Goal: Task Accomplishment & Management: Use online tool/utility

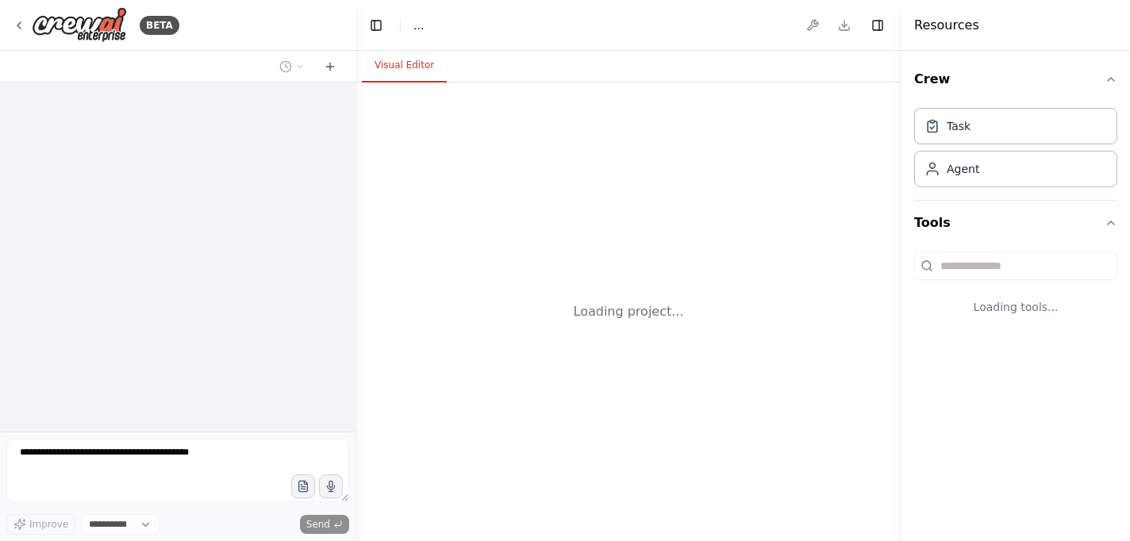
select select "****"
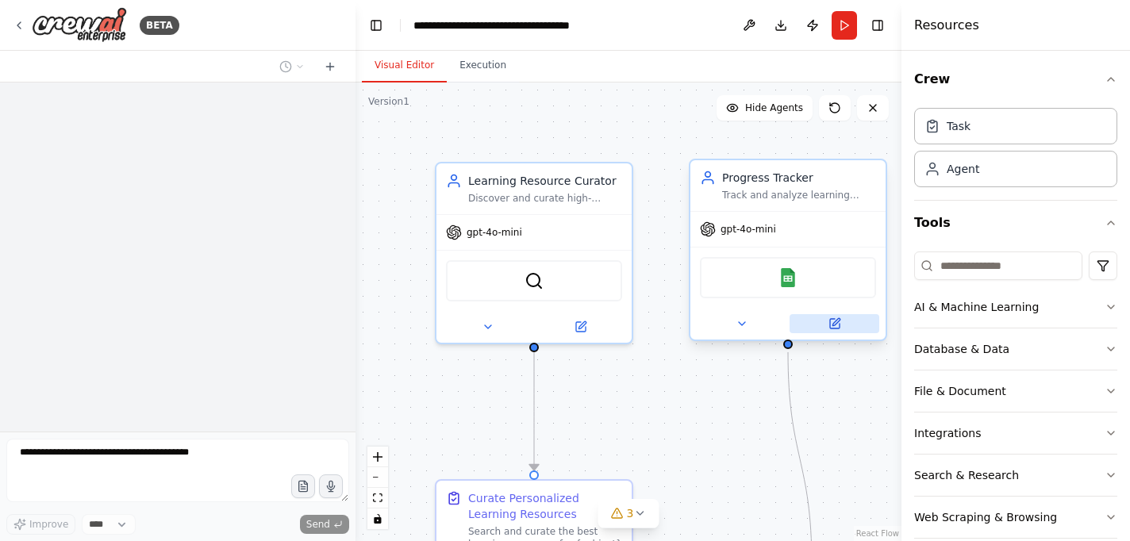
scroll to position [1503, 0]
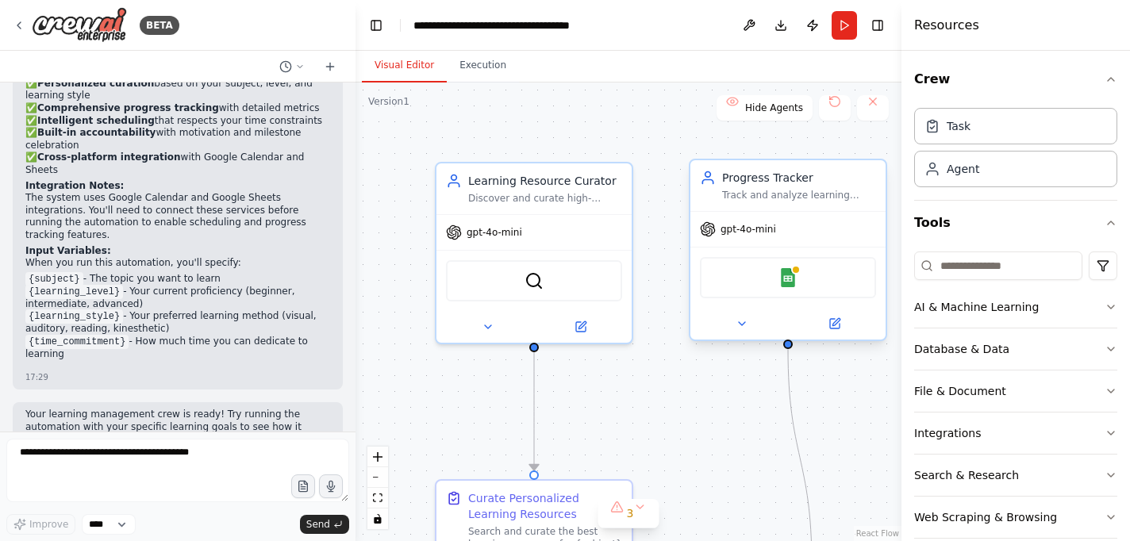
click at [797, 291] on div "Google Sheets" at bounding box center [788, 277] width 176 height 41
click at [776, 276] on div "Google Sheets" at bounding box center [788, 277] width 176 height 41
click at [786, 263] on div "Google Sheets" at bounding box center [788, 277] width 176 height 41
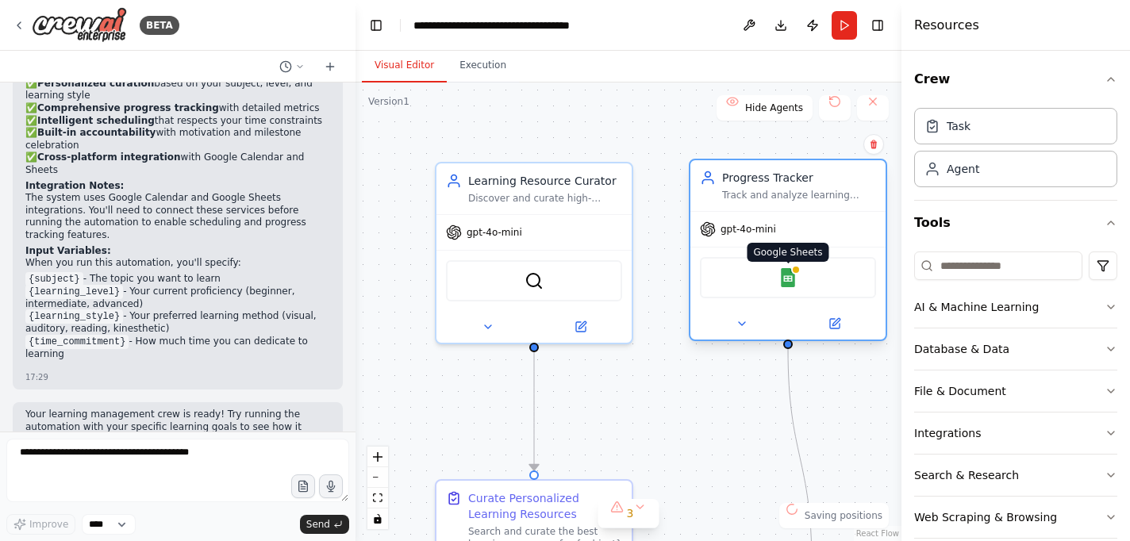
click at [786, 273] on img at bounding box center [787, 277] width 19 height 19
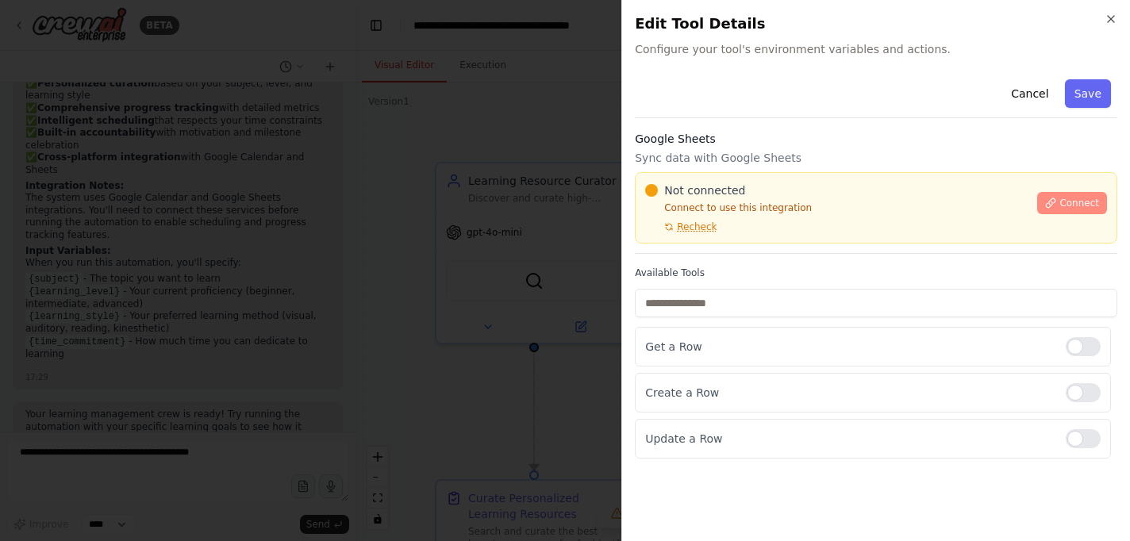
click at [1088, 202] on span "Connect" at bounding box center [1079, 203] width 40 height 13
click at [729, 141] on h3 "Google Sheets" at bounding box center [876, 139] width 482 height 16
click at [681, 140] on h3 "Google Sheets" at bounding box center [876, 139] width 482 height 16
click at [736, 140] on h3 "Google Sheets" at bounding box center [876, 139] width 482 height 16
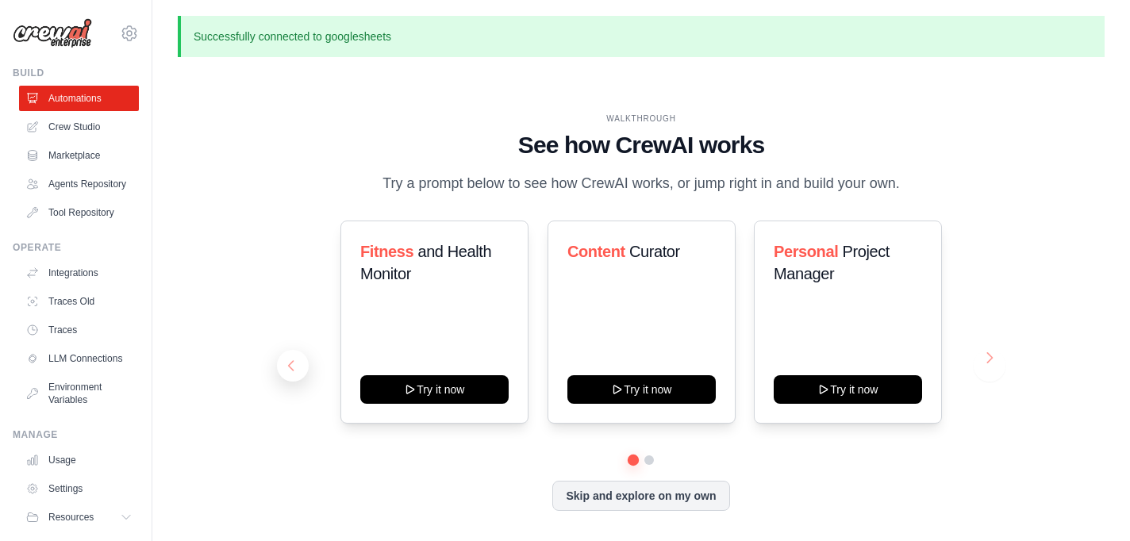
click at [292, 367] on button at bounding box center [293, 366] width 32 height 32
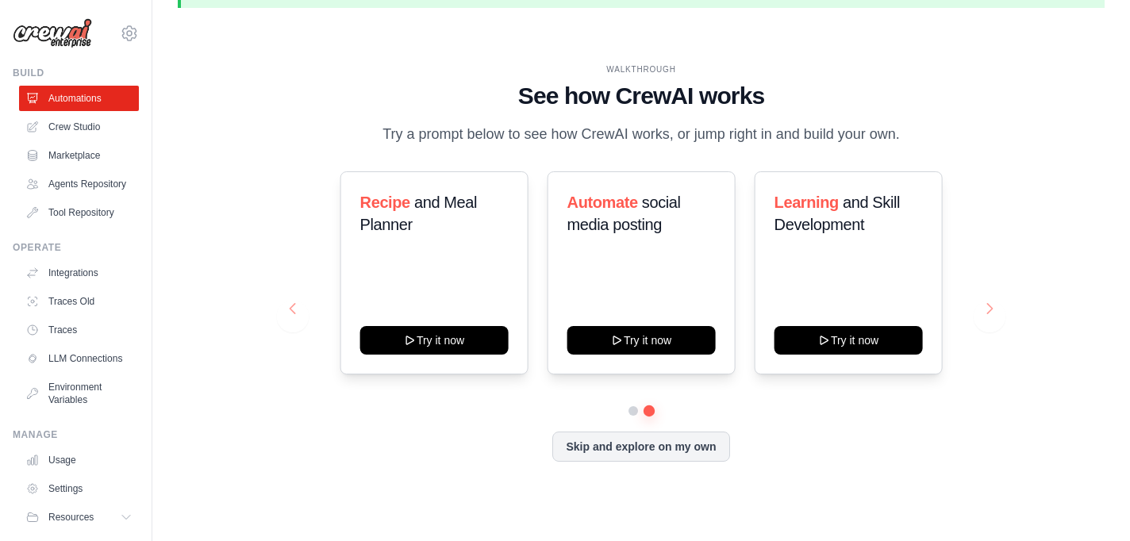
scroll to position [54, 0]
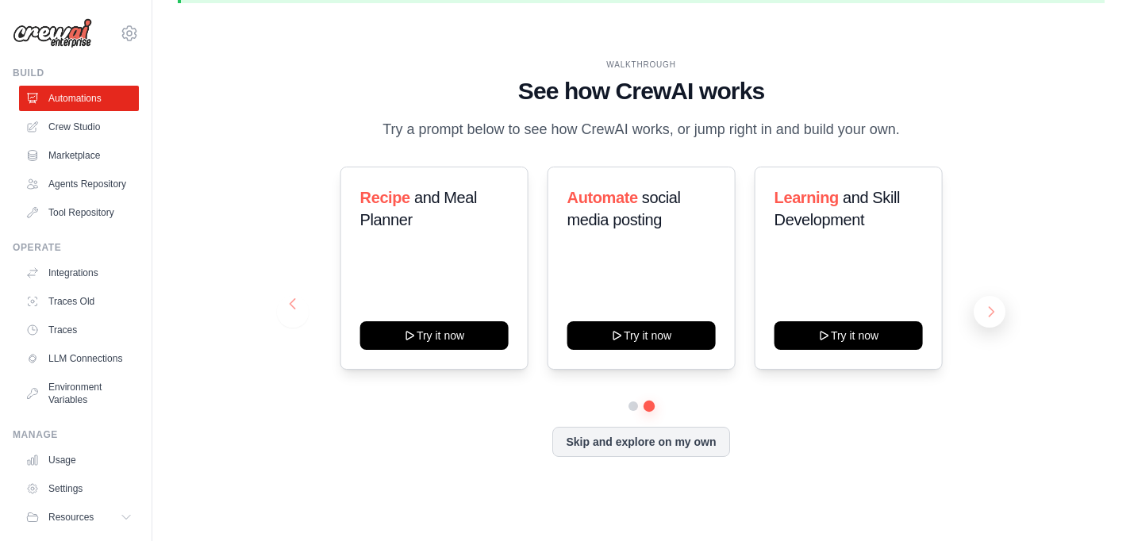
click at [989, 304] on button at bounding box center [989, 312] width 32 height 32
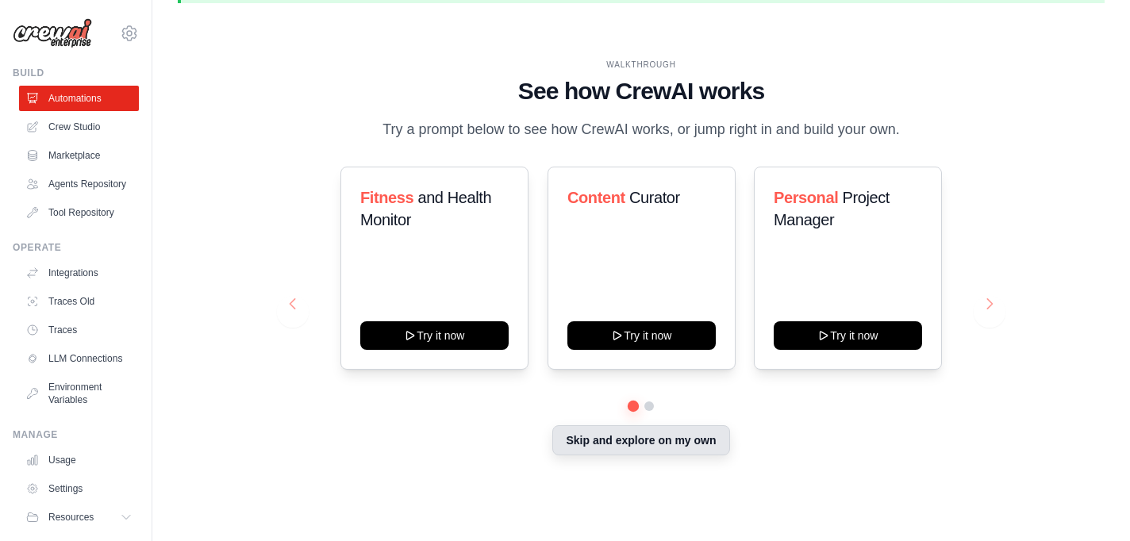
click at [603, 430] on button "Skip and explore on my own" at bounding box center [640, 440] width 177 height 30
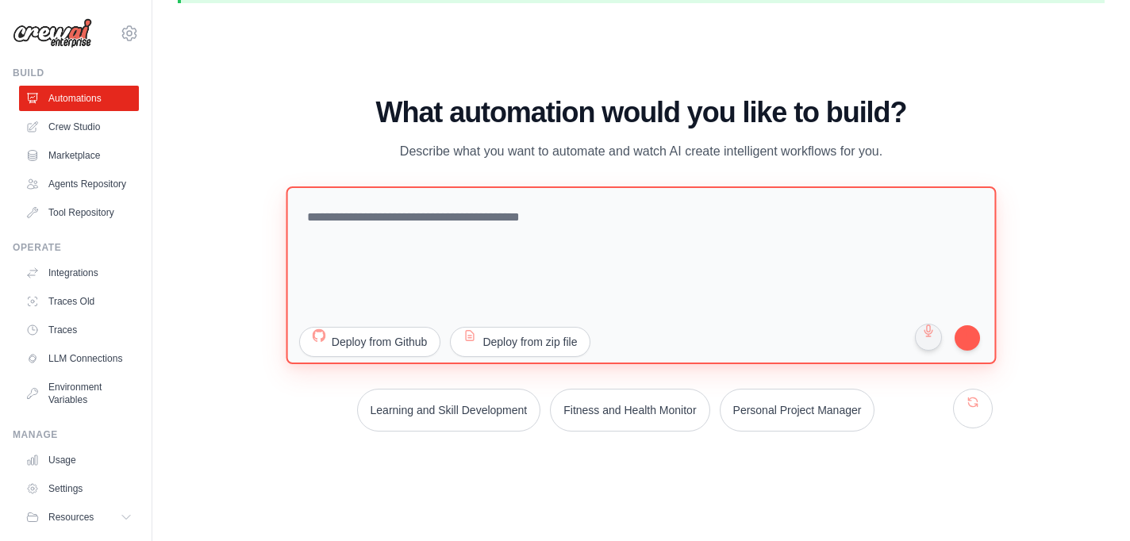
click at [404, 219] on textarea at bounding box center [641, 275] width 710 height 178
paste textarea "**********"
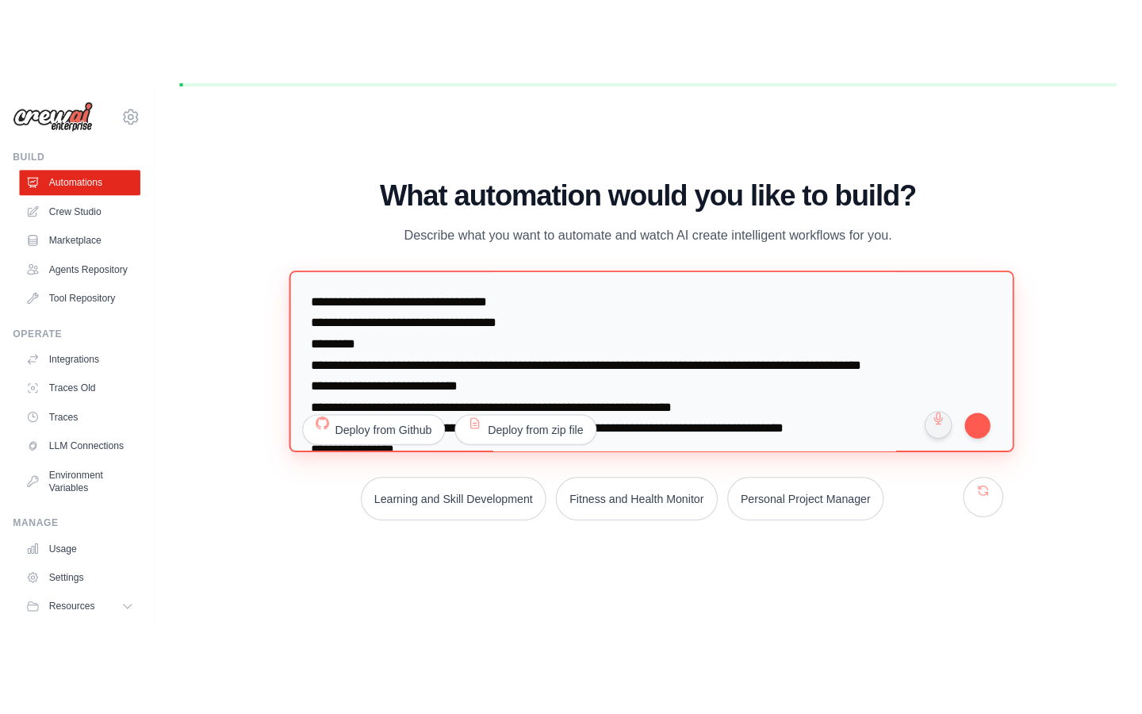
scroll to position [0, 0]
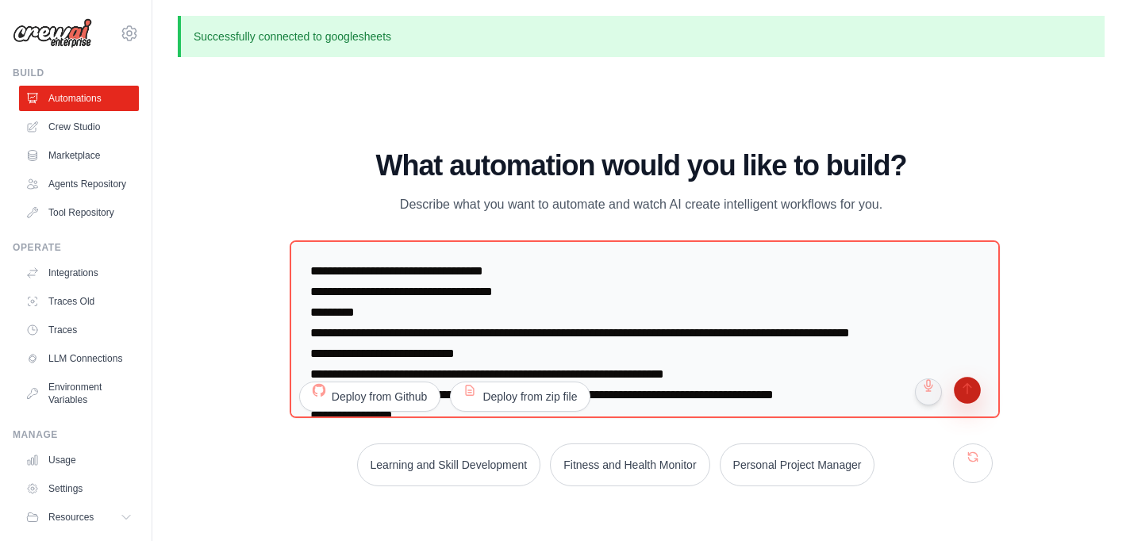
click at [963, 382] on button "submit" at bounding box center [967, 393] width 30 height 30
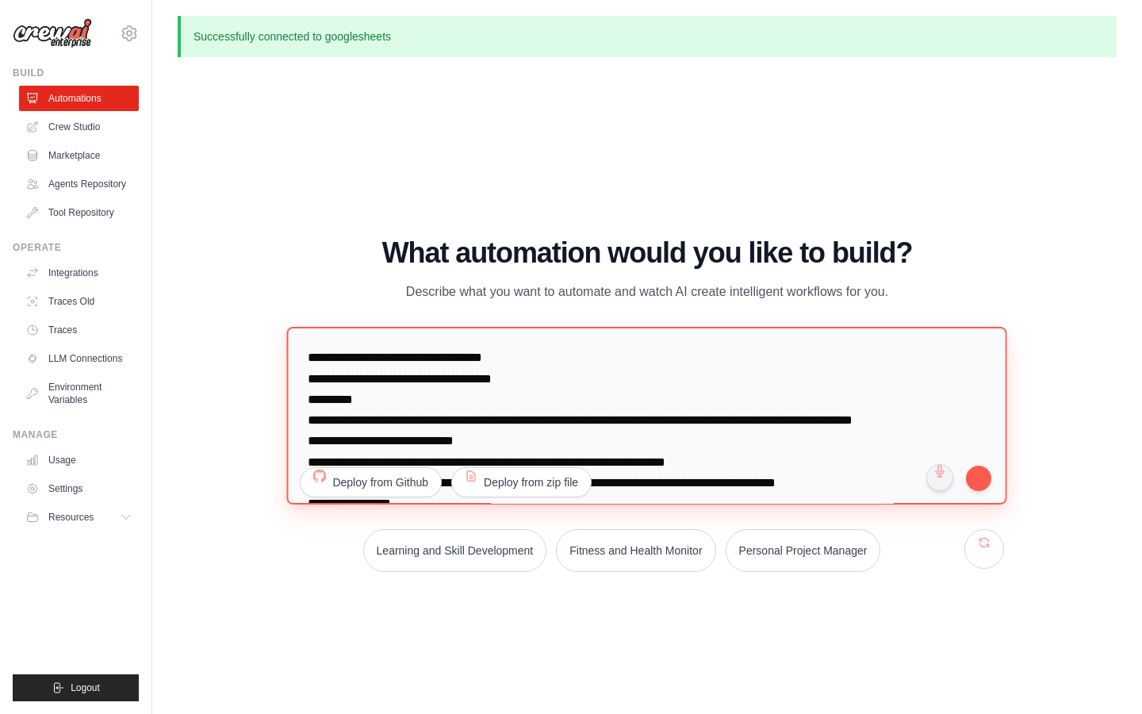
click at [473, 438] on textarea at bounding box center [647, 416] width 720 height 178
paste textarea "**********"
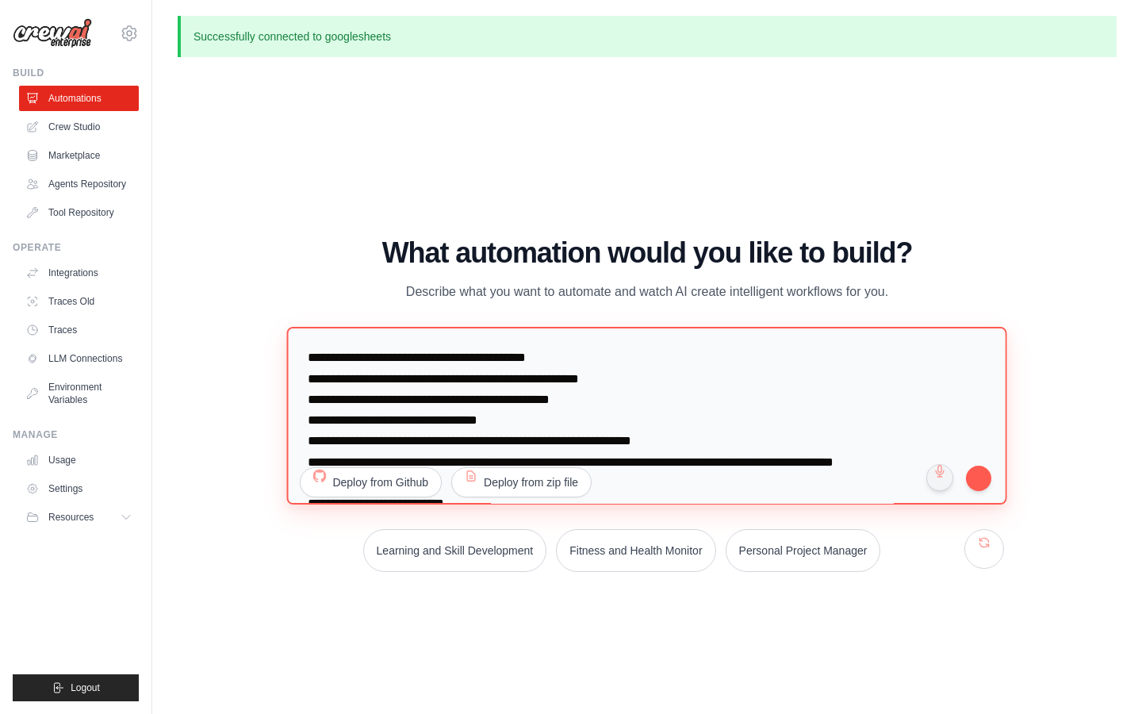
scroll to position [400, 0]
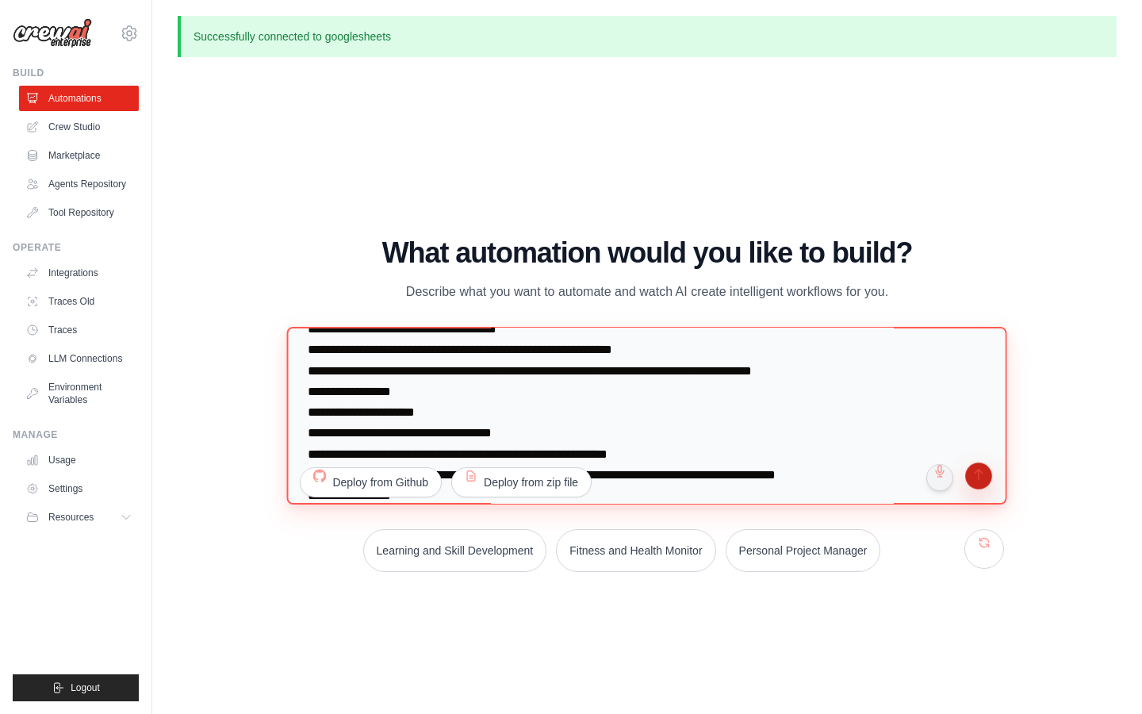
type textarea "**********"
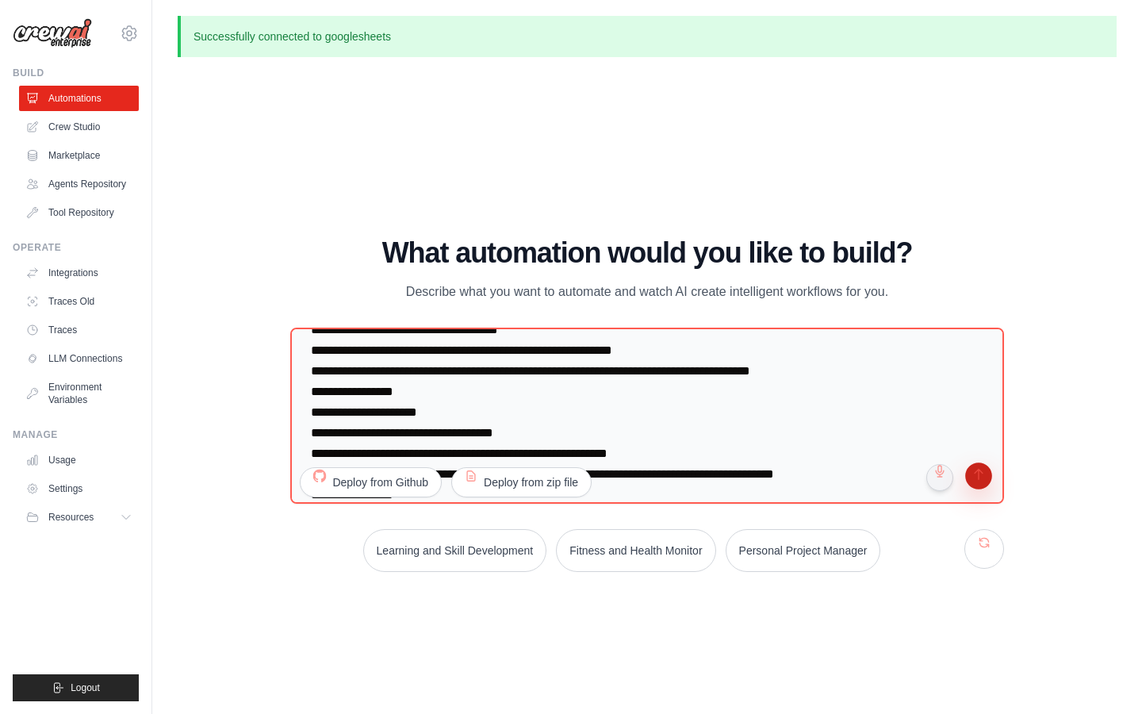
click at [980, 475] on button "submit" at bounding box center [978, 478] width 30 height 30
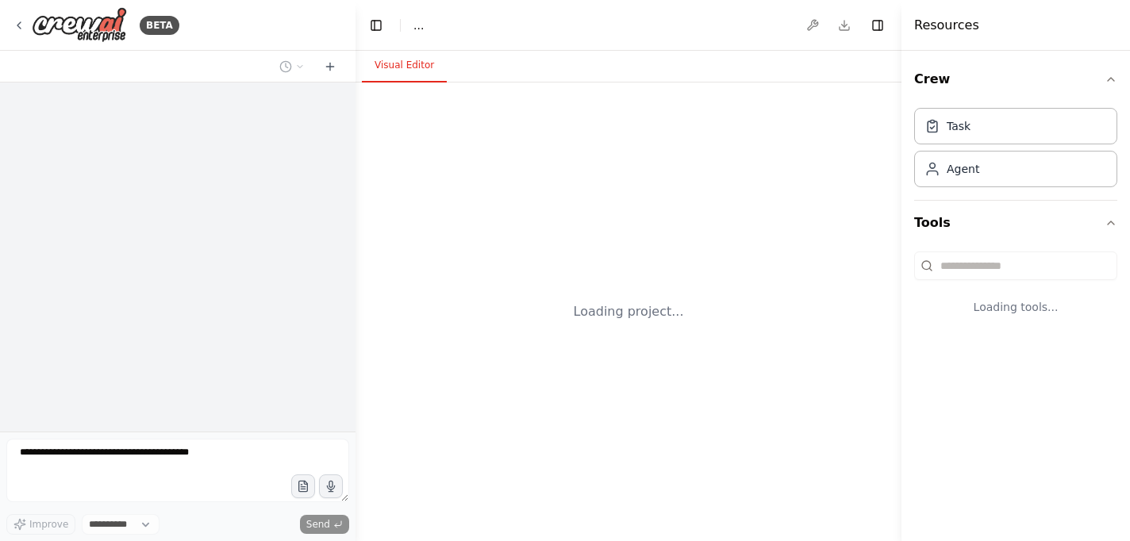
select select "****"
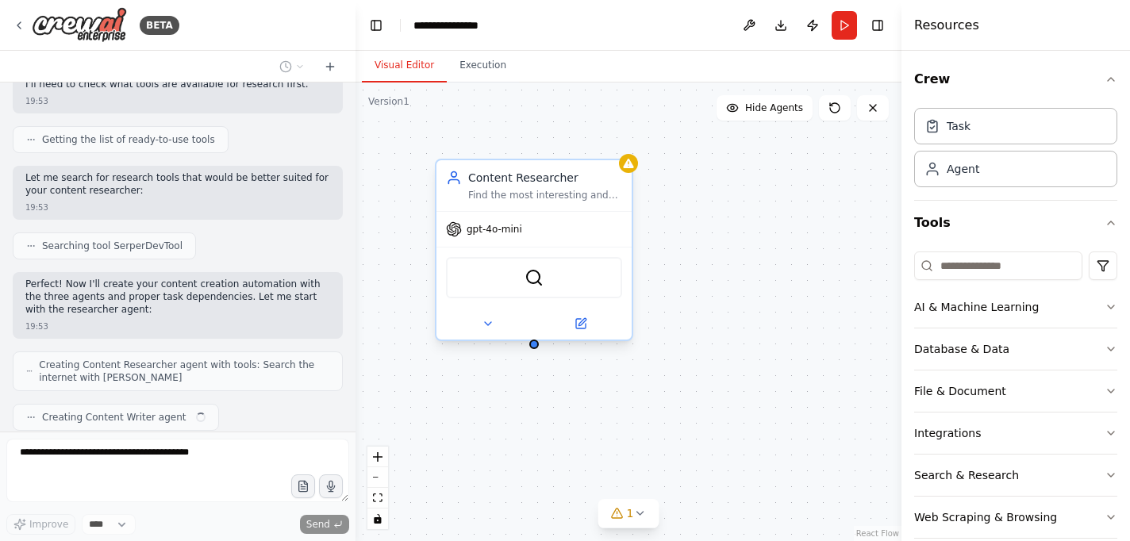
scroll to position [723, 0]
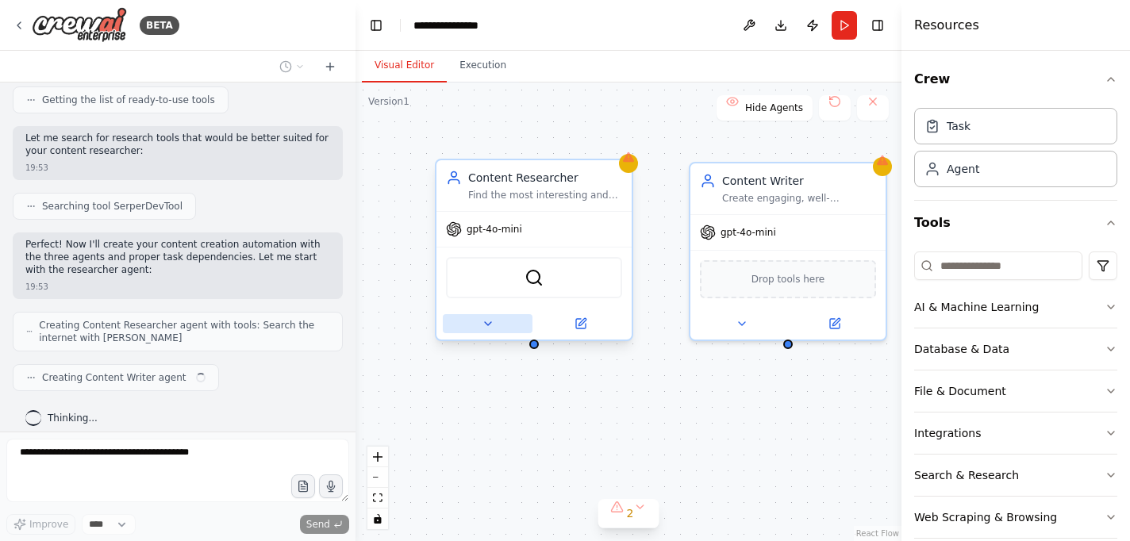
click at [496, 320] on button at bounding box center [488, 323] width 90 height 19
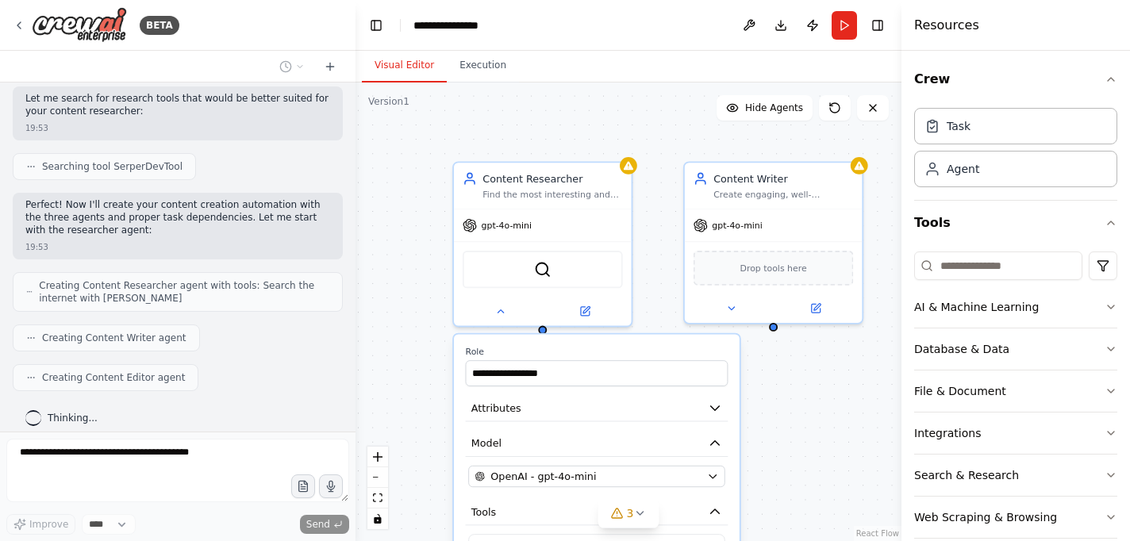
scroll to position [858, 0]
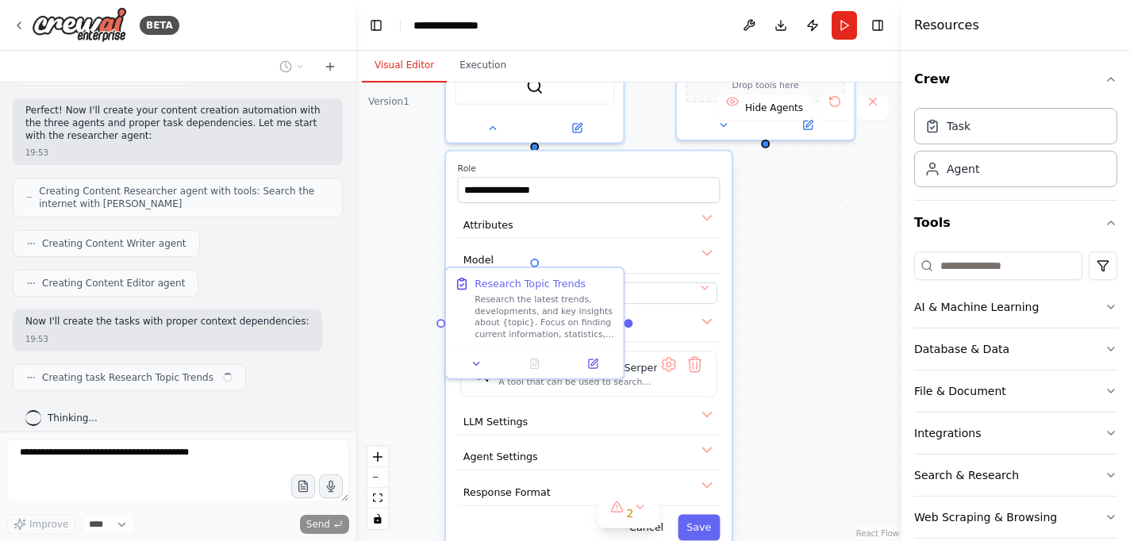
drag, startPoint x: 663, startPoint y: 205, endPoint x: 655, endPoint y: 20, distance: 185.0
click at [655, 20] on main "**********" at bounding box center [628, 270] width 546 height 541
click at [769, 321] on div "**********" at bounding box center [628, 312] width 546 height 459
click at [482, 356] on button at bounding box center [475, 359] width 49 height 17
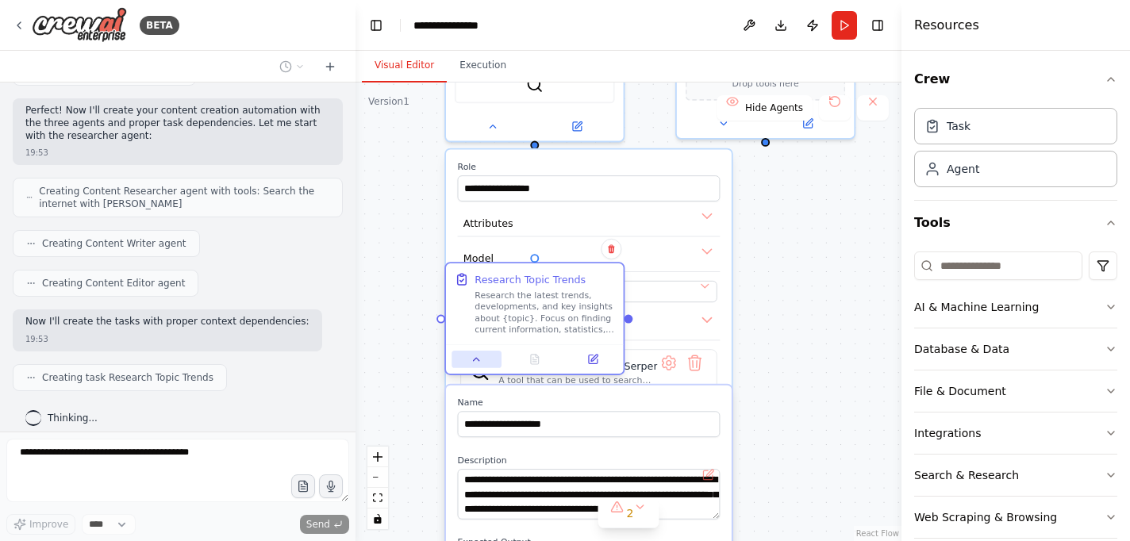
click at [476, 362] on icon at bounding box center [476, 360] width 12 height 12
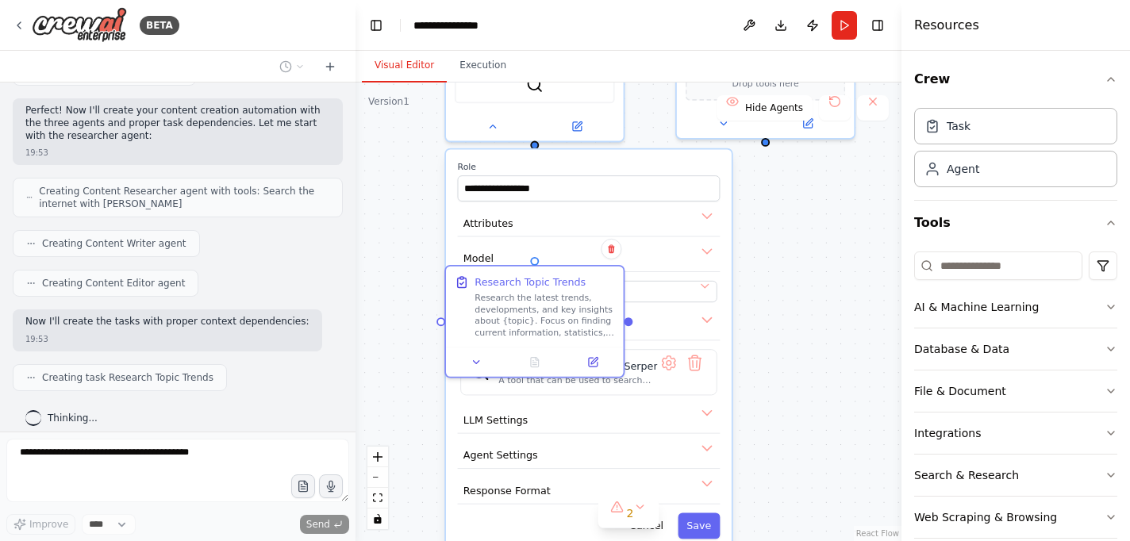
click at [768, 254] on div "**********" at bounding box center [628, 312] width 546 height 459
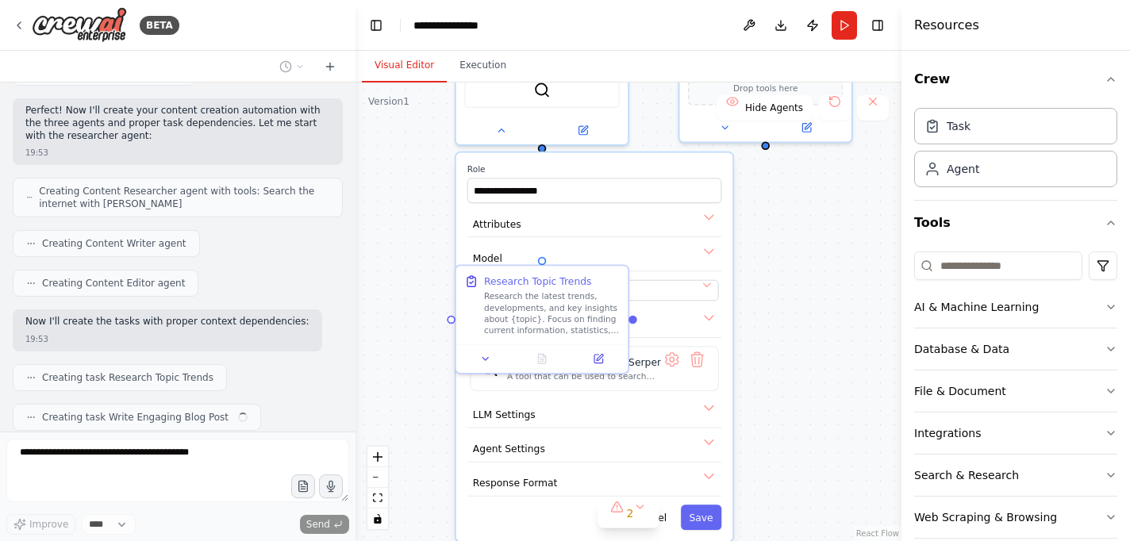
scroll to position [897, 0]
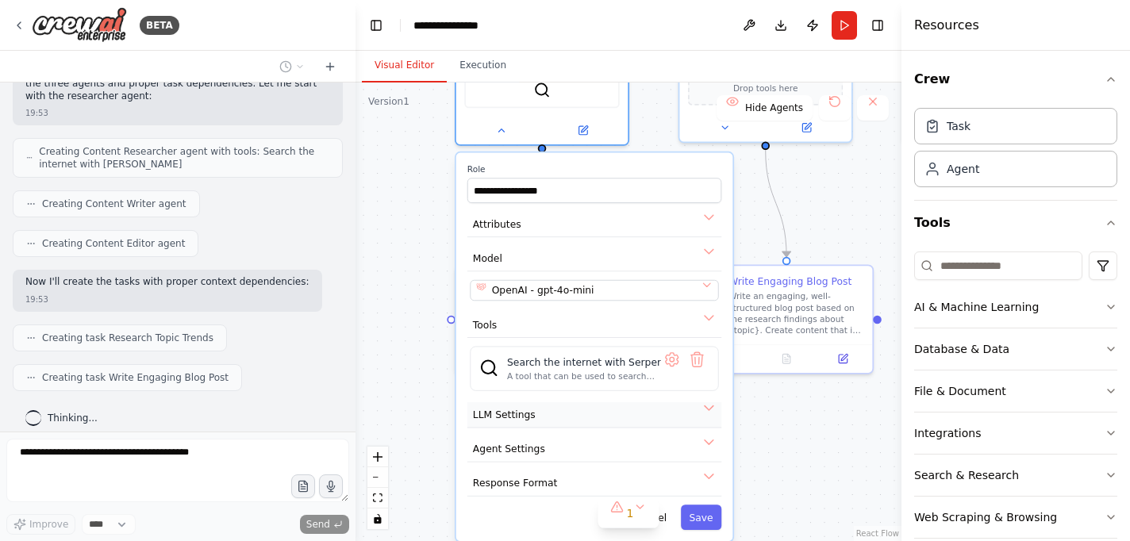
click at [666, 410] on button "LLM Settings" at bounding box center [594, 415] width 254 height 26
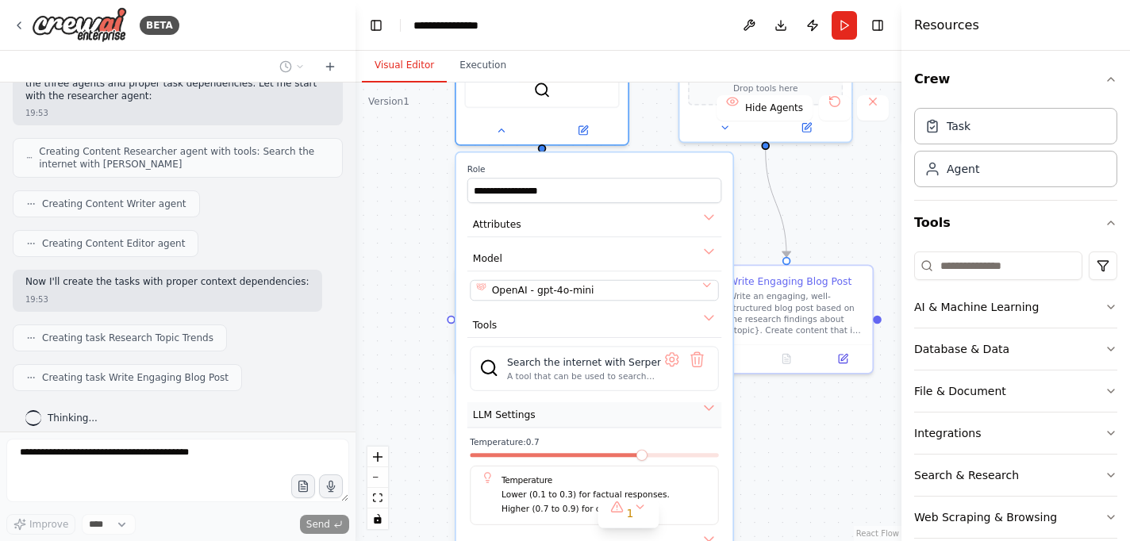
click at [666, 410] on button "LLM Settings" at bounding box center [594, 415] width 254 height 26
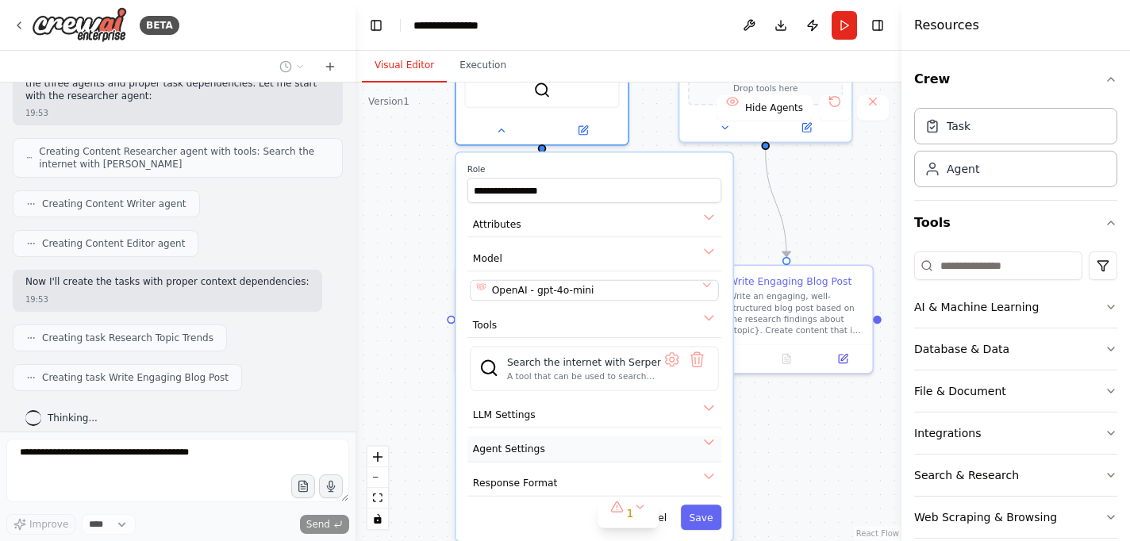
scroll to position [937, 0]
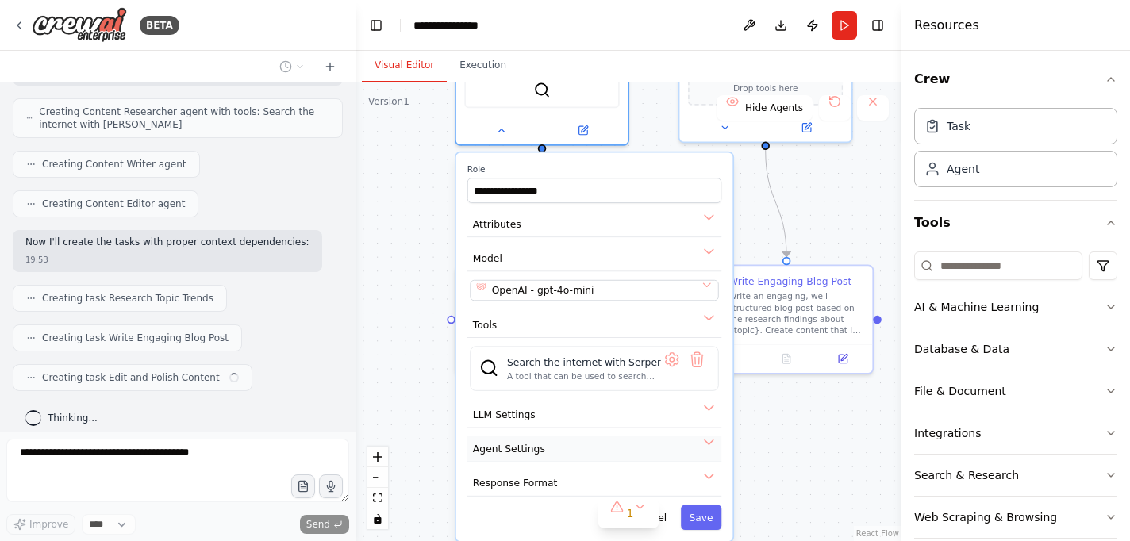
click at [644, 443] on button "Agent Settings" at bounding box center [594, 449] width 254 height 26
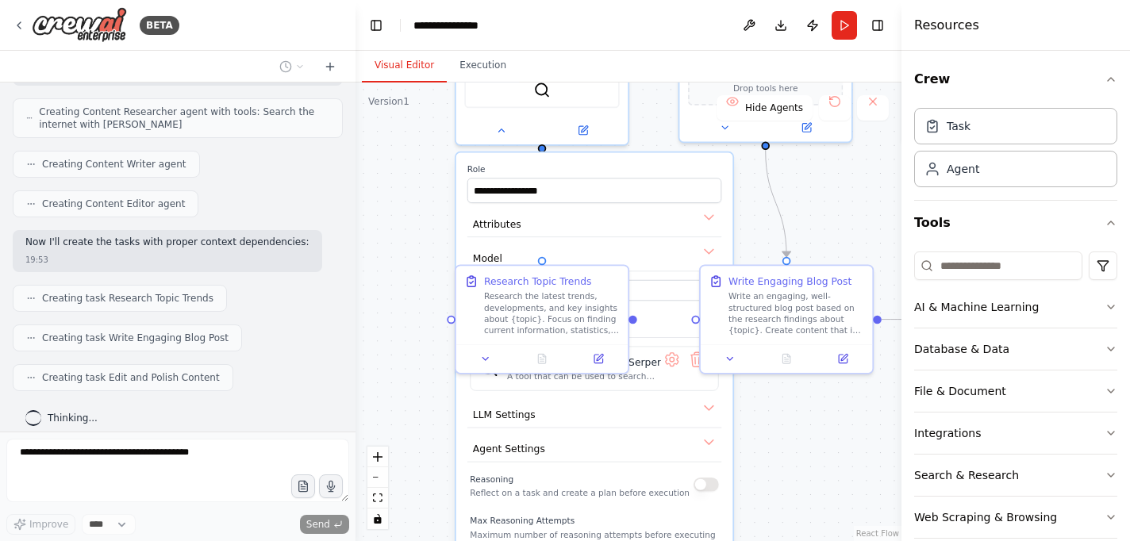
click at [433, 437] on div "**********" at bounding box center [628, 312] width 546 height 459
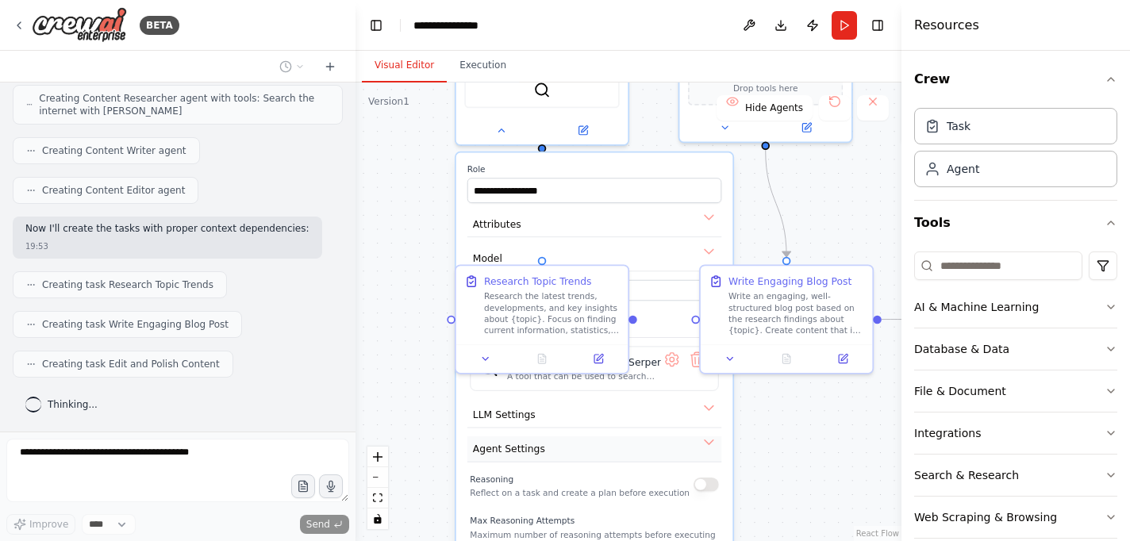
click at [573, 459] on button "Agent Settings" at bounding box center [594, 449] width 254 height 26
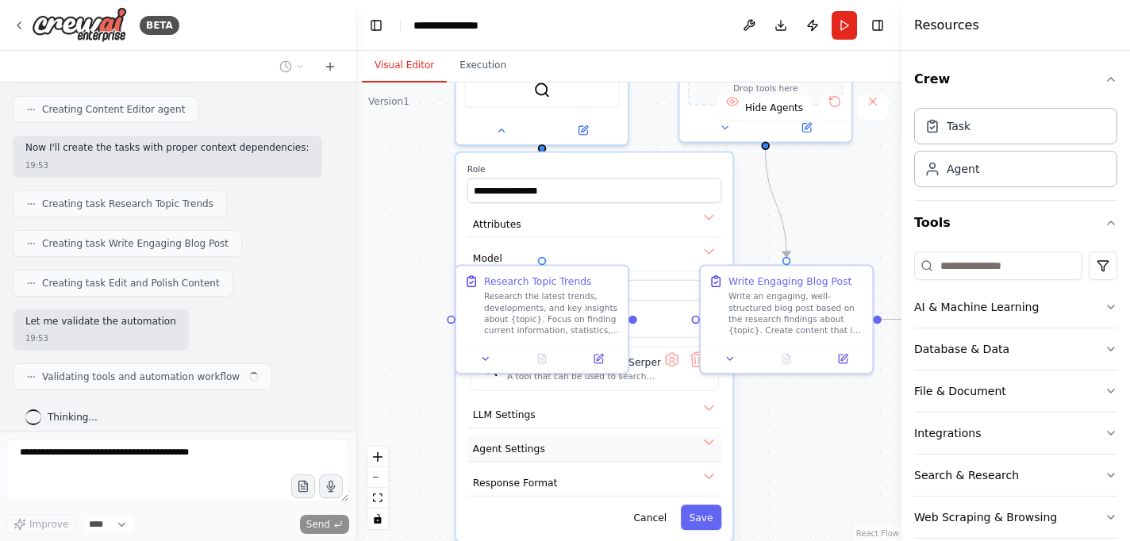
scroll to position [1043, 0]
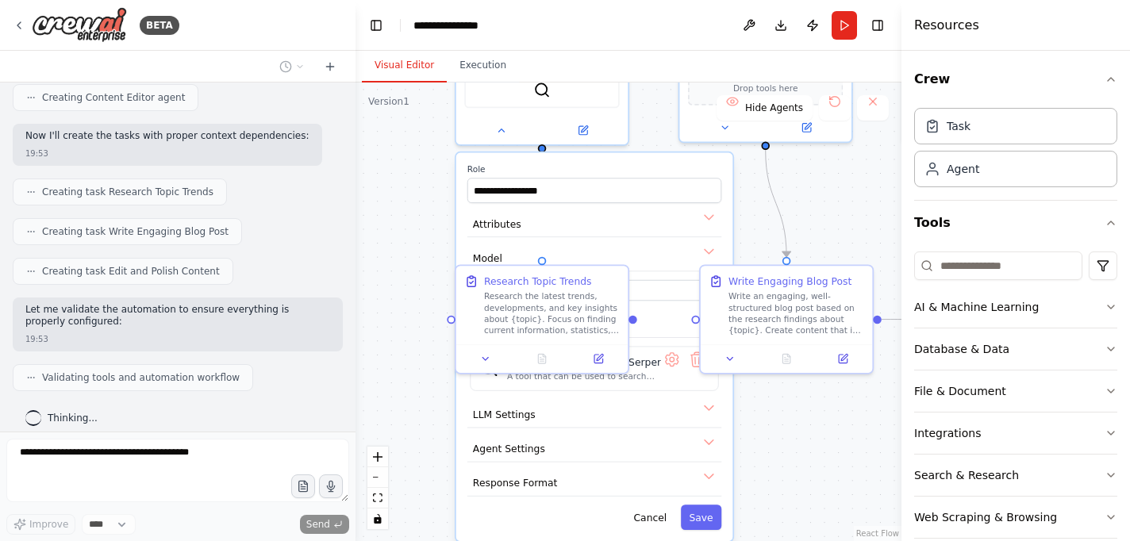
click at [797, 228] on div "**********" at bounding box center [628, 312] width 546 height 459
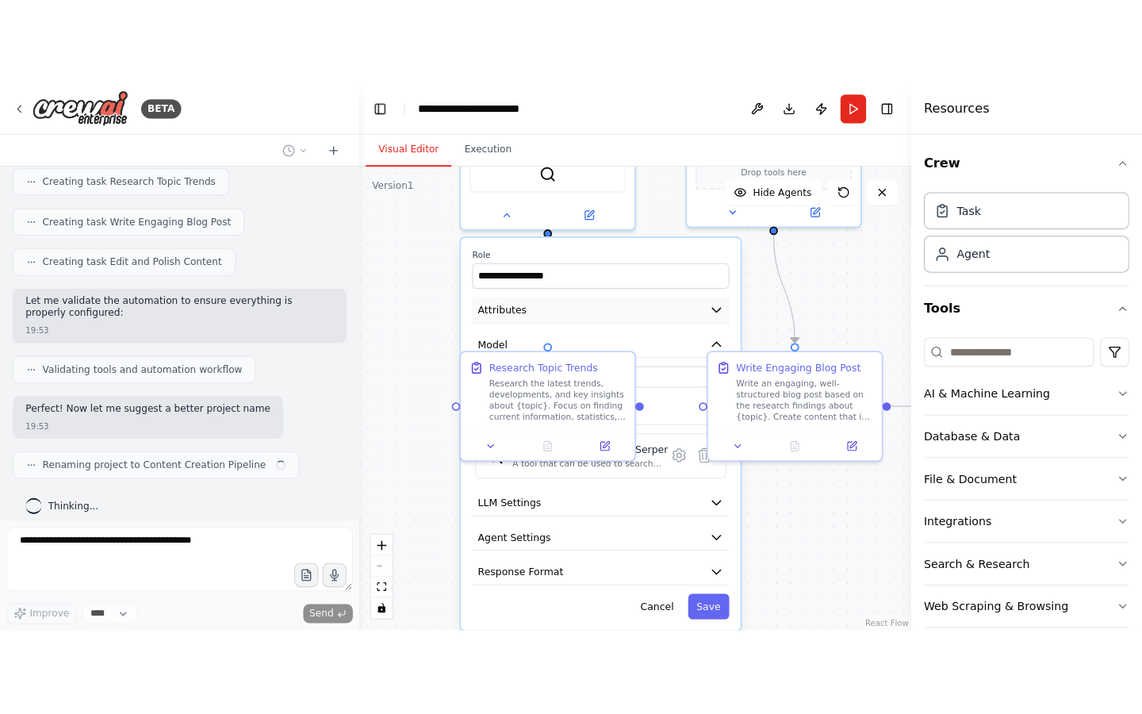
scroll to position [1149, 0]
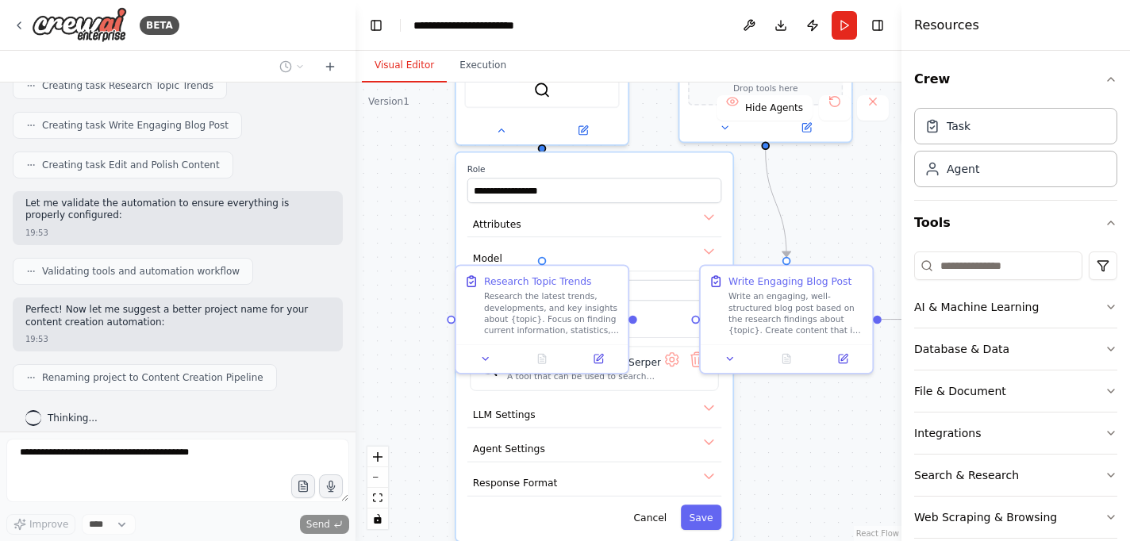
click at [431, 209] on div "**********" at bounding box center [628, 312] width 546 height 459
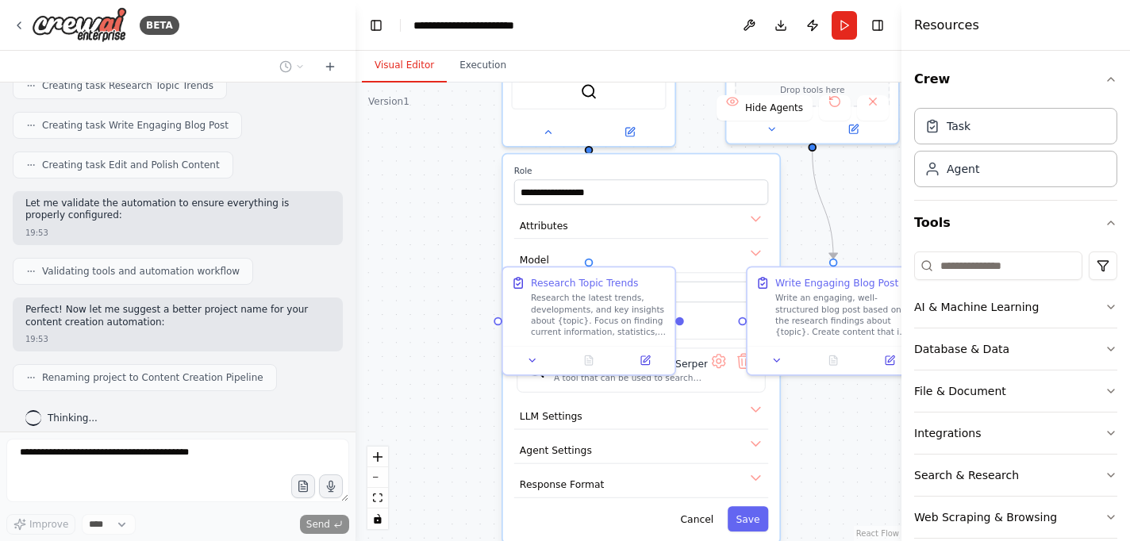
drag, startPoint x: 818, startPoint y: 178, endPoint x: 861, endPoint y: 179, distance: 43.7
click at [864, 179] on div "**********" at bounding box center [628, 312] width 546 height 459
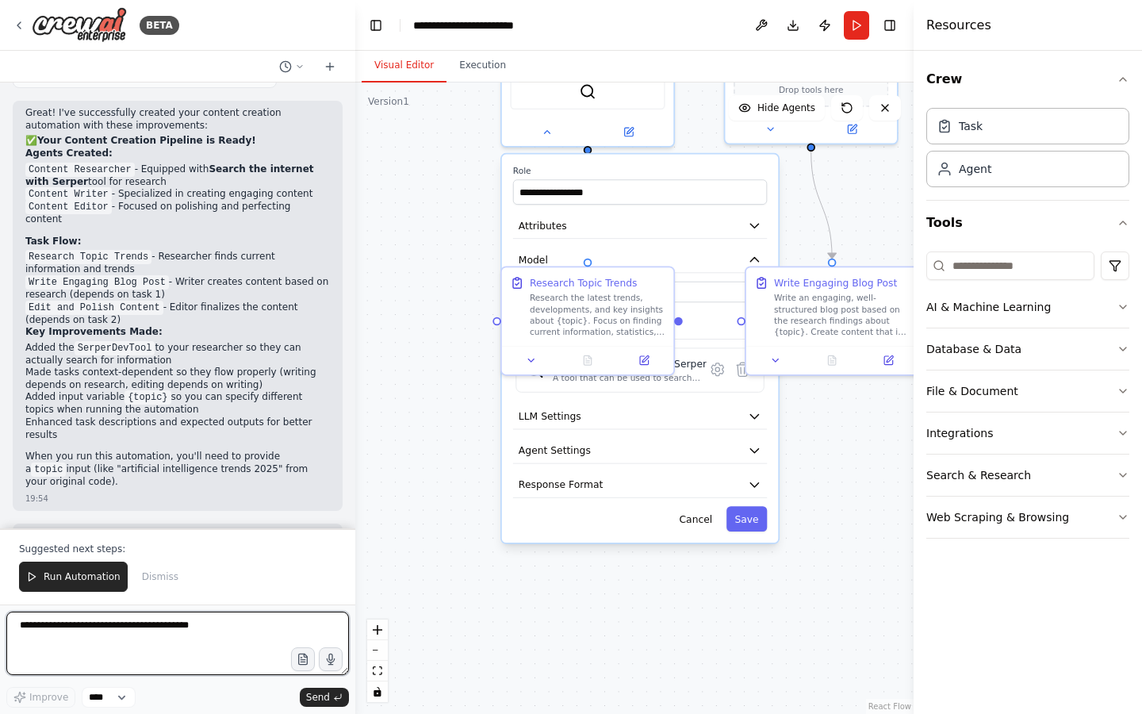
scroll to position [1477, 0]
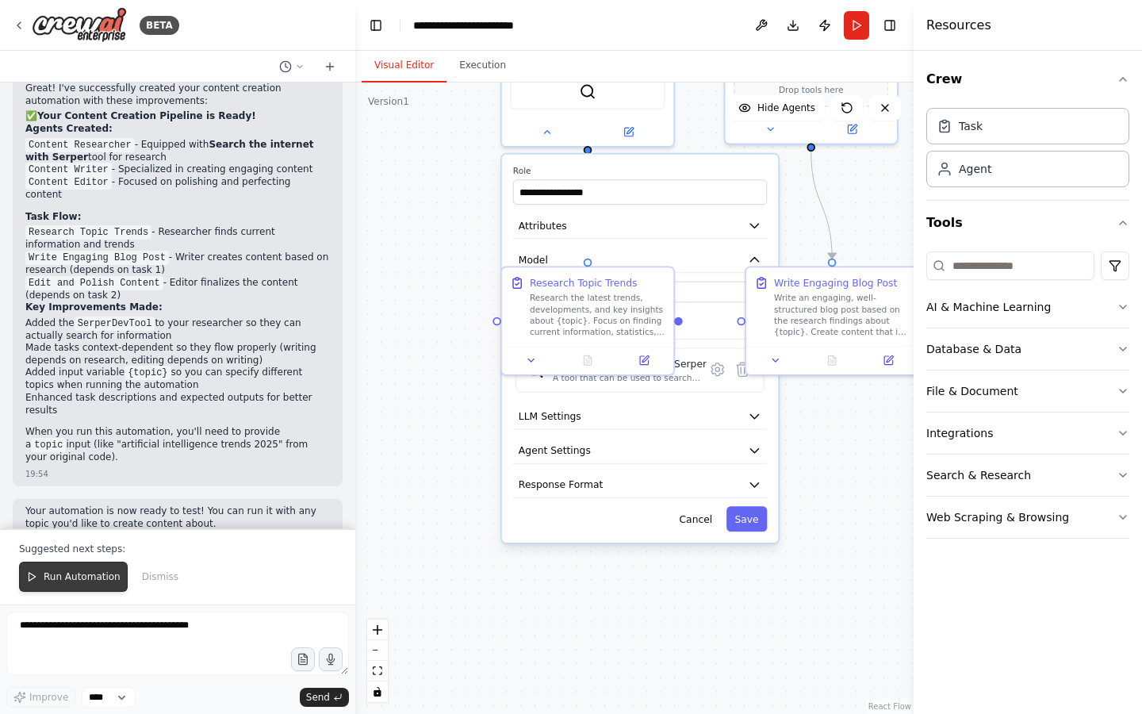
click at [93, 540] on span "Run Automation" at bounding box center [82, 576] width 77 height 13
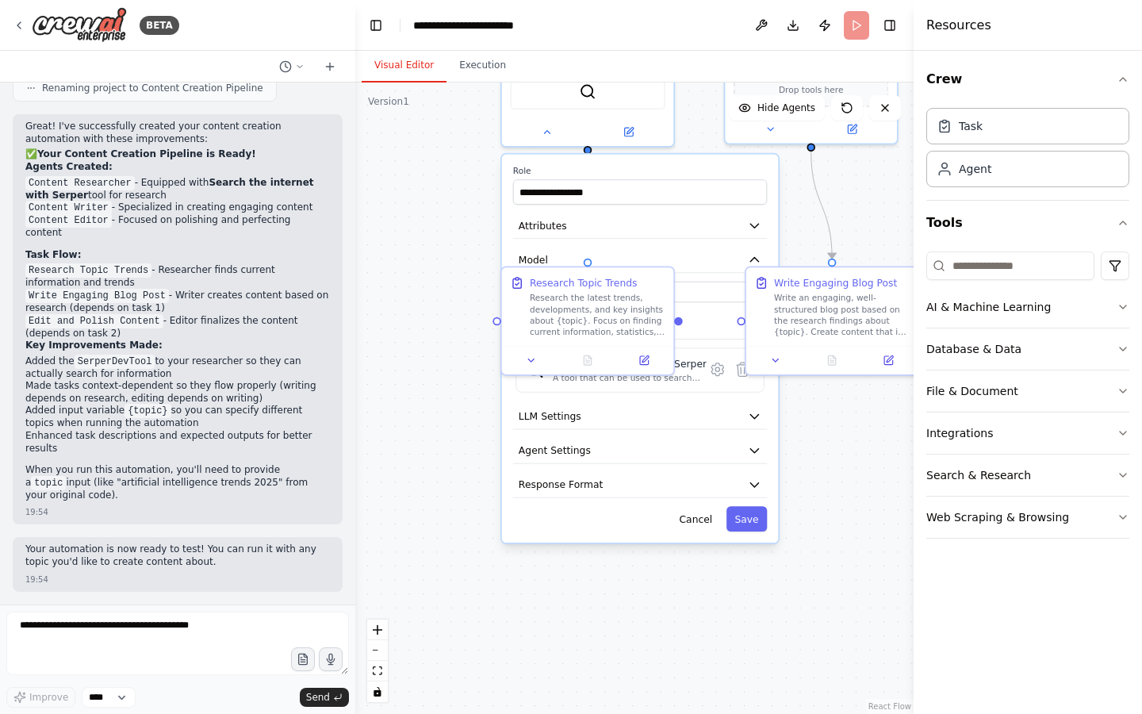
scroll to position [1401, 0]
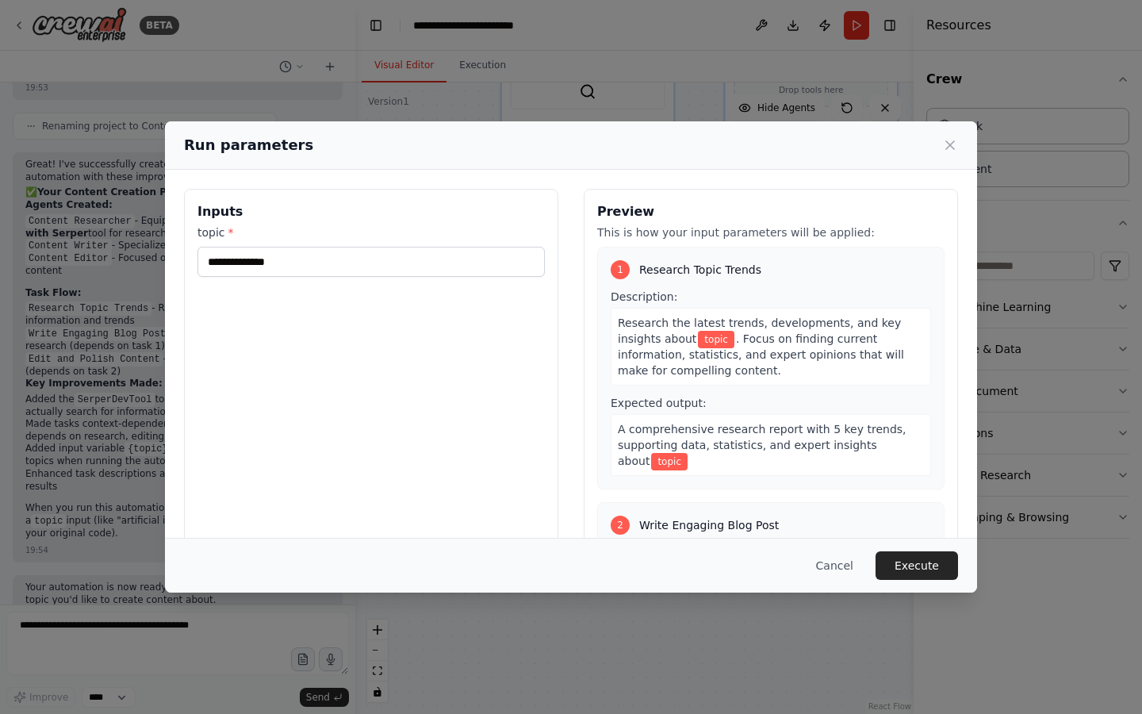
click at [451, 277] on div "Inputs topic *" at bounding box center [371, 377] width 374 height 376
click at [430, 265] on input "topic *" at bounding box center [371, 262] width 347 height 30
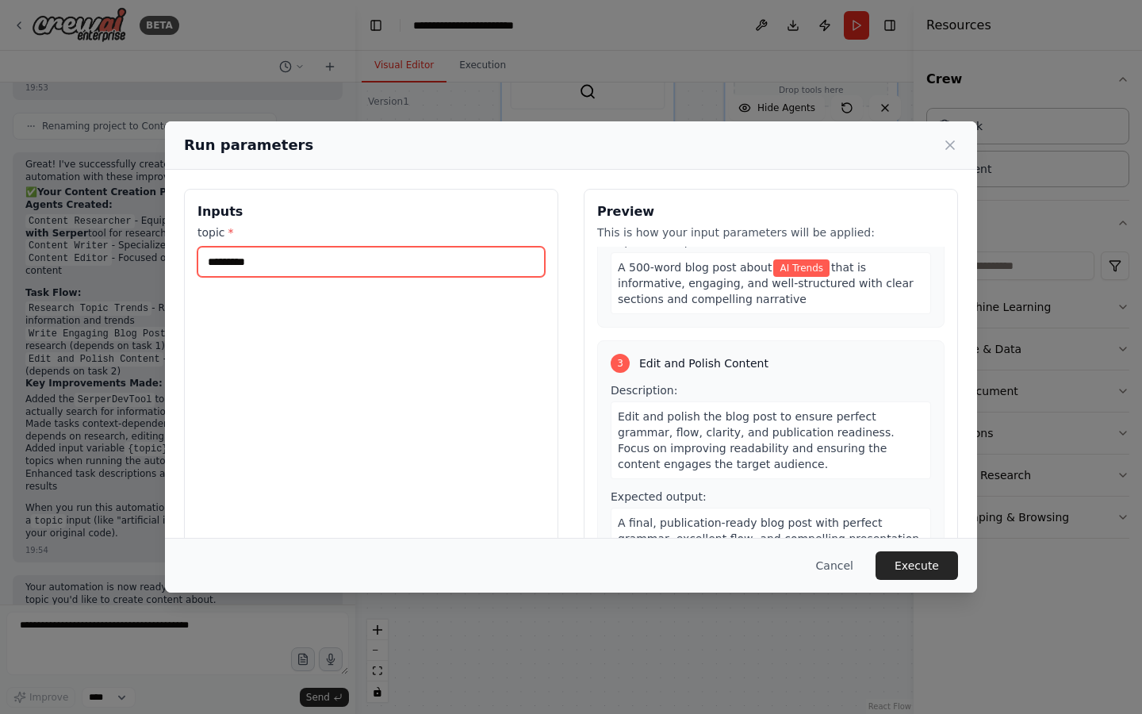
scroll to position [46, 0]
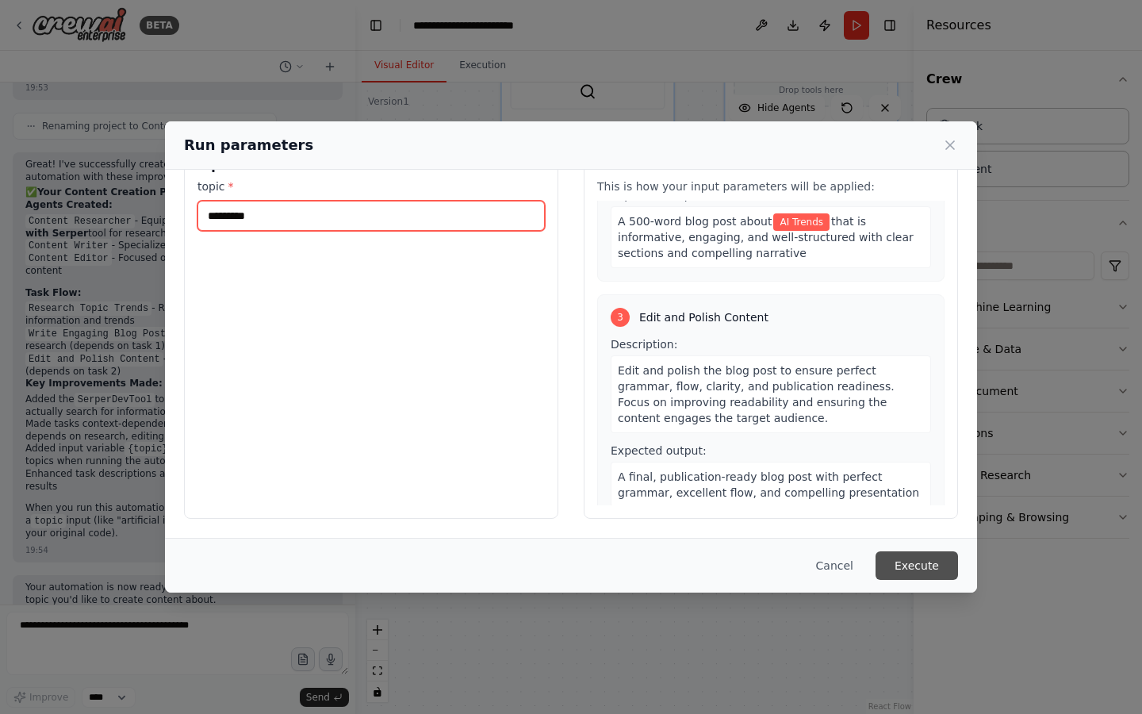
type input "*********"
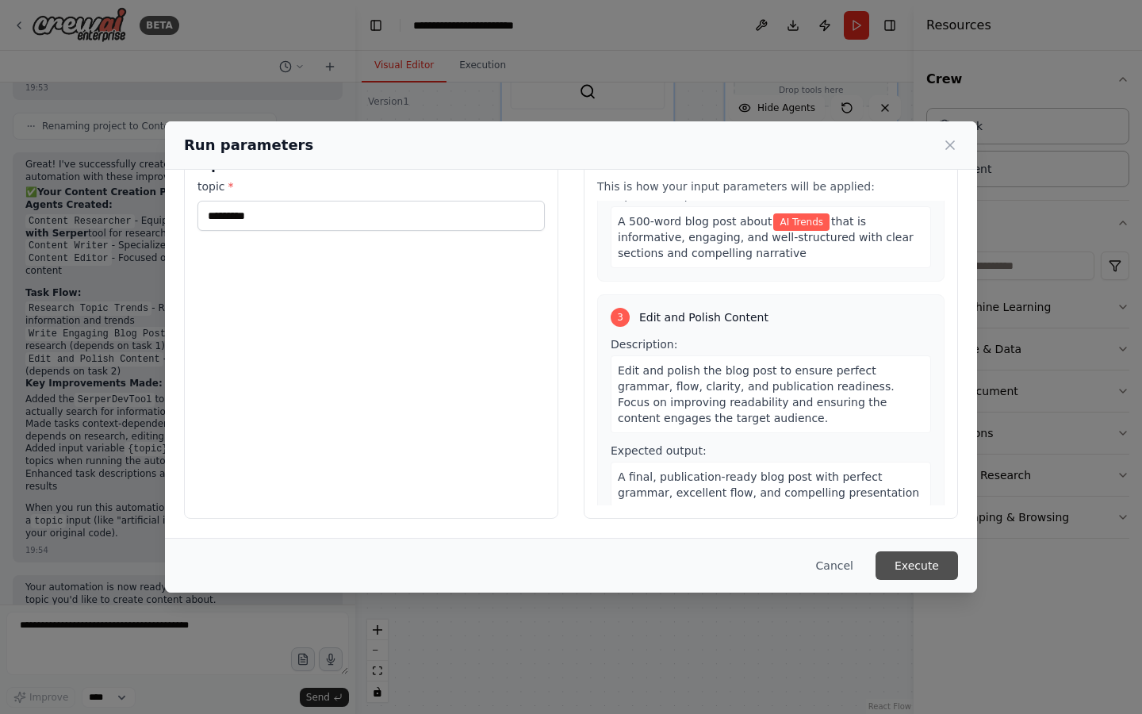
click at [900, 540] on button "Execute" at bounding box center [917, 565] width 83 height 29
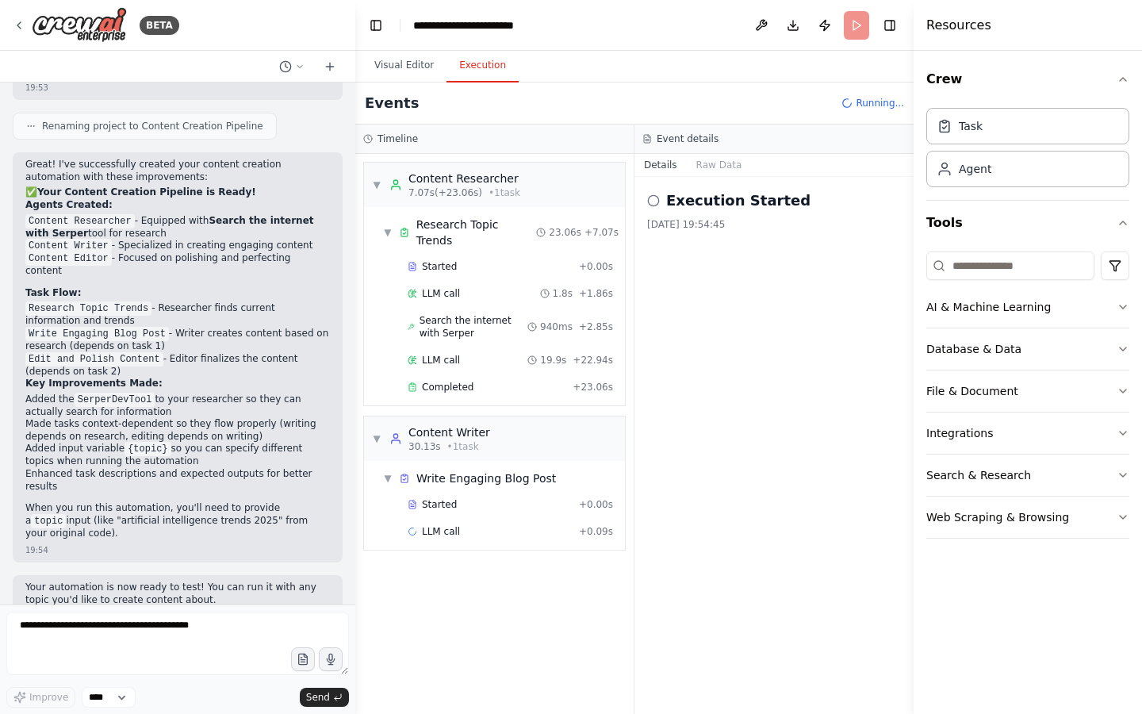
click at [655, 201] on icon at bounding box center [653, 200] width 13 height 13
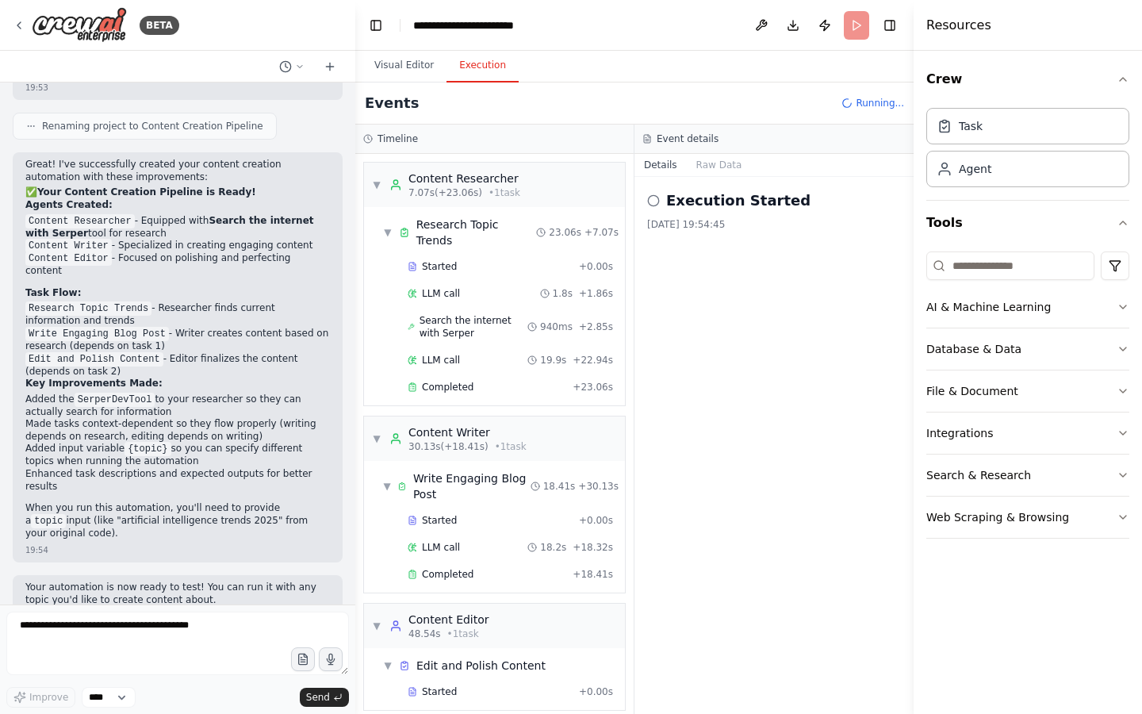
scroll to position [25, 0]
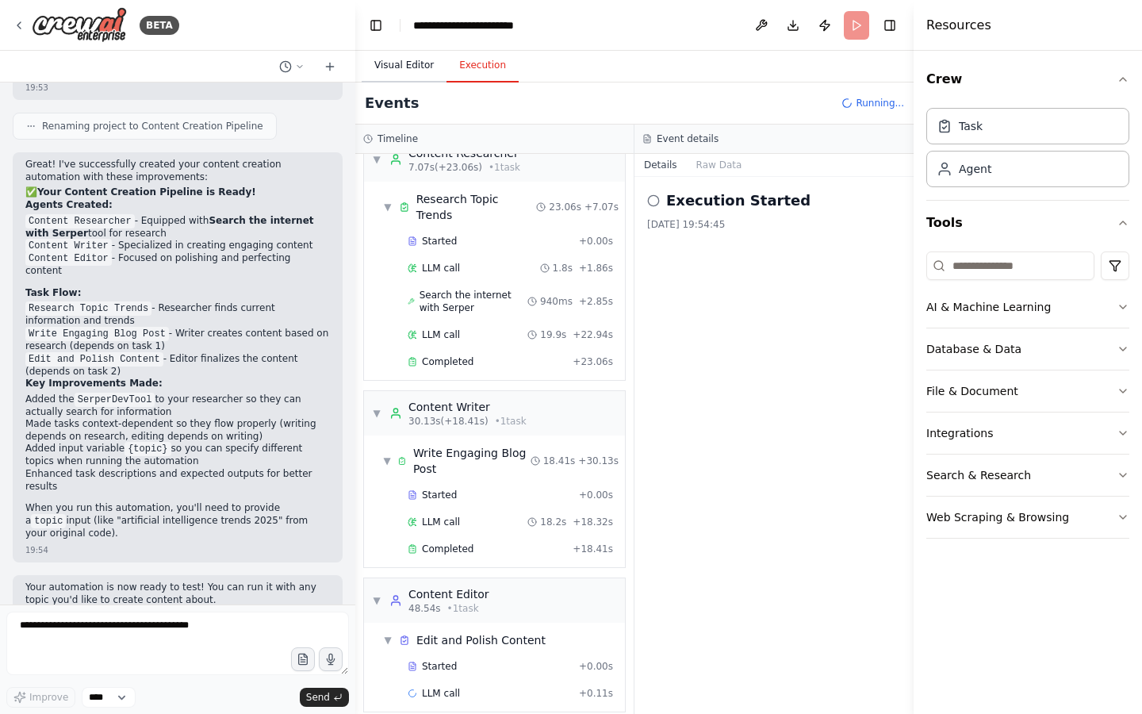
click at [401, 64] on button "Visual Editor" at bounding box center [404, 65] width 85 height 33
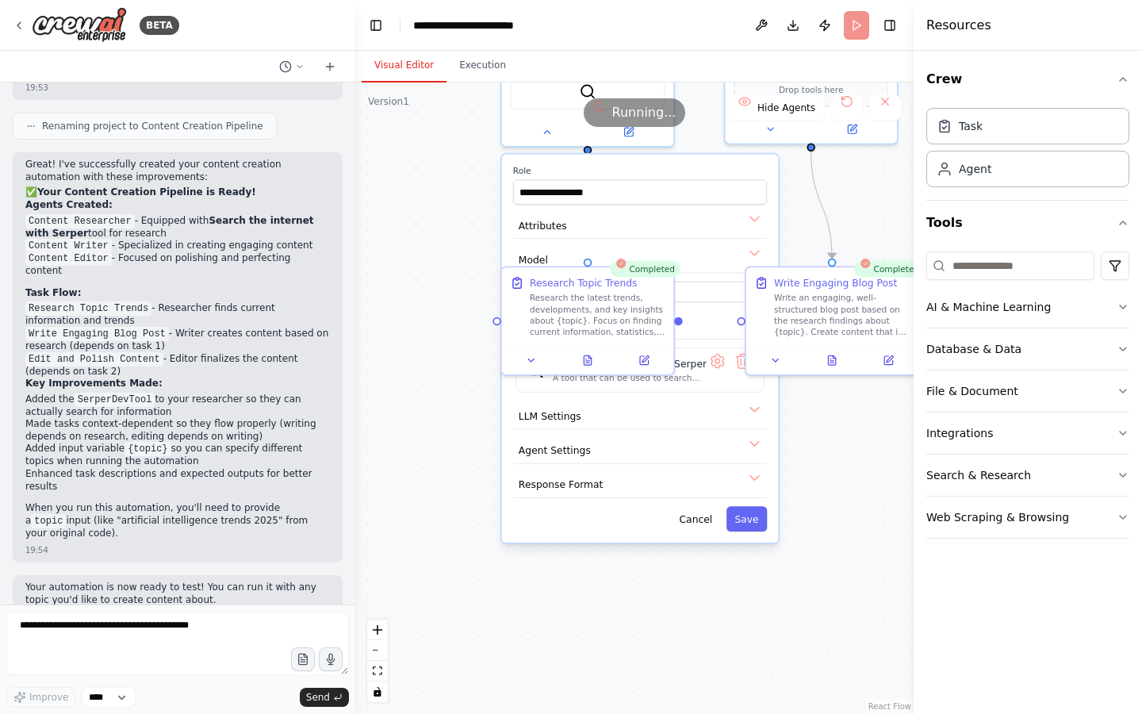
click at [485, 258] on div "**********" at bounding box center [634, 398] width 558 height 631
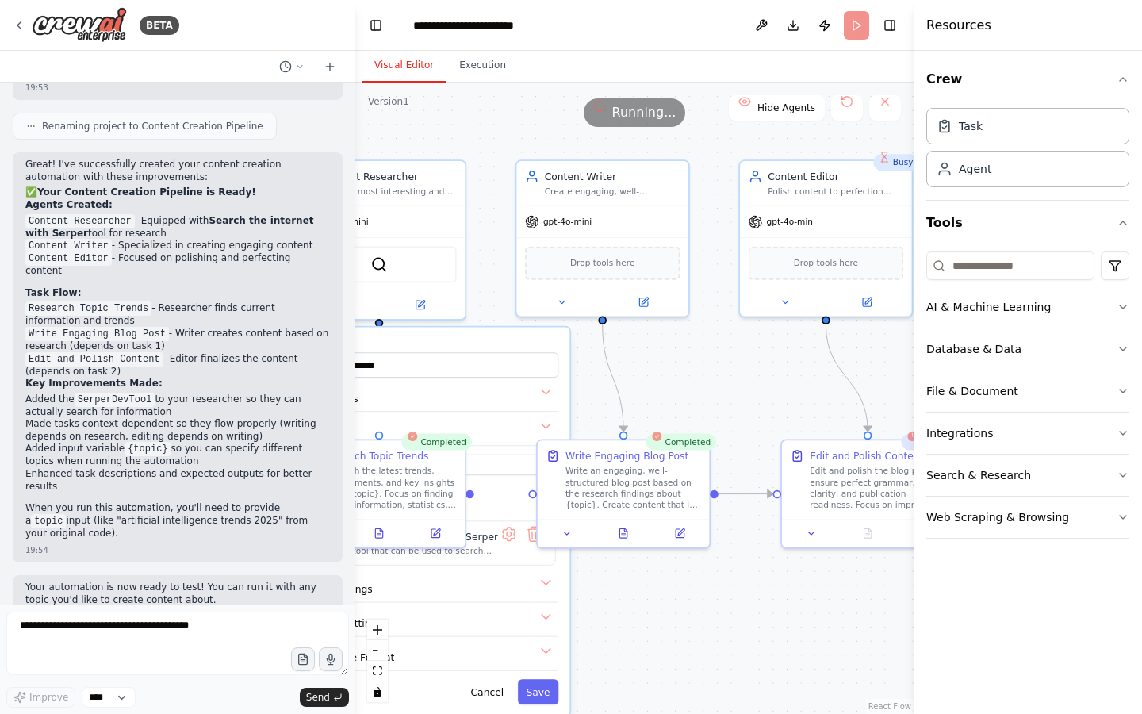
drag, startPoint x: 806, startPoint y: 182, endPoint x: 590, endPoint y: 367, distance: 284.6
click at [589, 367] on div "**********" at bounding box center [634, 398] width 558 height 631
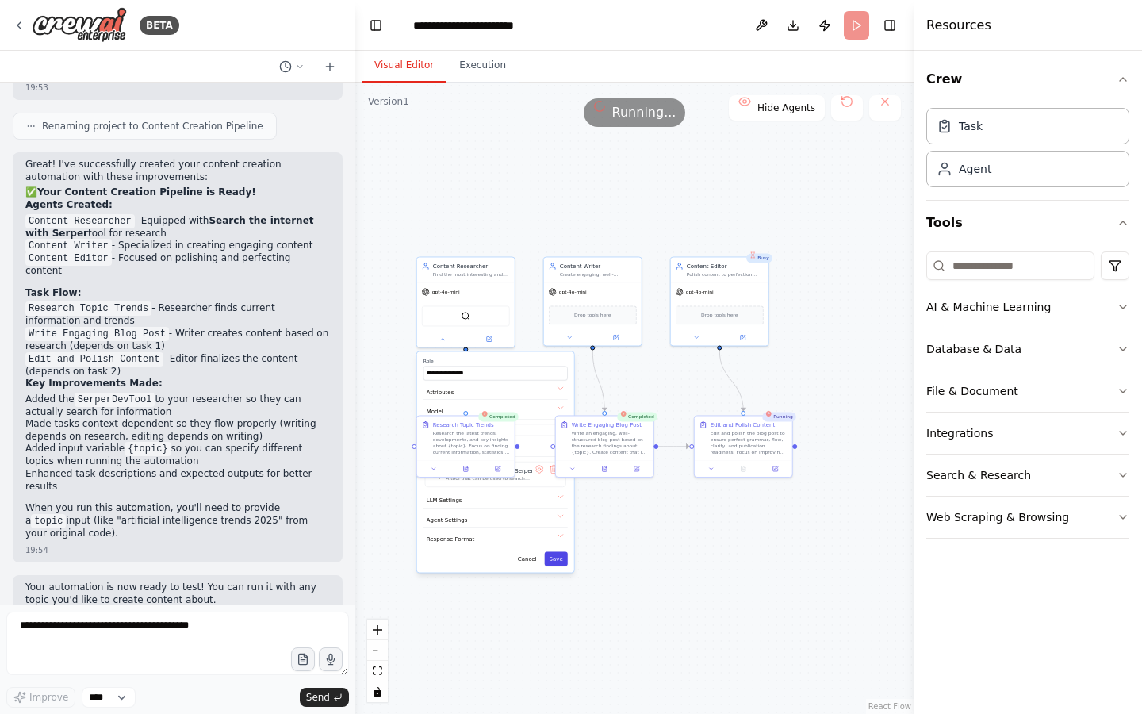
click at [560, 540] on button "Save" at bounding box center [556, 558] width 23 height 14
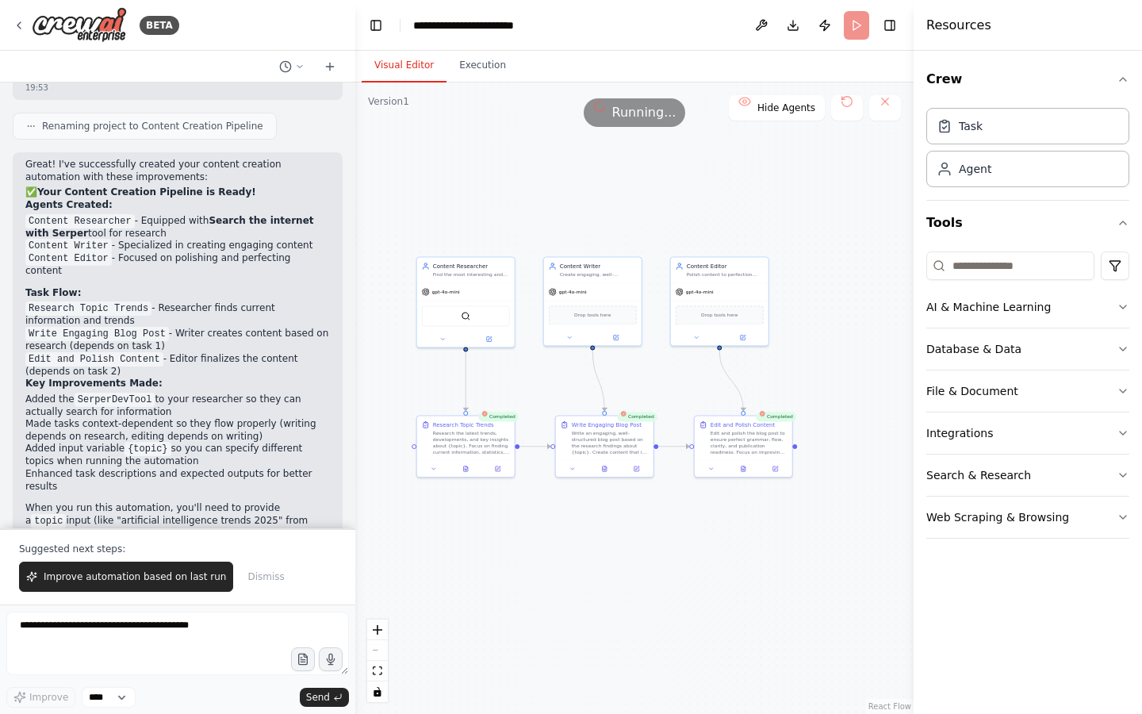
scroll to position [1477, 0]
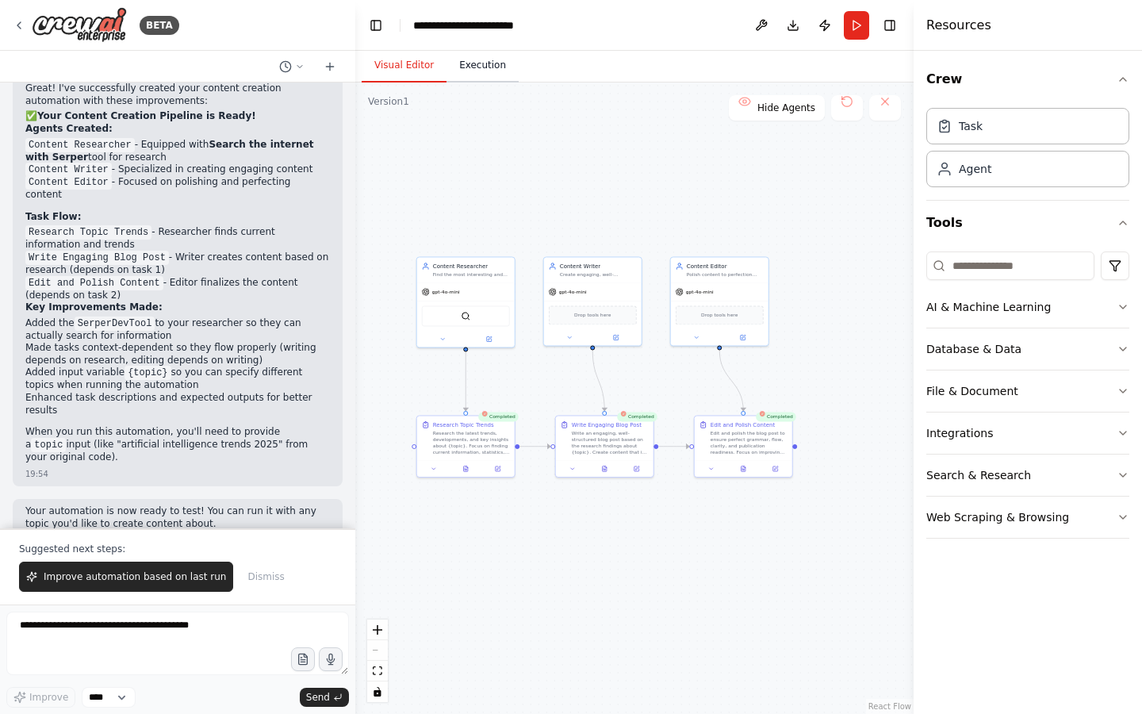
click at [481, 75] on button "Execution" at bounding box center [483, 65] width 72 height 33
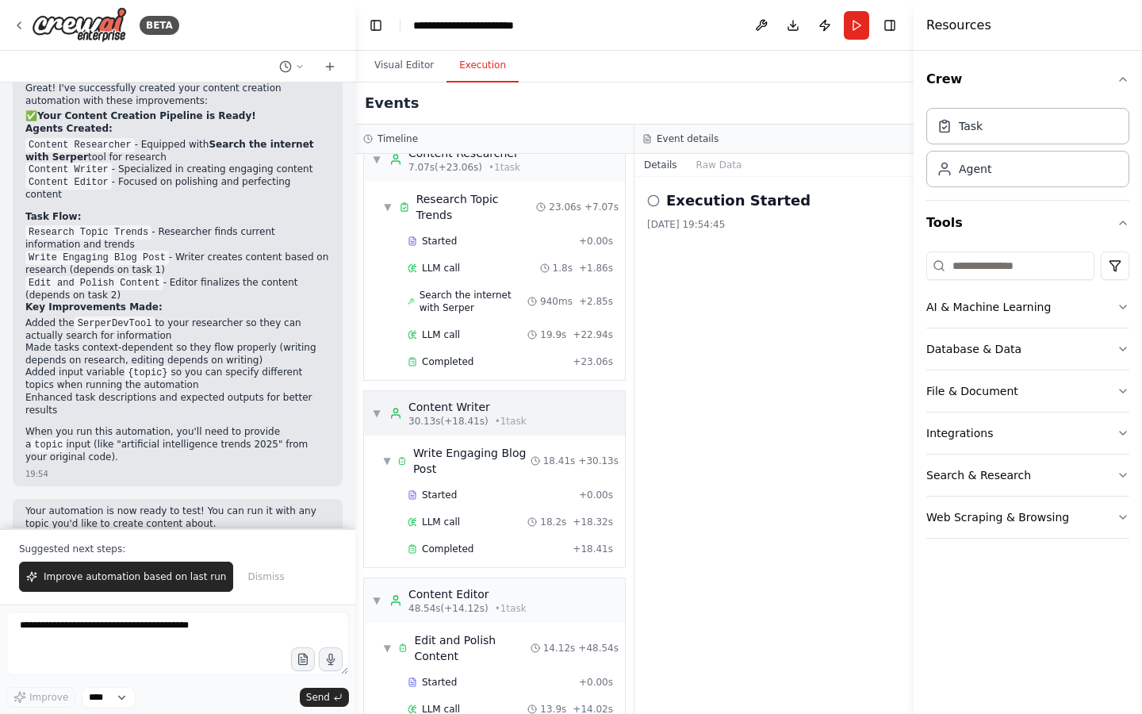
scroll to position [68, 0]
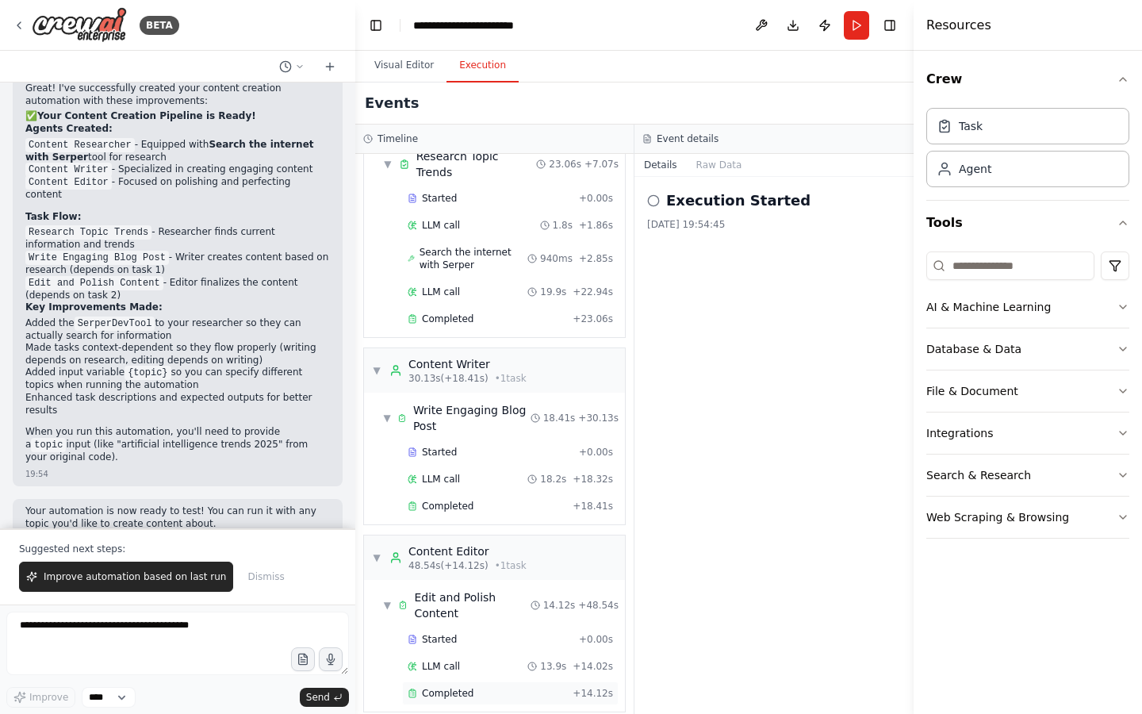
click at [439, 540] on span "Completed" at bounding box center [448, 693] width 52 height 13
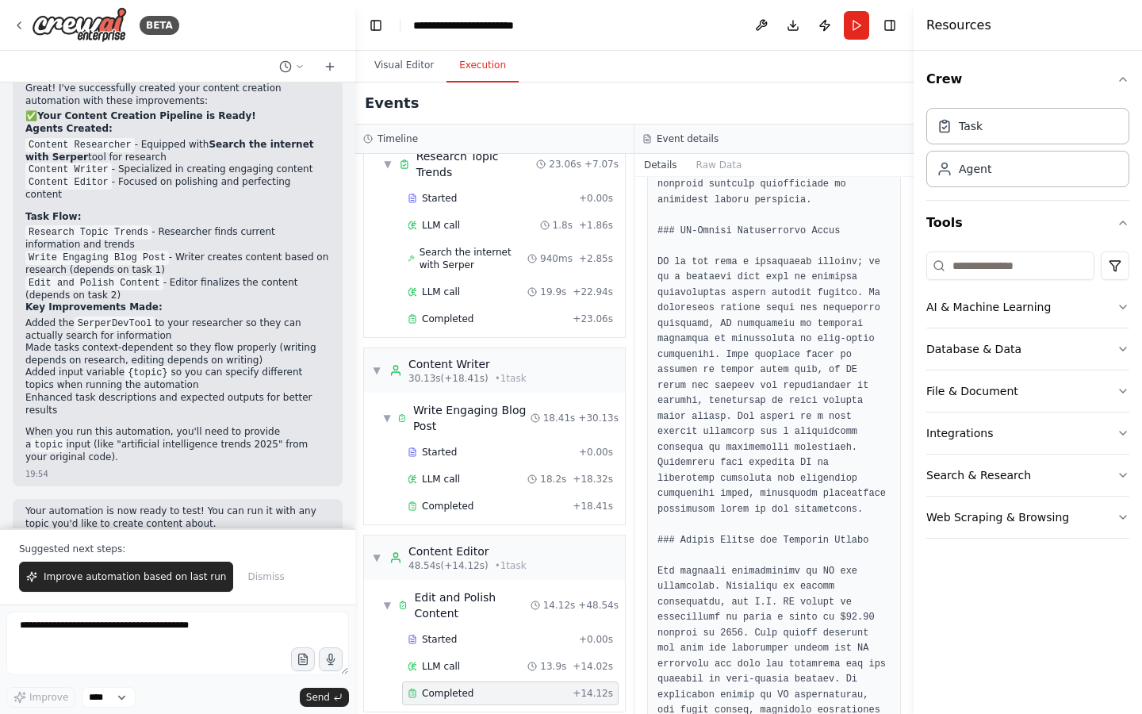
scroll to position [781, 0]
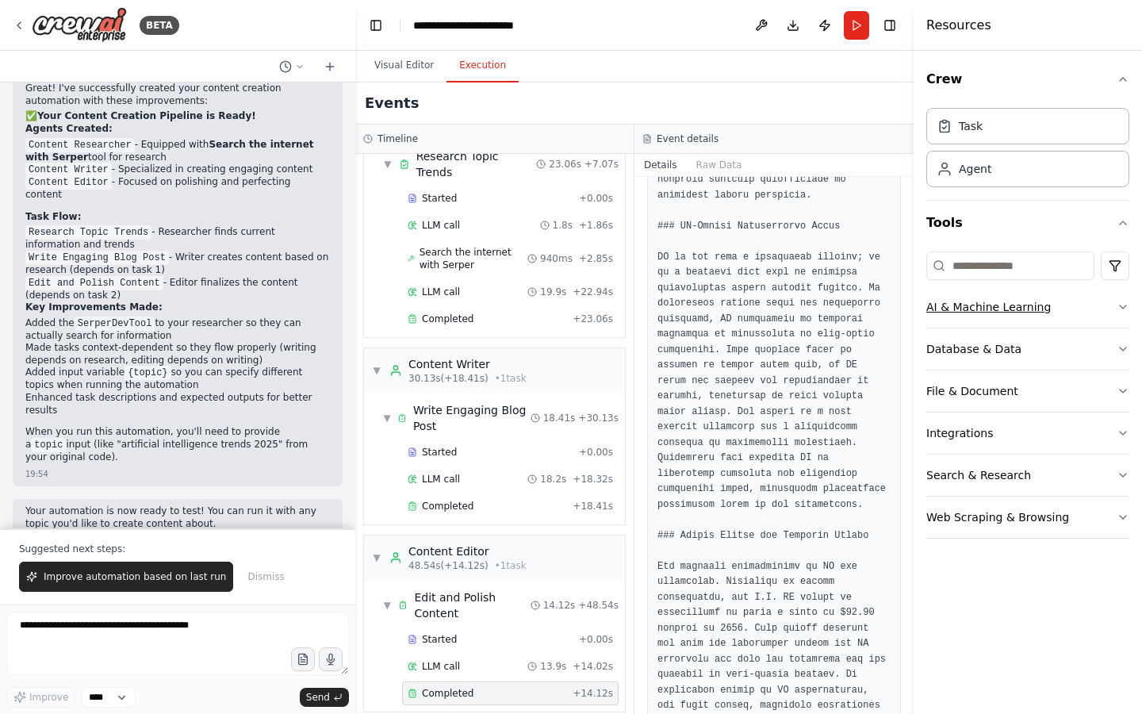
click at [1033, 304] on div "AI & Machine Learning" at bounding box center [989, 307] width 125 height 16
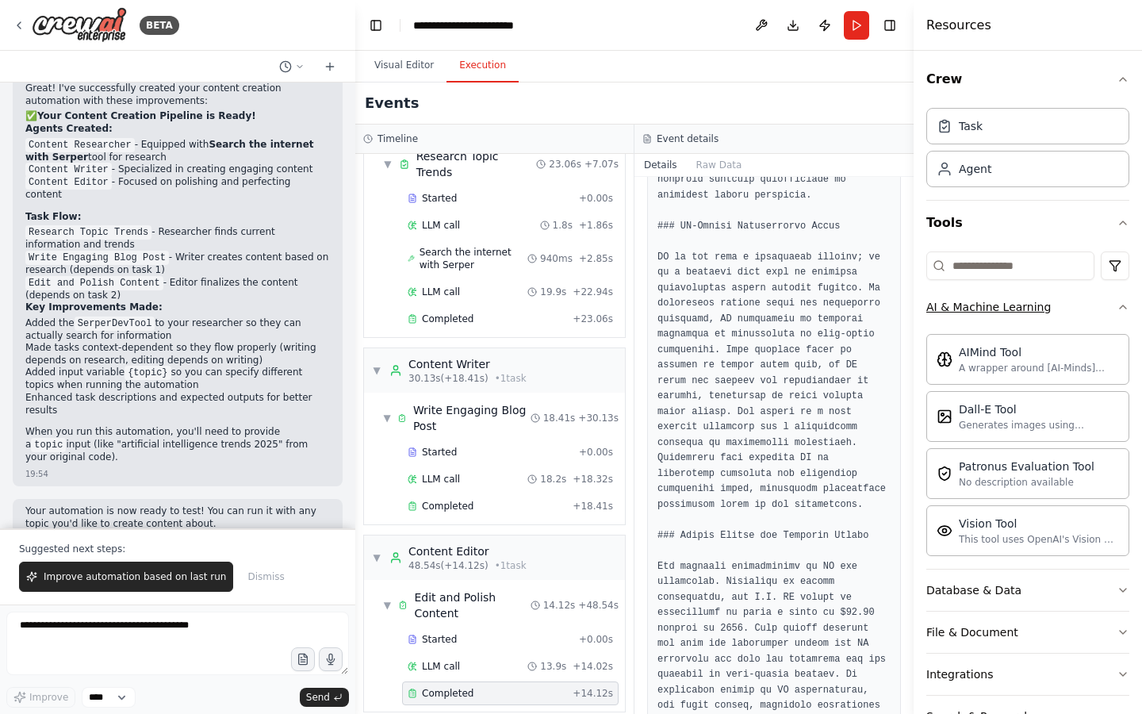
click at [1088, 297] on button "AI & Machine Learning" at bounding box center [1028, 306] width 203 height 41
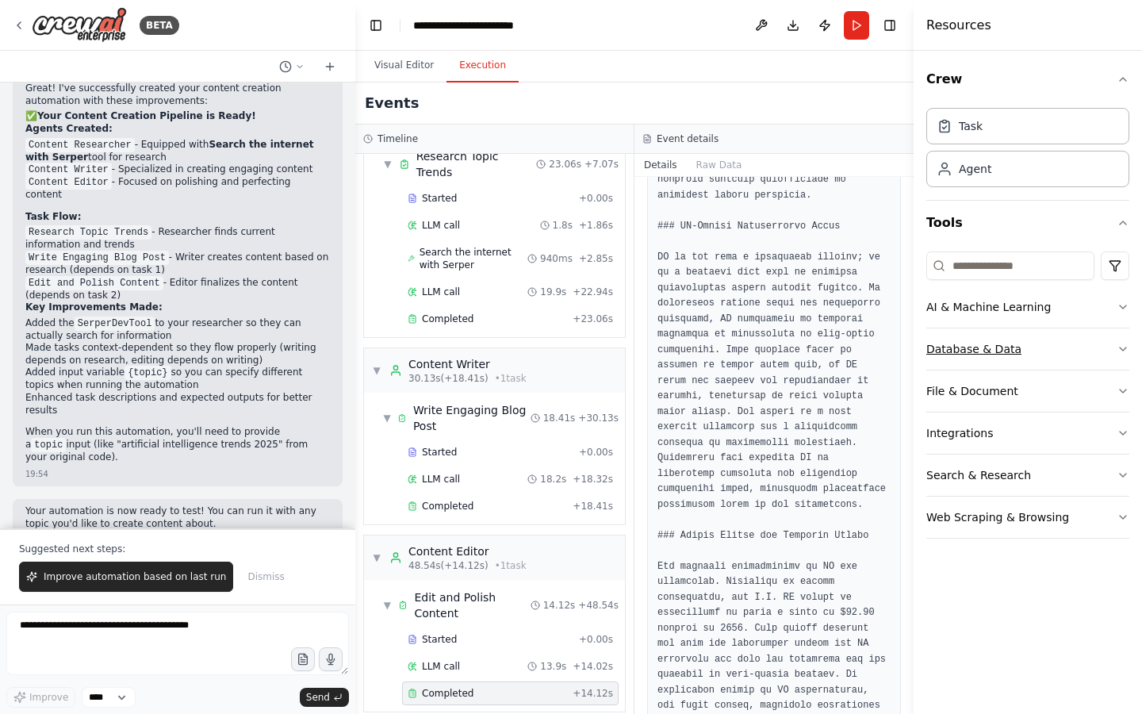
click at [1076, 336] on button "Database & Data" at bounding box center [1028, 348] width 203 height 41
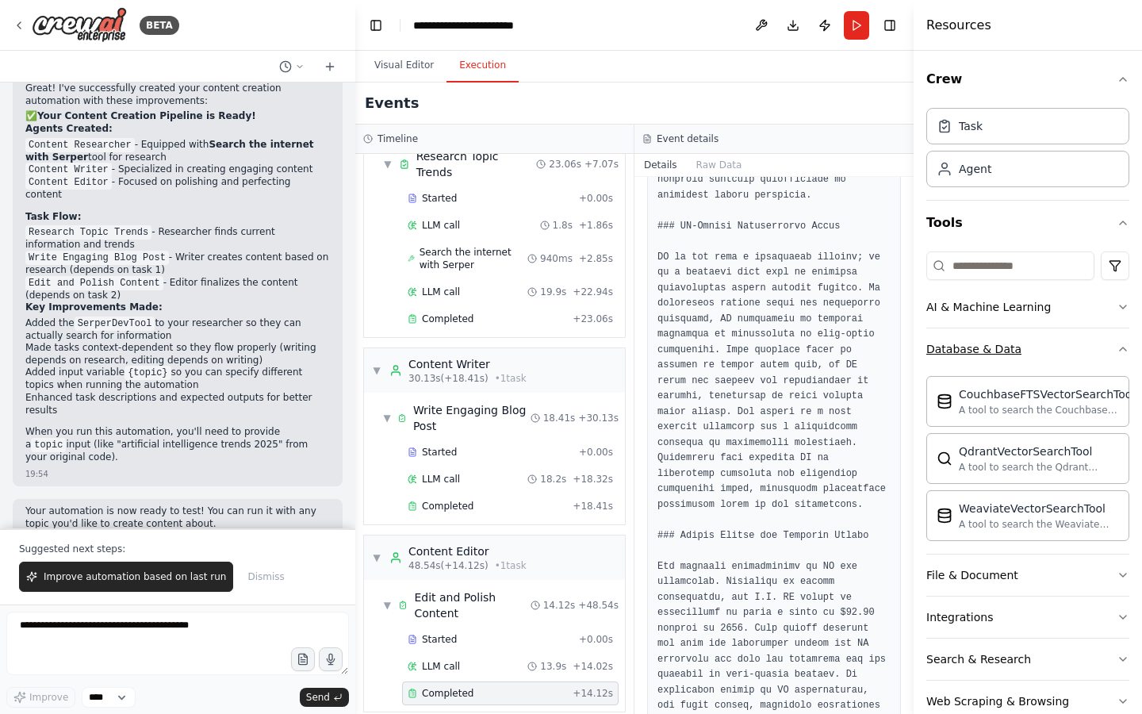
click at [1076, 336] on button "Database & Data" at bounding box center [1028, 348] width 203 height 41
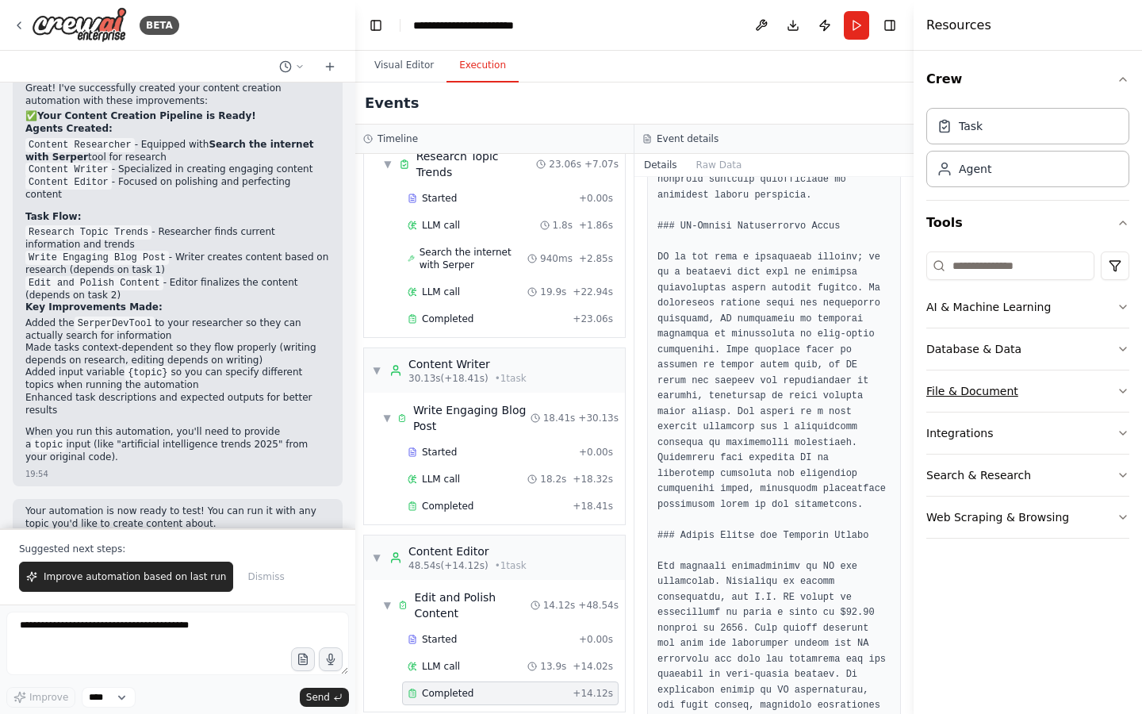
click at [1073, 387] on button "File & Document" at bounding box center [1028, 390] width 203 height 41
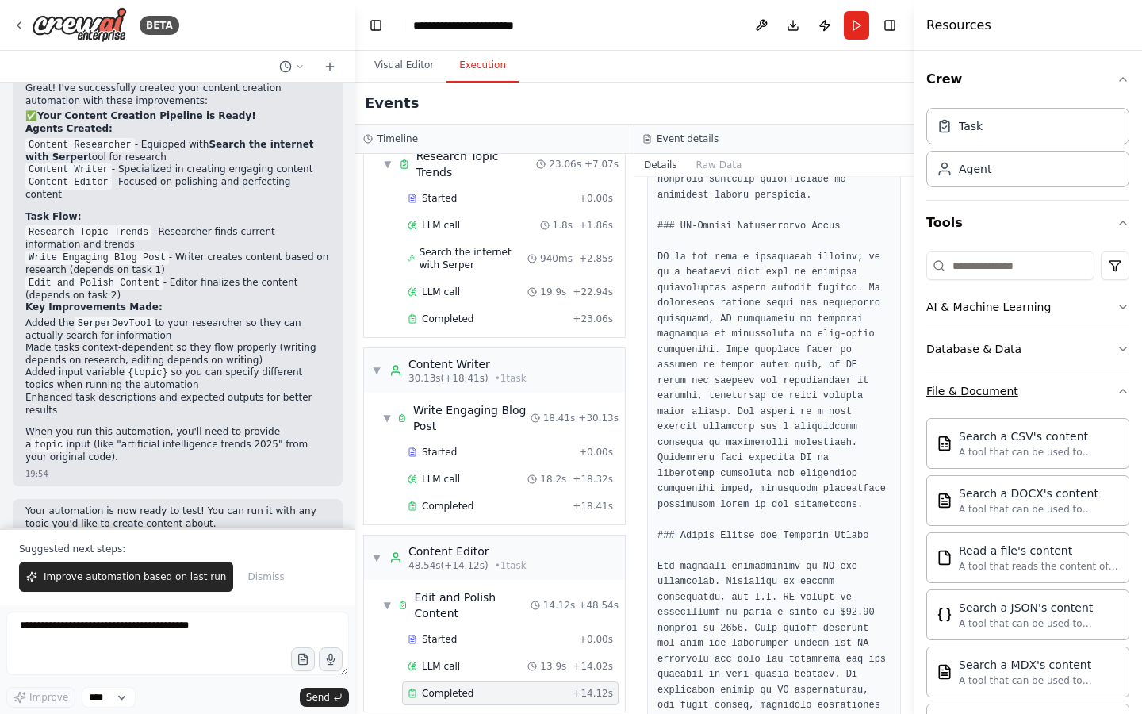
click at [1073, 387] on button "File & Document" at bounding box center [1028, 390] width 203 height 41
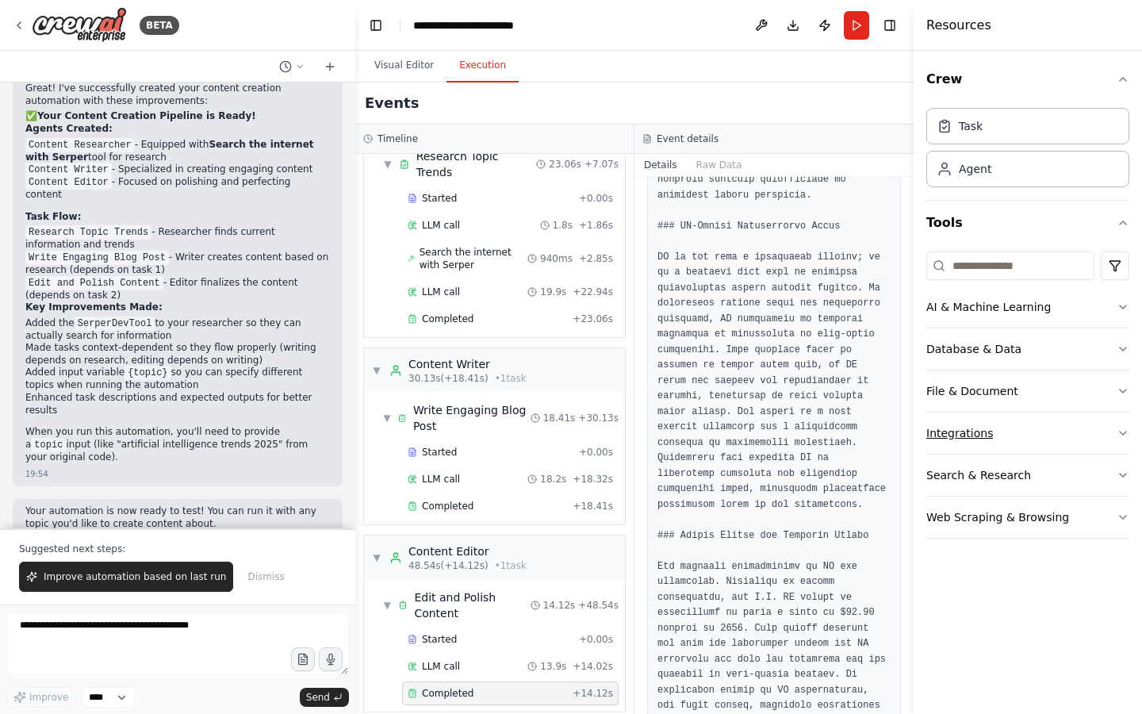
click at [1033, 443] on button "Integrations" at bounding box center [1028, 433] width 203 height 41
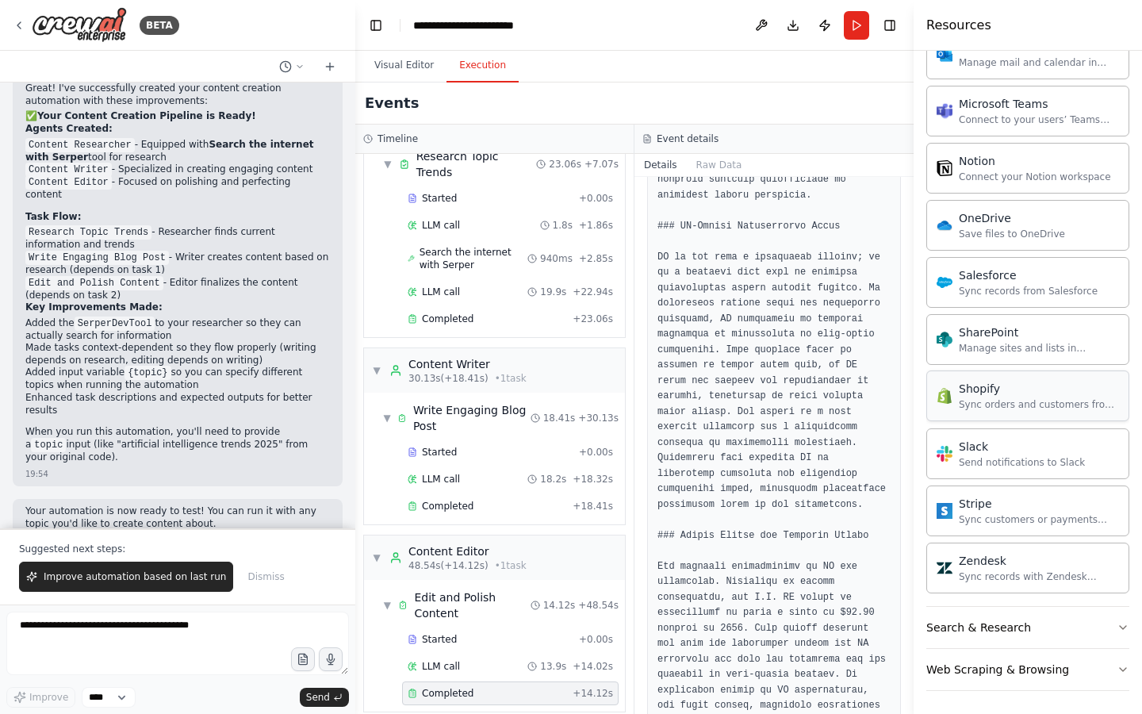
scroll to position [1119, 0]
click at [1057, 540] on button "Search & Research" at bounding box center [1028, 624] width 203 height 41
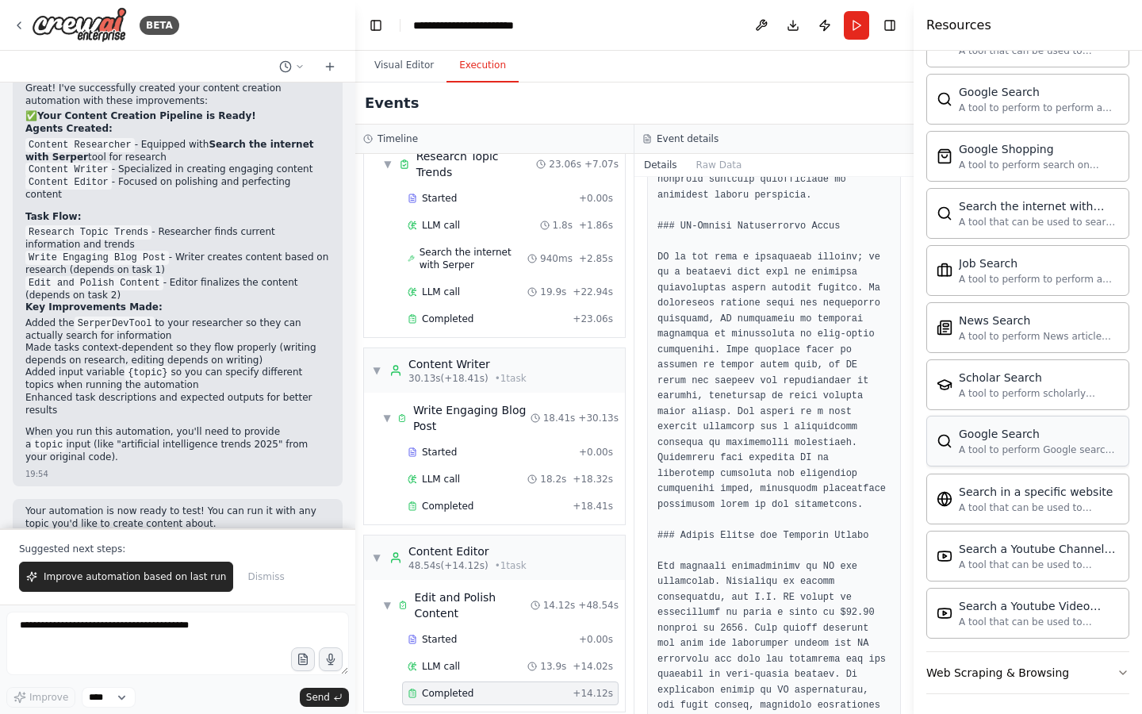
scroll to position [1932, 0]
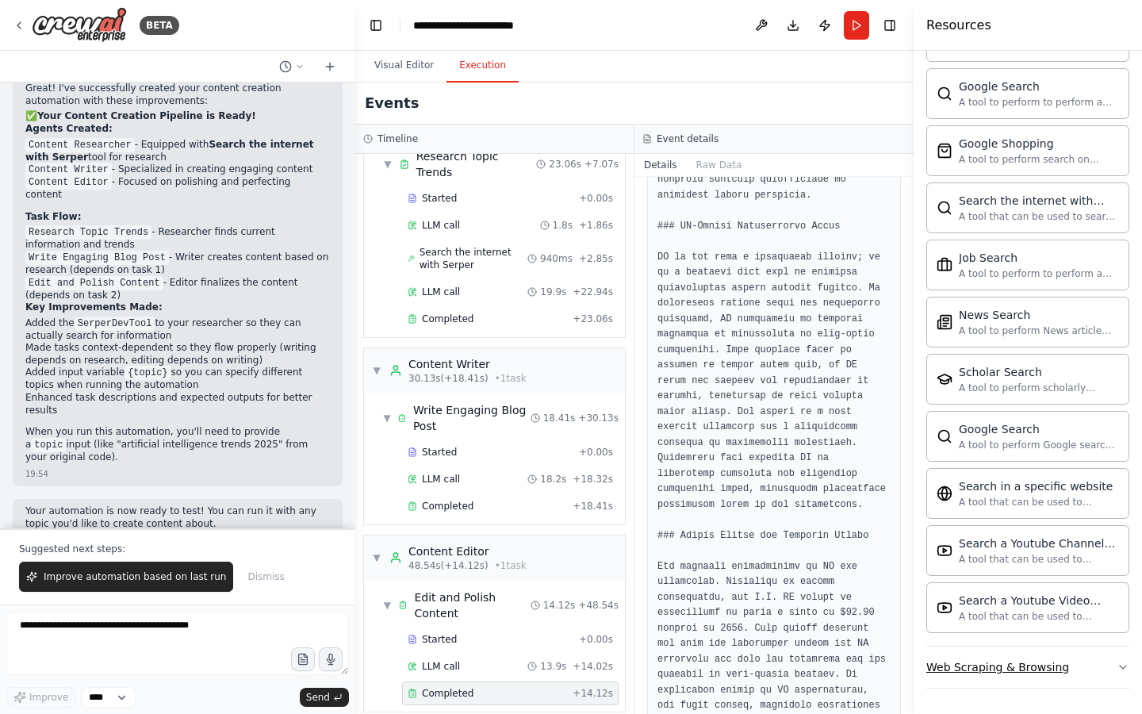
click at [1073, 540] on button "Web Scraping & Browsing" at bounding box center [1028, 667] width 203 height 41
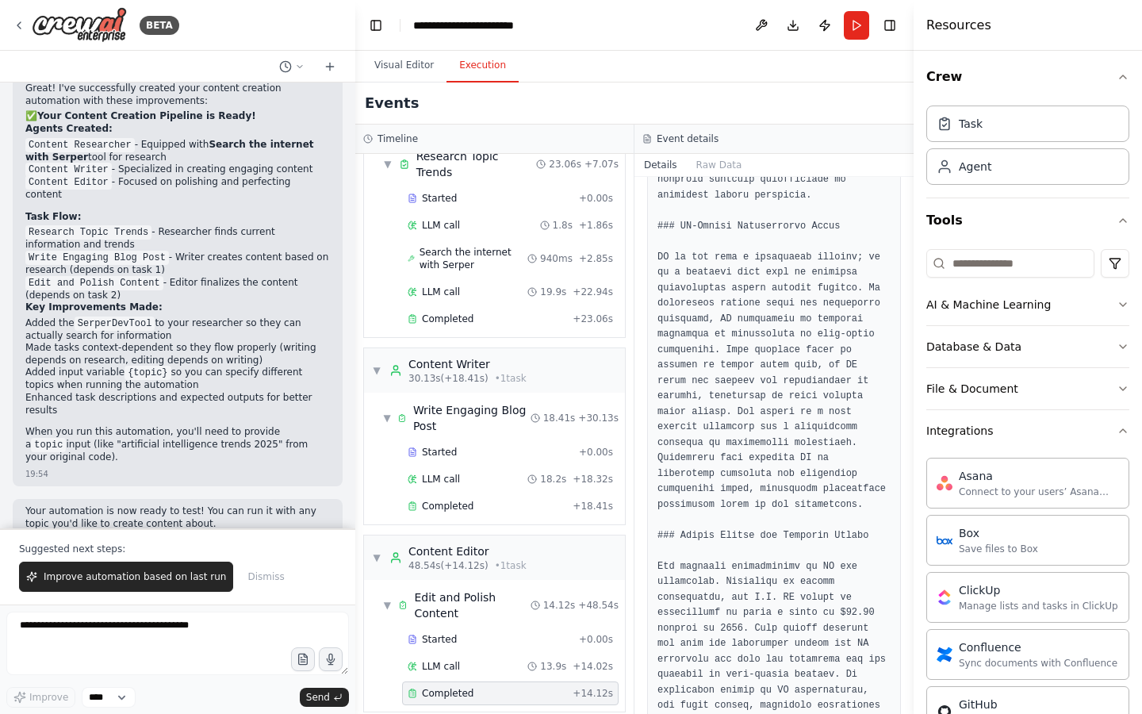
scroll to position [0, 0]
click at [1020, 131] on div "Task" at bounding box center [1028, 125] width 203 height 36
click at [1019, 171] on div "Agent" at bounding box center [1028, 168] width 203 height 36
click at [1011, 125] on div "Task" at bounding box center [1028, 125] width 203 height 36
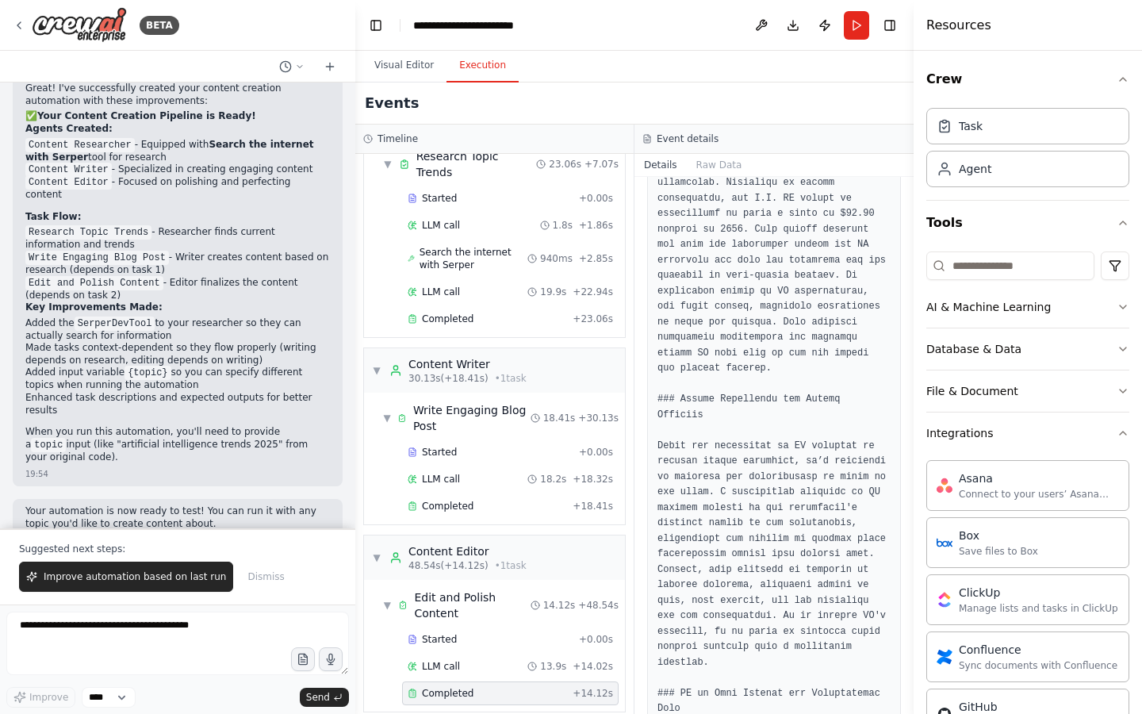
scroll to position [1241, 0]
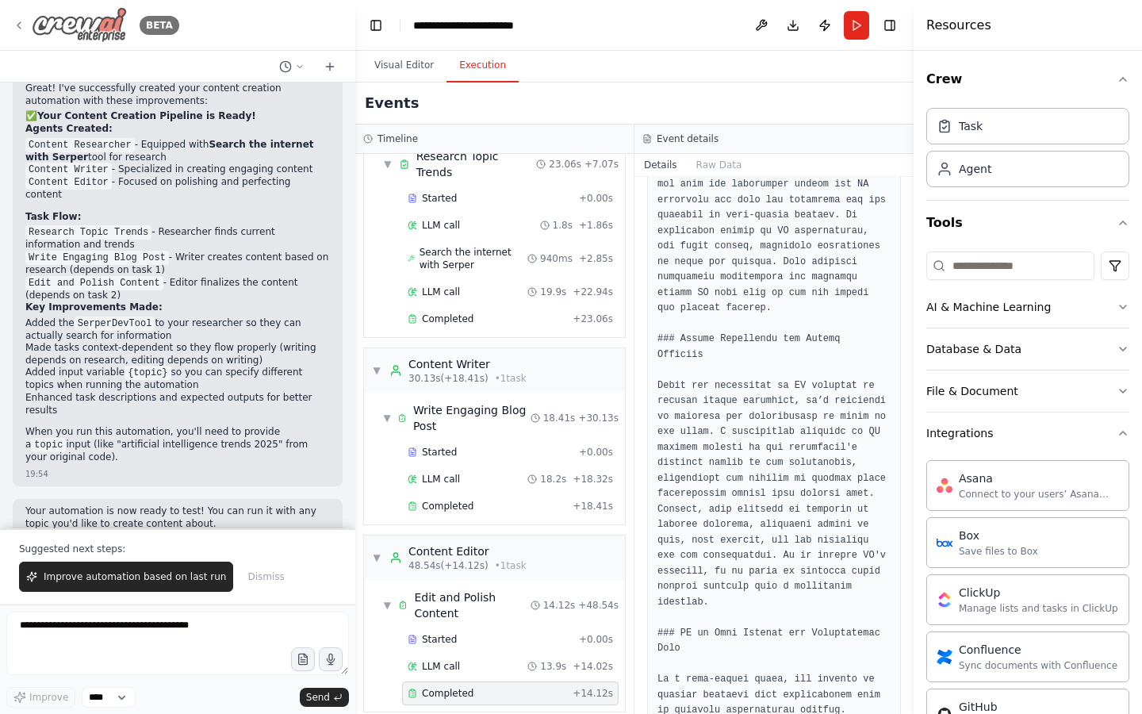
click at [13, 21] on icon at bounding box center [19, 25] width 13 height 13
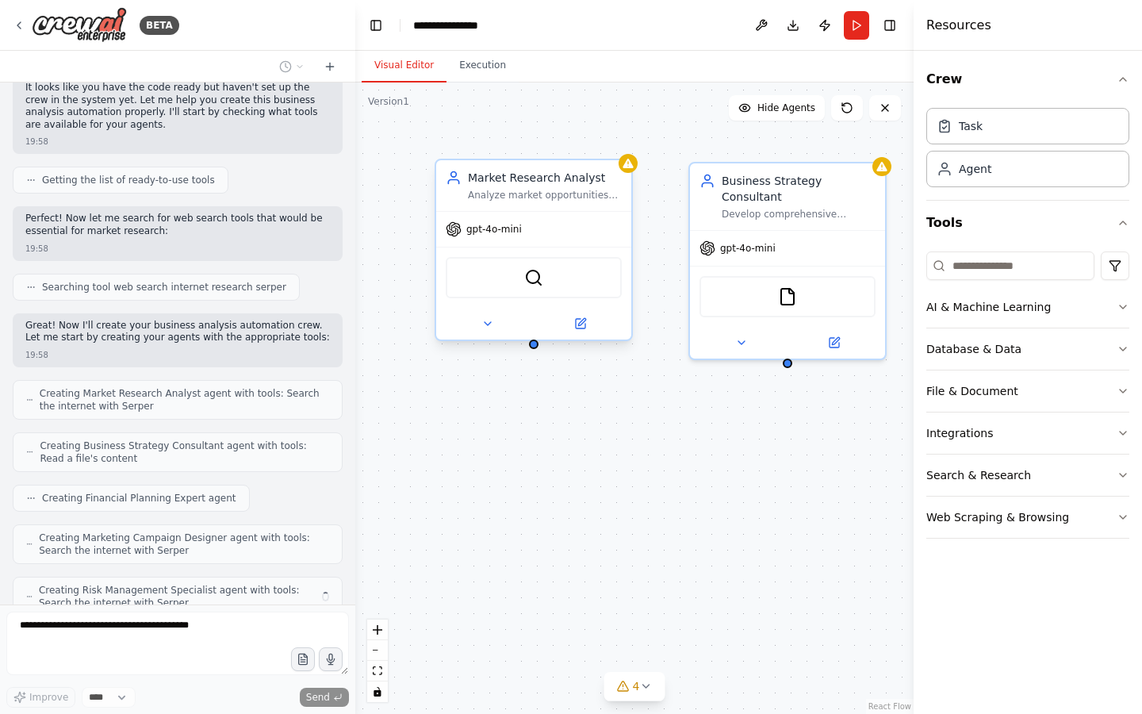
scroll to position [563, 0]
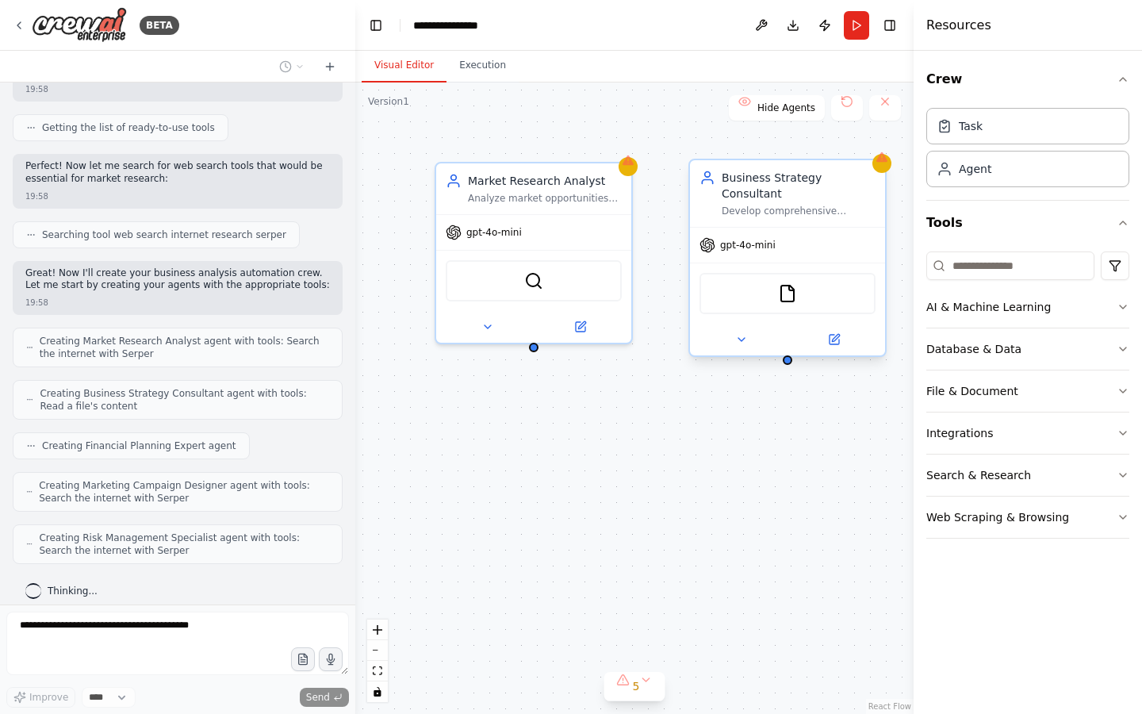
click at [799, 209] on div "Develop comprehensive business strategies and actionable plans for {business_id…" at bounding box center [799, 211] width 154 height 13
click at [655, 152] on div "Market Research Analyst Analyze market opportunities and competitive landscapes…" at bounding box center [634, 398] width 558 height 631
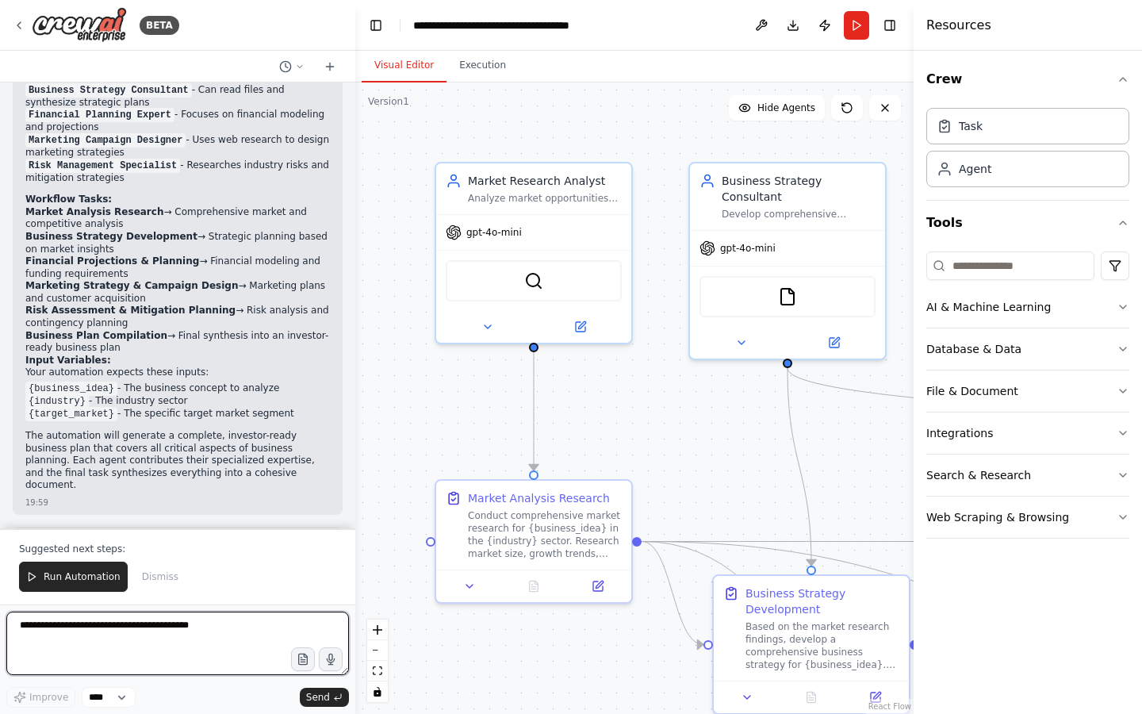
scroll to position [1713, 0]
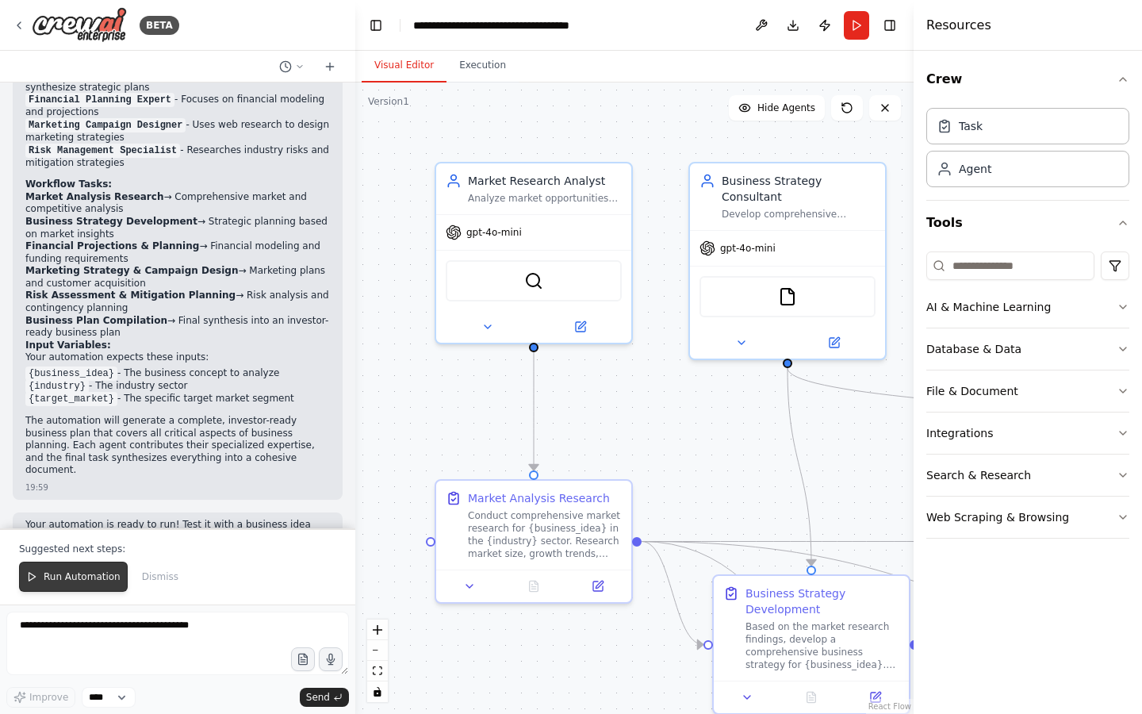
click at [98, 584] on button "Run Automation" at bounding box center [73, 577] width 109 height 30
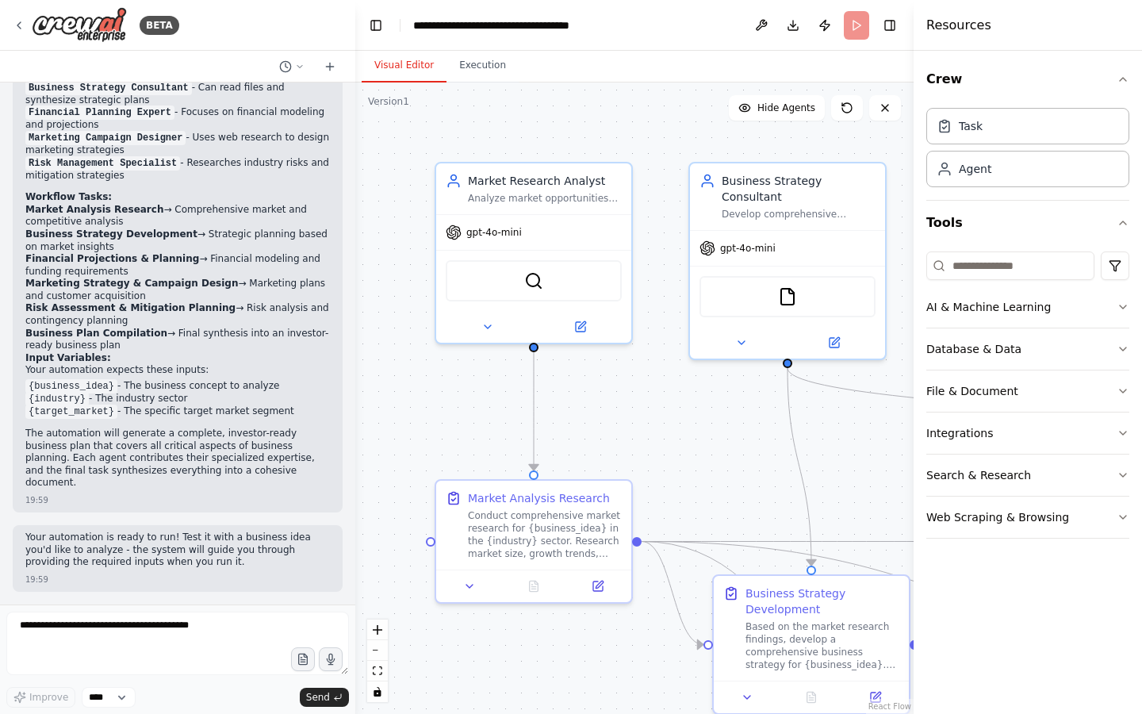
scroll to position [1637, 0]
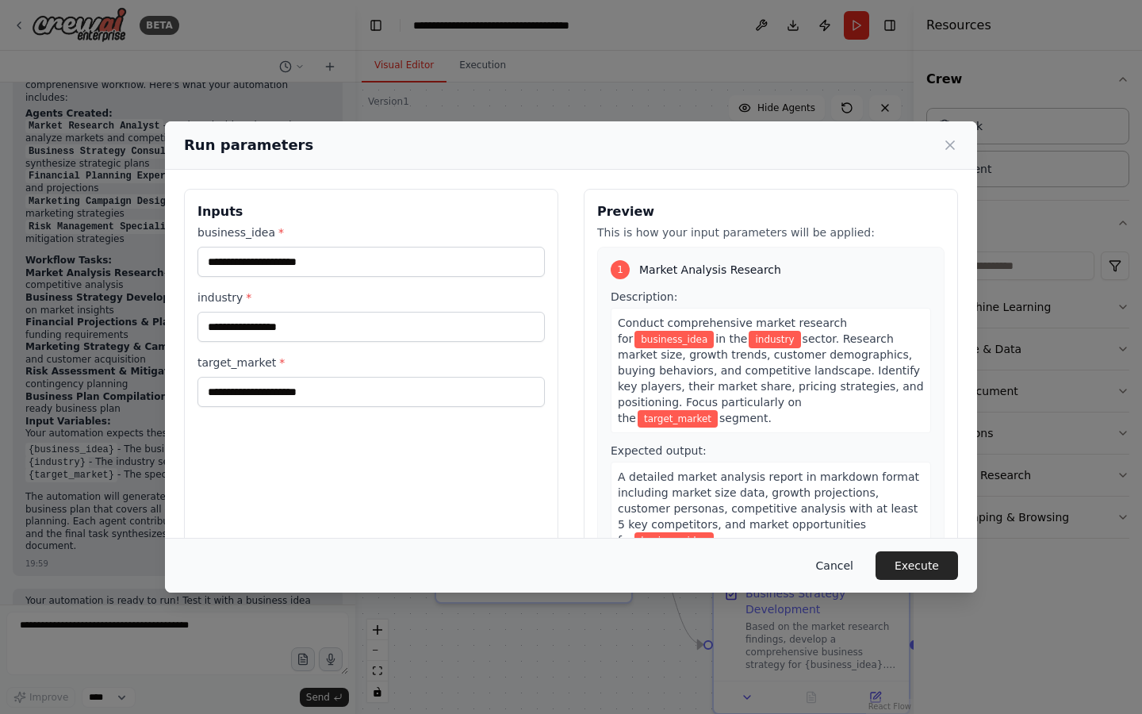
click at [841, 564] on button "Cancel" at bounding box center [835, 565] width 63 height 29
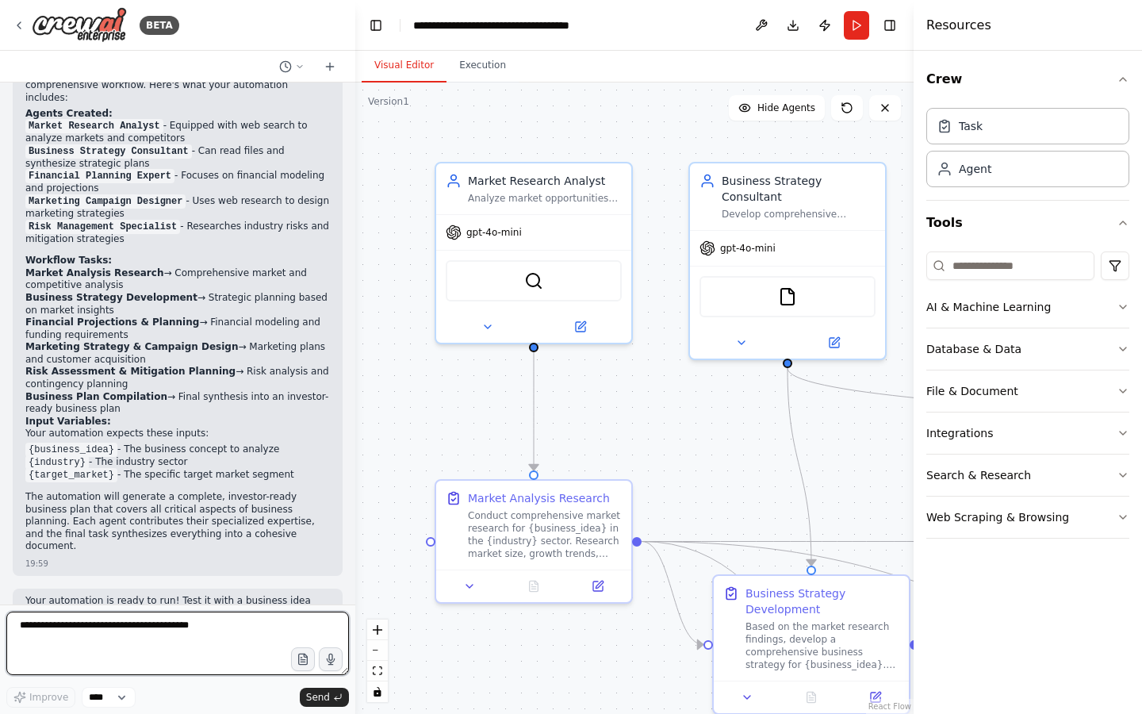
click at [247, 643] on textarea at bounding box center [177, 643] width 343 height 63
paste textarea "**********"
type textarea "**********"
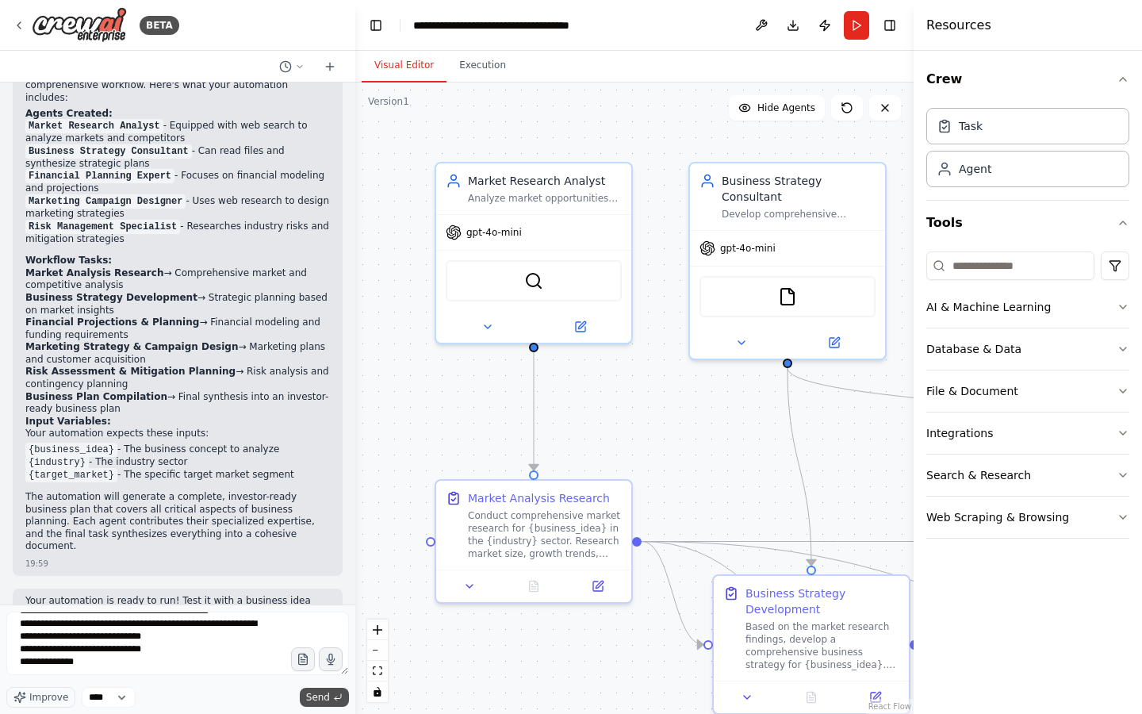
click at [326, 693] on span "Send" at bounding box center [318, 697] width 24 height 13
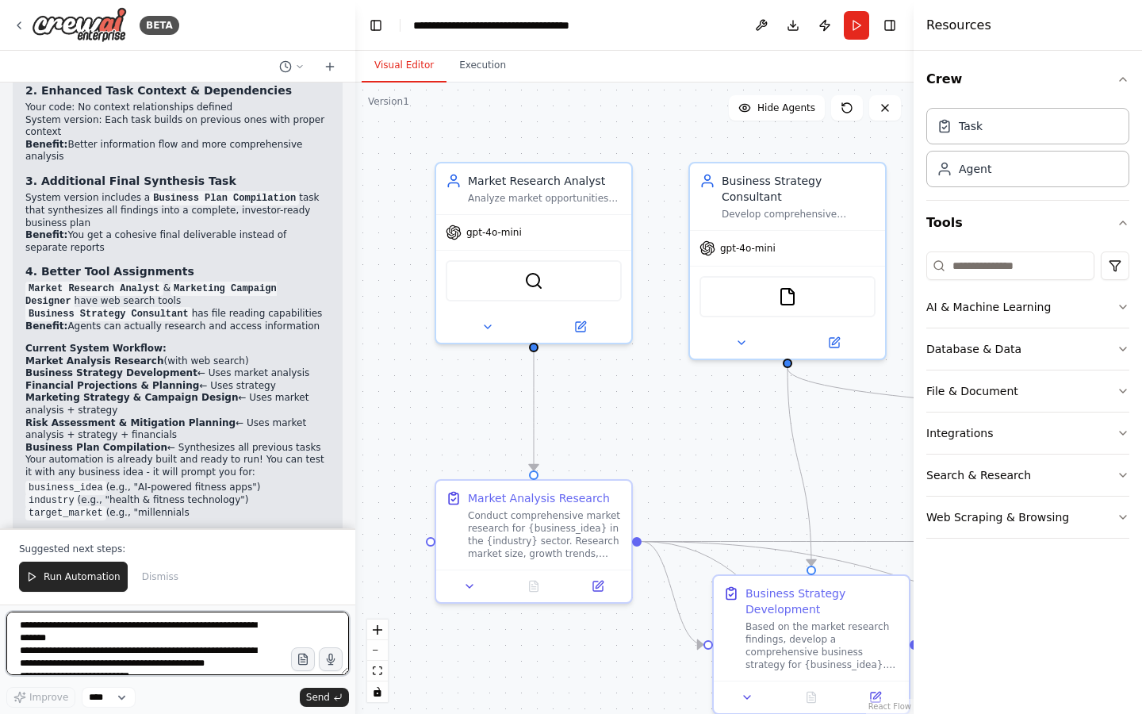
scroll to position [2971, 0]
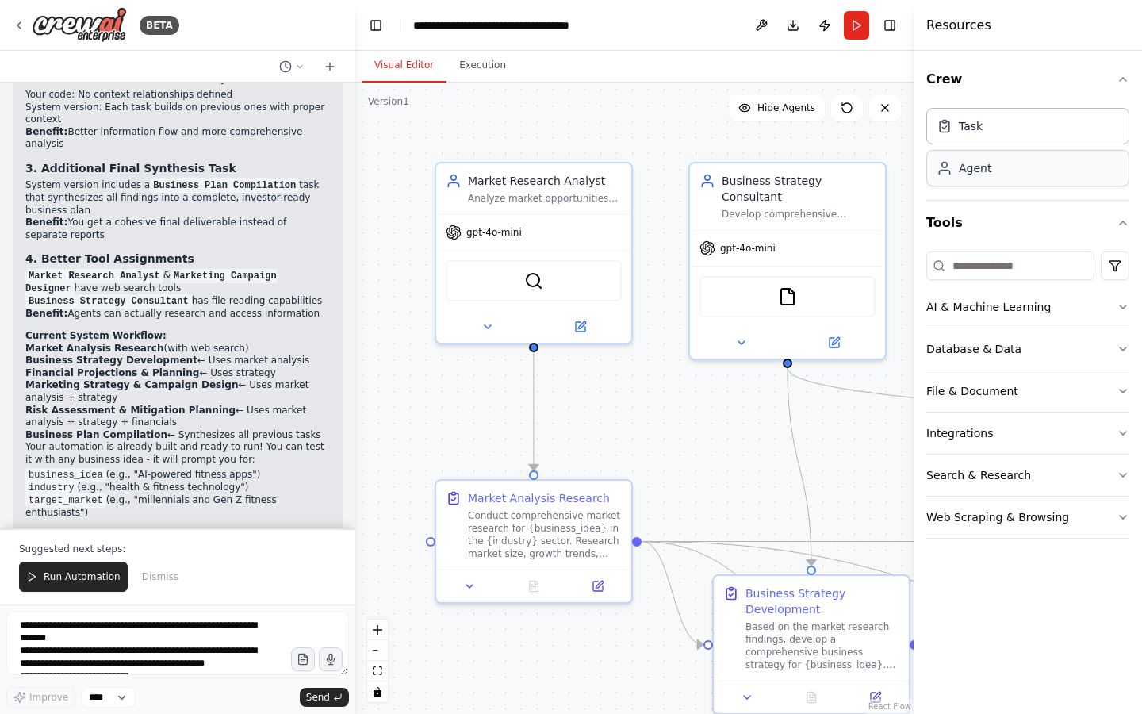
click at [1048, 164] on div "Agent" at bounding box center [1028, 168] width 203 height 36
click at [1020, 132] on div "Task" at bounding box center [1028, 125] width 203 height 36
click at [49, 575] on span "Run Automation" at bounding box center [82, 576] width 77 height 13
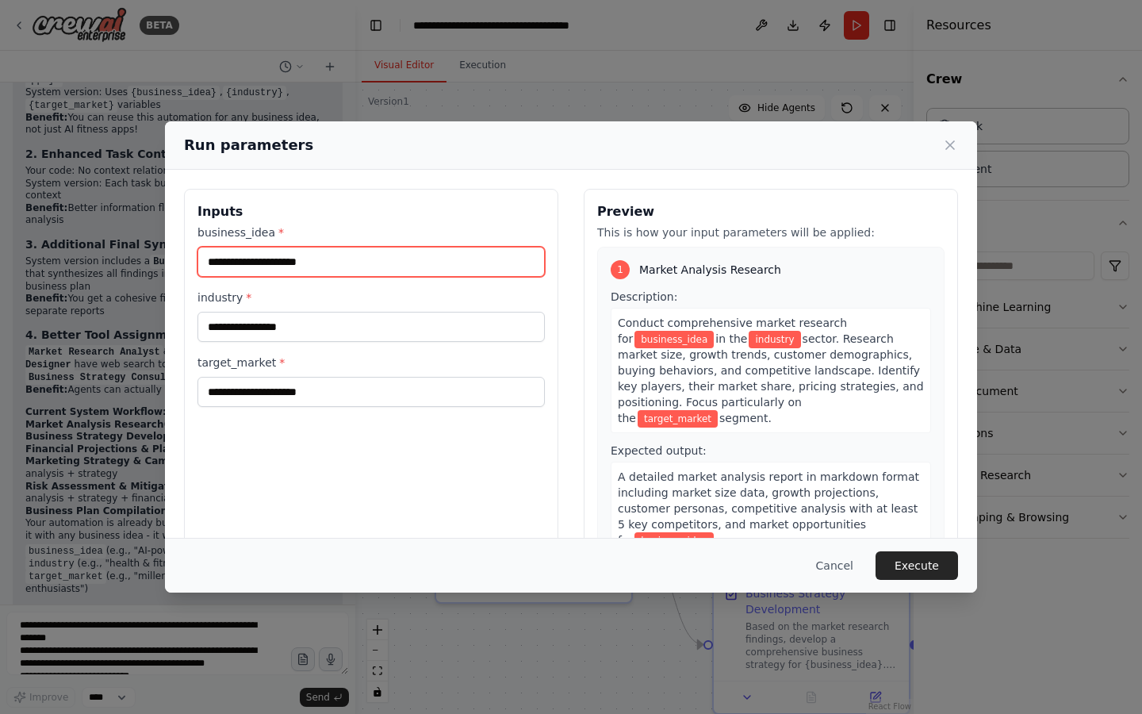
click at [351, 273] on input "business_idea *" at bounding box center [371, 262] width 347 height 30
type input "**********"
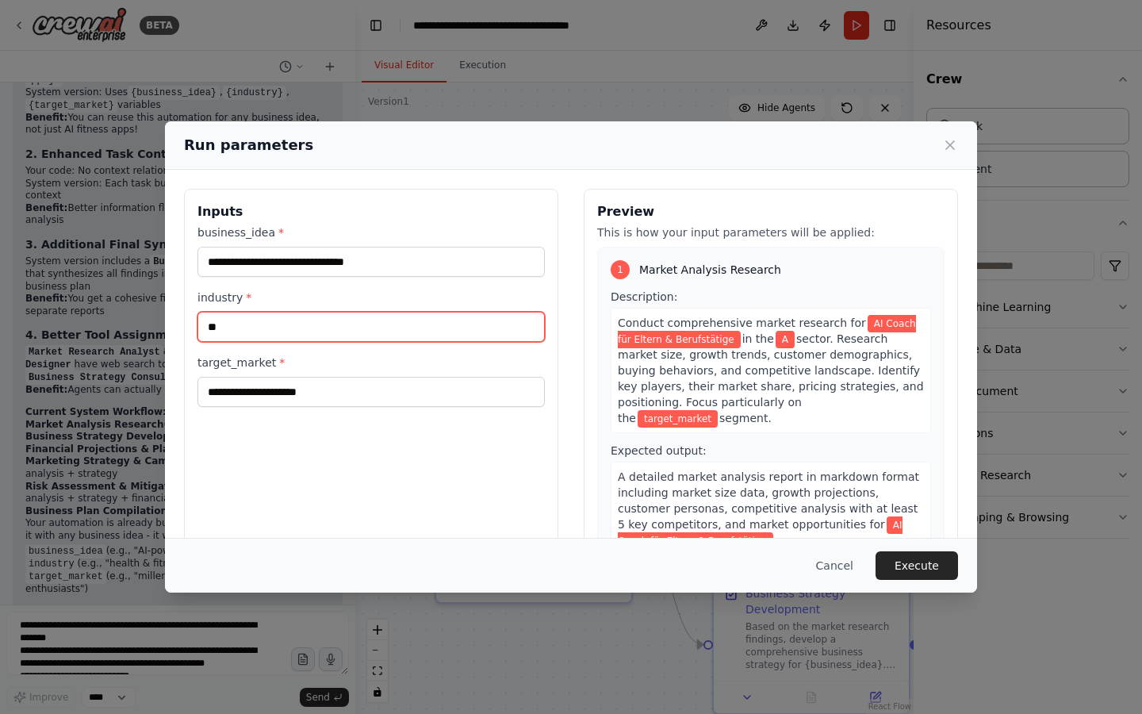
type input "**"
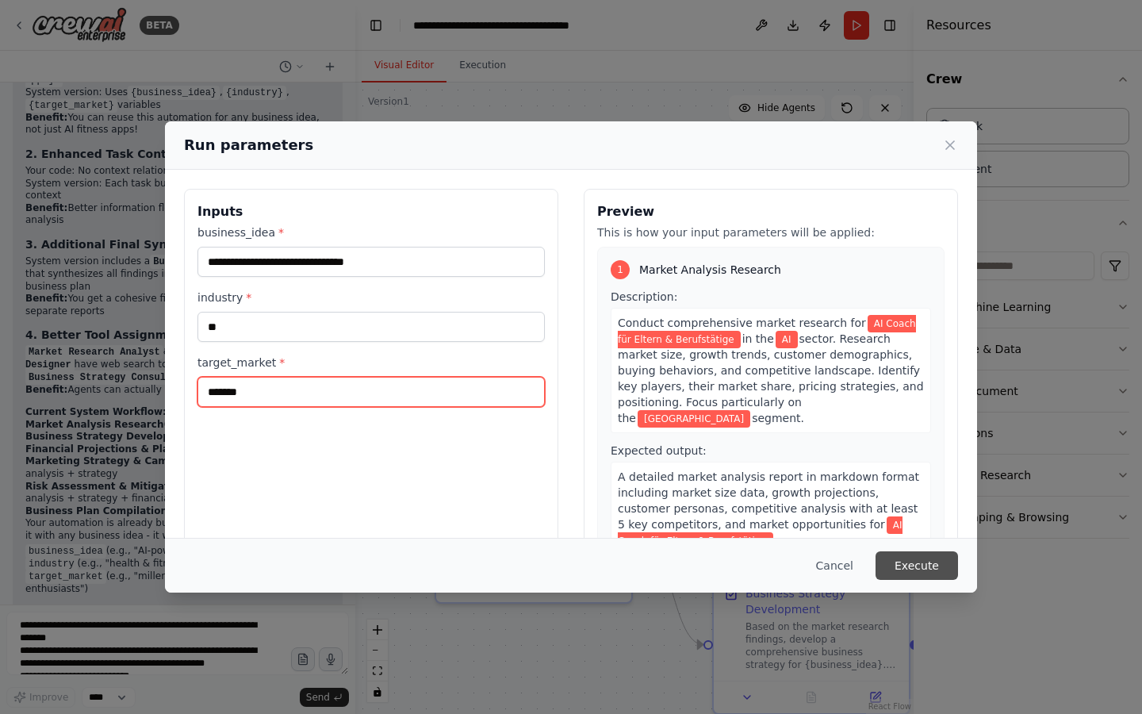
type input "*******"
click at [944, 565] on button "Execute" at bounding box center [917, 565] width 83 height 29
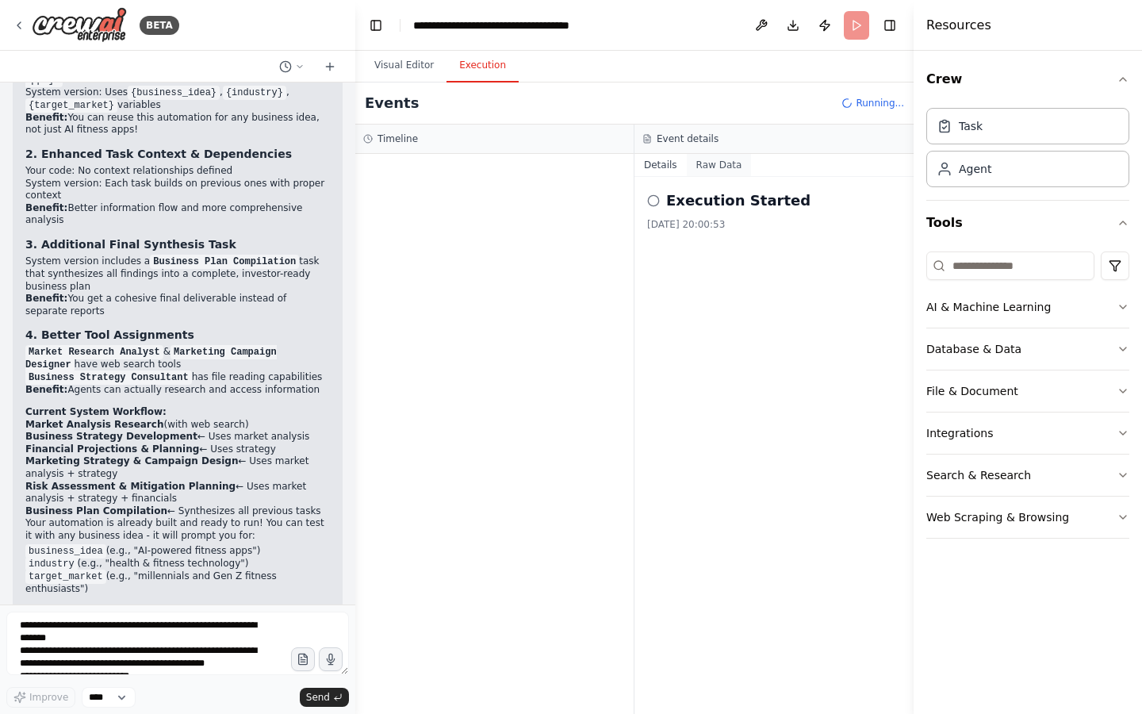
click at [713, 161] on button "Raw Data" at bounding box center [719, 165] width 65 height 22
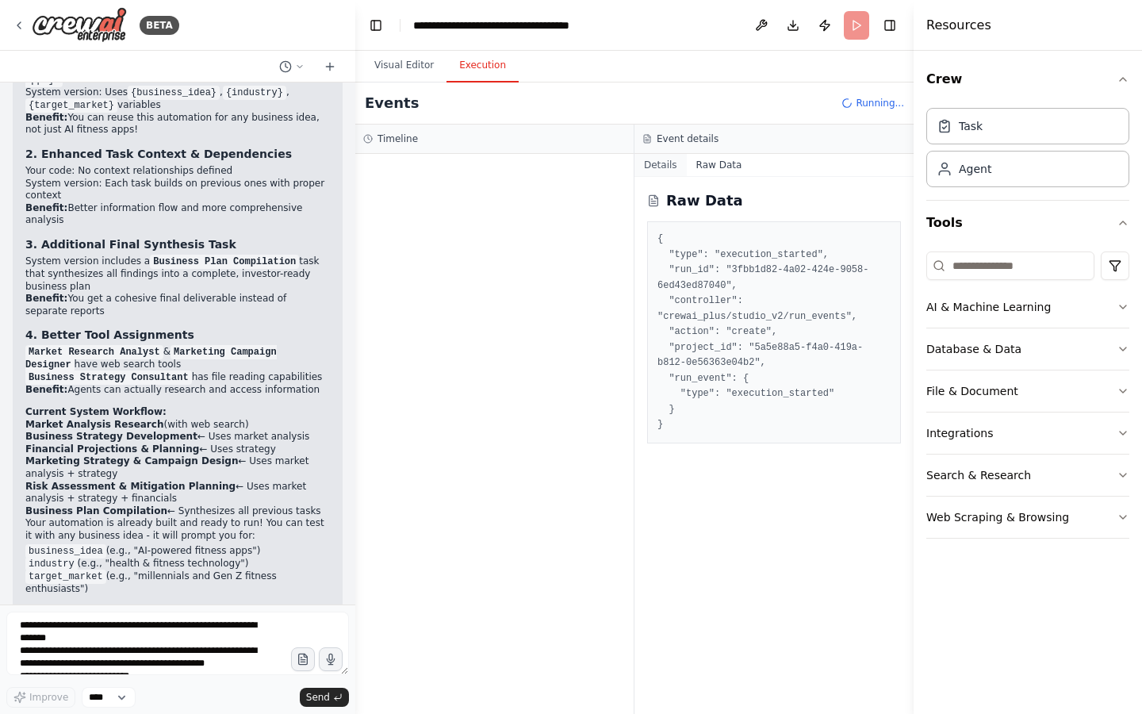
click at [663, 166] on button "Details" at bounding box center [661, 165] width 52 height 22
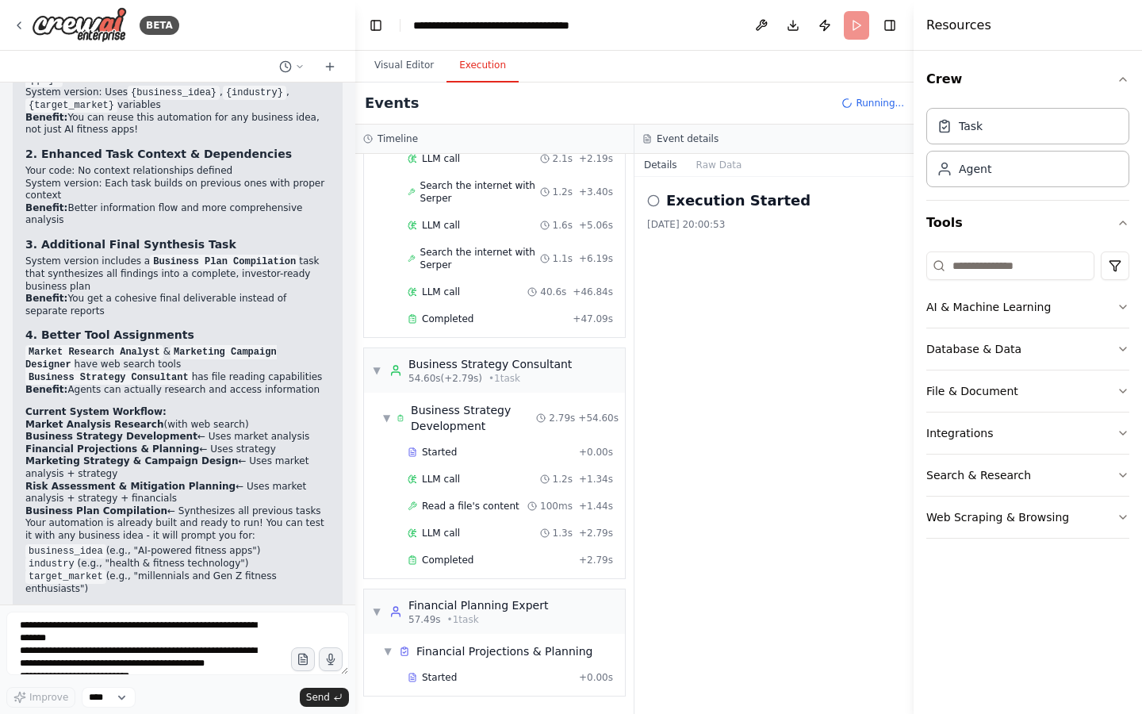
scroll to position [162, 0]
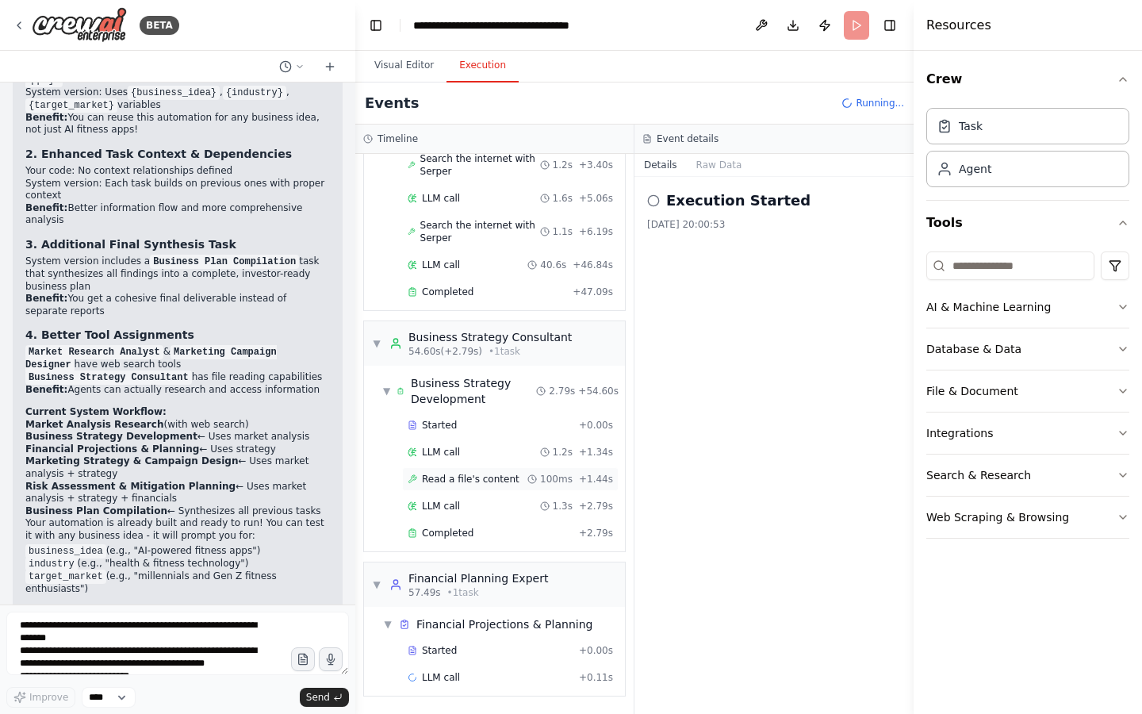
click at [466, 482] on span "Read a file's content" at bounding box center [471, 479] width 98 height 13
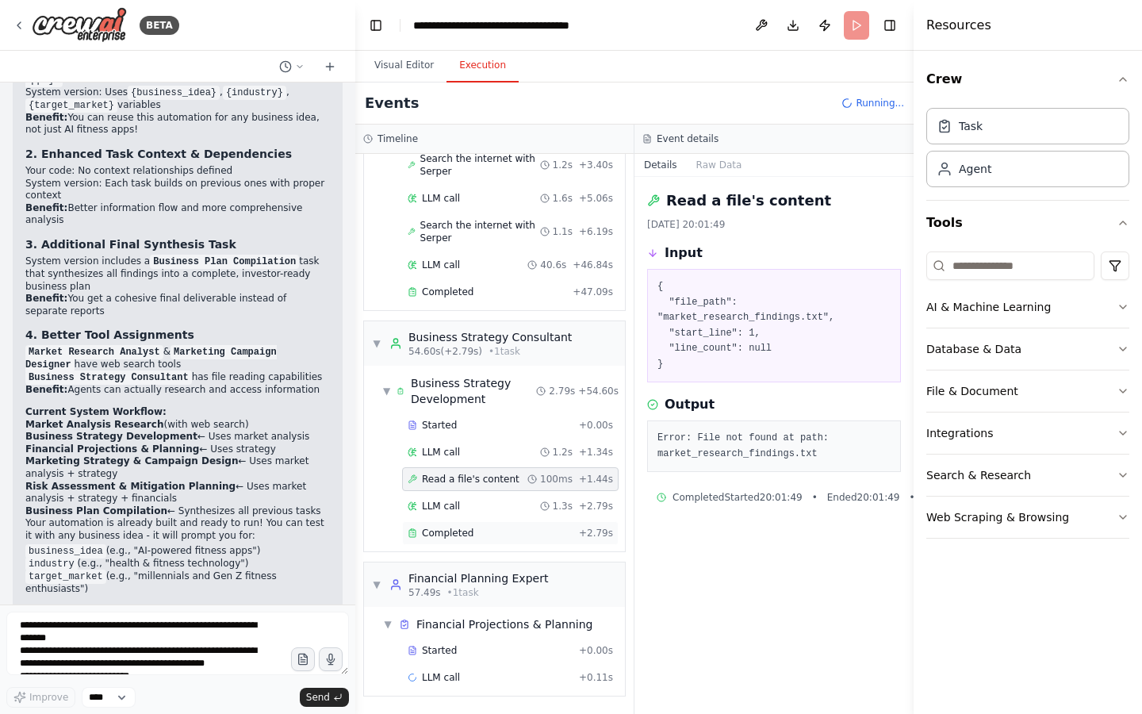
click at [444, 539] on span "Completed" at bounding box center [448, 533] width 52 height 13
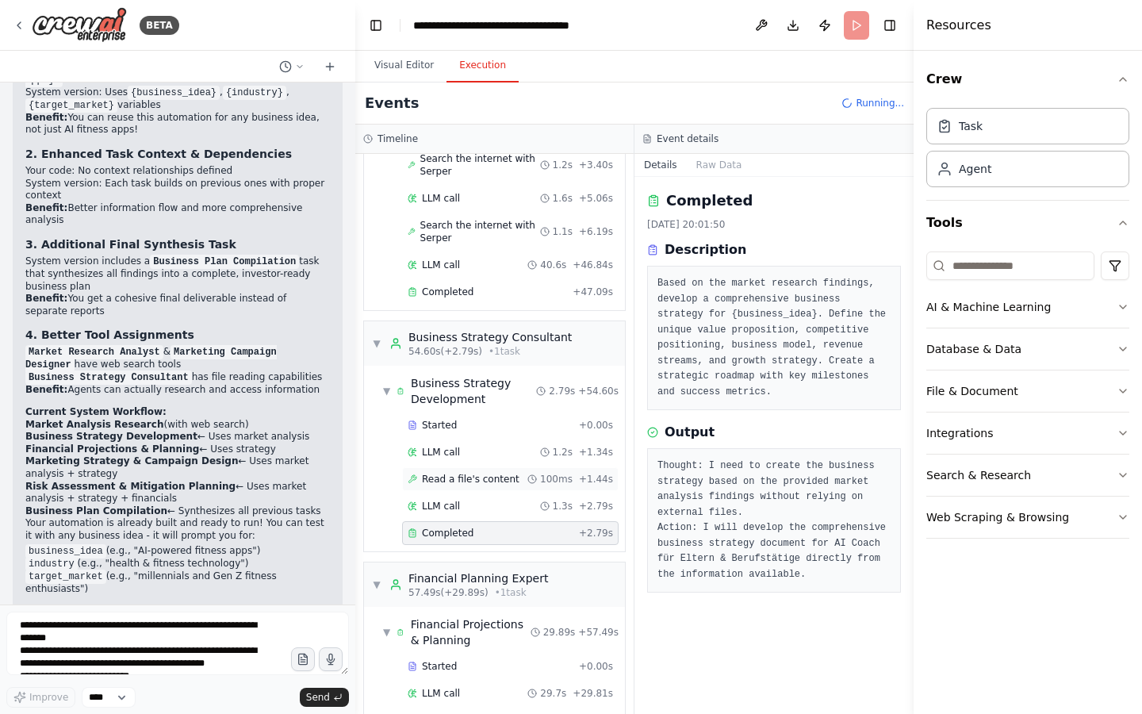
scroll to position [685, 0]
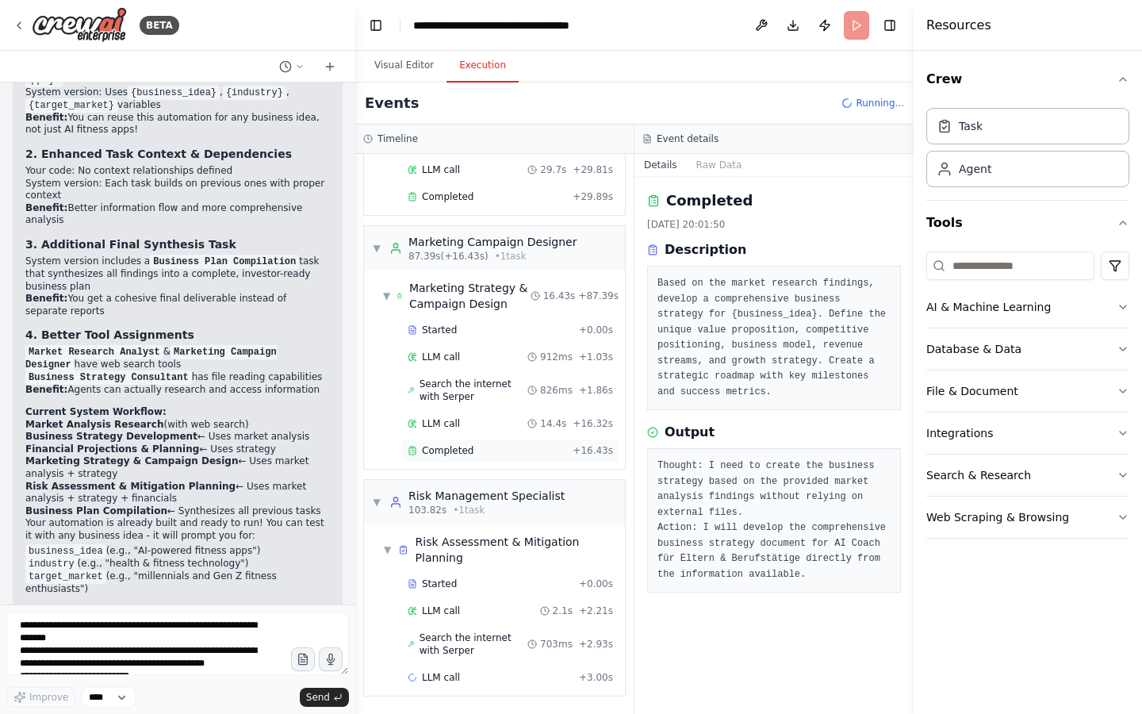
click at [467, 457] on div "Completed + 16.43s" at bounding box center [510, 451] width 217 height 24
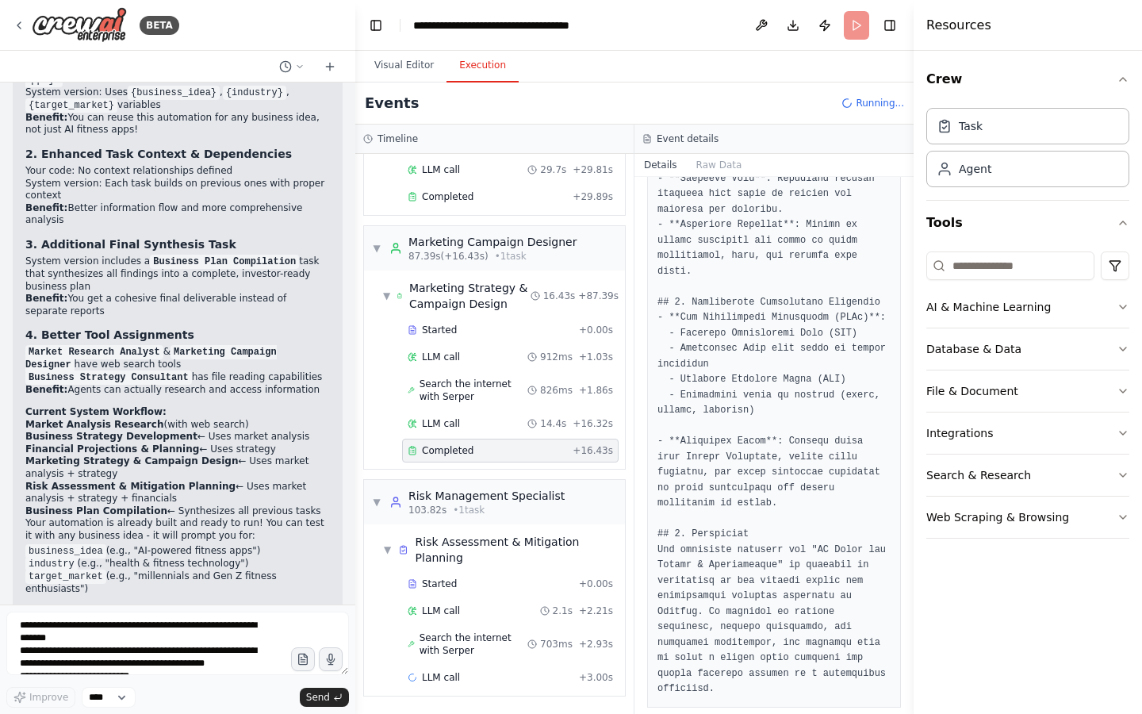
scroll to position [1775, 0]
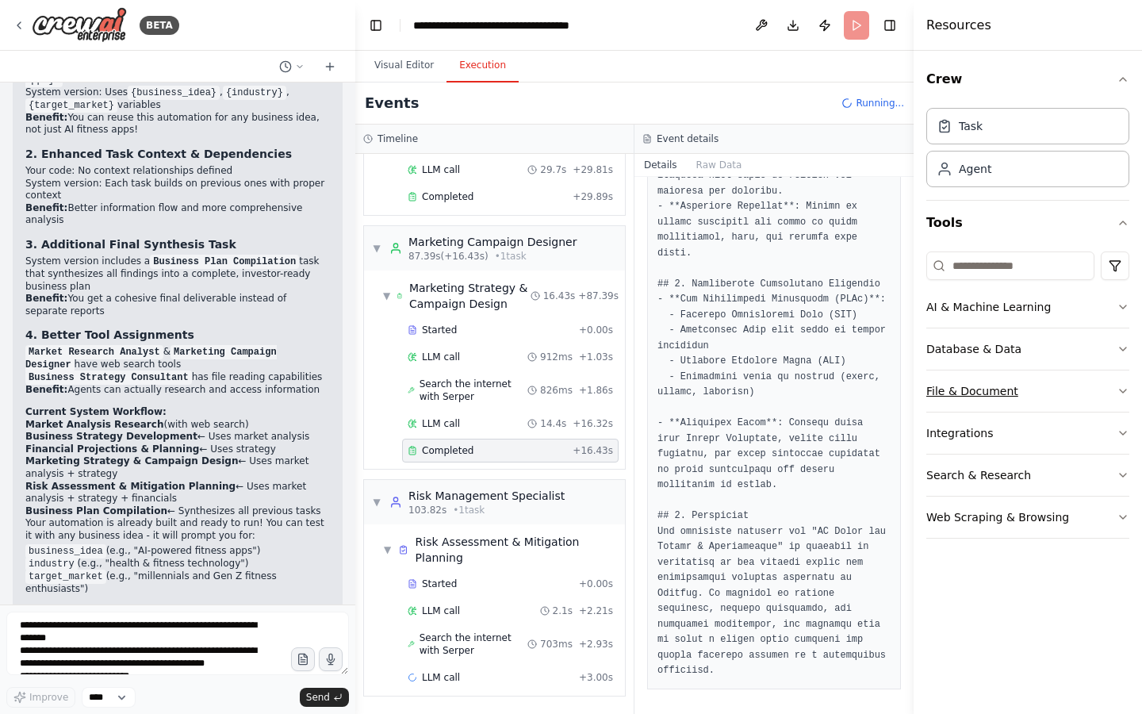
click at [1080, 382] on button "File & Document" at bounding box center [1028, 390] width 203 height 41
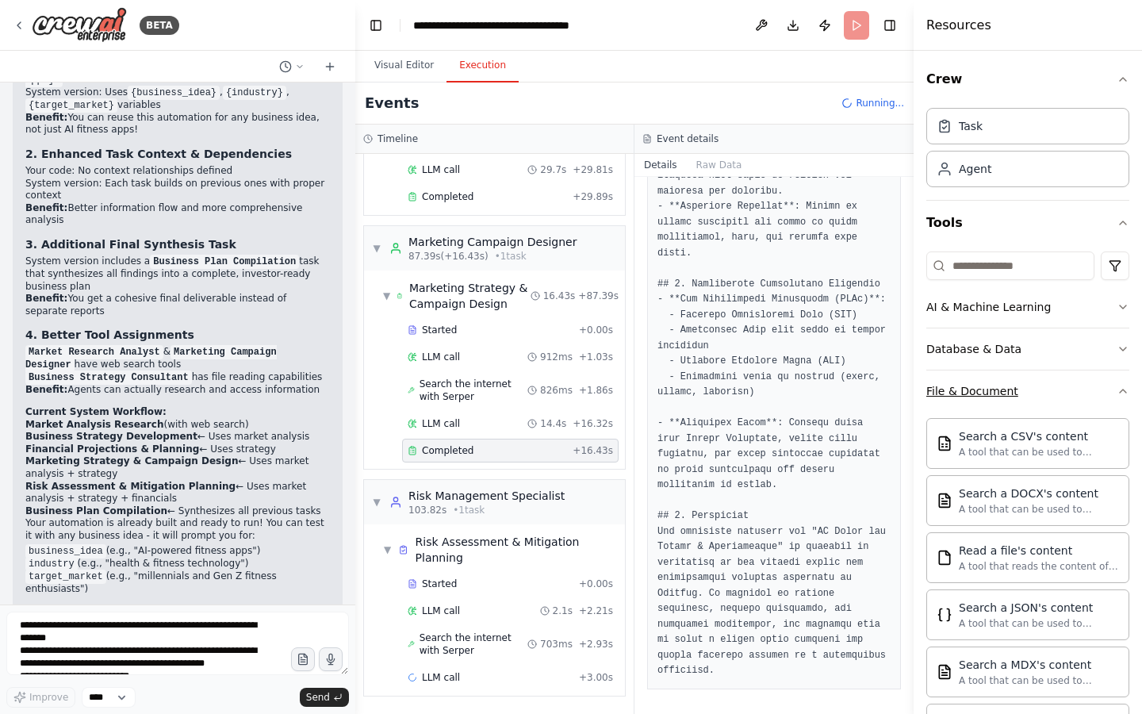
click at [1080, 382] on button "File & Document" at bounding box center [1028, 390] width 203 height 41
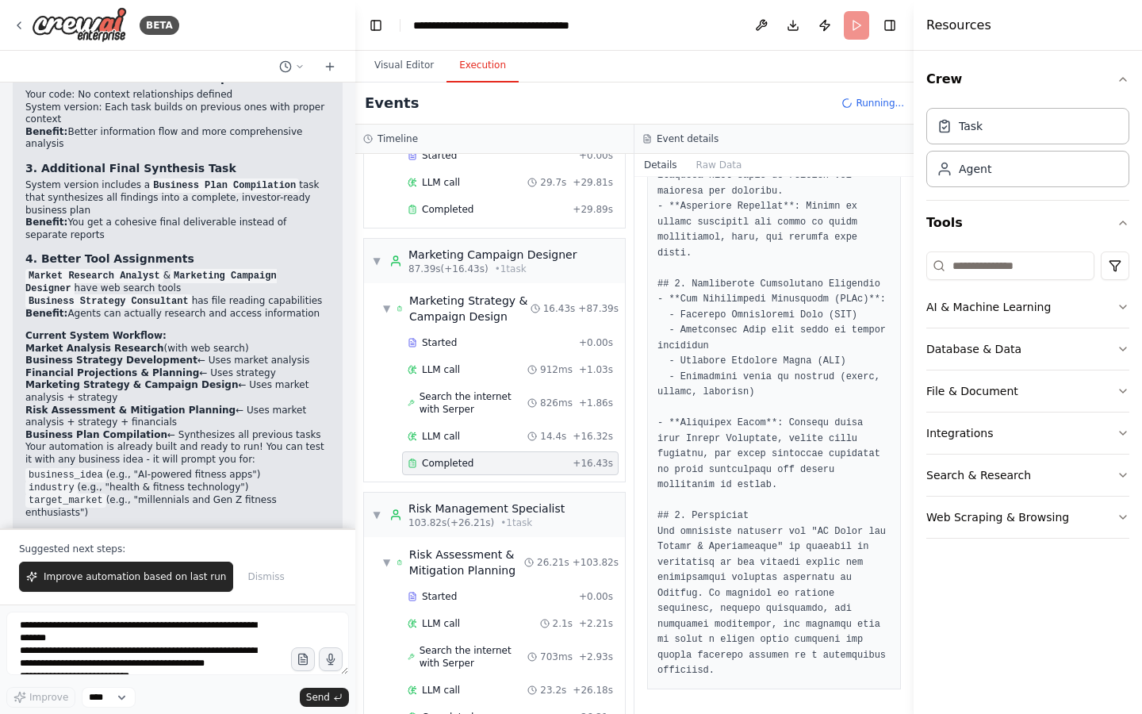
scroll to position [876, 0]
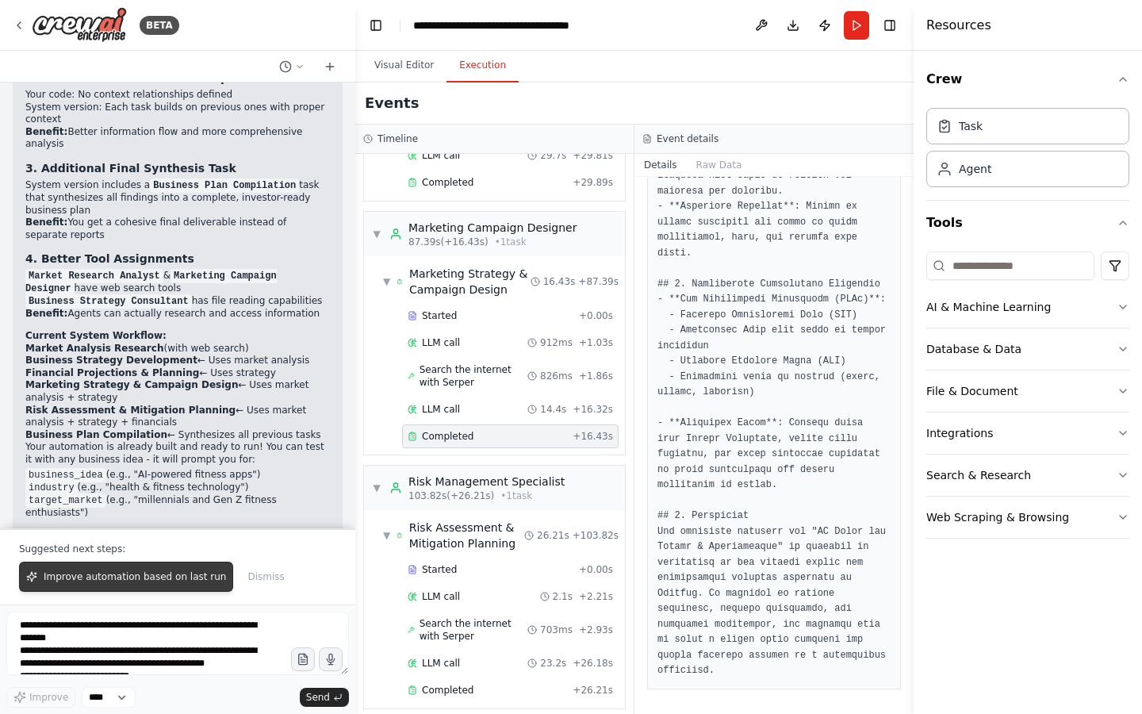
click at [180, 571] on span "Improve automation based on last run" at bounding box center [135, 576] width 182 height 13
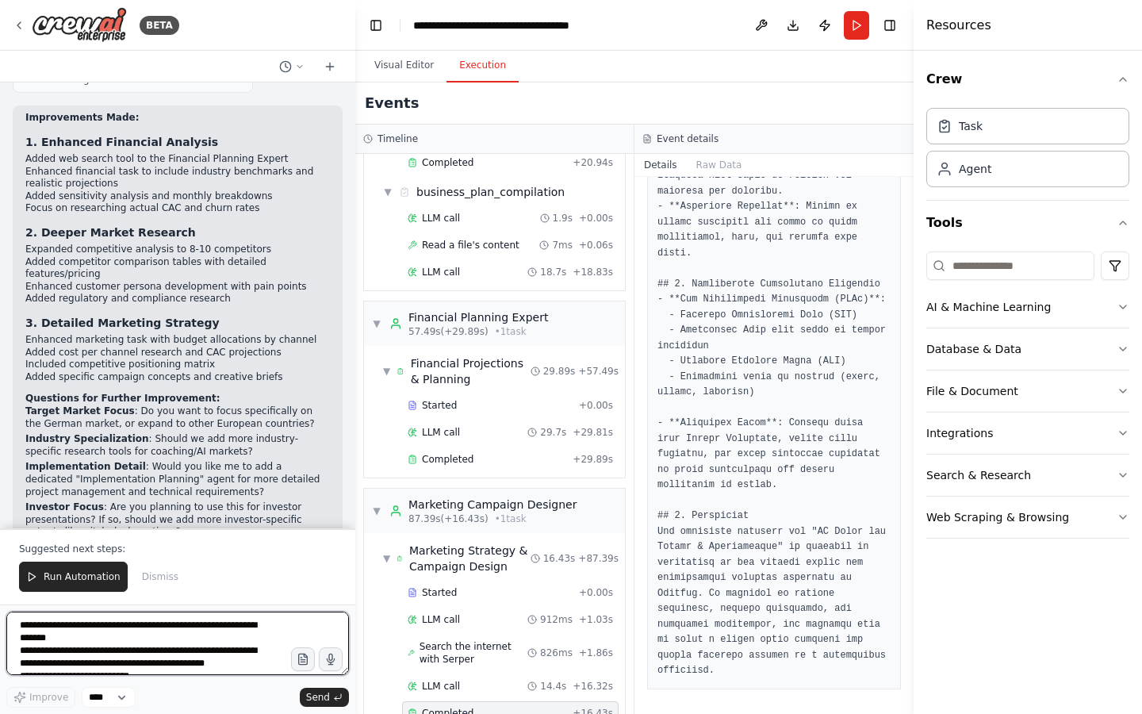
scroll to position [594, 0]
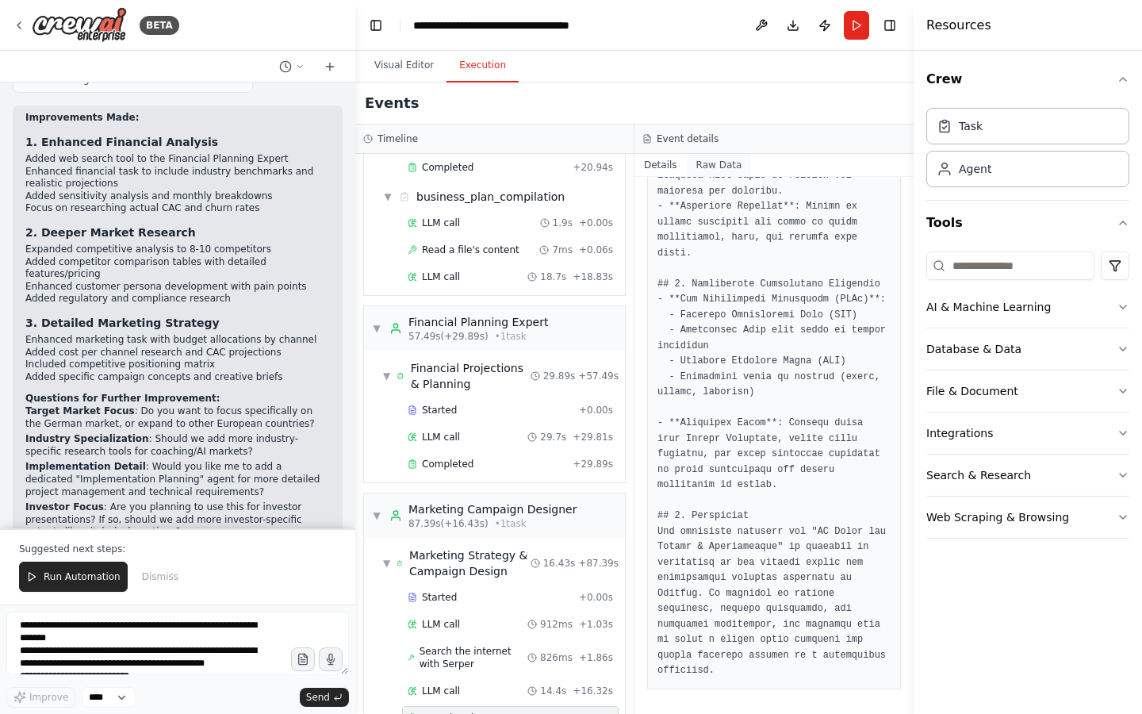
click at [723, 166] on button "Raw Data" at bounding box center [719, 165] width 65 height 22
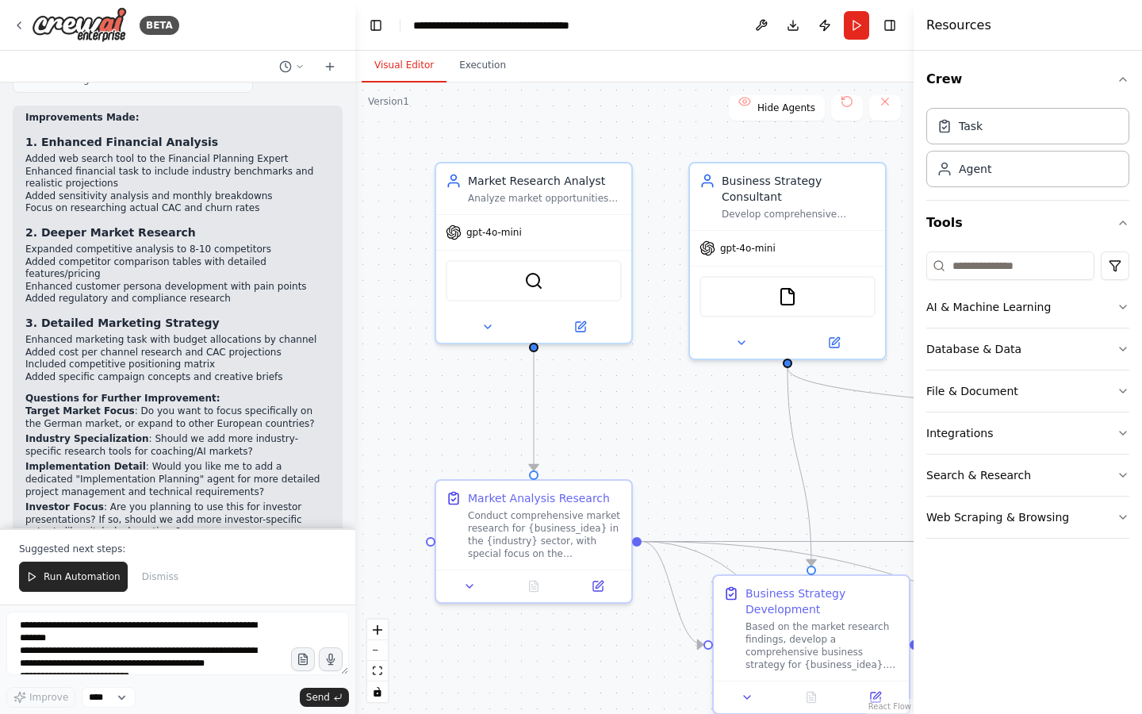
click at [403, 71] on button "Visual Editor" at bounding box center [404, 65] width 85 height 33
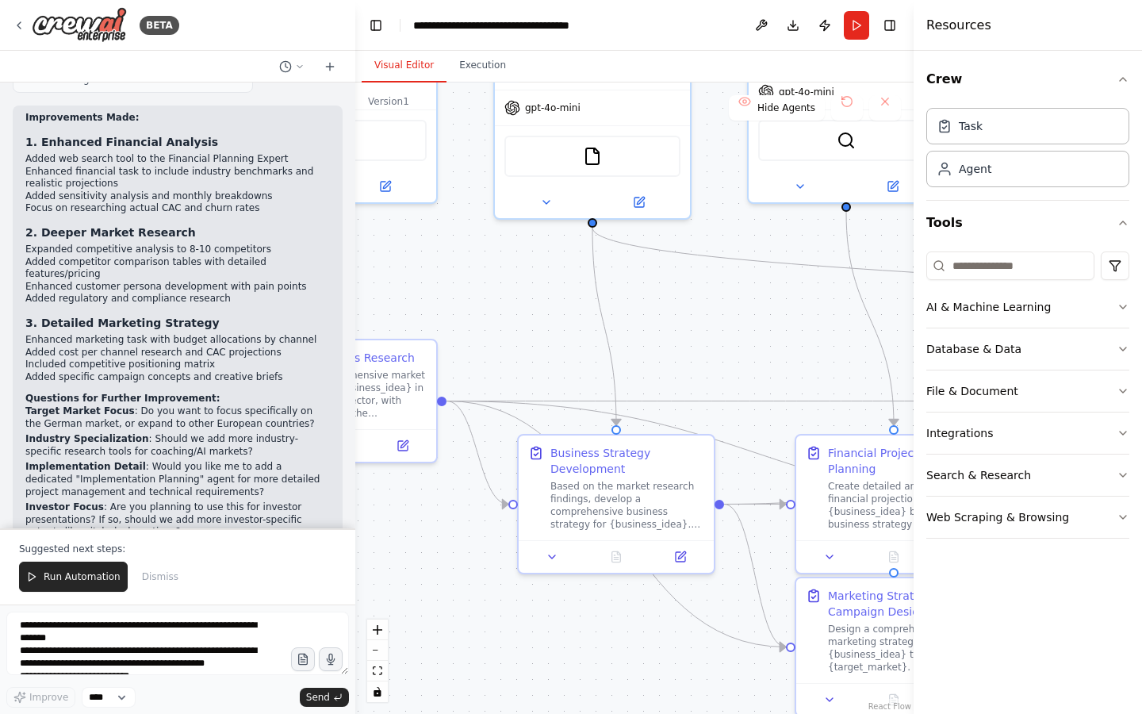
drag, startPoint x: 726, startPoint y: 393, endPoint x: 531, endPoint y: 253, distance: 240.4
click at [531, 253] on div ".deletable-edge-delete-btn { width: 20px; height: 20px; border: 0px solid #ffff…" at bounding box center [634, 398] width 558 height 631
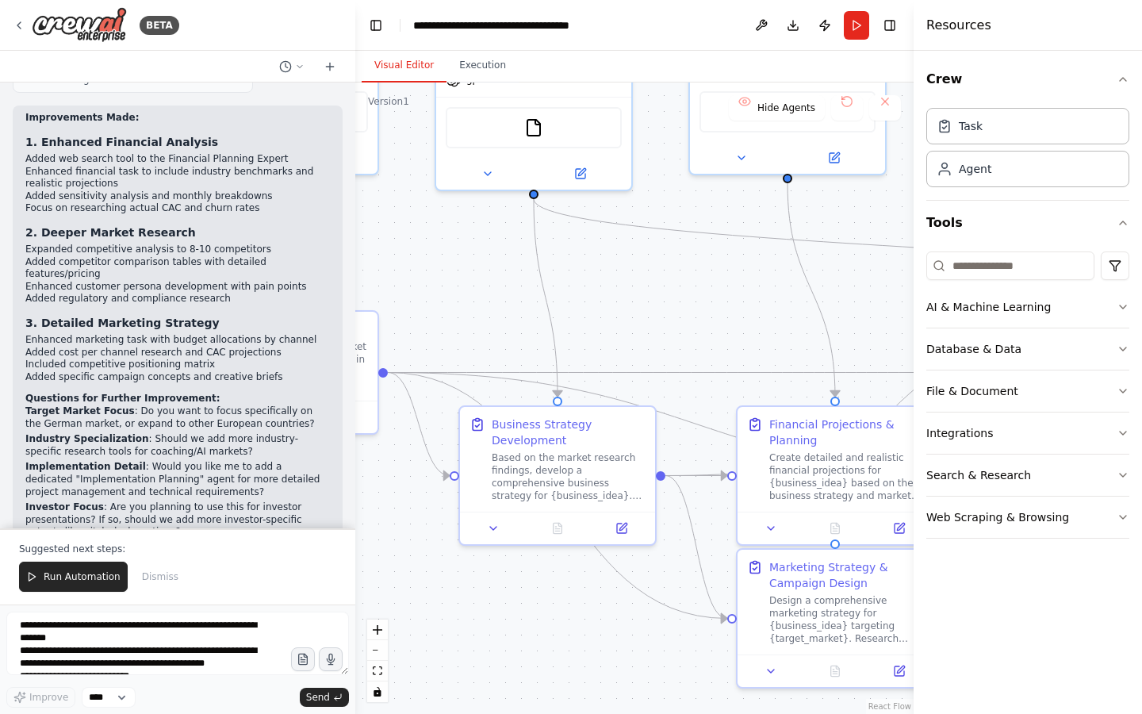
drag, startPoint x: 768, startPoint y: 318, endPoint x: 536, endPoint y: 198, distance: 260.8
click at [536, 198] on div ".deletable-edge-delete-btn { width: 20px; height: 20px; border: 0px solid #ffff…" at bounding box center [634, 398] width 558 height 631
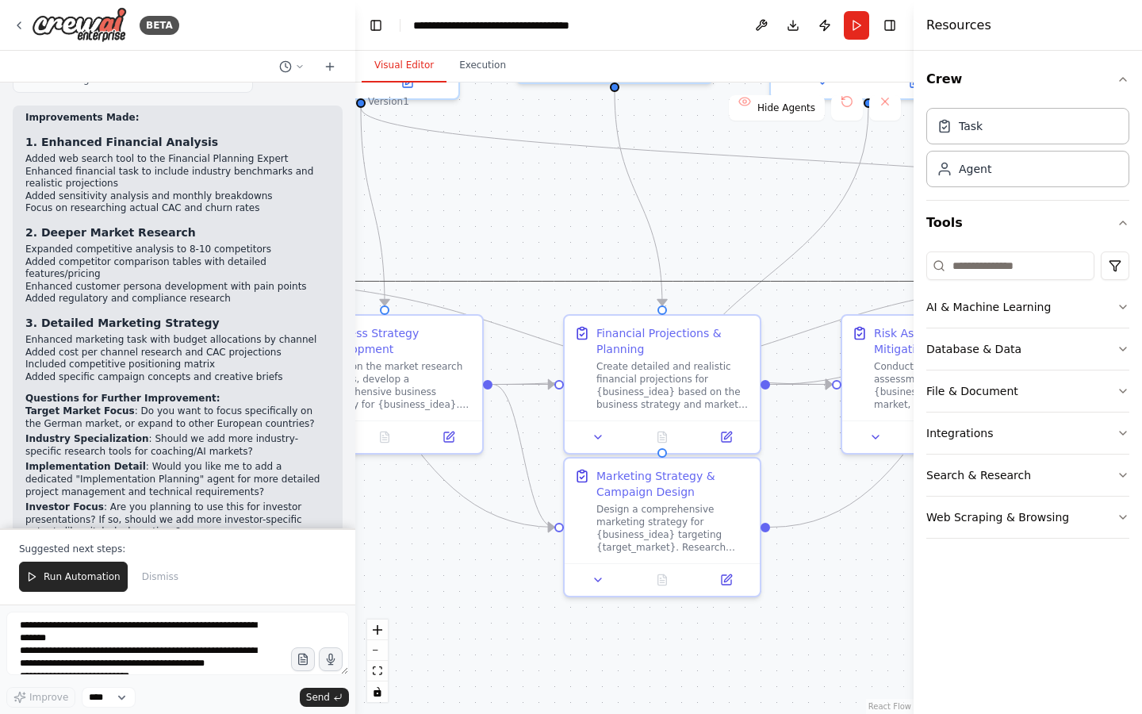
drag, startPoint x: 736, startPoint y: 280, endPoint x: 662, endPoint y: 244, distance: 82.0
drag, startPoint x: 662, startPoint y: 244, endPoint x: 528, endPoint y: 240, distance: 134.9
click at [528, 240] on div ".deletable-edge-delete-btn { width: 20px; height: 20px; border: 0px solid #ffff…" at bounding box center [634, 398] width 558 height 631
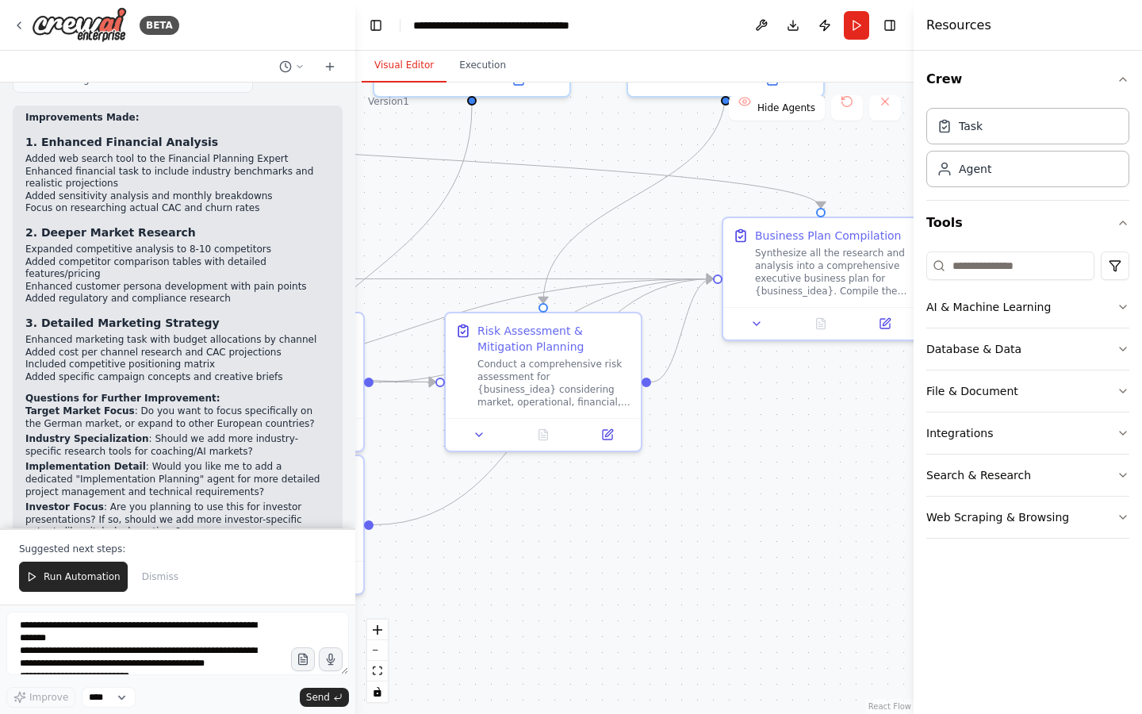
drag, startPoint x: 852, startPoint y: 556, endPoint x: 455, endPoint y: 553, distance: 396.7
click at [455, 553] on div ".deletable-edge-delete-btn { width: 20px; height: 20px; border: 0px solid #ffff…" at bounding box center [634, 398] width 558 height 631
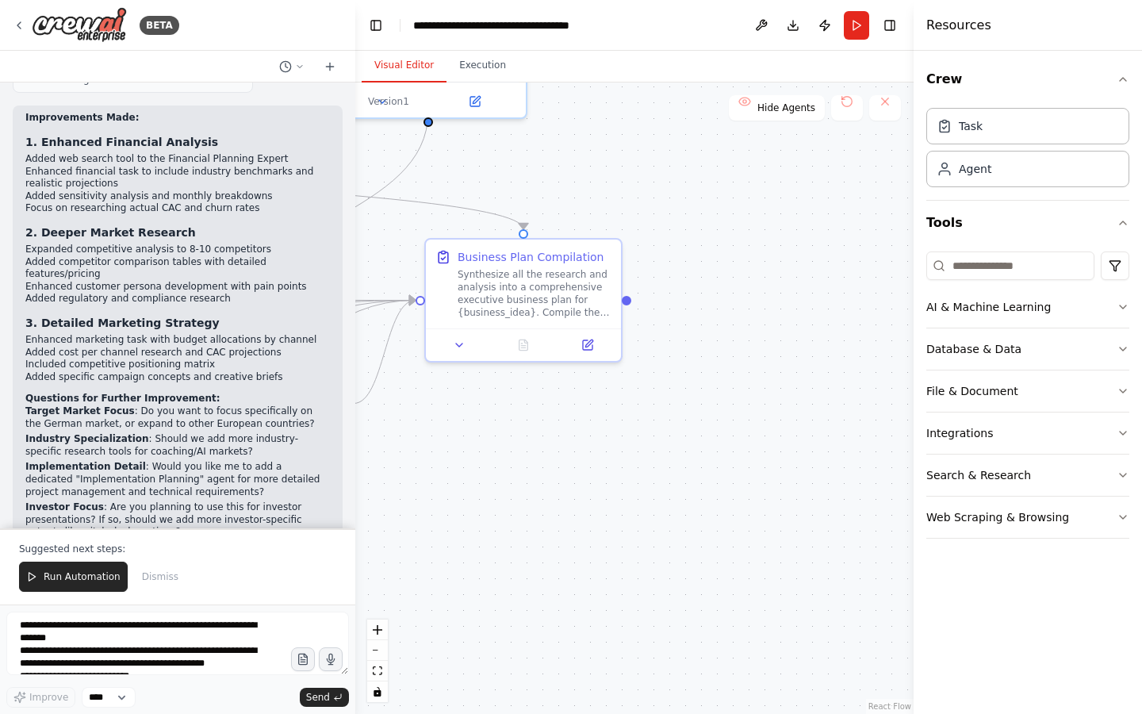
drag, startPoint x: 708, startPoint y: 465, endPoint x: 409, endPoint y: 487, distance: 299.1
click at [409, 487] on div ".deletable-edge-delete-btn { width: 20px; height: 20px; border: 0px solid #ffff…" at bounding box center [634, 398] width 558 height 631
click at [831, 411] on div ".deletable-edge-delete-btn { width: 20px; height: 20px; border: 0px solid #ffff…" at bounding box center [634, 398] width 558 height 631
click at [891, 29] on button "Toggle Right Sidebar" at bounding box center [890, 25] width 22 height 22
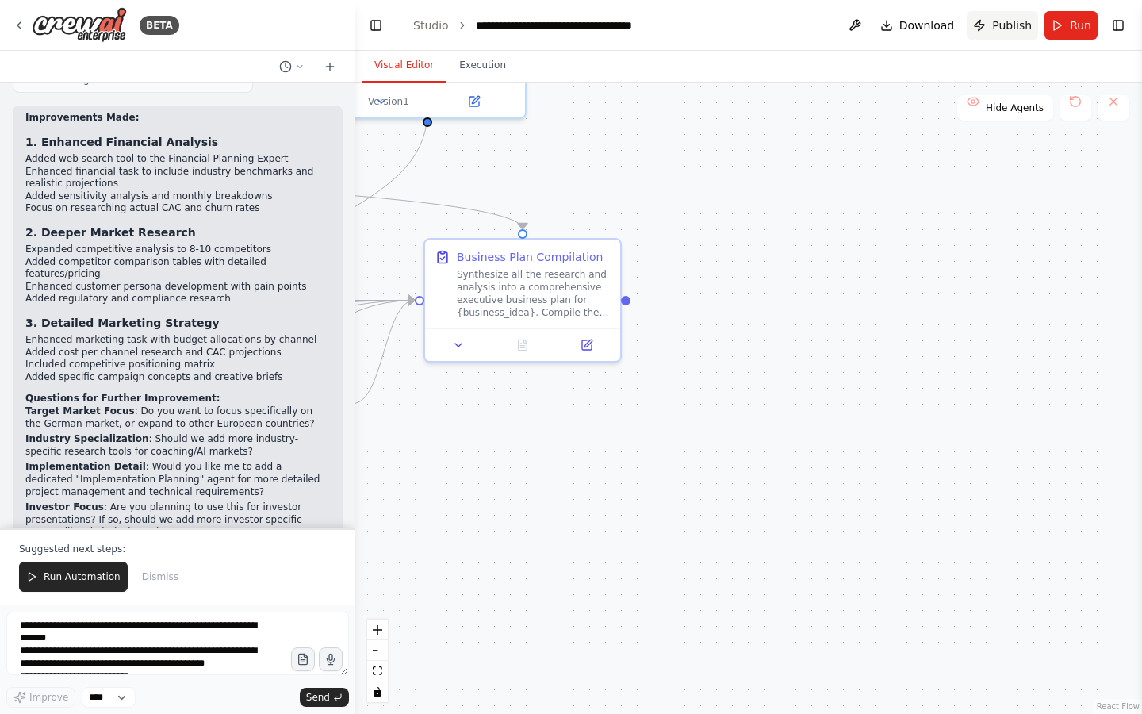
click at [980, 31] on button "Publish" at bounding box center [1002, 25] width 71 height 29
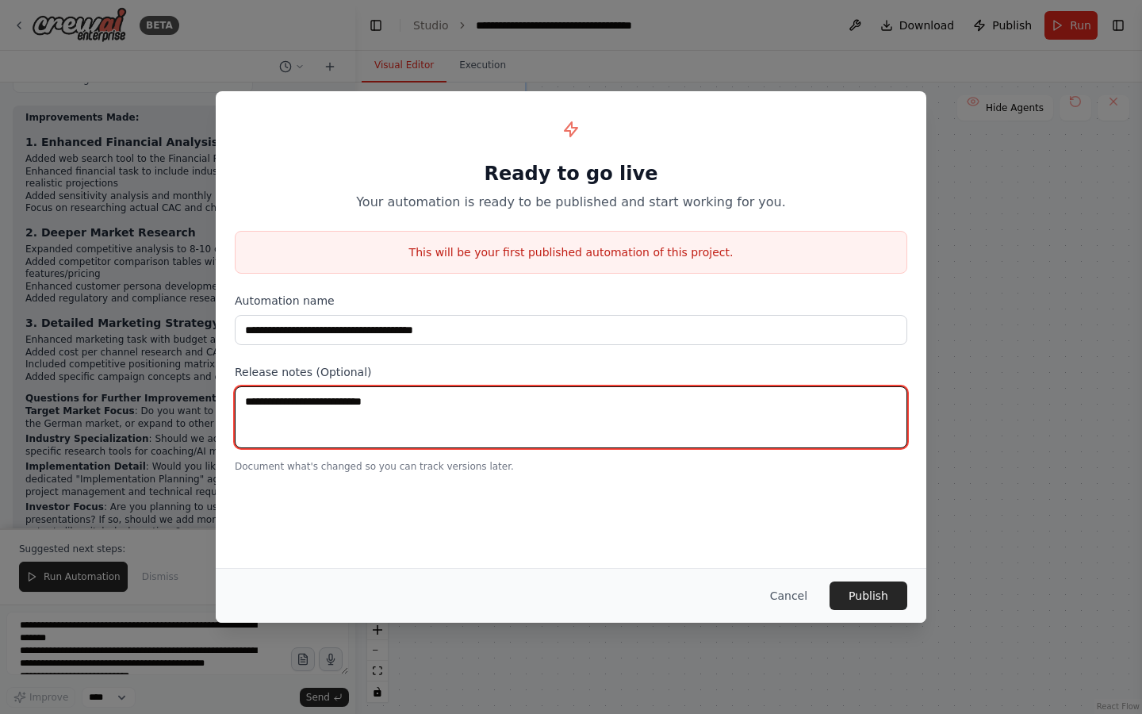
click at [420, 405] on textarea at bounding box center [571, 417] width 673 height 62
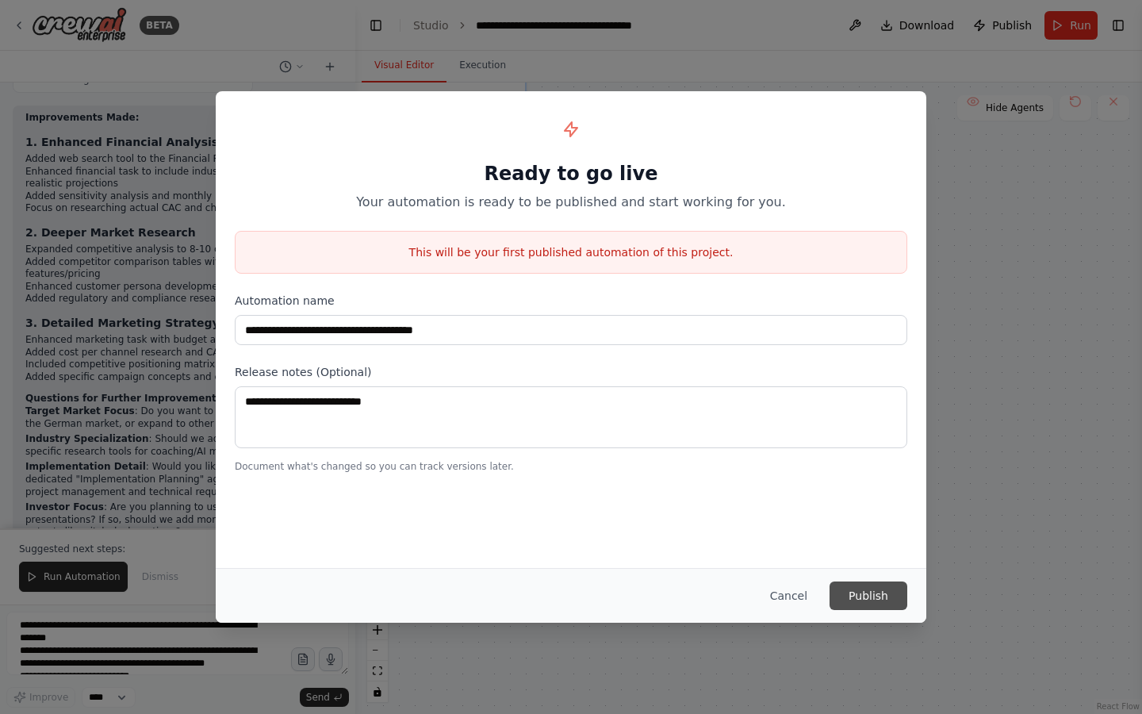
click at [841, 590] on button "Publish" at bounding box center [869, 595] width 78 height 29
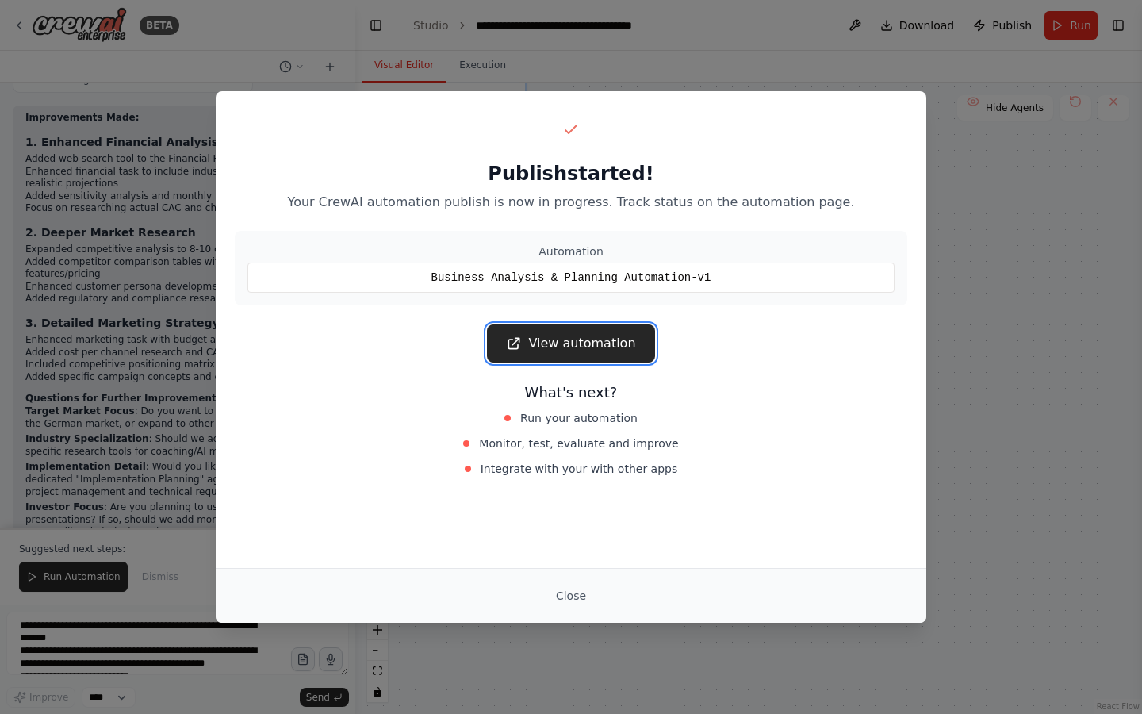
click at [570, 334] on link "View automation" at bounding box center [570, 343] width 167 height 38
click at [589, 353] on link "View automation" at bounding box center [570, 343] width 167 height 38
click at [567, 601] on button "Close" at bounding box center [571, 595] width 56 height 29
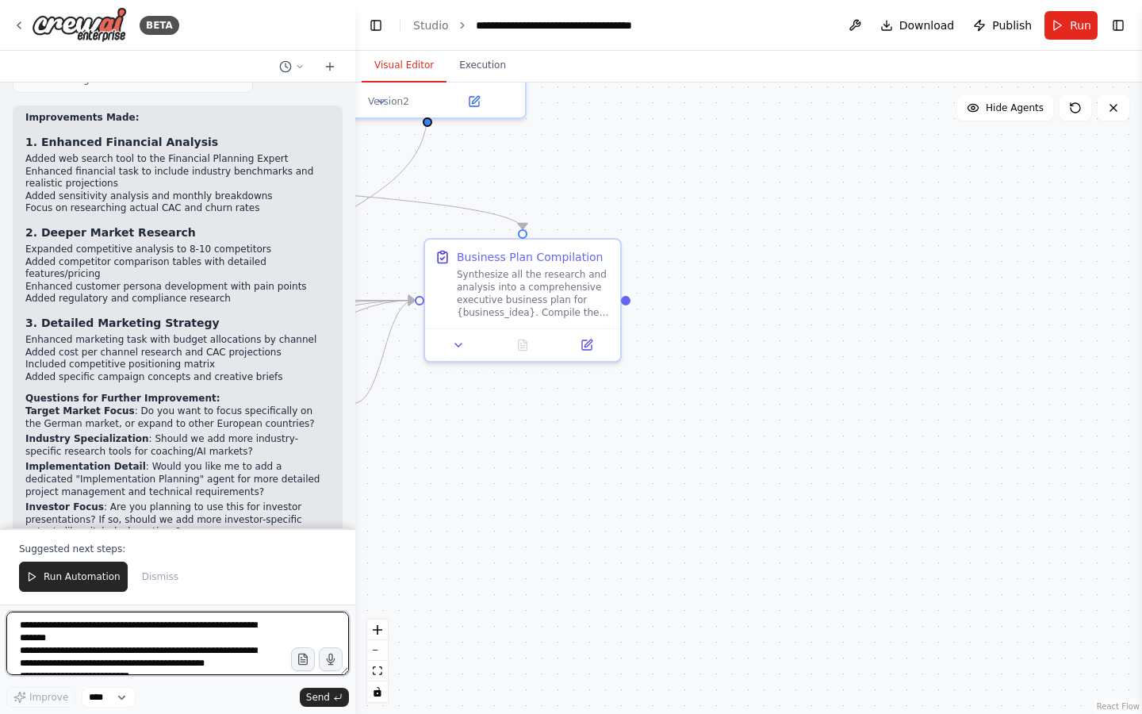
click at [133, 626] on textarea at bounding box center [177, 643] width 343 height 63
type textarea "**********"
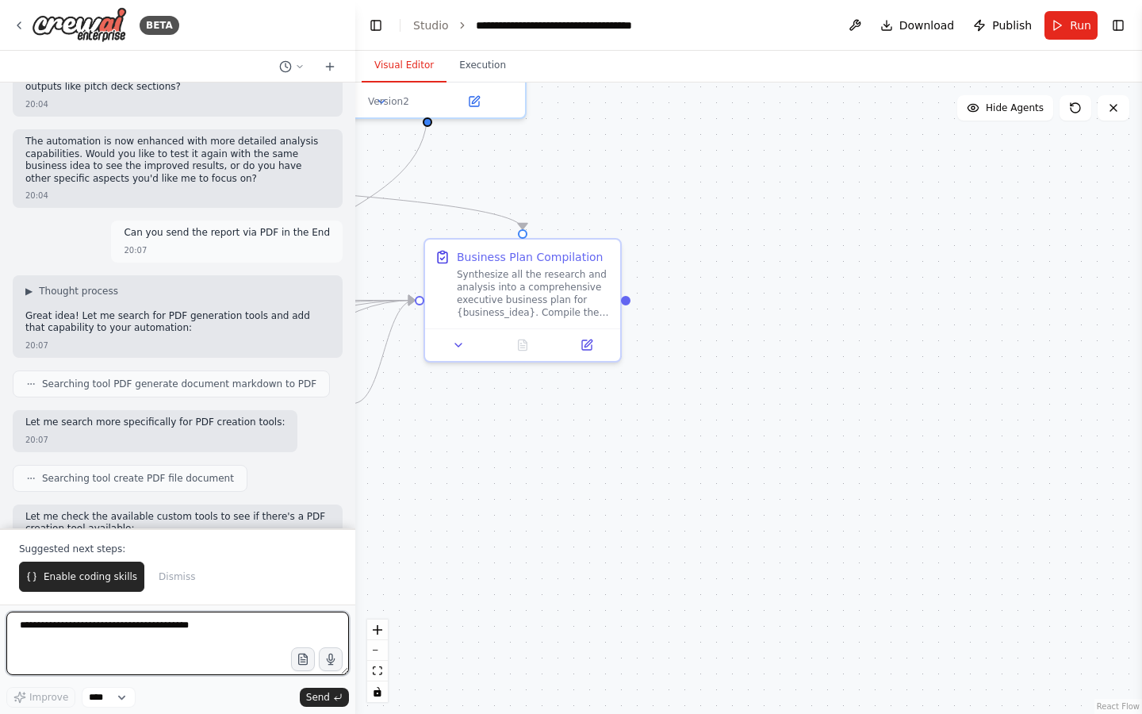
scroll to position [4710, 0]
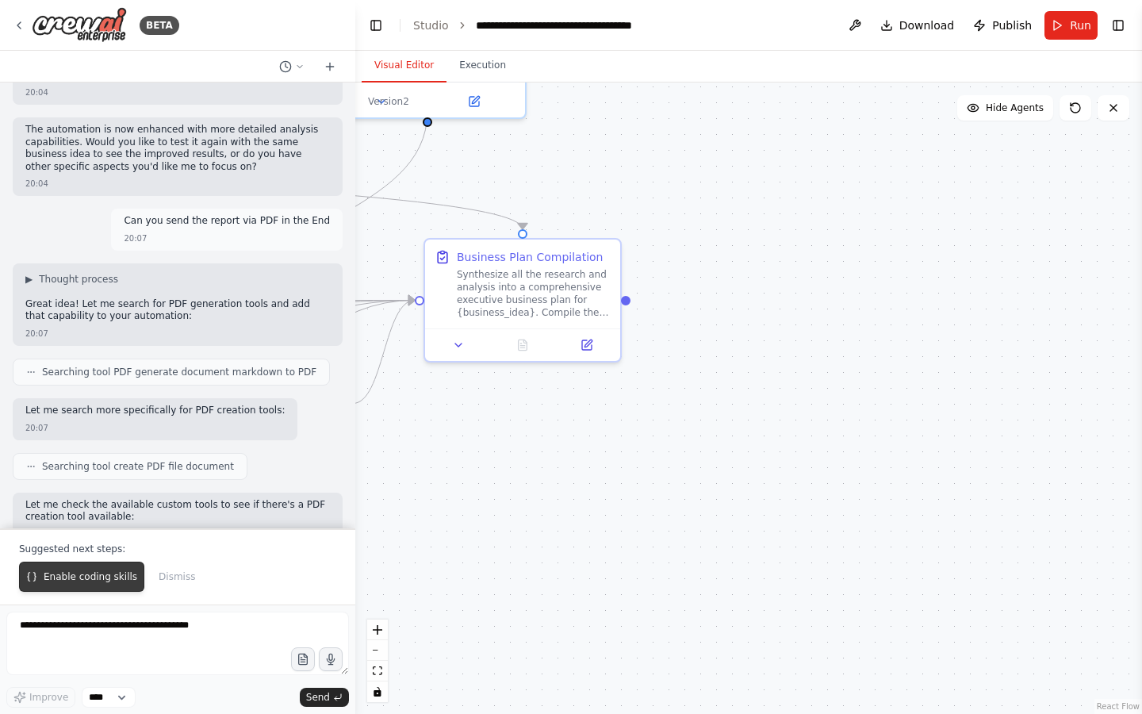
click at [108, 566] on button "Enable coding skills" at bounding box center [81, 577] width 125 height 30
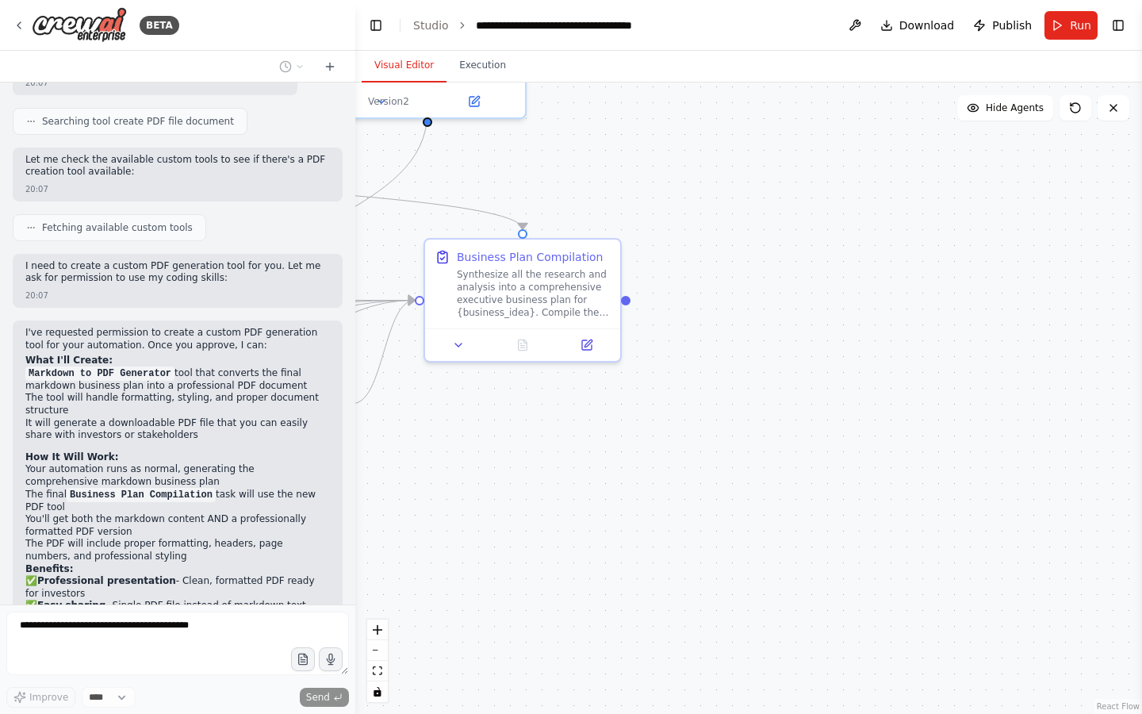
scroll to position [5068, 0]
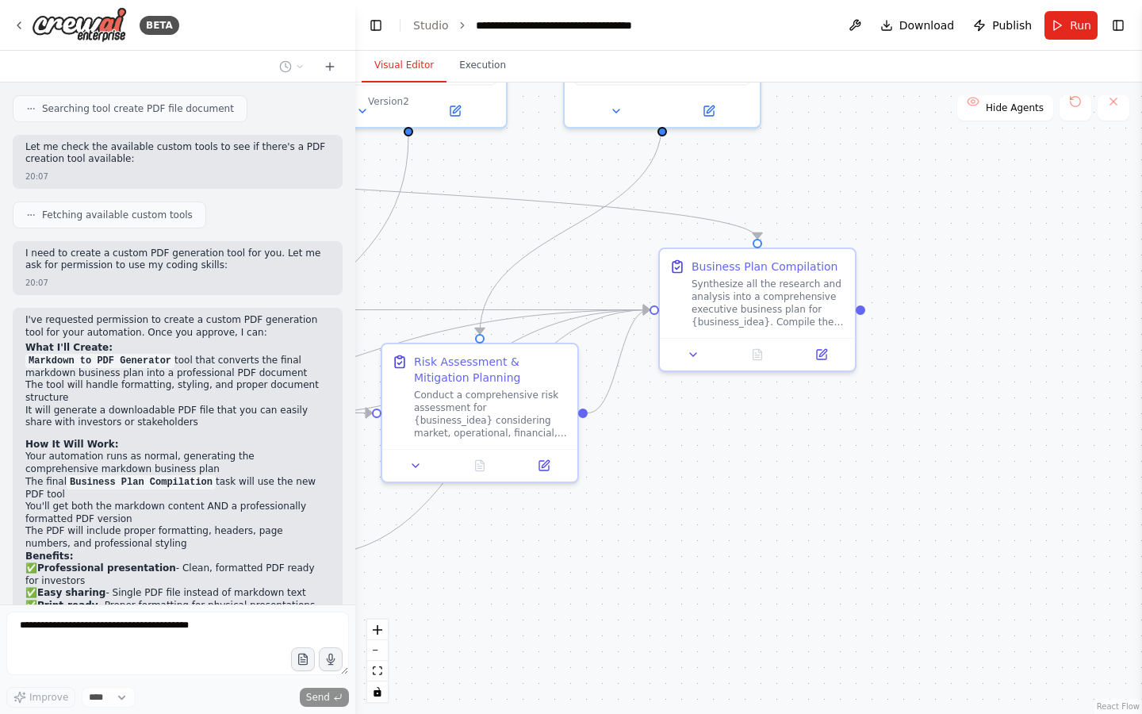
drag, startPoint x: 690, startPoint y: 251, endPoint x: 977, endPoint y: 259, distance: 287.3
click at [977, 259] on div ".deletable-edge-delete-btn { width: 20px; height: 20px; border: 0px solid #ffff…" at bounding box center [748, 398] width 787 height 631
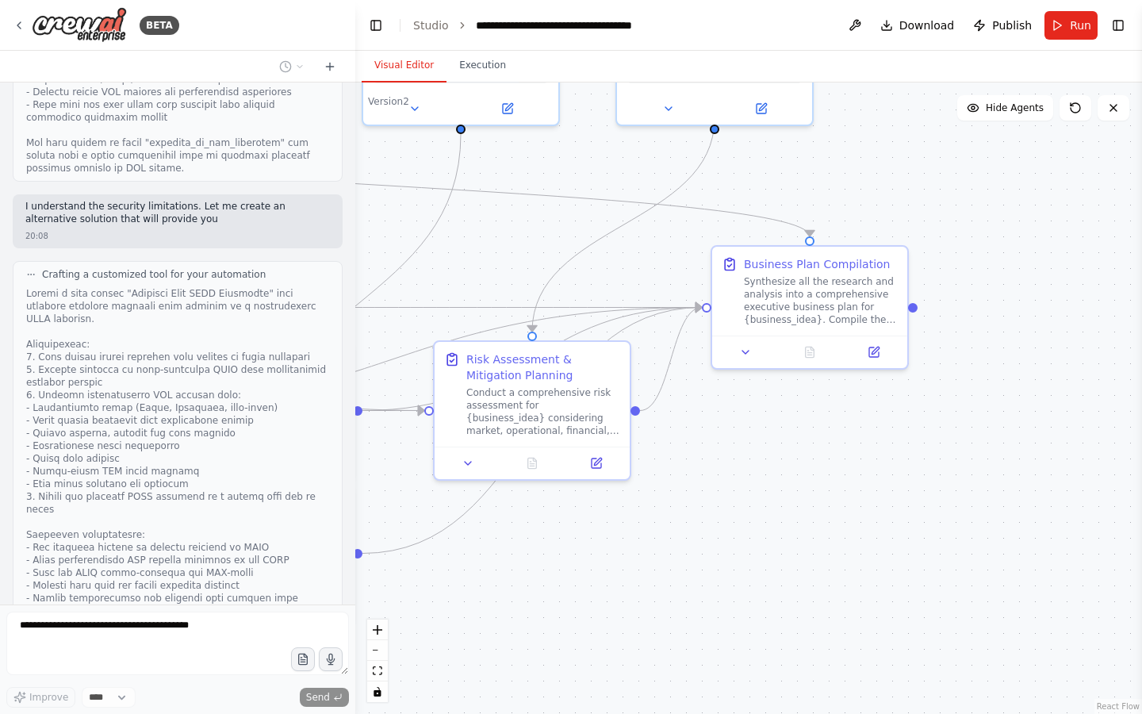
scroll to position [6071, 0]
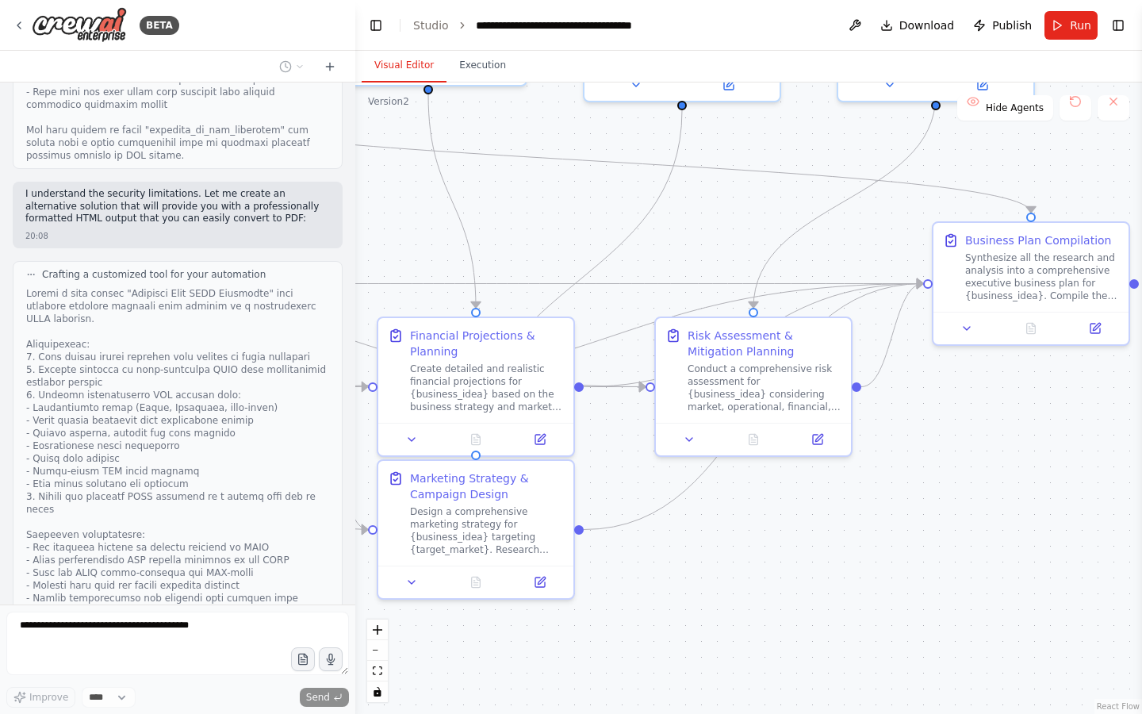
drag, startPoint x: 460, startPoint y: 232, endPoint x: 695, endPoint y: 205, distance: 236.4
click at [696, 206] on div ".deletable-edge-delete-btn { width: 20px; height: 20px; border: 0px solid #ffff…" at bounding box center [748, 398] width 787 height 631
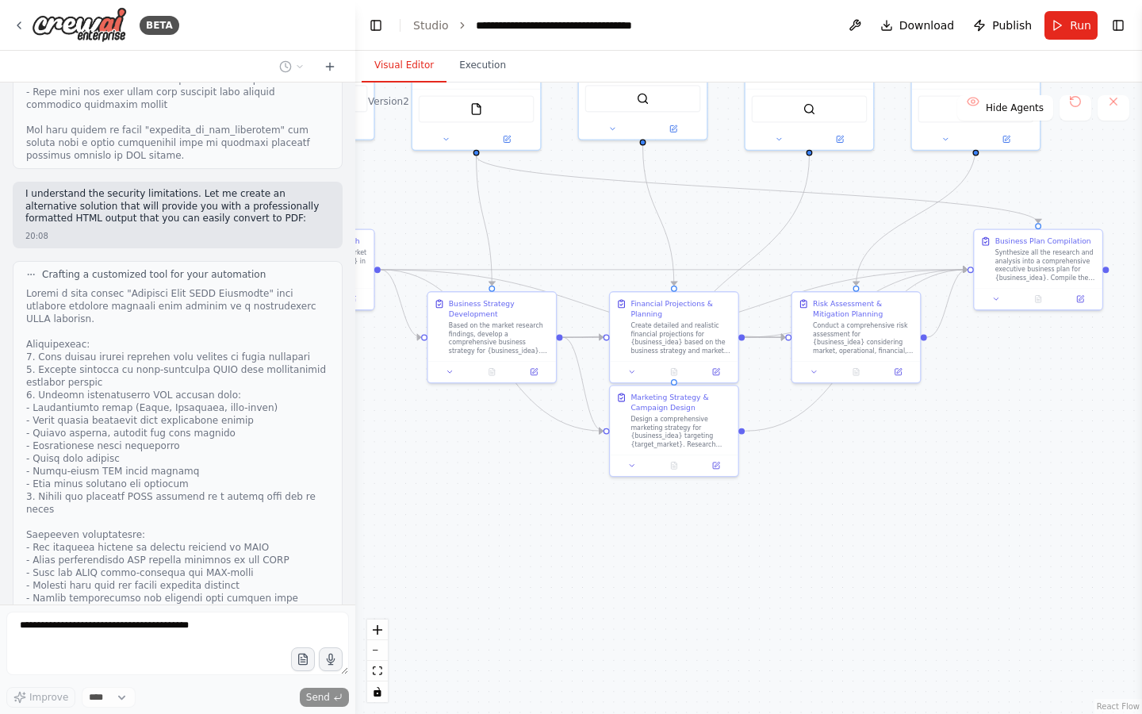
drag, startPoint x: 657, startPoint y: 248, endPoint x: 783, endPoint y: 248, distance: 126.1
click at [783, 248] on div ".deletable-edge-delete-btn { width: 20px; height: 20px; border: 0px solid #ffff…" at bounding box center [748, 398] width 787 height 631
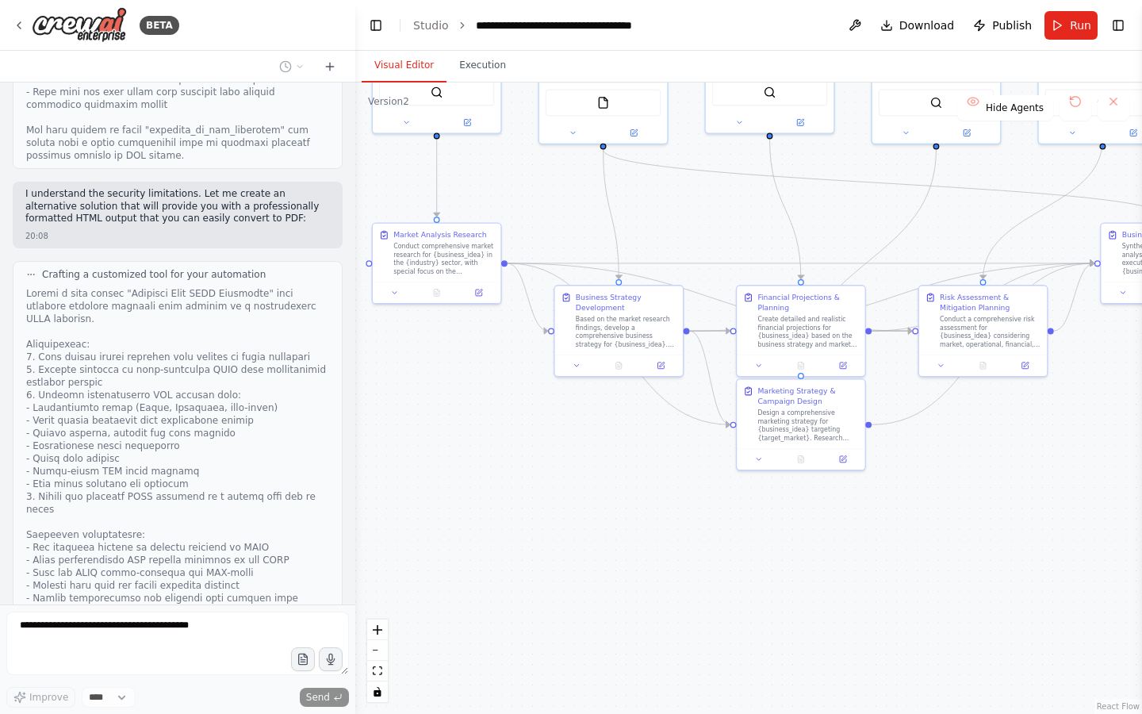
drag, startPoint x: 783, startPoint y: 248, endPoint x: 910, endPoint y: 241, distance: 127.1
click at [910, 241] on div ".deletable-edge-delete-btn { width: 20px; height: 20px; border: 0px solid #ffff…" at bounding box center [748, 398] width 787 height 631
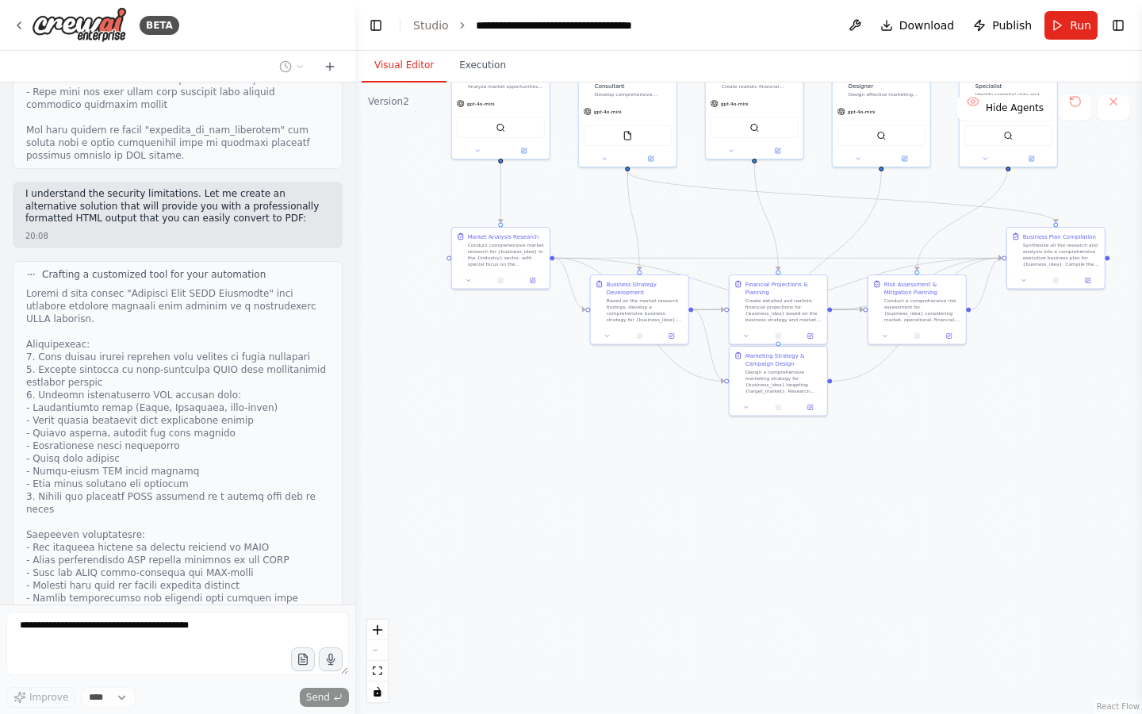
drag, startPoint x: 880, startPoint y: 236, endPoint x: 828, endPoint y: 236, distance: 51.6
click at [828, 236] on div ".deletable-edge-delete-btn { width: 20px; height: 20px; border: 0px solid #ffff…" at bounding box center [748, 398] width 787 height 631
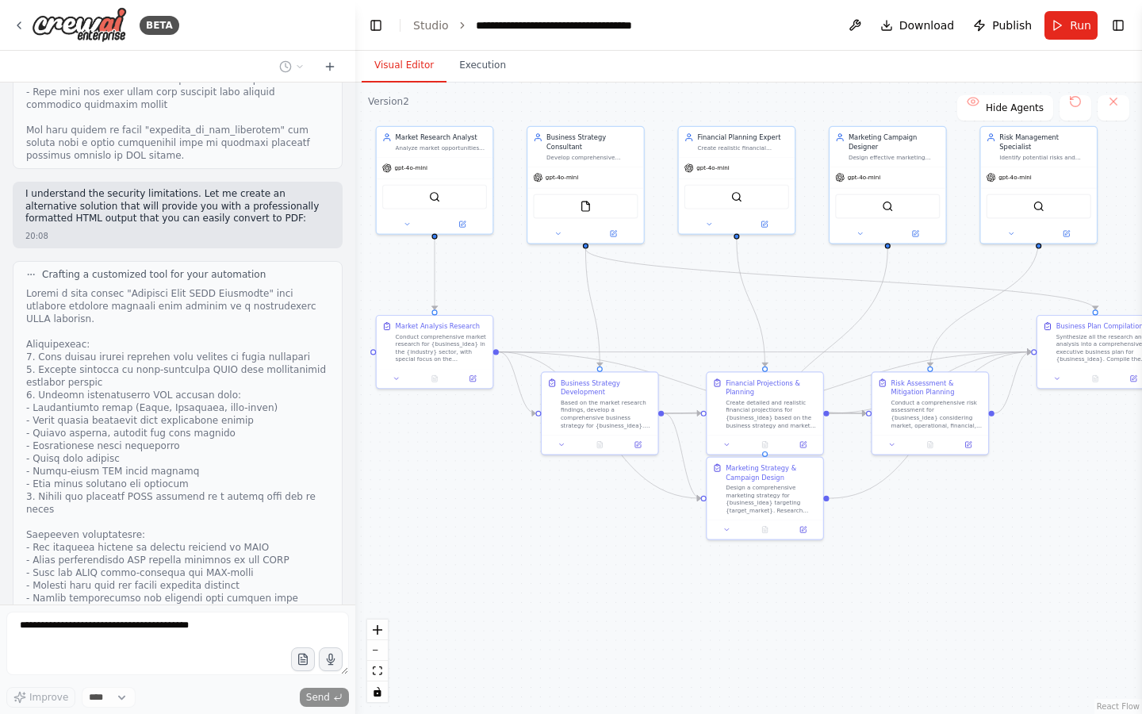
drag, startPoint x: 504, startPoint y: 169, endPoint x: 504, endPoint y: 259, distance: 89.6
click at [504, 259] on div ".deletable-edge-delete-btn { width: 20px; height: 20px; border: 0px solid #ffff…" at bounding box center [748, 398] width 787 height 631
click at [421, 168] on span "gpt-4o-mini" at bounding box center [410, 167] width 33 height 8
click at [580, 156] on div "Develop comprehensive business strategies and actionable plans for {business_id…" at bounding box center [592, 156] width 91 height 8
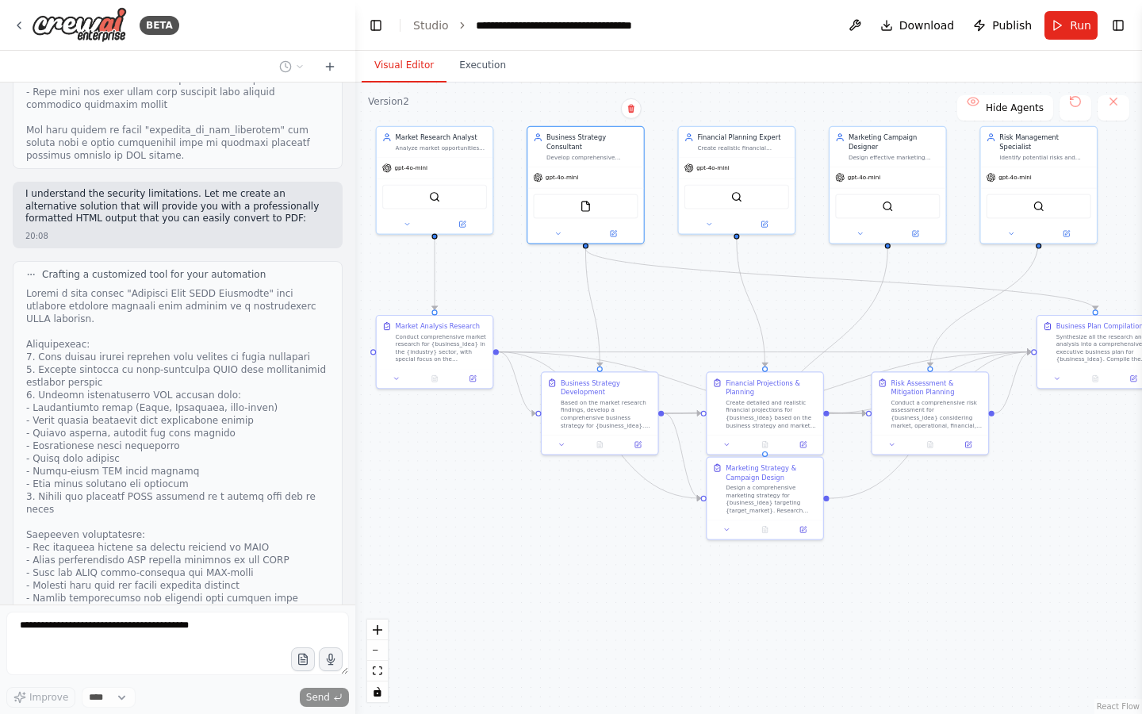
click at [701, 101] on div ".deletable-edge-delete-btn { width: 20px; height: 20px; border: 0px solid #ffff…" at bounding box center [748, 398] width 787 height 631
click at [1034, 109] on span "Hide Agents" at bounding box center [1015, 108] width 58 height 13
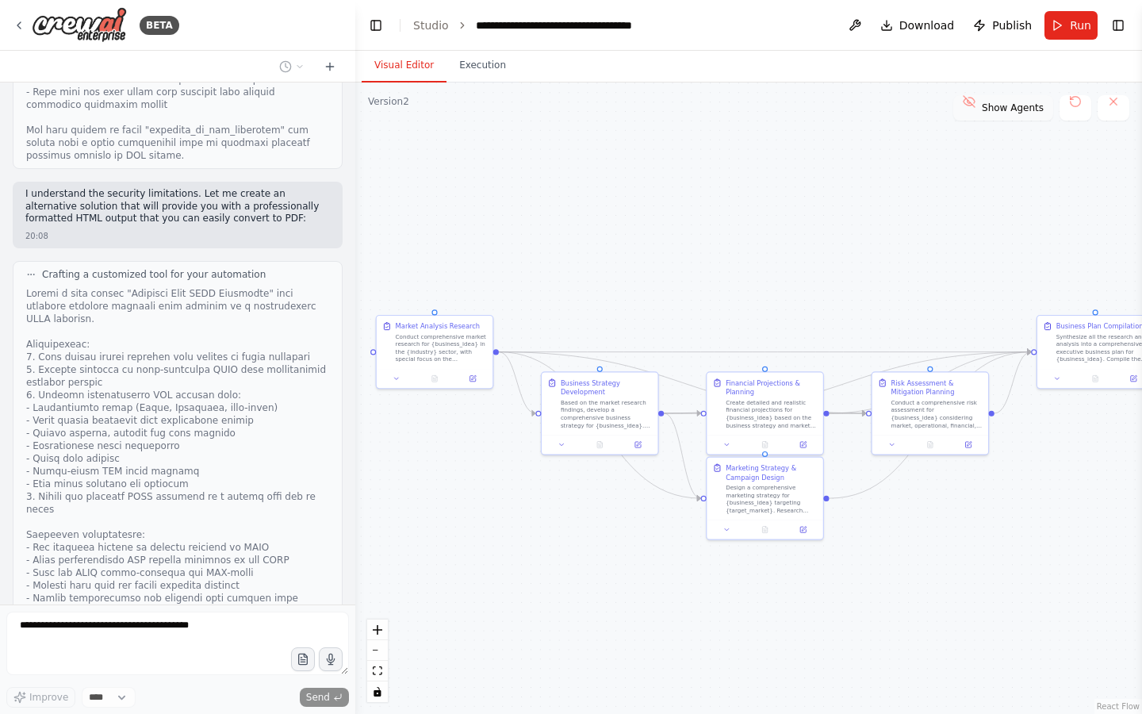
click at [1034, 109] on span "Show Agents" at bounding box center [1013, 108] width 62 height 13
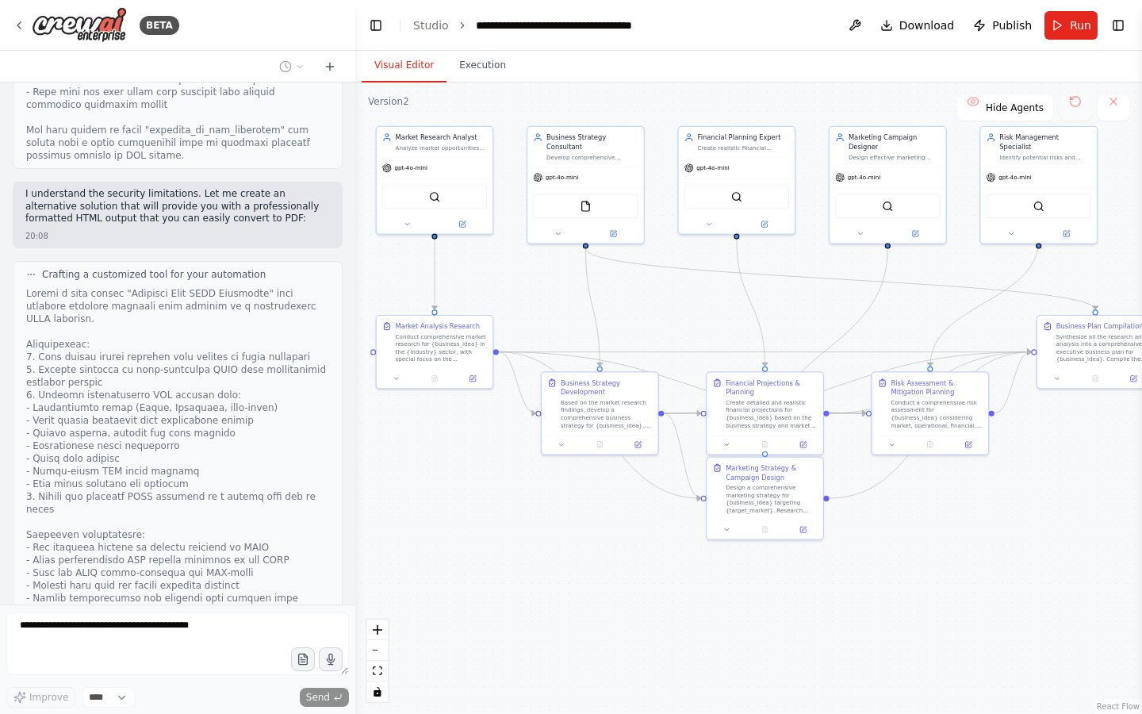
scroll to position [6174, 0]
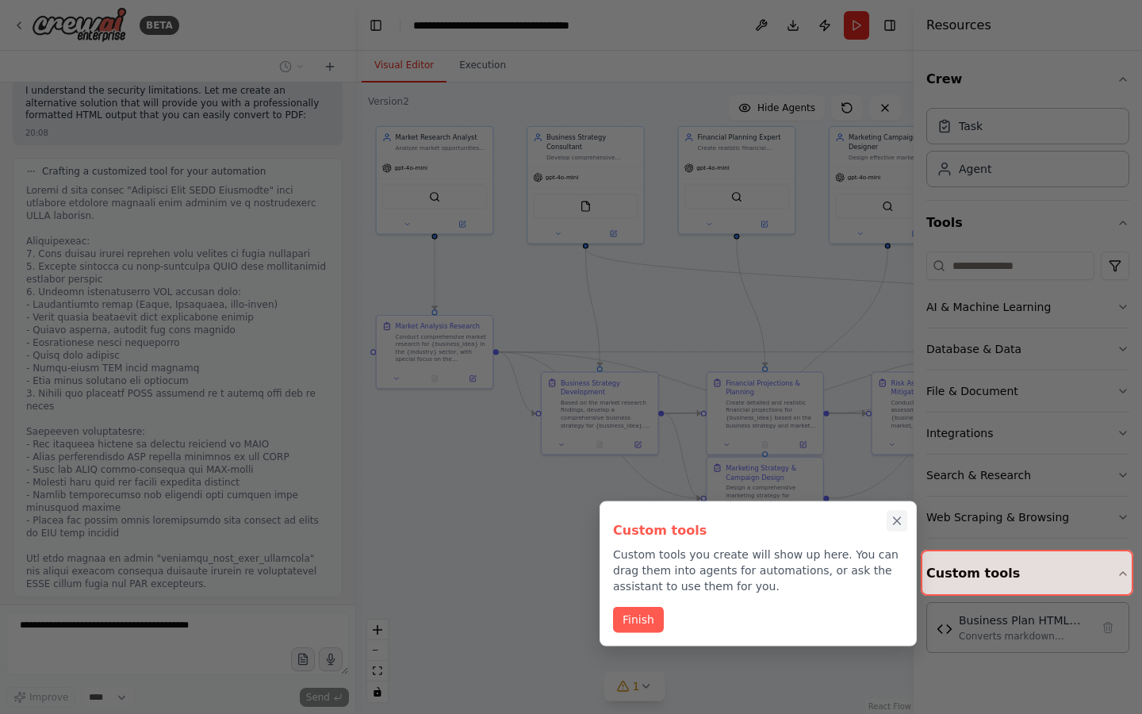
click at [899, 518] on icon "Close walkthrough" at bounding box center [897, 520] width 7 height 7
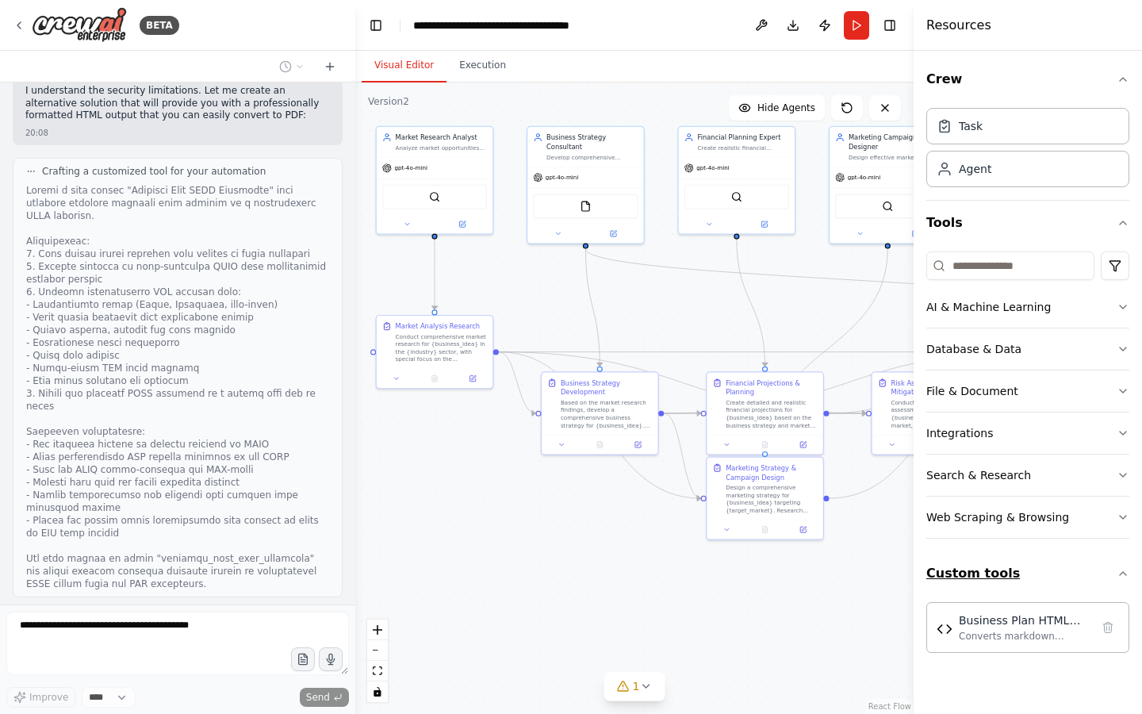
click at [966, 566] on button "Custom tools" at bounding box center [1028, 573] width 203 height 44
click at [1060, 572] on button "Custom tools" at bounding box center [1028, 573] width 203 height 44
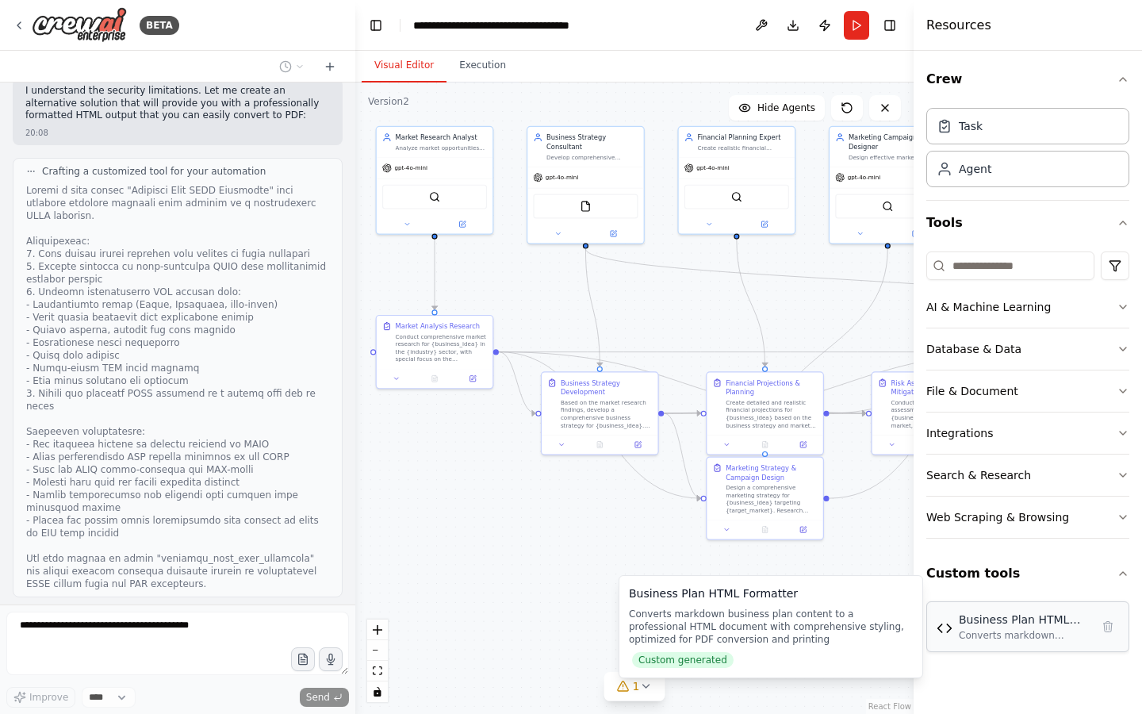
click at [1029, 620] on div "Business Plan HTML Formatter" at bounding box center [1025, 620] width 132 height 16
click at [988, 644] on div "Business Plan HTML Formatter Converts markdown business plan content to a profe…" at bounding box center [1028, 626] width 203 height 51
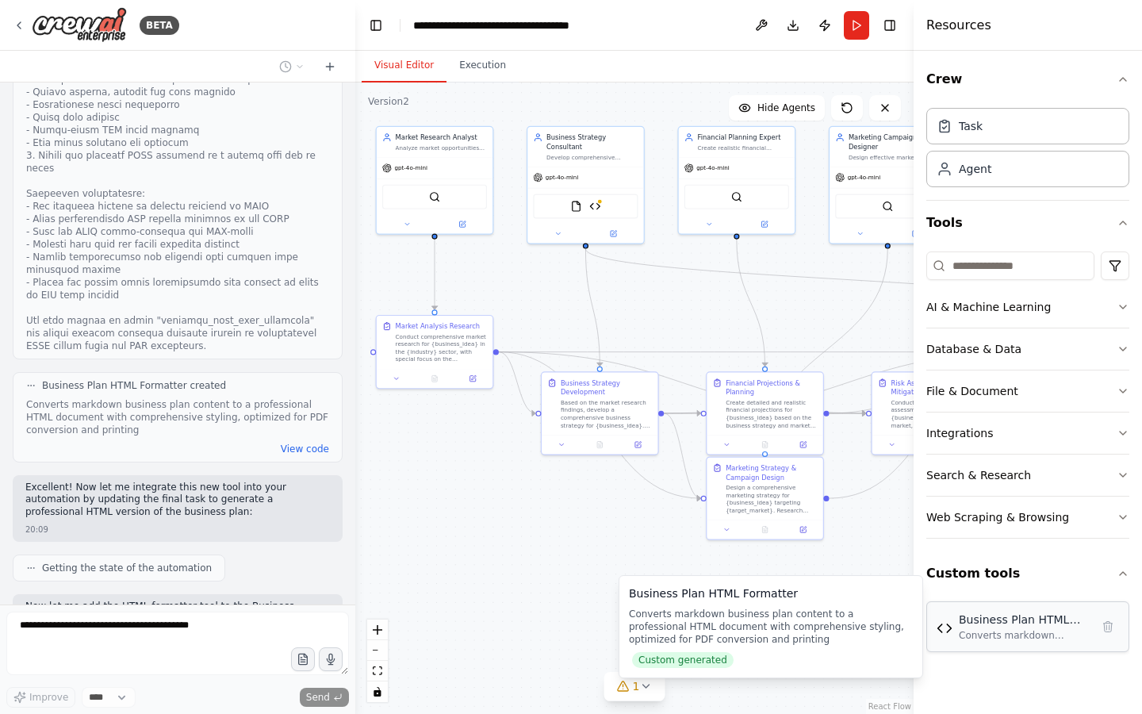
scroll to position [6424, 0]
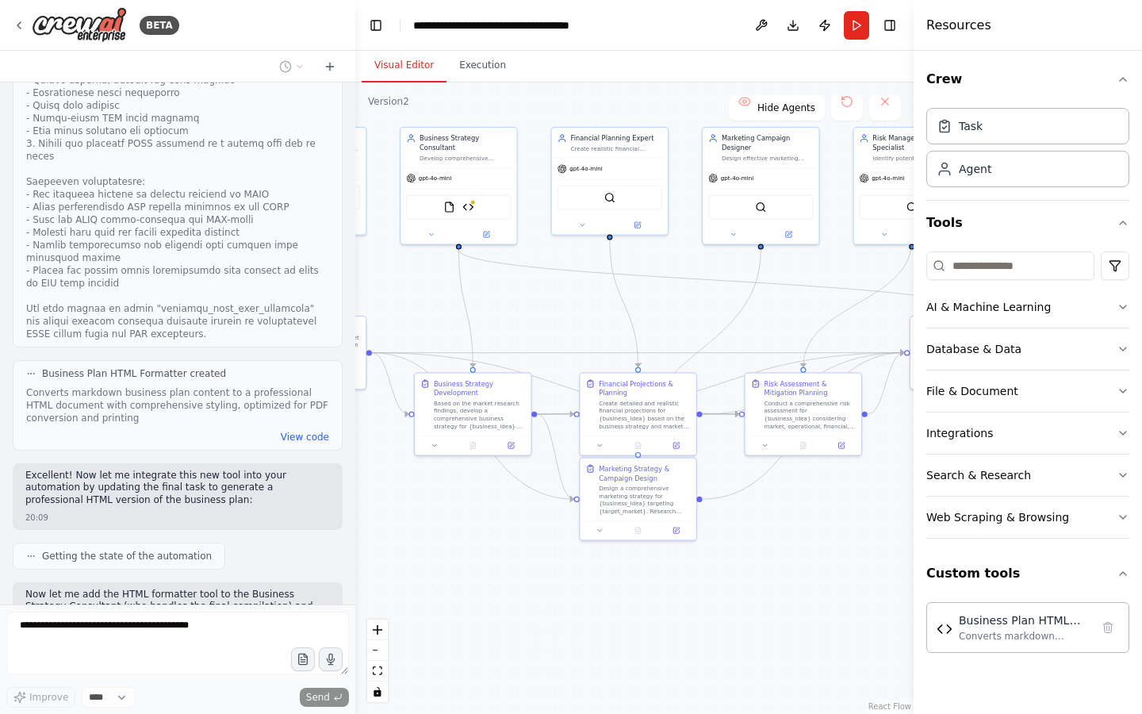
drag, startPoint x: 578, startPoint y: 535, endPoint x: 418, endPoint y: 526, distance: 160.5
click at [418, 527] on div ".deletable-edge-delete-btn { width: 20px; height: 20px; border: 0px solid #ffff…" at bounding box center [634, 398] width 558 height 631
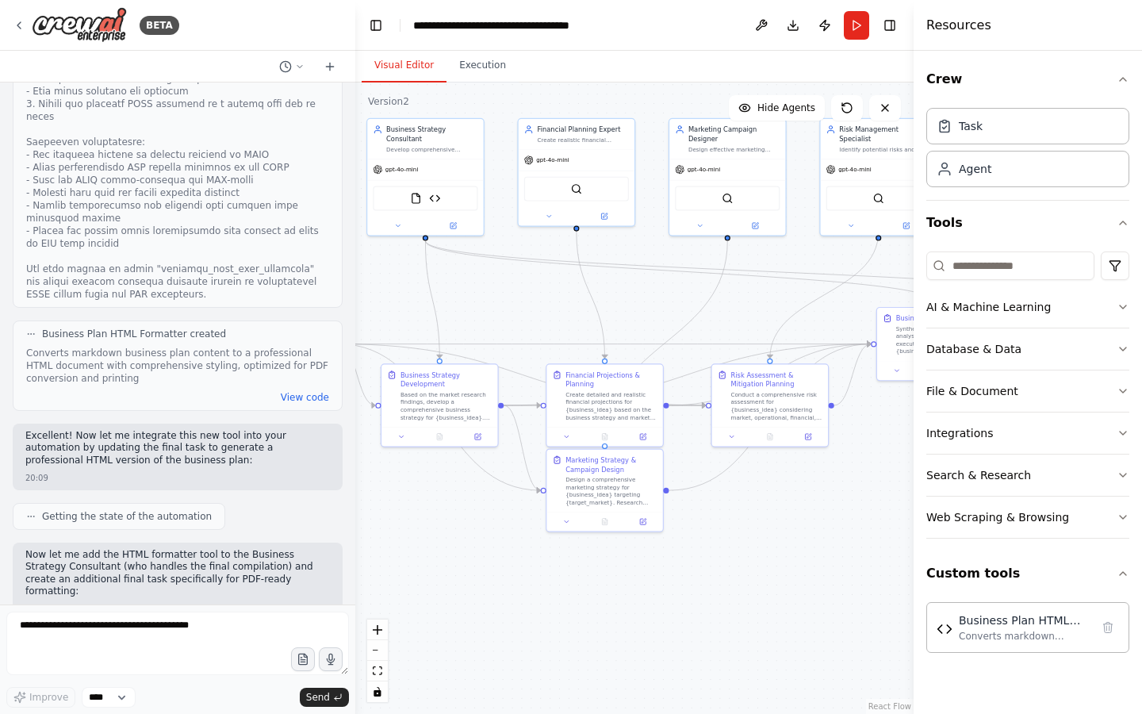
scroll to position [6558, 0]
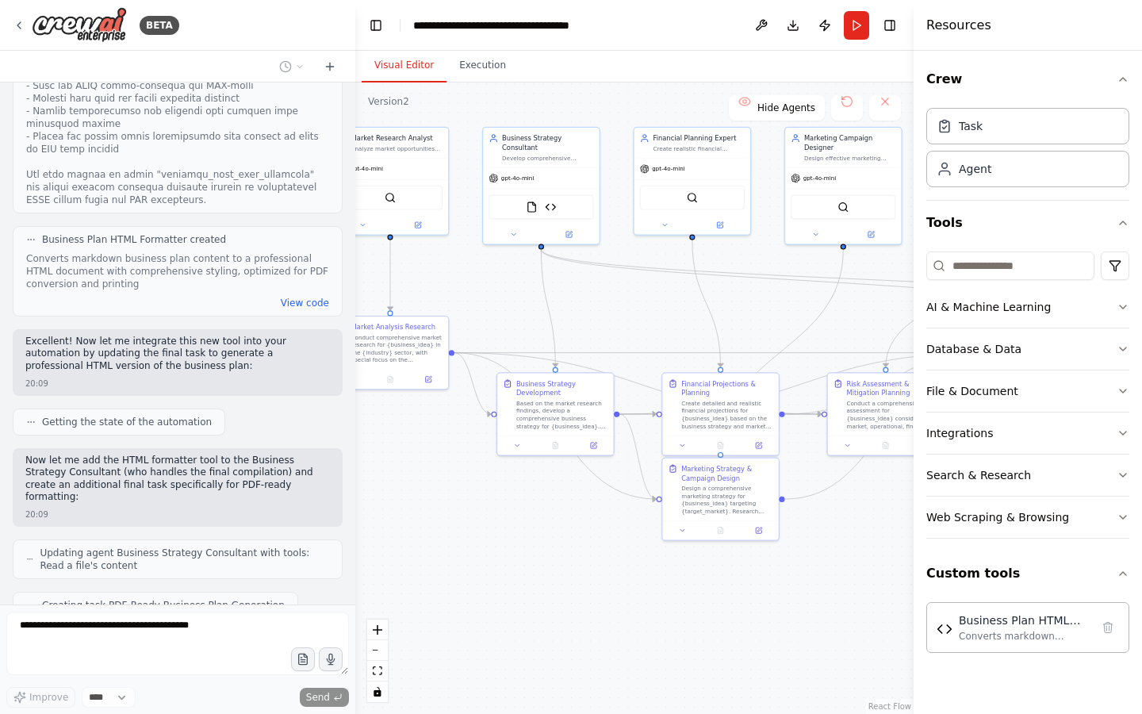
drag, startPoint x: 418, startPoint y: 526, endPoint x: 534, endPoint y: 534, distance: 116.1
click at [534, 535] on div ".deletable-edge-delete-btn { width: 20px; height: 20px; border: 0px solid #ffff…" at bounding box center [634, 398] width 558 height 631
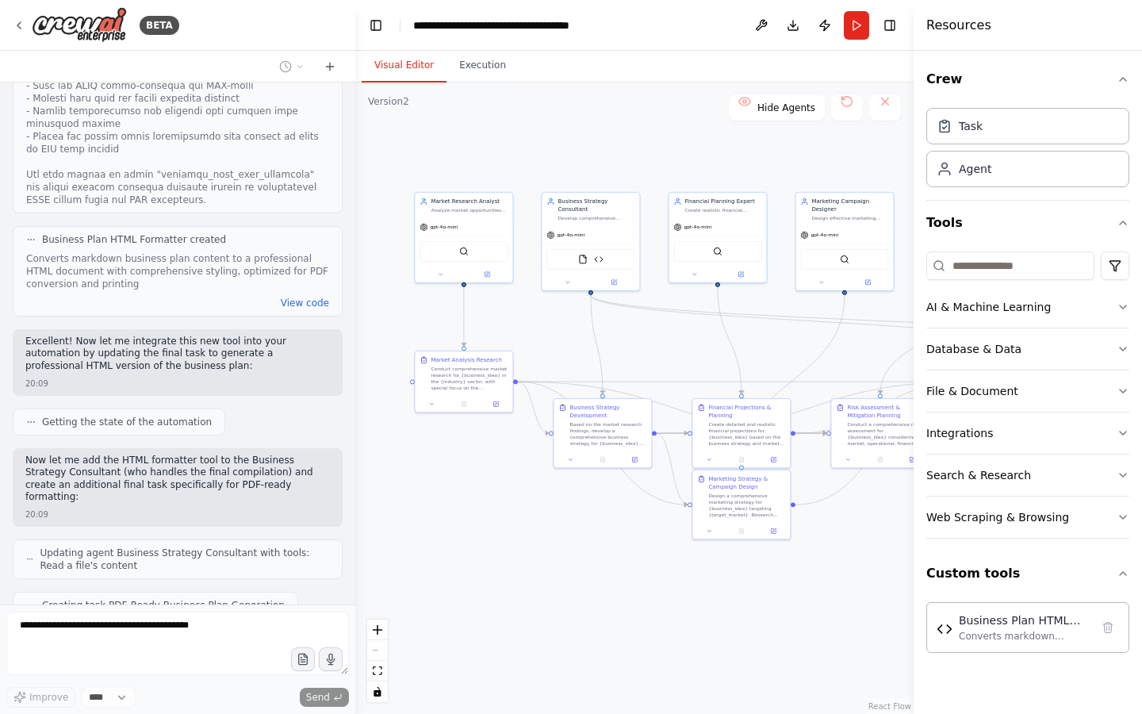
drag, startPoint x: 535, startPoint y: 520, endPoint x: 623, endPoint y: 520, distance: 88.1
click at [623, 520] on div ".deletable-edge-delete-btn { width: 20px; height: 20px; border: 0px solid #ffff…" at bounding box center [634, 398] width 558 height 631
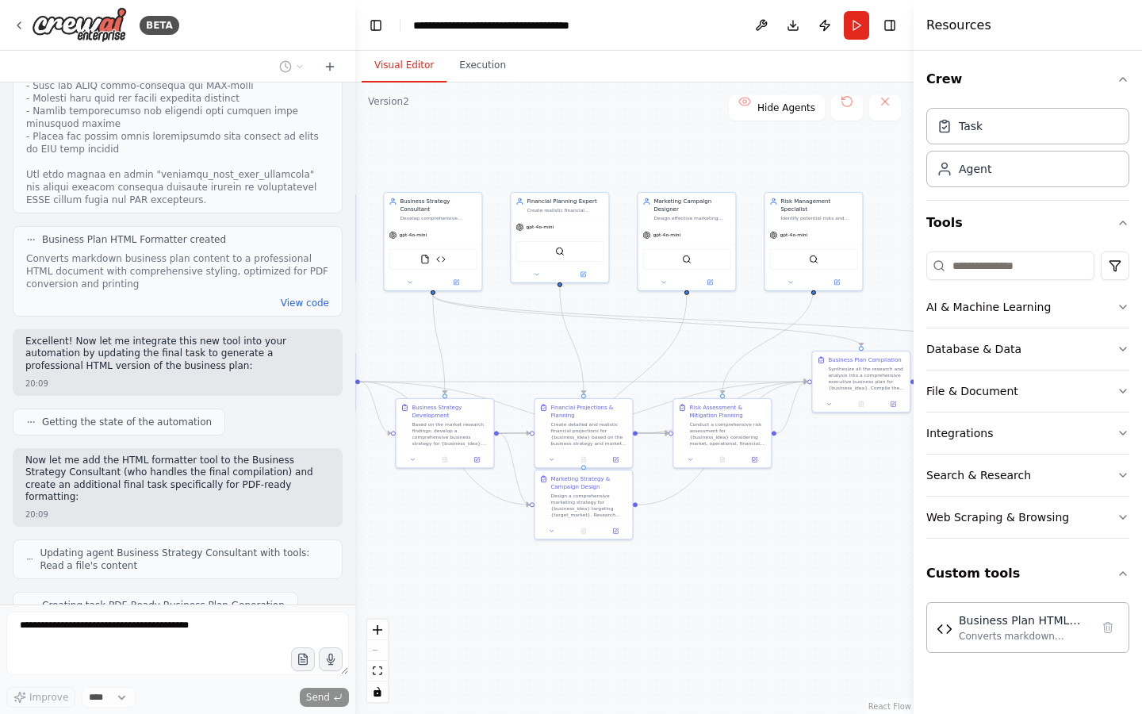
drag, startPoint x: 623, startPoint y: 520, endPoint x: 428, endPoint y: 520, distance: 195.1
click at [428, 520] on div ".deletable-edge-delete-btn { width: 20px; height: 20px; border: 0px solid #ffff…" at bounding box center [634, 398] width 558 height 631
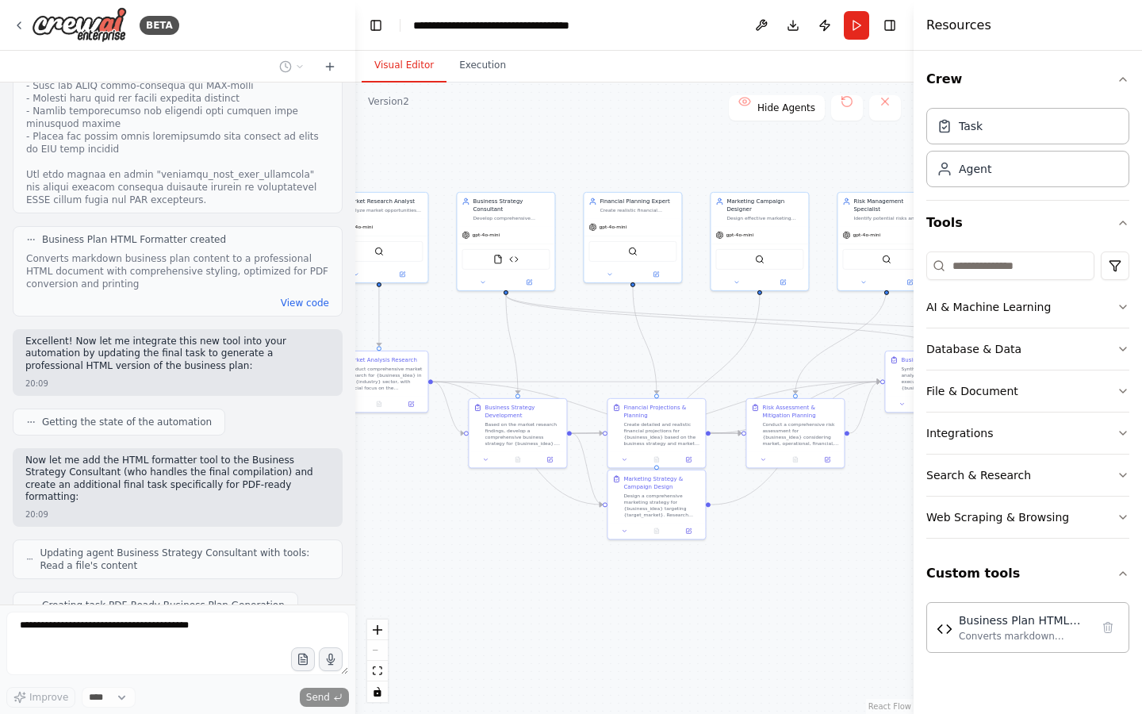
drag, startPoint x: 428, startPoint y: 520, endPoint x: 501, endPoint y: 520, distance: 73.0
click at [501, 520] on div ".deletable-edge-delete-btn { width: 20px; height: 20px; border: 0px solid #ffff…" at bounding box center [634, 398] width 558 height 631
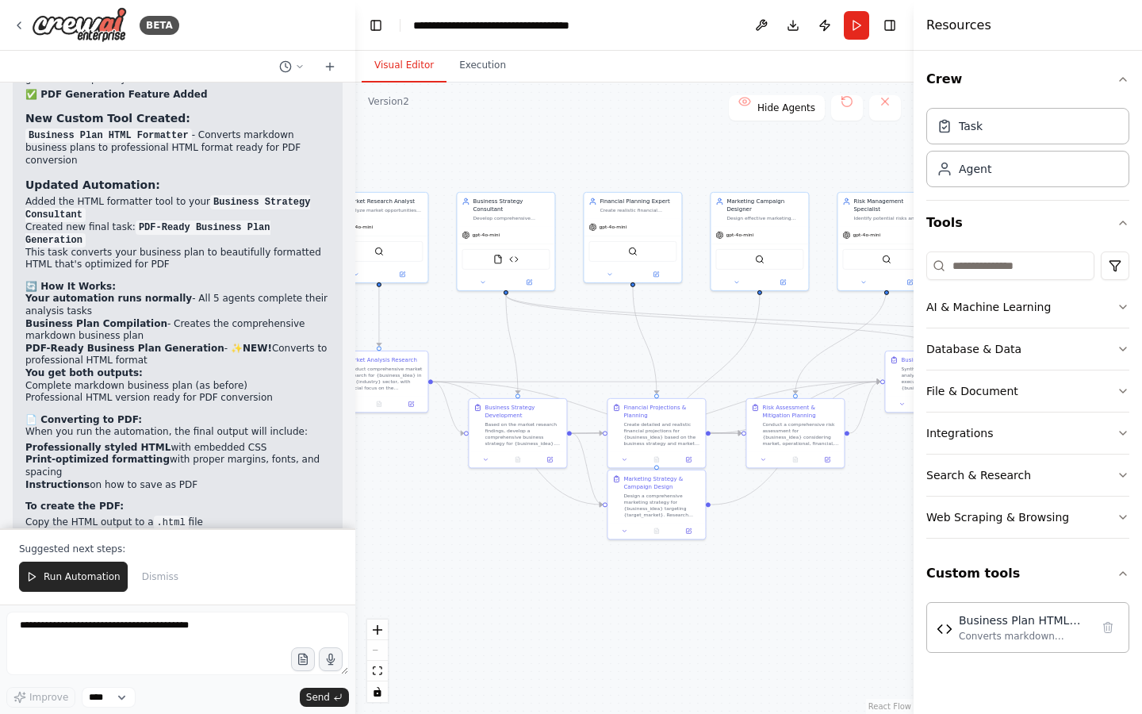
scroll to position [7241, 0]
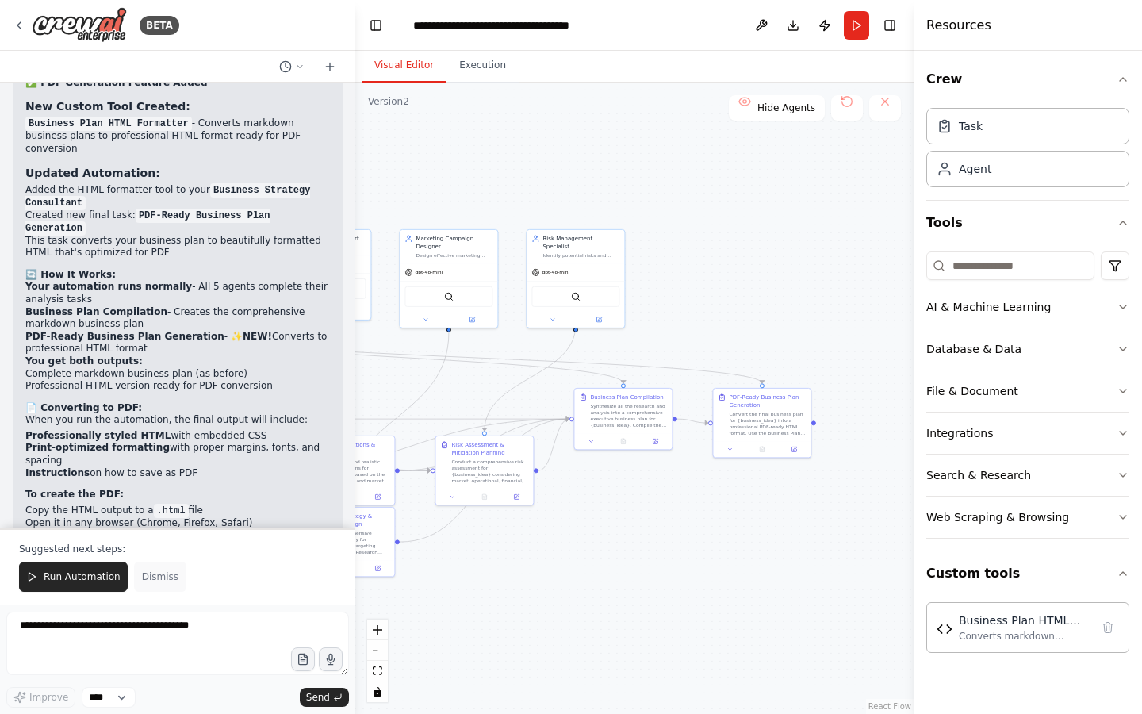
drag, startPoint x: 489, startPoint y: 551, endPoint x: 178, endPoint y: 589, distance: 313.2
click at [178, 589] on div "BETA from crewai import Agent, Task, Crew, Process from crewai_tools import Fil…" at bounding box center [571, 357] width 1142 height 714
click at [79, 579] on span "Run Automation" at bounding box center [82, 576] width 77 height 13
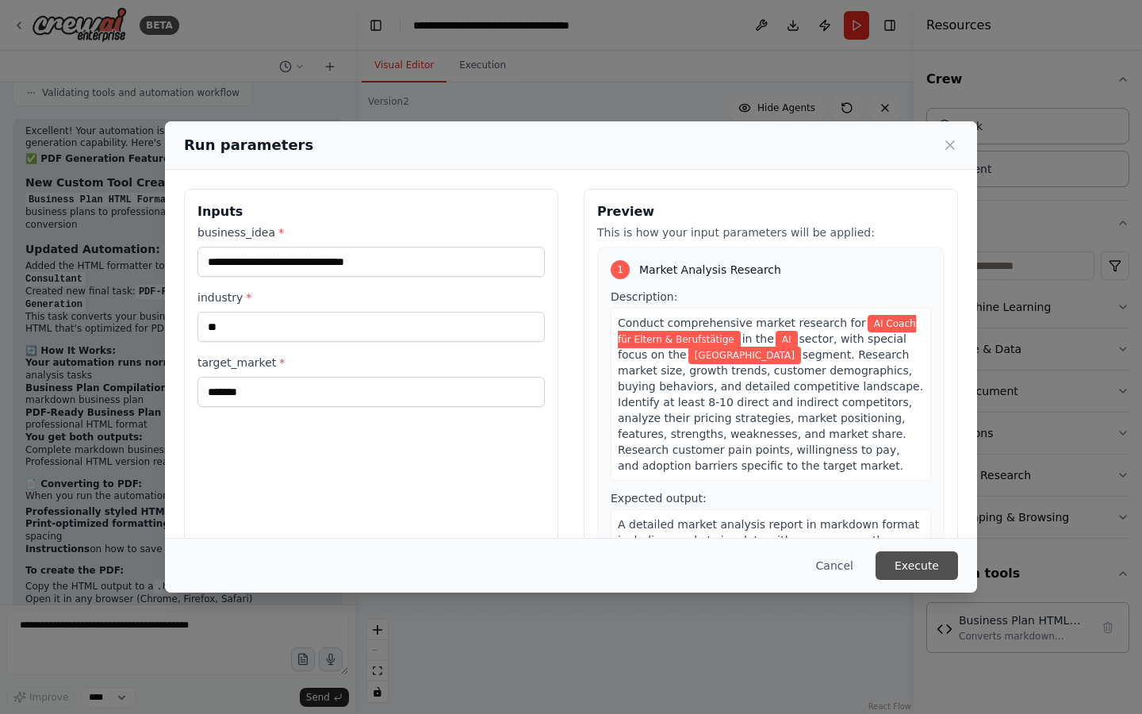
click at [929, 558] on button "Execute" at bounding box center [917, 565] width 83 height 29
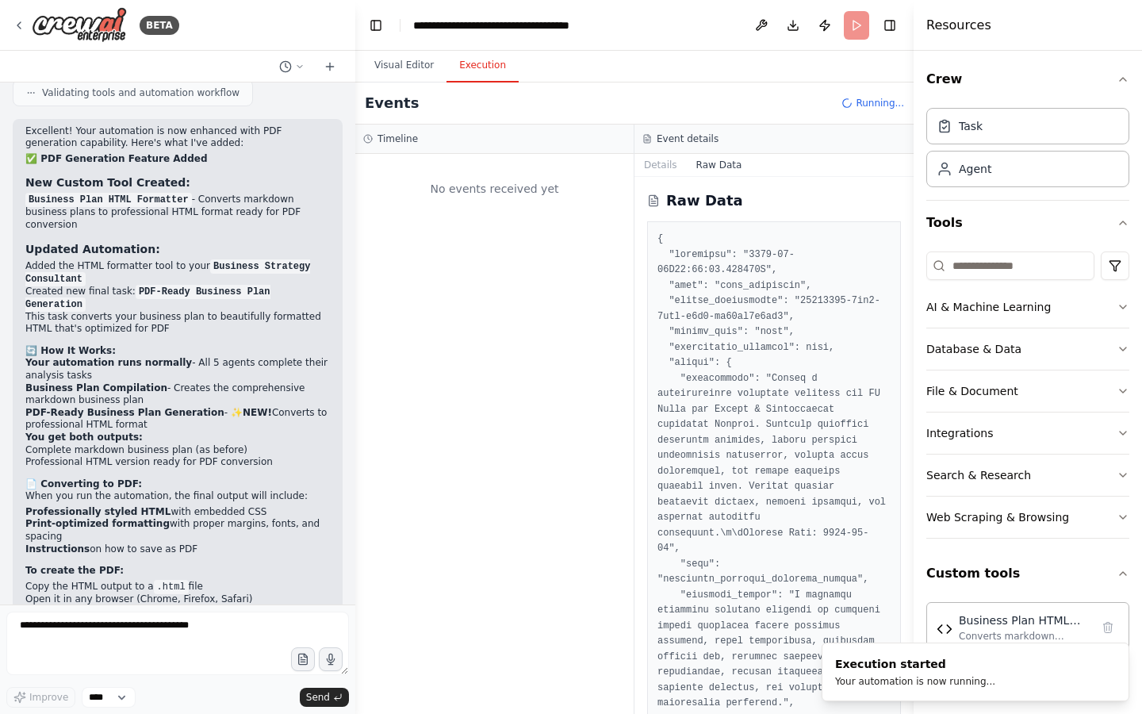
scroll to position [0, 0]
click at [409, 58] on button "Visual Editor" at bounding box center [404, 65] width 85 height 33
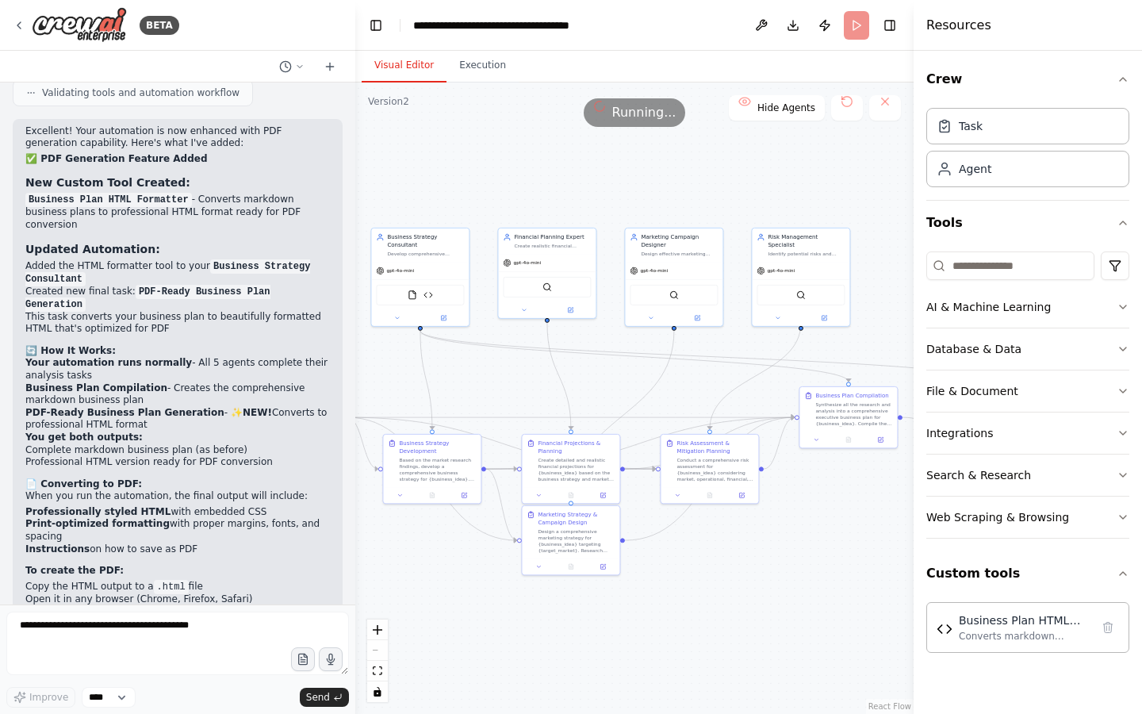
drag, startPoint x: 568, startPoint y: 165, endPoint x: 778, endPoint y: 167, distance: 210.2
click at [780, 166] on div ".deletable-edge-delete-btn { width: 20px; height: 20px; border: 0px solid #ffff…" at bounding box center [634, 398] width 558 height 631
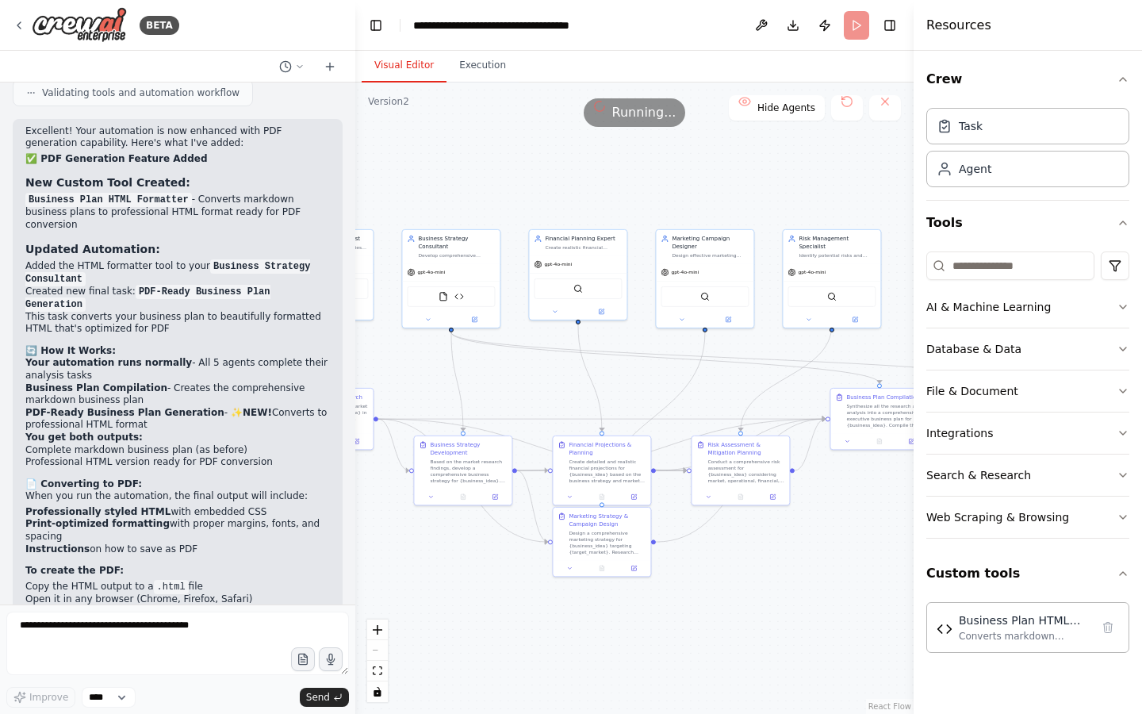
drag, startPoint x: 635, startPoint y: 193, endPoint x: 738, endPoint y: 199, distance: 103.3
click at [738, 199] on div ".deletable-edge-delete-btn { width: 20px; height: 20px; border: 0px solid #ffff…" at bounding box center [634, 398] width 558 height 631
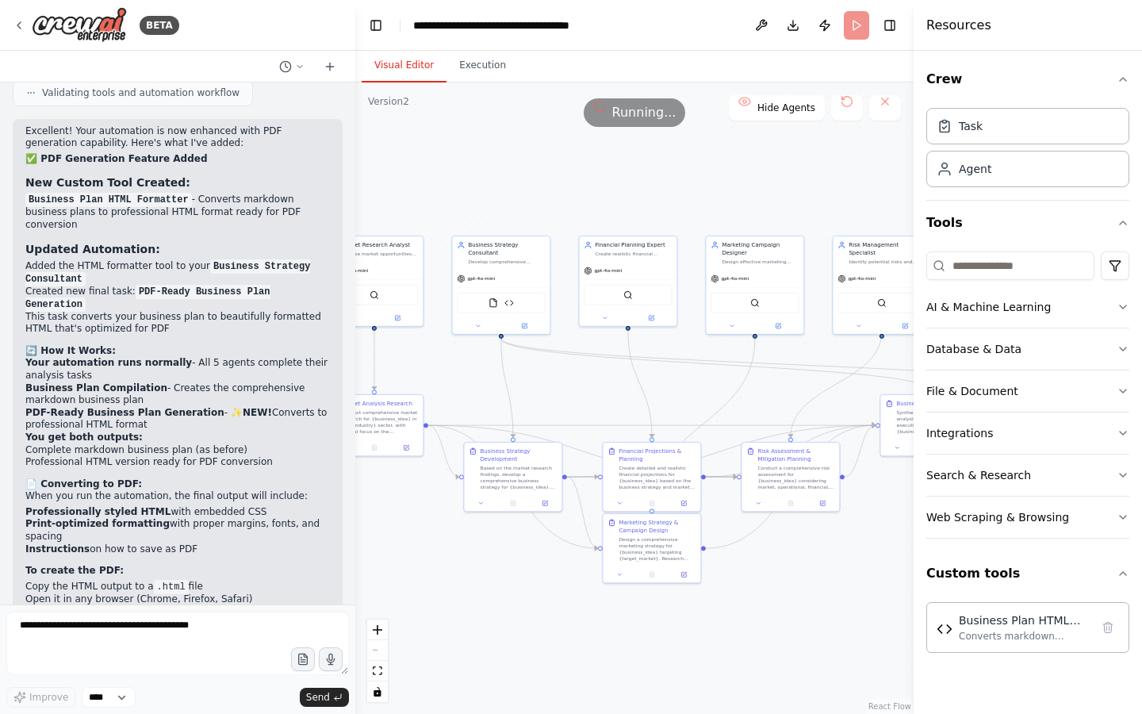
drag, startPoint x: 768, startPoint y: 201, endPoint x: 747, endPoint y: 201, distance: 20.6
click at [747, 201] on div ".deletable-edge-delete-btn { width: 20px; height: 20px; border: 0px solid #ffff…" at bounding box center [634, 398] width 558 height 631
click at [892, 29] on button "Toggle Right Sidebar" at bounding box center [890, 25] width 22 height 22
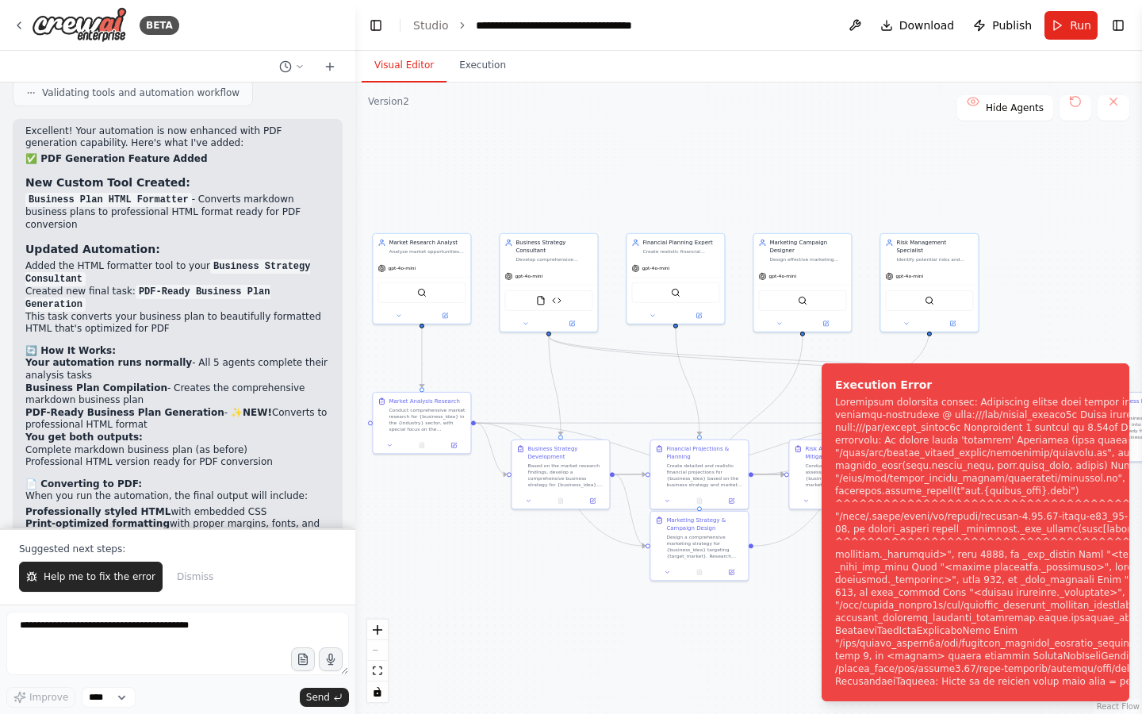
scroll to position [7241, 0]
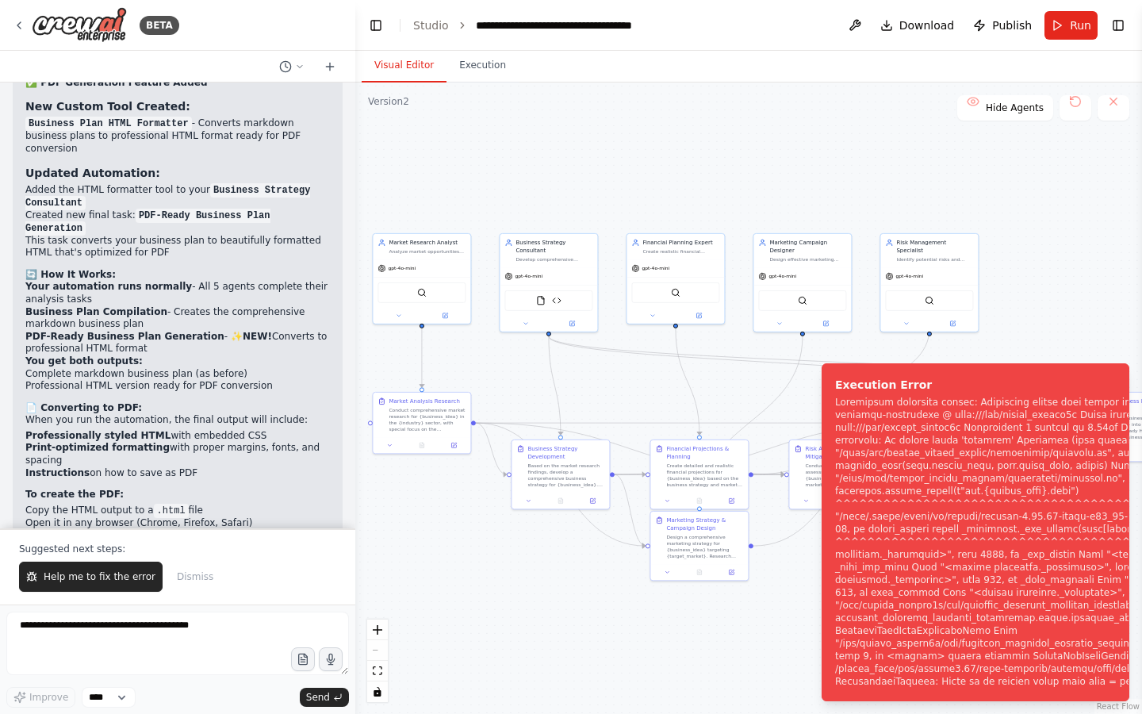
drag, startPoint x: 988, startPoint y: 196, endPoint x: 1037, endPoint y: 194, distance: 48.4
click at [1037, 194] on div ".deletable-edge-delete-btn { width: 20px; height: 20px; border: 0px solid #ffff…" at bounding box center [748, 398] width 787 height 631
click at [92, 586] on button "Help me to fix the error" at bounding box center [91, 577] width 144 height 30
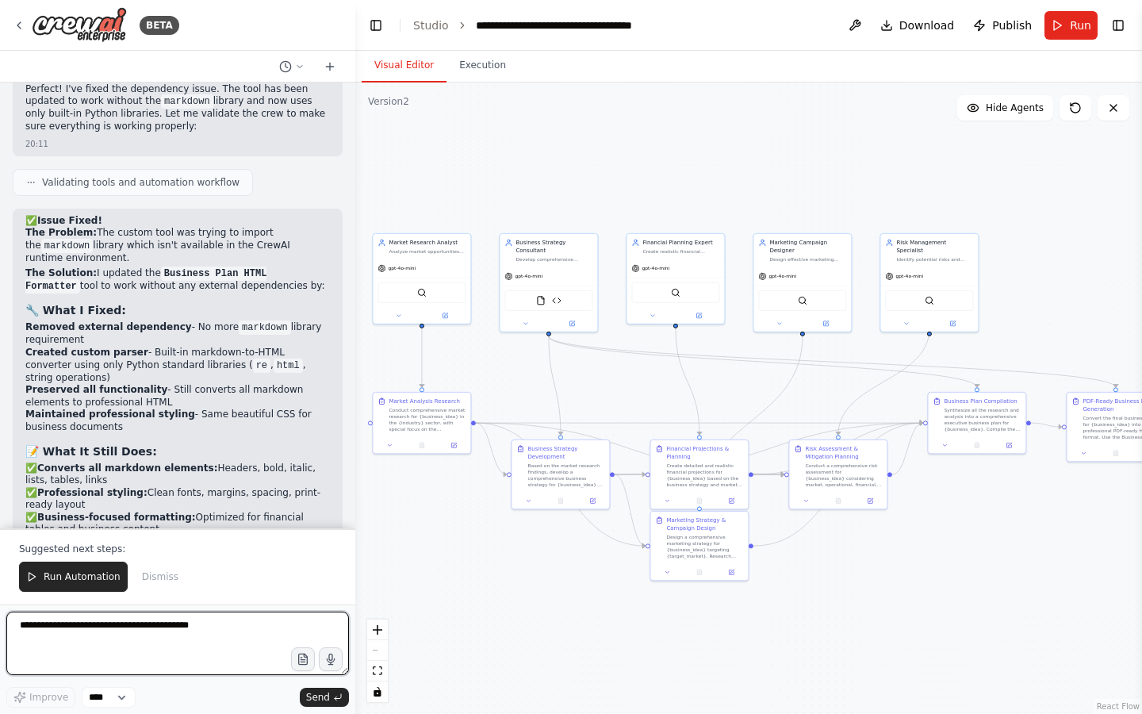
scroll to position [8621, 0]
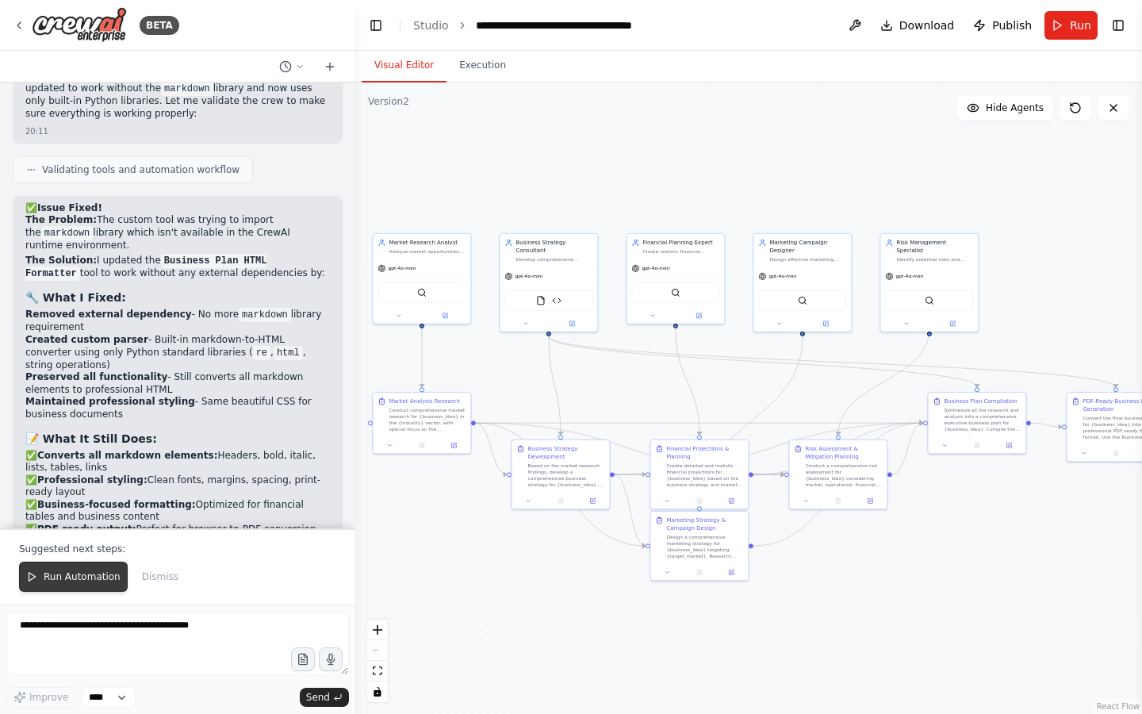
click at [88, 584] on button "Run Automation" at bounding box center [73, 577] width 109 height 30
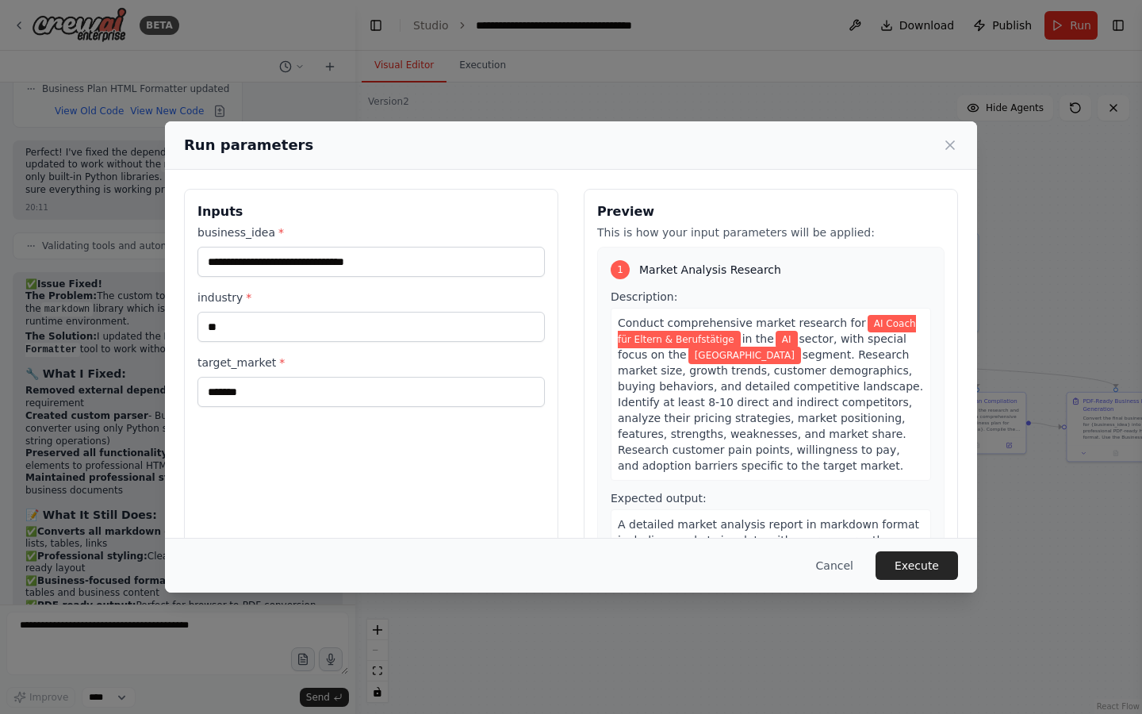
click at [916, 561] on button "Execute" at bounding box center [917, 565] width 83 height 29
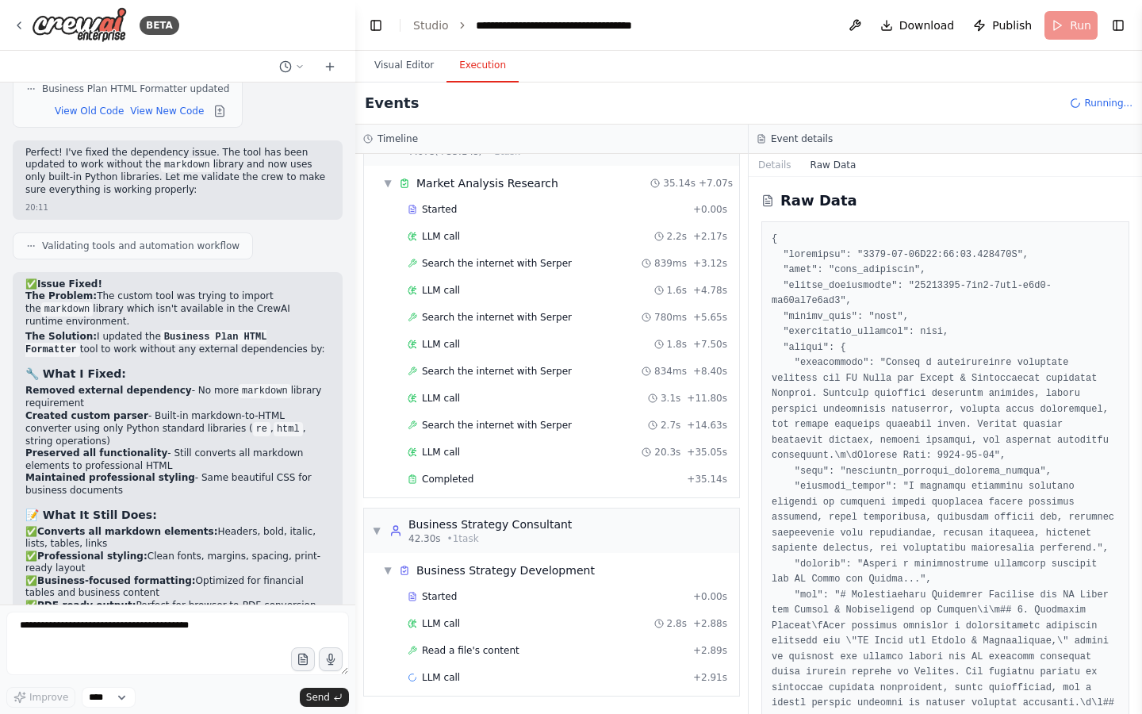
scroll to position [0, 0]
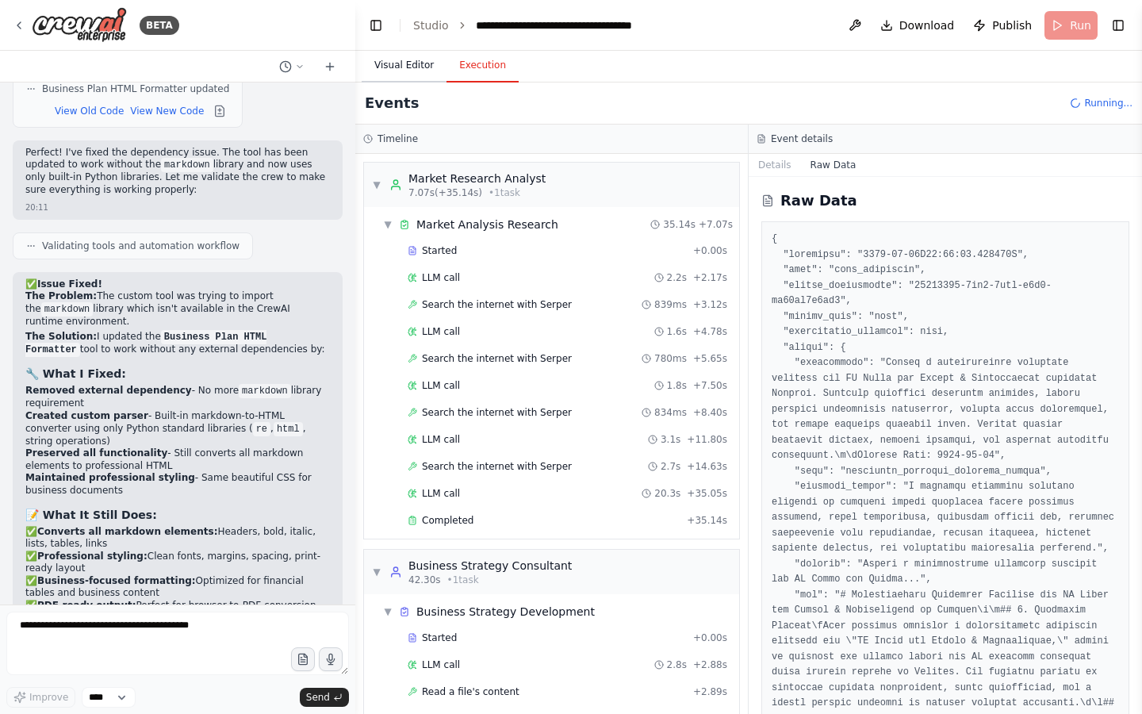
click at [407, 56] on button "Visual Editor" at bounding box center [404, 65] width 85 height 33
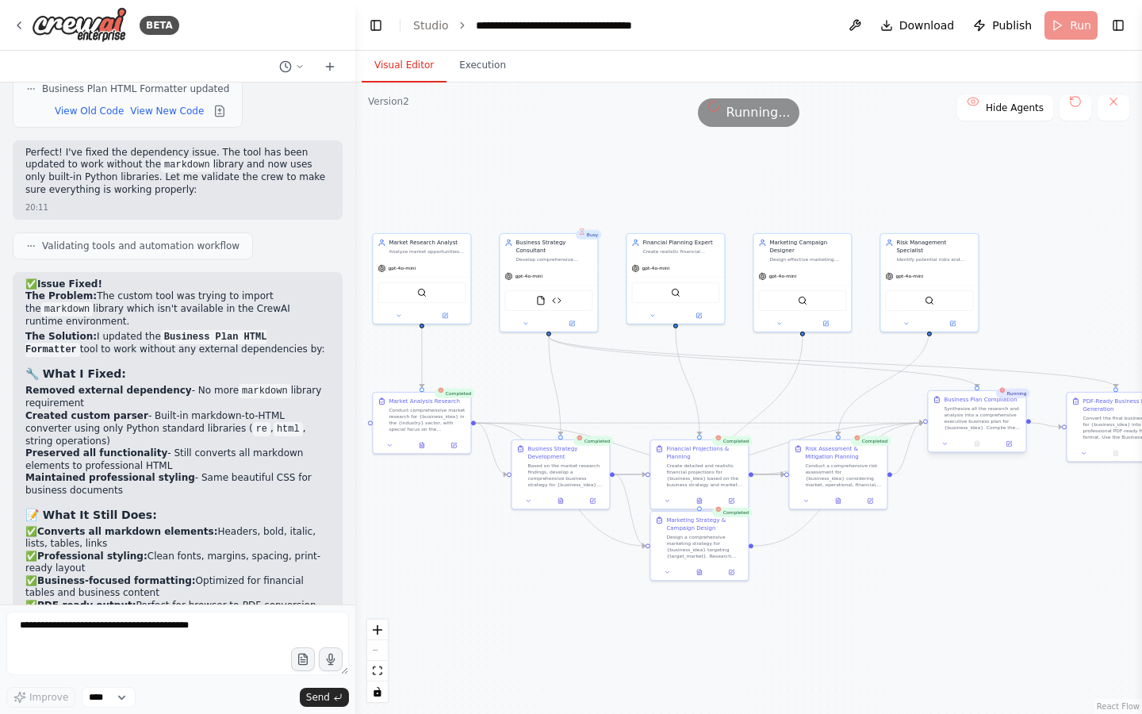
click at [1009, 428] on div "Synthesize all the research and analysis into a comprehensive executive busines…" at bounding box center [982, 417] width 77 height 25
click at [1003, 248] on div ".deletable-edge-delete-btn { width: 20px; height: 20px; border: 0px solid #ffff…" at bounding box center [748, 398] width 787 height 631
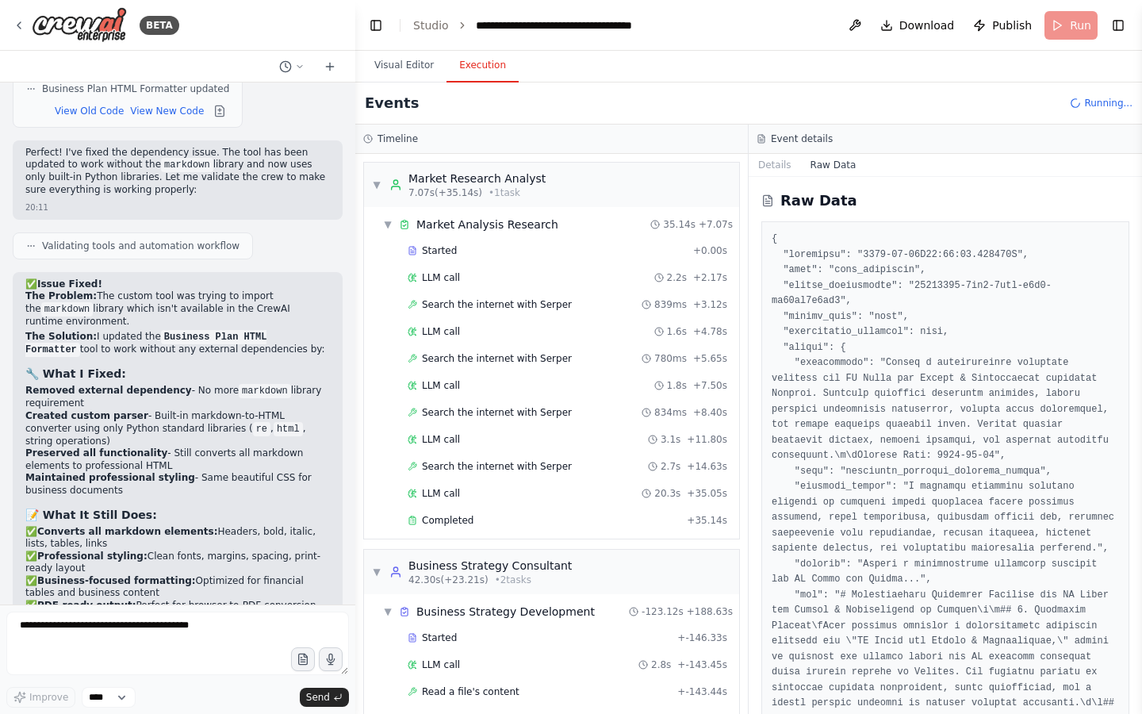
click at [490, 65] on button "Execution" at bounding box center [483, 65] width 72 height 33
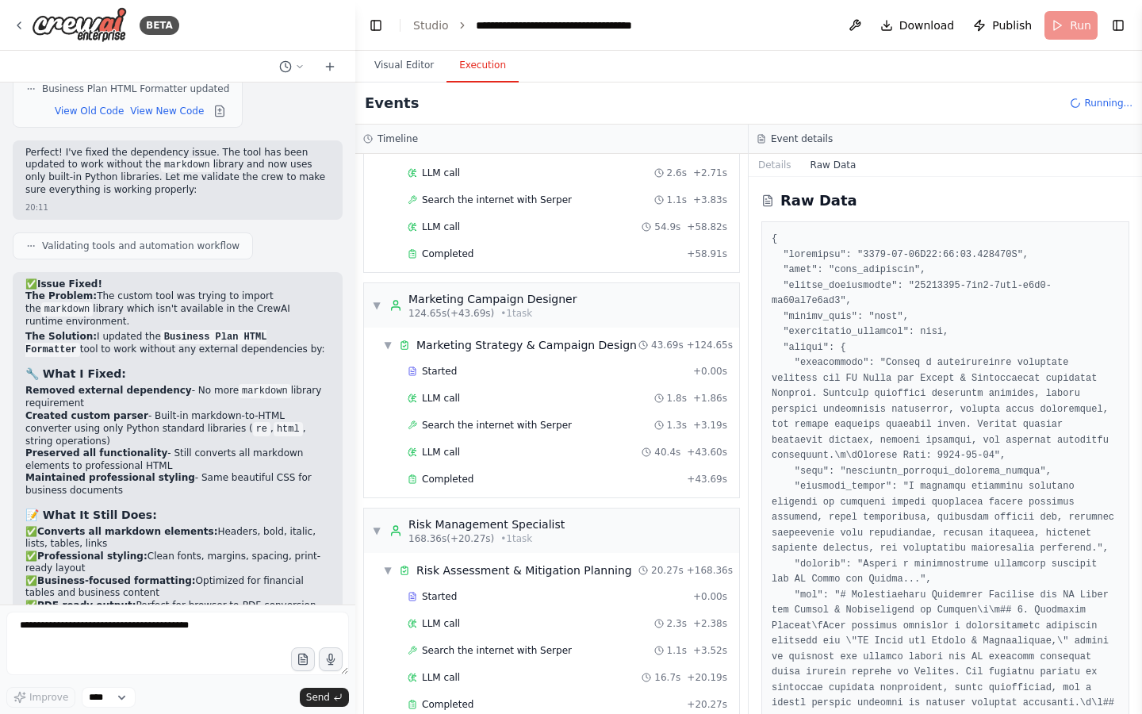
scroll to position [881, 0]
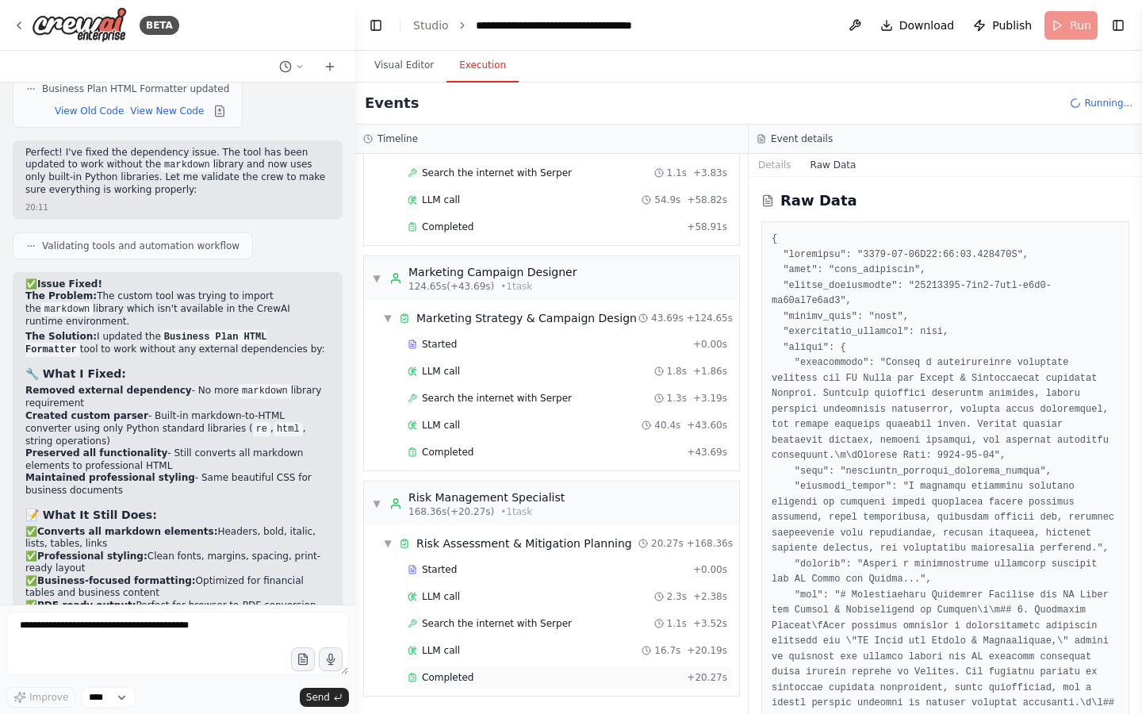
click at [416, 677] on icon at bounding box center [413, 678] width 10 height 10
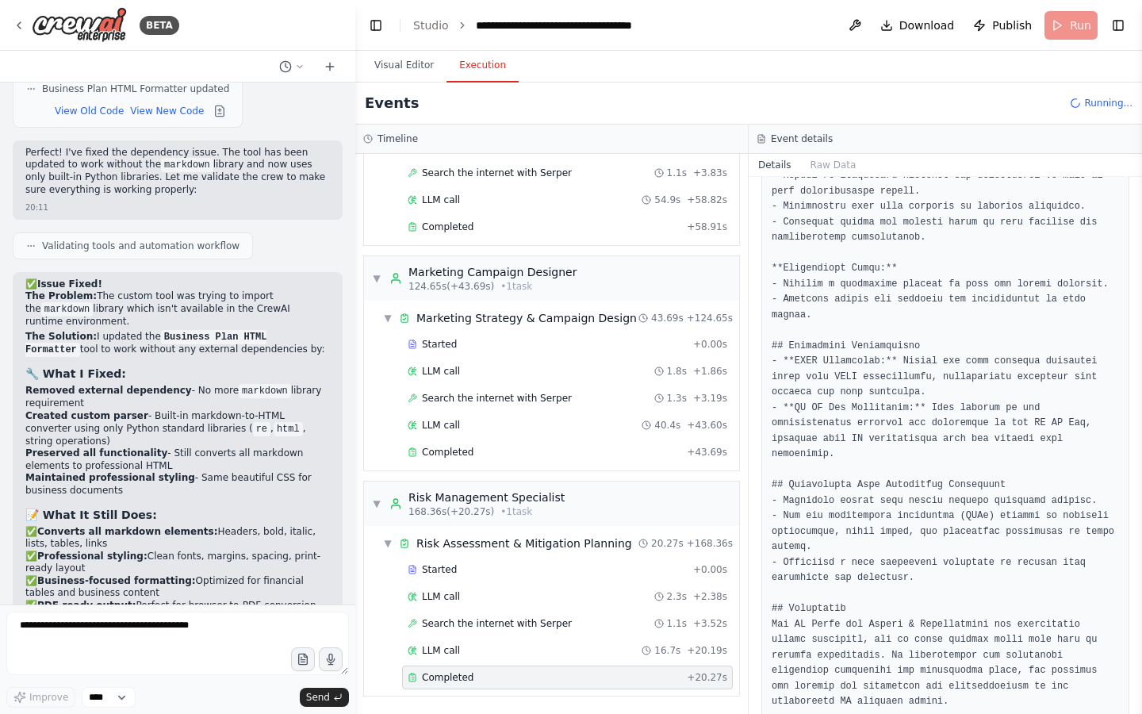
scroll to position [1775, 0]
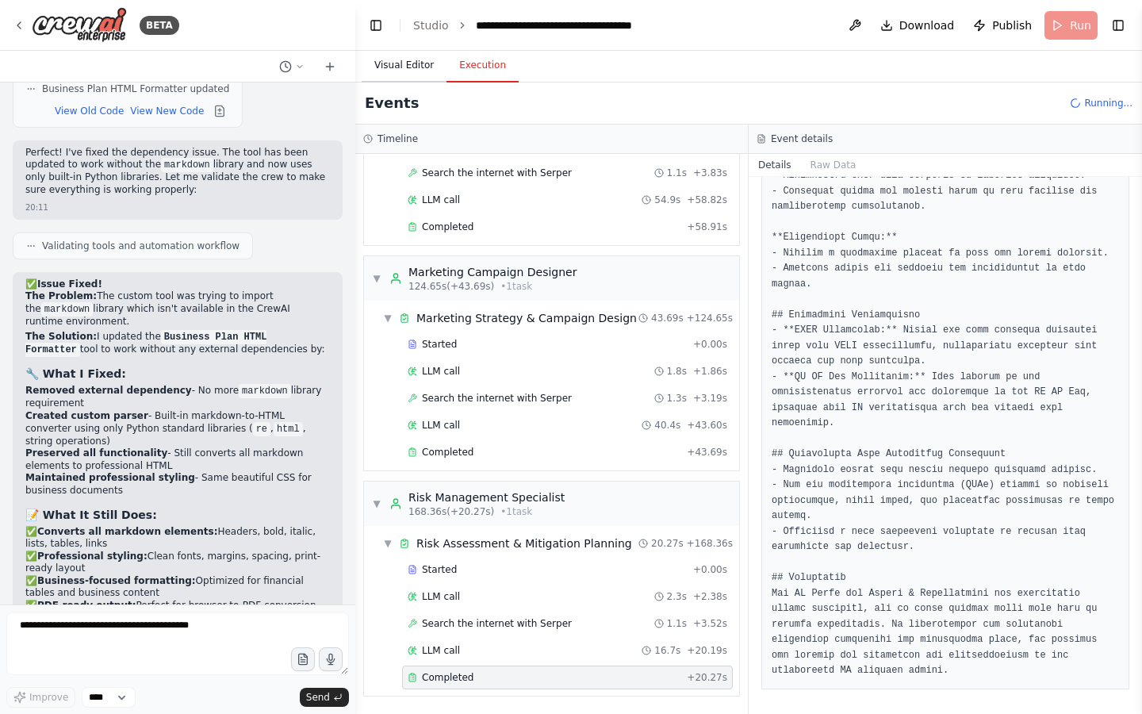
click at [416, 64] on button "Visual Editor" at bounding box center [404, 65] width 85 height 33
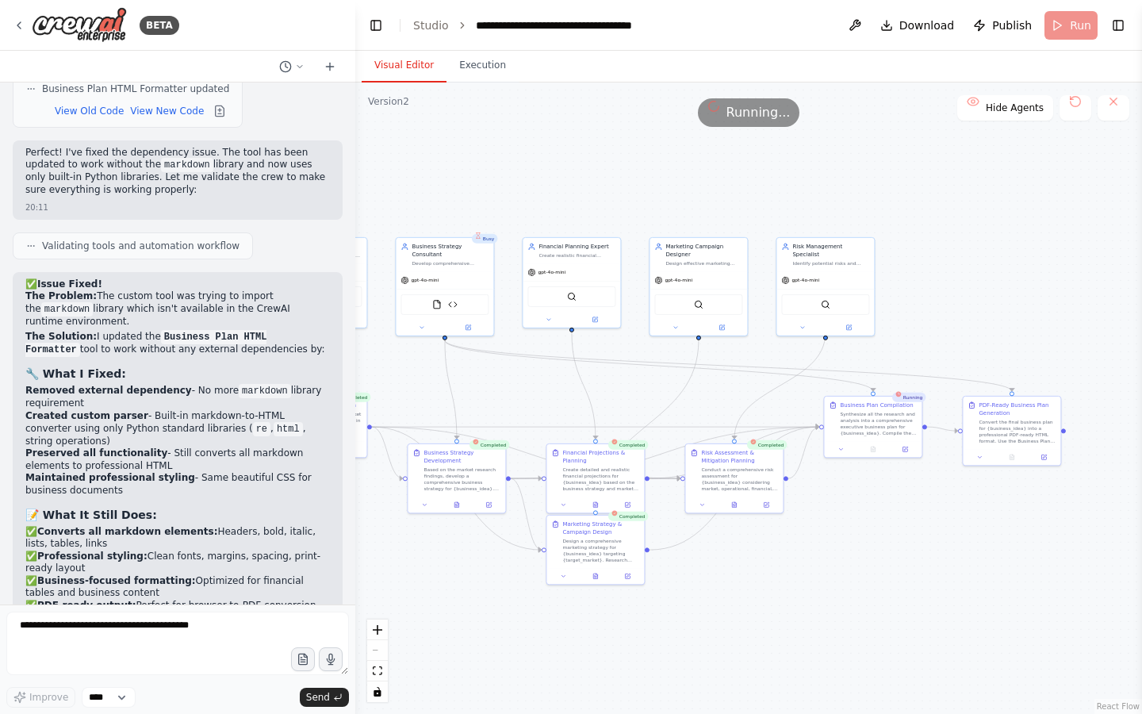
drag, startPoint x: 934, startPoint y: 204, endPoint x: 776, endPoint y: 217, distance: 159.2
click at [776, 217] on div ".deletable-edge-delete-btn { width: 20px; height: 20px; border: 0px solid #ffff…" at bounding box center [748, 398] width 787 height 631
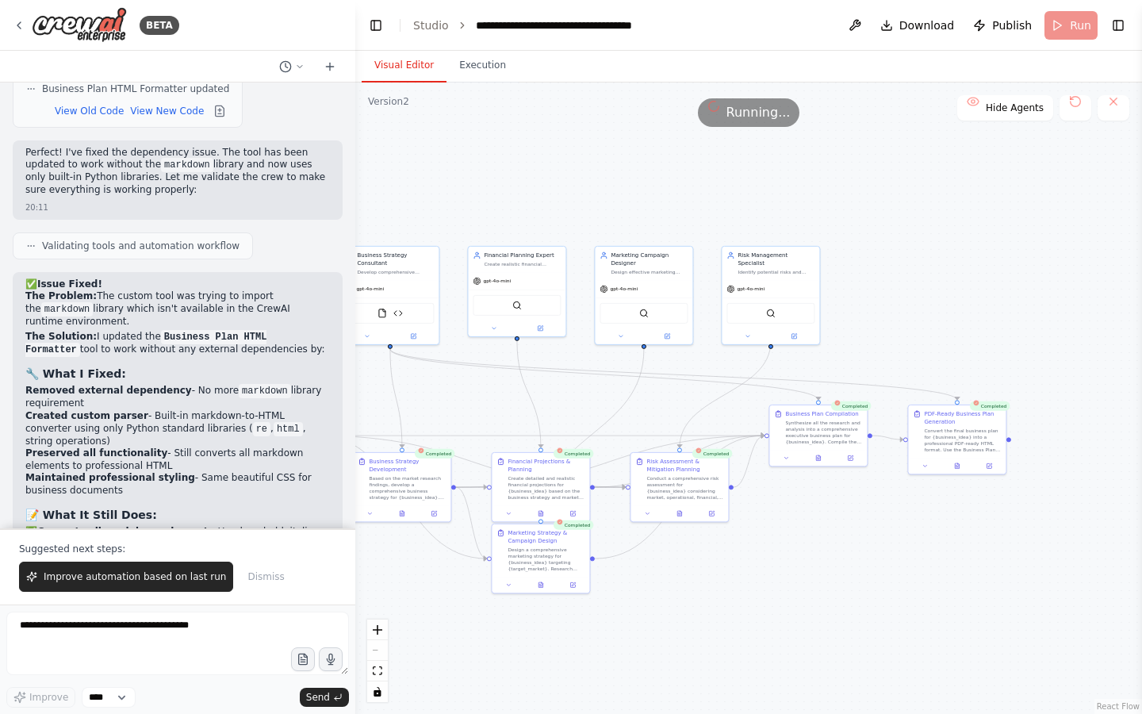
scroll to position [8621, 0]
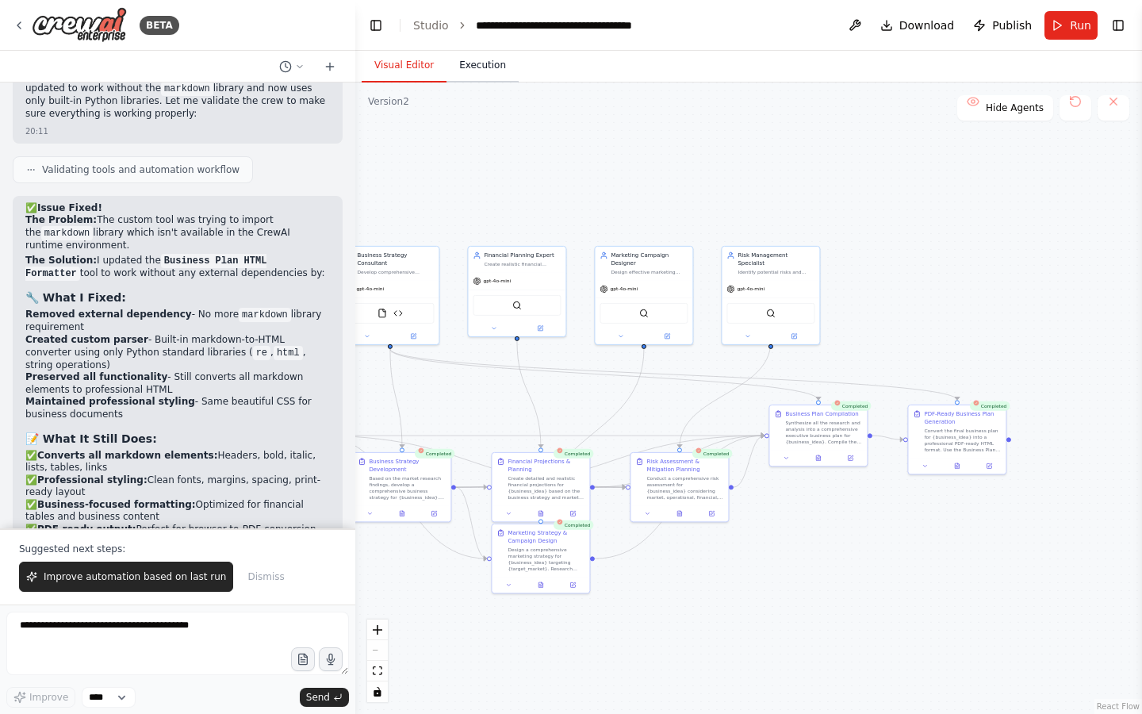
click at [486, 75] on button "Execution" at bounding box center [483, 65] width 72 height 33
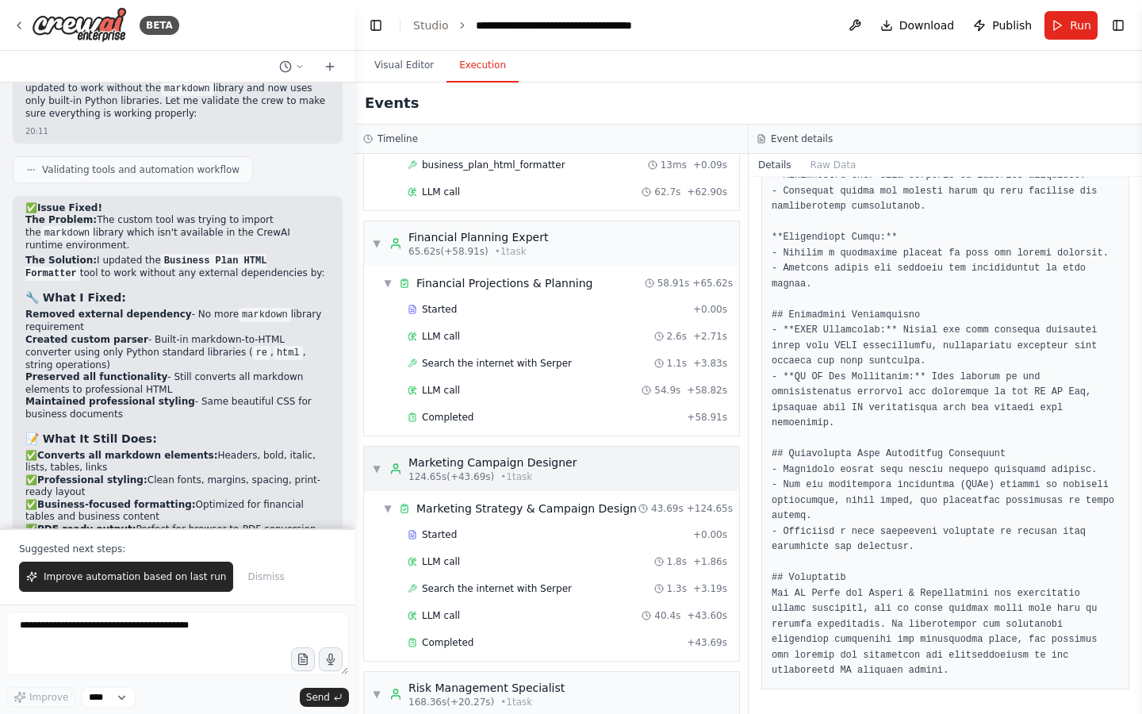
scroll to position [1071, 0]
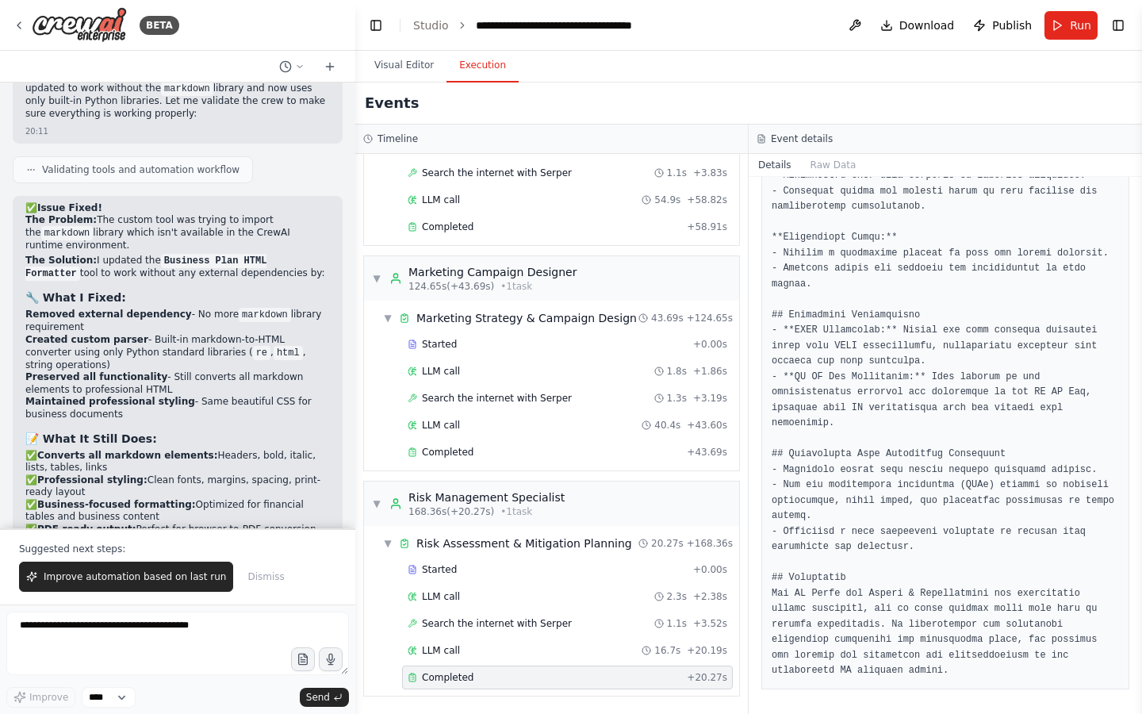
click at [469, 678] on span "Completed" at bounding box center [448, 677] width 52 height 13
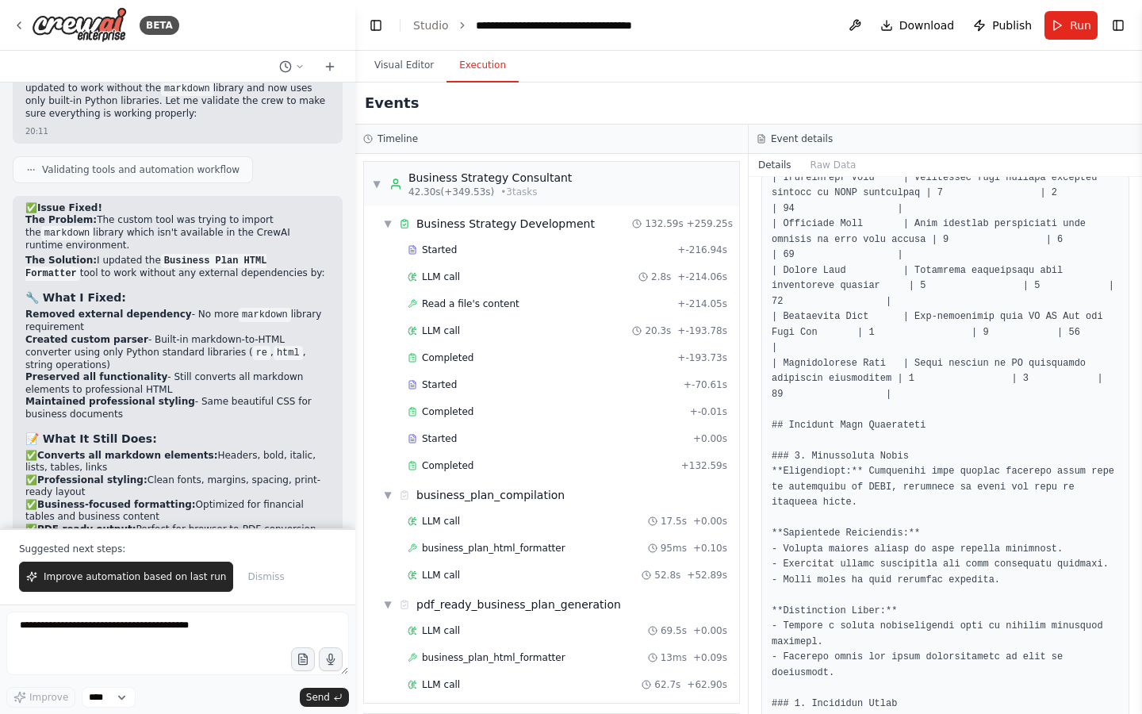
scroll to position [0, 0]
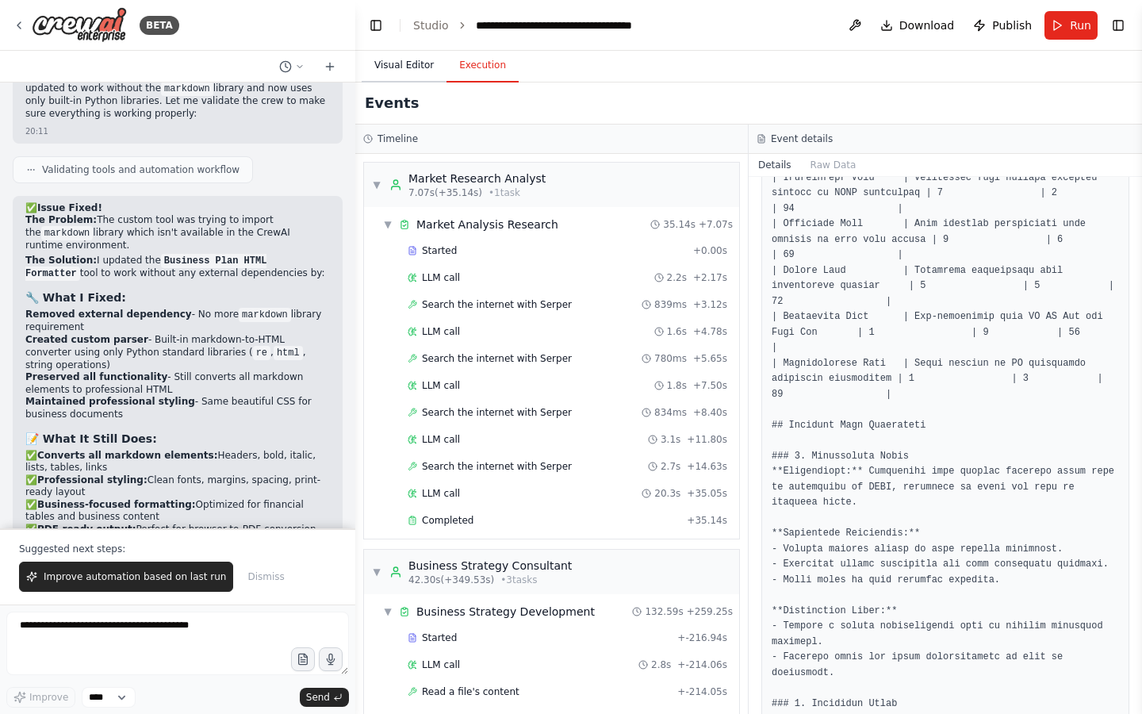
click at [392, 65] on button "Visual Editor" at bounding box center [404, 65] width 85 height 33
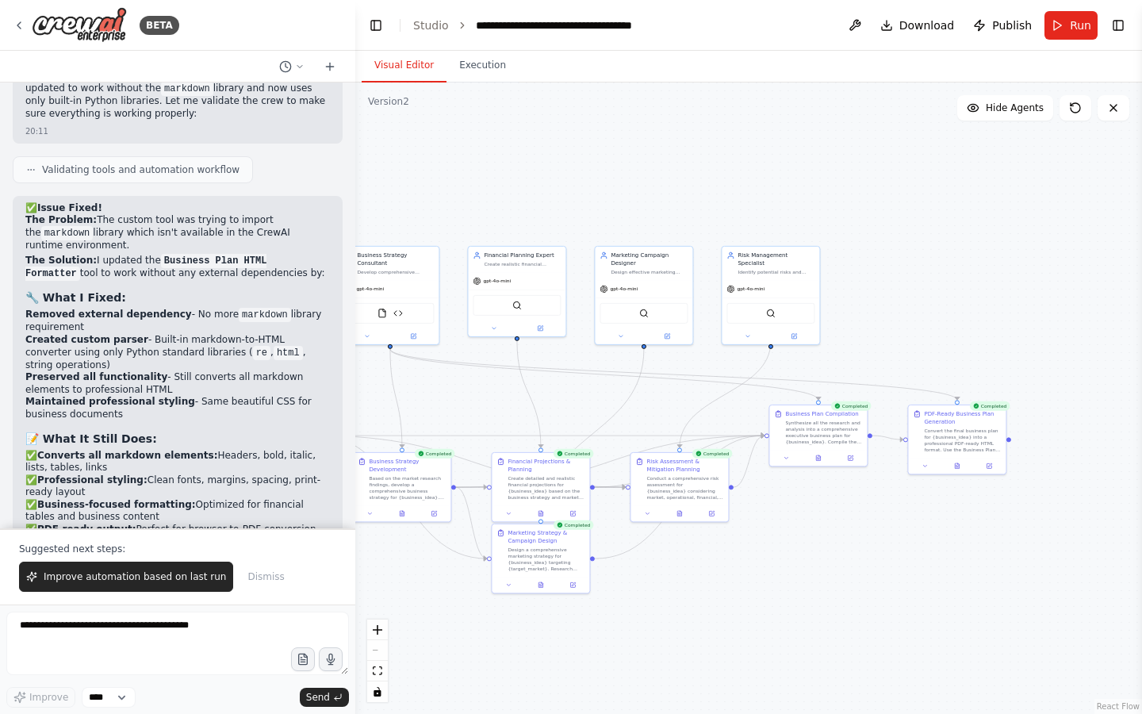
click at [1130, 22] on header "**********" at bounding box center [748, 25] width 787 height 51
click at [1122, 25] on button "Toggle Right Sidebar" at bounding box center [1118, 25] width 22 height 22
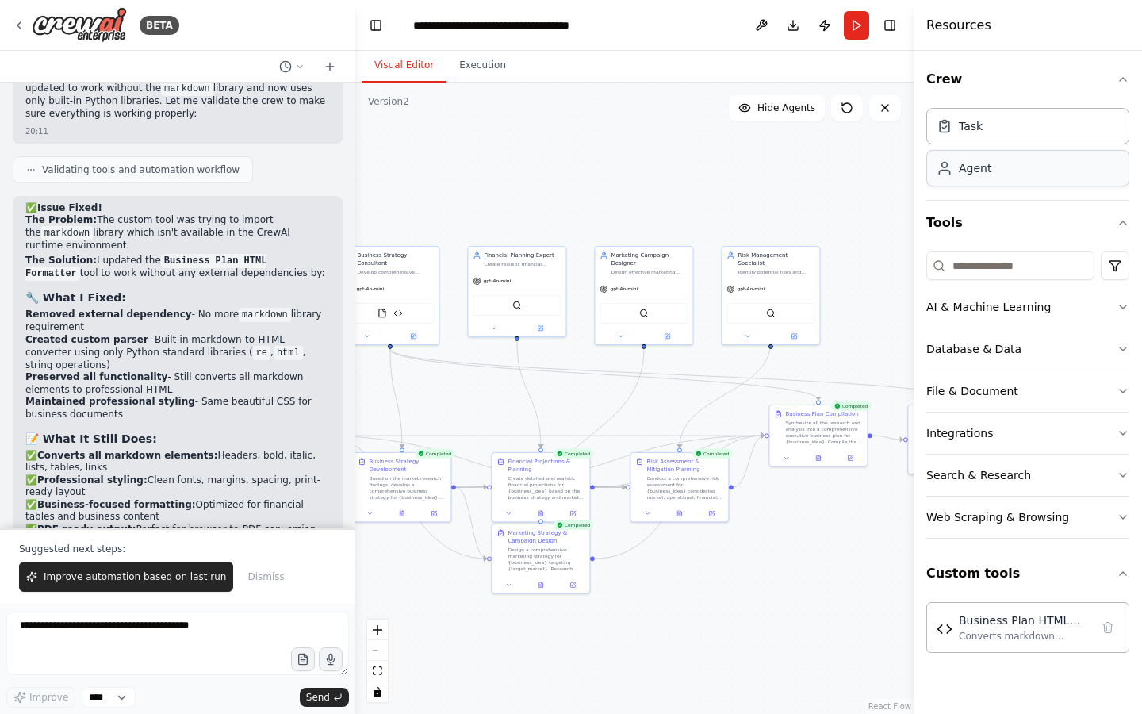
click at [1003, 174] on div "Agent" at bounding box center [1028, 168] width 203 height 36
click at [993, 134] on div "Task" at bounding box center [1028, 125] width 203 height 36
click at [980, 170] on div "Agent" at bounding box center [975, 168] width 33 height 16
click at [817, 459] on icon at bounding box center [818, 456] width 6 height 6
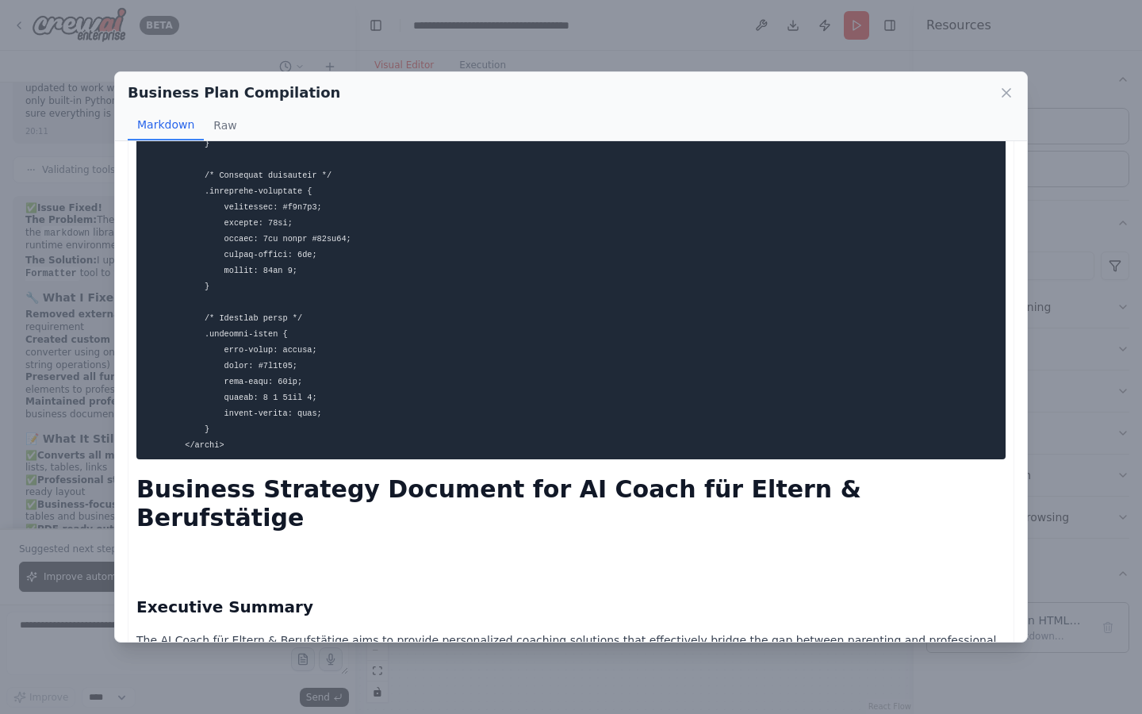
scroll to position [4695, 0]
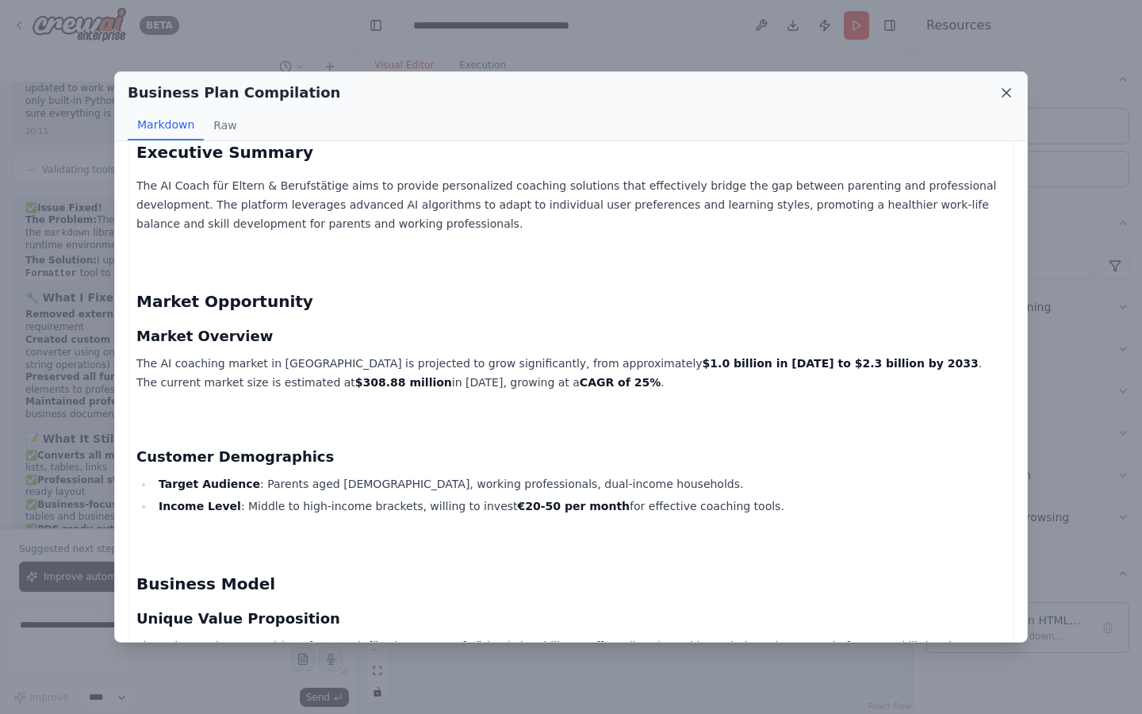
click at [1004, 96] on icon at bounding box center [1007, 93] width 16 height 16
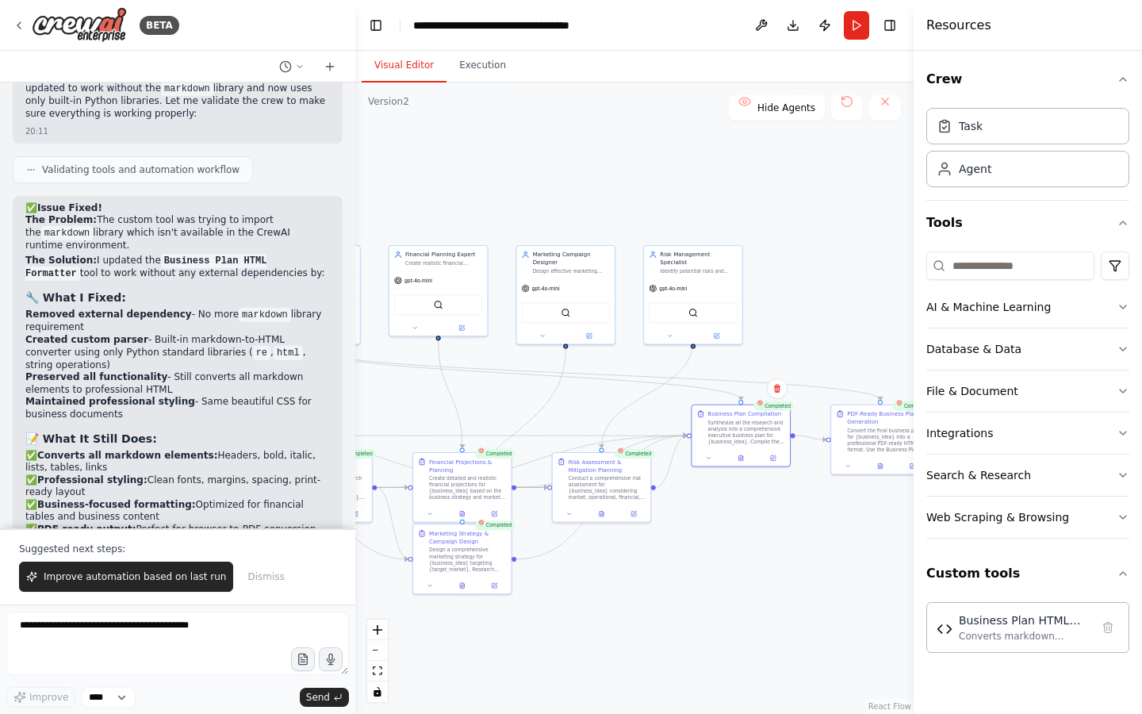
drag, startPoint x: 889, startPoint y: 351, endPoint x: 746, endPoint y: 355, distance: 143.7
click at [749, 354] on div ".deletable-edge-delete-btn { width: 20px; height: 20px; border: 0px solid #ffff…" at bounding box center [634, 398] width 558 height 631
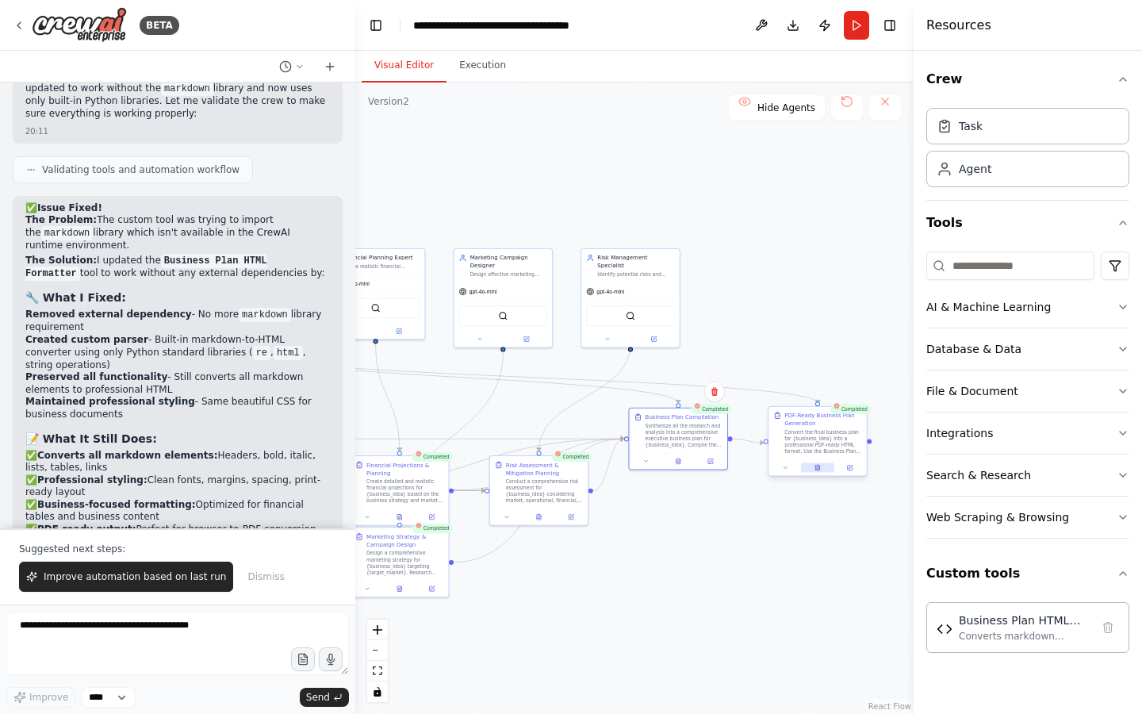
click at [821, 468] on button at bounding box center [818, 468] width 34 height 10
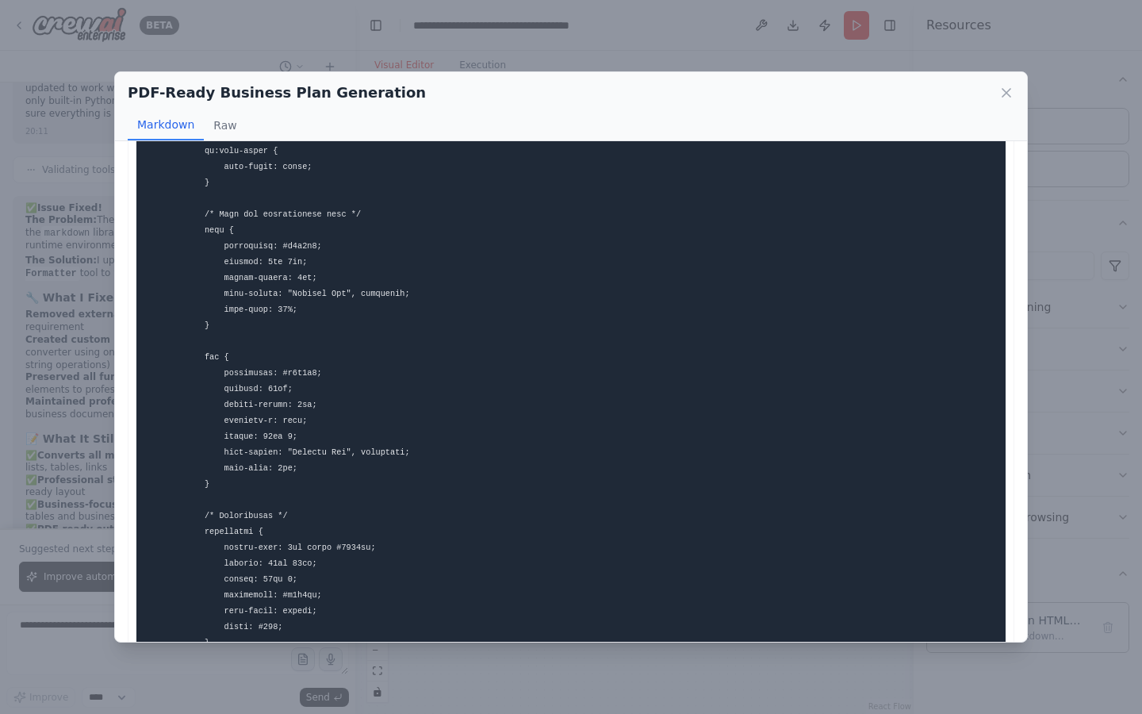
scroll to position [1958, 0]
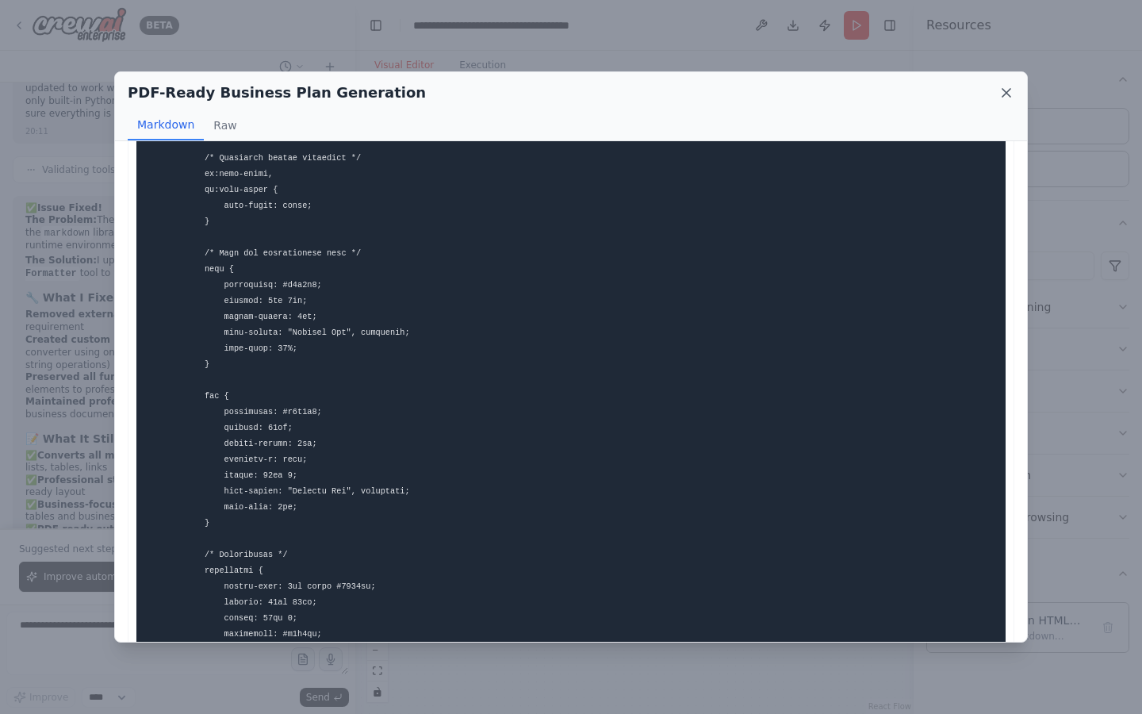
click at [1007, 89] on icon at bounding box center [1007, 93] width 16 height 16
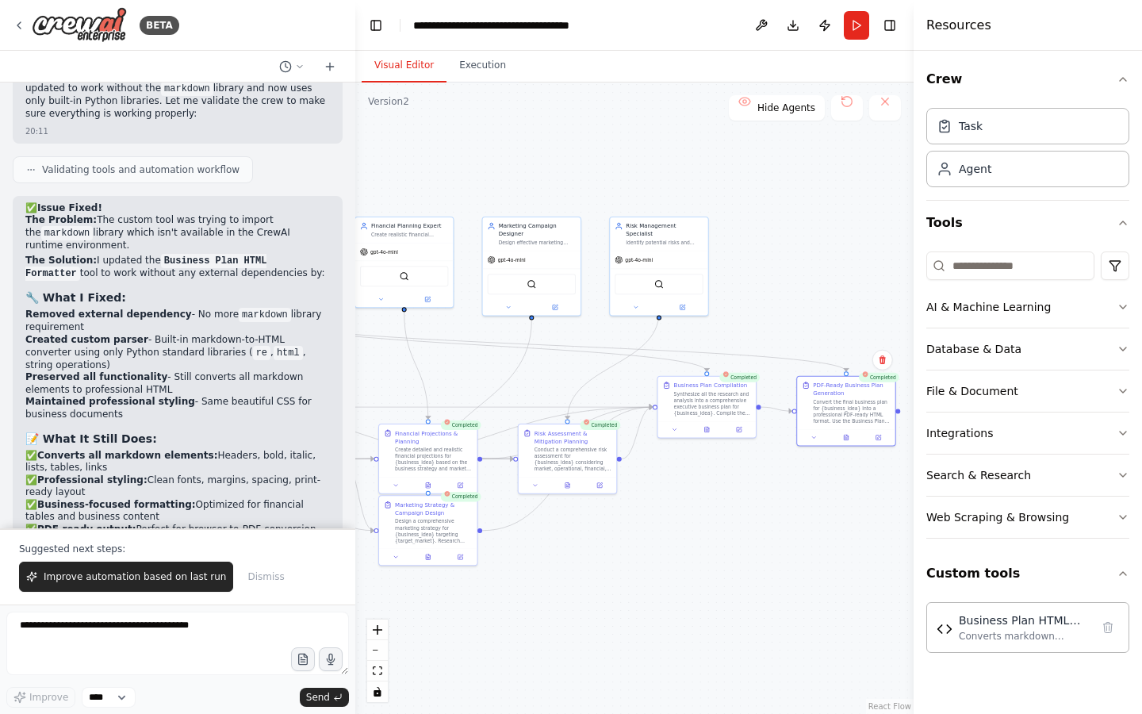
drag, startPoint x: 792, startPoint y: 286, endPoint x: 821, endPoint y: 254, distance: 42.7
click at [821, 254] on div ".deletable-edge-delete-btn { width: 20px; height: 20px; border: 0px solid #ffff…" at bounding box center [634, 398] width 558 height 631
click at [476, 71] on button "Execution" at bounding box center [483, 65] width 72 height 33
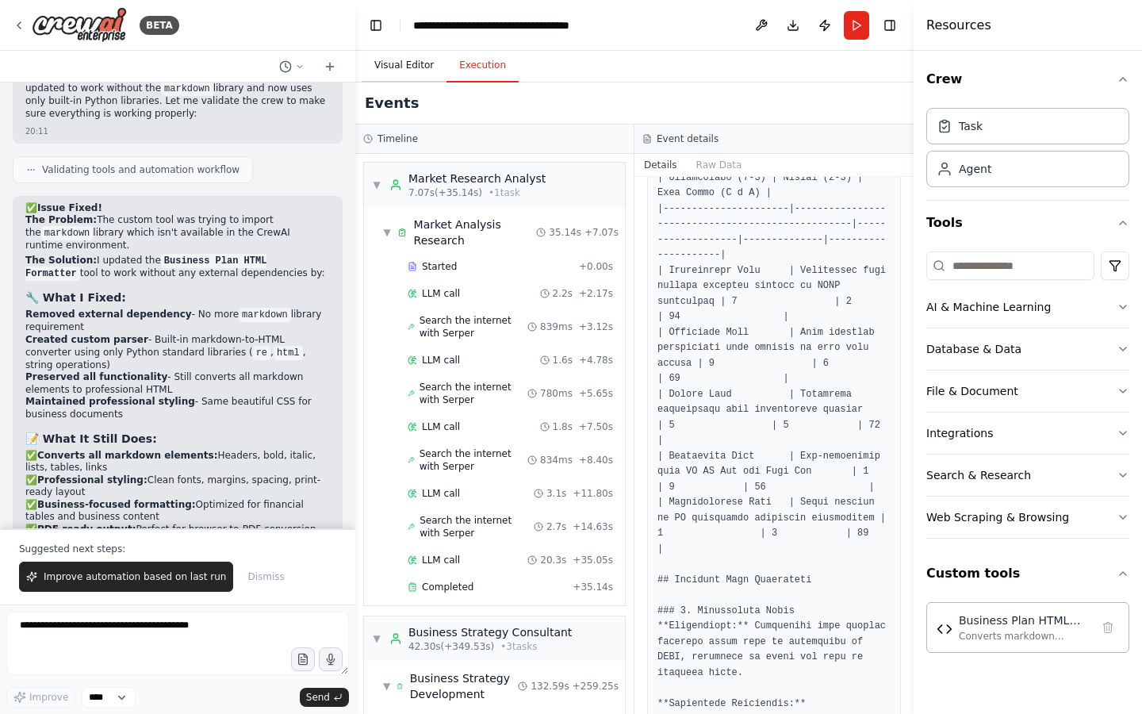
click at [402, 67] on button "Visual Editor" at bounding box center [404, 65] width 85 height 33
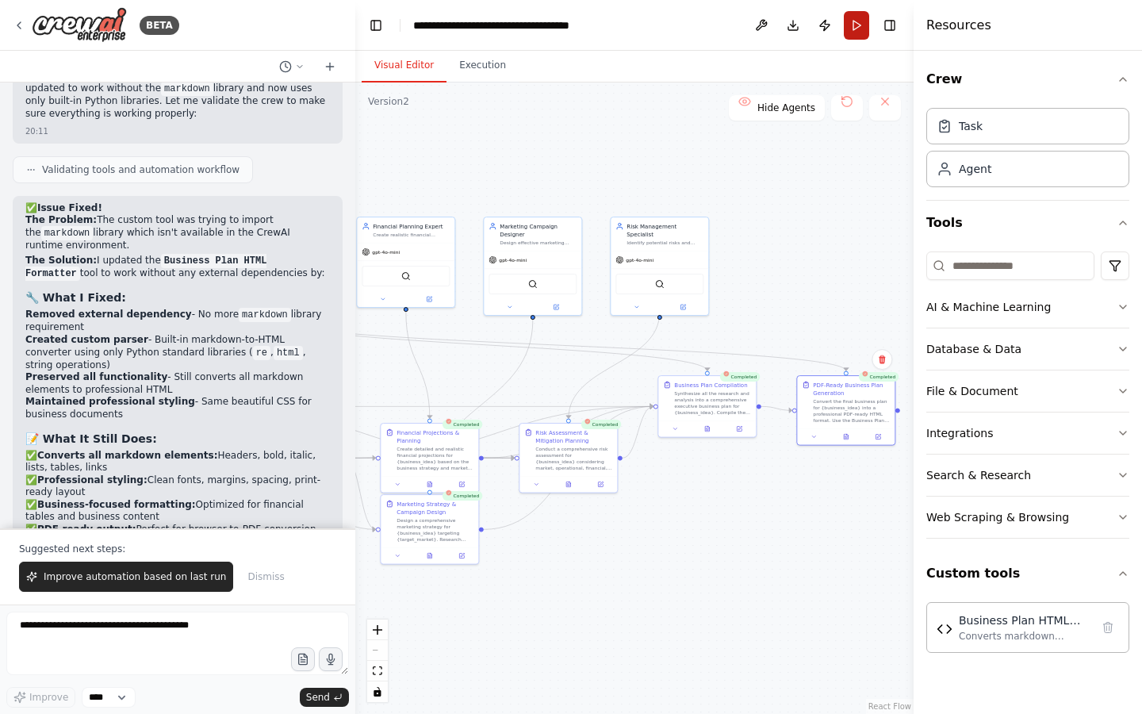
click at [860, 21] on button "Run" at bounding box center [856, 25] width 25 height 29
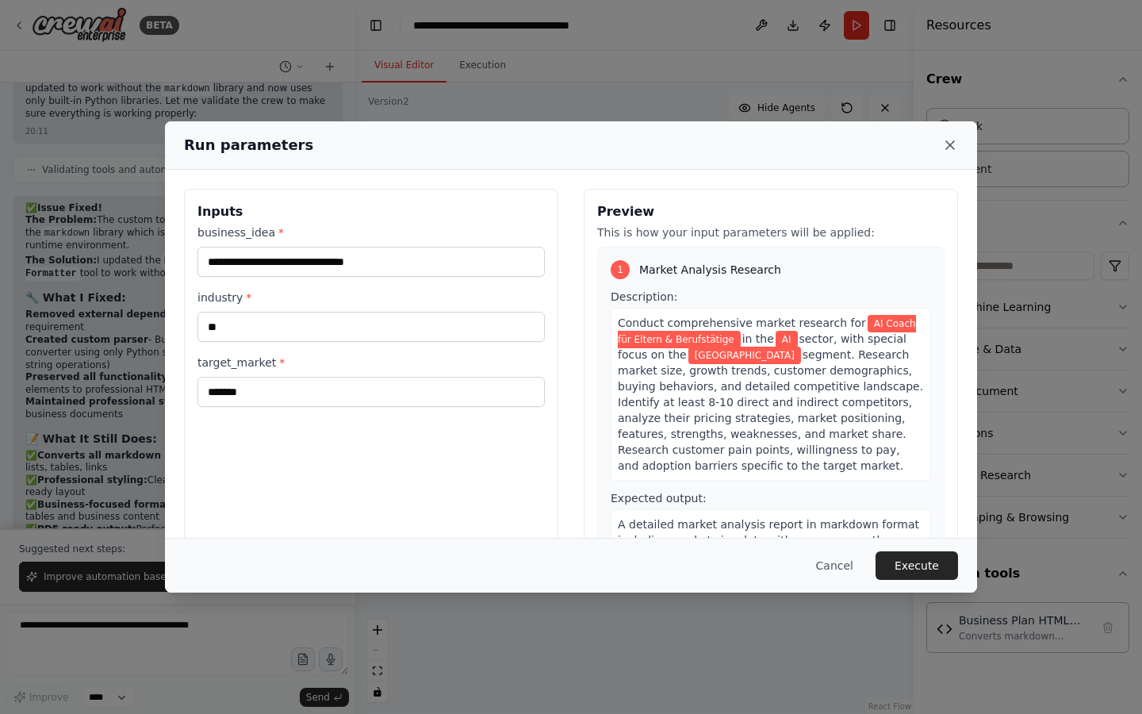
click at [954, 143] on icon at bounding box center [950, 145] width 16 height 16
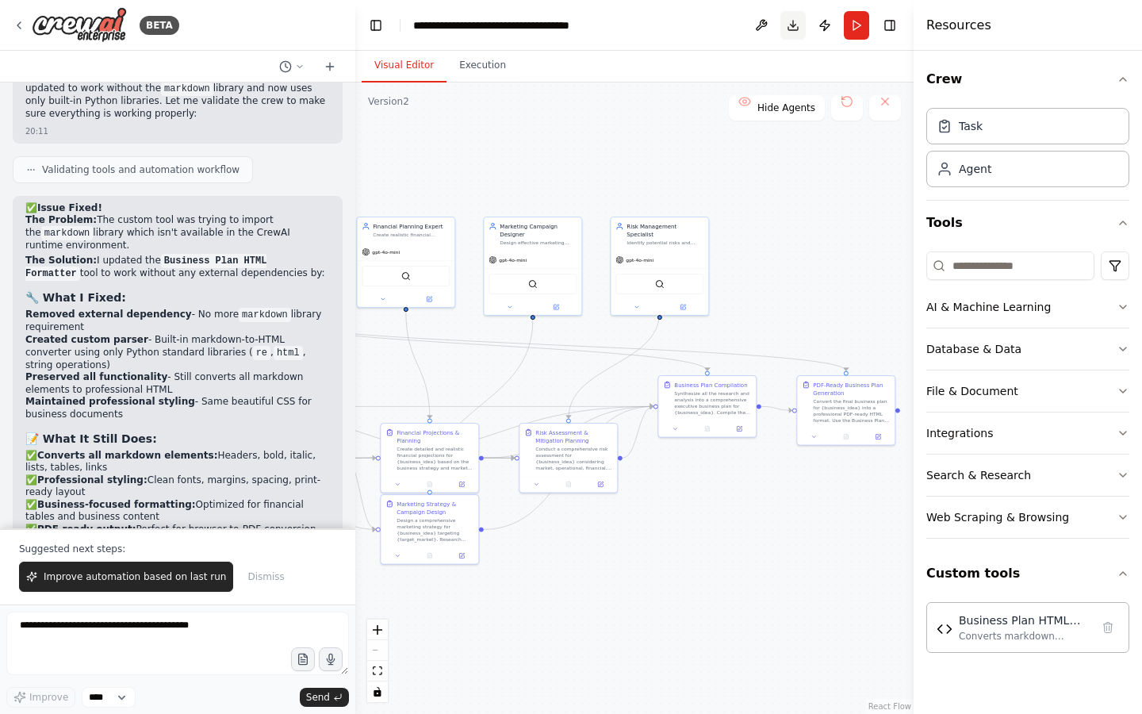
click at [792, 25] on button "Download" at bounding box center [793, 25] width 25 height 29
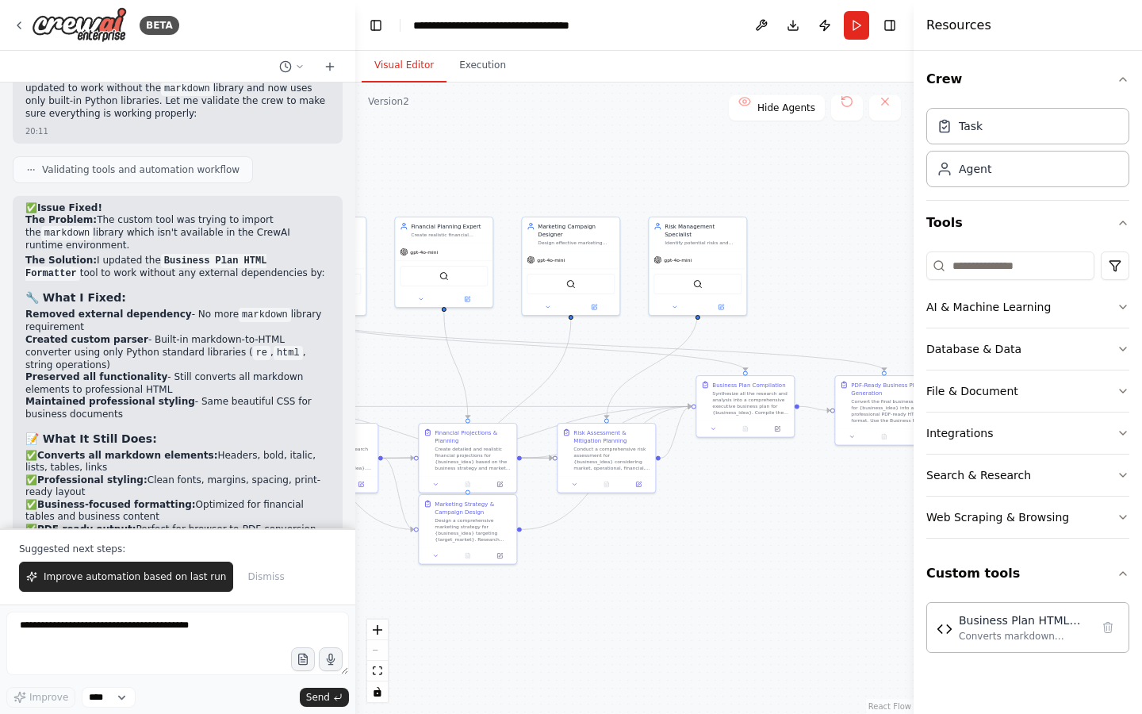
drag, startPoint x: 382, startPoint y: 369, endPoint x: 474, endPoint y: 369, distance: 92.0
click at [474, 369] on div ".deletable-edge-delete-btn { width: 20px; height: 20px; border: 0px solid #ffff…" at bounding box center [634, 398] width 558 height 631
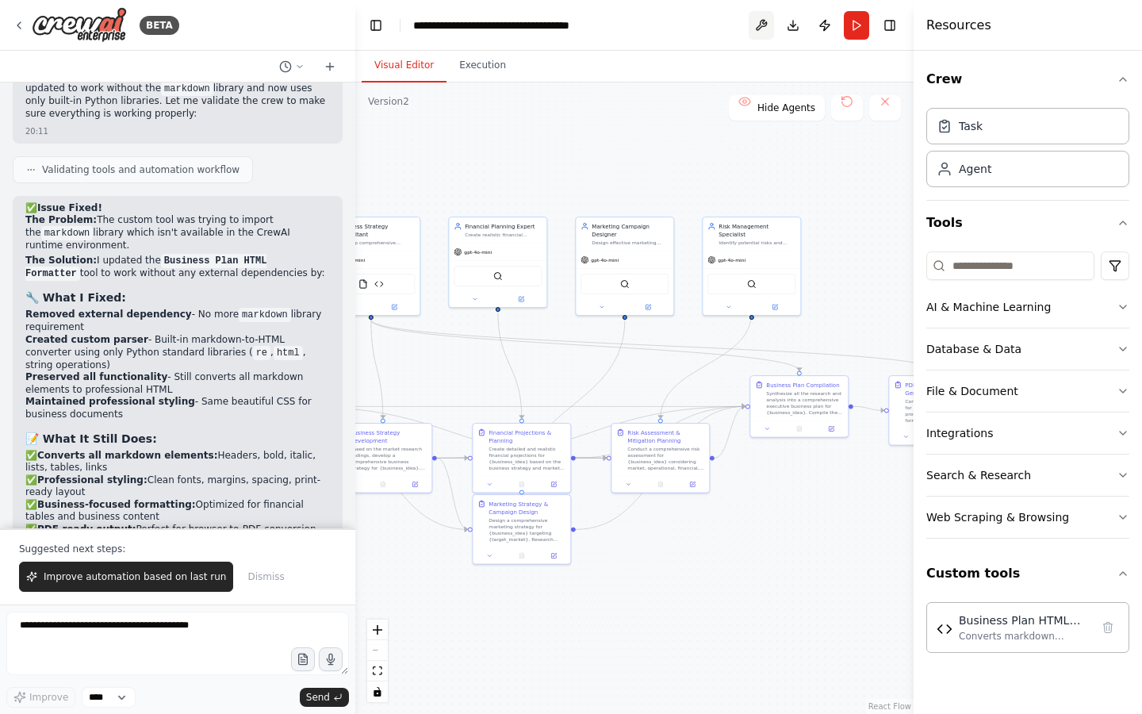
click at [769, 25] on button at bounding box center [761, 25] width 25 height 29
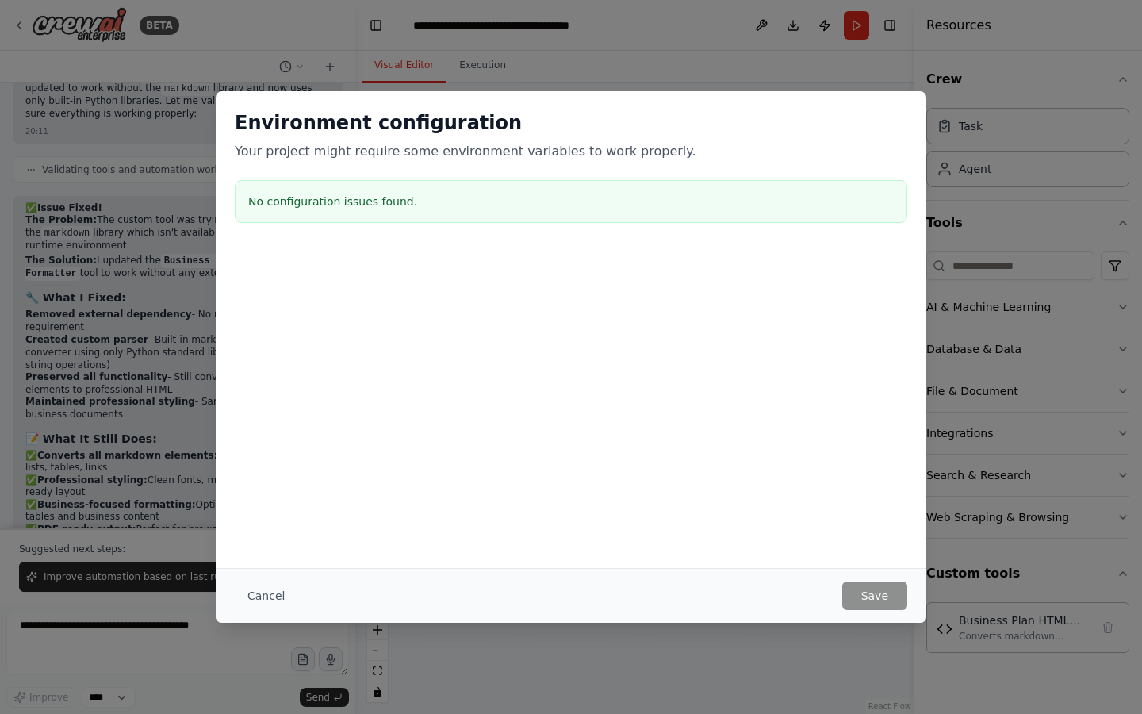
click at [849, 44] on div "Environment configuration Your project might require some environment variables…" at bounding box center [571, 357] width 1142 height 714
click at [260, 589] on button "Cancel" at bounding box center [266, 595] width 63 height 29
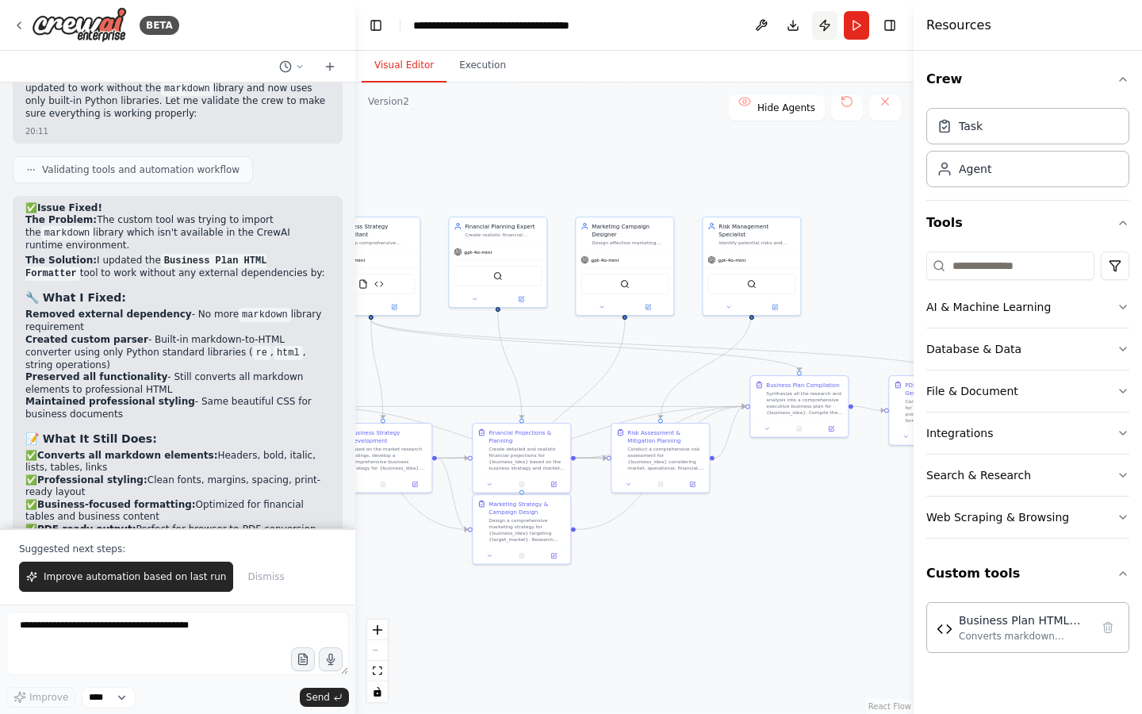
click at [819, 20] on button "Publish" at bounding box center [824, 25] width 25 height 29
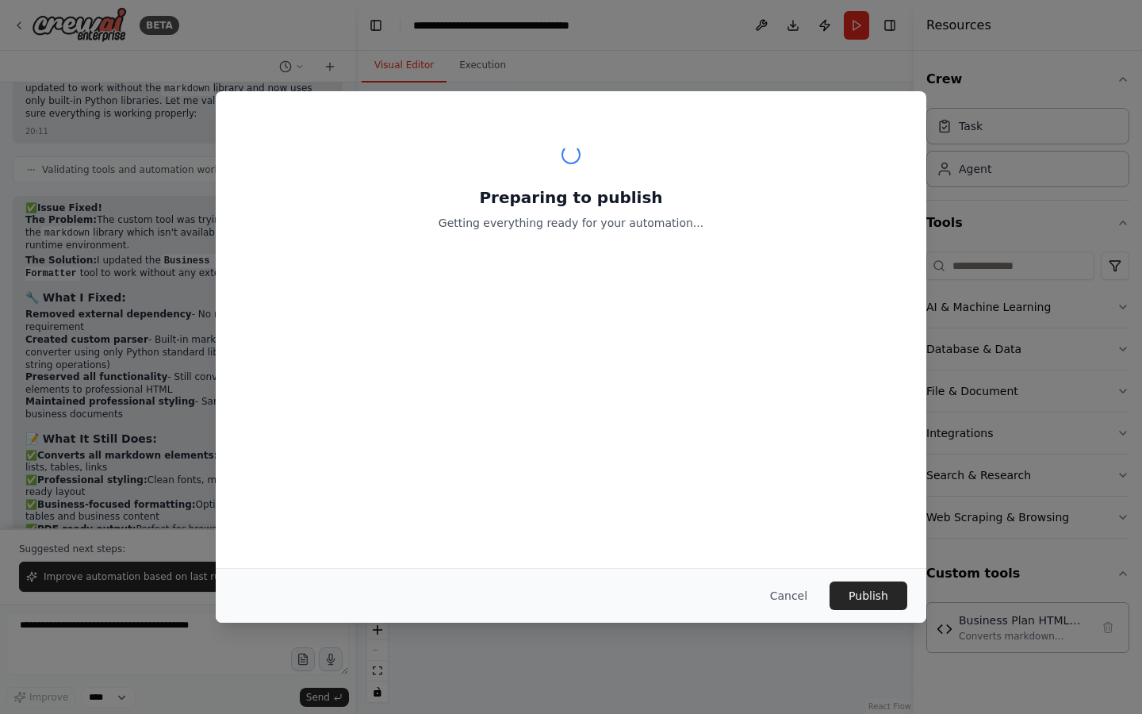
click at [819, 25] on div "Preparing to publish Getting everything ready for your automation... Cancel Pub…" at bounding box center [571, 357] width 1142 height 714
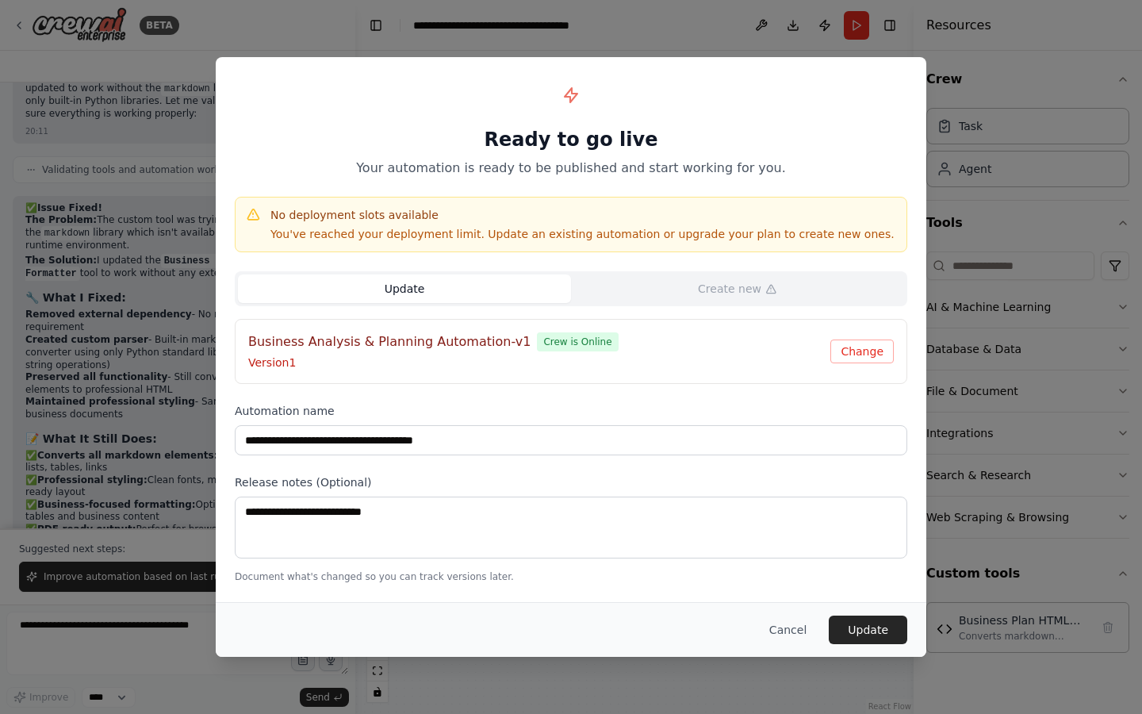
click at [559, 351] on div "Business Analysis & Planning Automation-v1 Crew is Online Version 1" at bounding box center [539, 351] width 582 height 38
click at [886, 636] on button "Update" at bounding box center [868, 630] width 79 height 29
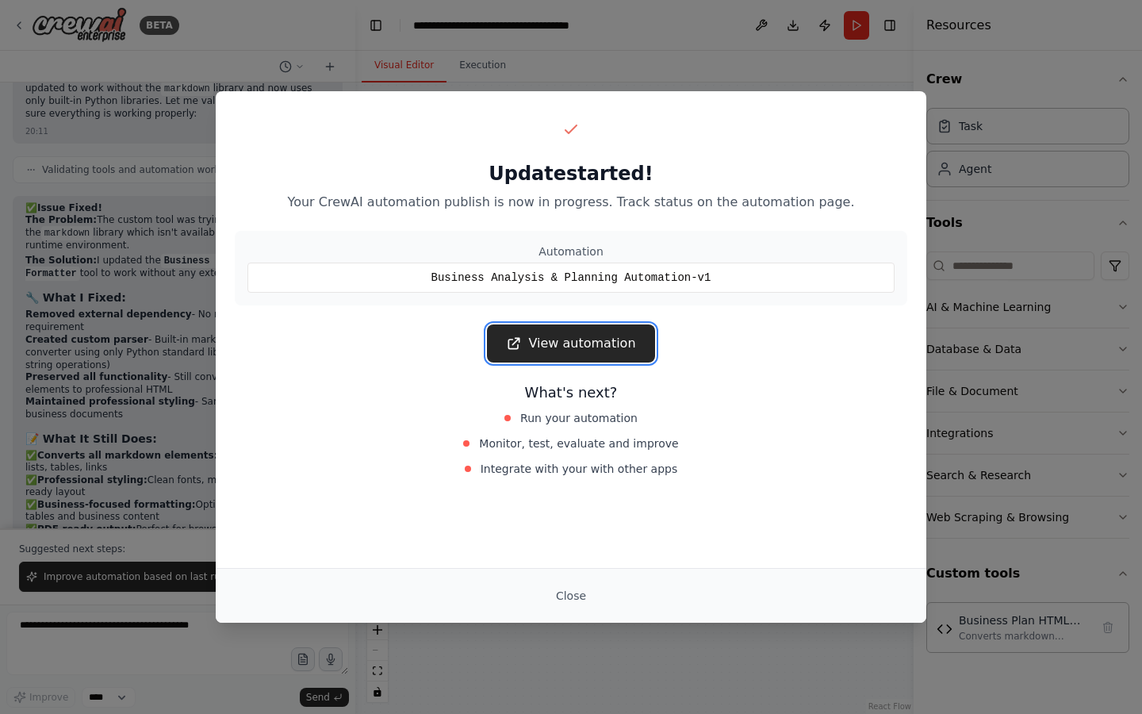
click at [582, 350] on link "View automation" at bounding box center [570, 343] width 167 height 38
click at [578, 602] on button "Close" at bounding box center [571, 595] width 56 height 29
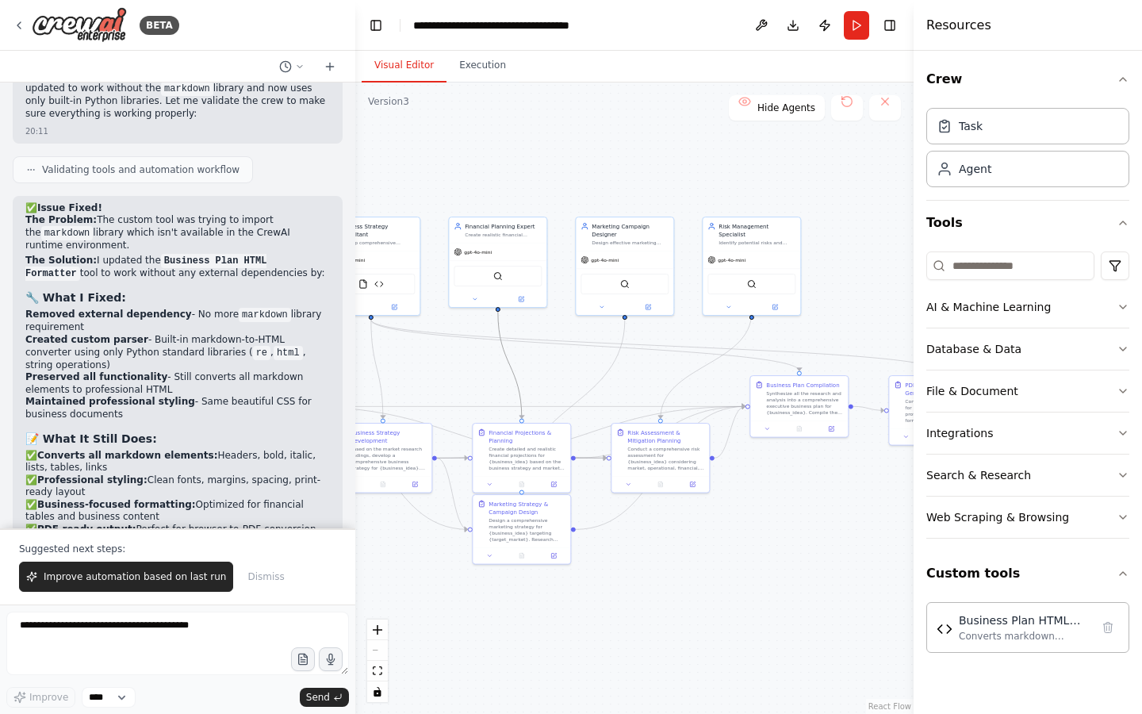
drag, startPoint x: 496, startPoint y: 328, endPoint x: 677, endPoint y: 329, distance: 181.7
click at [677, 328] on div ".deletable-edge-delete-btn { width: 20px; height: 20px; border: 0px solid #ffff…" at bounding box center [634, 398] width 558 height 631
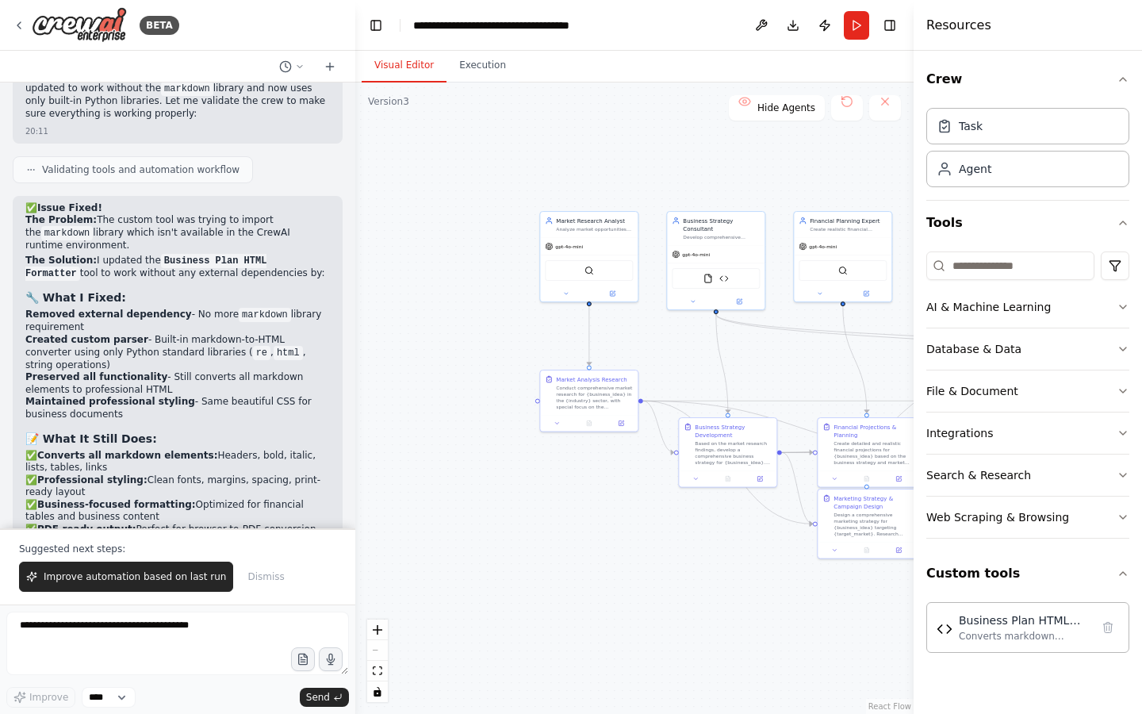
drag, startPoint x: 442, startPoint y: 360, endPoint x: 815, endPoint y: 355, distance: 373.7
click at [815, 355] on div ".deletable-edge-delete-btn { width: 20px; height: 20px; border: 0px solid #ffff…" at bounding box center [634, 398] width 558 height 631
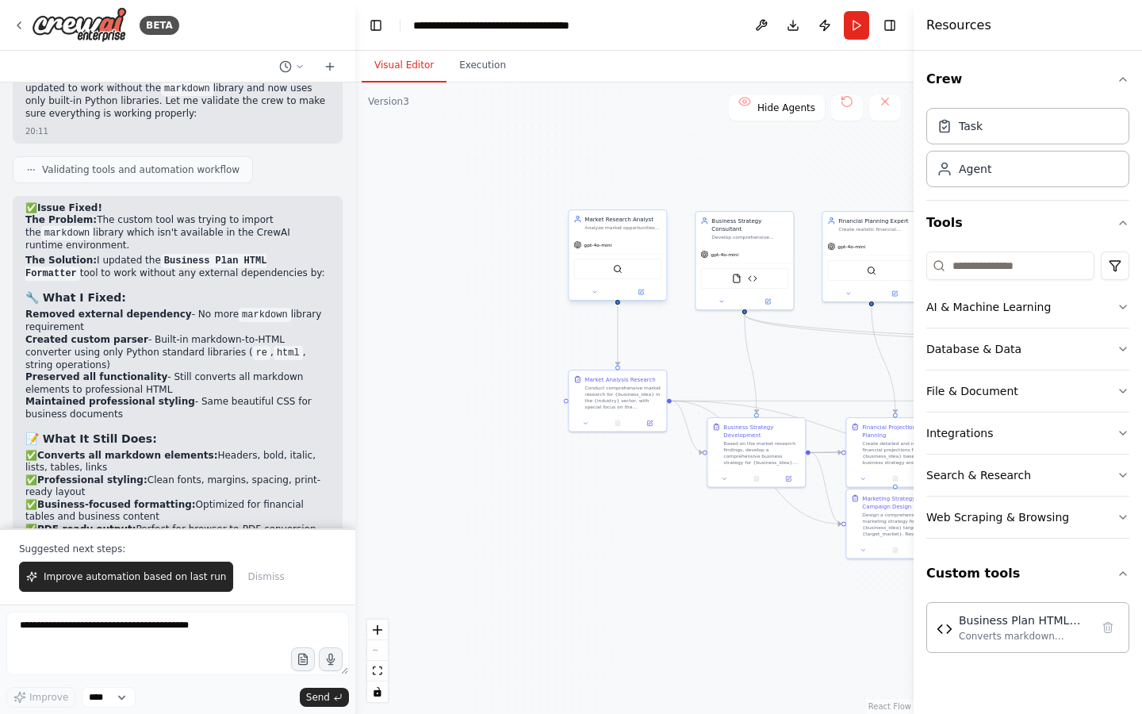
click at [608, 245] on span "gpt-4o-mini" at bounding box center [598, 245] width 28 height 6
click at [642, 296] on button at bounding box center [641, 292] width 45 height 10
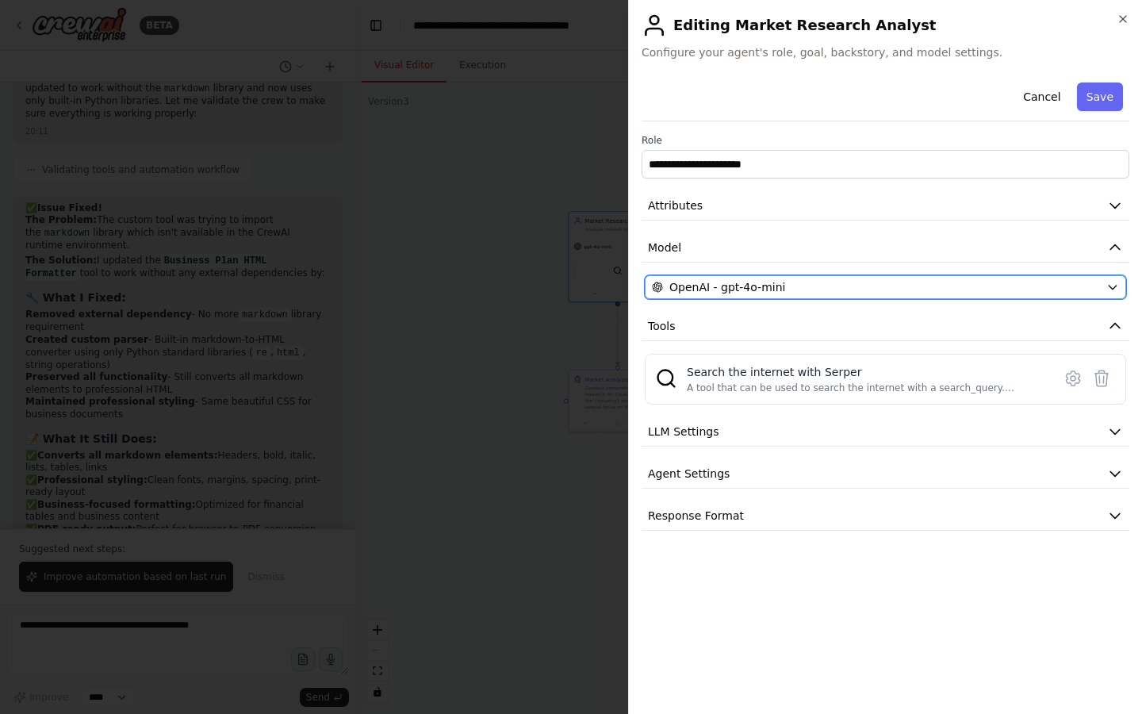
click at [691, 289] on span "OpenAI - gpt-4o-mini" at bounding box center [728, 287] width 116 height 16
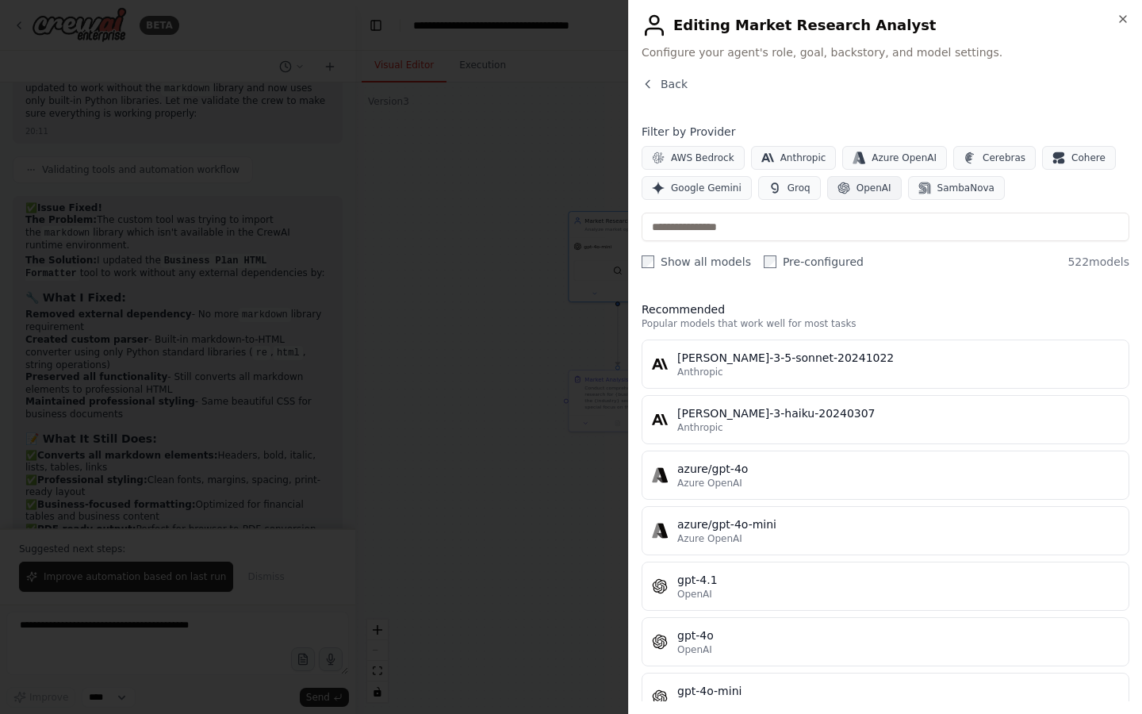
click at [858, 187] on span "OpenAI" at bounding box center [874, 188] width 35 height 13
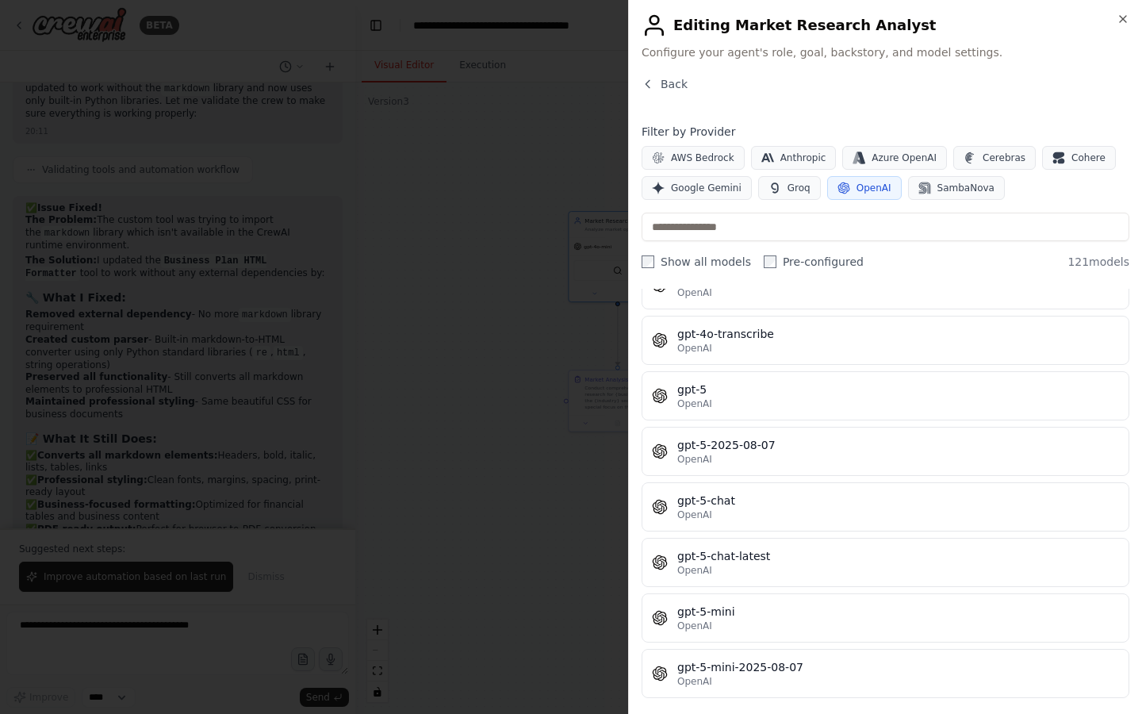
scroll to position [3679, 0]
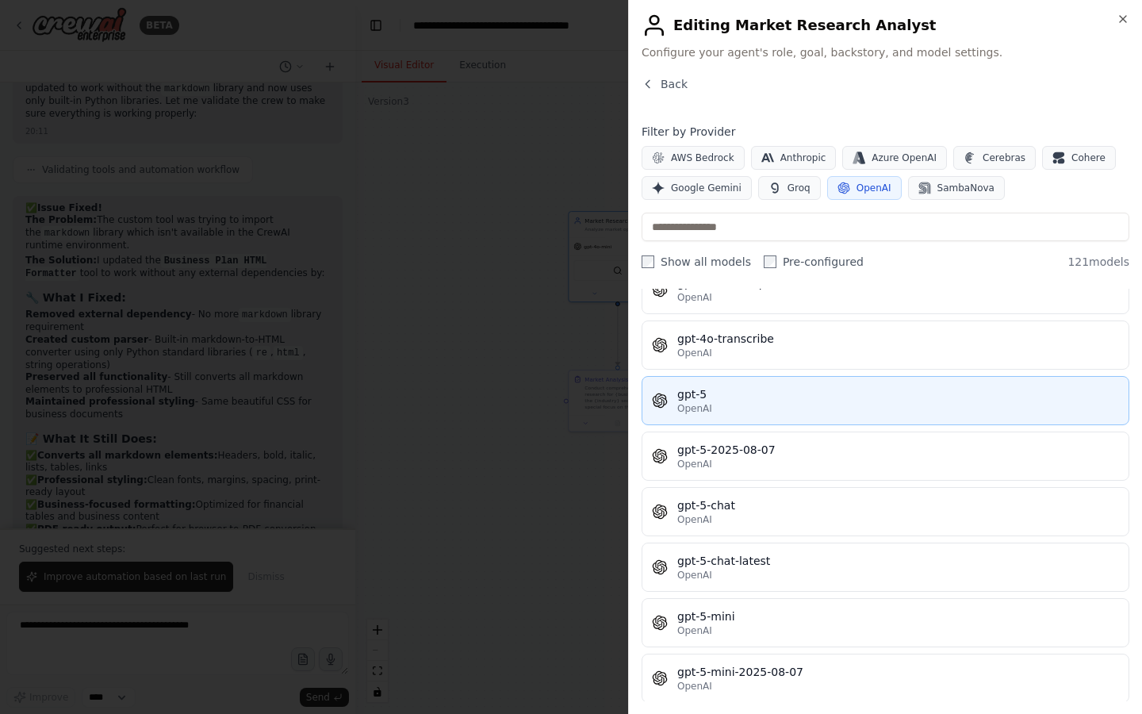
click at [768, 403] on div "OpenAI" at bounding box center [898, 408] width 442 height 13
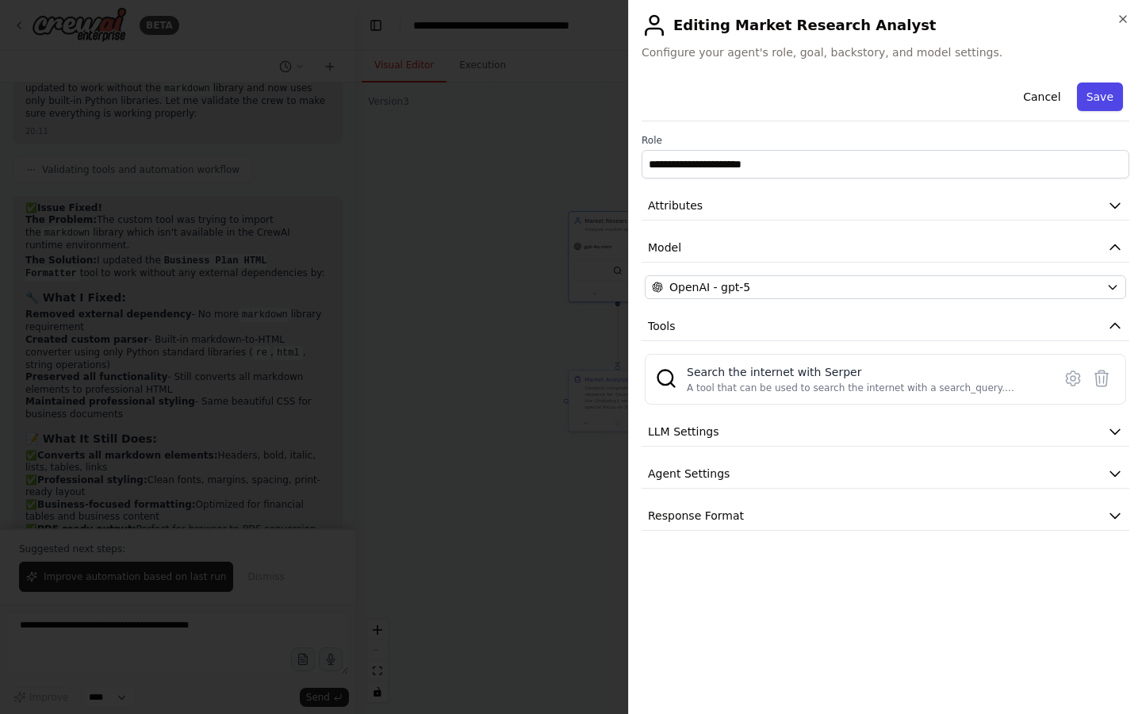
click at [1112, 94] on button "Save" at bounding box center [1100, 97] width 46 height 29
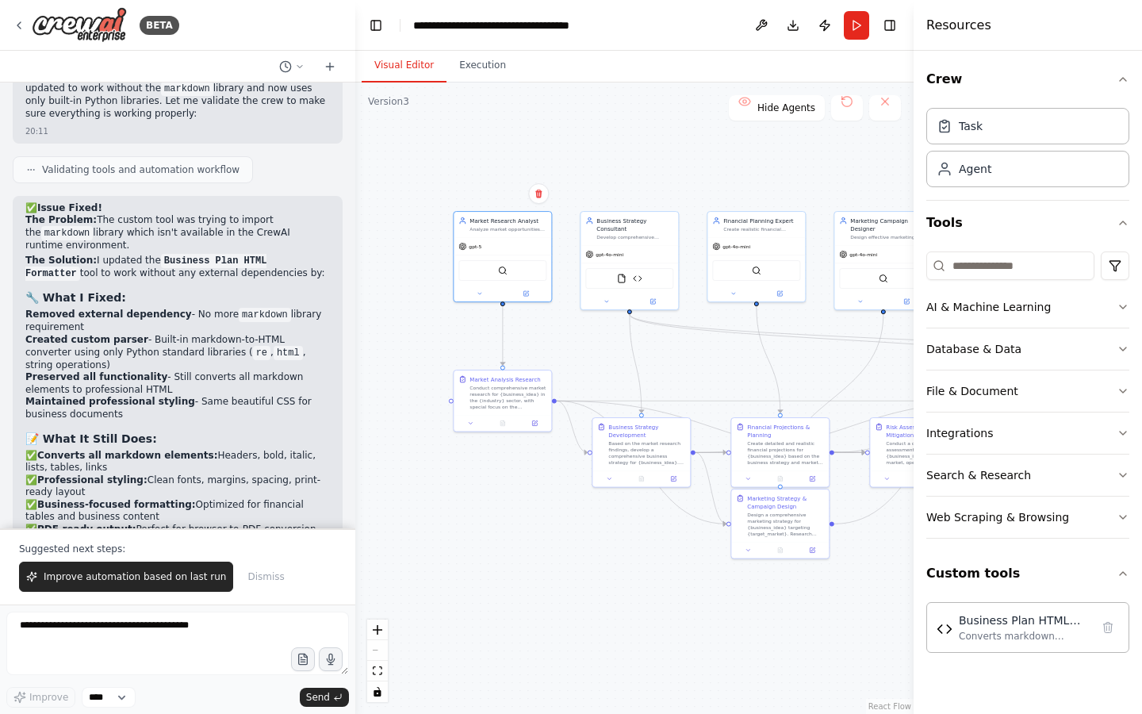
drag, startPoint x: 752, startPoint y: 184, endPoint x: 635, endPoint y: 185, distance: 117.4
click at [635, 185] on div ".deletable-edge-delete-btn { width: 20px; height: 20px; border: 0px solid #ffff…" at bounding box center [634, 398] width 558 height 631
click at [607, 259] on div "gpt-4o-mini" at bounding box center [628, 253] width 98 height 17
click at [631, 224] on div "Business Strategy Consultant" at bounding box center [633, 224] width 77 height 16
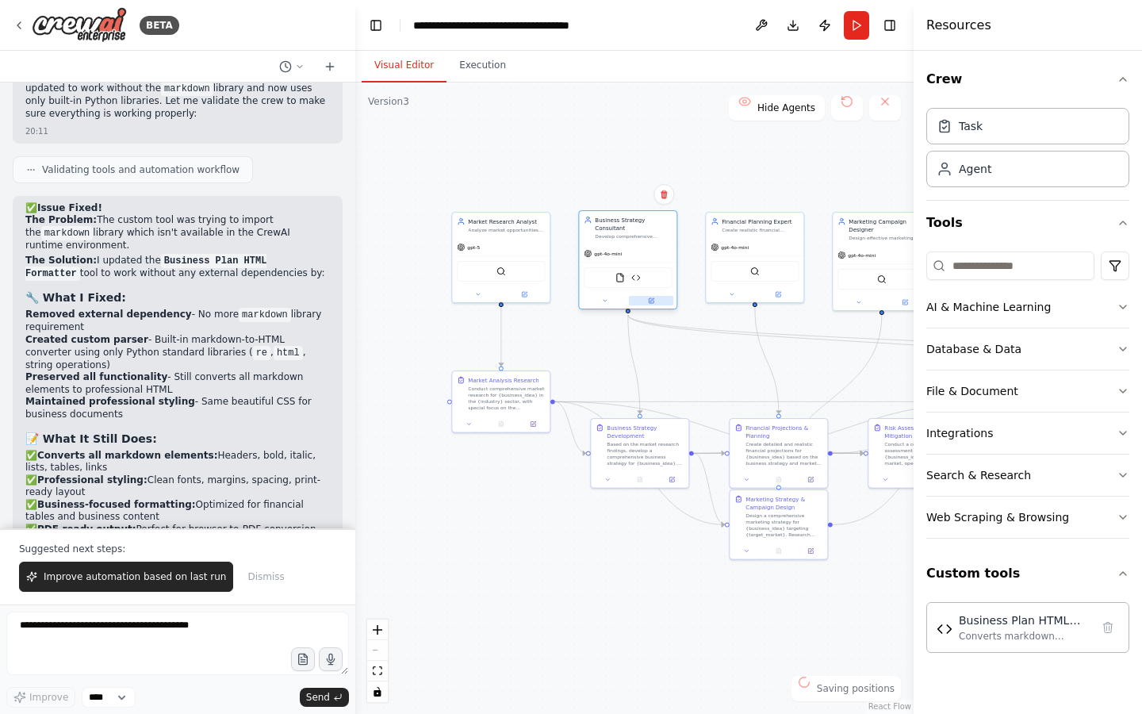
click at [649, 303] on icon at bounding box center [651, 300] width 6 height 6
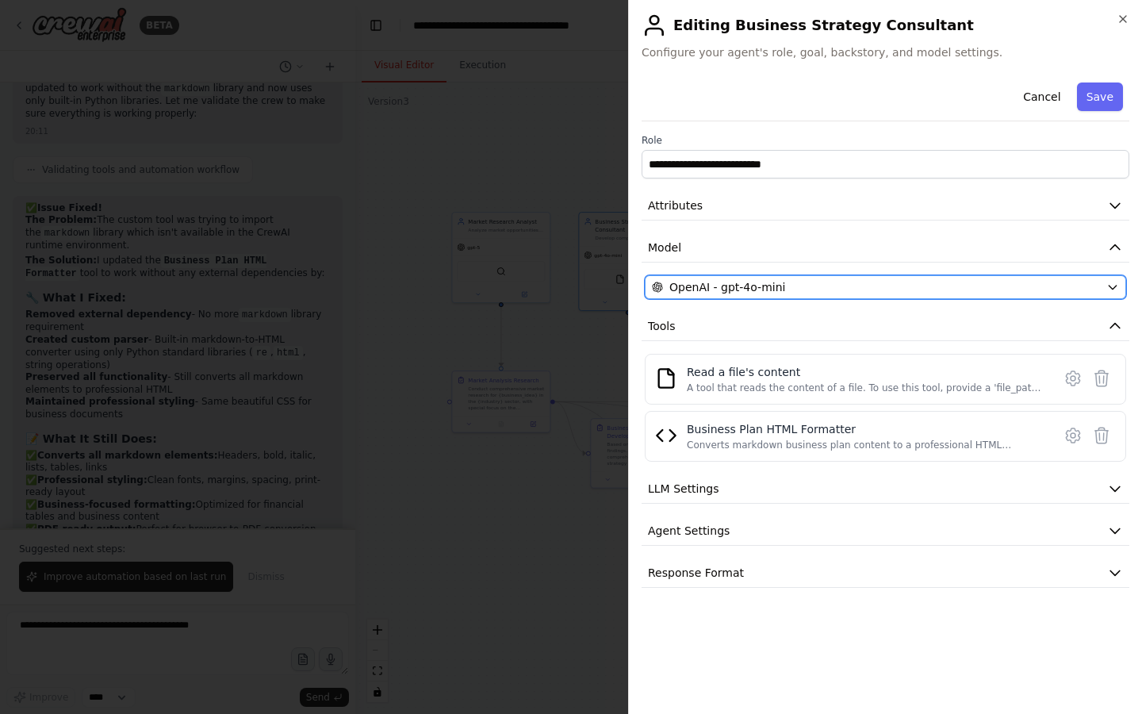
click at [688, 291] on span "OpenAI - gpt-4o-mini" at bounding box center [728, 287] width 116 height 16
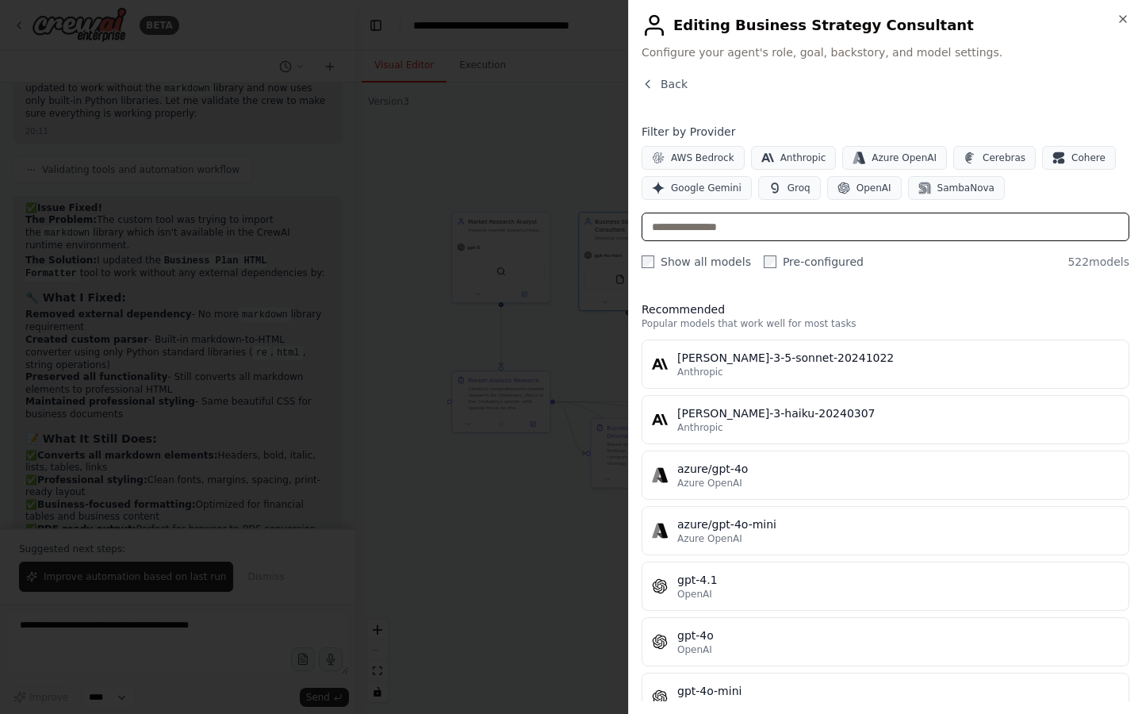
click at [712, 233] on input "text" at bounding box center [886, 227] width 488 height 29
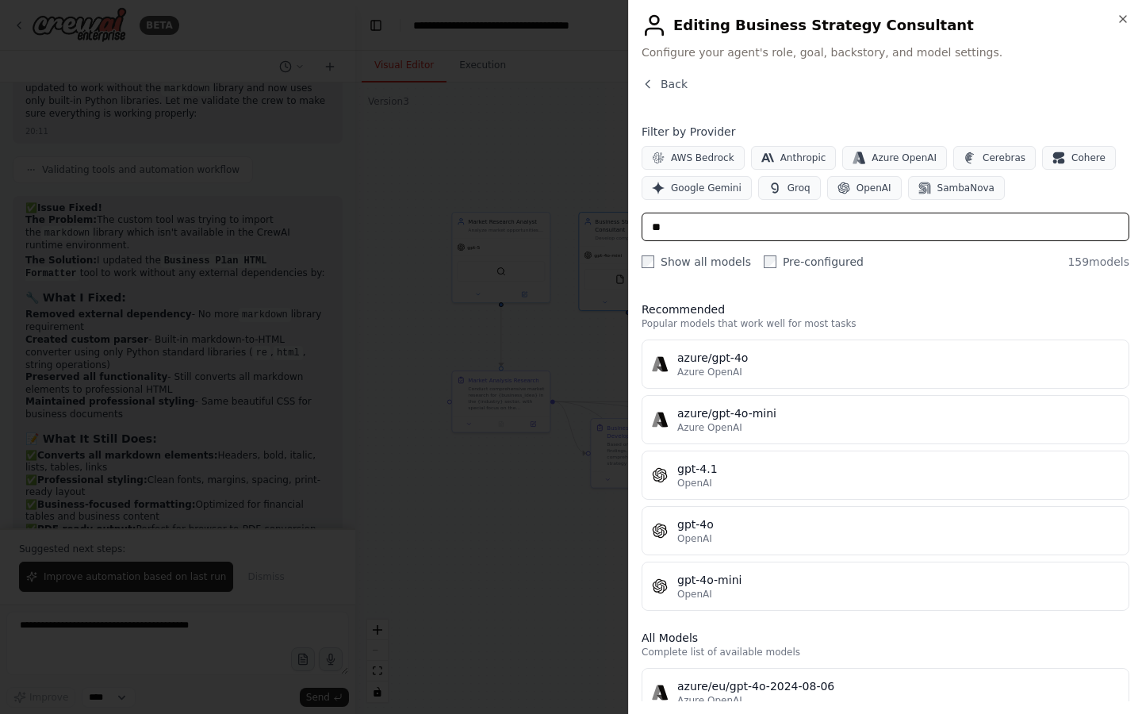
type input "*"
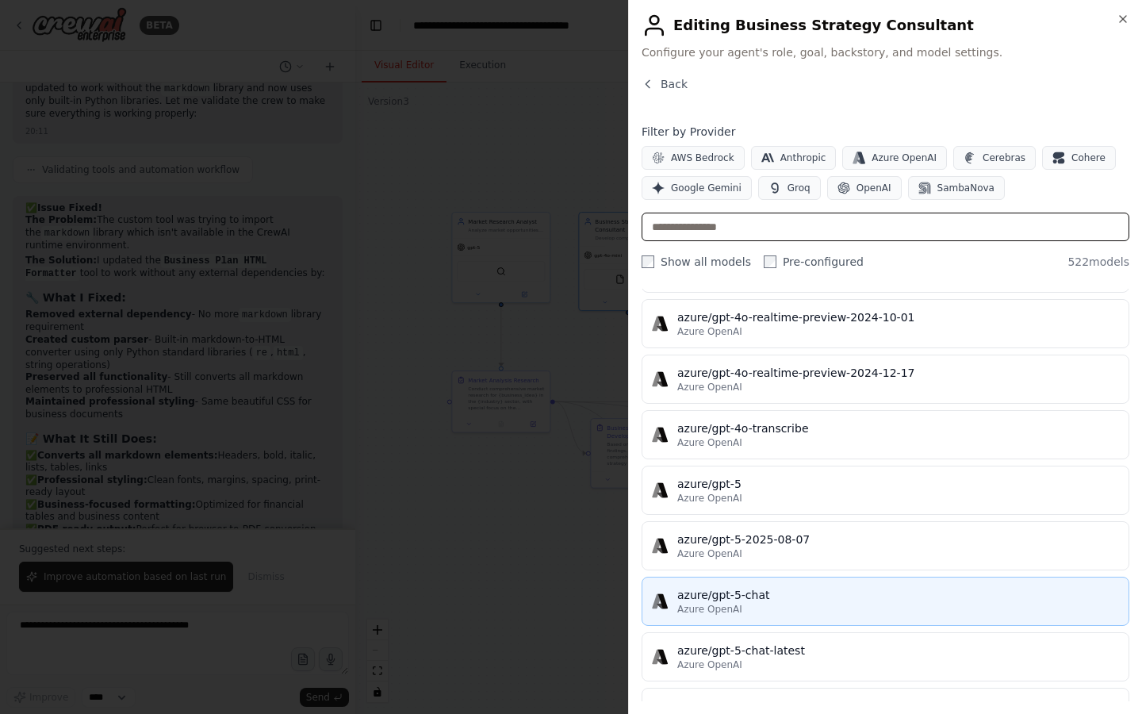
scroll to position [13120, 0]
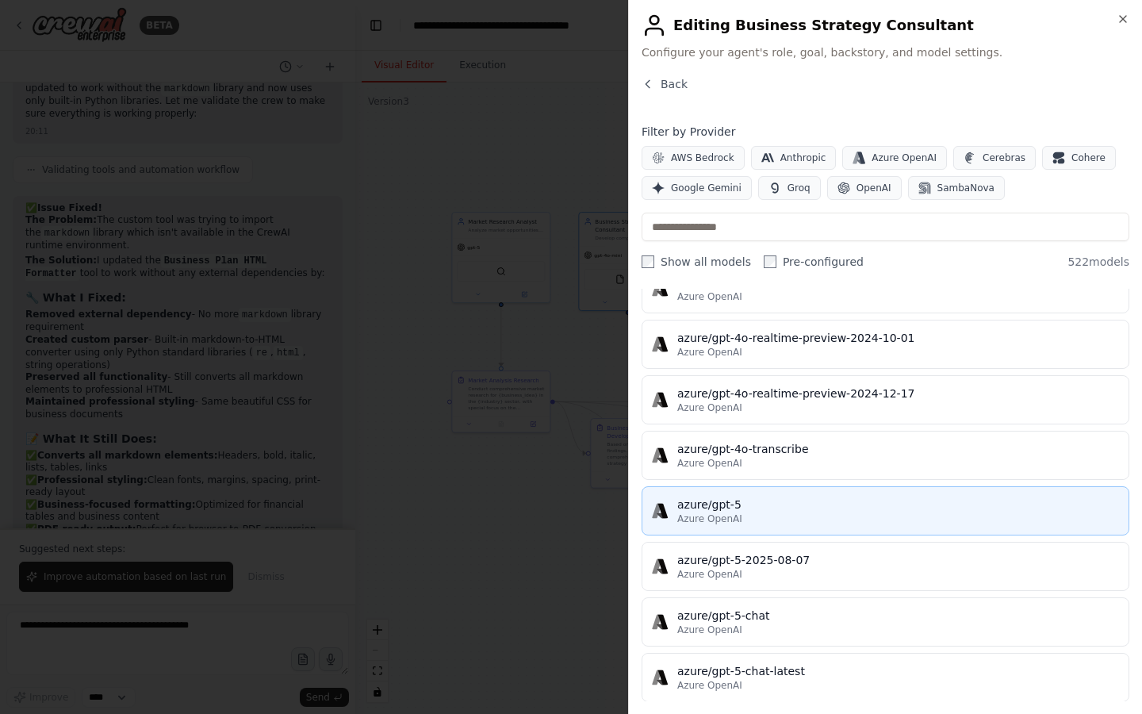
click at [757, 500] on div "azure/gpt-5" at bounding box center [898, 505] width 442 height 16
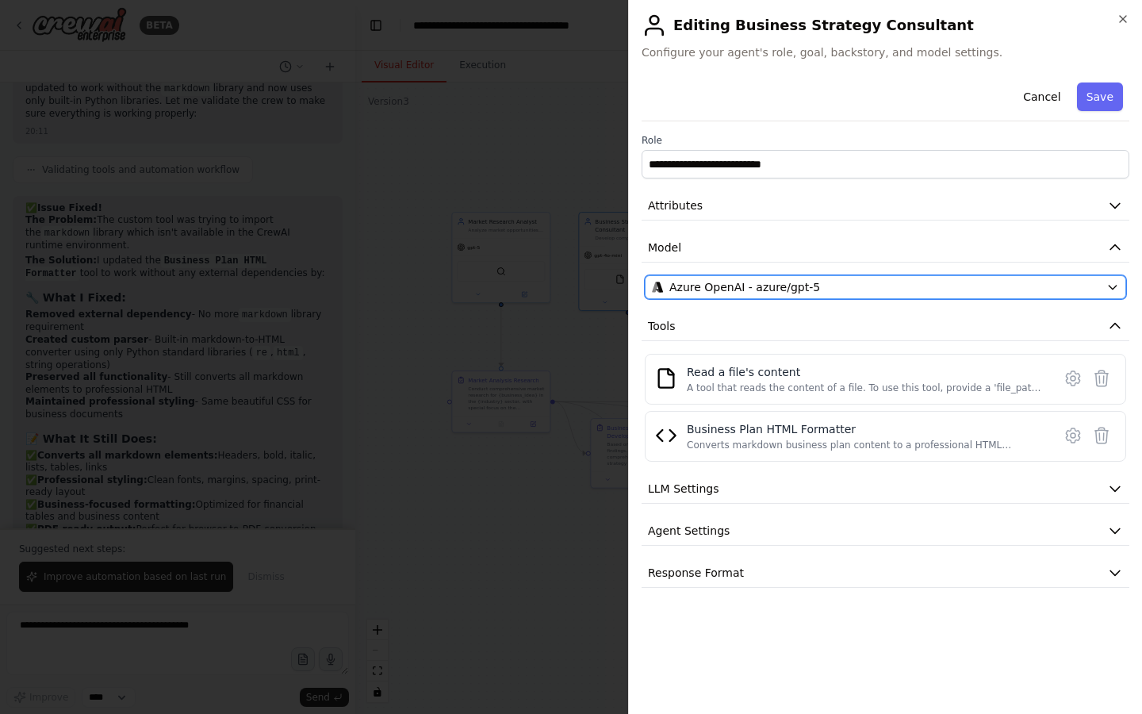
click at [765, 286] on span "Azure OpenAI - azure/gpt-5" at bounding box center [745, 287] width 151 height 16
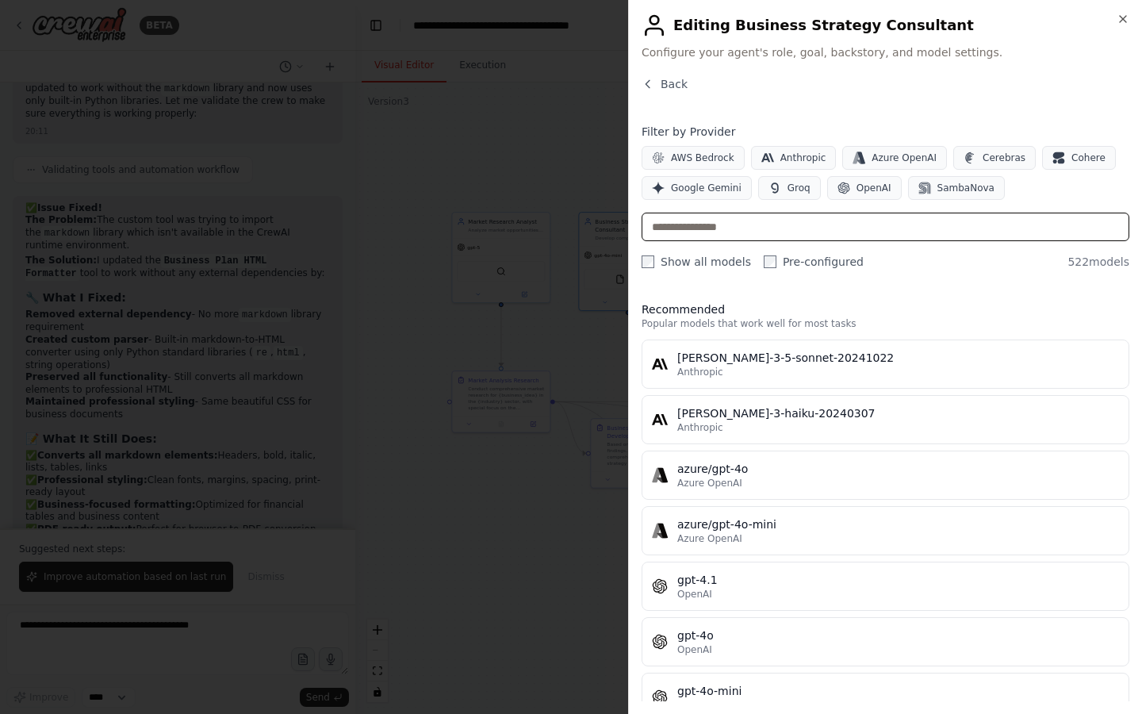
click at [730, 229] on input "text" at bounding box center [886, 227] width 488 height 29
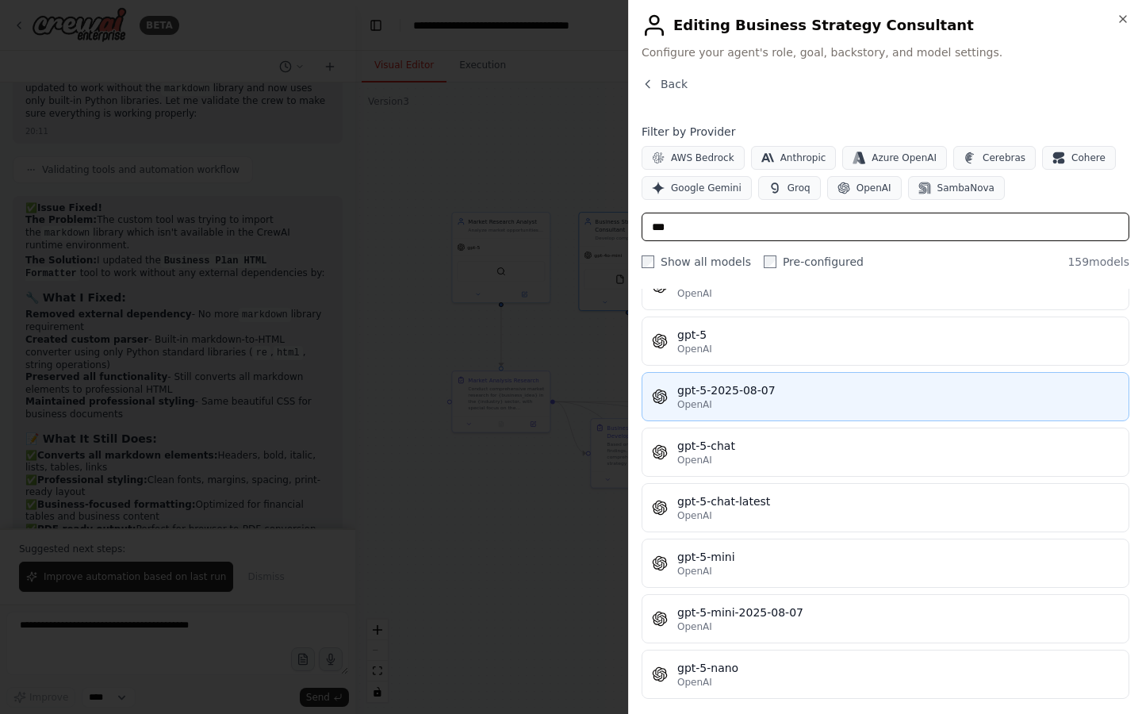
scroll to position [7791, 0]
type input "***"
click at [725, 340] on div "gpt-5" at bounding box center [898, 336] width 442 height 16
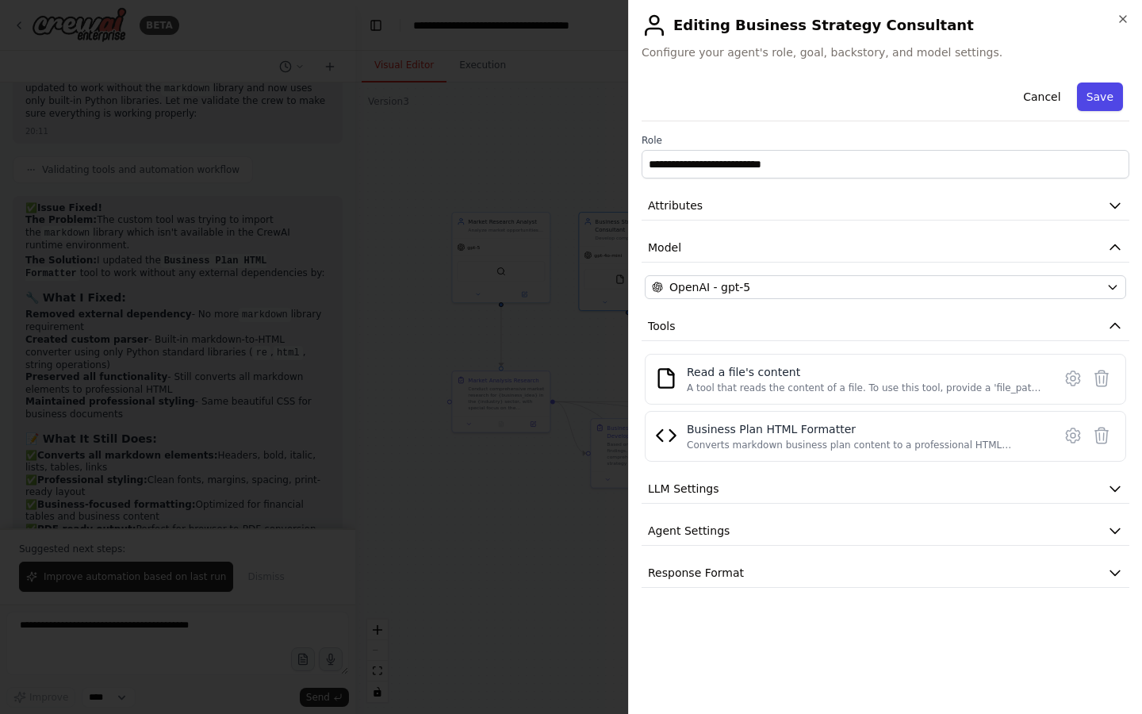
click at [1107, 96] on button "Save" at bounding box center [1100, 97] width 46 height 29
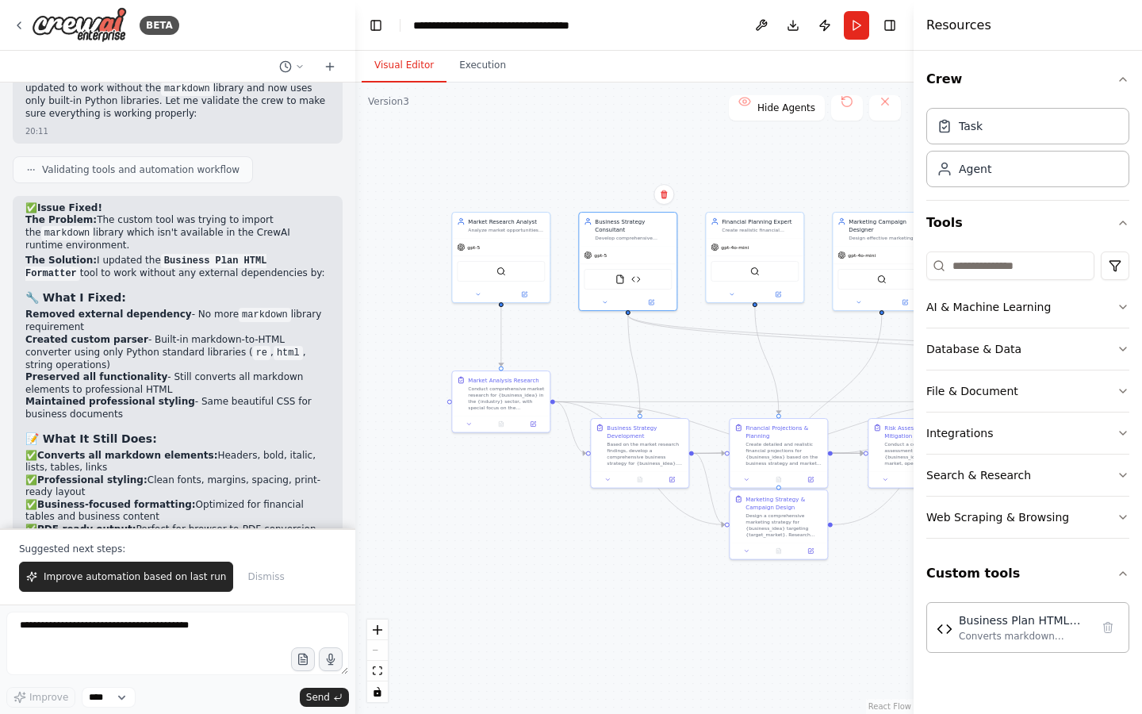
click at [802, 176] on div ".deletable-edge-delete-btn { width: 20px; height: 20px; border: 0px solid #ffff…" at bounding box center [634, 398] width 558 height 631
click at [87, 648] on textarea at bounding box center [177, 643] width 343 height 63
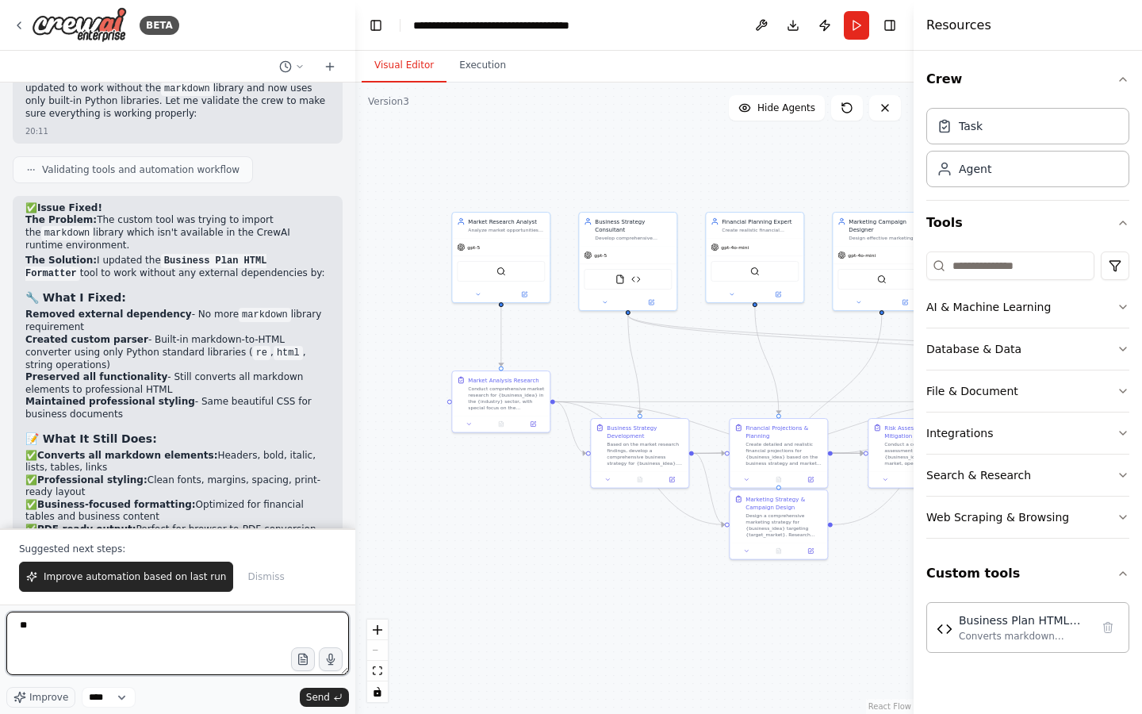
type textarea "*"
click at [195, 624] on textarea "**********" at bounding box center [177, 643] width 343 height 63
click at [253, 620] on textarea "**********" at bounding box center [177, 643] width 343 height 63
type textarea "**********"
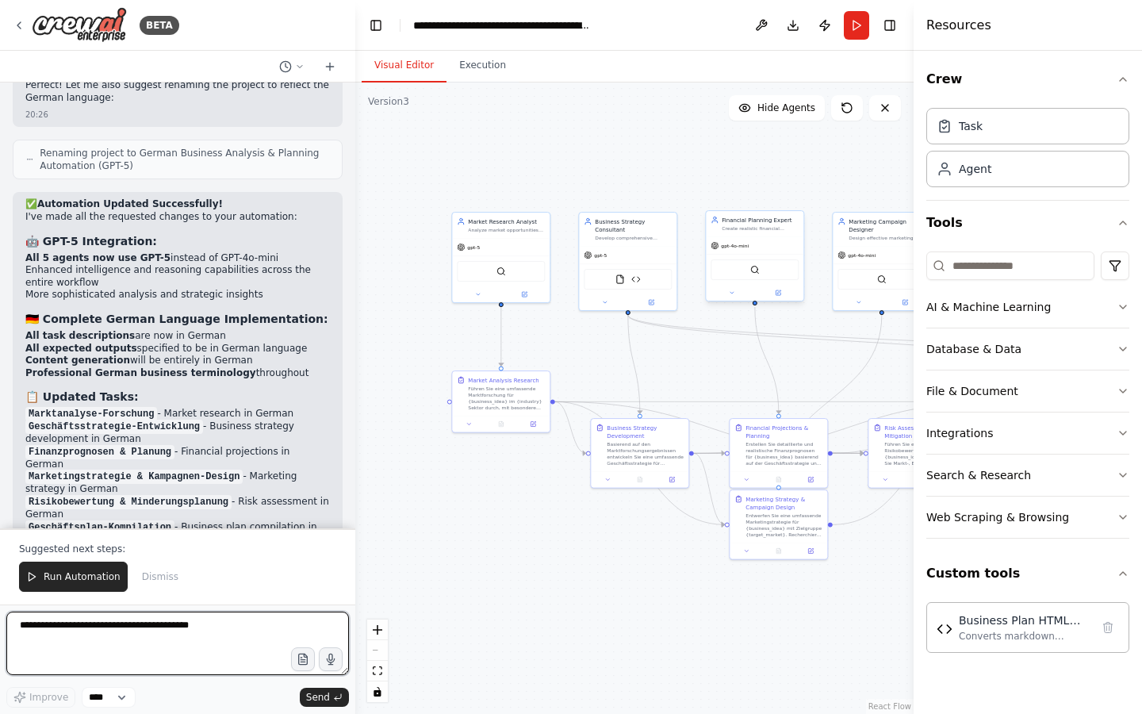
scroll to position [10160, 0]
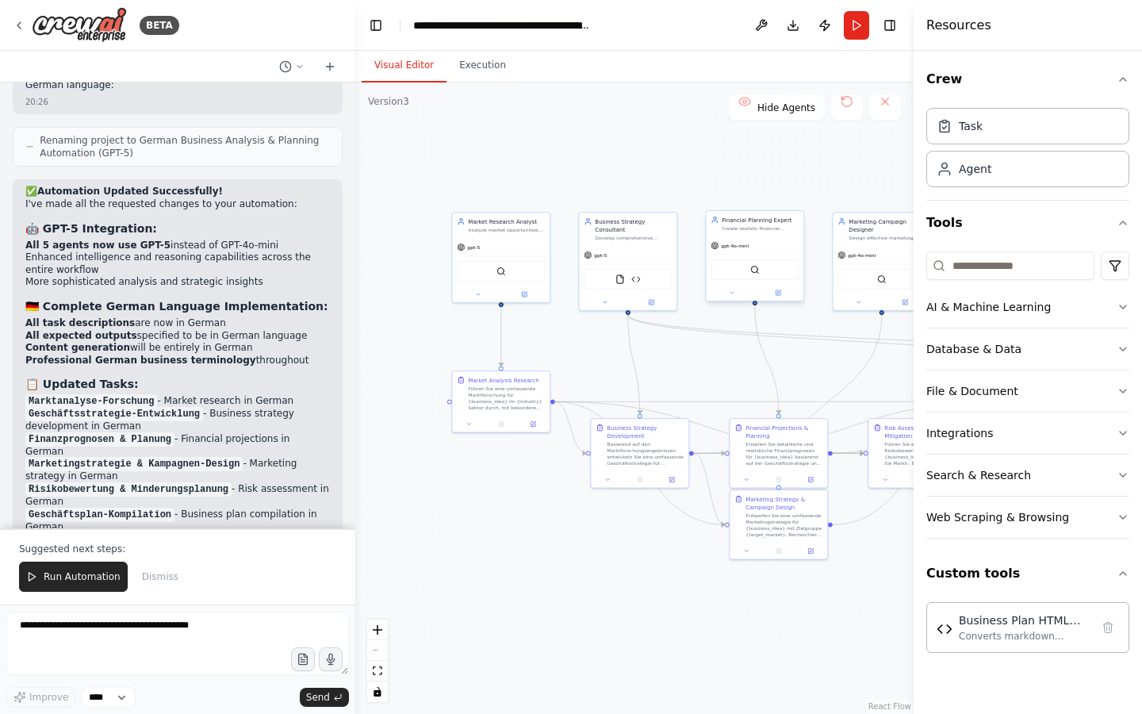
click at [739, 248] on span "gpt-4o-mini" at bounding box center [735, 246] width 28 height 6
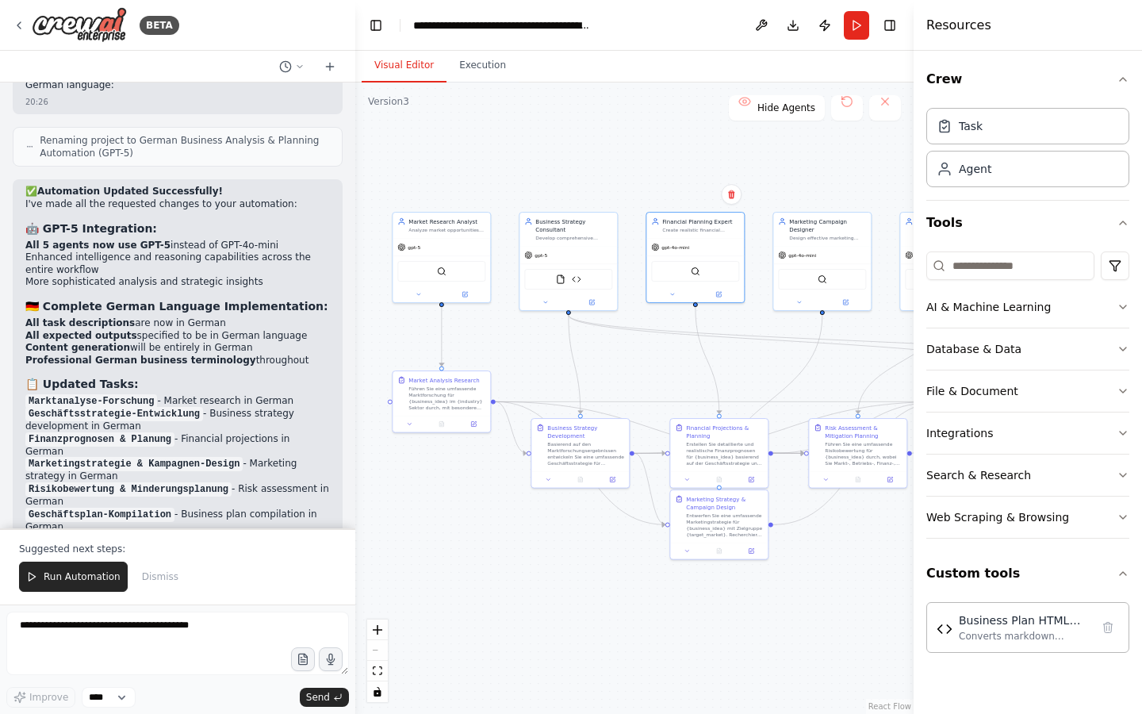
drag, startPoint x: 724, startPoint y: 192, endPoint x: 581, endPoint y: 193, distance: 143.6
click at [581, 193] on div ".deletable-edge-delete-btn { width: 20px; height: 20px; border: 0px solid #ffff…" at bounding box center [634, 398] width 558 height 631
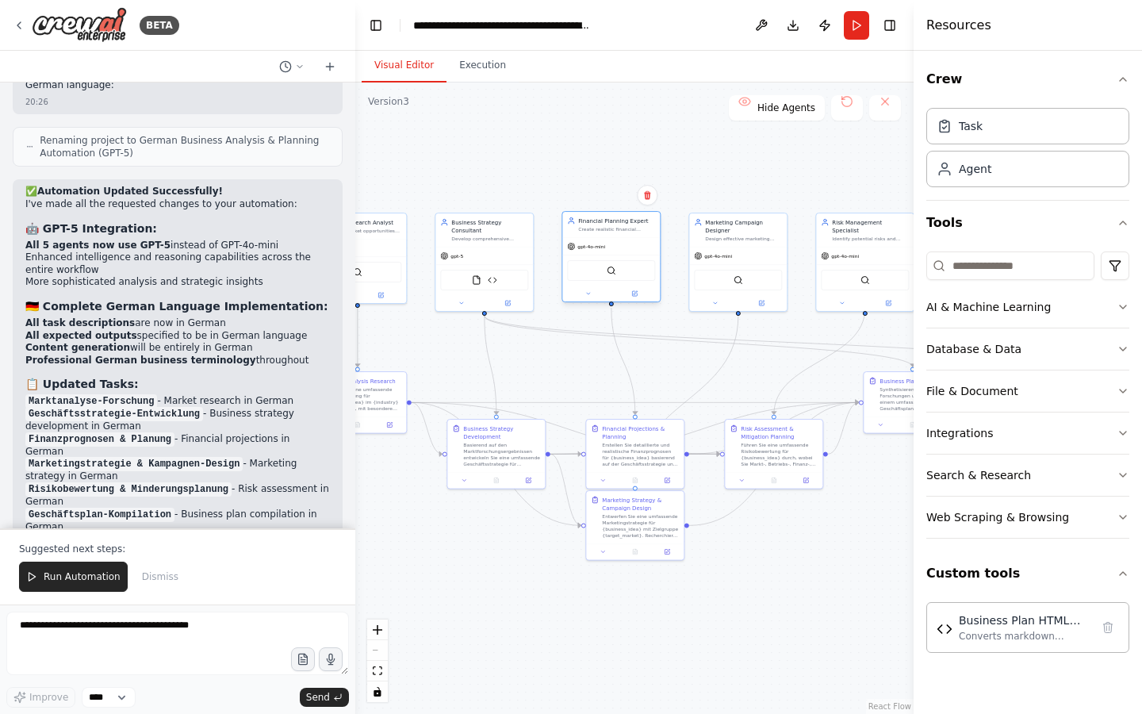
click at [593, 230] on div "Create realistic financial projections, budgets, and funding strategies for {bu…" at bounding box center [616, 229] width 77 height 6
click at [738, 263] on div "SerperDevTool" at bounding box center [738, 278] width 98 height 31
click at [609, 240] on div "gpt-4o-mini" at bounding box center [611, 246] width 98 height 17
click at [1103, 308] on button "AI & Machine Learning" at bounding box center [1028, 306] width 203 height 41
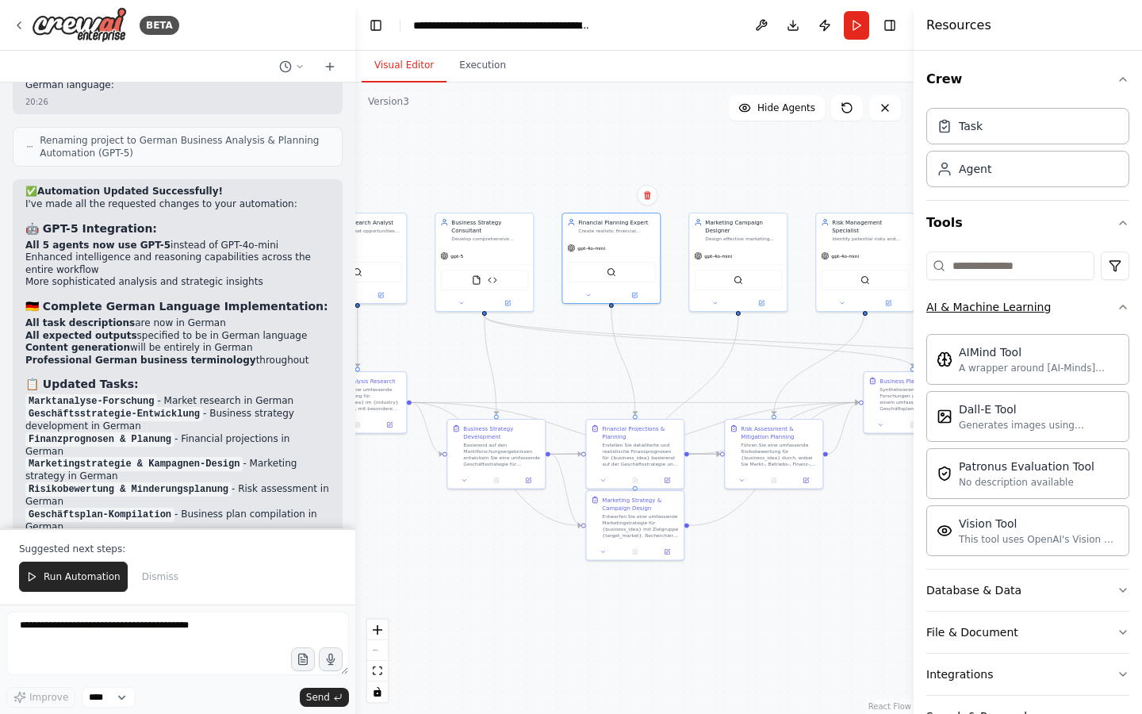
click at [1103, 308] on button "AI & Machine Learning" at bounding box center [1028, 306] width 203 height 41
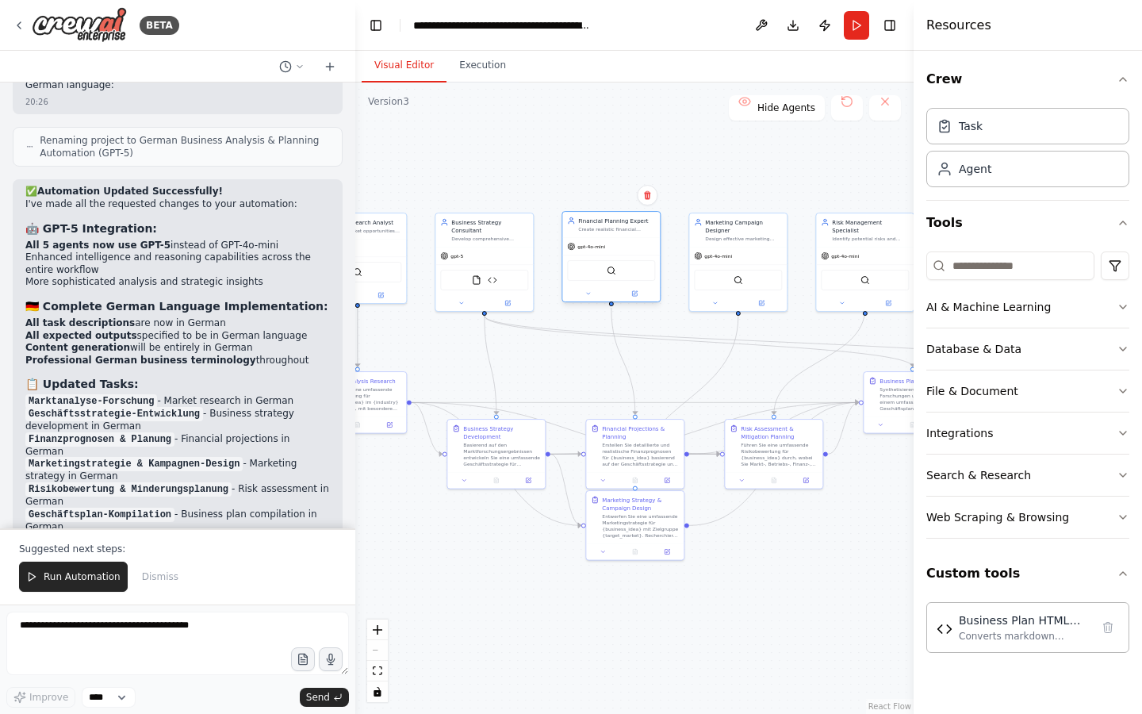
click at [611, 252] on div "gpt-4o-mini" at bounding box center [611, 246] width 98 height 17
click at [639, 294] on button at bounding box center [634, 294] width 45 height 10
click at [630, 296] on button at bounding box center [634, 294] width 45 height 10
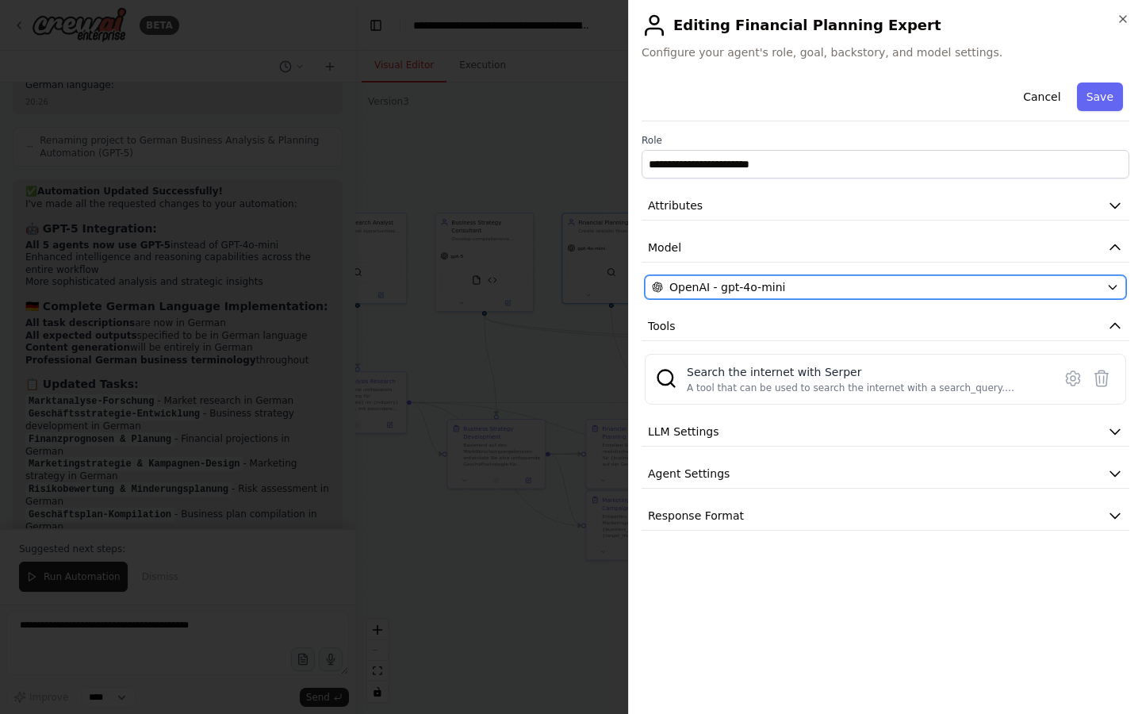
click at [717, 283] on span "OpenAI - gpt-4o-mini" at bounding box center [728, 287] width 116 height 16
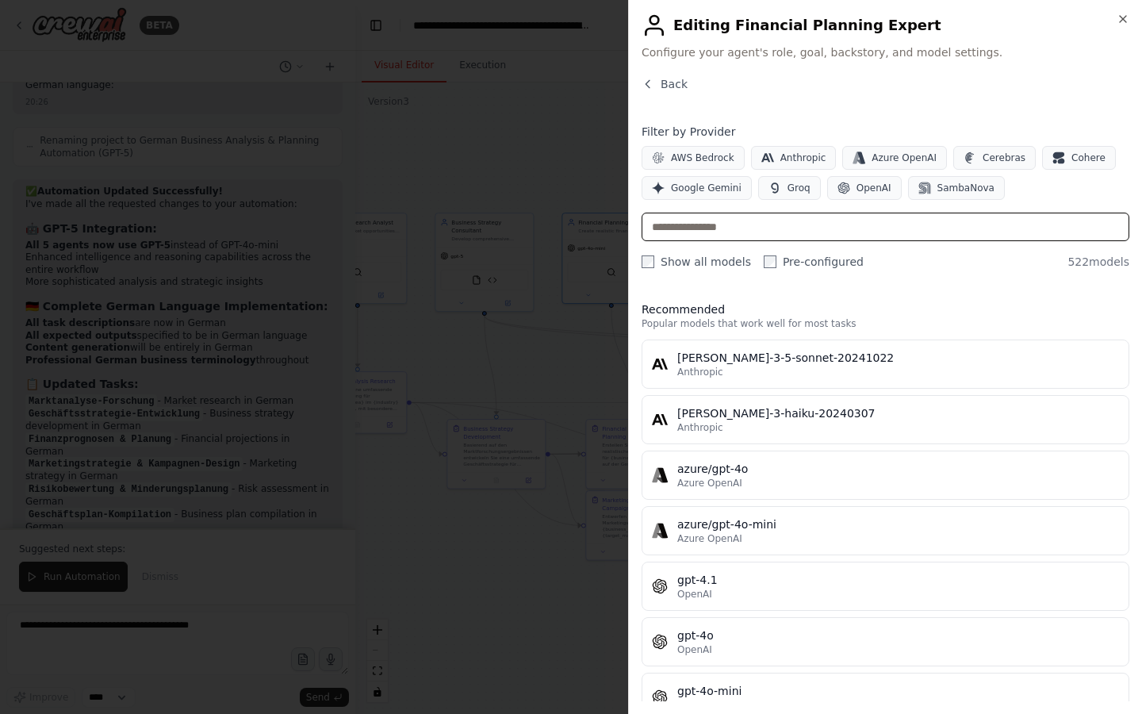
click at [686, 231] on input "text" at bounding box center [886, 227] width 488 height 29
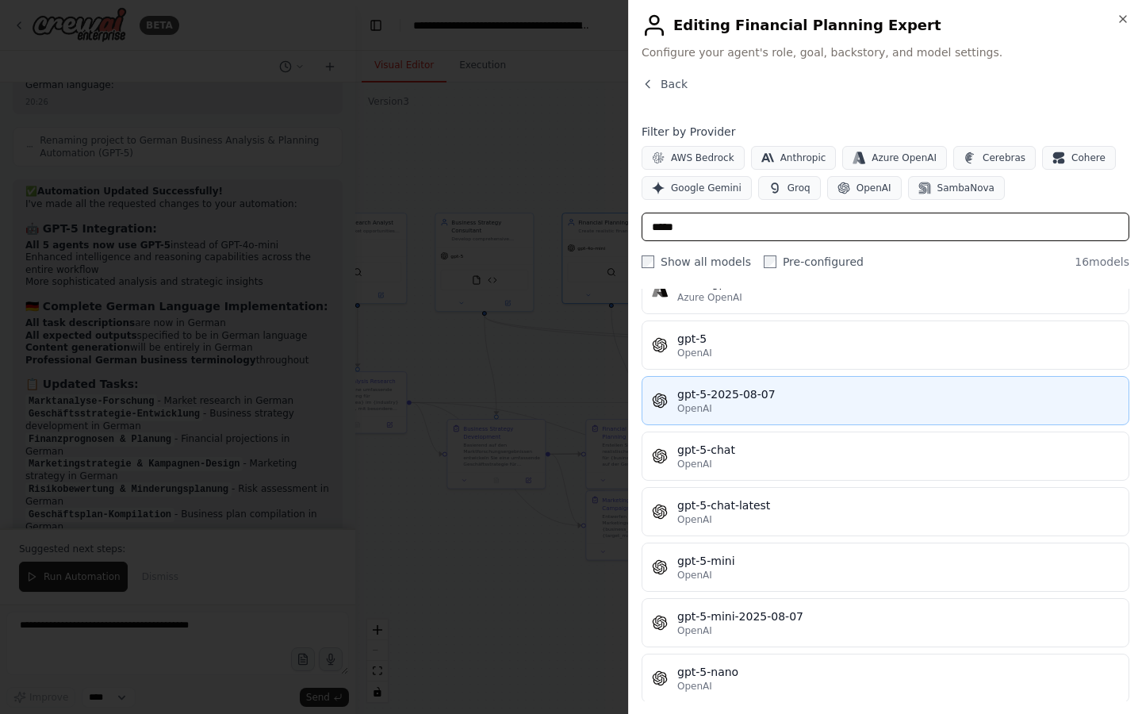
scroll to position [462, 0]
type input "*****"
click at [706, 351] on span "OpenAI" at bounding box center [694, 354] width 35 height 13
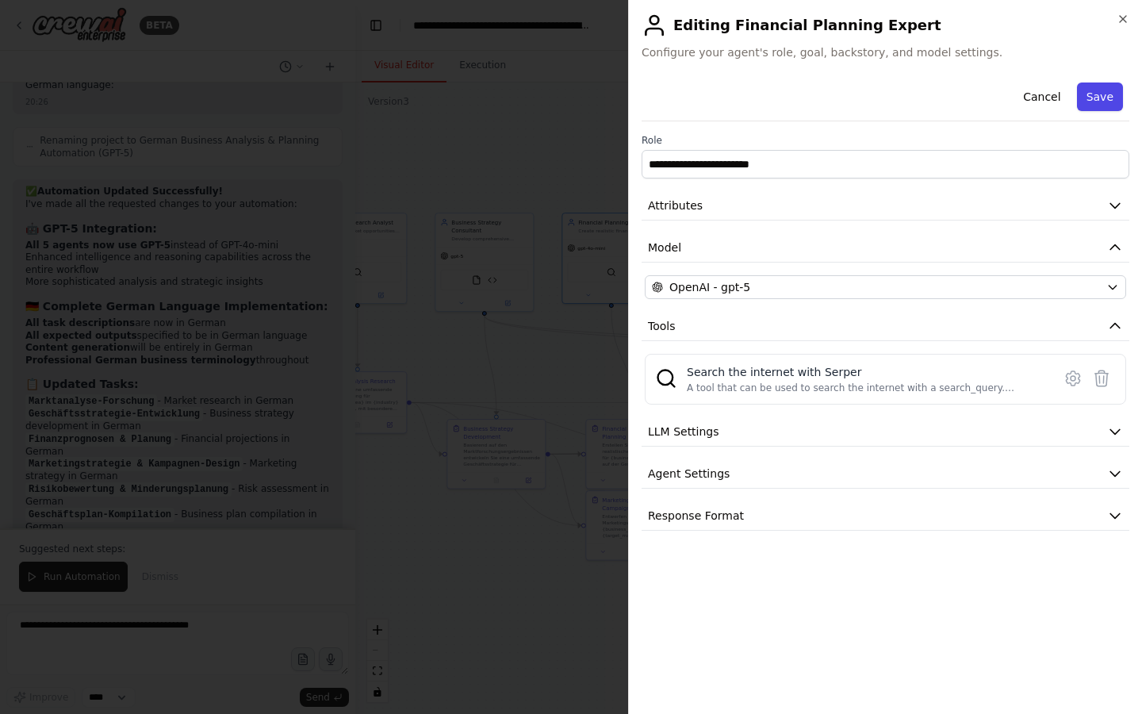
click at [1094, 97] on button "Save" at bounding box center [1100, 97] width 46 height 29
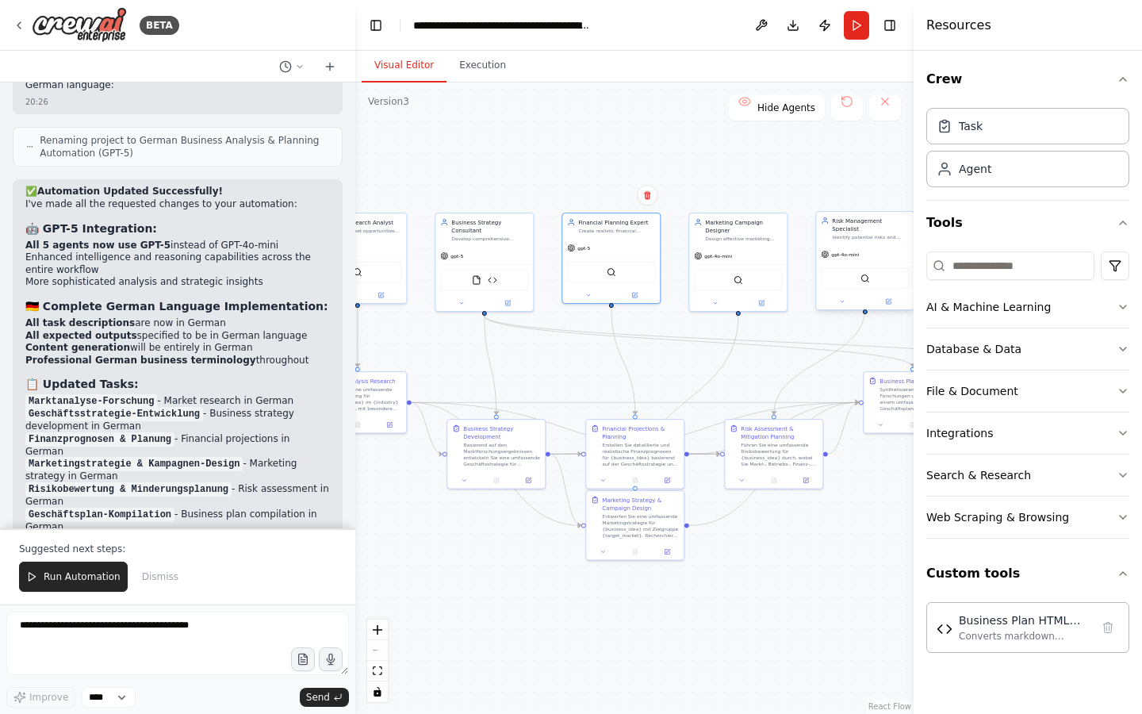
click at [857, 286] on div "SerperDevTool" at bounding box center [865, 278] width 88 height 21
click at [885, 306] on icon at bounding box center [888, 309] width 6 height 6
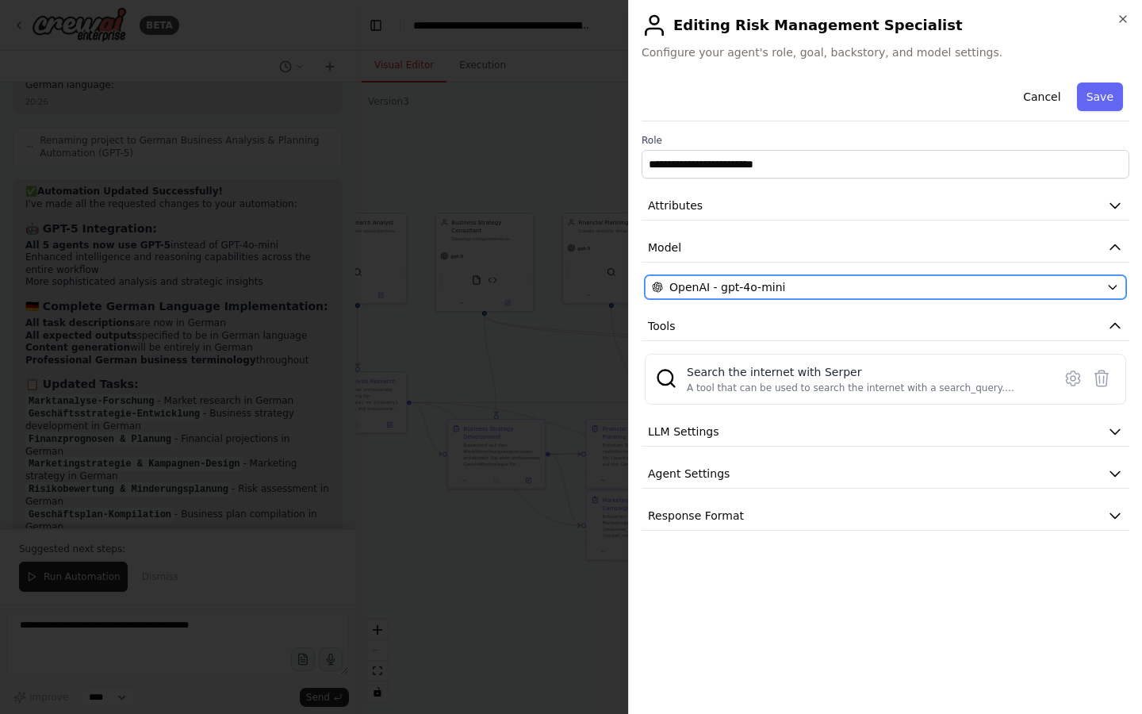
click at [774, 284] on span "OpenAI - gpt-4o-mini" at bounding box center [728, 287] width 116 height 16
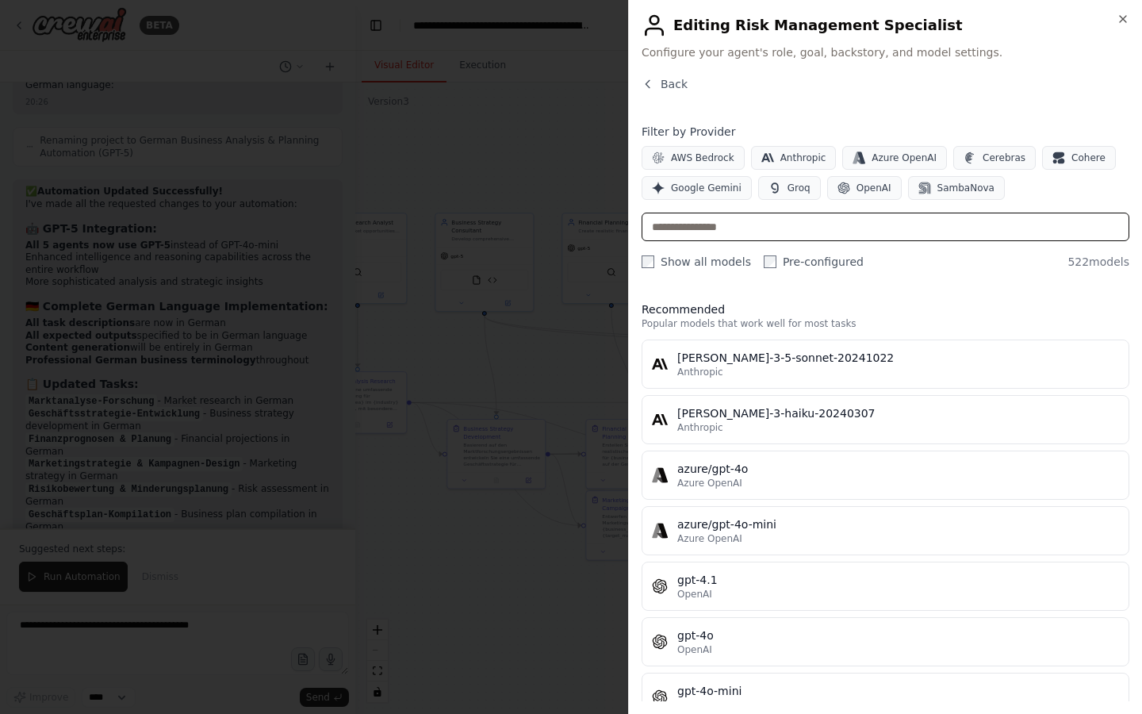
click at [731, 232] on input "text" at bounding box center [886, 227] width 488 height 29
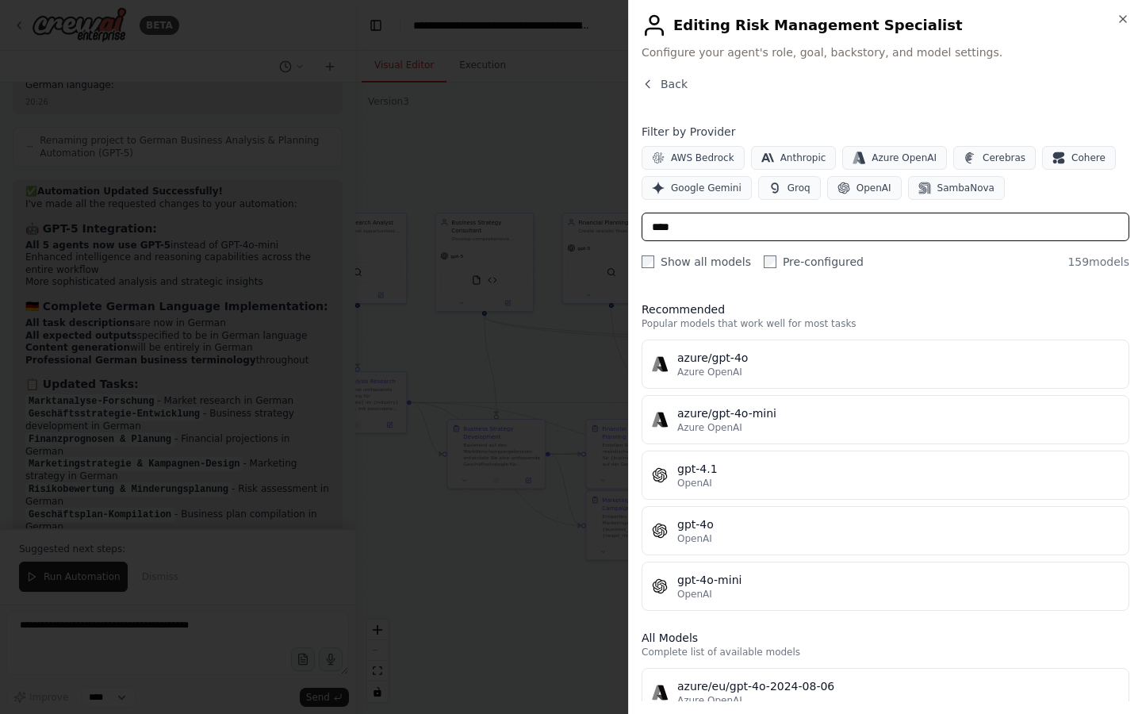
type input "*****"
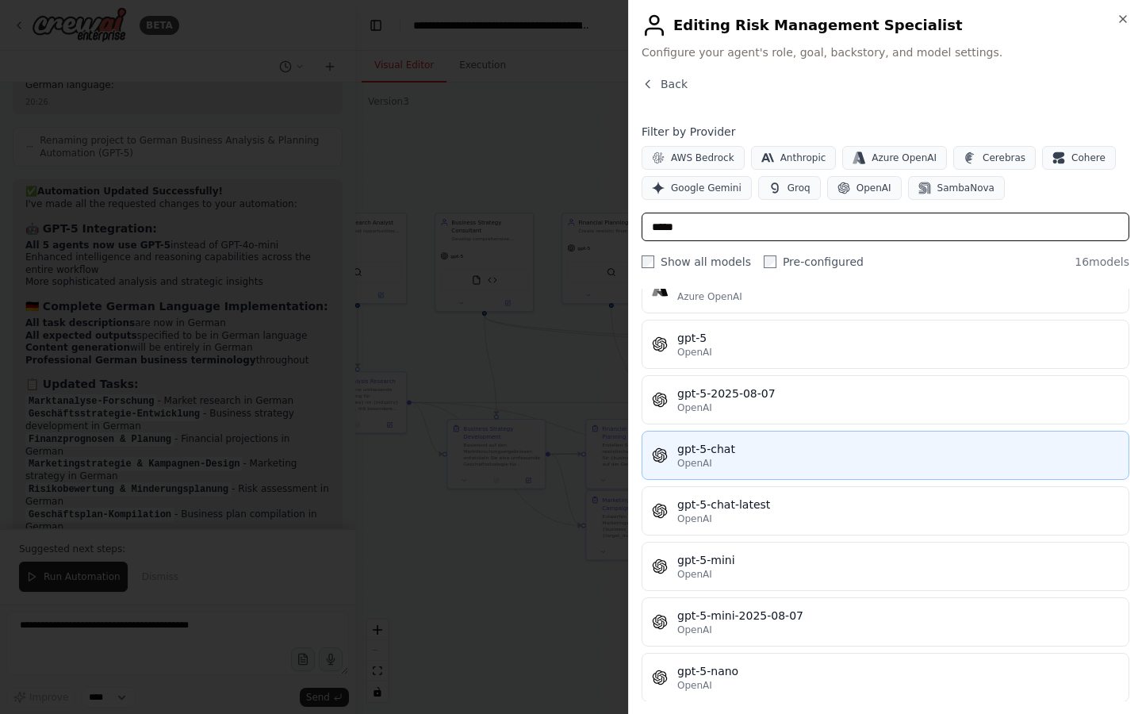
scroll to position [443, 0]
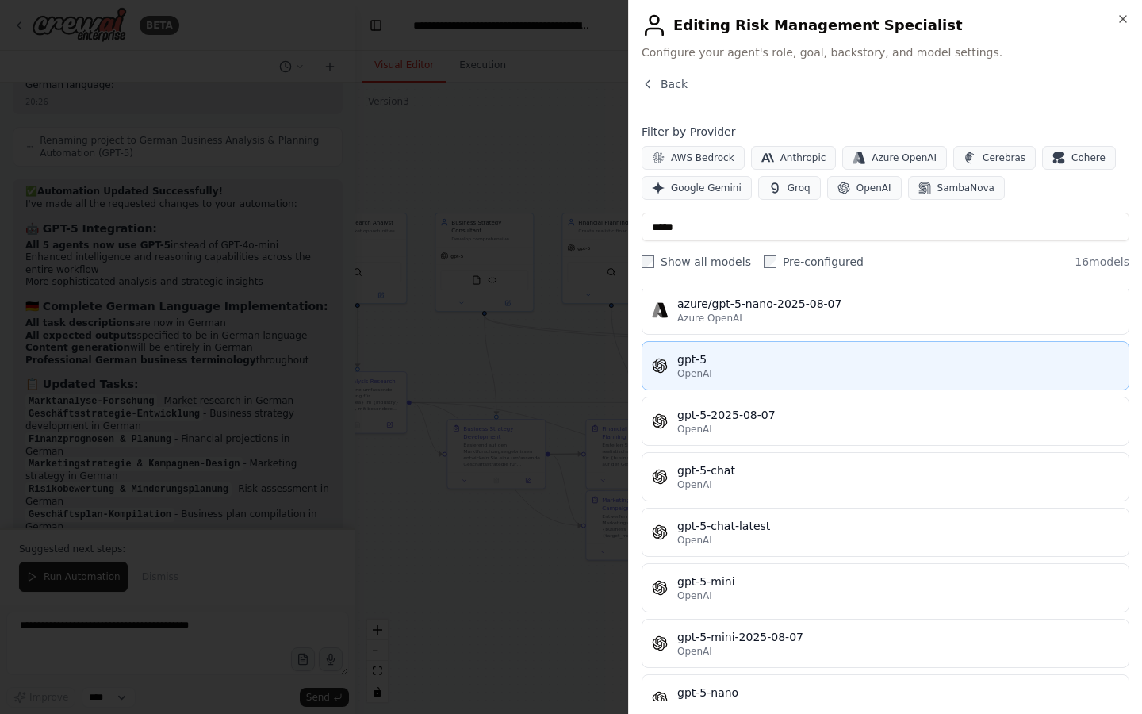
click at [704, 378] on span "OpenAI" at bounding box center [694, 373] width 35 height 13
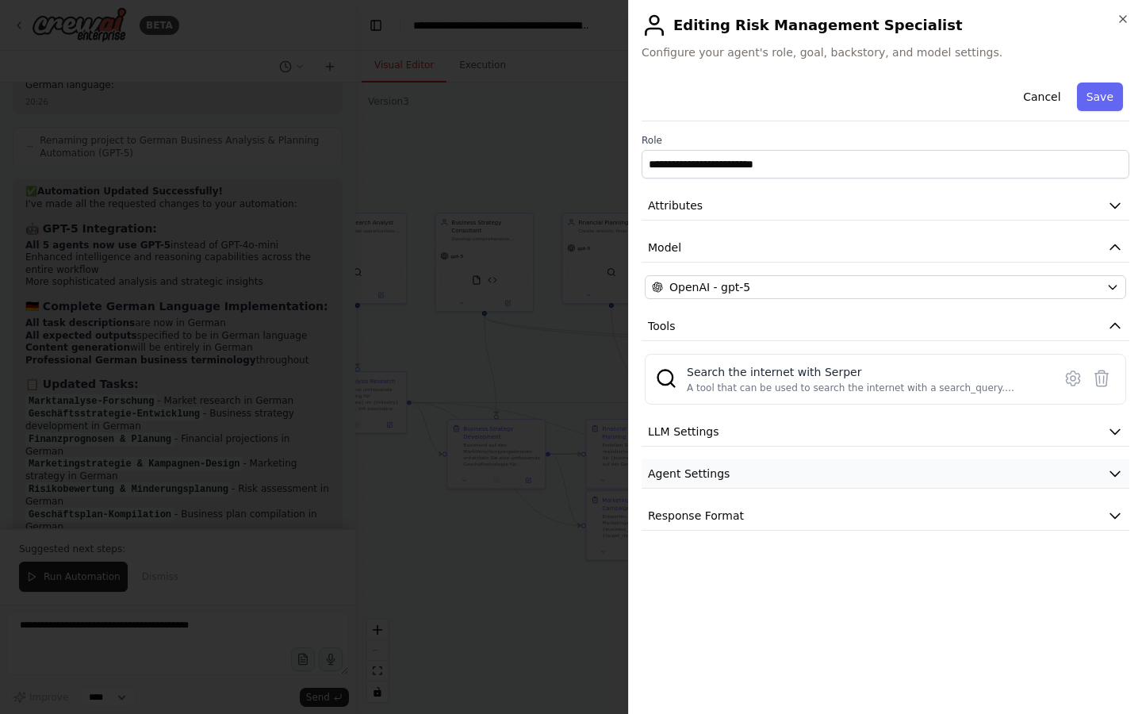
click at [1119, 468] on icon "button" at bounding box center [1115, 474] width 16 height 16
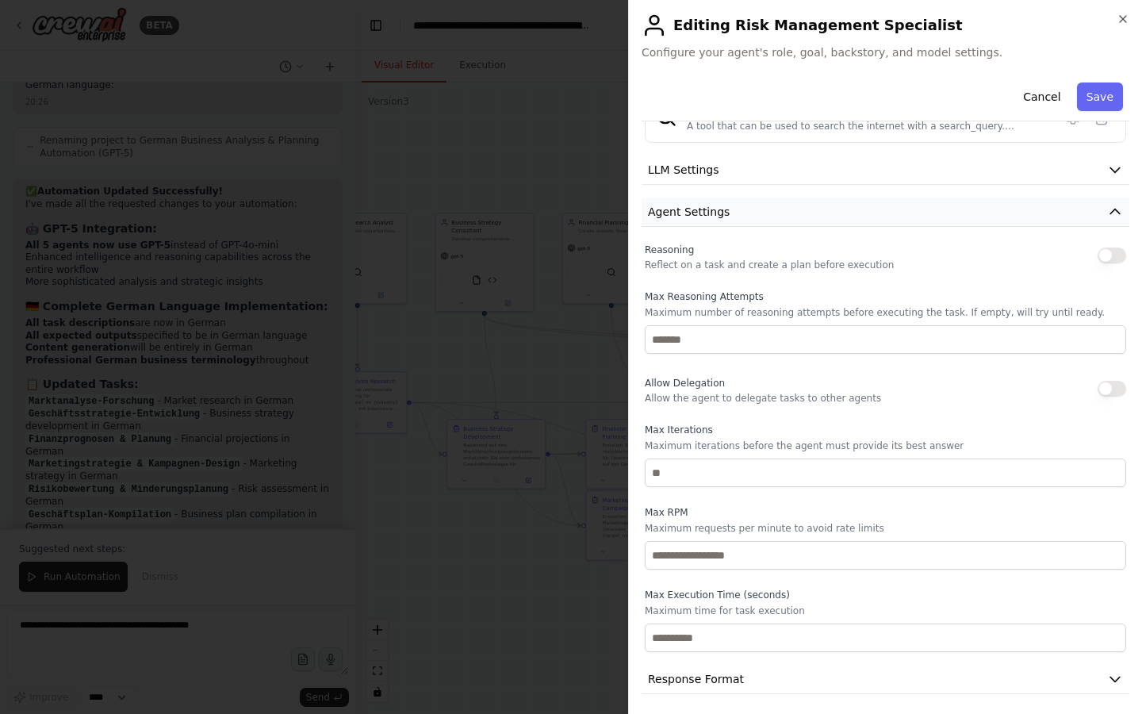
scroll to position [267, 0]
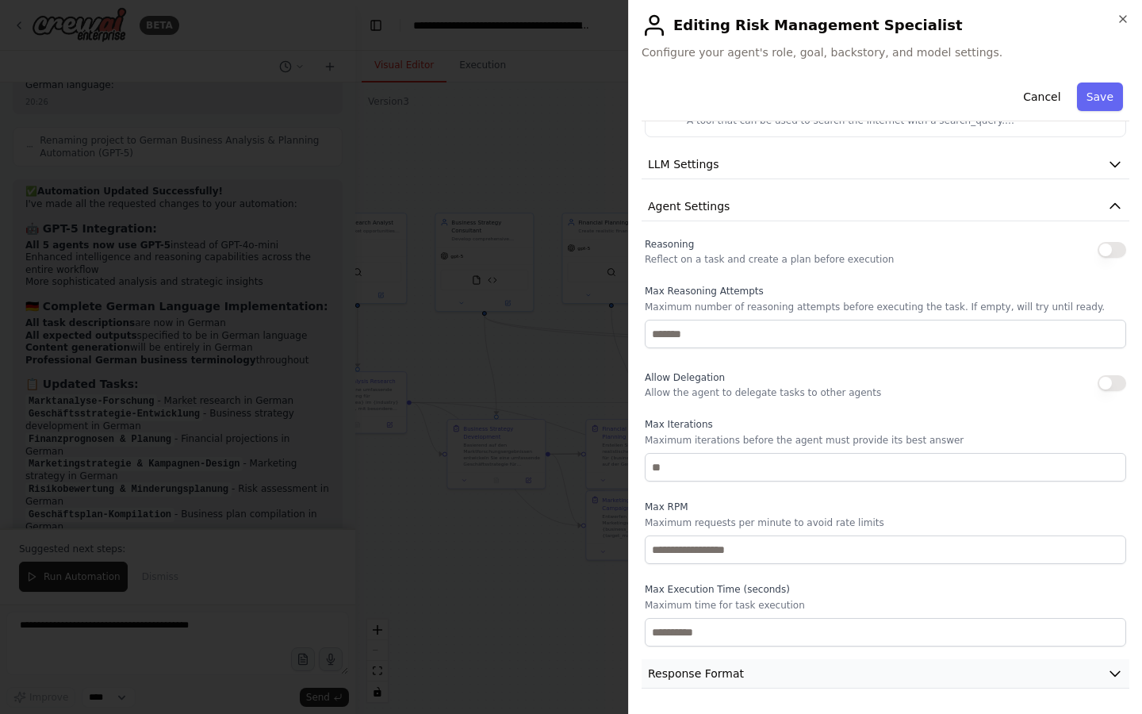
click at [1116, 670] on icon "button" at bounding box center [1115, 674] width 16 height 16
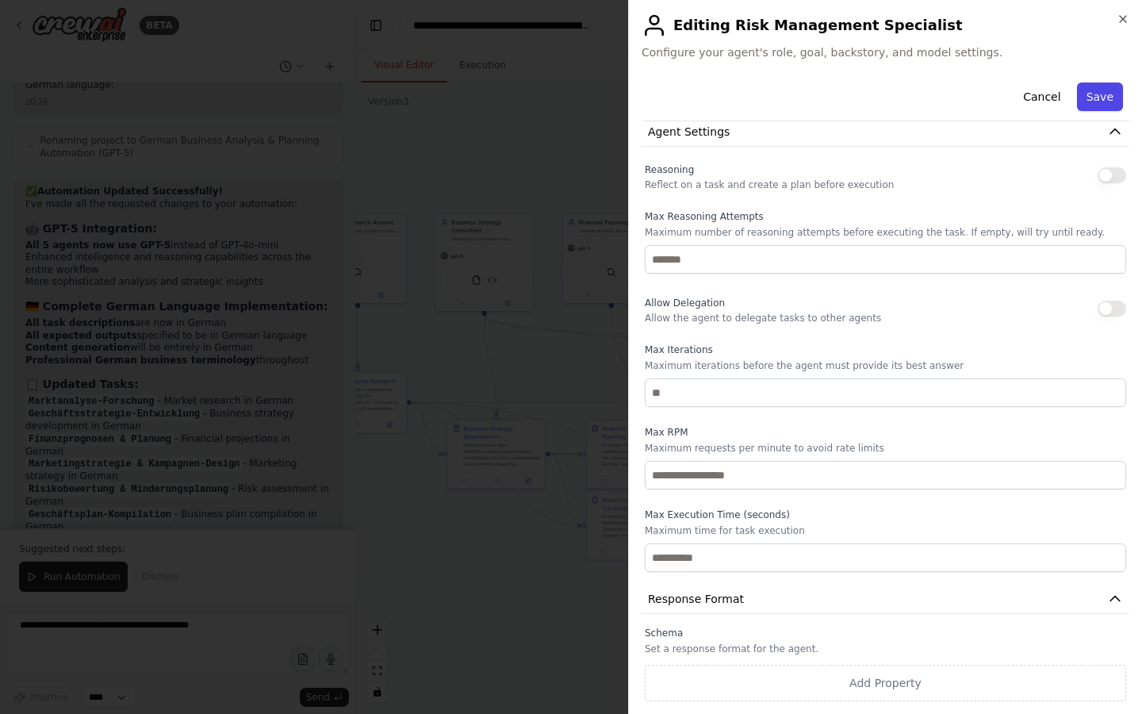
click at [1094, 102] on button "Save" at bounding box center [1100, 97] width 46 height 29
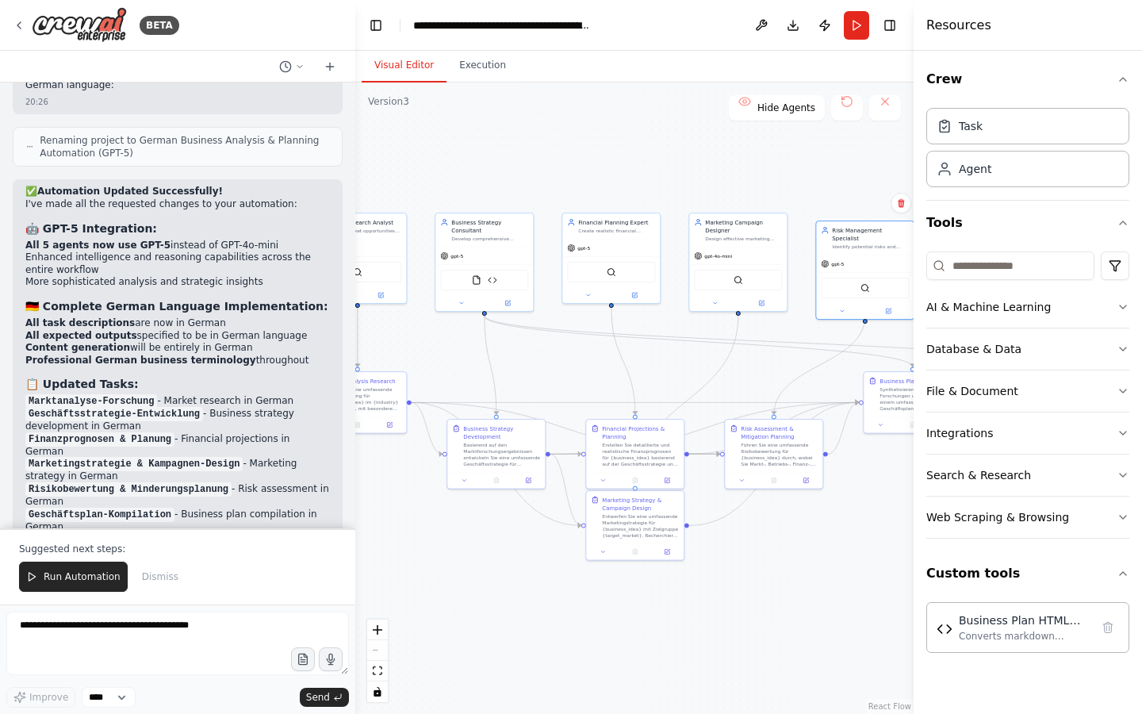
click at [853, 157] on div ".deletable-edge-delete-btn { width: 20px; height: 20px; border: 0px solid #ffff…" at bounding box center [634, 398] width 558 height 631
click at [763, 309] on div at bounding box center [738, 302] width 98 height 16
click at [763, 306] on div at bounding box center [738, 302] width 98 height 16
click at [768, 305] on button at bounding box center [761, 302] width 45 height 10
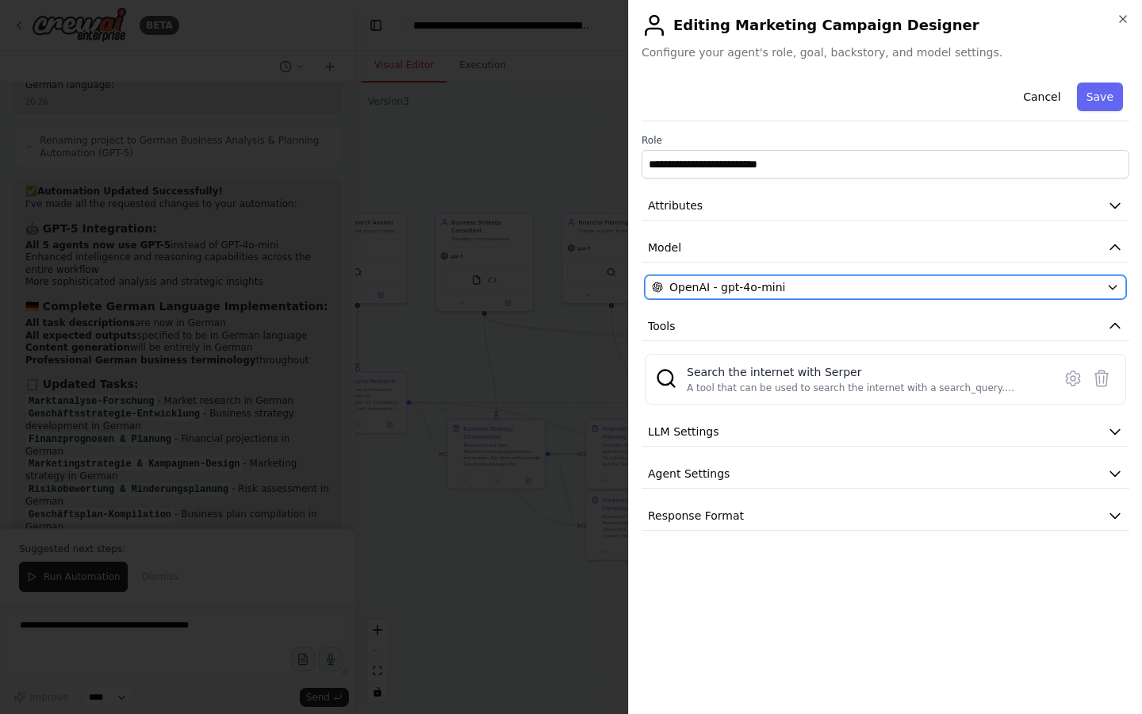
click at [769, 290] on span "OpenAI - gpt-4o-mini" at bounding box center [728, 287] width 116 height 16
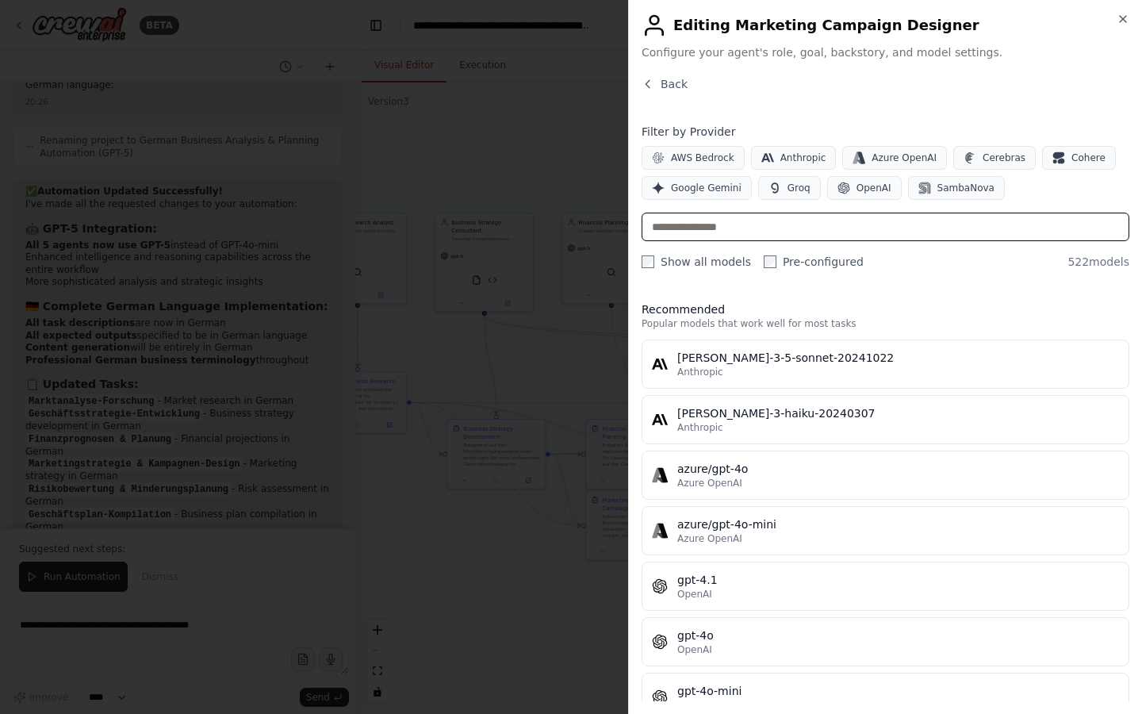
click at [729, 232] on input "text" at bounding box center [886, 227] width 488 height 29
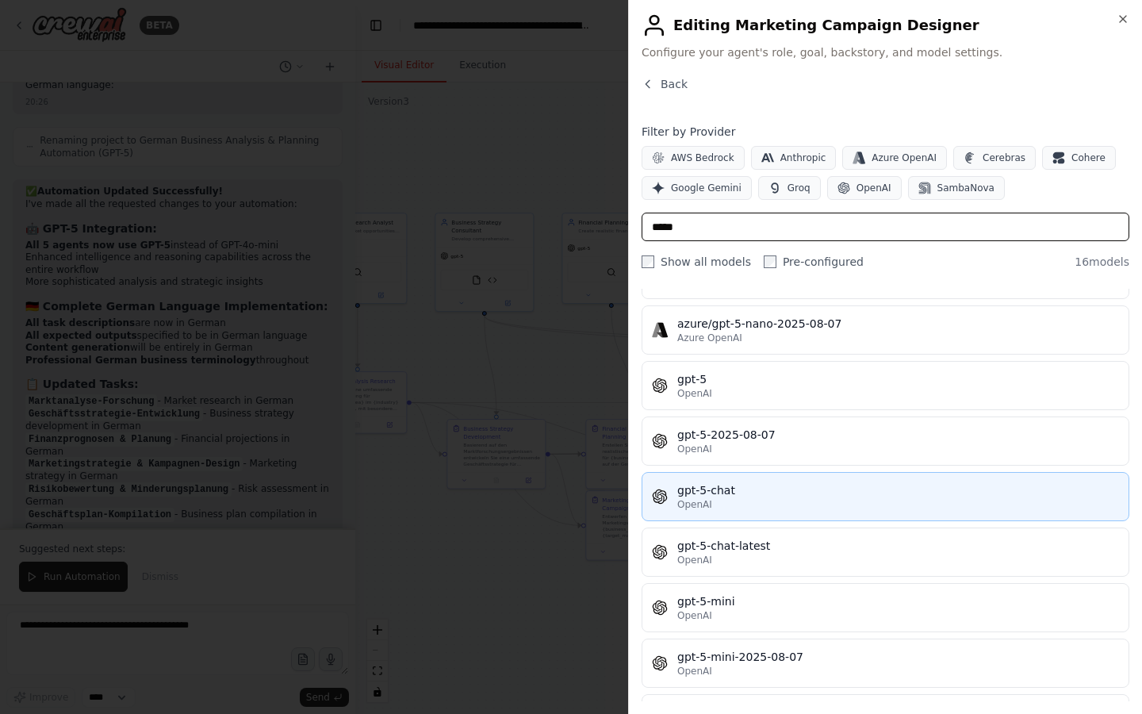
scroll to position [419, 0]
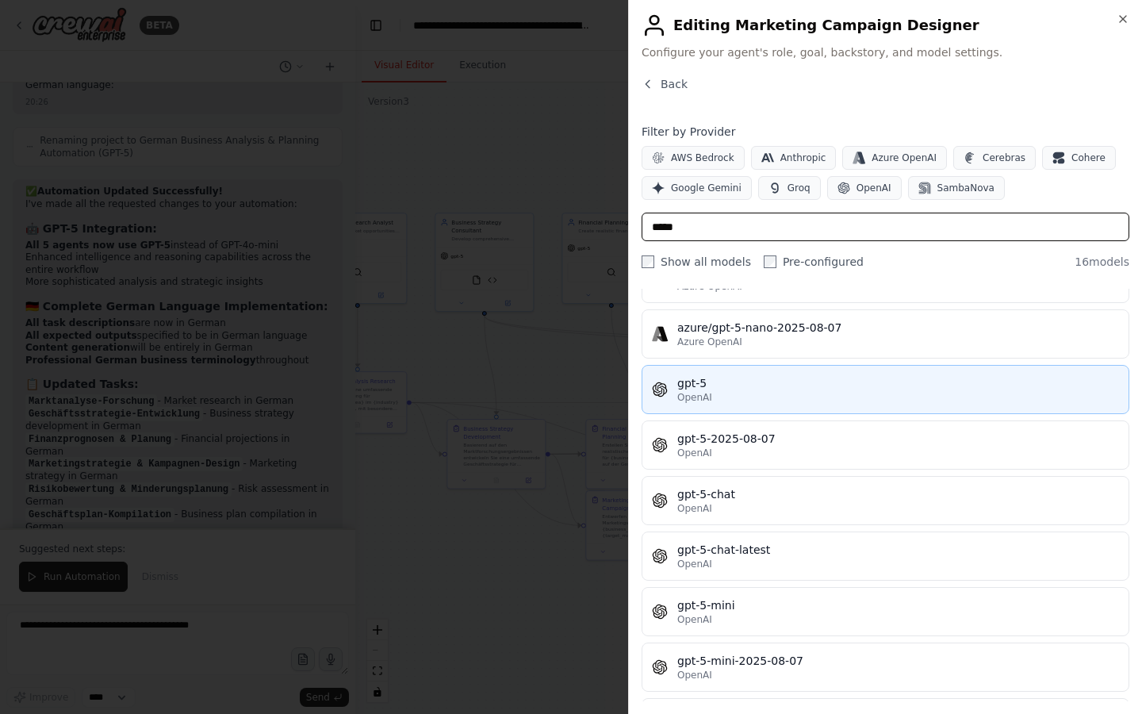
type input "*****"
click at [735, 367] on button "gpt-5 OpenAI" at bounding box center [886, 389] width 488 height 49
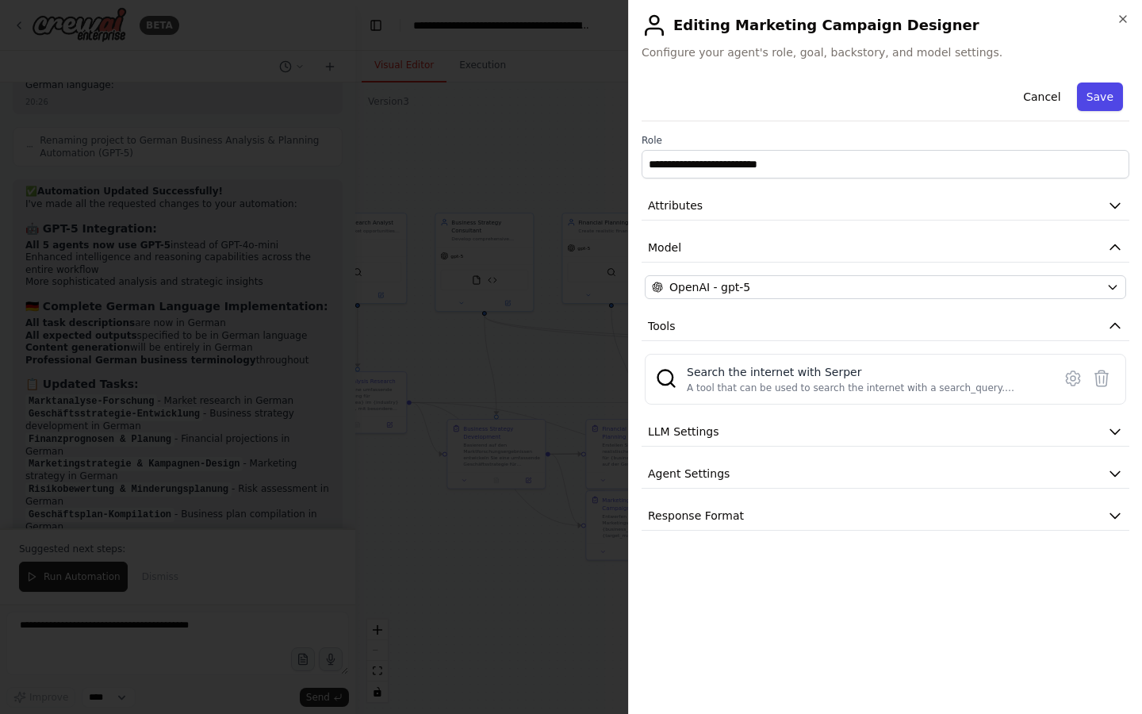
click at [1100, 96] on button "Save" at bounding box center [1100, 97] width 46 height 29
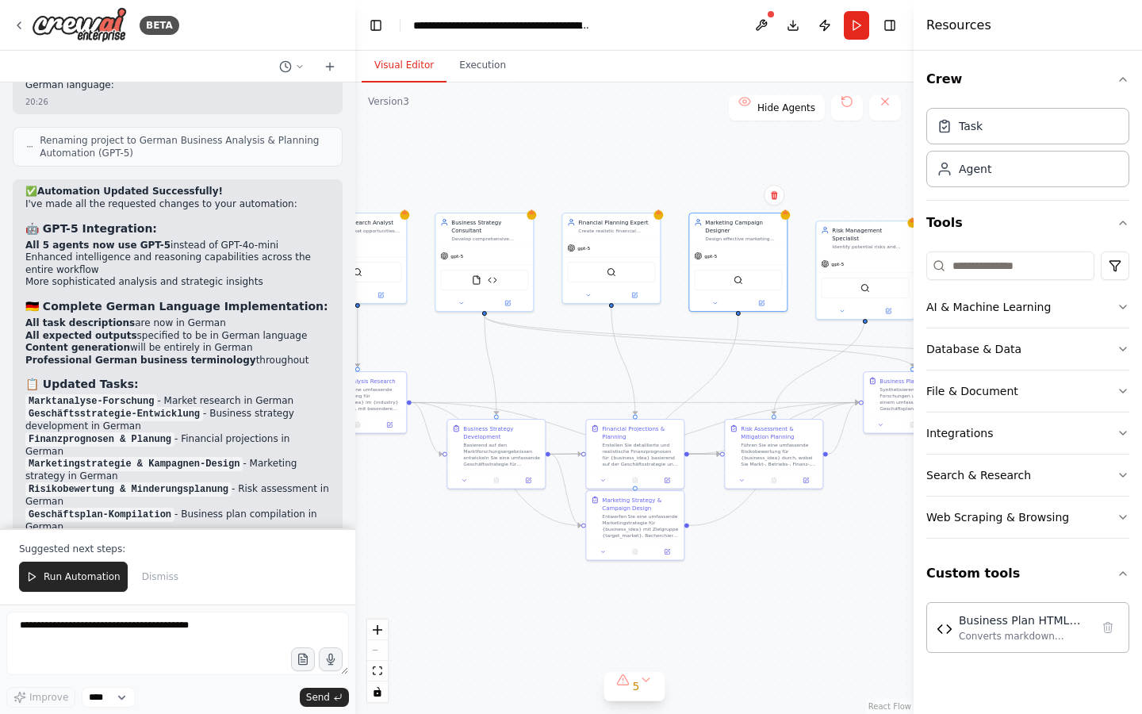
click at [695, 188] on div ".deletable-edge-delete-btn { width: 20px; height: 20px; border: 0px solid #ffff…" at bounding box center [634, 398] width 558 height 631
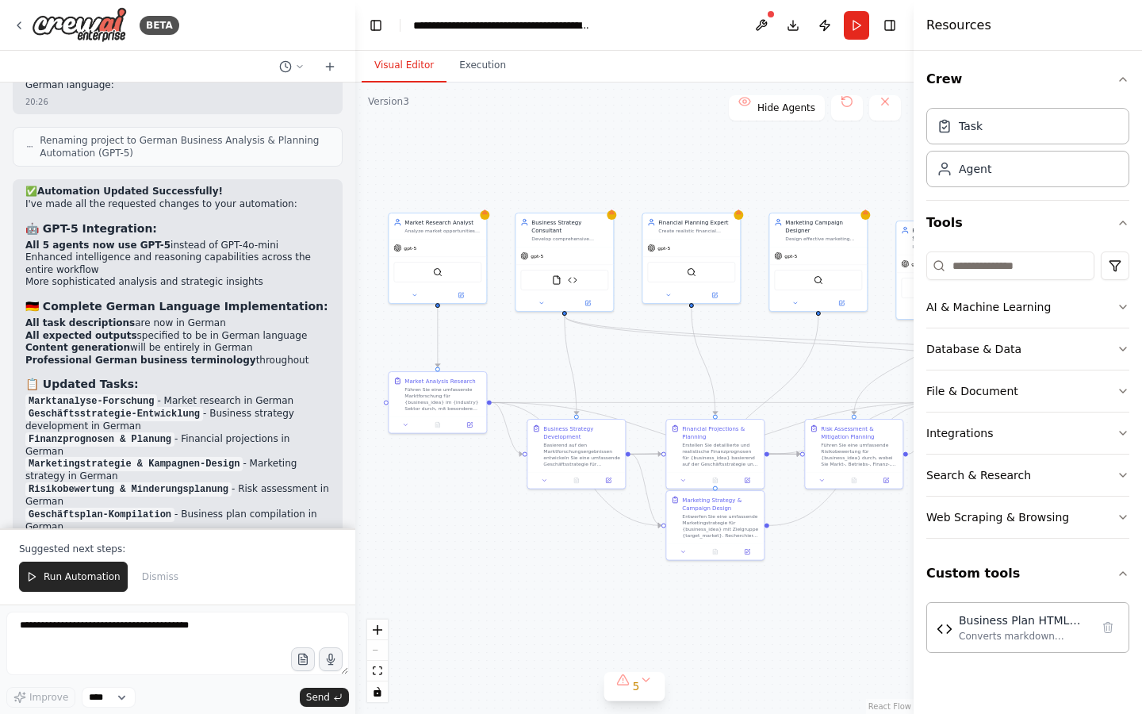
drag, startPoint x: 653, startPoint y: 192, endPoint x: 733, endPoint y: 192, distance: 80.1
click at [733, 192] on div ".deletable-edge-delete-btn { width: 20px; height: 20px; border: 0px solid #ffff…" at bounding box center [634, 398] width 558 height 631
click at [485, 214] on div at bounding box center [485, 214] width 10 height 10
click at [429, 254] on div "gpt-5" at bounding box center [438, 246] width 98 height 17
click at [486, 217] on div at bounding box center [485, 214] width 10 height 10
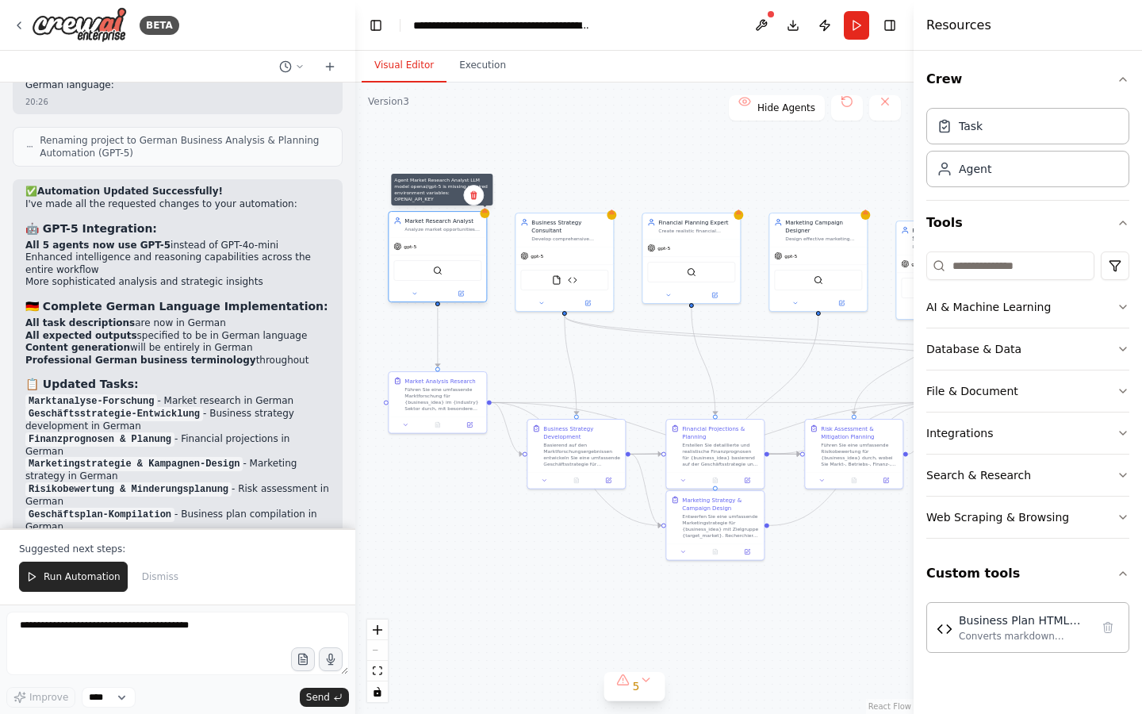
click at [483, 215] on div at bounding box center [485, 214] width 10 height 10
click at [760, 28] on button at bounding box center [761, 25] width 25 height 29
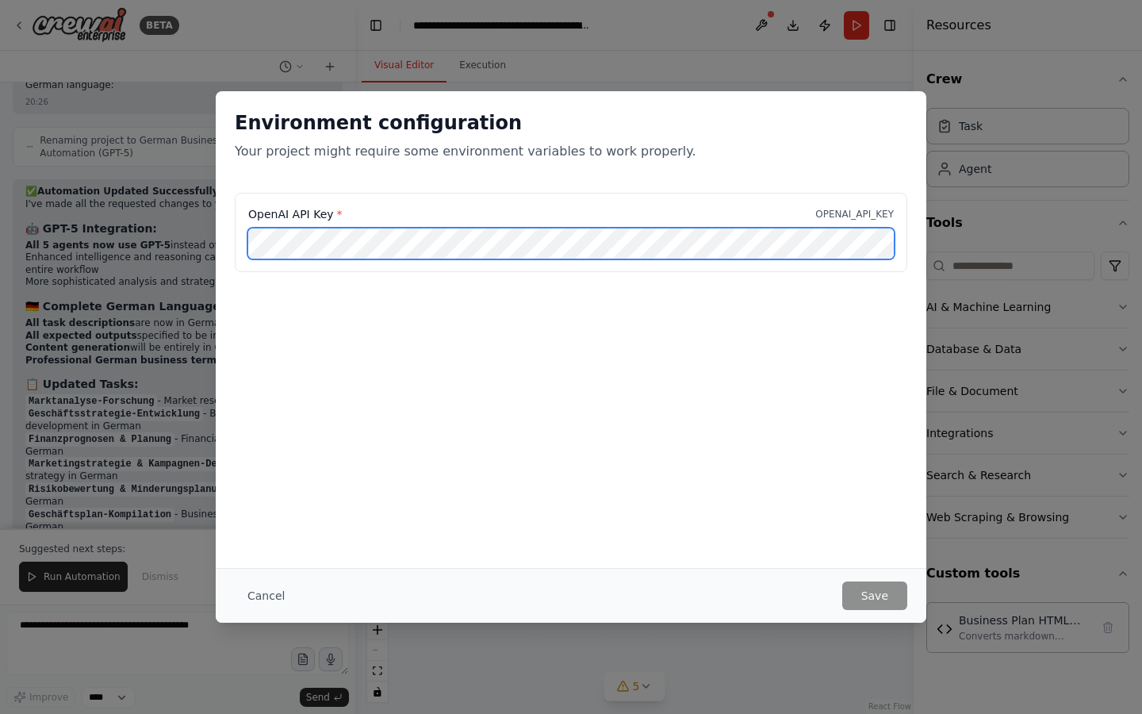
scroll to position [0, 214]
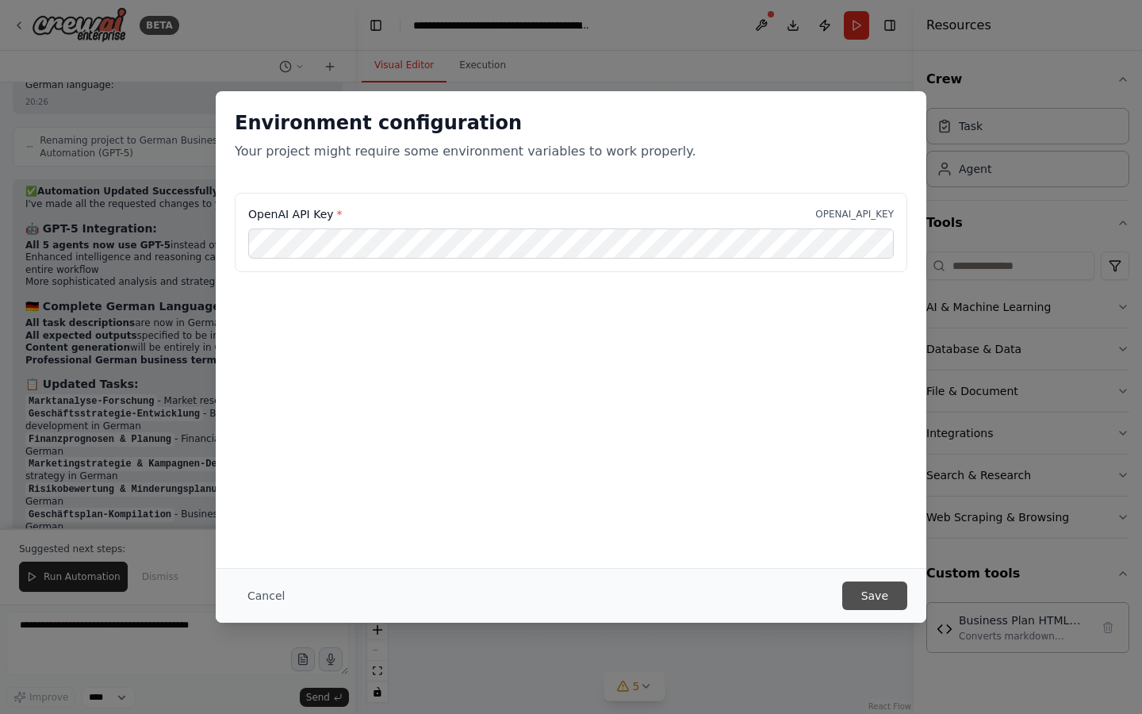
click at [868, 590] on button "Save" at bounding box center [874, 595] width 65 height 29
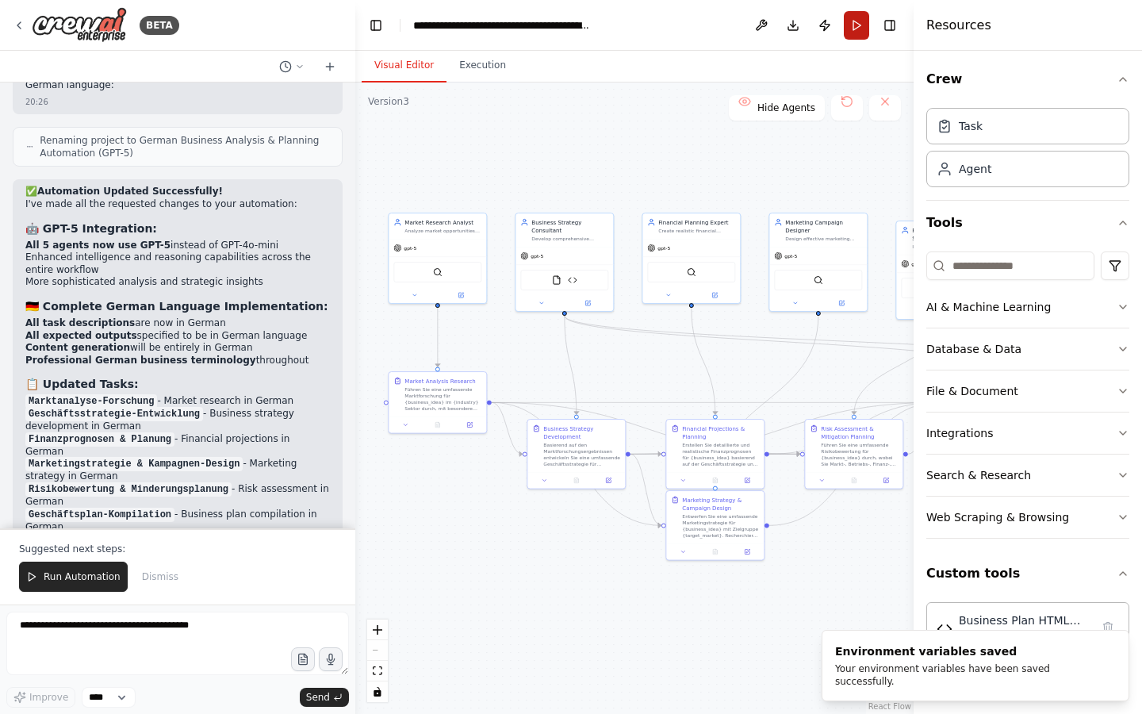
click at [861, 36] on button "Run" at bounding box center [856, 25] width 25 height 29
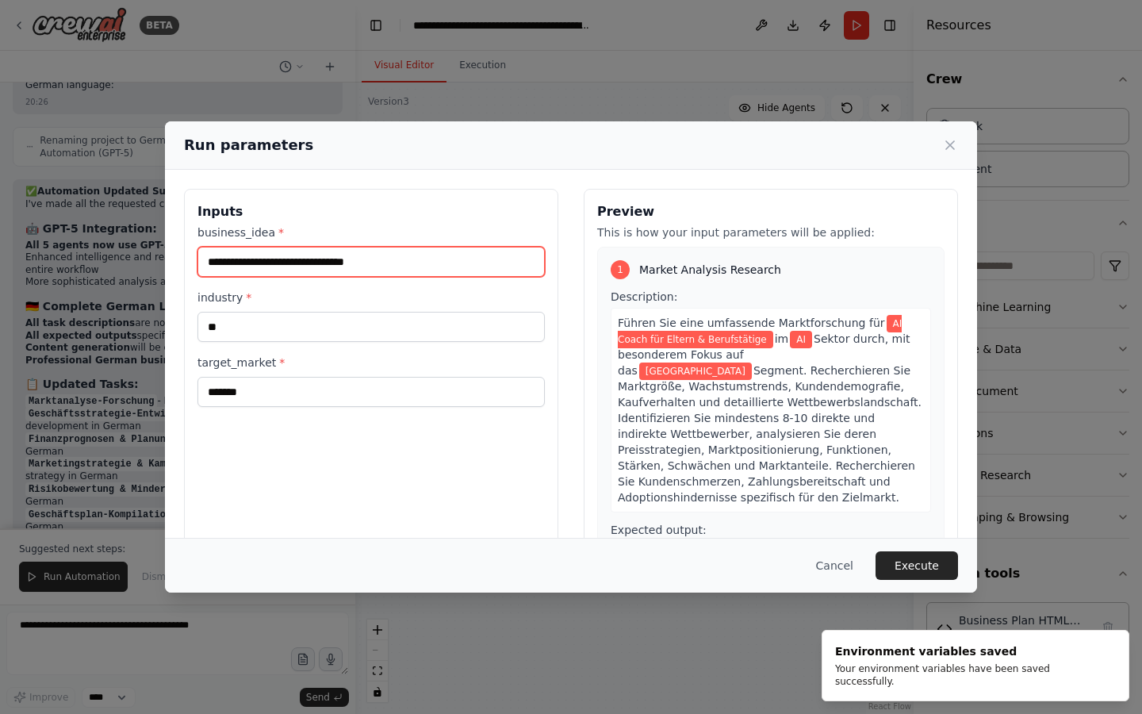
click at [225, 257] on input "**********" at bounding box center [371, 262] width 347 height 30
click at [213, 260] on input "**********" at bounding box center [371, 262] width 347 height 30
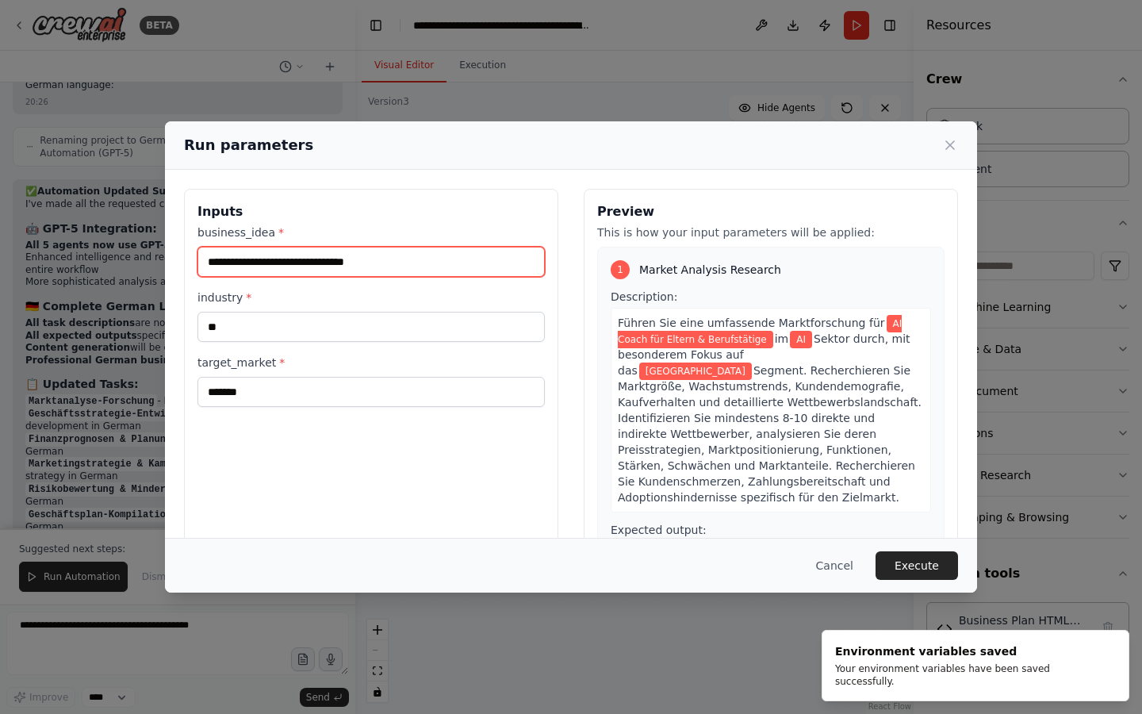
click at [213, 260] on input "**********" at bounding box center [371, 262] width 347 height 30
drag, startPoint x: 294, startPoint y: 258, endPoint x: 479, endPoint y: 258, distance: 184.8
click at [479, 258] on input "**********" at bounding box center [371, 262] width 347 height 30
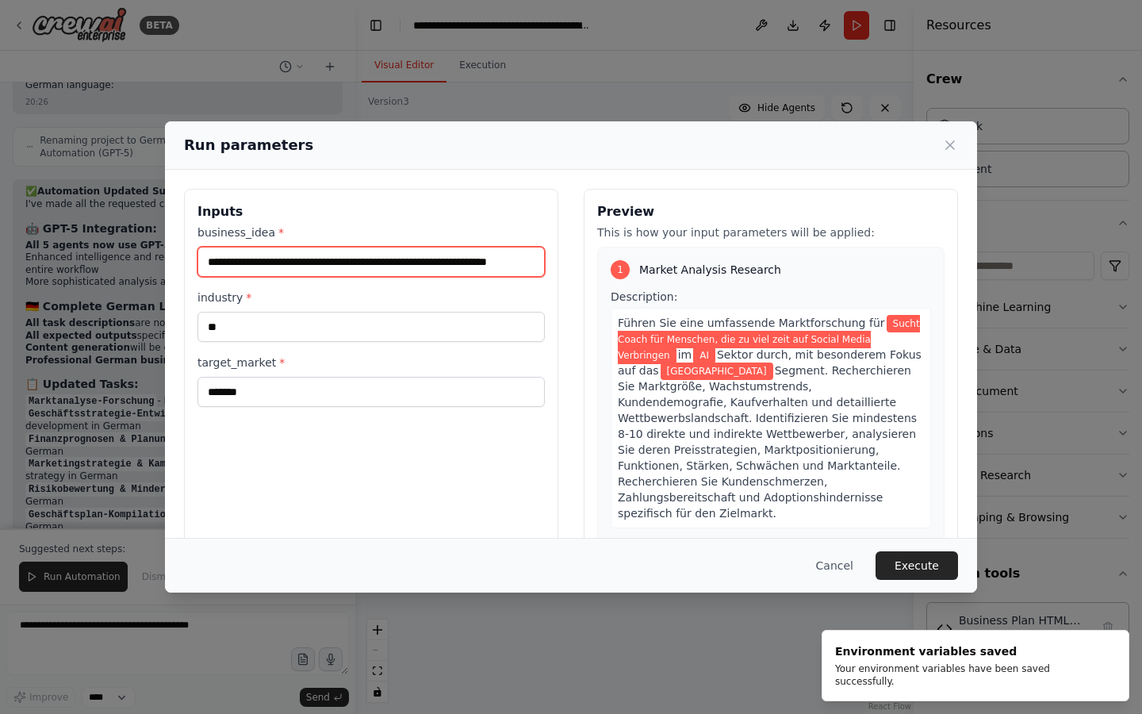
scroll to position [0, 37]
type input "**********"
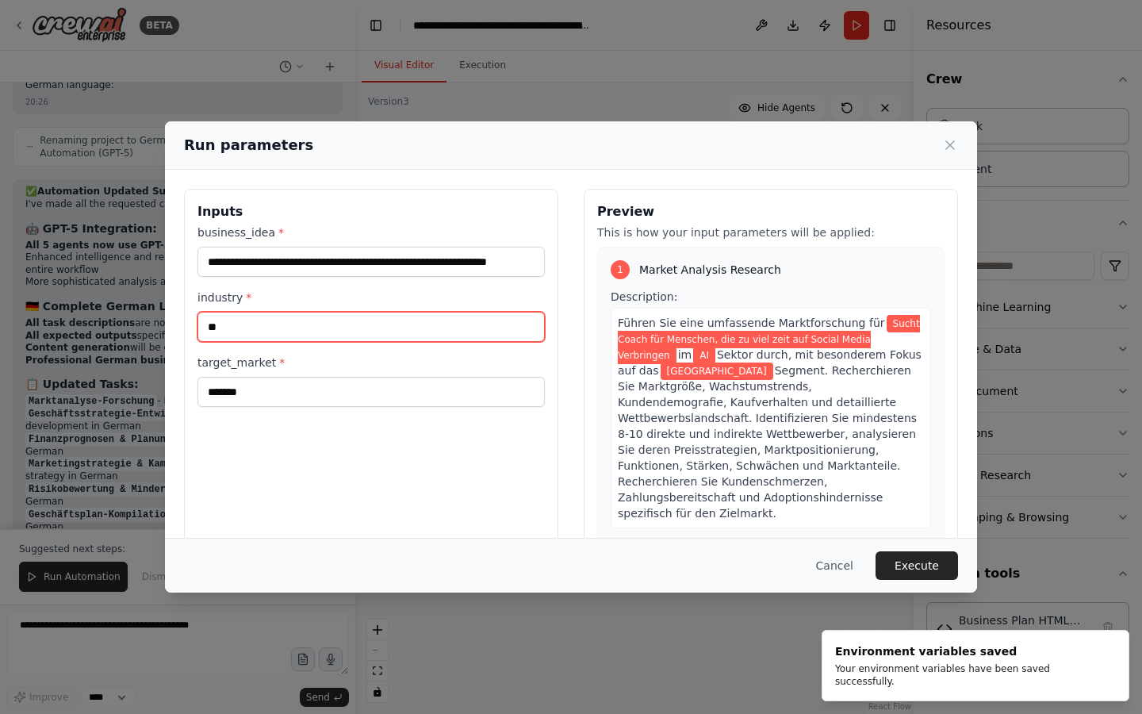
click at [360, 324] on input "**" at bounding box center [371, 327] width 347 height 30
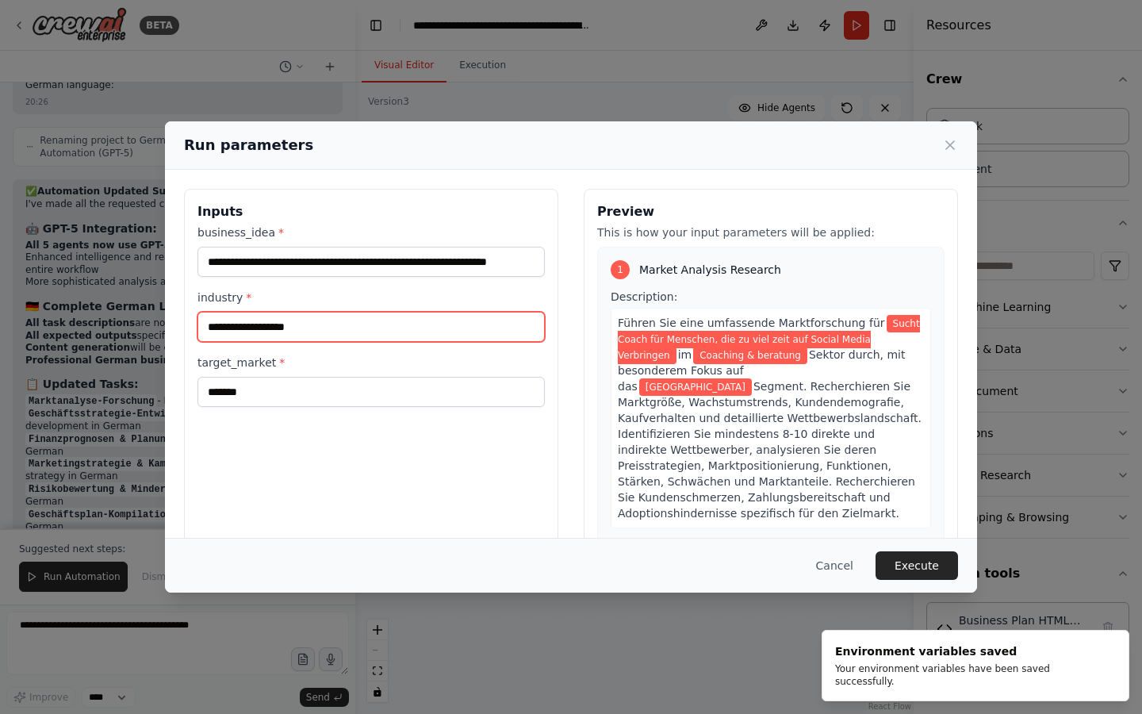
type input "**********"
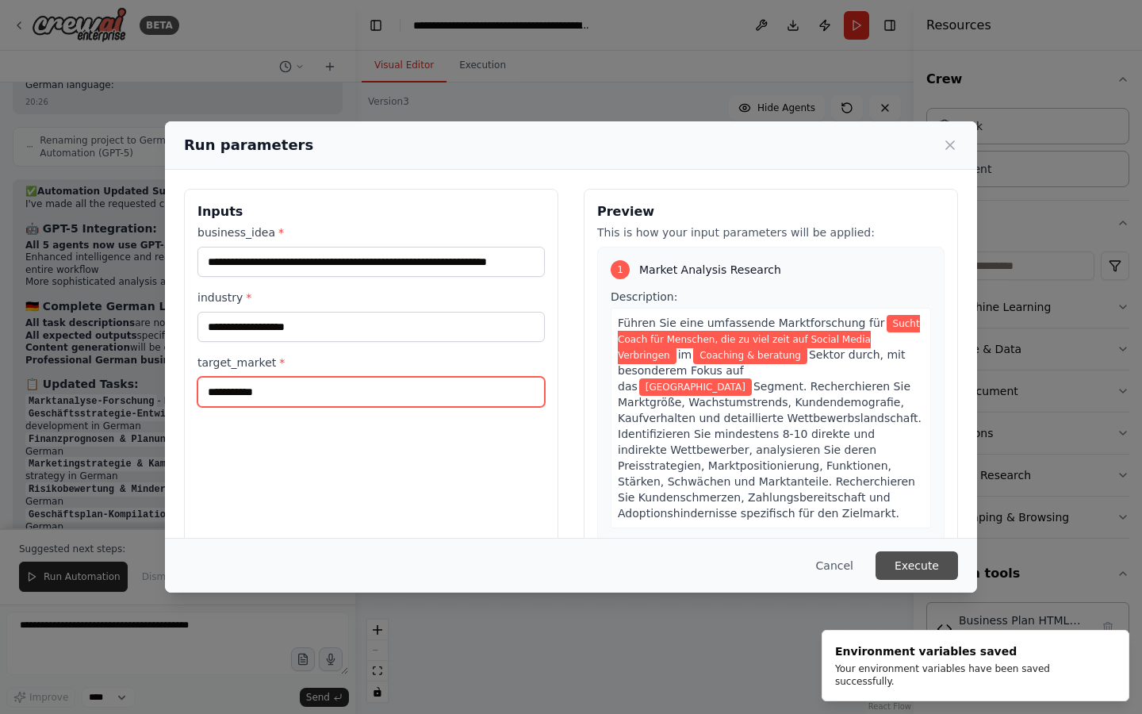
type input "**********"
click at [905, 566] on button "Execute" at bounding box center [917, 565] width 83 height 29
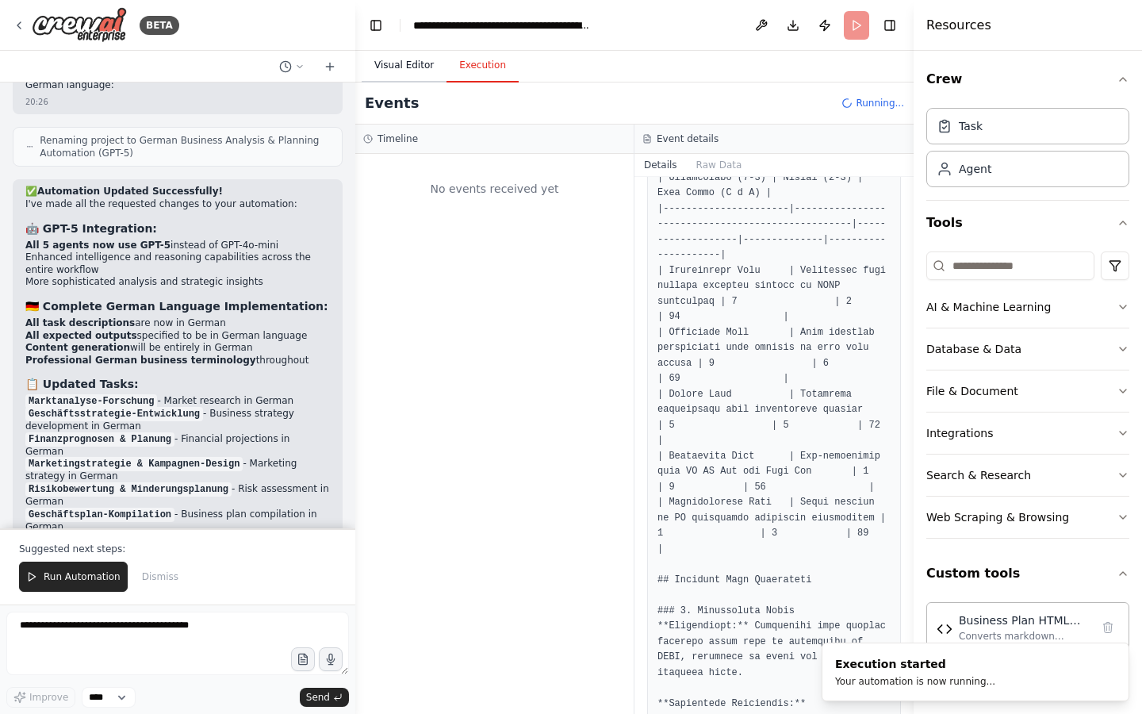
click at [420, 66] on button "Visual Editor" at bounding box center [404, 65] width 85 height 33
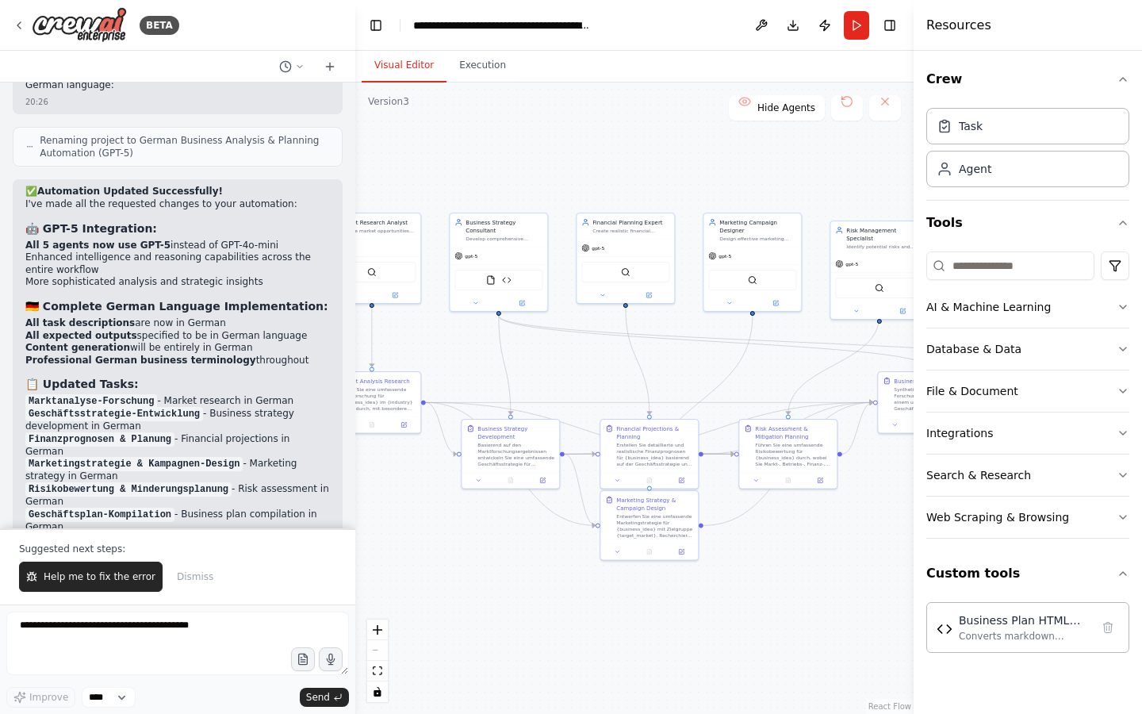
drag, startPoint x: 769, startPoint y: 195, endPoint x: 704, endPoint y: 195, distance: 65.8
click at [704, 195] on div ".deletable-edge-delete-btn { width: 20px; height: 20px; border: 0px solid #ffff…" at bounding box center [634, 398] width 558 height 631
click at [102, 572] on span "Help me to fix the error" at bounding box center [100, 576] width 112 height 13
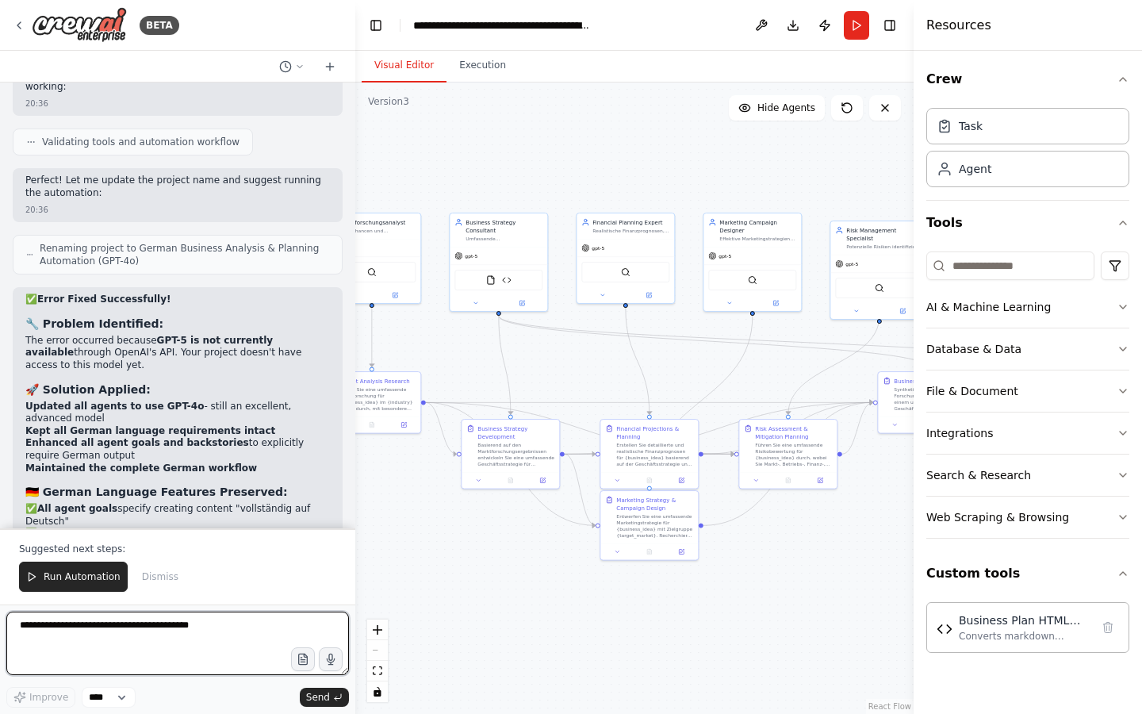
scroll to position [11439, 0]
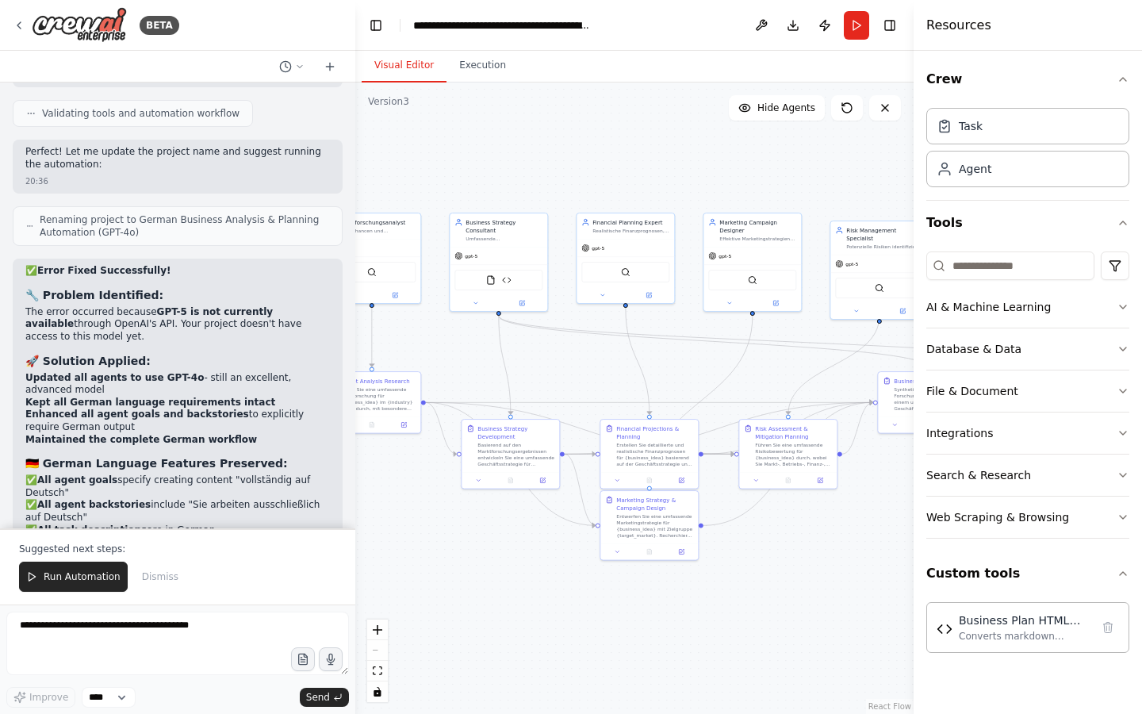
click at [102, 572] on span "Run Automation" at bounding box center [82, 576] width 77 height 13
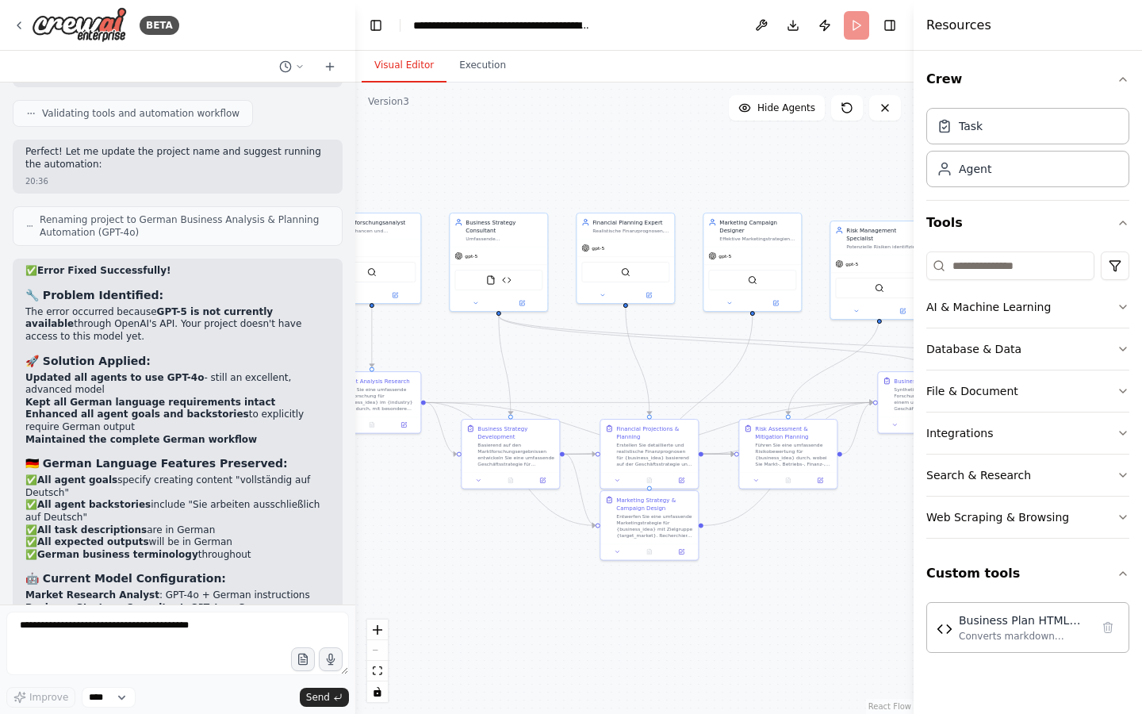
scroll to position [11363, 0]
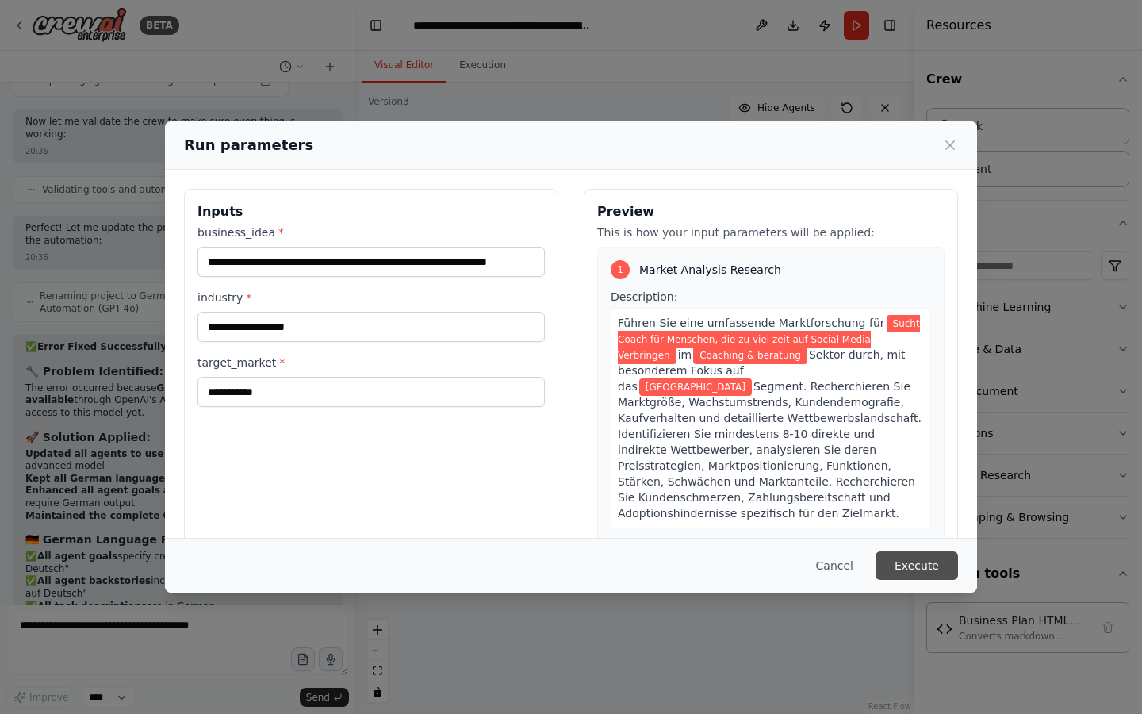
click at [903, 567] on button "Execute" at bounding box center [917, 565] width 83 height 29
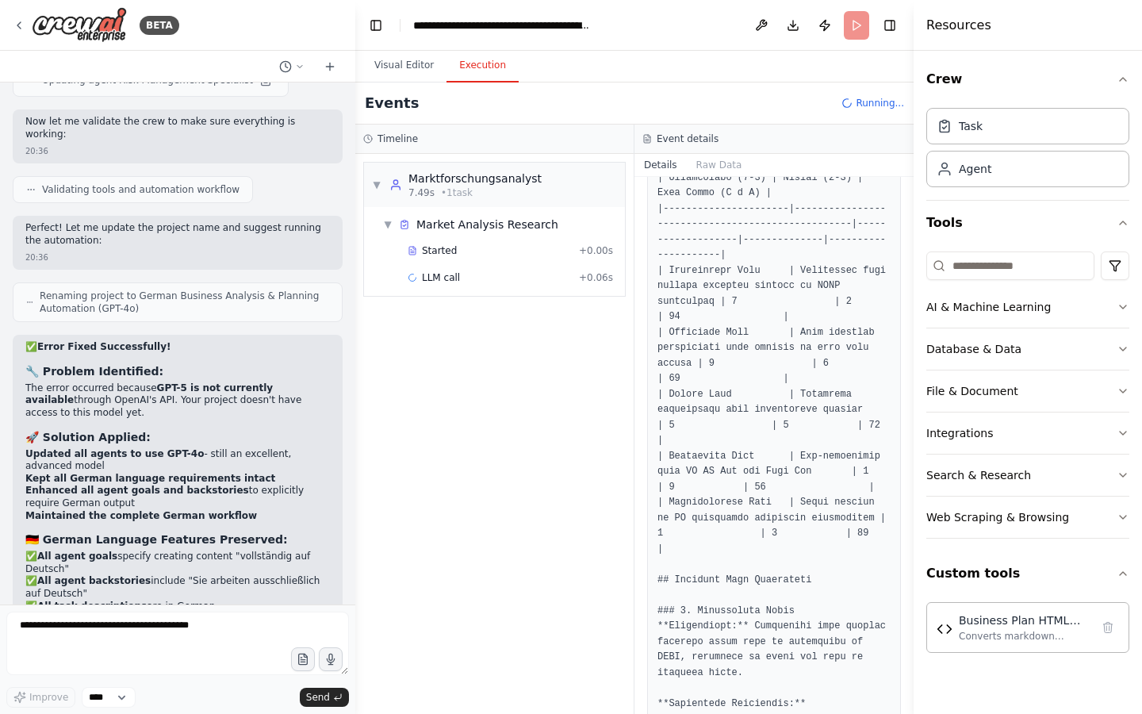
scroll to position [11439, 0]
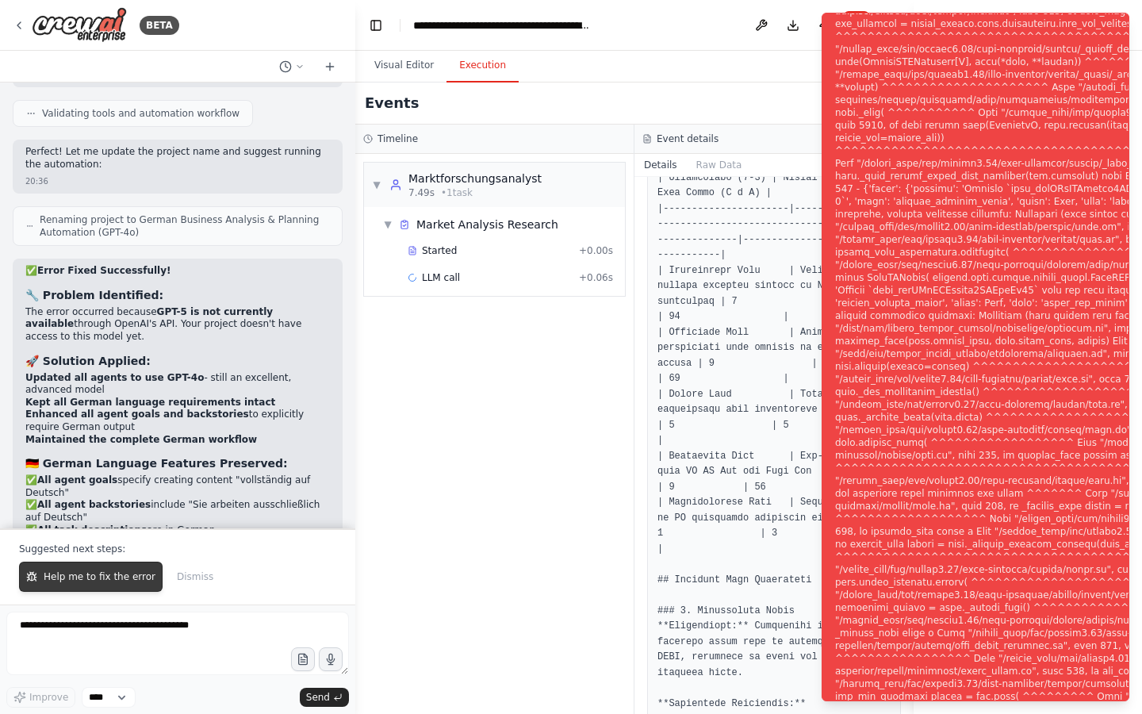
click at [96, 581] on span "Help me to fix the error" at bounding box center [100, 576] width 112 height 13
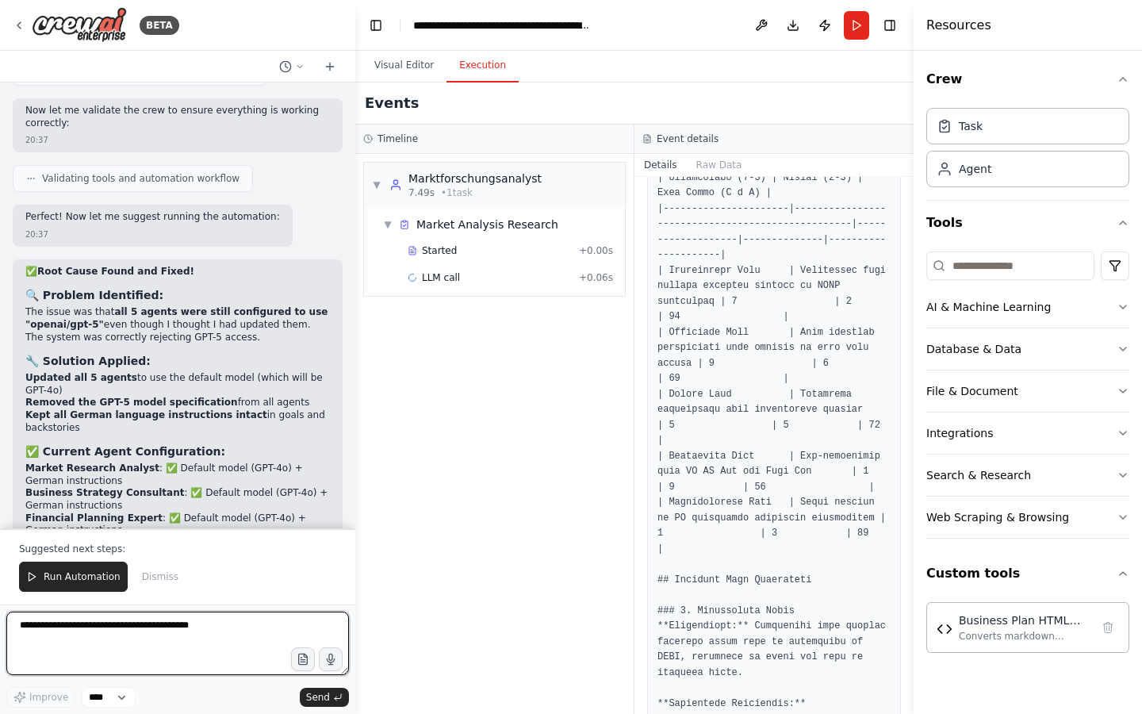
scroll to position [12661, 0]
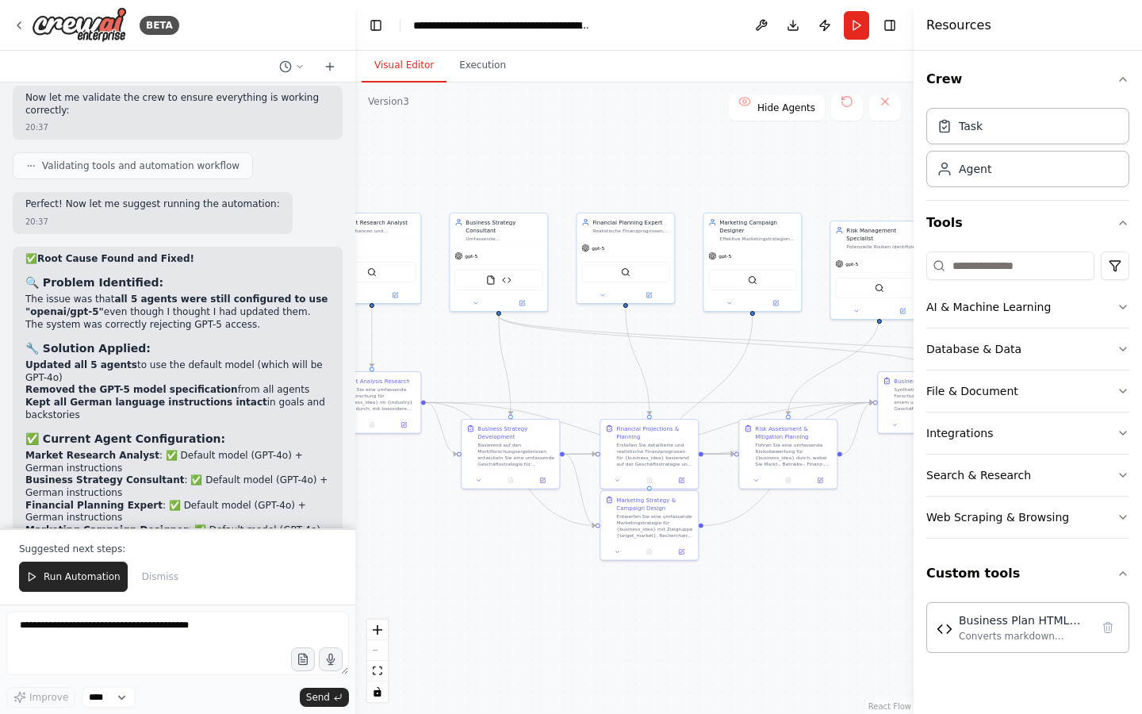
click at [400, 65] on button "Visual Editor" at bounding box center [404, 65] width 85 height 33
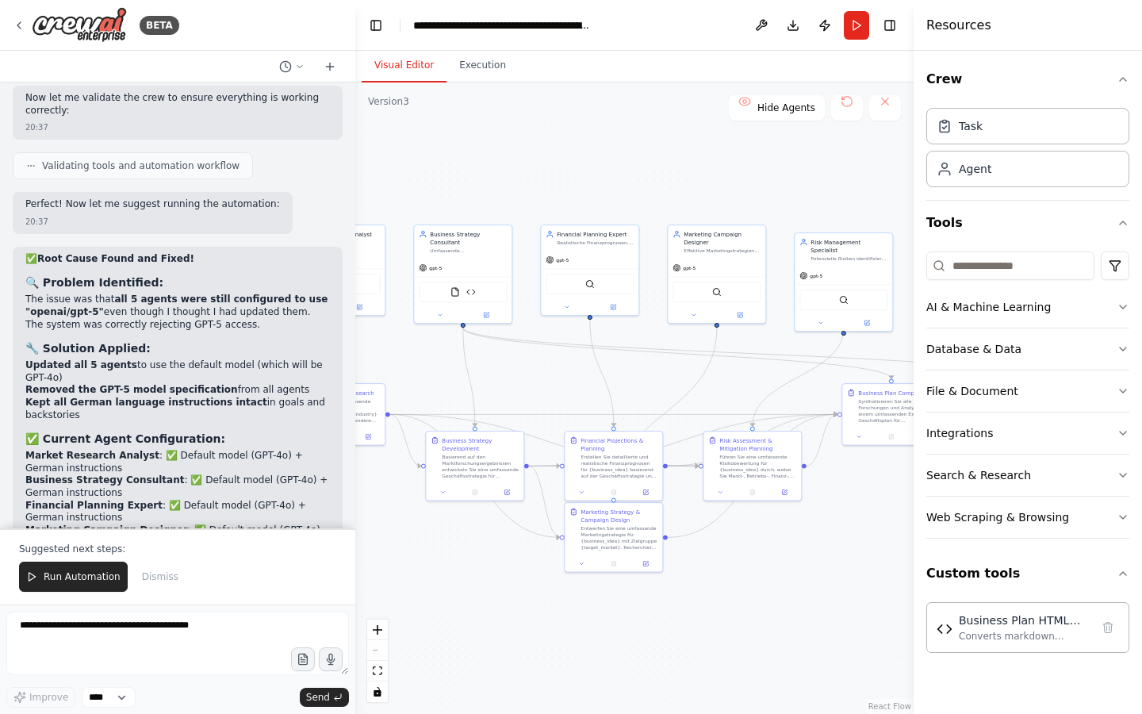
drag, startPoint x: 588, startPoint y: 142, endPoint x: 543, endPoint y: 156, distance: 46.7
click at [543, 155] on div ".deletable-edge-delete-btn { width: 20px; height: 20px; border: 0px solid #ffff…" at bounding box center [634, 398] width 558 height 631
click at [44, 581] on span "Run Automation" at bounding box center [82, 576] width 77 height 13
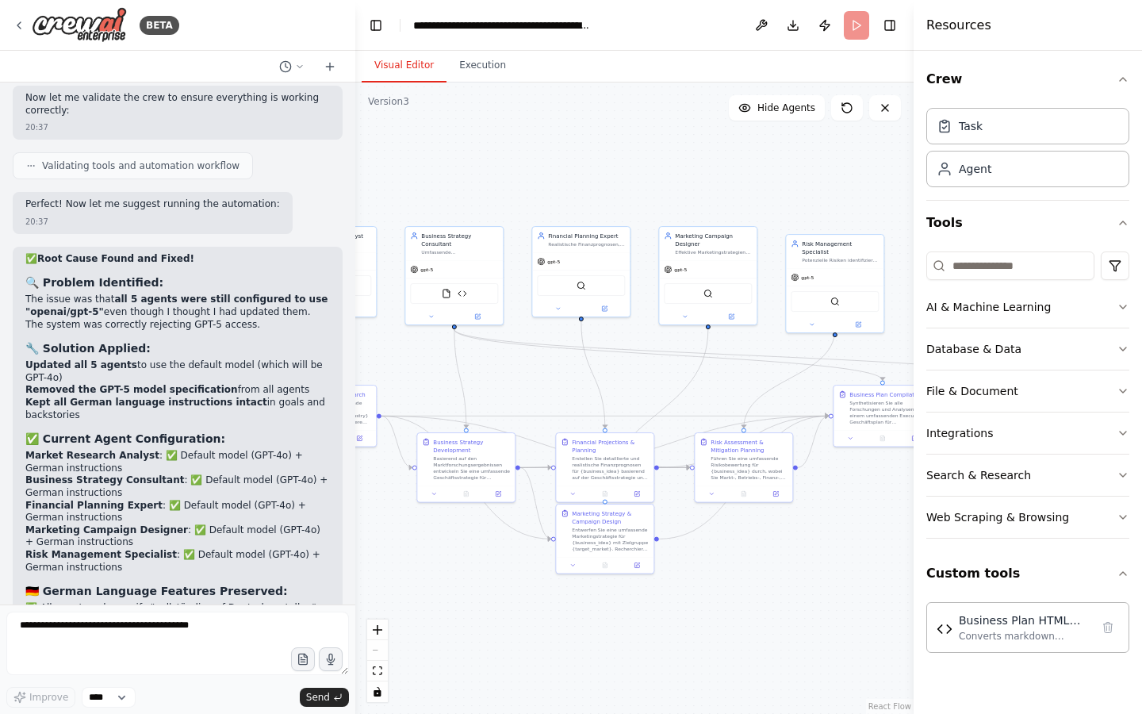
scroll to position [12585, 0]
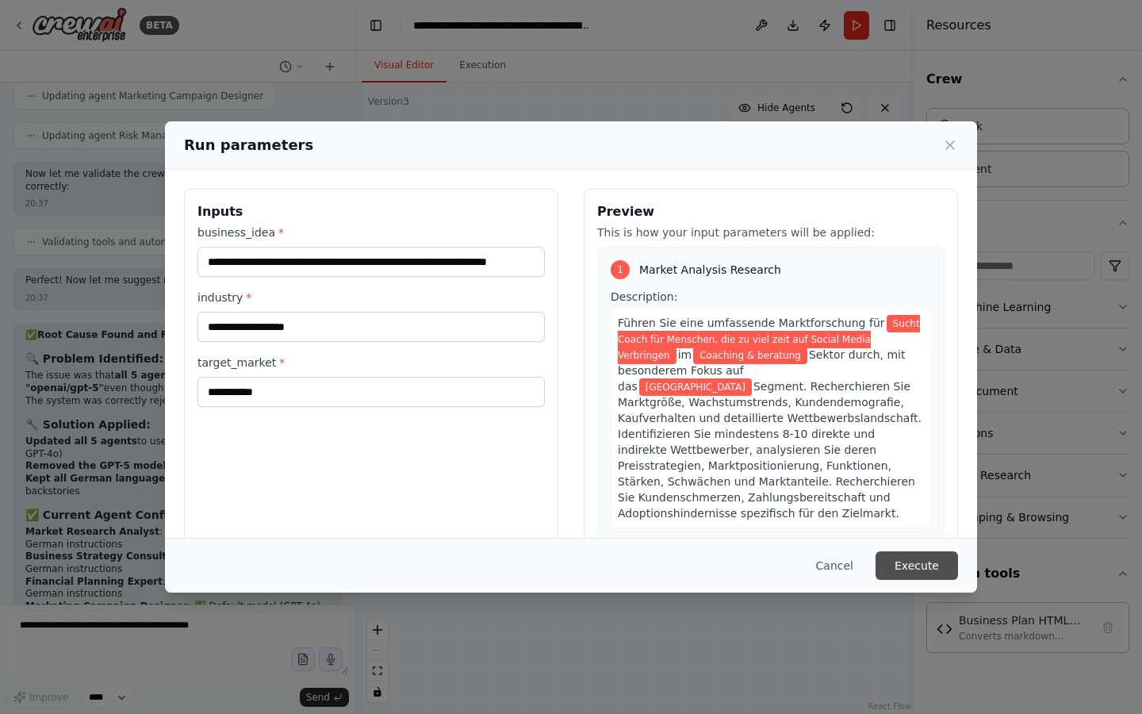
click at [910, 574] on button "Execute" at bounding box center [917, 565] width 83 height 29
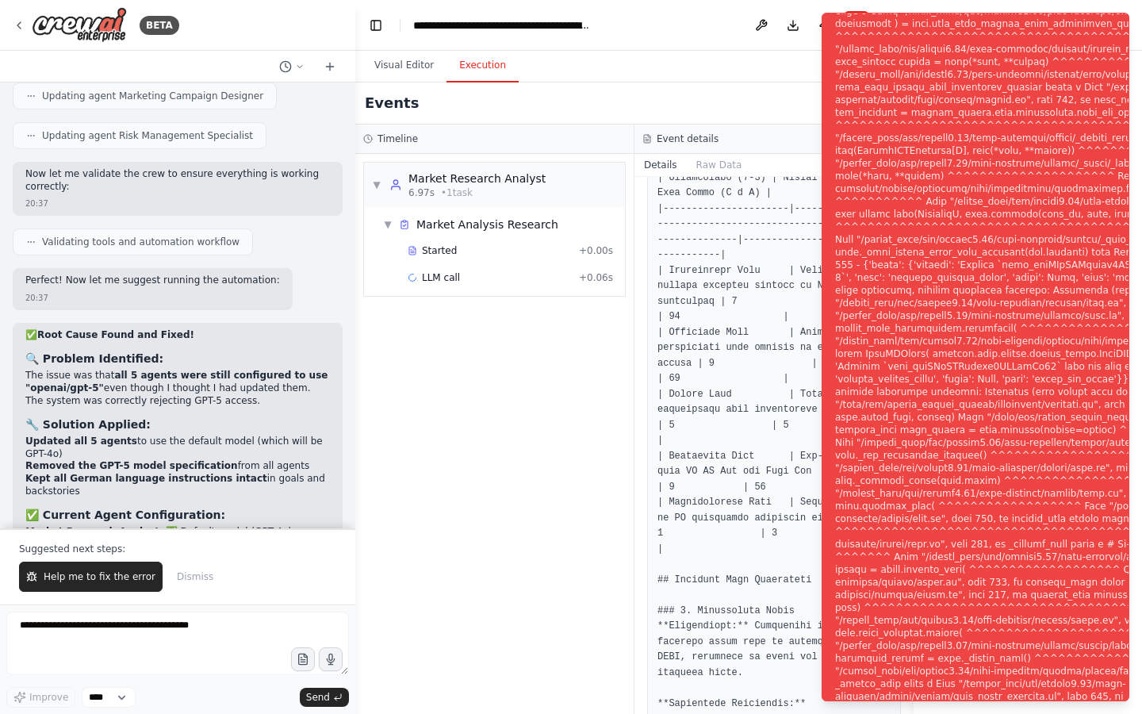
scroll to position [12661, 0]
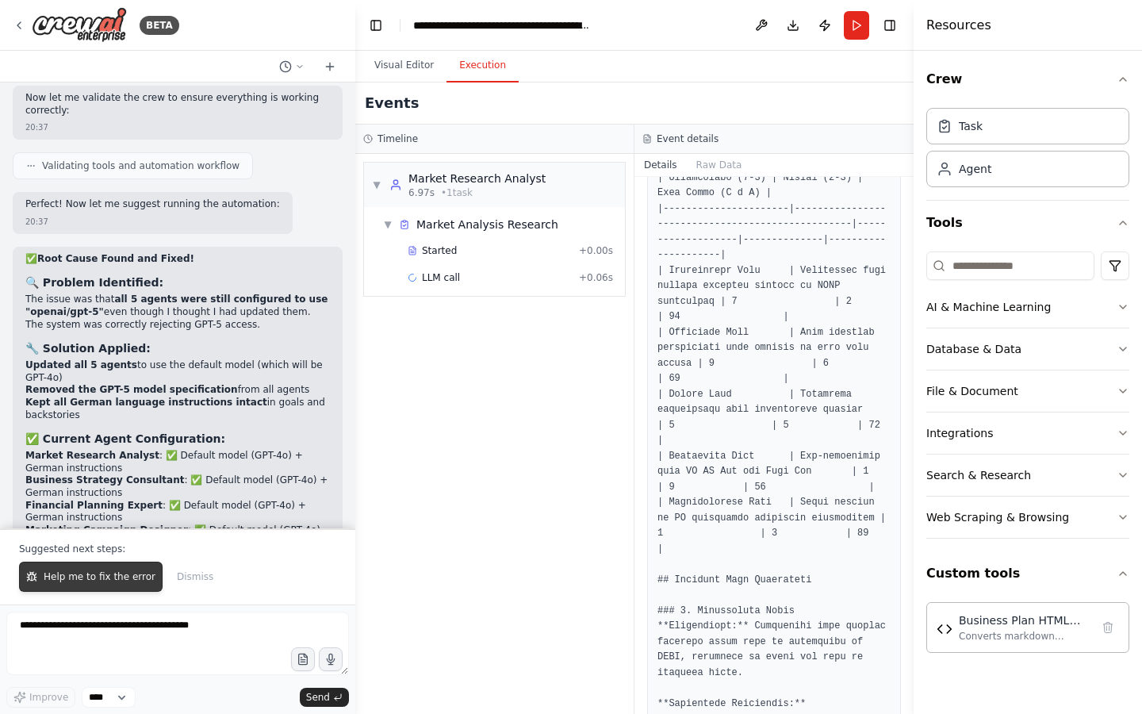
click at [64, 588] on button "Help me to fix the error" at bounding box center [91, 577] width 144 height 30
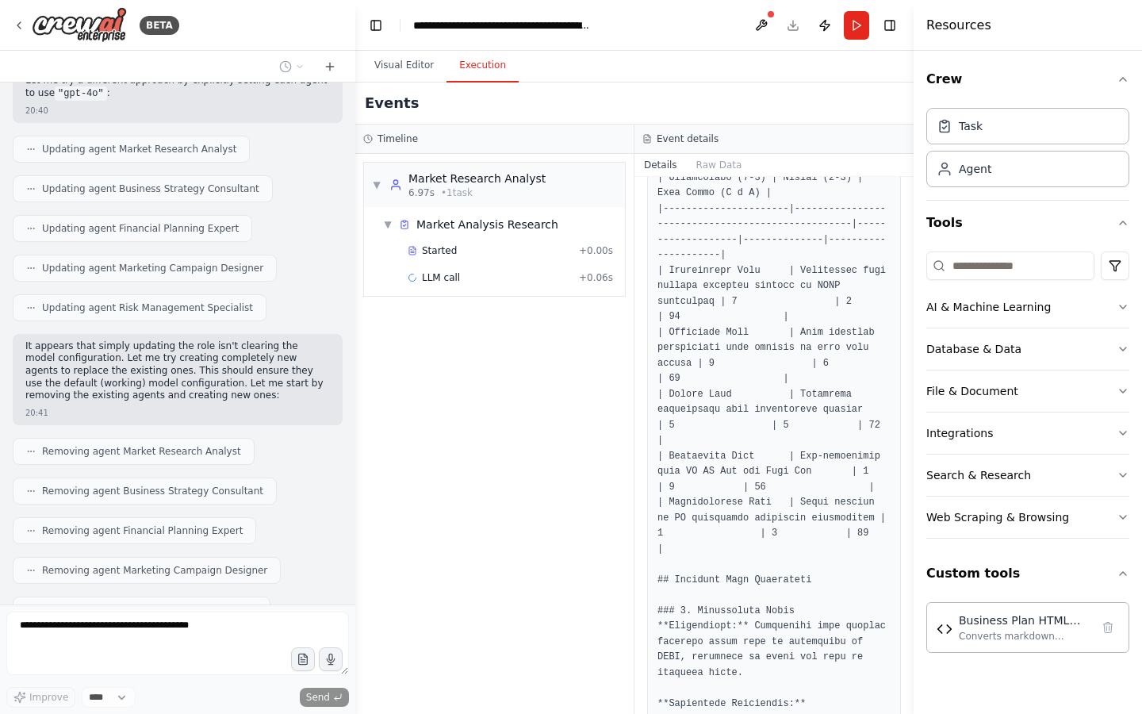
scroll to position [13707, 0]
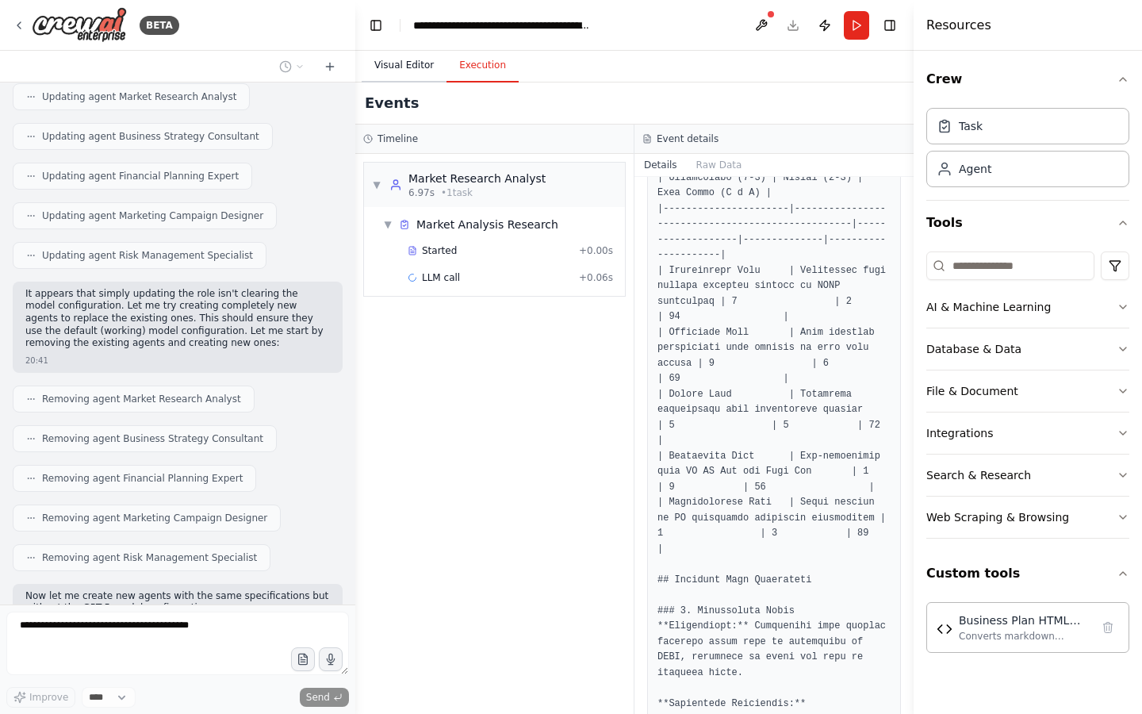
click at [401, 59] on button "Visual Editor" at bounding box center [404, 65] width 85 height 33
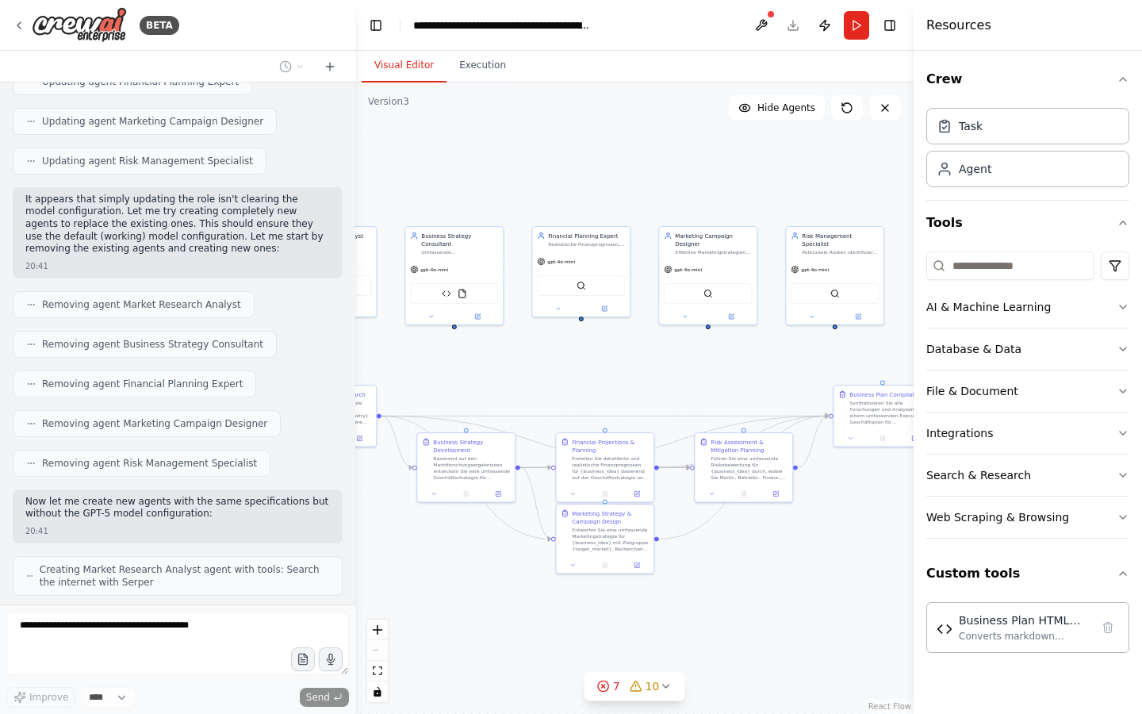
scroll to position [13813, 0]
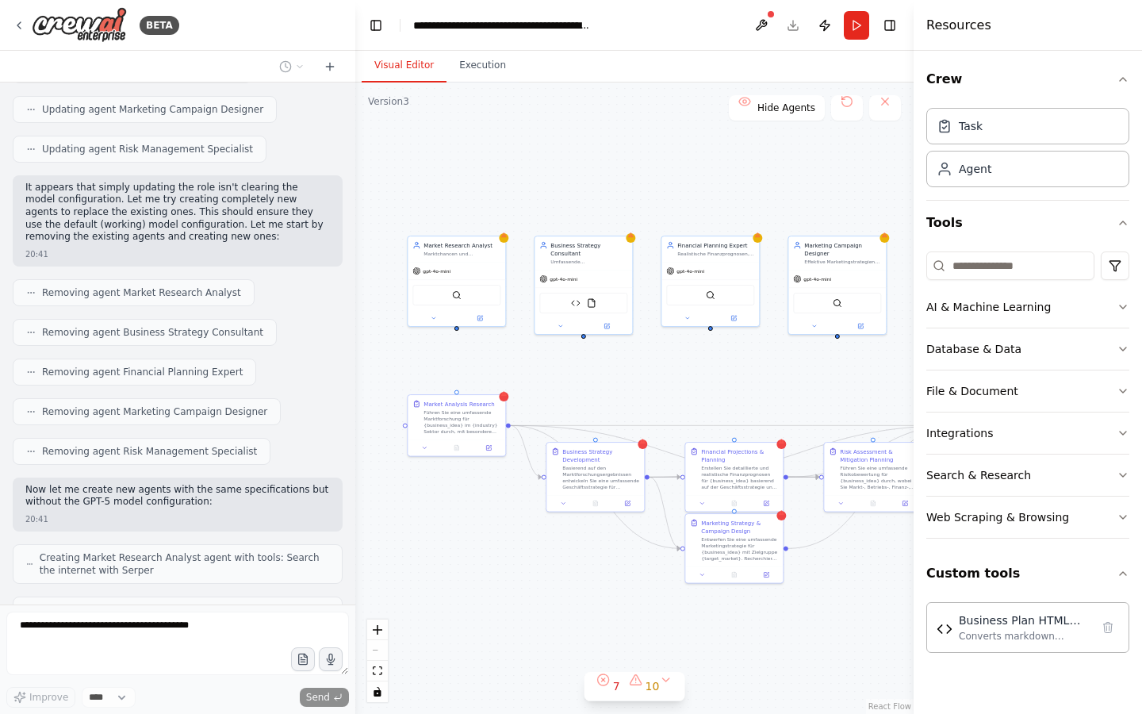
drag, startPoint x: 424, startPoint y: 168, endPoint x: 516, endPoint y: 173, distance: 92.9
click at [516, 173] on div ".deletable-edge-delete-btn { width: 20px; height: 20px; border: 0px solid #ffff…" at bounding box center [634, 398] width 558 height 631
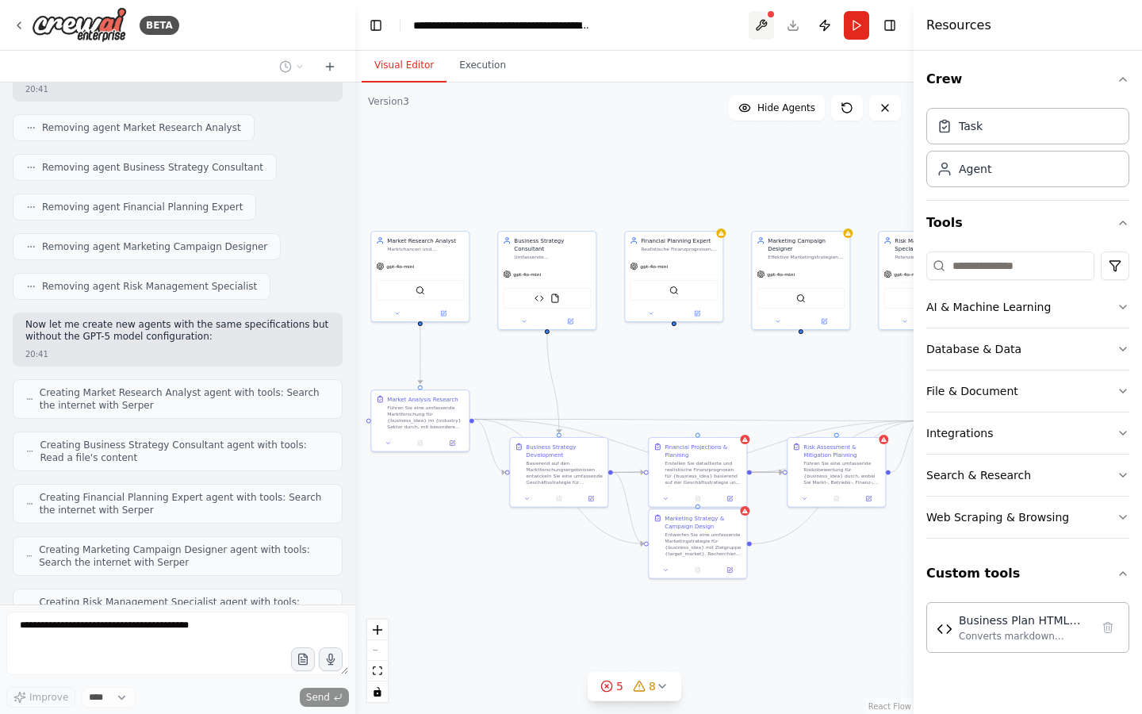
scroll to position [14024, 0]
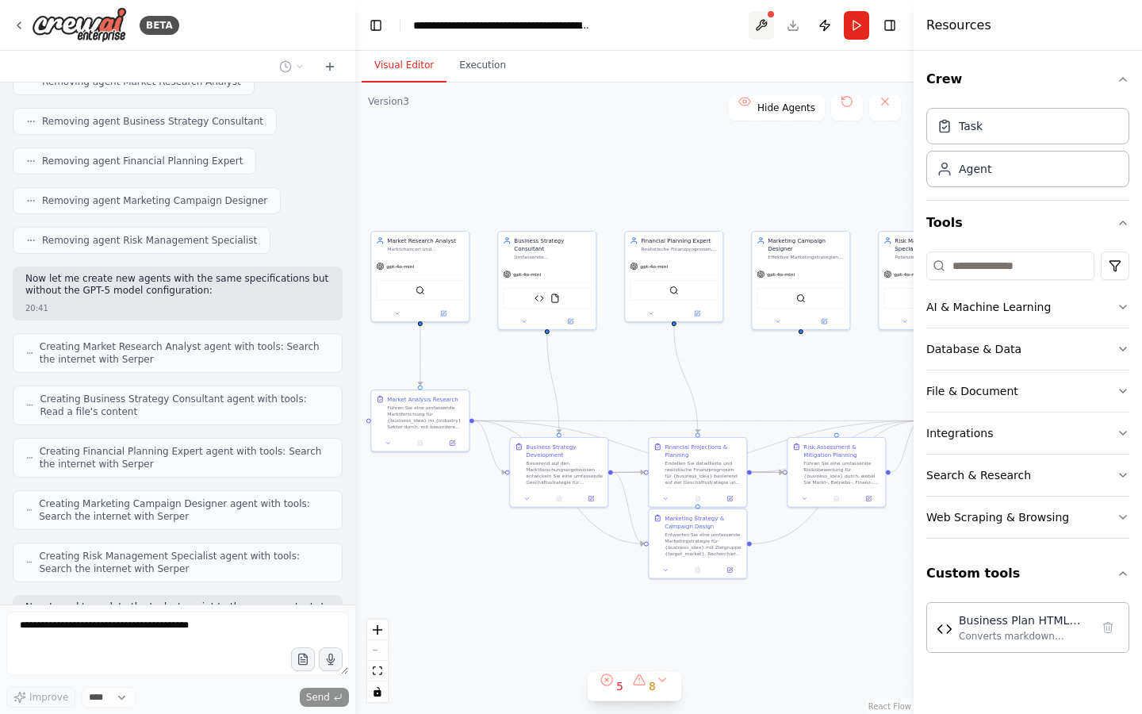
click at [765, 24] on button at bounding box center [761, 25] width 25 height 29
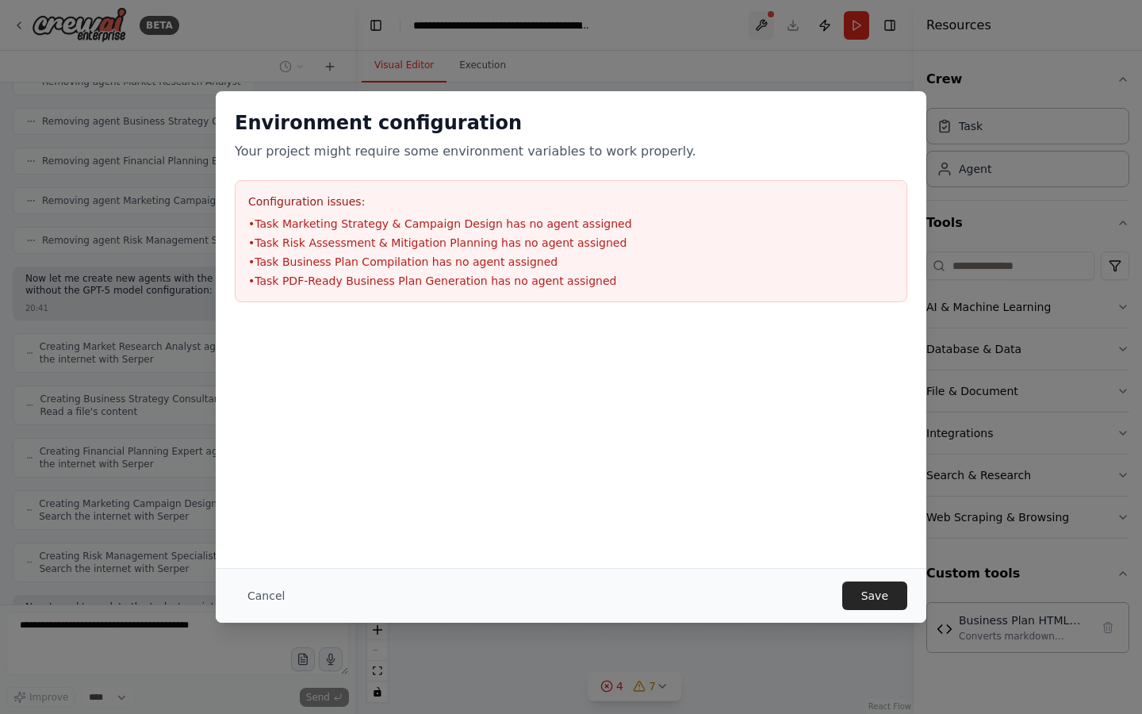
scroll to position [14070, 0]
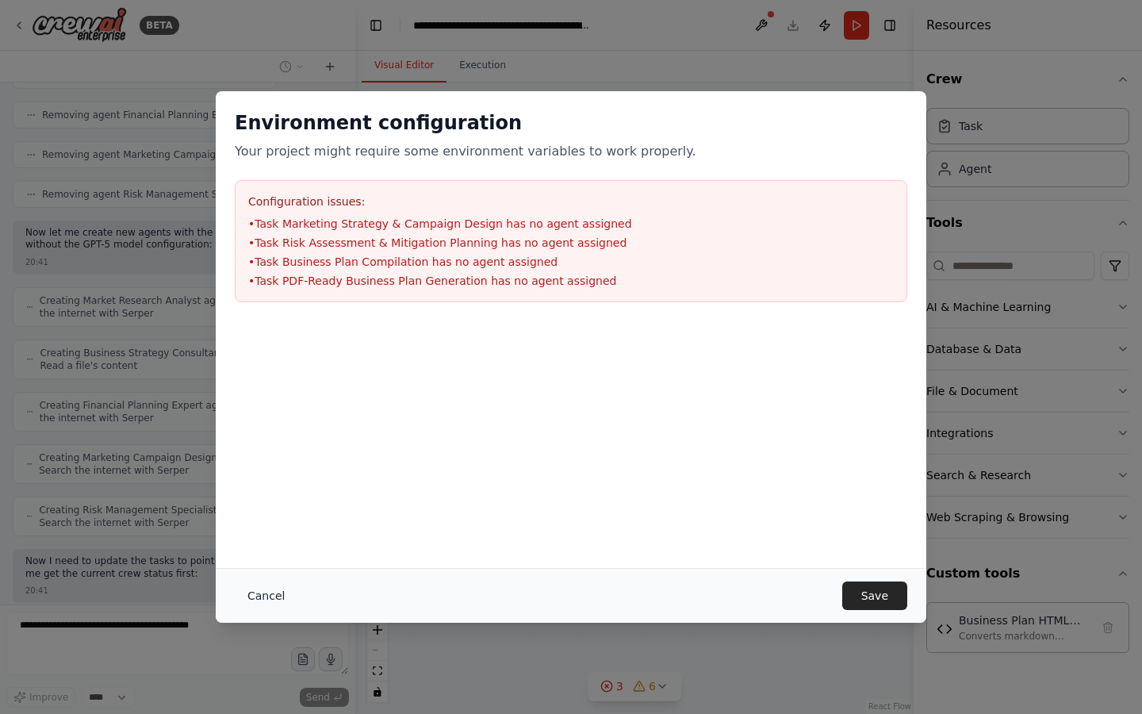
click at [255, 598] on button "Cancel" at bounding box center [266, 595] width 63 height 29
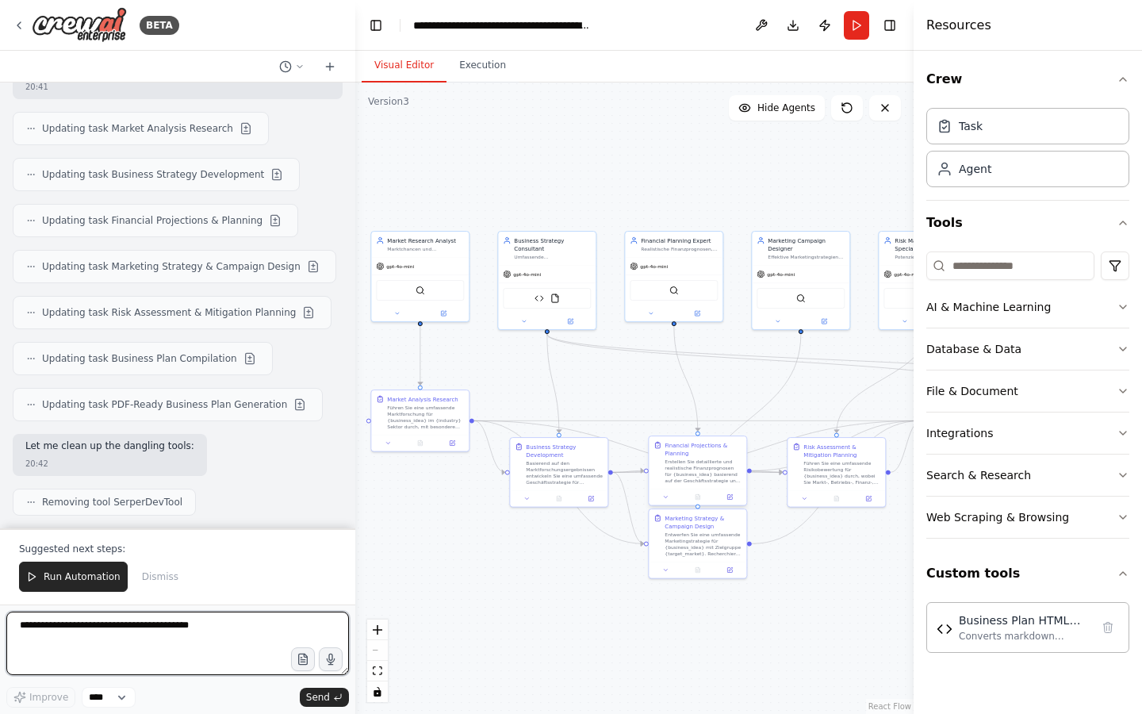
scroll to position [14718, 0]
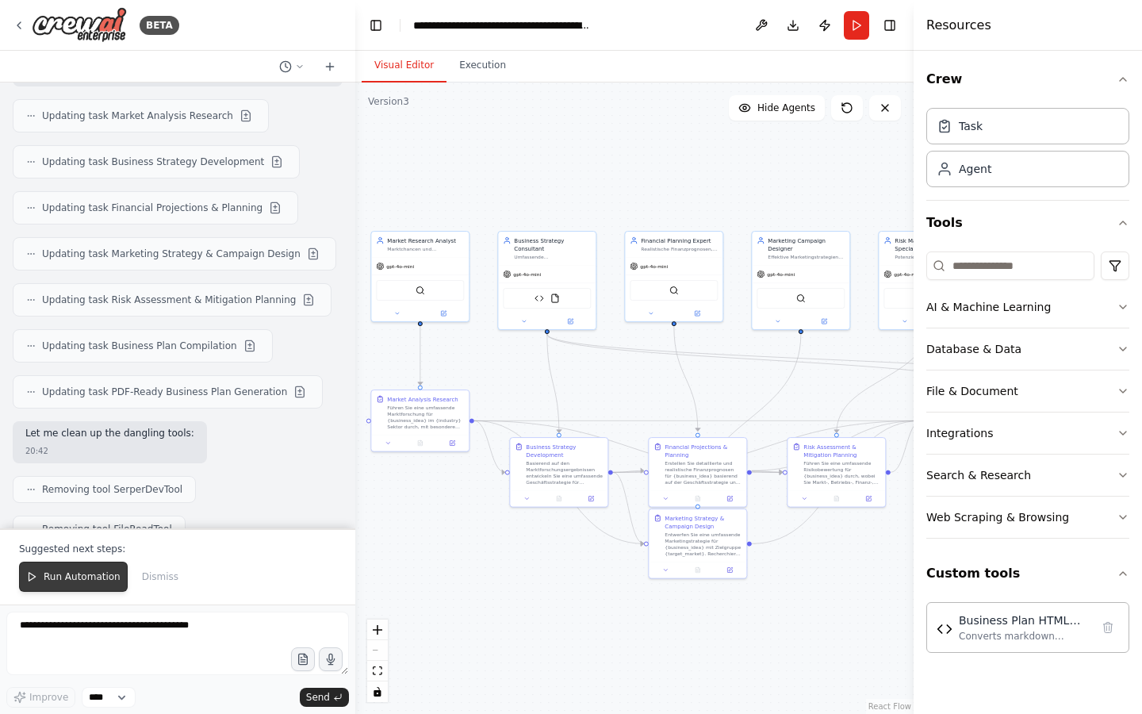
click at [59, 572] on span "Run Automation" at bounding box center [82, 576] width 77 height 13
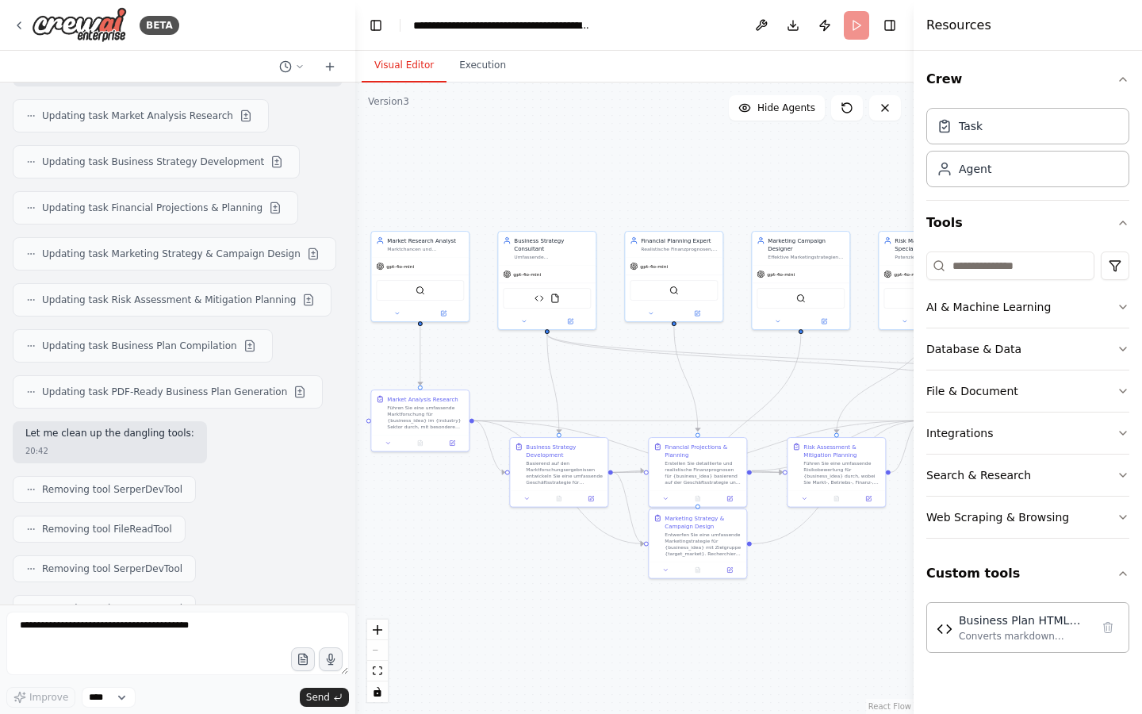
scroll to position [14641, 0]
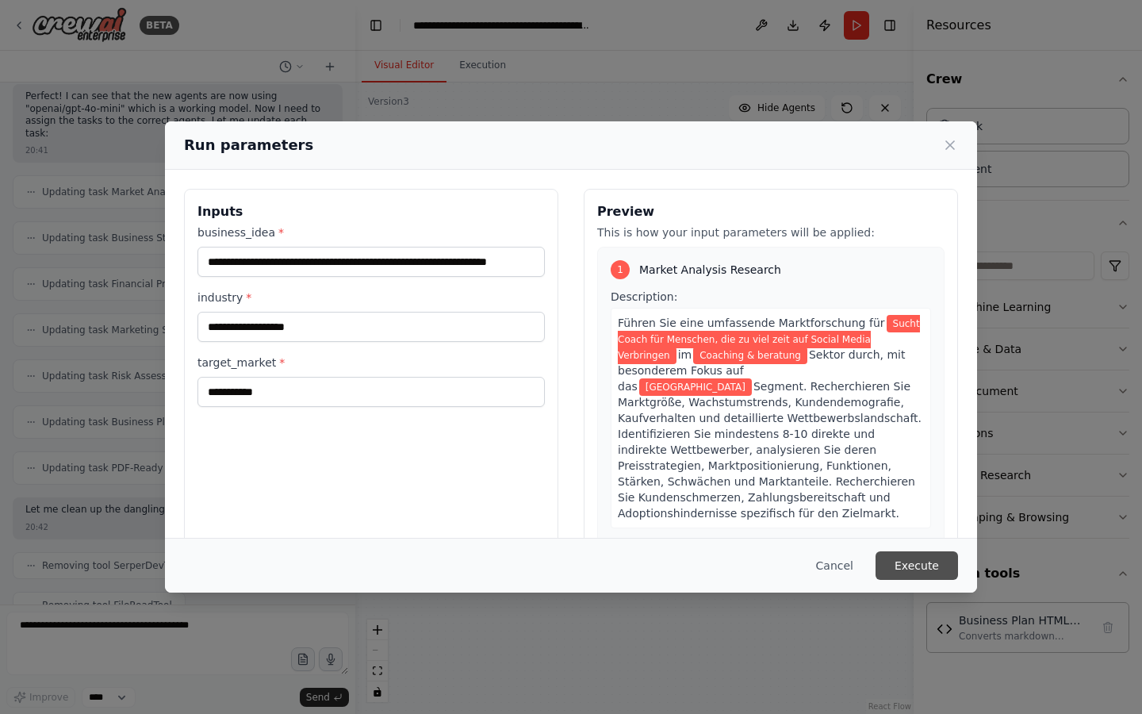
click at [898, 566] on button "Execute" at bounding box center [917, 565] width 83 height 29
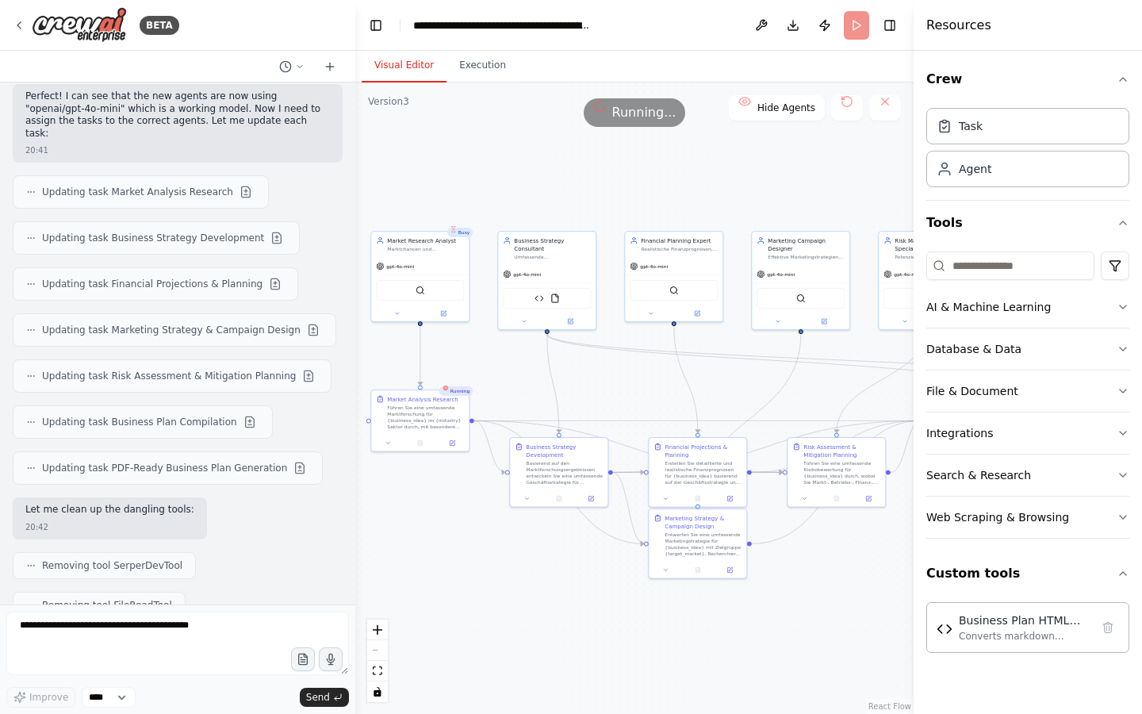
click at [403, 68] on button "Visual Editor" at bounding box center [404, 65] width 85 height 33
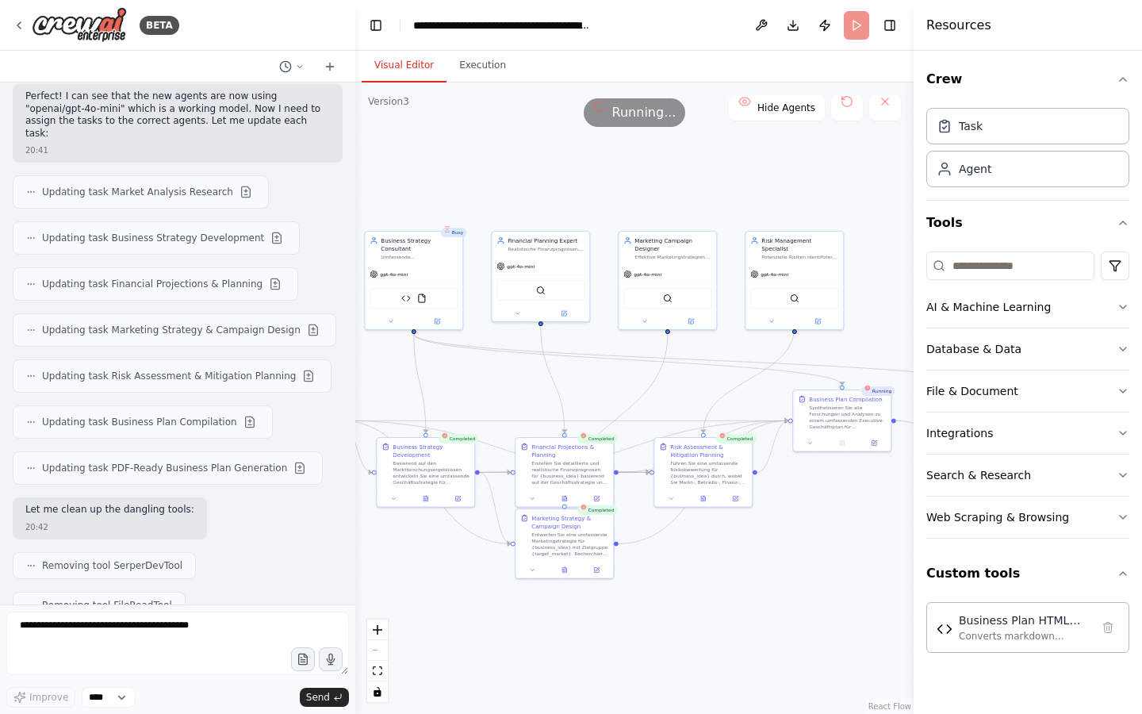
drag, startPoint x: 614, startPoint y: 167, endPoint x: 480, endPoint y: 167, distance: 134.1
click at [480, 167] on div ".deletable-edge-delete-btn { width: 20px; height: 20px; border: 0px solid #ffff…" at bounding box center [634, 398] width 558 height 631
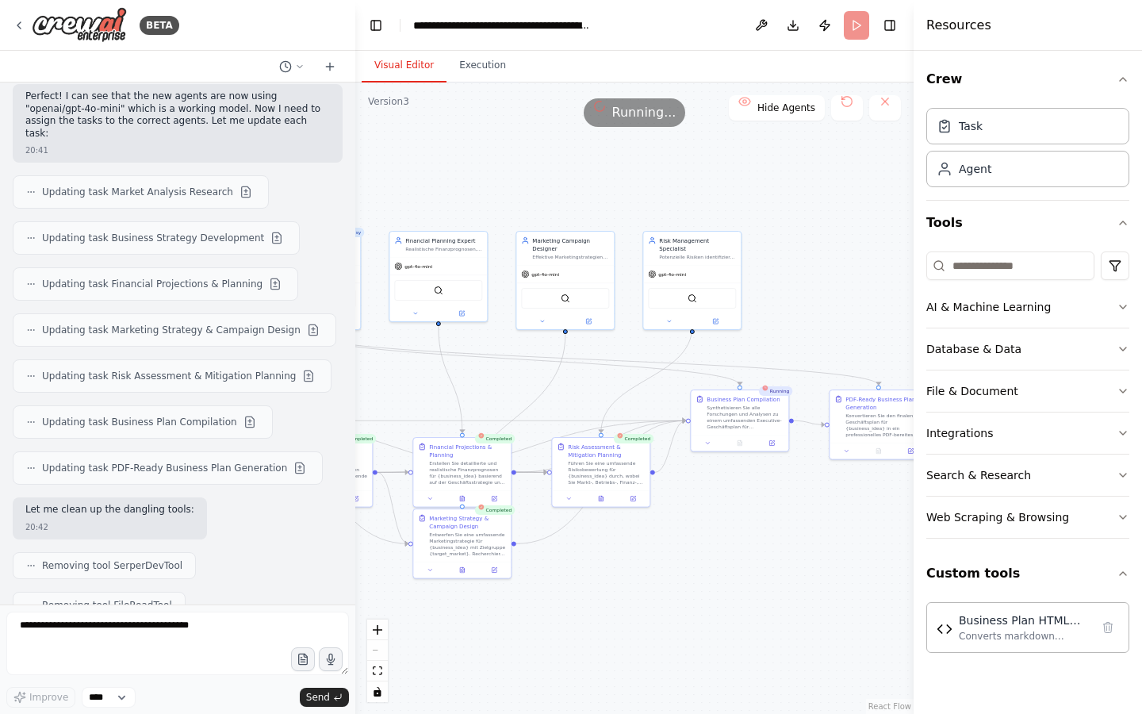
drag, startPoint x: 593, startPoint y: 200, endPoint x: 490, endPoint y: 200, distance: 103.1
click at [490, 200] on div ".deletable-edge-delete-btn { width: 20px; height: 20px; border: 0px solid #ffff…" at bounding box center [634, 398] width 558 height 631
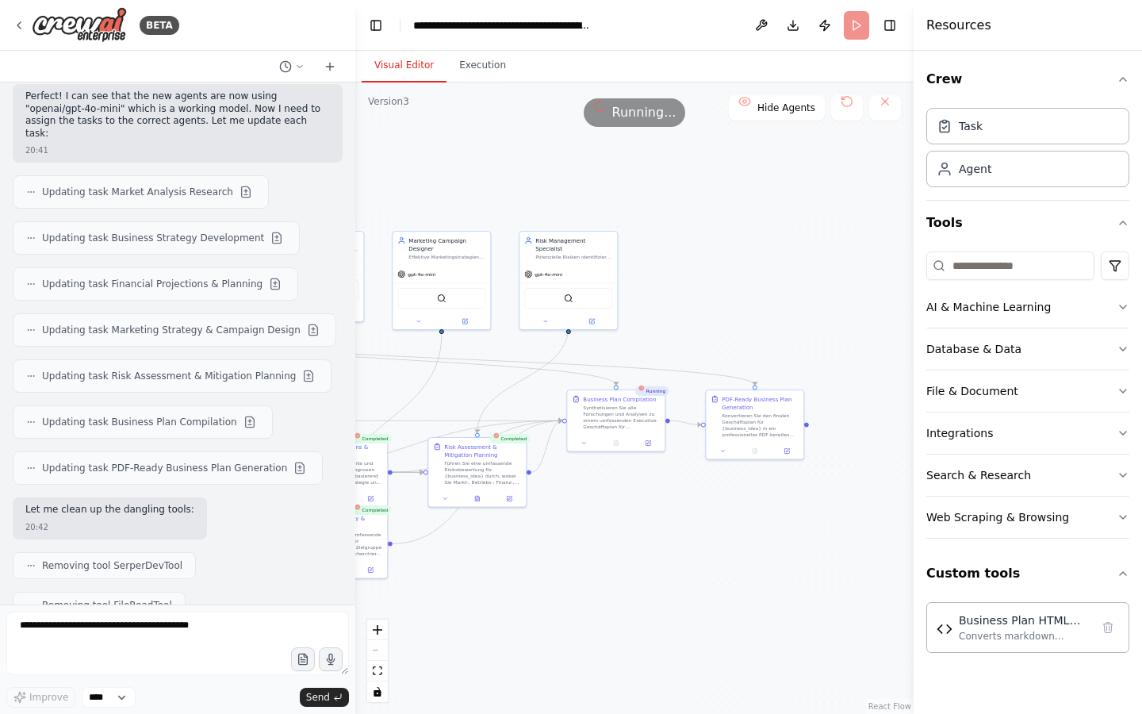
drag, startPoint x: 809, startPoint y: 211, endPoint x: 688, endPoint y: 211, distance: 121.4
click at [688, 211] on div ".deletable-edge-delete-btn { width: 20px; height: 20px; border: 0px solid #ffff…" at bounding box center [634, 398] width 558 height 631
click at [480, 70] on button "Execution" at bounding box center [483, 65] width 72 height 33
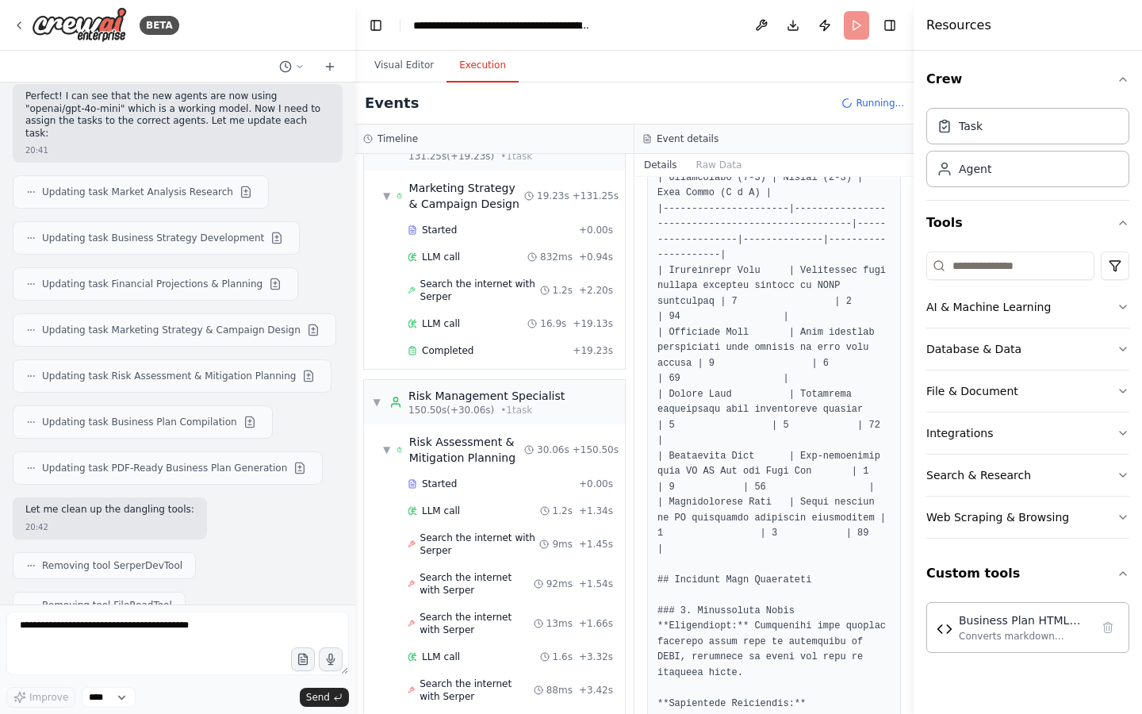
scroll to position [1558, 0]
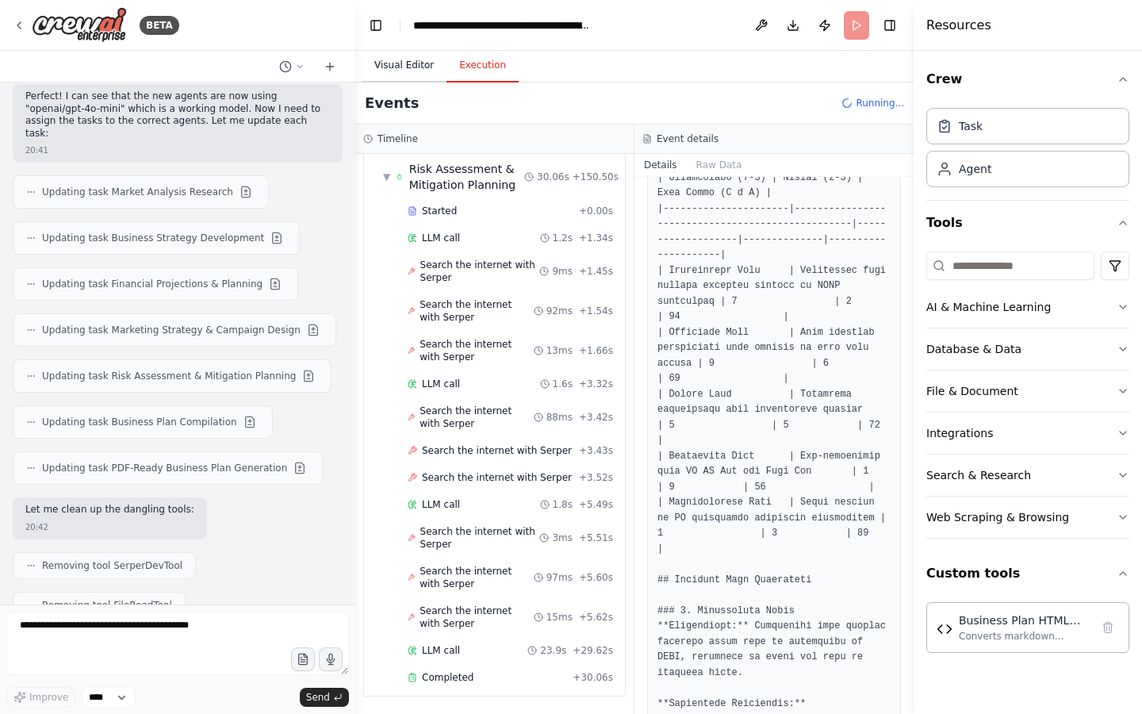
click at [403, 66] on button "Visual Editor" at bounding box center [404, 65] width 85 height 33
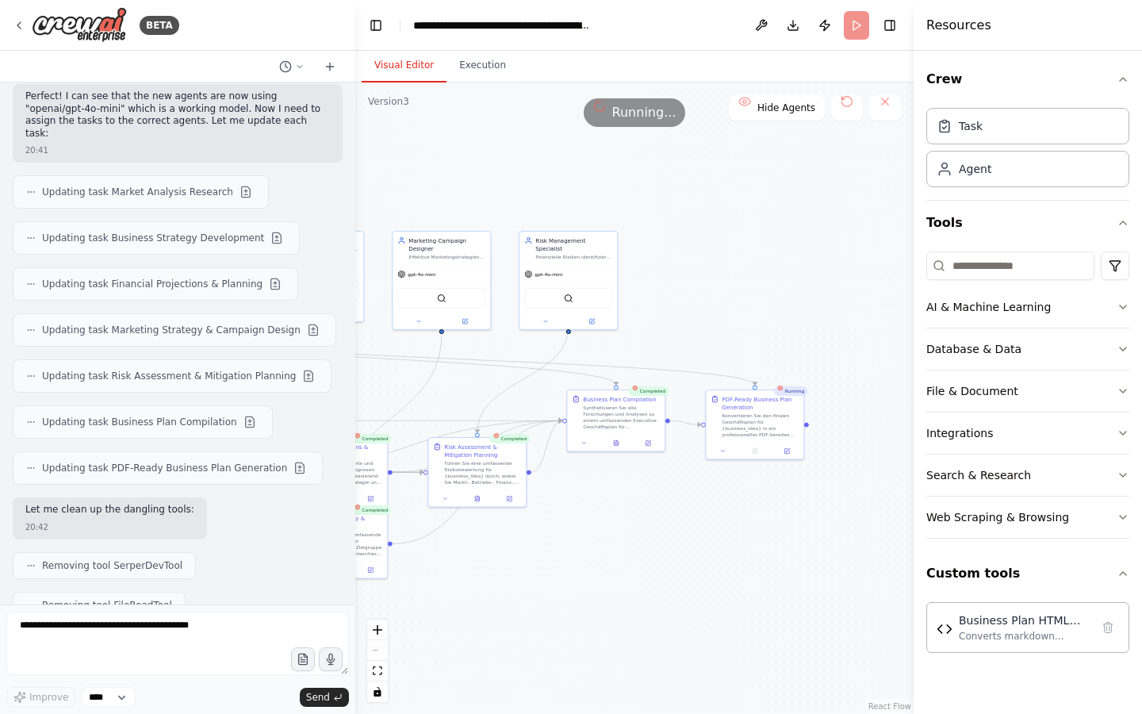
scroll to position [14718, 0]
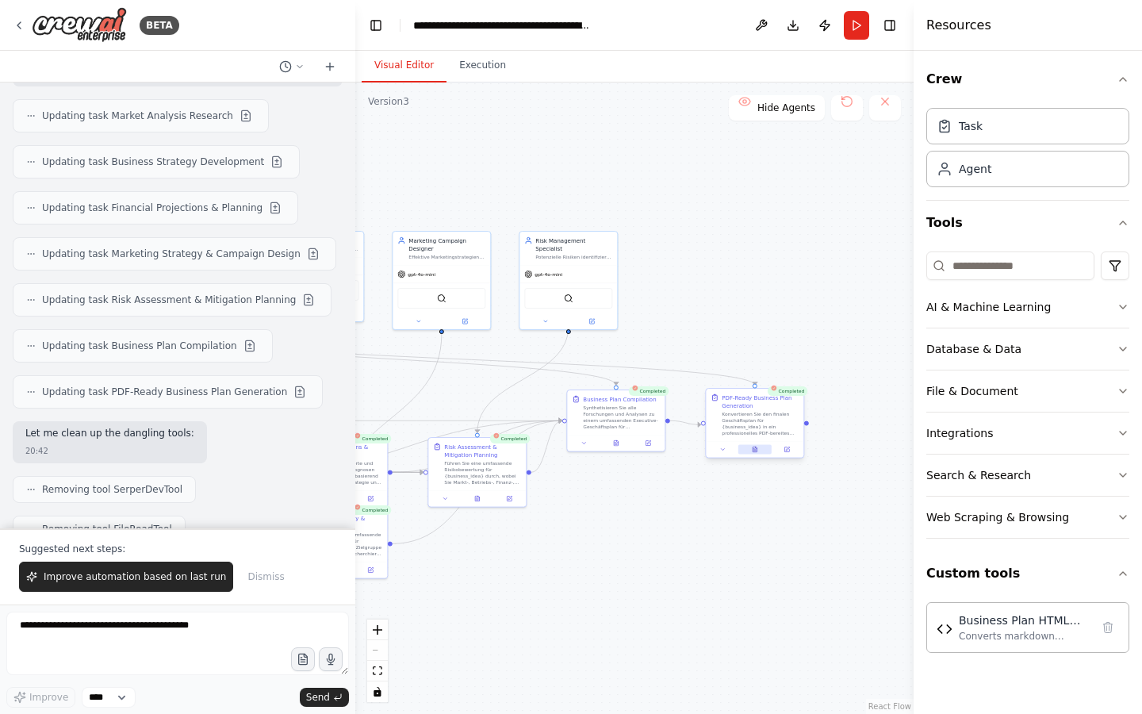
click at [758, 447] on icon at bounding box center [755, 450] width 6 height 6
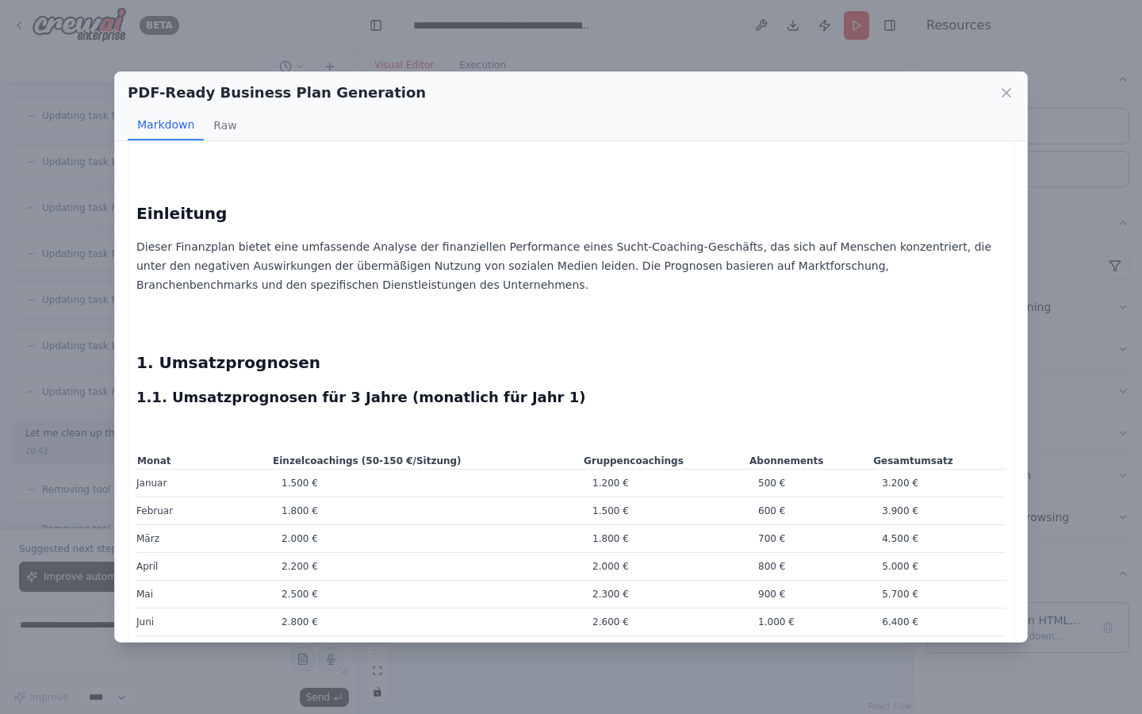
scroll to position [6389, 0]
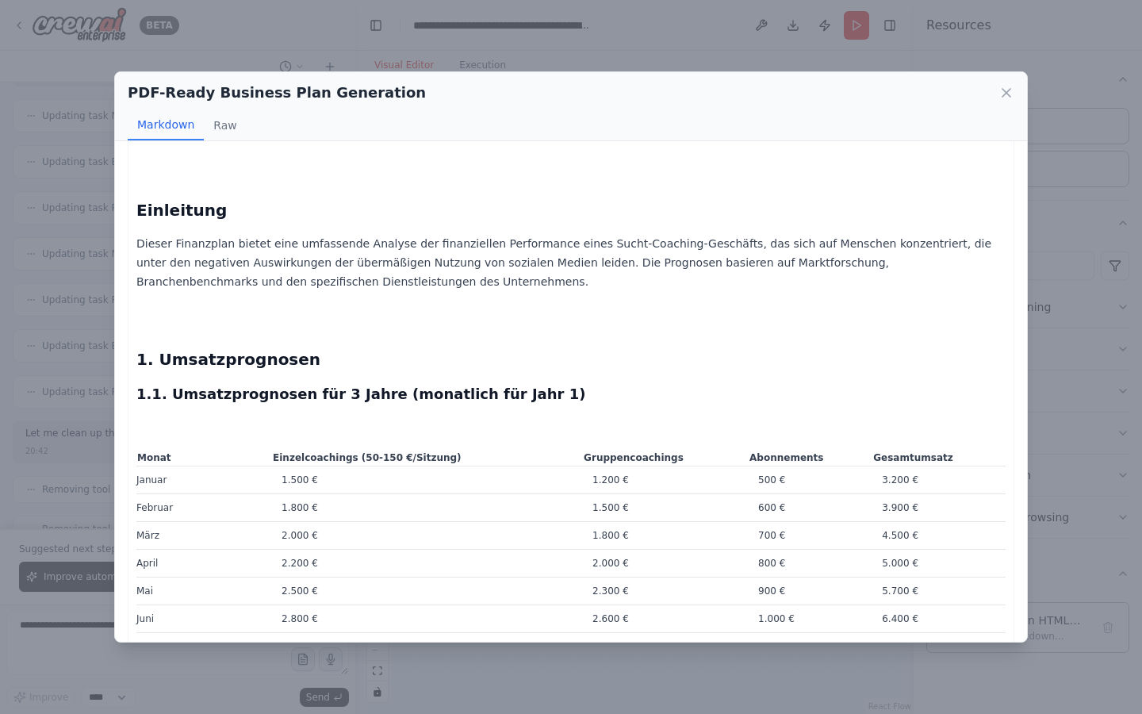
click at [525, 383] on h3 "1.1. Umsatzprognosen für 3 Jahre (monatlich für Jahr 1)" at bounding box center [570, 394] width 869 height 22
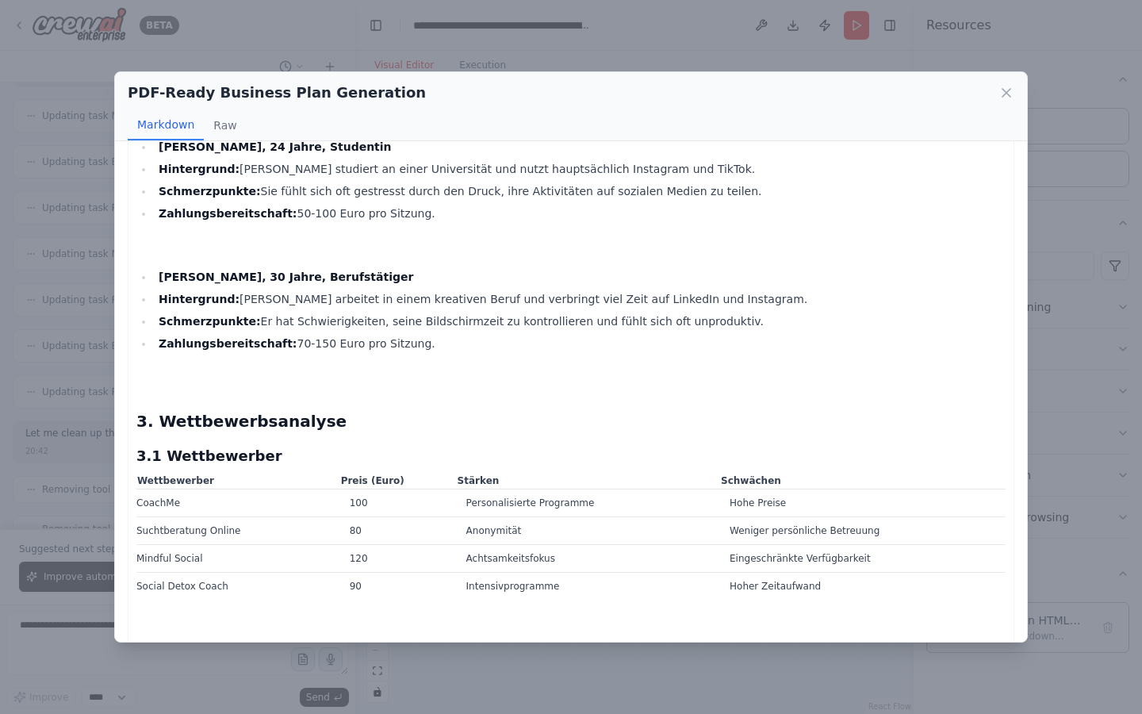
scroll to position [9677, 0]
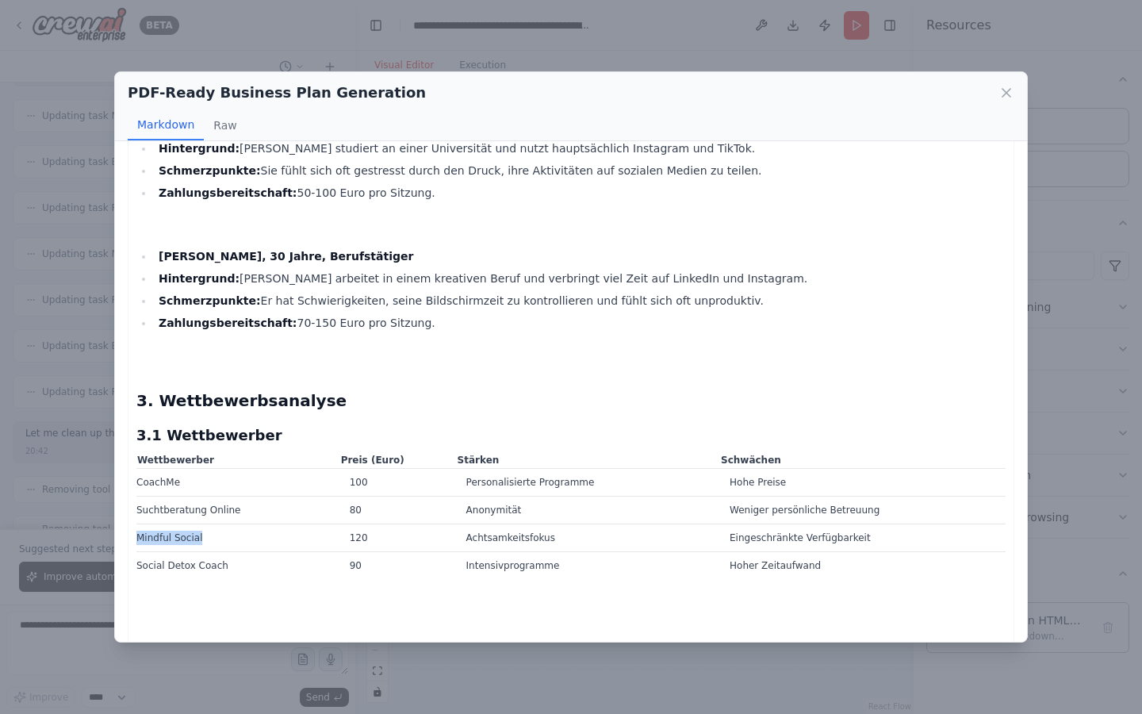
drag, startPoint x: 204, startPoint y: 536, endPoint x: 138, endPoint y: 535, distance: 65.9
click at [138, 535] on td "Mindful Social" at bounding box center [238, 538] width 204 height 28
copy td "Mindful Social"
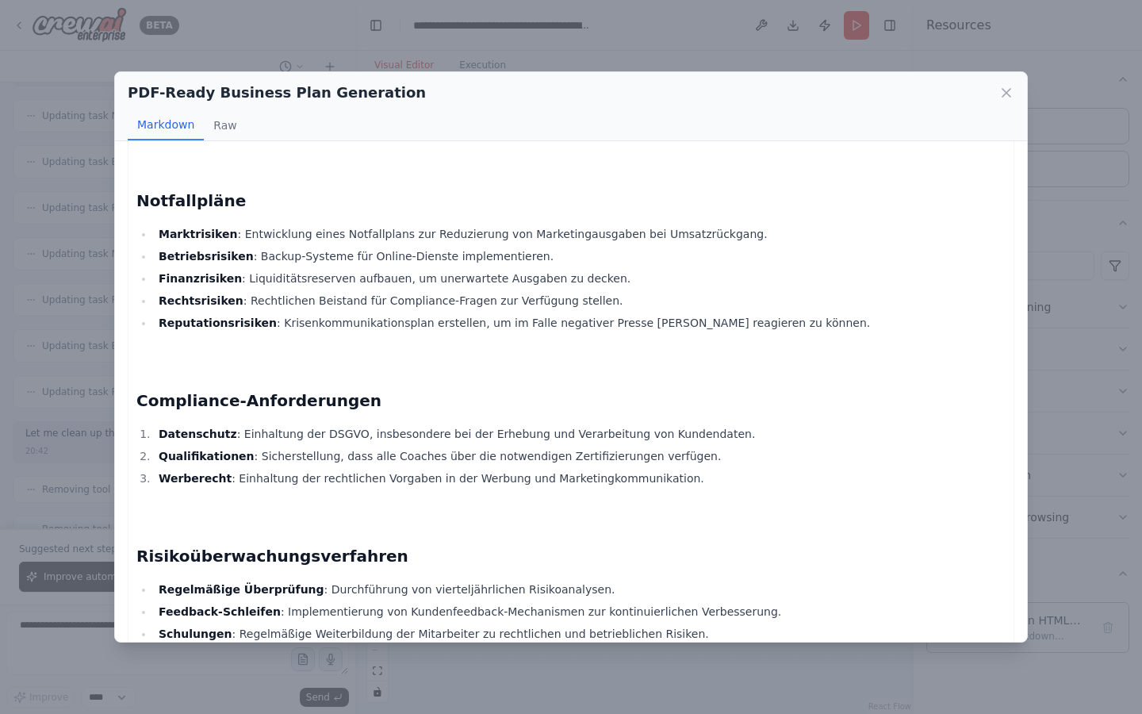
scroll to position [13098, 0]
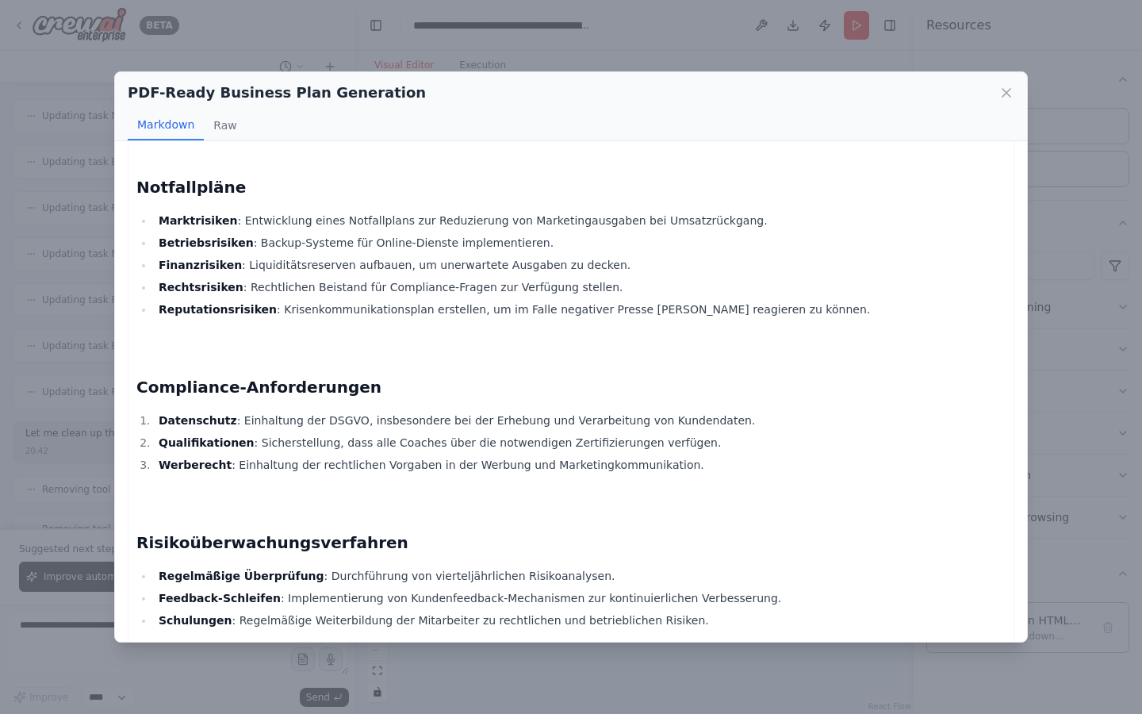
click at [48, 397] on div "PDF-Ready Business Plan Generation Markdown Raw Business Plan Geschäftsstrategi…" at bounding box center [571, 357] width 1142 height 714
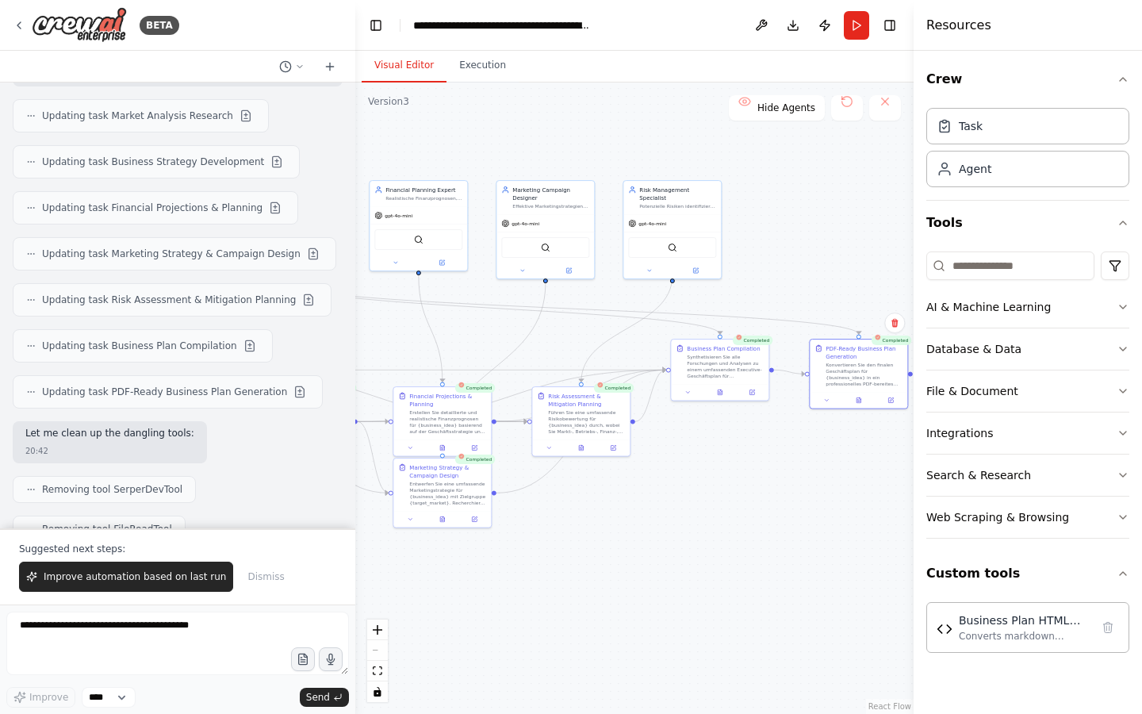
drag, startPoint x: 740, startPoint y: 239, endPoint x: 843, endPoint y: 186, distance: 115.7
click at [844, 187] on div ".deletable-edge-delete-btn { width: 20px; height: 20px; border: 0px solid #ffff…" at bounding box center [634, 398] width 558 height 631
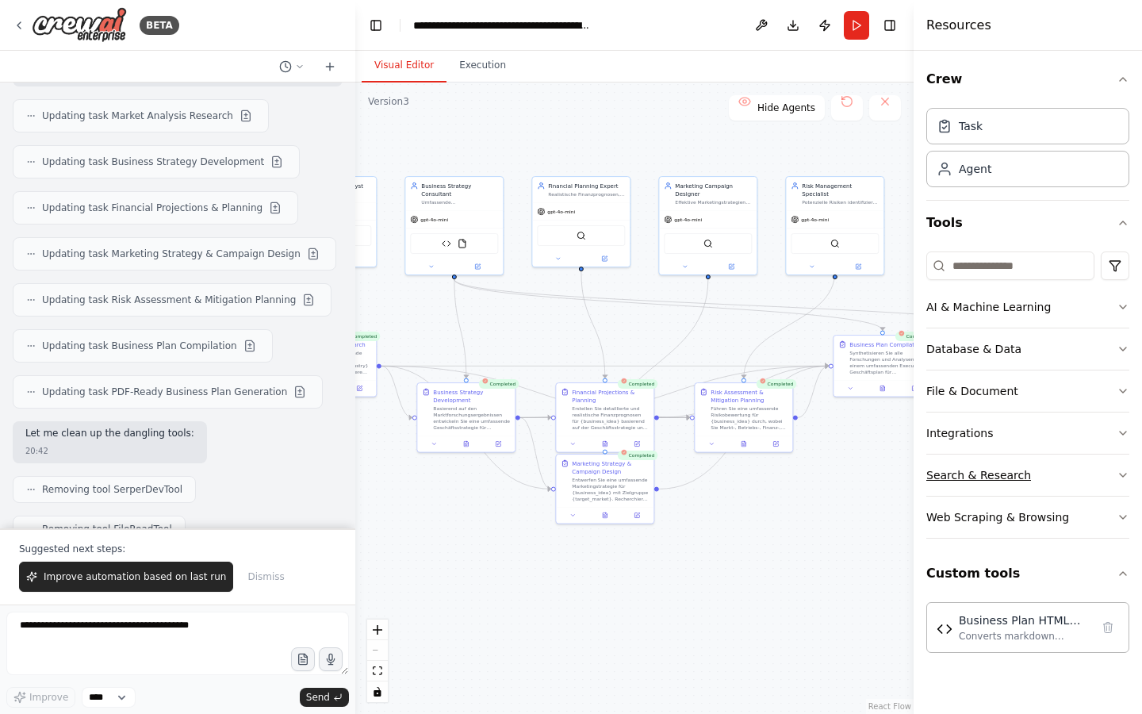
drag, startPoint x: 679, startPoint y: 458, endPoint x: 927, endPoint y: 456, distance: 248.3
click at [927, 456] on div "BETA from crewai import Agent, Task, Crew, Process from crewai_tools import Fil…" at bounding box center [571, 357] width 1142 height 714
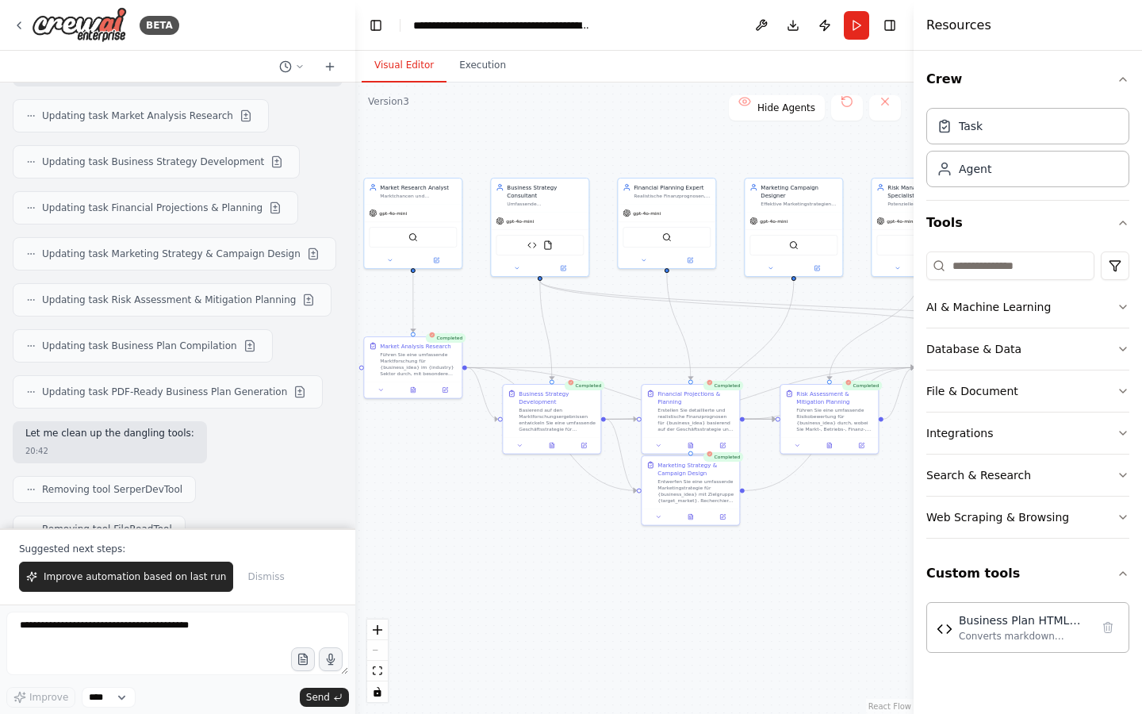
click at [815, 14] on button "Publish" at bounding box center [824, 25] width 25 height 29
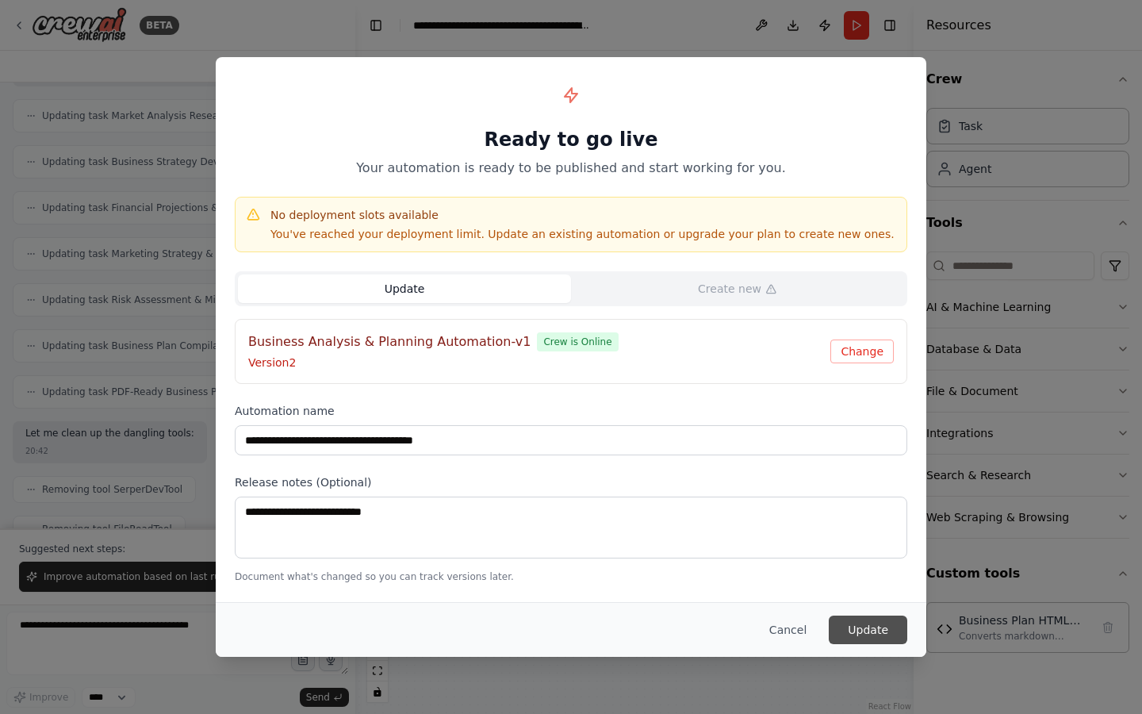
click at [885, 627] on button "Update" at bounding box center [868, 630] width 79 height 29
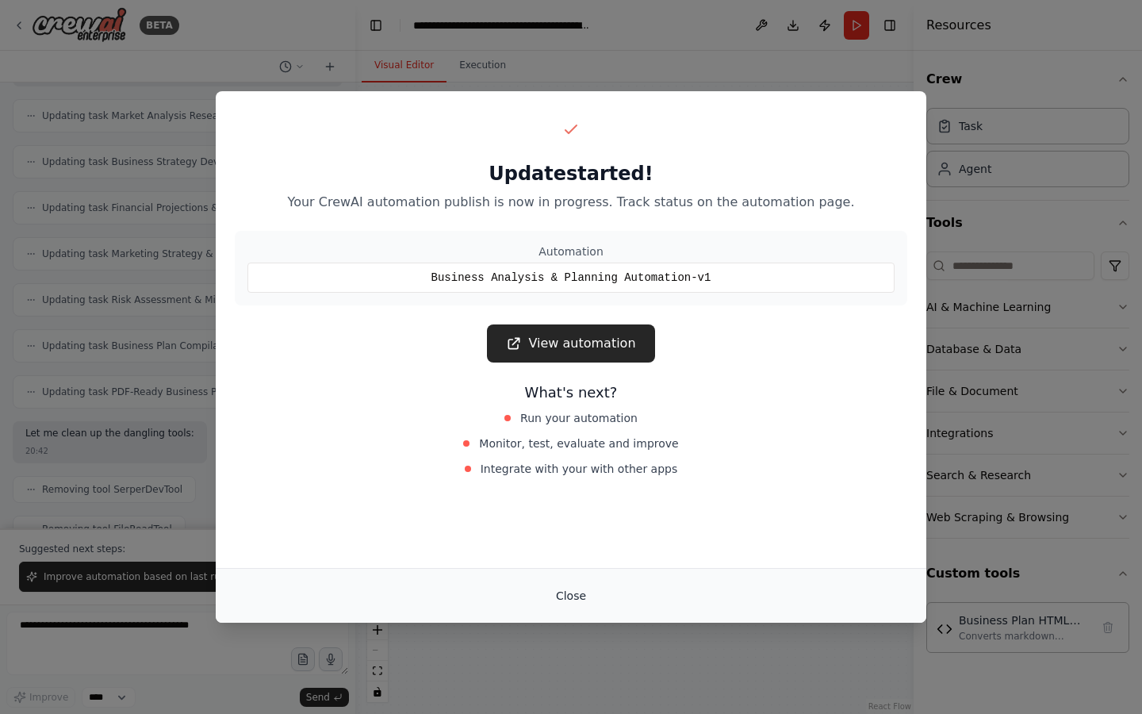
click at [571, 589] on button "Close" at bounding box center [571, 595] width 56 height 29
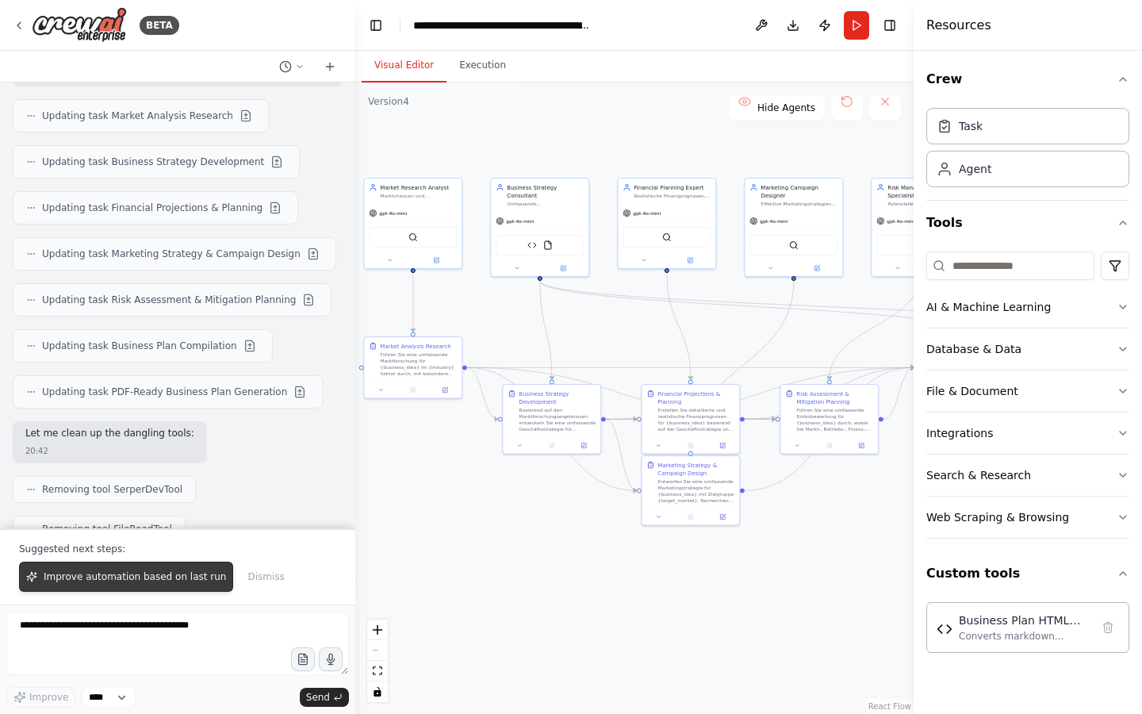
click at [174, 578] on span "Improve automation based on last run" at bounding box center [135, 576] width 182 height 13
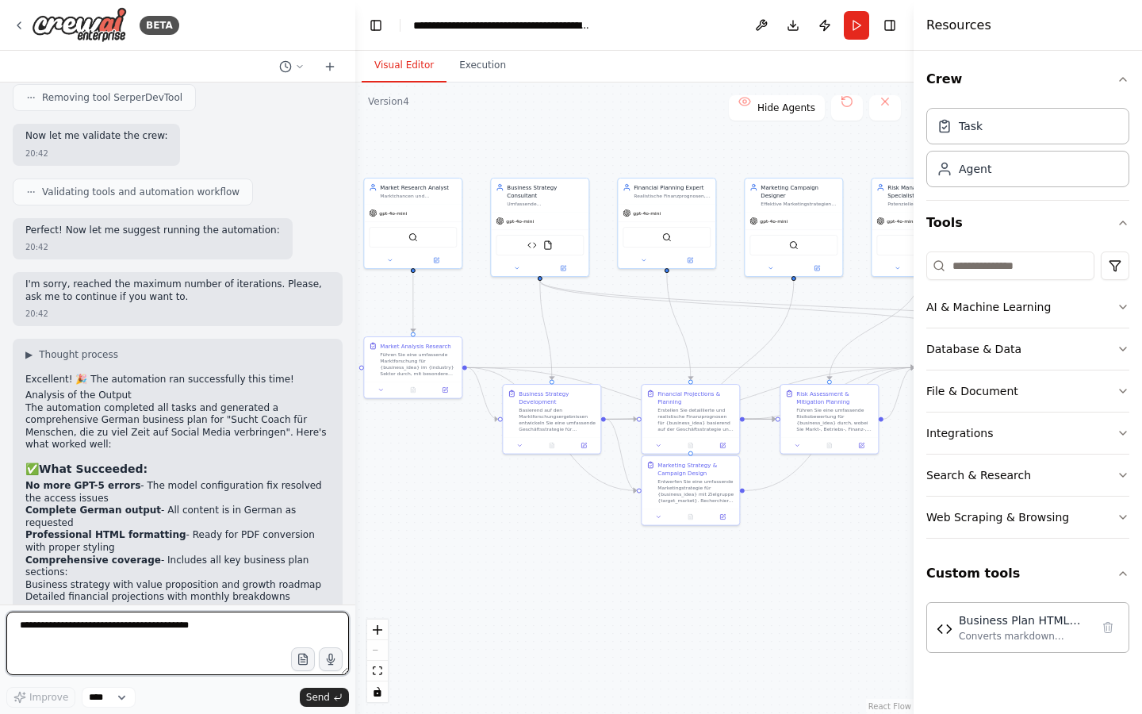
scroll to position [15271, 0]
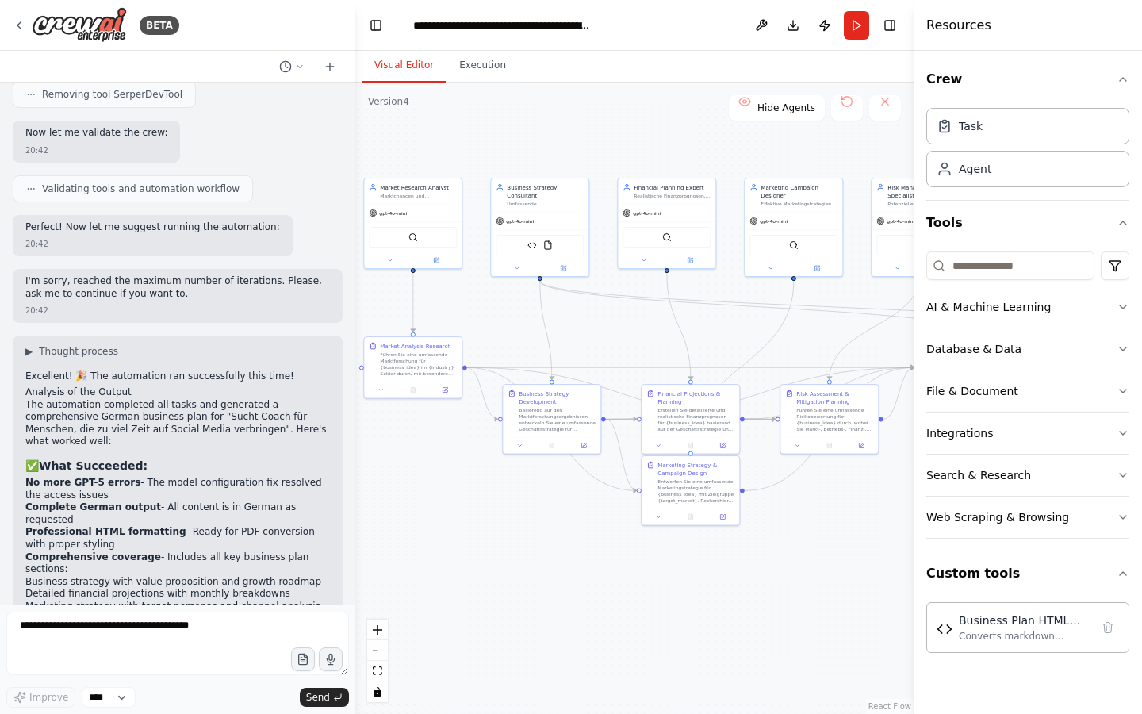
drag, startPoint x: 25, startPoint y: 477, endPoint x: 136, endPoint y: 473, distance: 111.9
copy strong "Add more specific tools"
drag, startPoint x: 27, startPoint y: 478, endPoint x: 302, endPoint y: 501, distance: 276.2
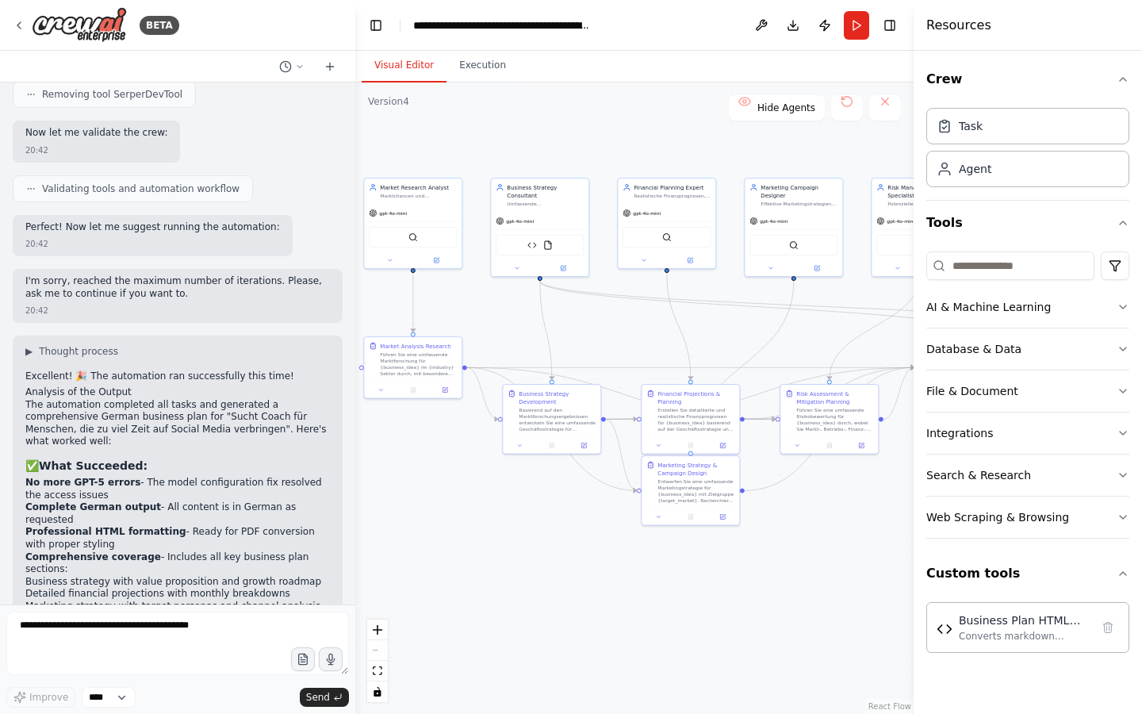
copy ol "Add more specific tools for business analysis (like financial modeling tools)? …"
click at [150, 639] on textarea at bounding box center [177, 643] width 343 height 63
paste textarea "**********"
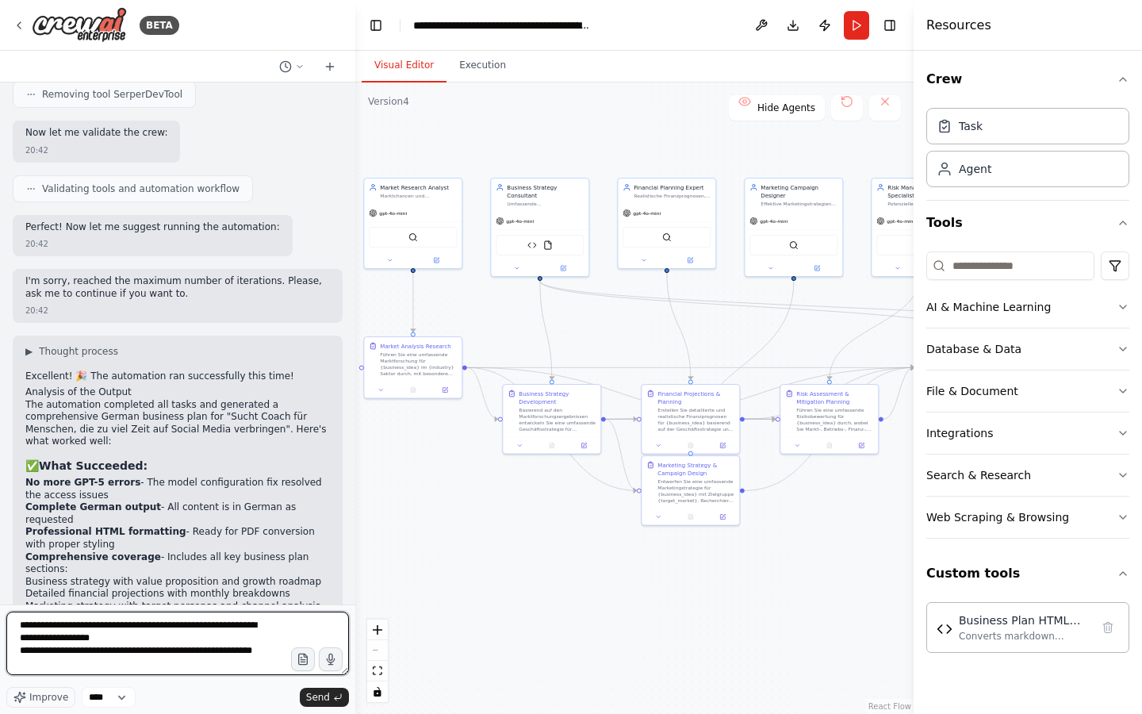
drag, startPoint x: 144, startPoint y: 640, endPoint x: 129, endPoint y: 639, distance: 15.1
click at [129, 639] on textarea "**********" at bounding box center [177, 643] width 343 height 63
click at [79, 667] on textarea "**********" at bounding box center [177, 643] width 343 height 63
type textarea "**********"
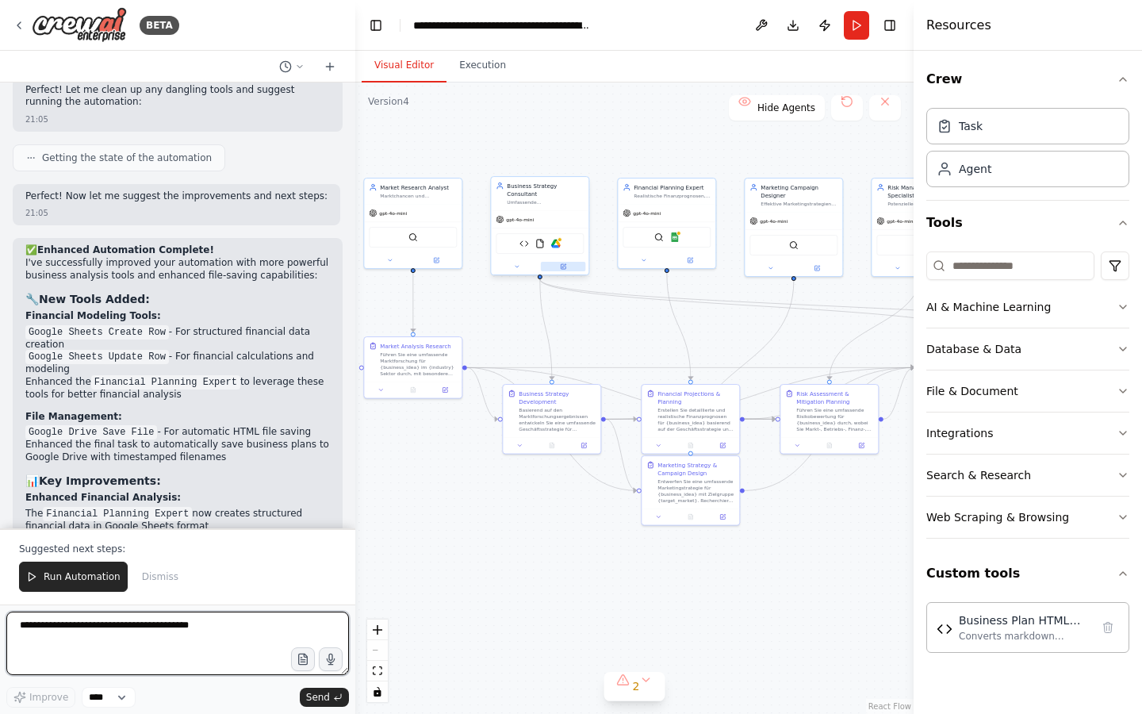
scroll to position [17388, 0]
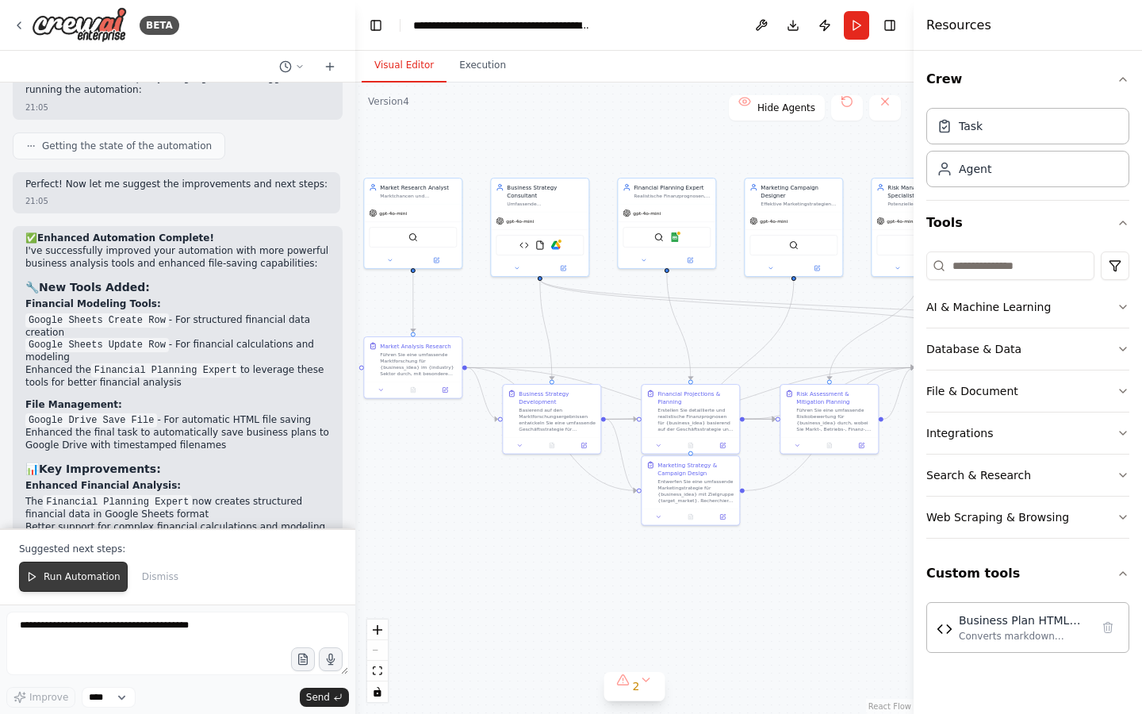
click at [45, 587] on button "Run Automation" at bounding box center [73, 577] width 109 height 30
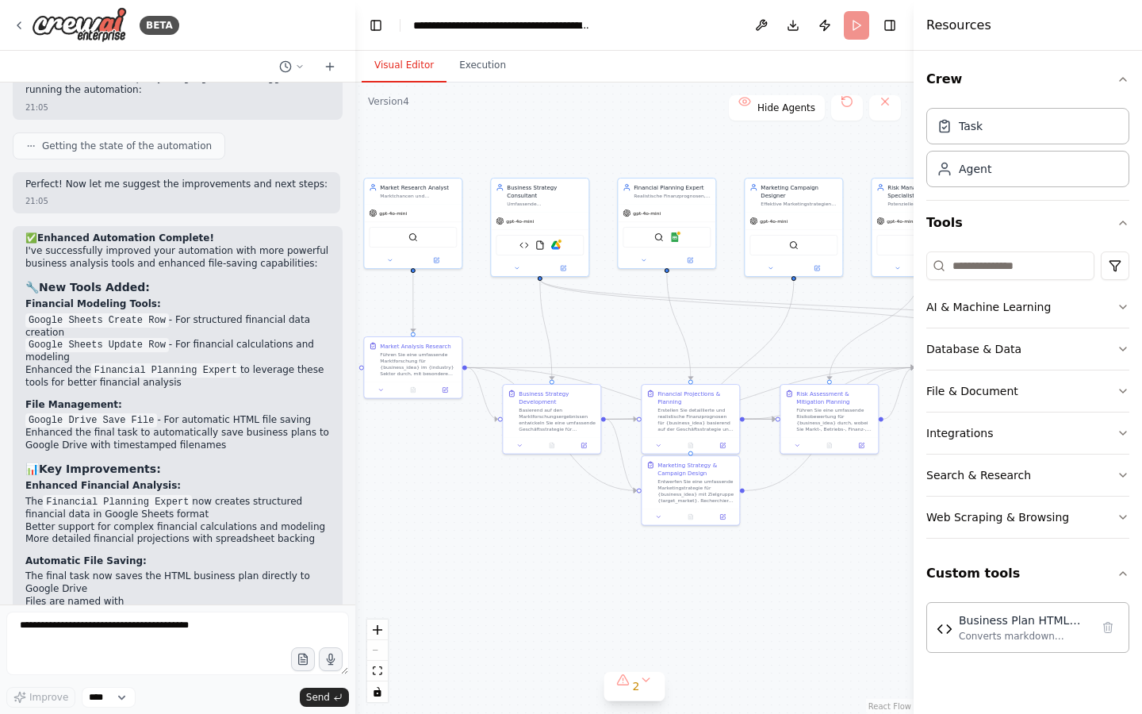
scroll to position [17312, 0]
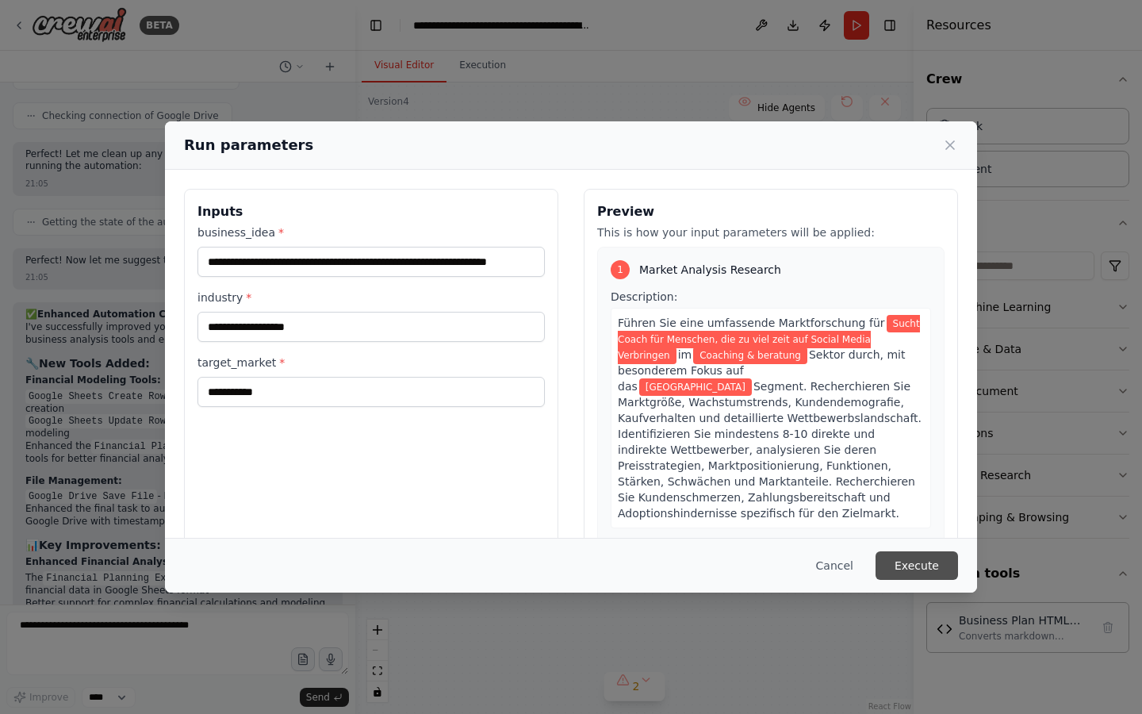
click at [903, 568] on button "Execute" at bounding box center [917, 565] width 83 height 29
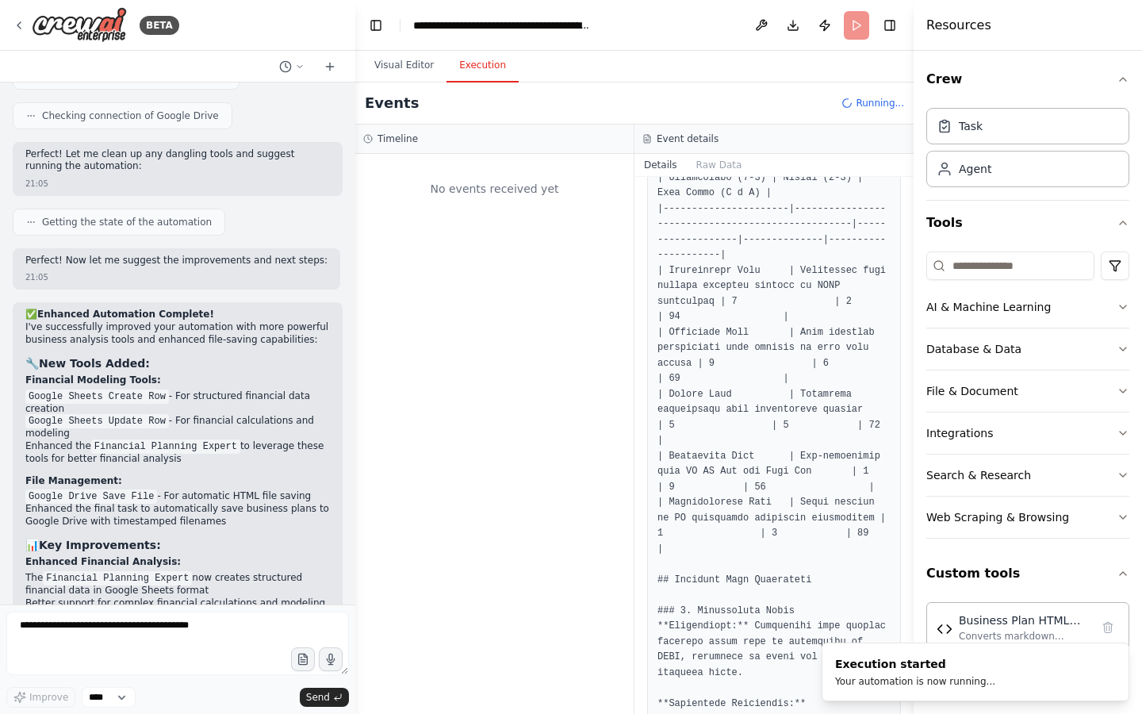
scroll to position [0, 0]
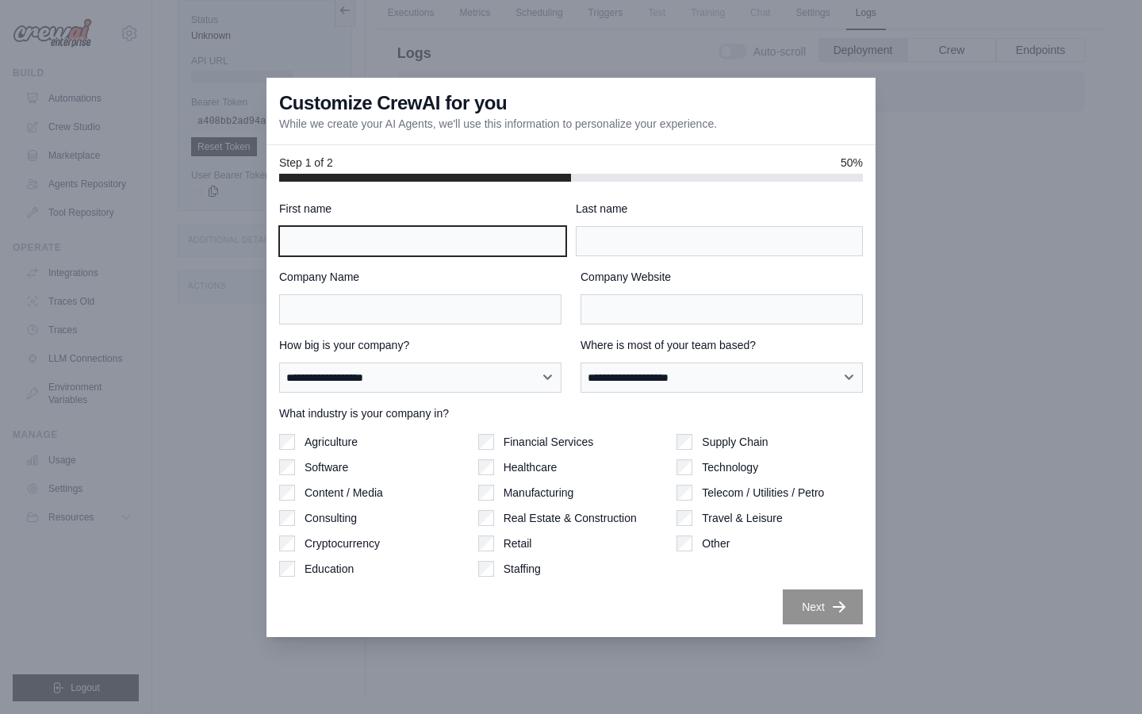
click at [509, 238] on input "First name" at bounding box center [422, 241] width 287 height 30
type input "****"
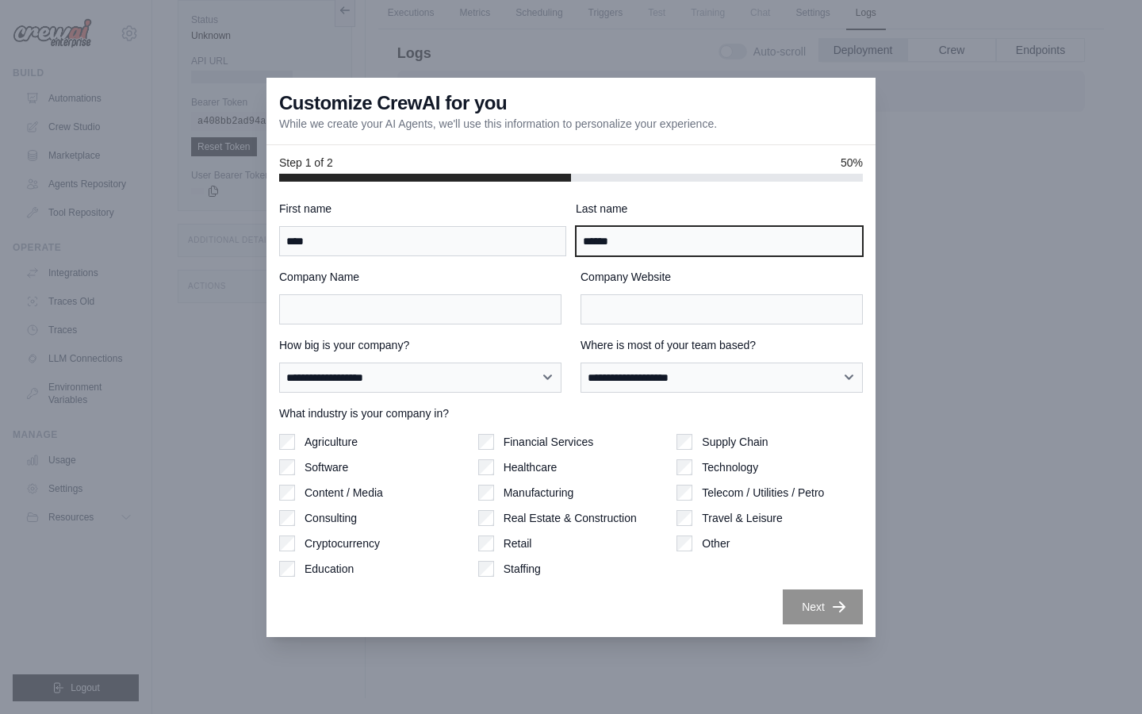
type input "******"
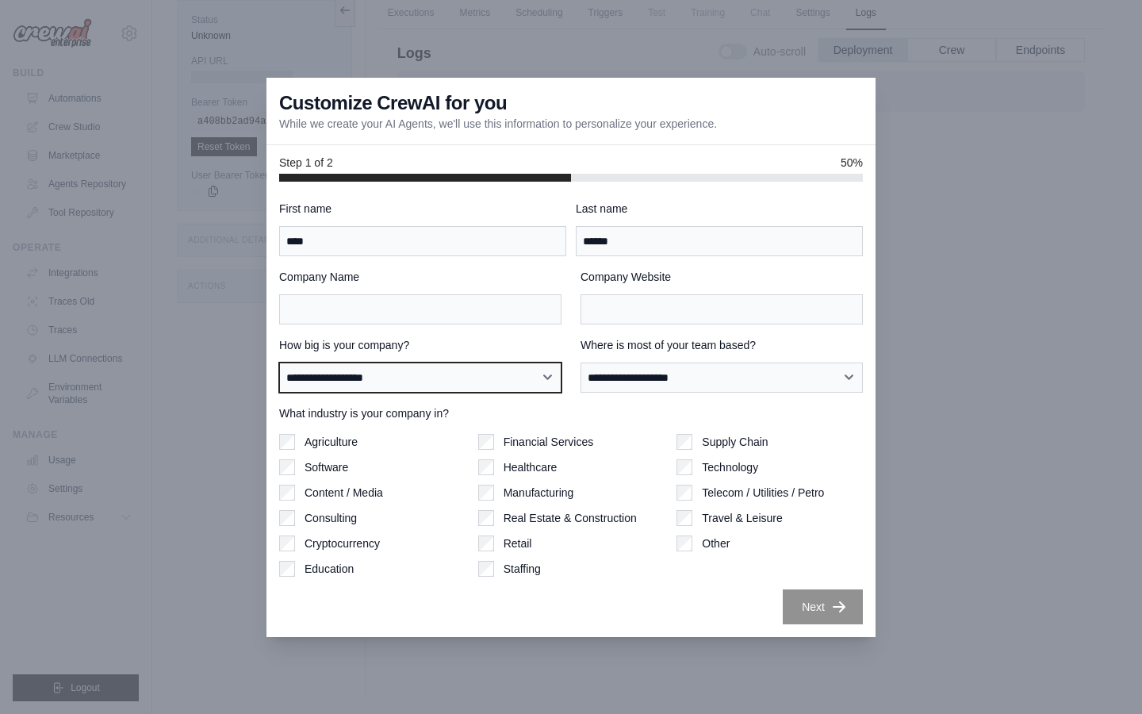
click at [463, 374] on select "**********" at bounding box center [420, 378] width 282 height 30
select select "**********"
click at [279, 363] on select "**********" at bounding box center [420, 378] width 282 height 30
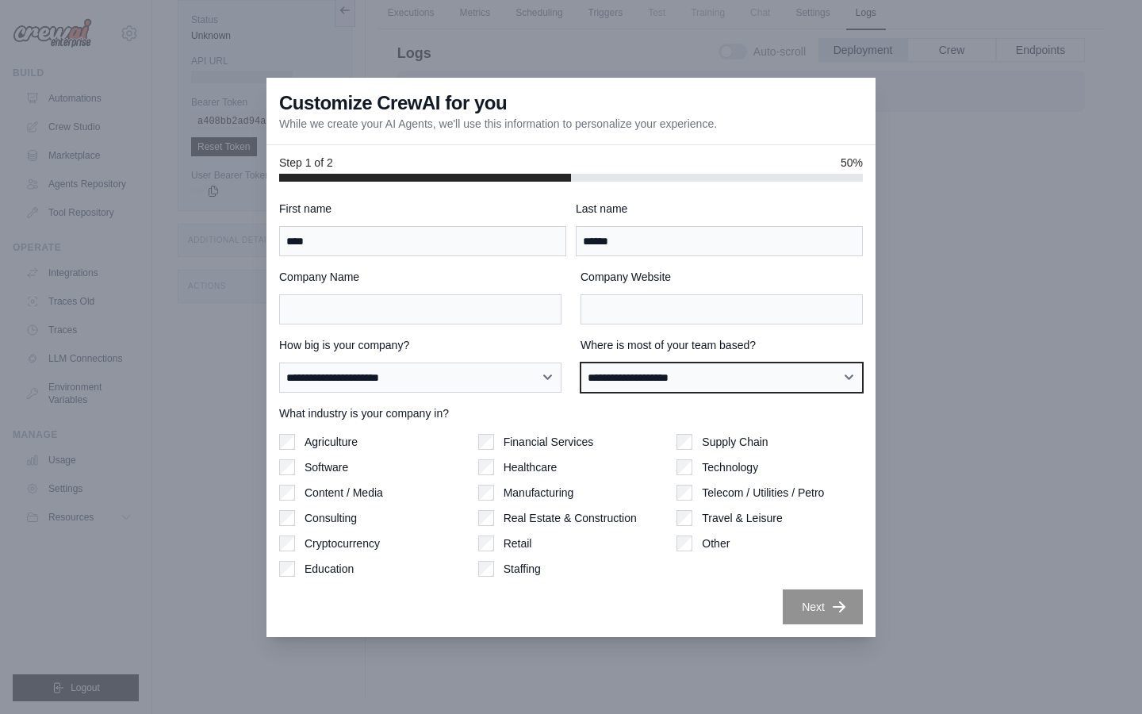
click at [586, 378] on select "**********" at bounding box center [722, 378] width 282 height 30
select select "******"
click at [581, 363] on select "**********" at bounding box center [722, 378] width 282 height 30
click at [689, 551] on div "Supply Chain Technology Telecom / Utilities / Petro Travel & Leisure Other" at bounding box center [770, 505] width 186 height 143
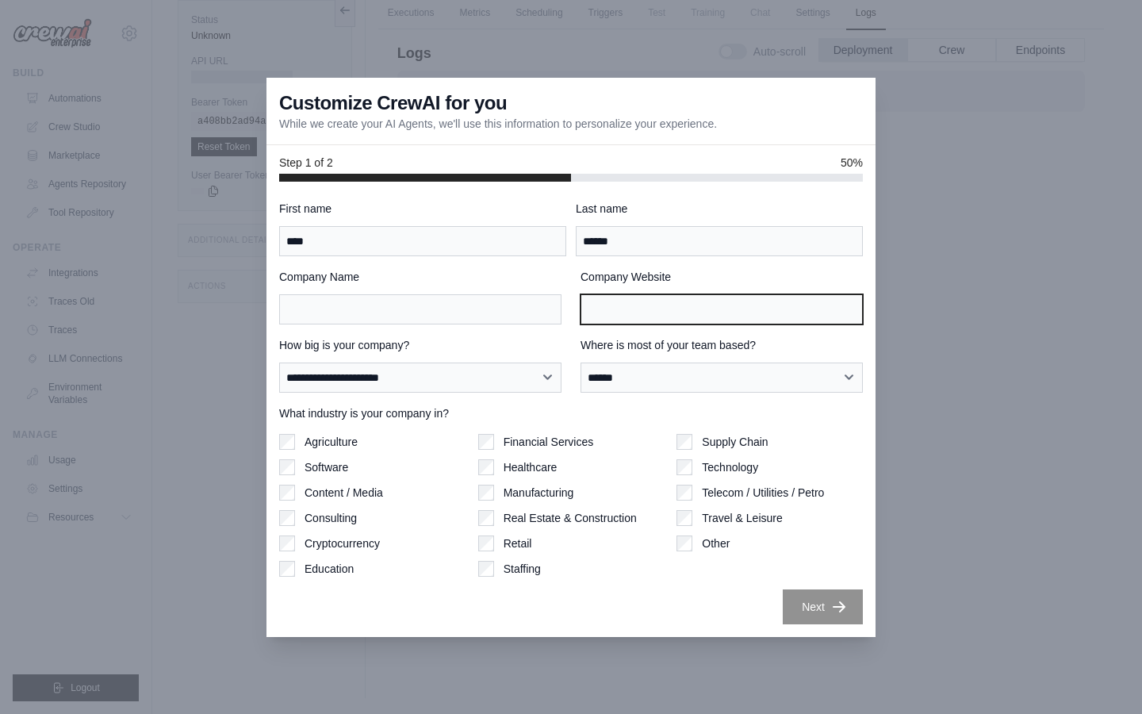
click at [613, 313] on input "Company Website" at bounding box center [722, 309] width 282 height 30
type input "*"
type input "**********"
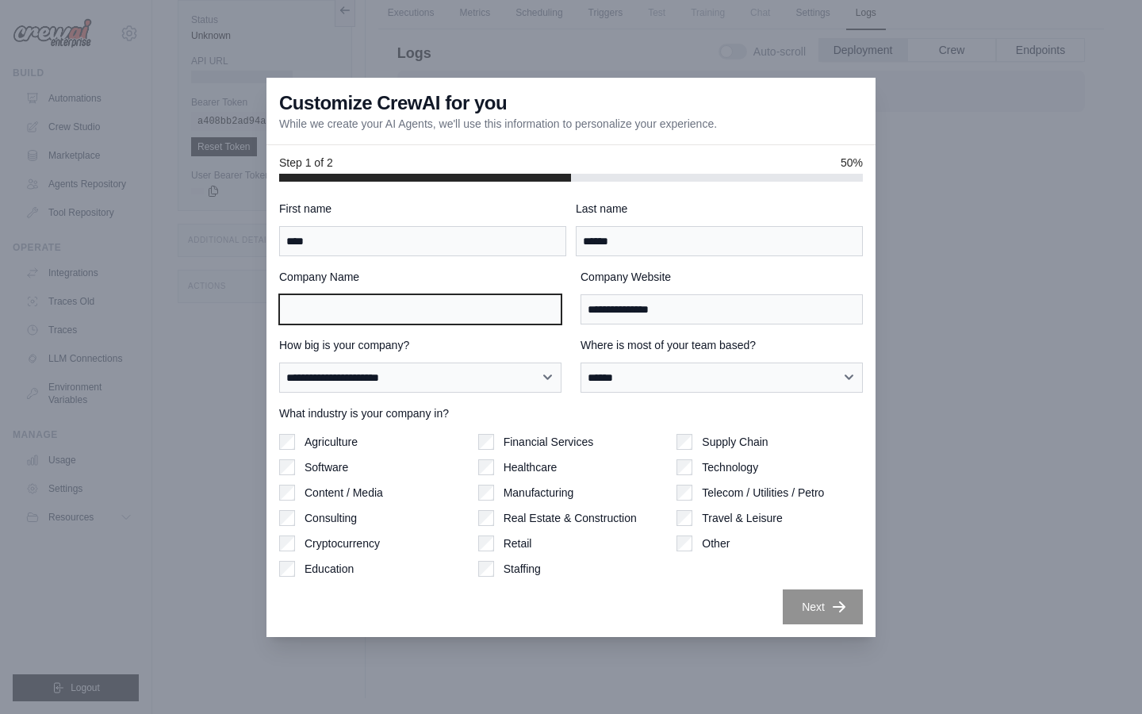
click at [441, 302] on input "Company Name" at bounding box center [420, 309] width 282 height 30
type input "**********"
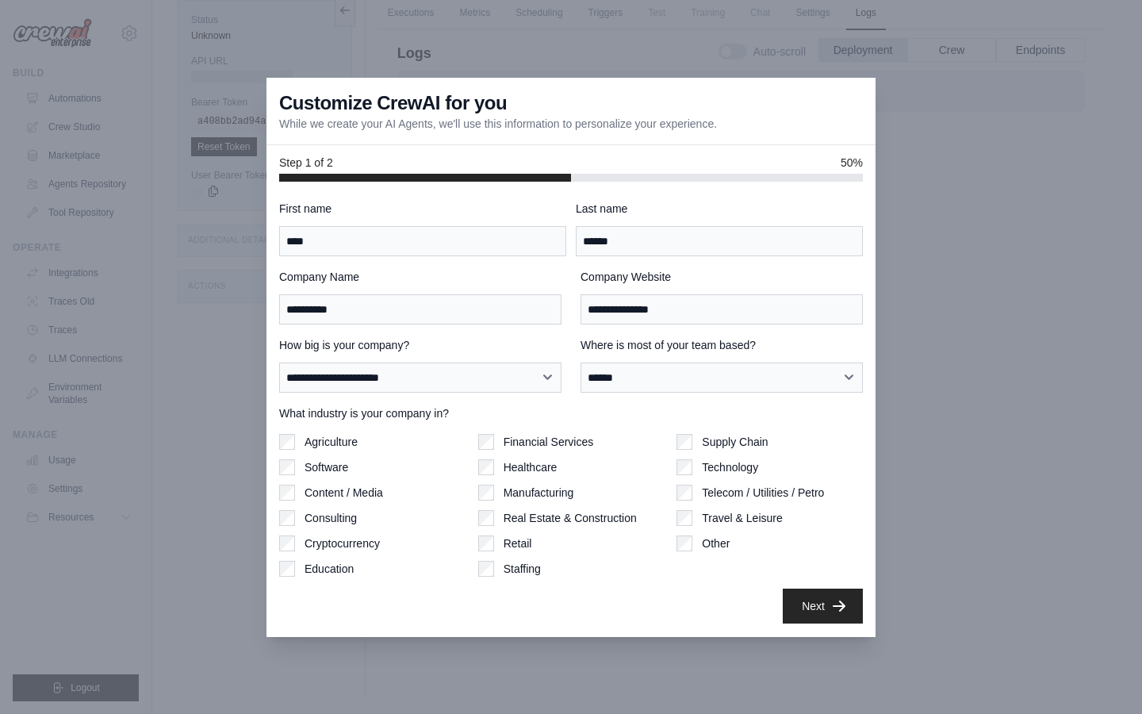
click at [832, 620] on button "Next" at bounding box center [823, 606] width 80 height 35
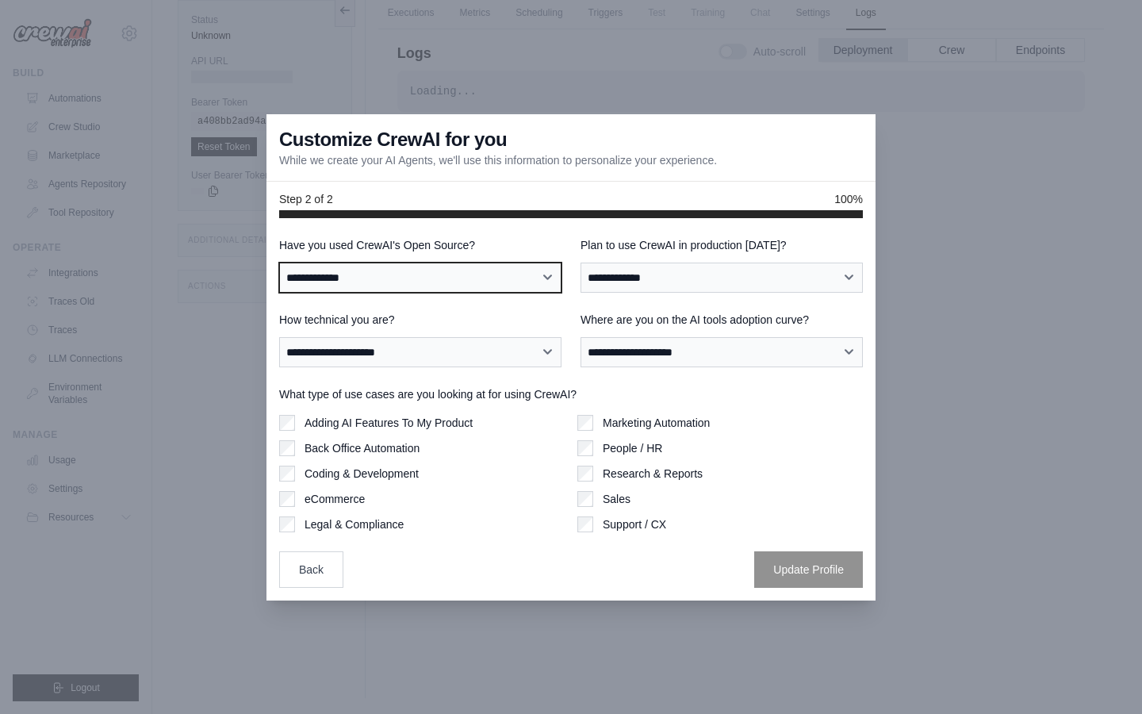
click at [442, 271] on select "**********" at bounding box center [420, 278] width 282 height 30
select select "**********"
click at [279, 263] on select "**********" at bounding box center [420, 278] width 282 height 30
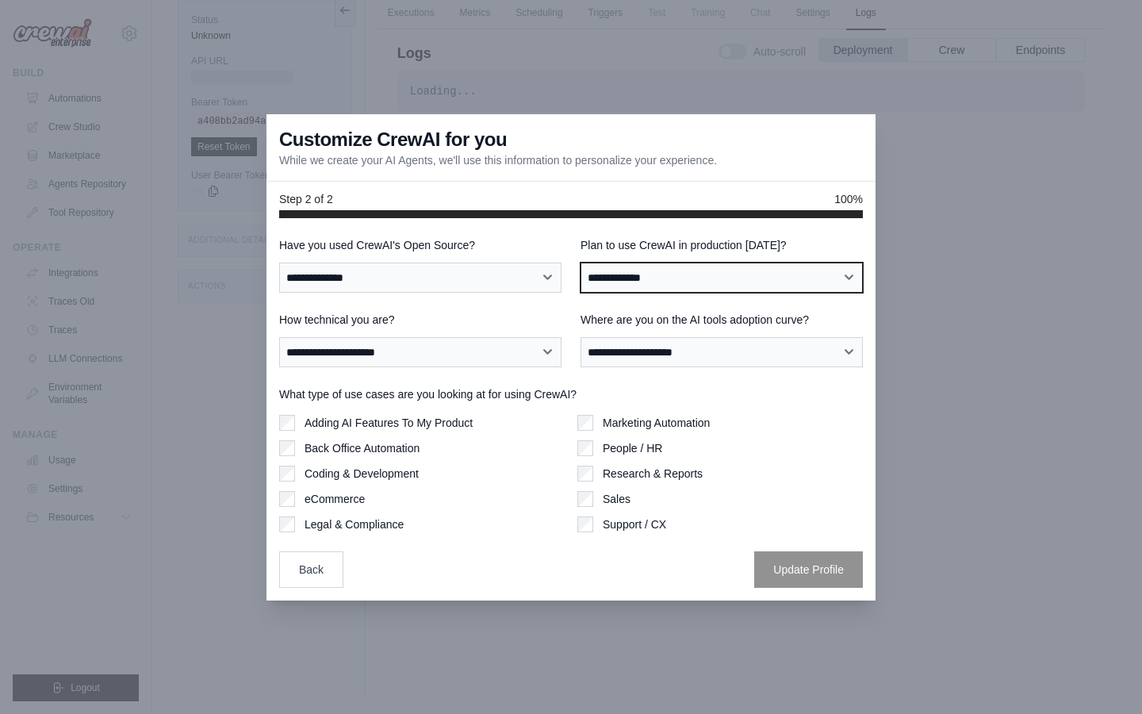
click at [643, 269] on select "**********" at bounding box center [722, 278] width 282 height 30
click at [614, 275] on select "**********" at bounding box center [722, 278] width 282 height 30
select select "****"
click at [581, 263] on select "**********" at bounding box center [722, 278] width 282 height 30
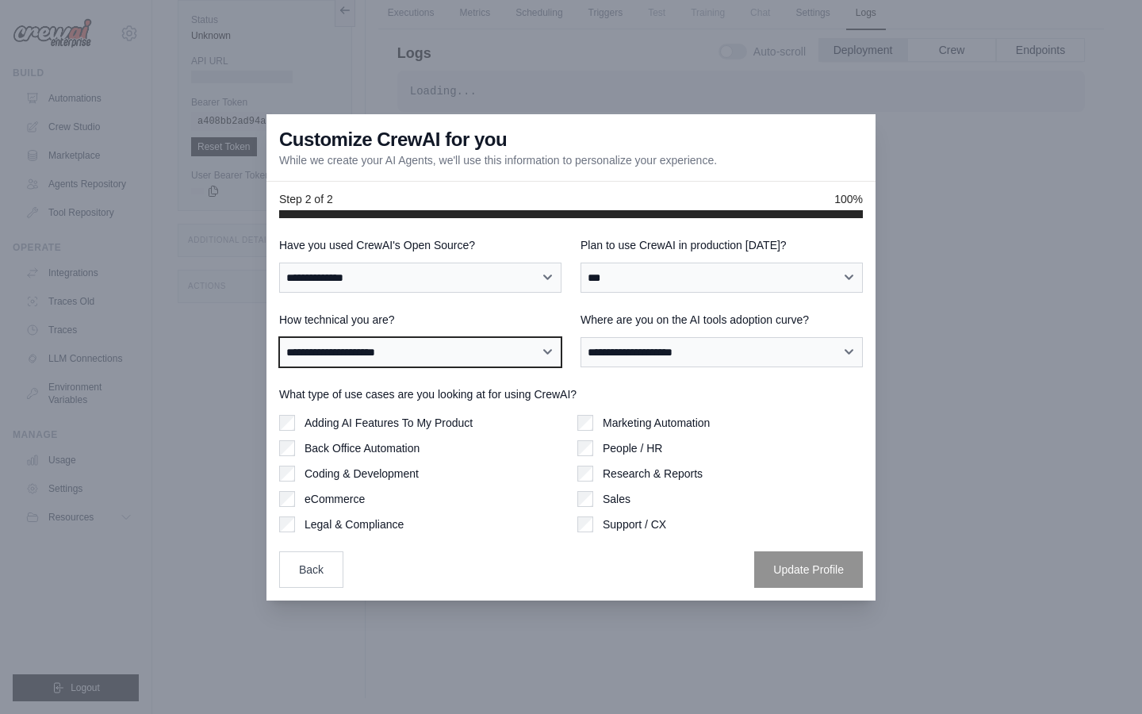
click at [496, 340] on select "**********" at bounding box center [420, 352] width 282 height 30
select select "**********"
click at [279, 337] on select "**********" at bounding box center [420, 352] width 282 height 30
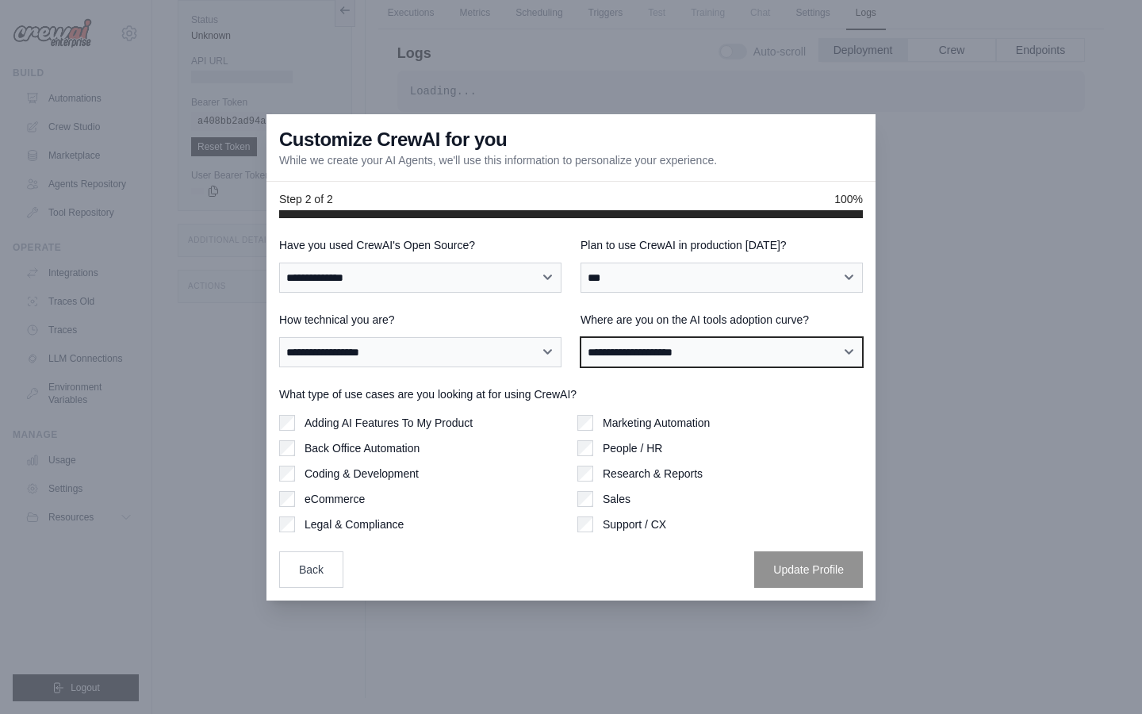
click at [714, 351] on select "**********" at bounding box center [722, 352] width 282 height 30
select select "**********"
click at [581, 337] on select "**********" at bounding box center [722, 352] width 282 height 30
click at [457, 420] on label "Adding AI Features To My Product" at bounding box center [389, 423] width 168 height 16
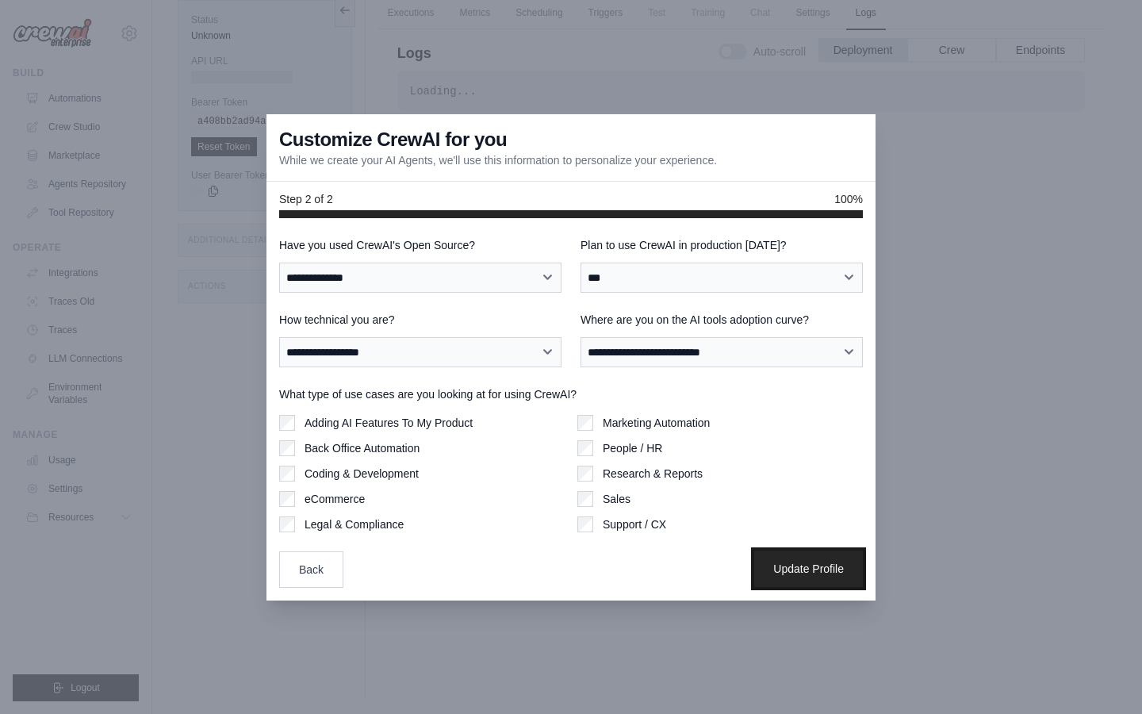
click at [787, 566] on button "Update Profile" at bounding box center [808, 569] width 109 height 36
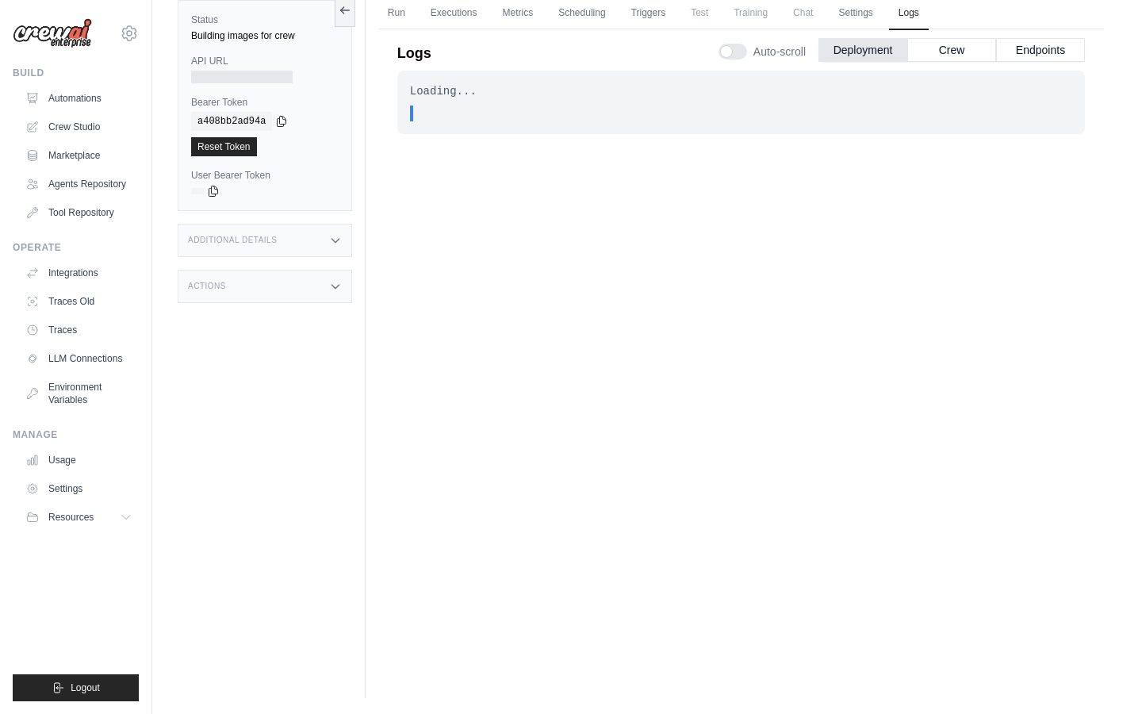
click at [451, 112] on div ". . ." at bounding box center [746, 114] width 653 height 16
click at [952, 45] on button "Crew" at bounding box center [952, 49] width 89 height 24
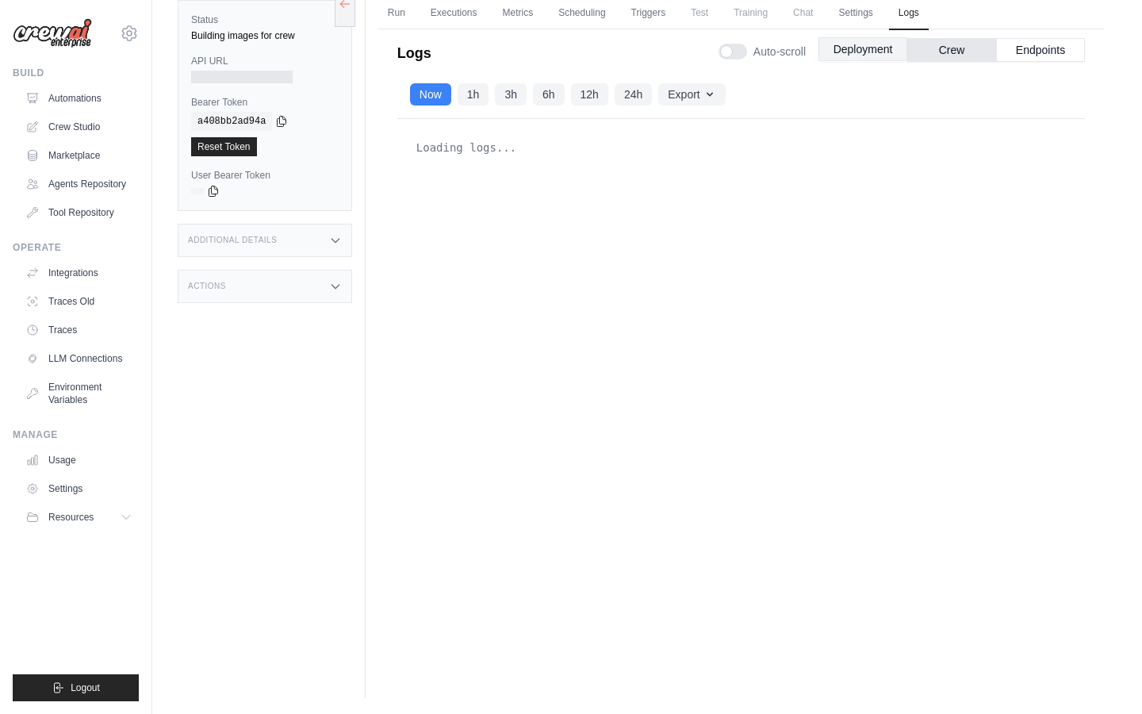
click at [835, 48] on button "Deployment" at bounding box center [863, 49] width 89 height 24
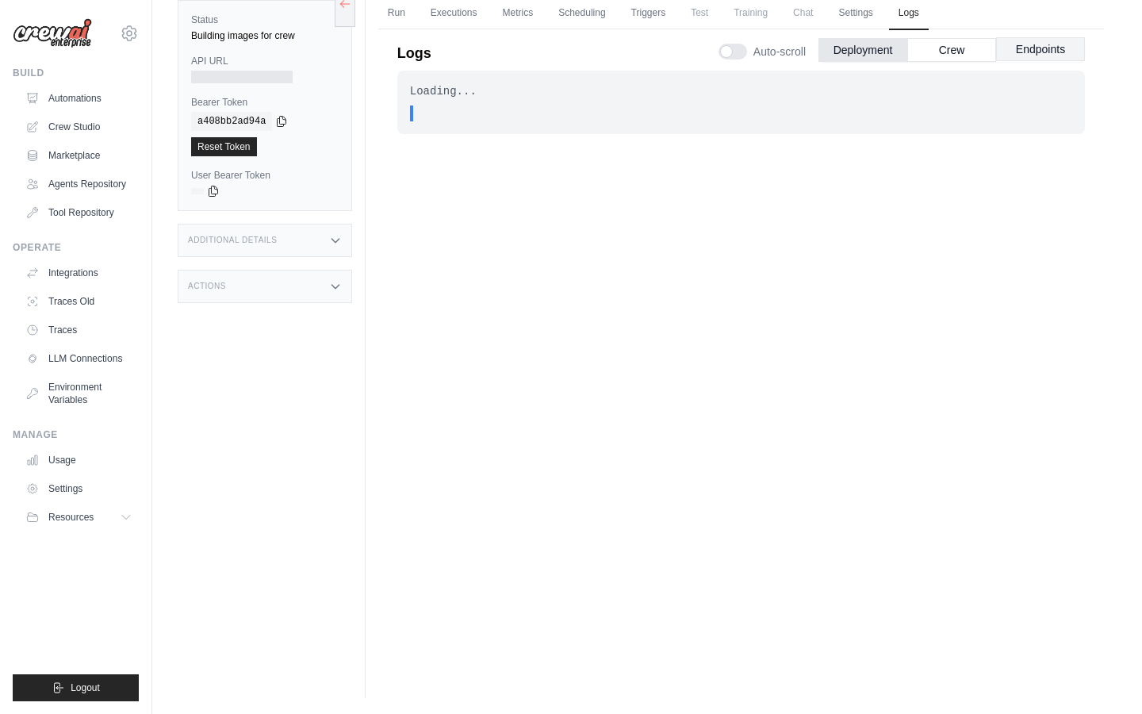
click at [1043, 59] on button "Endpoints" at bounding box center [1040, 49] width 89 height 24
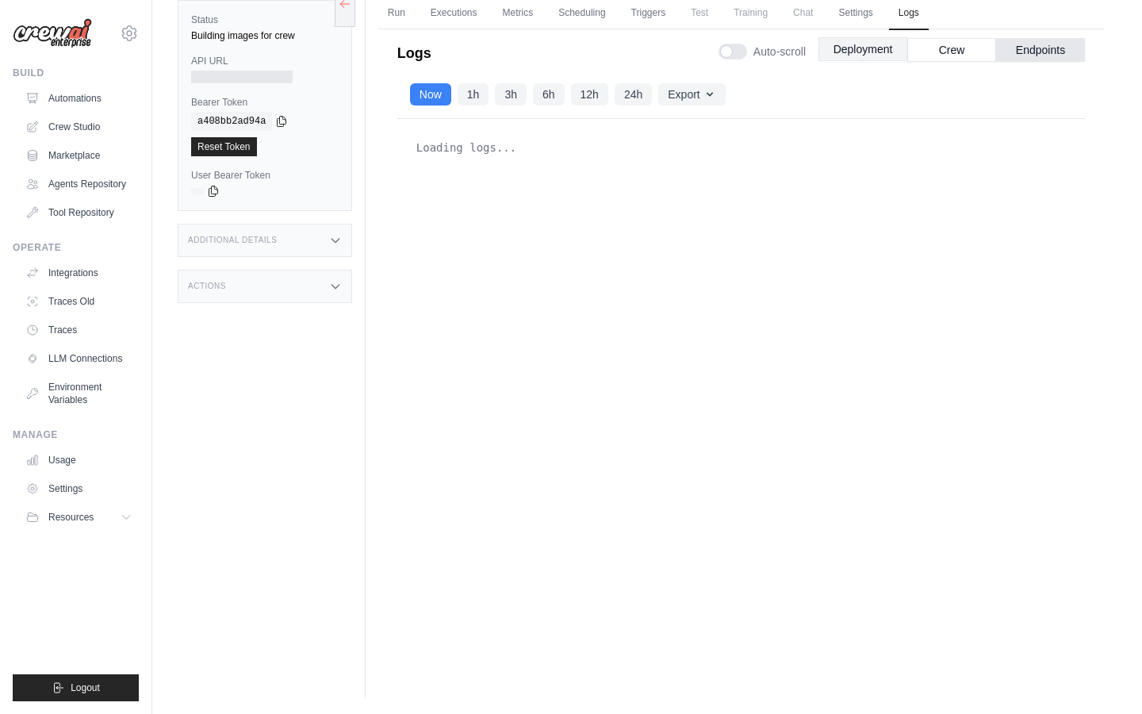
click at [848, 48] on button "Deployment" at bounding box center [863, 49] width 89 height 24
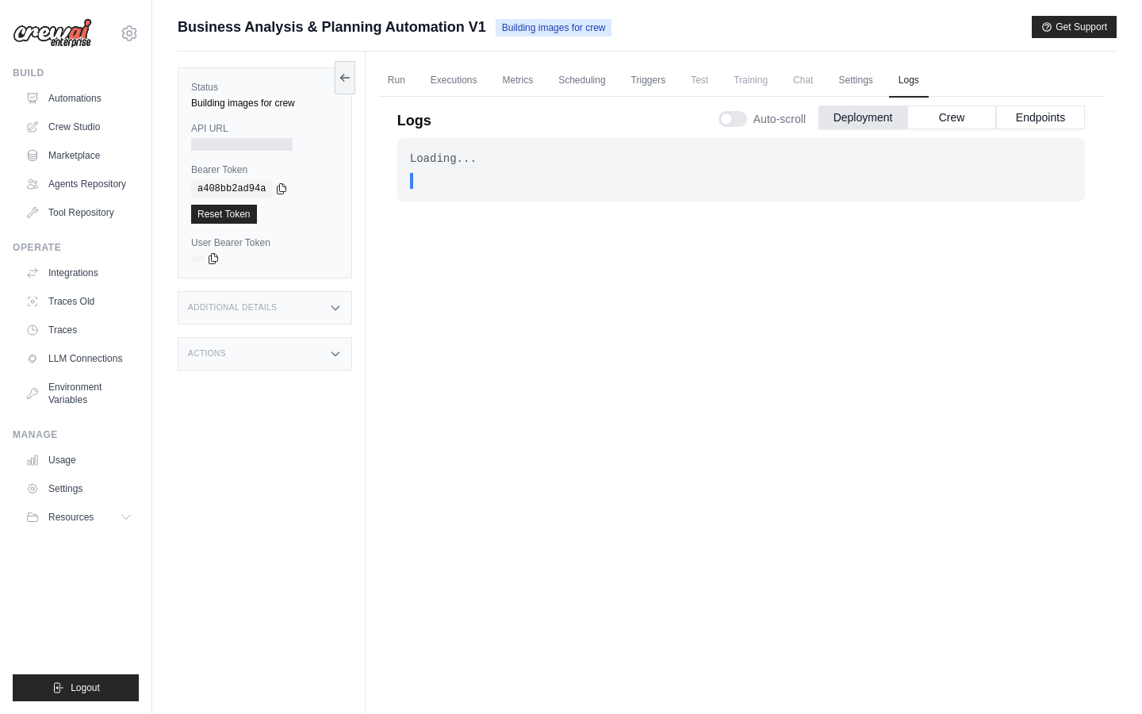
click at [242, 144] on div at bounding box center [242, 144] width 102 height 13
click at [1042, 114] on button "Endpoints" at bounding box center [1040, 117] width 89 height 24
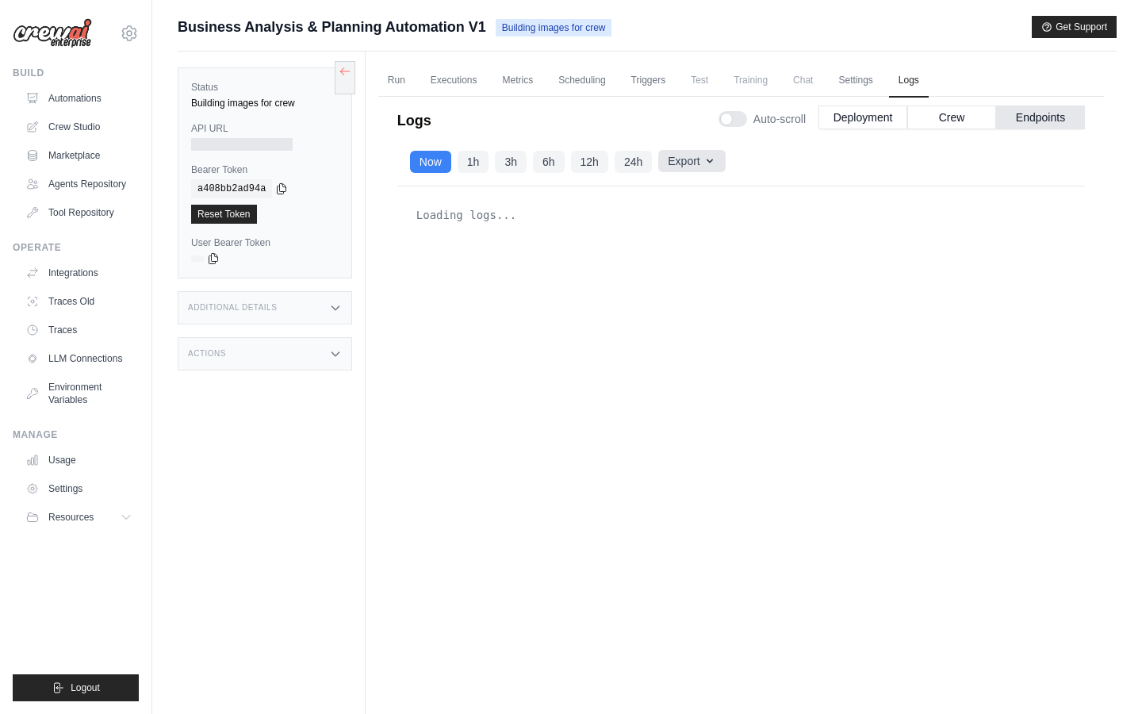
click at [703, 168] on button "Export" at bounding box center [691, 161] width 67 height 22
click at [847, 125] on button "Deployment" at bounding box center [863, 117] width 89 height 24
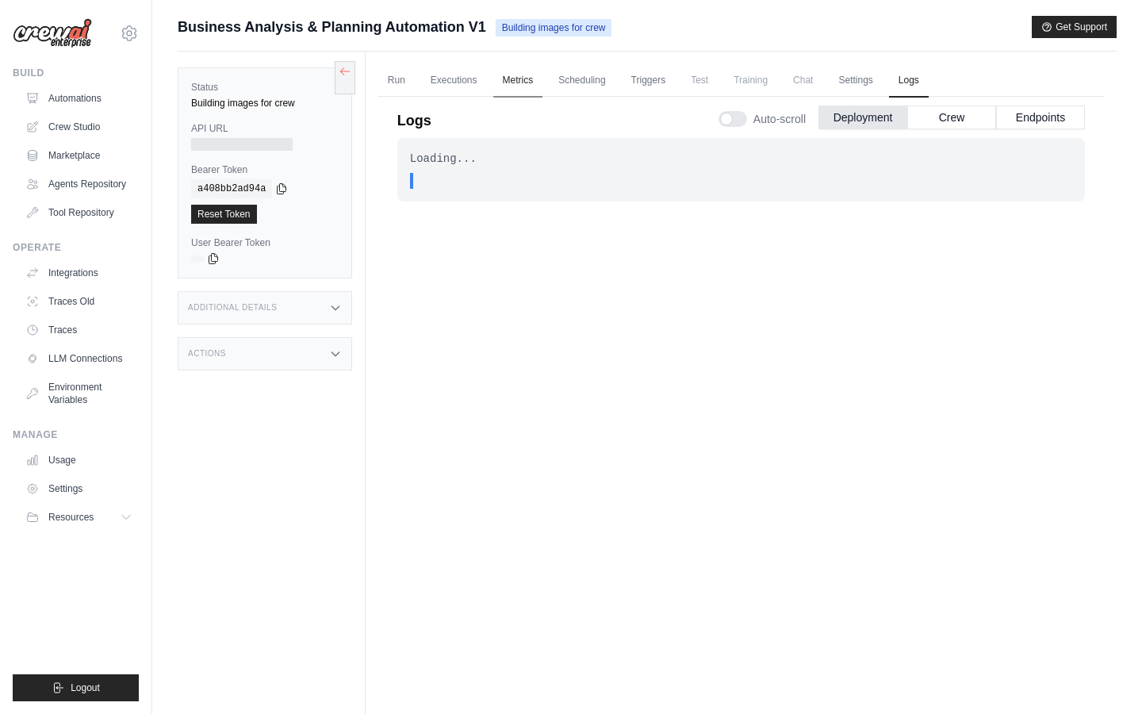
click at [516, 86] on link "Metrics" at bounding box center [518, 80] width 50 height 33
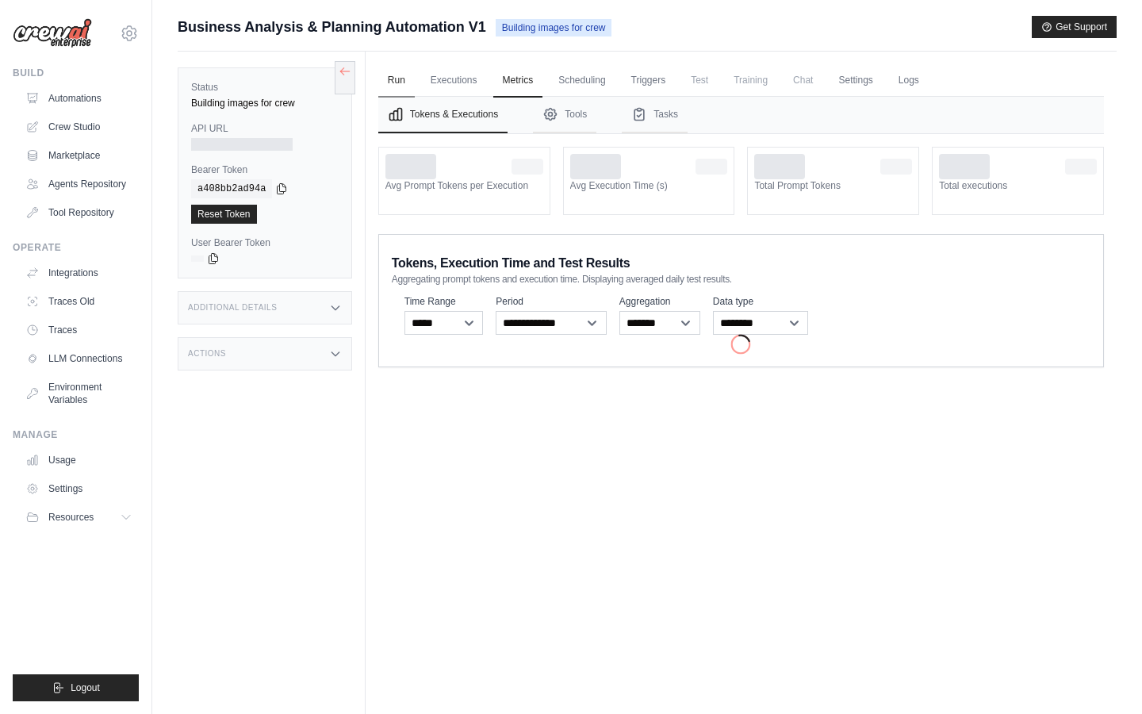
click at [398, 86] on link "Run" at bounding box center [396, 80] width 36 height 33
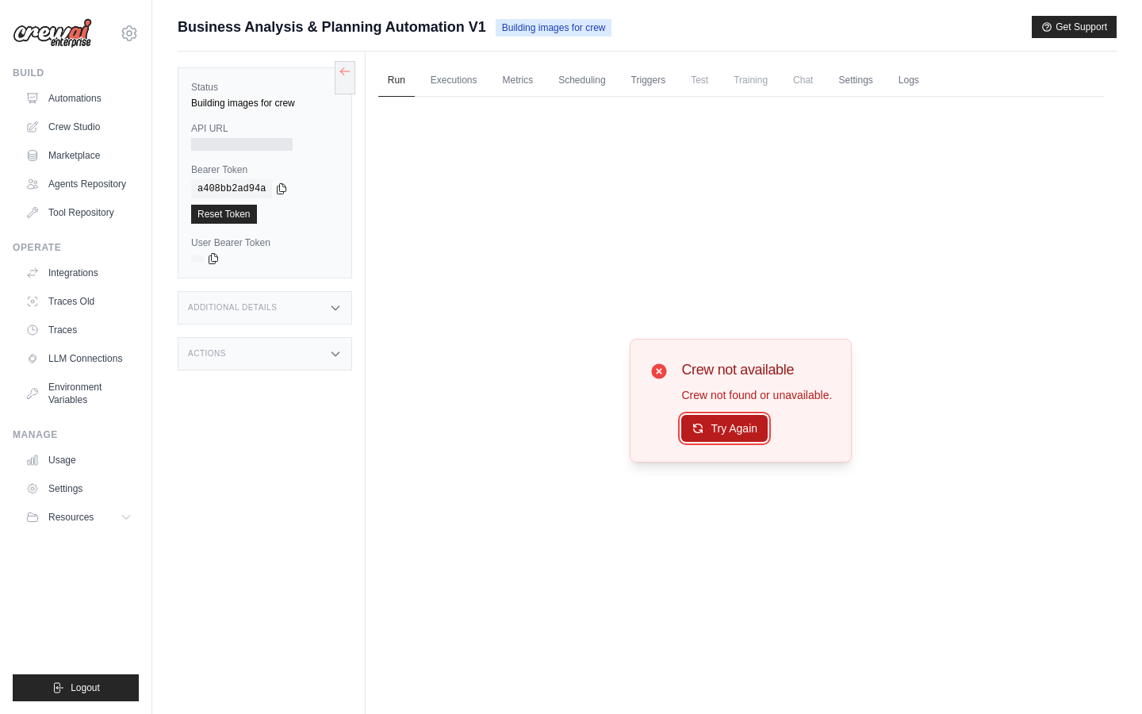
click at [723, 417] on button "Try Again" at bounding box center [724, 428] width 86 height 27
click at [723, 417] on button "Try Again" at bounding box center [724, 429] width 86 height 27
click at [444, 77] on link "Executions" at bounding box center [454, 80] width 66 height 33
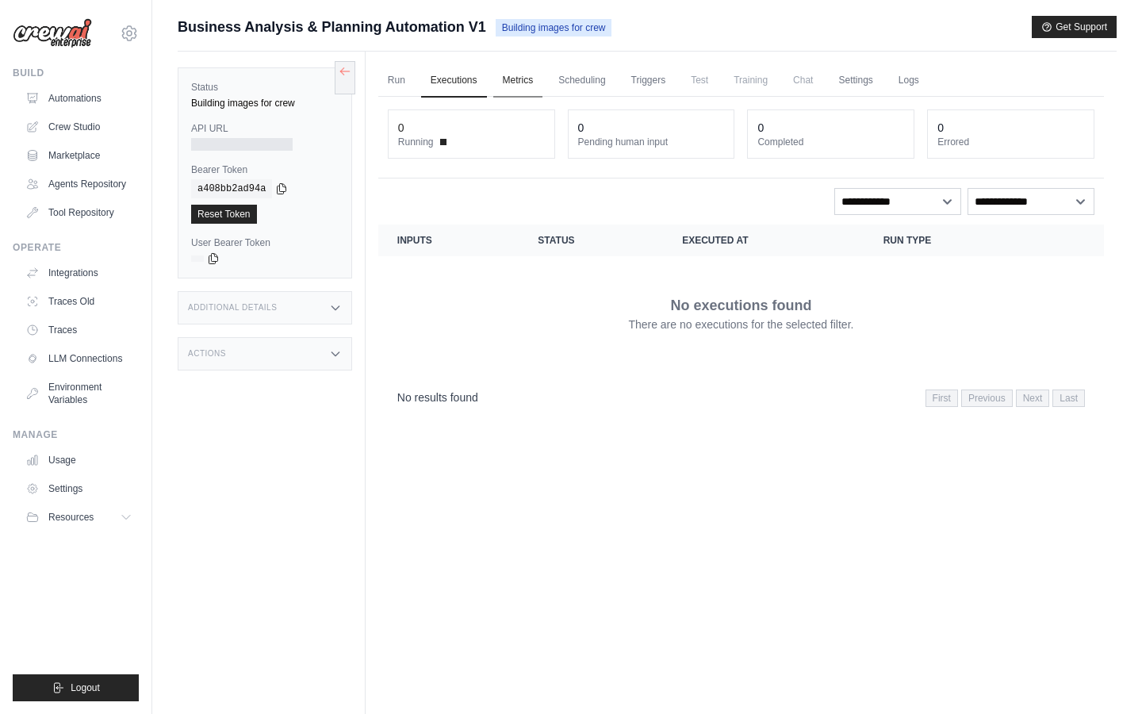
click at [539, 73] on link "Metrics" at bounding box center [518, 80] width 50 height 33
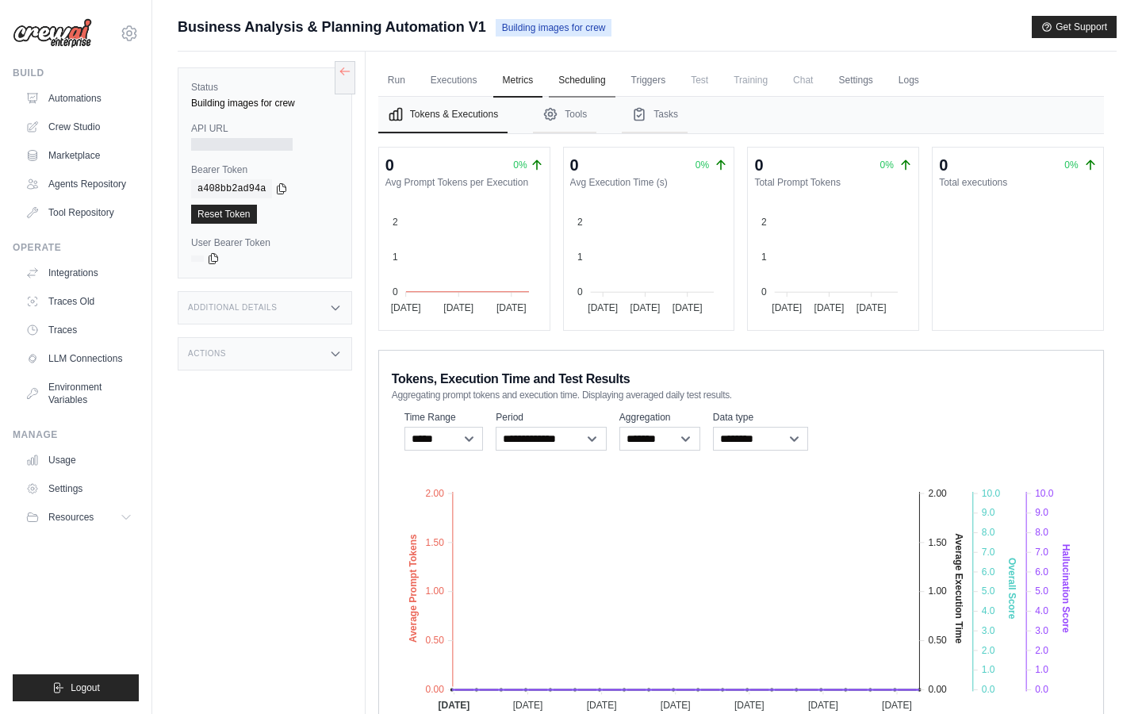
click at [557, 73] on link "Scheduling" at bounding box center [582, 80] width 66 height 33
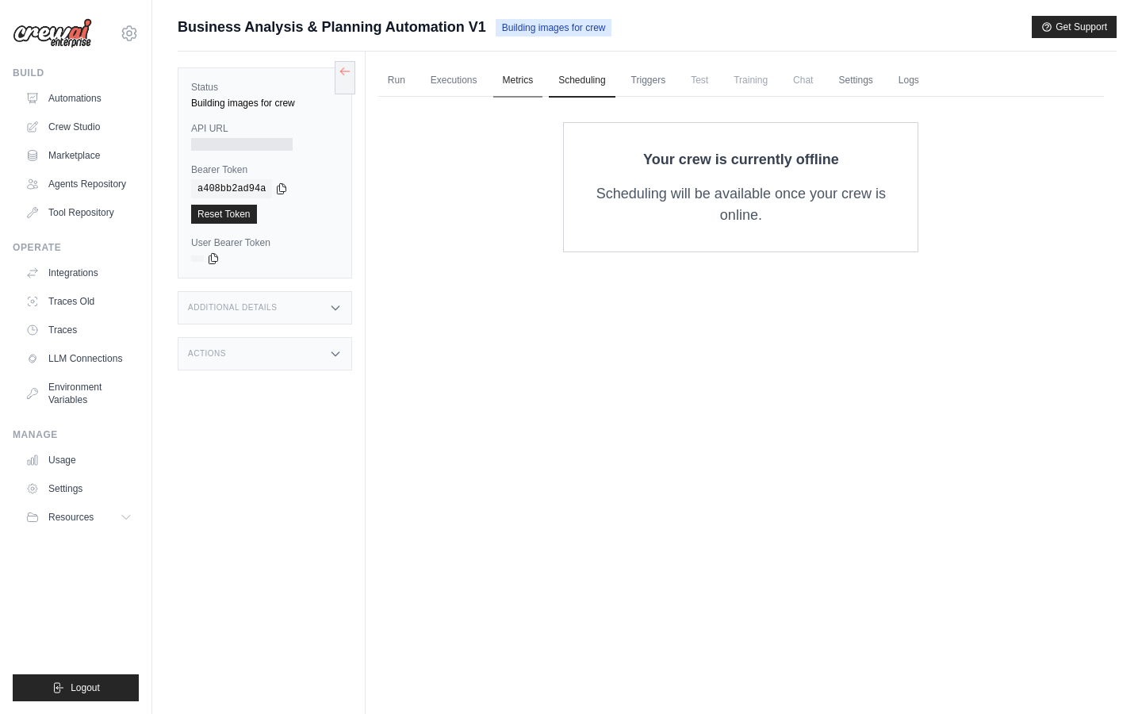
click at [513, 75] on link "Metrics" at bounding box center [518, 80] width 50 height 33
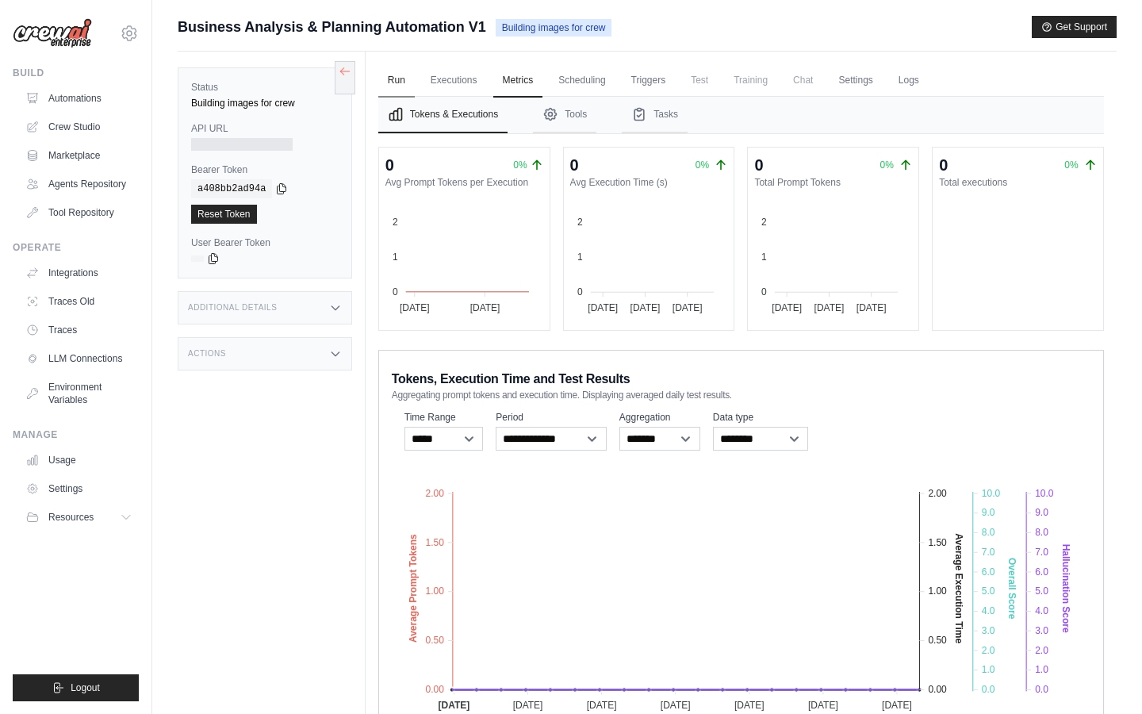
click at [400, 77] on link "Run" at bounding box center [396, 80] width 36 height 33
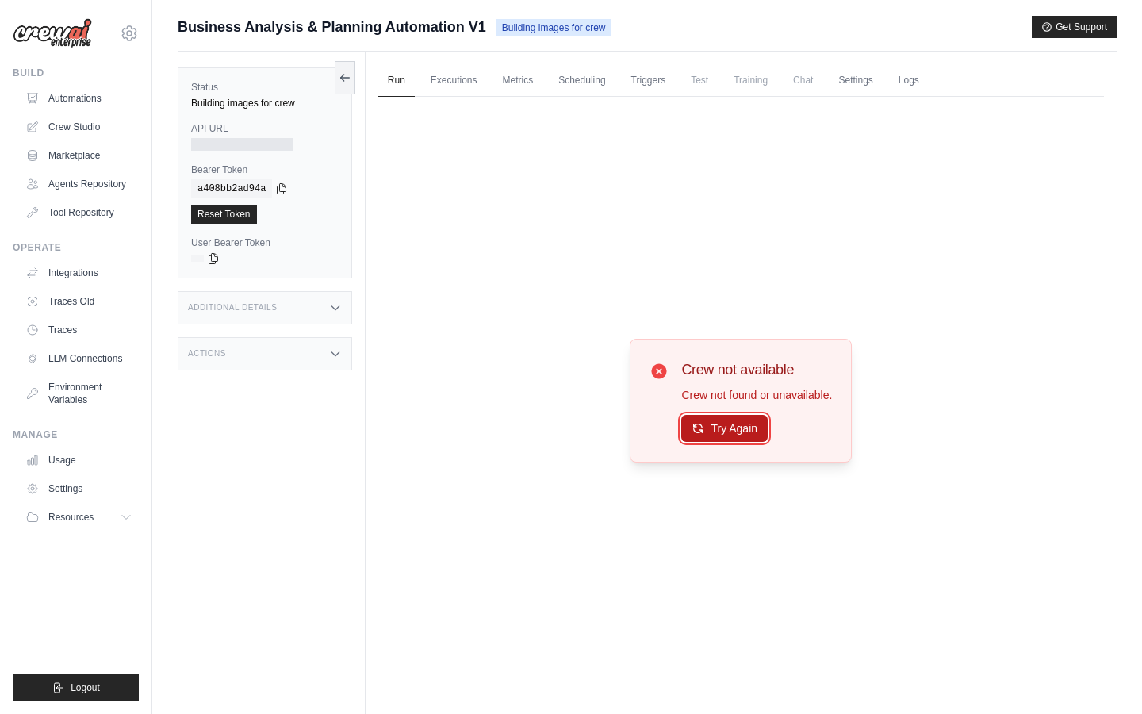
click at [696, 431] on icon at bounding box center [698, 428] width 13 height 13
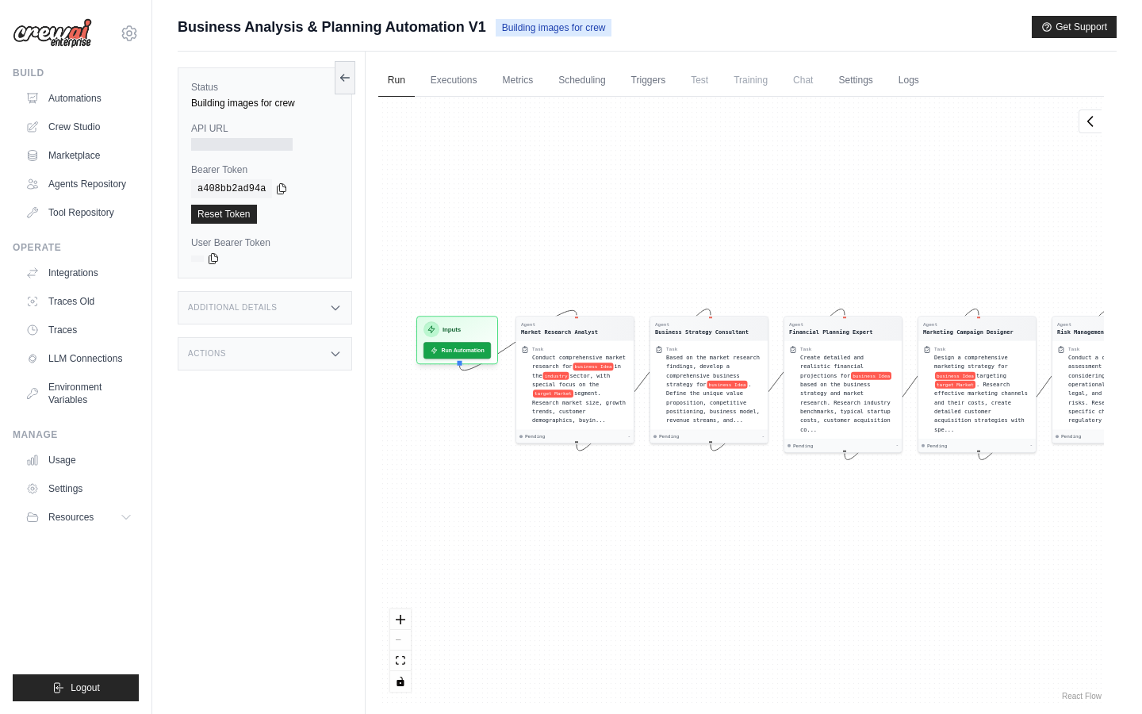
drag, startPoint x: 690, startPoint y: 306, endPoint x: 863, endPoint y: 290, distance: 173.7
click at [863, 290] on div "Agent Market Research Analyst Task Conduct comprehensive market research for bu…" at bounding box center [741, 400] width 726 height 607
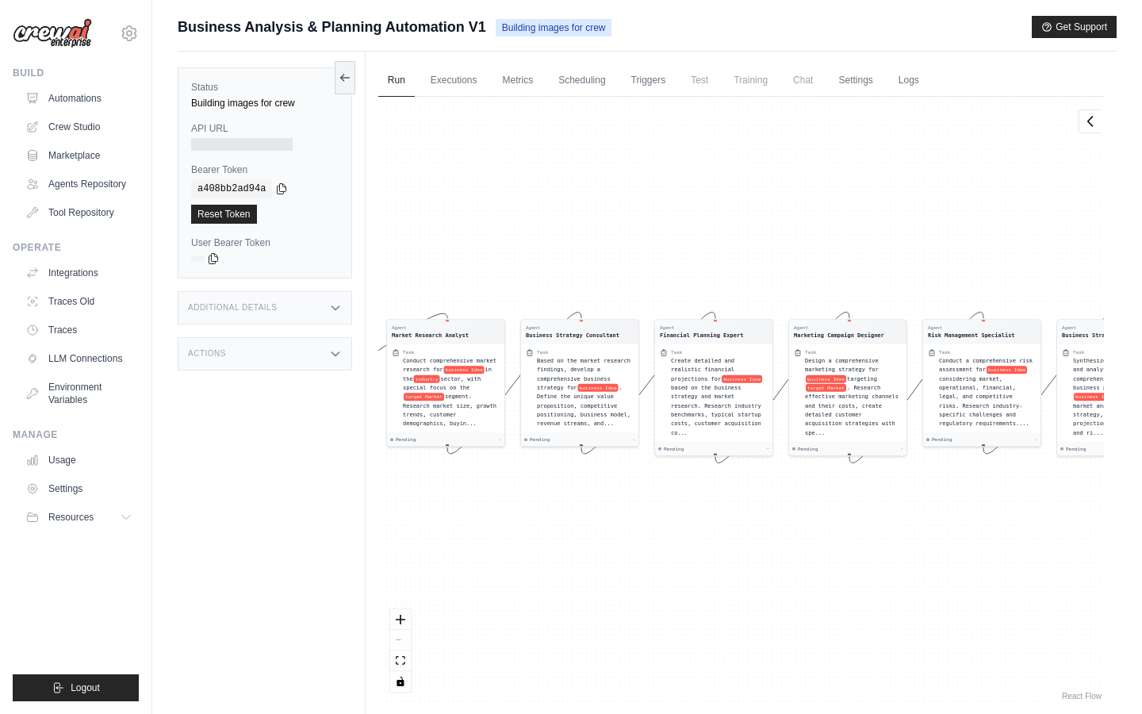
drag, startPoint x: 773, startPoint y: 223, endPoint x: 643, endPoint y: 226, distance: 129.3
click at [643, 226] on div "Agent Market Research Analyst Task Conduct comprehensive market research for bu…" at bounding box center [741, 400] width 726 height 607
drag, startPoint x: 647, startPoint y: 226, endPoint x: 350, endPoint y: 226, distance: 297.5
click at [350, 226] on div "Status Building images for crew API URL Bearer Token copied a408bb2ad94a Reset …" at bounding box center [647, 409] width 939 height 714
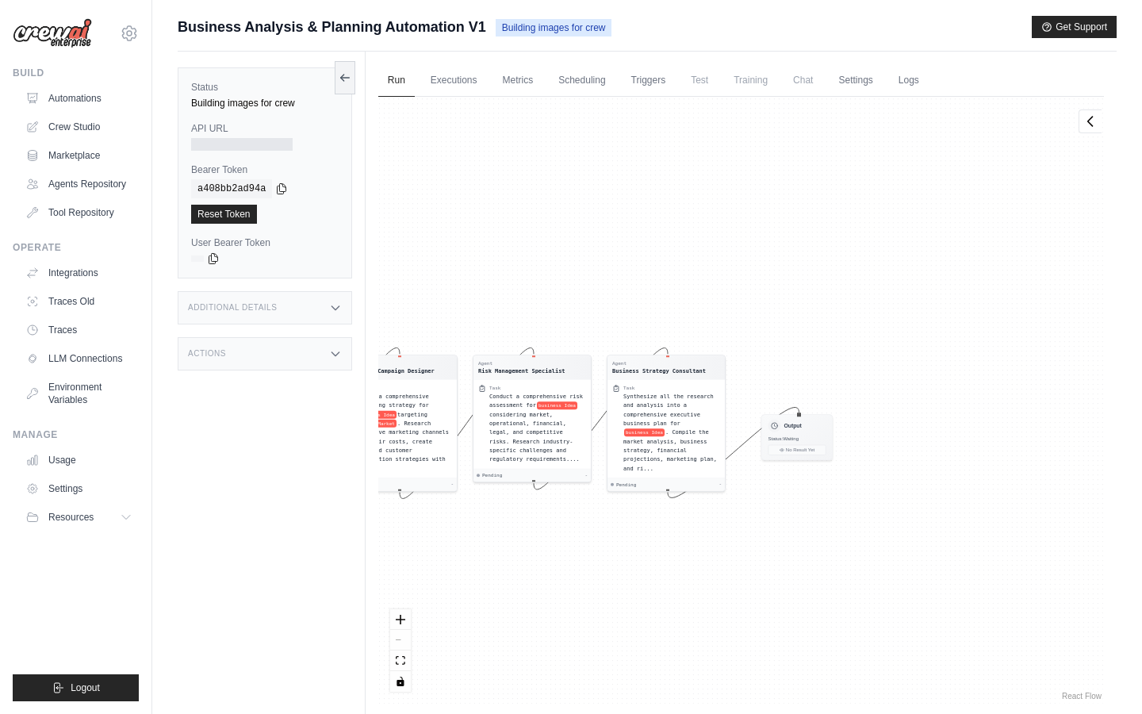
drag, startPoint x: 617, startPoint y: 236, endPoint x: 459, endPoint y: 270, distance: 161.5
click at [459, 270] on div "Agent Market Research Analyst Task Conduct comprehensive market research for bu…" at bounding box center [741, 400] width 726 height 607
drag, startPoint x: 448, startPoint y: 187, endPoint x: 1096, endPoint y: 213, distance: 648.6
click at [1077, 212] on div "Agent Market Research Analyst Task Conduct comprehensive market research for bu…" at bounding box center [741, 400] width 726 height 607
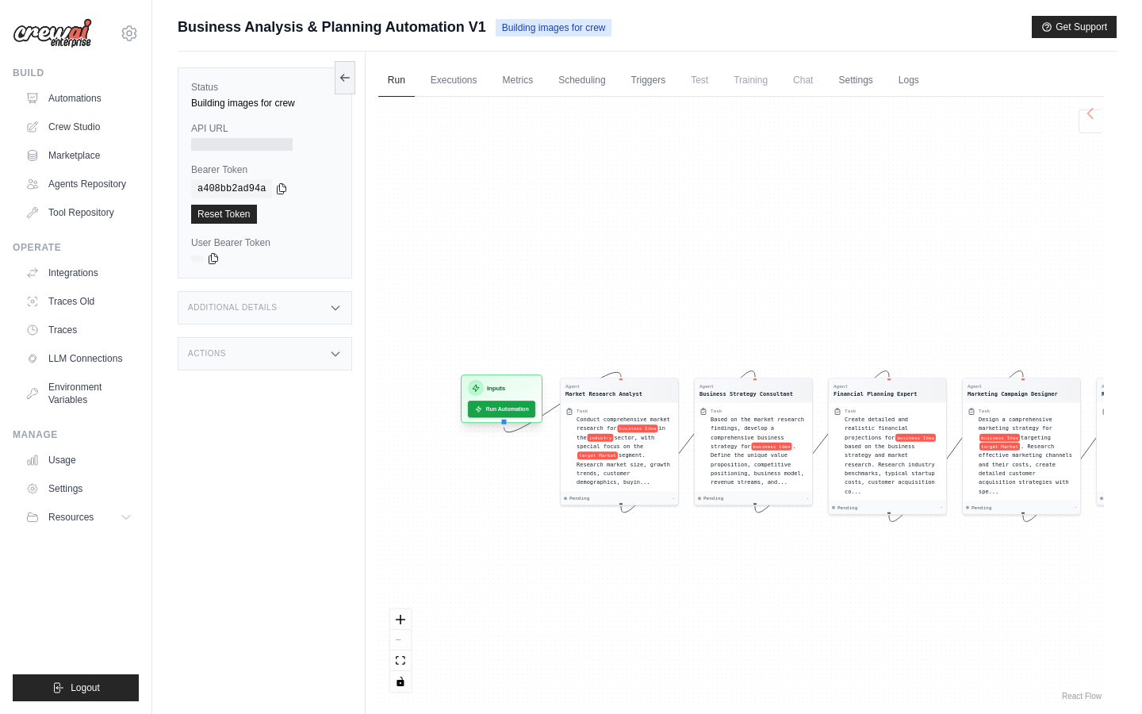
click at [526, 417] on div "Inputs Run Automation" at bounding box center [502, 398] width 82 height 48
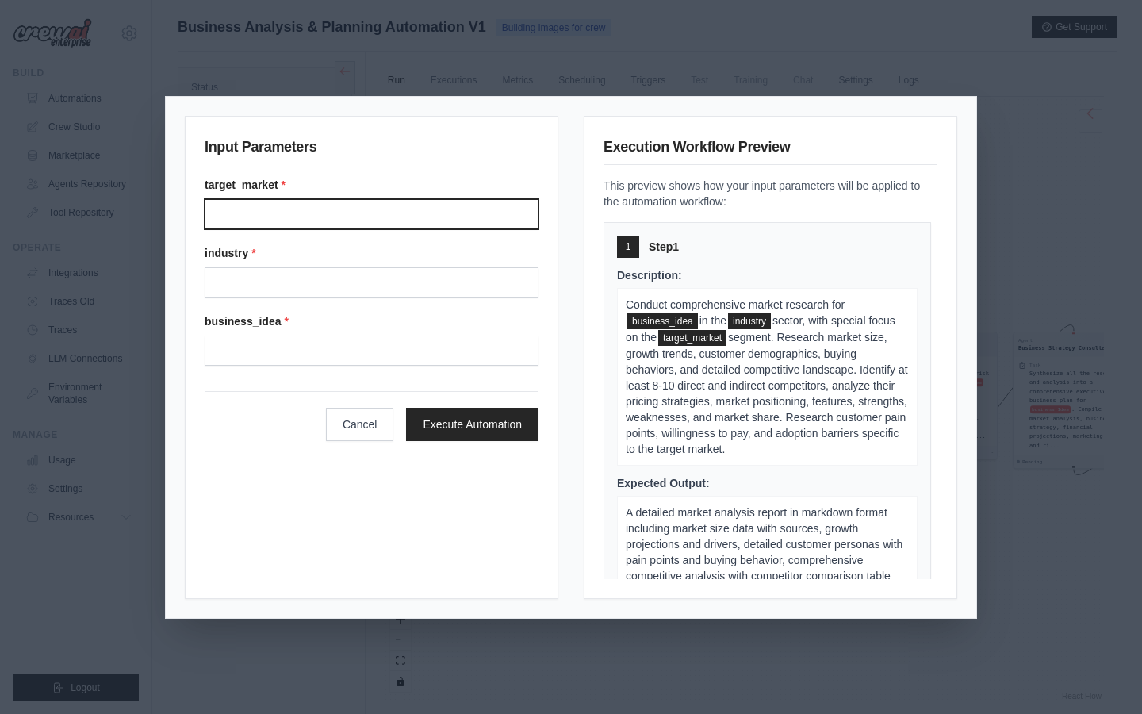
click at [340, 201] on input "target_market *" at bounding box center [372, 214] width 334 height 30
type input "*******"
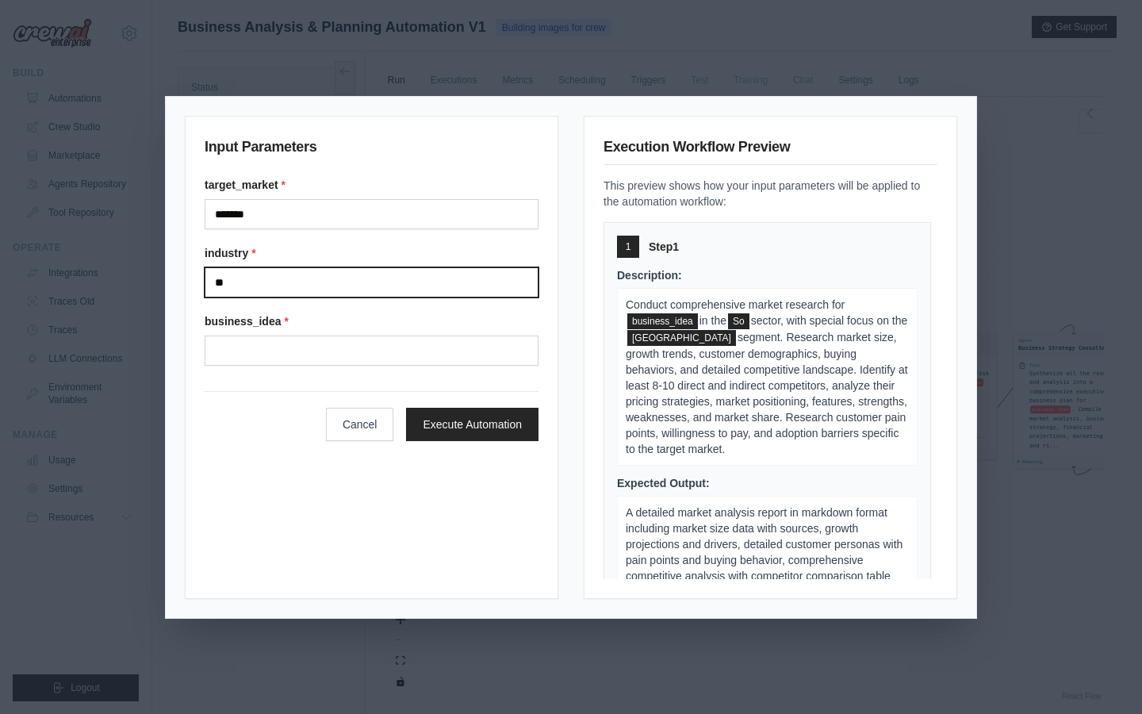
type input "*"
type input "********"
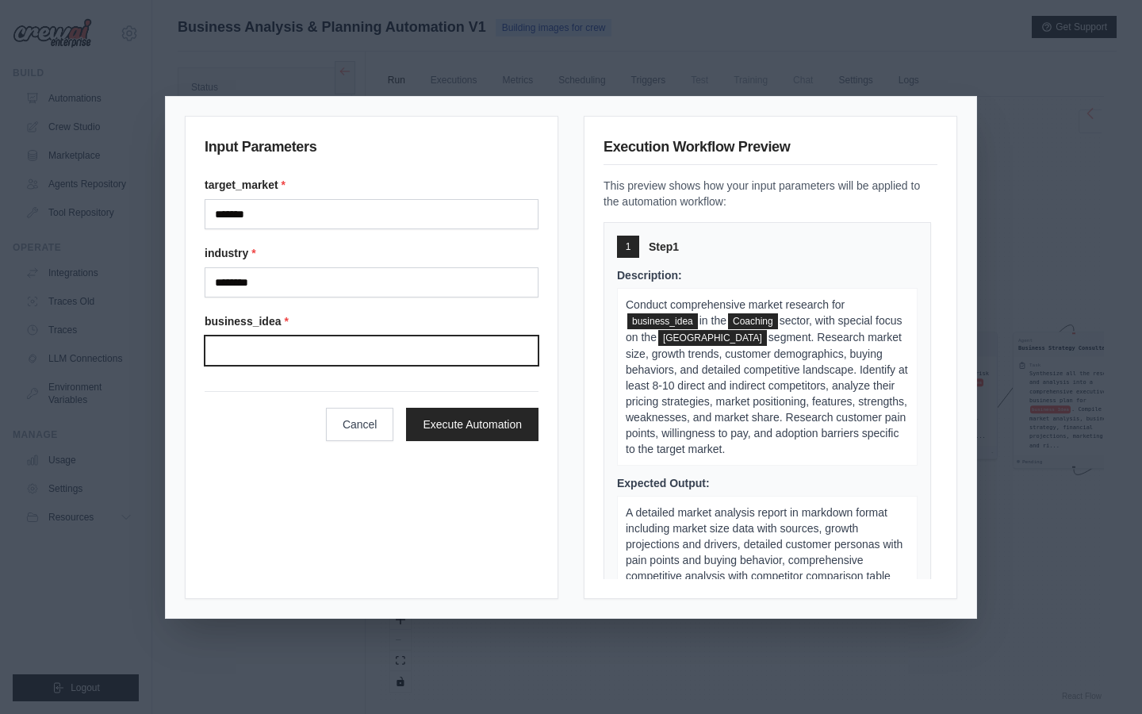
type input "*"
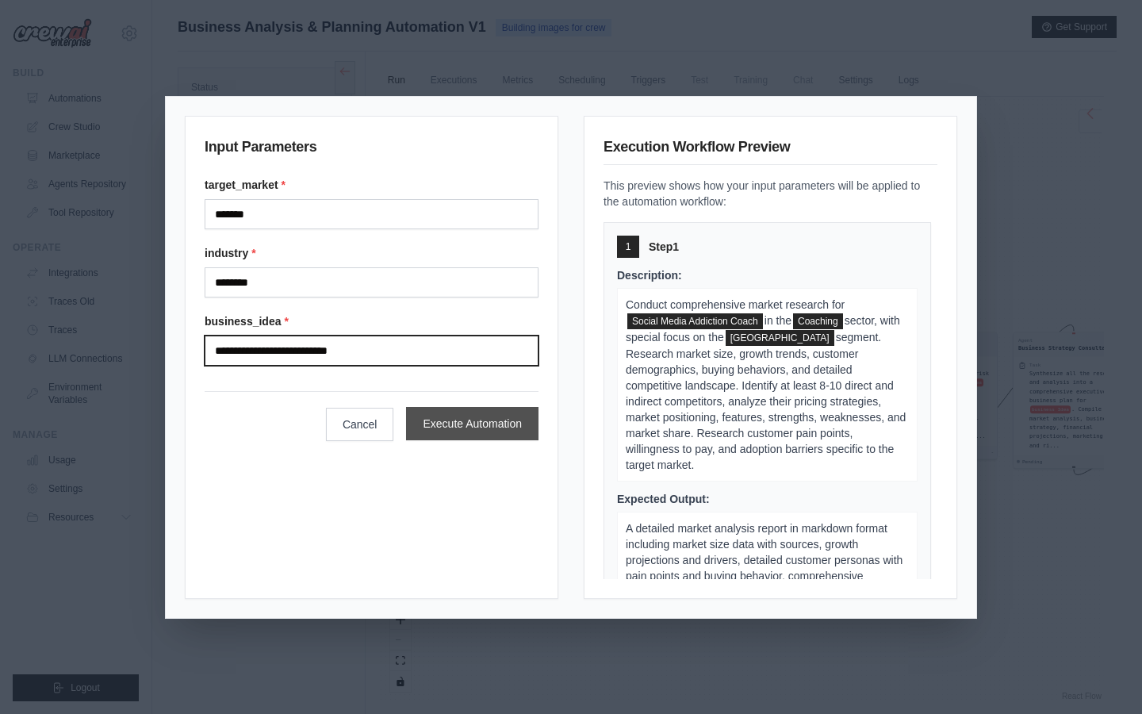
type input "**********"
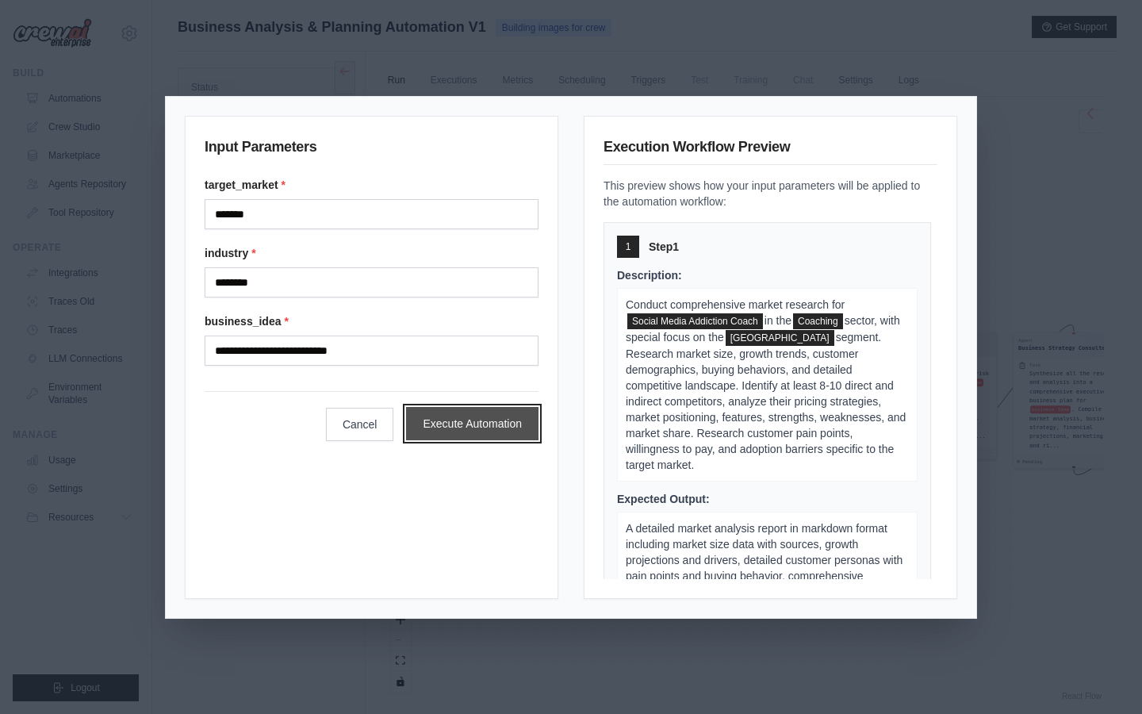
click at [495, 433] on button "Execute Automation" at bounding box center [472, 423] width 132 height 33
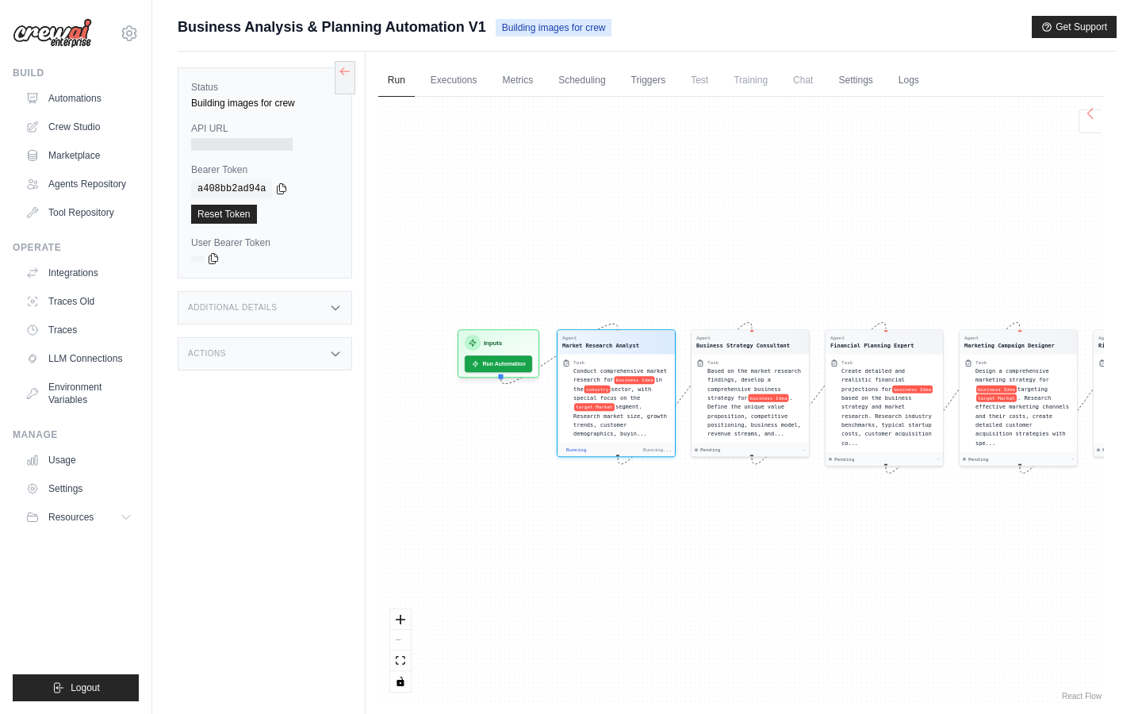
drag, startPoint x: 435, startPoint y: 240, endPoint x: 649, endPoint y: 238, distance: 214.2
click at [649, 238] on div "Agent Market Research Analyst Task Conduct comprehensive market research for bu…" at bounding box center [741, 400] width 726 height 607
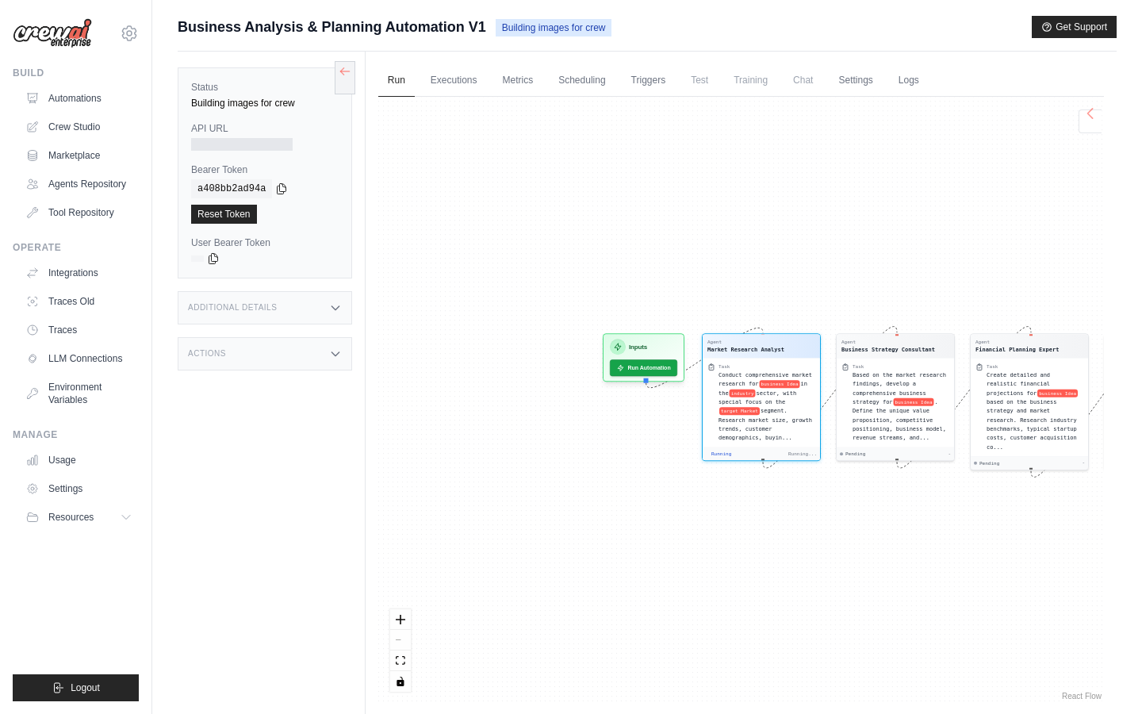
drag, startPoint x: 649, startPoint y: 238, endPoint x: 1008, endPoint y: 240, distance: 359.4
click at [1008, 240] on div "Agent Market Research Analyst Task Conduct comprehensive market research for bu…" at bounding box center [741, 400] width 726 height 607
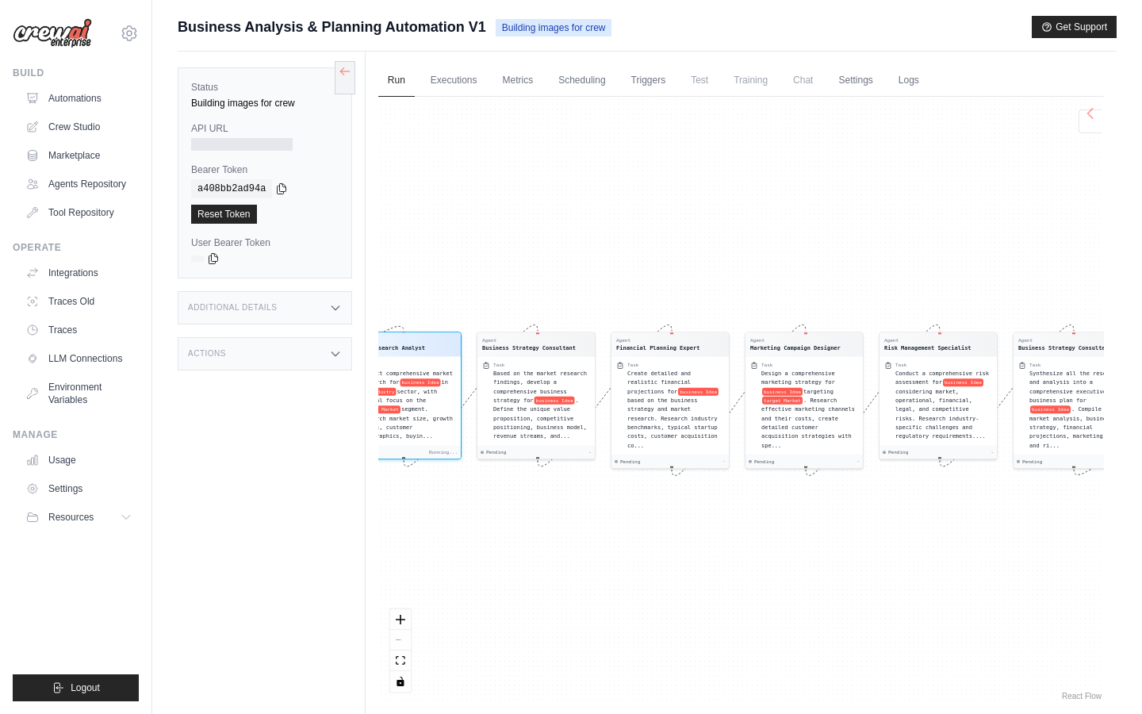
click at [249, 143] on div at bounding box center [242, 144] width 102 height 13
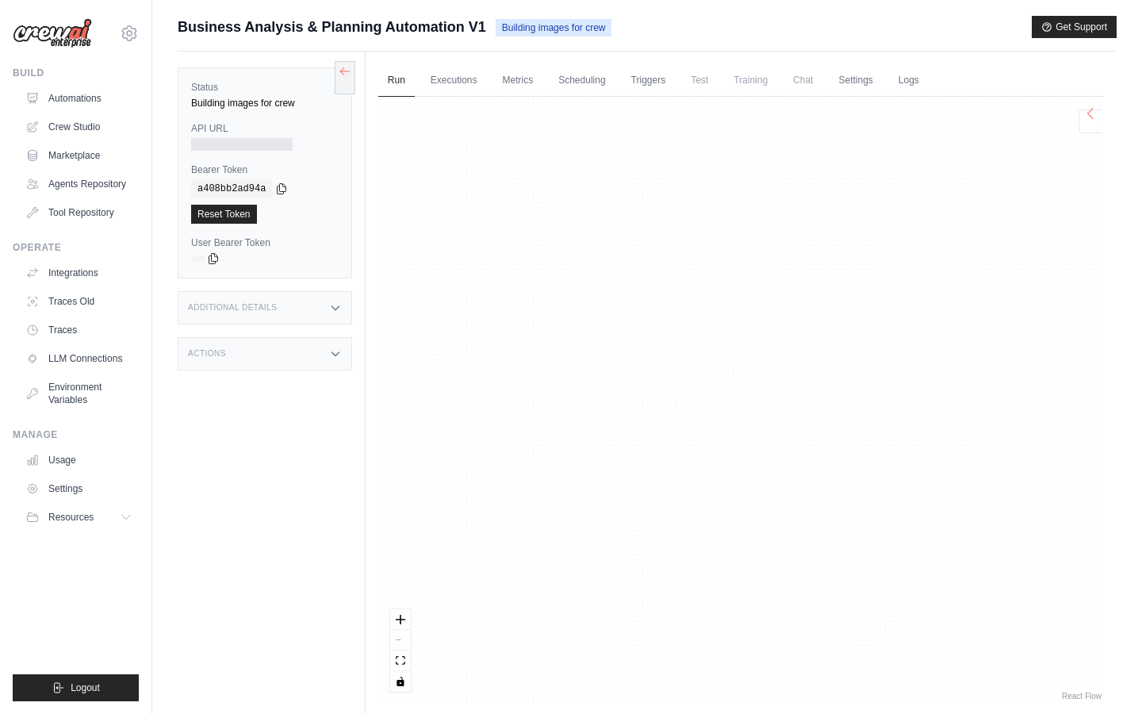
scroll to position [935, 0]
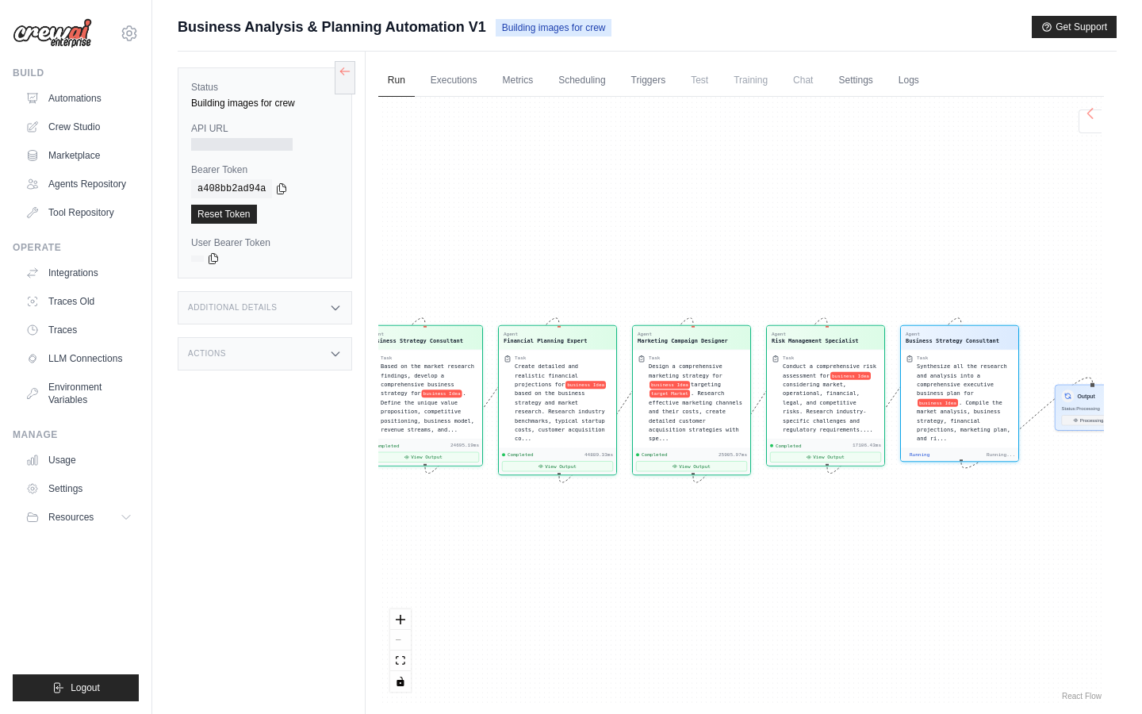
drag, startPoint x: 798, startPoint y: 172, endPoint x: 685, endPoint y: 172, distance: 112.6
click at [685, 172] on div "Agent Market Research Analyst Task Conduct comprehensive market research for bu…" at bounding box center [741, 400] width 726 height 607
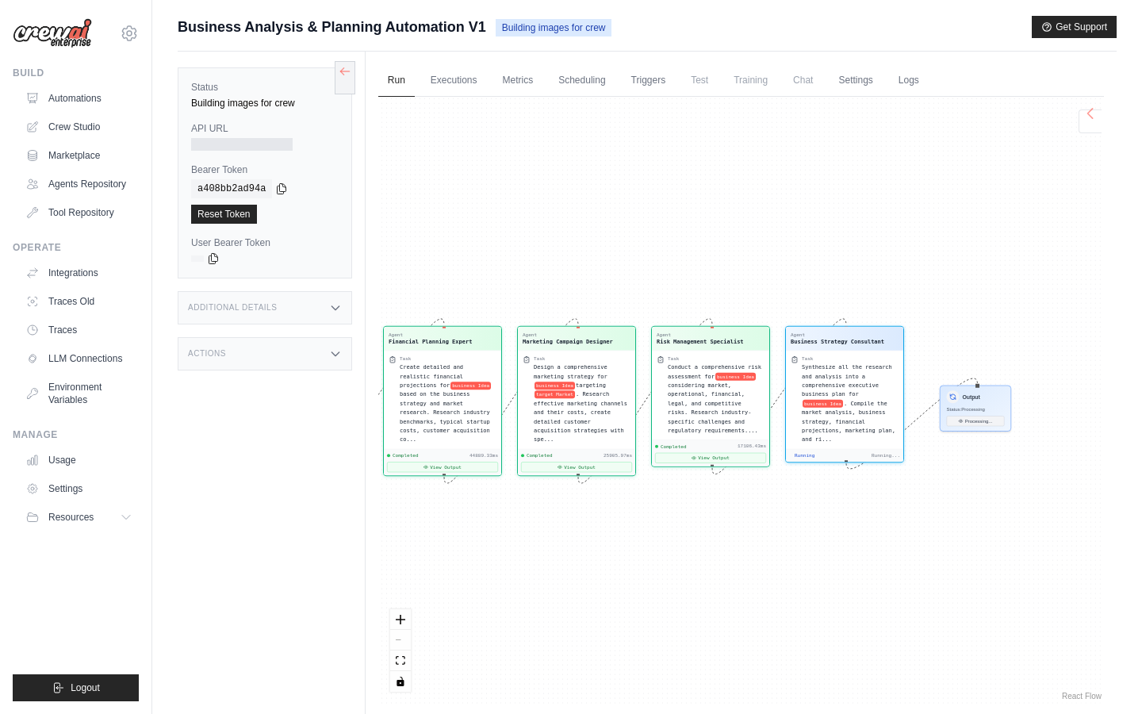
drag, startPoint x: 777, startPoint y: 174, endPoint x: 540, endPoint y: 176, distance: 237.2
click at [541, 176] on div "Agent Market Research Analyst Task Conduct comprehensive market research for bu…" at bounding box center [741, 400] width 726 height 607
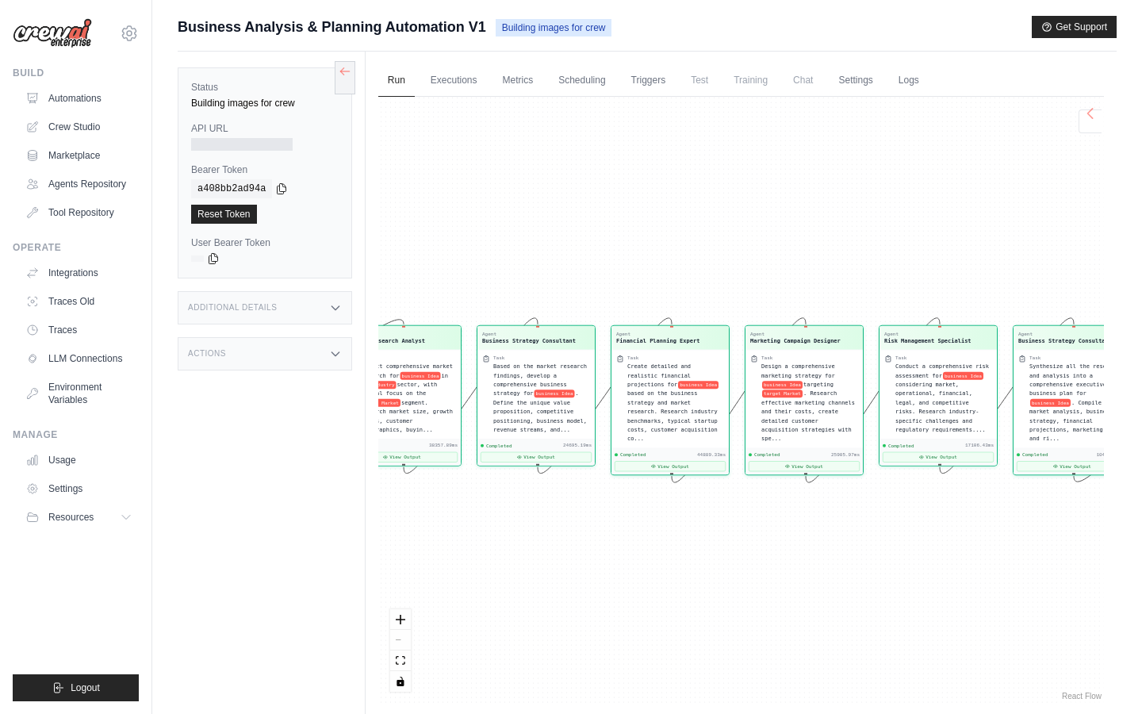
scroll to position [994, 0]
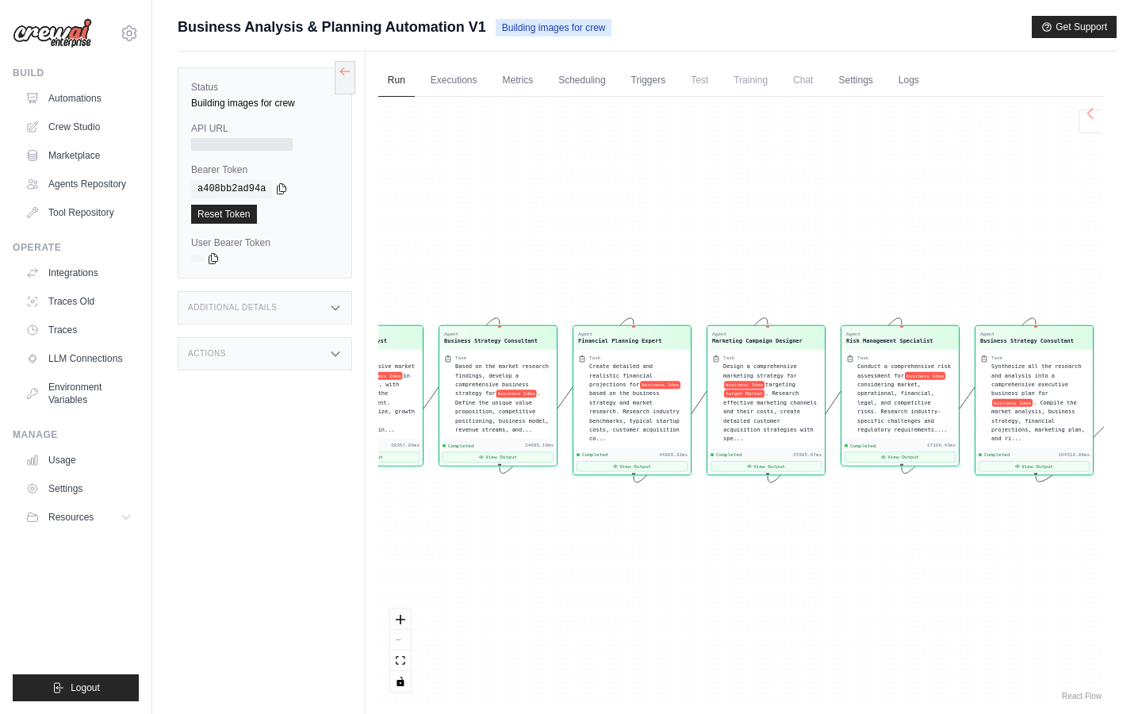
drag, startPoint x: 843, startPoint y: 300, endPoint x: 546, endPoint y: 297, distance: 297.5
click at [546, 297] on div "Agent Market Research Analyst Task Conduct comprehensive market research for bu…" at bounding box center [741, 400] width 726 height 607
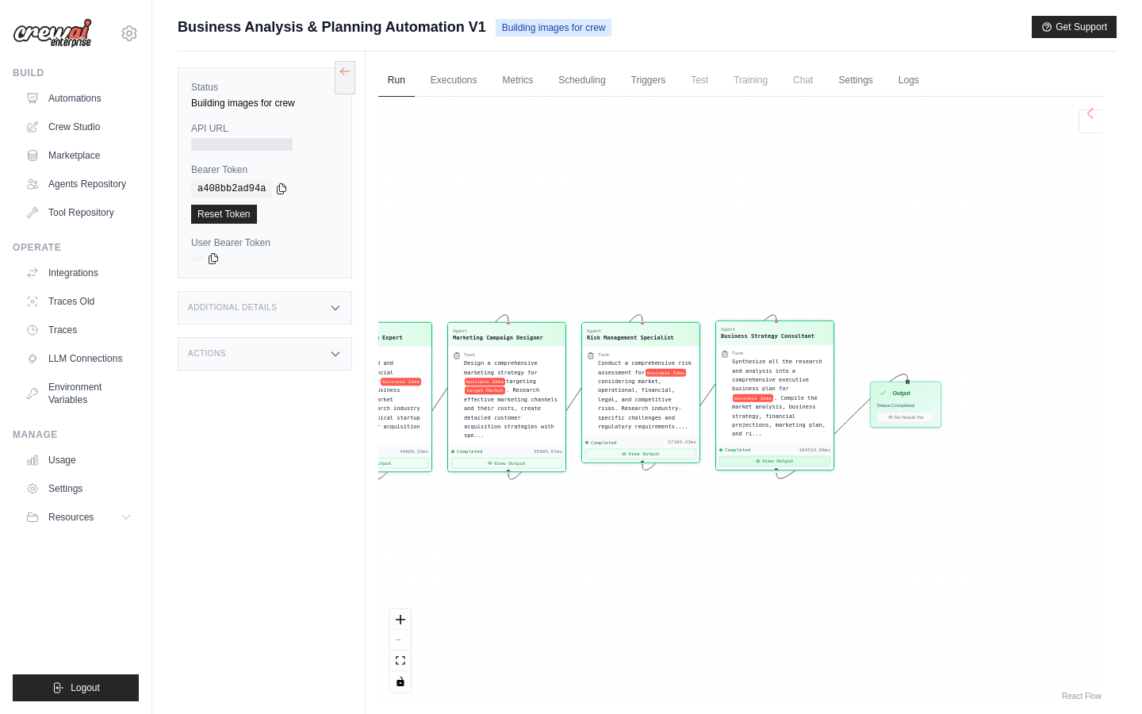
click at [774, 460] on button "View Output" at bounding box center [775, 461] width 111 height 10
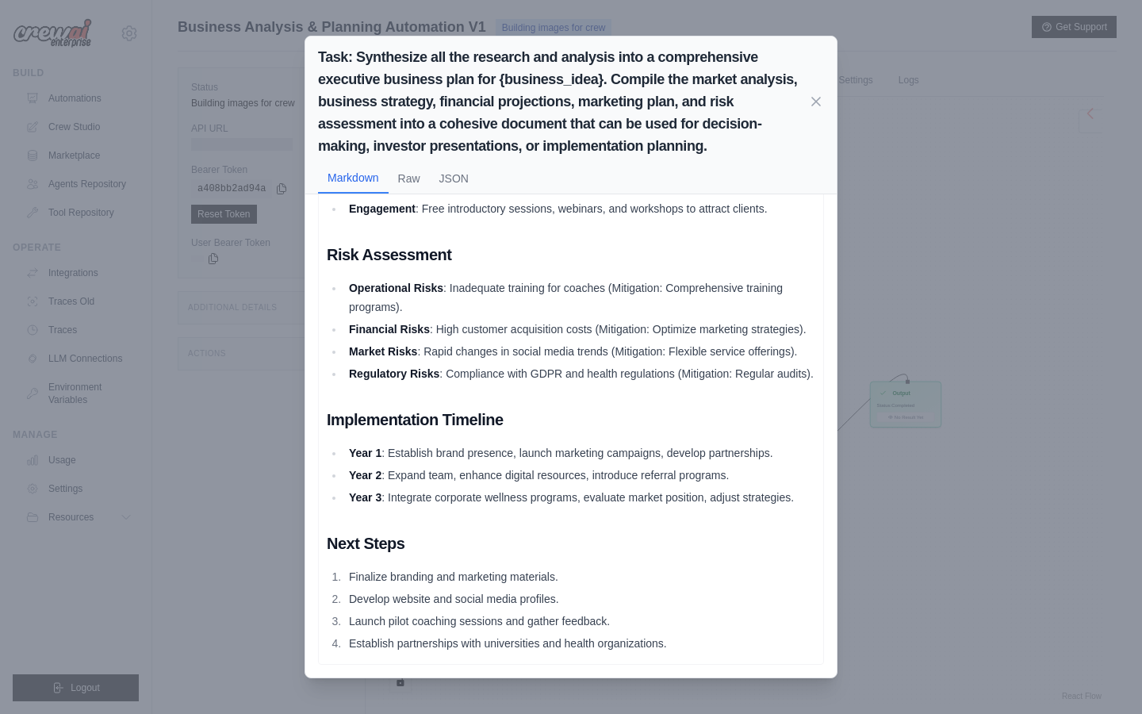
scroll to position [67, 0]
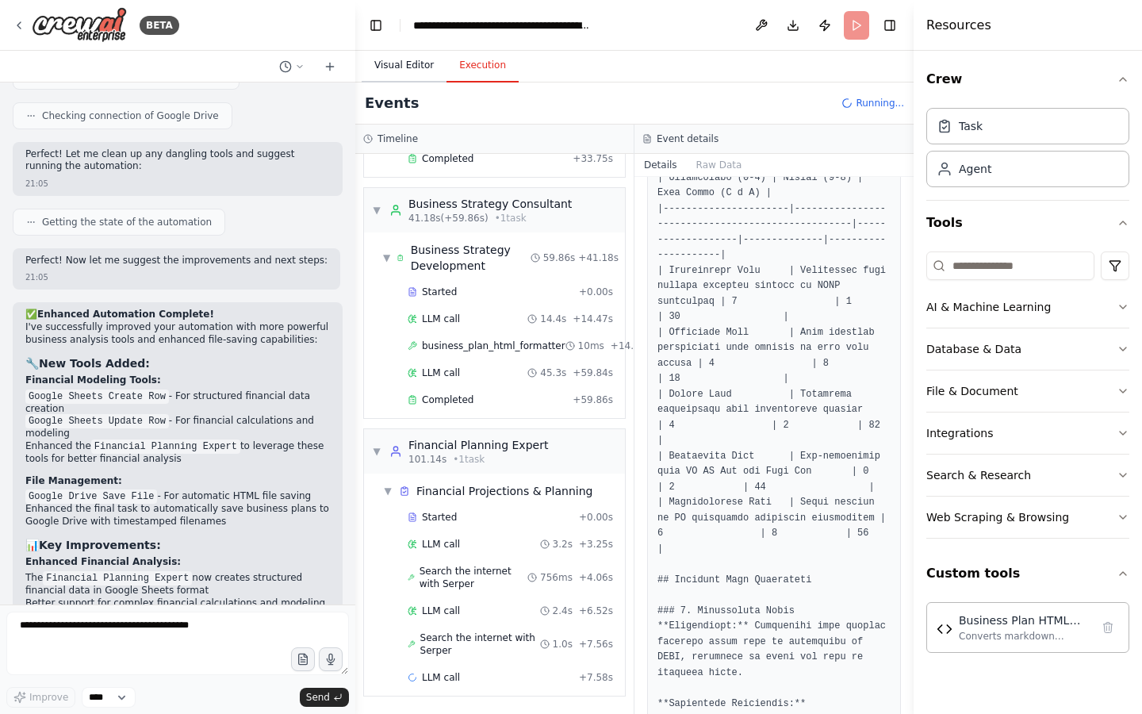
click at [416, 71] on button "Visual Editor" at bounding box center [404, 65] width 85 height 33
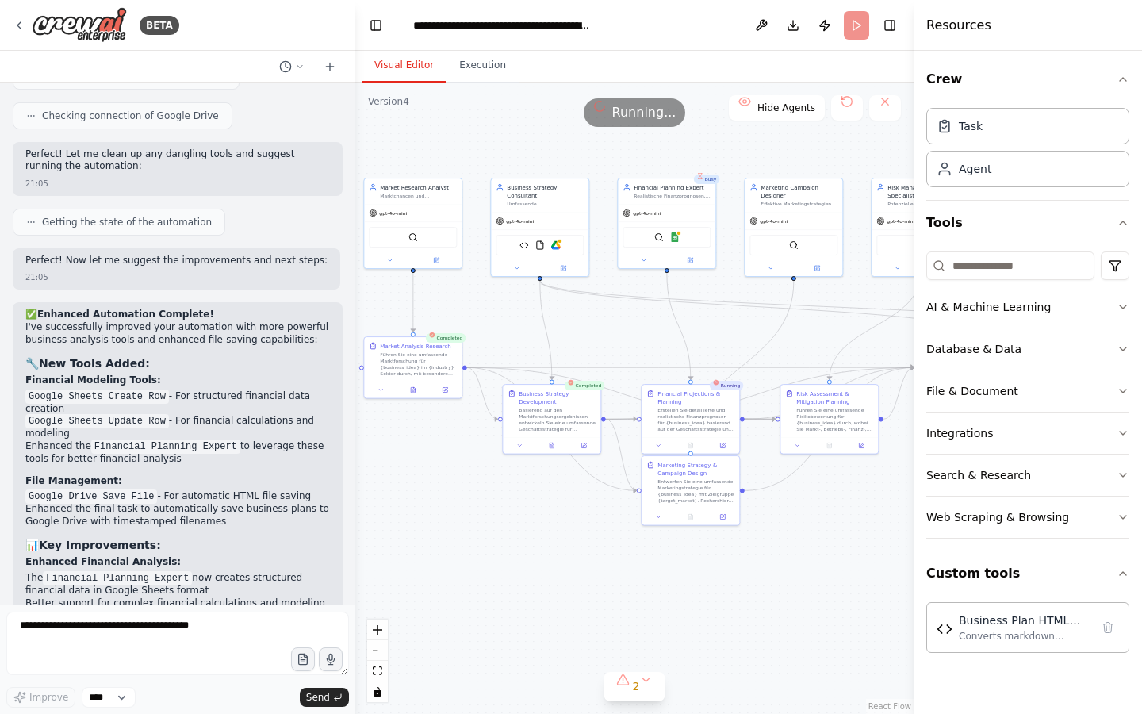
drag, startPoint x: 577, startPoint y: 116, endPoint x: 470, endPoint y: 118, distance: 106.3
click at [470, 118] on div "Running..." at bounding box center [634, 112] width 558 height 29
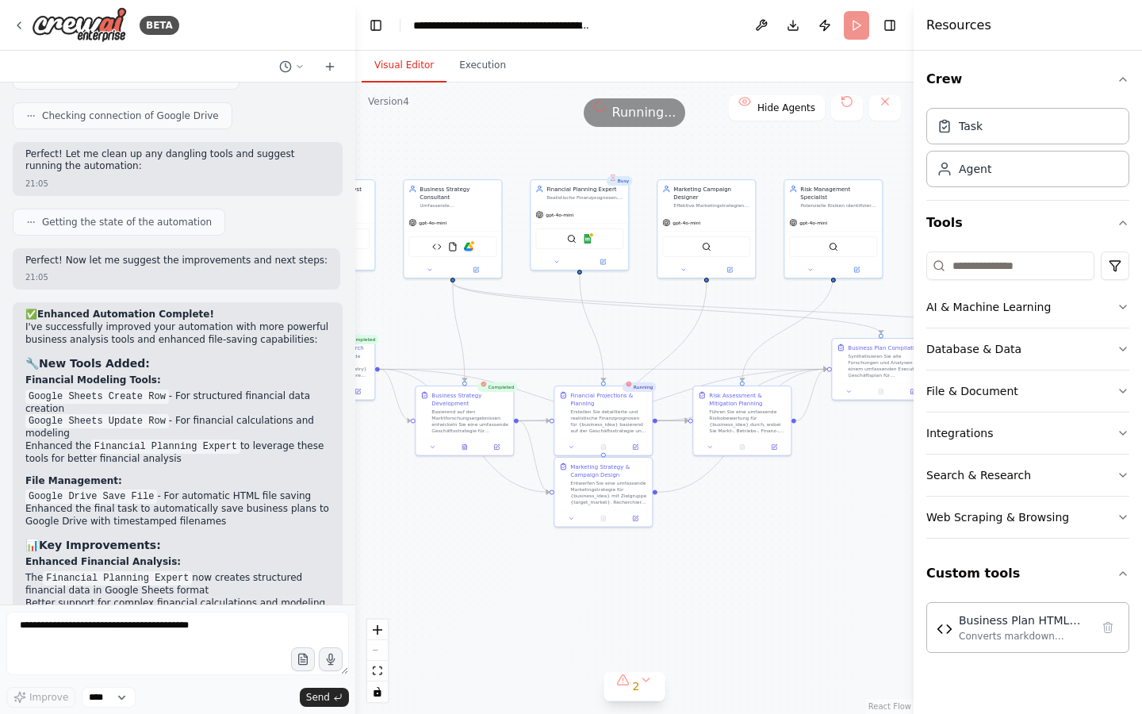
drag, startPoint x: 543, startPoint y: 132, endPoint x: 434, endPoint y: 136, distance: 109.5
click at [434, 136] on div ".deletable-edge-delete-btn { width: 20px; height: 20px; border: 0px solid #ffff…" at bounding box center [634, 398] width 558 height 631
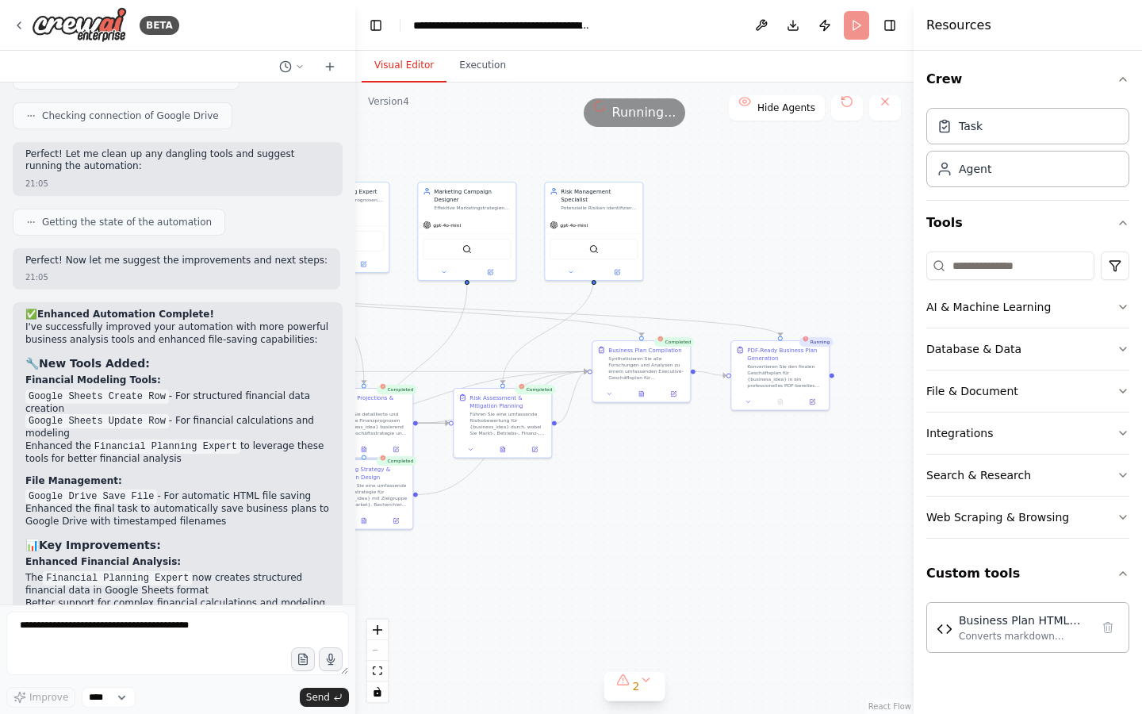
drag, startPoint x: 601, startPoint y: 336, endPoint x: 379, endPoint y: 336, distance: 221.3
click at [380, 336] on div ".deletable-edge-delete-btn { width: 20px; height: 20px; border: 0px solid #ffff…" at bounding box center [634, 398] width 558 height 631
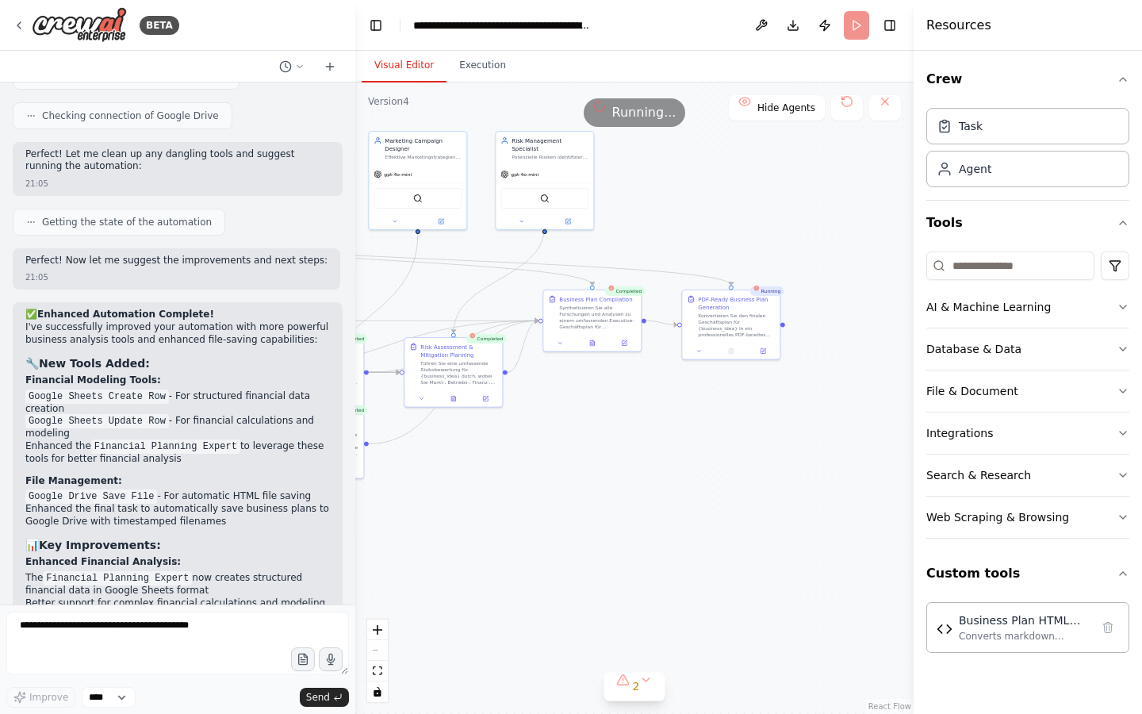
drag, startPoint x: 790, startPoint y: 291, endPoint x: 744, endPoint y: 240, distance: 68.5
click at [744, 240] on div ".deletable-edge-delete-btn { width: 20px; height: 20px; border: 0px solid #ffff…" at bounding box center [634, 398] width 558 height 631
click at [219, 634] on textarea at bounding box center [177, 643] width 343 height 63
paste textarea "**********"
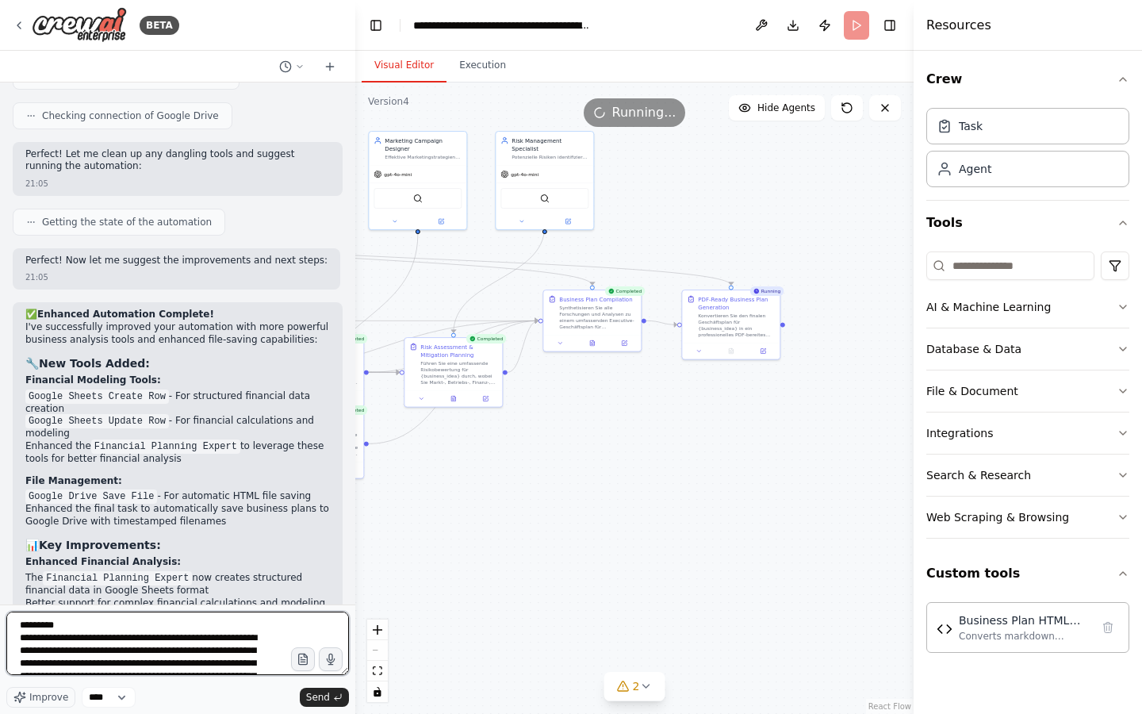
scroll to position [578, 0]
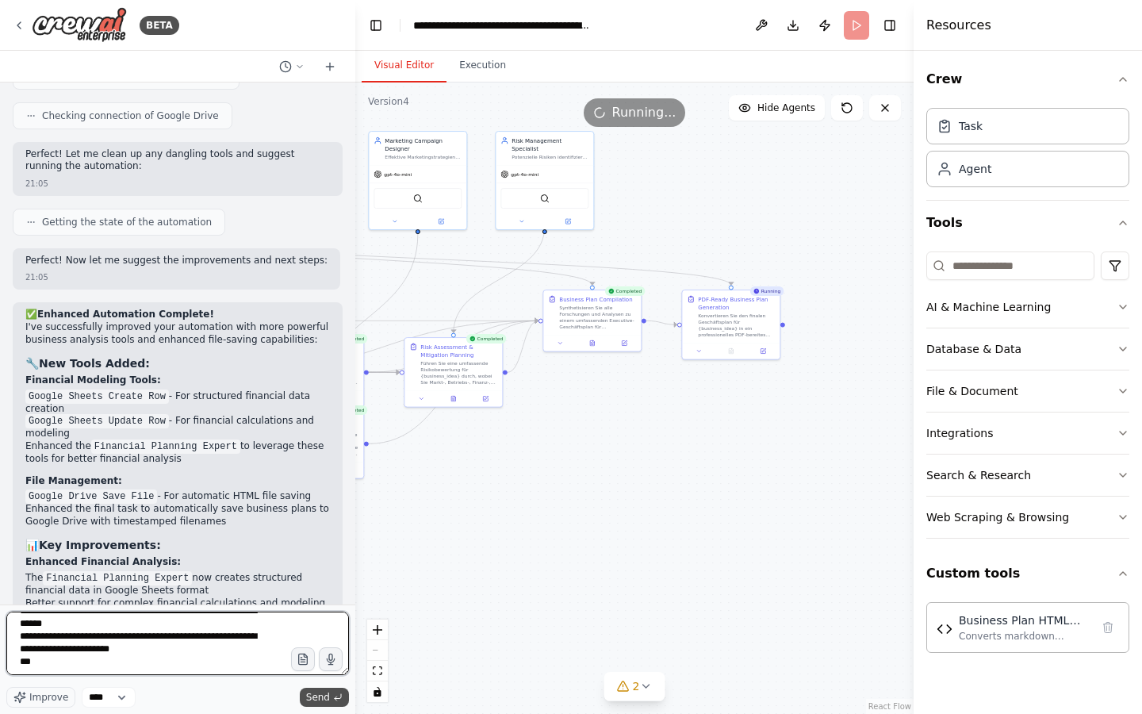
type textarea "**********"
click at [328, 698] on span "Send" at bounding box center [318, 697] width 24 height 13
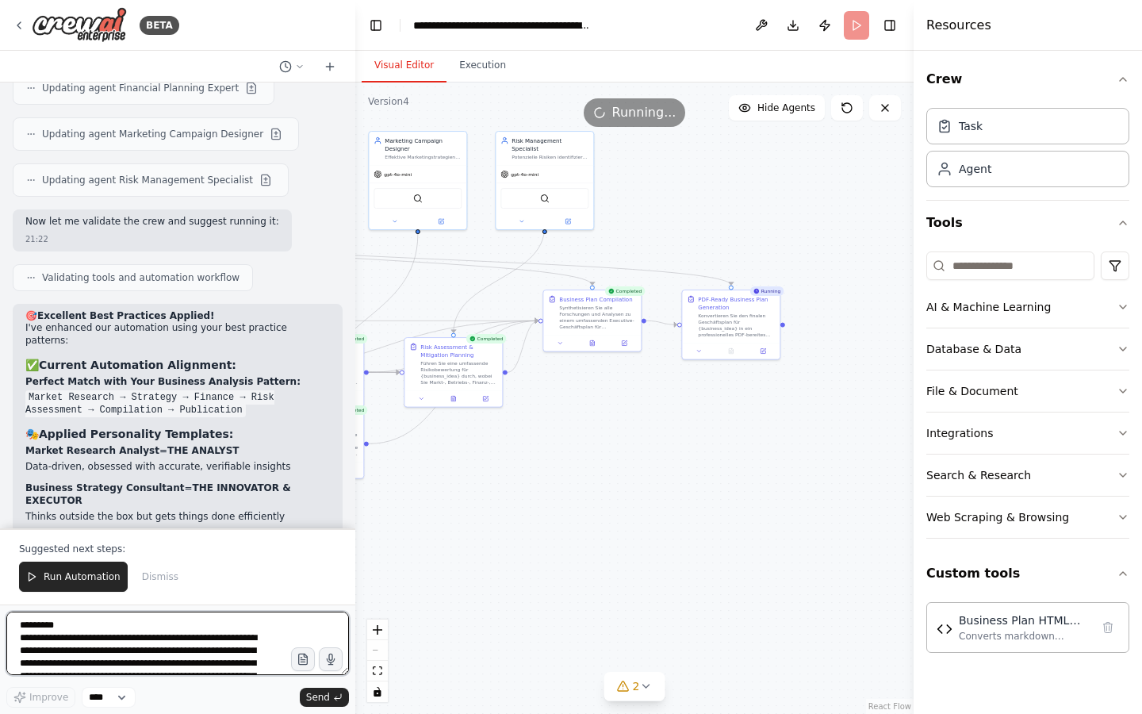
scroll to position [19033, 0]
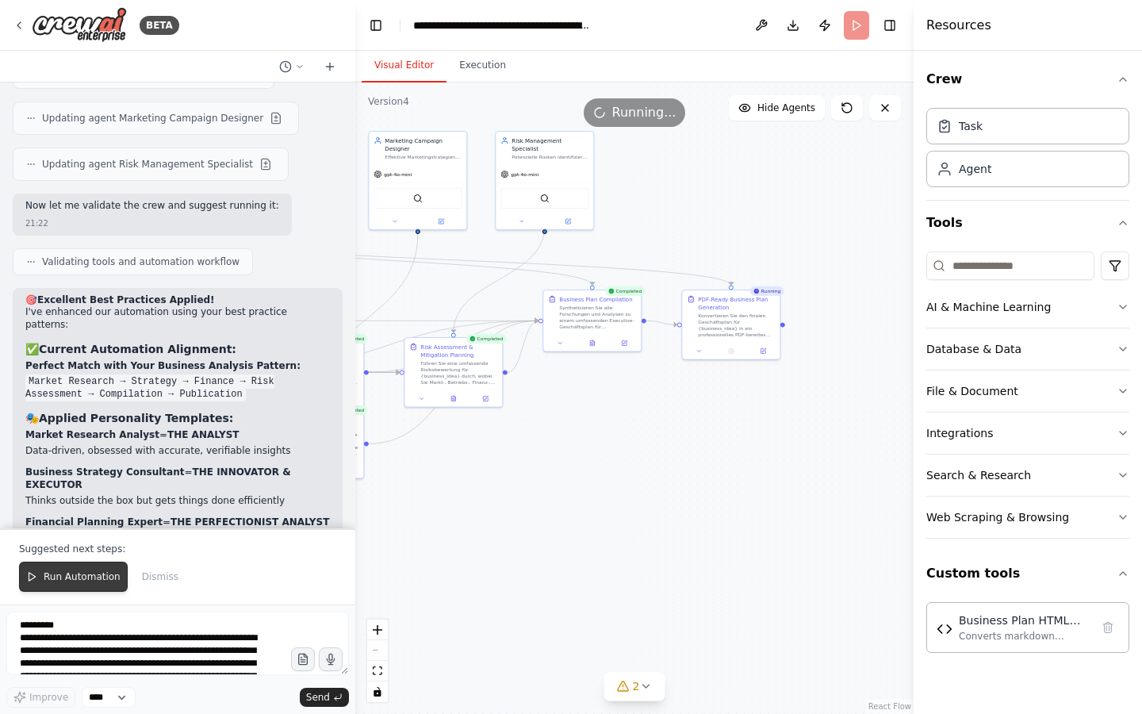
click at [33, 591] on button "Run Automation" at bounding box center [73, 577] width 109 height 30
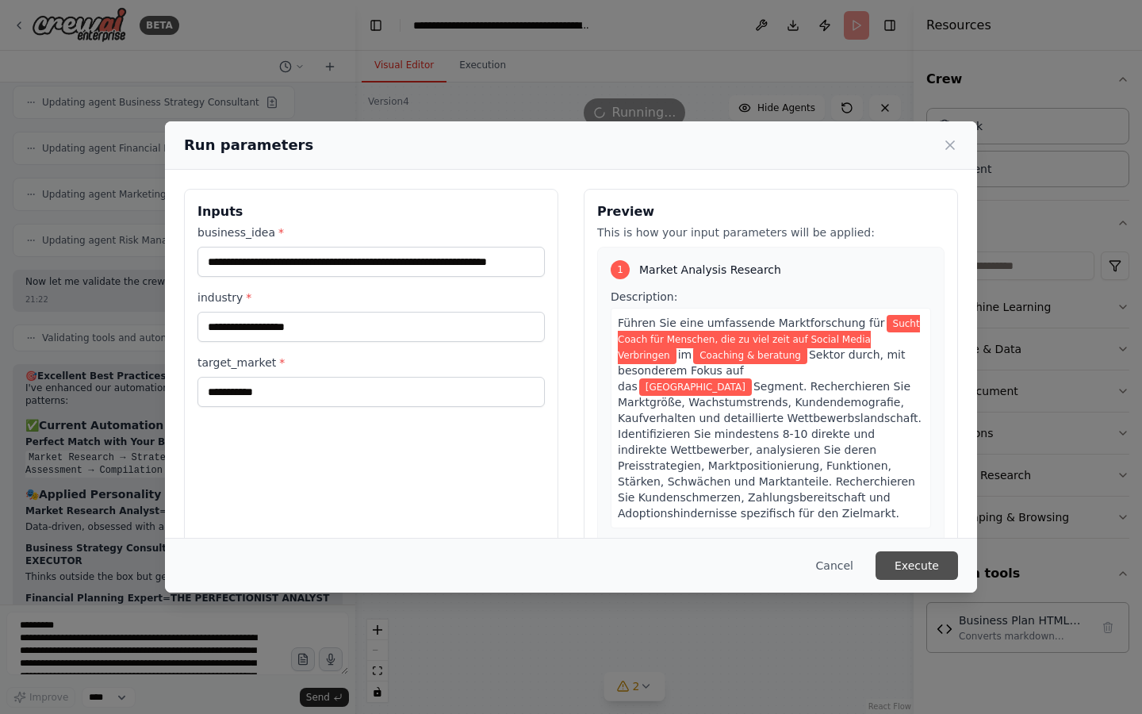
click at [935, 555] on button "Execute" at bounding box center [917, 565] width 83 height 29
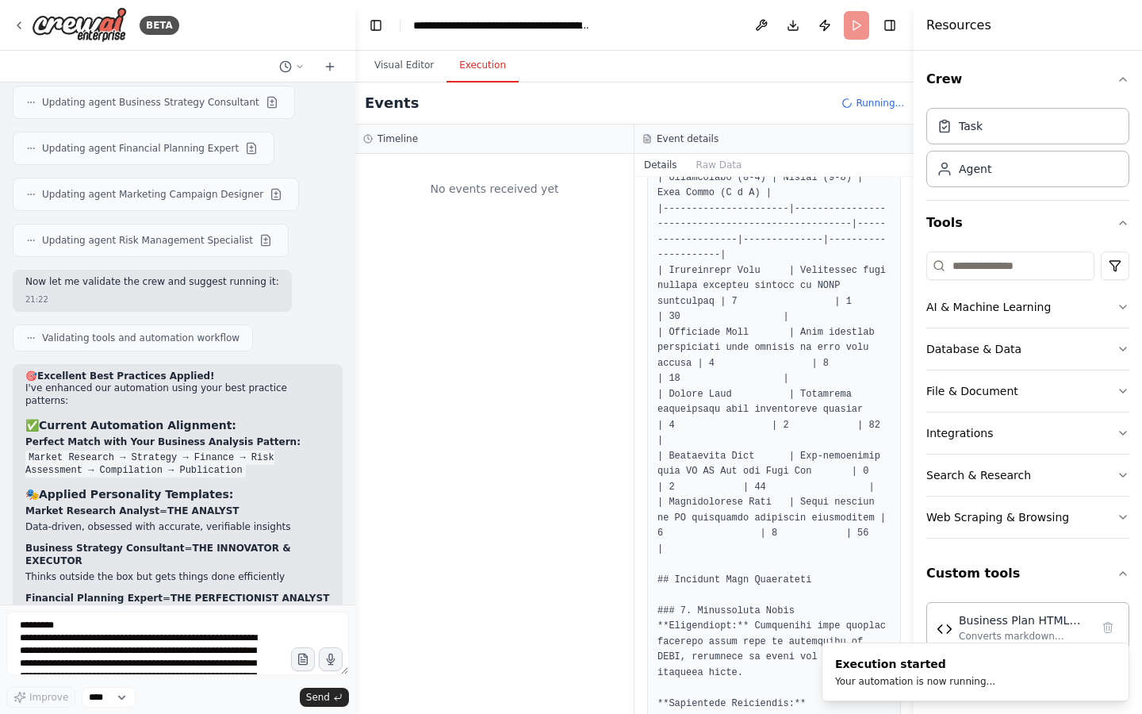
scroll to position [0, 0]
click at [392, 55] on button "Visual Editor" at bounding box center [404, 65] width 85 height 33
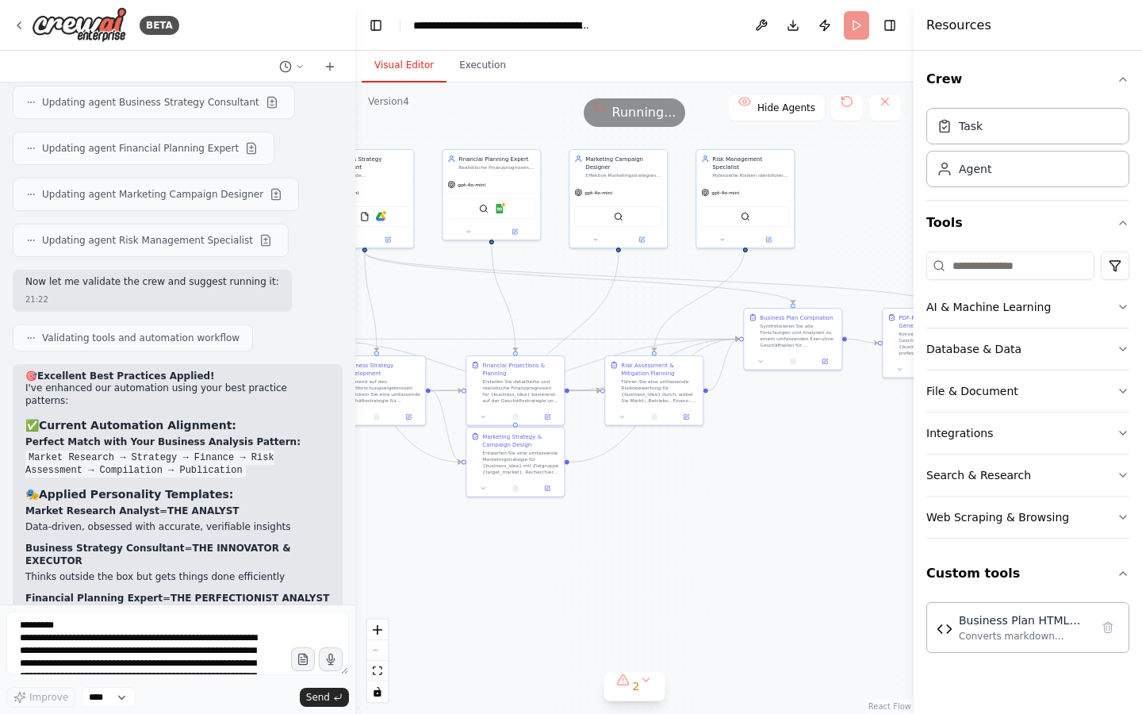
drag, startPoint x: 656, startPoint y: 170, endPoint x: 857, endPoint y: 188, distance: 201.5
click at [857, 188] on div ".deletable-edge-delete-btn { width: 20px; height: 20px; border: 0px solid #ffff…" at bounding box center [634, 398] width 558 height 631
click at [504, 209] on img at bounding box center [500, 207] width 10 height 10
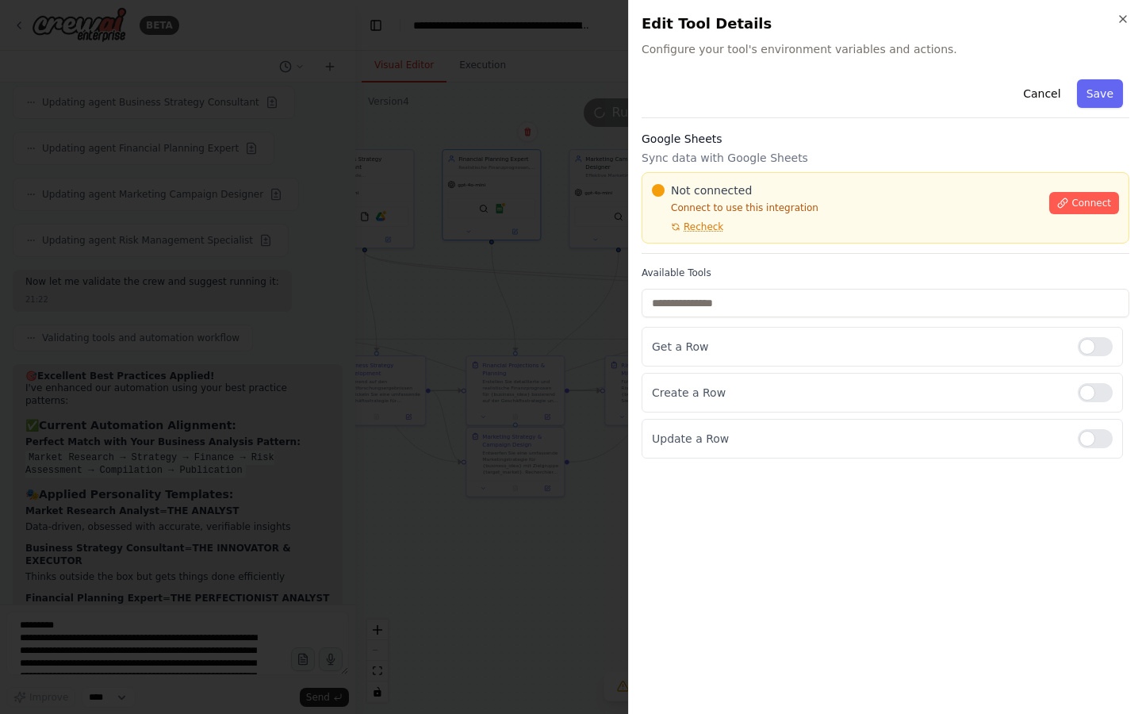
click at [497, 112] on div at bounding box center [571, 357] width 1142 height 714
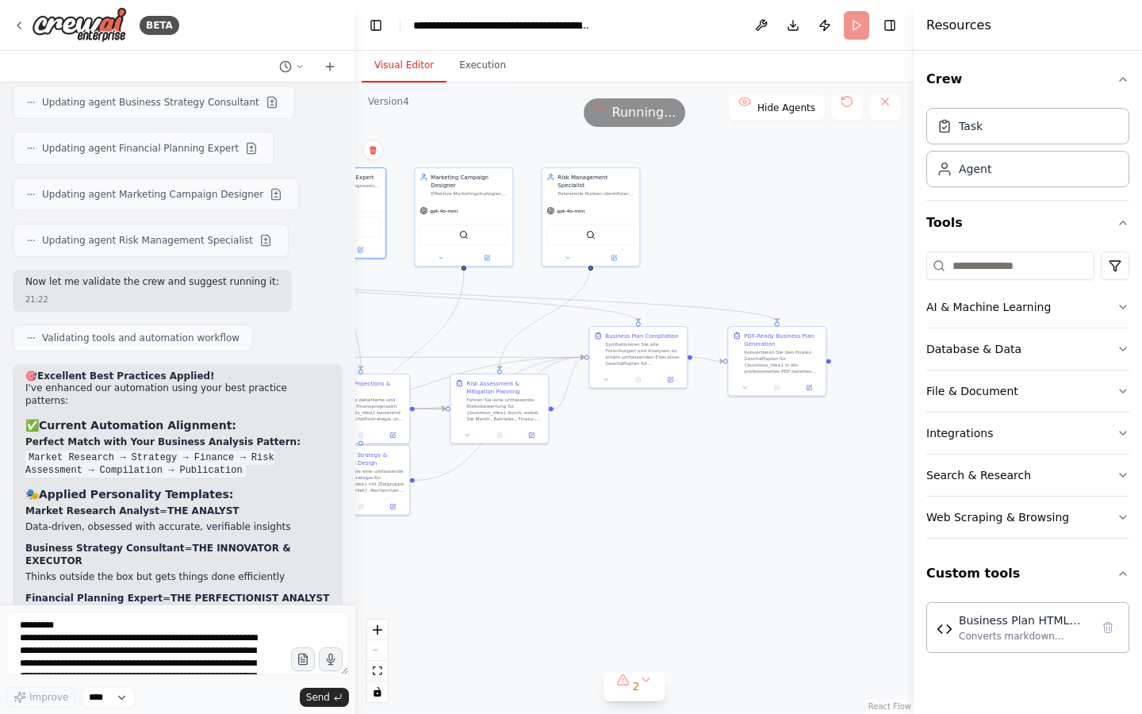
drag, startPoint x: 564, startPoint y: 295, endPoint x: 409, endPoint y: 313, distance: 155.8
click at [409, 313] on div ".deletable-edge-delete-btn { width: 20px; height: 20px; border: 0px solid #ffff…" at bounding box center [634, 398] width 558 height 631
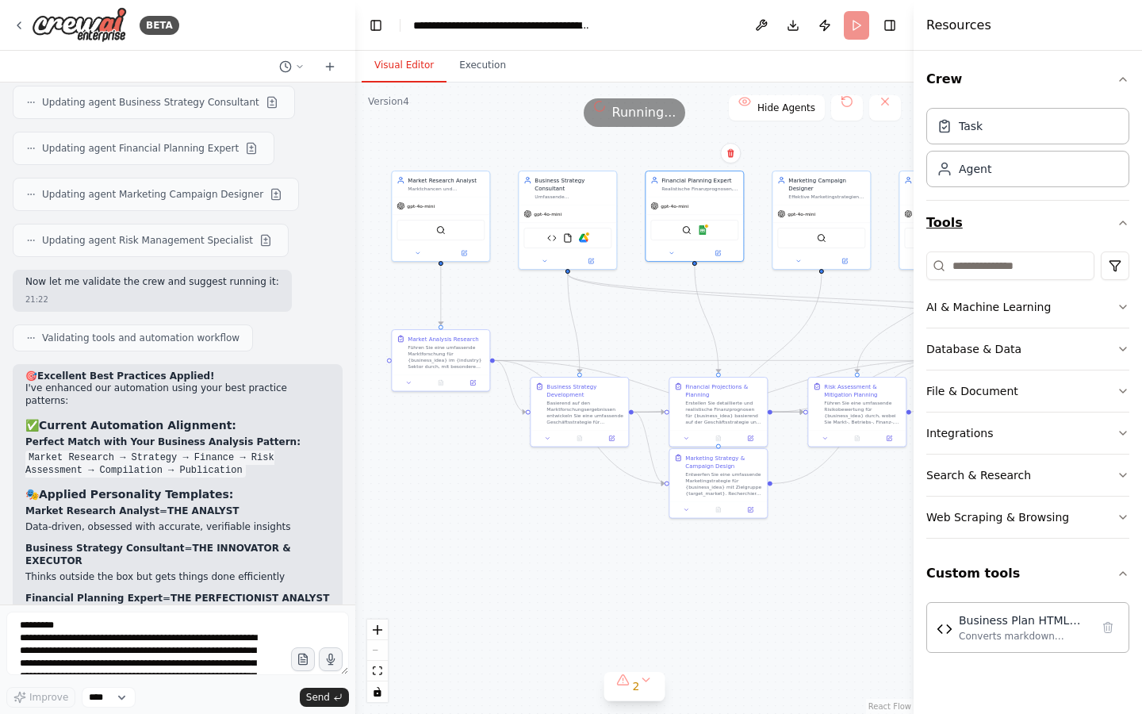
drag, startPoint x: 716, startPoint y: 232, endPoint x: 1073, endPoint y: 236, distance: 357.8
click at [1073, 236] on div "BETA from crewai import Agent, Task, Crew, Process from crewai_tools import Fil…" at bounding box center [571, 357] width 1142 height 714
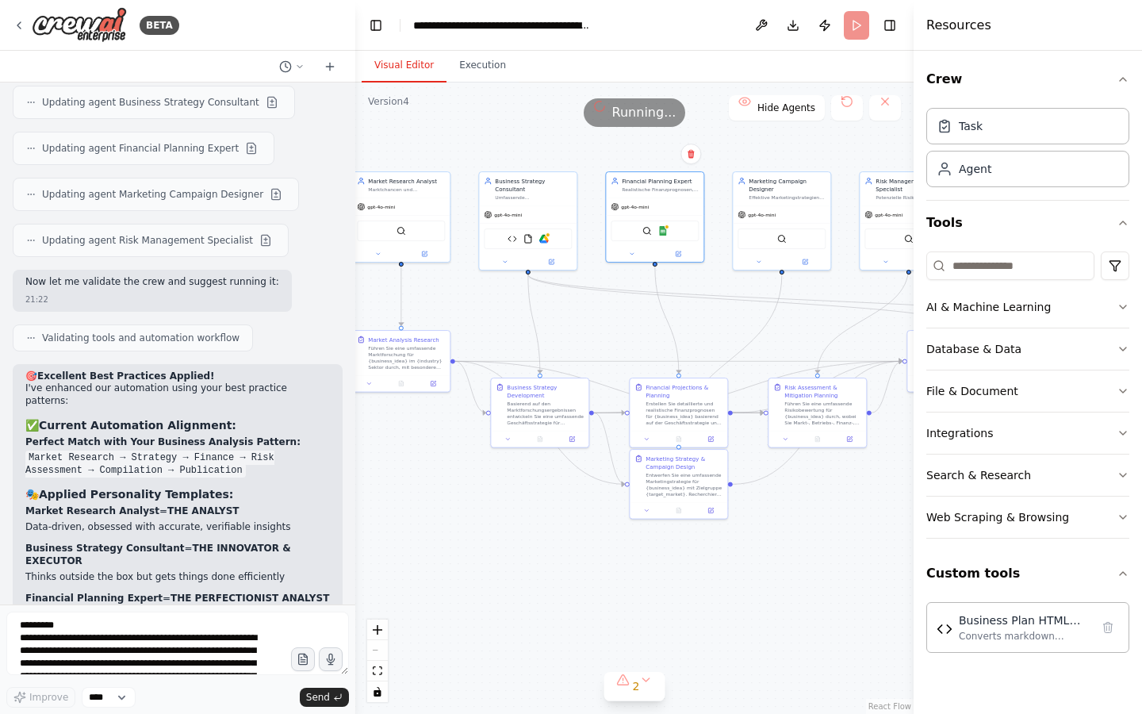
drag, startPoint x: 555, startPoint y: 539, endPoint x: 512, endPoint y: 539, distance: 42.0
click at [512, 539] on div ".deletable-edge-delete-btn { width: 20px; height: 20px; border: 0px solid #ffff…" at bounding box center [634, 398] width 558 height 631
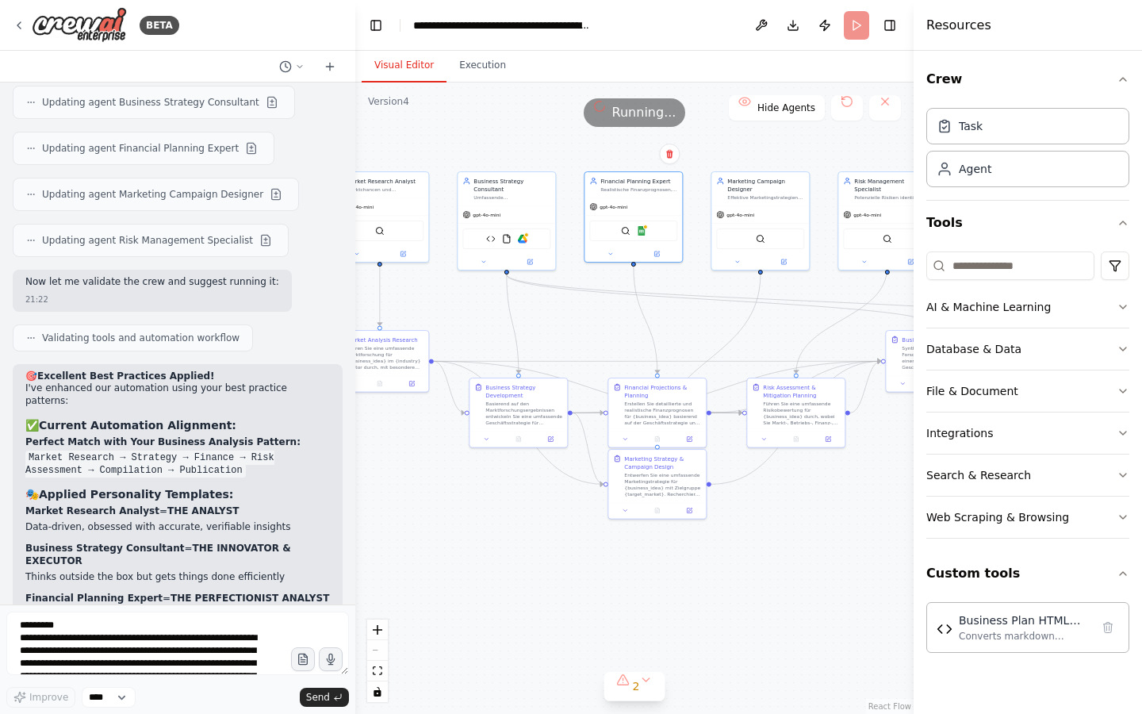
drag, startPoint x: 624, startPoint y: 316, endPoint x: 601, endPoint y: 316, distance: 23.0
click at [601, 316] on div ".deletable-edge-delete-btn { width: 20px; height: 20px; border: 0px solid #ffff…" at bounding box center [634, 398] width 558 height 631
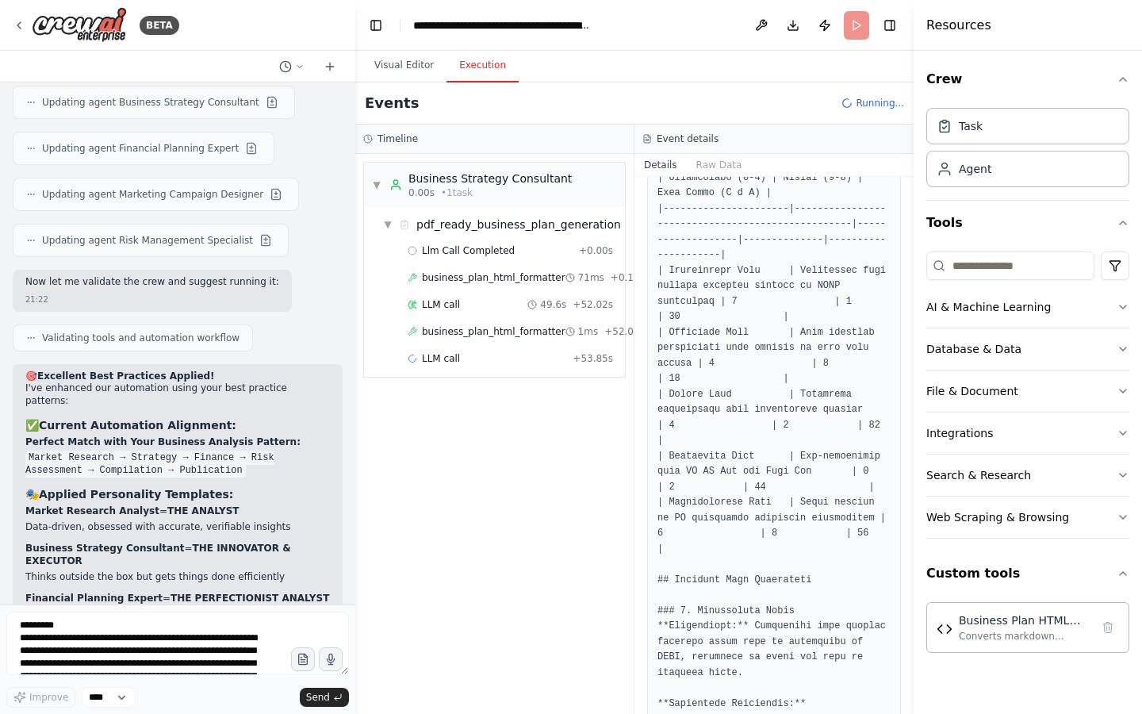
click at [464, 62] on button "Execution" at bounding box center [483, 65] width 72 height 33
click at [410, 56] on button "Visual Editor" at bounding box center [404, 65] width 85 height 33
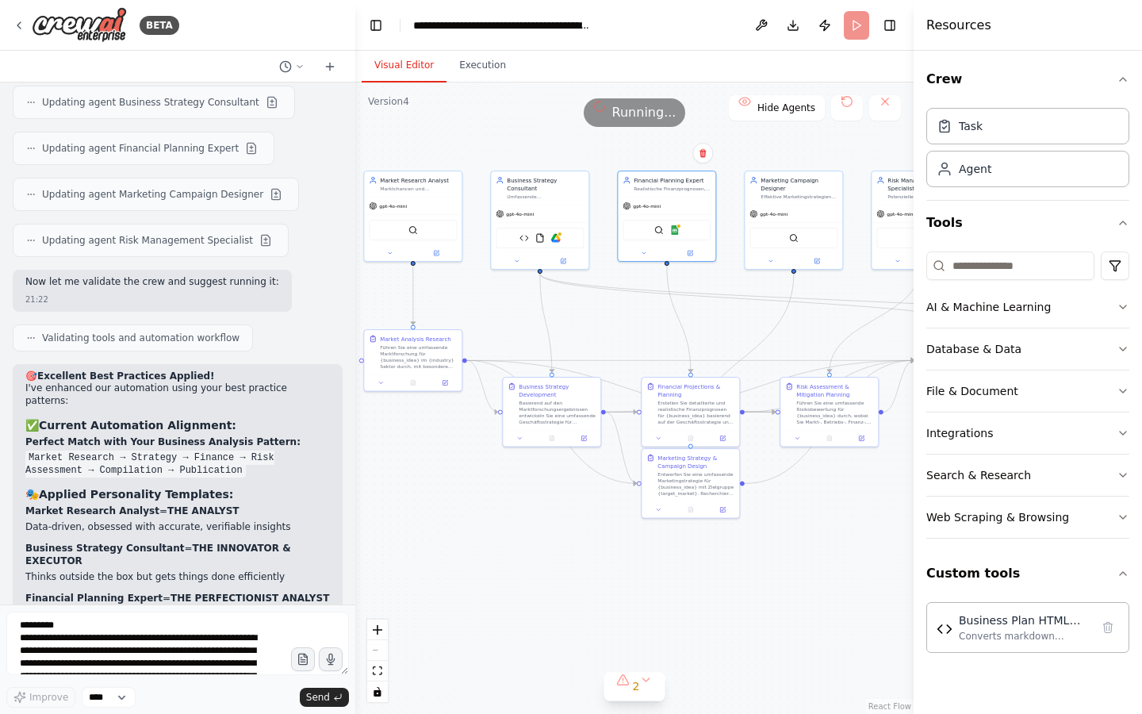
drag, startPoint x: 551, startPoint y: 328, endPoint x: 589, endPoint y: 328, distance: 37.3
click at [589, 328] on div ".deletable-edge-delete-btn { width: 20px; height: 20px; border: 0px solid #ffff…" at bounding box center [634, 398] width 558 height 631
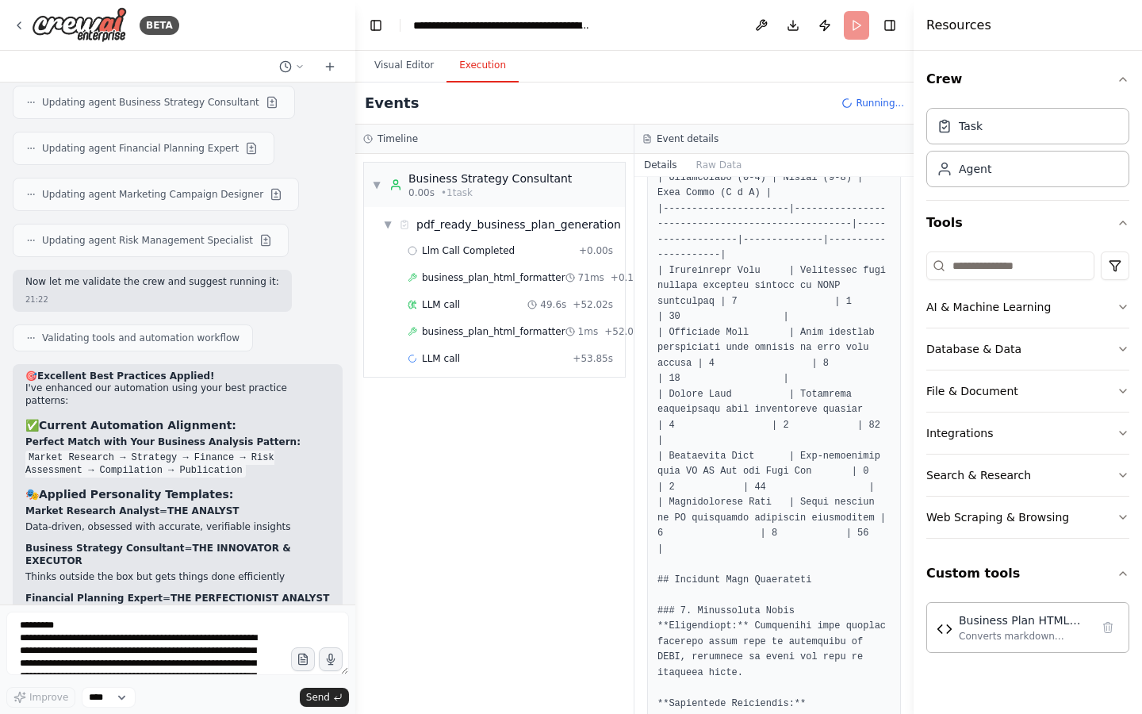
click at [466, 74] on button "Execution" at bounding box center [483, 65] width 72 height 33
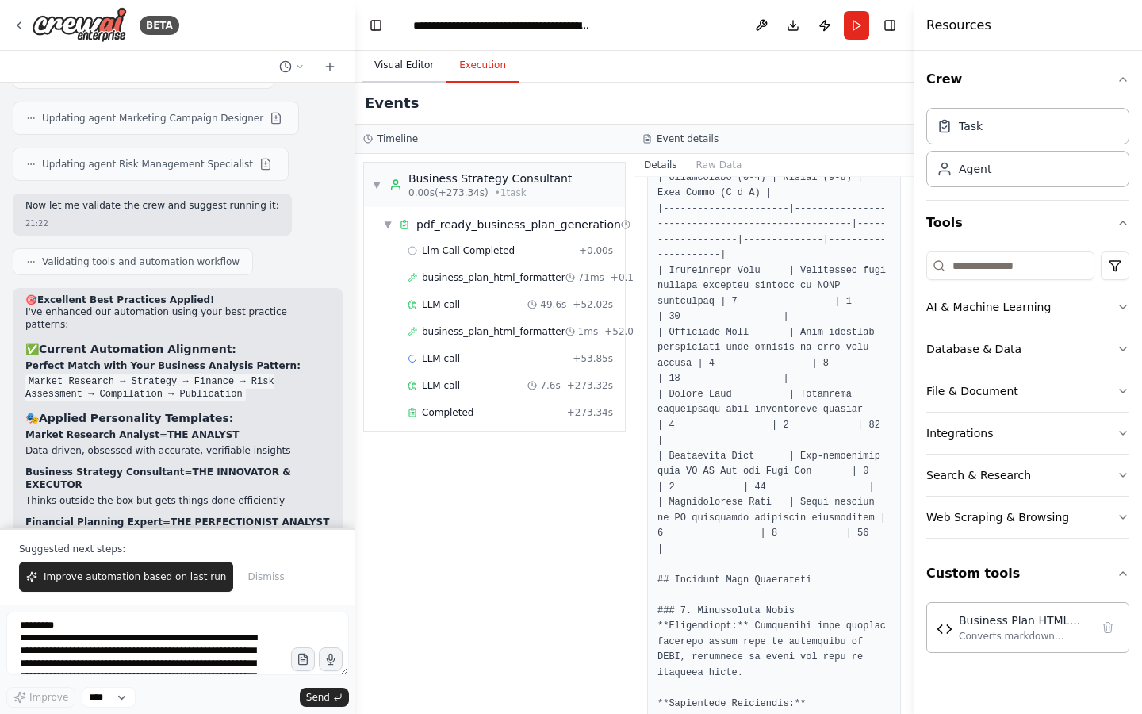
click at [396, 72] on button "Visual Editor" at bounding box center [404, 65] width 85 height 33
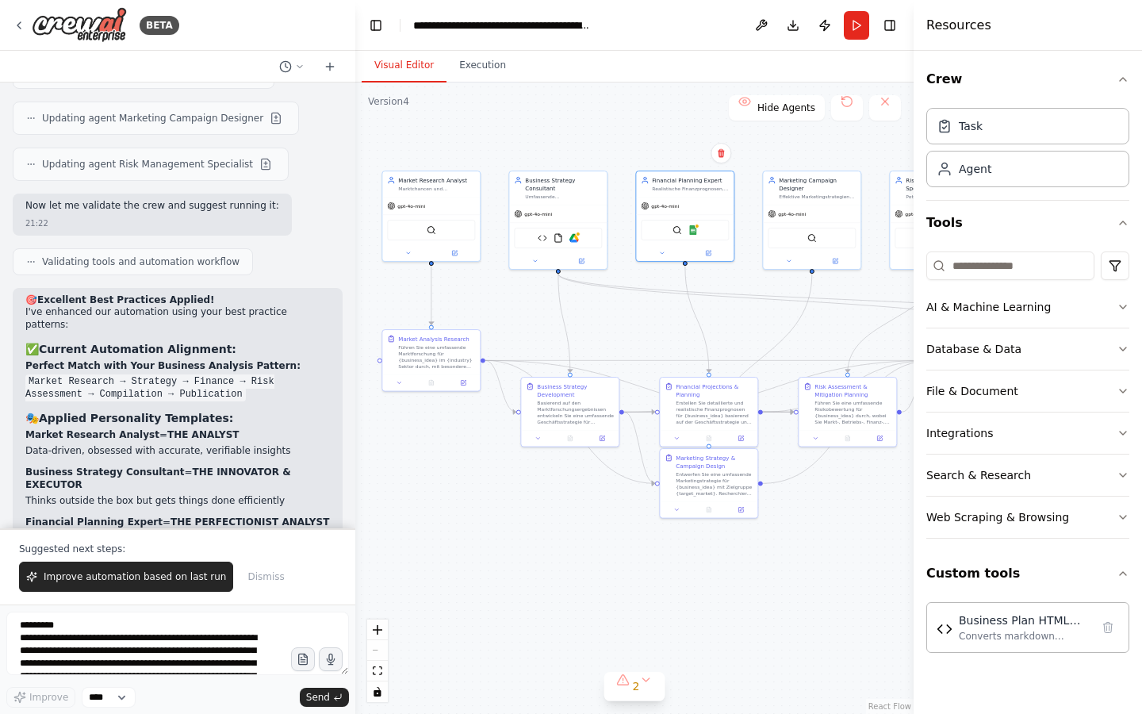
drag, startPoint x: 424, startPoint y: 146, endPoint x: 443, endPoint y: 148, distance: 18.3
click at [443, 148] on div ".deletable-edge-delete-btn { width: 20px; height: 20px; border: 0px solid #ffff…" at bounding box center [634, 398] width 558 height 631
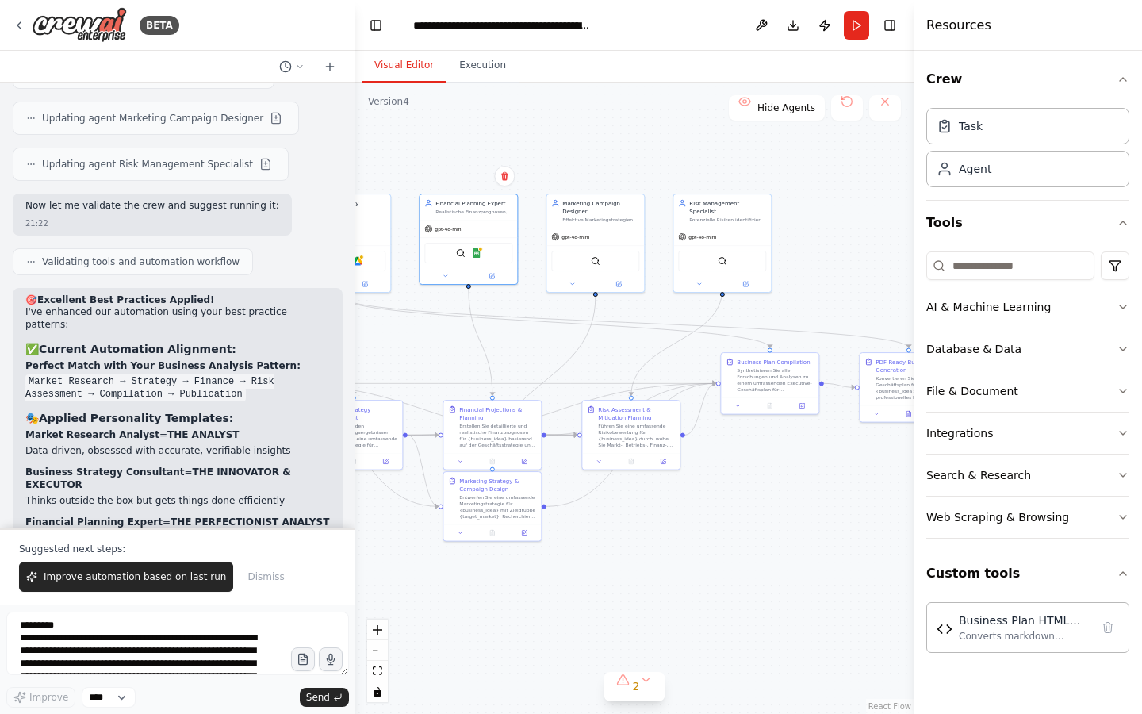
drag, startPoint x: 543, startPoint y: 148, endPoint x: 326, endPoint y: 169, distance: 217.6
click at [326, 169] on div "BETA from crewai import Agent, Task, Crew, Process from crewai_tools import Fil…" at bounding box center [571, 357] width 1142 height 714
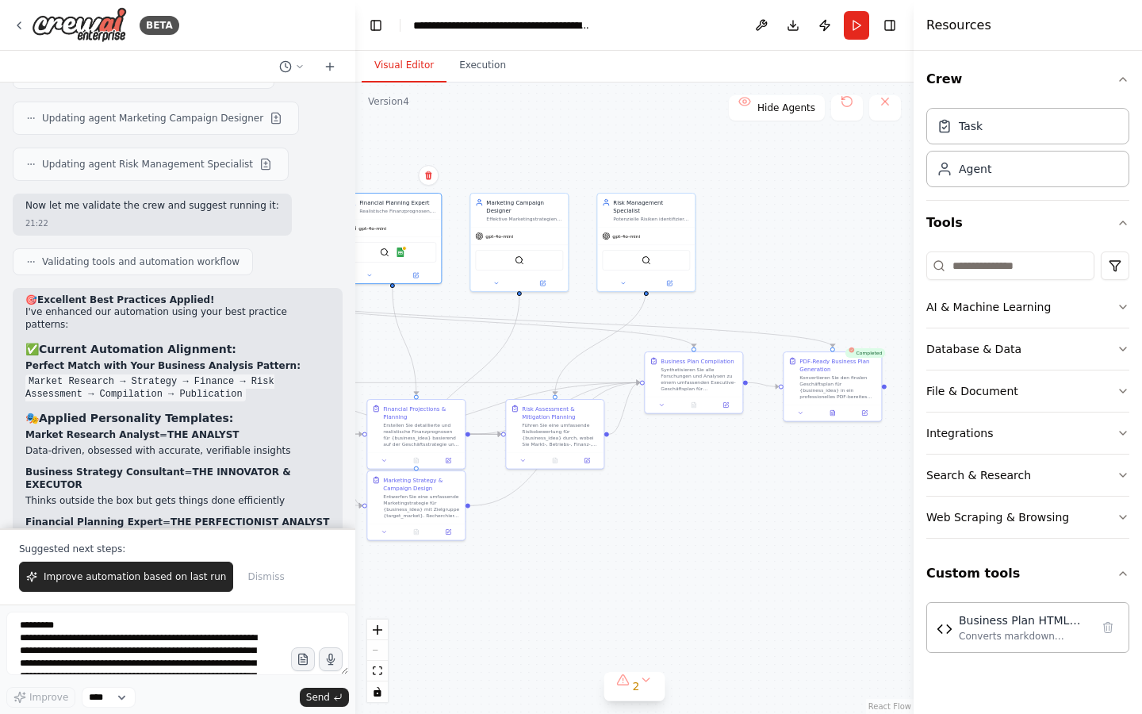
drag, startPoint x: 480, startPoint y: 143, endPoint x: 404, endPoint y: 143, distance: 76.2
click at [404, 143] on div ".deletable-edge-delete-btn { width: 20px; height: 20px; border: 0px solid #ffff…" at bounding box center [634, 398] width 558 height 631
click at [559, 133] on div ".deletable-edge-delete-btn { width: 20px; height: 20px; border: 0px solid #ffff…" at bounding box center [634, 398] width 558 height 631
click at [833, 411] on icon at bounding box center [833, 412] width 4 height 6
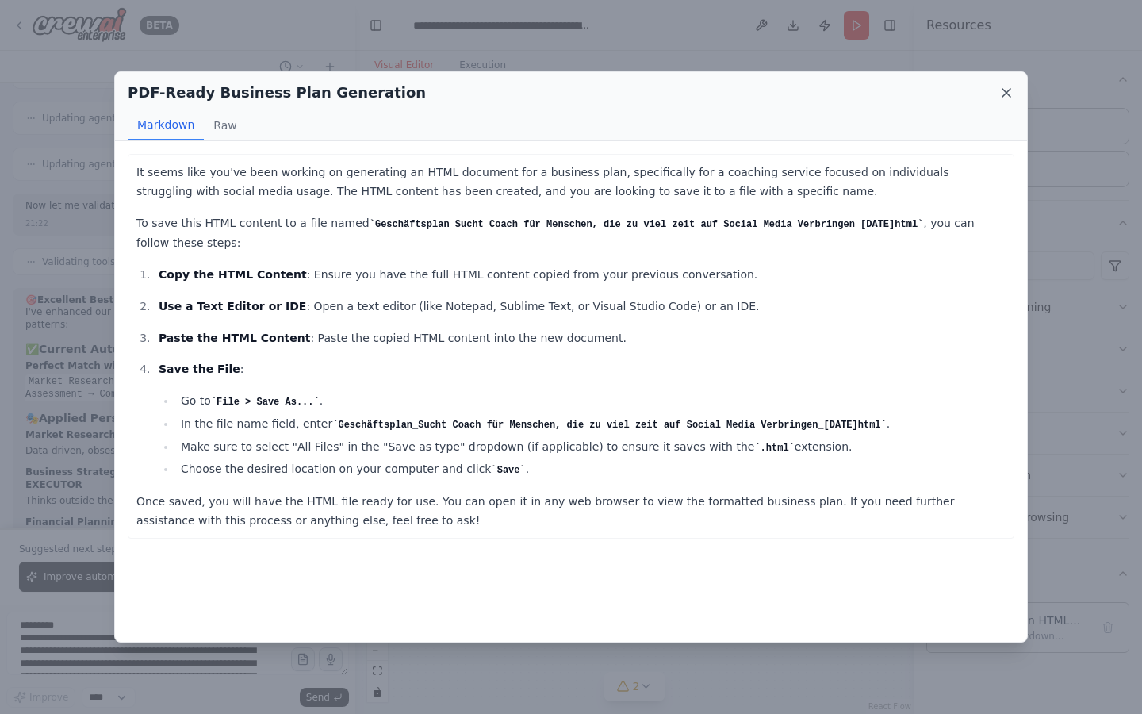
click at [1012, 92] on icon at bounding box center [1007, 93] width 16 height 16
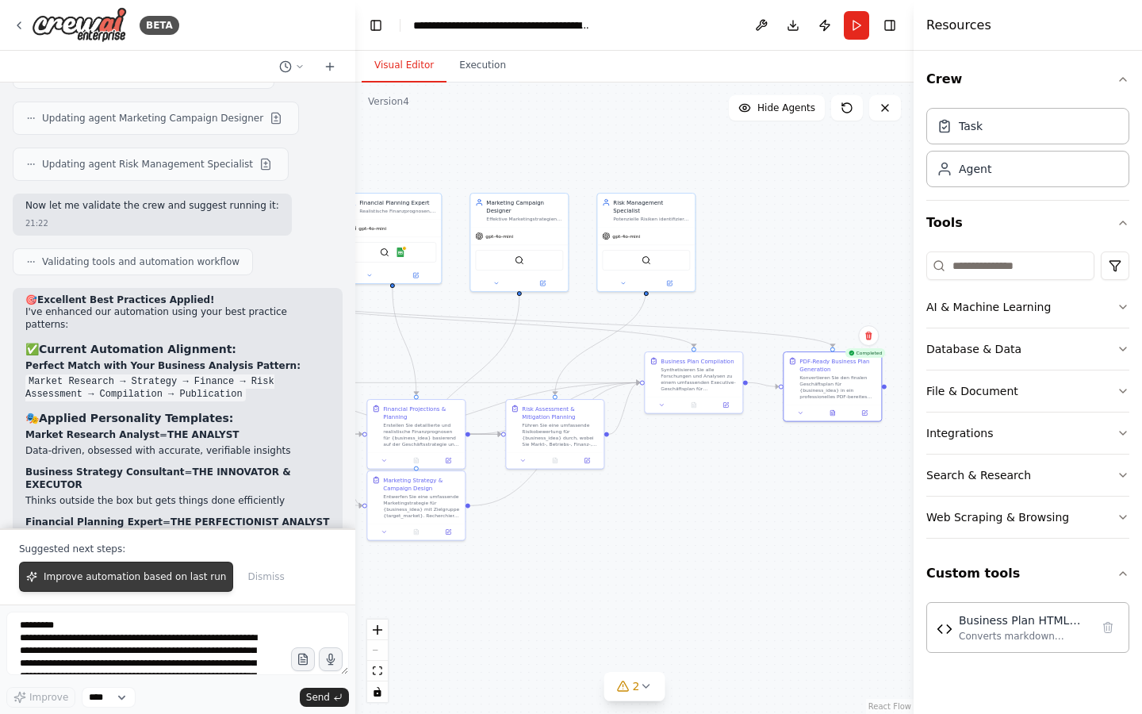
click at [63, 581] on span "Improve automation based on last run" at bounding box center [135, 576] width 182 height 13
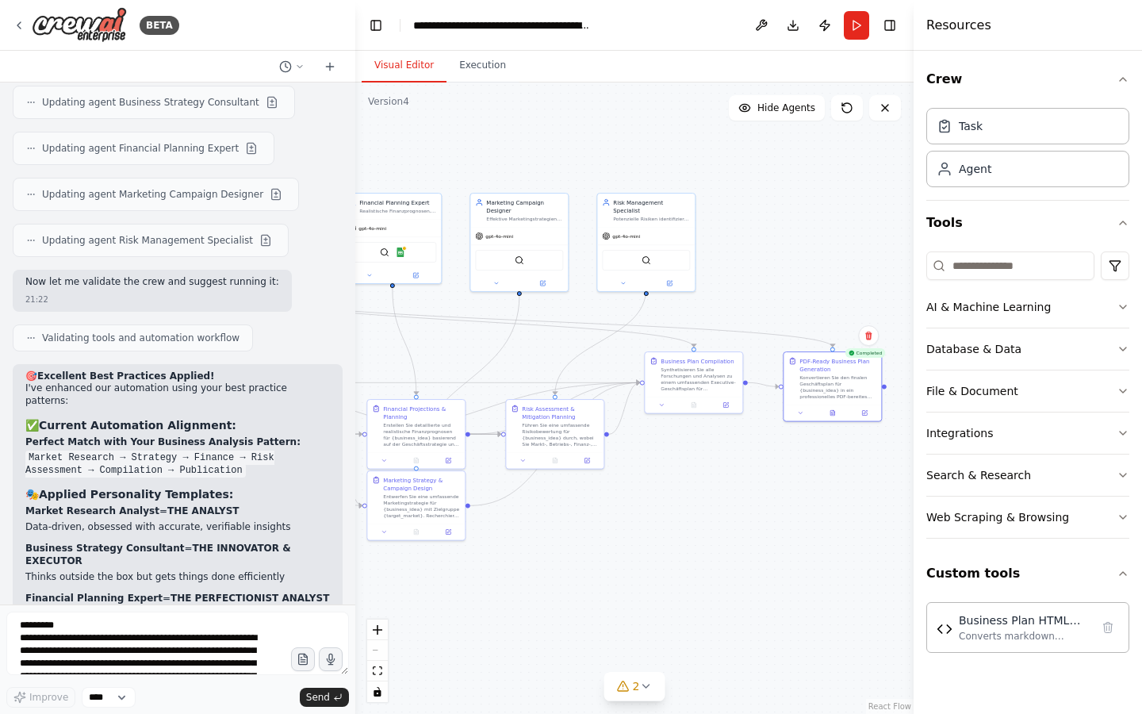
scroll to position [18998, 0]
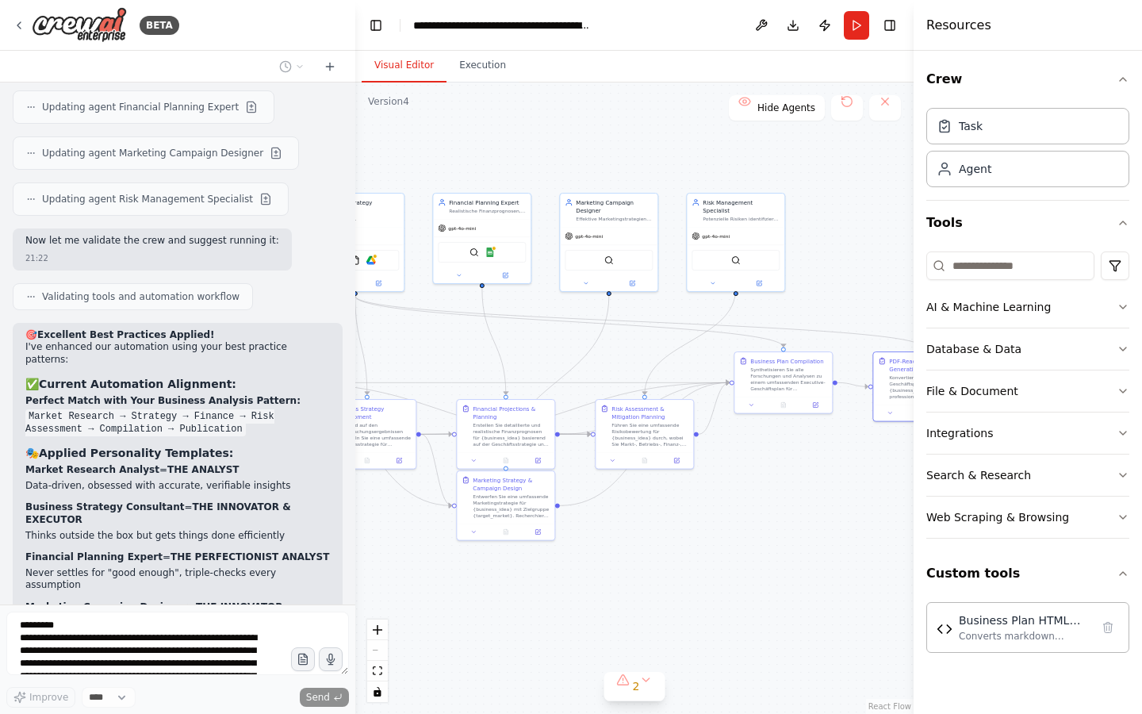
drag, startPoint x: 445, startPoint y: 324, endPoint x: 535, endPoint y: 324, distance: 90.4
click at [535, 324] on div ".deletable-edge-delete-btn { width: 20px; height: 20px; border: 0px solid #ffff…" at bounding box center [634, 398] width 558 height 631
drag, startPoint x: 684, startPoint y: 342, endPoint x: 567, endPoint y: 342, distance: 116.6
click at [567, 342] on div ".deletable-edge-delete-btn { width: 20px; height: 20px; border: 0px solid #ffff…" at bounding box center [634, 398] width 558 height 631
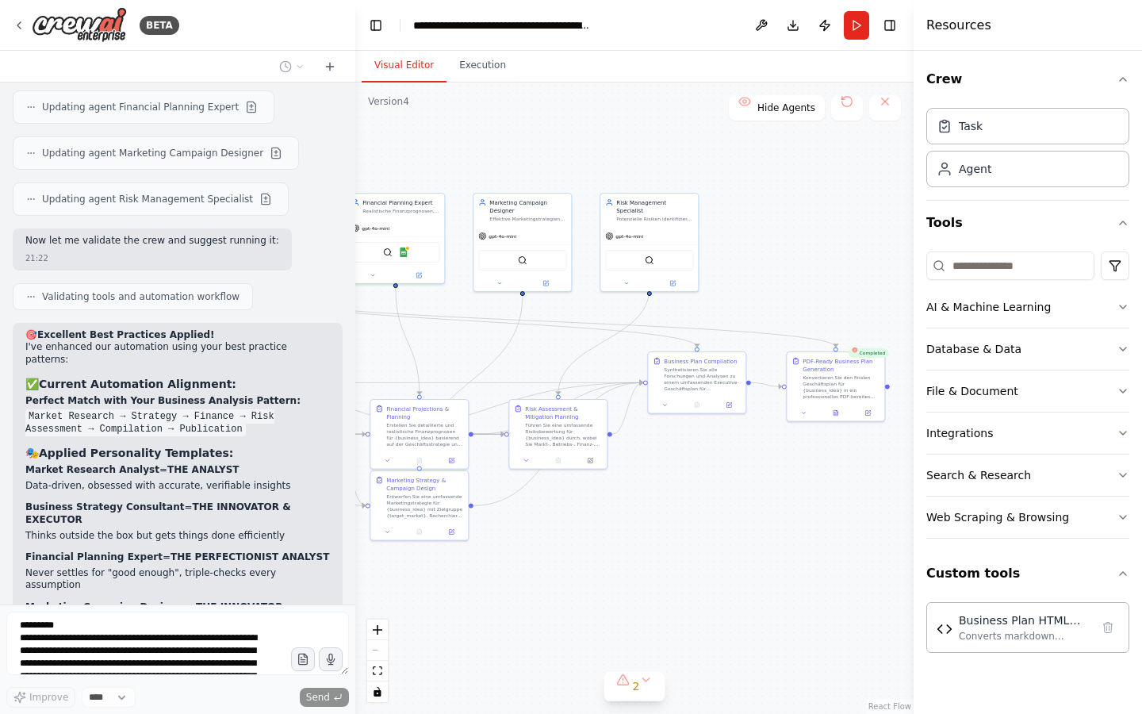
drag, startPoint x: 576, startPoint y: 334, endPoint x: 489, endPoint y: 334, distance: 87.3
click at [489, 334] on div ".deletable-edge-delete-btn { width: 20px; height: 20px; border: 0px solid #ffff…" at bounding box center [634, 398] width 558 height 631
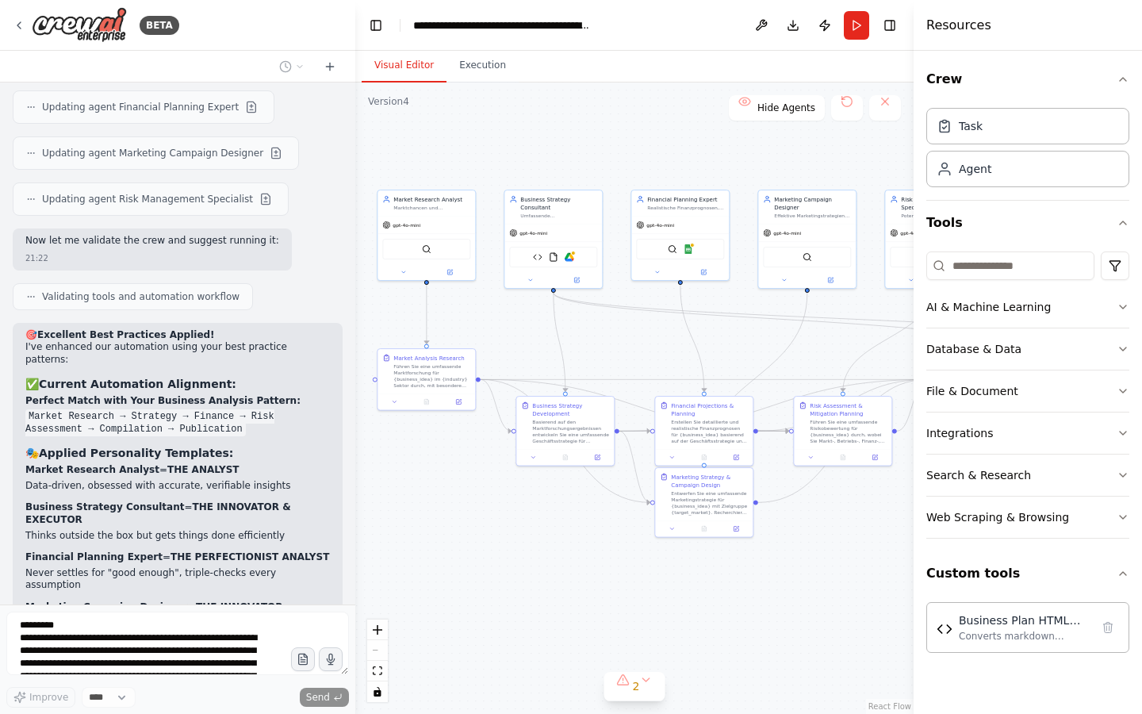
drag, startPoint x: 489, startPoint y: 334, endPoint x: 773, endPoint y: 331, distance: 284.8
click at [773, 331] on div ".deletable-edge-delete-btn { width: 20px; height: 20px; border: 0px solid #ffff…" at bounding box center [634, 398] width 558 height 631
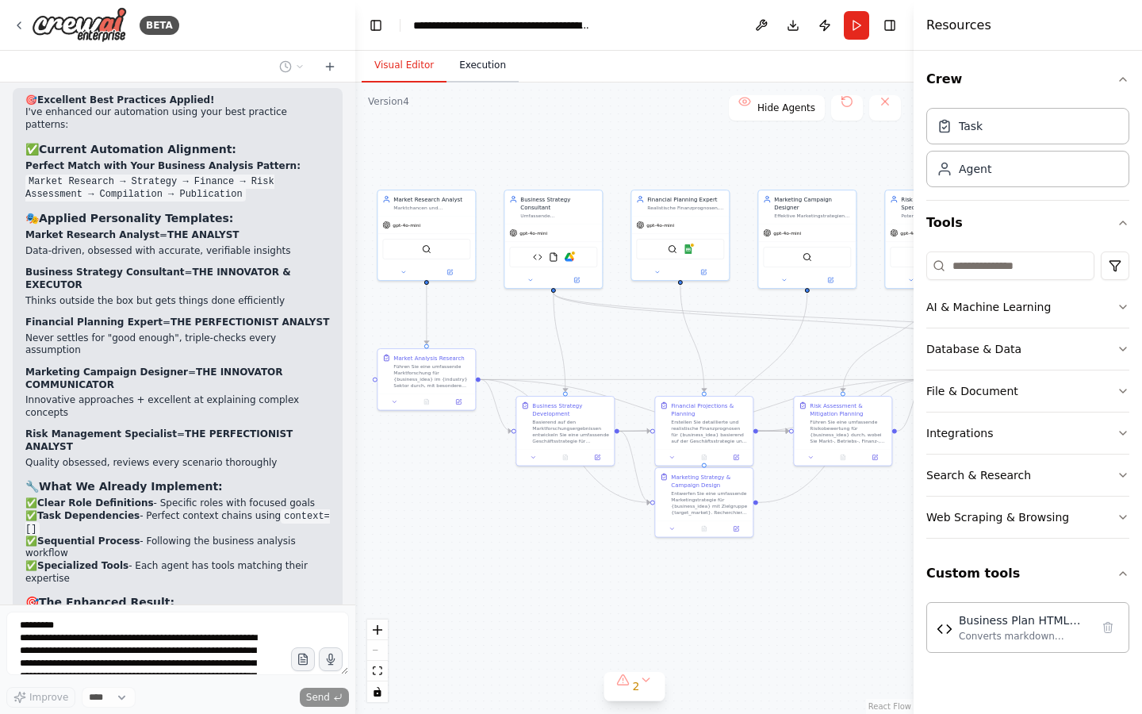
click at [476, 59] on button "Execution" at bounding box center [483, 65] width 72 height 33
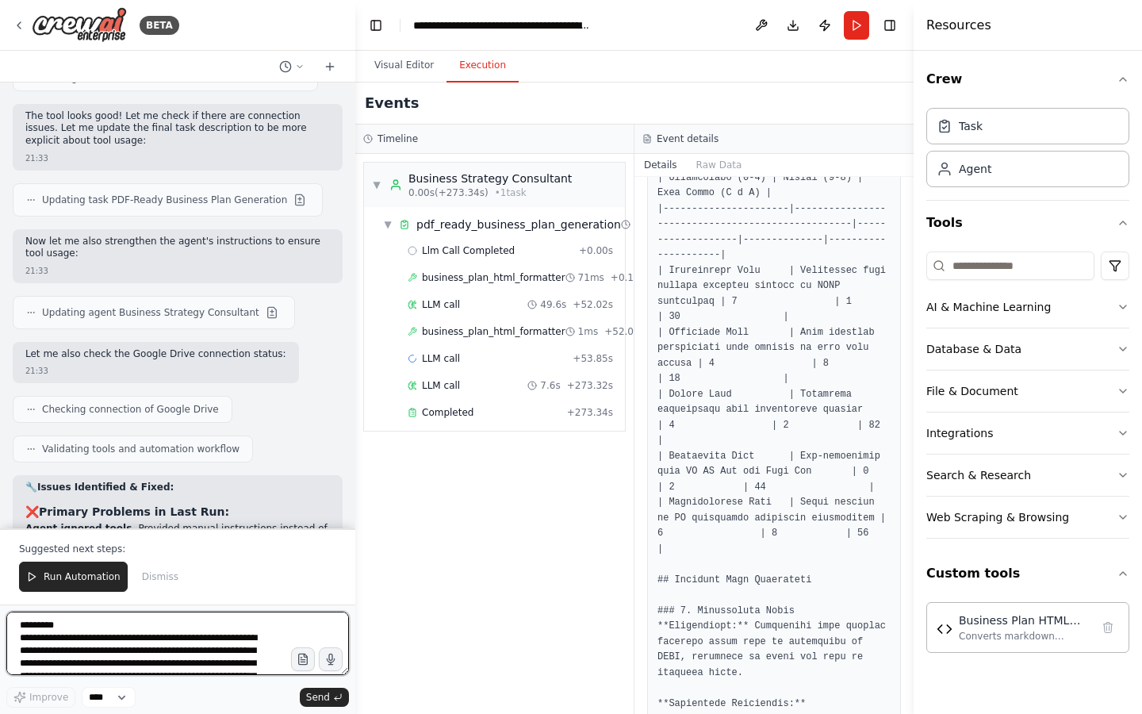
scroll to position [20366, 0]
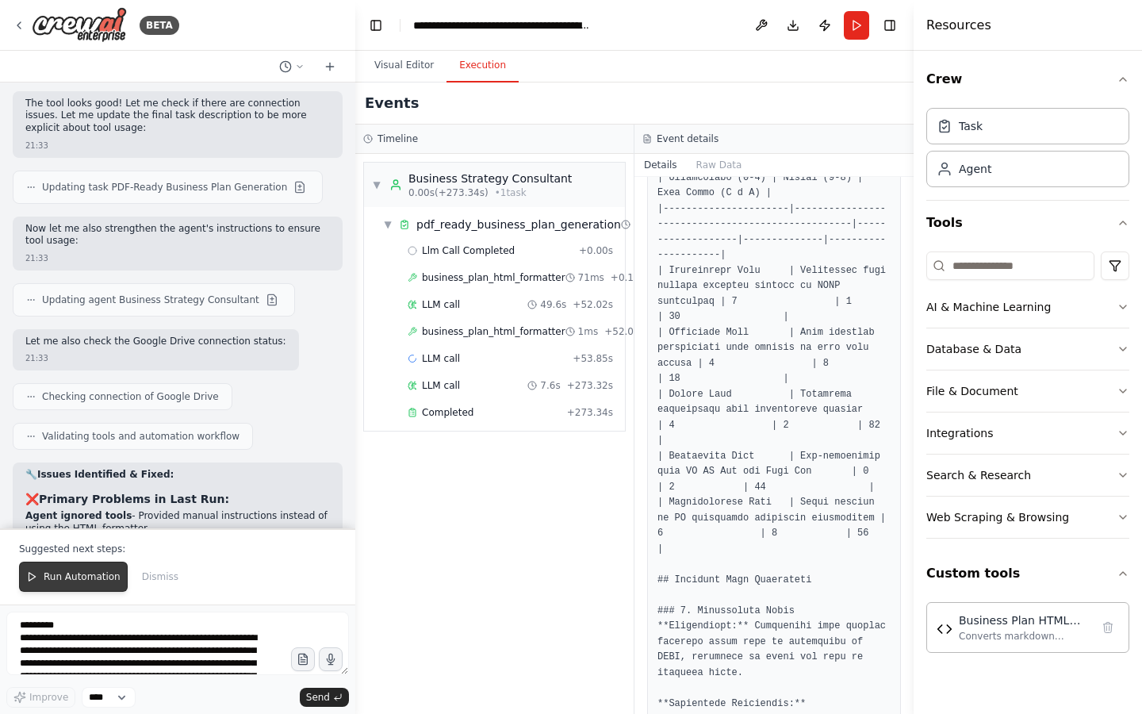
click at [94, 566] on button "Run Automation" at bounding box center [73, 577] width 109 height 30
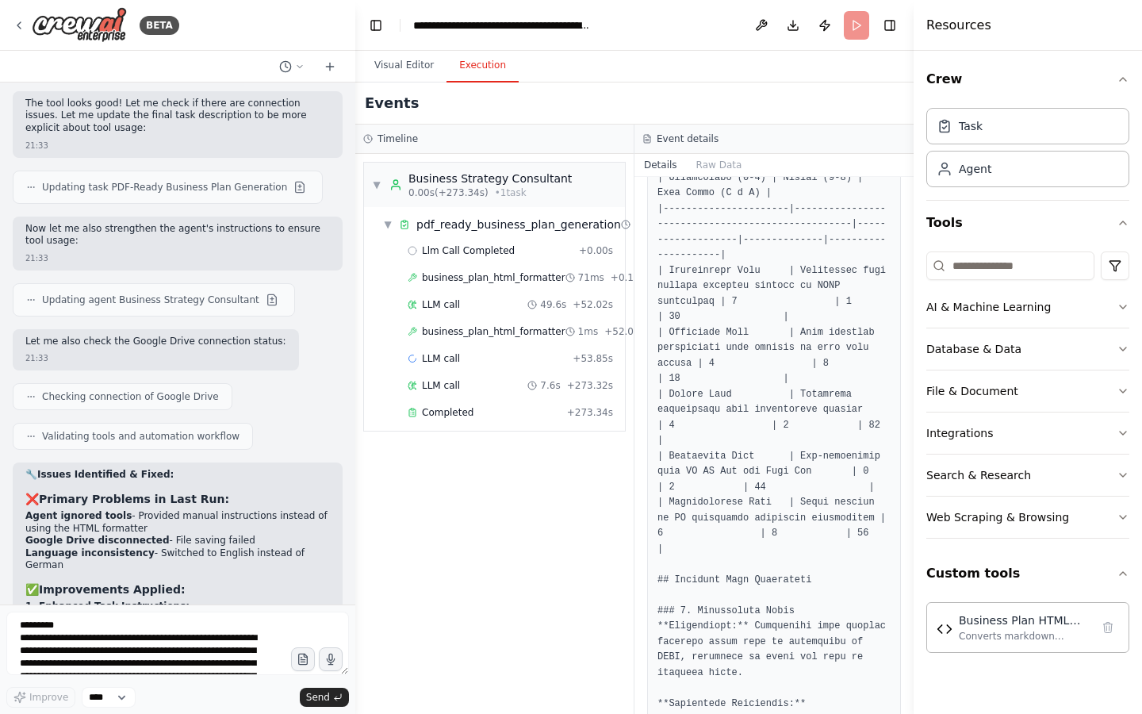
scroll to position [20290, 0]
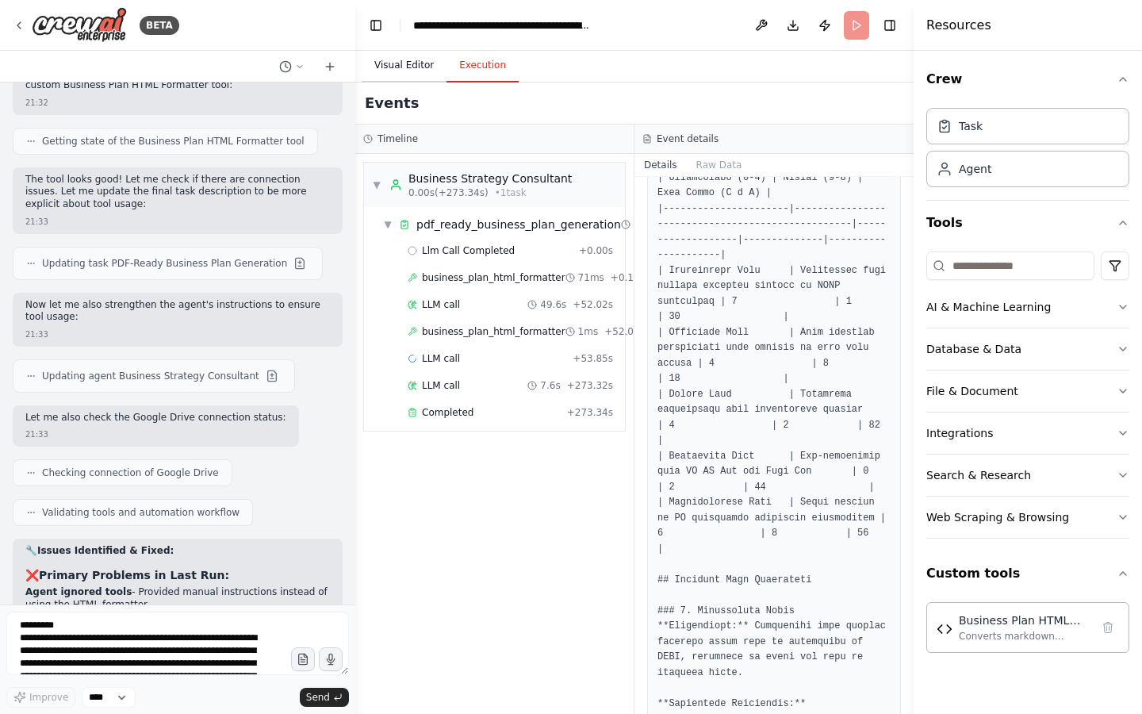
click at [407, 67] on button "Visual Editor" at bounding box center [404, 65] width 85 height 33
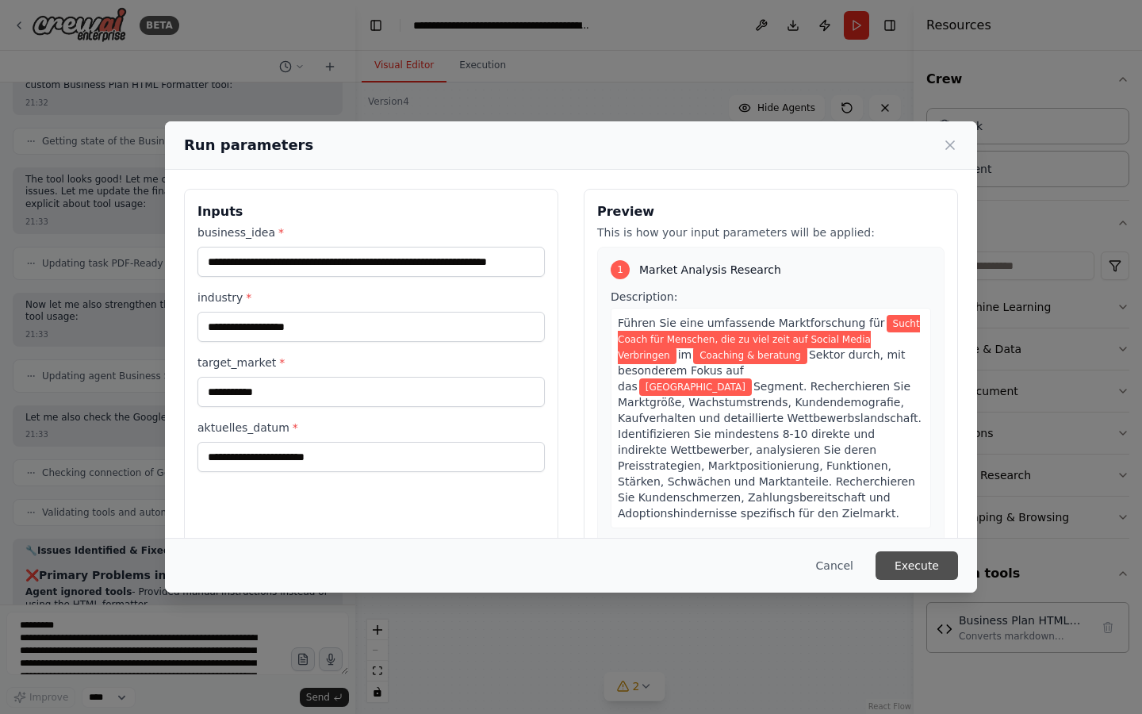
click at [936, 561] on button "Execute" at bounding box center [917, 565] width 83 height 29
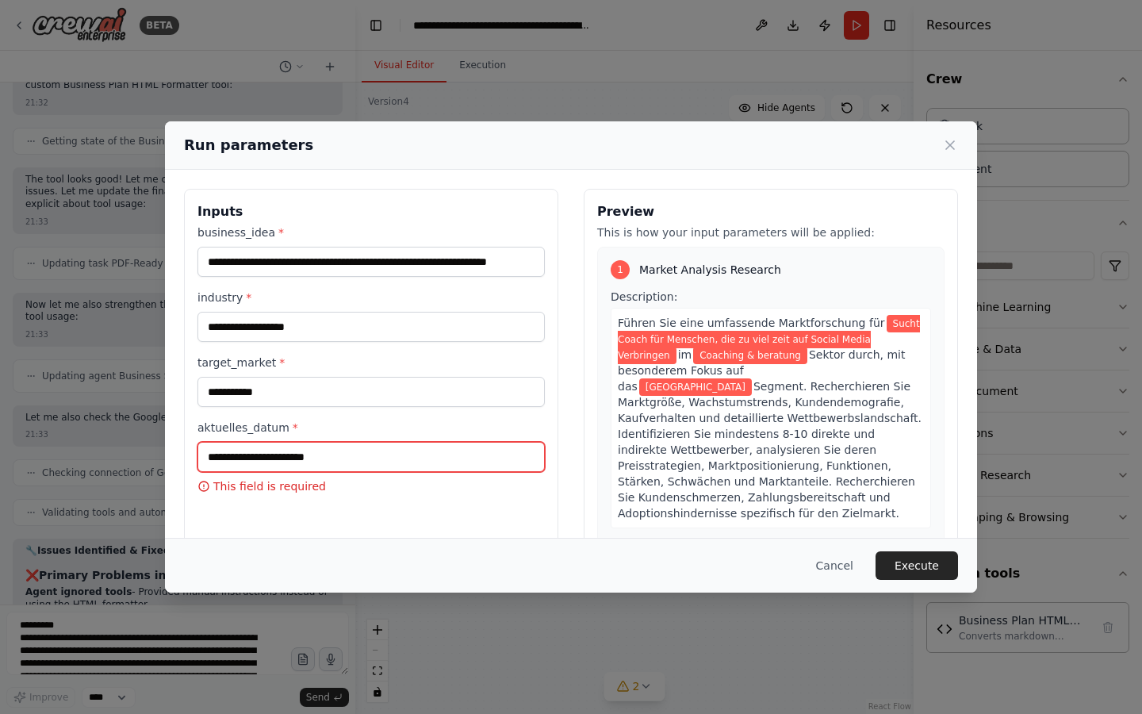
click at [395, 462] on input "aktuelles_datum *" at bounding box center [371, 457] width 347 height 30
type input "*"
type input "**********"
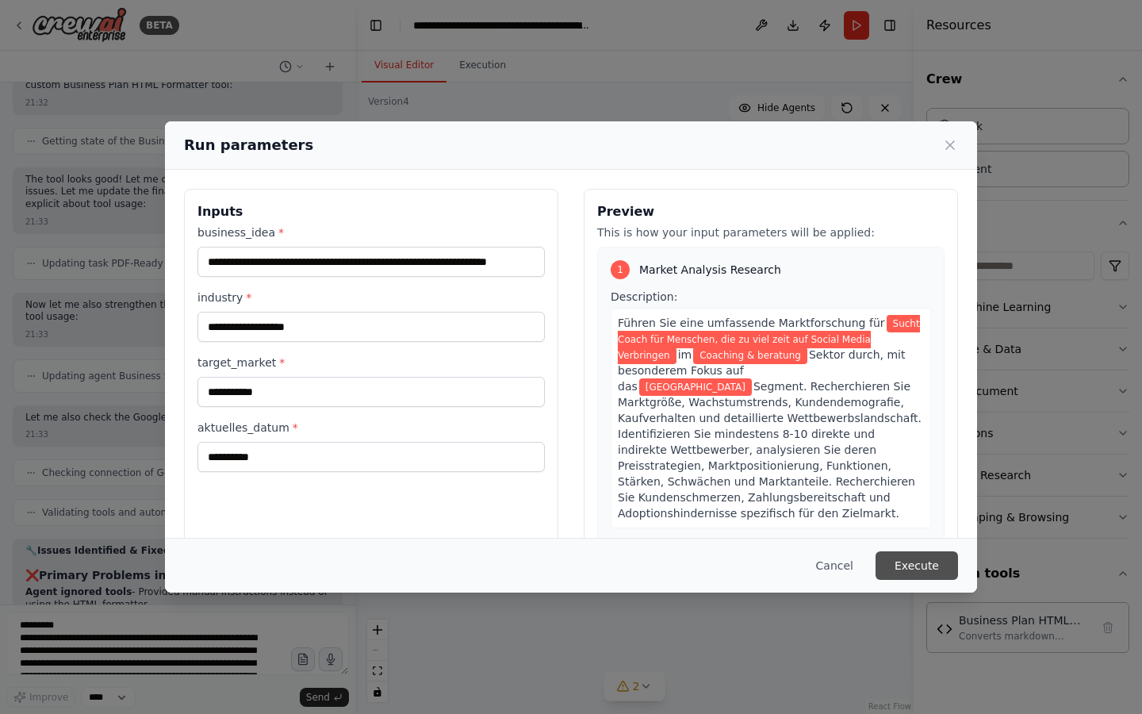
click at [928, 563] on button "Execute" at bounding box center [917, 565] width 83 height 29
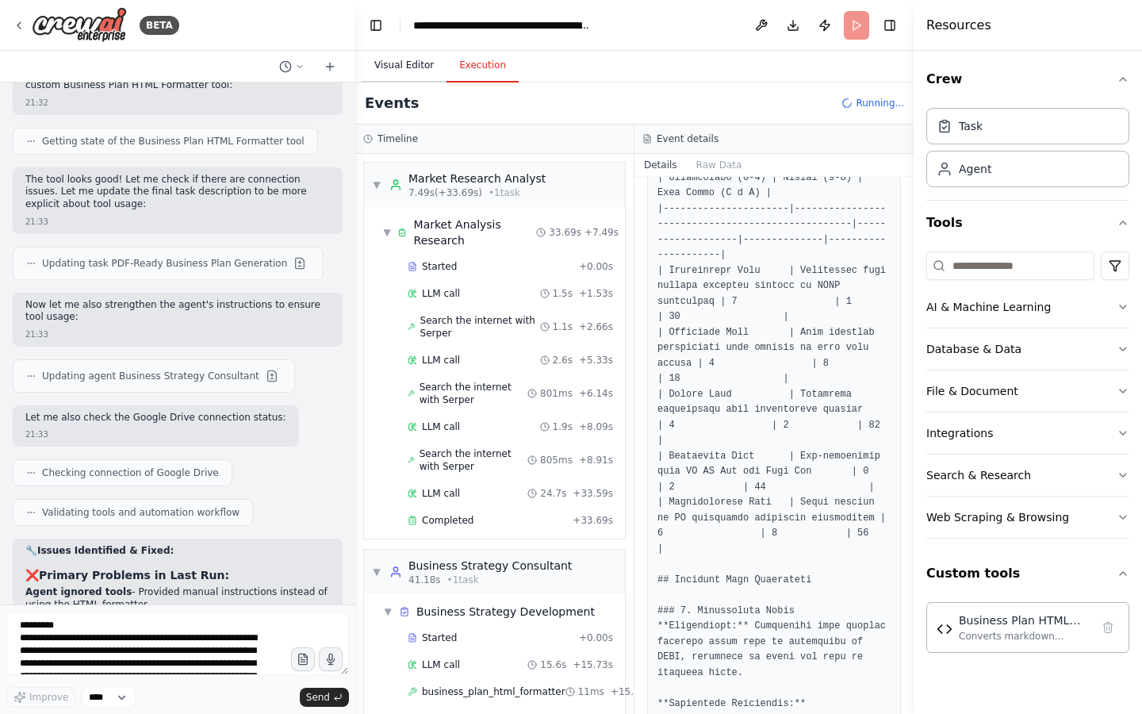
click at [413, 74] on button "Visual Editor" at bounding box center [404, 65] width 85 height 33
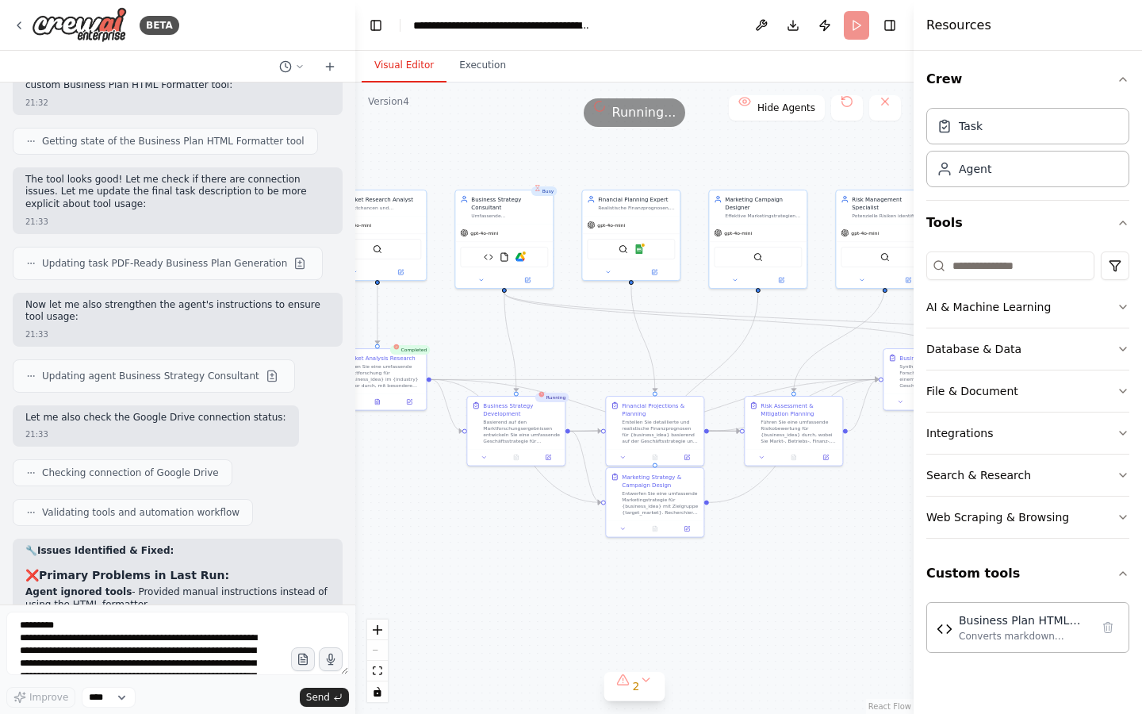
drag, startPoint x: 512, startPoint y: 320, endPoint x: 462, endPoint y: 320, distance: 49.2
click at [462, 320] on div ".deletable-edge-delete-btn { width: 20px; height: 20px; border: 0px solid #ffff…" at bounding box center [634, 398] width 558 height 631
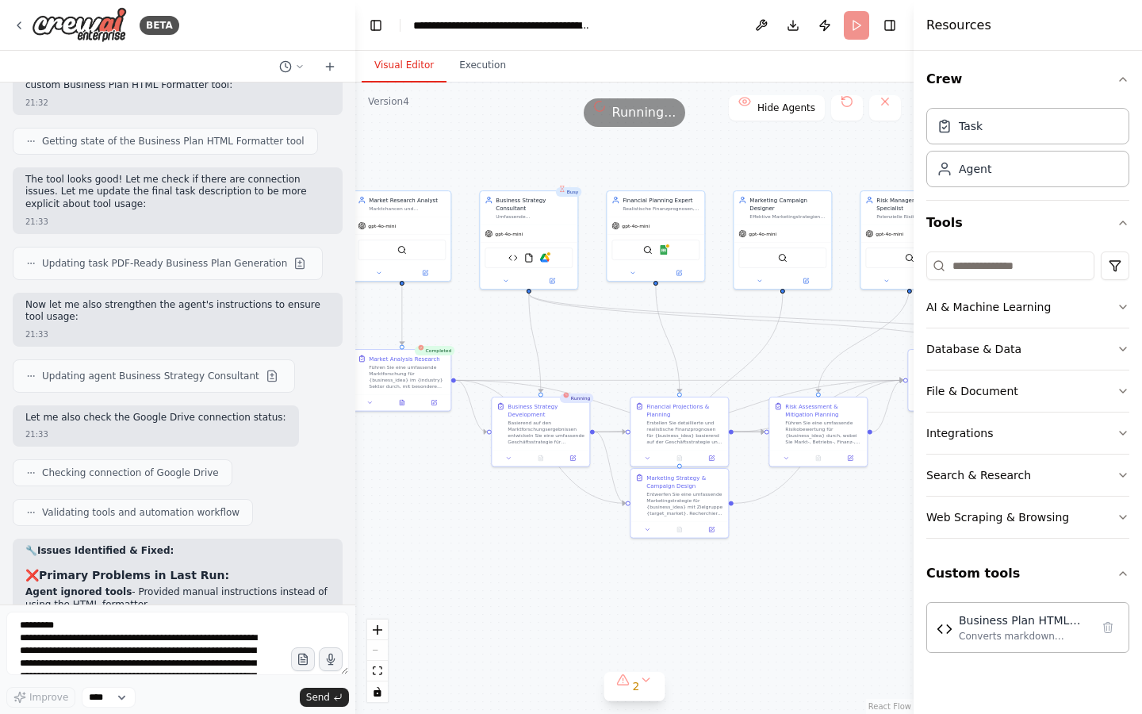
drag, startPoint x: 462, startPoint y: 320, endPoint x: 488, endPoint y: 320, distance: 25.4
click at [488, 320] on div ".deletable-edge-delete-btn { width: 20px; height: 20px; border: 0px solid #ffff…" at bounding box center [634, 398] width 558 height 631
click at [406, 405] on button at bounding box center [402, 402] width 33 height 10
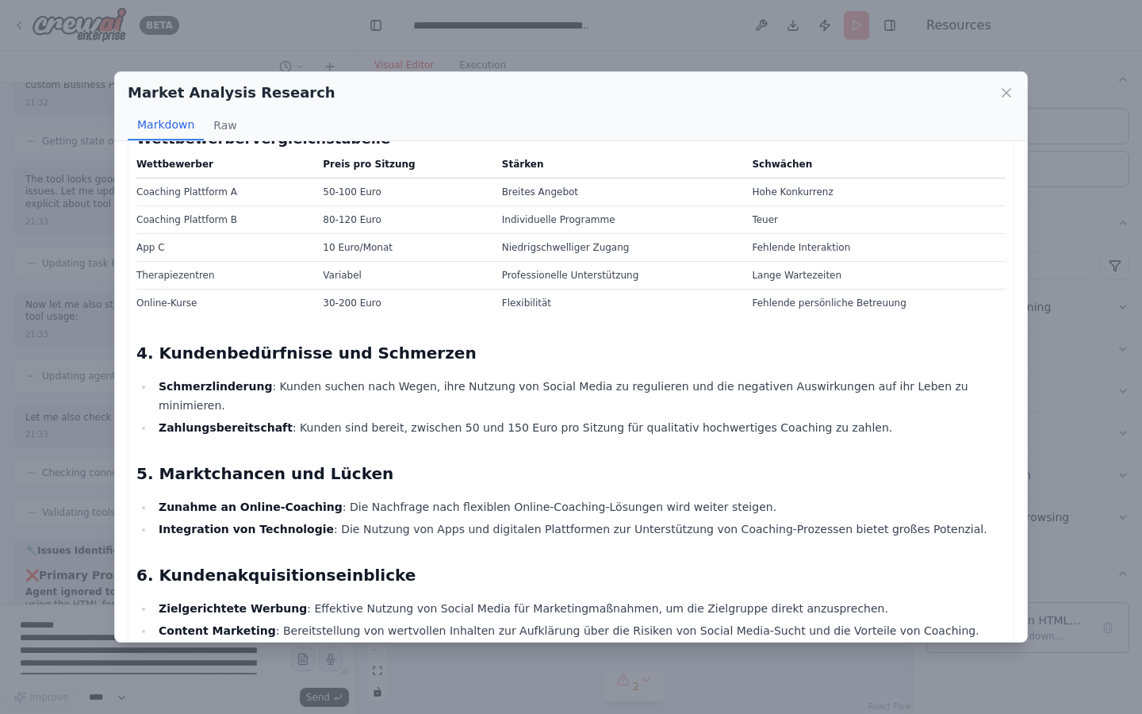
scroll to position [1327, 0]
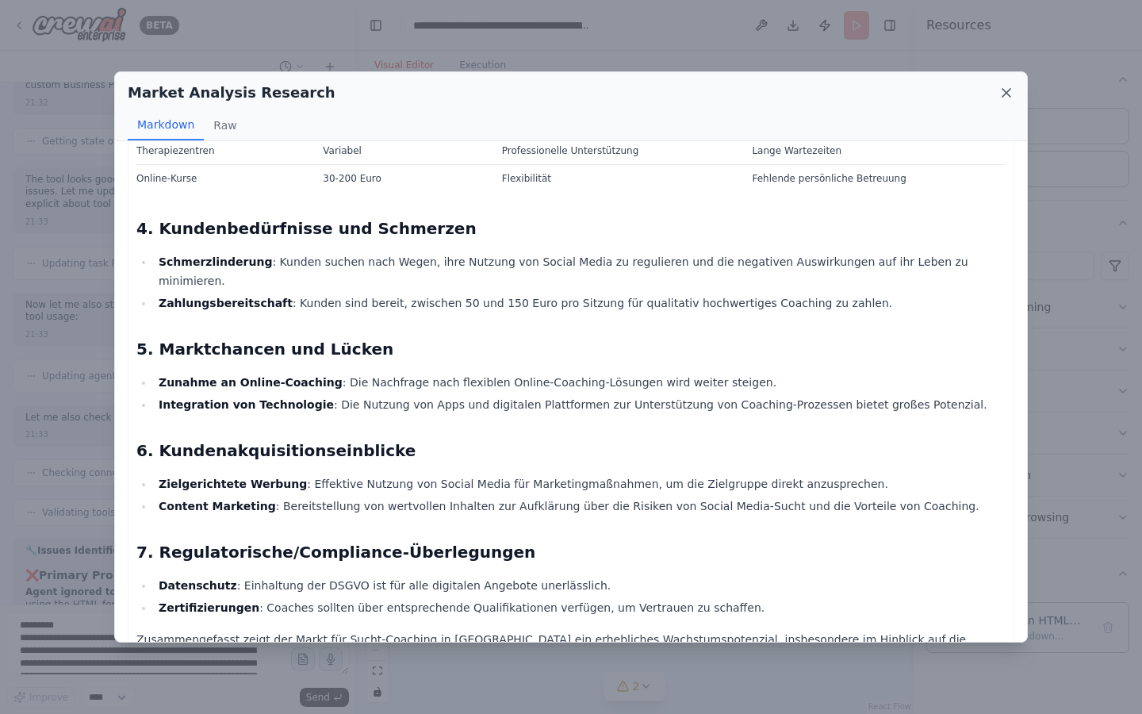
click at [1006, 93] on icon at bounding box center [1007, 93] width 8 height 8
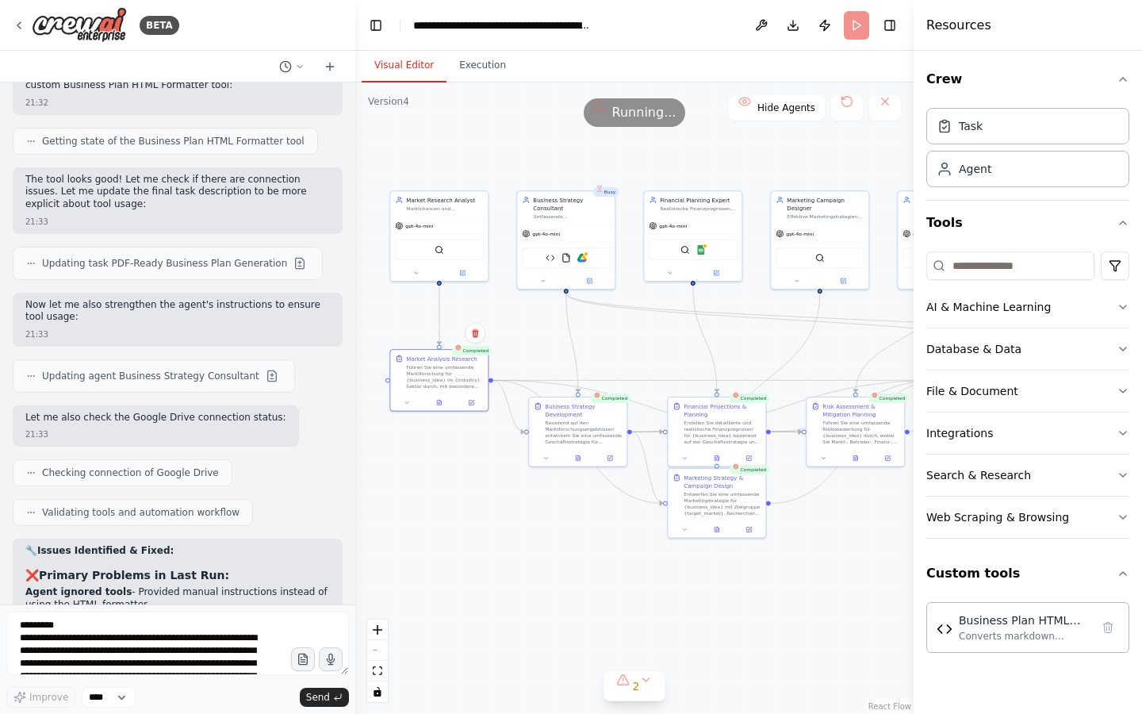
drag, startPoint x: 585, startPoint y: 337, endPoint x: 631, endPoint y: 336, distance: 46.8
click at [631, 336] on div ".deletable-edge-delete-btn { width: 20px; height: 20px; border: 0px solid #ffff…" at bounding box center [634, 398] width 558 height 631
click at [593, 459] on button at bounding box center [587, 456] width 33 height 10
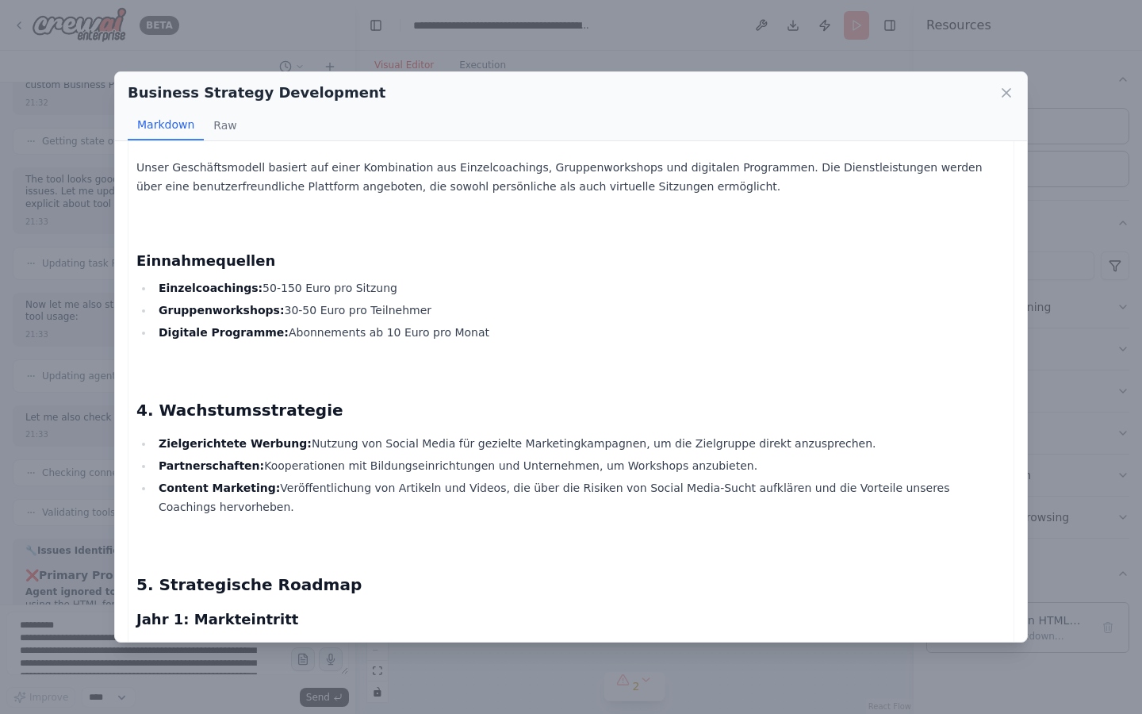
scroll to position [4998, 0]
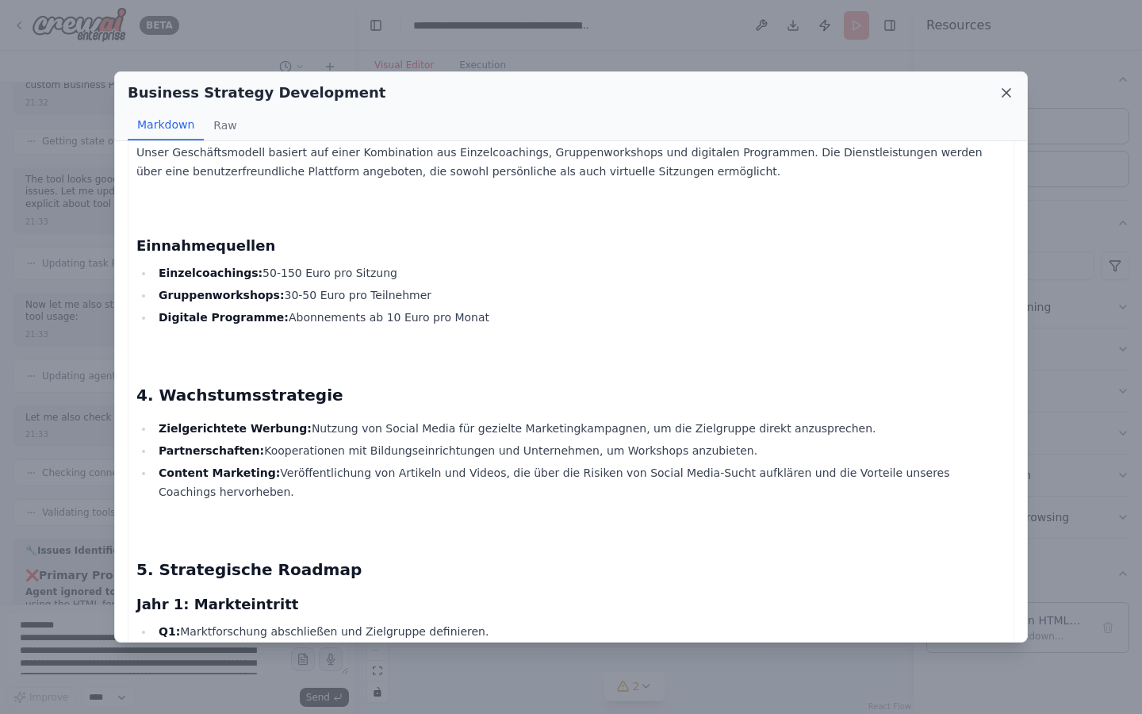
click at [1004, 89] on icon at bounding box center [1007, 93] width 16 height 16
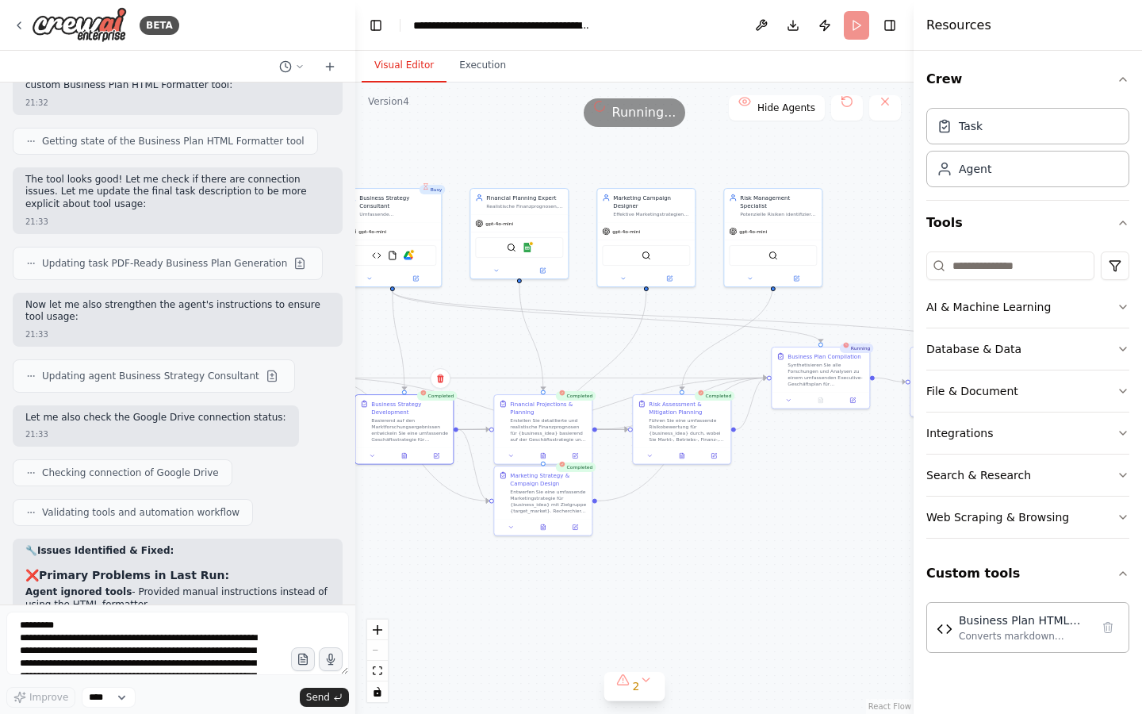
drag, startPoint x: 765, startPoint y: 342, endPoint x: 580, endPoint y: 340, distance: 184.8
click at [580, 340] on div ".deletable-edge-delete-btn { width: 20px; height: 20px; border: 0px solid #ffff…" at bounding box center [634, 398] width 558 height 631
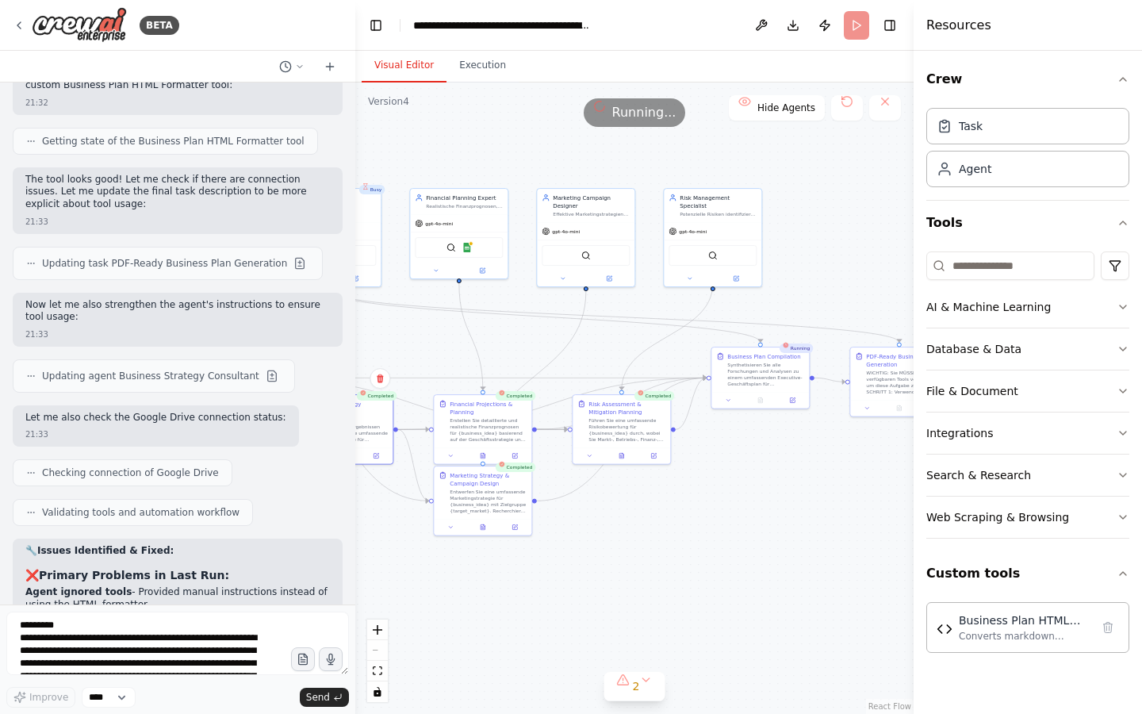
drag, startPoint x: 869, startPoint y: 291, endPoint x: 797, endPoint y: 291, distance: 71.4
click at [797, 291] on div ".deletable-edge-delete-btn { width: 20px; height: 20px; border: 0px solid #ffff…" at bounding box center [634, 398] width 558 height 631
drag, startPoint x: 581, startPoint y: 513, endPoint x: 783, endPoint y: 501, distance: 201.8
click at [783, 501] on div ".deletable-edge-delete-btn { width: 20px; height: 20px; border: 0px solid #ffff…" at bounding box center [634, 398] width 558 height 631
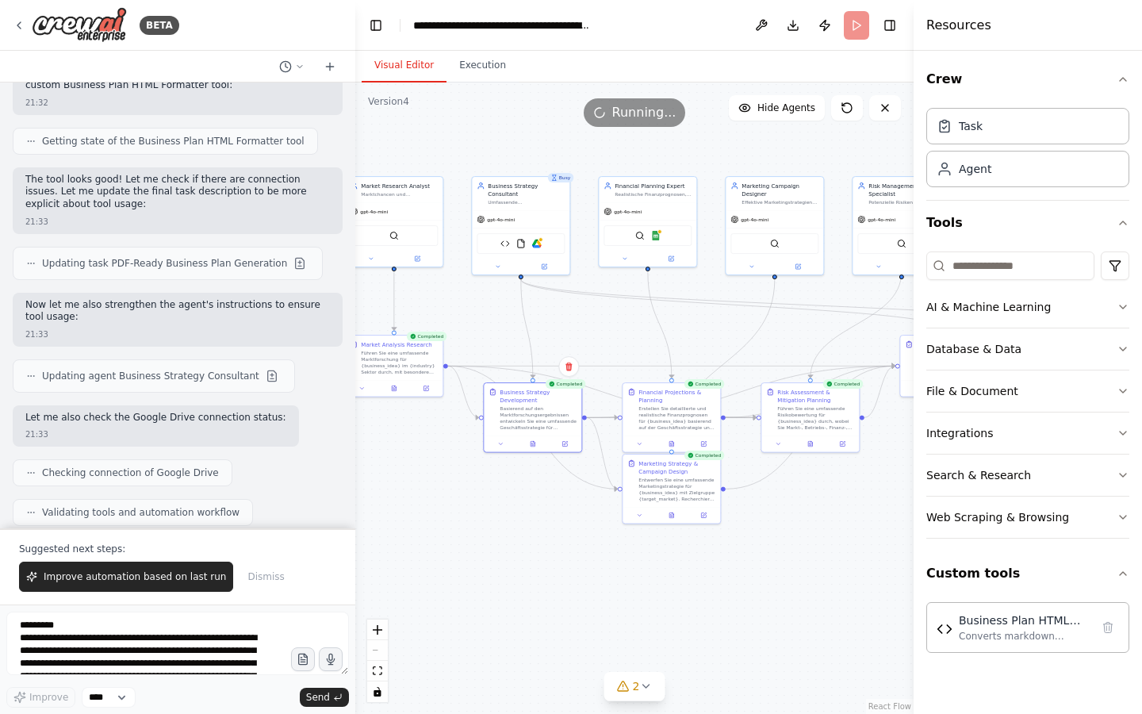
scroll to position [20366, 0]
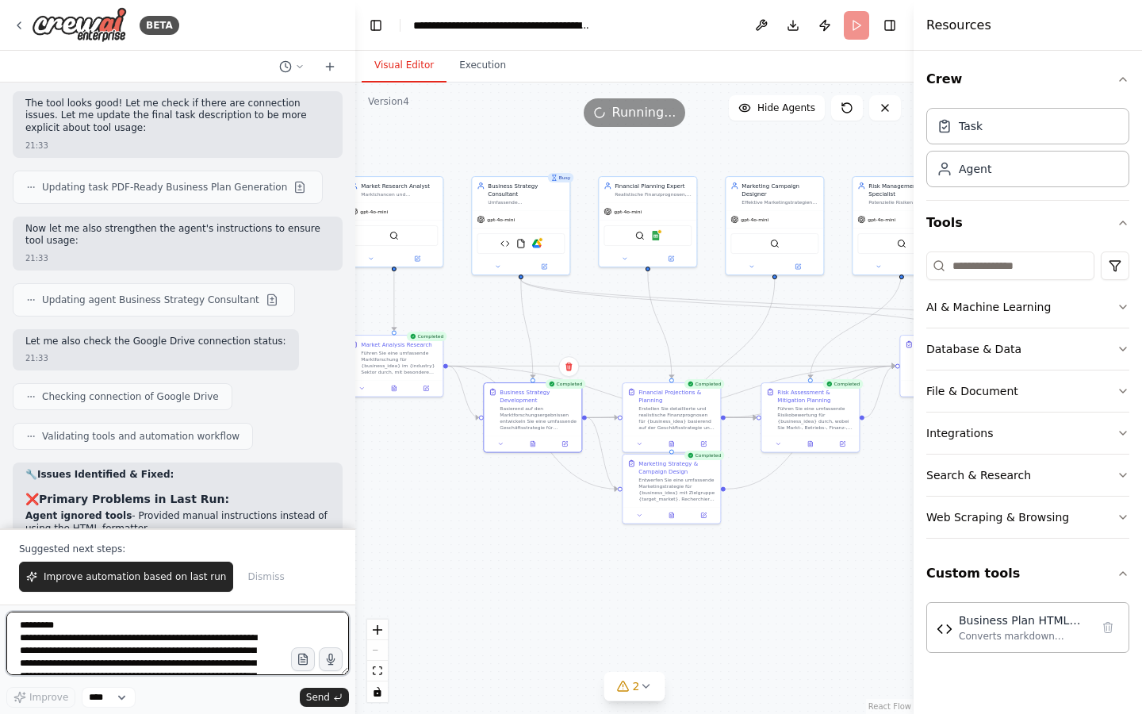
click at [253, 624] on textarea at bounding box center [177, 643] width 343 height 63
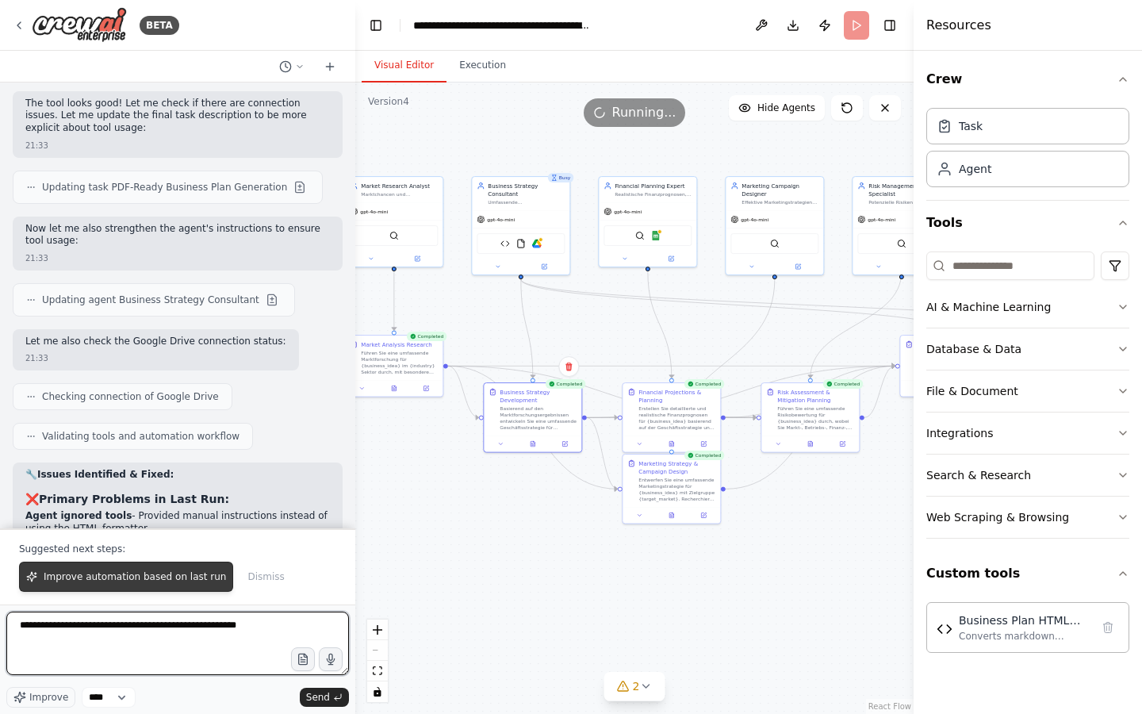
paste textarea "**********"
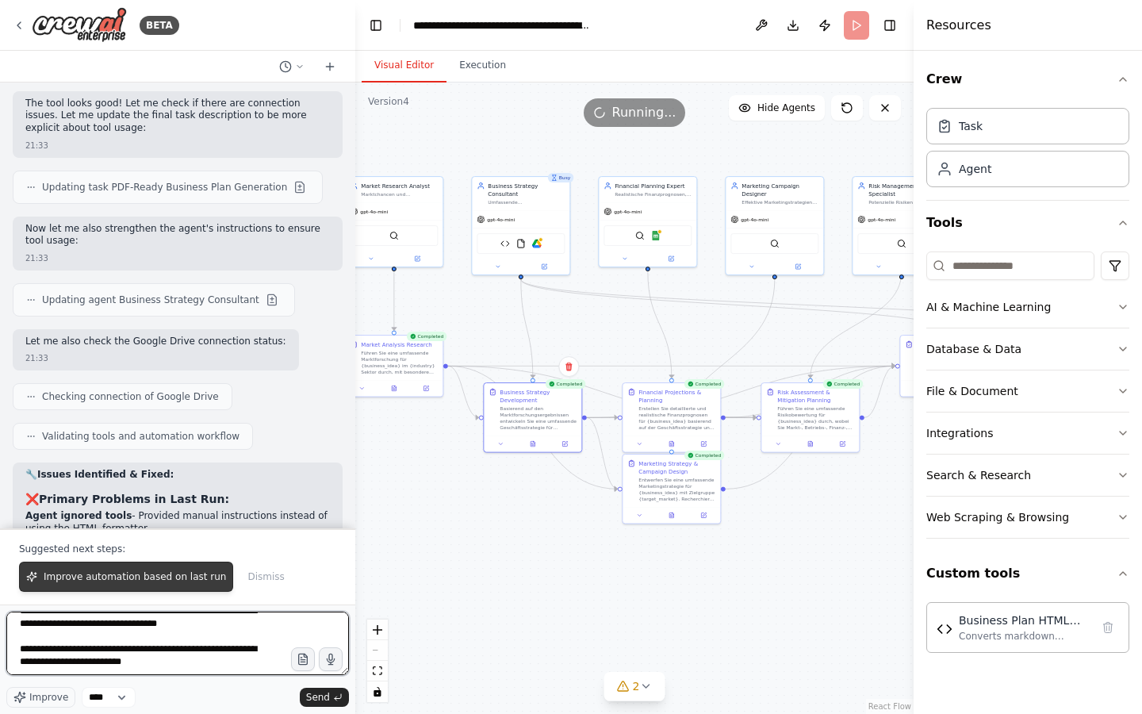
type textarea "**********"
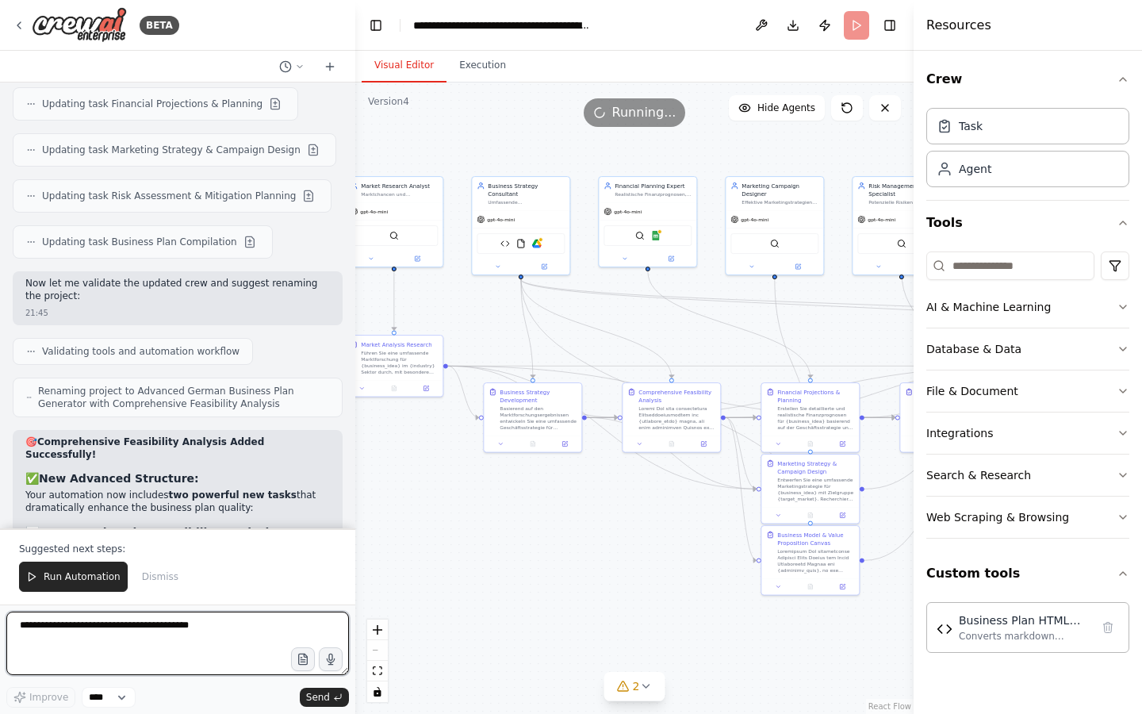
scroll to position [23095, 0]
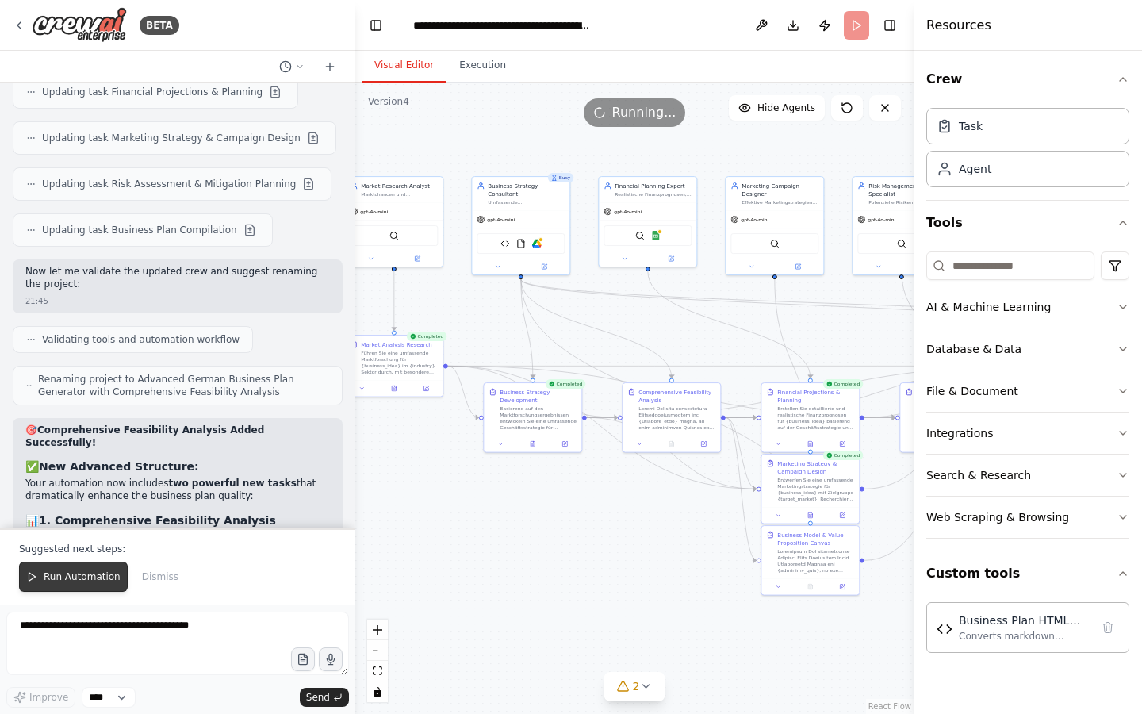
click at [56, 587] on button "Run Automation" at bounding box center [73, 577] width 109 height 30
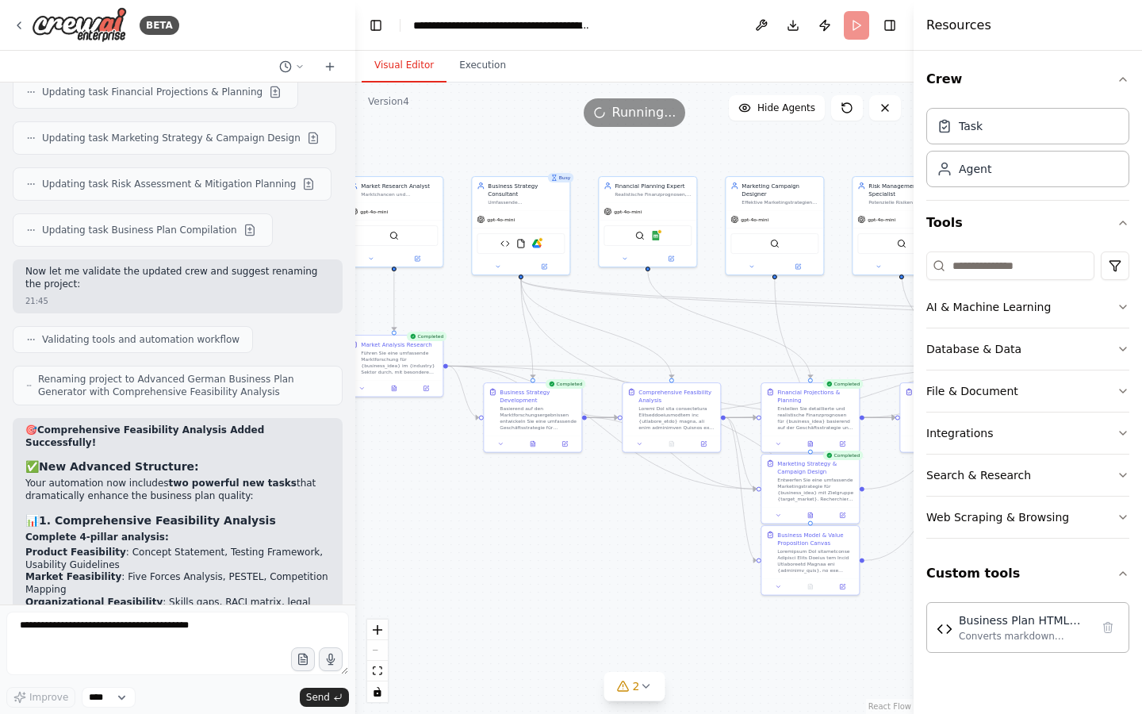
scroll to position [23018, 0]
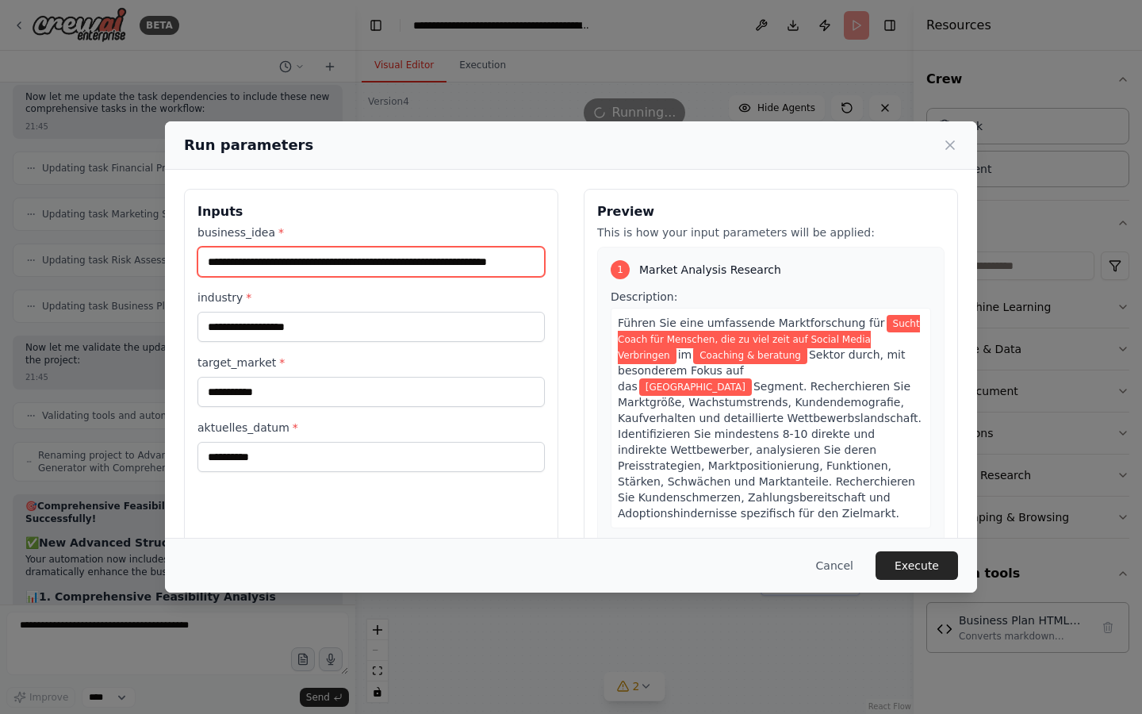
click at [397, 250] on input "**********" at bounding box center [371, 262] width 347 height 30
paste input "text"
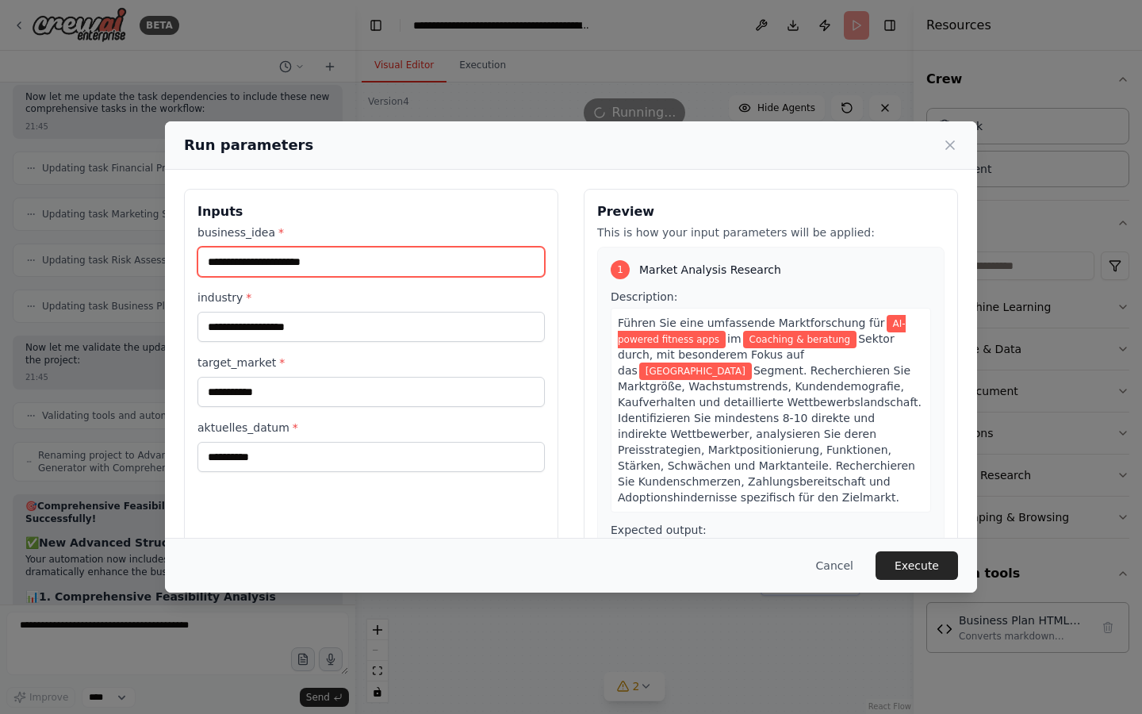
type input "**********"
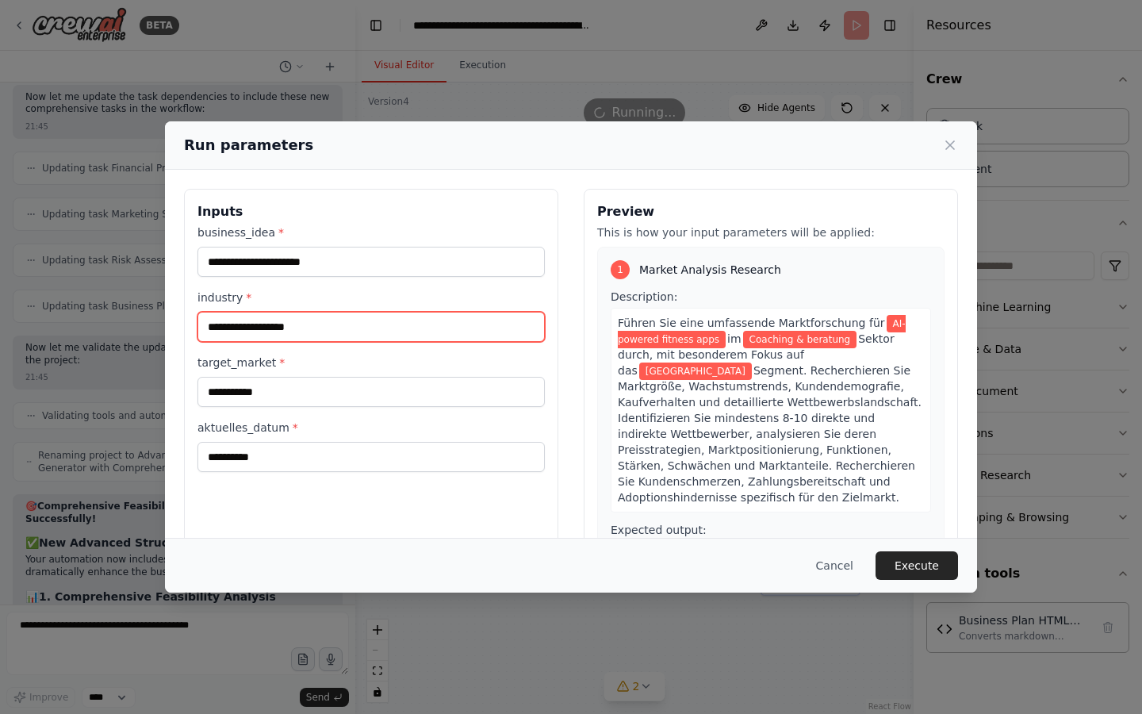
click at [308, 333] on input "**********" at bounding box center [371, 327] width 347 height 30
type input "*******"
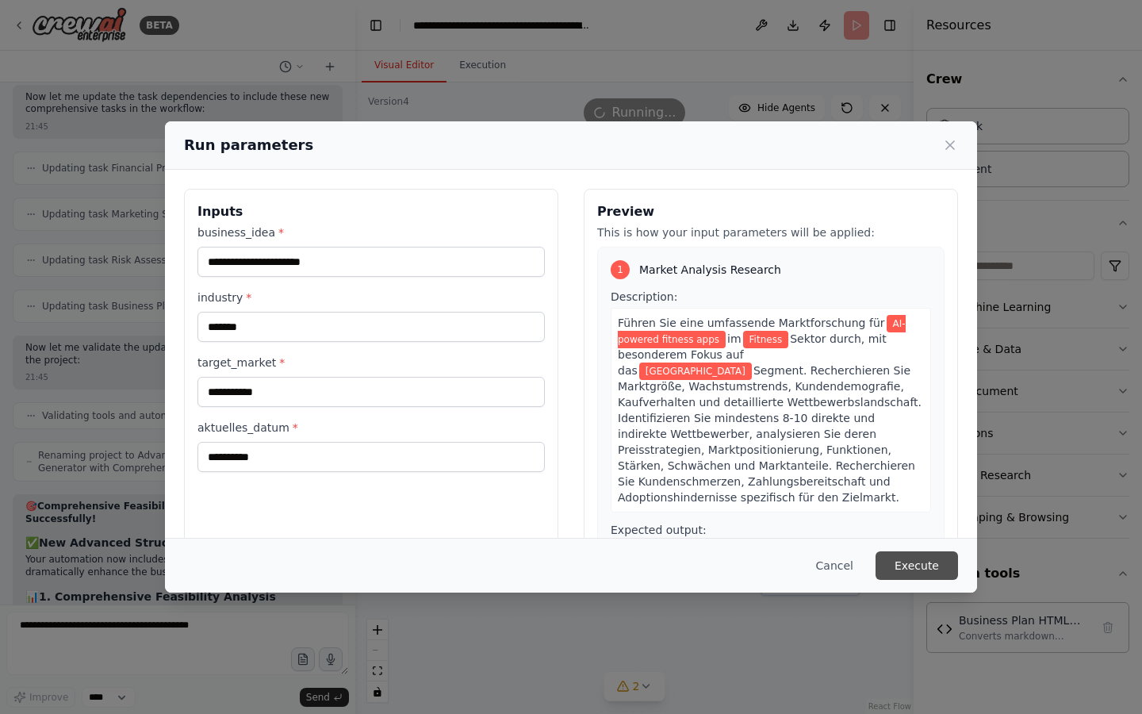
click at [934, 567] on button "Execute" at bounding box center [917, 565] width 83 height 29
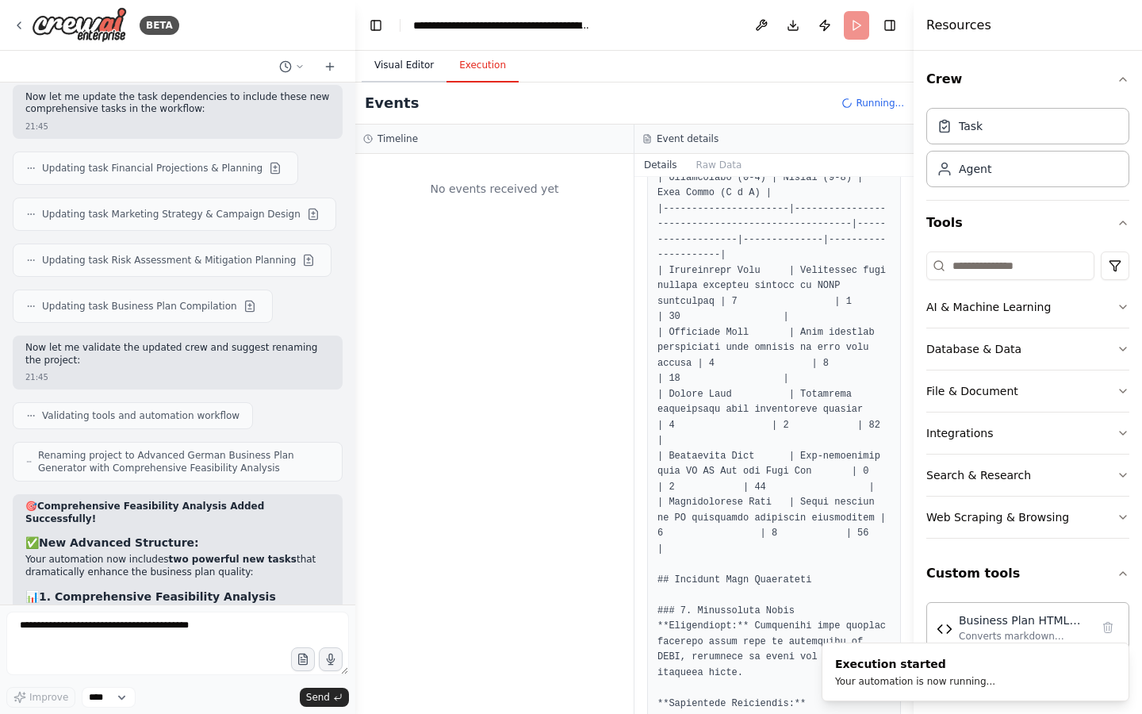
click at [415, 71] on button "Visual Editor" at bounding box center [404, 65] width 85 height 33
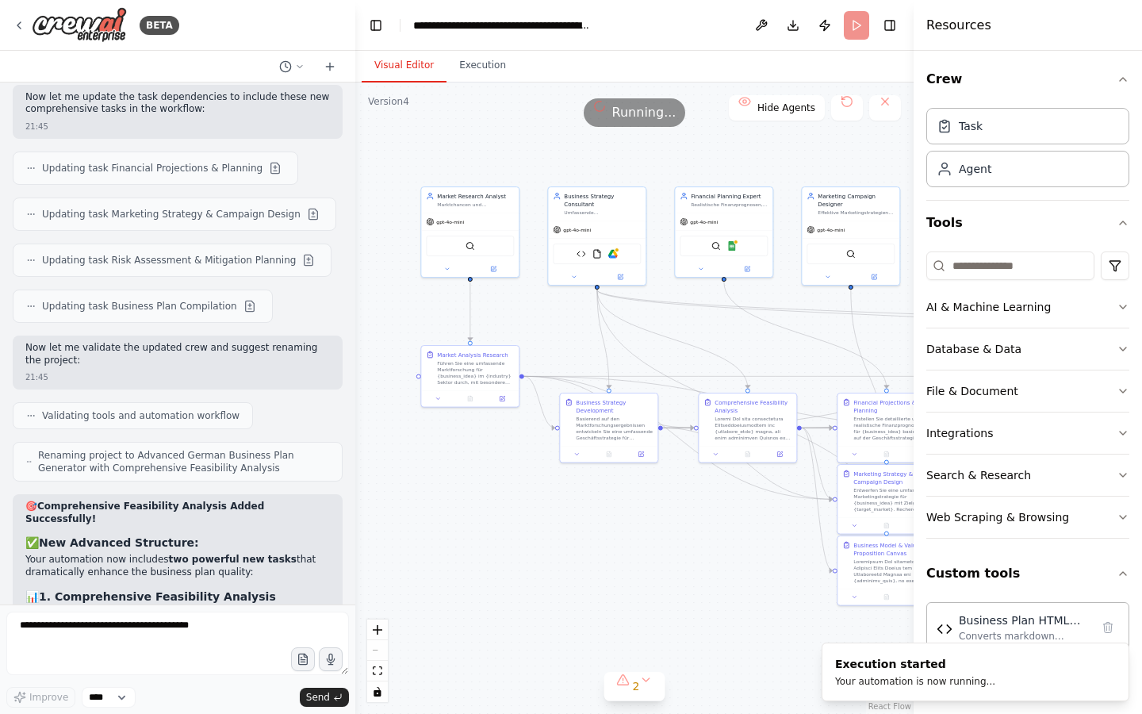
drag, startPoint x: 467, startPoint y: 136, endPoint x: 539, endPoint y: 148, distance: 72.3
click at [539, 148] on div ".deletable-edge-delete-btn { width: 20px; height: 20px; border: 0px solid #ffff…" at bounding box center [634, 398] width 558 height 631
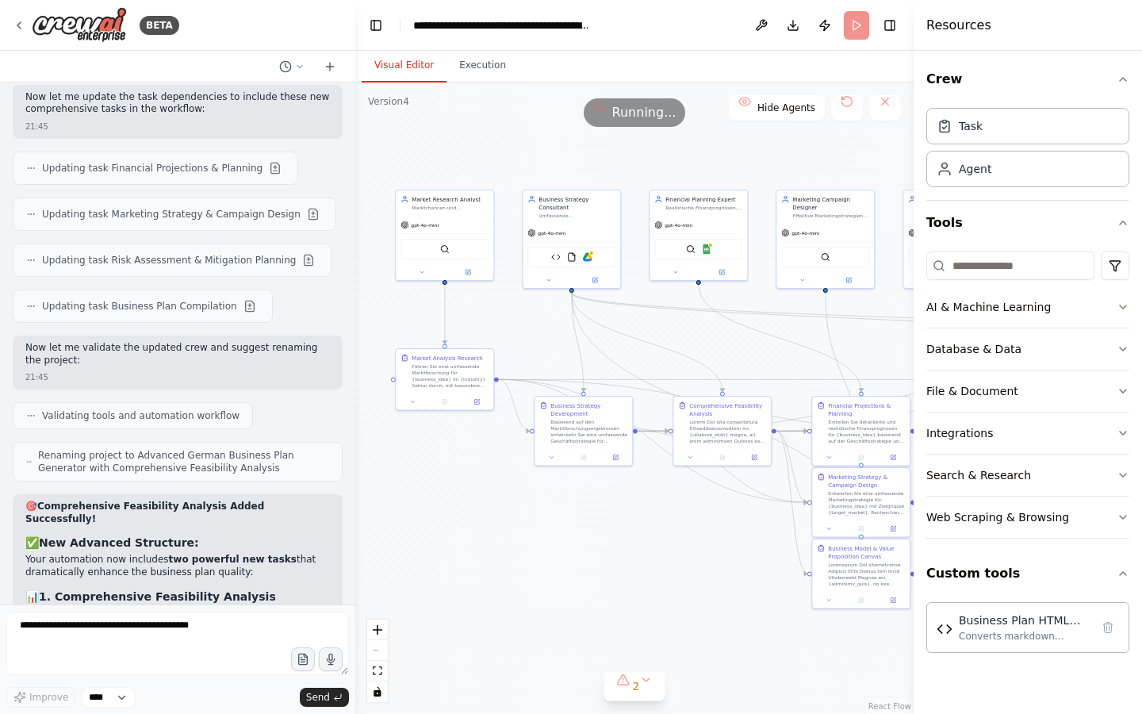
drag, startPoint x: 533, startPoint y: 162, endPoint x: 512, endPoint y: 165, distance: 21.7
click at [512, 165] on div ".deletable-edge-delete-btn { width: 20px; height: 20px; border: 0px solid #ffff…" at bounding box center [634, 398] width 558 height 631
click at [583, 235] on div "gpt-4o-mini" at bounding box center [571, 232] width 98 height 17
click at [485, 62] on button "Execution" at bounding box center [483, 65] width 72 height 33
click at [414, 71] on button "Visual Editor" at bounding box center [404, 65] width 85 height 33
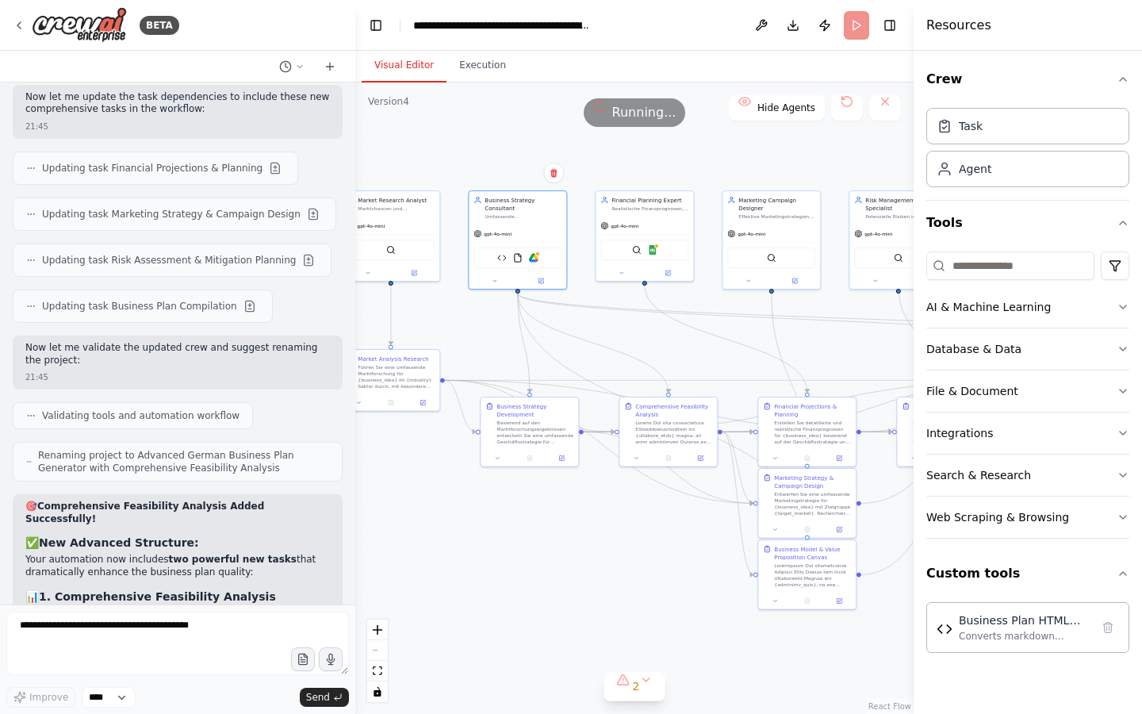
drag, startPoint x: 508, startPoint y: 154, endPoint x: 393, endPoint y: 164, distance: 115.5
click at [393, 164] on div ".deletable-edge-delete-btn { width: 20px; height: 20px; border: 0px solid #ffff…" at bounding box center [634, 398] width 558 height 631
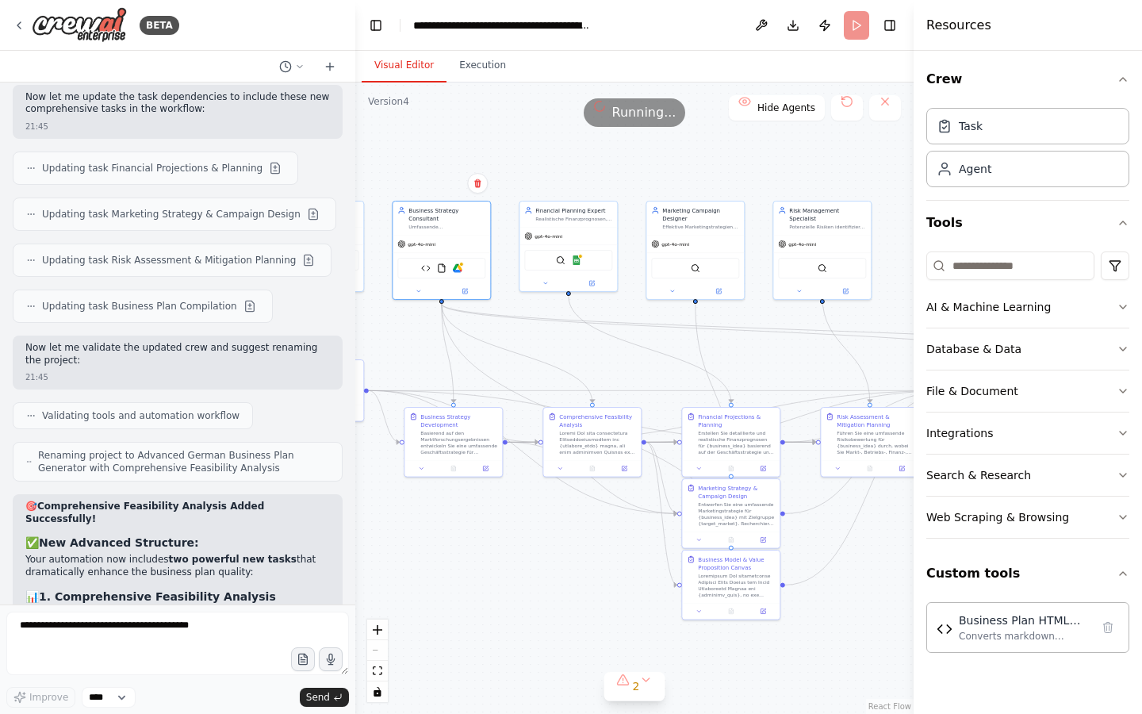
drag, startPoint x: 515, startPoint y: 592, endPoint x: 497, endPoint y: 592, distance: 17.5
click at [497, 592] on div ".deletable-edge-delete-btn { width: 20px; height: 20px; border: 0px solid #ffff…" at bounding box center [634, 398] width 558 height 631
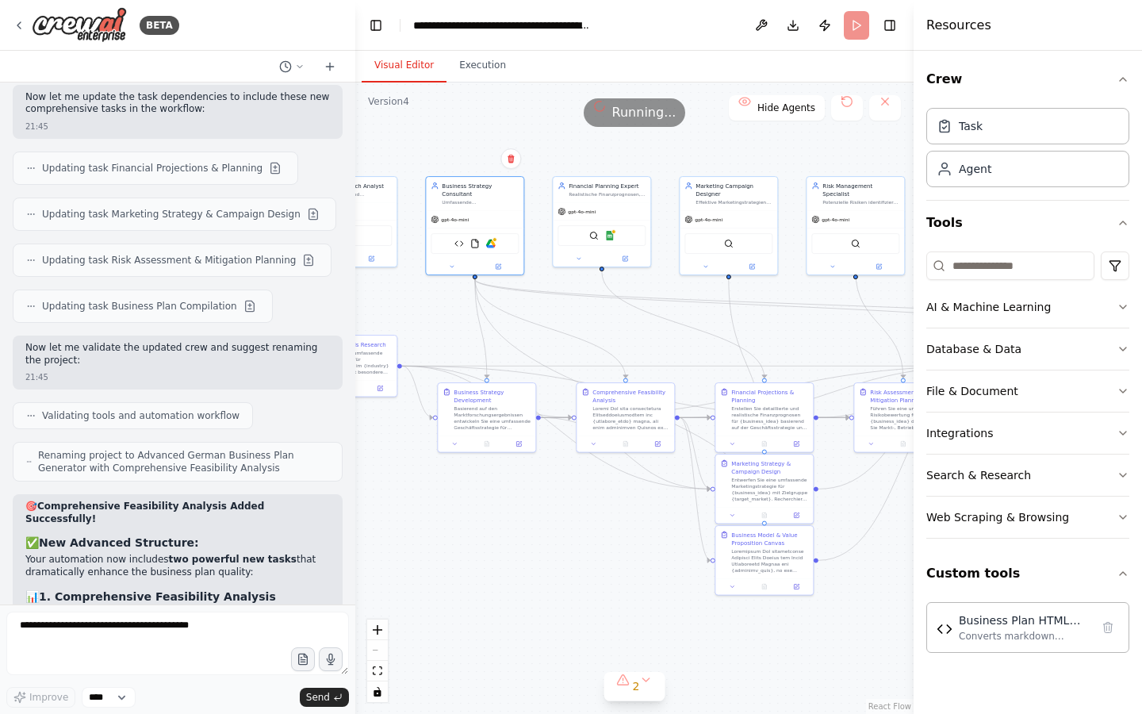
drag, startPoint x: 497, startPoint y: 592, endPoint x: 534, endPoint y: 567, distance: 44.0
click at [534, 567] on div ".deletable-edge-delete-btn { width: 20px; height: 20px; border: 0px solid #ffff…" at bounding box center [634, 398] width 558 height 631
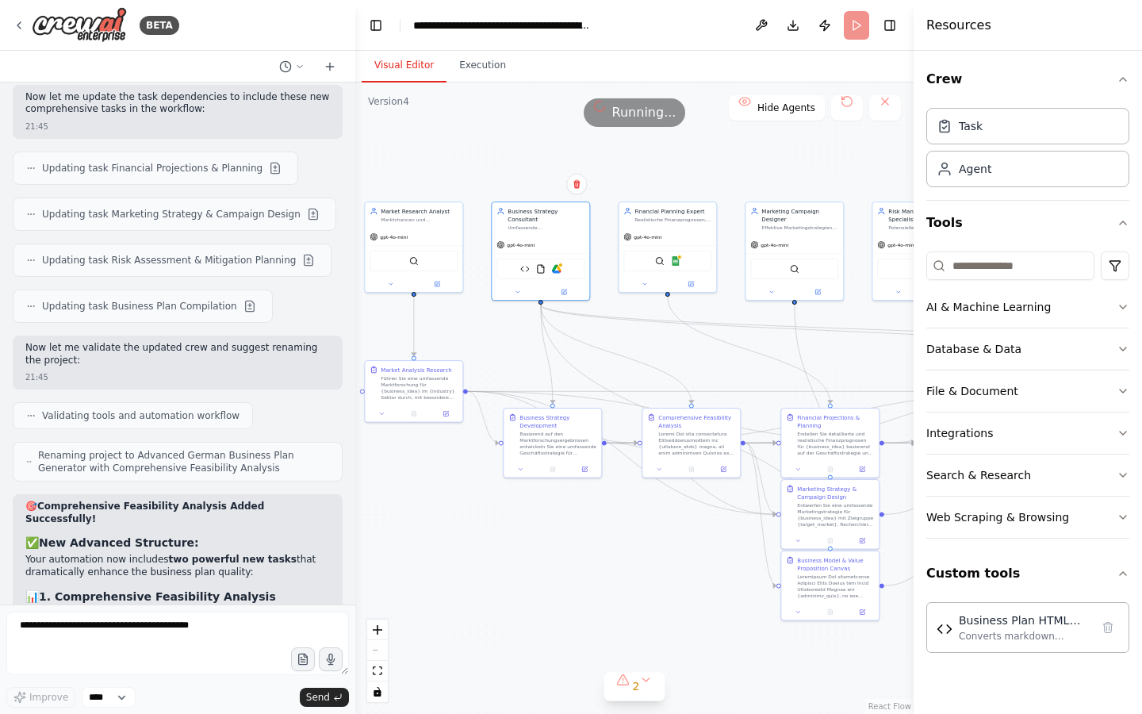
drag, startPoint x: 534, startPoint y: 567, endPoint x: 600, endPoint y: 593, distance: 70.6
click at [600, 593] on div ".deletable-edge-delete-btn { width: 20px; height: 20px; border: 0px solid #ffff…" at bounding box center [634, 398] width 558 height 631
click at [549, 447] on div "Basierend auf den Marktforschungsergebnissen entwickeln Sie eine umfassende Ges…" at bounding box center [558, 441] width 77 height 25
click at [551, 239] on div "gpt-4o-mini" at bounding box center [541, 243] width 98 height 17
click at [559, 266] on img at bounding box center [557, 268] width 10 height 10
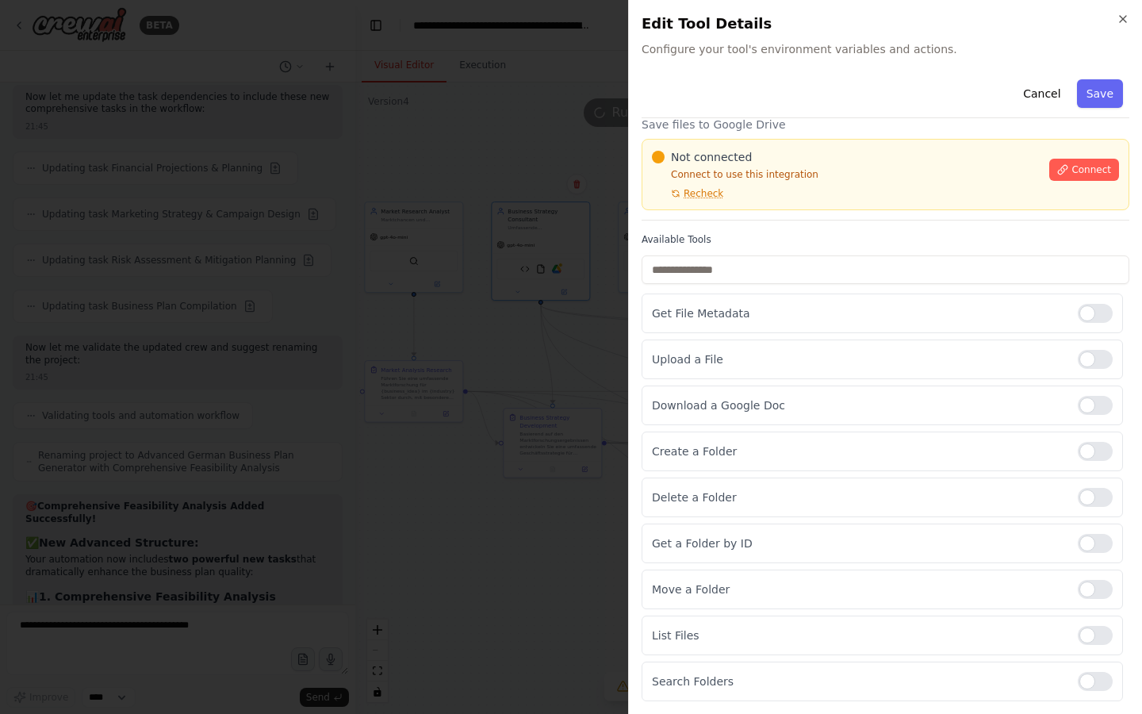
scroll to position [0, 0]
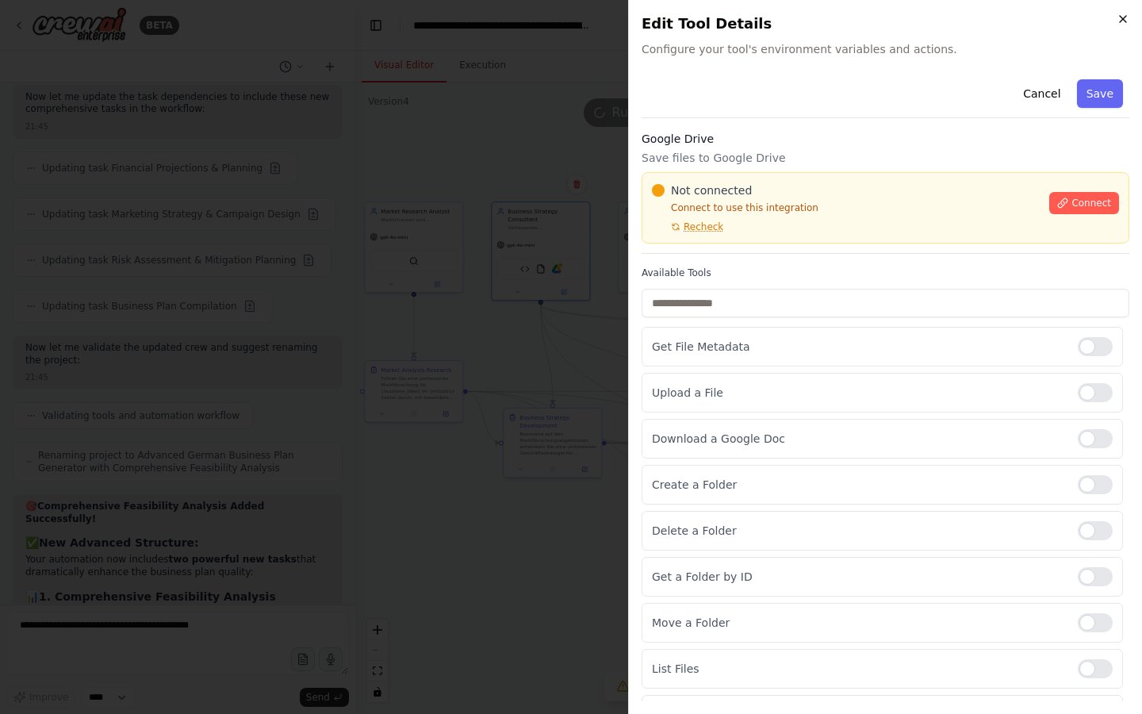
click at [1118, 14] on icon "button" at bounding box center [1123, 19] width 13 height 13
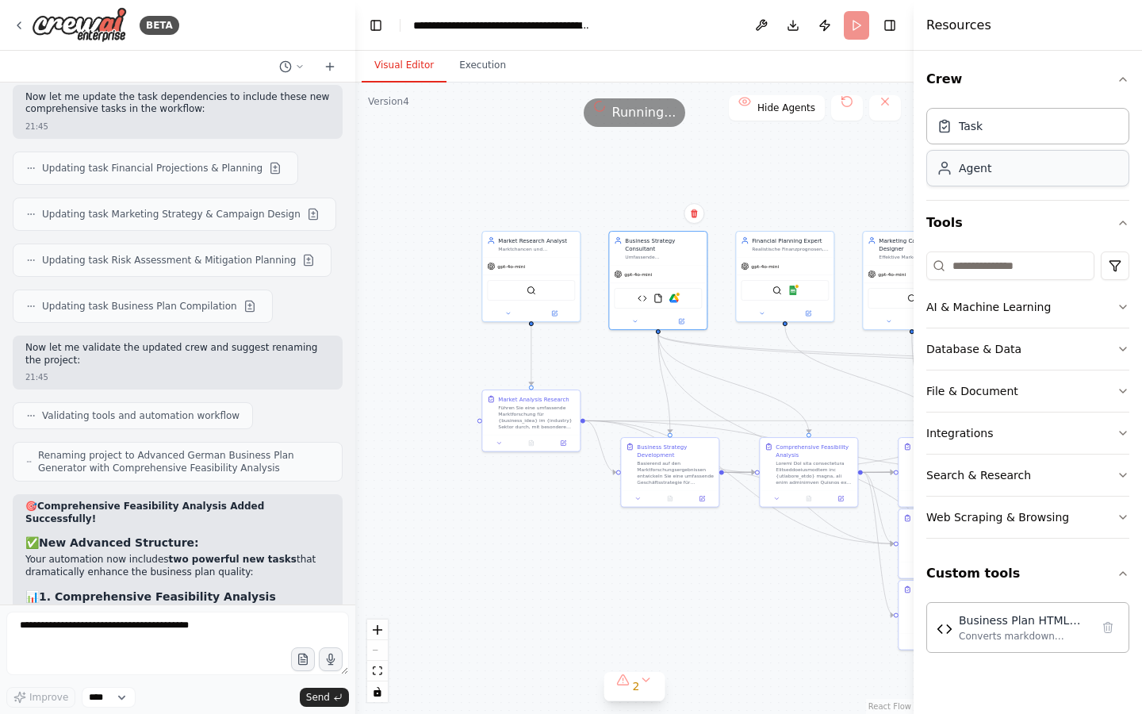
drag, startPoint x: 852, startPoint y: 129, endPoint x: 954, endPoint y: 160, distance: 107.1
click at [954, 160] on div "BETA from crewai import Agent, Task, Crew, Process from crewai_tools import Fil…" at bounding box center [571, 357] width 1142 height 714
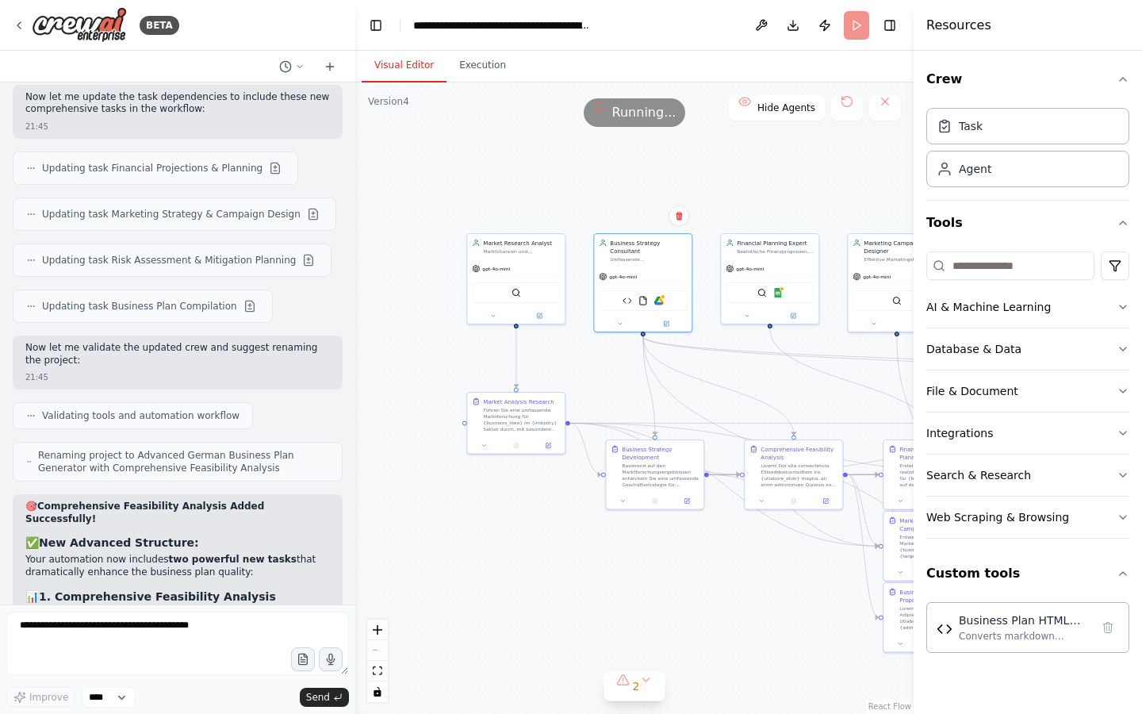
click at [823, 182] on div ".deletable-edge-delete-btn { width: 20px; height: 20px; border: 0px solid #ffff…" at bounding box center [634, 398] width 558 height 631
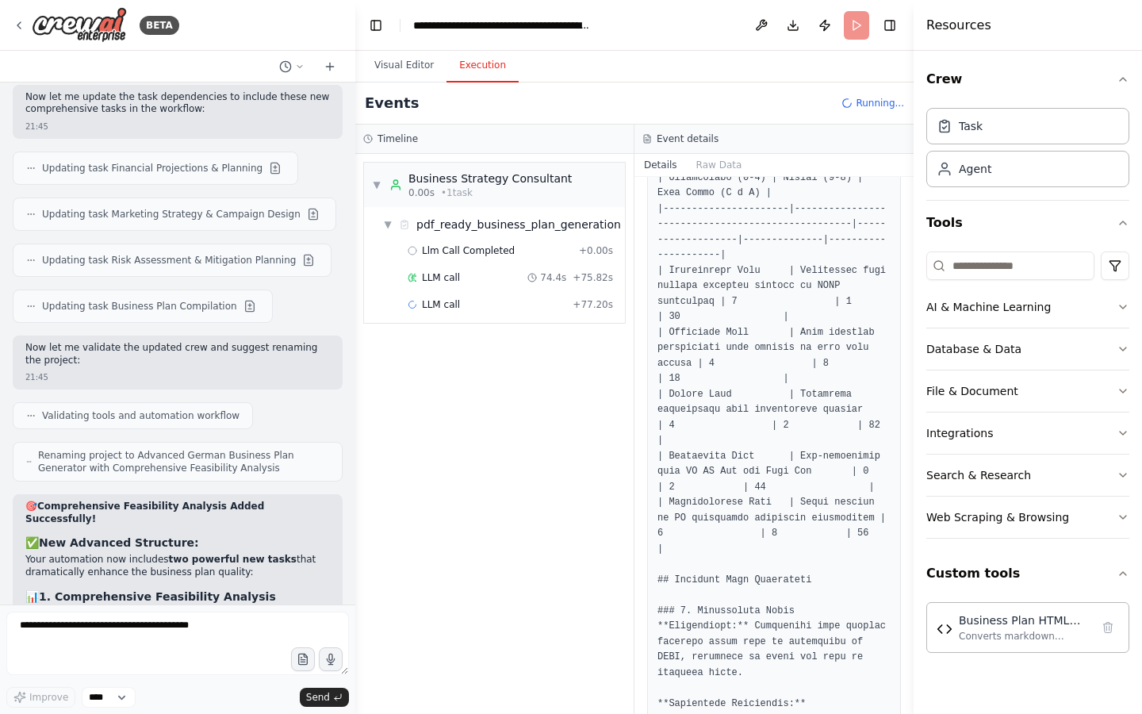
click at [474, 68] on button "Execution" at bounding box center [483, 65] width 72 height 33
click at [401, 59] on button "Visual Editor" at bounding box center [404, 65] width 85 height 33
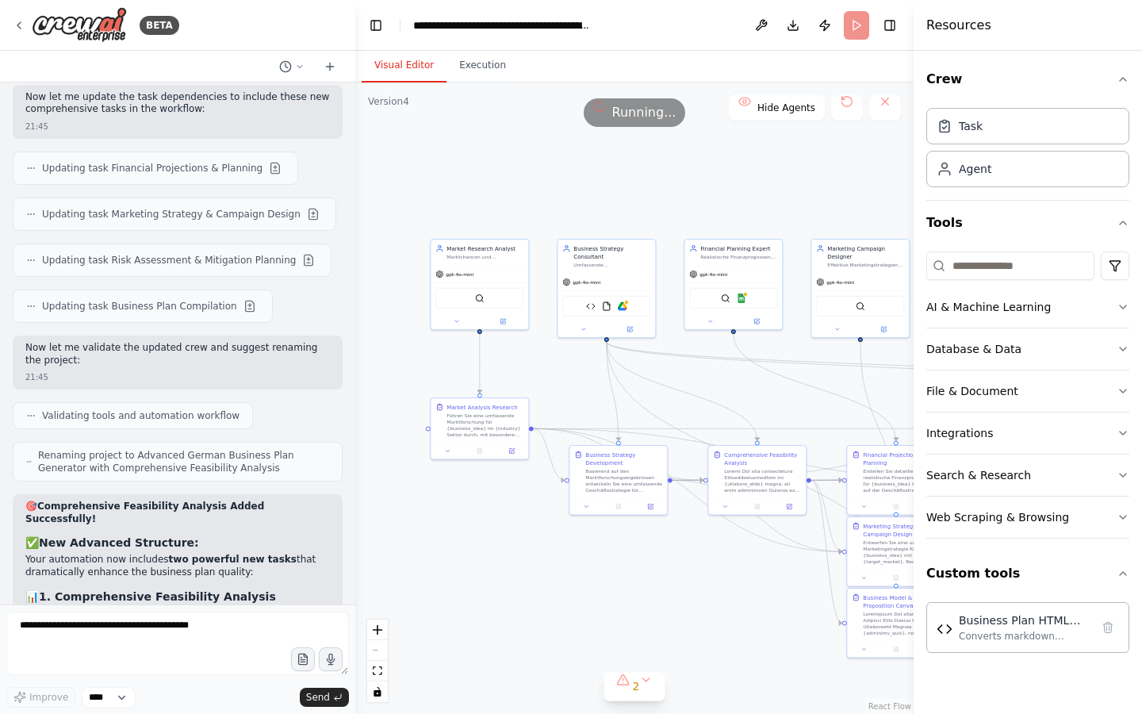
drag, startPoint x: 479, startPoint y: 159, endPoint x: 443, endPoint y: 165, distance: 36.9
click at [443, 165] on div ".deletable-edge-delete-btn { width: 20px; height: 20px; border: 0px solid #ffff…" at bounding box center [634, 398] width 558 height 631
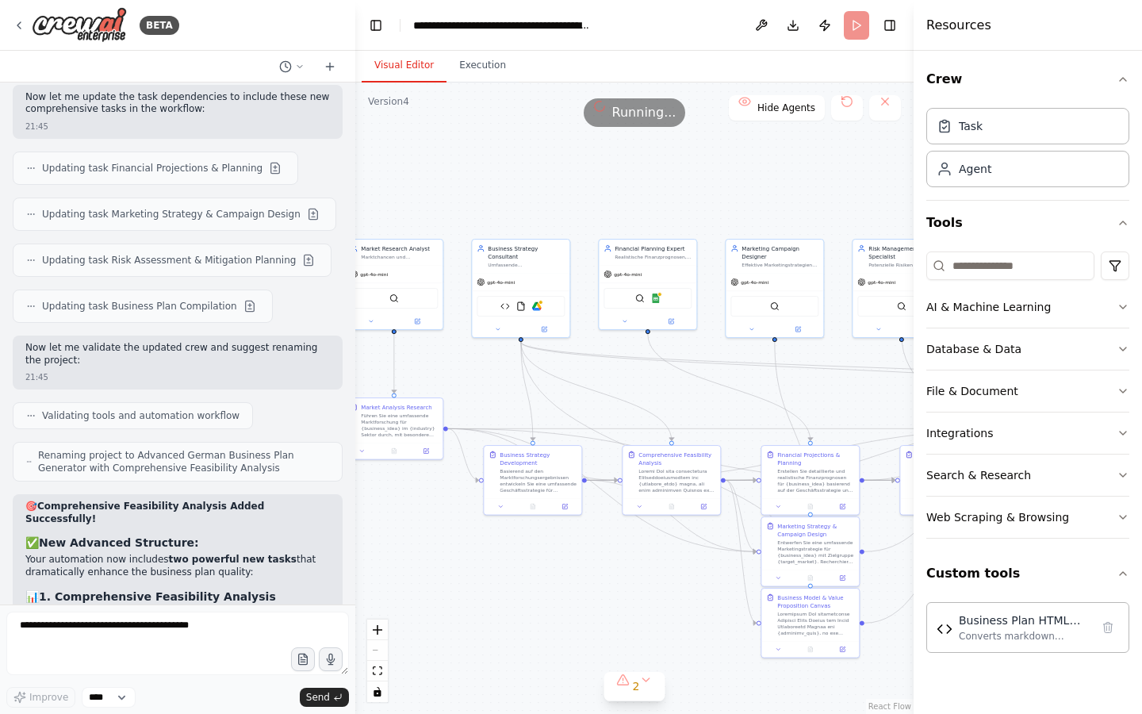
drag, startPoint x: 505, startPoint y: 175, endPoint x: 419, endPoint y: 175, distance: 85.7
click at [419, 175] on div ".deletable-edge-delete-btn { width: 20px; height: 20px; border: 0px solid #ffff…" at bounding box center [634, 398] width 558 height 631
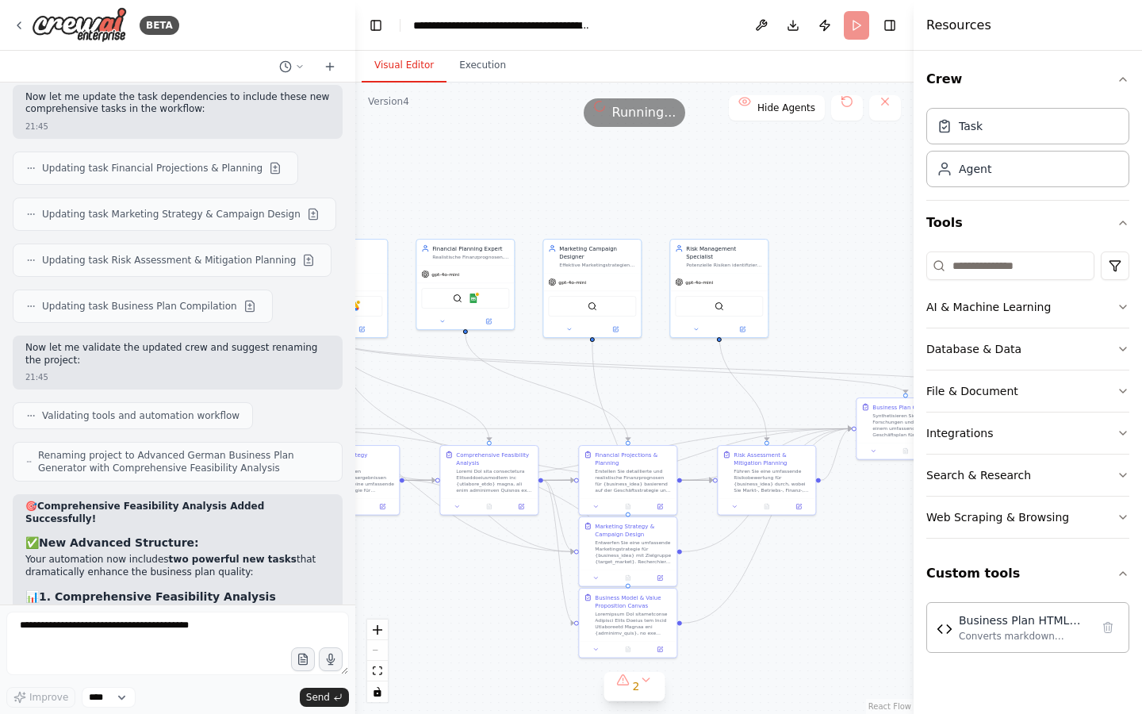
drag, startPoint x: 519, startPoint y: 183, endPoint x: 324, endPoint y: 185, distance: 194.4
click at [324, 185] on div "BETA from crewai import Agent, Task, Crew, Process from crewai_tools import Fil…" at bounding box center [571, 357] width 1142 height 714
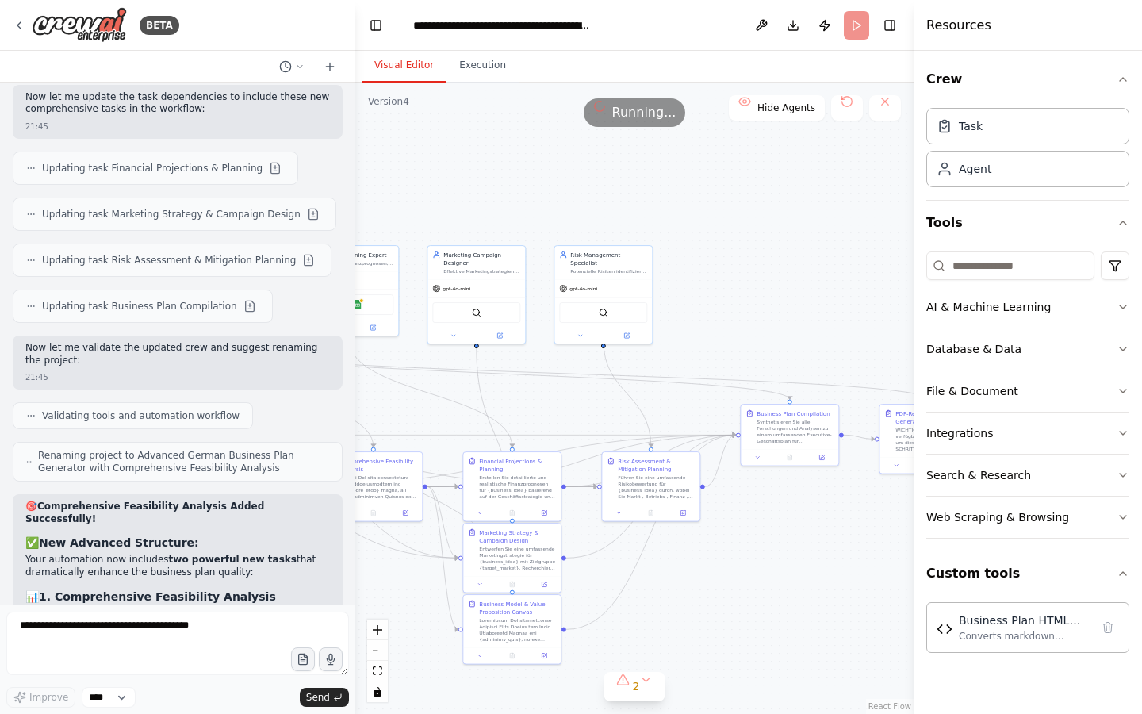
drag, startPoint x: 460, startPoint y: 190, endPoint x: 321, endPoint y: 202, distance: 139.3
click at [322, 203] on div "BETA from crewai import Agent, Task, Crew, Process from crewai_tools import Fil…" at bounding box center [571, 357] width 1142 height 714
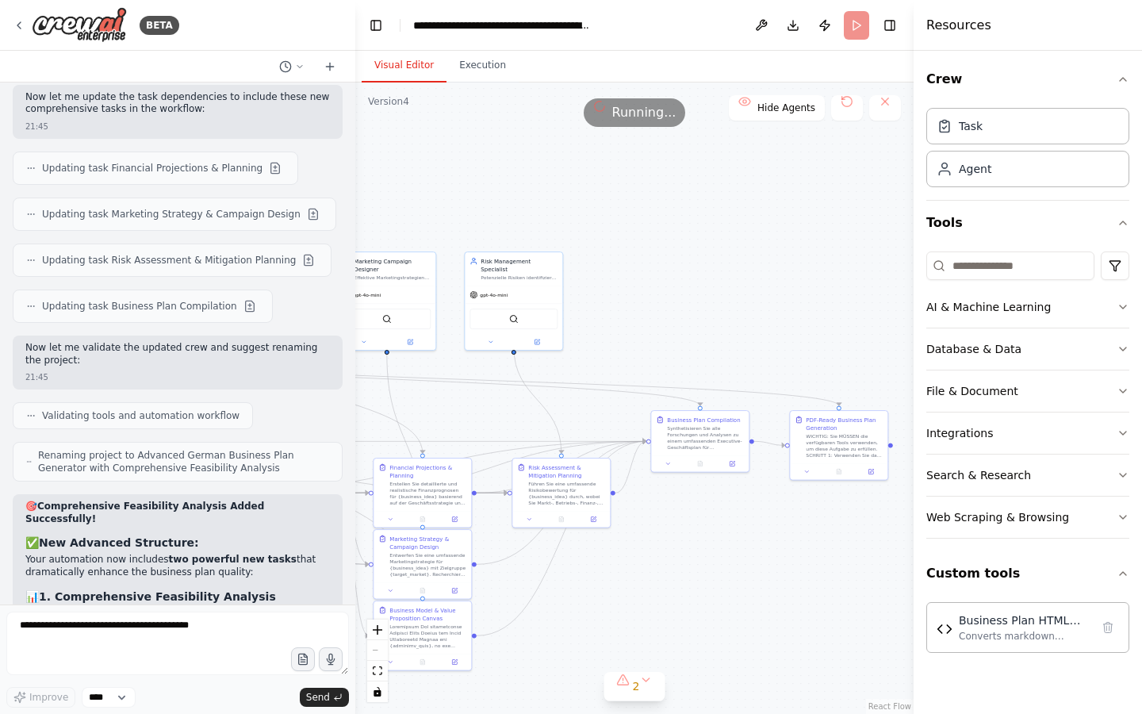
drag, startPoint x: 642, startPoint y: 244, endPoint x: 589, endPoint y: 243, distance: 52.4
click at [589, 243] on div ".deletable-edge-delete-btn { width: 20px; height: 20px; border: 0px solid #ffff…" at bounding box center [634, 398] width 558 height 631
click at [486, 69] on button "Execution" at bounding box center [483, 65] width 72 height 33
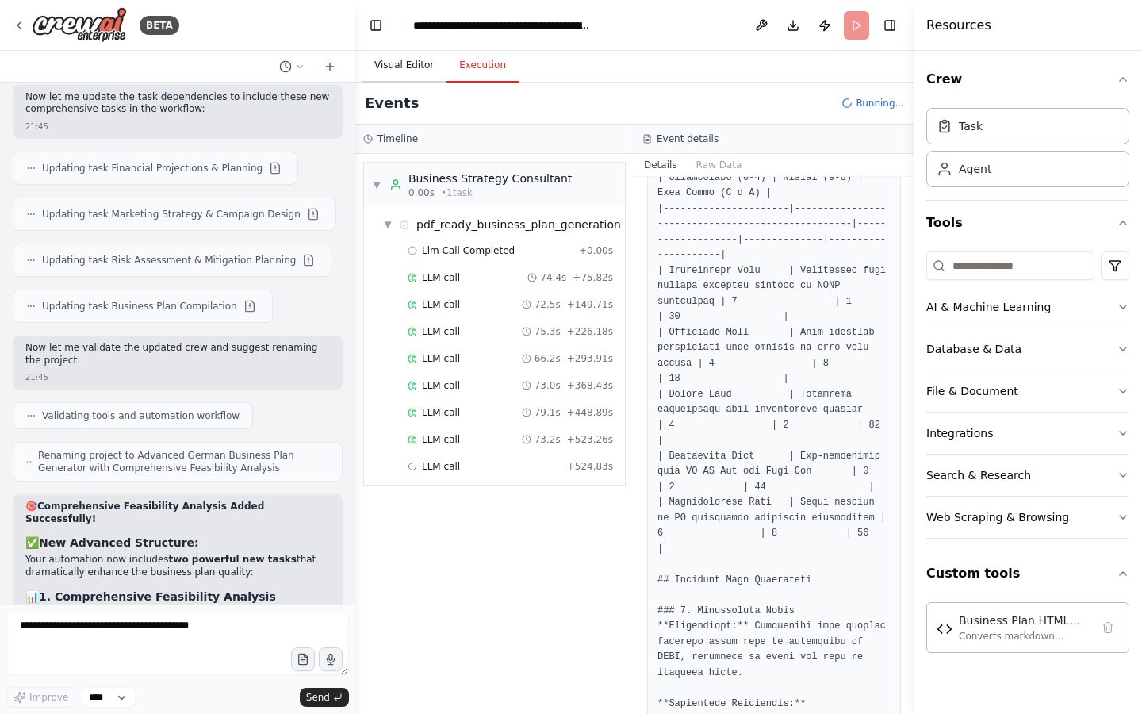
click at [402, 65] on button "Visual Editor" at bounding box center [404, 65] width 85 height 33
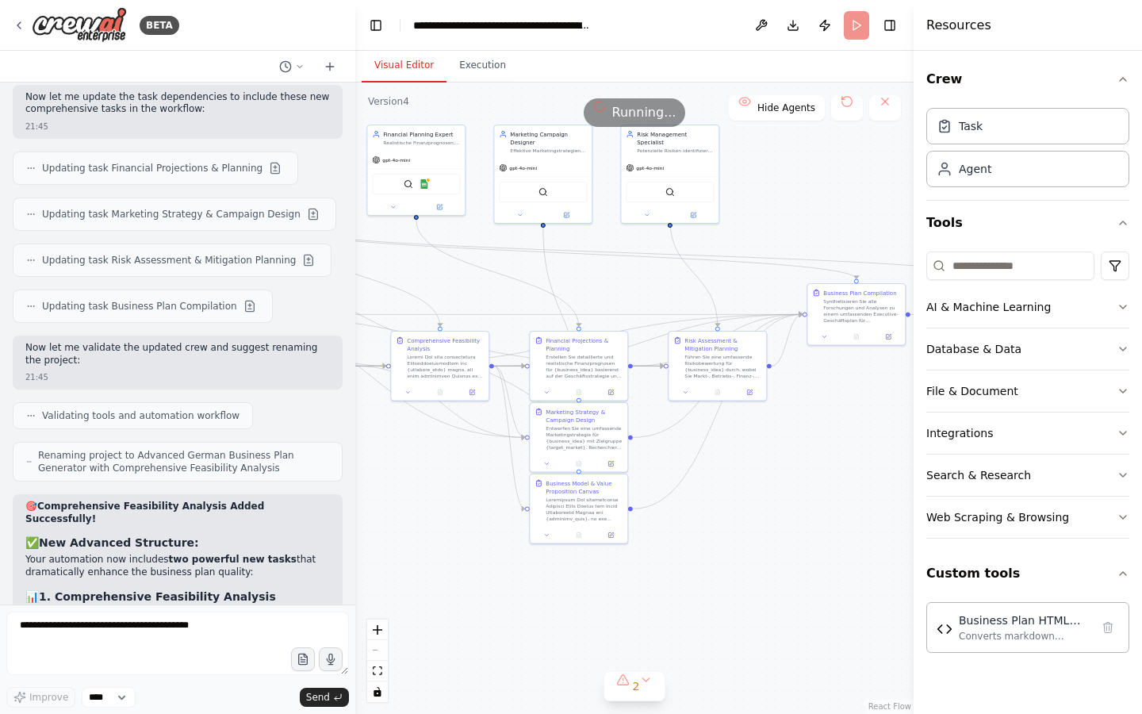
drag, startPoint x: 675, startPoint y: 336, endPoint x: 831, endPoint y: 206, distance: 202.2
click at [831, 206] on div ".deletable-edge-delete-btn { width: 20px; height: 20px; border: 0px solid #ffff…" at bounding box center [634, 398] width 558 height 631
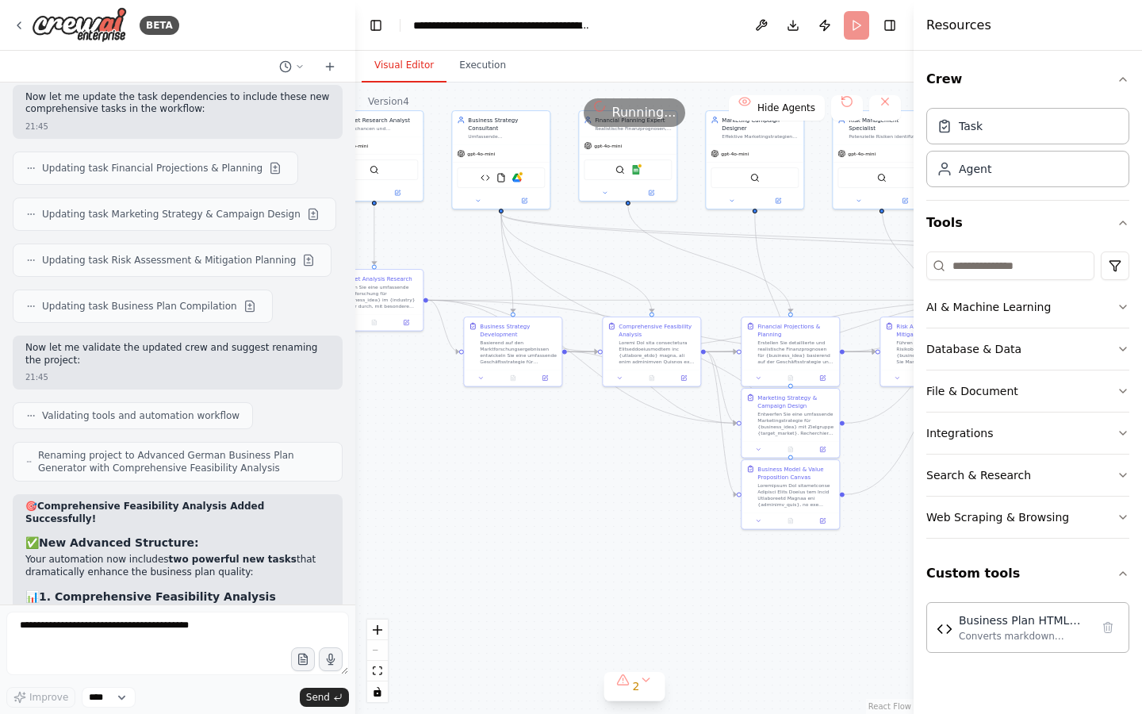
drag, startPoint x: 437, startPoint y: 601, endPoint x: 654, endPoint y: 589, distance: 216.9
click at [654, 589] on div ".deletable-edge-delete-btn { width: 20px; height: 20px; border: 0px solid #ffff…" at bounding box center [634, 398] width 558 height 631
click at [645, 684] on button "2" at bounding box center [634, 686] width 61 height 29
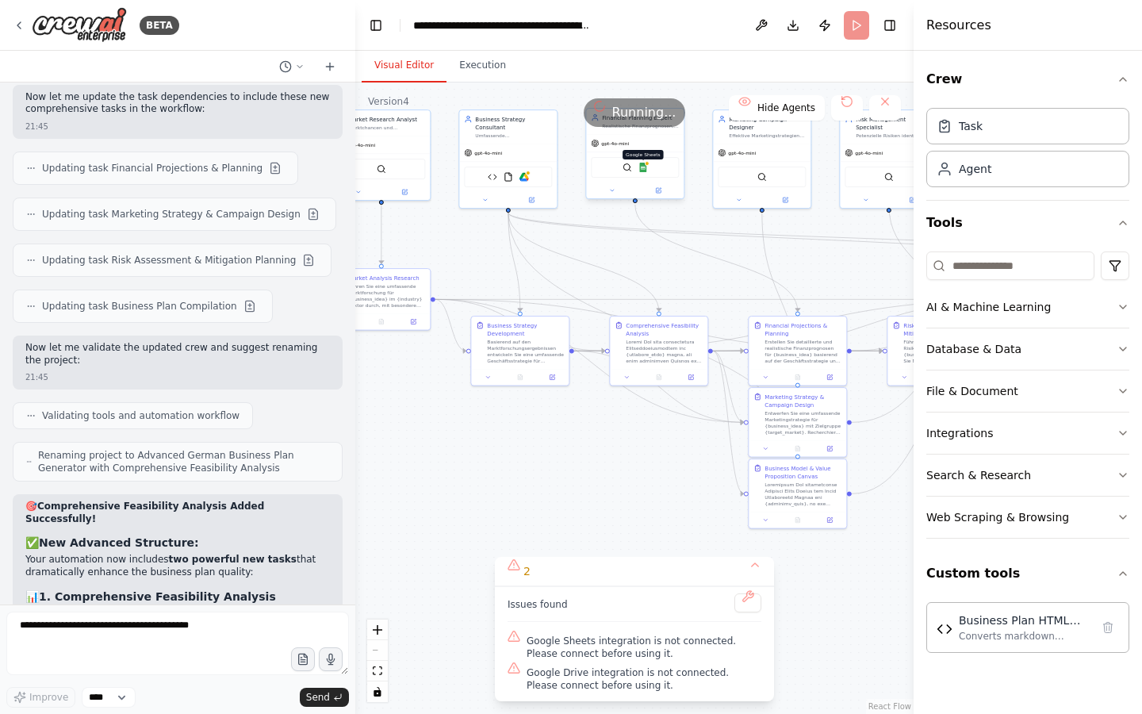
click at [642, 169] on img at bounding box center [644, 168] width 10 height 10
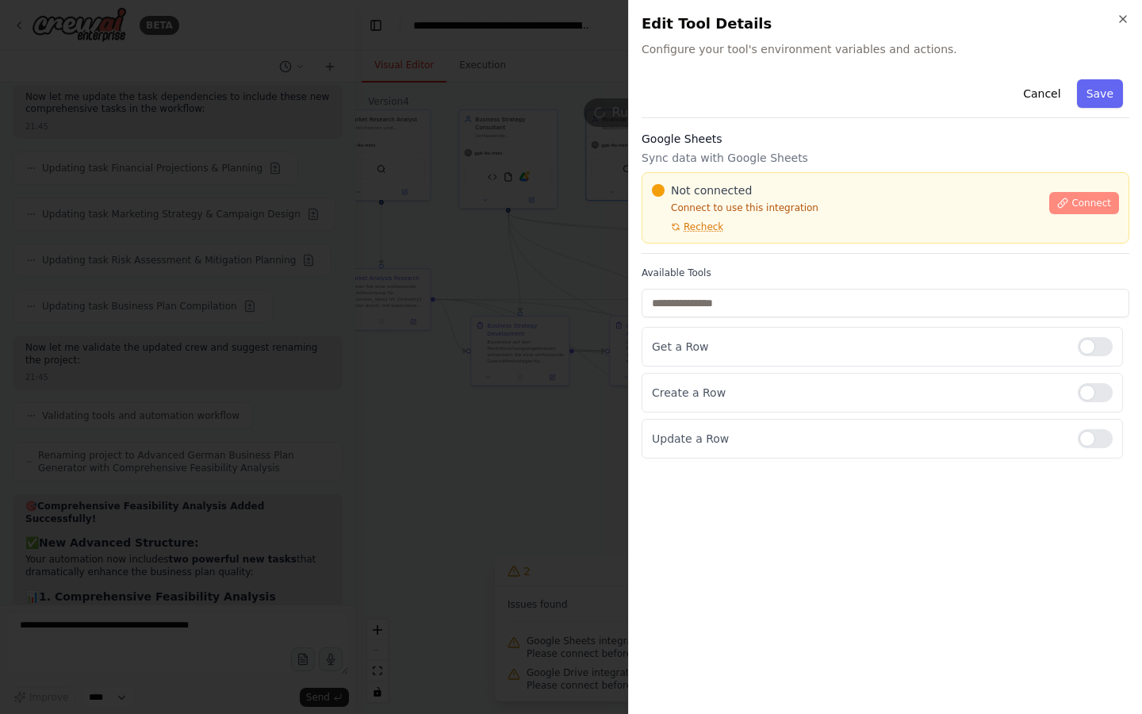
click at [1066, 203] on icon at bounding box center [1062, 203] width 11 height 11
click at [1096, 205] on span "Connect" at bounding box center [1092, 203] width 40 height 13
click at [759, 224] on div "Not connected Connect to use this integration Recheck" at bounding box center [846, 207] width 388 height 51
click at [472, 297] on div at bounding box center [571, 357] width 1142 height 714
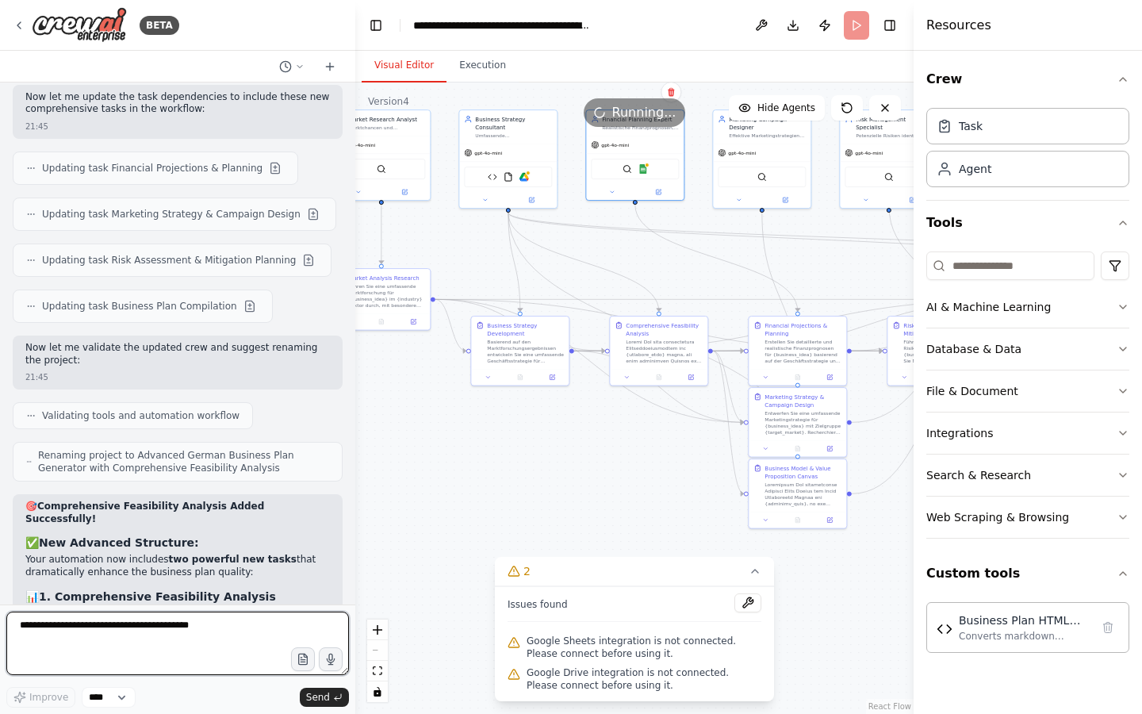
click at [242, 621] on textarea at bounding box center [177, 643] width 343 height 63
type textarea "**********"
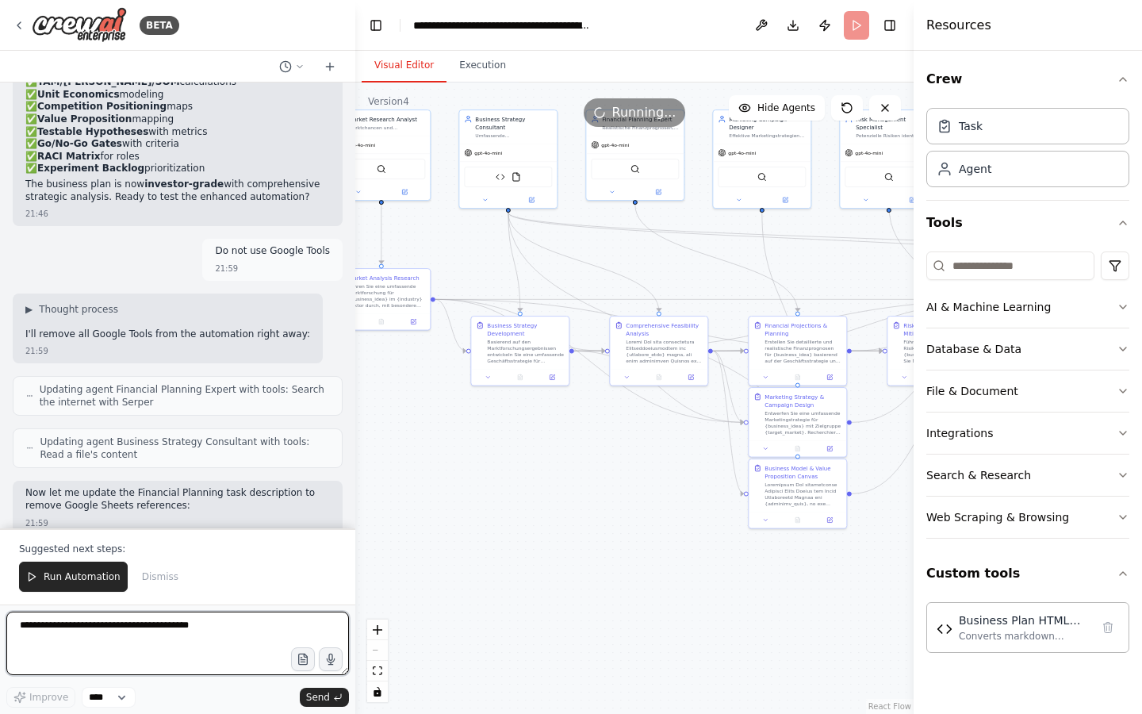
scroll to position [24311, 0]
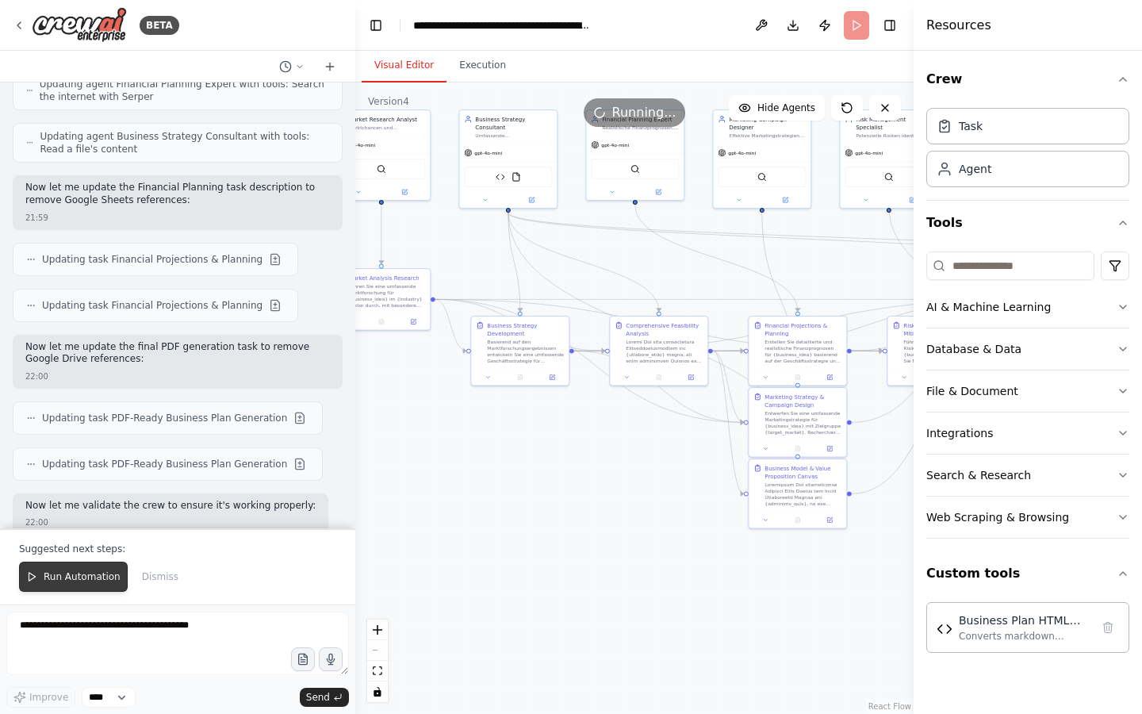
click at [68, 584] on button "Run Automation" at bounding box center [73, 577] width 109 height 30
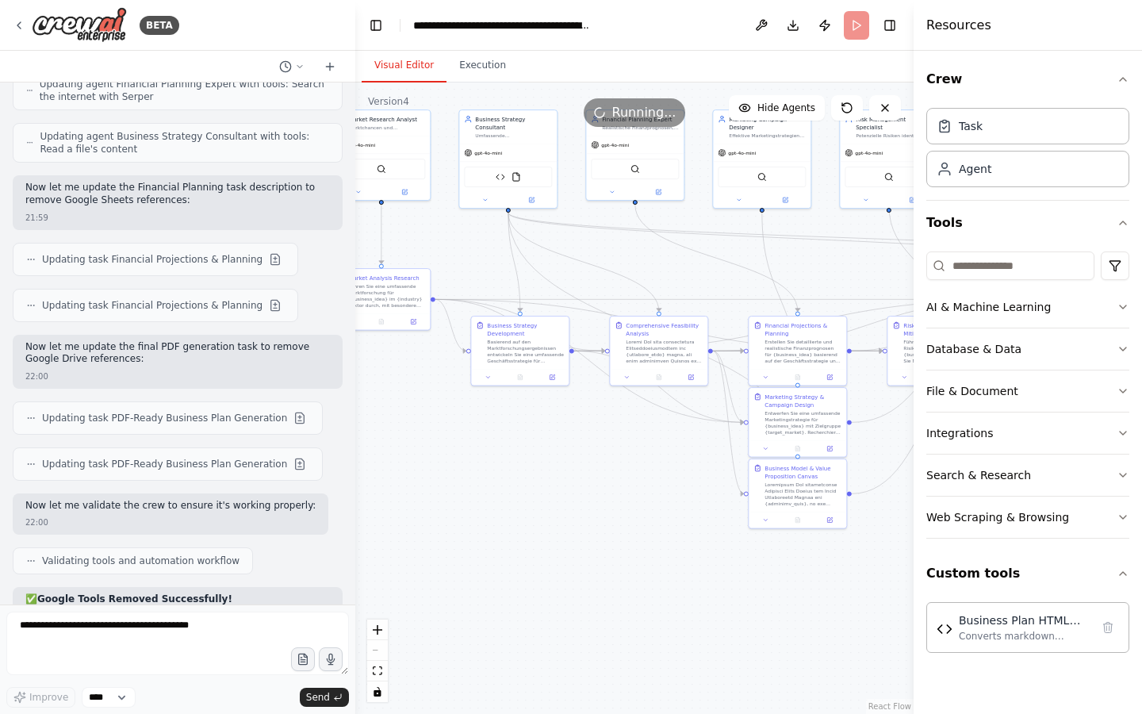
scroll to position [24235, 0]
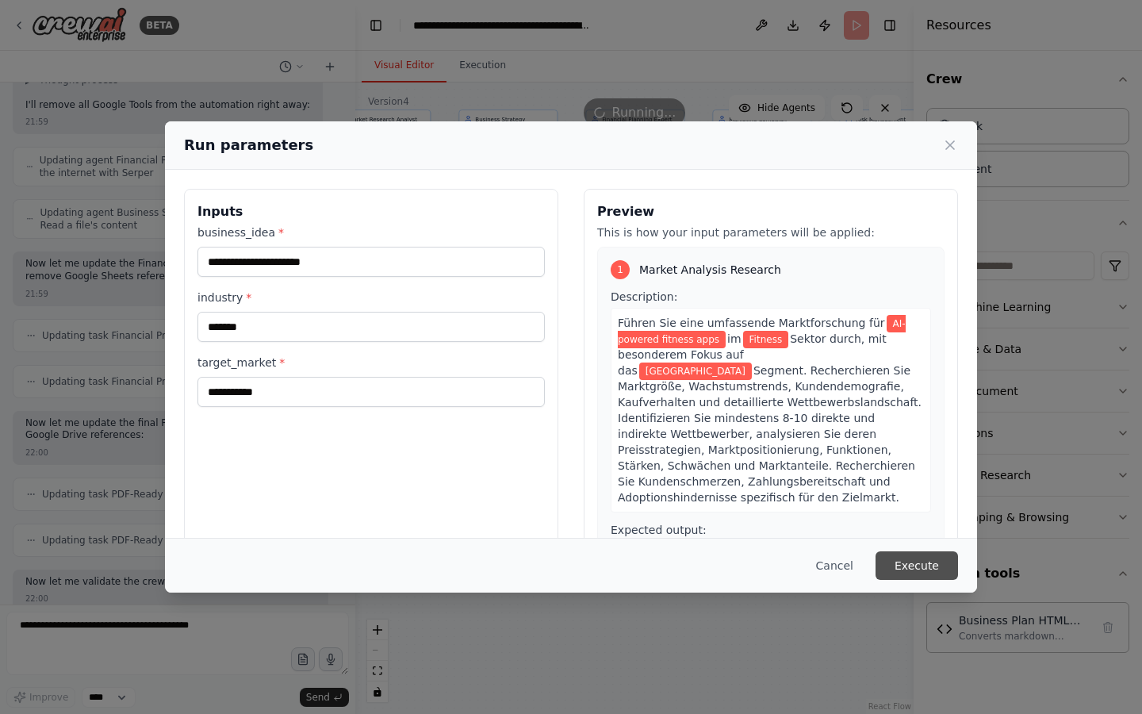
click at [933, 575] on button "Execute" at bounding box center [917, 565] width 83 height 29
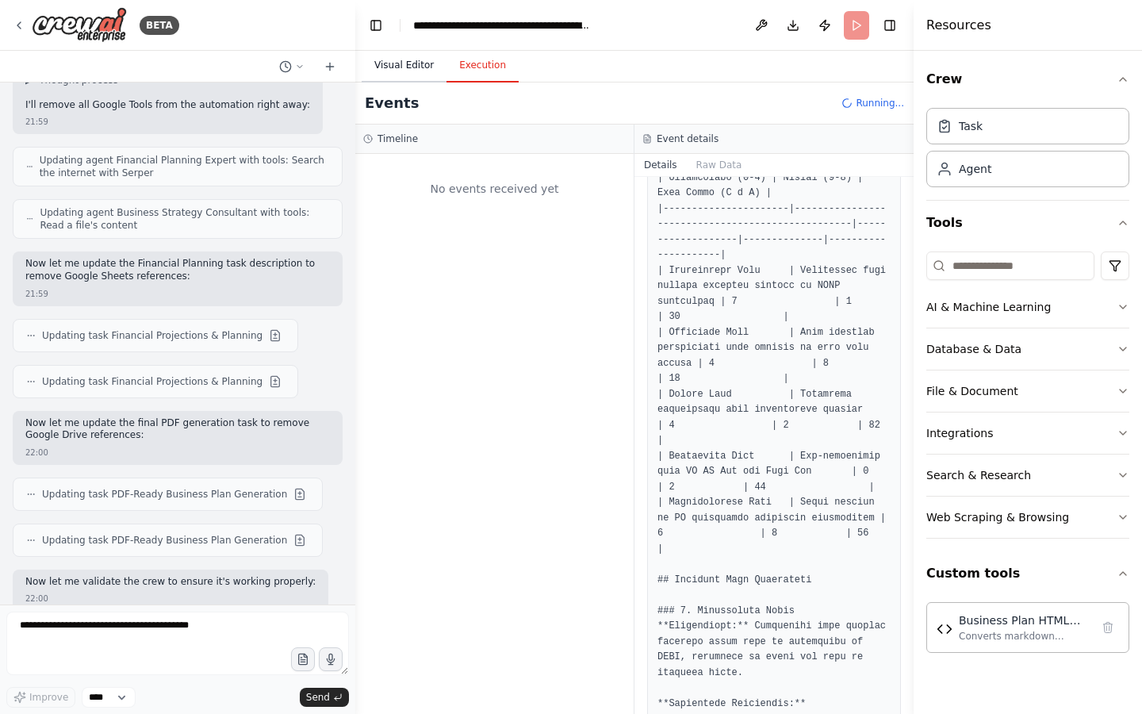
click at [401, 63] on button "Visual Editor" at bounding box center [404, 65] width 85 height 33
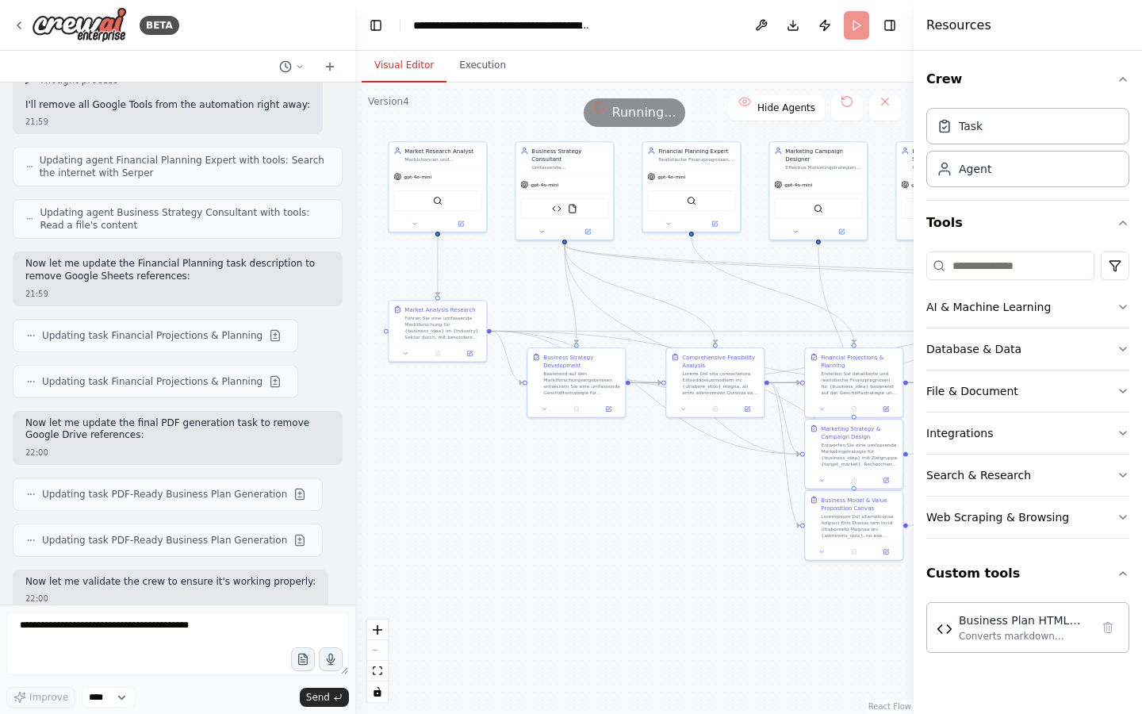
drag, startPoint x: 455, startPoint y: 242, endPoint x: 487, endPoint y: 279, distance: 49.0
click at [487, 279] on div ".deletable-edge-delete-btn { width: 20px; height: 20px; border: 0px solid #ffff…" at bounding box center [634, 398] width 558 height 631
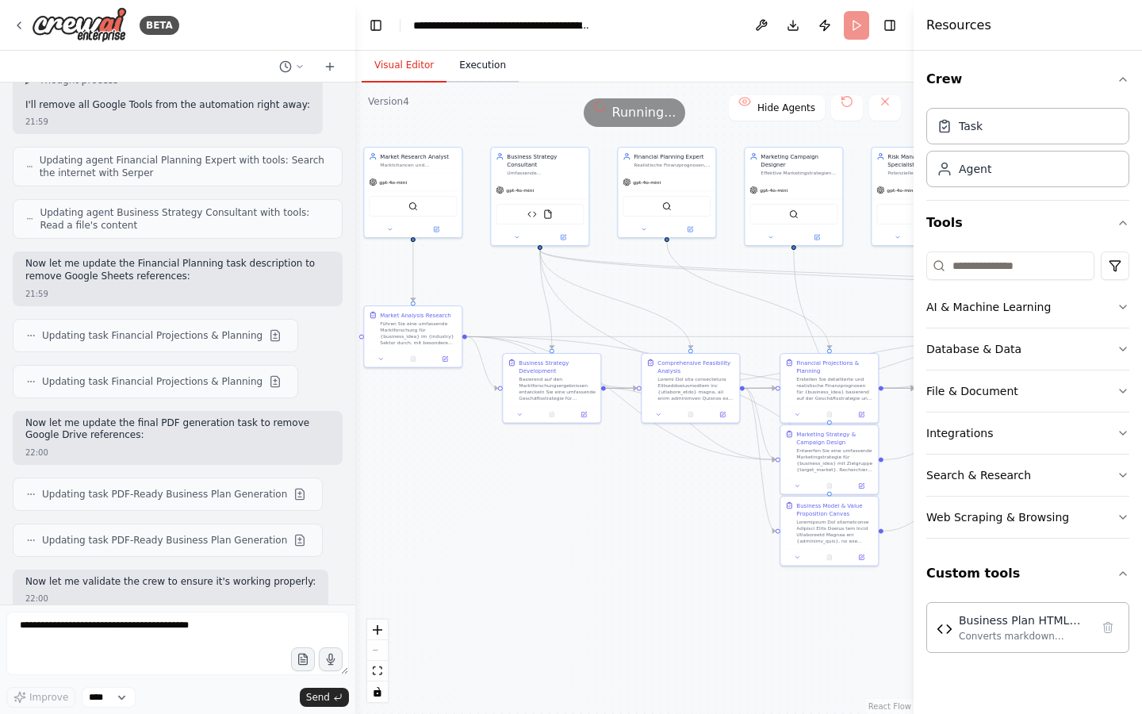
click at [474, 73] on button "Execution" at bounding box center [483, 65] width 72 height 33
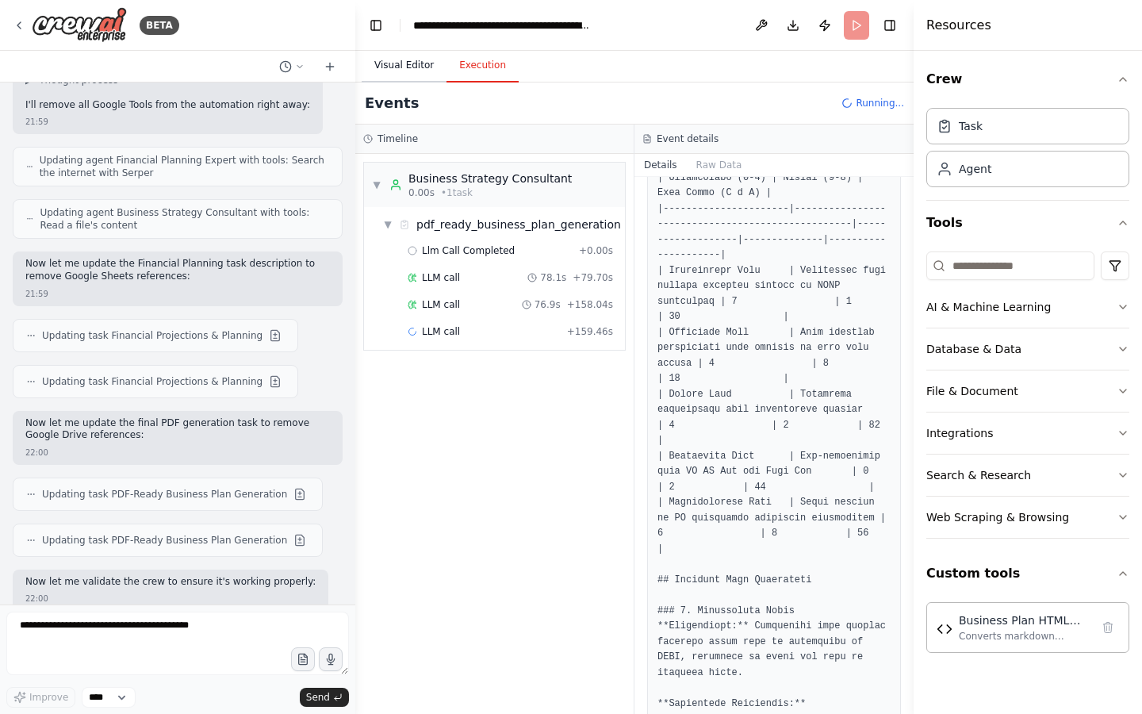
click at [402, 69] on button "Visual Editor" at bounding box center [404, 65] width 85 height 33
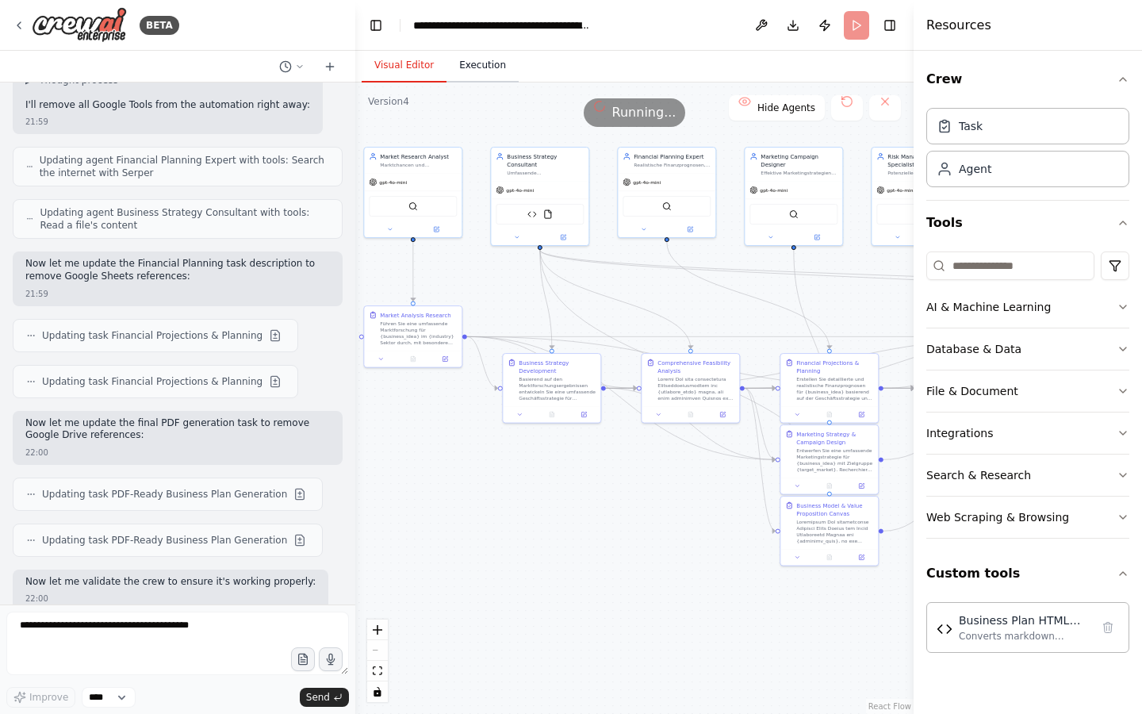
click at [482, 58] on button "Execution" at bounding box center [483, 65] width 72 height 33
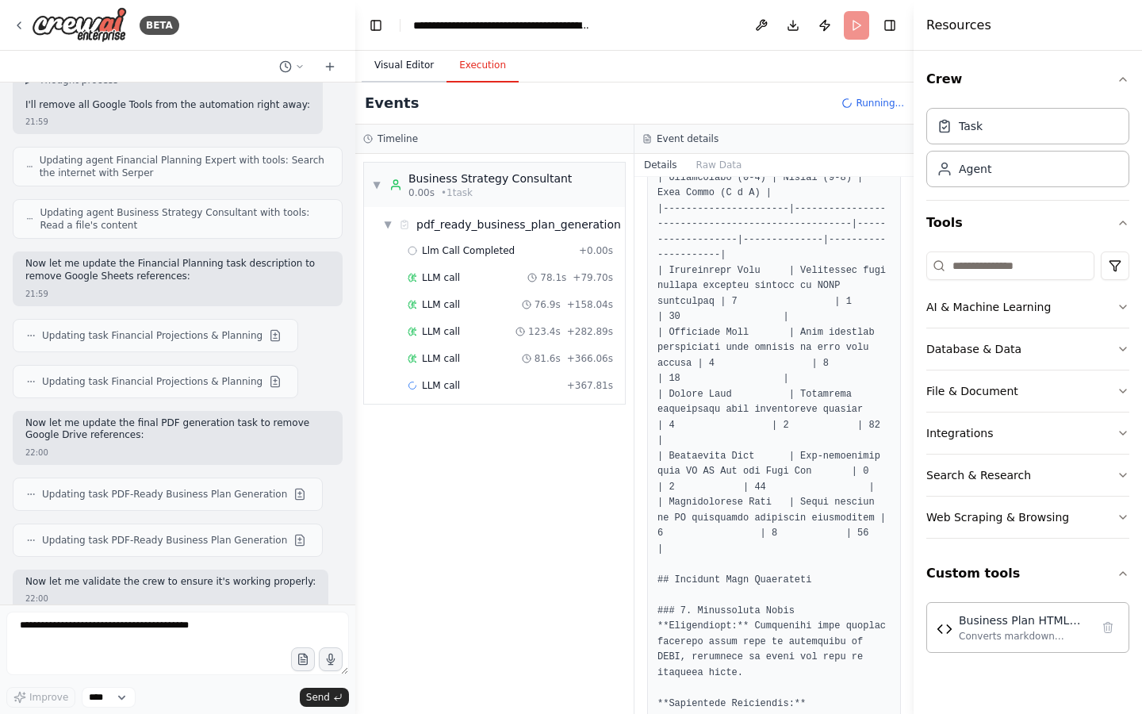
click at [390, 63] on button "Visual Editor" at bounding box center [404, 65] width 85 height 33
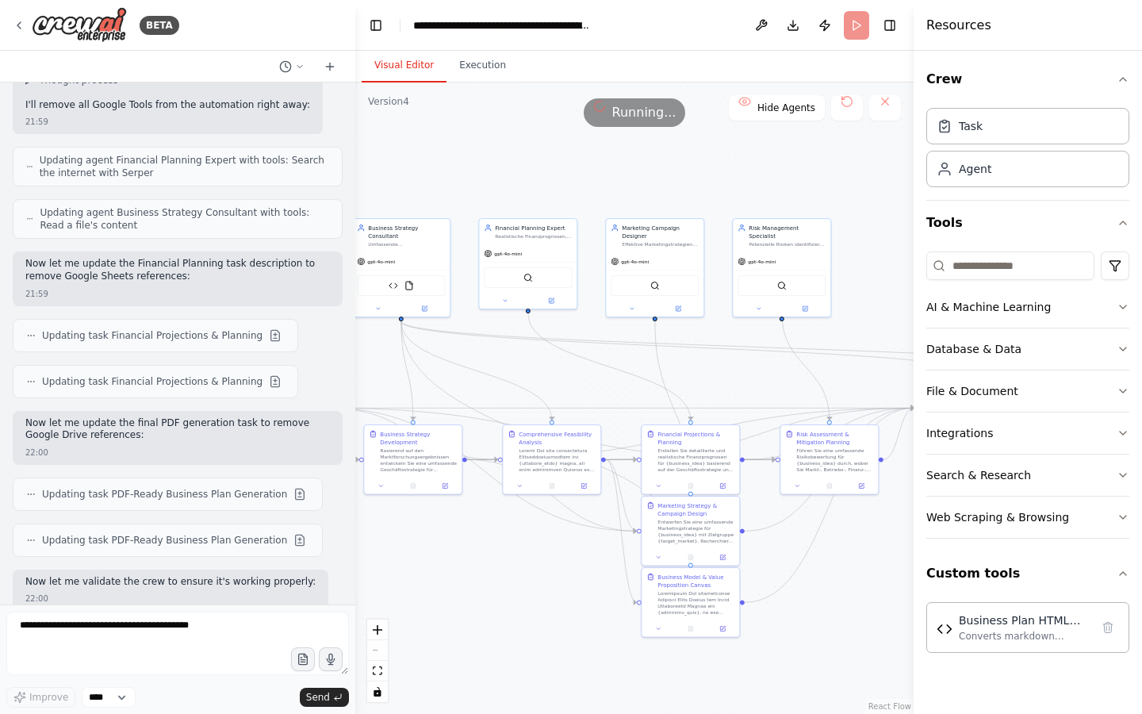
drag, startPoint x: 471, startPoint y: 132, endPoint x: 332, endPoint y: 202, distance: 155.7
click at [332, 203] on div "BETA from crewai import Agent, Task, Crew, Process from crewai_tools import Fil…" at bounding box center [571, 357] width 1142 height 714
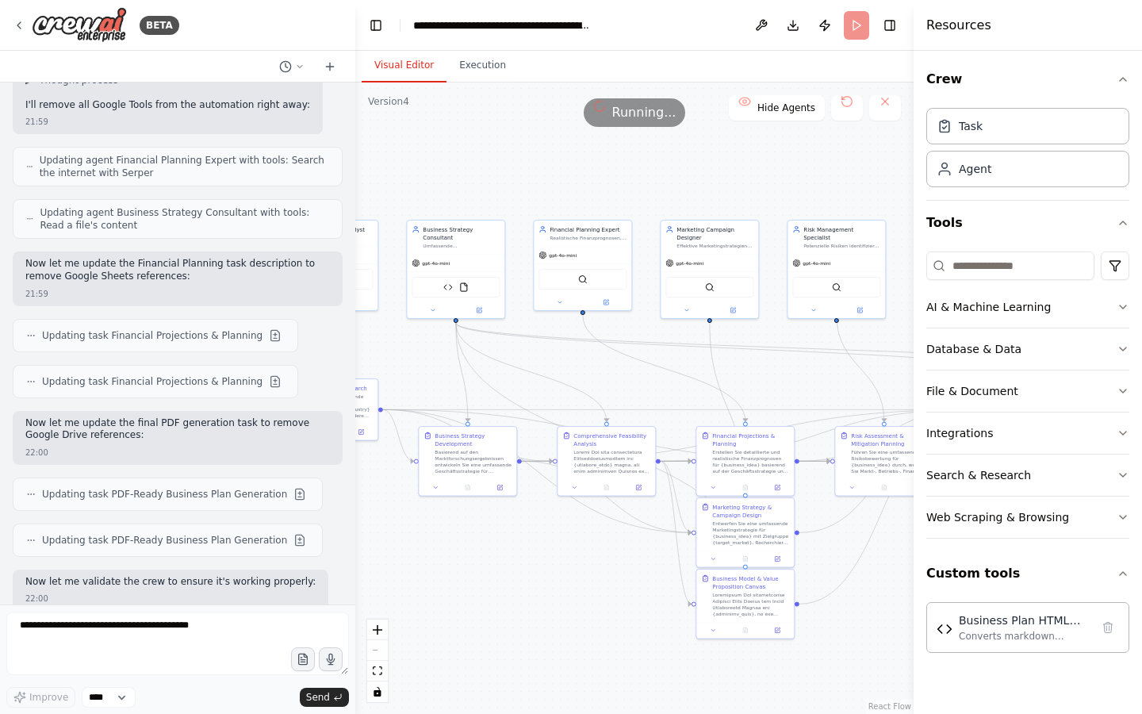
drag, startPoint x: 505, startPoint y: 366, endPoint x: 597, endPoint y: 387, distance: 94.3
click at [597, 387] on div ".deletable-edge-delete-btn { width: 20px; height: 20px; border: 0px solid #ffff…" at bounding box center [634, 398] width 558 height 631
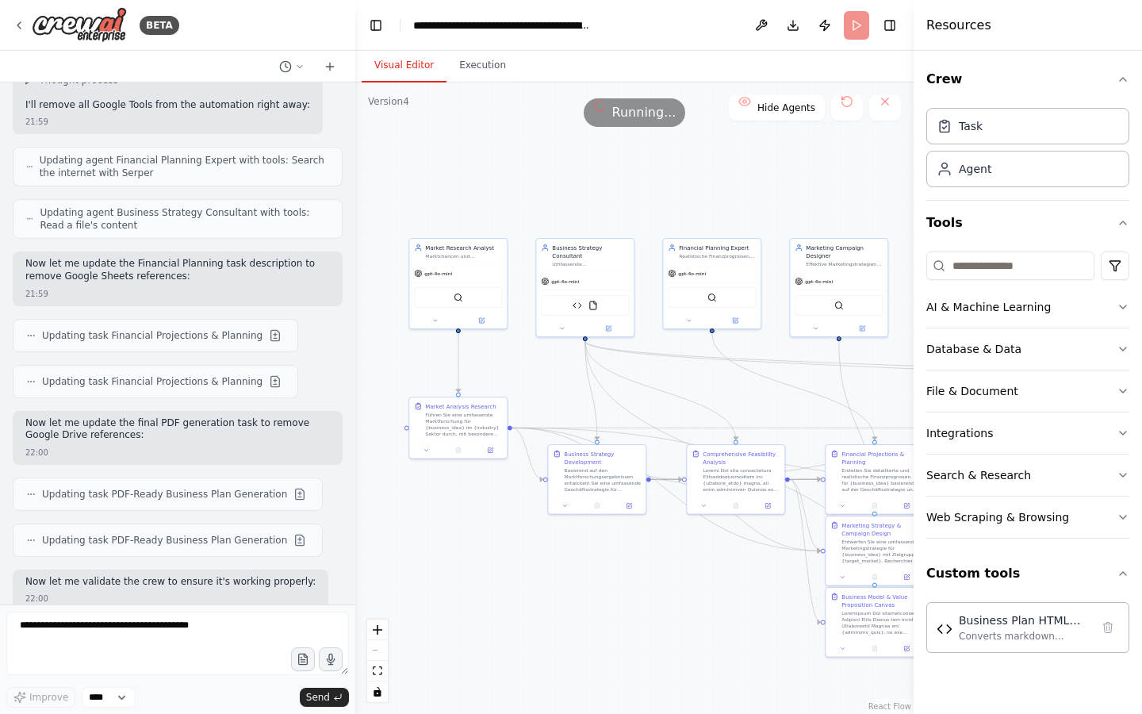
drag, startPoint x: 511, startPoint y: 181, endPoint x: 603, endPoint y: 180, distance: 92.0
click at [603, 180] on div ".deletable-edge-delete-btn { width: 20px; height: 20px; border: 0px solid #ffff…" at bounding box center [634, 398] width 558 height 631
click at [496, 59] on button "Execution" at bounding box center [483, 65] width 72 height 33
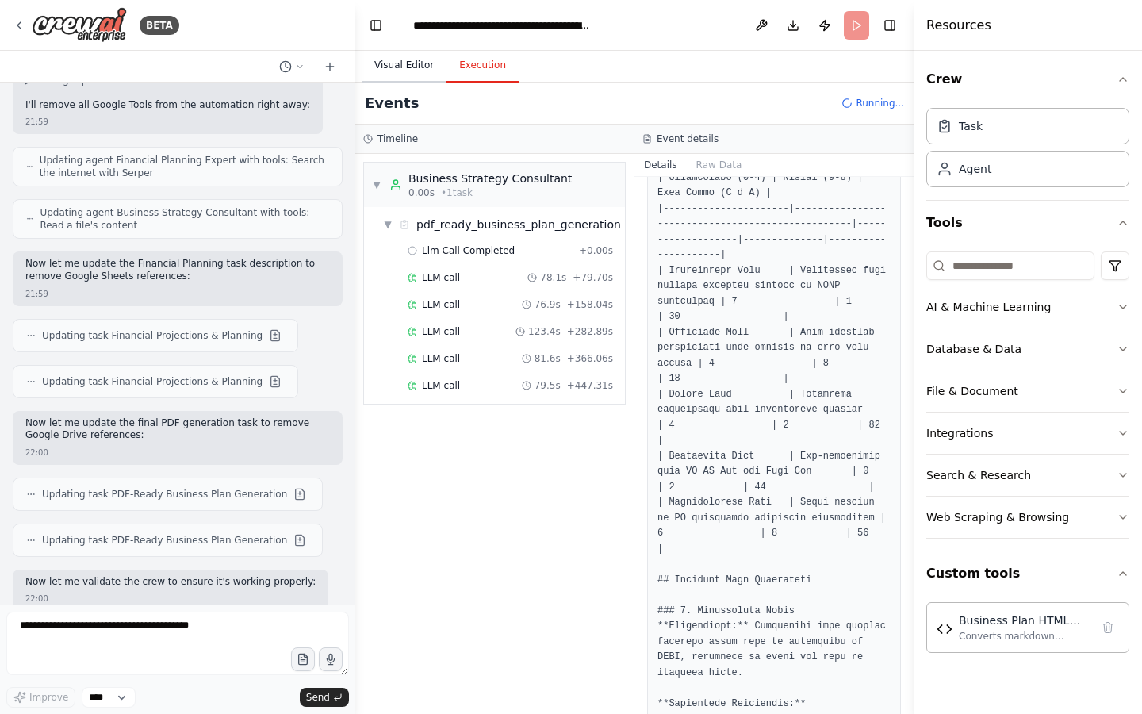
click at [432, 60] on button "Visual Editor" at bounding box center [404, 65] width 85 height 33
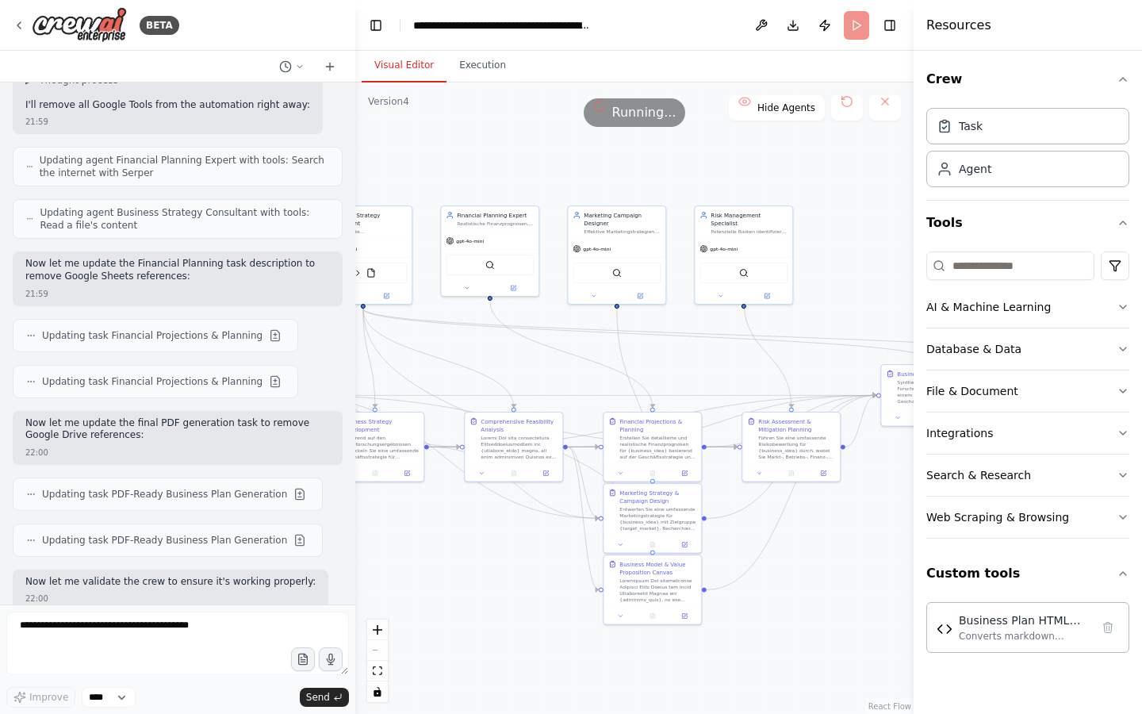
drag, startPoint x: 535, startPoint y: 210, endPoint x: 312, endPoint y: 178, distance: 225.3
click at [312, 178] on div "BETA from crewai import Agent, Task, Crew, Process from crewai_tools import Fil…" at bounding box center [571, 357] width 1142 height 714
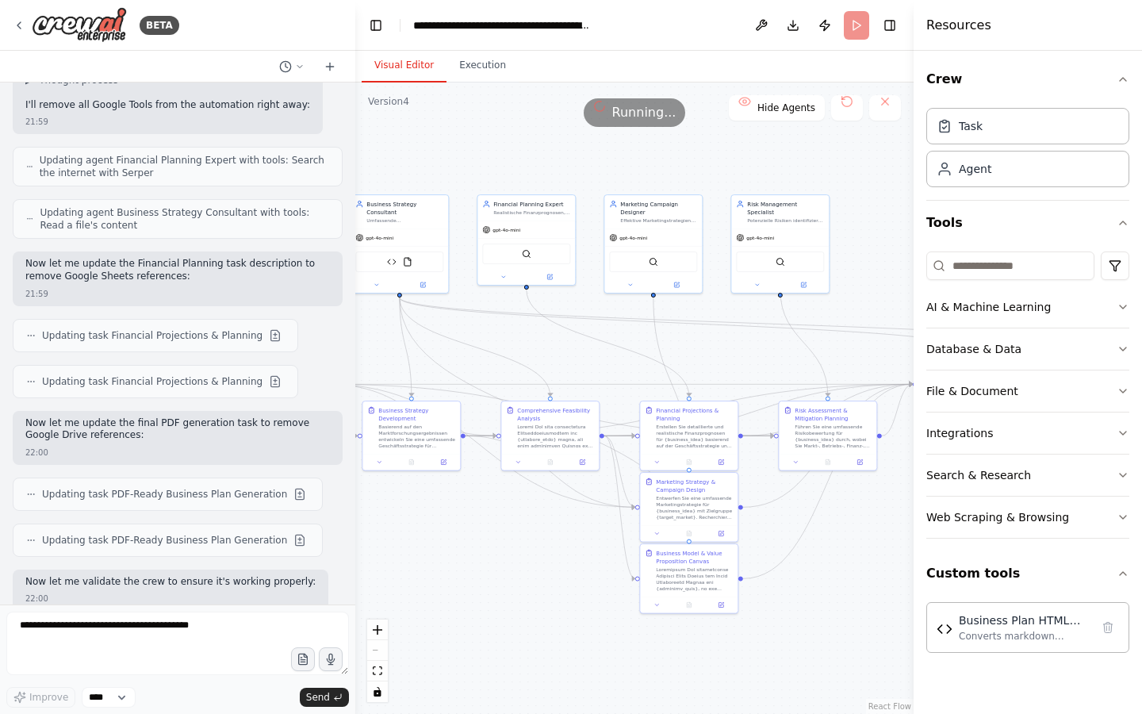
drag, startPoint x: 717, startPoint y: 200, endPoint x: 767, endPoint y: 189, distance: 51.2
click at [766, 189] on div ".deletable-edge-delete-btn { width: 20px; height: 20px; border: 0px solid #ffff…" at bounding box center [634, 398] width 558 height 631
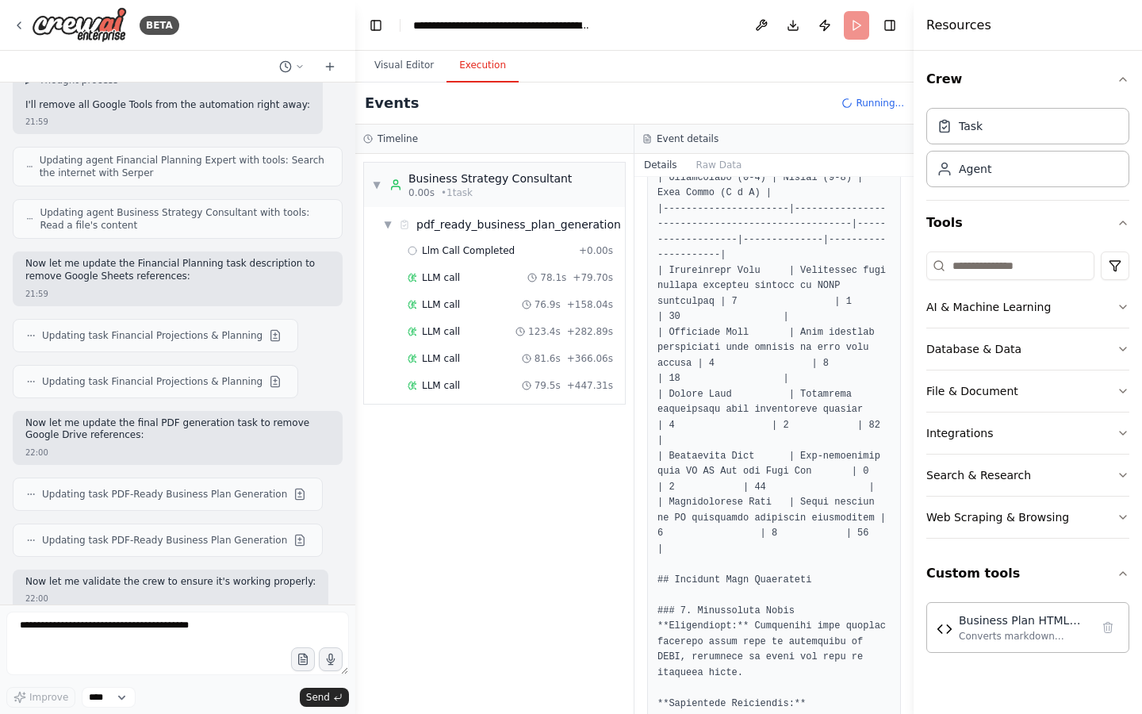
click at [486, 69] on button "Execution" at bounding box center [483, 65] width 72 height 33
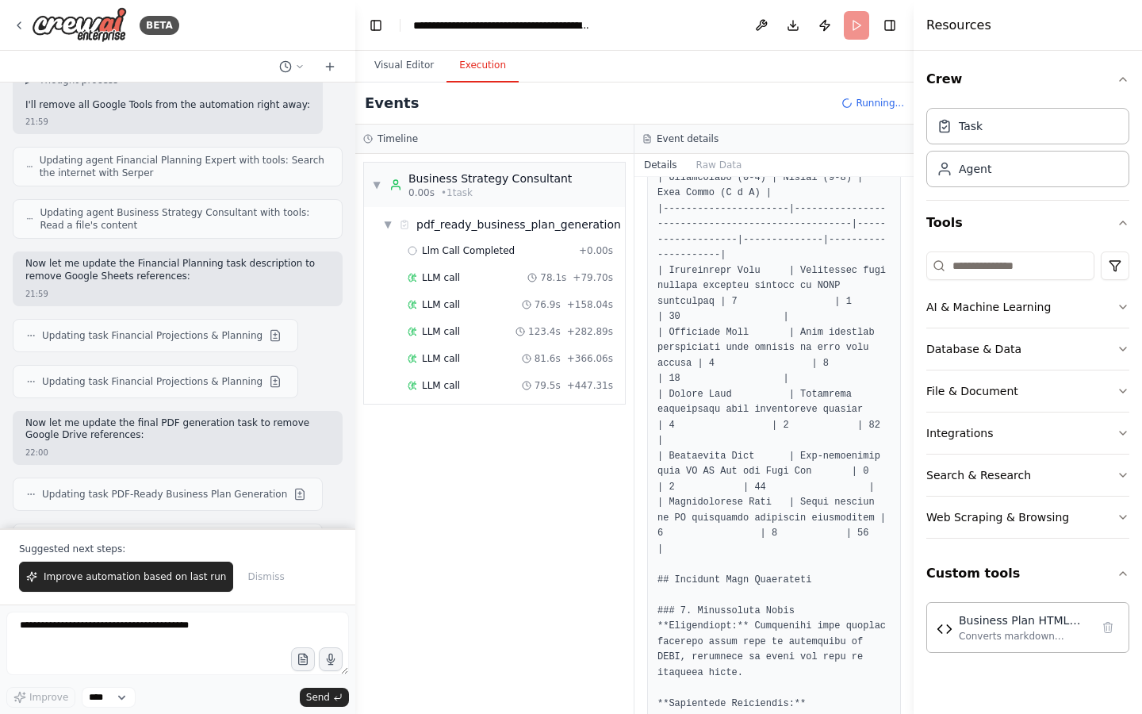
scroll to position [24311, 0]
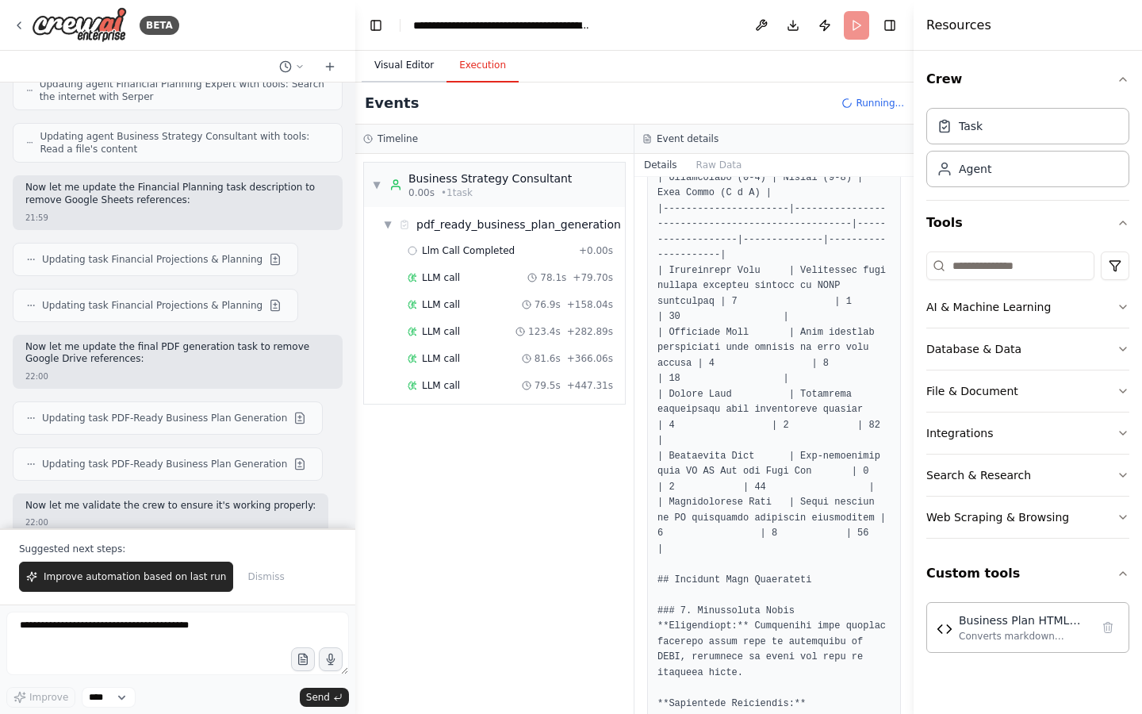
click at [403, 63] on button "Visual Editor" at bounding box center [404, 65] width 85 height 33
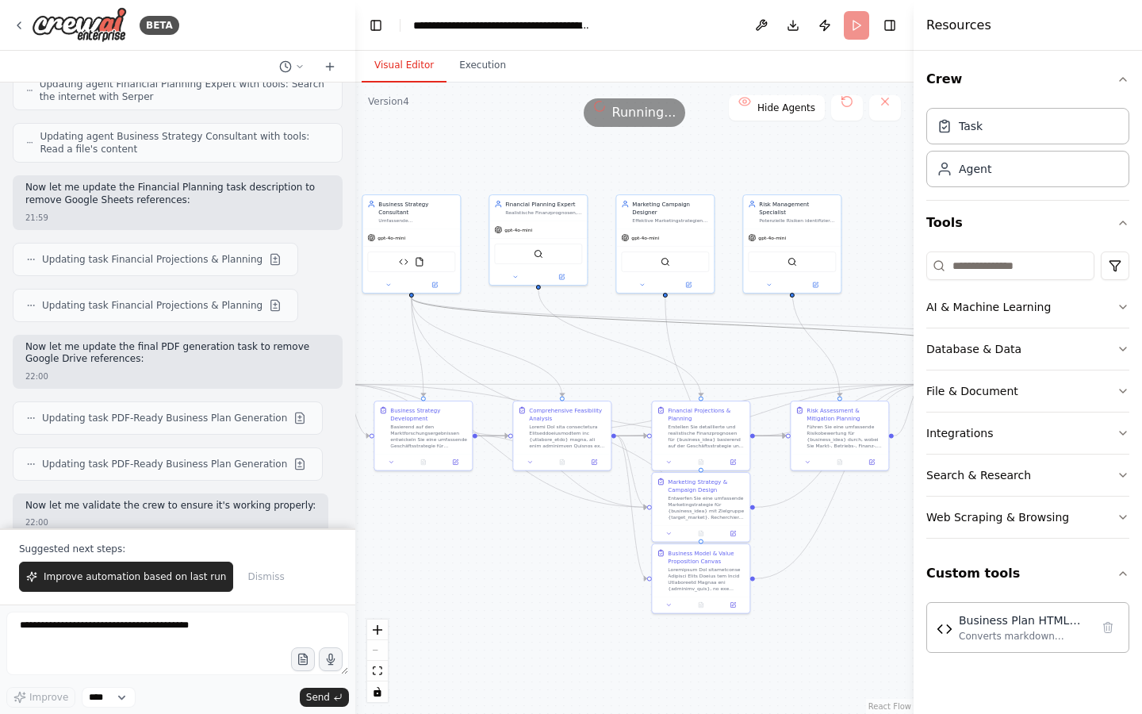
click at [735, 328] on icon "Edge from caa302e0-7abf-4455-af3e-2036eea3a3f1 to 0a51d079-dab3-4168-845b-0a749…" at bounding box center [695, 323] width 567 height 52
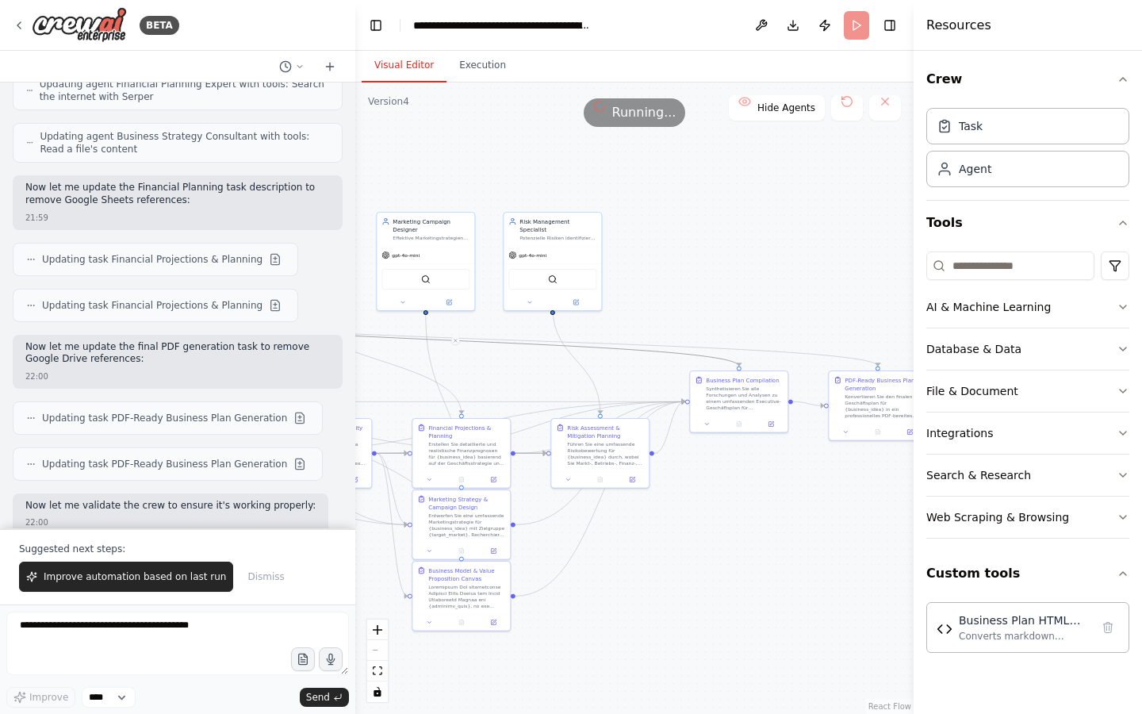
drag, startPoint x: 735, startPoint y: 340, endPoint x: 495, endPoint y: 358, distance: 241.0
click at [495, 358] on div ".deletable-edge-delete-btn { width: 20px; height: 20px; border: 0px solid #ffff…" at bounding box center [634, 398] width 558 height 631
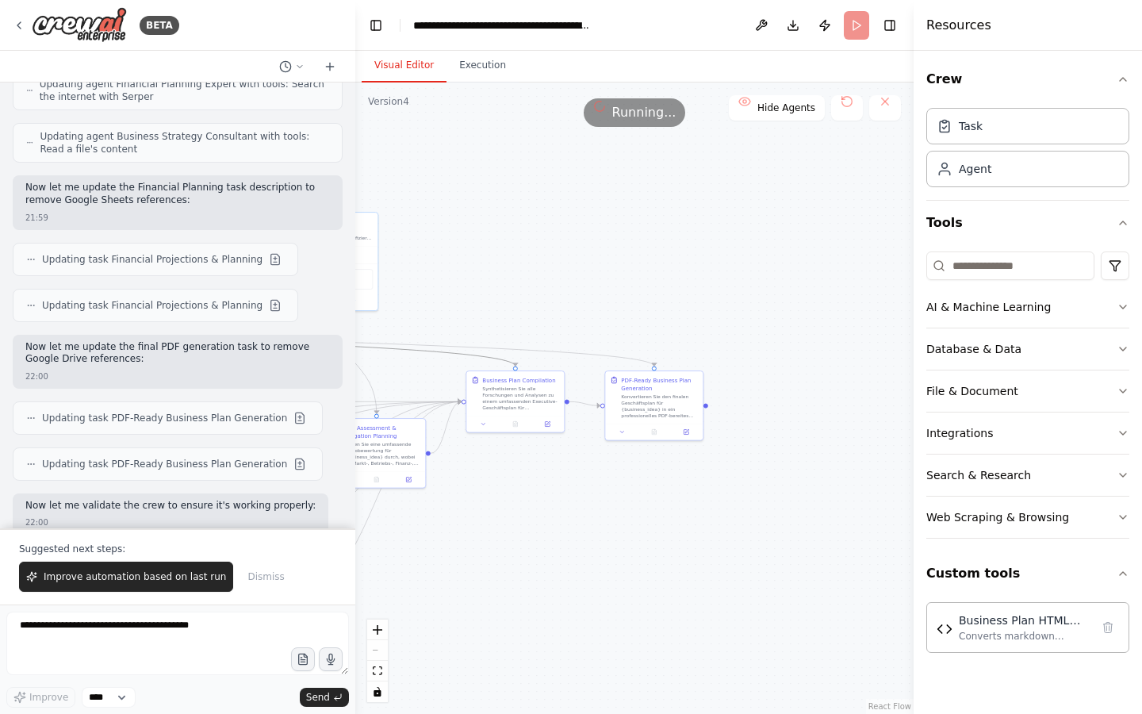
drag, startPoint x: 758, startPoint y: 290, endPoint x: 535, endPoint y: 290, distance: 222.9
click at [535, 290] on div ".deletable-edge-delete-btn { width: 20px; height: 20px; border: 0px solid #ffff…" at bounding box center [634, 398] width 558 height 631
click at [160, 558] on div "Suggested next steps: Improve automation based on last run Dismiss" at bounding box center [177, 566] width 355 height 76
click at [156, 575] on span "Improve automation based on last run" at bounding box center [135, 576] width 182 height 13
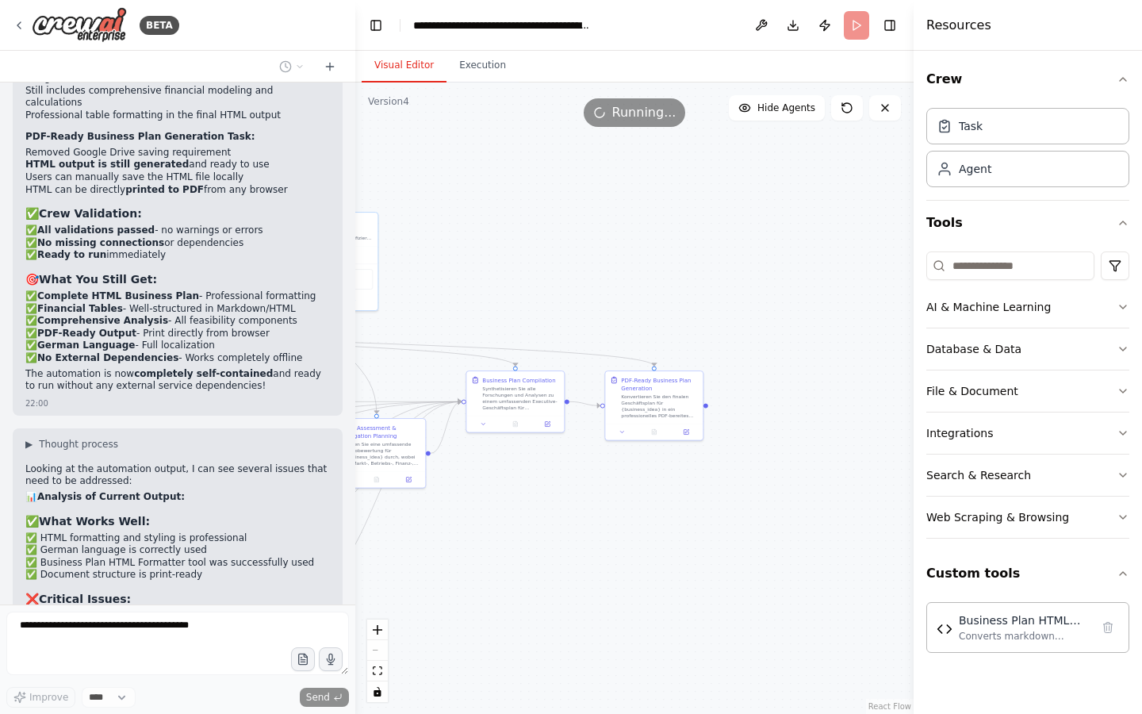
scroll to position [25057, 0]
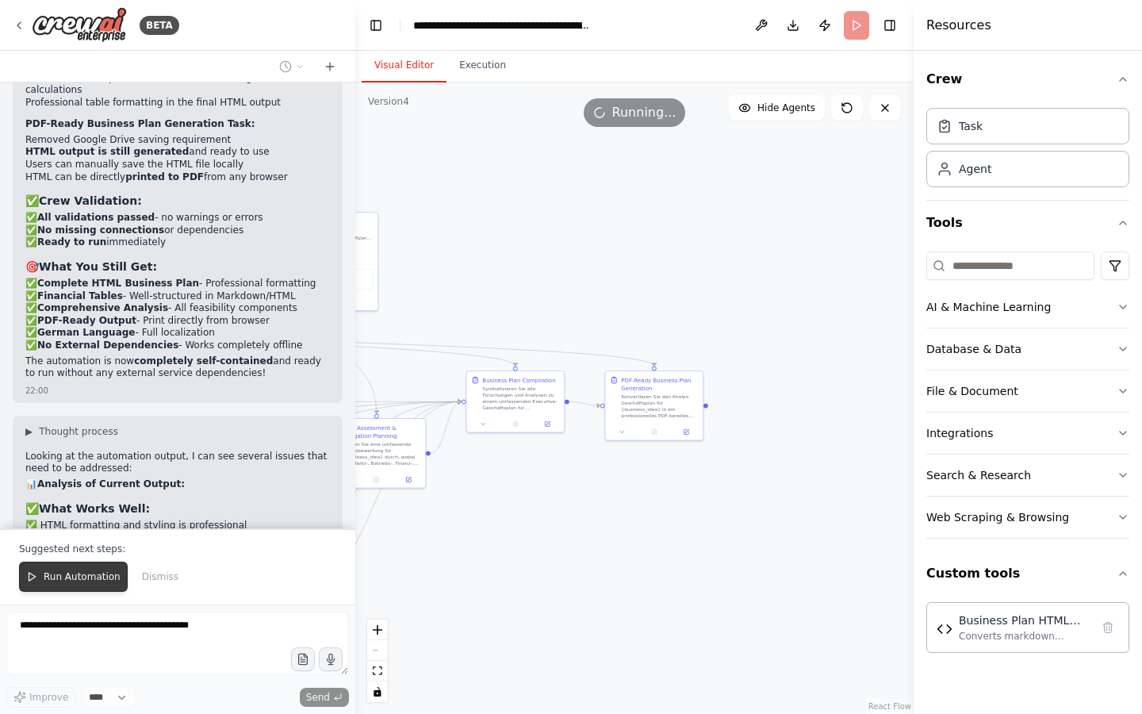
click at [88, 577] on span "Run Automation" at bounding box center [82, 576] width 77 height 13
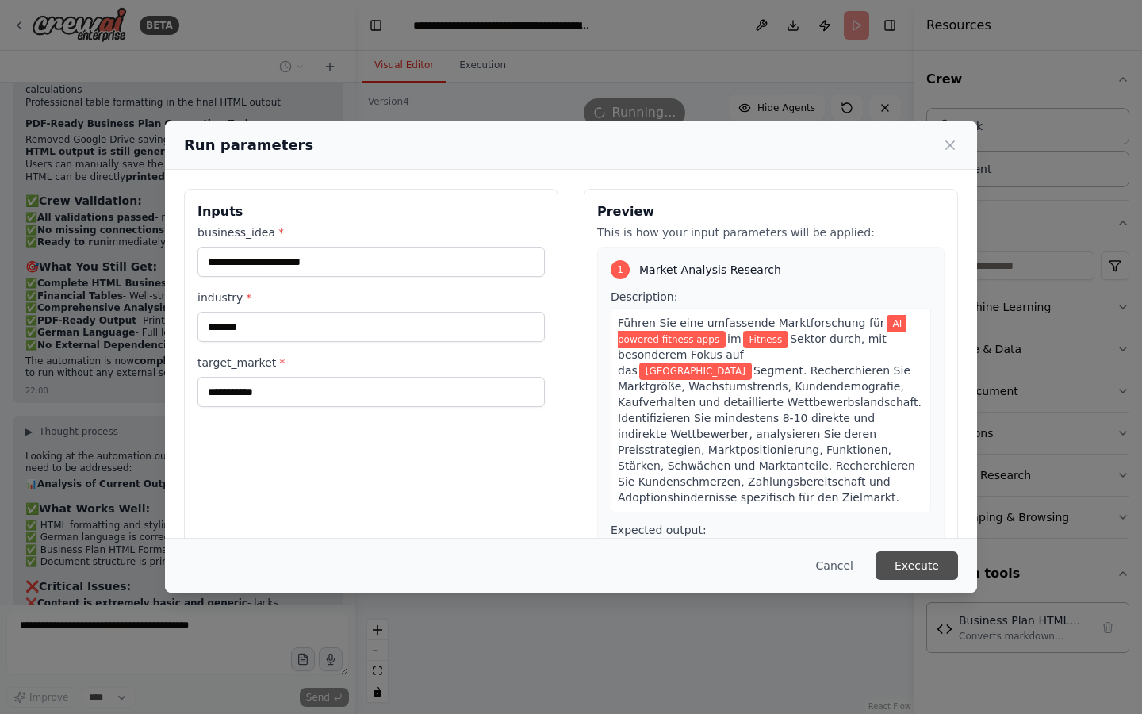
click at [929, 555] on button "Execute" at bounding box center [917, 565] width 83 height 29
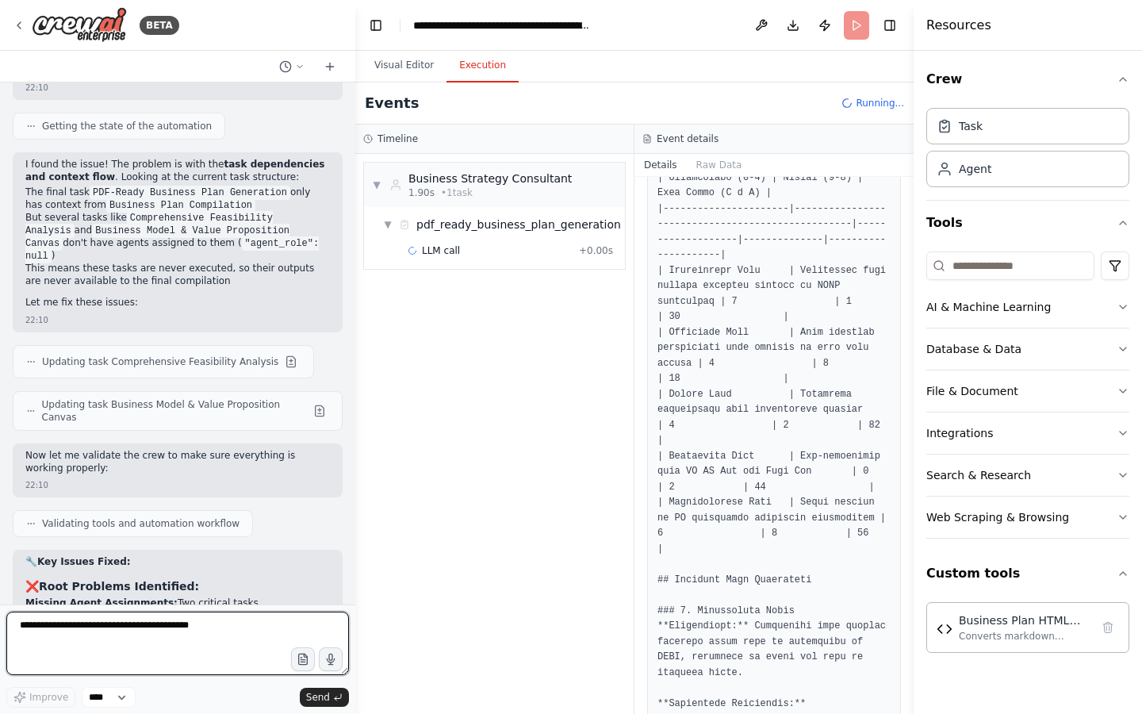
scroll to position [25747, 0]
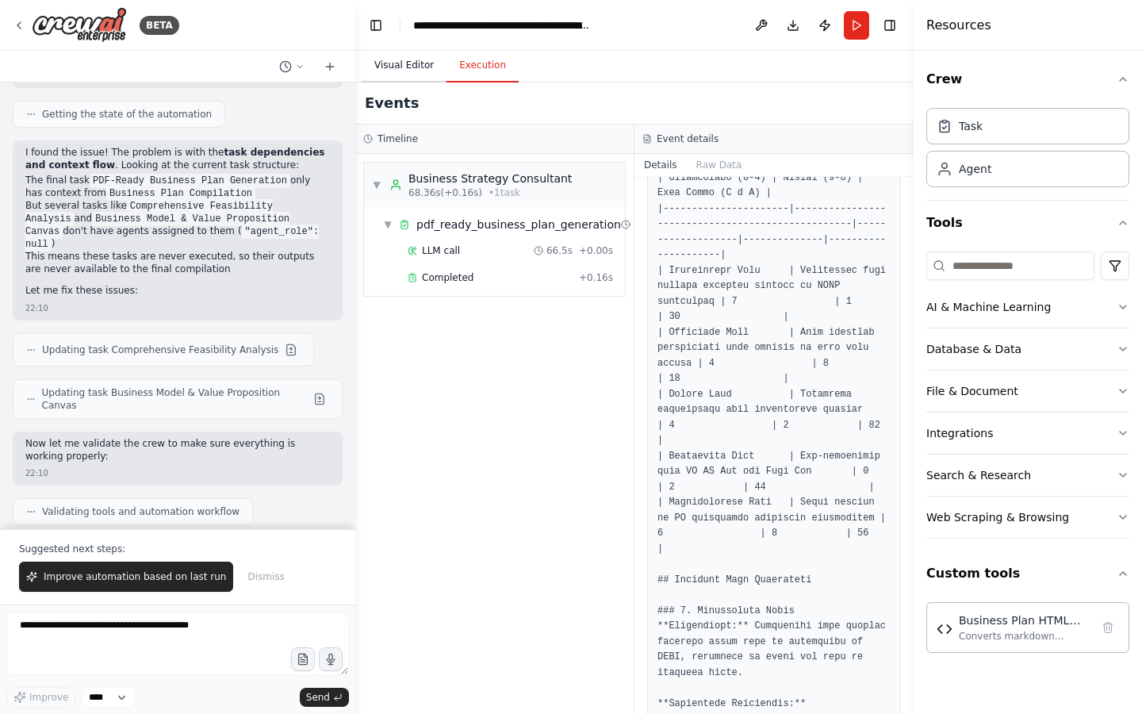
click at [412, 64] on button "Visual Editor" at bounding box center [404, 65] width 85 height 33
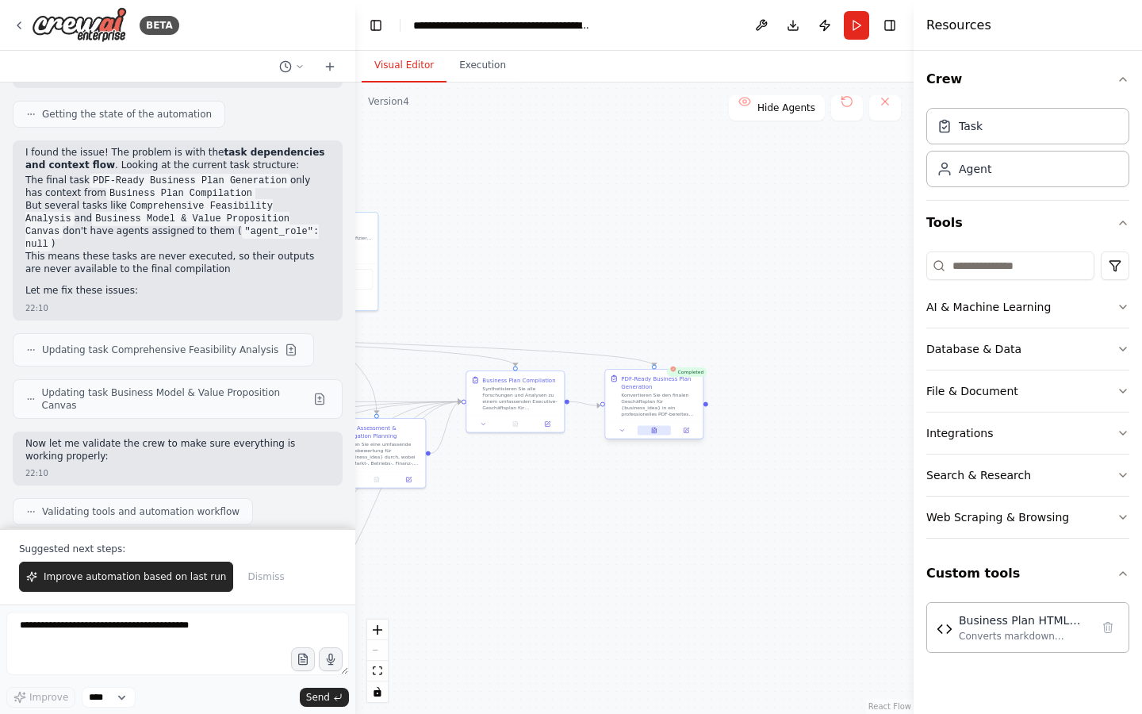
click at [662, 431] on button at bounding box center [654, 431] width 33 height 10
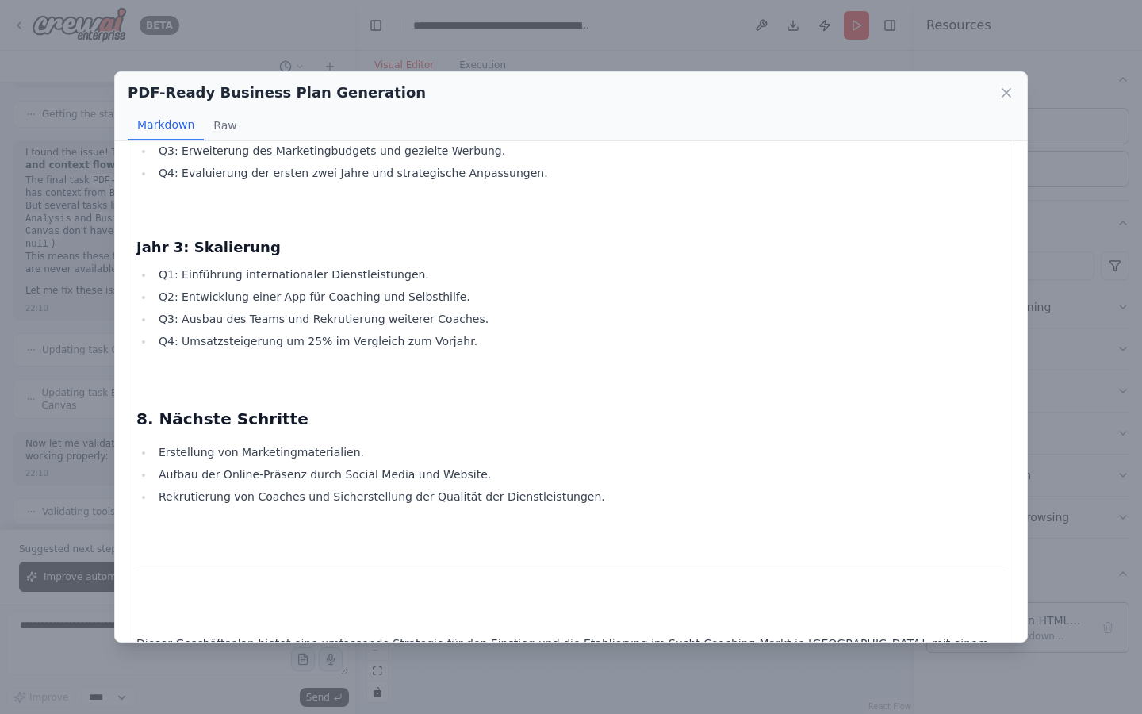
scroll to position [6737, 0]
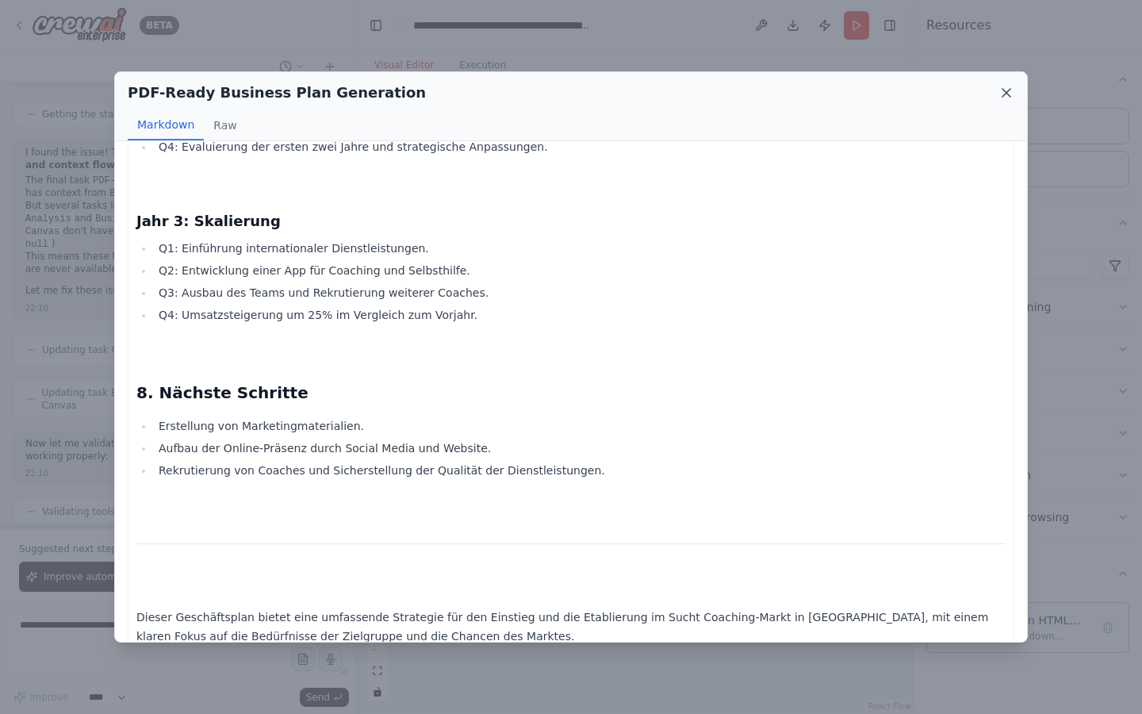
click at [1007, 86] on icon at bounding box center [1007, 93] width 16 height 16
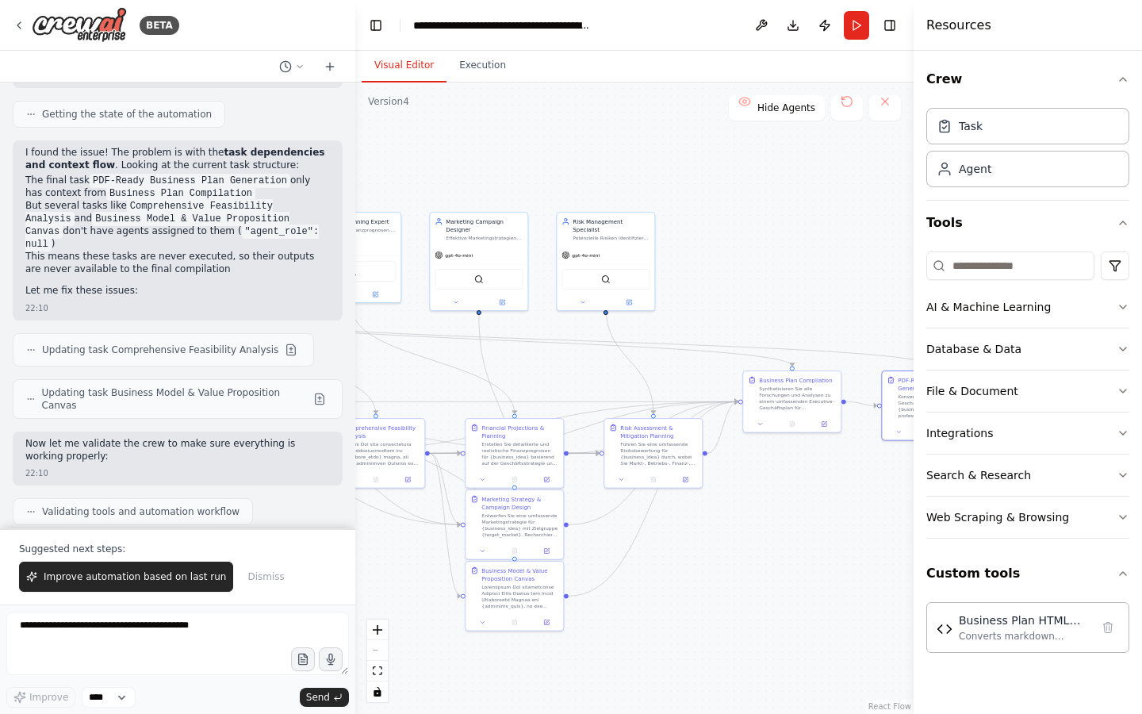
drag, startPoint x: 627, startPoint y: 263, endPoint x: 927, endPoint y: 263, distance: 299.1
click at [927, 263] on div "BETA from crewai import Agent, Task, Crew, Process from crewai_tools import Fil…" at bounding box center [571, 357] width 1142 height 714
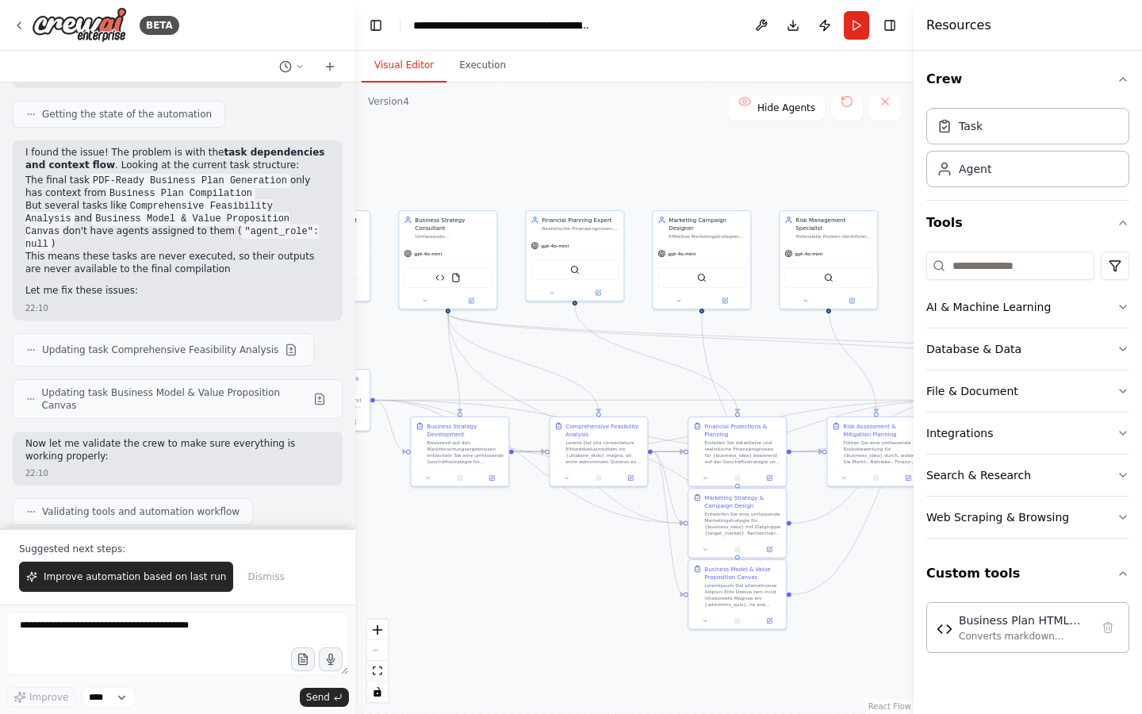
drag, startPoint x: 814, startPoint y: 283, endPoint x: 1015, endPoint y: 282, distance: 201.5
click at [1015, 282] on div "BETA from crewai import Agent, Task, Crew, Process from crewai_tools import Fil…" at bounding box center [571, 357] width 1142 height 714
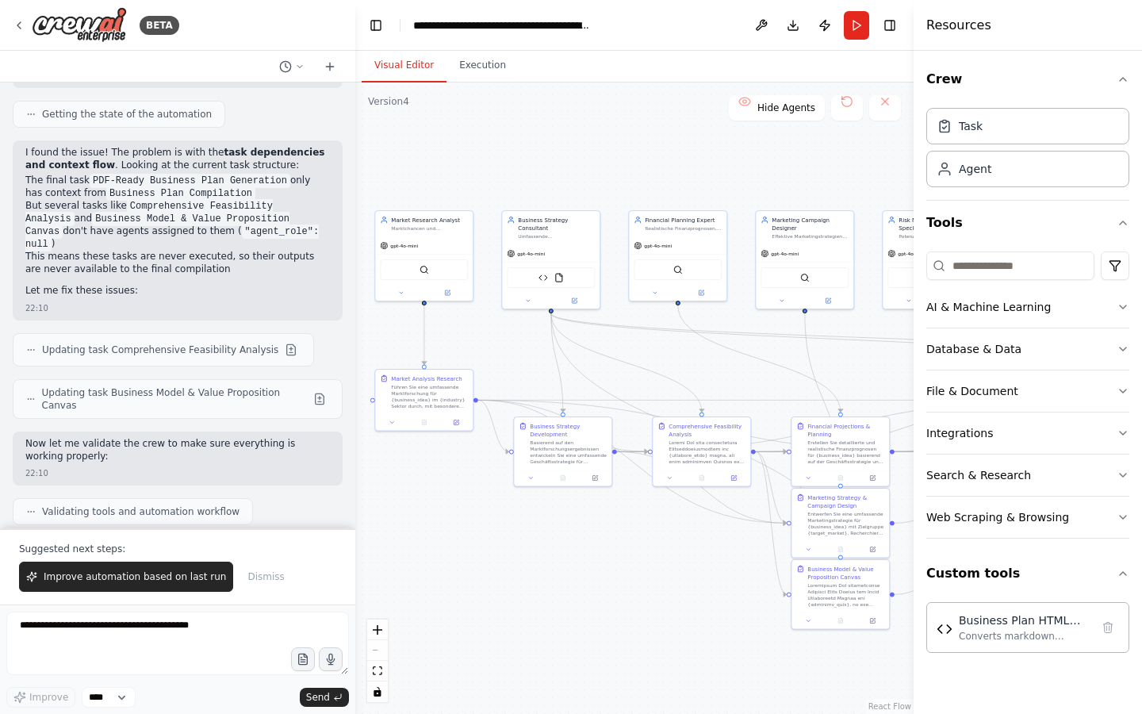
drag, startPoint x: 630, startPoint y: 585, endPoint x: 804, endPoint y: 585, distance: 173.7
click at [804, 585] on div ".deletable-edge-delete-btn { width: 20px; height: 20px; border: 0px solid #ffff…" at bounding box center [634, 398] width 558 height 631
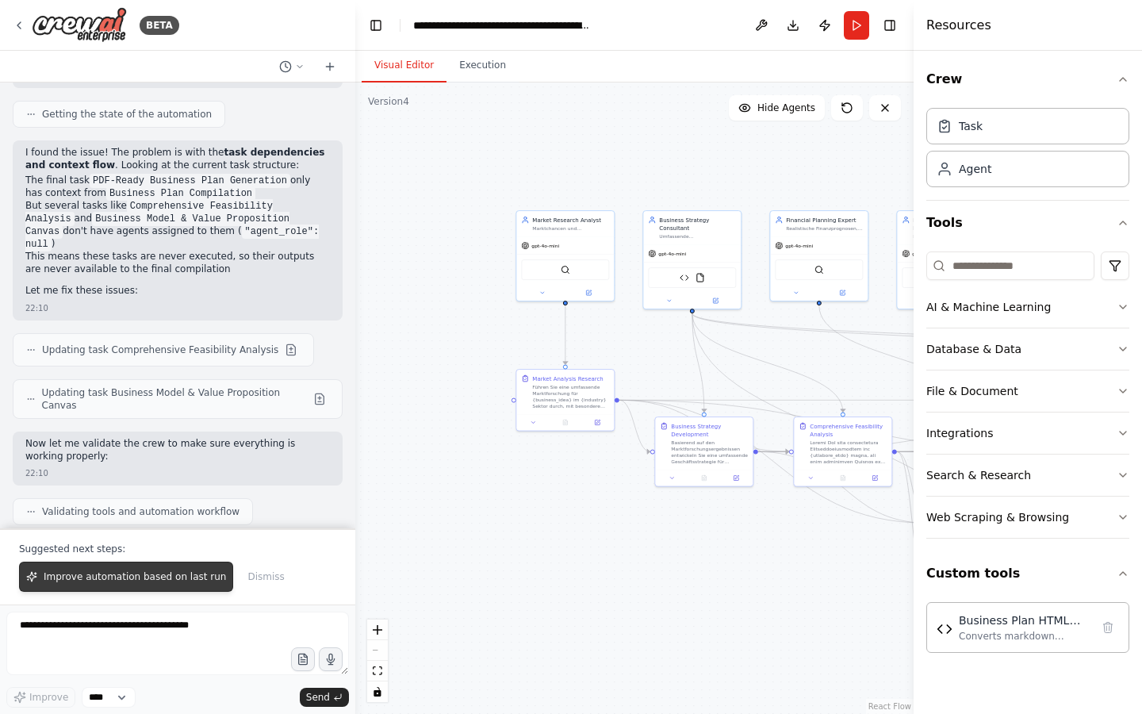
click at [171, 585] on button "Improve automation based on last run" at bounding box center [126, 577] width 214 height 30
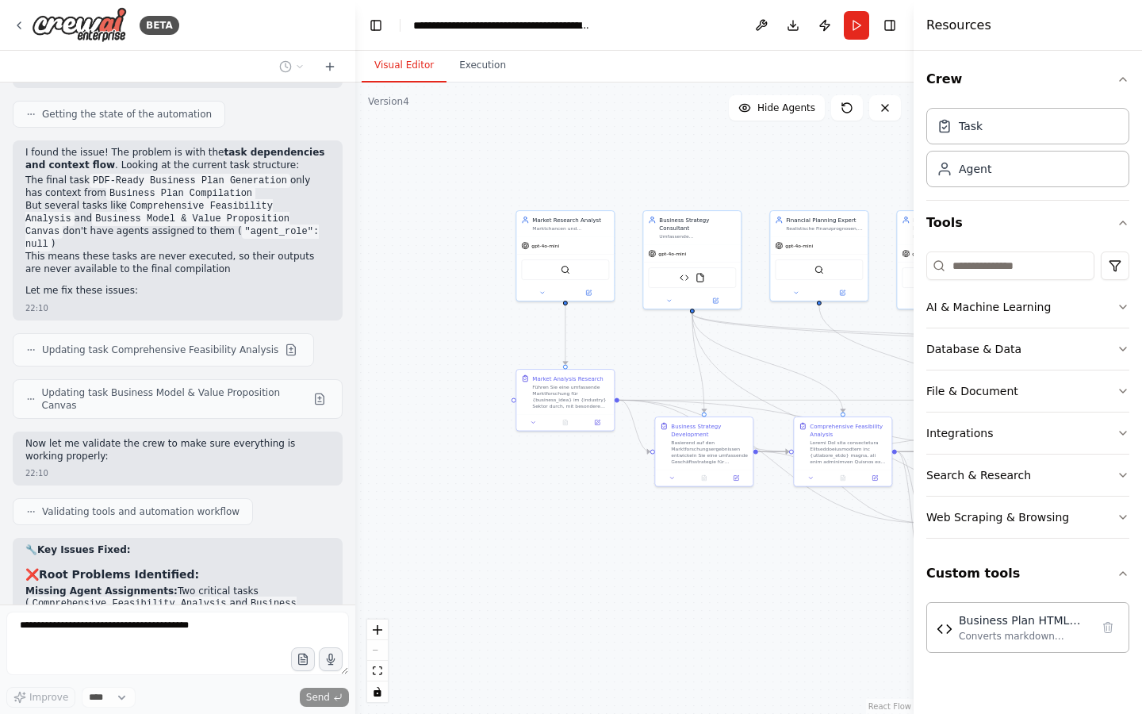
scroll to position [25789, 0]
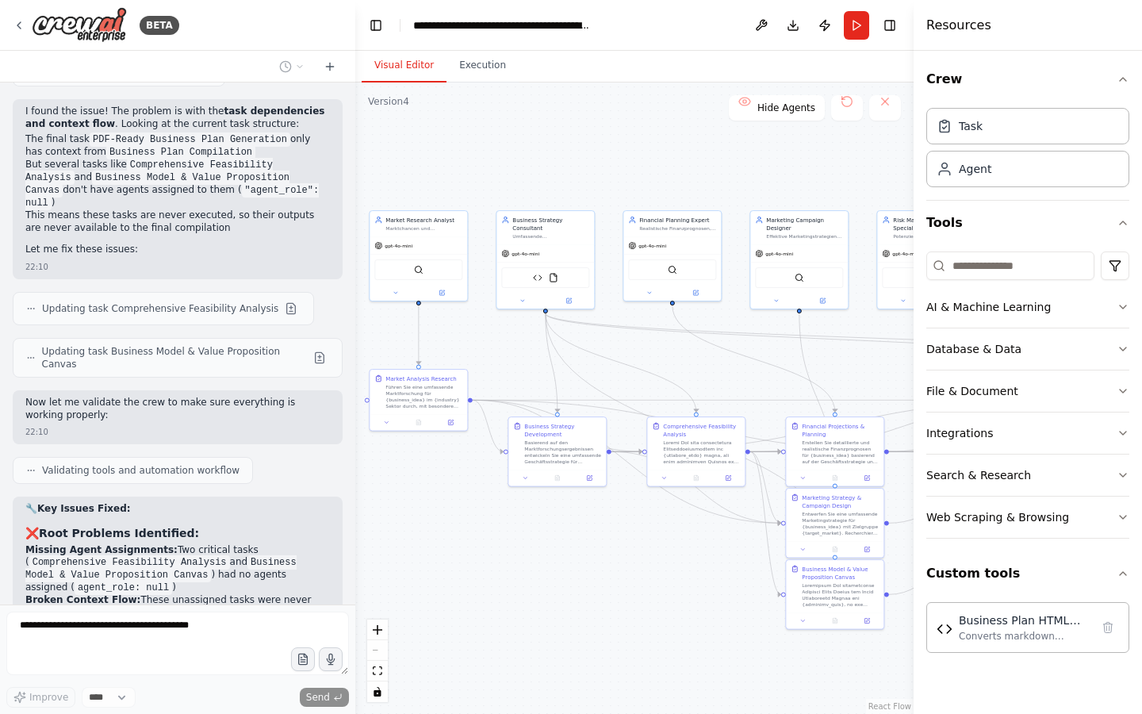
drag, startPoint x: 657, startPoint y: 355, endPoint x: 509, endPoint y: 355, distance: 147.5
click at [509, 355] on div ".deletable-edge-delete-btn { width: 20px; height: 20px; border: 0px solid #ffff…" at bounding box center [634, 398] width 558 height 631
drag, startPoint x: 733, startPoint y: 355, endPoint x: 672, endPoint y: 355, distance: 61.1
click at [672, 355] on div ".deletable-edge-delete-btn { width: 20px; height: 20px; border: 0px solid #ffff…" at bounding box center [634, 398] width 558 height 631
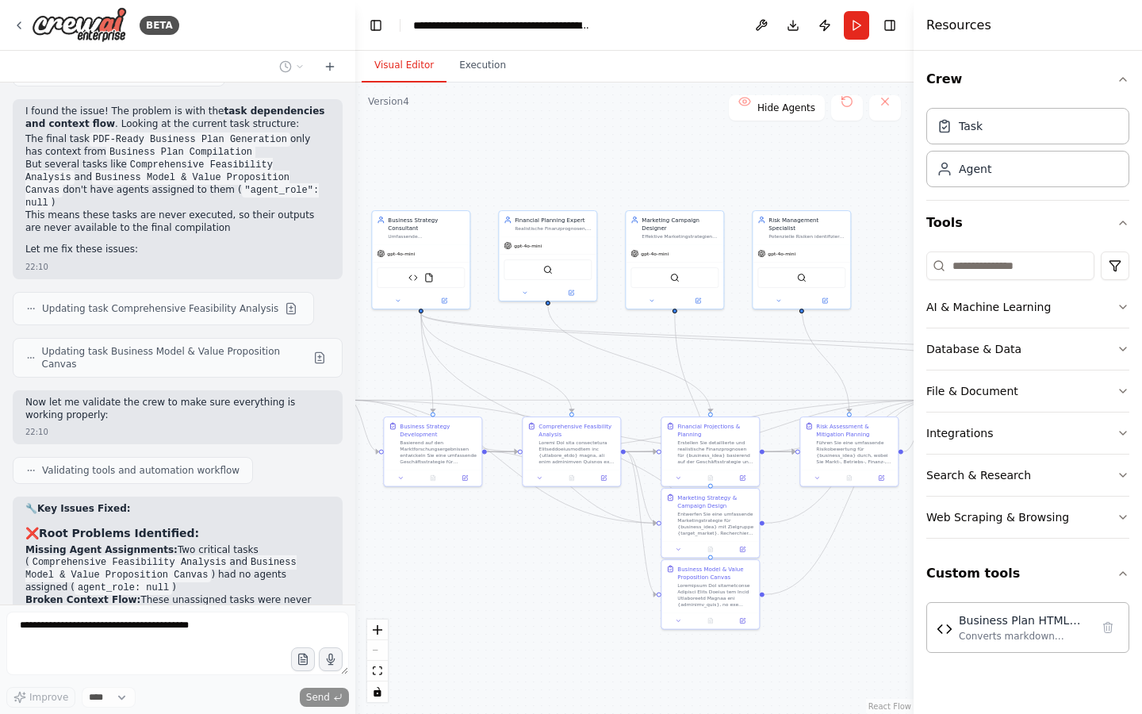
drag, startPoint x: 690, startPoint y: 355, endPoint x: 561, endPoint y: 355, distance: 129.3
click at [561, 355] on div ".deletable-edge-delete-btn { width: 20px; height: 20px; border: 0px solid #ffff…" at bounding box center [634, 398] width 558 height 631
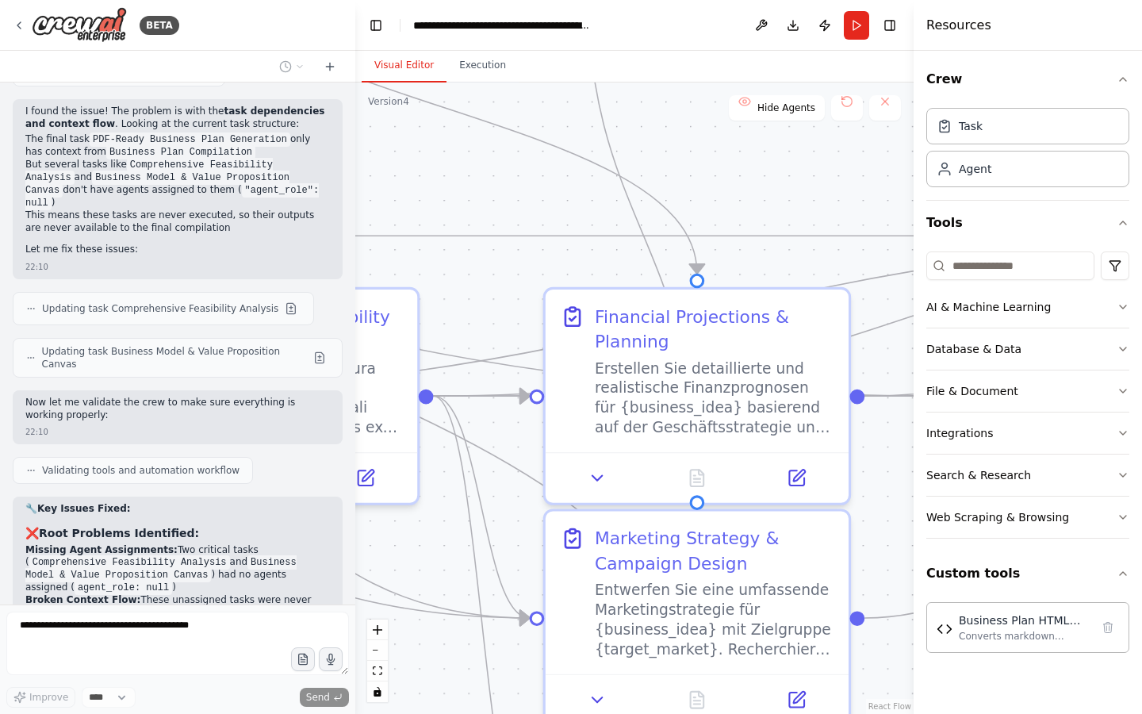
drag, startPoint x: 765, startPoint y: 397, endPoint x: 735, endPoint y: 259, distance: 141.1
click at [735, 259] on div ".deletable-edge-delete-btn { width: 20px; height: 20px; border: 0px solid #ffff…" at bounding box center [634, 398] width 558 height 631
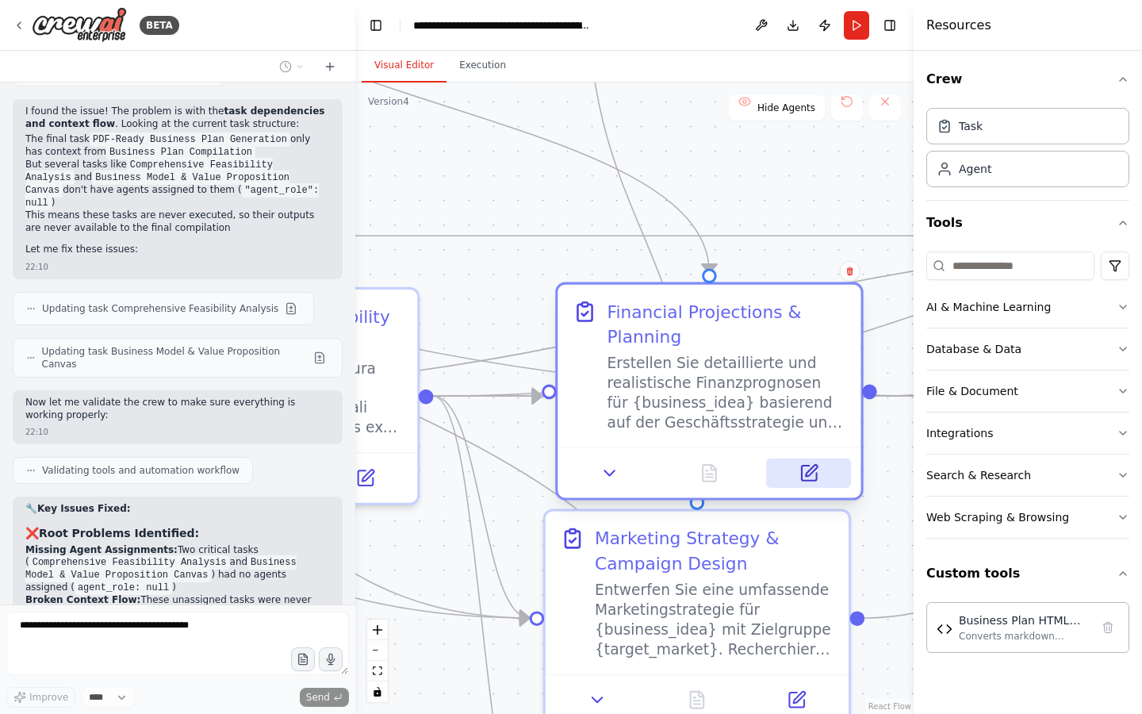
click at [809, 478] on button at bounding box center [808, 473] width 85 height 29
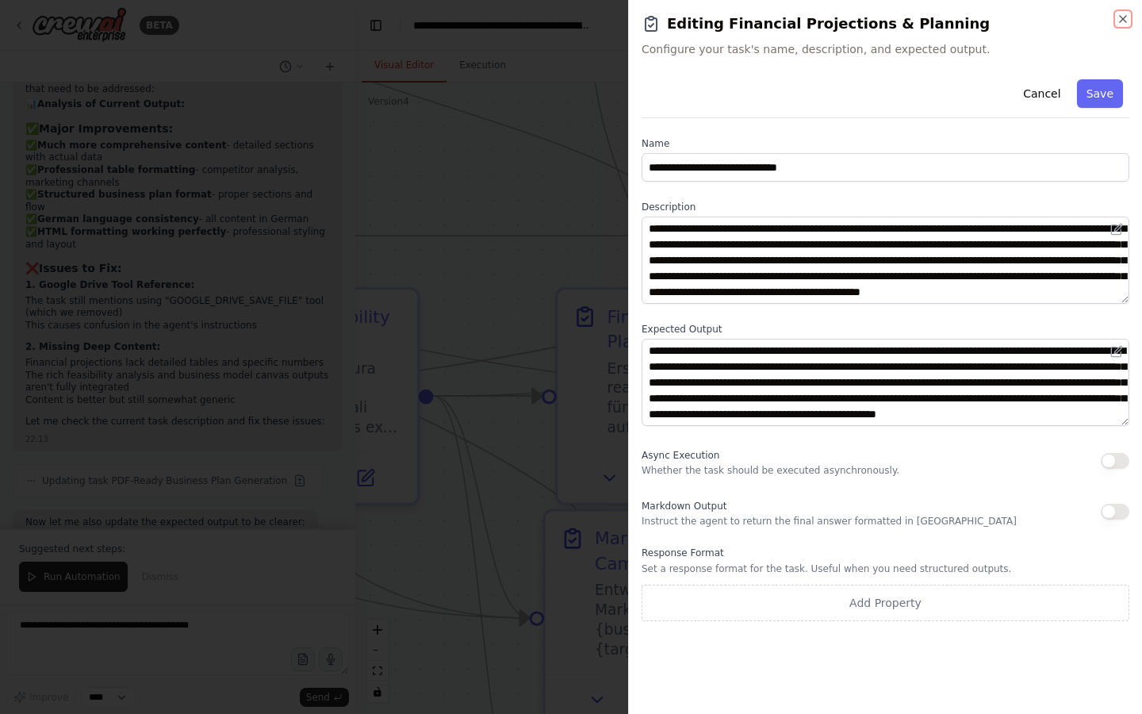
scroll to position [27031, 0]
click at [1122, 21] on icon "button" at bounding box center [1123, 19] width 6 height 6
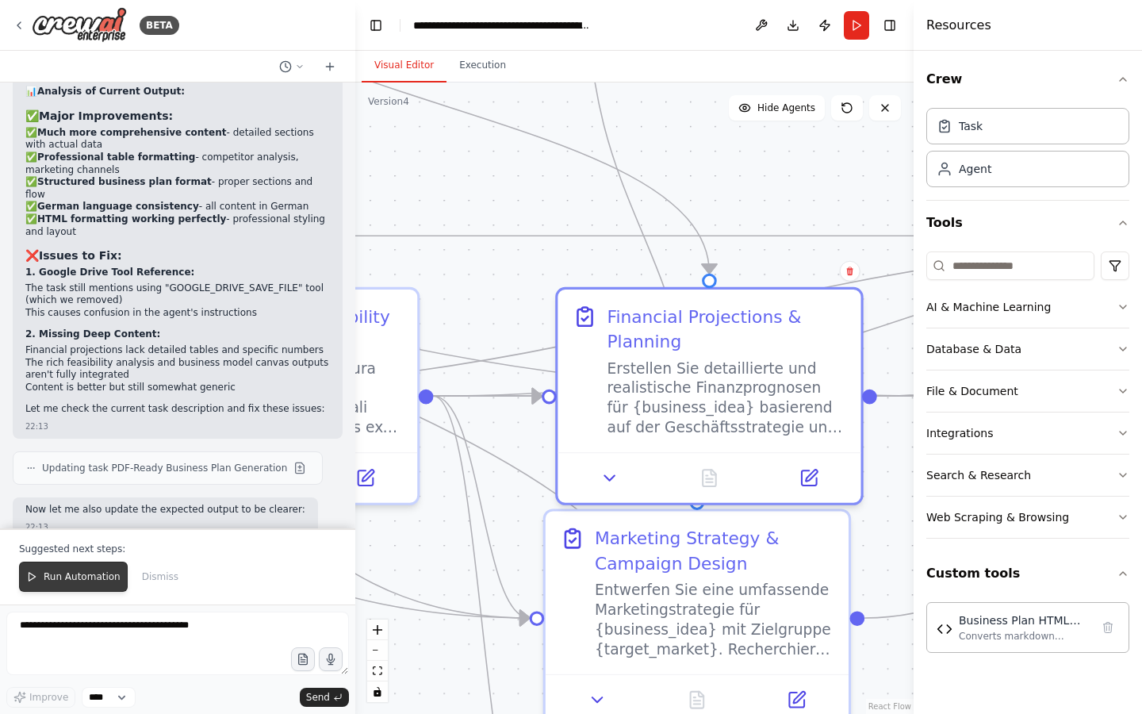
click at [52, 583] on span "Run Automation" at bounding box center [82, 576] width 77 height 13
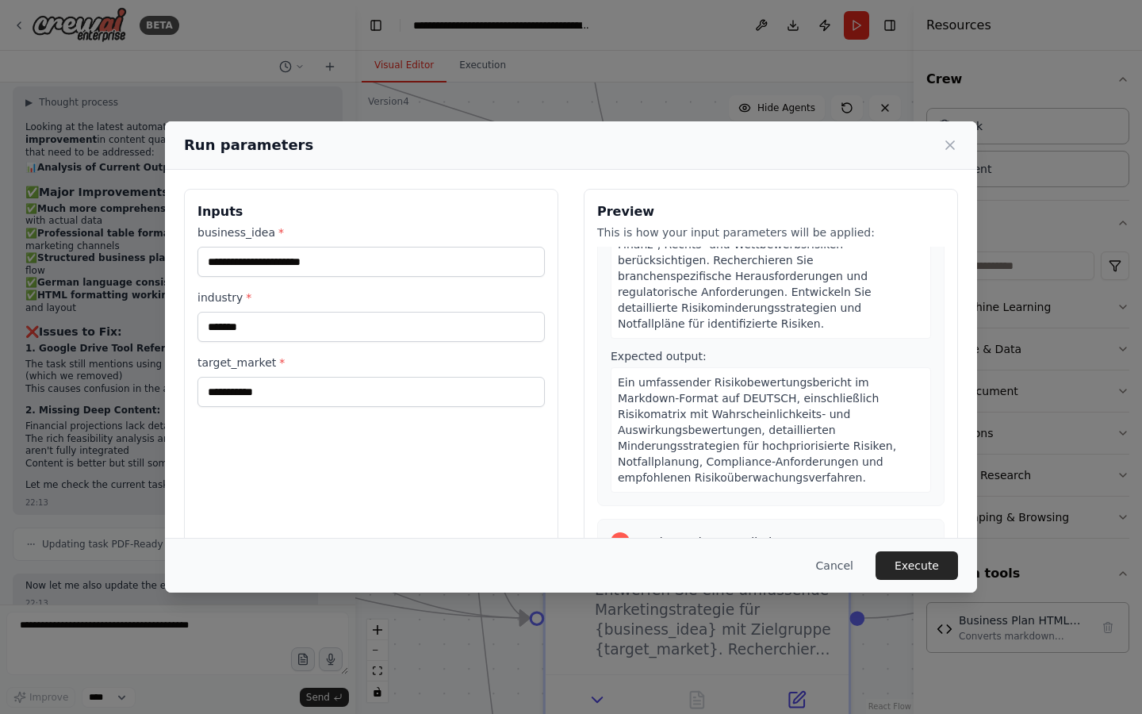
scroll to position [2143, 0]
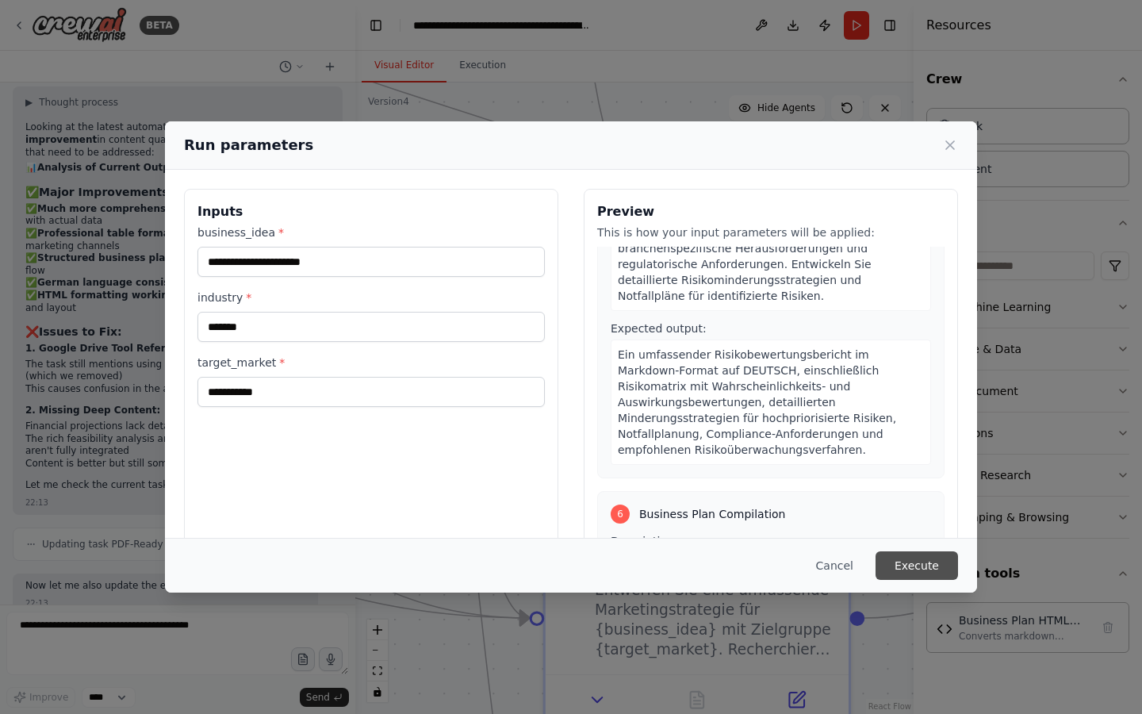
click at [930, 558] on button "Execute" at bounding box center [917, 565] width 83 height 29
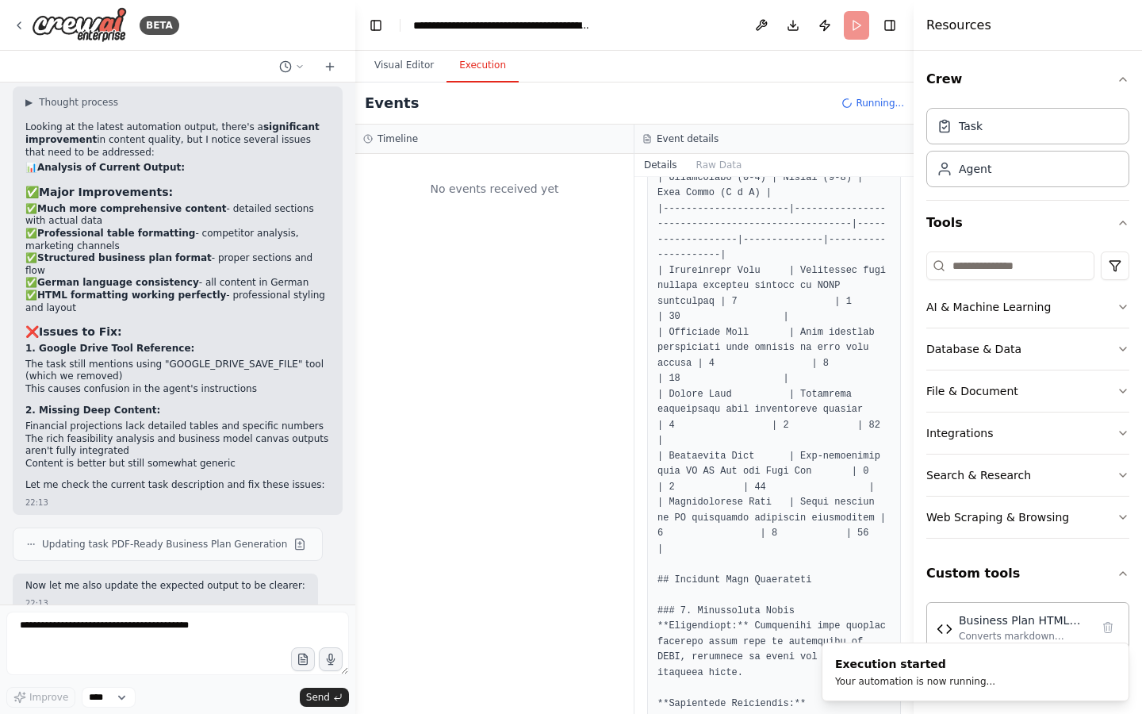
scroll to position [27031, 0]
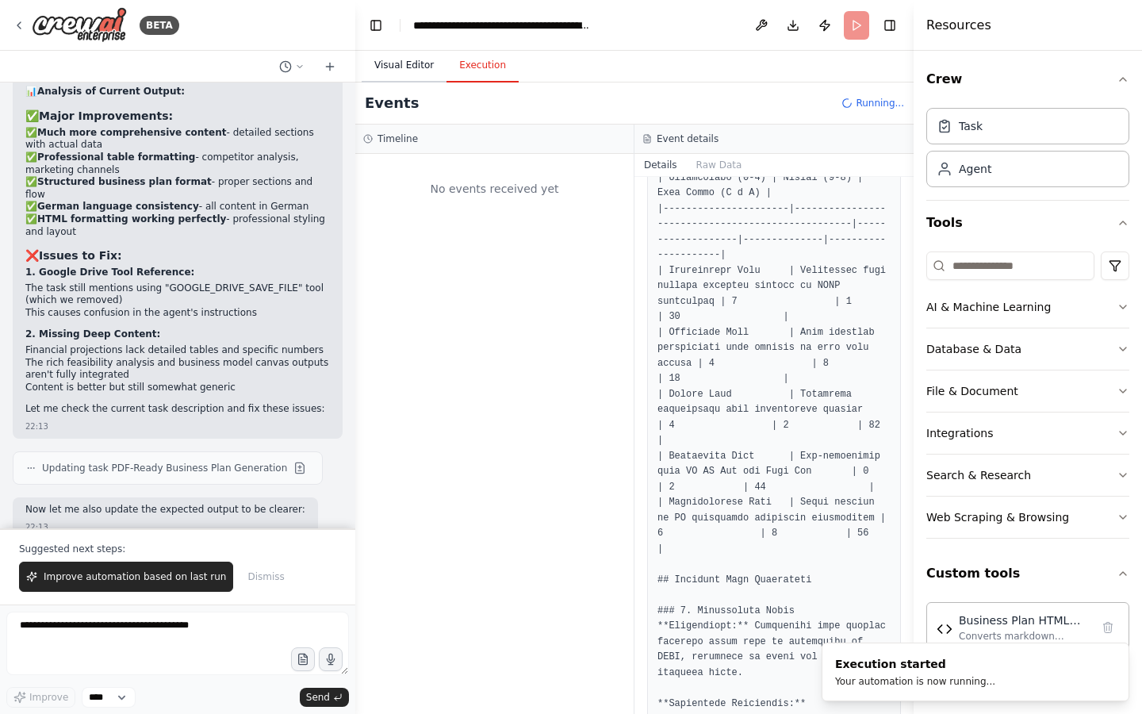
click at [405, 70] on button "Visual Editor" at bounding box center [404, 65] width 85 height 33
click at [449, 66] on button "Execution" at bounding box center [483, 65] width 72 height 33
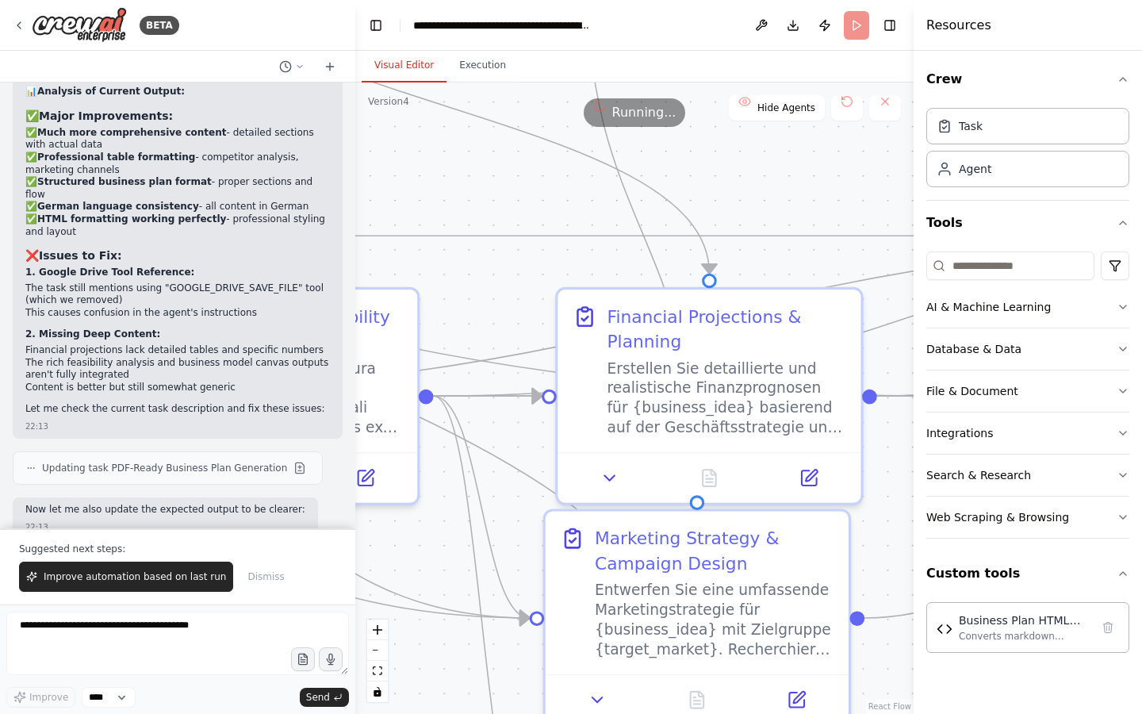
click at [409, 63] on button "Visual Editor" at bounding box center [404, 65] width 85 height 33
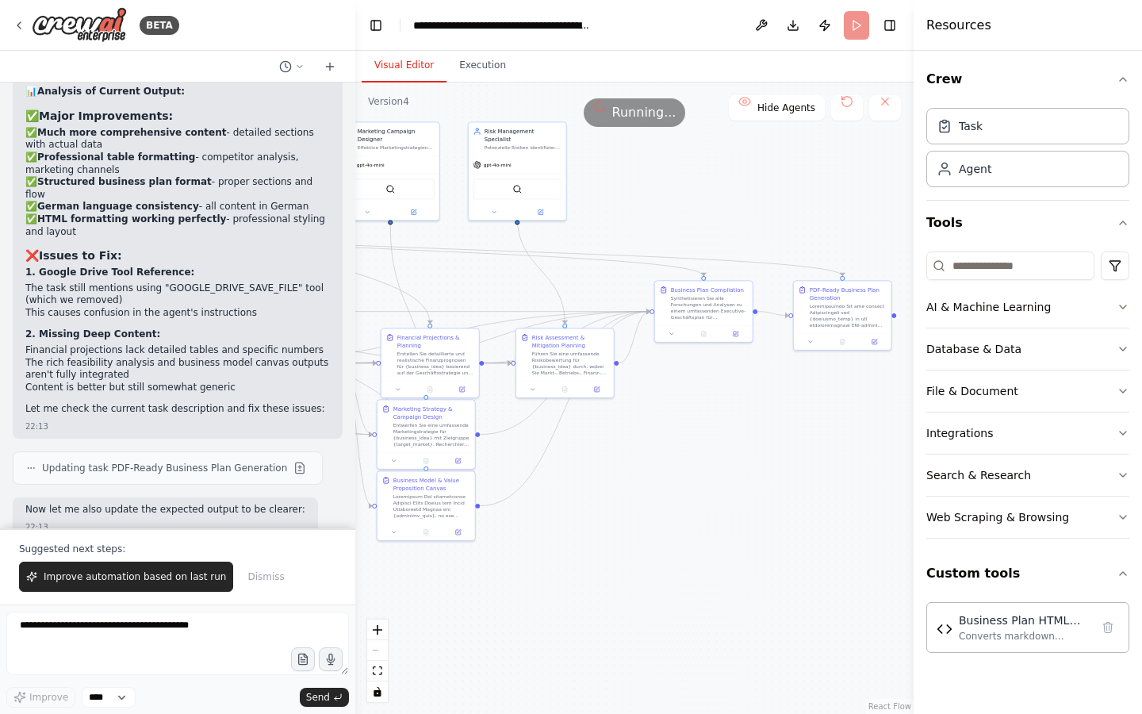
drag, startPoint x: 838, startPoint y: 272, endPoint x: 552, endPoint y: 288, distance: 286.0
click at [552, 288] on div ".deletable-edge-delete-btn { width: 20px; height: 20px; border: 0px solid #ffff…" at bounding box center [634, 398] width 558 height 631
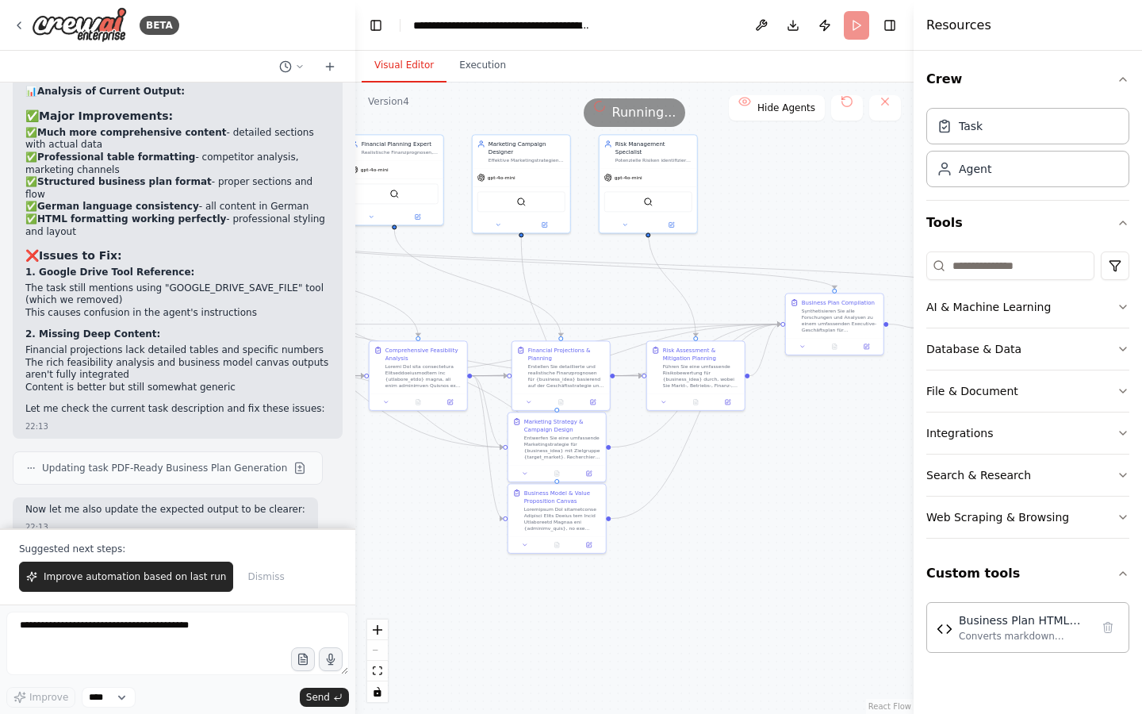
drag, startPoint x: 647, startPoint y: 210, endPoint x: 812, endPoint y: 210, distance: 164.2
click at [812, 210] on div ".deletable-edge-delete-btn { width: 20px; height: 20px; border: 0px solid #ffff…" at bounding box center [634, 398] width 558 height 631
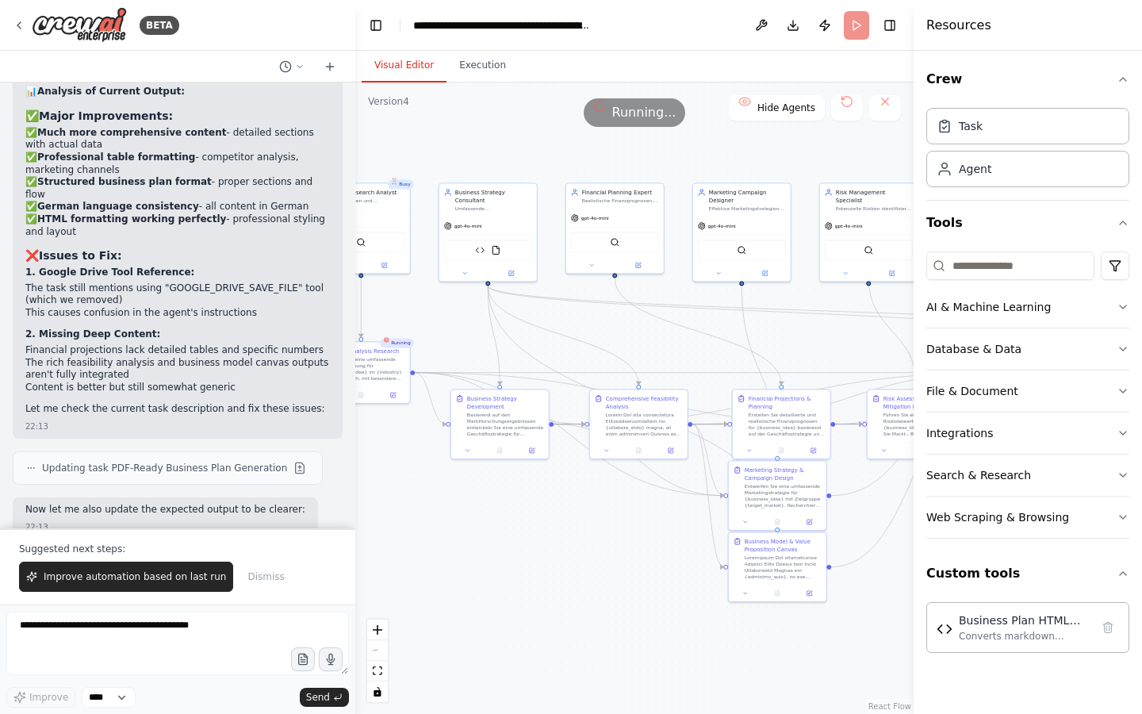
drag, startPoint x: 573, startPoint y: 286, endPoint x: 855, endPoint y: 343, distance: 288.1
click at [855, 343] on div ".deletable-edge-delete-btn { width: 20px; height: 20px; border: 0px solid #ffff…" at bounding box center [634, 398] width 558 height 631
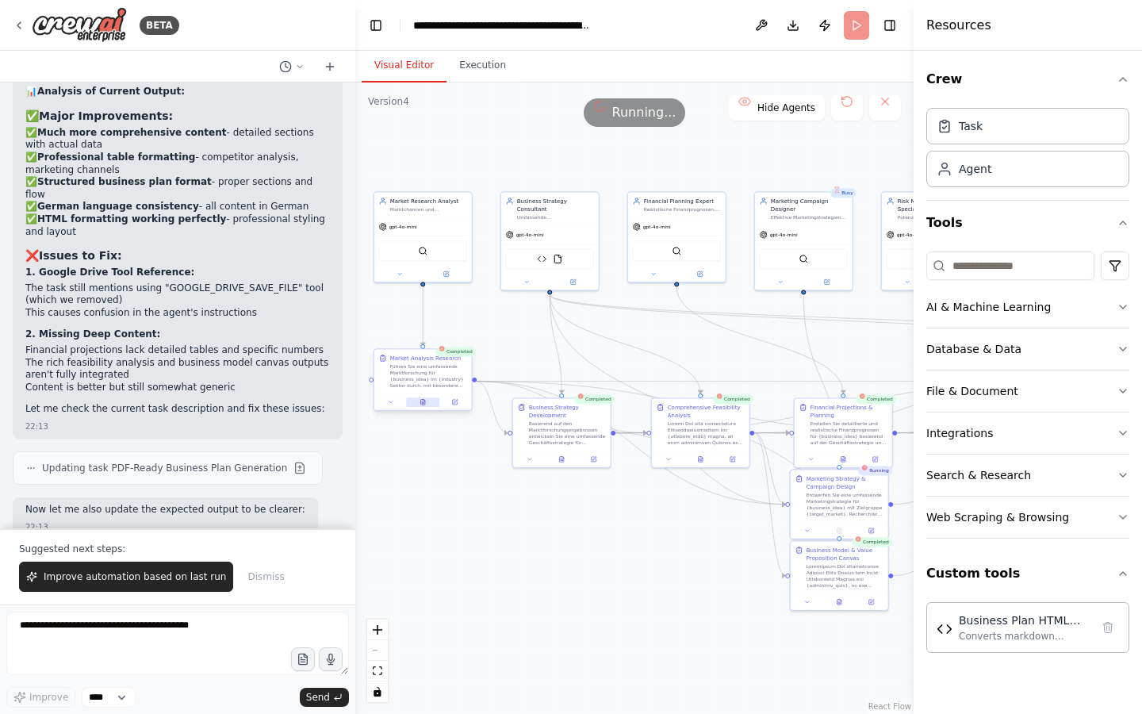
click at [424, 401] on icon at bounding box center [423, 403] width 4 height 6
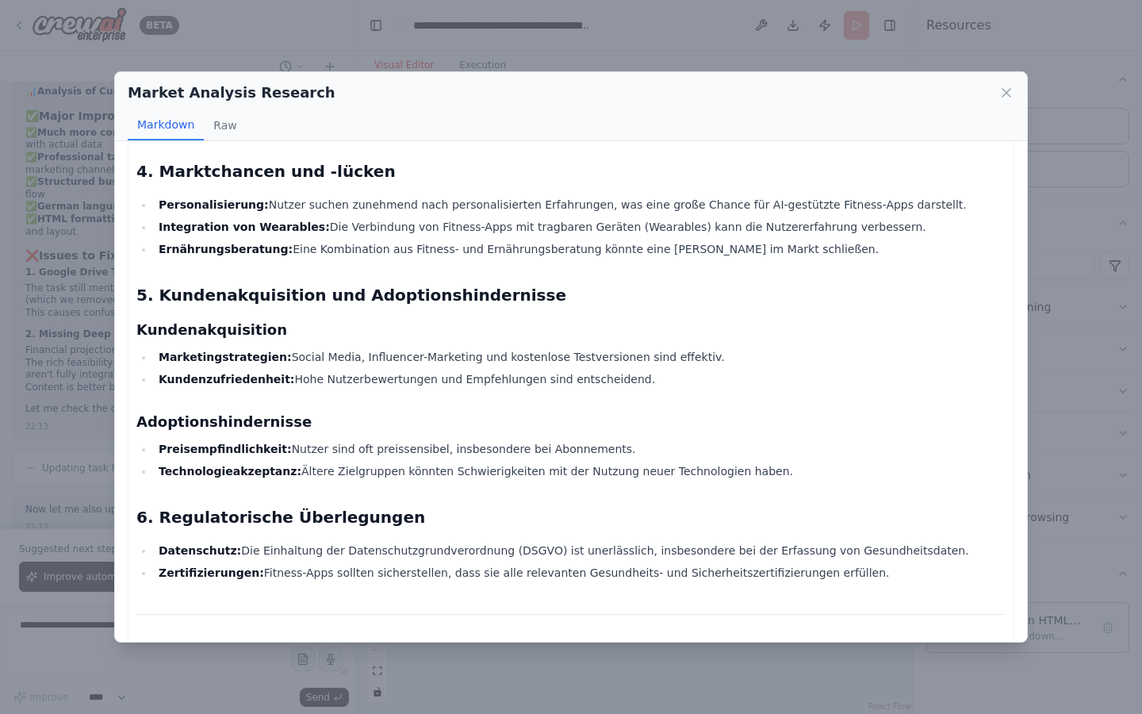
scroll to position [1488, 0]
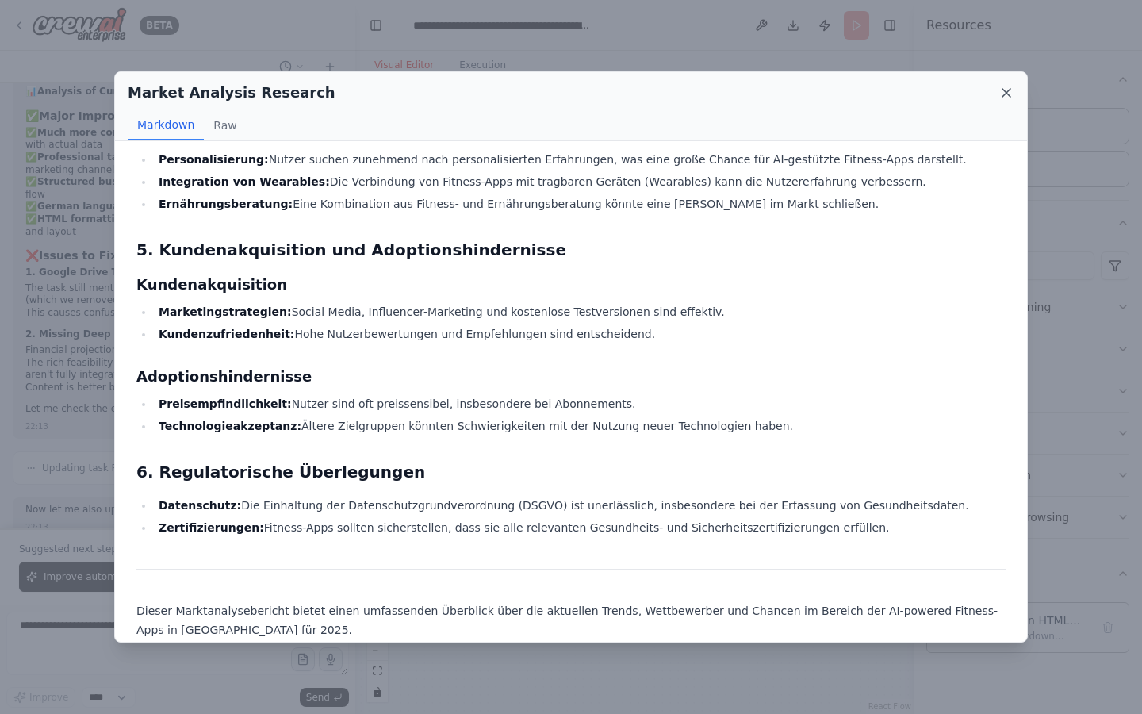
click at [1007, 90] on icon at bounding box center [1007, 93] width 16 height 16
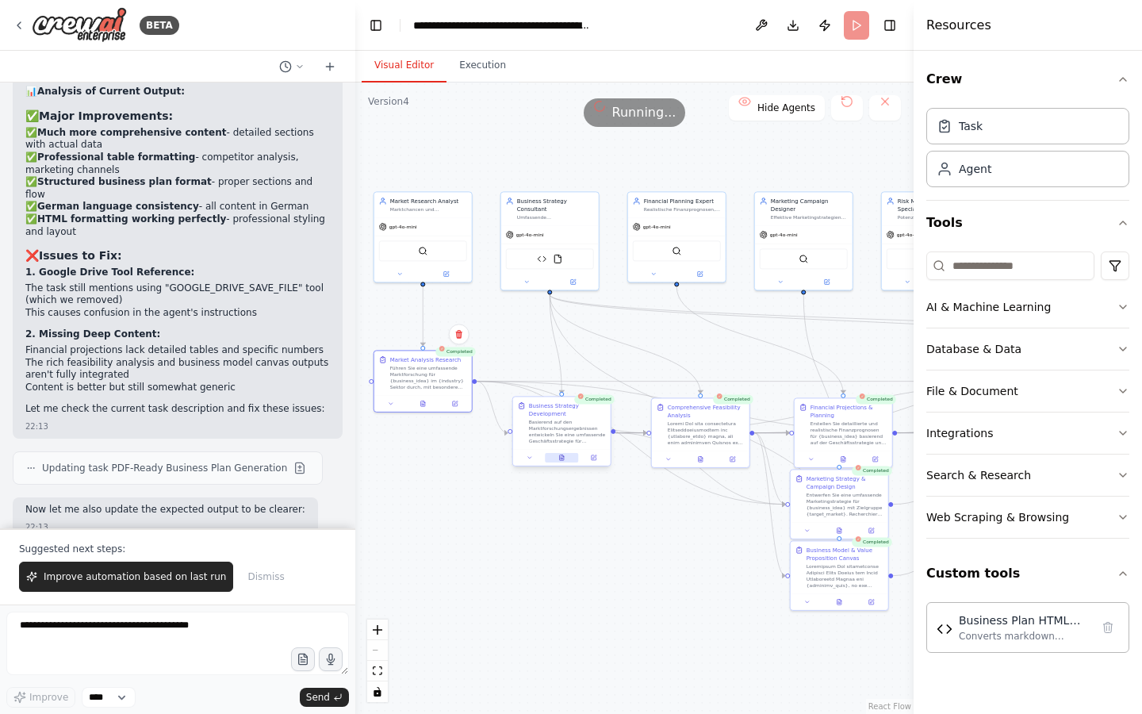
click at [560, 460] on icon at bounding box center [562, 458] width 4 height 6
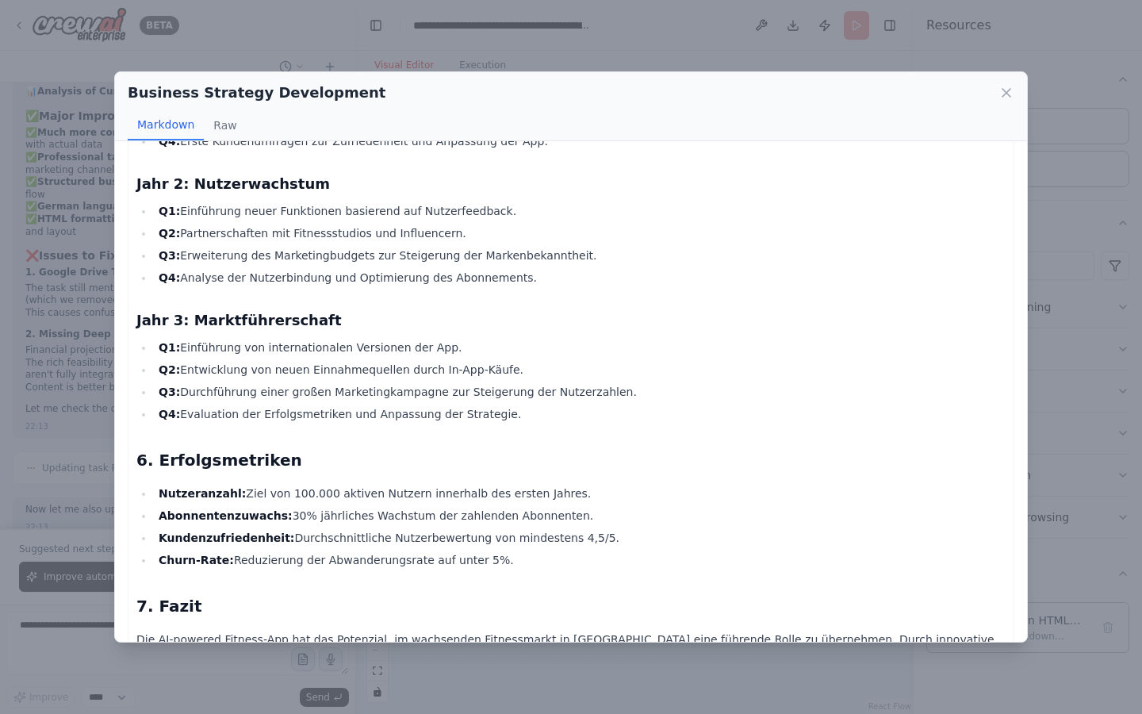
scroll to position [796, 0]
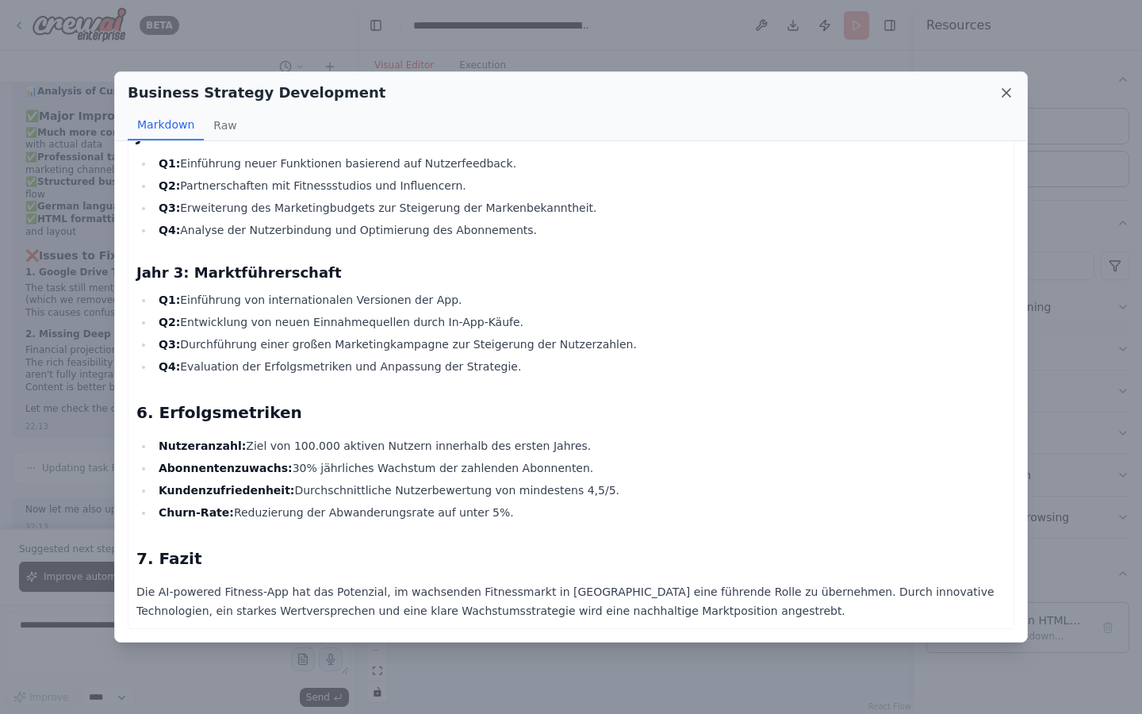
click at [1000, 86] on icon at bounding box center [1007, 93] width 16 height 16
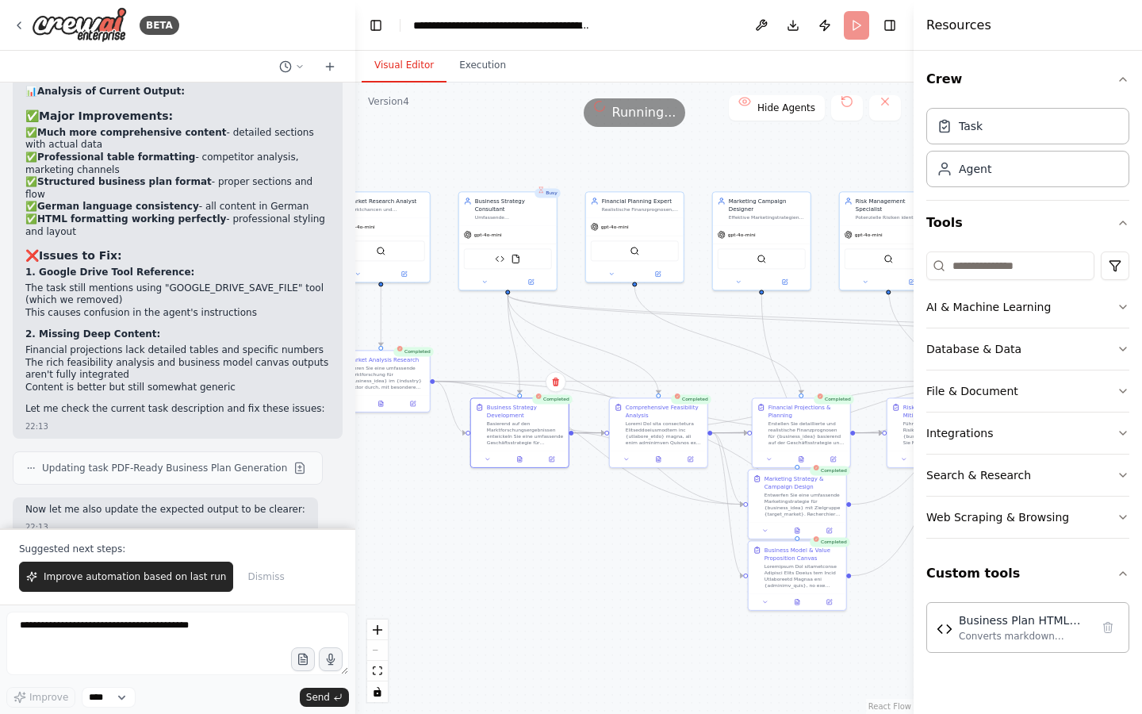
drag, startPoint x: 720, startPoint y: 352, endPoint x: 649, endPoint y: 355, distance: 71.4
click at [649, 355] on div ".deletable-edge-delete-btn { width: 20px; height: 20px; border: 0px solid #ffff…" at bounding box center [634, 398] width 558 height 631
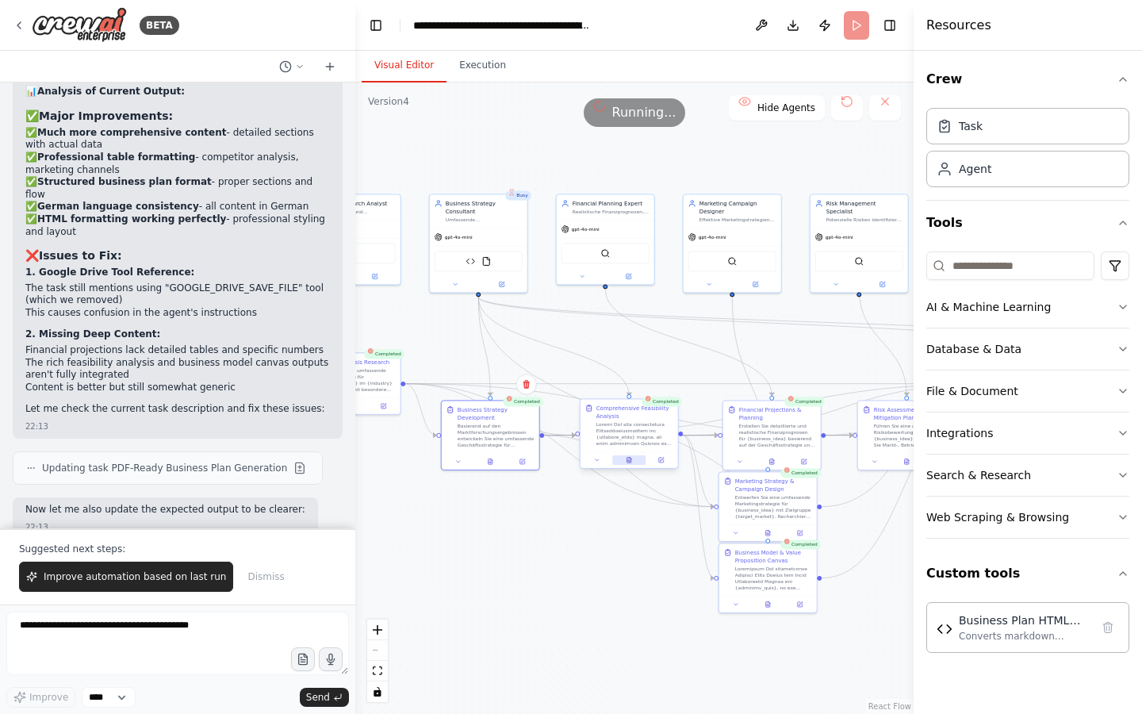
click at [632, 459] on button at bounding box center [628, 460] width 33 height 10
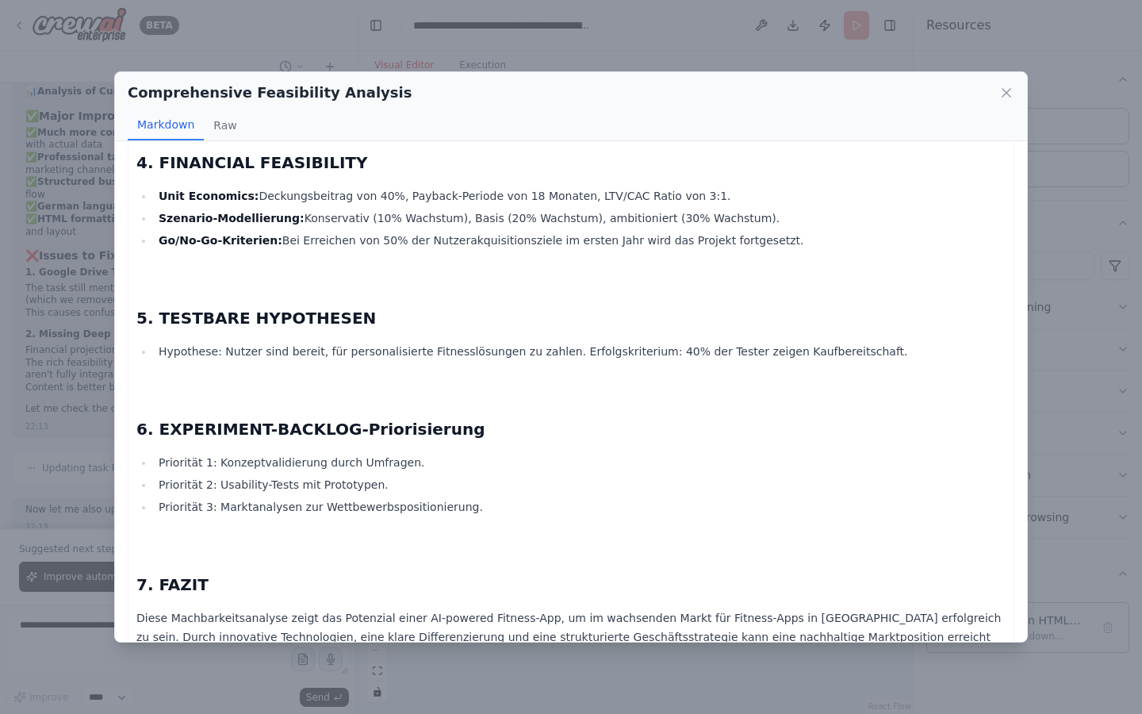
scroll to position [6285, 0]
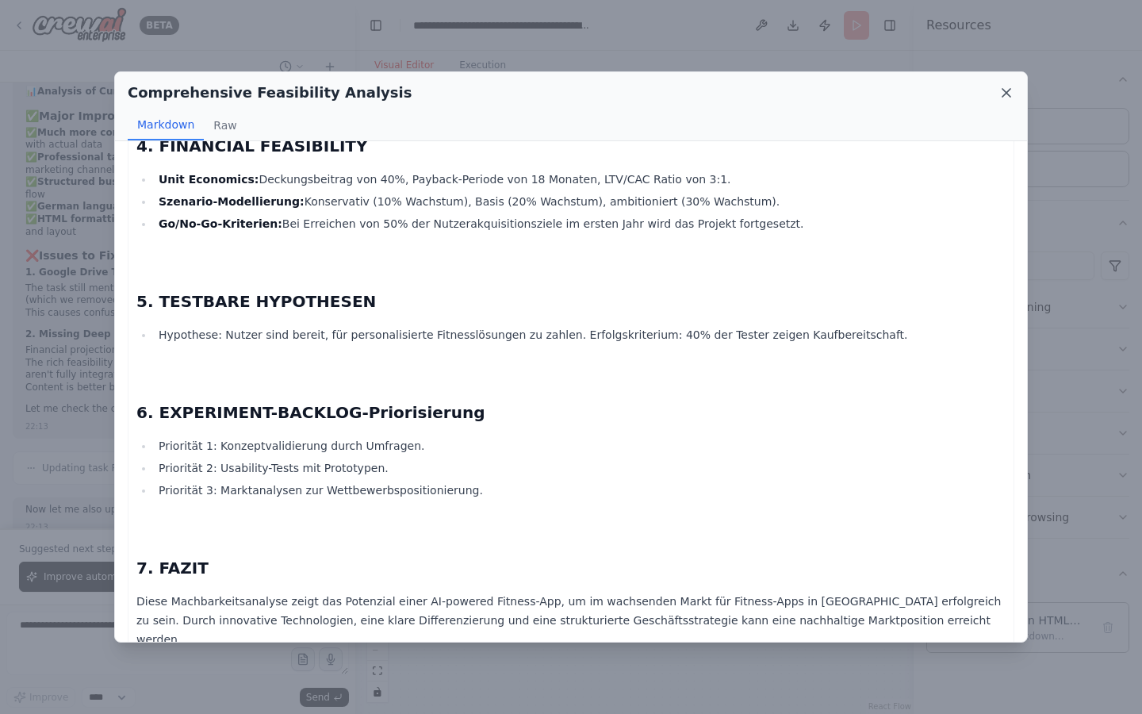
click at [1011, 91] on icon at bounding box center [1007, 93] width 16 height 16
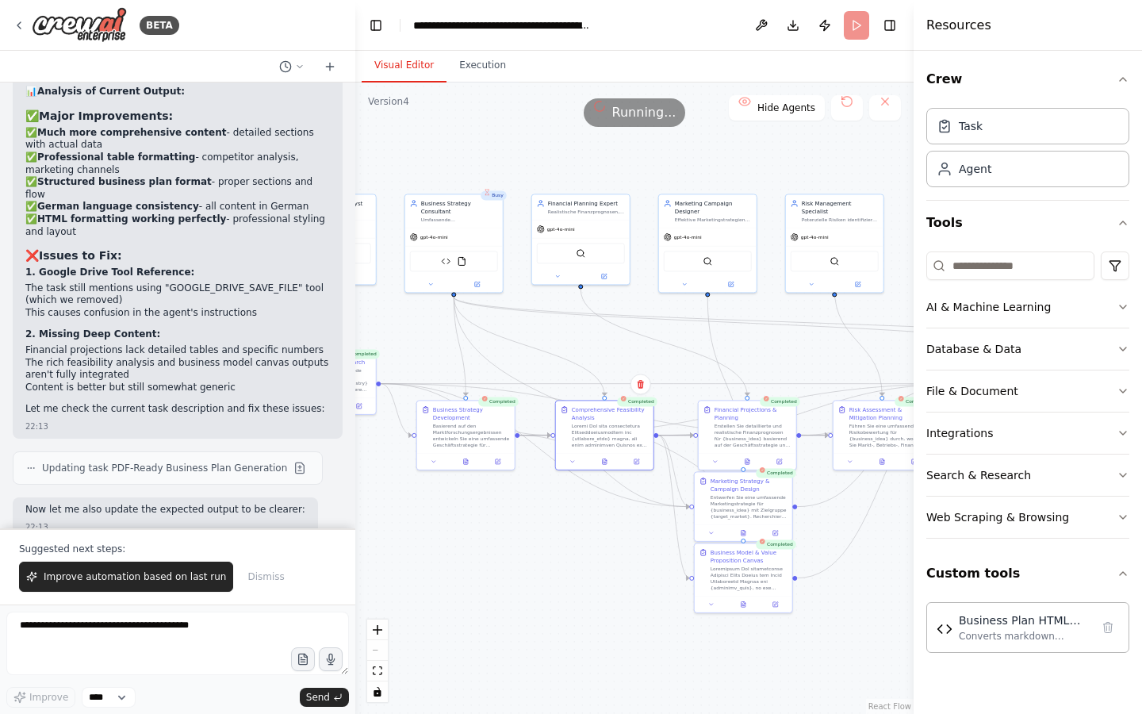
drag, startPoint x: 802, startPoint y: 330, endPoint x: 708, endPoint y: 330, distance: 93.6
click at [708, 330] on div ".deletable-edge-delete-btn { width: 20px; height: 20px; border: 0px solid #ffff…" at bounding box center [634, 398] width 558 height 631
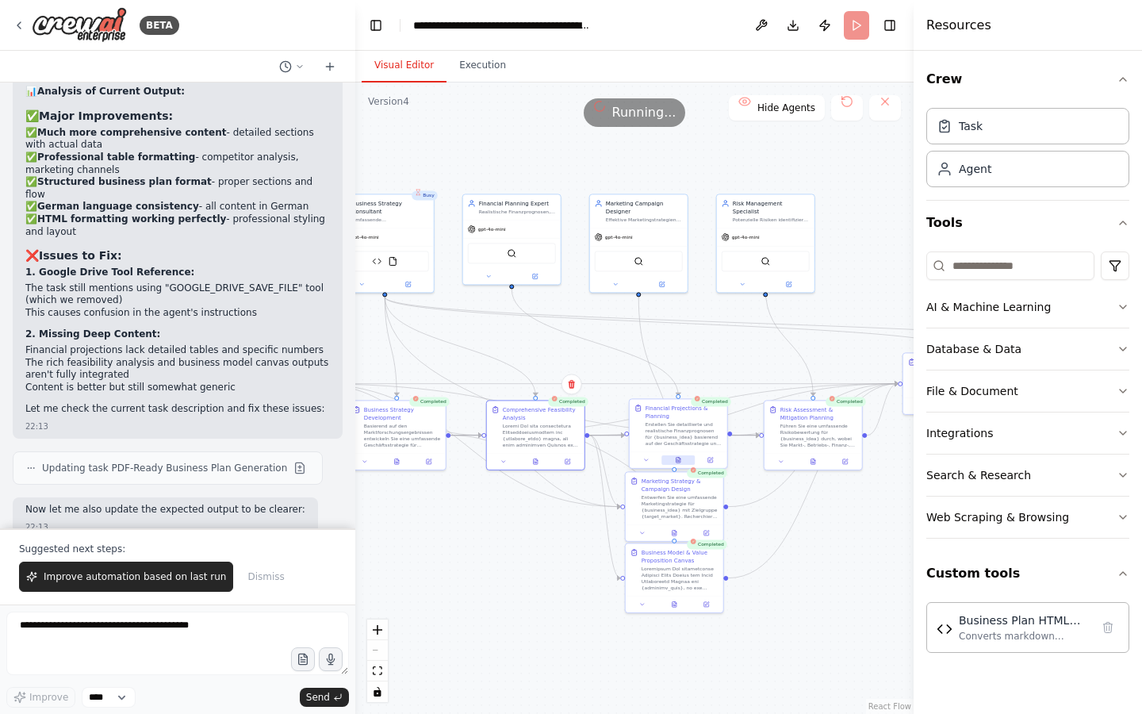
click at [677, 459] on icon at bounding box center [677, 459] width 1 height 0
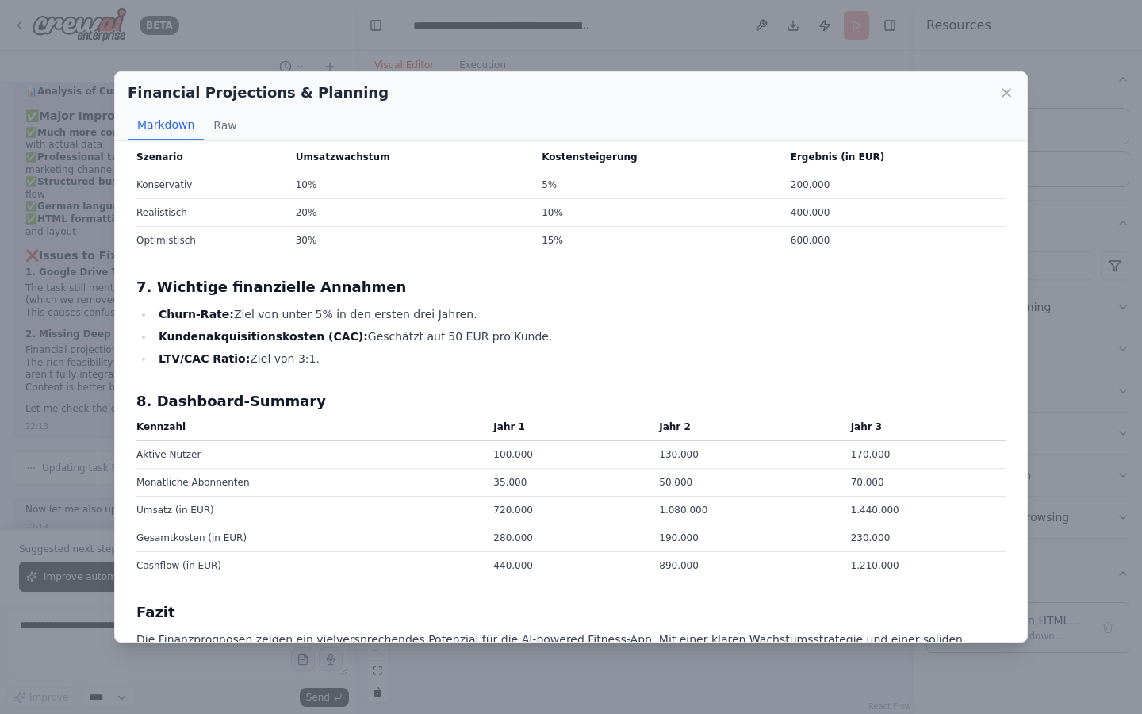
scroll to position [1516, 0]
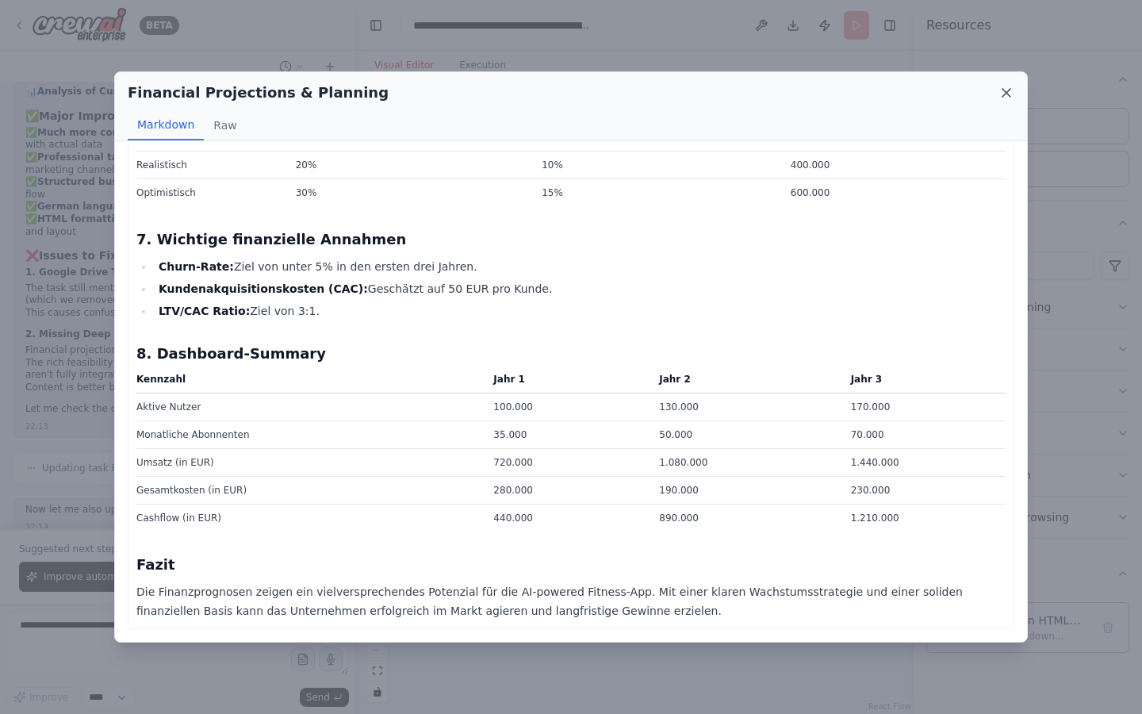
click at [1007, 96] on icon at bounding box center [1007, 93] width 16 height 16
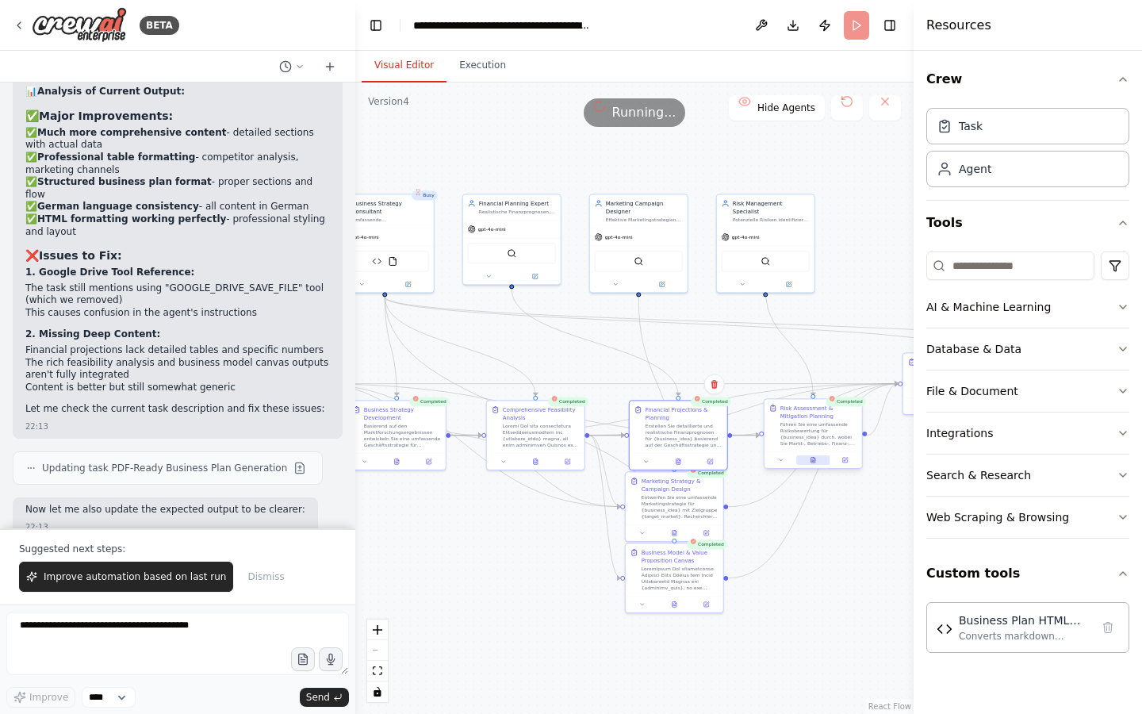
click at [816, 457] on icon at bounding box center [813, 460] width 6 height 6
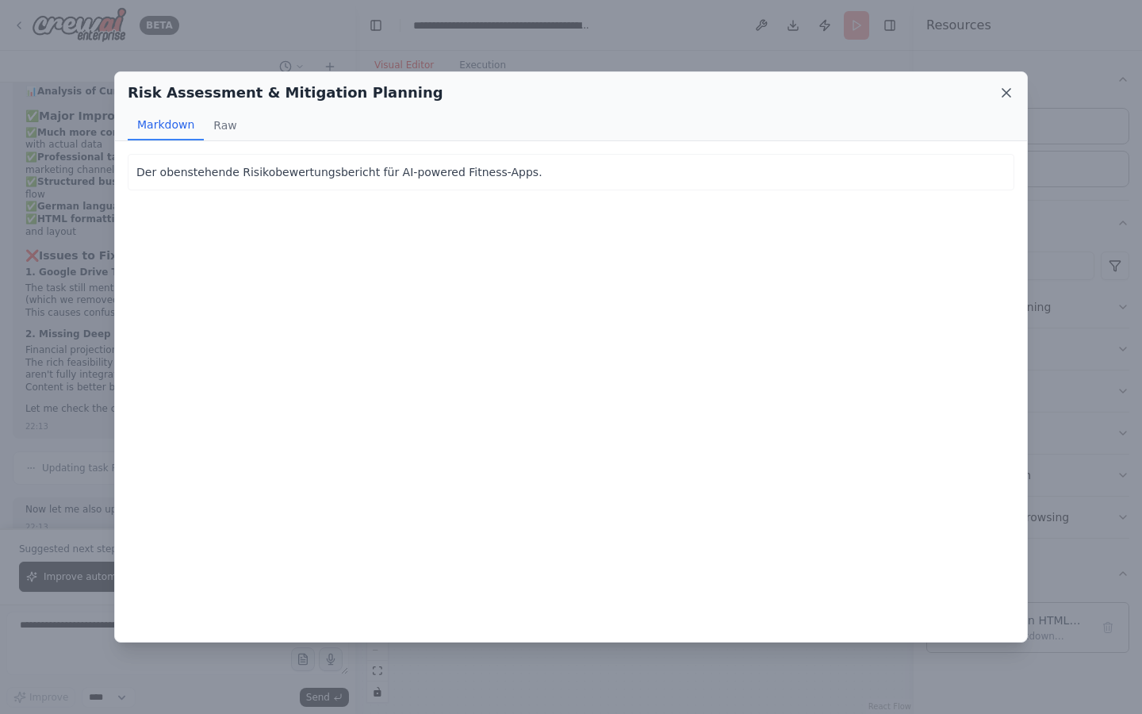
click at [1005, 87] on icon at bounding box center [1007, 93] width 16 height 16
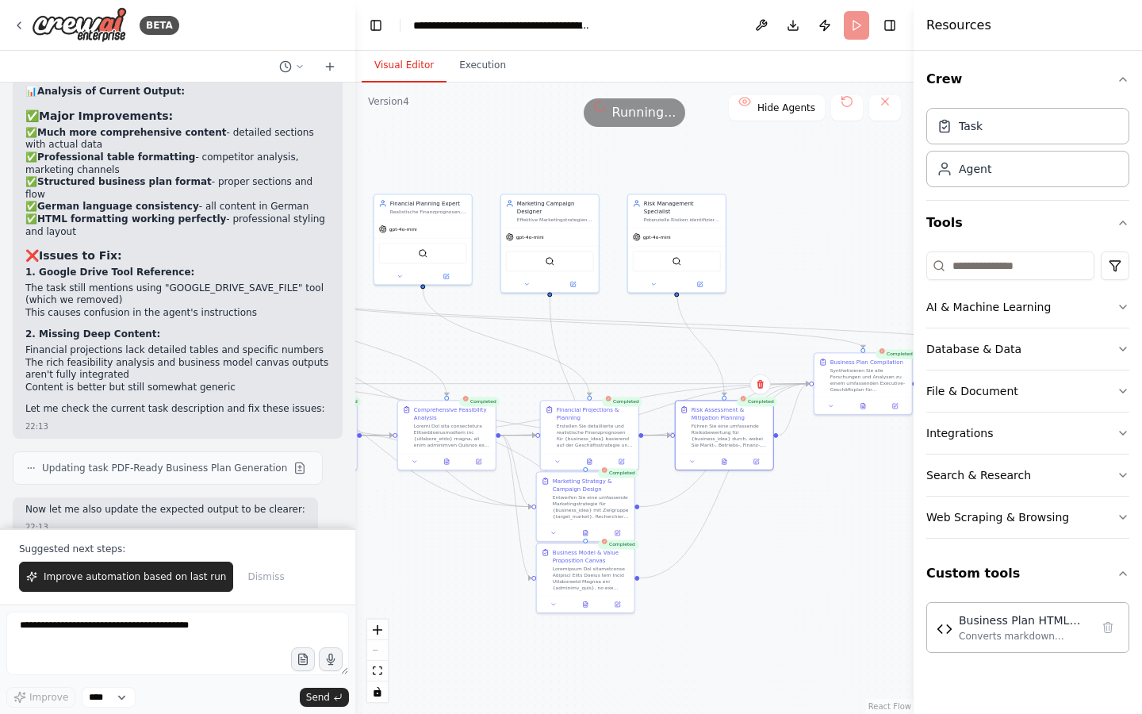
drag, startPoint x: 860, startPoint y: 515, endPoint x: 762, endPoint y: 515, distance: 97.6
click at [762, 515] on div ".deletable-edge-delete-btn { width: 20px; height: 20px; border: 0px solid #ffff…" at bounding box center [634, 398] width 558 height 631
click at [717, 466] on div at bounding box center [716, 459] width 98 height 17
click at [715, 465] on div at bounding box center [716, 459] width 98 height 17
click at [711, 455] on button at bounding box center [715, 460] width 33 height 10
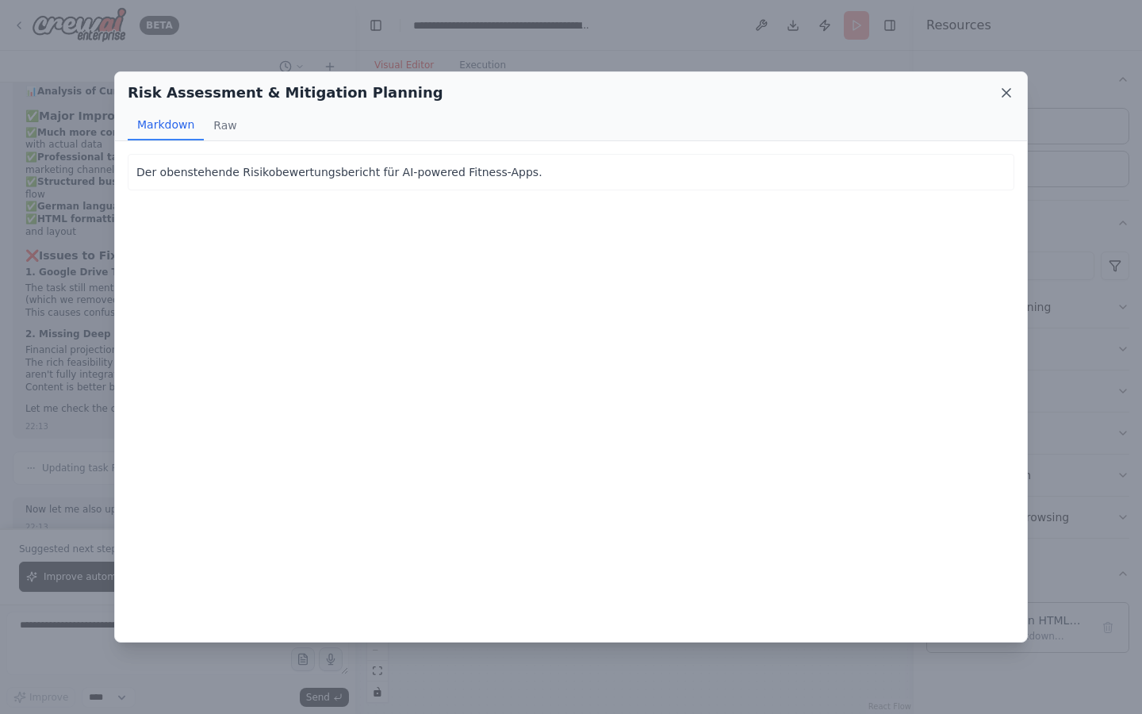
click at [1009, 86] on icon at bounding box center [1007, 93] width 16 height 16
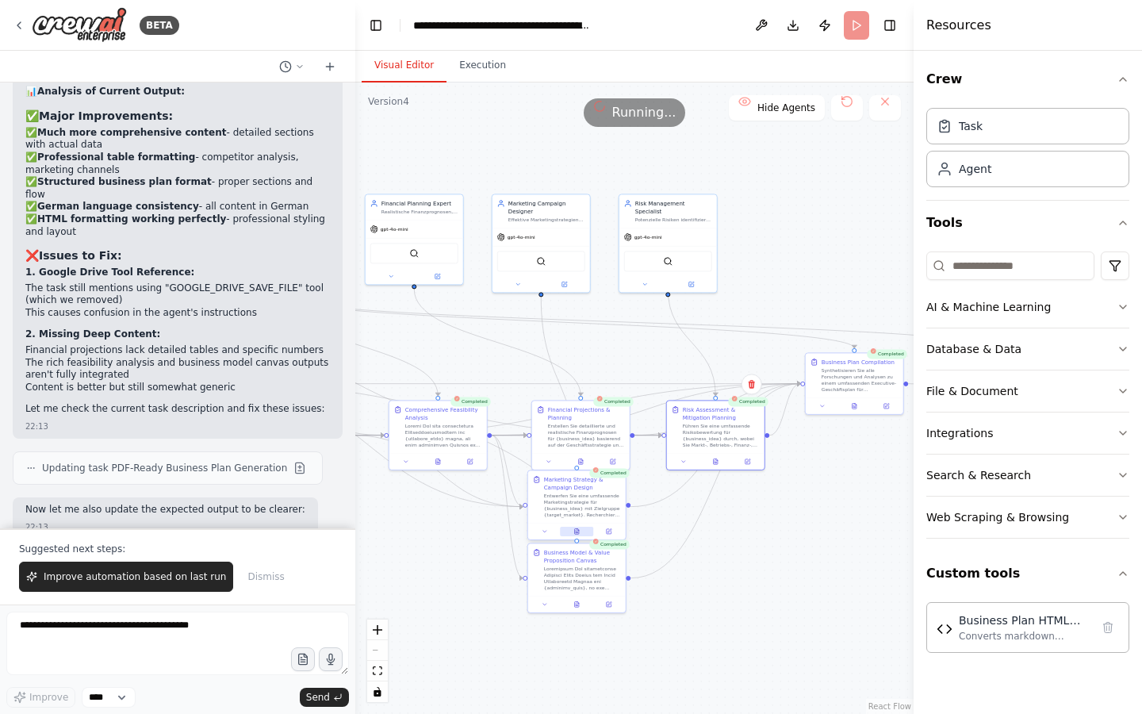
click at [578, 530] on icon at bounding box center [579, 530] width 2 height 2
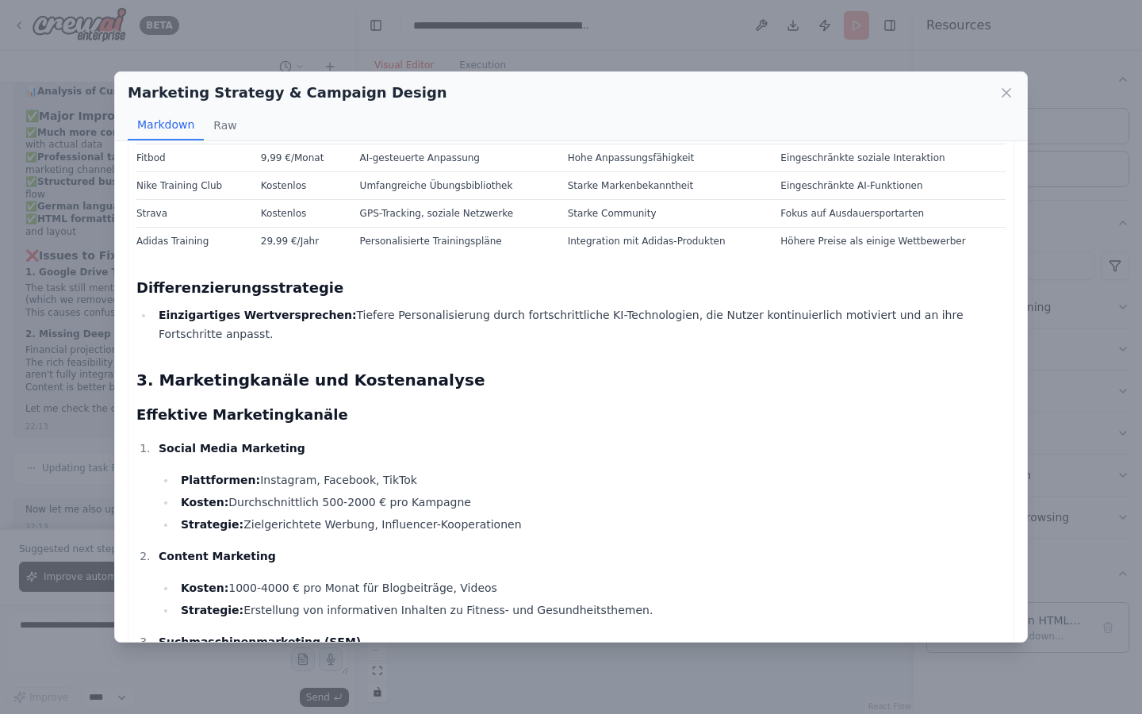
scroll to position [844, 0]
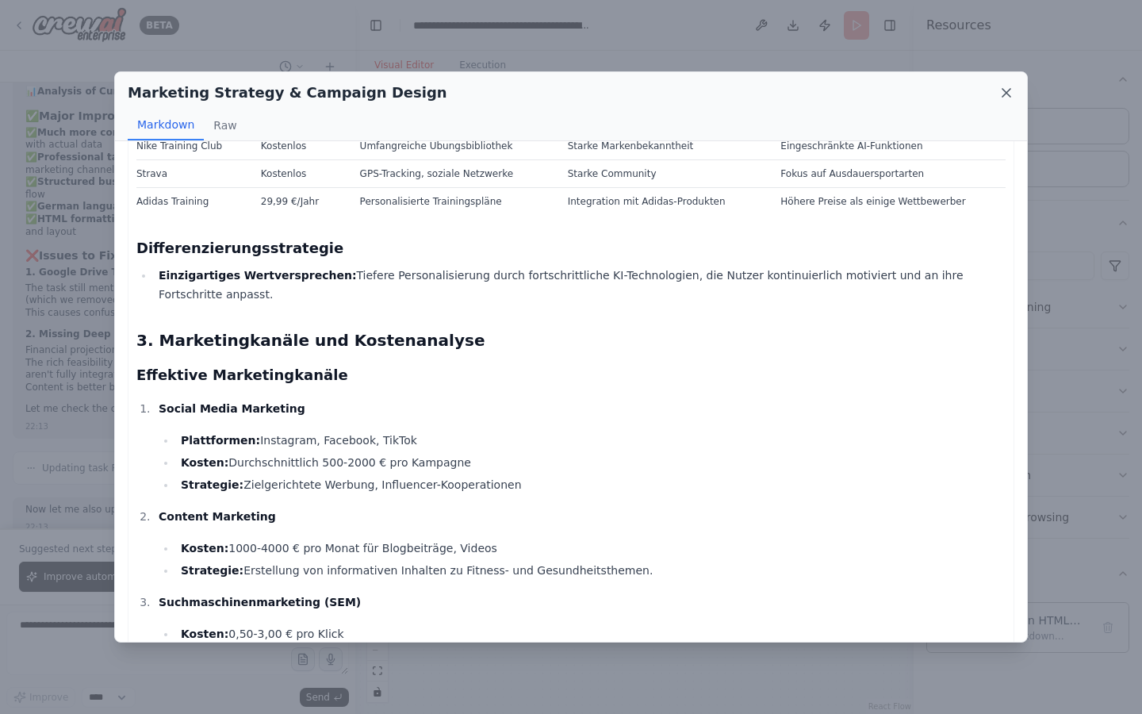
click at [1008, 95] on icon at bounding box center [1007, 93] width 16 height 16
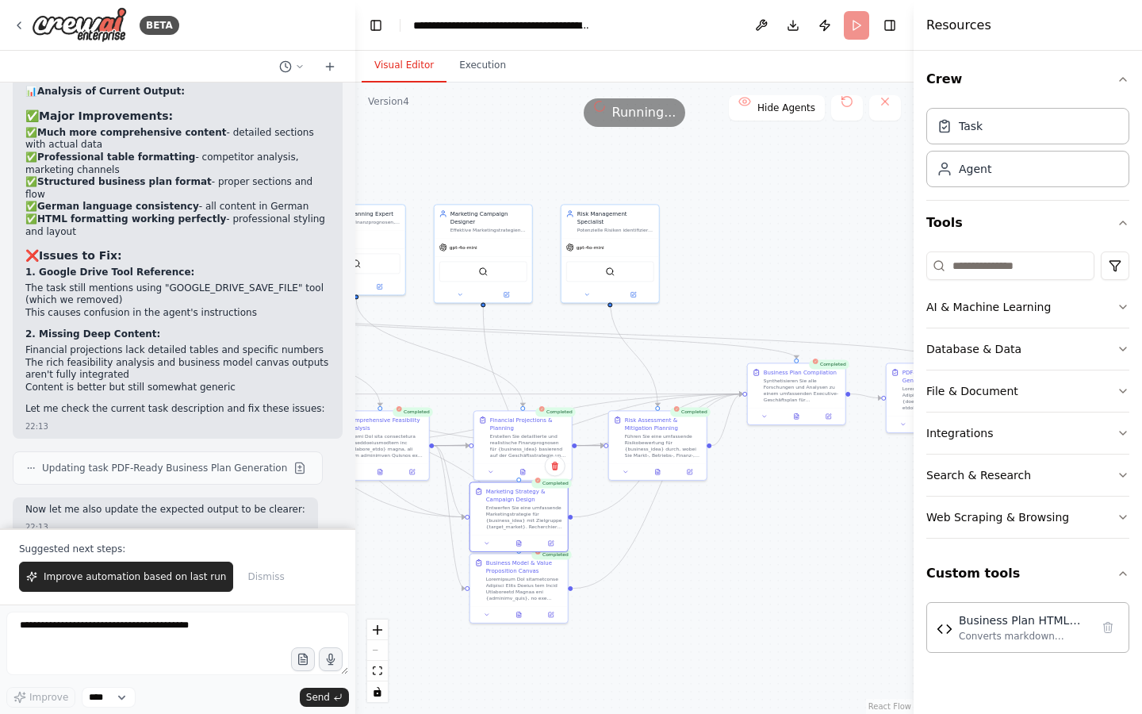
drag, startPoint x: 789, startPoint y: 557, endPoint x: 724, endPoint y: 571, distance: 65.8
click at [724, 571] on div ".deletable-edge-delete-btn { width: 20px; height: 20px; border: 0px solid #ffff…" at bounding box center [634, 398] width 558 height 631
click at [513, 612] on button at bounding box center [512, 617] width 33 height 10
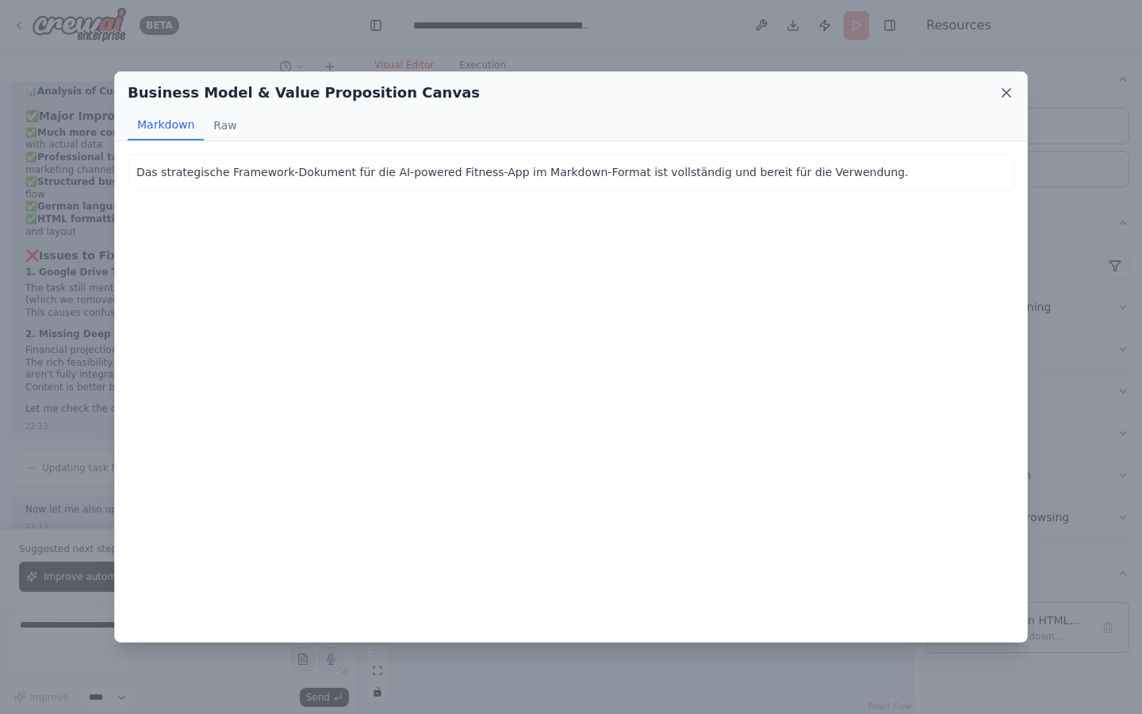
click at [1007, 87] on icon at bounding box center [1007, 93] width 16 height 16
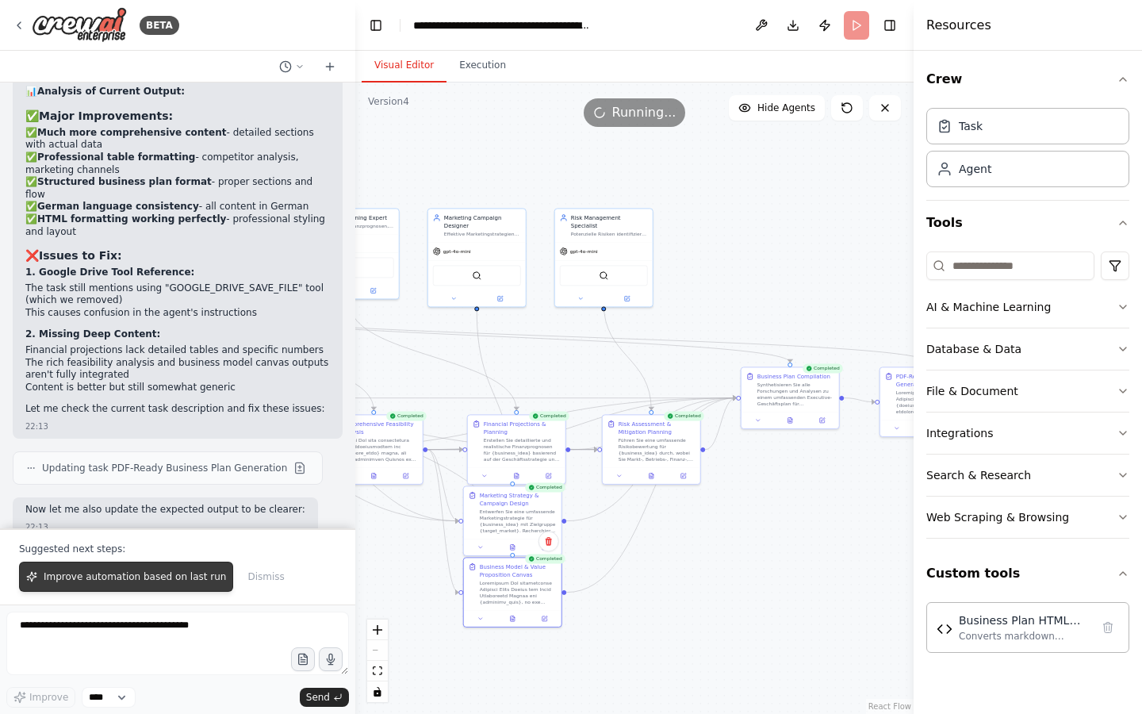
click at [196, 568] on button "Improve automation based on last run" at bounding box center [126, 577] width 214 height 30
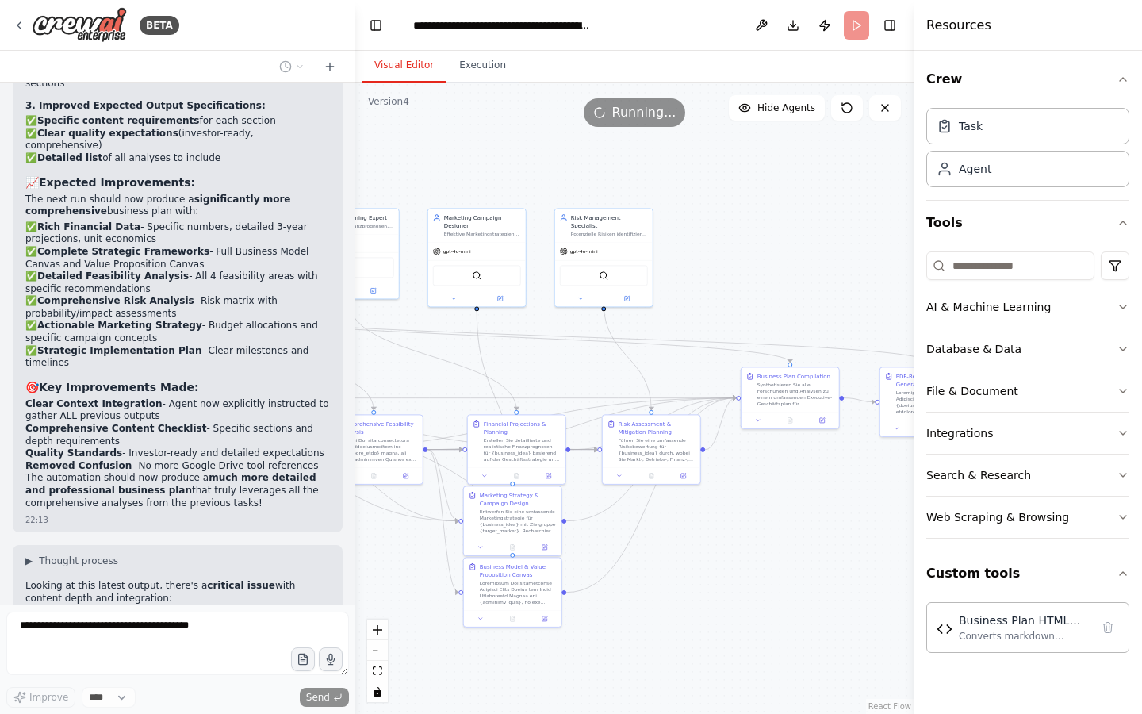
scroll to position [27853, 0]
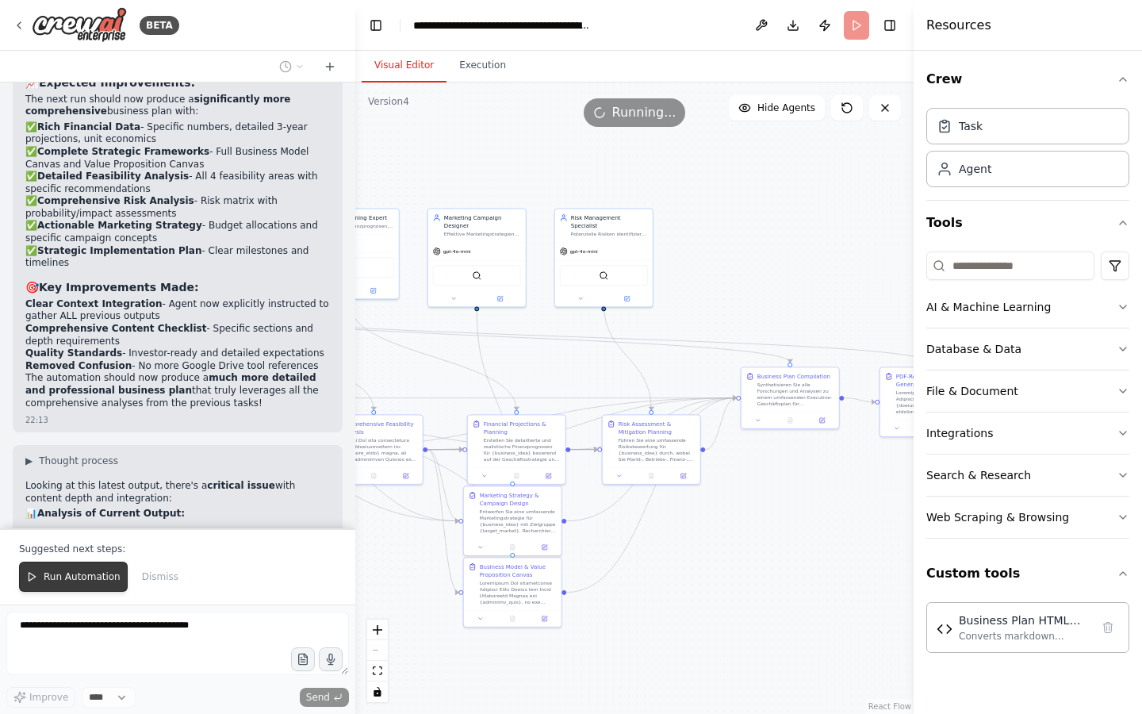
click at [93, 567] on button "Run Automation" at bounding box center [73, 577] width 109 height 30
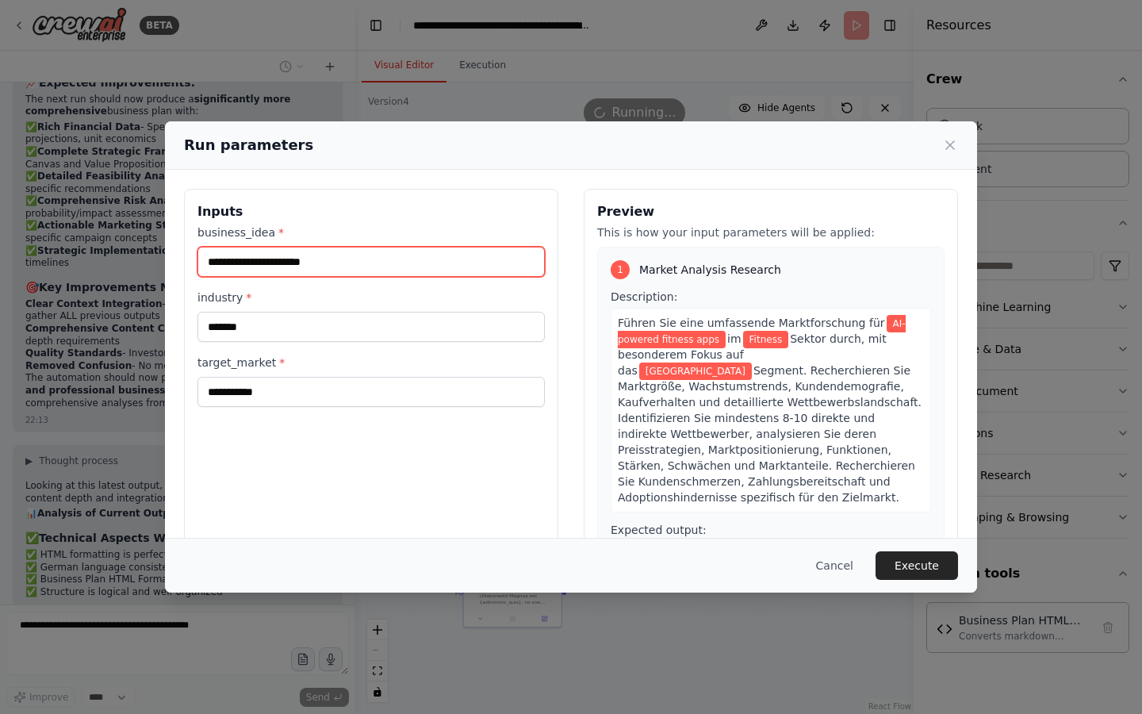
click at [309, 264] on input "**********" at bounding box center [371, 262] width 347 height 30
type input "**********"
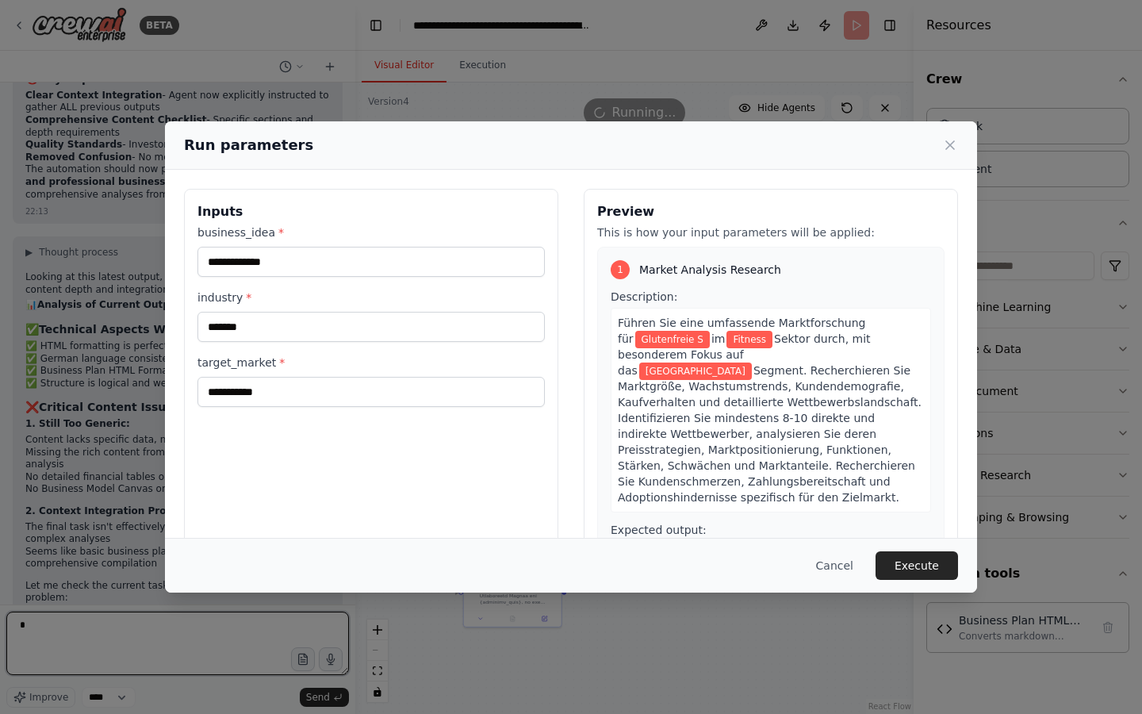
type textarea "*"
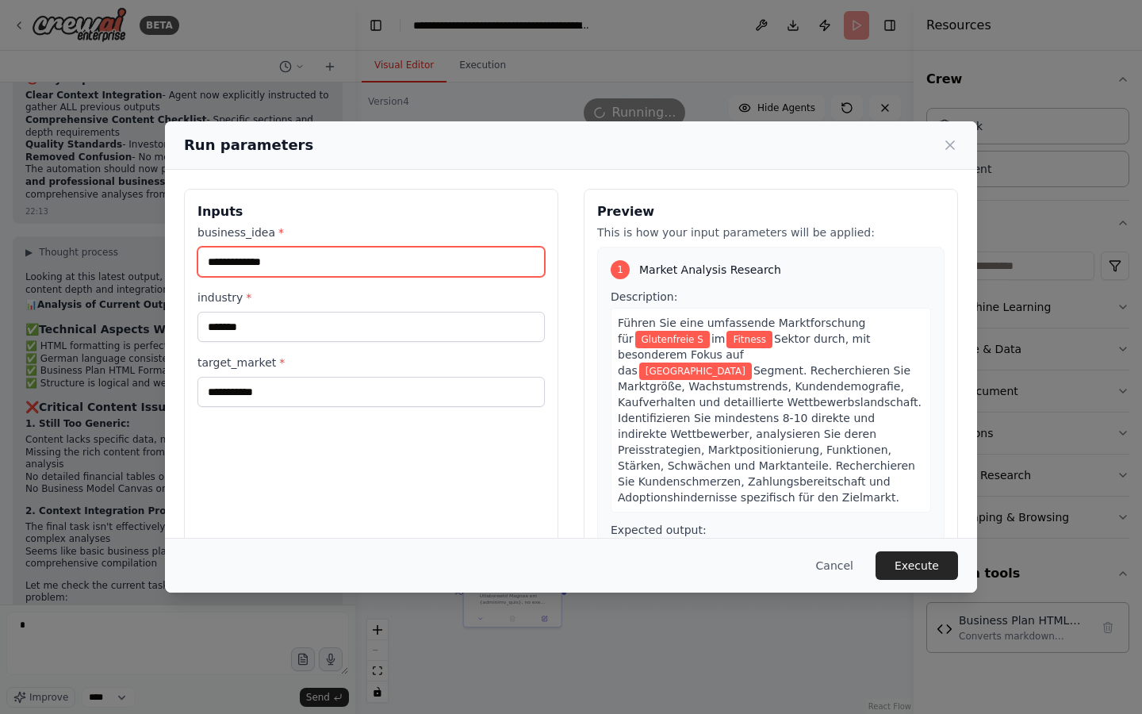
click at [288, 264] on input "**********" at bounding box center [371, 262] width 347 height 30
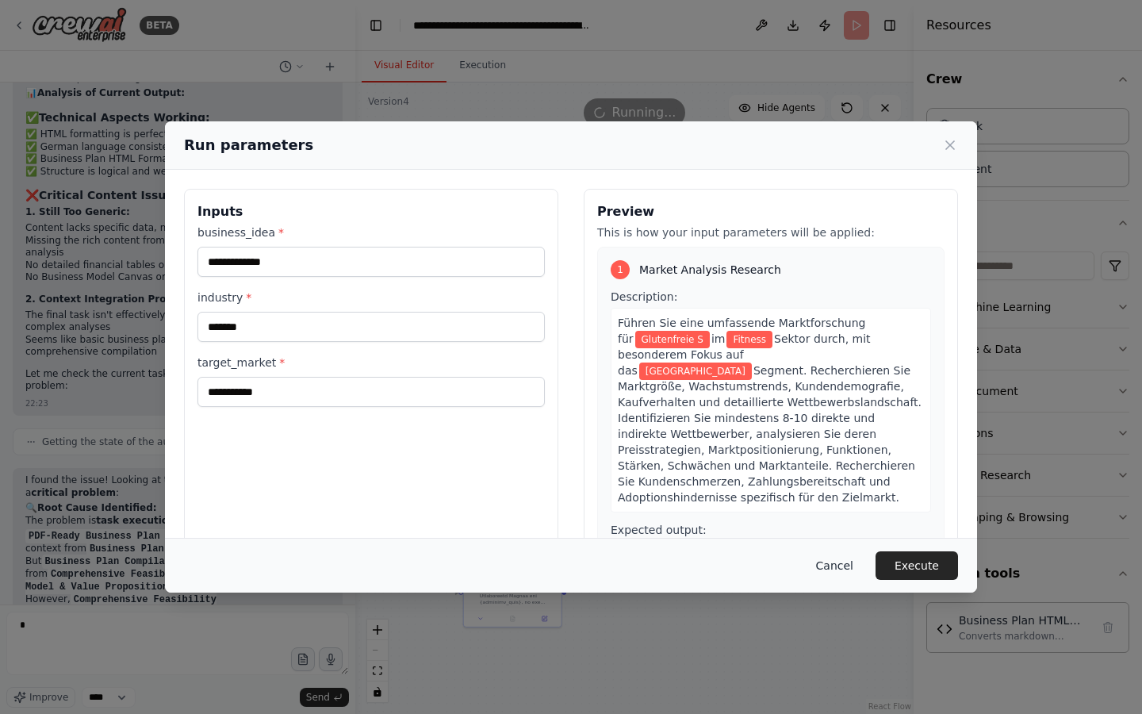
click at [833, 554] on button "Cancel" at bounding box center [835, 565] width 63 height 29
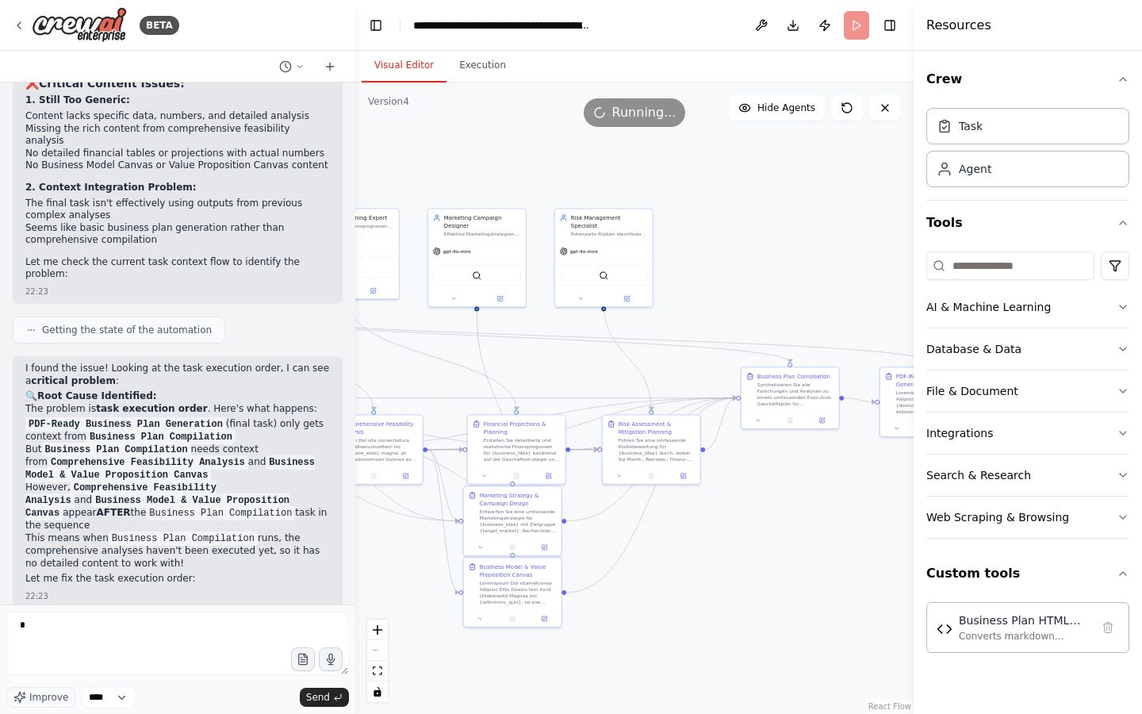
scroll to position [28416, 0]
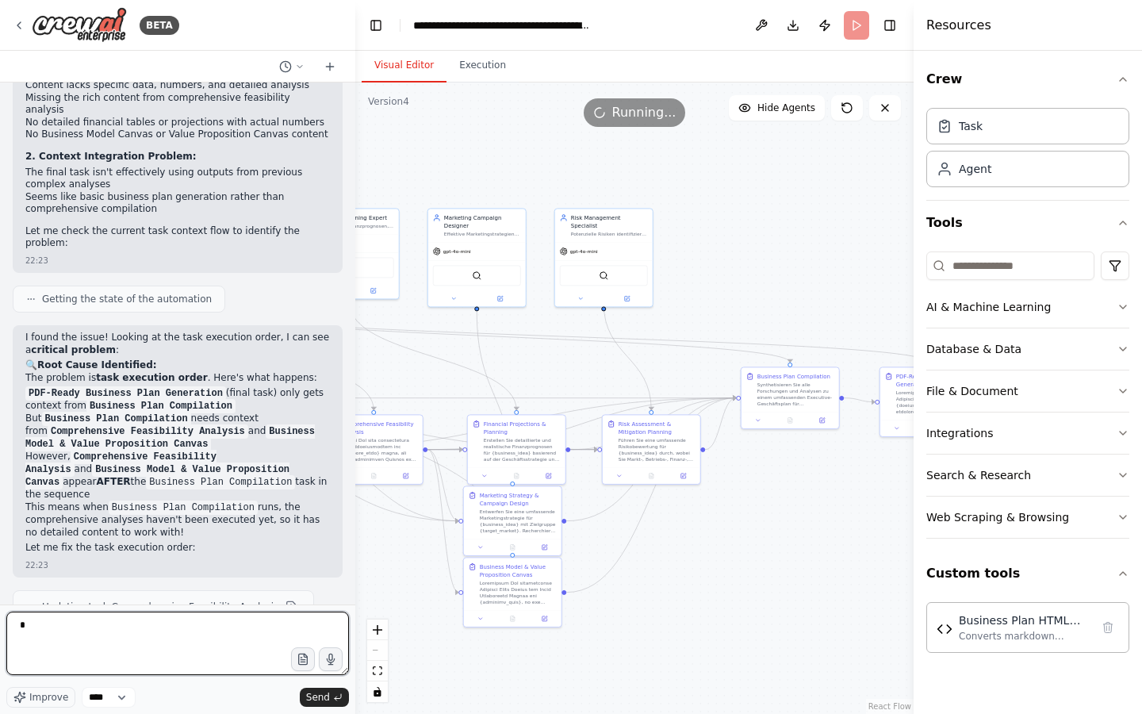
click at [209, 635] on textarea "*" at bounding box center [177, 643] width 343 height 63
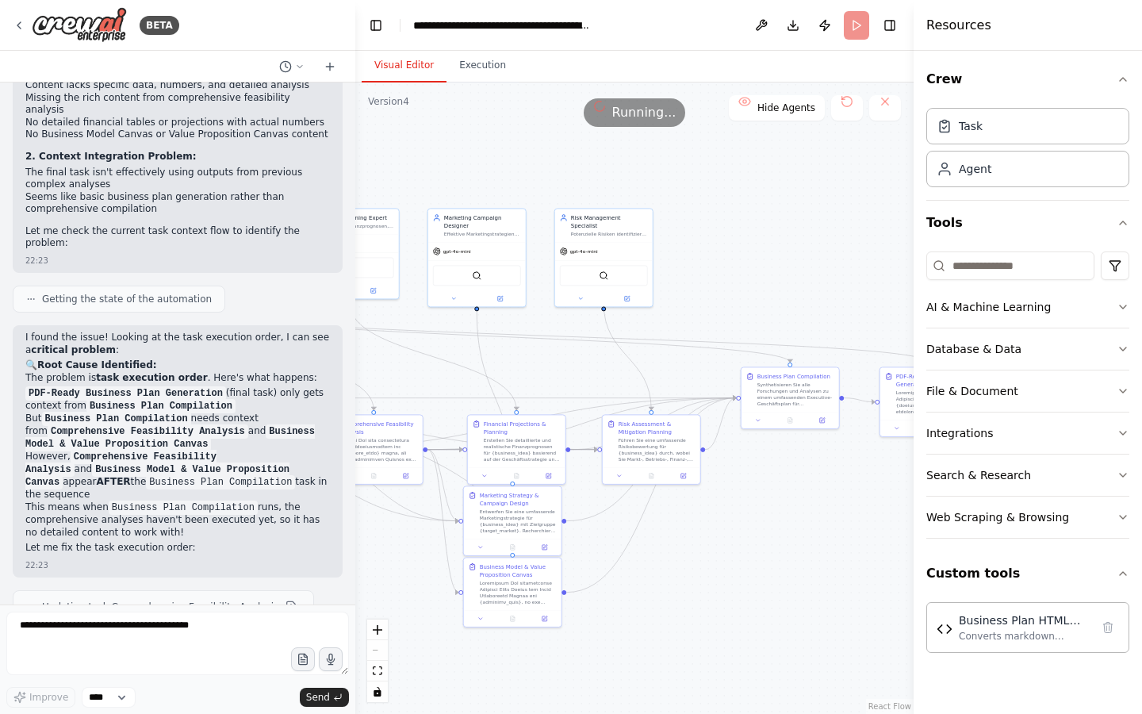
click at [421, 574] on div ".deletable-edge-delete-btn { width: 20px; height: 20px; border: 0px solid #ffff…" at bounding box center [634, 398] width 558 height 631
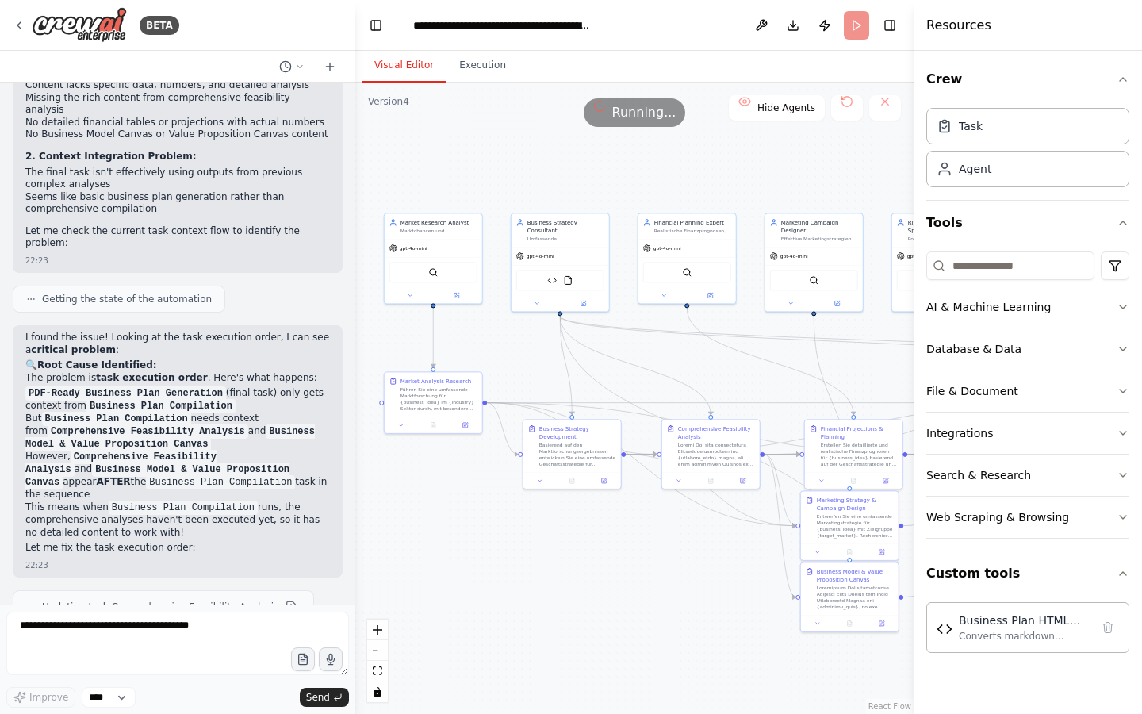
drag, startPoint x: 535, startPoint y: 326, endPoint x: 879, endPoint y: 333, distance: 343.6
click at [879, 332] on div ".deletable-edge-delete-btn { width: 20px; height: 20px; border: 0px solid #ffff…" at bounding box center [634, 398] width 558 height 631
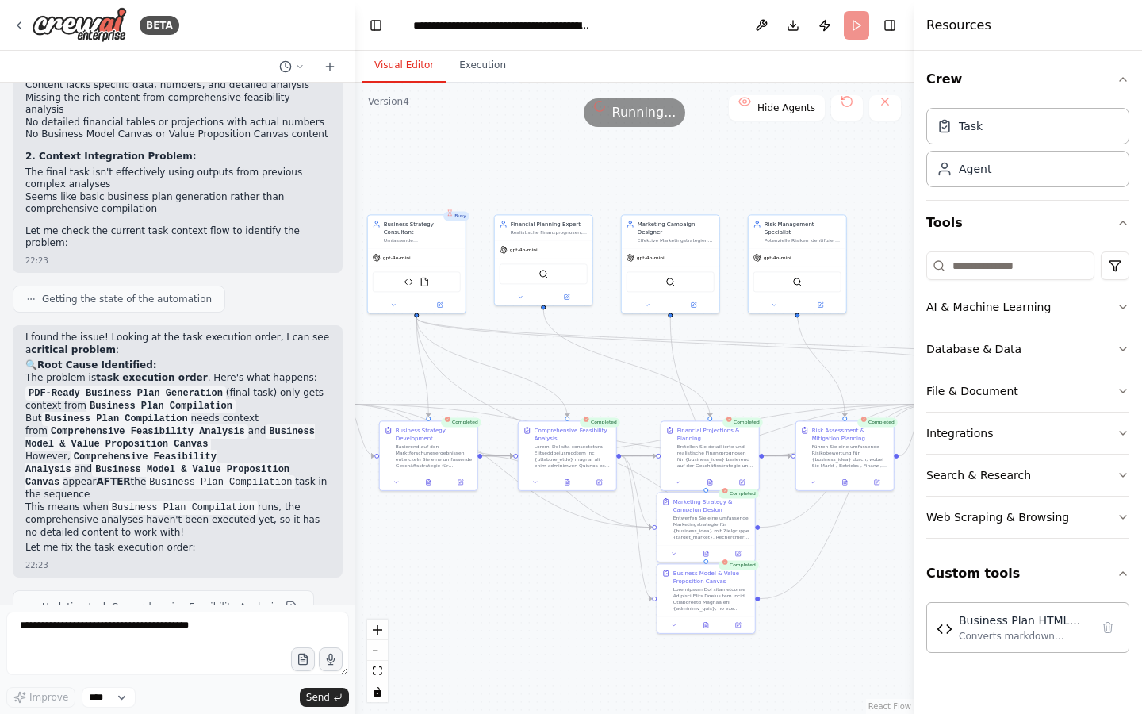
drag, startPoint x: 705, startPoint y: 165, endPoint x: 432, endPoint y: 175, distance: 273.8
click at [436, 171] on div ".deletable-edge-delete-btn { width: 20px; height: 20px; border: 0px solid #ffff…" at bounding box center [634, 398] width 558 height 631
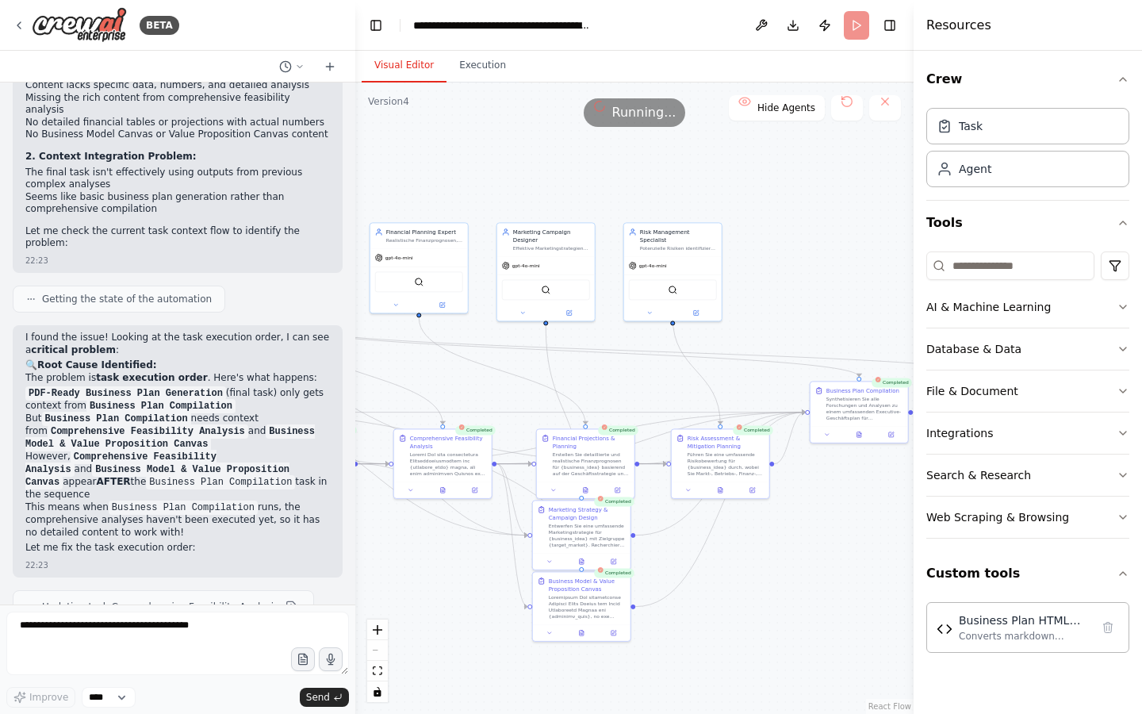
drag, startPoint x: 812, startPoint y: 241, endPoint x: 581, endPoint y: 261, distance: 230.9
click at [581, 261] on div ".deletable-edge-delete-btn { width: 20px; height: 20px; border: 0px solid #ffff…" at bounding box center [634, 398] width 558 height 631
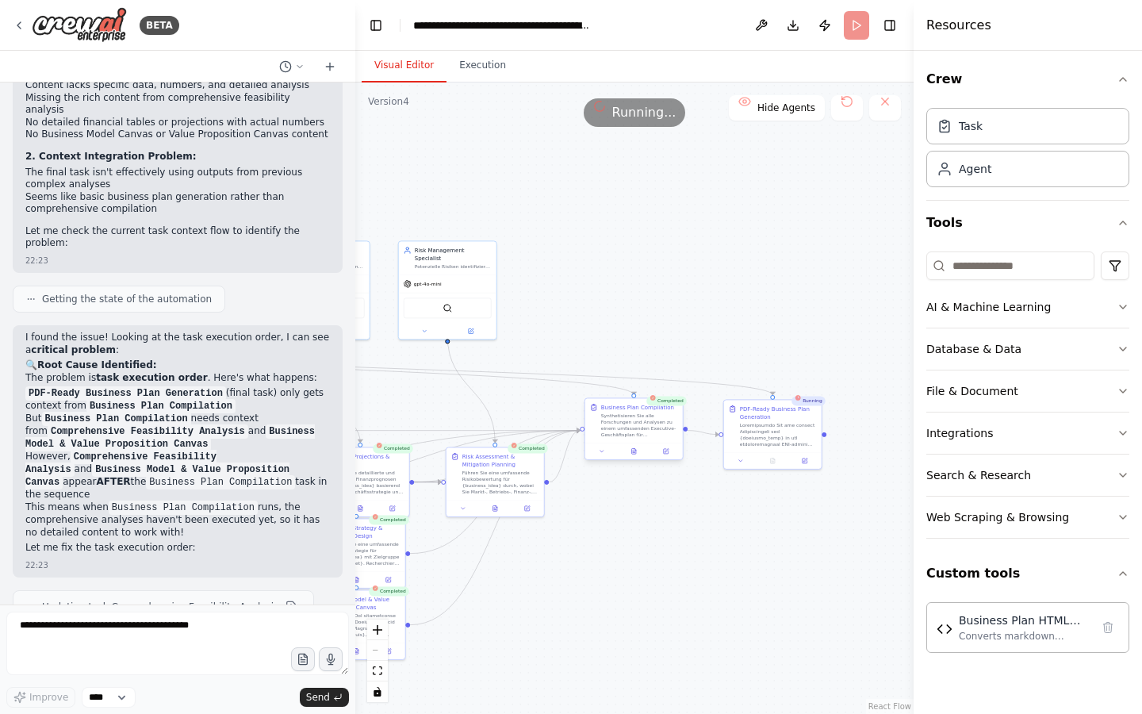
click at [635, 456] on div at bounding box center [634, 451] width 98 height 17
click at [635, 453] on icon at bounding box center [634, 452] width 4 height 6
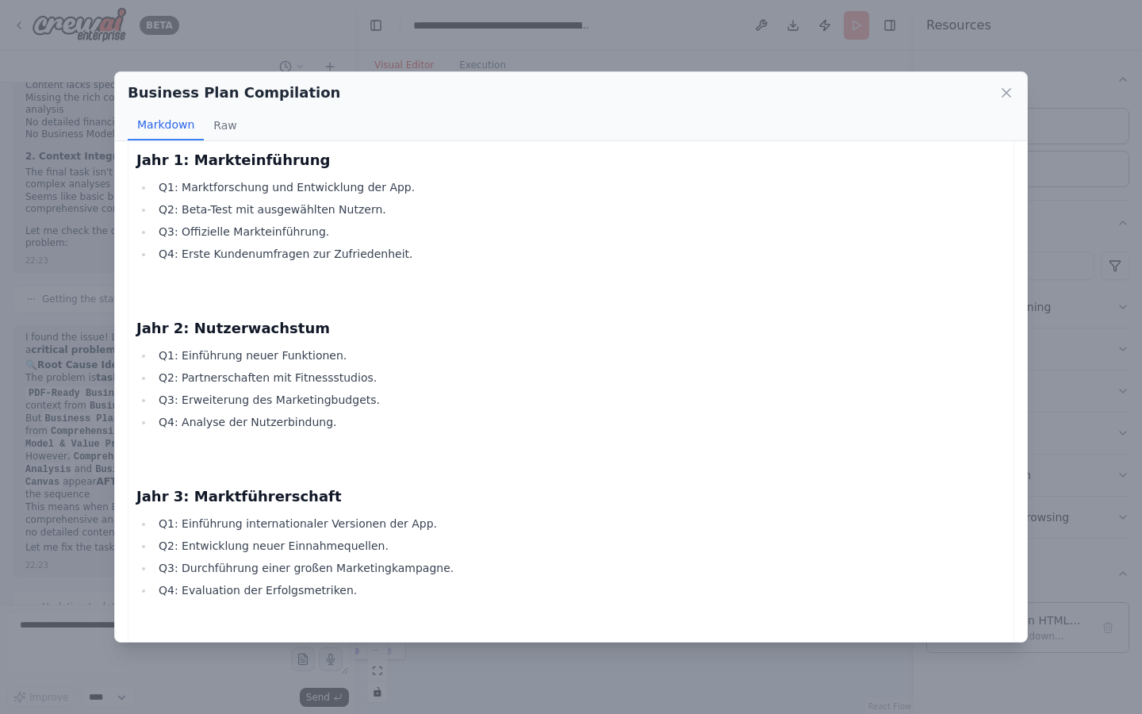
scroll to position [5826, 0]
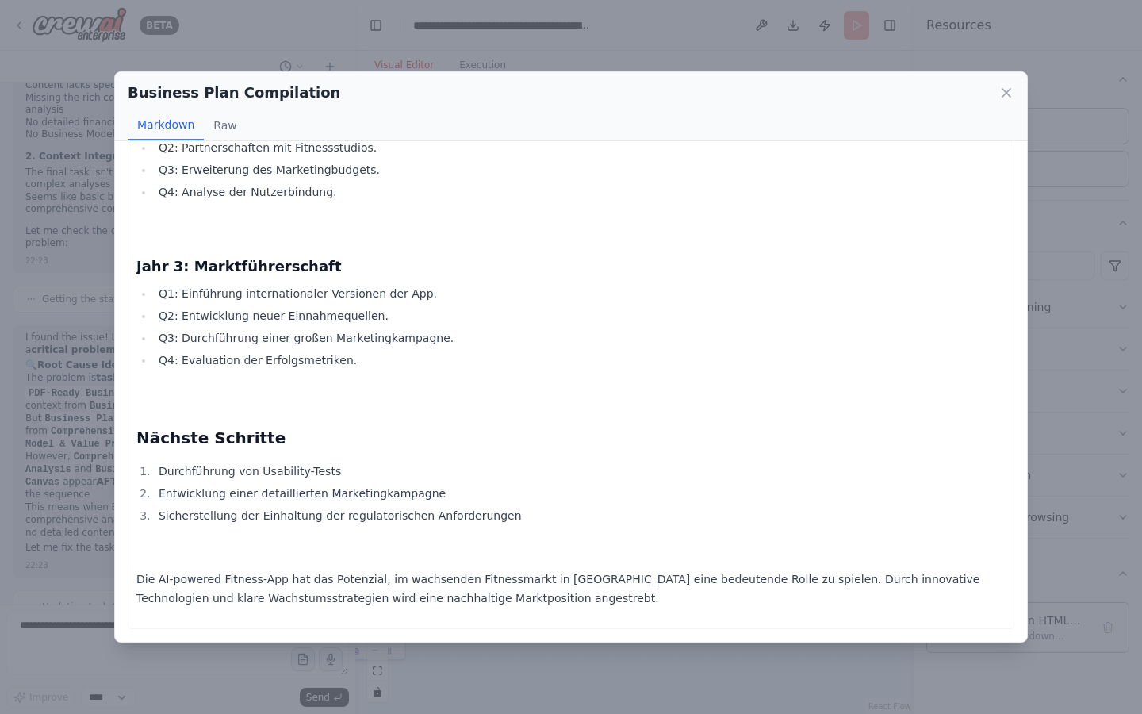
click at [1001, 102] on div "Business Plan Compilation" at bounding box center [571, 93] width 887 height 22
click at [1004, 94] on icon at bounding box center [1007, 93] width 8 height 8
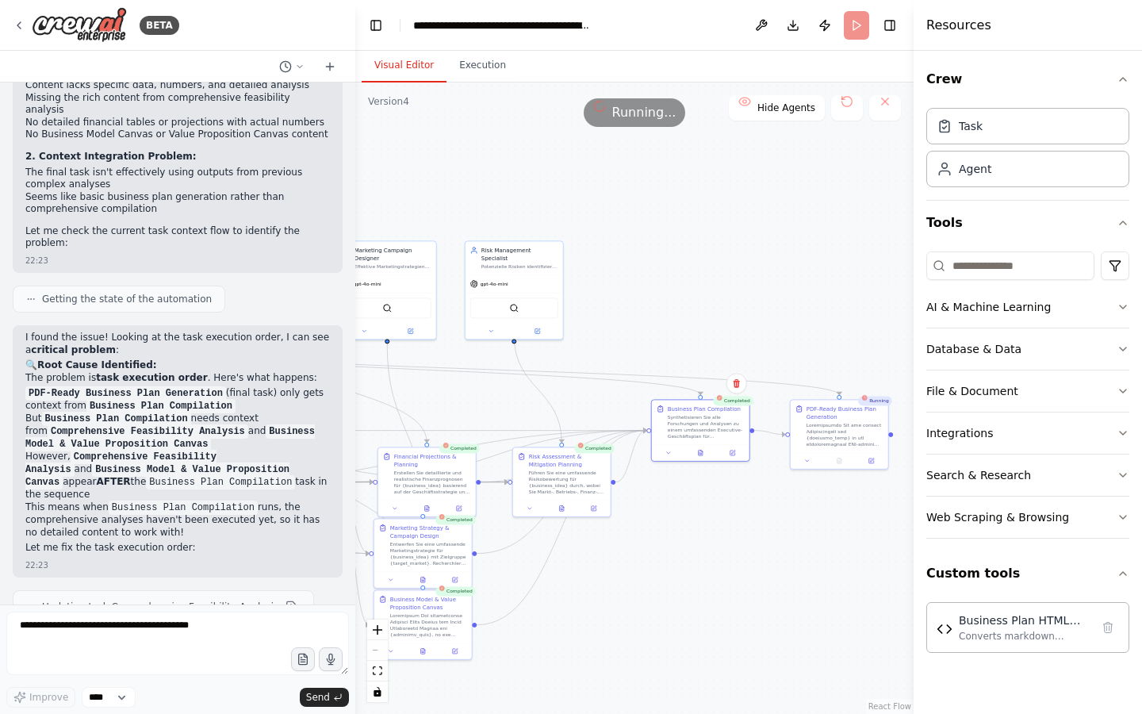
drag, startPoint x: 738, startPoint y: 240, endPoint x: 804, endPoint y: 240, distance: 66.6
click at [804, 240] on div ".deletable-edge-delete-btn { width: 20px; height: 20px; border: 0px solid #ffff…" at bounding box center [634, 398] width 558 height 631
click at [422, 655] on div at bounding box center [423, 649] width 98 height 17
click at [425, 650] on icon at bounding box center [423, 650] width 6 height 6
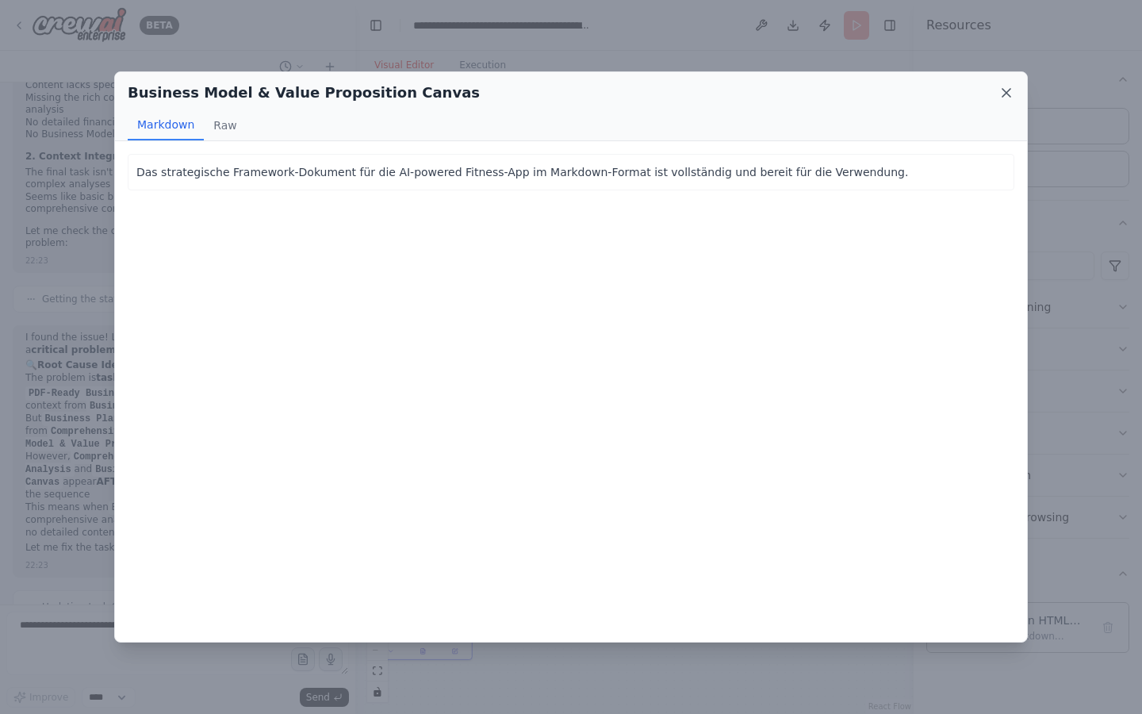
click at [1003, 90] on icon at bounding box center [1007, 93] width 8 height 8
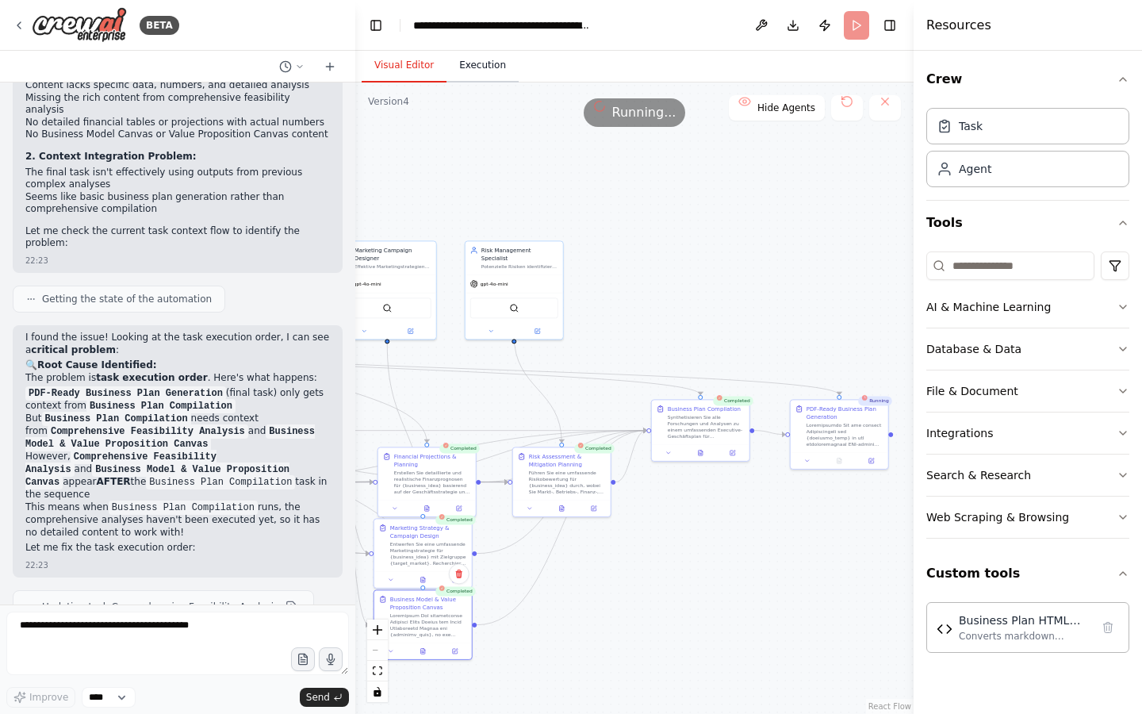
click at [483, 62] on button "Execution" at bounding box center [483, 65] width 72 height 33
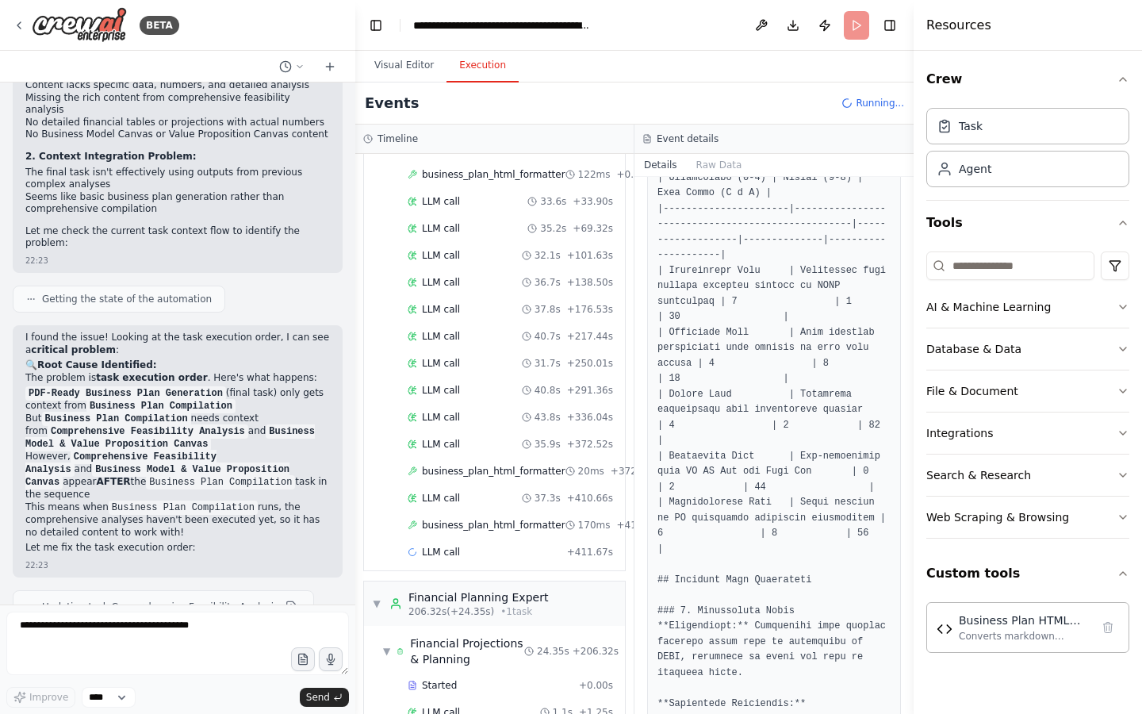
scroll to position [1823, 0]
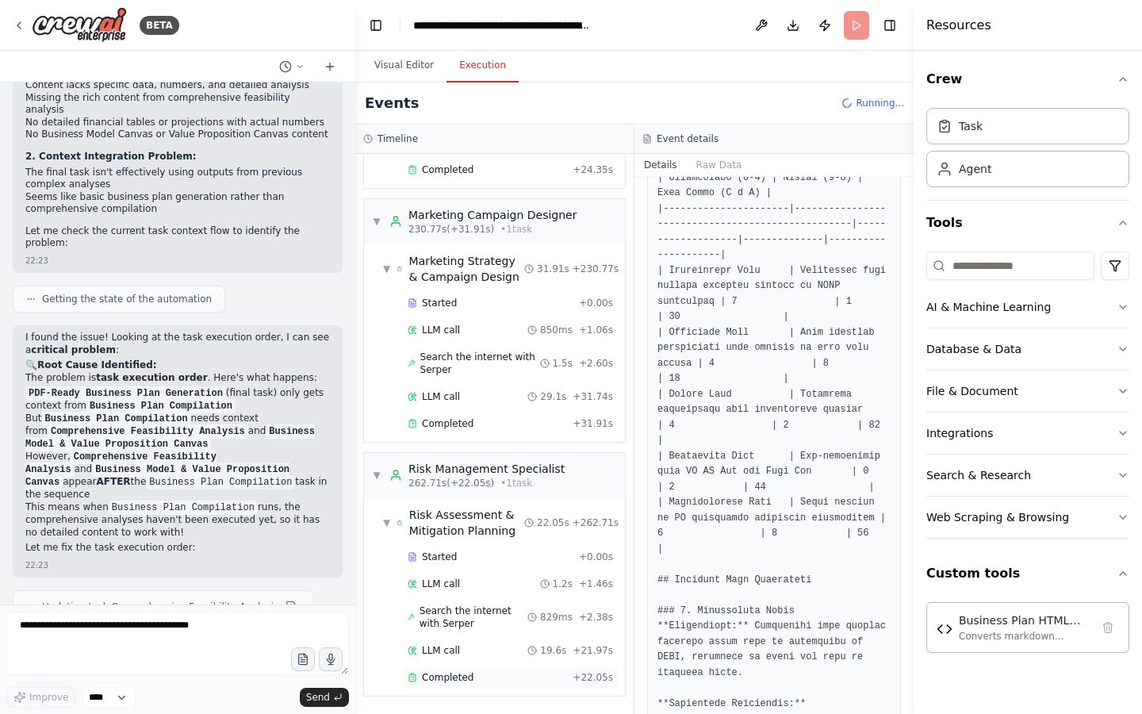
click at [468, 681] on span "Completed" at bounding box center [448, 677] width 52 height 13
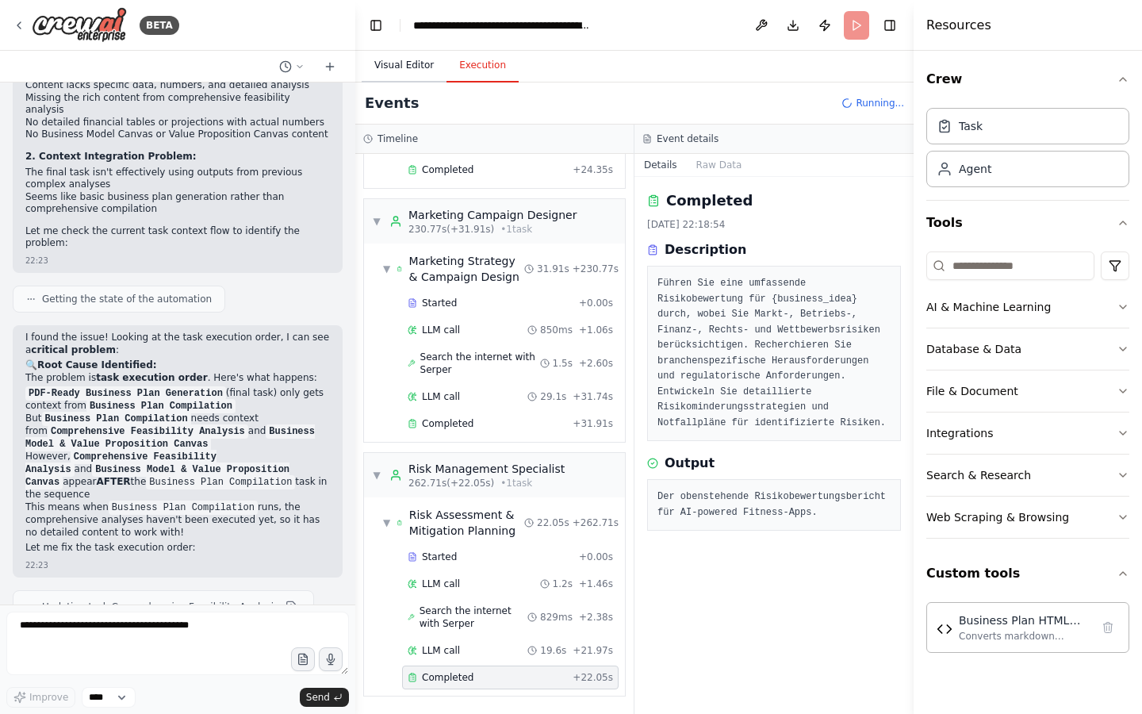
click at [389, 66] on button "Visual Editor" at bounding box center [404, 65] width 85 height 33
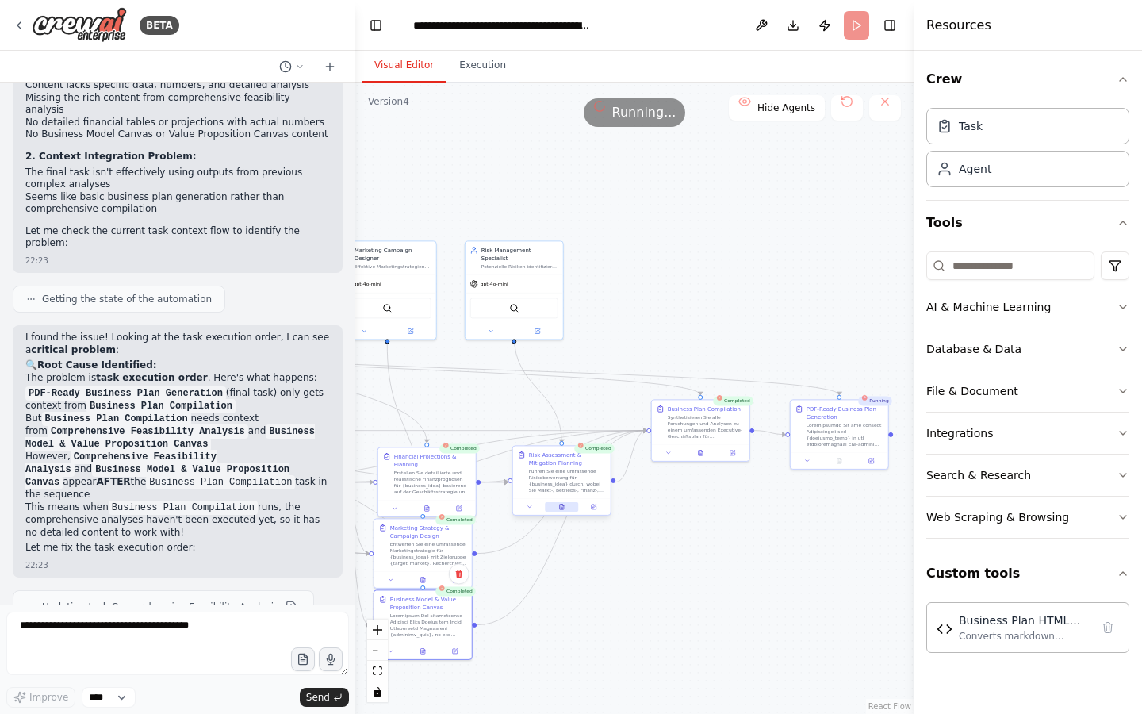
click at [572, 505] on button at bounding box center [561, 507] width 33 height 10
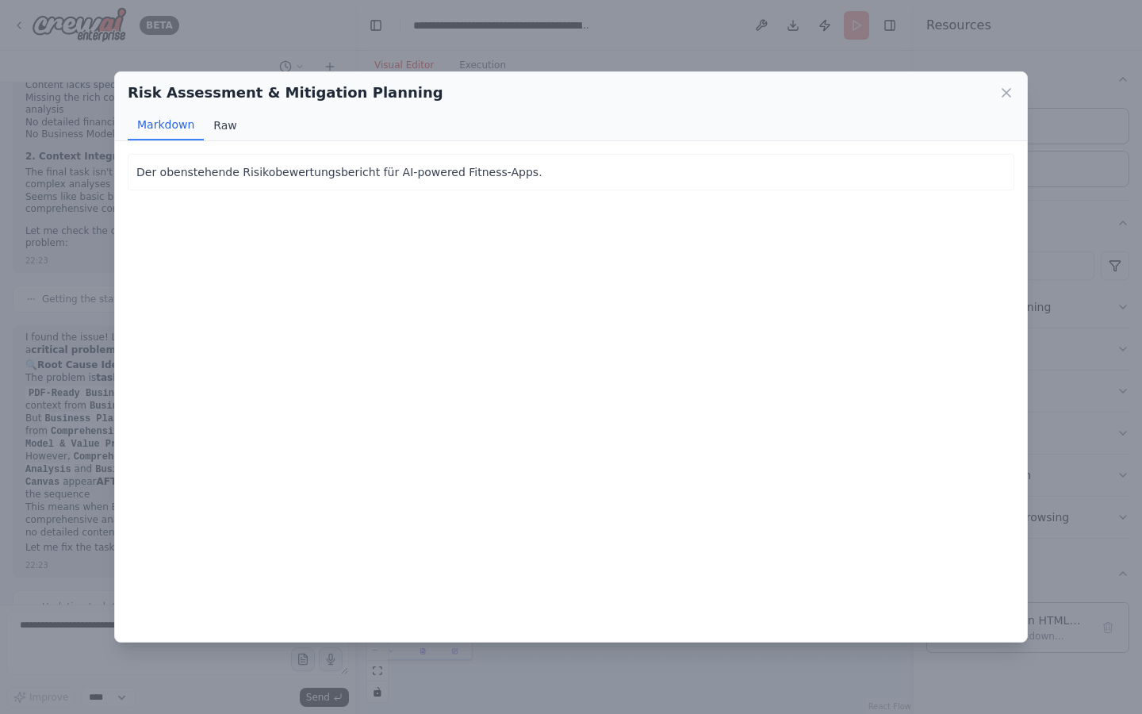
click at [230, 125] on button "Raw" at bounding box center [225, 125] width 42 height 30
click at [167, 135] on button "Markdown" at bounding box center [166, 125] width 76 height 30
click at [1010, 92] on icon at bounding box center [1007, 93] width 16 height 16
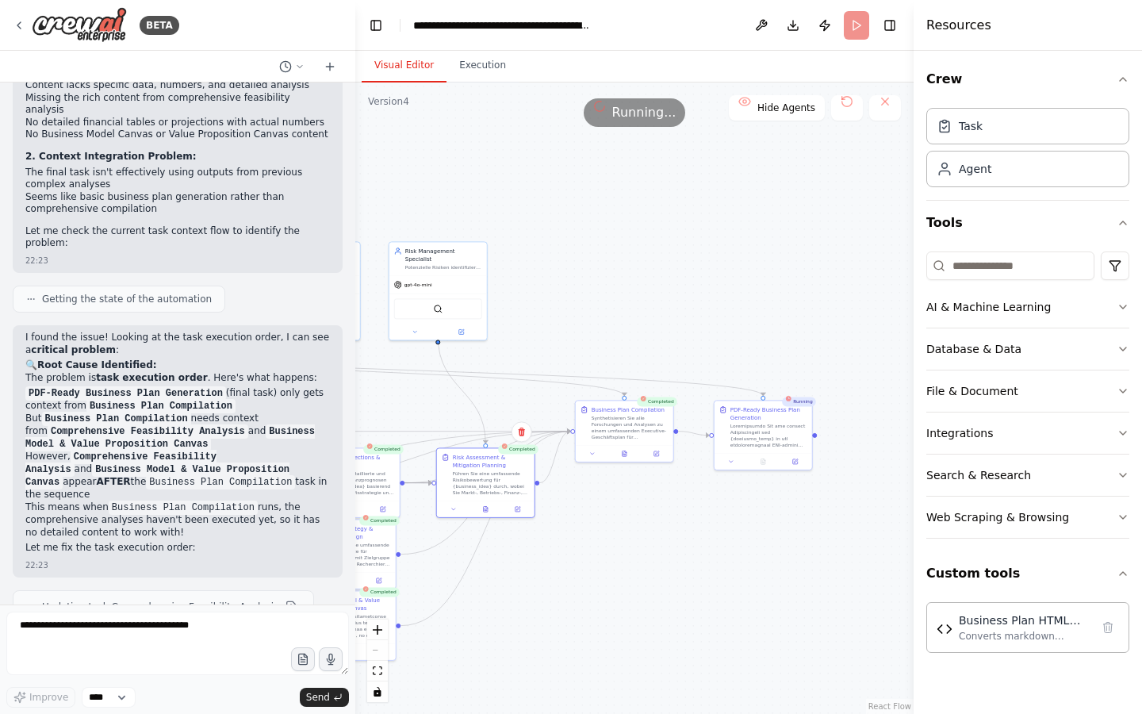
drag, startPoint x: 831, startPoint y: 309, endPoint x: 735, endPoint y: 311, distance: 96.0
click at [735, 311] on div ".deletable-edge-delete-btn { width: 20px; height: 20px; border: 0px solid #ffff…" at bounding box center [634, 398] width 558 height 631
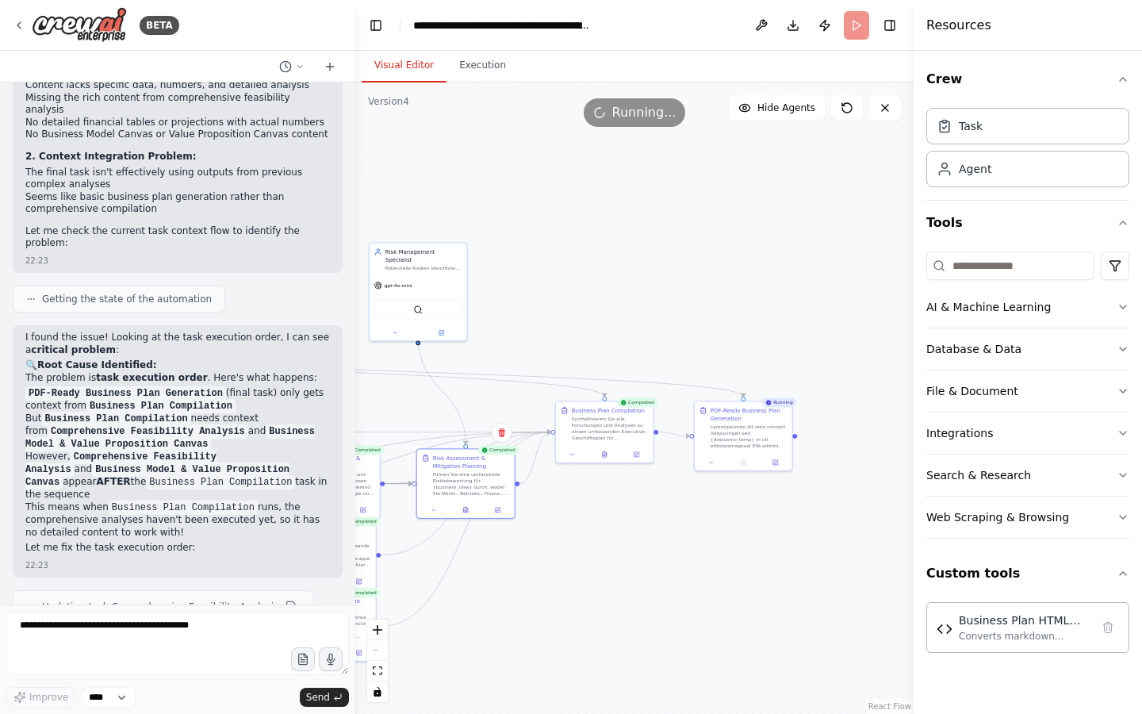
click at [859, 33] on header "**********" at bounding box center [634, 25] width 558 height 51
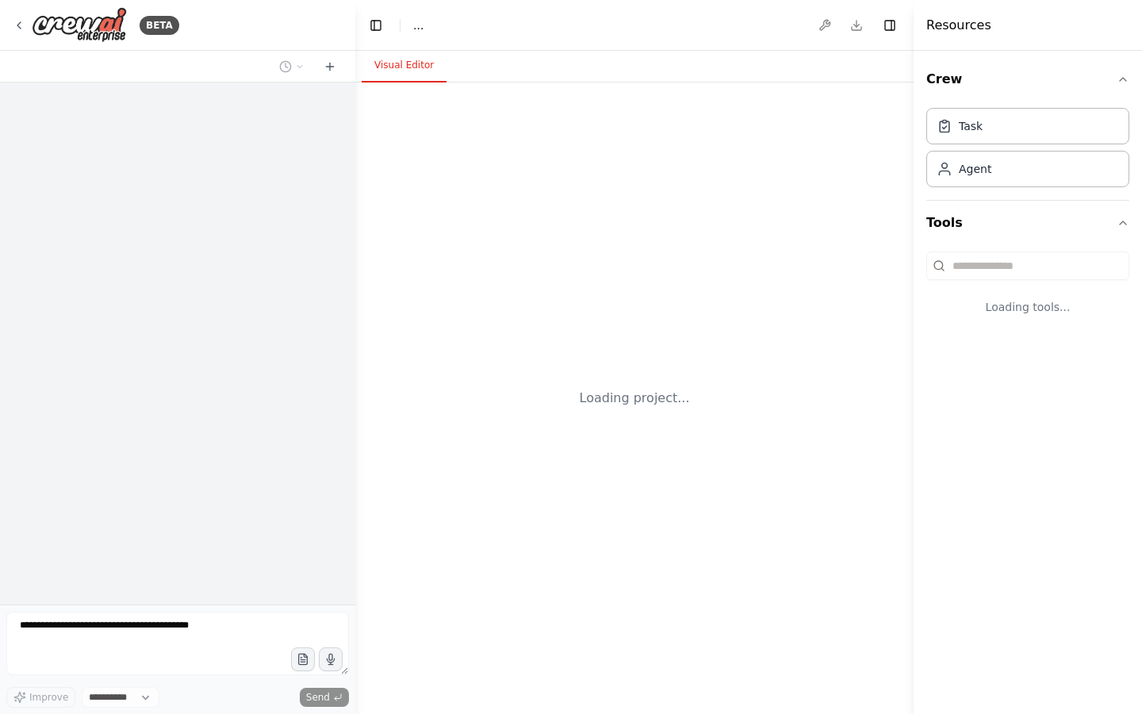
select select "****"
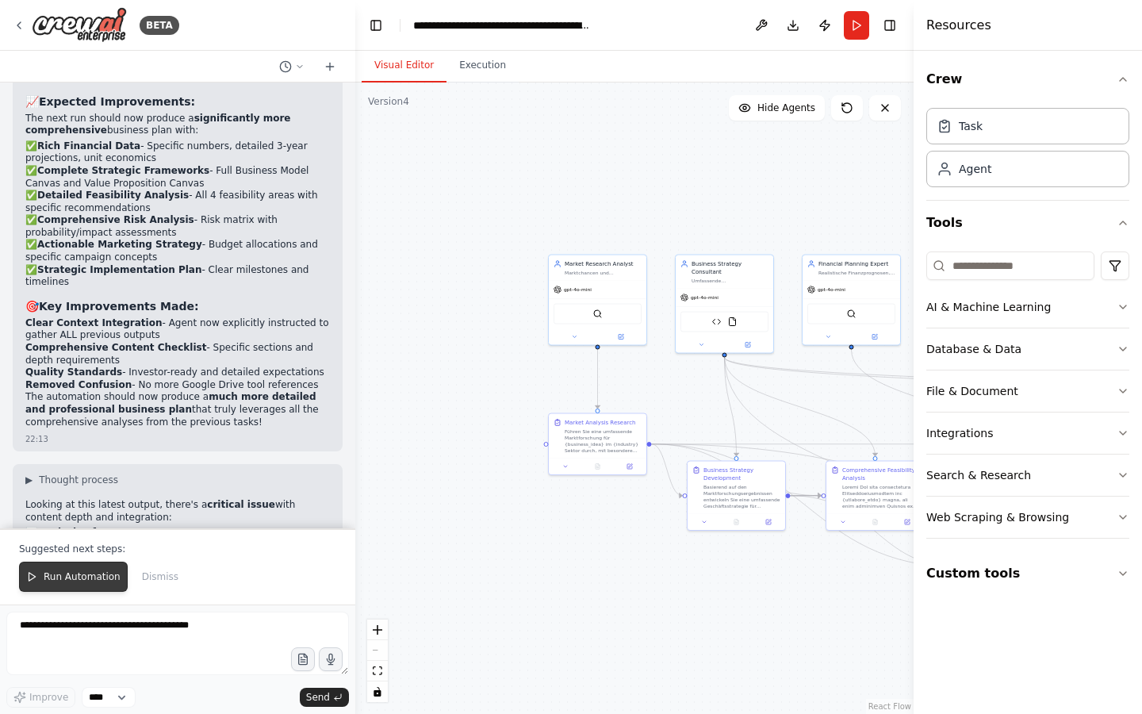
click at [90, 571] on span "Run Automation" at bounding box center [82, 576] width 77 height 13
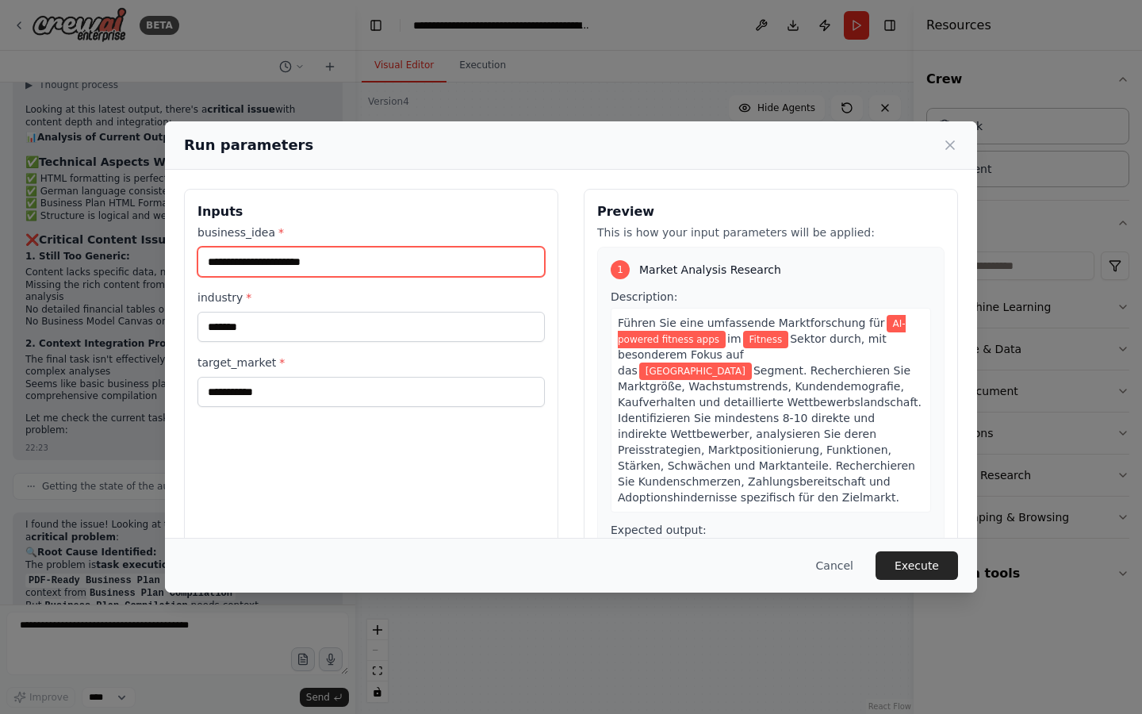
click at [383, 267] on input "**********" at bounding box center [371, 262] width 347 height 30
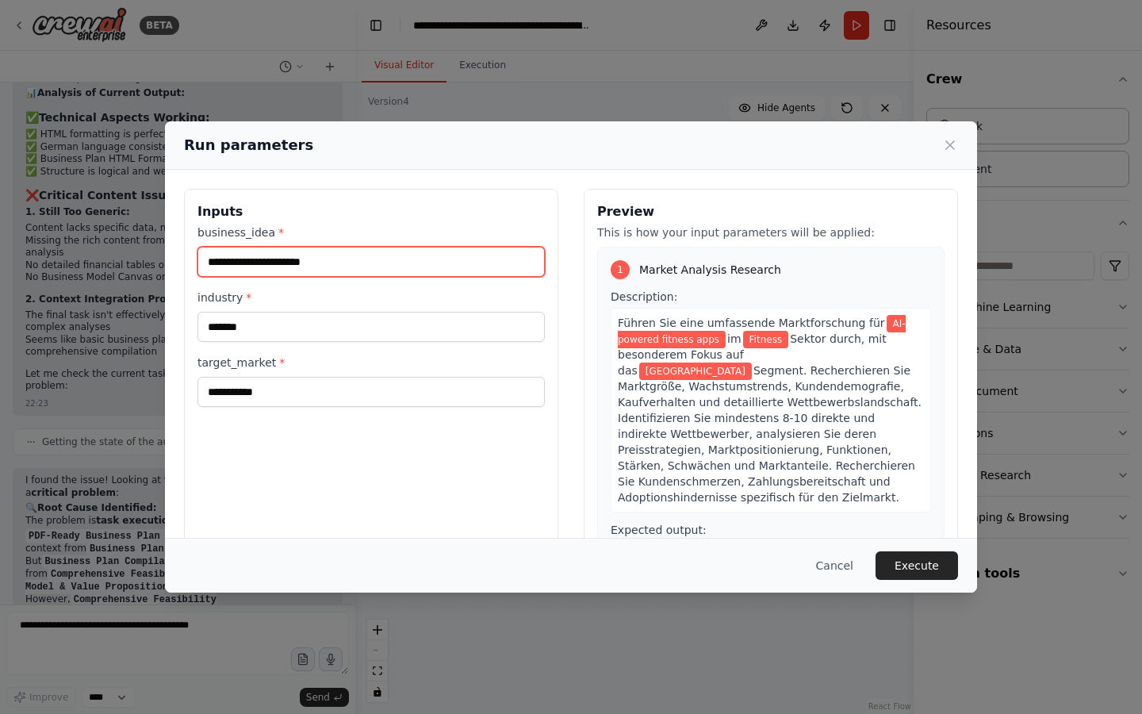
click at [383, 267] on input "**********" at bounding box center [371, 262] width 347 height 30
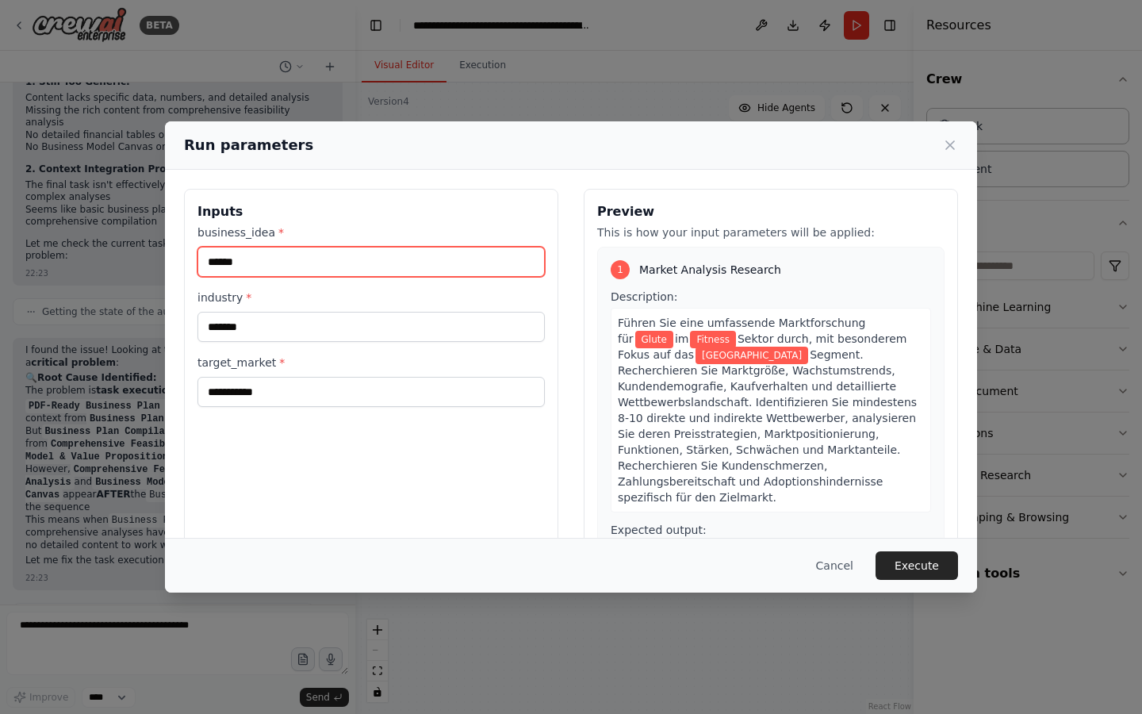
scroll to position [28416, 0]
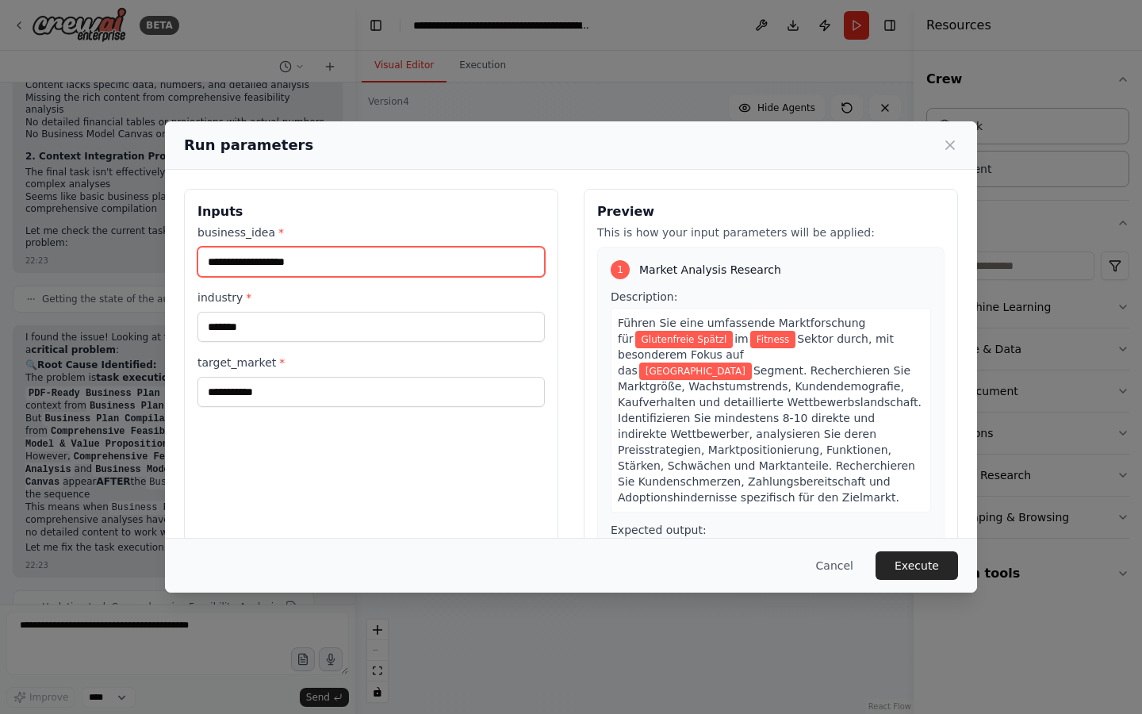
type input "**********"
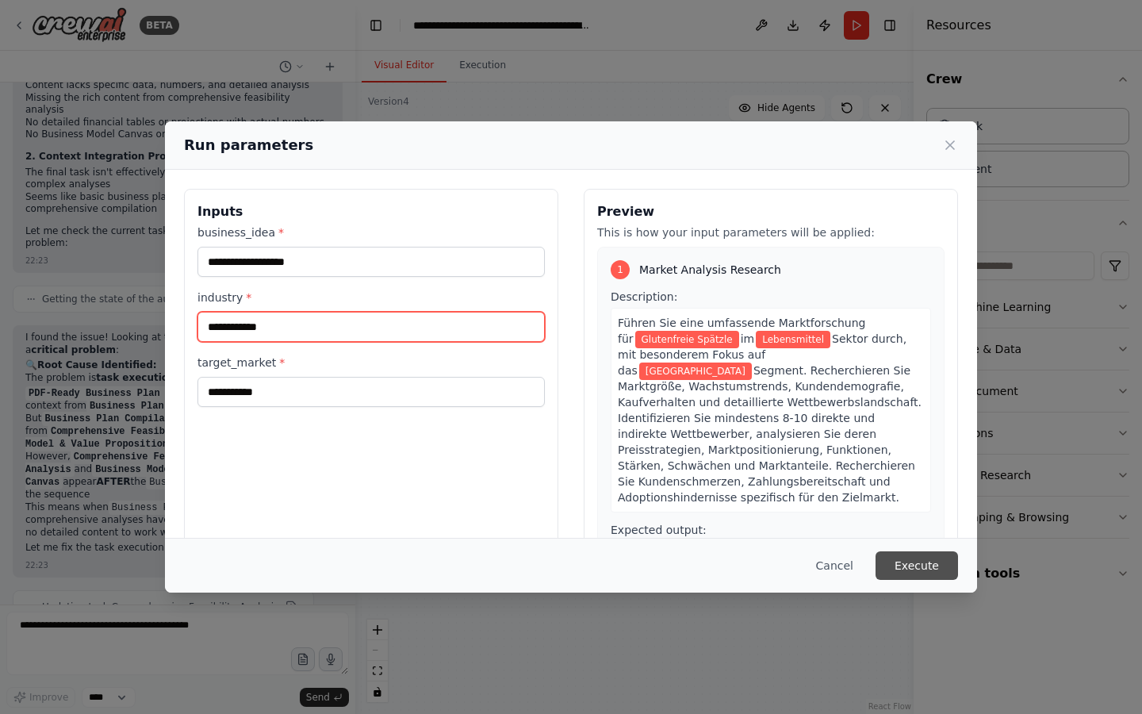
type input "**********"
click at [925, 571] on button "Execute" at bounding box center [917, 565] width 83 height 29
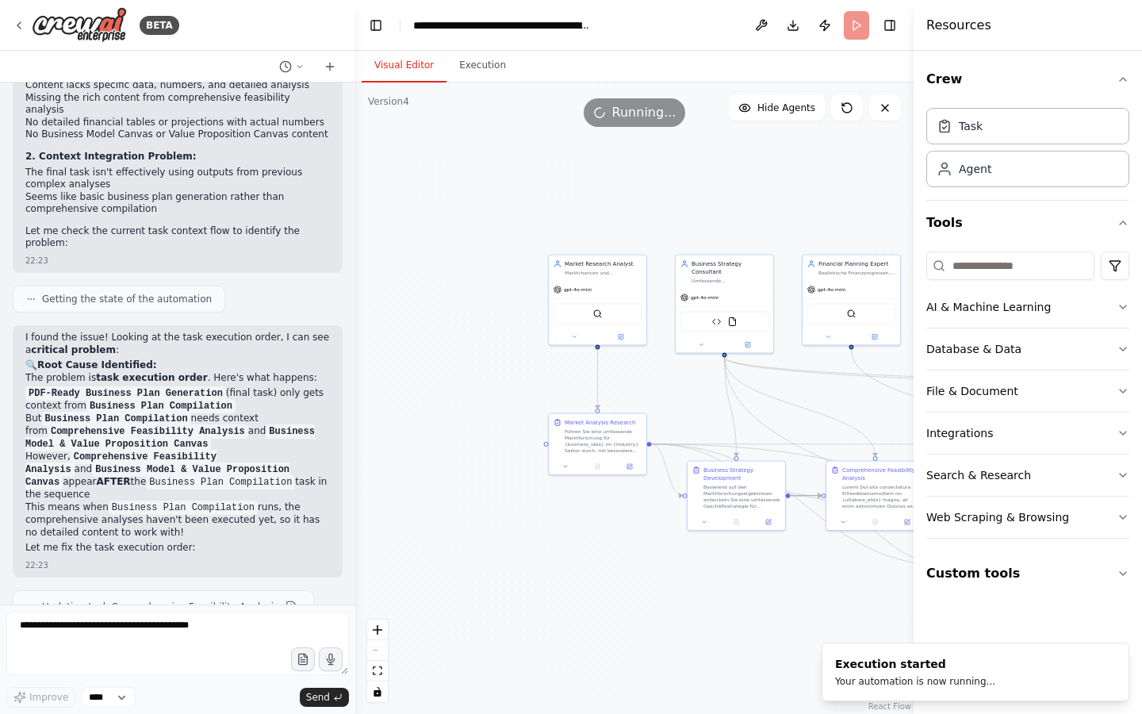
click at [383, 56] on button "Visual Editor" at bounding box center [404, 65] width 85 height 33
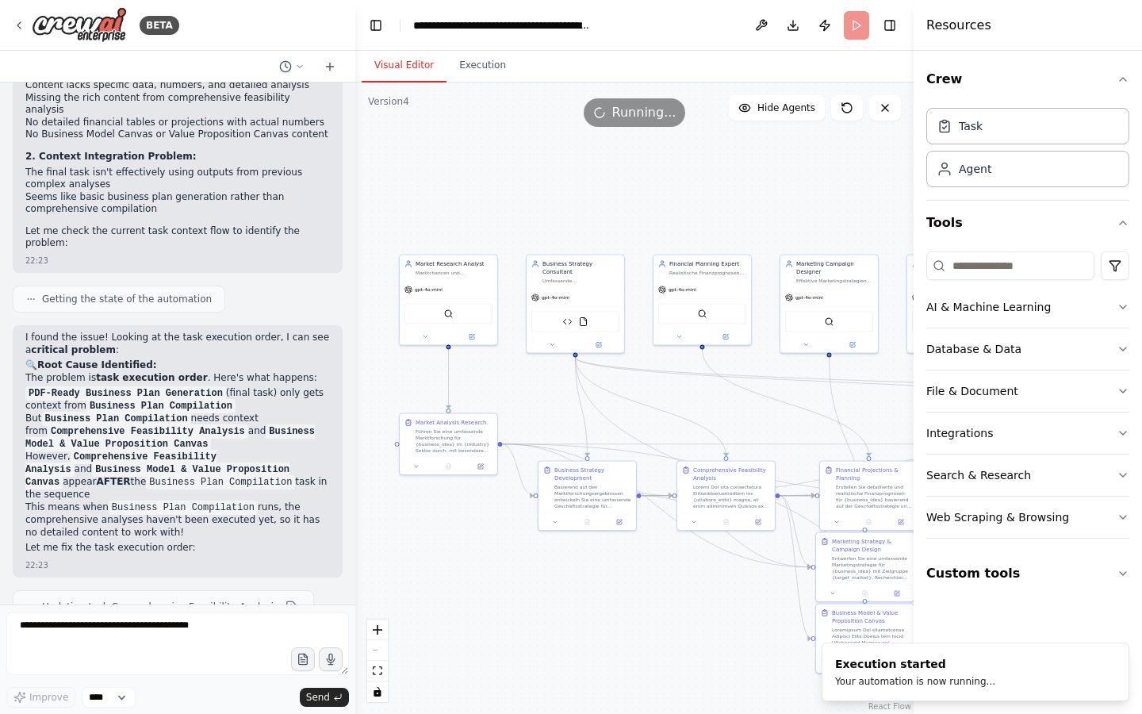
drag, startPoint x: 578, startPoint y: 173, endPoint x: 375, endPoint y: 173, distance: 202.3
click at [375, 173] on div ".deletable-edge-delete-btn { width: 20px; height: 20px; border: 0px solid #ffff…" at bounding box center [634, 398] width 558 height 631
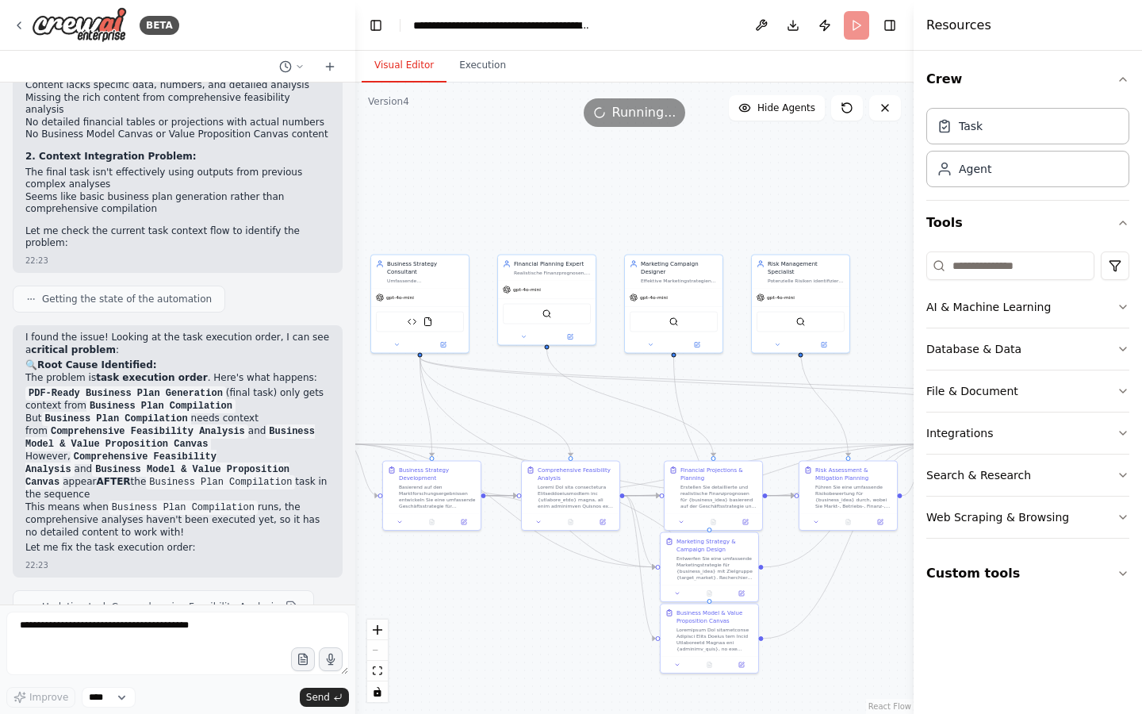
drag, startPoint x: 569, startPoint y: 195, endPoint x: 421, endPoint y: 200, distance: 147.6
click at [421, 200] on div ".deletable-edge-delete-btn { width: 20px; height: 20px; border: 0px solid #ffff…" at bounding box center [634, 398] width 558 height 631
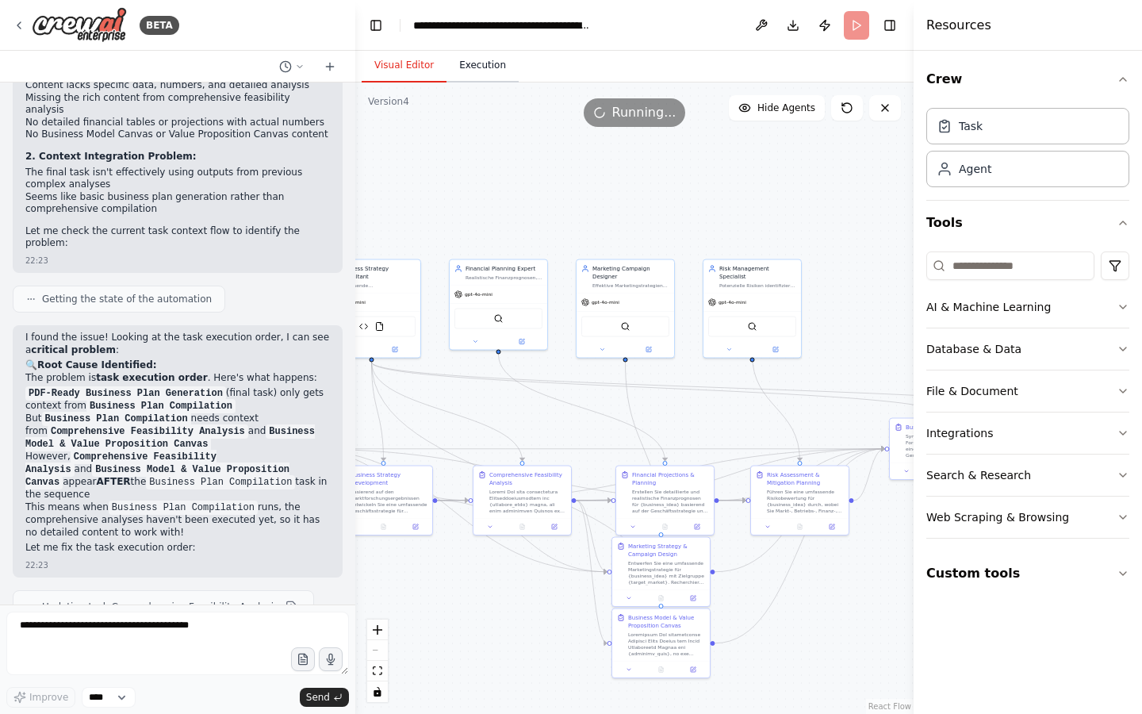
click at [480, 71] on button "Execution" at bounding box center [483, 65] width 72 height 33
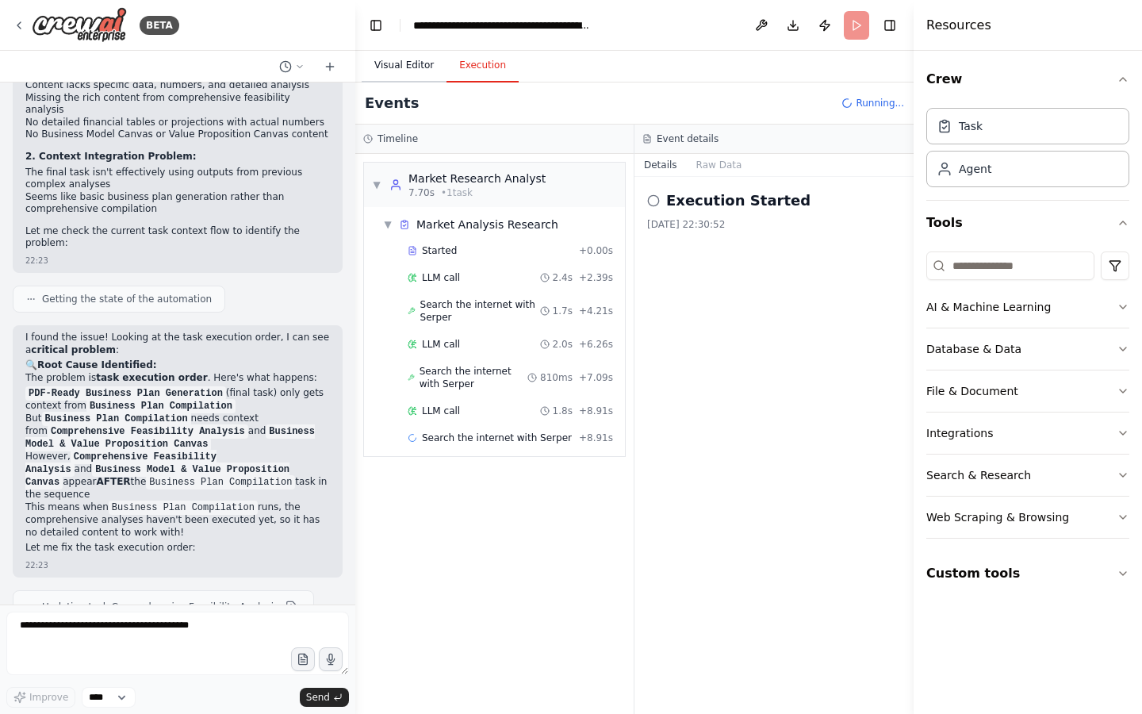
click at [428, 67] on button "Visual Editor" at bounding box center [404, 65] width 85 height 33
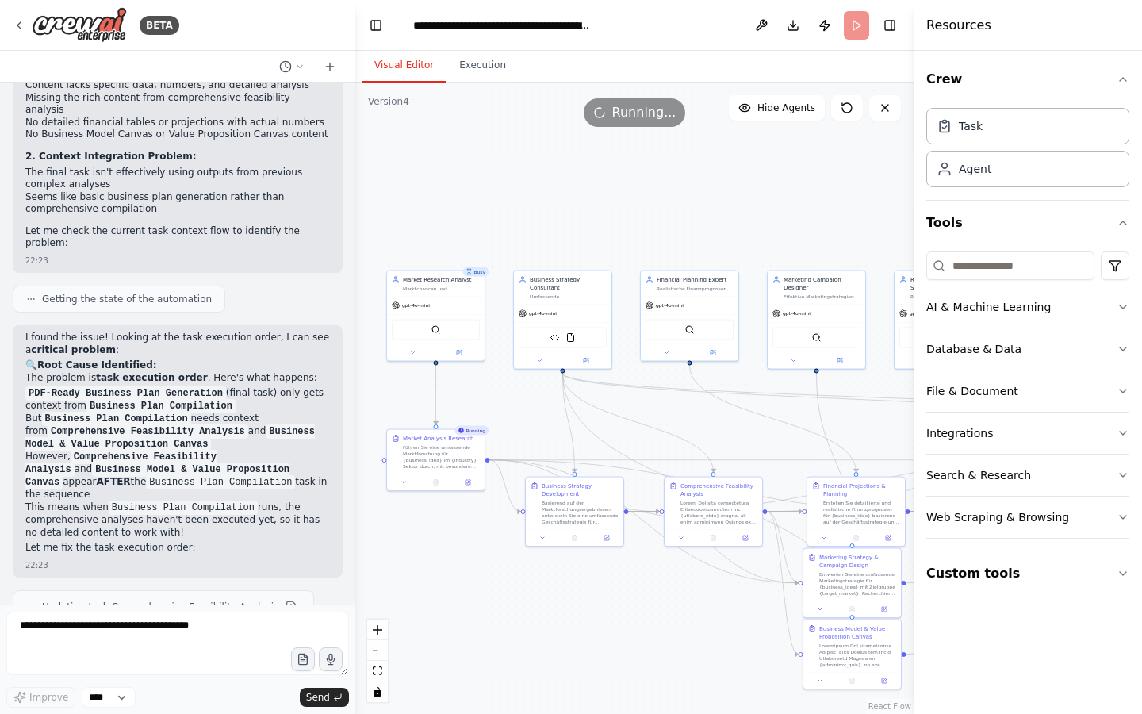
drag, startPoint x: 531, startPoint y: 190, endPoint x: 711, endPoint y: 202, distance: 179.7
click at [711, 202] on div ".deletable-edge-delete-btn { width: 20px; height: 20px; border: 0px solid #ffff…" at bounding box center [634, 398] width 558 height 631
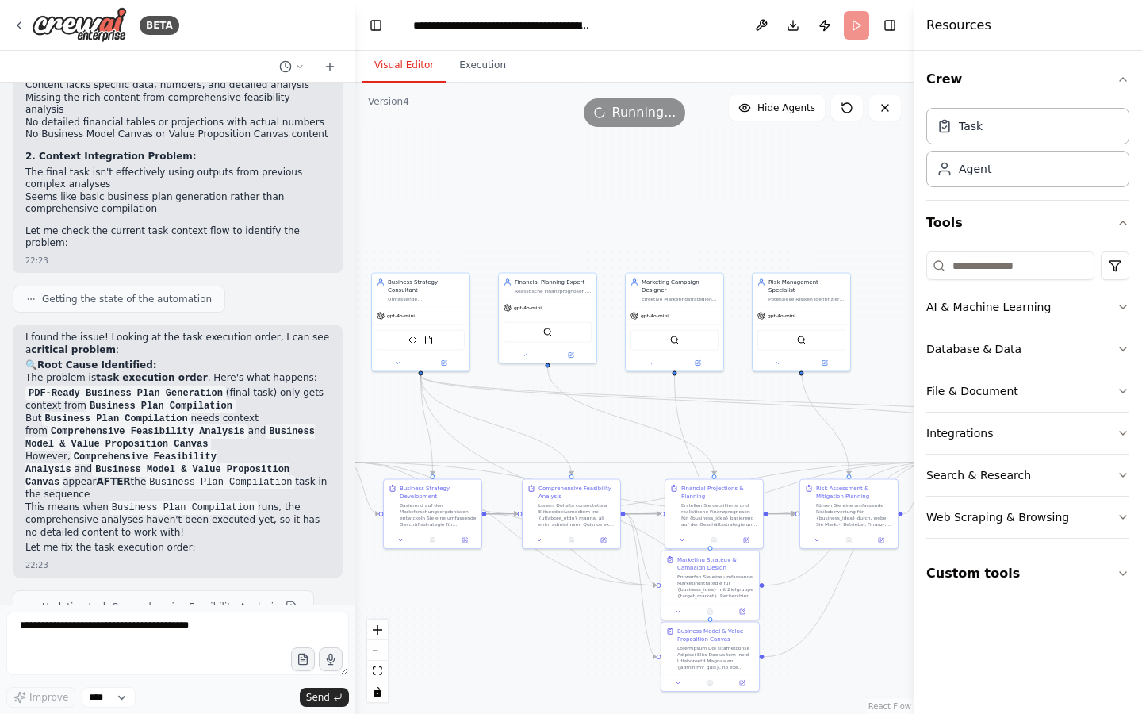
drag, startPoint x: 711, startPoint y: 202, endPoint x: 576, endPoint y: 202, distance: 134.9
click at [576, 202] on div ".deletable-edge-delete-btn { width: 20px; height: 20px; border: 0px solid #ffff…" at bounding box center [634, 398] width 558 height 631
drag, startPoint x: 691, startPoint y: 503, endPoint x: 677, endPoint y: 466, distance: 39.9
click at [677, 466] on div "Erstellen Sie detaillierte und realistische Finanzprognosen für {business_idea}…" at bounding box center [699, 473] width 77 height 25
drag, startPoint x: 579, startPoint y: 530, endPoint x: 579, endPoint y: 490, distance: 39.7
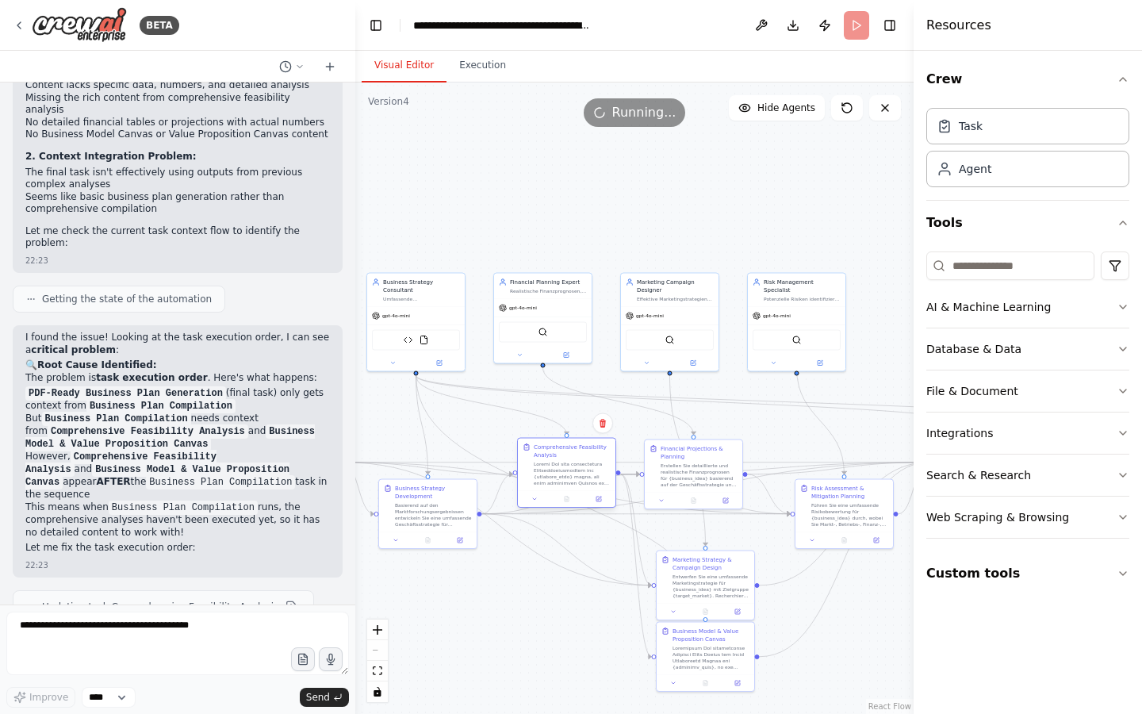
click at [579, 491] on div at bounding box center [567, 499] width 98 height 17
drag, startPoint x: 461, startPoint y: 524, endPoint x: 460, endPoint y: 483, distance: 40.5
click at [460, 483] on div "Basierend auf den Marktforschungsergebnissen entwickeln Sie eine umfassende Ges…" at bounding box center [429, 473] width 77 height 25
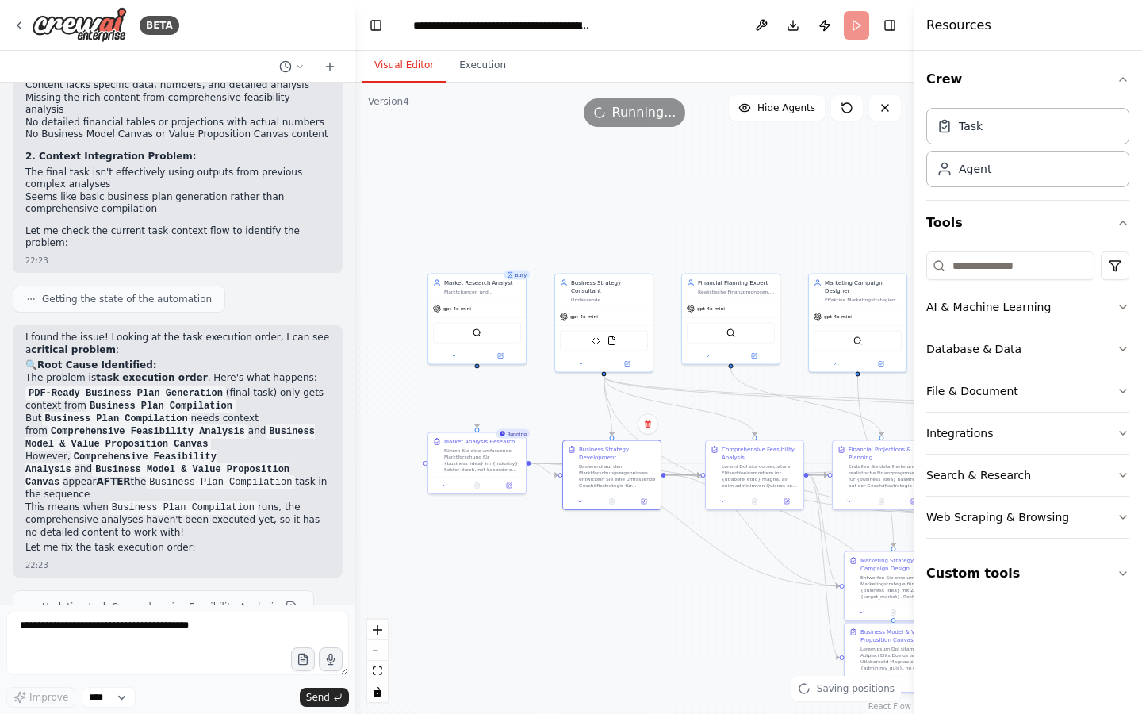
drag, startPoint x: 456, startPoint y: 570, endPoint x: 644, endPoint y: 571, distance: 188.0
click at [644, 571] on div ".deletable-edge-delete-btn { width: 20px; height: 20px; border: 0px solid #ffff…" at bounding box center [634, 398] width 558 height 631
drag, startPoint x: 501, startPoint y: 468, endPoint x: 501, endPoint y: 478, distance: 9.5
click at [501, 478] on div "Führen Sie eine umfassende Marktforschung für {business_idea} im {industry} Sek…" at bounding box center [482, 466] width 77 height 25
click at [480, 491] on icon at bounding box center [477, 492] width 6 height 6
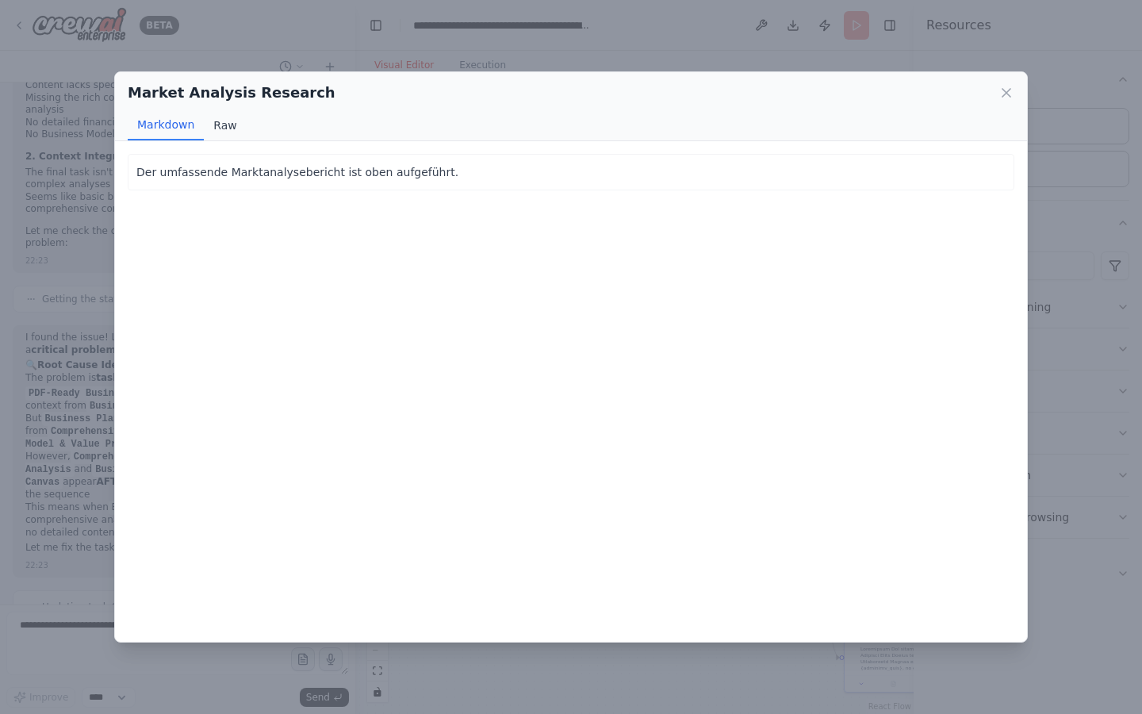
click at [231, 122] on button "Raw" at bounding box center [225, 125] width 42 height 30
click at [178, 122] on button "Markdown" at bounding box center [166, 125] width 76 height 30
click at [1005, 83] on div "Market Analysis Research" at bounding box center [571, 93] width 887 height 22
click at [1005, 90] on icon at bounding box center [1007, 93] width 16 height 16
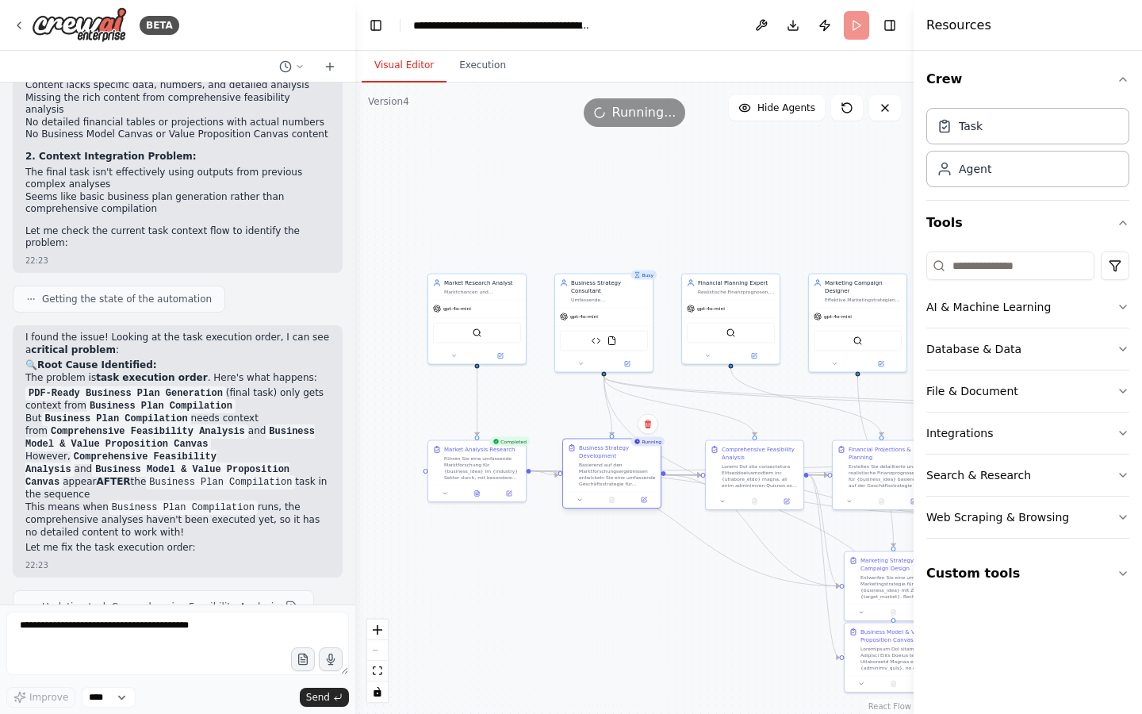
click at [626, 474] on div "Basierend auf den Marktforschungsergebnissen entwickeln Sie eine umfassende Ges…" at bounding box center [617, 474] width 77 height 25
click at [745, 474] on div at bounding box center [752, 474] width 77 height 25
click at [693, 600] on div ".deletable-edge-delete-btn { width: 20px; height: 20px; border: 0px solid #ffff…" at bounding box center [634, 398] width 558 height 631
click at [888, 33] on button "Toggle Right Sidebar" at bounding box center [890, 25] width 22 height 22
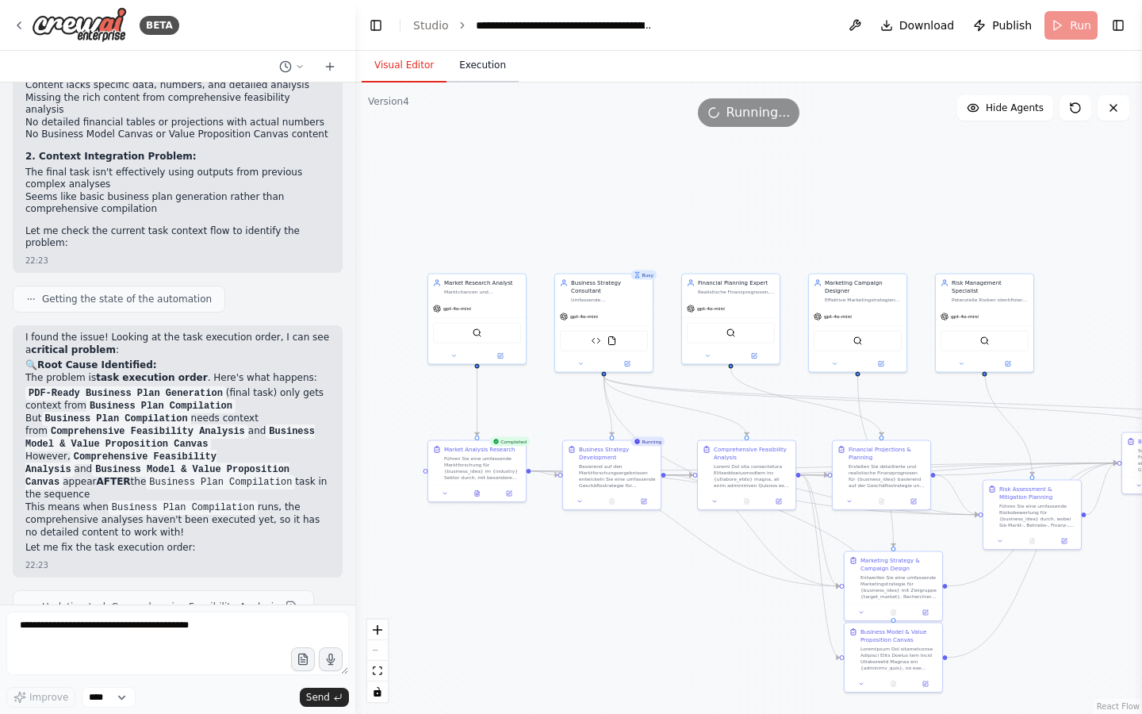
click at [502, 76] on button "Execution" at bounding box center [483, 65] width 72 height 33
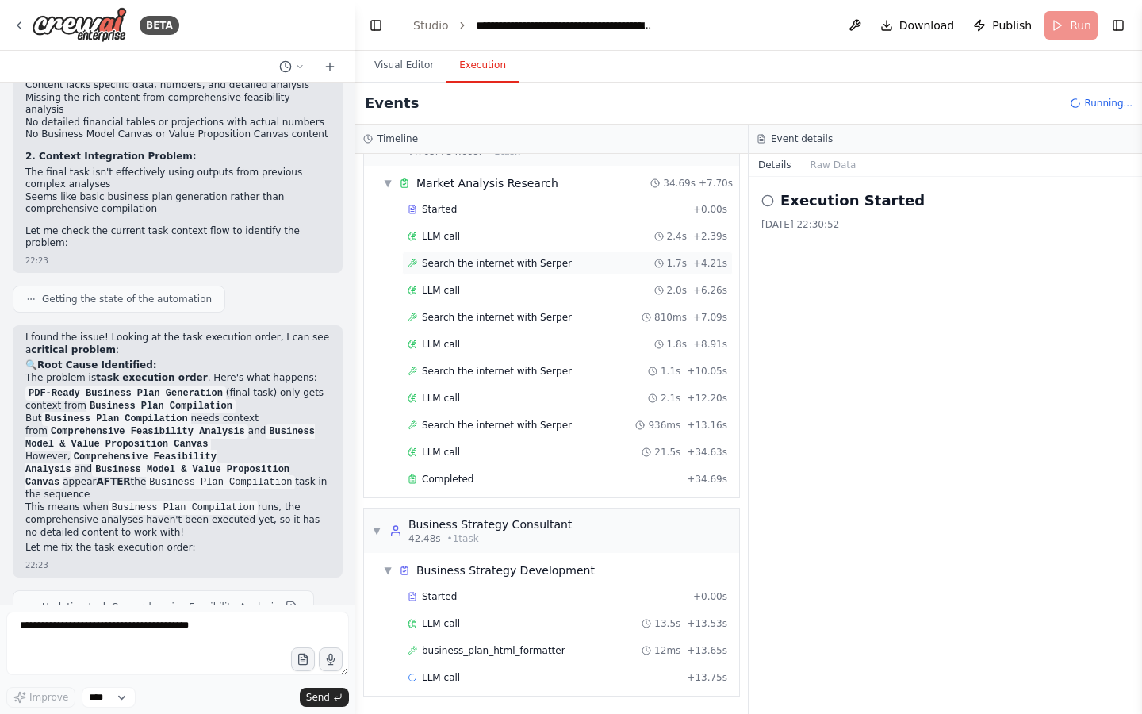
scroll to position [0, 0]
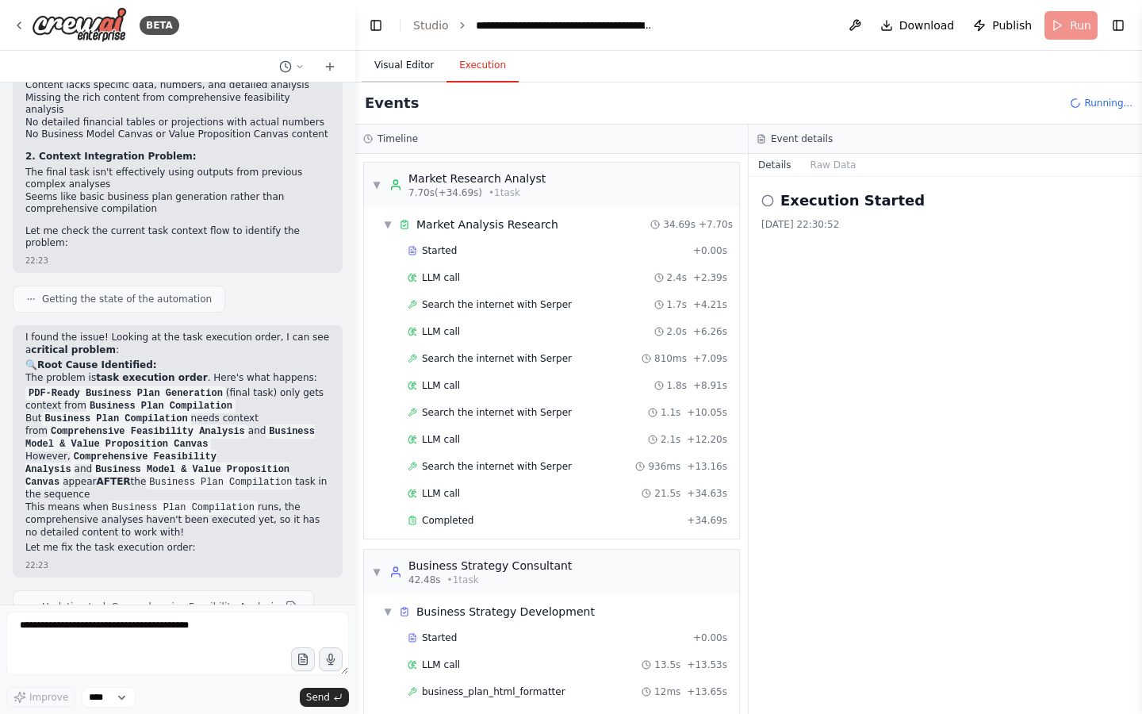
click at [381, 55] on button "Visual Editor" at bounding box center [404, 65] width 85 height 33
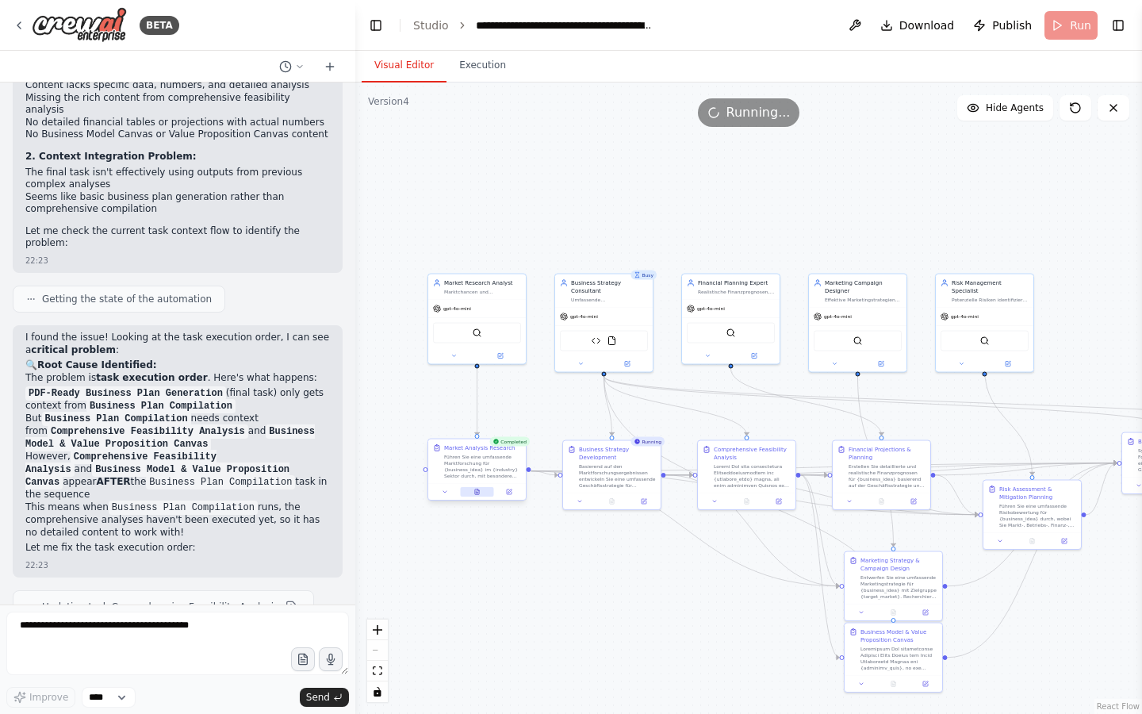
click at [478, 495] on button at bounding box center [476, 492] width 33 height 10
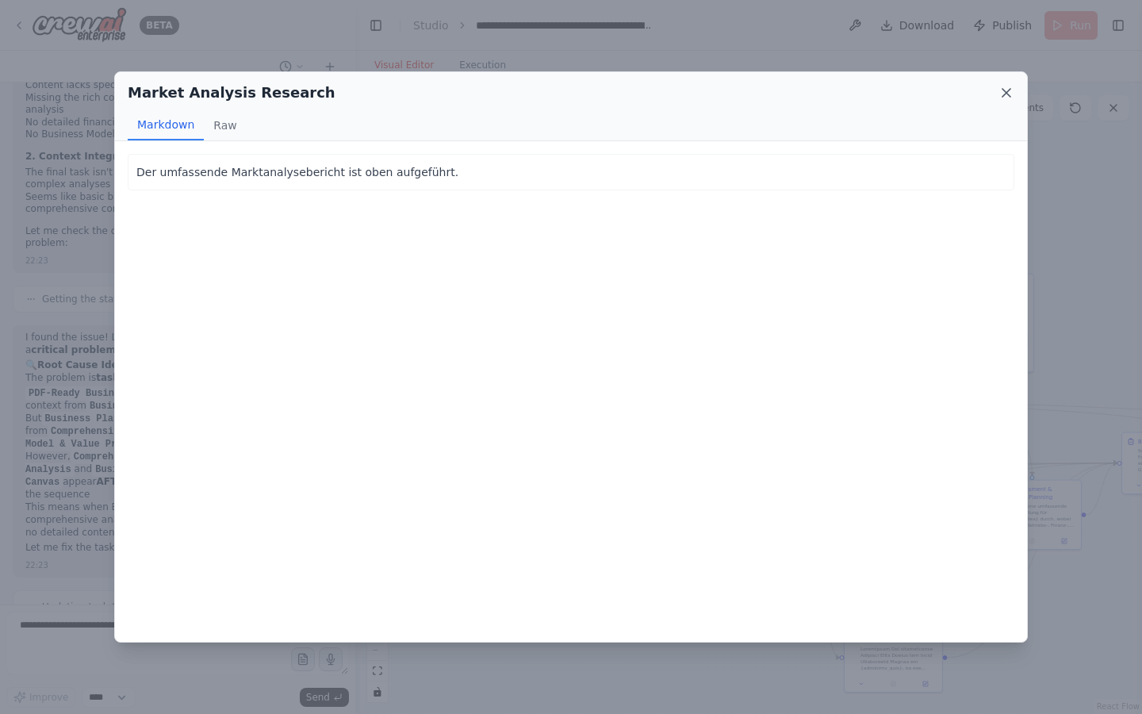
click at [1011, 89] on icon at bounding box center [1007, 93] width 8 height 8
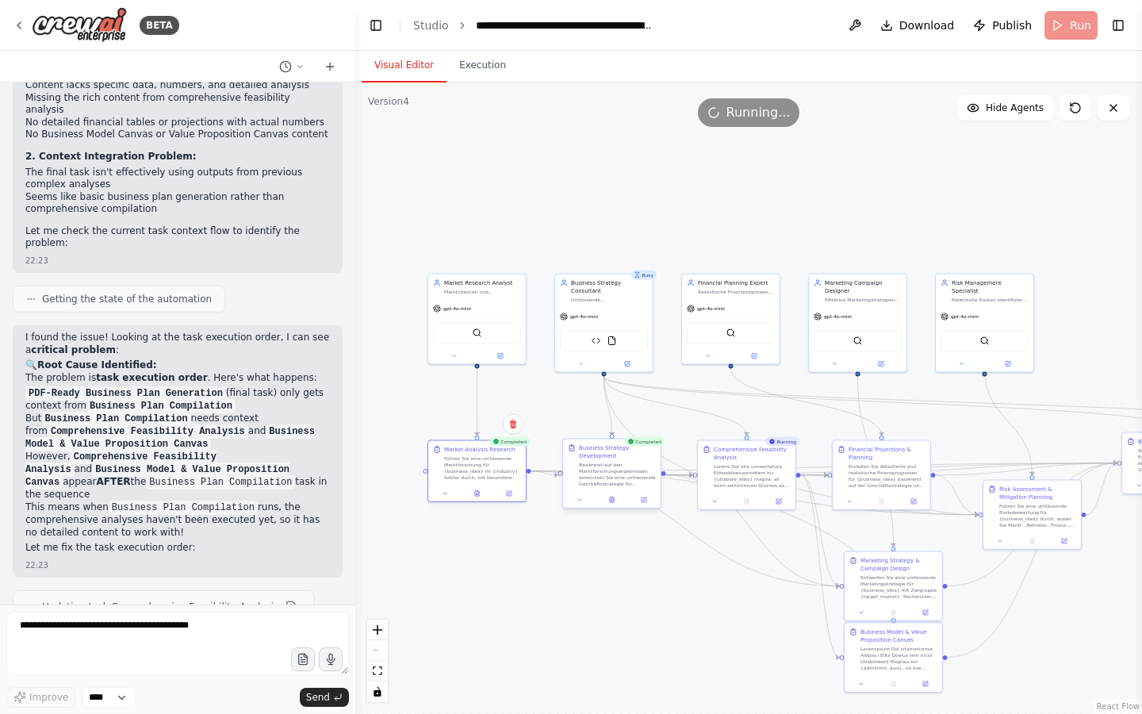
click at [611, 505] on div at bounding box center [612, 500] width 98 height 17
click at [610, 497] on icon at bounding box center [612, 500] width 6 height 6
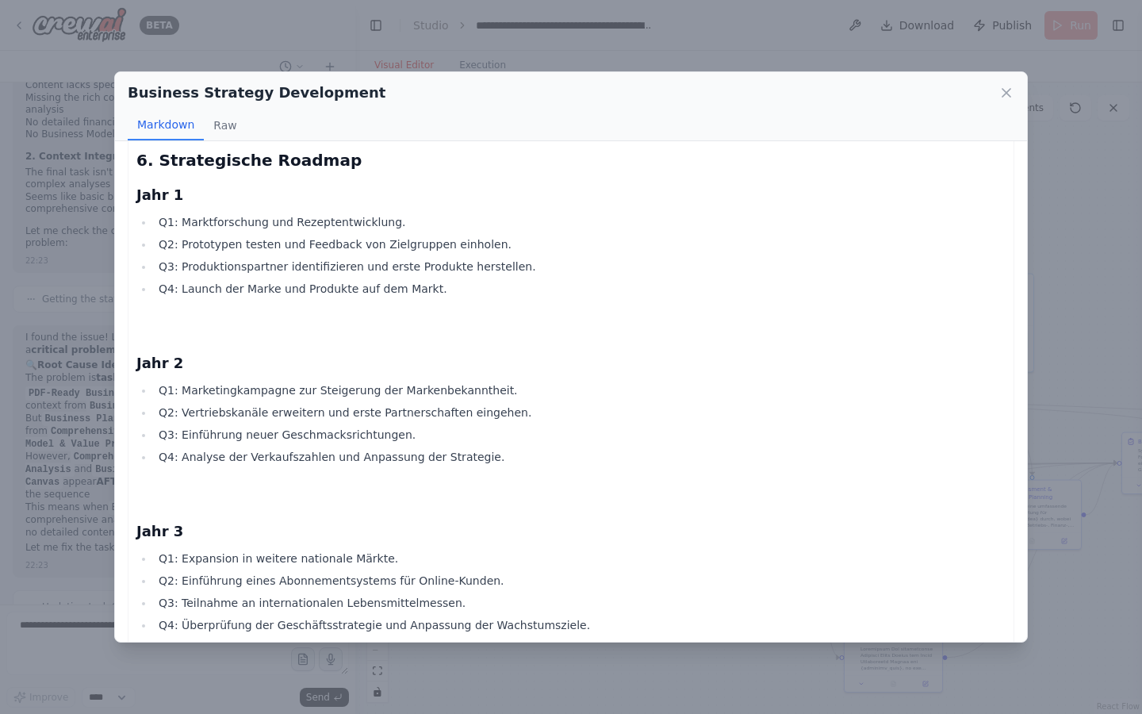
scroll to position [5628, 0]
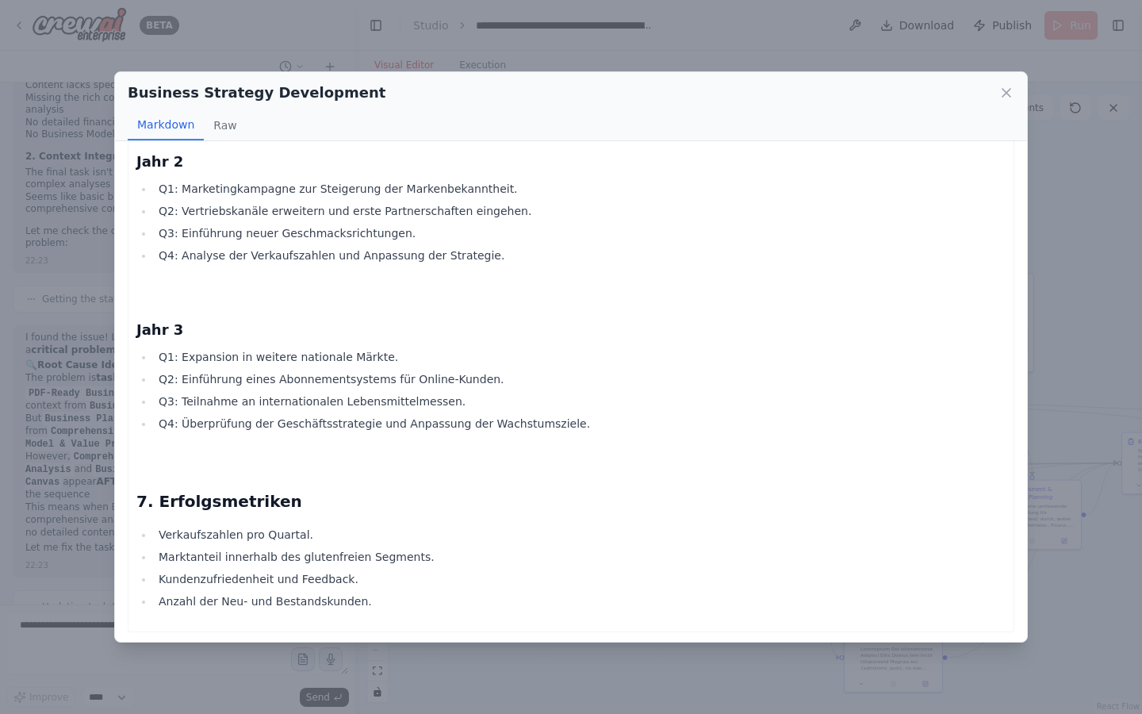
click at [405, 647] on div "Business Strategy Development Markdown Raw Business Plan Geschäftsstrategie für…" at bounding box center [571, 357] width 1142 height 714
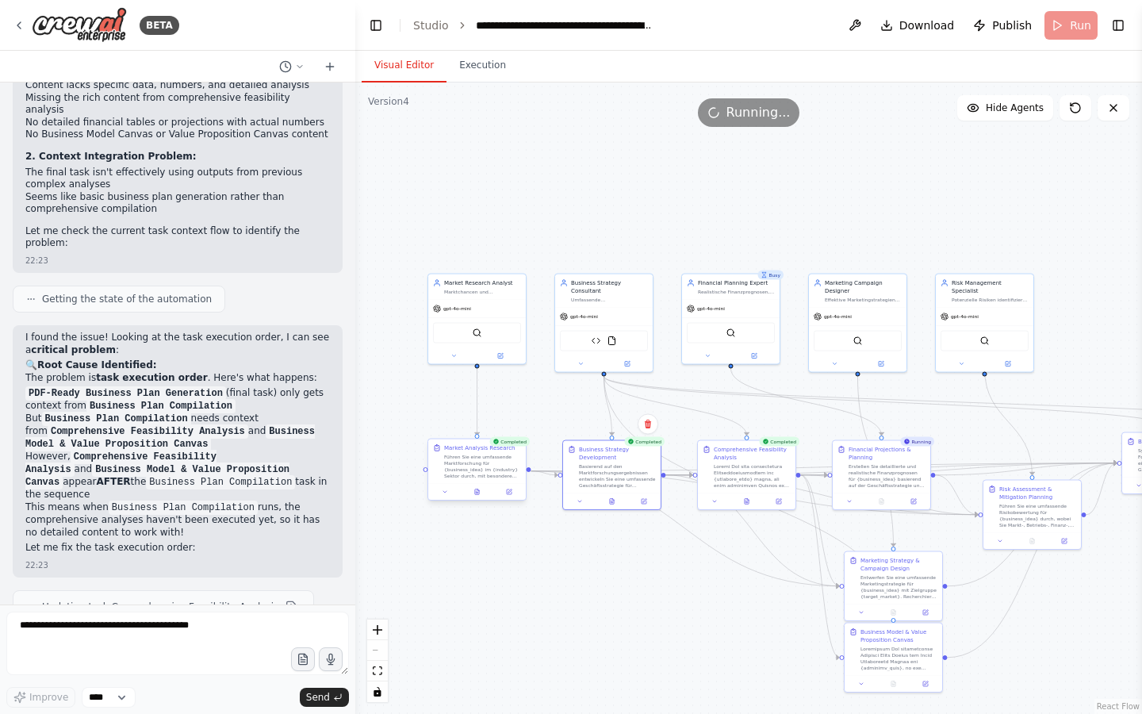
click at [477, 500] on div "Market Analysis Research Führen Sie eine umfassende Marktforschung für {busines…" at bounding box center [477, 470] width 99 height 63
click at [480, 493] on icon at bounding box center [477, 492] width 6 height 6
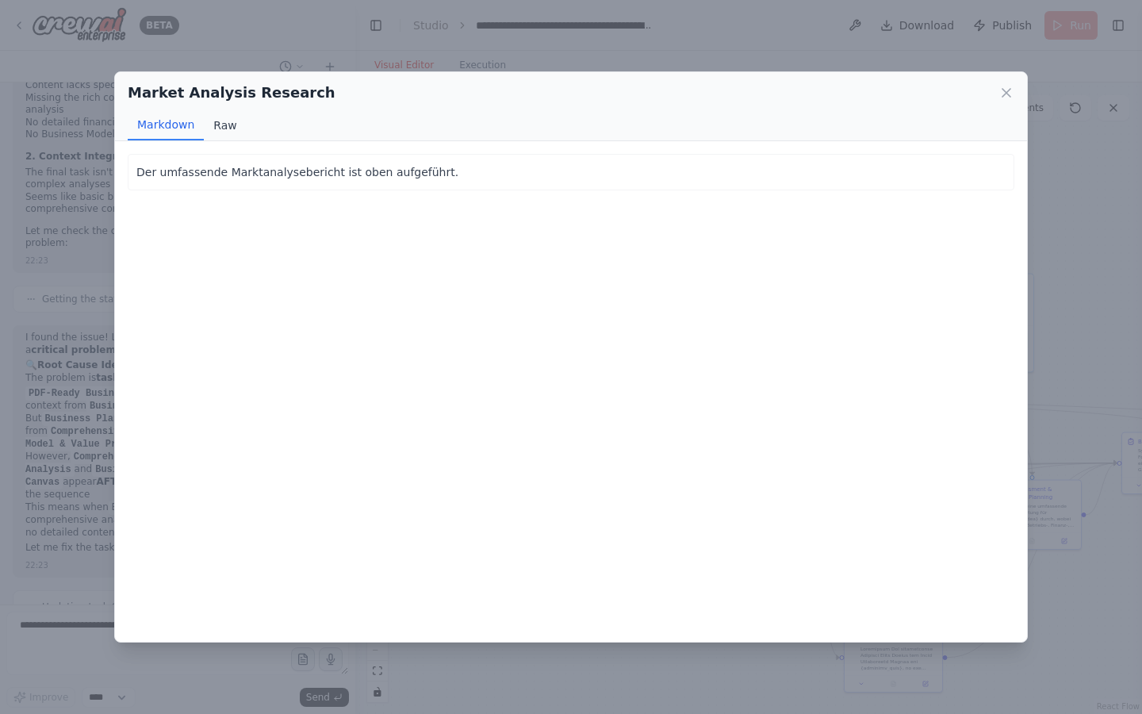
click at [219, 114] on button "Raw" at bounding box center [225, 125] width 42 height 30
click at [182, 126] on button "Markdown" at bounding box center [166, 125] width 76 height 30
click at [1010, 84] on div "Market Analysis Research" at bounding box center [571, 93] width 887 height 22
click at [1010, 93] on icon at bounding box center [1007, 93] width 16 height 16
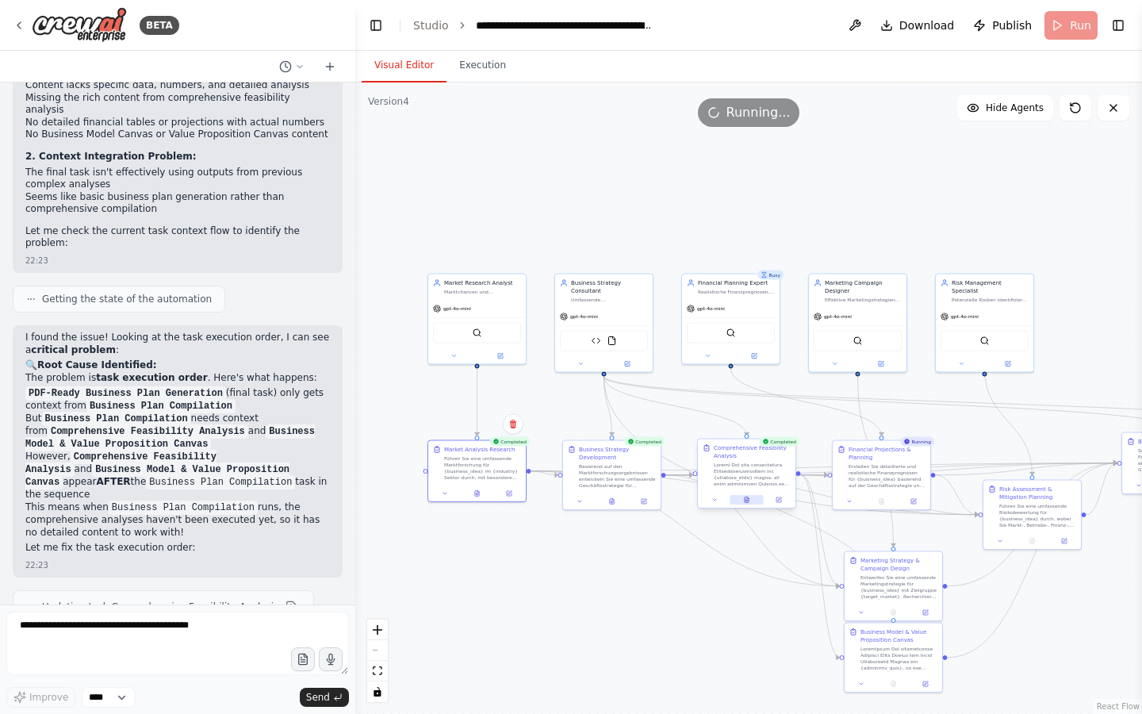
click at [750, 500] on button at bounding box center [746, 500] width 33 height 10
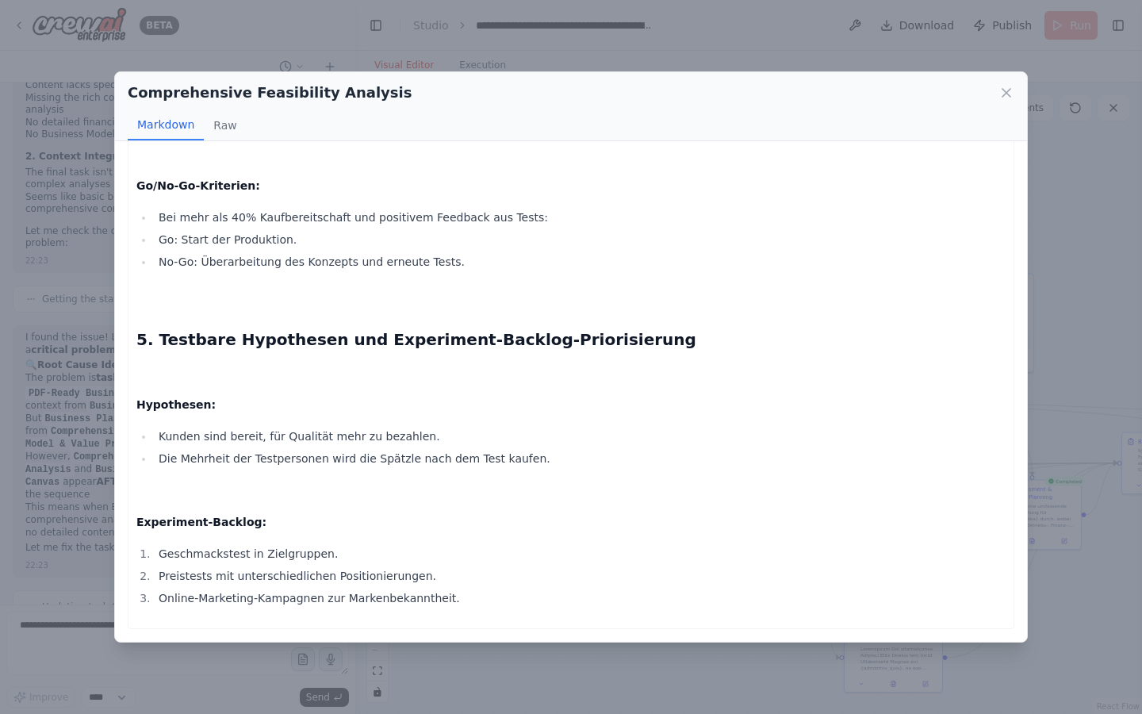
scroll to position [8671, 0]
click at [1006, 89] on icon at bounding box center [1007, 93] width 16 height 16
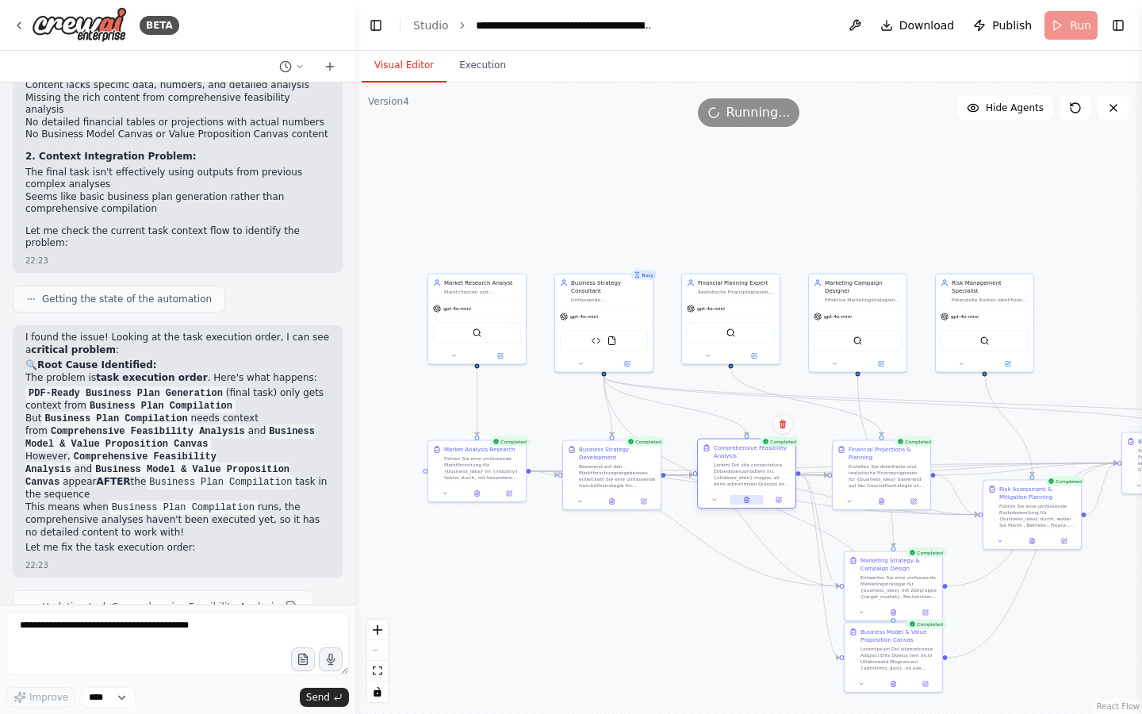
click at [750, 498] on button at bounding box center [746, 500] width 33 height 10
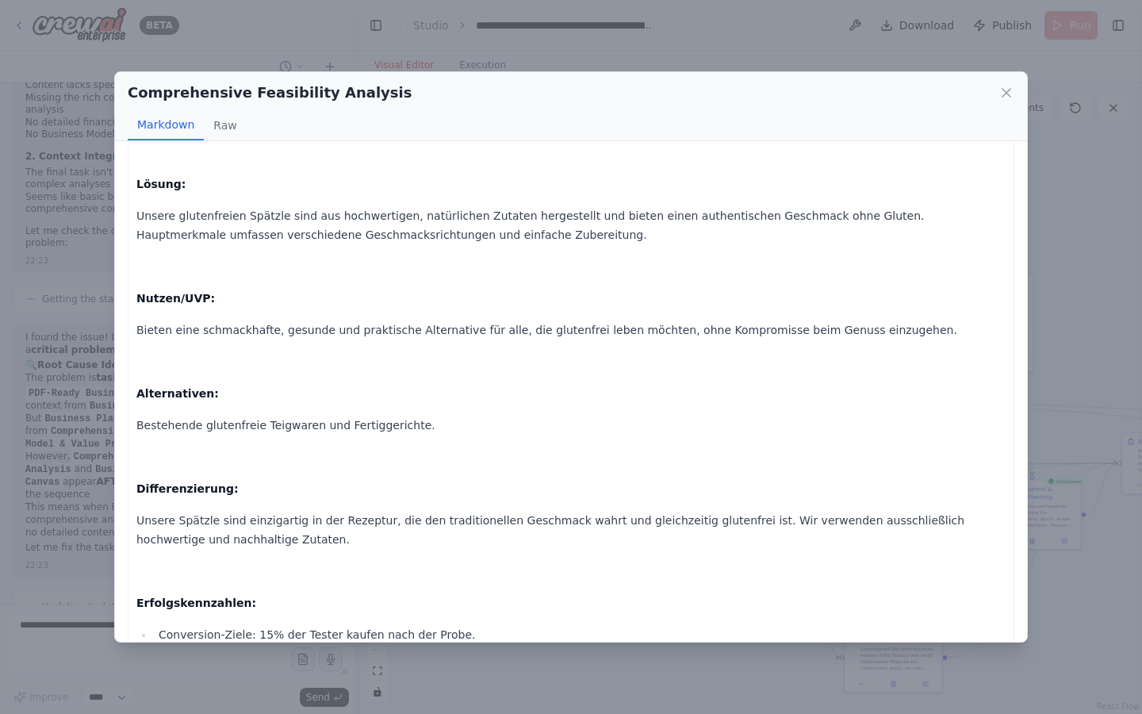
scroll to position [5441, 0]
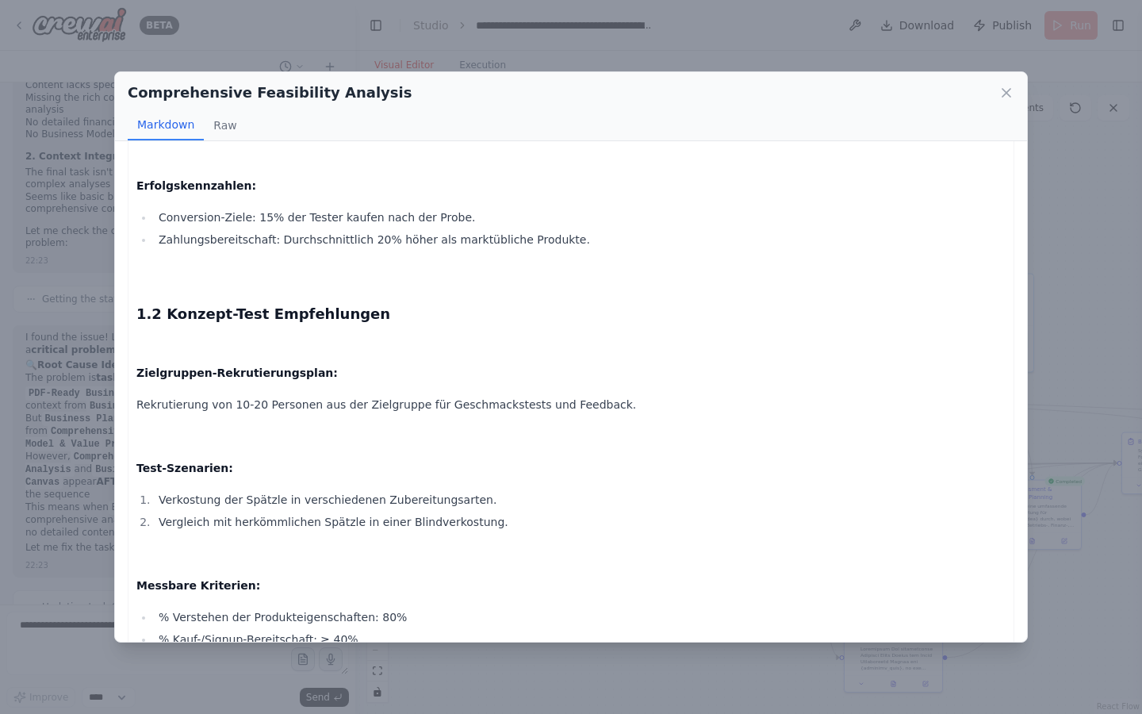
click at [997, 98] on div "Comprehensive Feasibility Analysis" at bounding box center [571, 93] width 887 height 22
click at [1003, 96] on icon at bounding box center [1007, 93] width 8 height 8
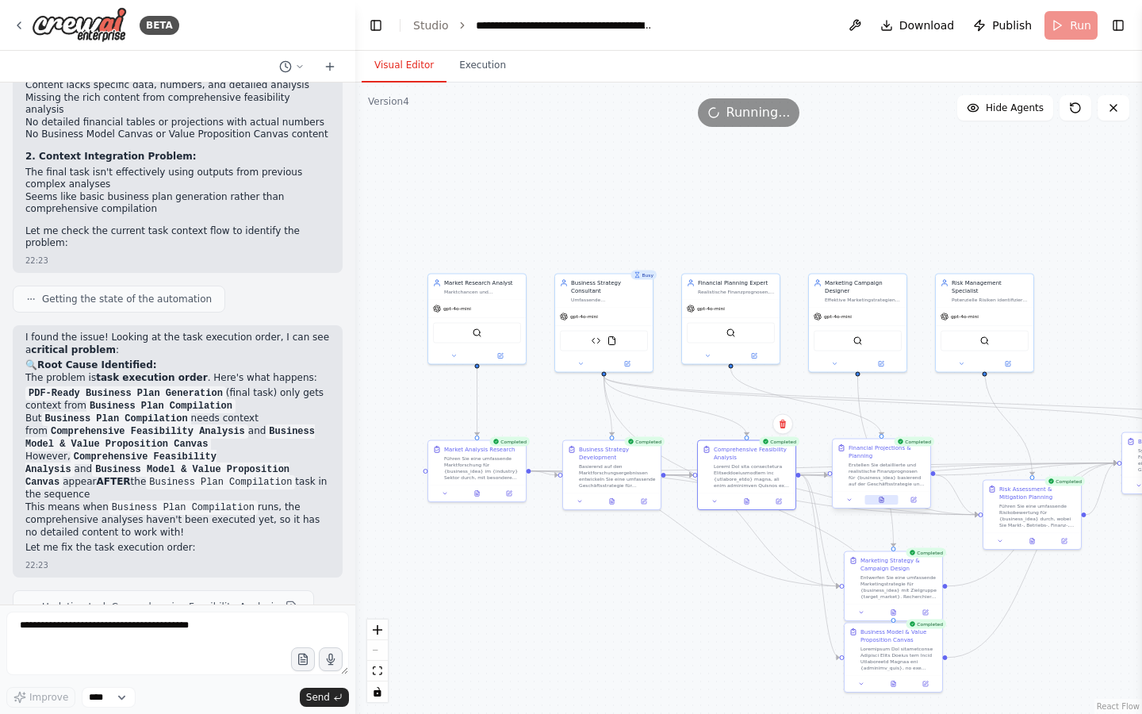
click at [885, 497] on icon at bounding box center [882, 500] width 6 height 6
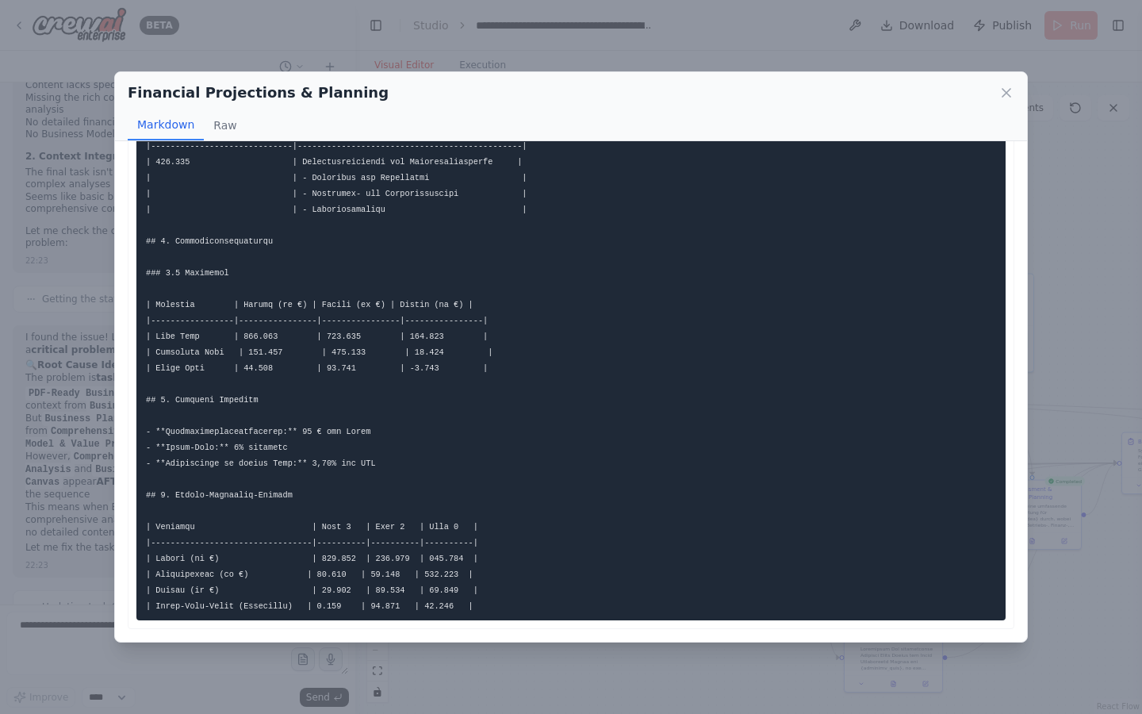
scroll to position [0, 0]
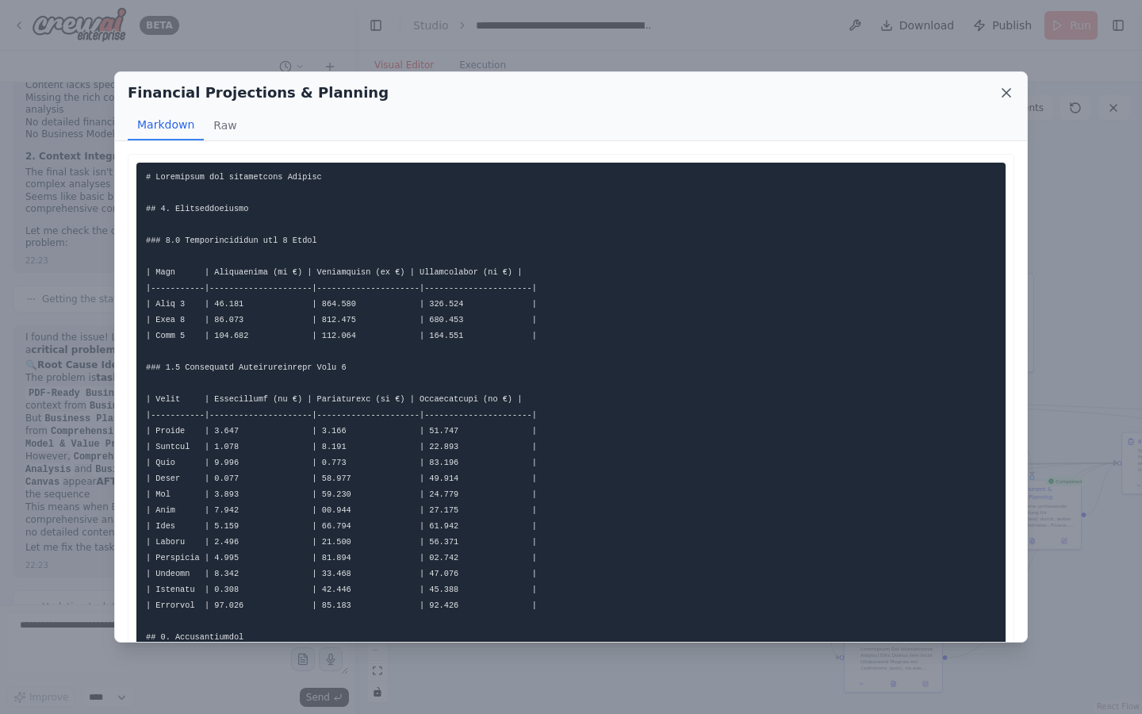
click at [1004, 92] on icon at bounding box center [1007, 93] width 16 height 16
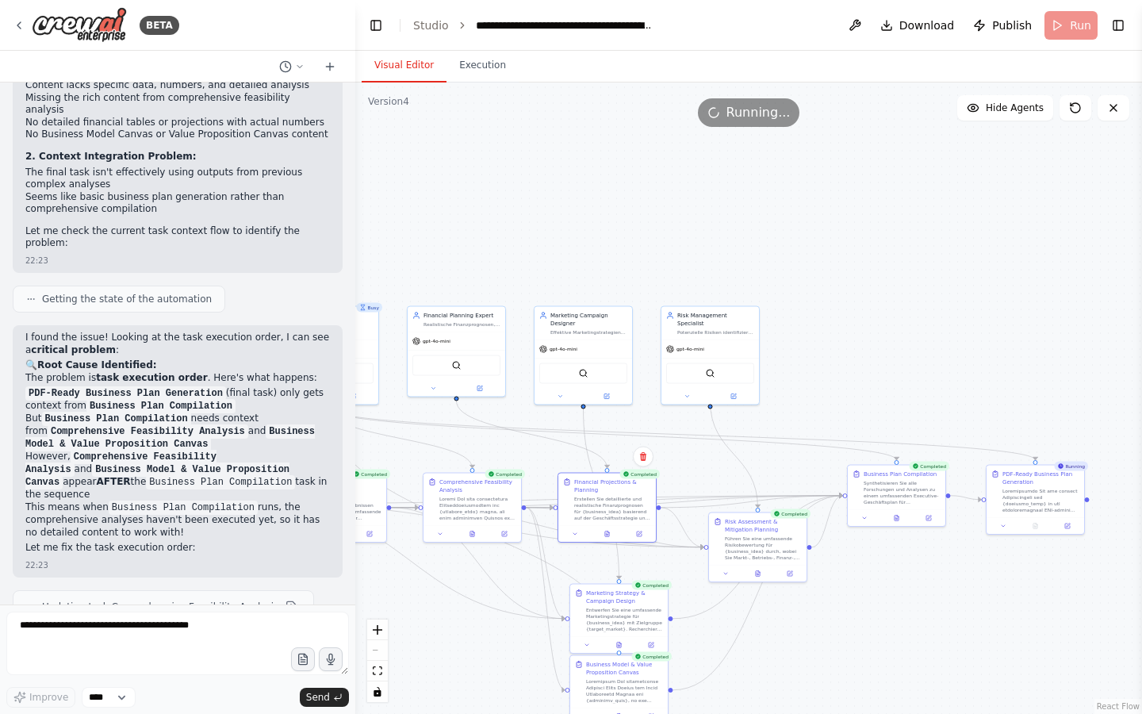
drag, startPoint x: 869, startPoint y: 202, endPoint x: 594, endPoint y: 235, distance: 277.2
click at [594, 235] on div ".deletable-edge-delete-btn { width: 20px; height: 20px; border: 0px solid #ffff…" at bounding box center [748, 398] width 787 height 631
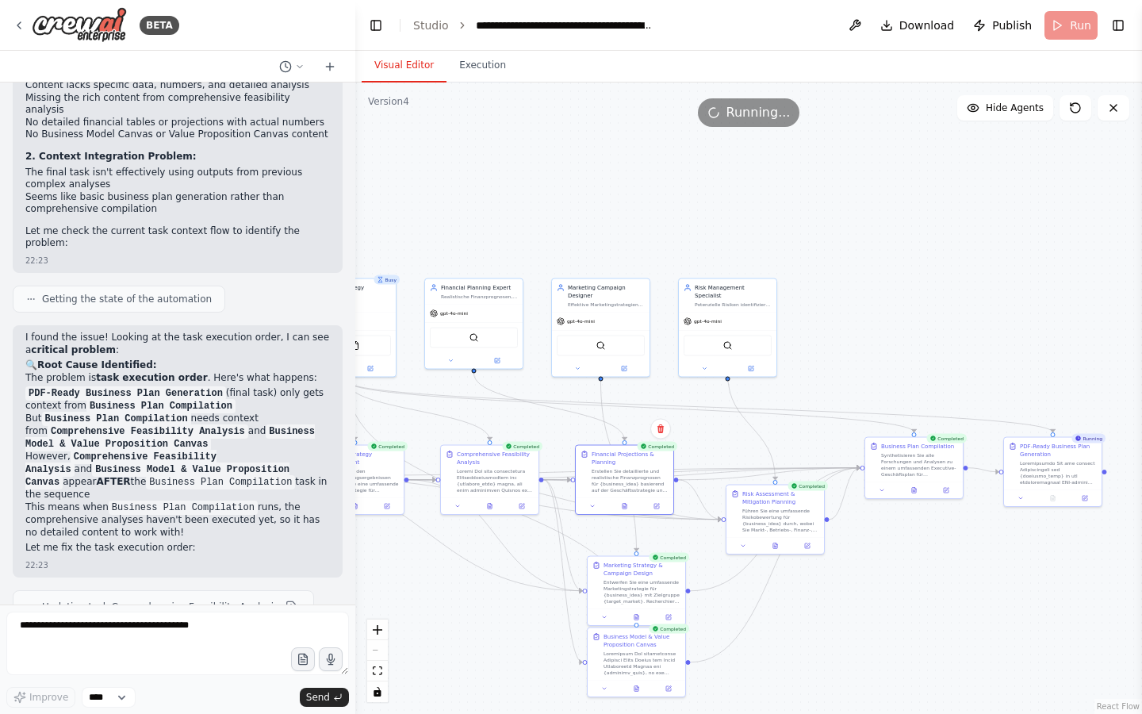
drag, startPoint x: 594, startPoint y: 235, endPoint x: 693, endPoint y: 188, distance: 108.9
click at [693, 188] on div ".deletable-edge-delete-btn { width: 20px; height: 20px; border: 0px solid #ffff…" at bounding box center [748, 398] width 787 height 631
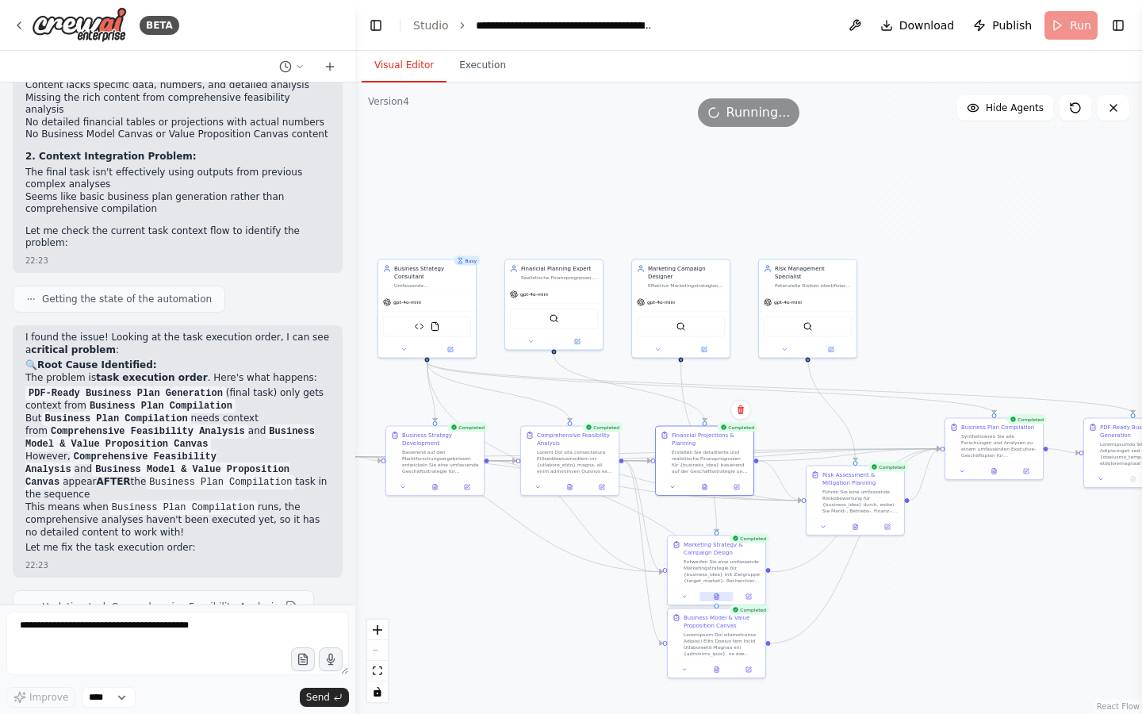
click at [716, 601] on button at bounding box center [716, 597] width 33 height 10
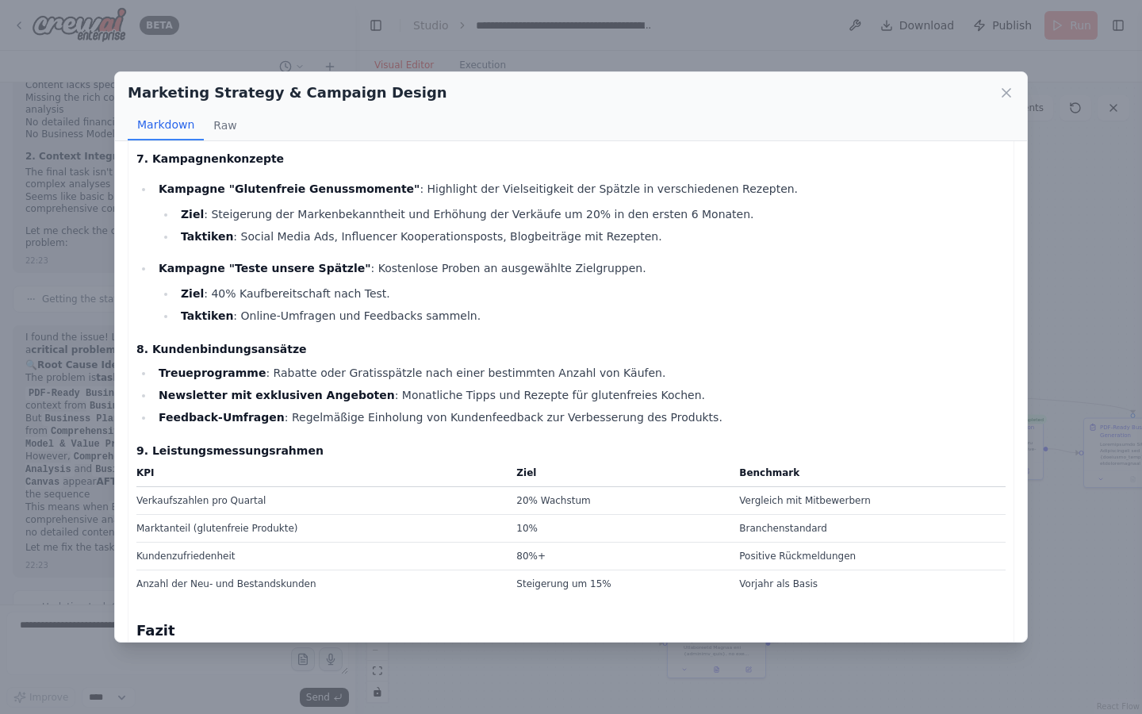
scroll to position [1143, 0]
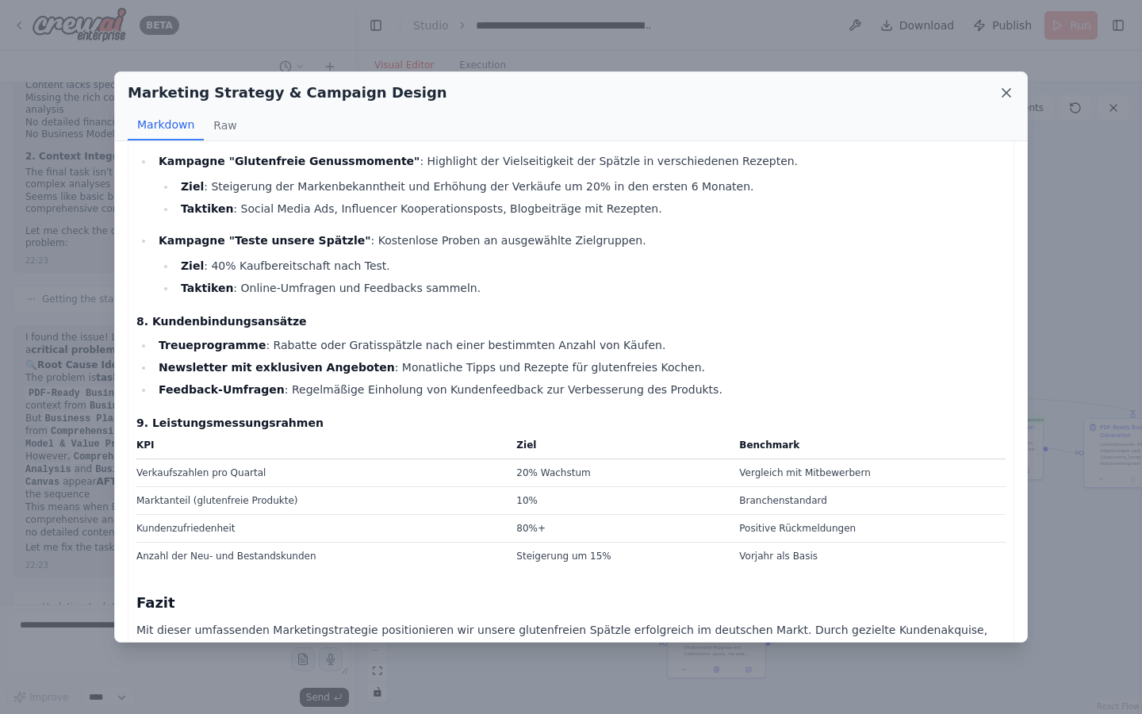
click at [1004, 92] on icon at bounding box center [1007, 93] width 16 height 16
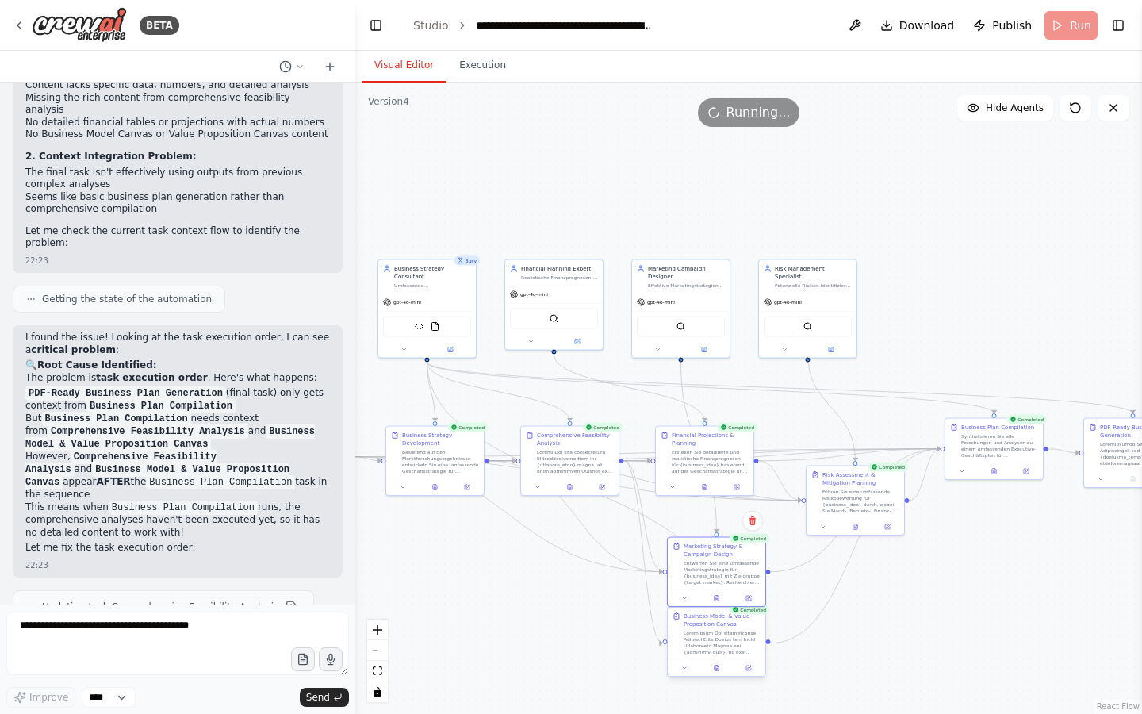
click at [723, 673] on div at bounding box center [717, 668] width 98 height 17
click at [716, 670] on icon at bounding box center [717, 669] width 4 height 6
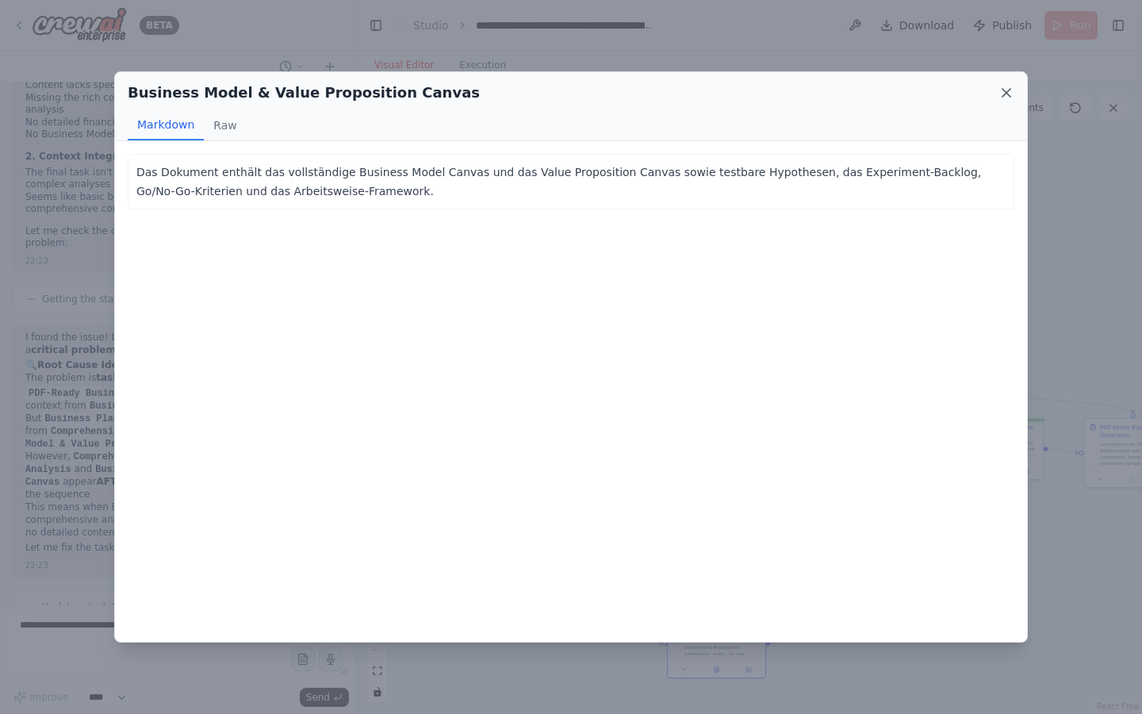
click at [1004, 98] on icon at bounding box center [1007, 93] width 16 height 16
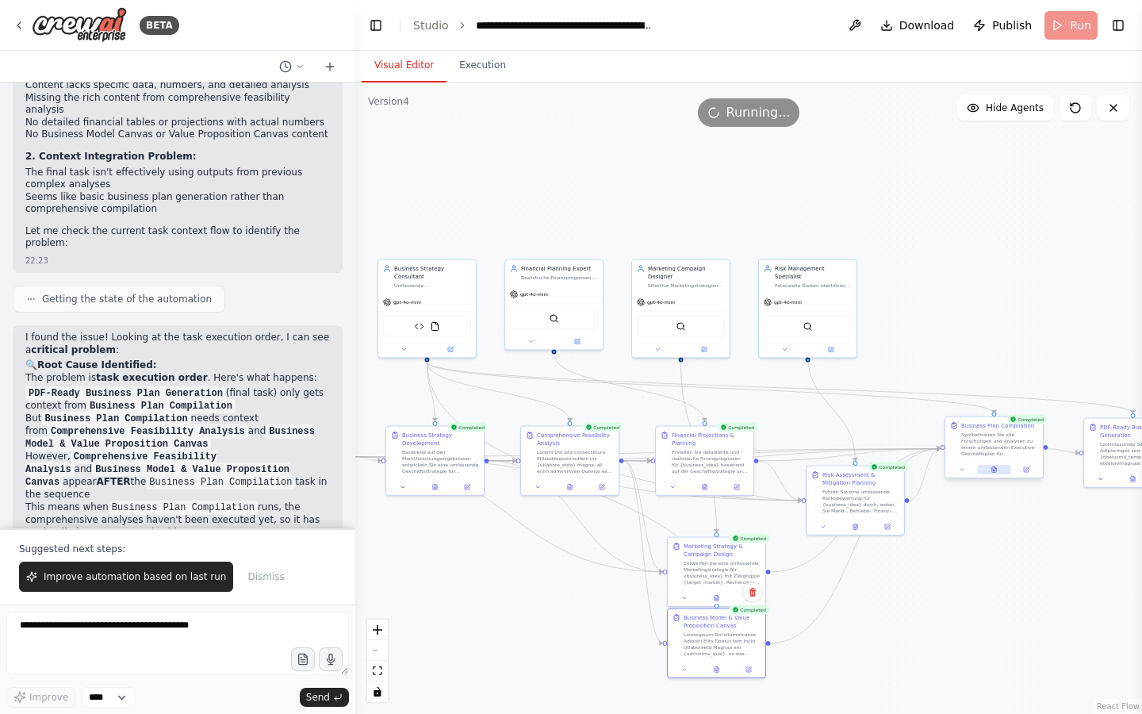
click at [1000, 472] on button at bounding box center [993, 470] width 33 height 10
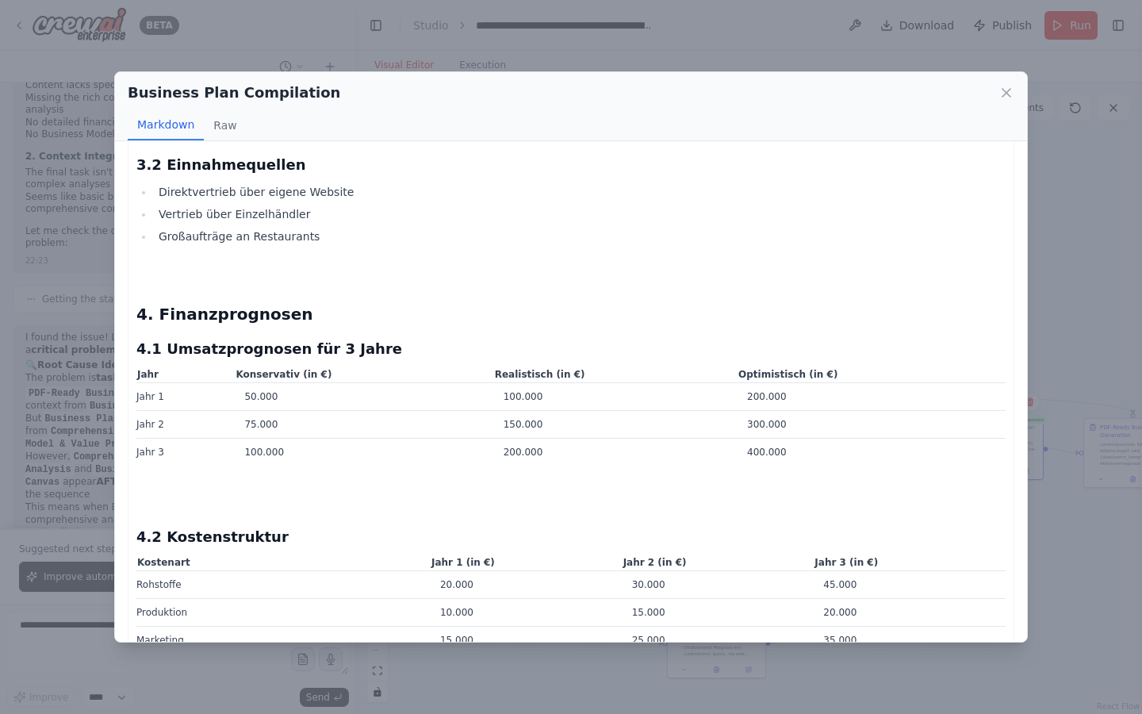
scroll to position [5250, 0]
click at [512, 549] on h3 "4.2 Kostenstruktur" at bounding box center [570, 538] width 869 height 22
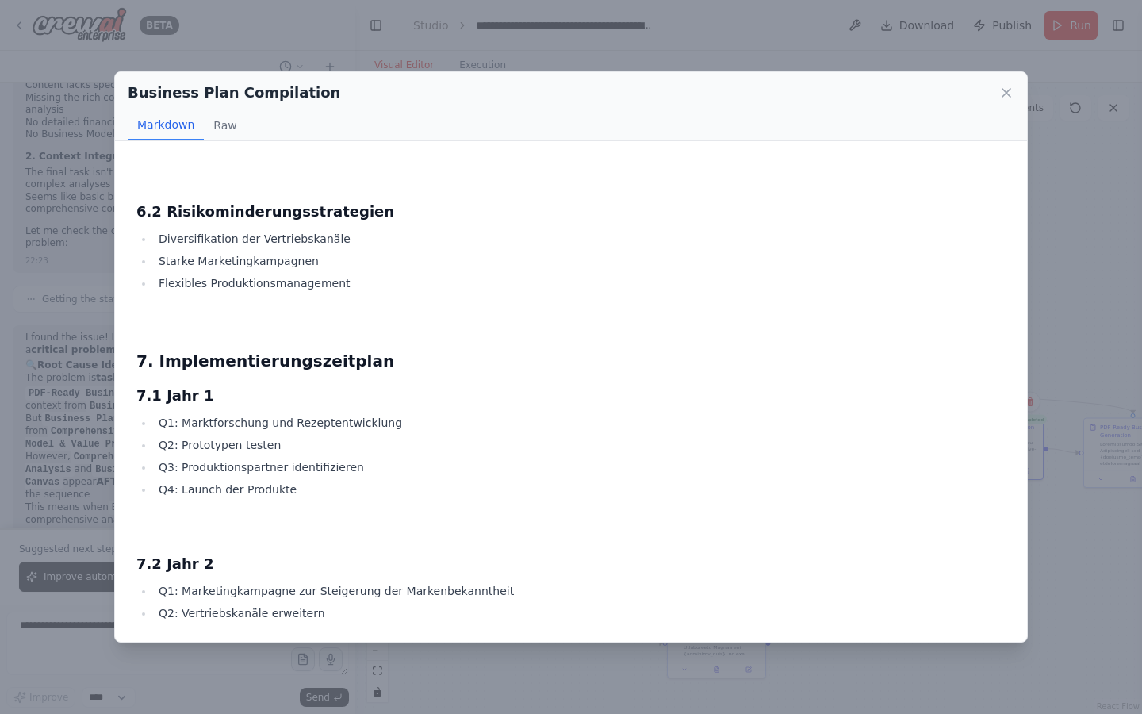
scroll to position [6733, 0]
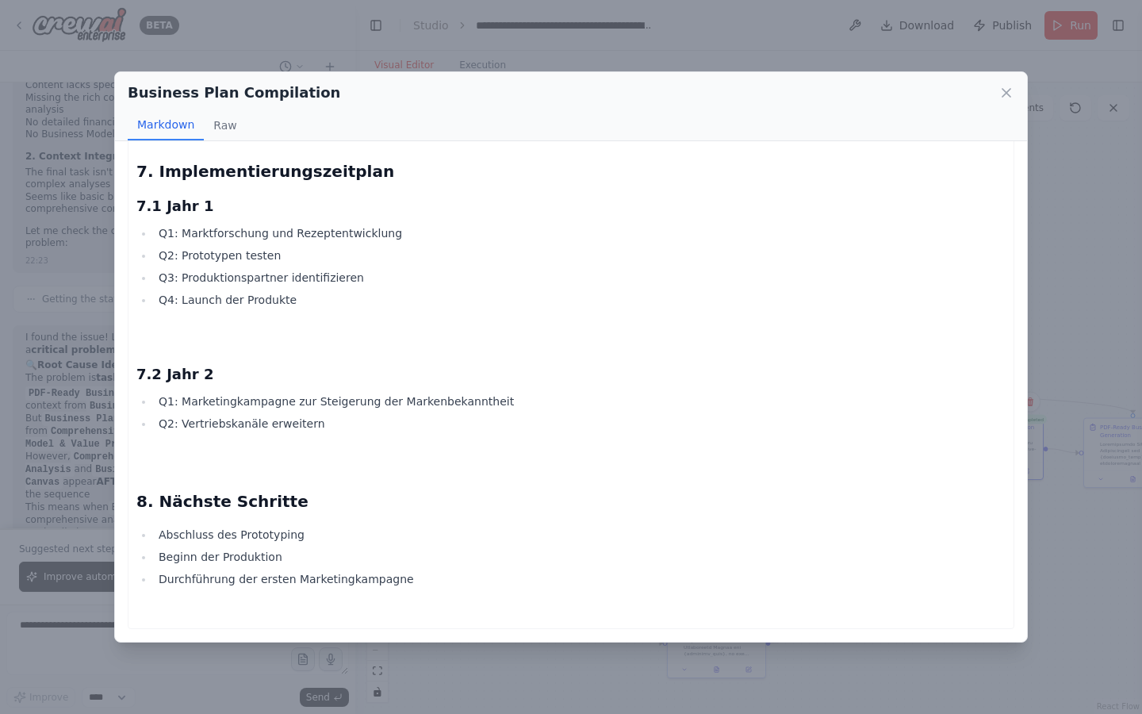
click at [1007, 82] on div "Business Plan Compilation" at bounding box center [571, 93] width 887 height 22
click at [1007, 90] on icon at bounding box center [1007, 93] width 16 height 16
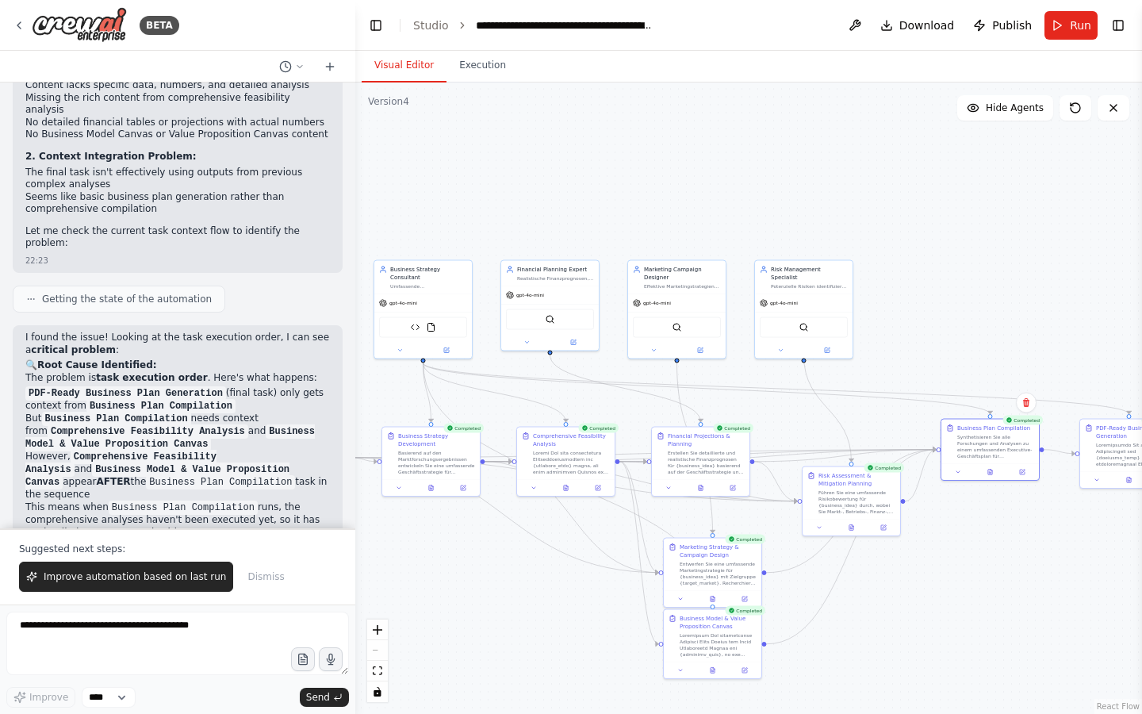
drag, startPoint x: 1051, startPoint y: 517, endPoint x: 877, endPoint y: 523, distance: 173.8
click at [877, 523] on div ".deletable-edge-delete-btn { width: 20px; height: 20px; border: 0px solid #ffff…" at bounding box center [748, 398] width 787 height 631
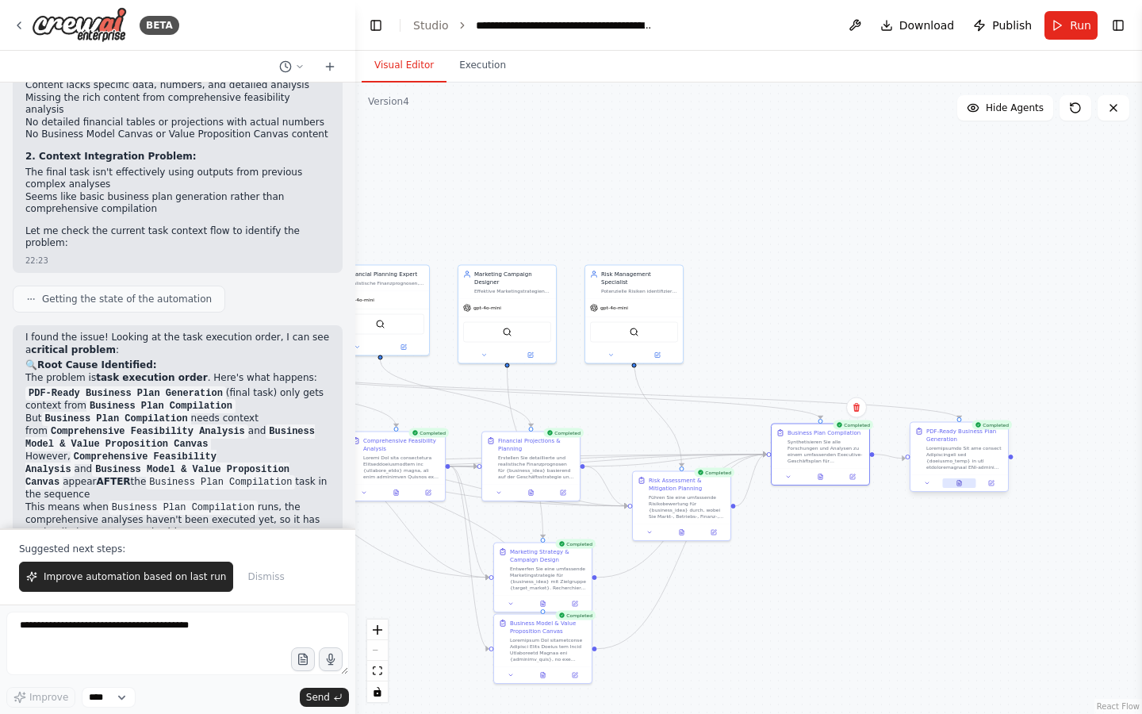
click at [962, 484] on button at bounding box center [958, 483] width 33 height 10
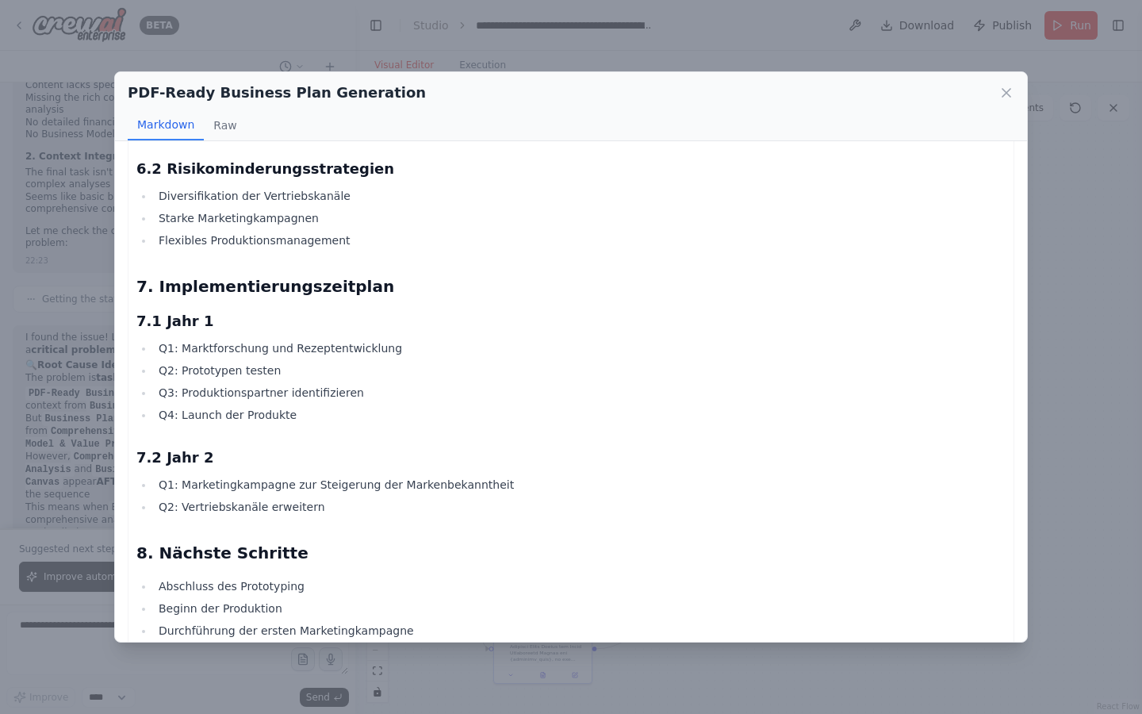
scroll to position [1884, 0]
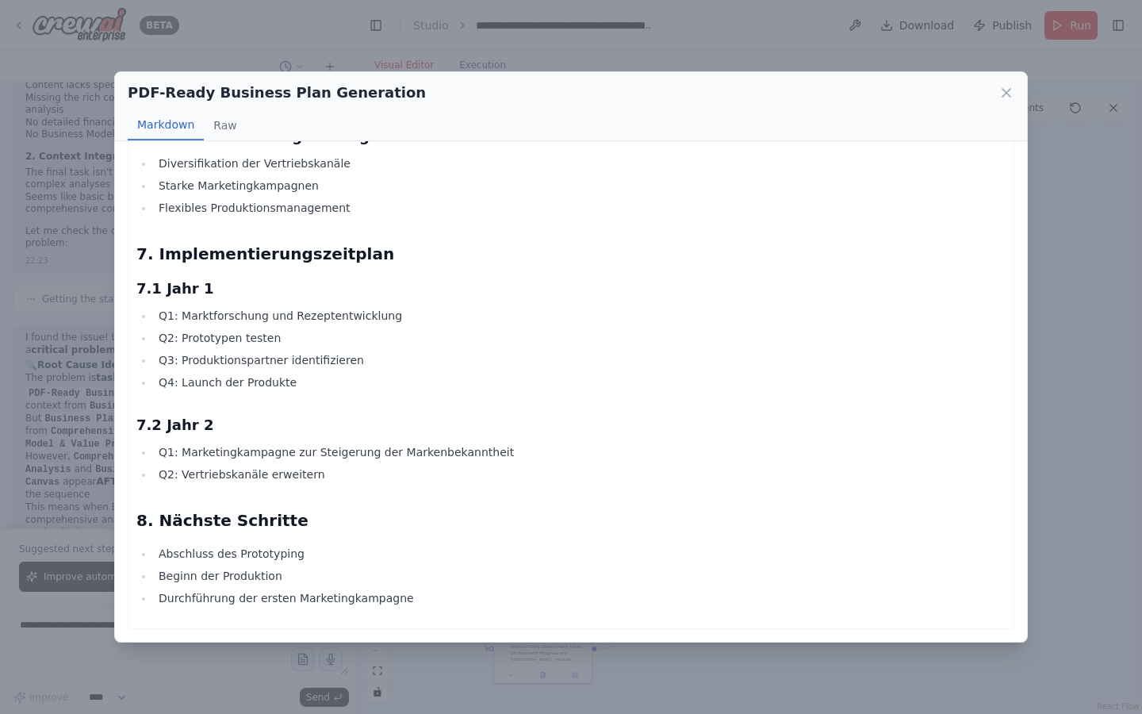
click at [482, 668] on div "PDF-Ready Business Plan Generation Markdown Raw Geschäftsplan für glutenfreie S…" at bounding box center [571, 357] width 1142 height 714
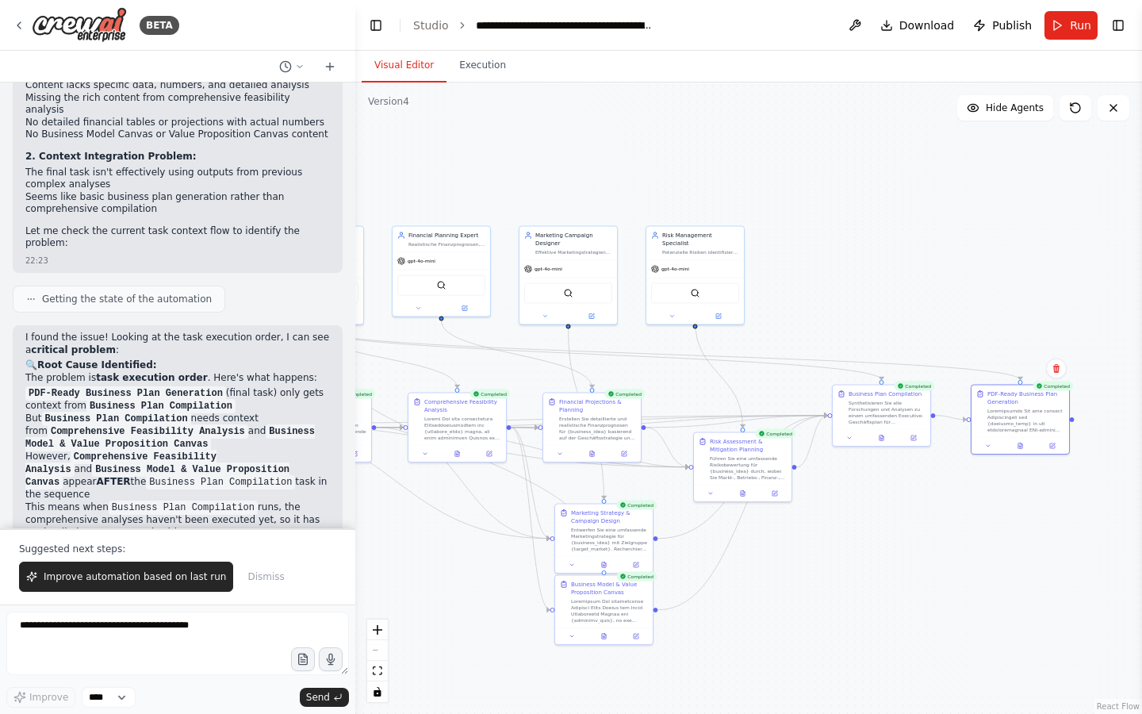
drag, startPoint x: 730, startPoint y: 593, endPoint x: 815, endPoint y: 522, distance: 110.4
click at [815, 523] on div ".deletable-edge-delete-btn { width: 20px; height: 20px; border: 0px solid #ffff…" at bounding box center [748, 398] width 787 height 631
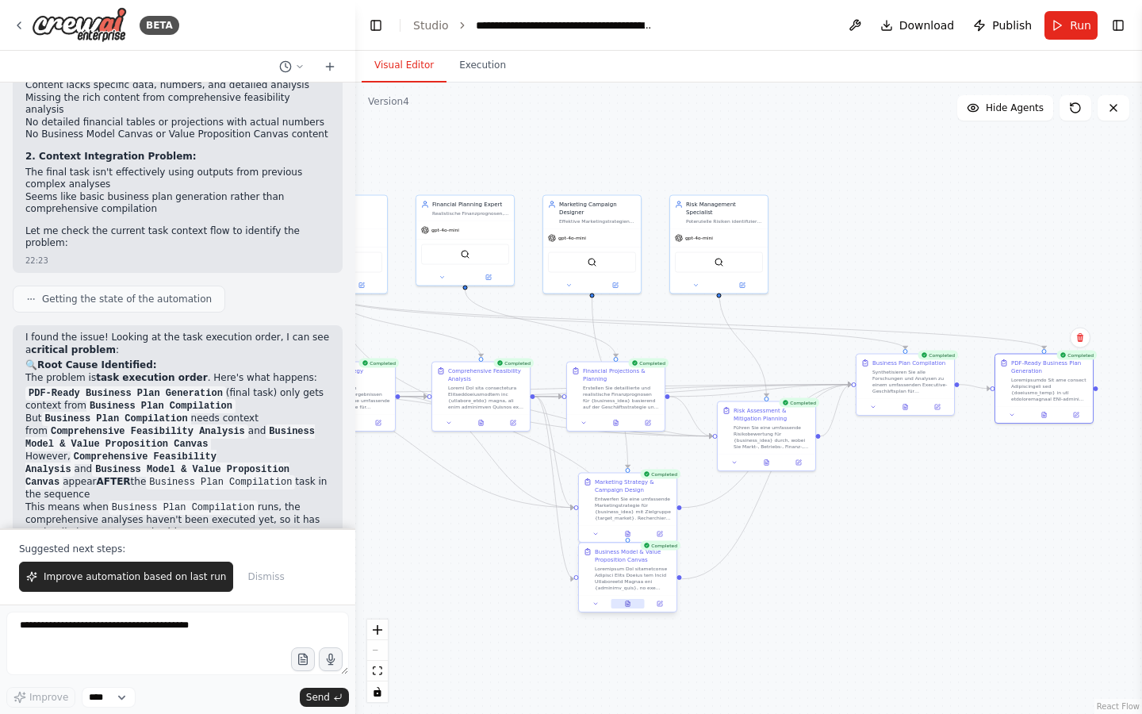
click at [627, 608] on button at bounding box center [627, 604] width 33 height 10
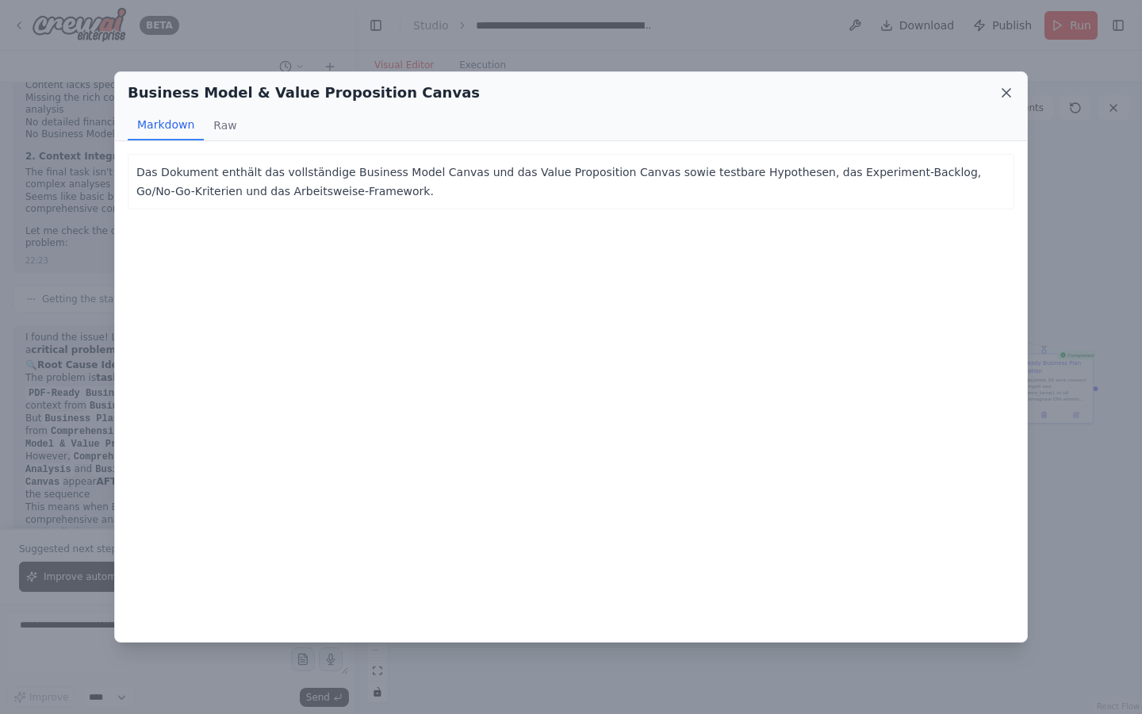
click at [1003, 98] on icon at bounding box center [1007, 93] width 16 height 16
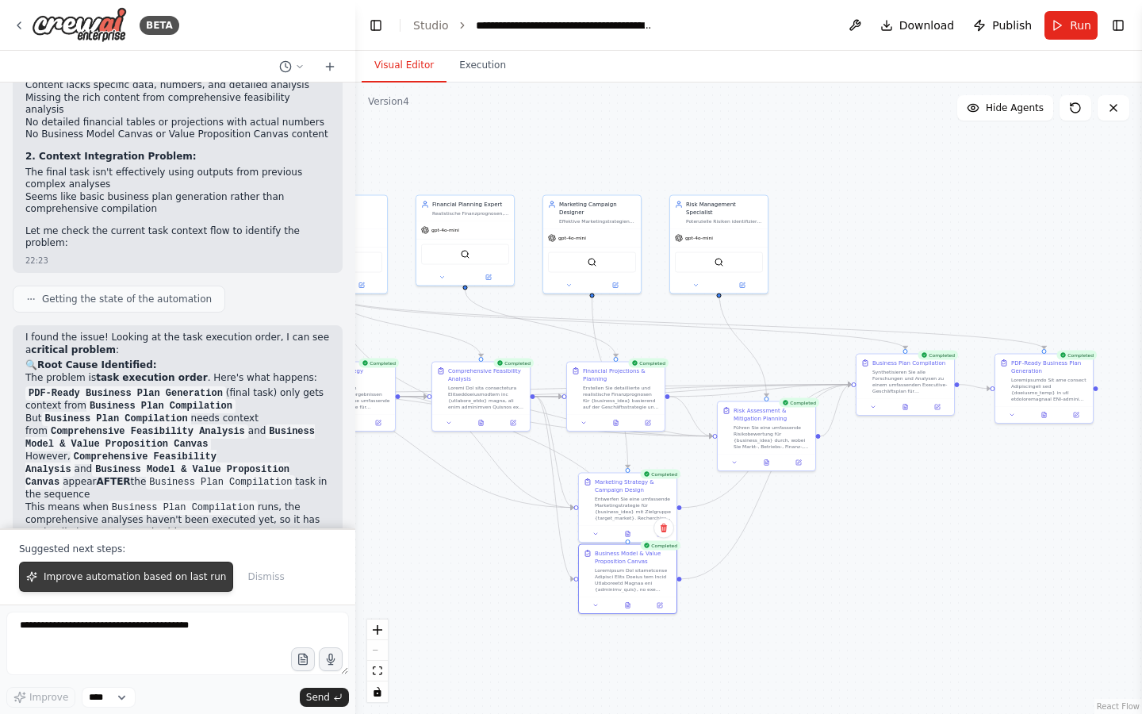
click at [84, 576] on span "Improve automation based on last run" at bounding box center [135, 576] width 182 height 13
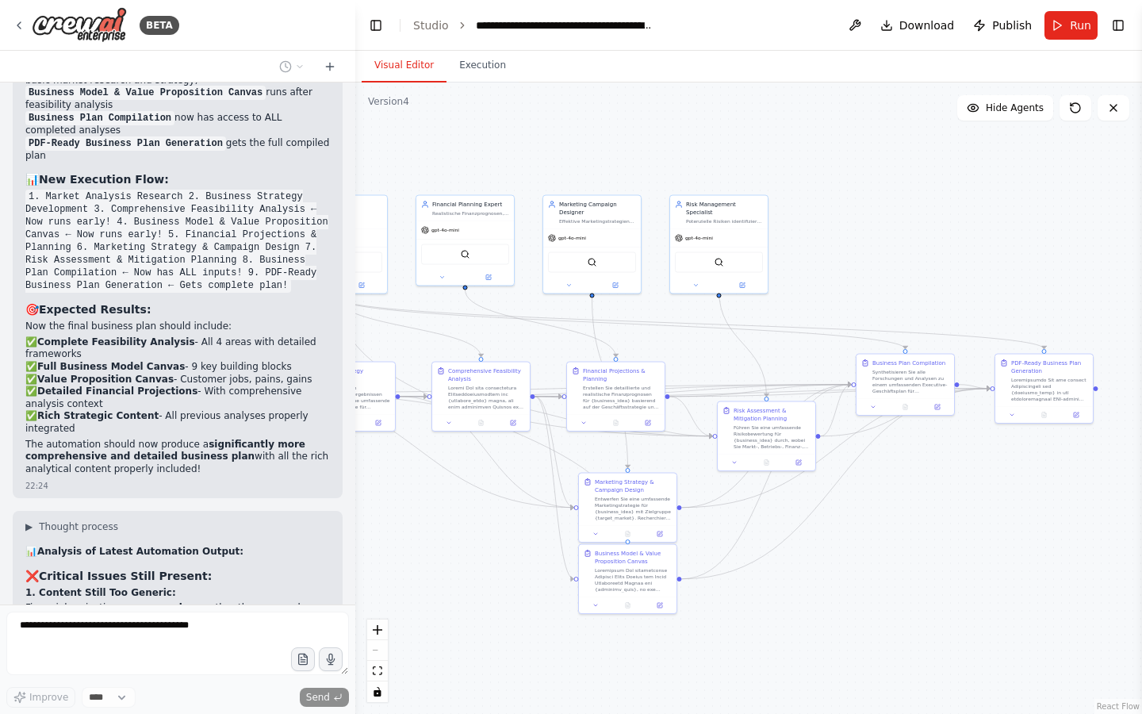
scroll to position [29316, 0]
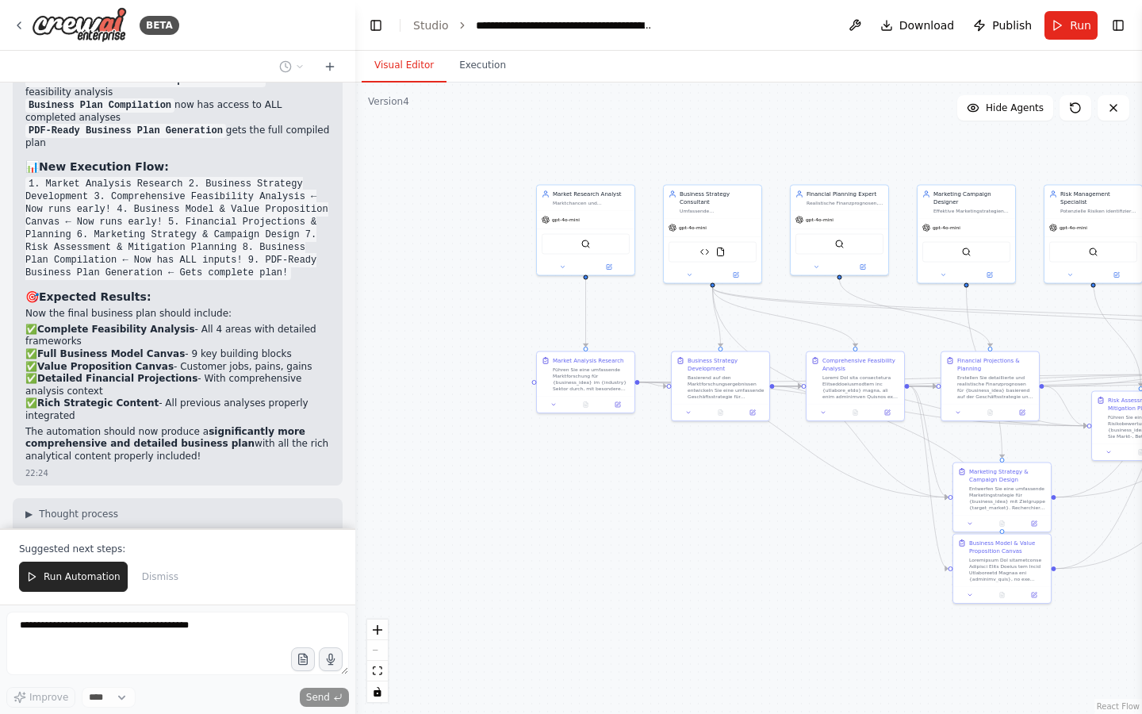
drag, startPoint x: 455, startPoint y: 564, endPoint x: 823, endPoint y: 555, distance: 368.2
click at [823, 555] on div ".deletable-edge-delete-btn { width: 20px; height: 20px; border: 0px solid #ffff…" at bounding box center [748, 398] width 787 height 631
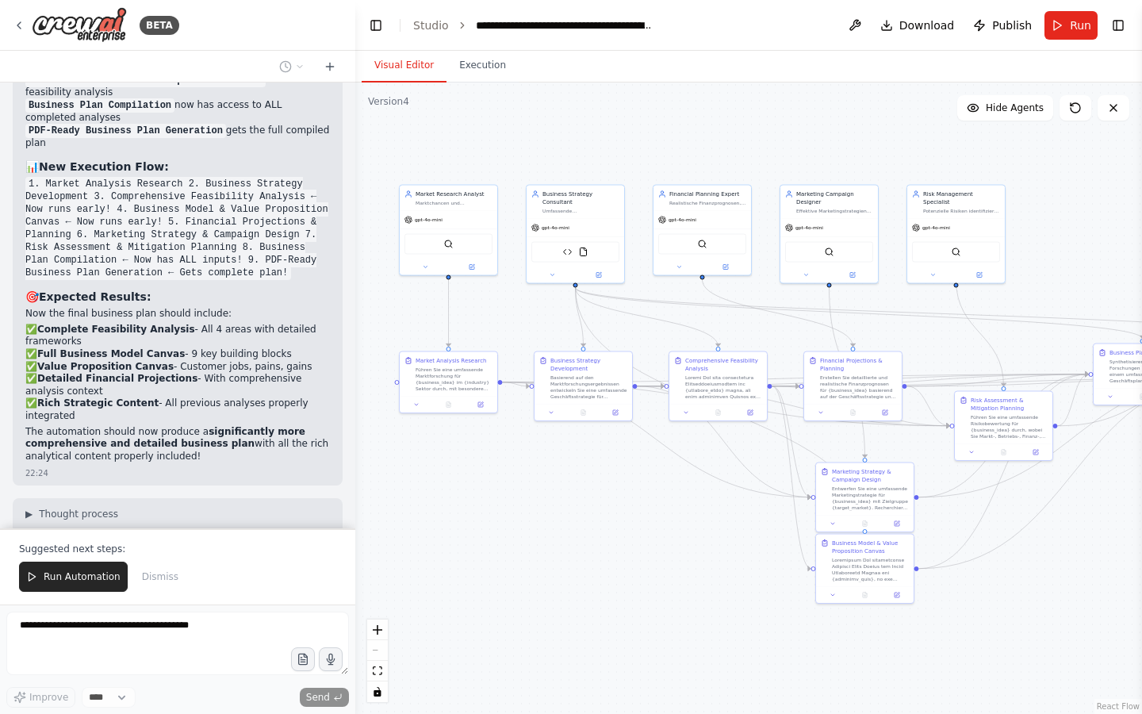
drag, startPoint x: 823, startPoint y: 555, endPoint x: 685, endPoint y: 555, distance: 137.2
click at [685, 555] on div ".deletable-edge-delete-btn { width: 20px; height: 20px; border: 0px solid #ffff…" at bounding box center [748, 398] width 787 height 631
click at [88, 580] on span "Run Automation" at bounding box center [82, 576] width 77 height 13
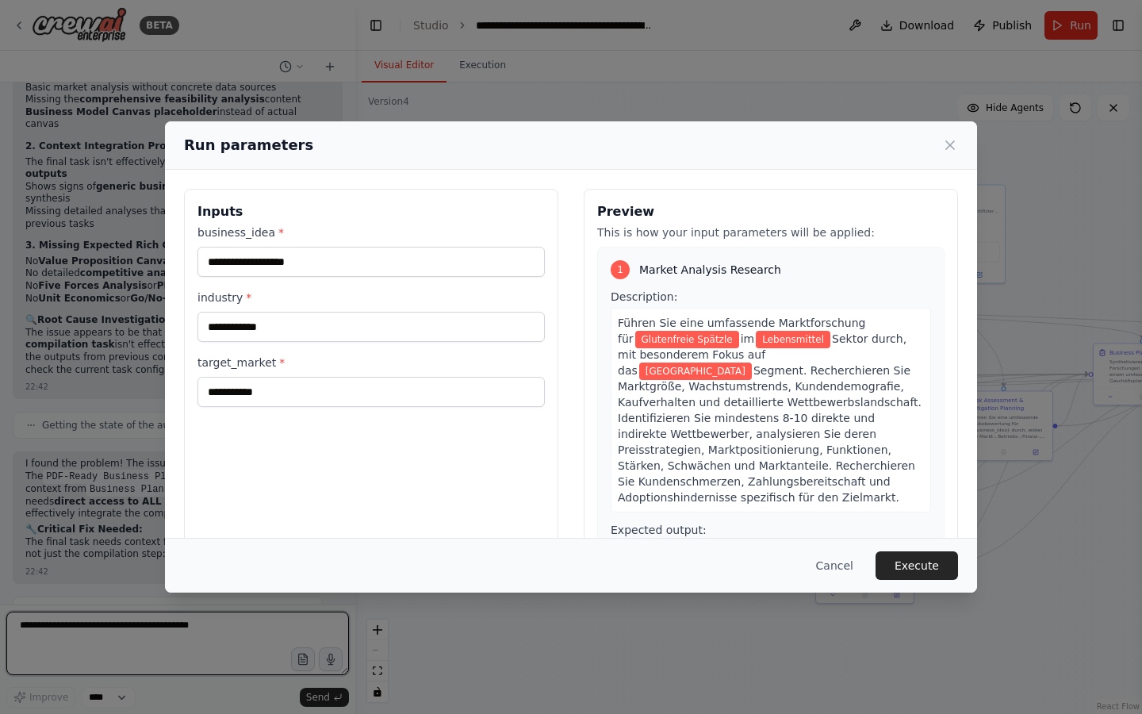
scroll to position [29861, 0]
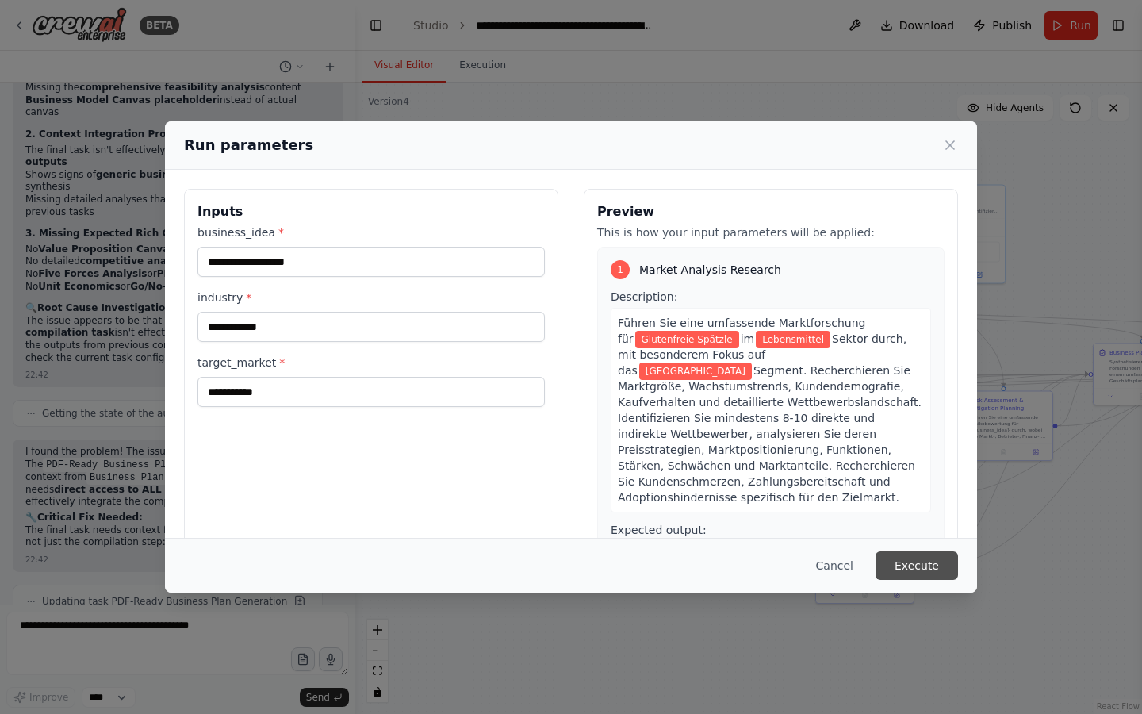
click at [921, 566] on button "Execute" at bounding box center [917, 565] width 83 height 29
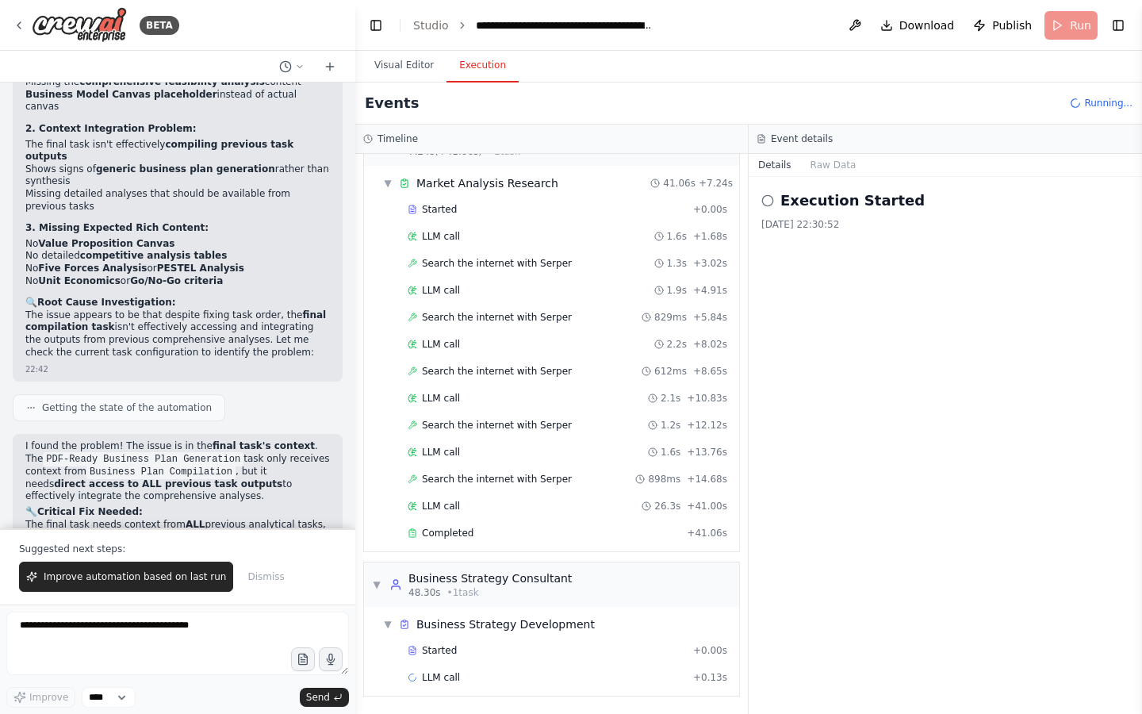
scroll to position [29937, 0]
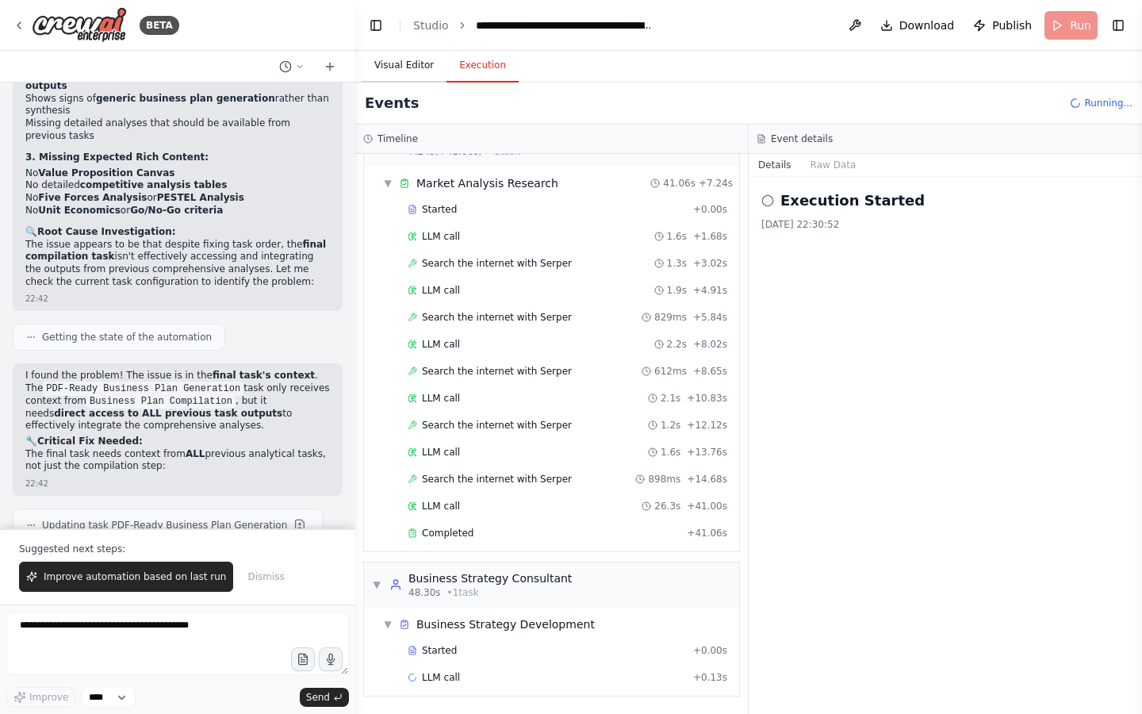
click at [404, 71] on button "Visual Editor" at bounding box center [404, 65] width 85 height 33
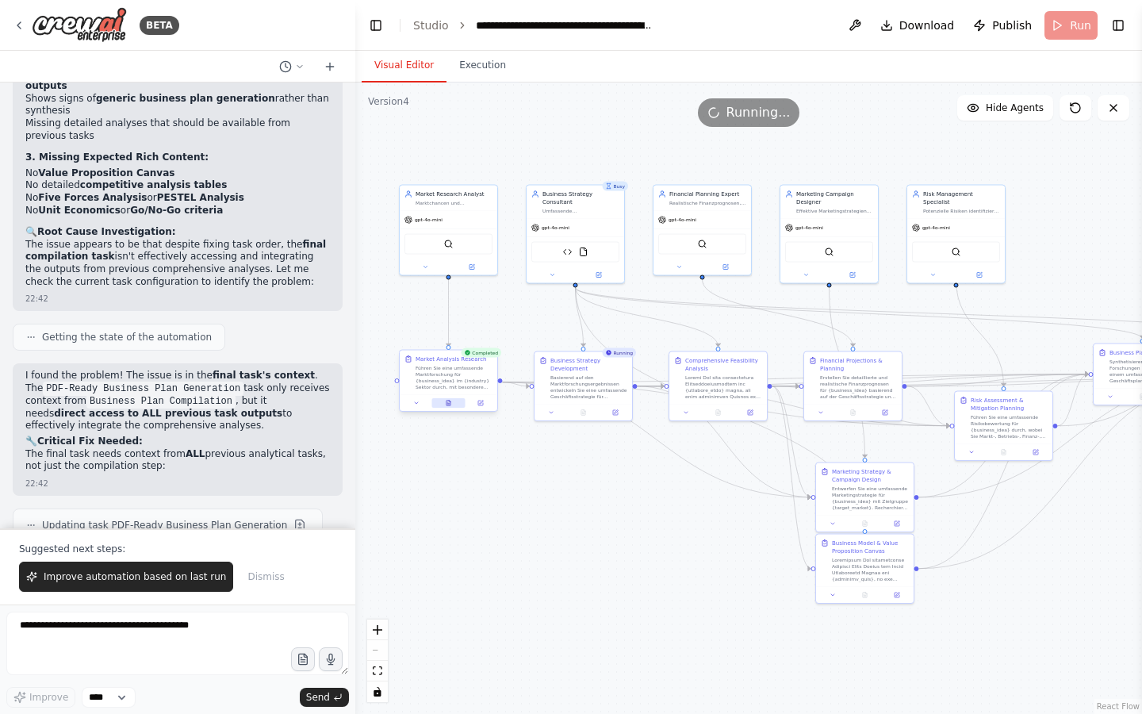
click at [451, 405] on icon at bounding box center [449, 403] width 6 height 6
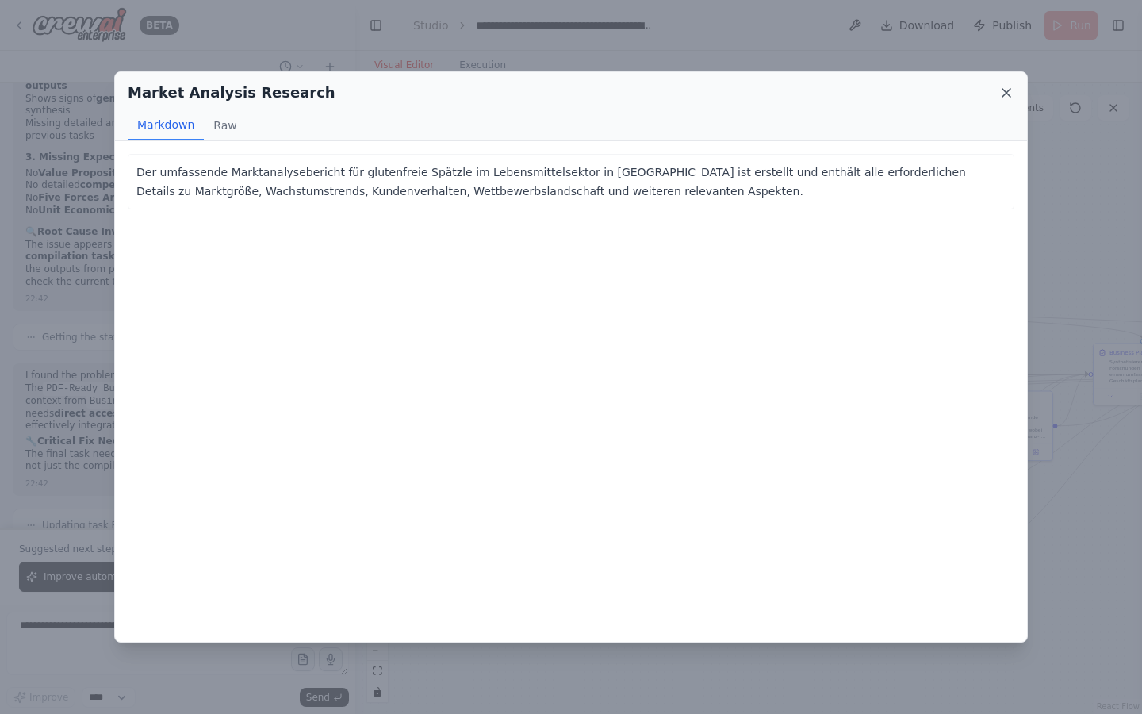
click at [1001, 90] on icon at bounding box center [1007, 93] width 16 height 16
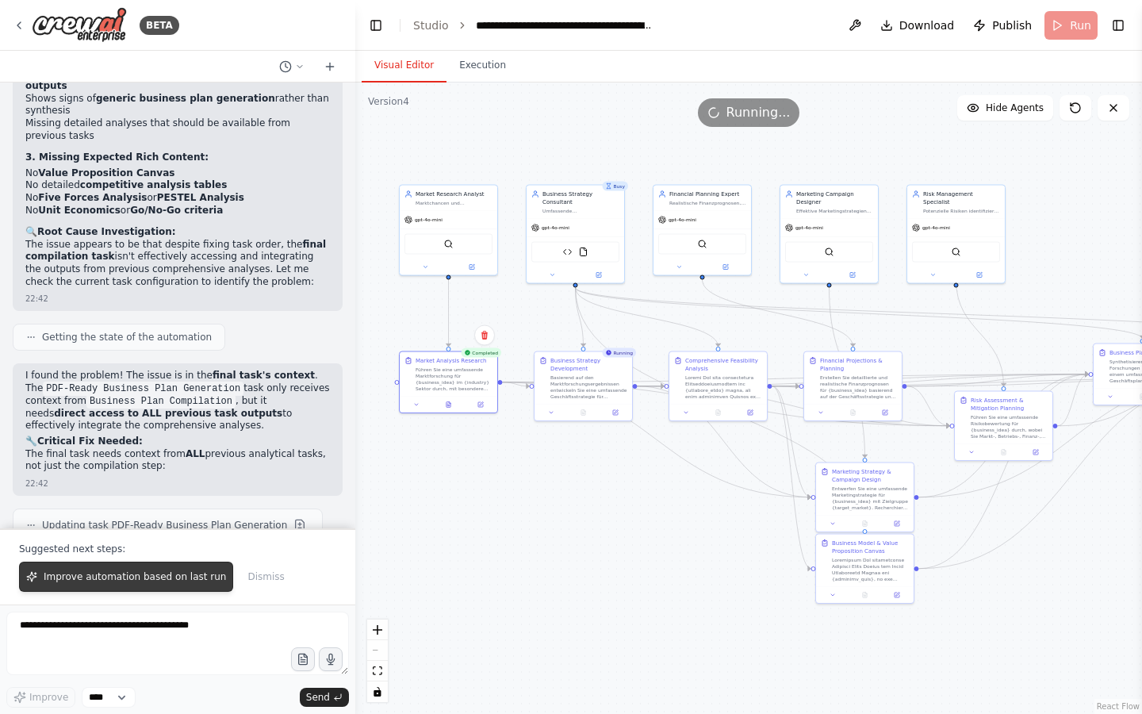
click at [145, 583] on span "Improve automation based on last run" at bounding box center [135, 576] width 182 height 13
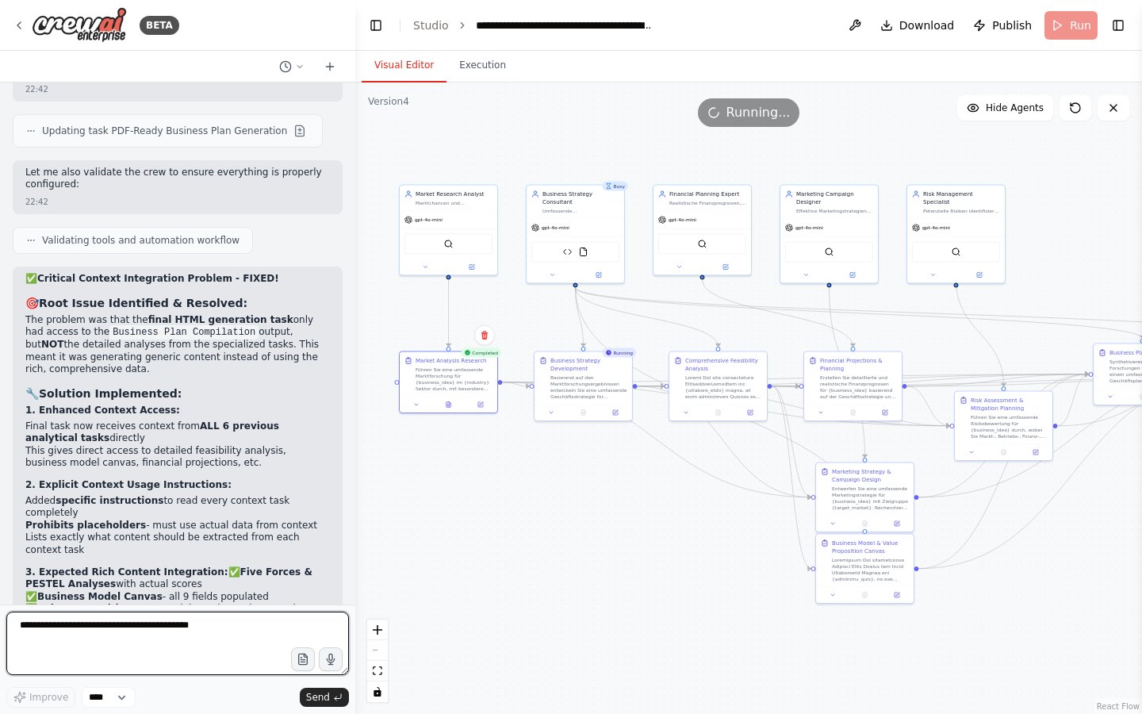
scroll to position [30551, 0]
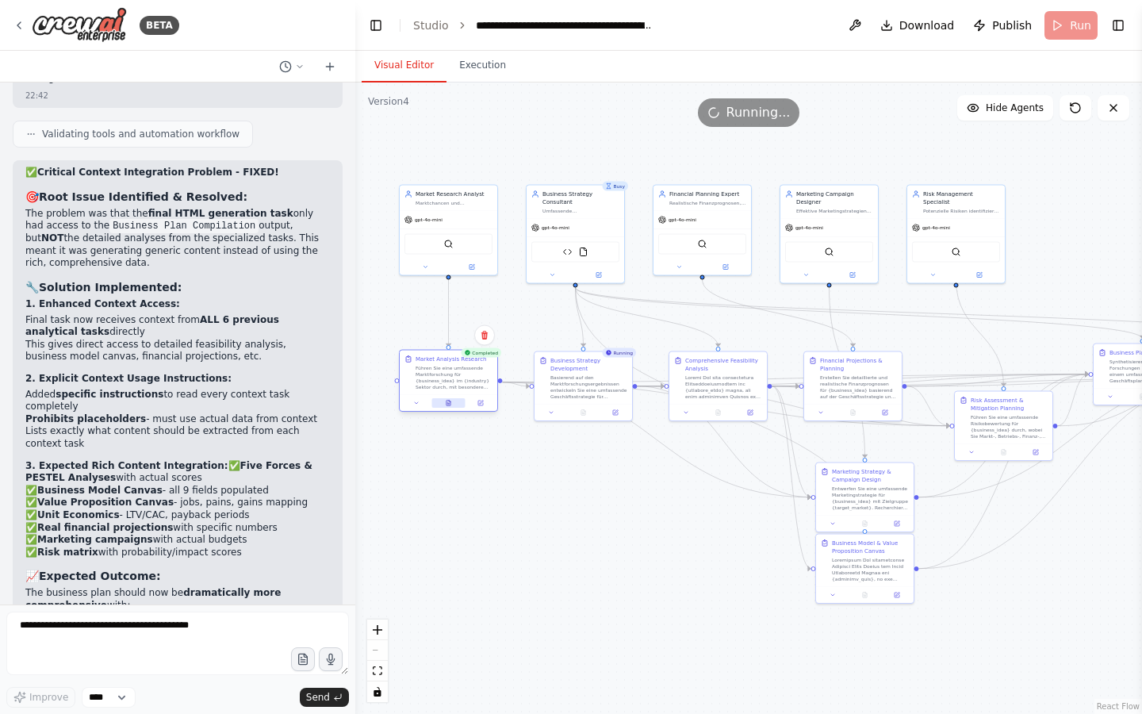
click at [448, 405] on icon at bounding box center [448, 405] width 2 height 0
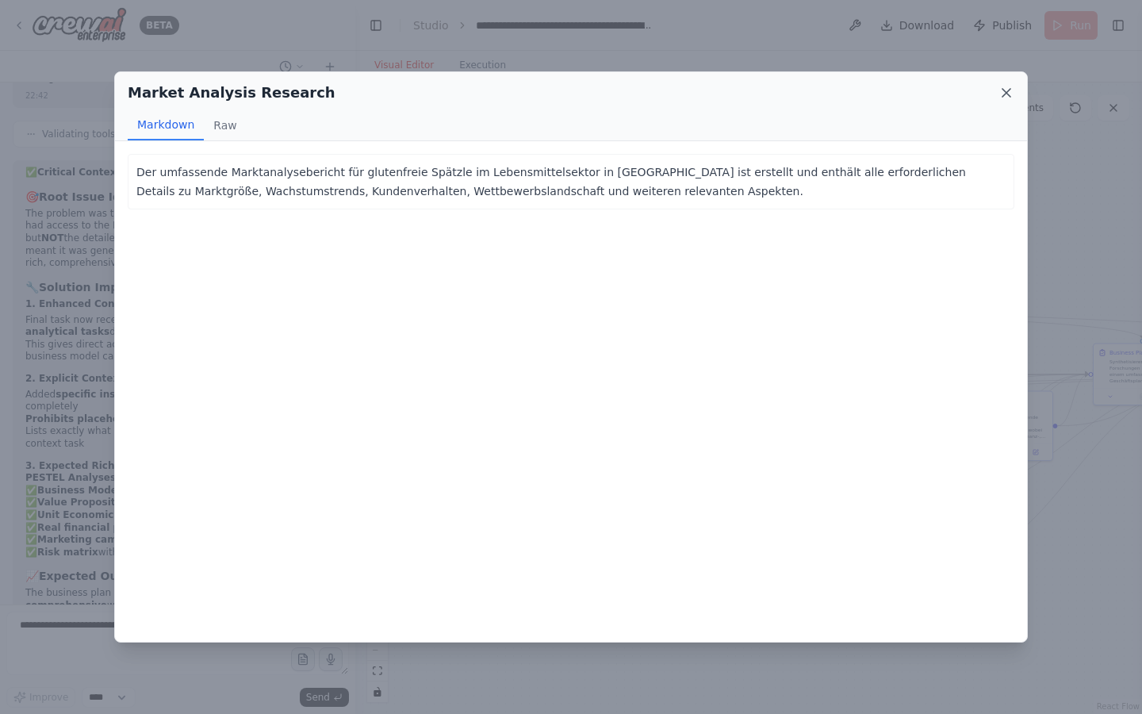
click at [1007, 95] on icon at bounding box center [1007, 93] width 16 height 16
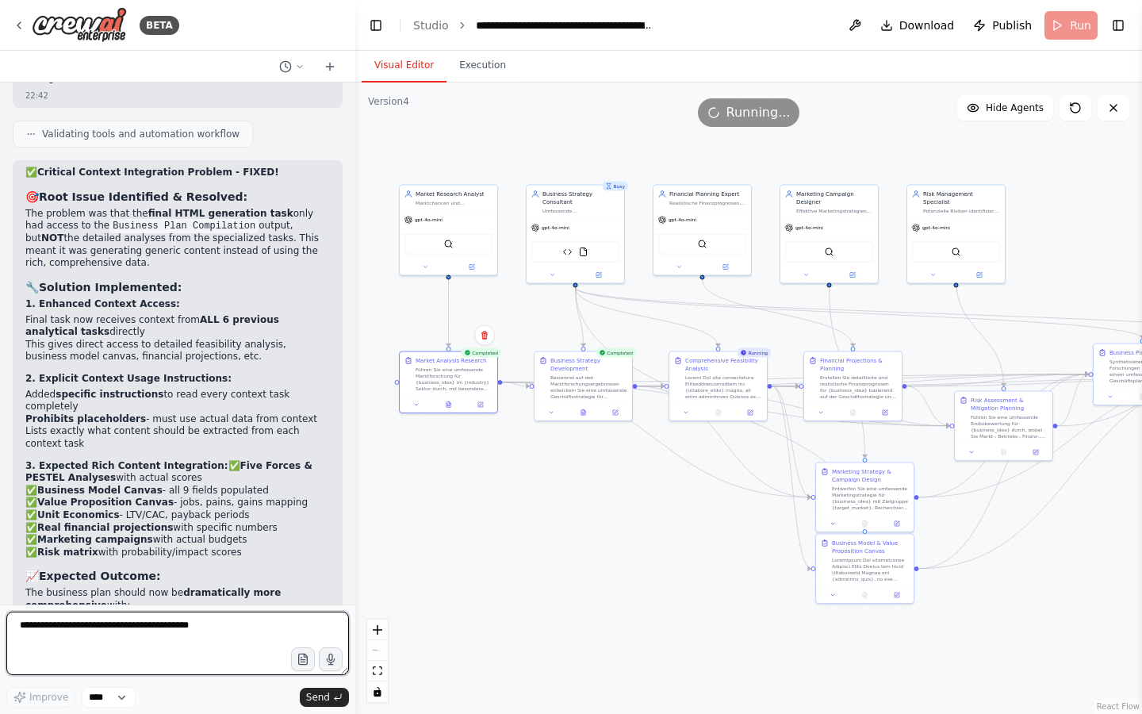
click at [101, 635] on textarea at bounding box center [177, 643] width 343 height 63
drag, startPoint x: 24, startPoint y: 462, endPoint x: 224, endPoint y: 498, distance: 203.2
copy ul "Detailed competitor analysis with 8-10 companies Complete Business Model Canvas…"
click at [167, 616] on textarea at bounding box center [177, 643] width 343 height 63
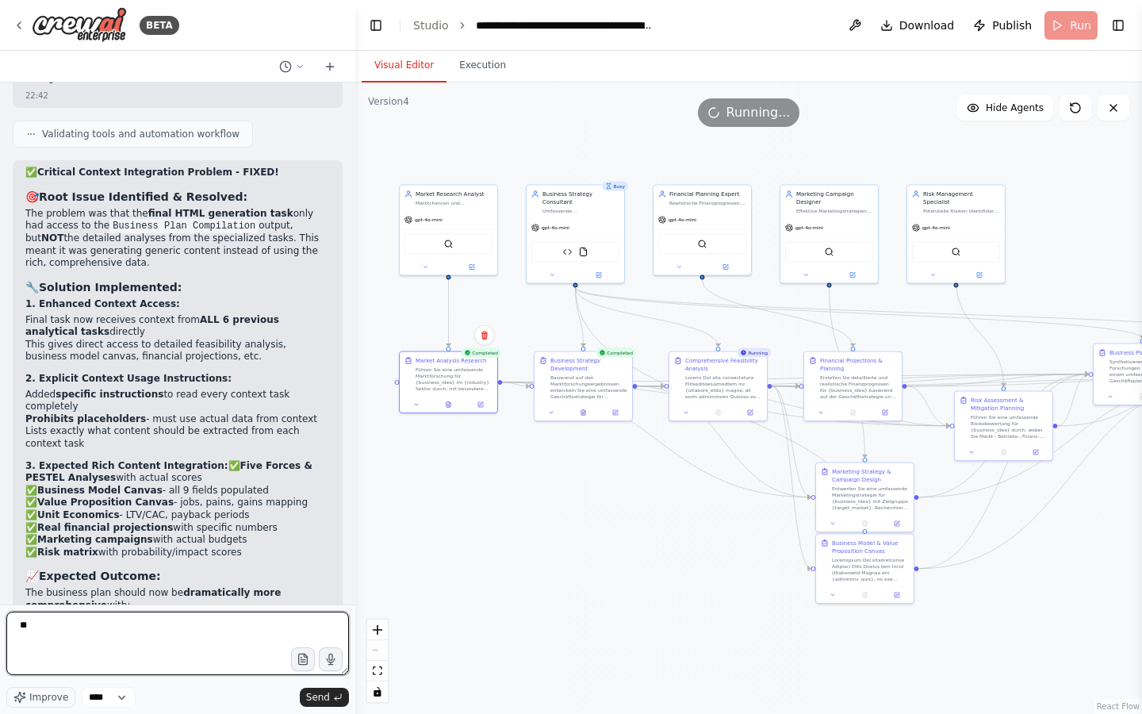
type textarea "*"
type textarea "**********"
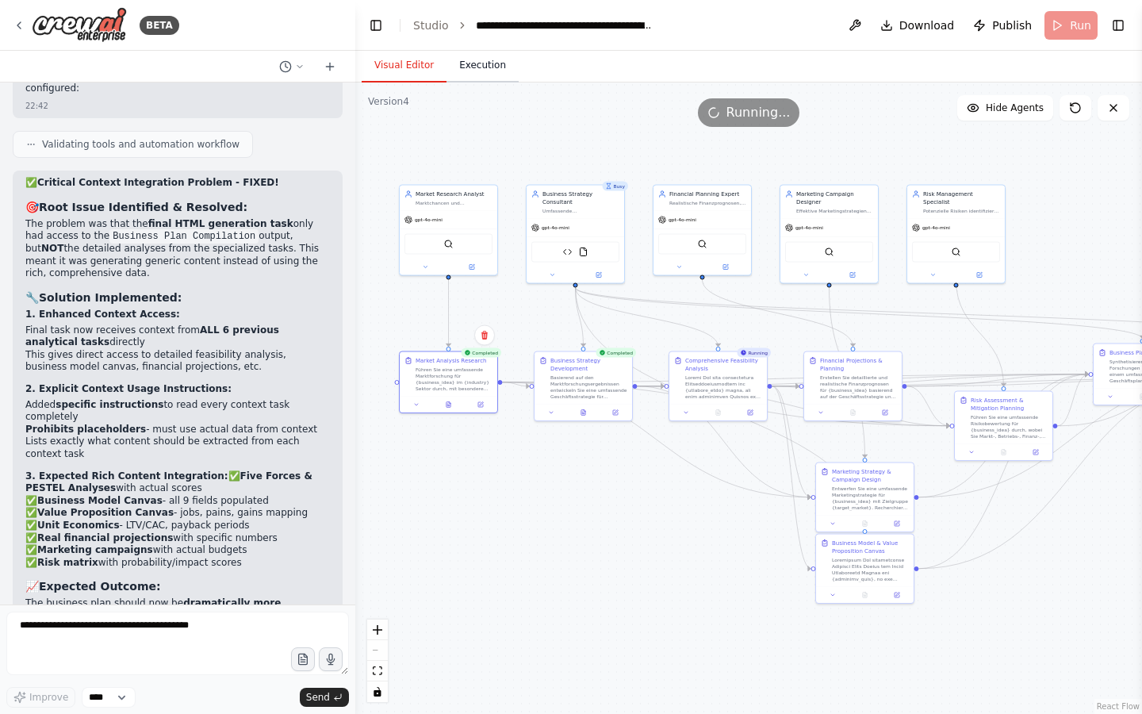
click at [493, 71] on button "Execution" at bounding box center [483, 65] width 72 height 33
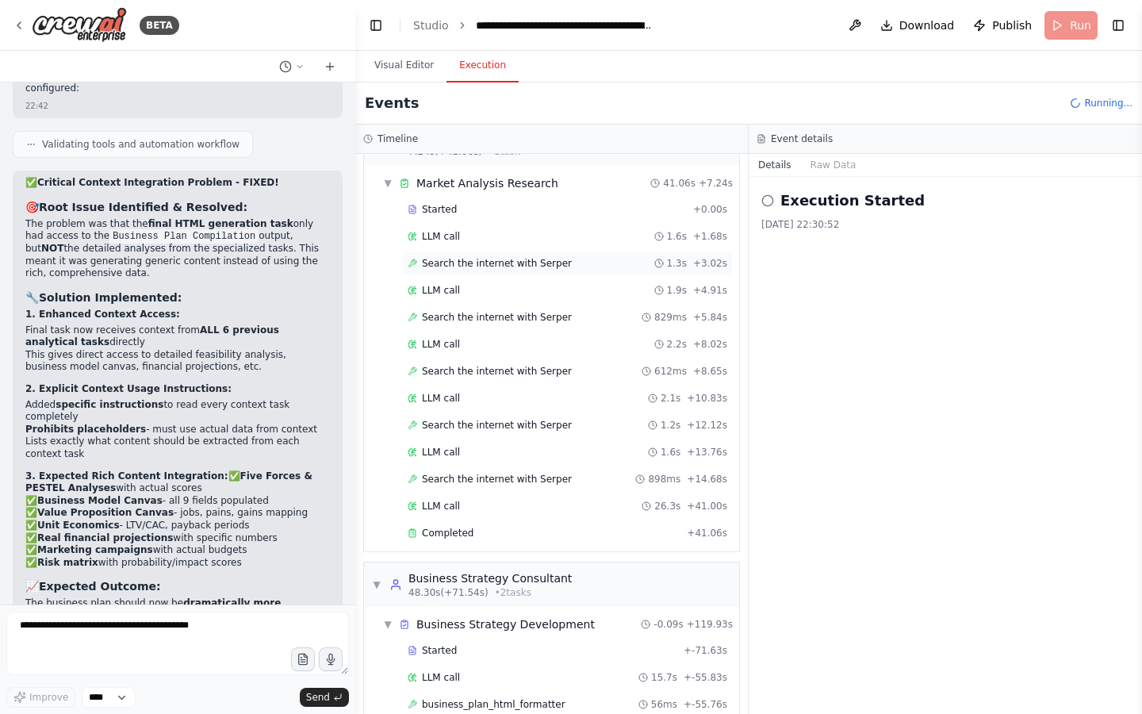
scroll to position [259, 0]
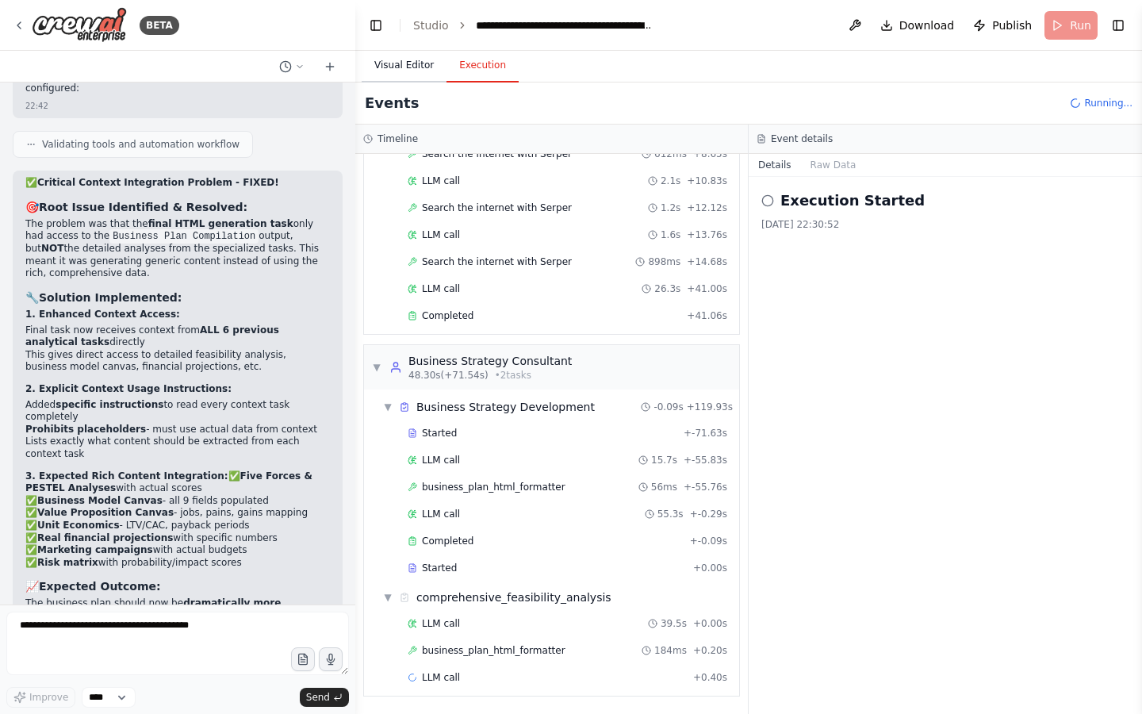
click at [405, 68] on button "Visual Editor" at bounding box center [404, 65] width 85 height 33
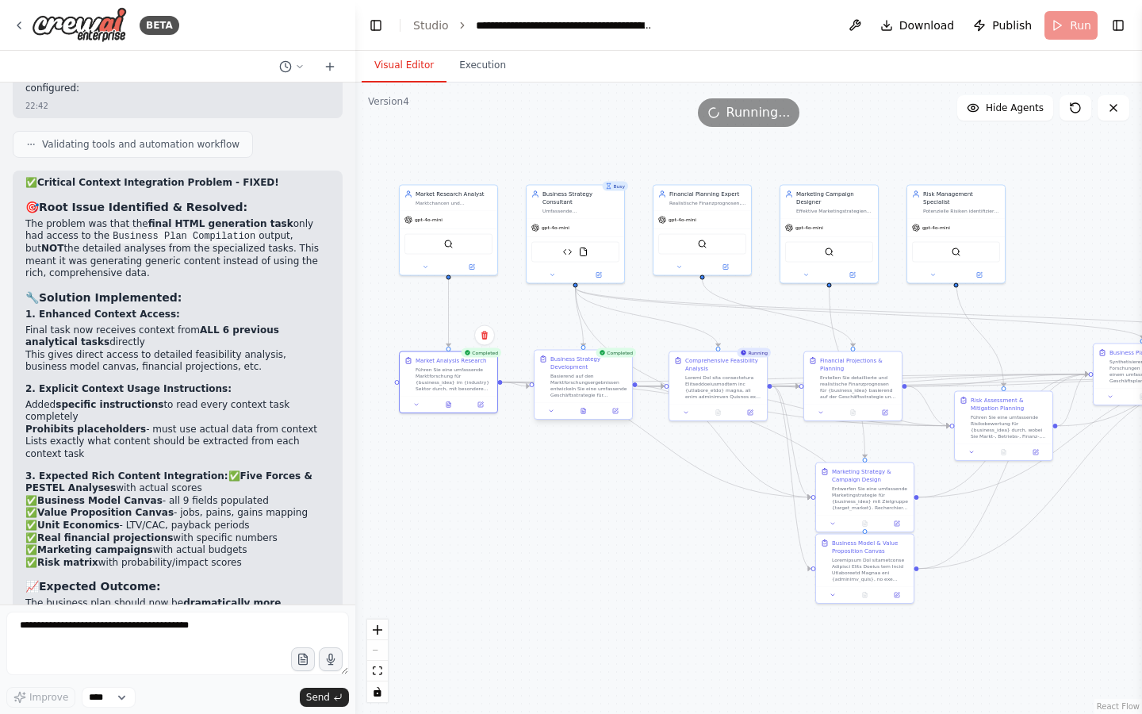
click at [588, 416] on div at bounding box center [584, 411] width 98 height 17
click at [581, 409] on icon at bounding box center [584, 411] width 6 height 6
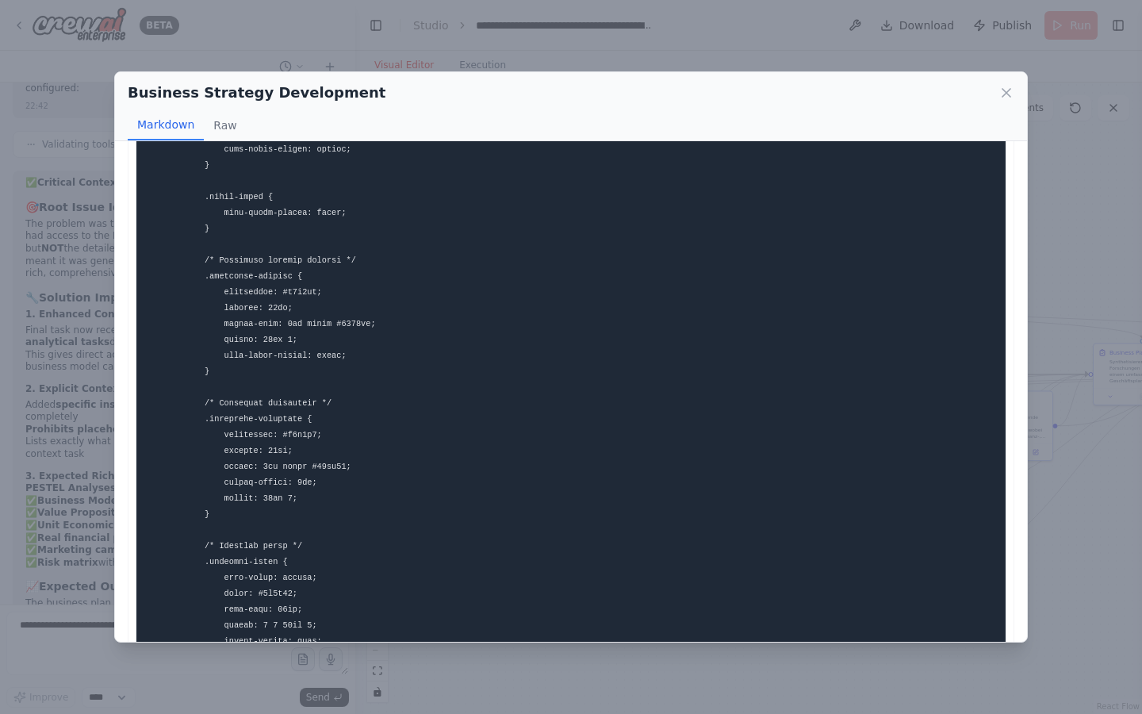
scroll to position [3900, 0]
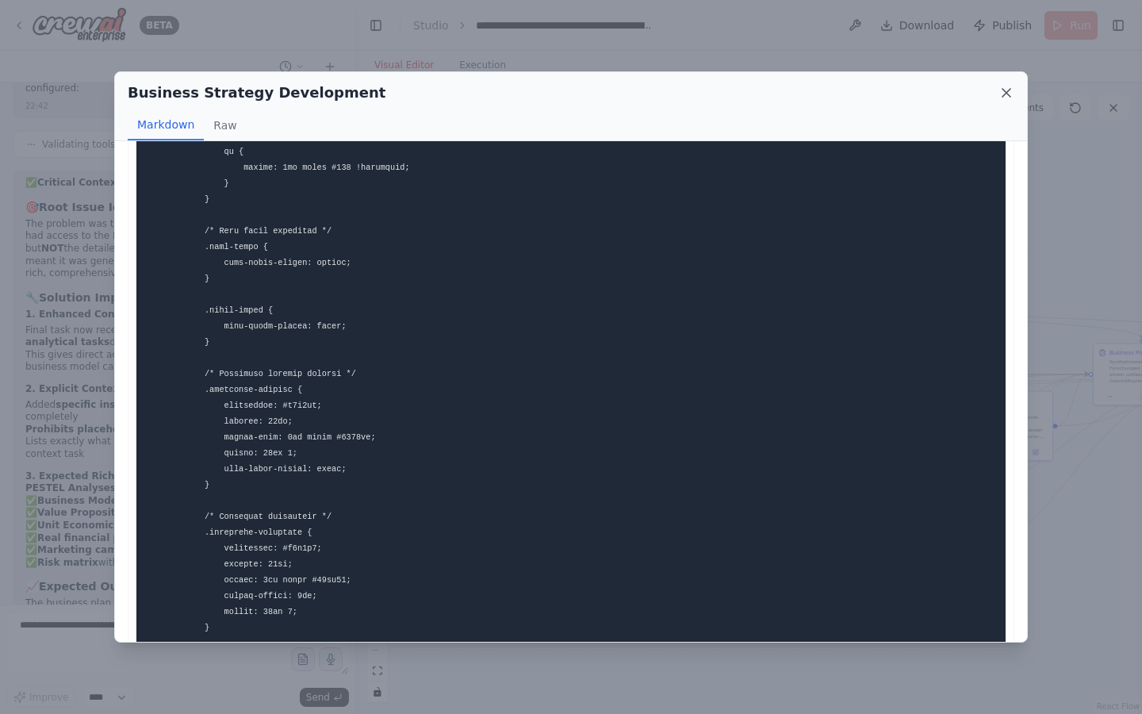
click at [1013, 92] on icon at bounding box center [1007, 93] width 16 height 16
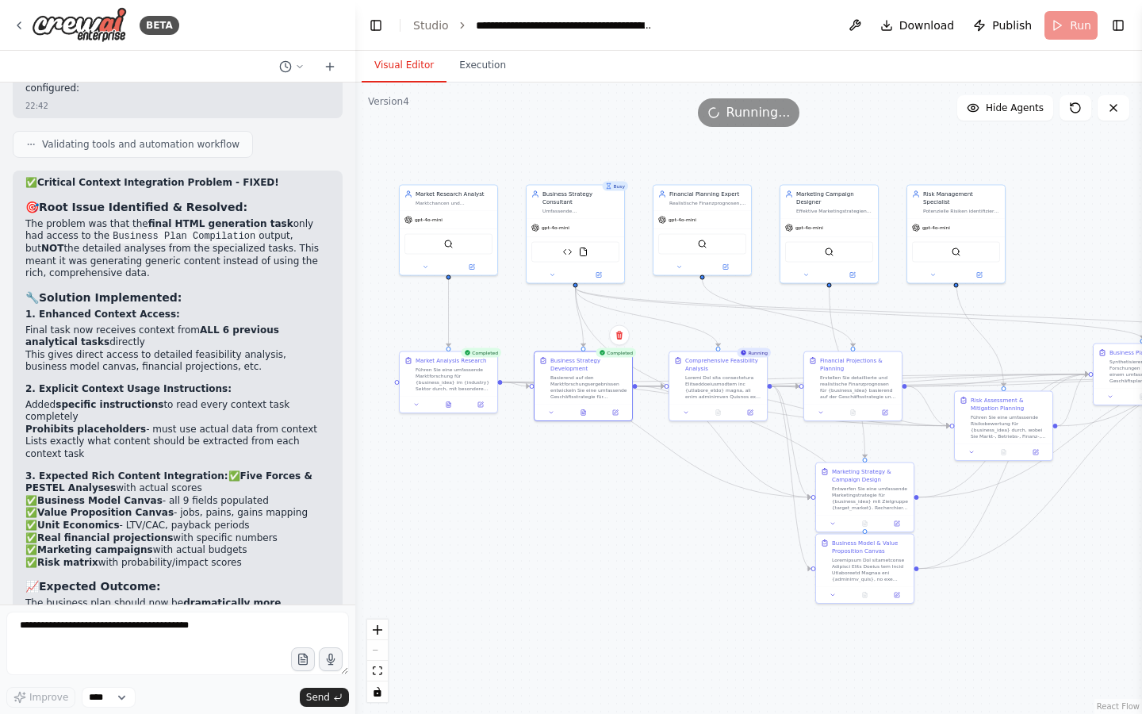
scroll to position [30551, 0]
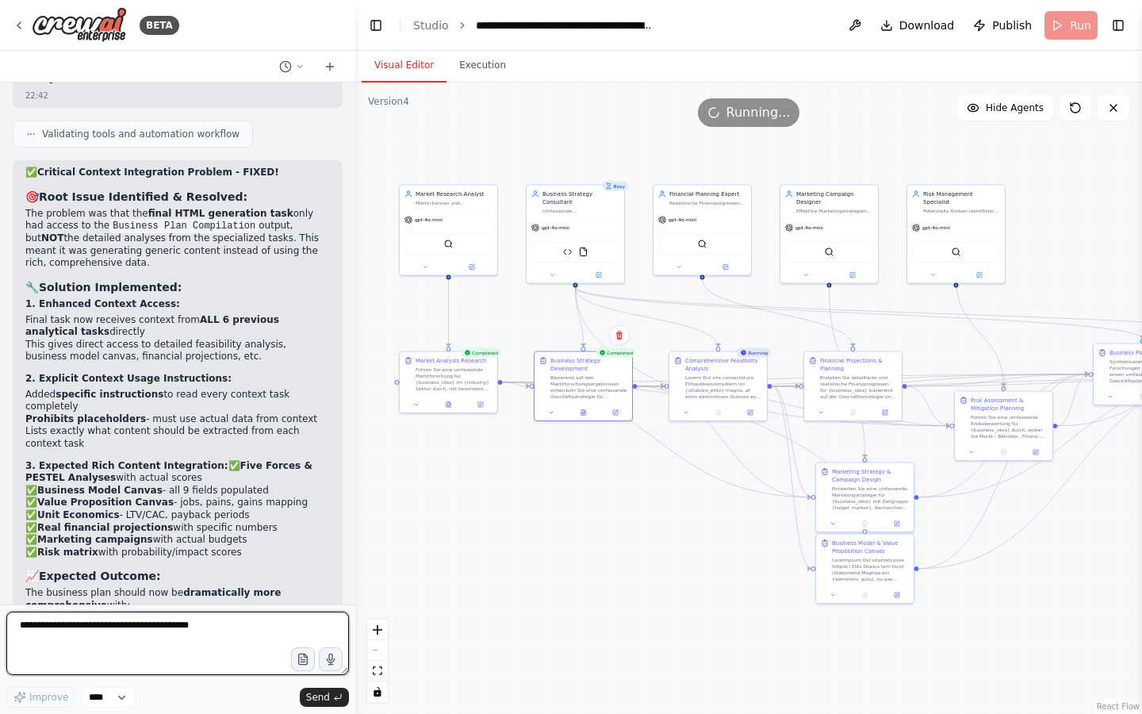
click at [136, 638] on textarea at bounding box center [177, 643] width 343 height 63
type textarea "**********"
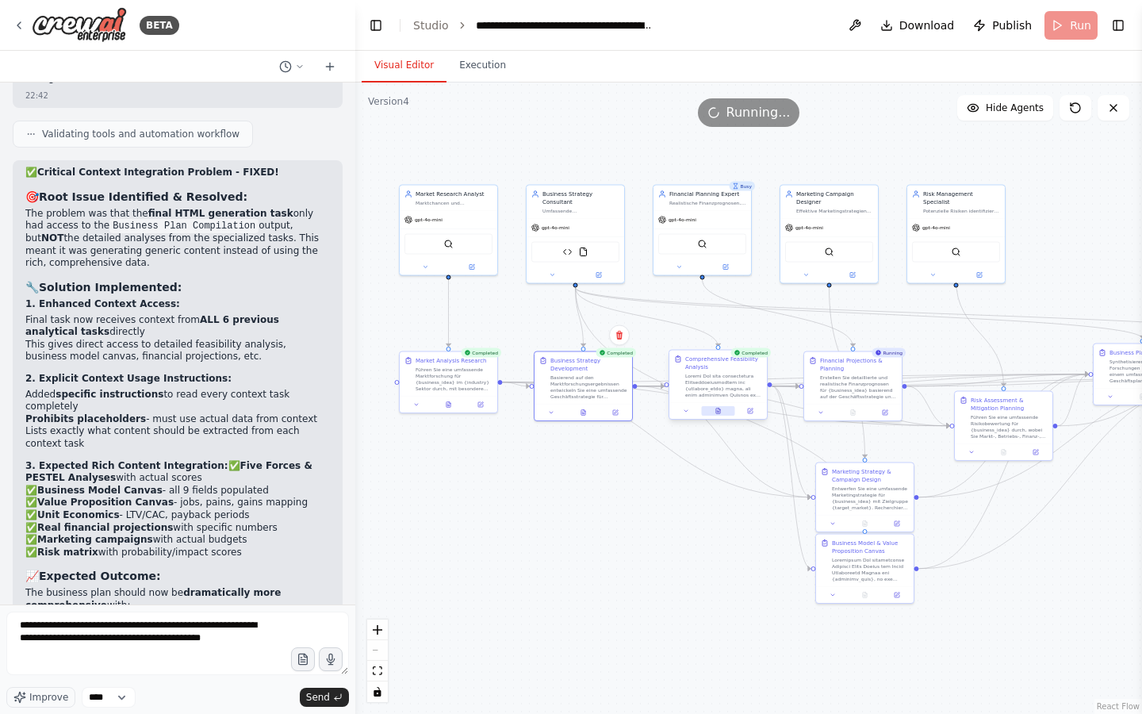
click at [719, 415] on button at bounding box center [717, 411] width 33 height 10
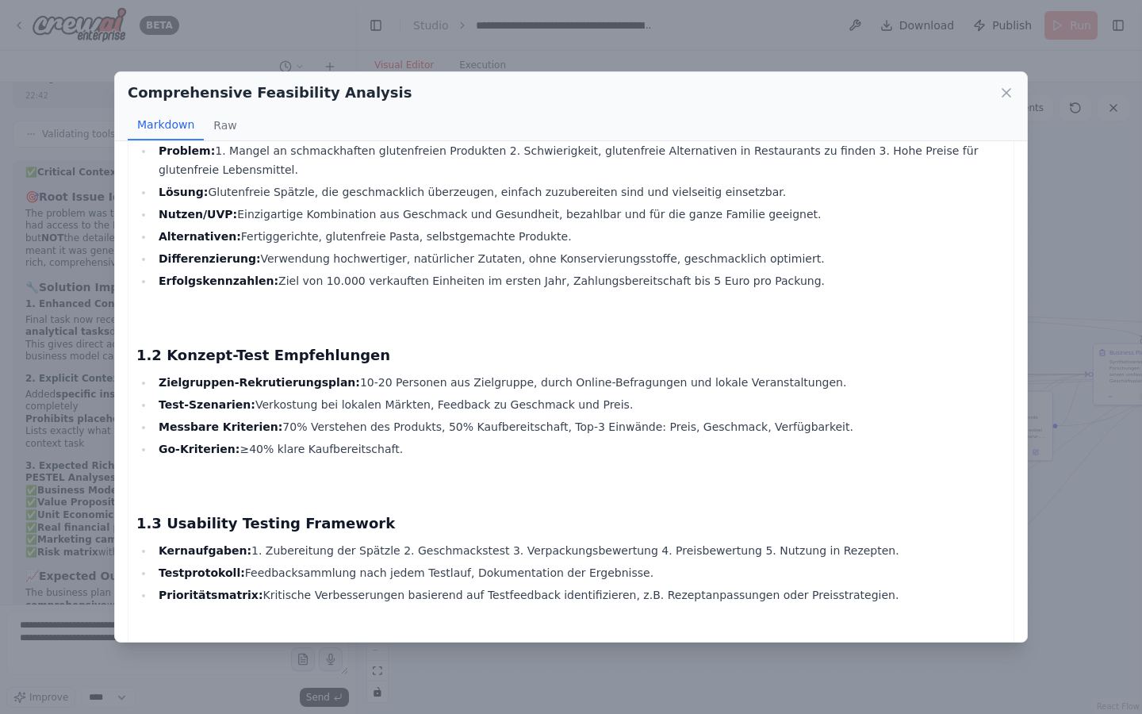
scroll to position [4791, 0]
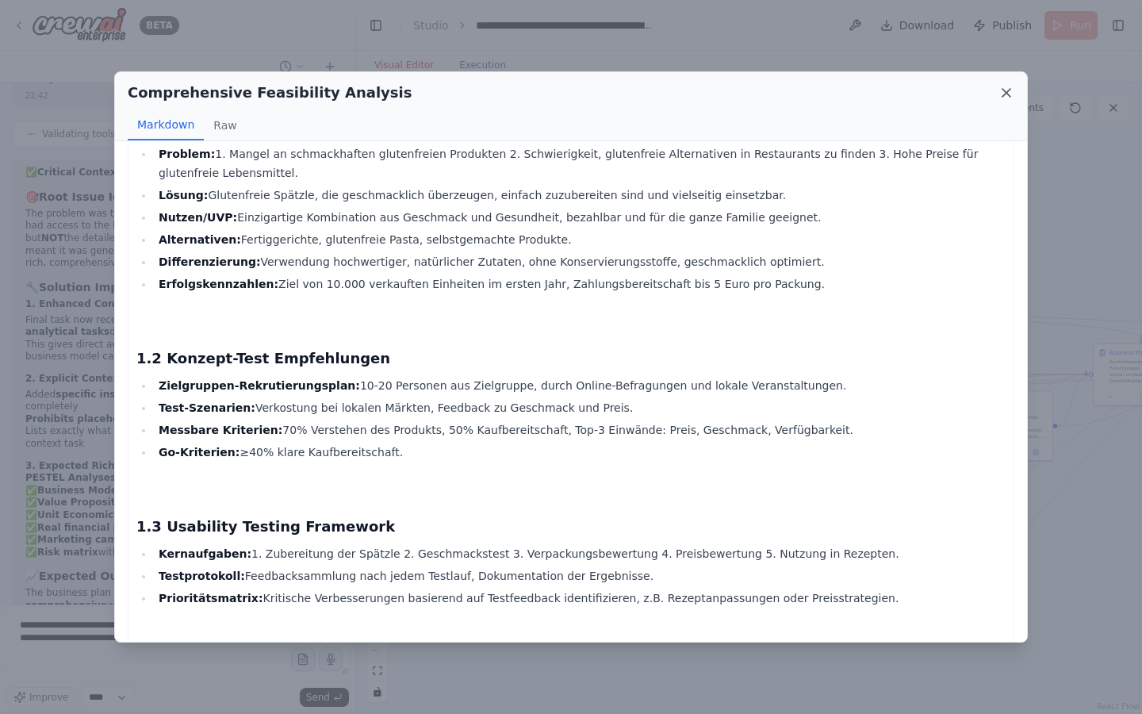
click at [1003, 89] on icon at bounding box center [1007, 93] width 8 height 8
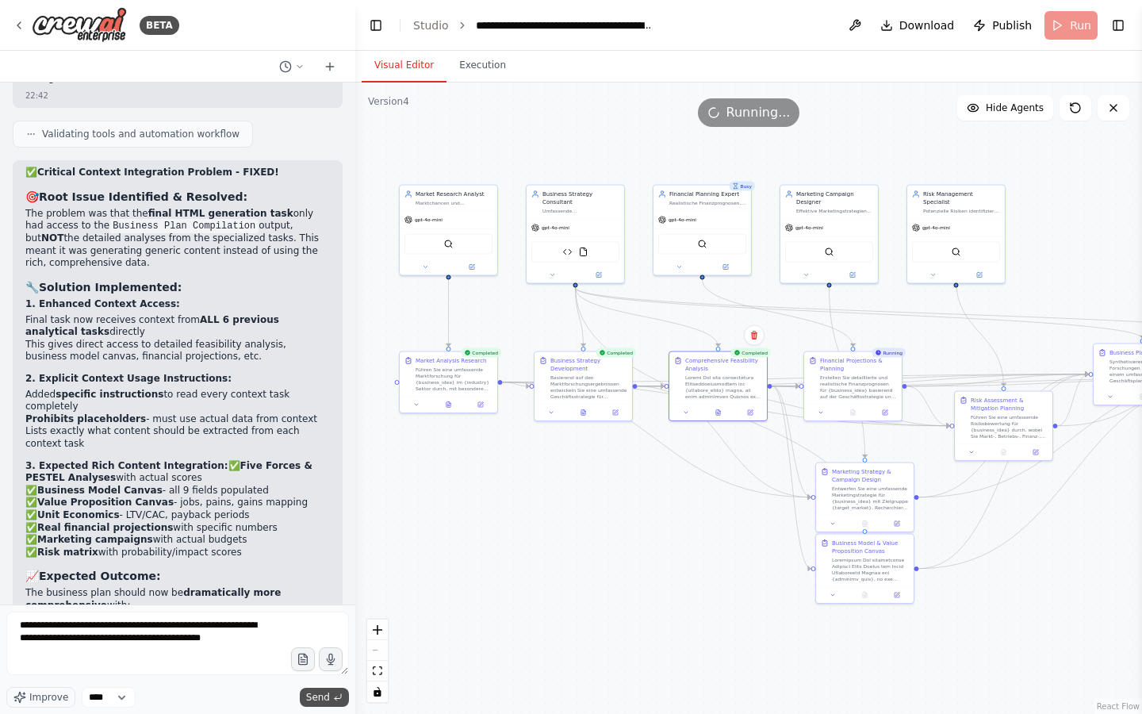
click at [313, 694] on span "Send" at bounding box center [318, 697] width 24 height 13
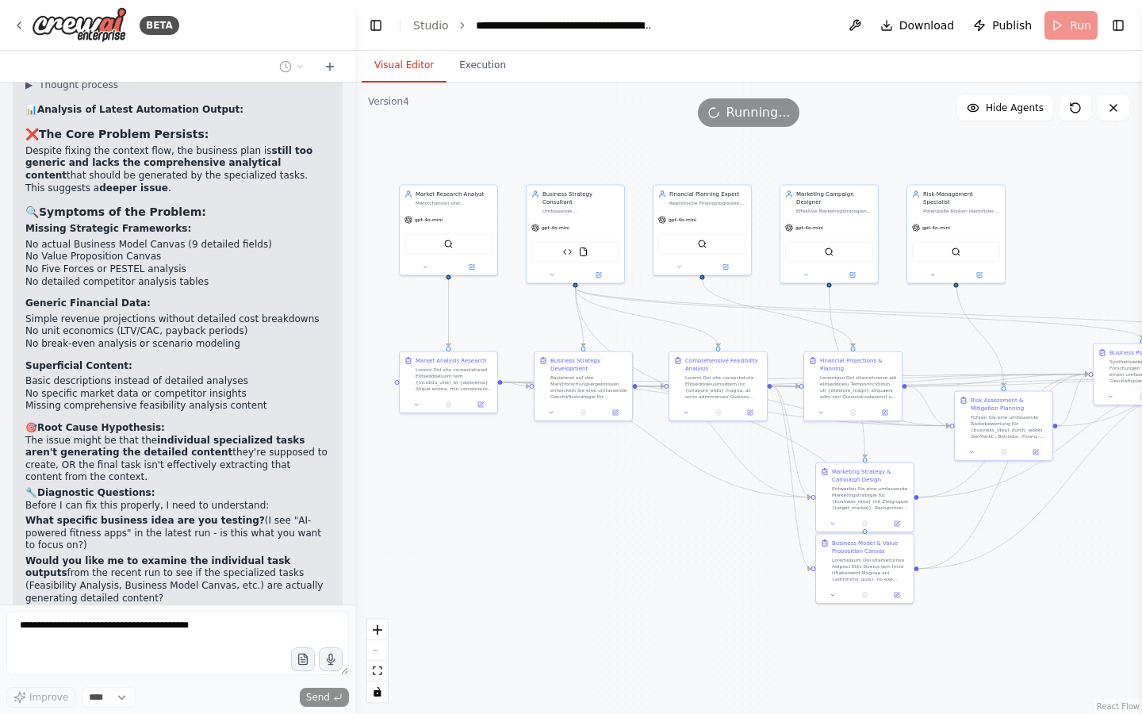
scroll to position [31253, 0]
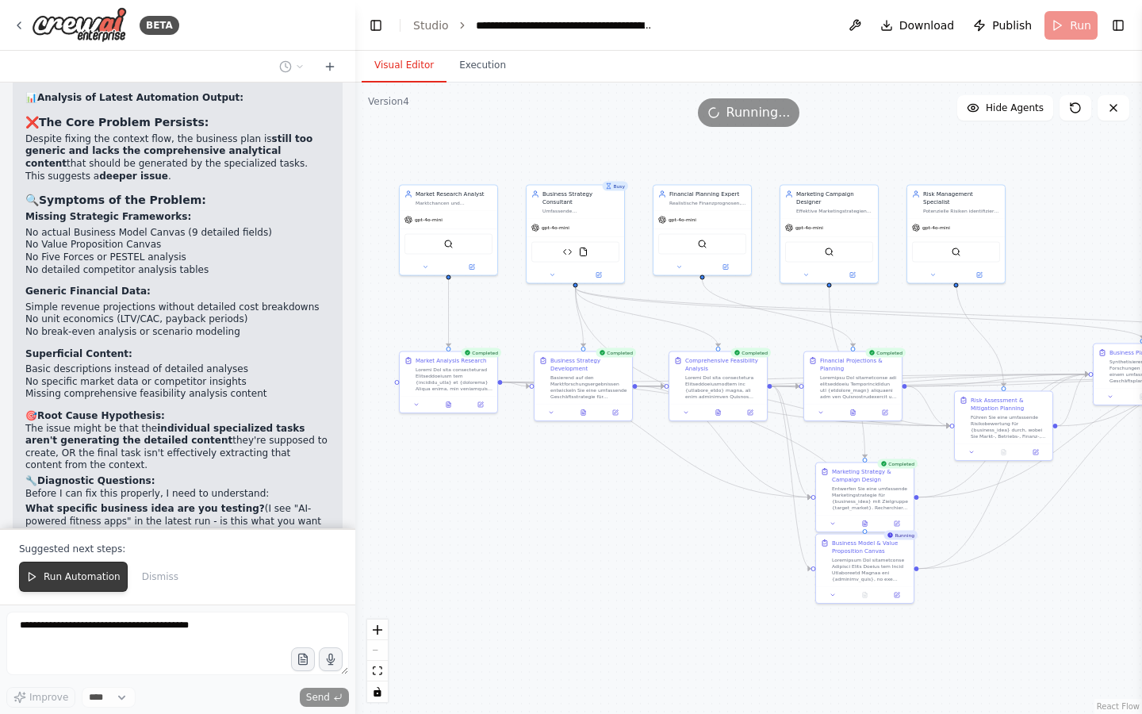
click at [48, 585] on button "Run Automation" at bounding box center [73, 577] width 109 height 30
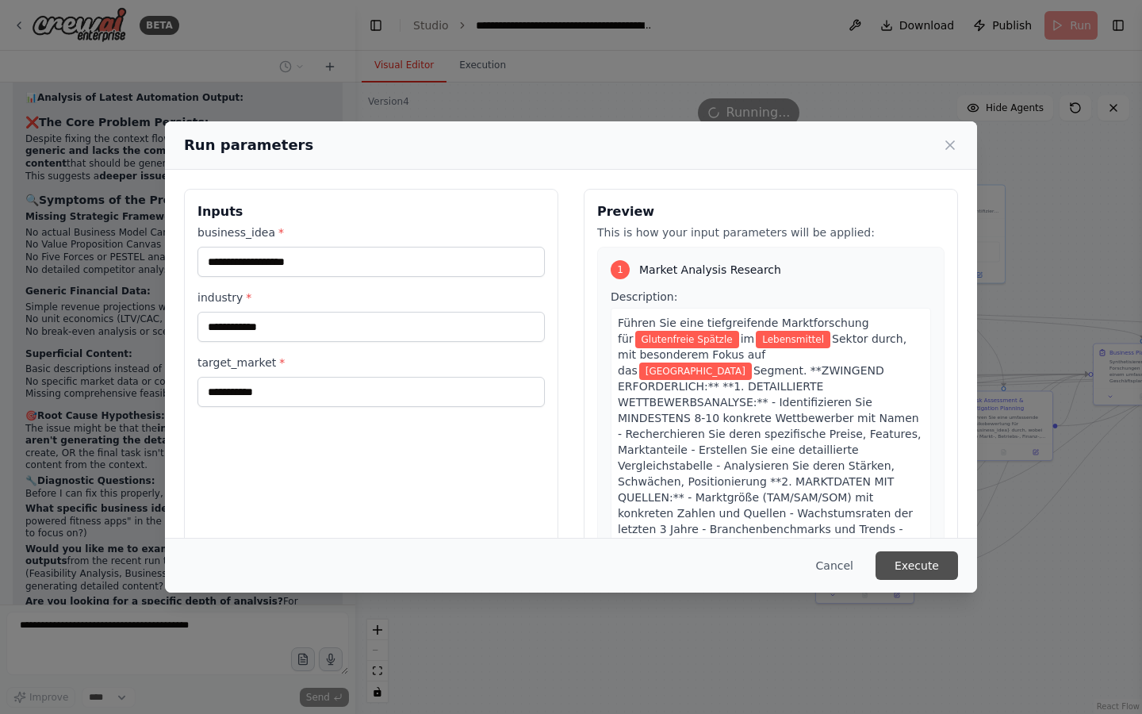
click at [914, 566] on button "Execute" at bounding box center [917, 565] width 83 height 29
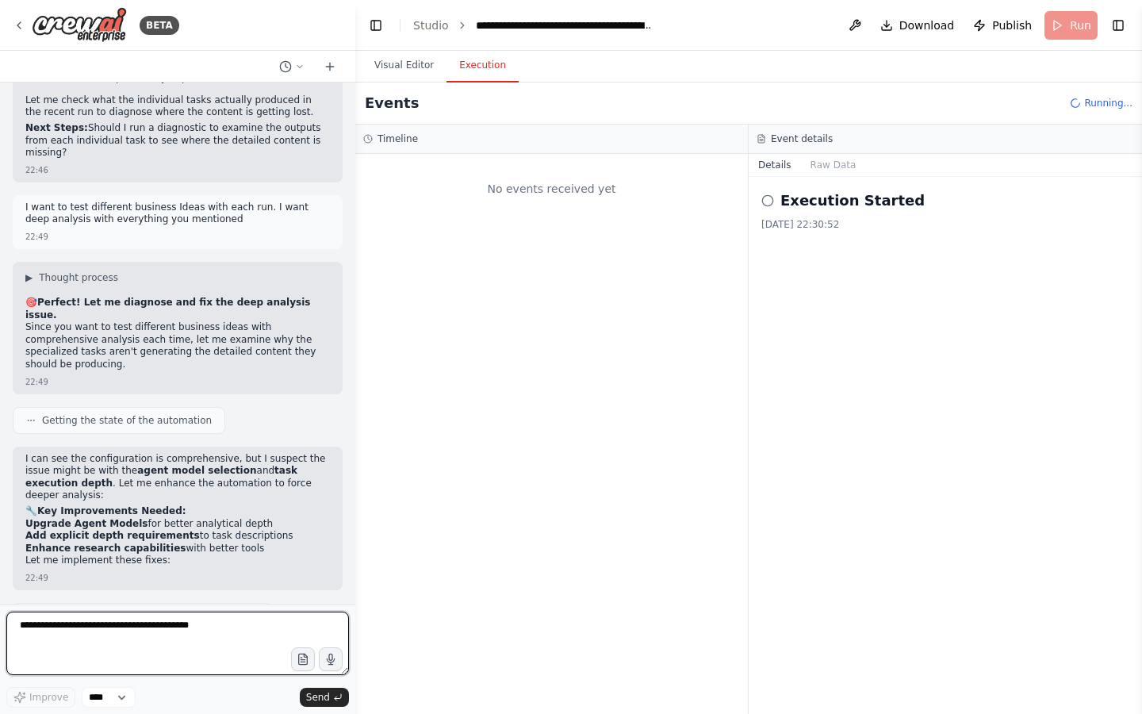
scroll to position [31854, 0]
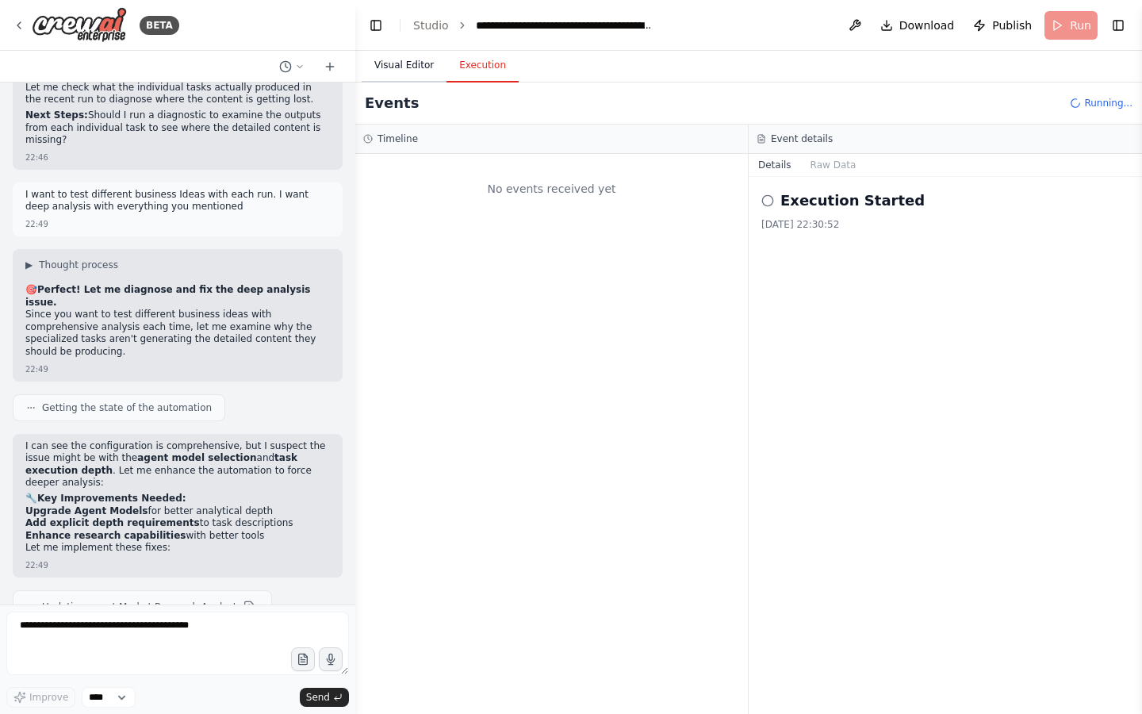
click at [413, 68] on button "Visual Editor" at bounding box center [404, 65] width 85 height 33
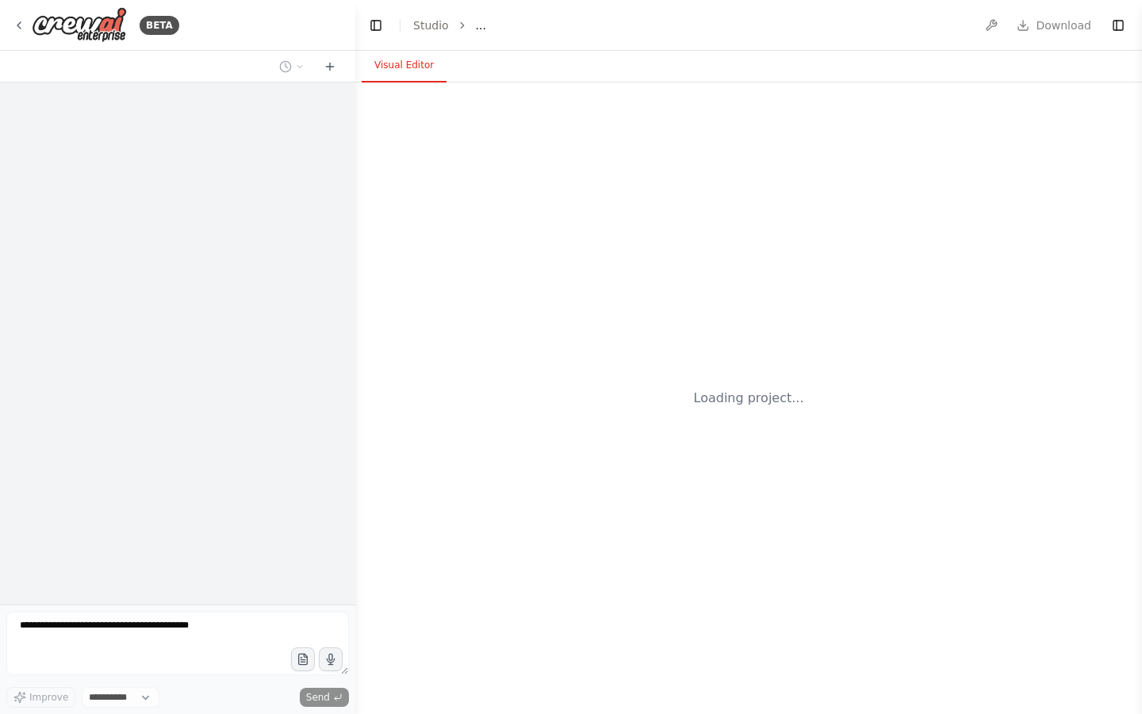
select select "****"
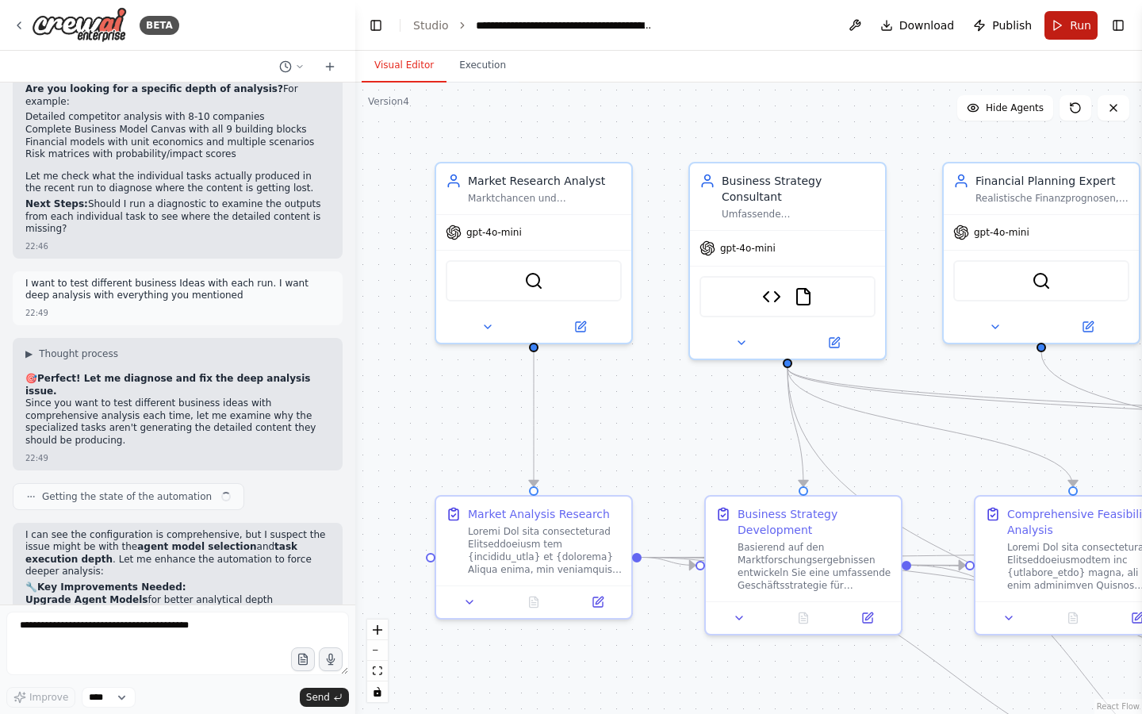
click at [1075, 33] on button "Run" at bounding box center [1071, 25] width 53 height 29
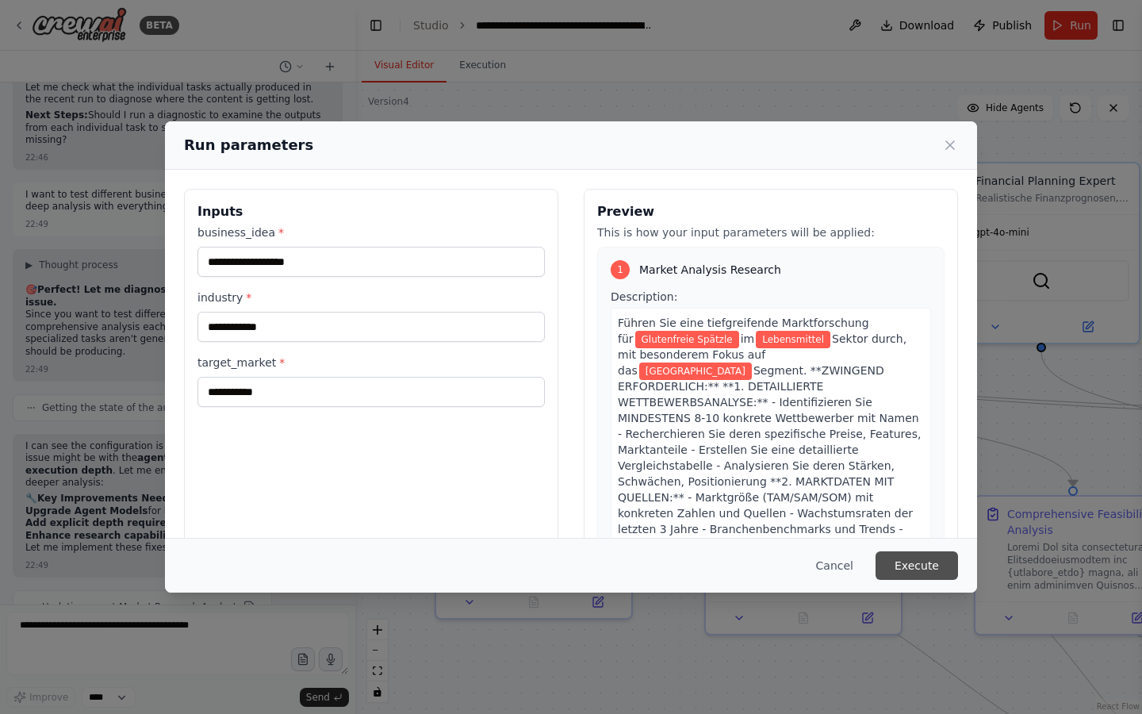
click at [909, 556] on button "Execute" at bounding box center [917, 565] width 83 height 29
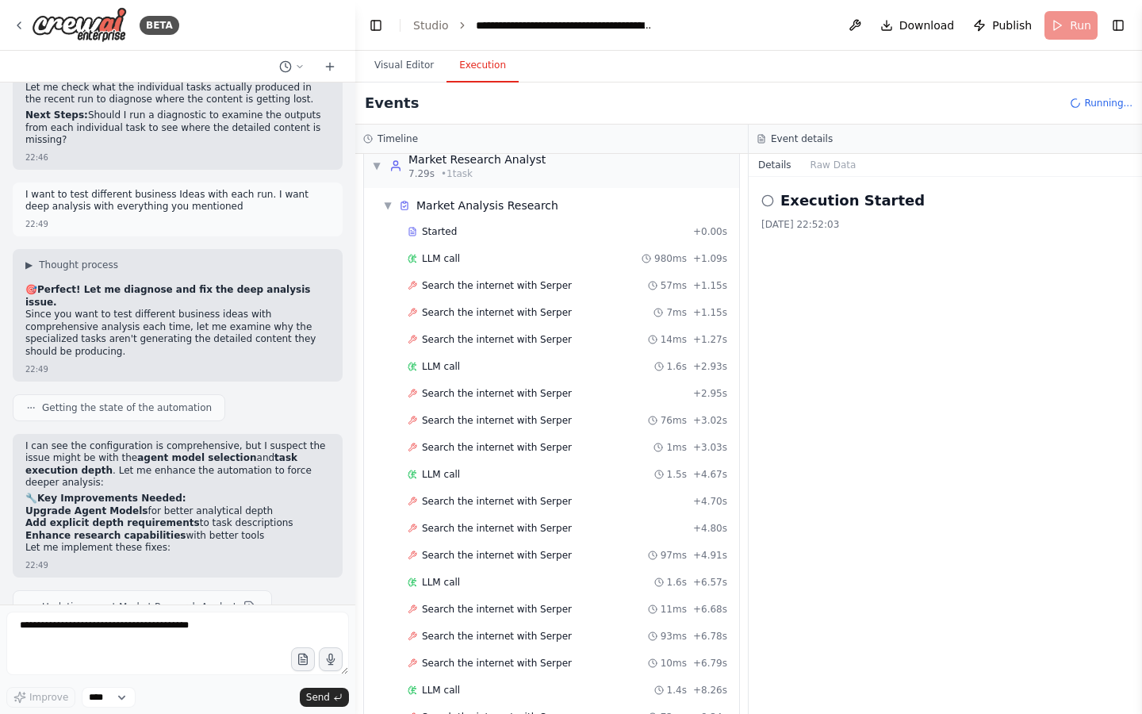
scroll to position [0, 0]
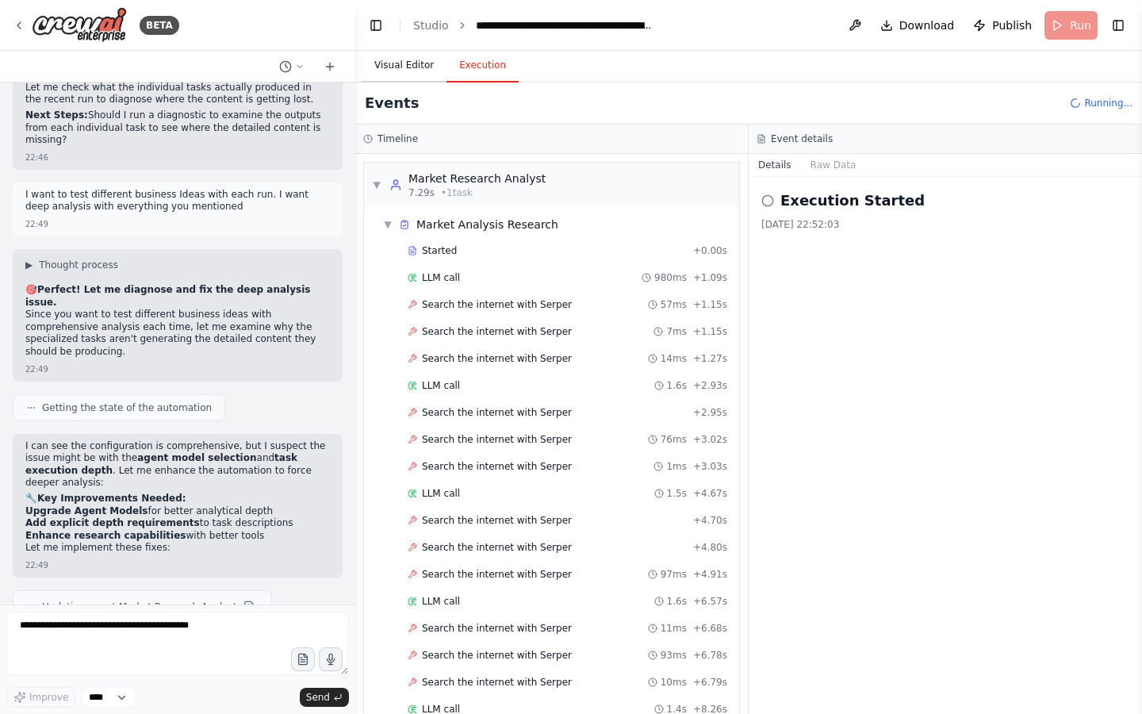
click at [419, 68] on button "Visual Editor" at bounding box center [404, 65] width 85 height 33
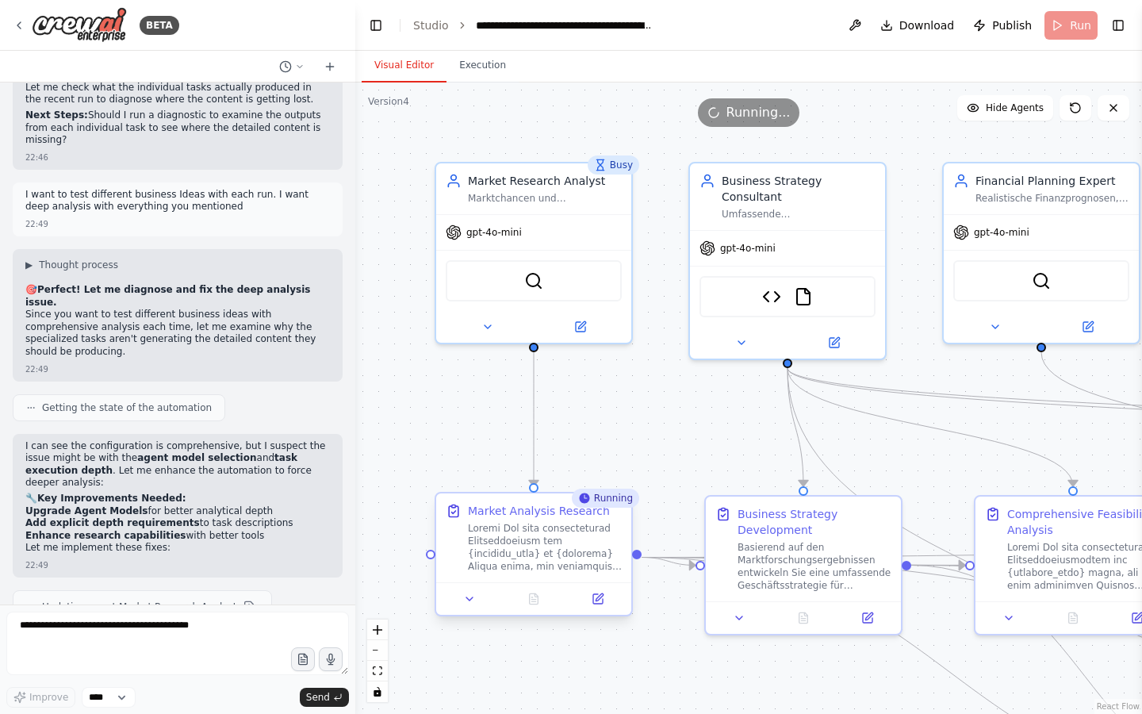
click at [559, 539] on div at bounding box center [545, 547] width 154 height 51
click at [598, 599] on icon at bounding box center [599, 596] width 7 height 7
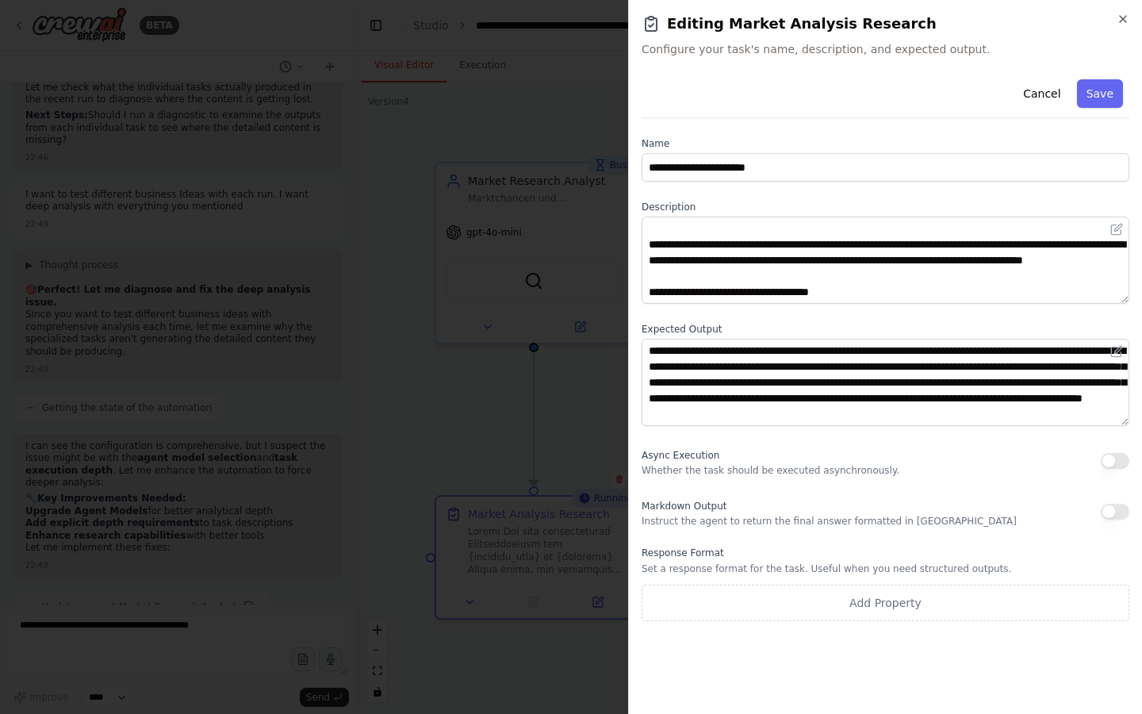
scroll to position [16, 0]
click at [601, 374] on div at bounding box center [571, 357] width 1142 height 714
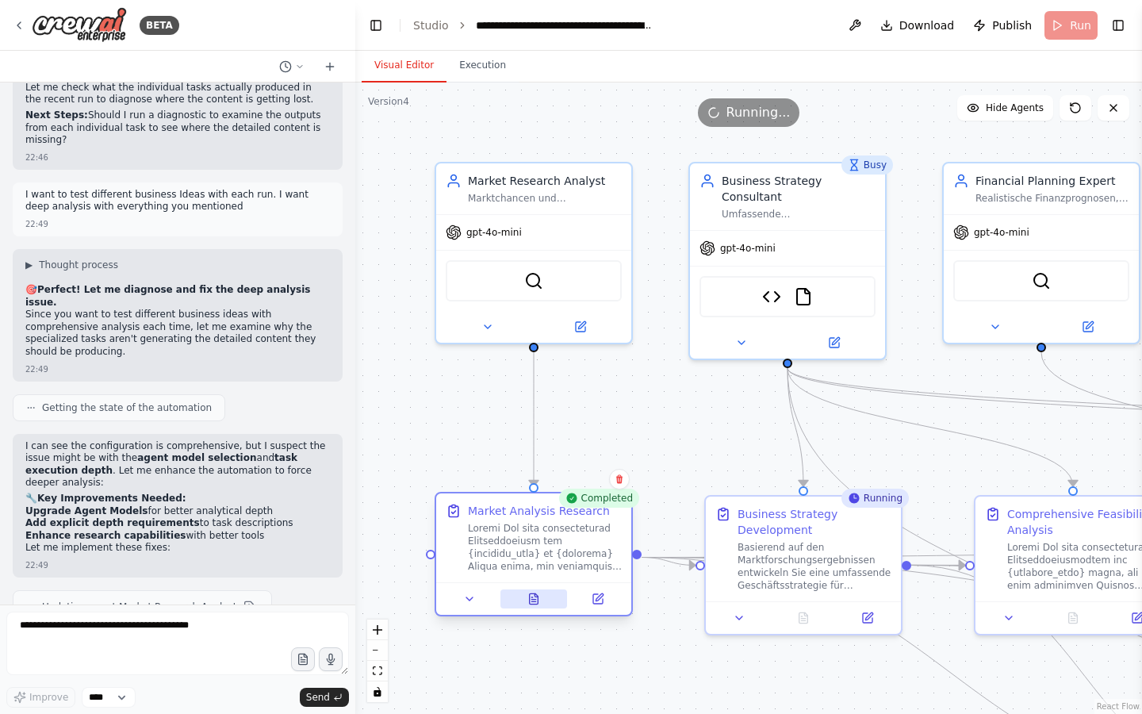
click at [534, 600] on icon at bounding box center [534, 598] width 9 height 10
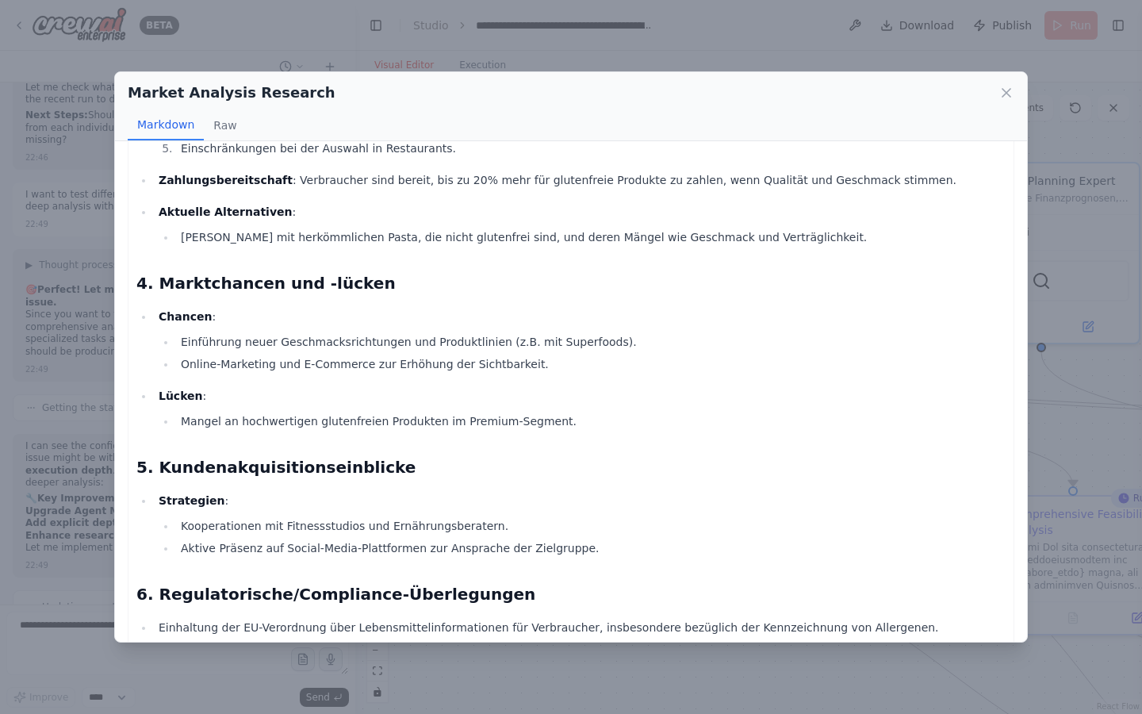
scroll to position [1114, 0]
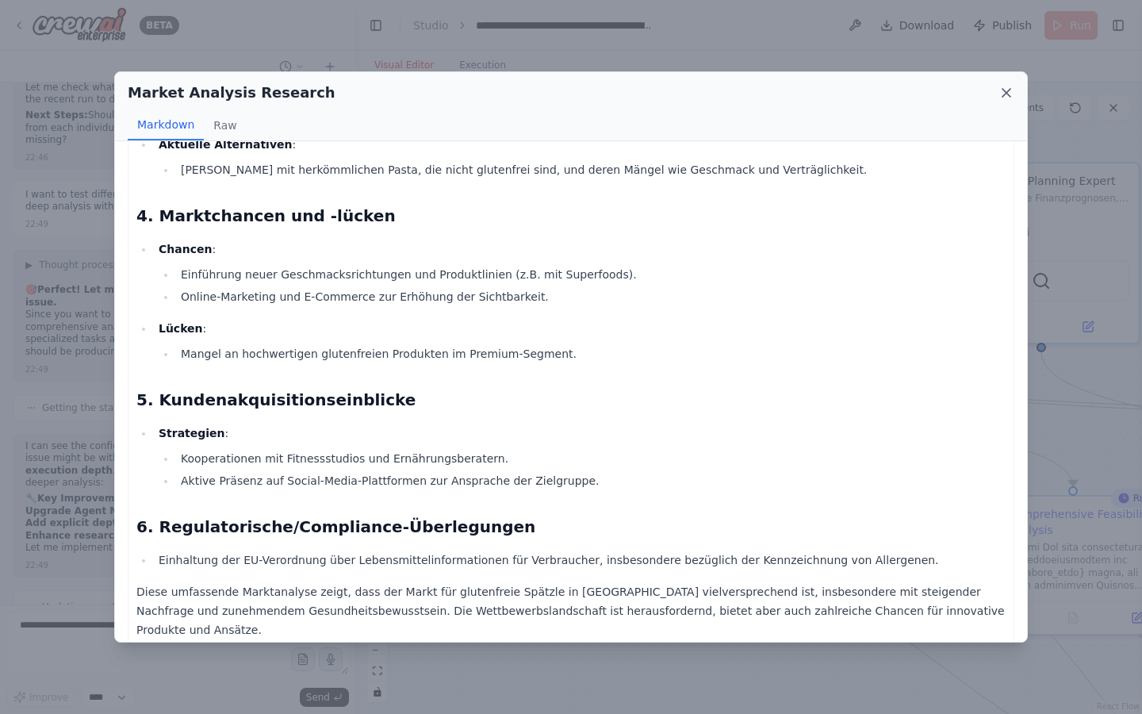
click at [1007, 89] on icon at bounding box center [1007, 93] width 16 height 16
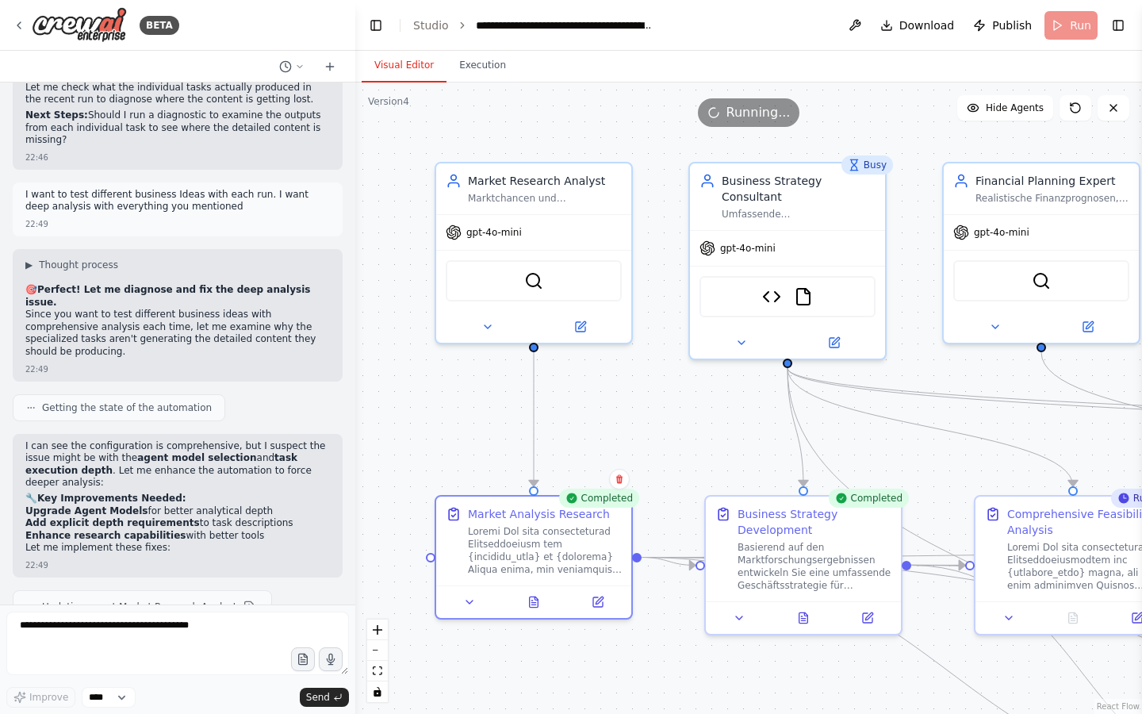
drag, startPoint x: 728, startPoint y: 430, endPoint x: 570, endPoint y: 431, distance: 157.9
click at [571, 431] on div ".deletable-edge-delete-btn { width: 20px; height: 20px; border: 0px solid #ffff…" at bounding box center [748, 398] width 787 height 631
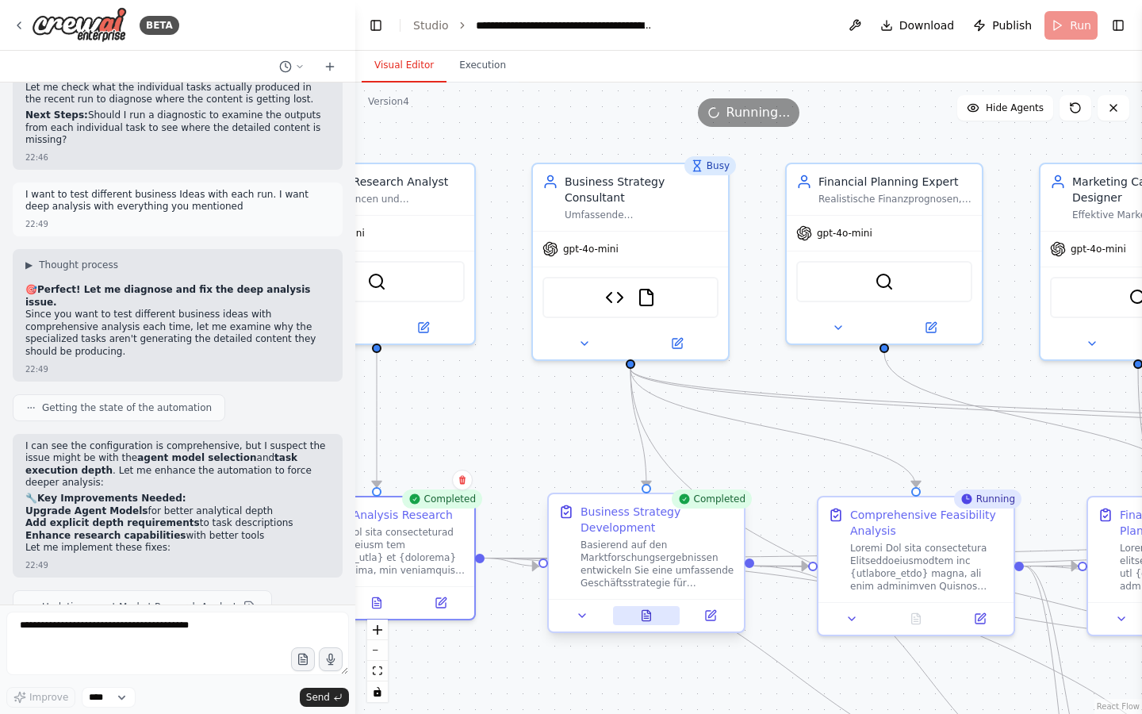
click at [644, 614] on icon at bounding box center [644, 614] width 1 height 0
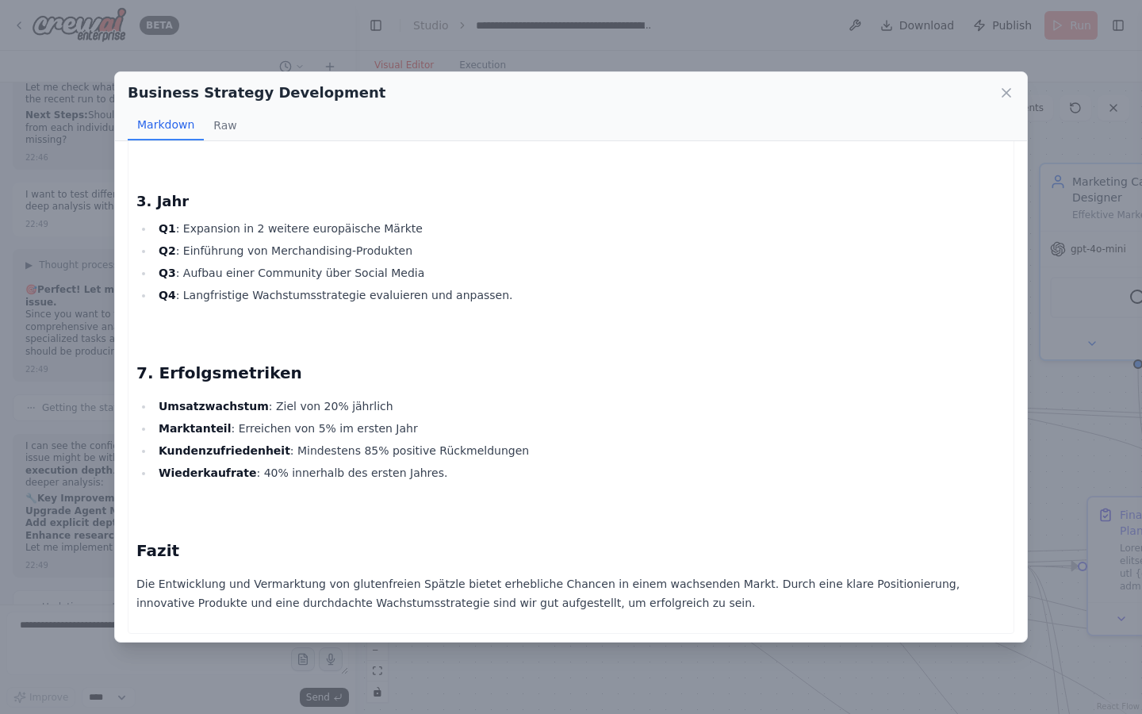
scroll to position [5787, 0]
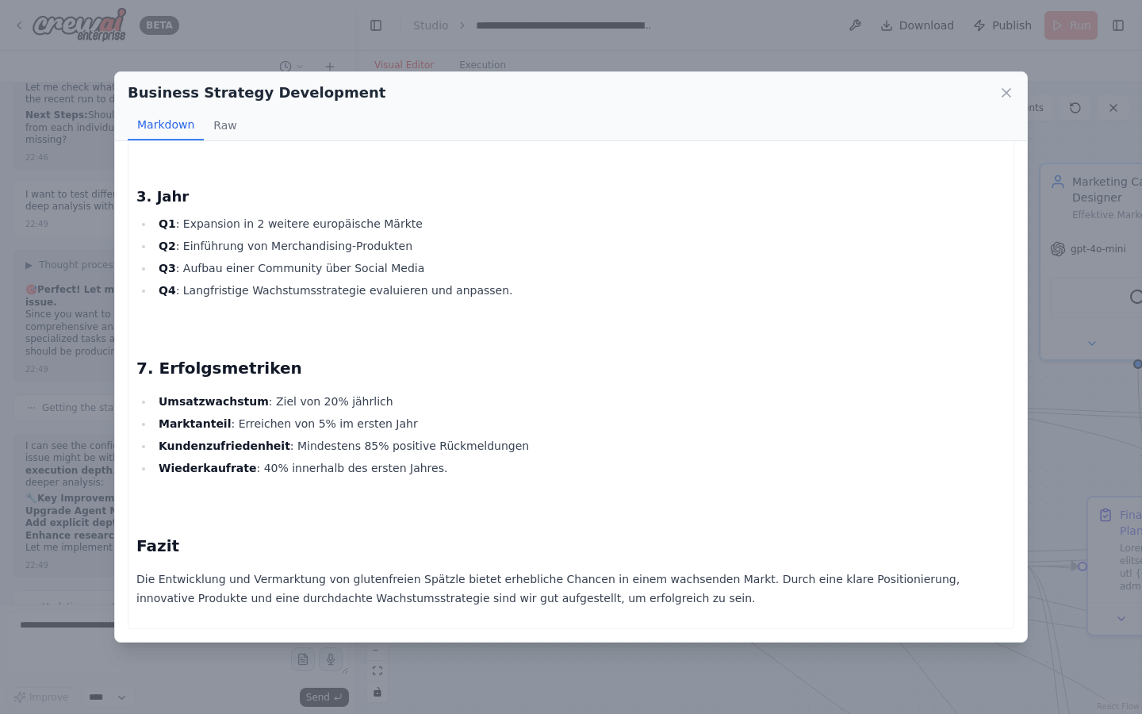
click at [1007, 82] on div "Business Strategy Development" at bounding box center [571, 93] width 887 height 22
click at [1007, 92] on icon at bounding box center [1007, 93] width 8 height 8
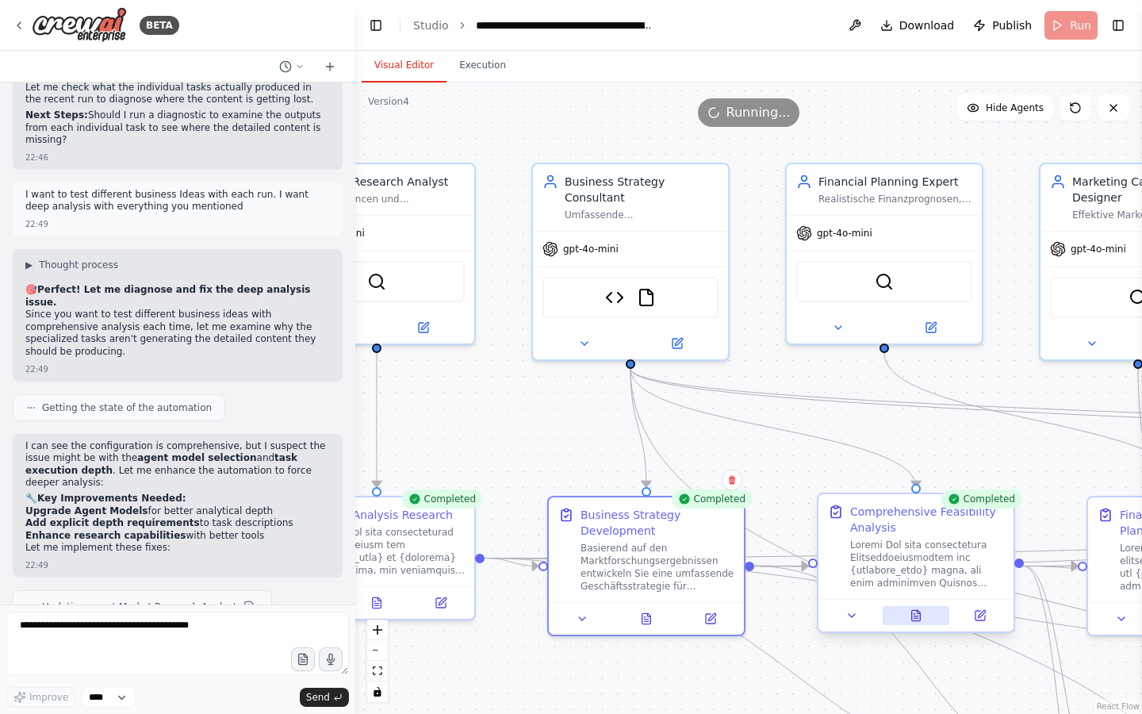
click at [918, 620] on icon at bounding box center [916, 615] width 9 height 10
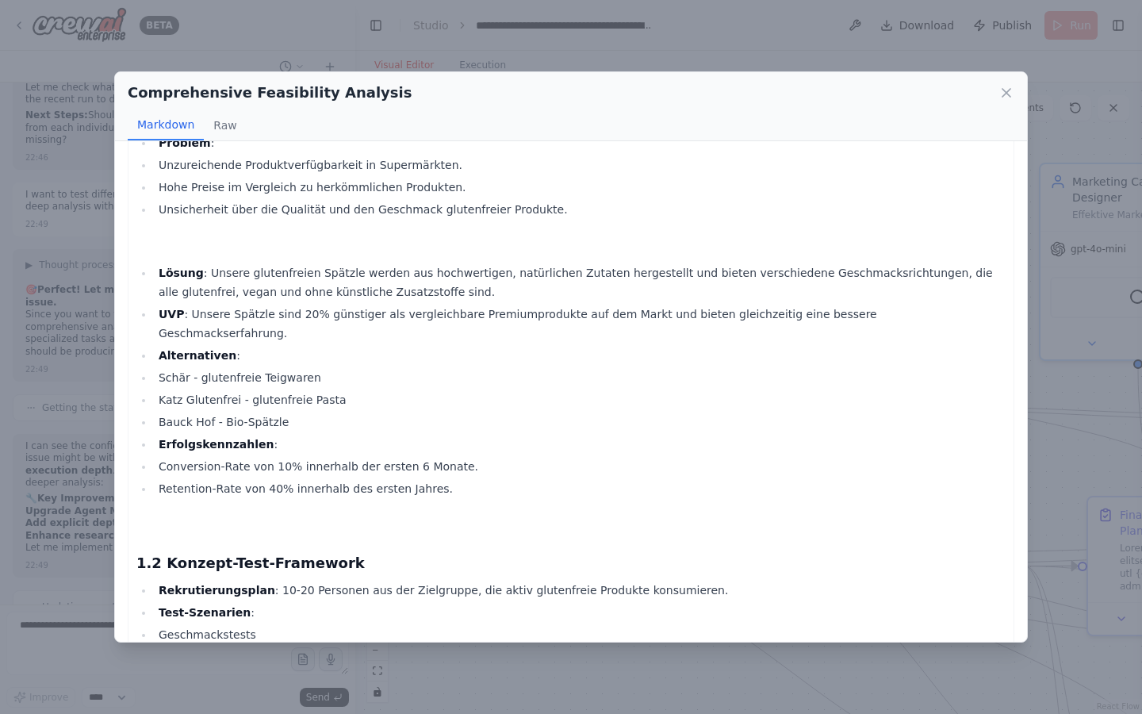
scroll to position [4836, 0]
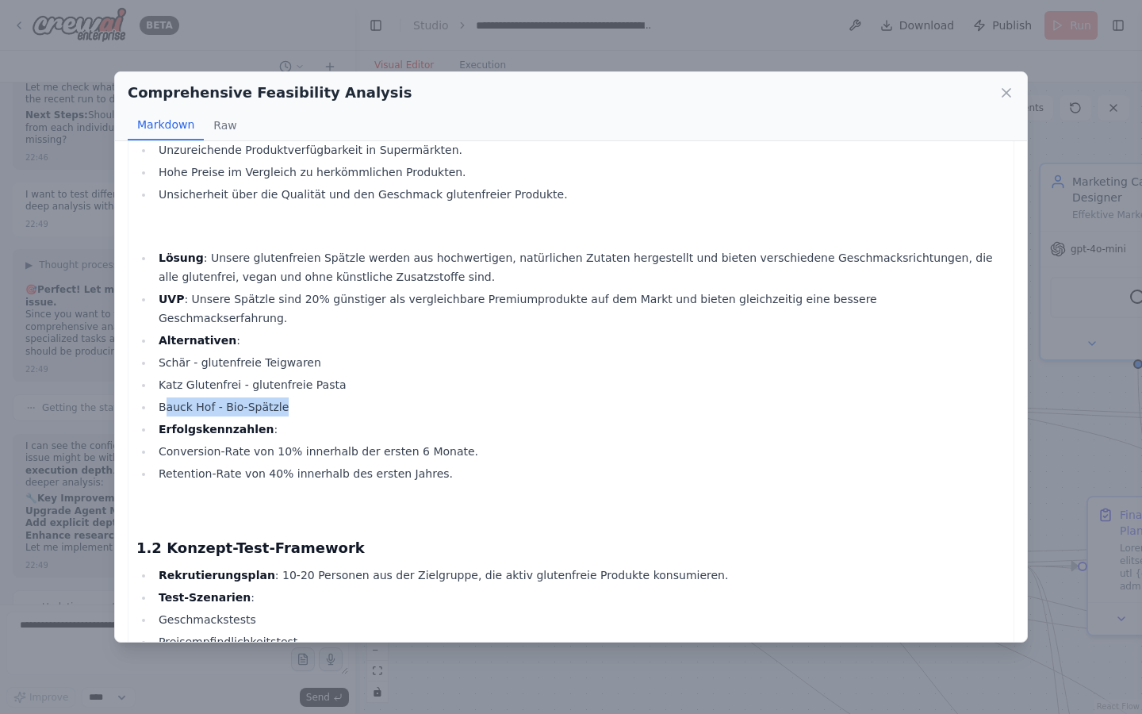
drag, startPoint x: 163, startPoint y: 400, endPoint x: 325, endPoint y: 403, distance: 162.7
click at [325, 403] on li "Bauck Hof - Bio-Spätzle" at bounding box center [580, 406] width 852 height 19
copy li "auck Hof - Bio-Spätzle"
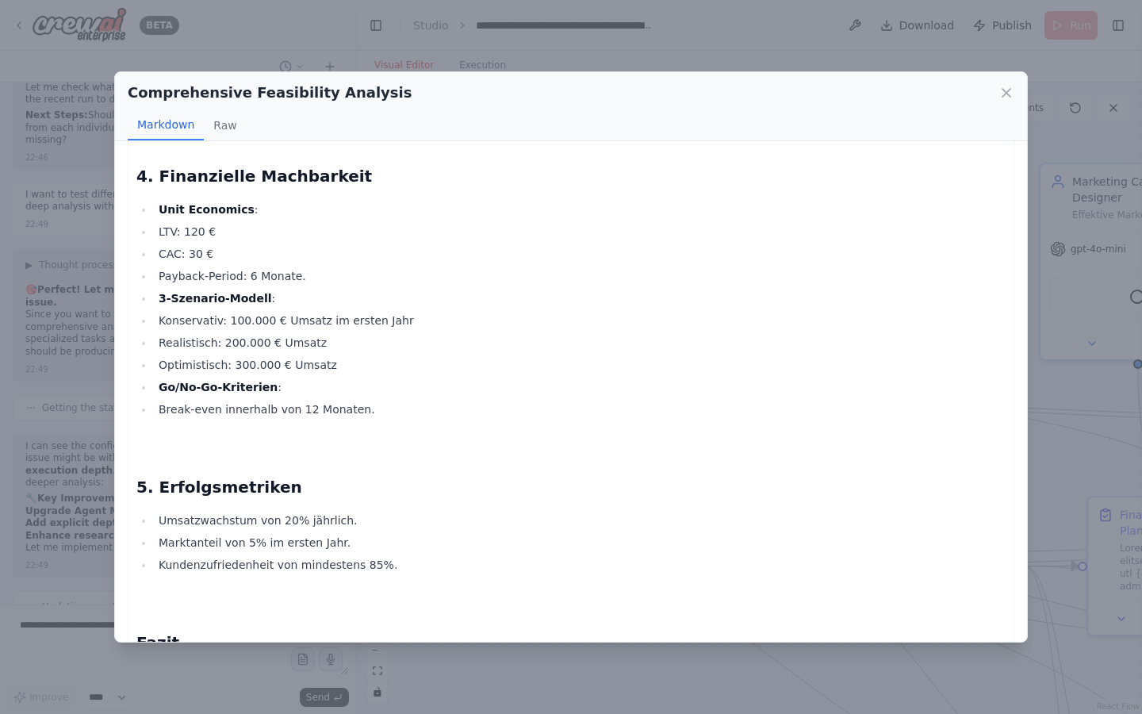
scroll to position [6466, 0]
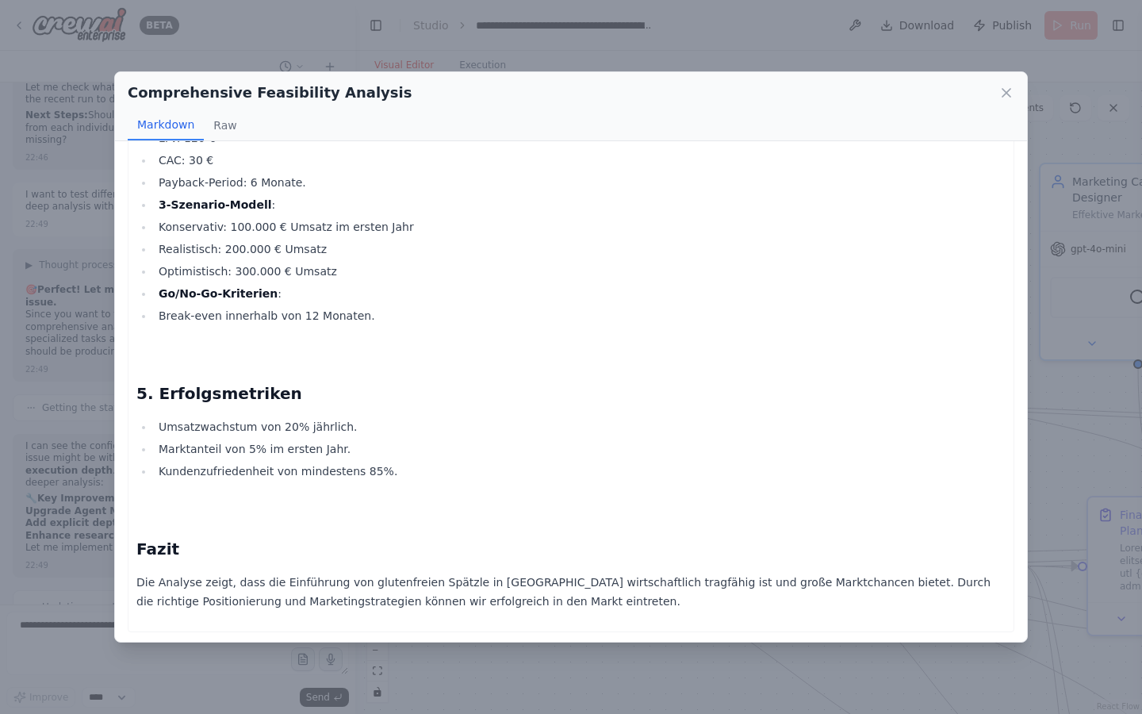
click at [996, 88] on div "Comprehensive Feasibility Analysis" at bounding box center [571, 93] width 887 height 22
click at [1006, 91] on icon at bounding box center [1007, 93] width 8 height 8
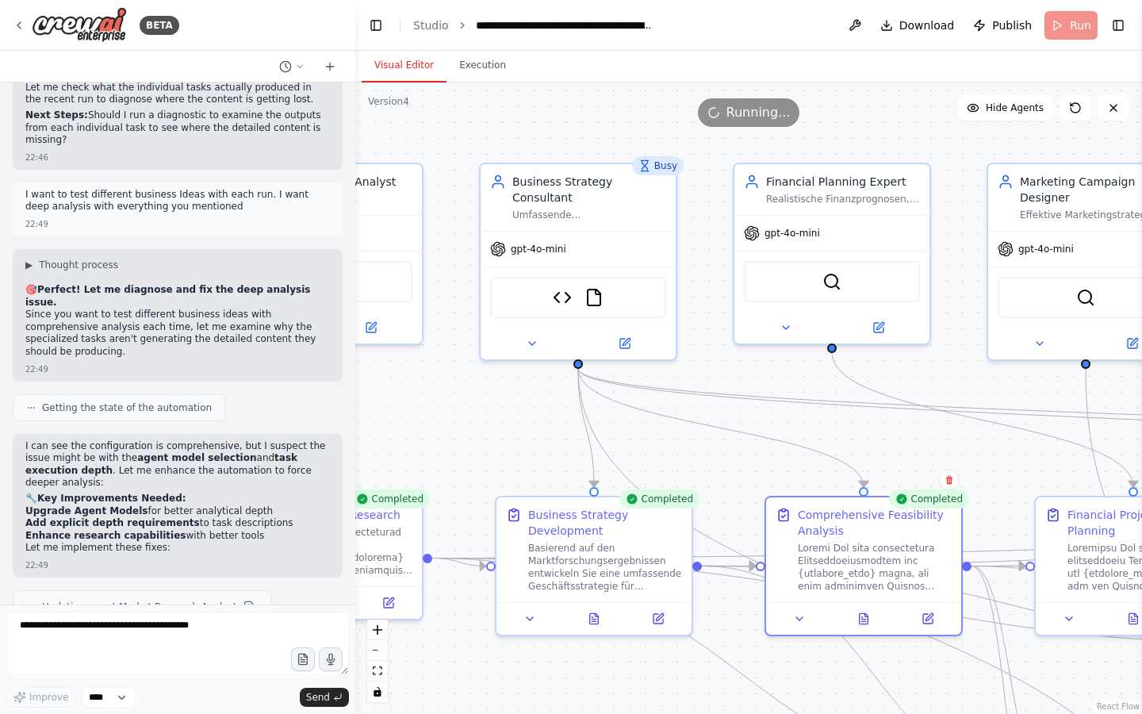
drag, startPoint x: 813, startPoint y: 446, endPoint x: 562, endPoint y: 442, distance: 250.7
click at [564, 443] on div ".deletable-edge-delete-btn { width: 20px; height: 20px; border: 0px solid #ffff…" at bounding box center [748, 398] width 787 height 631
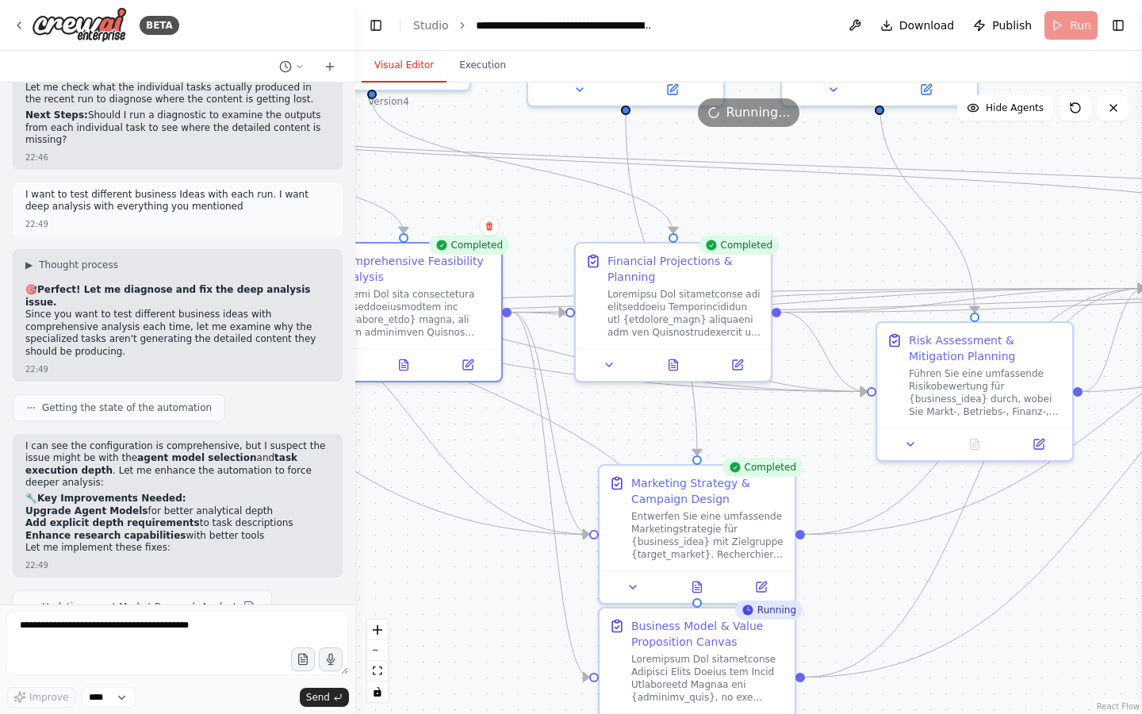
drag, startPoint x: 1008, startPoint y: 451, endPoint x: 714, endPoint y: 199, distance: 387.6
click at [714, 199] on div ".deletable-edge-delete-btn { width: 20px; height: 20px; border: 0px solid #ffff…" at bounding box center [748, 398] width 787 height 631
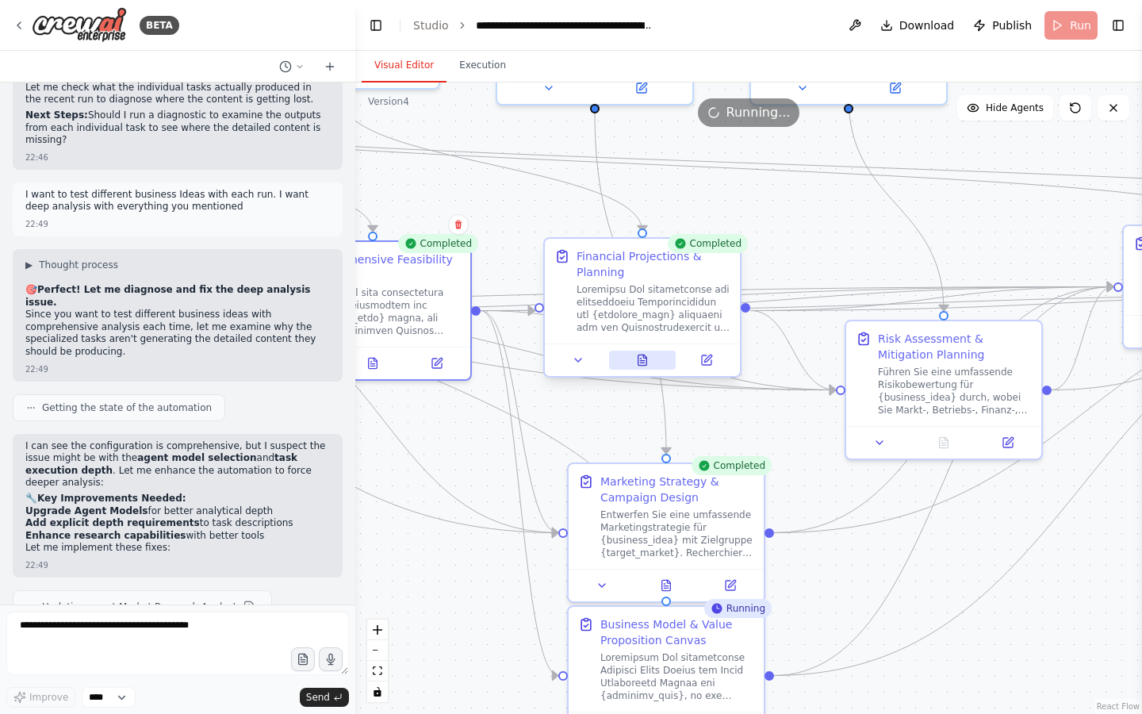
click at [647, 369] on button at bounding box center [642, 360] width 67 height 19
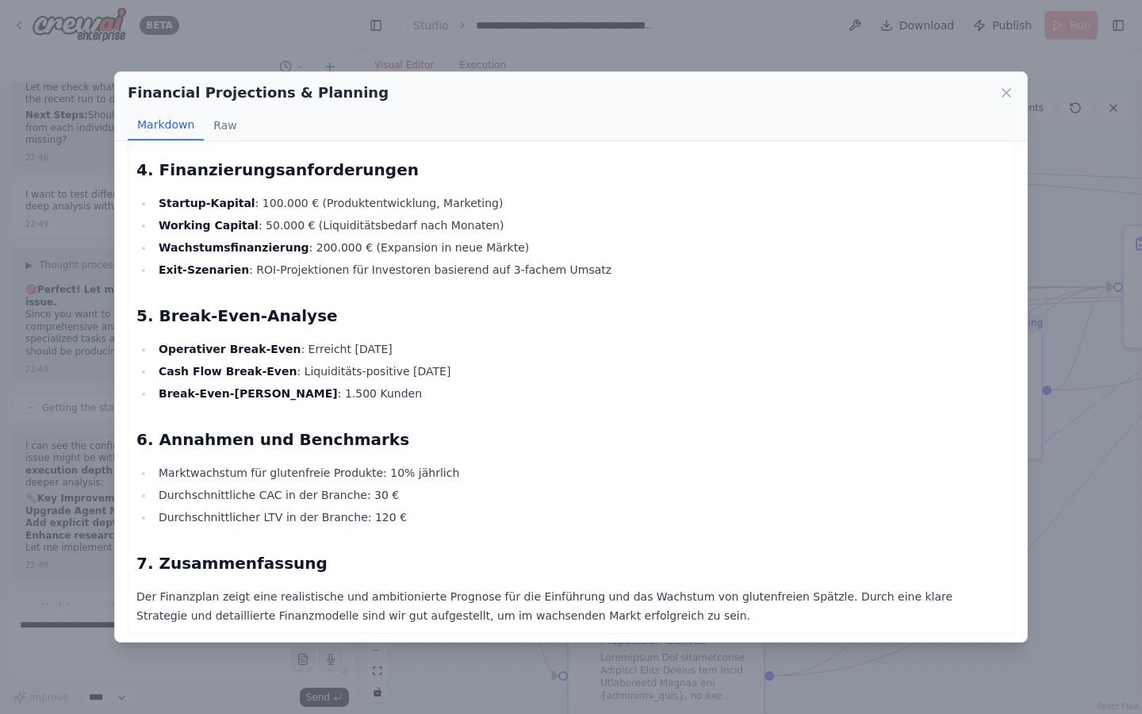
scroll to position [1172, 0]
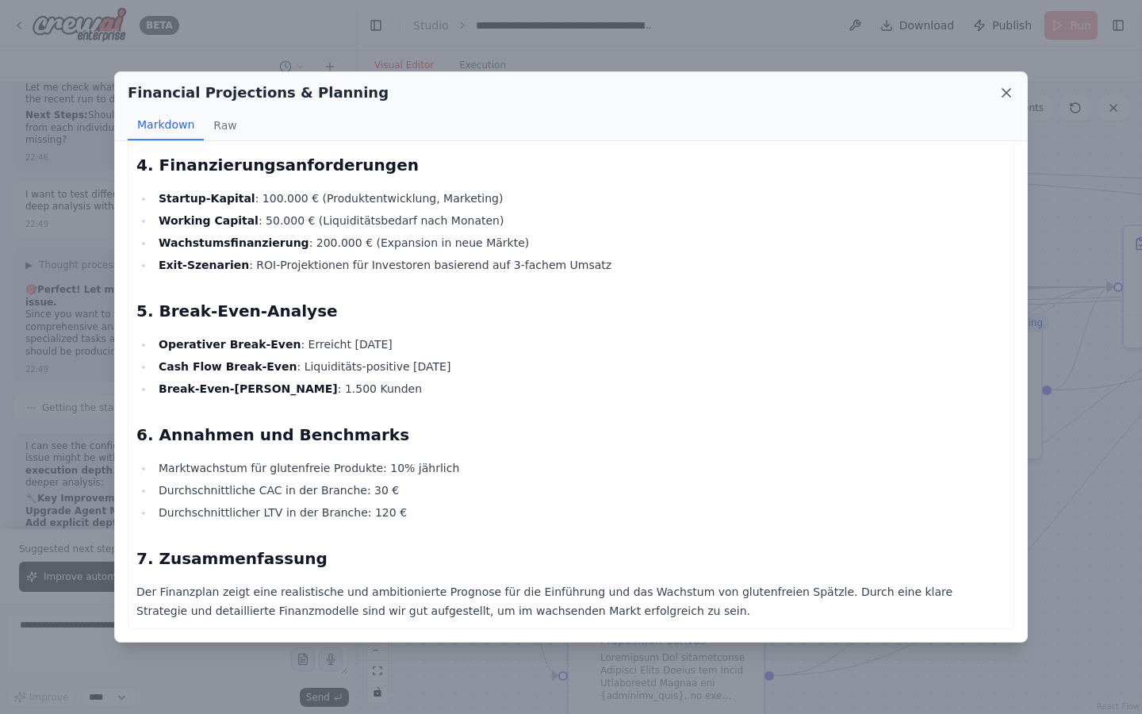
click at [1008, 88] on icon at bounding box center [1007, 93] width 16 height 16
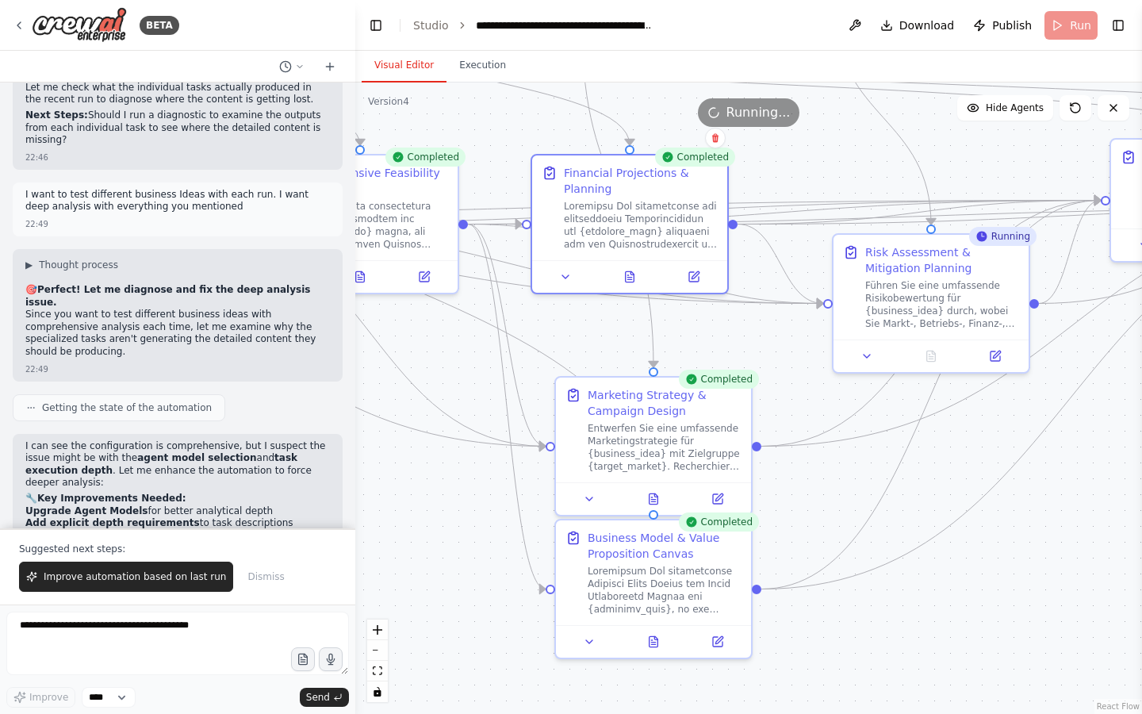
drag, startPoint x: 795, startPoint y: 420, endPoint x: 762, endPoint y: 222, distance: 201.1
click at [762, 224] on div ".deletable-edge-delete-btn { width: 20px; height: 20px; border: 0px solid #ffff…" at bounding box center [748, 398] width 787 height 631
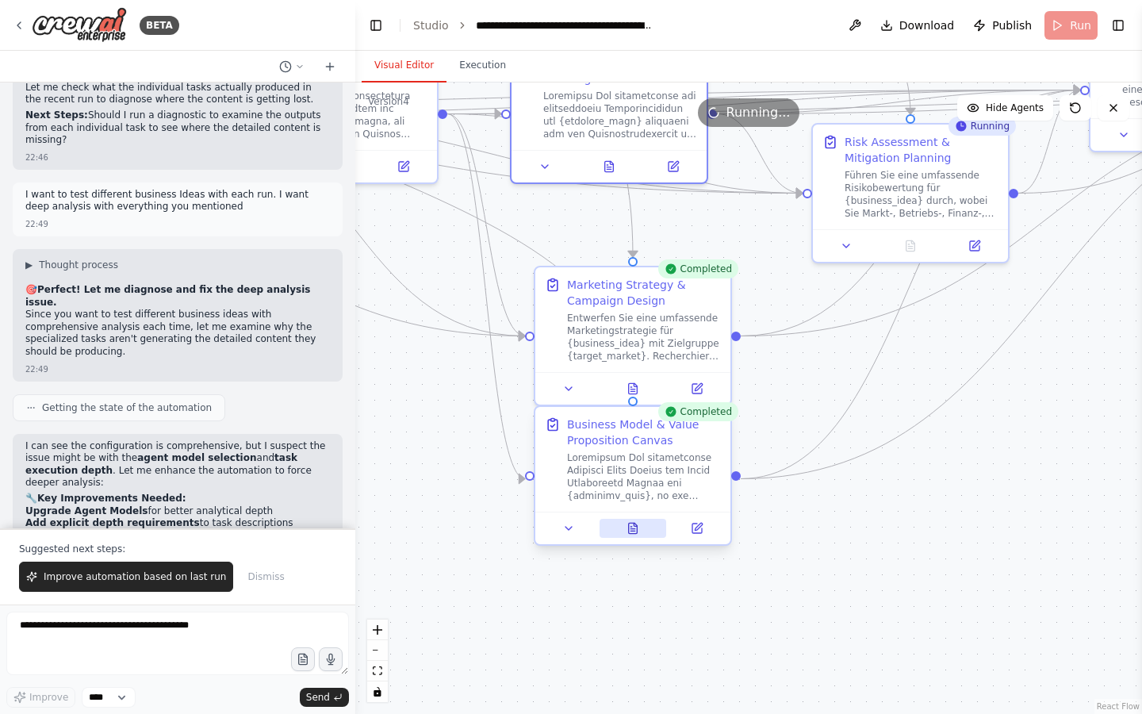
click at [639, 526] on icon at bounding box center [633, 528] width 13 height 13
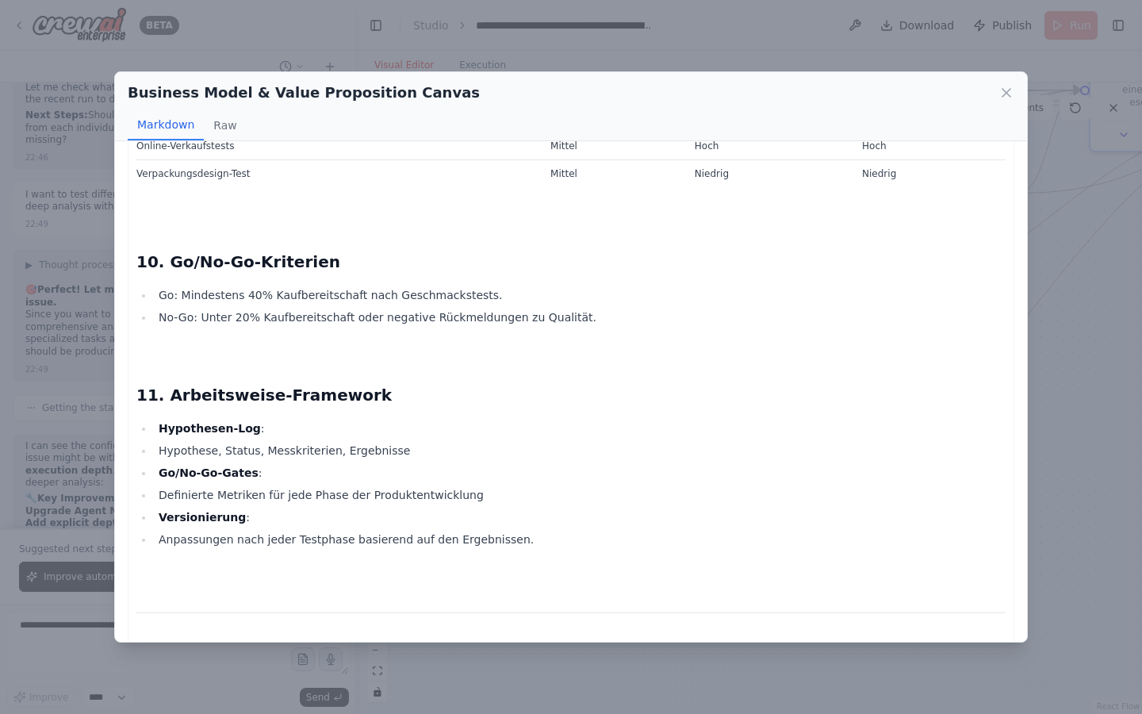
scroll to position [8287, 0]
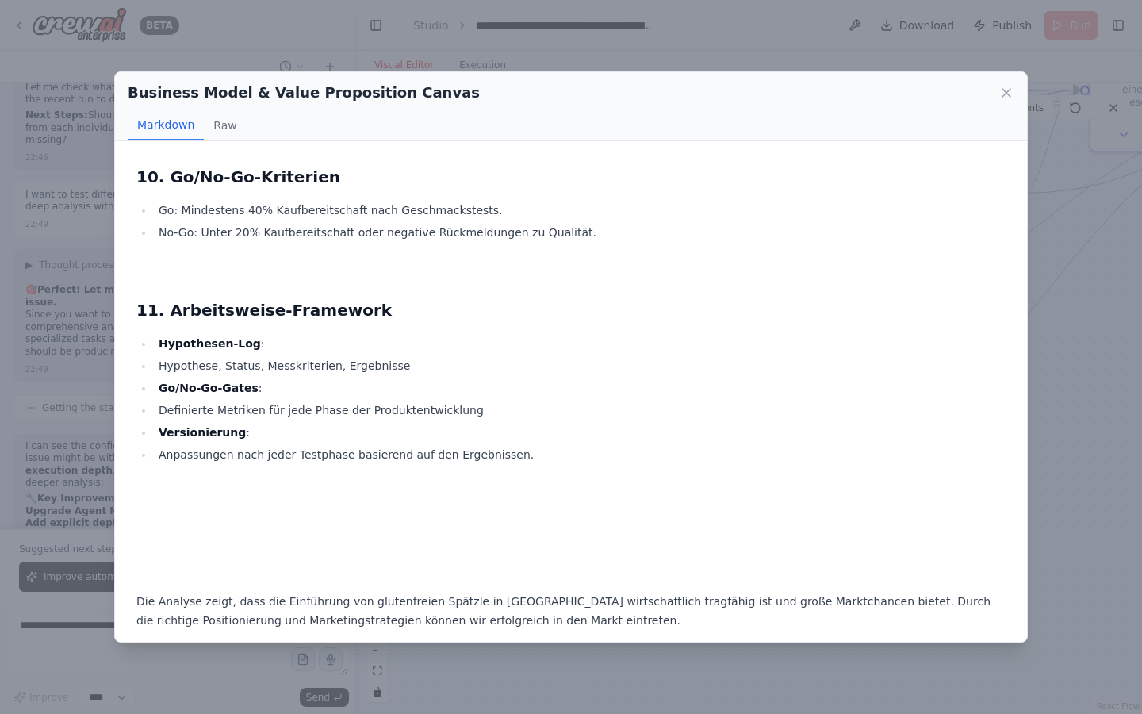
click at [1074, 325] on div "Business Model & Value Proposition Canvas Markdown Raw Business Plan Machbarkei…" at bounding box center [571, 357] width 1142 height 714
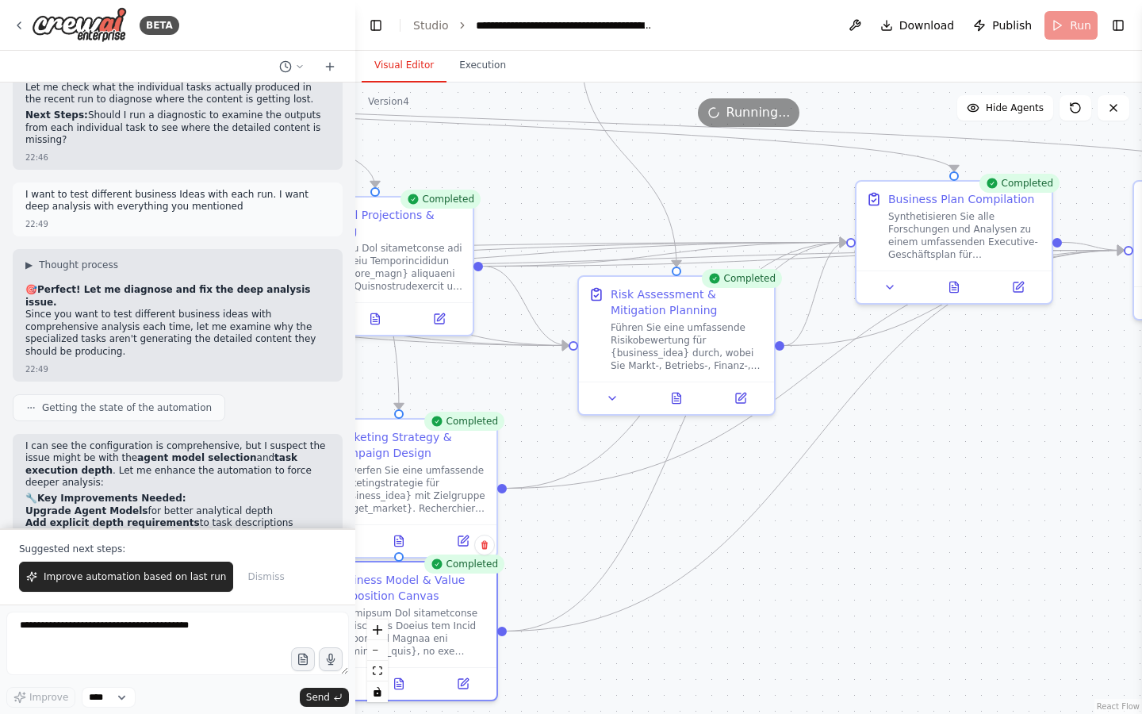
drag, startPoint x: 928, startPoint y: 357, endPoint x: 616, endPoint y: 538, distance: 361.1
click at [615, 537] on div ".deletable-edge-delete-btn { width: 20px; height: 20px; border: 0px solid #ffff…" at bounding box center [748, 398] width 787 height 631
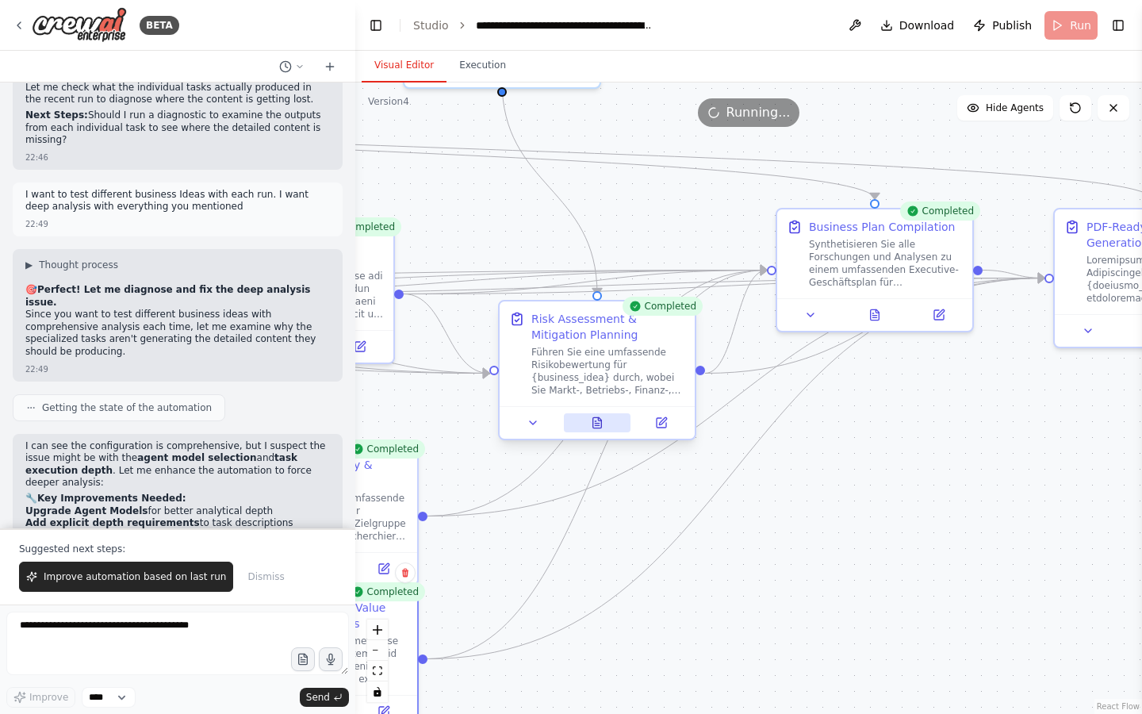
click at [591, 428] on icon at bounding box center [597, 422] width 13 height 13
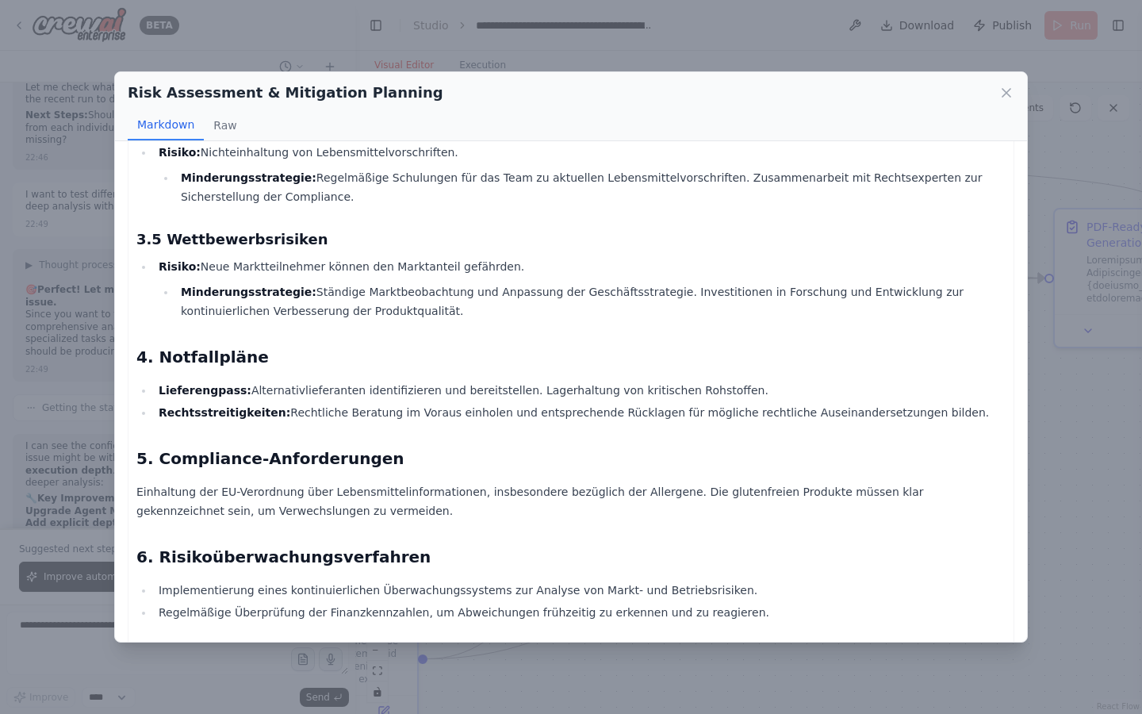
scroll to position [908, 0]
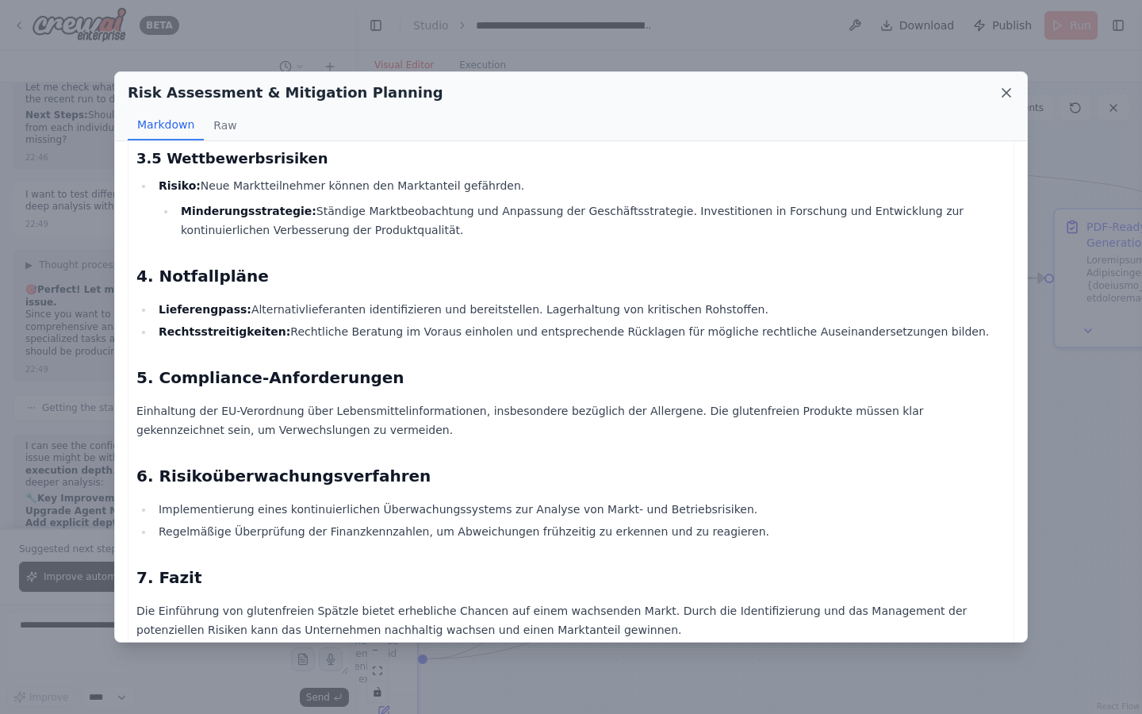
click at [1007, 85] on icon at bounding box center [1007, 93] width 16 height 16
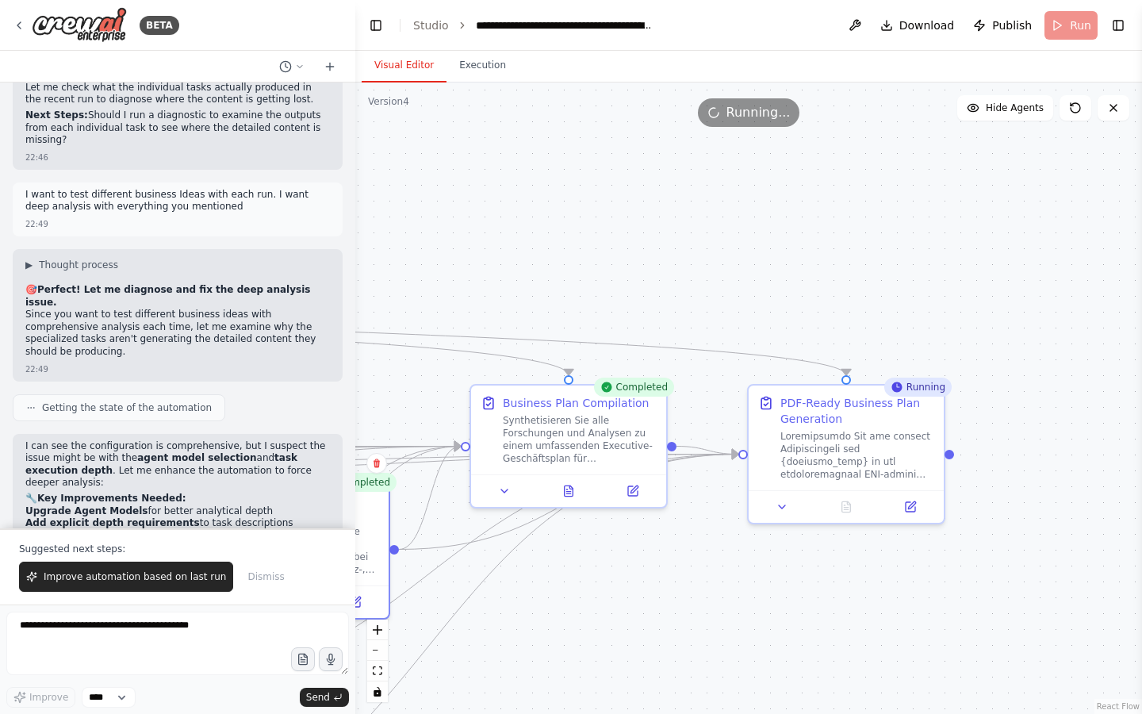
drag, startPoint x: 891, startPoint y: 412, endPoint x: 571, endPoint y: 603, distance: 372.5
click at [571, 603] on div ".deletable-edge-delete-btn { width: 20px; height: 20px; border: 0px solid #ffff…" at bounding box center [748, 398] width 787 height 631
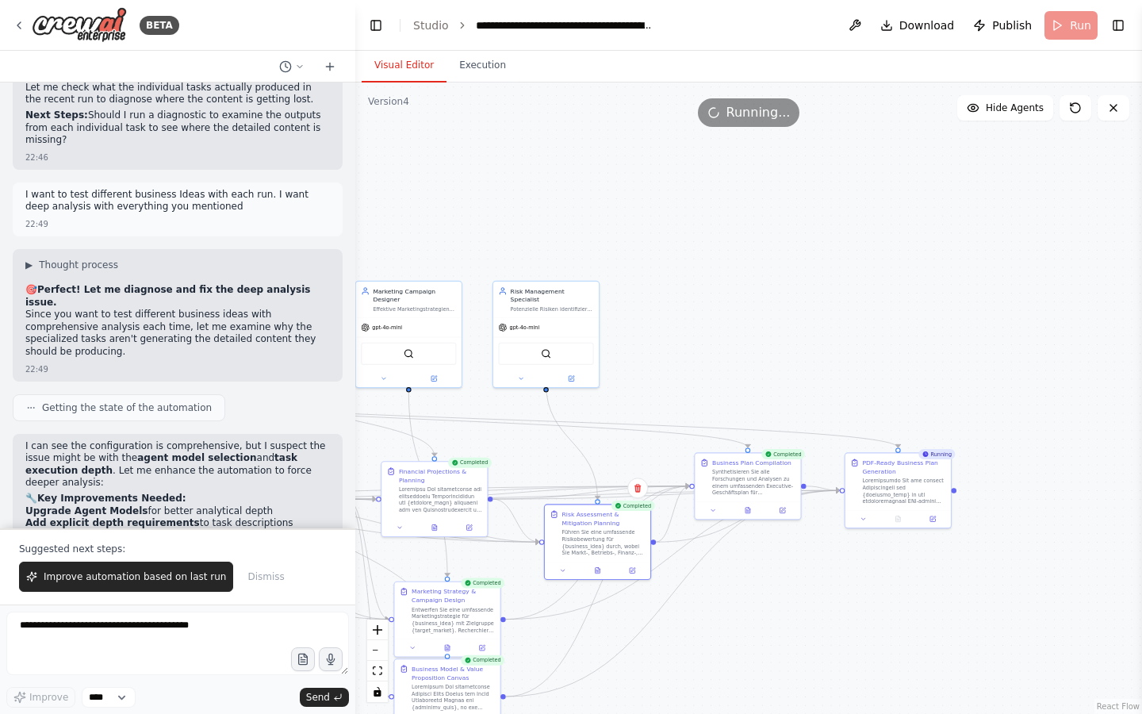
drag, startPoint x: 665, startPoint y: 609, endPoint x: 960, endPoint y: 553, distance: 300.4
click at [960, 553] on div ".deletable-edge-delete-btn { width: 20px; height: 20px; border: 0px solid #ffff…" at bounding box center [748, 398] width 787 height 631
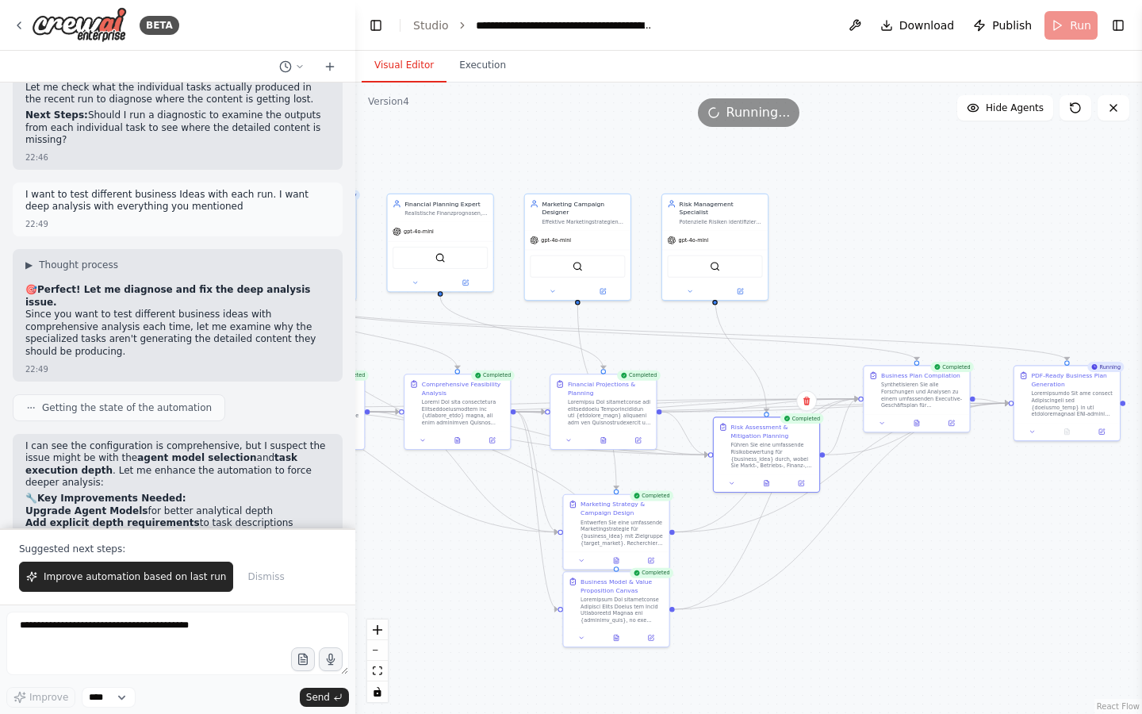
drag, startPoint x: 942, startPoint y: 574, endPoint x: 942, endPoint y: 475, distance: 99.2
click at [942, 475] on div ".deletable-edge-delete-btn { width: 20px; height: 20px; border: 0px solid #ffff…" at bounding box center [748, 398] width 787 height 631
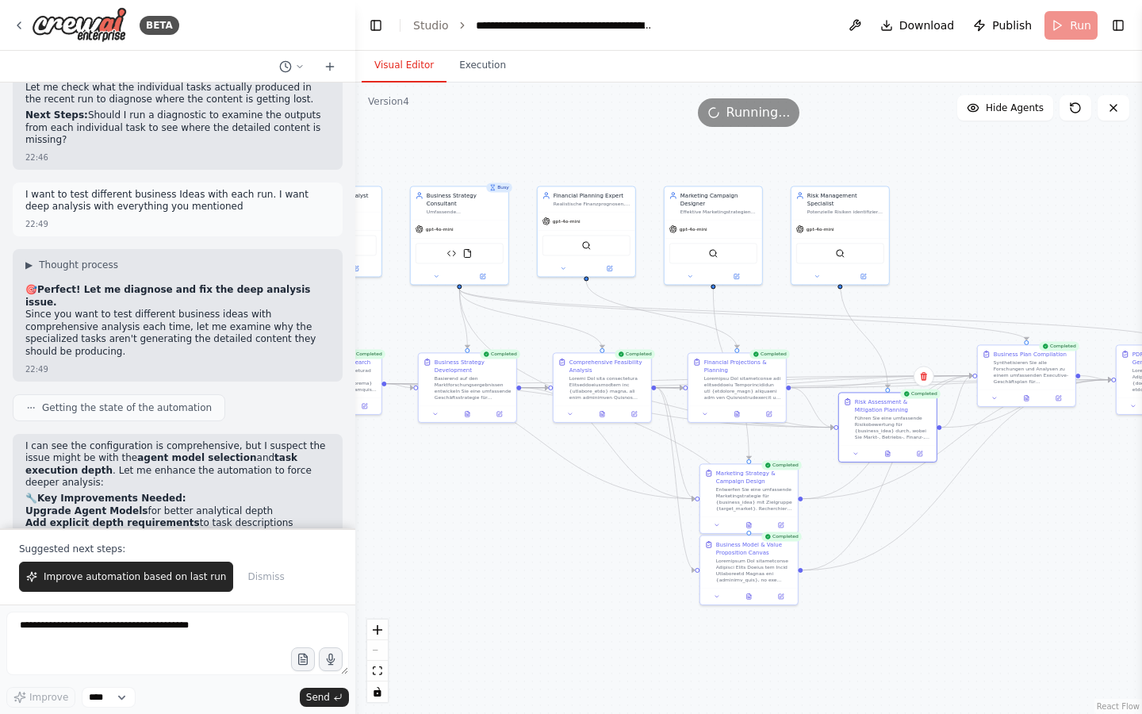
drag, startPoint x: 942, startPoint y: 475, endPoint x: 1050, endPoint y: 480, distance: 108.0
click at [1050, 480] on div ".deletable-edge-delete-btn { width: 20px; height: 20px; border: 0px solid #ffff…" at bounding box center [748, 398] width 787 height 631
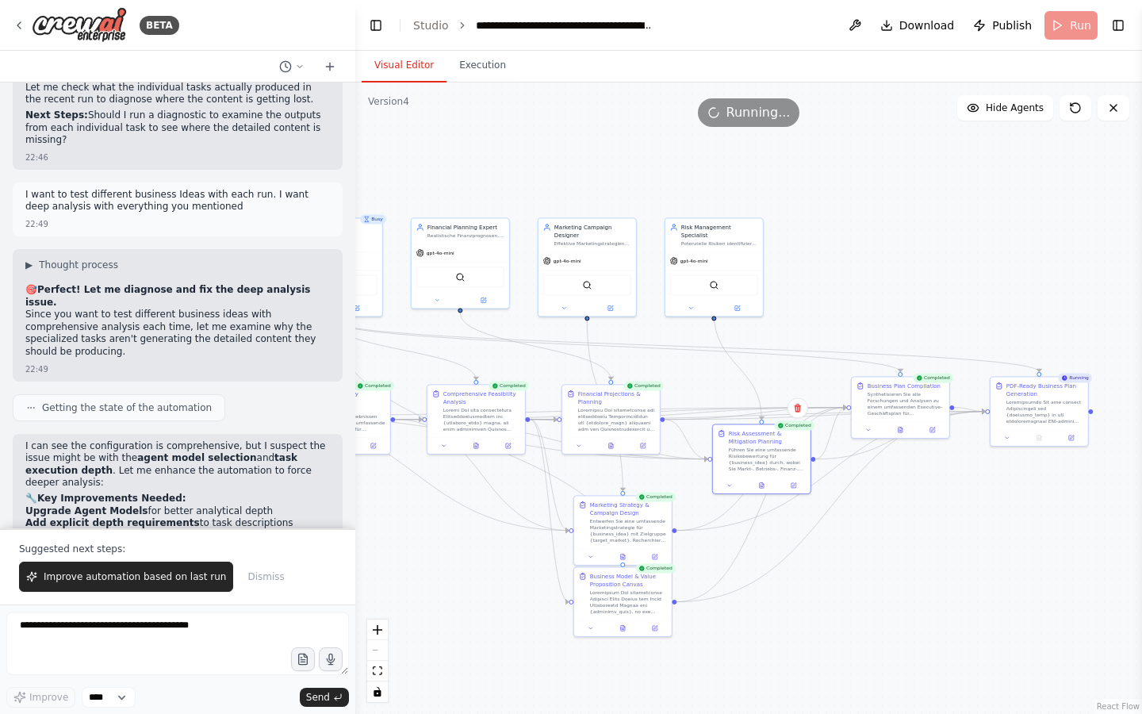
drag, startPoint x: 579, startPoint y: 539, endPoint x: 453, endPoint y: 571, distance: 130.1
click at [453, 571] on div ".deletable-edge-delete-btn { width: 20px; height: 20px; border: 0px solid #ffff…" at bounding box center [748, 398] width 787 height 631
click at [476, 60] on button "Execution" at bounding box center [483, 65] width 72 height 33
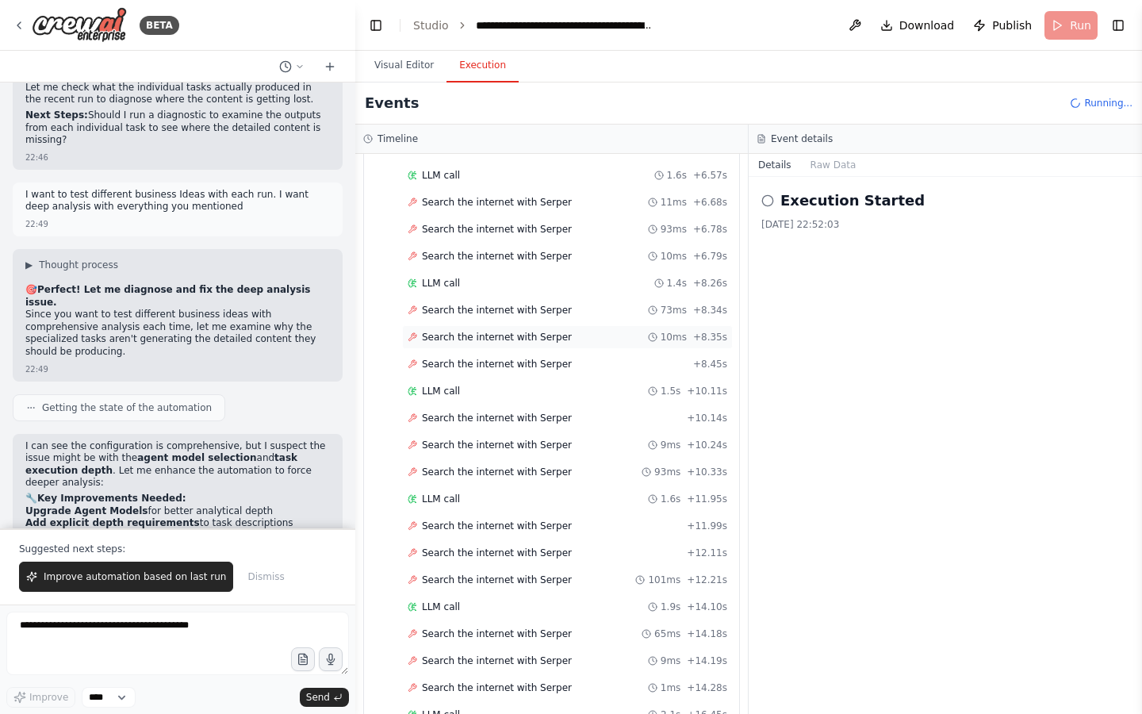
scroll to position [0, 0]
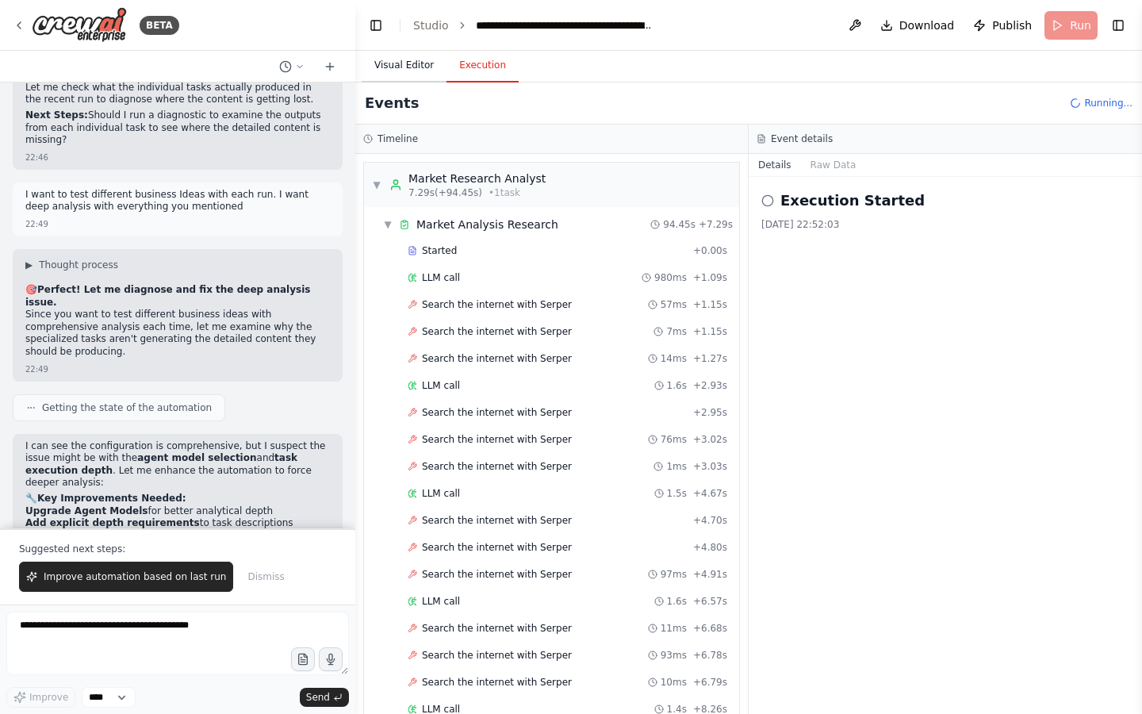
click at [382, 63] on button "Visual Editor" at bounding box center [404, 65] width 85 height 33
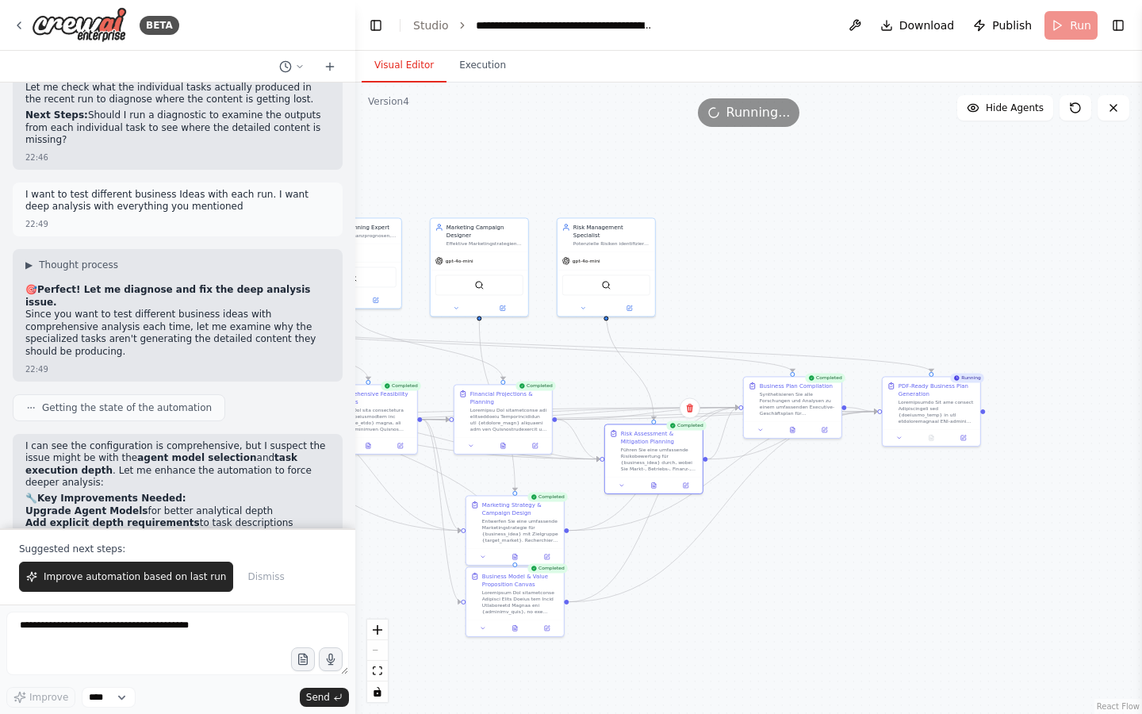
drag, startPoint x: 1003, startPoint y: 278, endPoint x: 773, endPoint y: 278, distance: 230.1
click at [774, 278] on div ".deletable-edge-delete-btn { width: 20px; height: 20px; border: 0px solid #ffff…" at bounding box center [748, 398] width 787 height 631
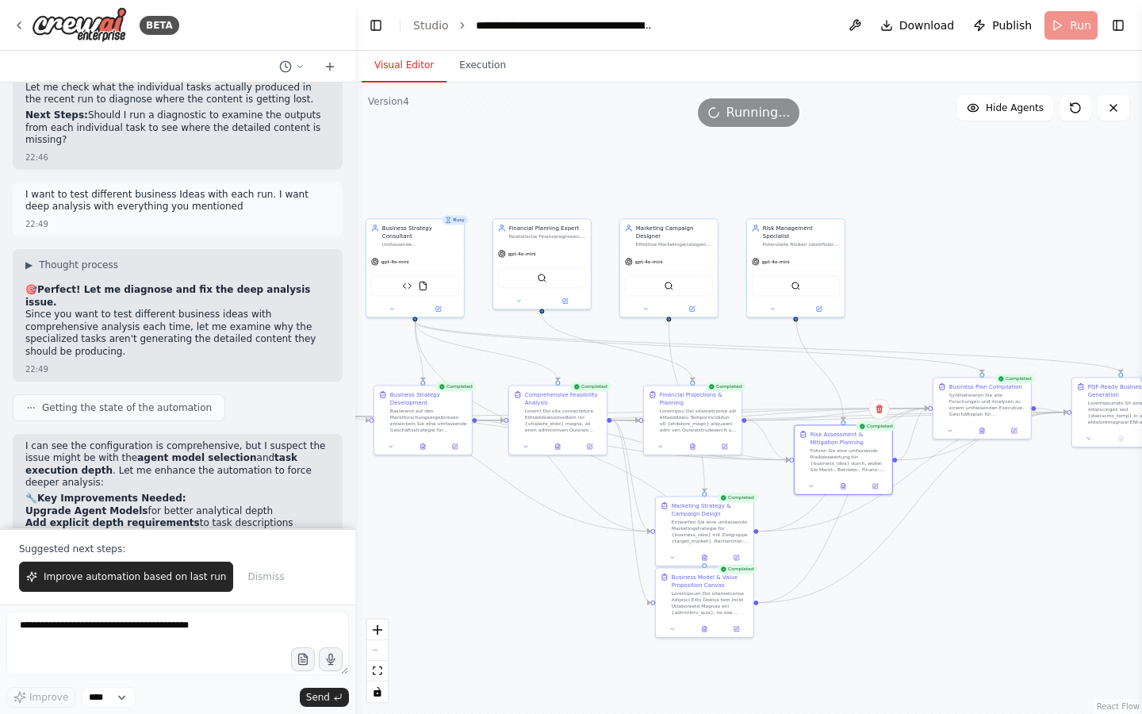
drag, startPoint x: 773, startPoint y: 278, endPoint x: 1084, endPoint y: 279, distance: 311.0
click at [1084, 279] on div ".deletable-edge-delete-btn { width: 20px; height: 20px; border: 0px solid #ffff…" at bounding box center [748, 398] width 787 height 631
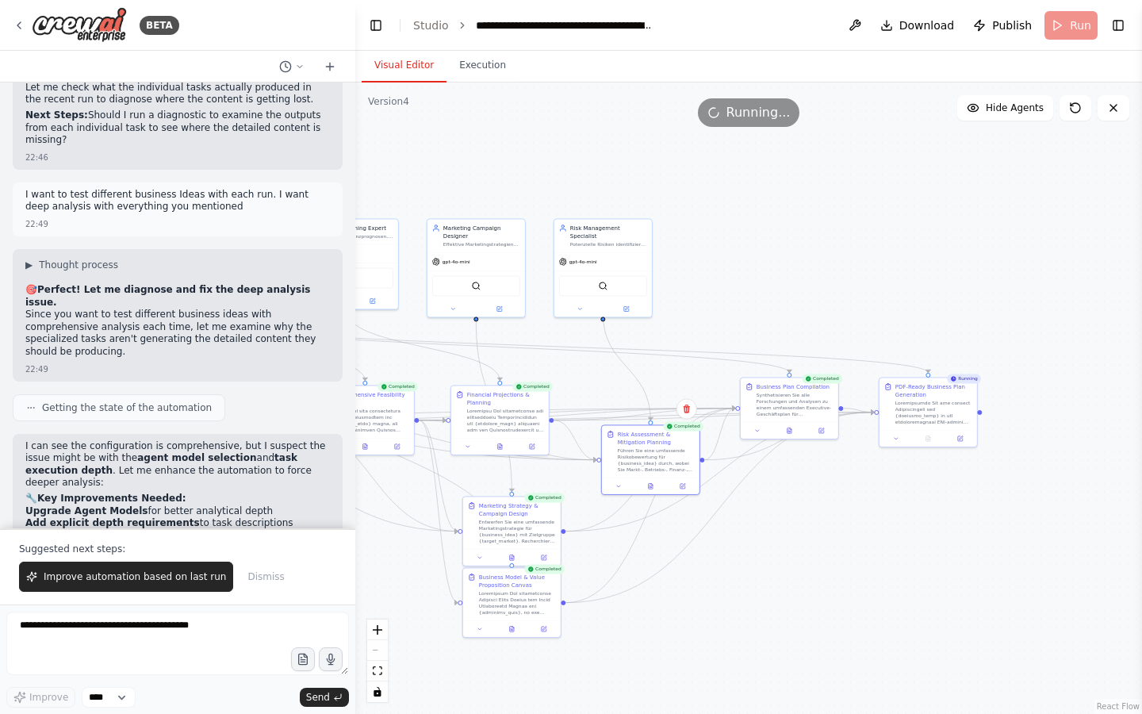
drag, startPoint x: 1084, startPoint y: 279, endPoint x: 830, endPoint y: 281, distance: 254.6
click at [830, 281] on div ".deletable-edge-delete-btn { width: 20px; height: 20px; border: 0px solid #ffff…" at bounding box center [748, 398] width 787 height 631
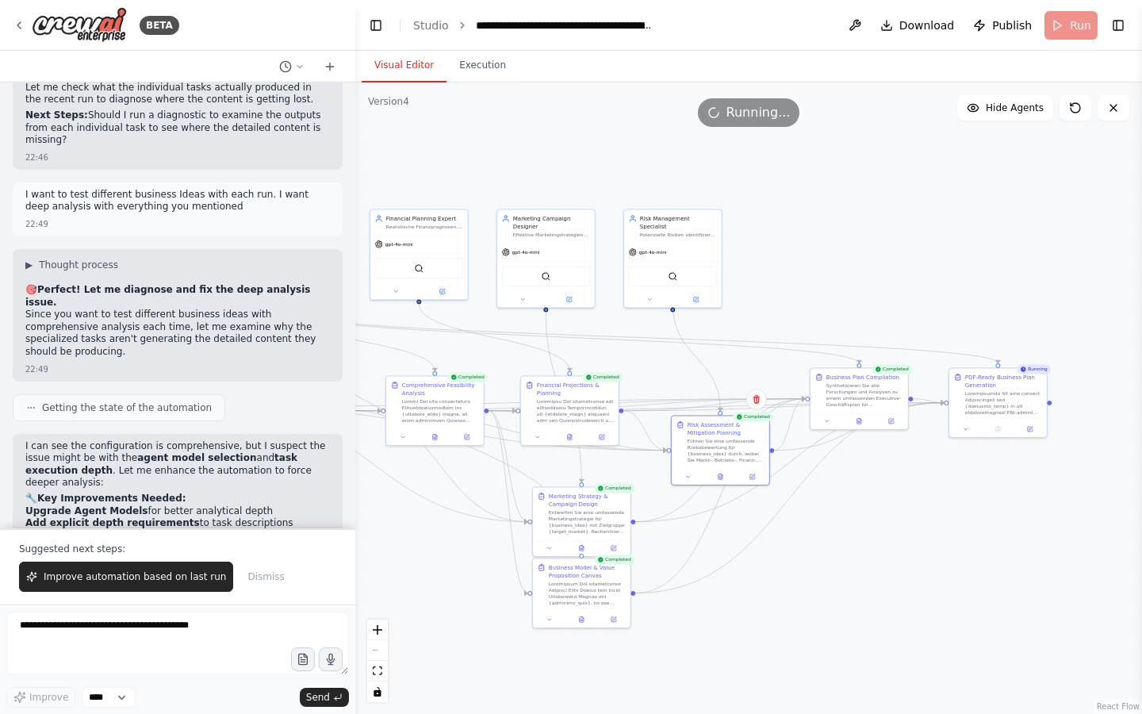
drag, startPoint x: 830, startPoint y: 281, endPoint x: 962, endPoint y: 271, distance: 132.9
click at [962, 271] on div ".deletable-edge-delete-btn { width: 20px; height: 20px; border: 0px solid #ffff…" at bounding box center [748, 398] width 787 height 631
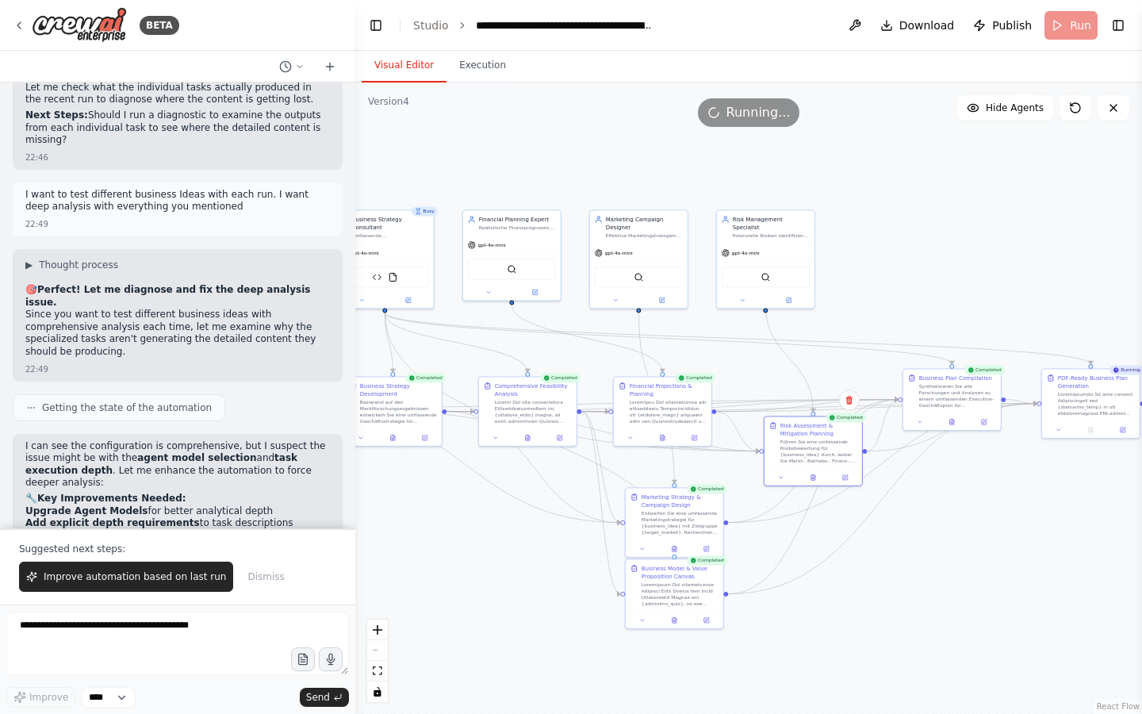
drag, startPoint x: 929, startPoint y: 284, endPoint x: 1031, endPoint y: 285, distance: 102.3
click at [1031, 285] on div ".deletable-edge-delete-btn { width: 20px; height: 20px; border: 0px solid #ffff…" at bounding box center [748, 398] width 787 height 631
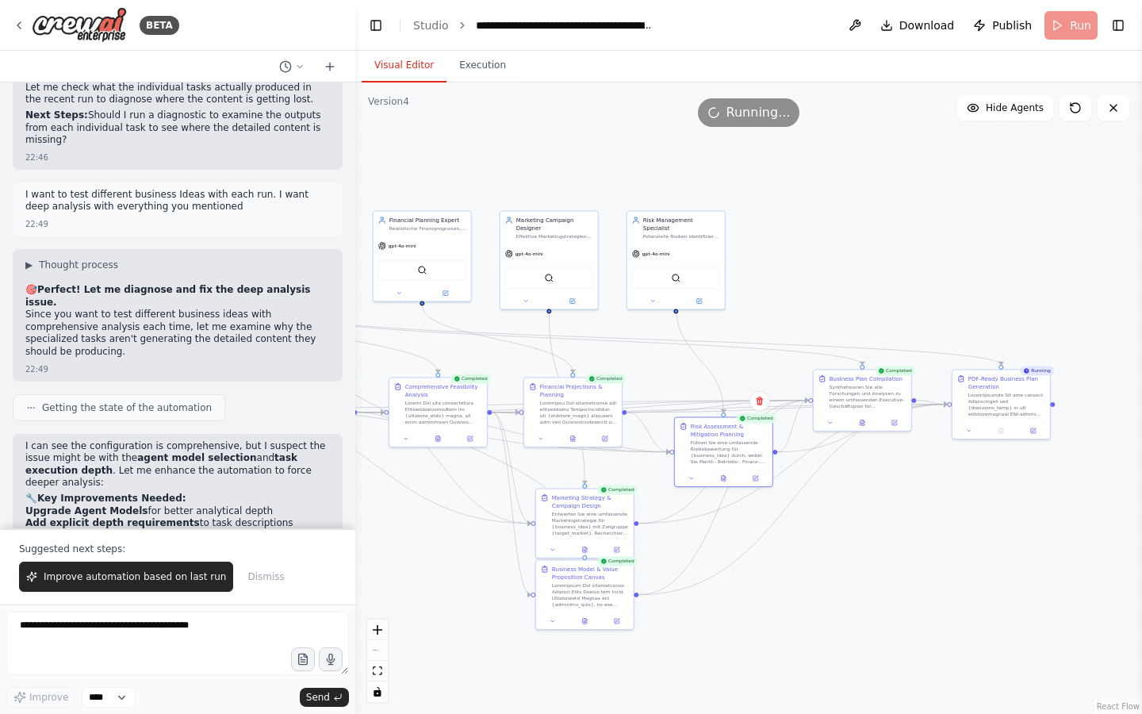
drag, startPoint x: 1031, startPoint y: 285, endPoint x: 899, endPoint y: 285, distance: 132.5
click at [900, 285] on div ".deletable-edge-delete-btn { width: 20px; height: 20px; border: 0px solid #ffff…" at bounding box center [748, 398] width 787 height 631
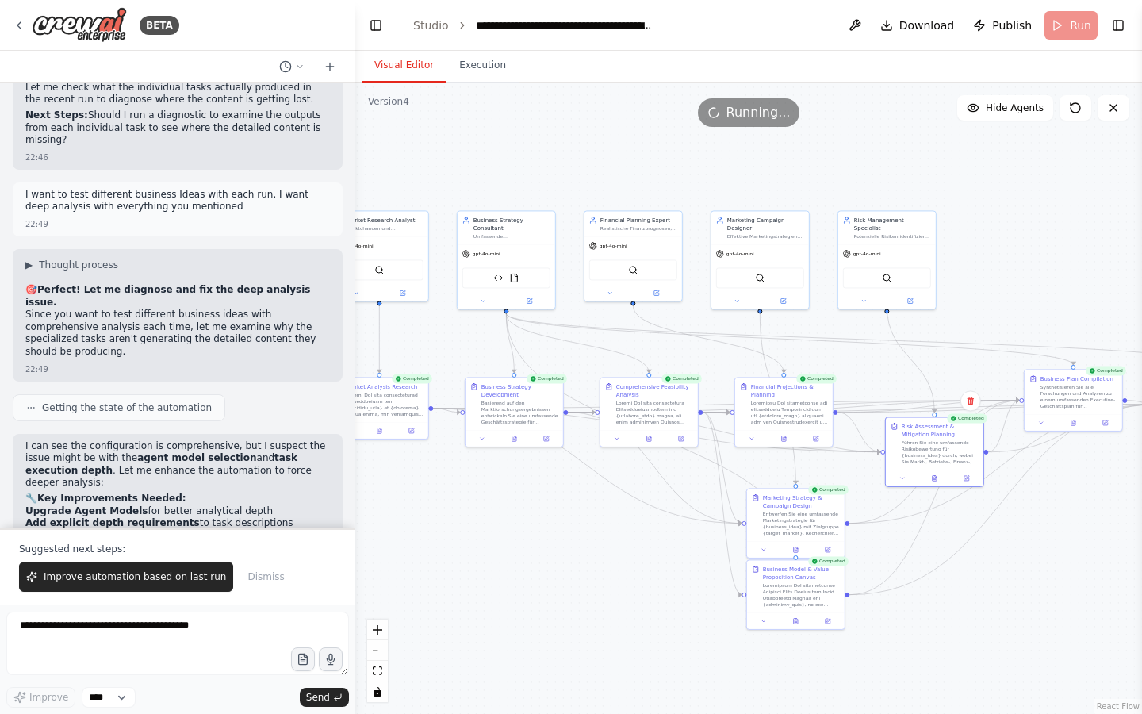
drag, startPoint x: 899, startPoint y: 285, endPoint x: 1142, endPoint y: 285, distance: 242.7
click at [1142, 285] on div "BETA from crewai import Agent, Task, Crew, Process from crewai_tools import Fil…" at bounding box center [571, 357] width 1142 height 714
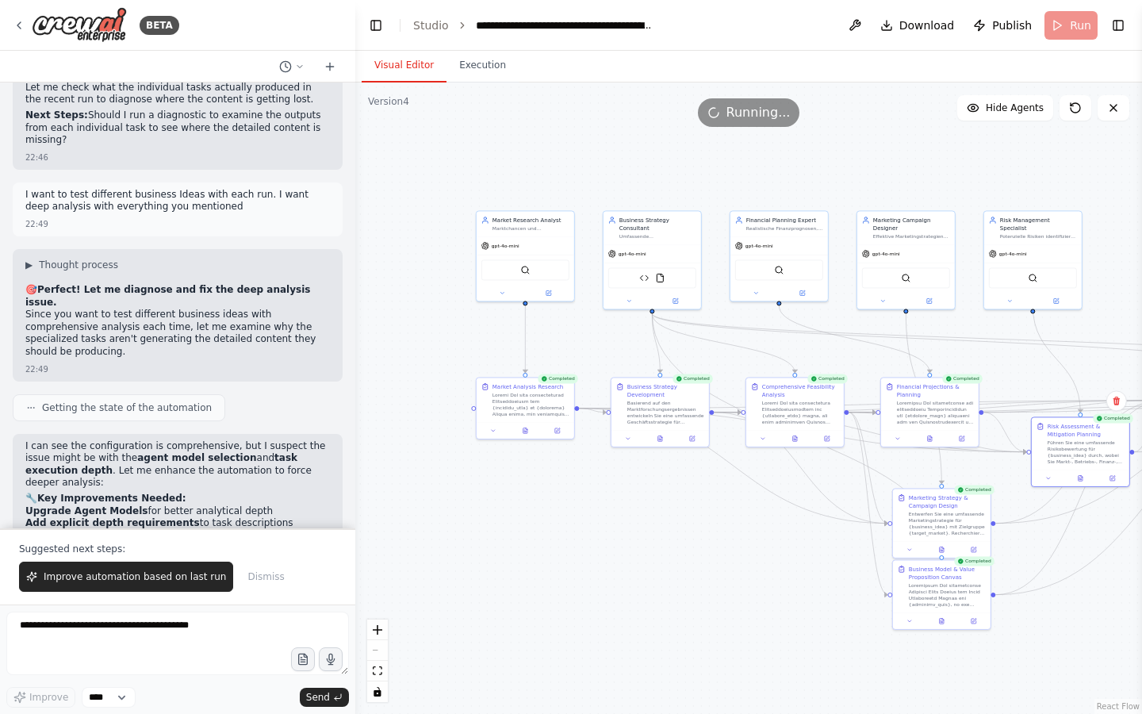
drag, startPoint x: 512, startPoint y: 582, endPoint x: 745, endPoint y: 593, distance: 233.5
click at [745, 593] on div ".deletable-edge-delete-btn { width: 20px; height: 20px; border: 0px solid #ffff…" at bounding box center [748, 398] width 787 height 631
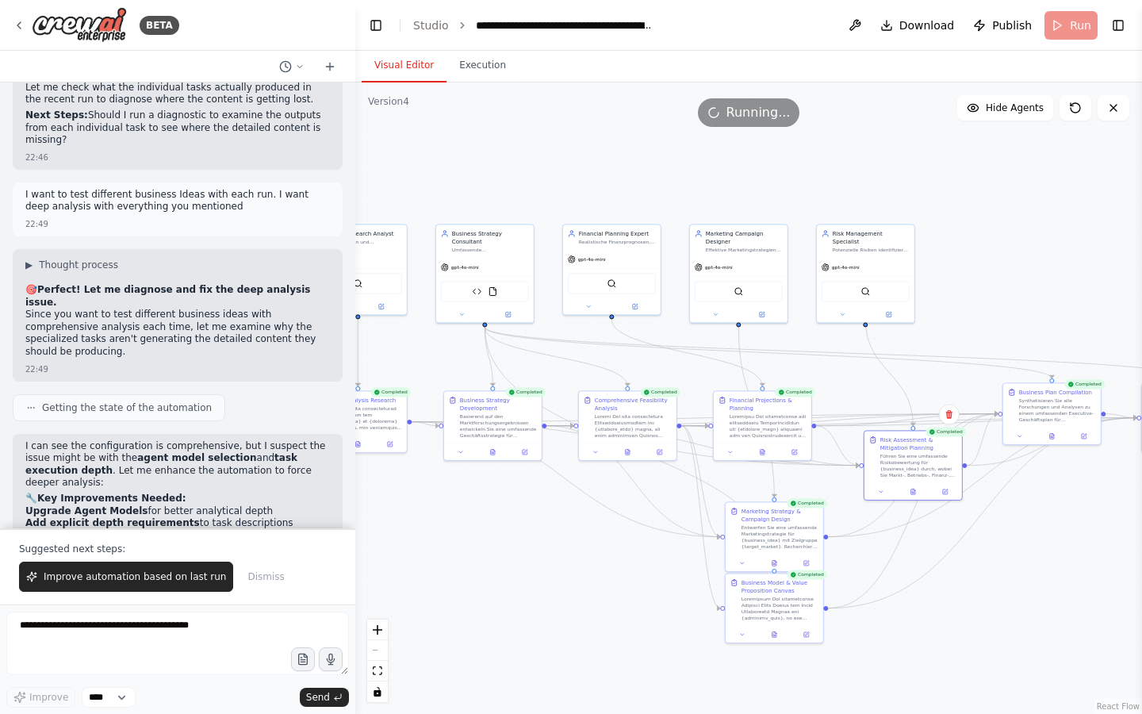
drag, startPoint x: 745, startPoint y: 593, endPoint x: 432, endPoint y: 606, distance: 313.6
click at [432, 606] on div ".deletable-edge-delete-btn { width: 20px; height: 20px; border: 0px solid #ffff…" at bounding box center [748, 398] width 787 height 631
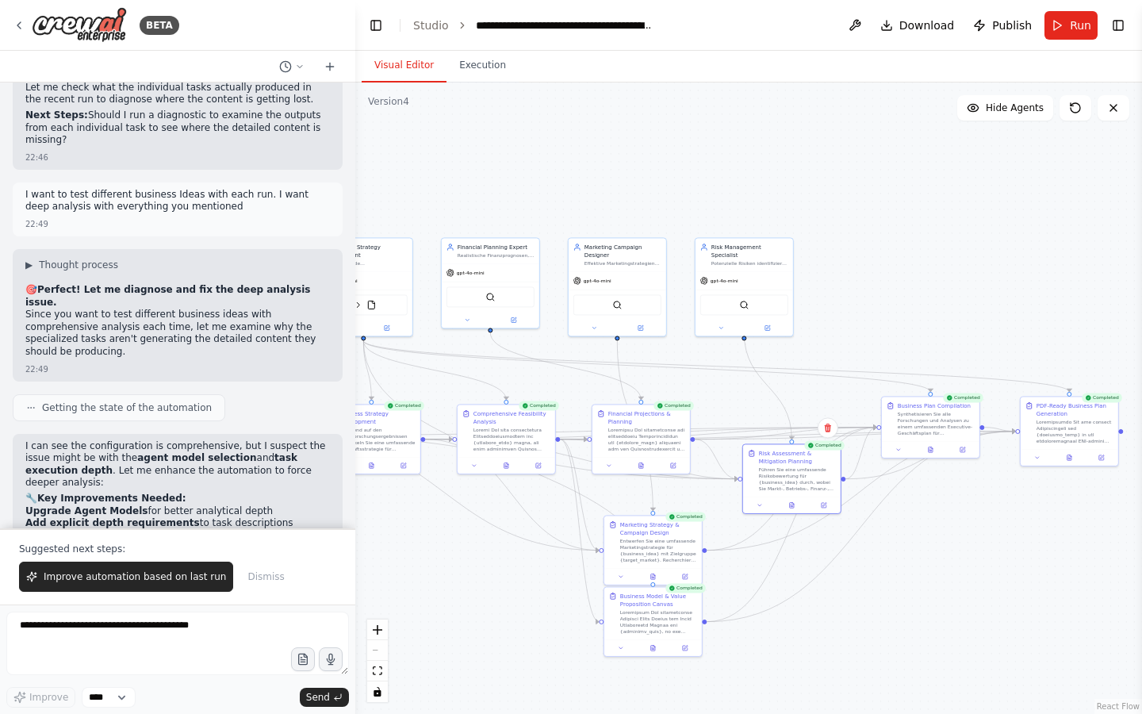
drag, startPoint x: 915, startPoint y: 309, endPoint x: 661, endPoint y: 392, distance: 266.9
click at [661, 391] on div ".deletable-edge-delete-btn { width: 20px; height: 20px; border: 0px solid #ffff…" at bounding box center [748, 398] width 787 height 631
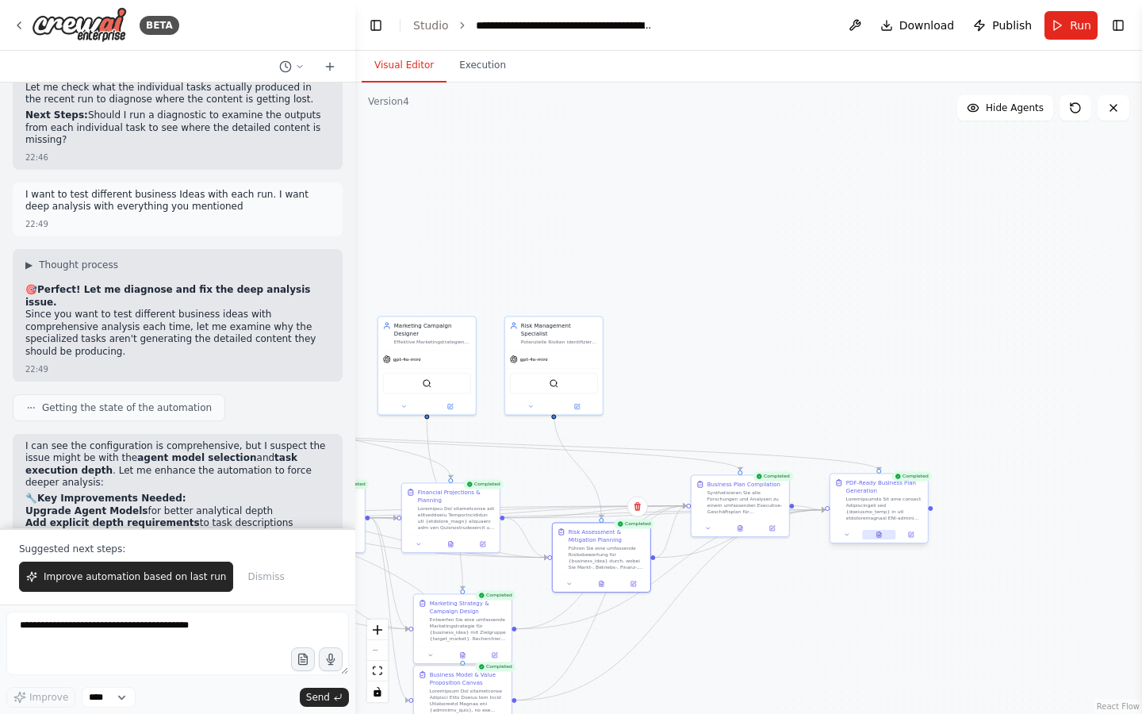
click at [877, 537] on button at bounding box center [878, 535] width 33 height 10
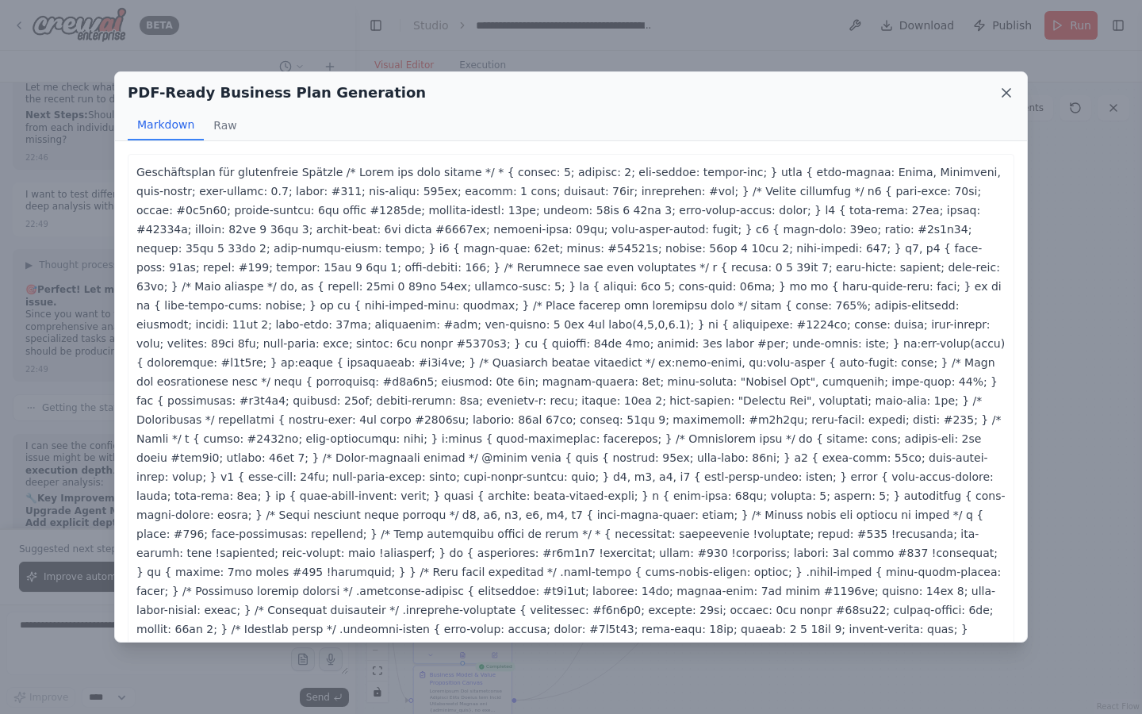
click at [999, 94] on icon at bounding box center [1007, 93] width 16 height 16
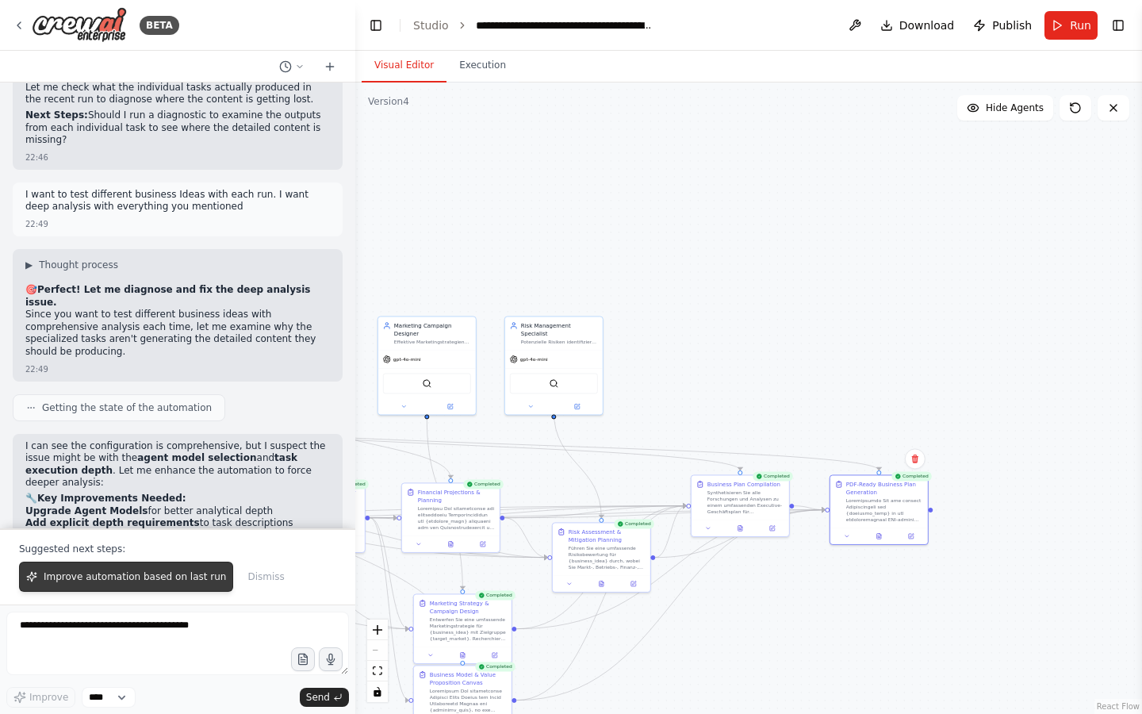
click at [194, 582] on span "Improve automation based on last run" at bounding box center [135, 576] width 182 height 13
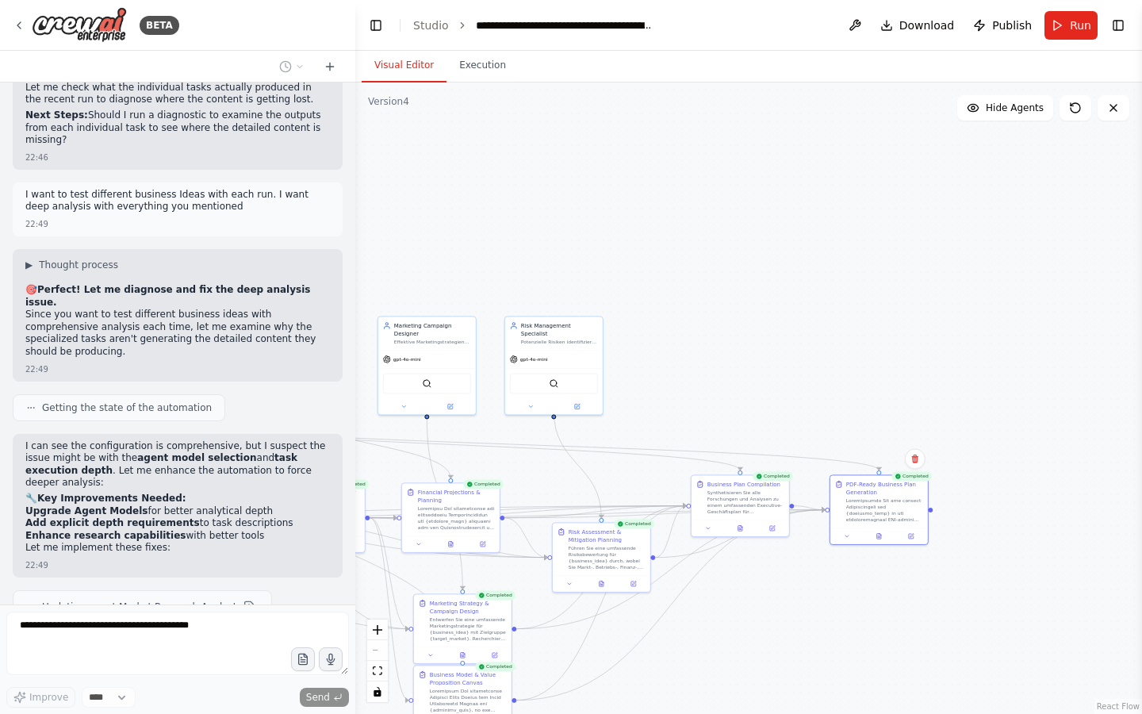
scroll to position [31895, 0]
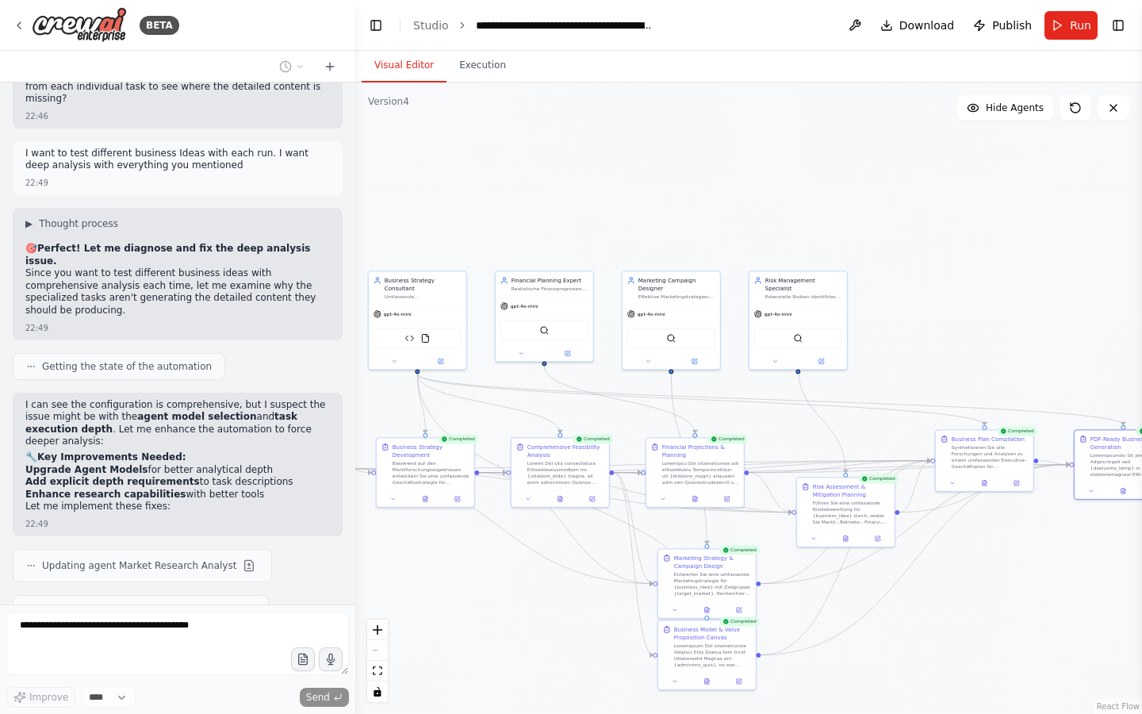
drag, startPoint x: 465, startPoint y: 258, endPoint x: 772, endPoint y: 204, distance: 311.7
click at [772, 205] on div ".deletable-edge-delete-btn { width: 20px; height: 20px; border: 0px solid #ffff…" at bounding box center [748, 398] width 787 height 631
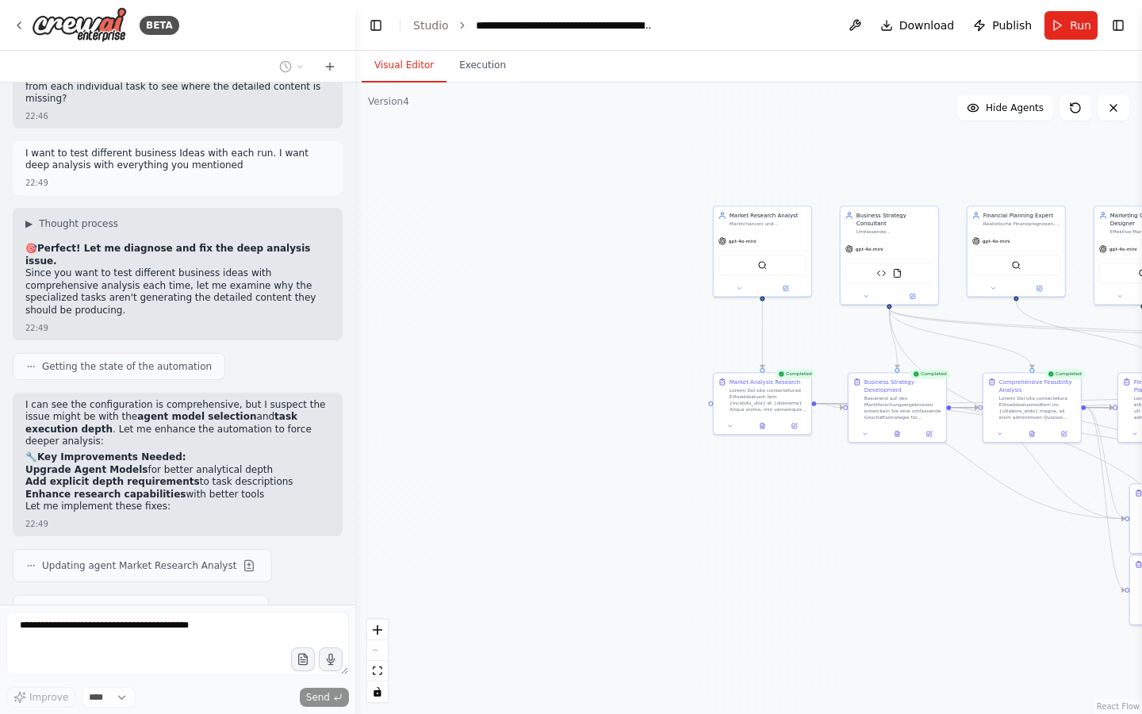
drag, startPoint x: 439, startPoint y: 232, endPoint x: 846, endPoint y: 175, distance: 411.7
click at [847, 175] on div ".deletable-edge-delete-btn { width: 20px; height: 20px; border: 0px solid #ffff…" at bounding box center [748, 398] width 787 height 631
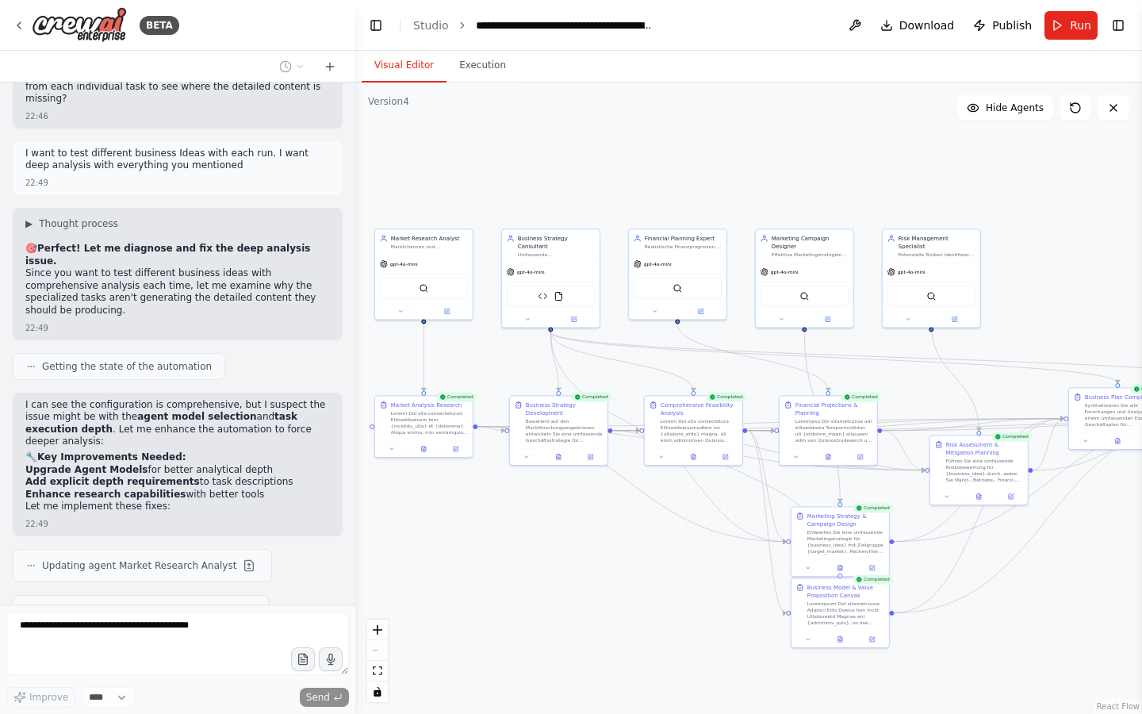
drag, startPoint x: 846, startPoint y: 175, endPoint x: 506, endPoint y: 199, distance: 341.2
click at [506, 199] on div ".deletable-edge-delete-btn { width: 20px; height: 20px; border: 0px solid #ffff…" at bounding box center [748, 398] width 787 height 631
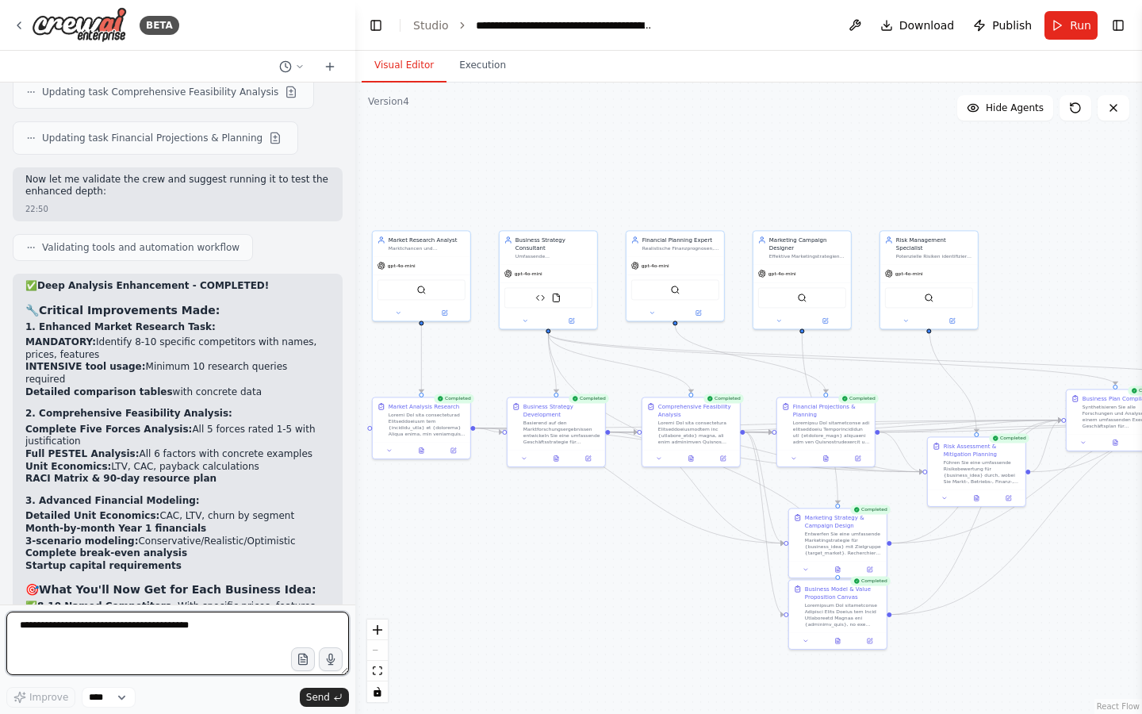
scroll to position [32474, 0]
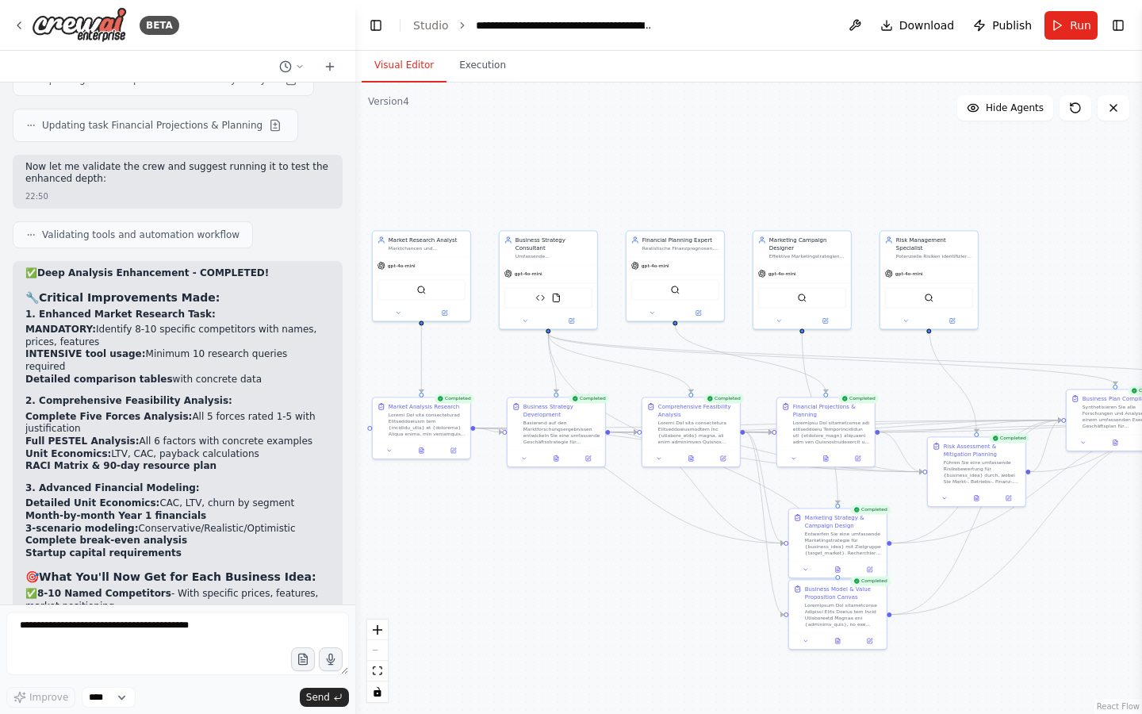
drag, startPoint x: 27, startPoint y: 418, endPoint x: 157, endPoint y: 534, distance: 174.2
copy div "Do you want me to enhance the task descriptions further to force more comprehen…"
click at [104, 629] on textarea at bounding box center [177, 643] width 343 height 63
paste textarea "**********"
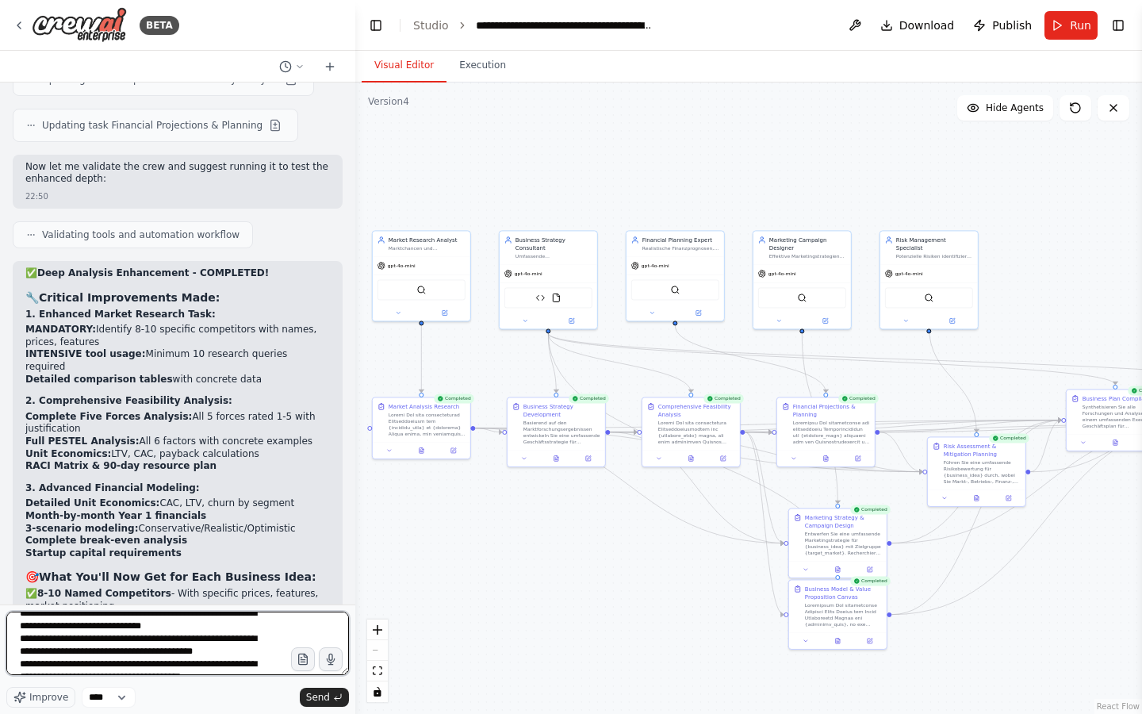
scroll to position [0, 0]
click at [240, 638] on textarea "**********" at bounding box center [177, 643] width 343 height 63
click at [146, 658] on textarea "**********" at bounding box center [177, 643] width 343 height 63
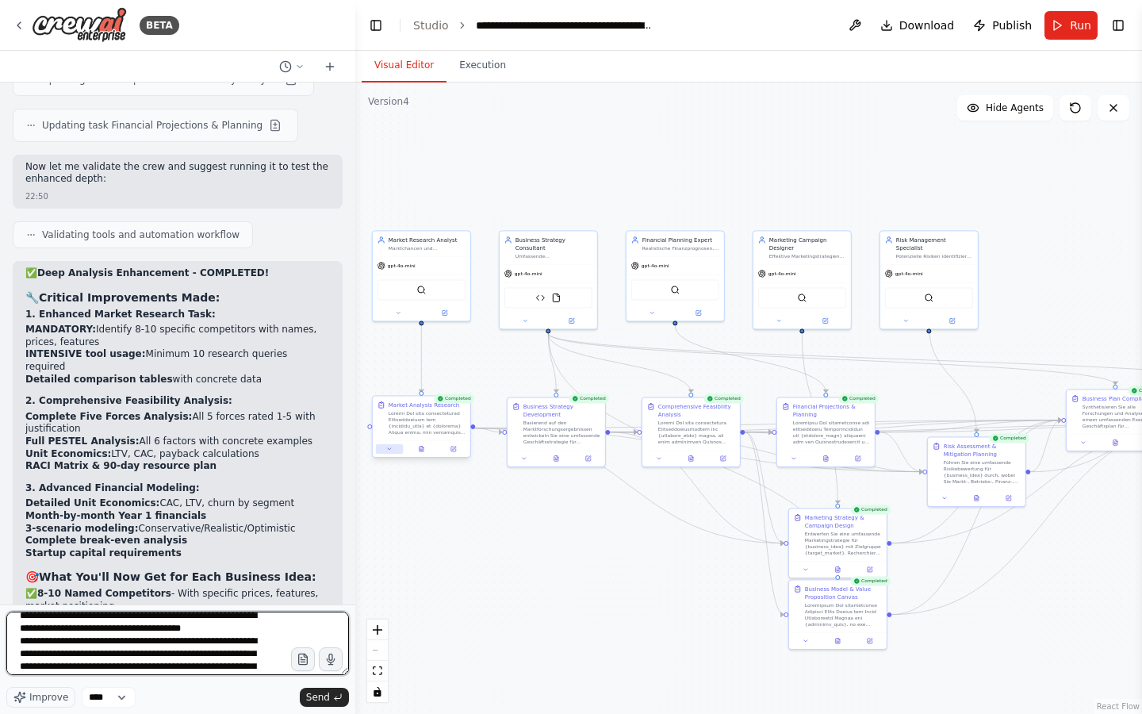
type textarea "**********"
click at [393, 449] on button at bounding box center [389, 449] width 27 height 10
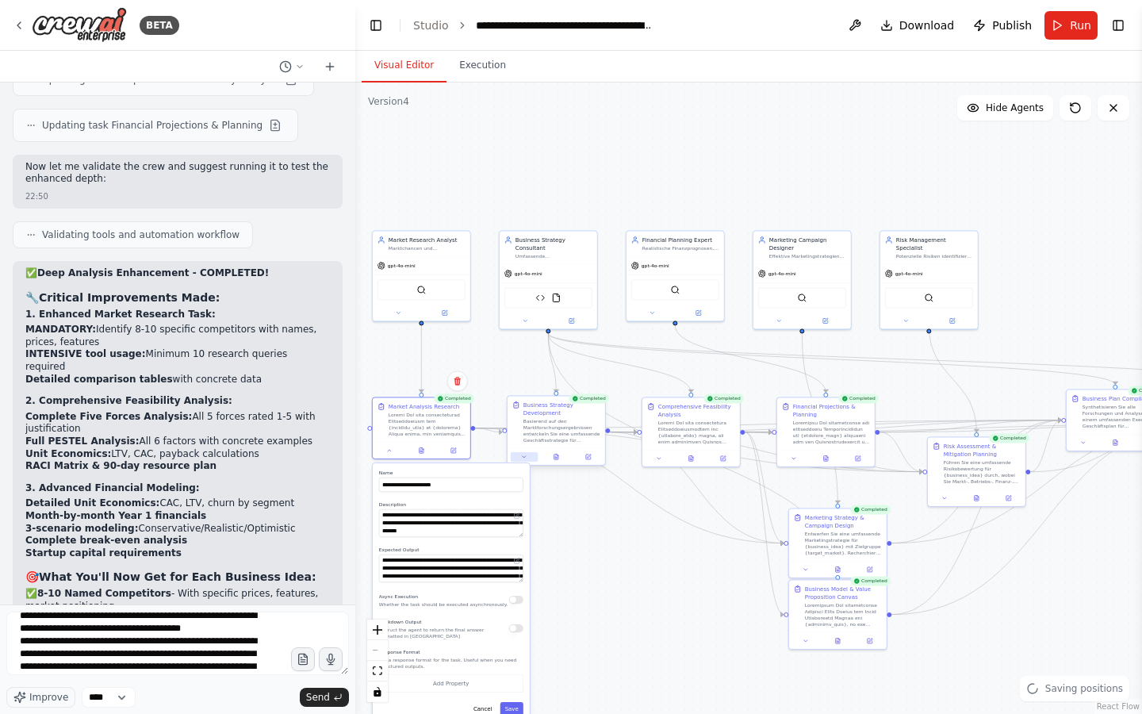
click at [530, 458] on button at bounding box center [524, 457] width 27 height 10
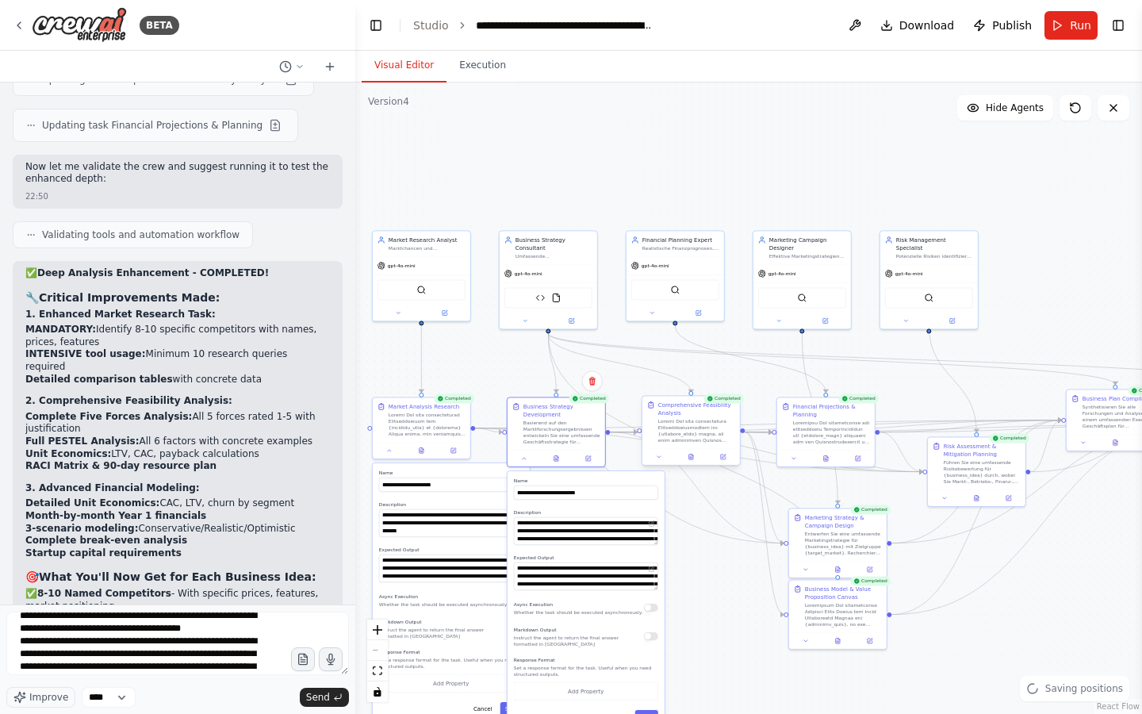
click at [652, 462] on div at bounding box center [692, 456] width 98 height 17
click at [662, 459] on button at bounding box center [659, 457] width 27 height 10
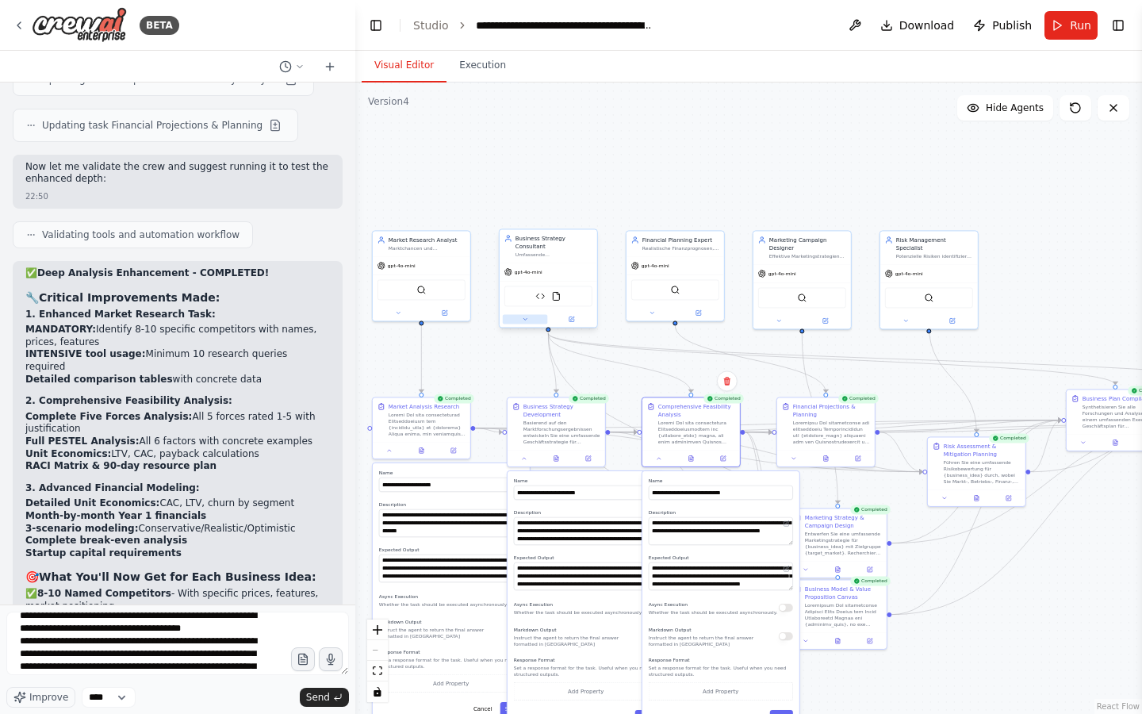
click at [523, 324] on button at bounding box center [525, 319] width 45 height 10
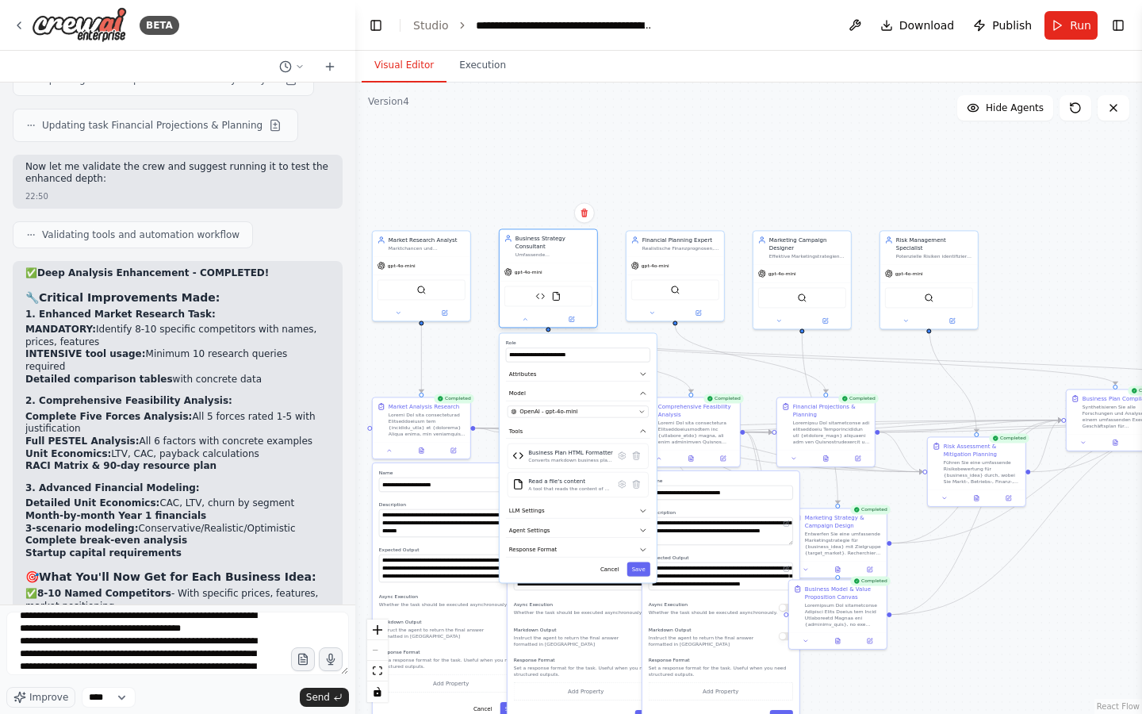
click at [520, 324] on div at bounding box center [549, 319] width 98 height 16
click at [528, 320] on icon at bounding box center [525, 319] width 6 height 6
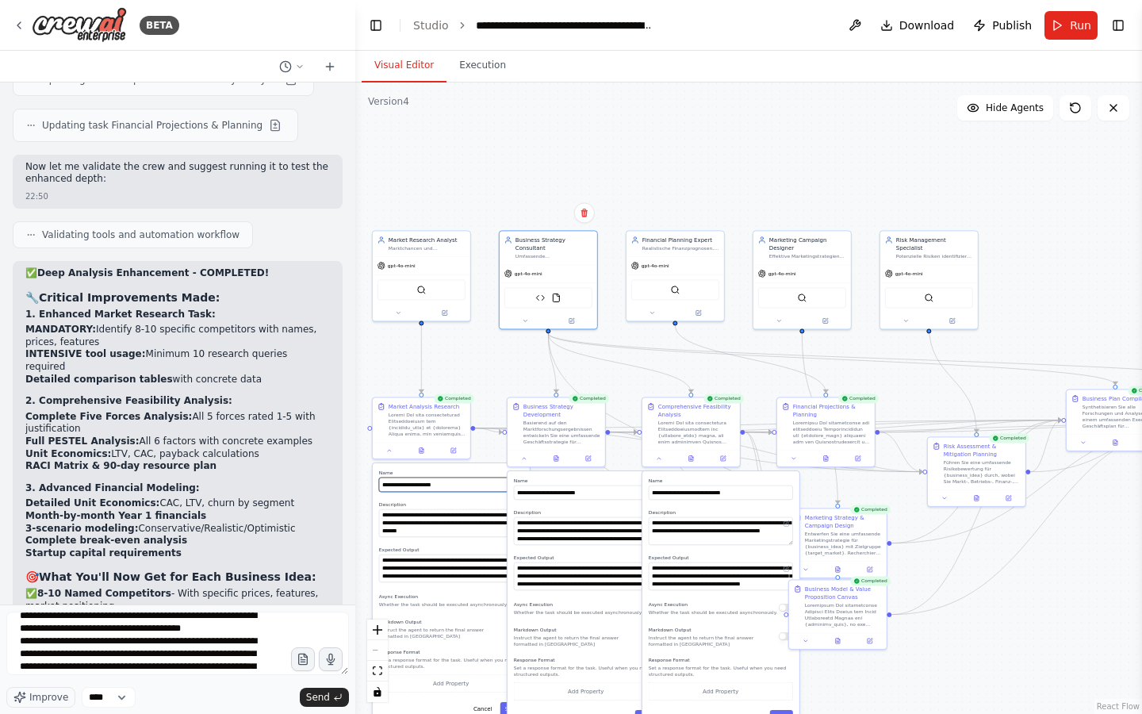
click at [495, 484] on input "**********" at bounding box center [451, 485] width 144 height 14
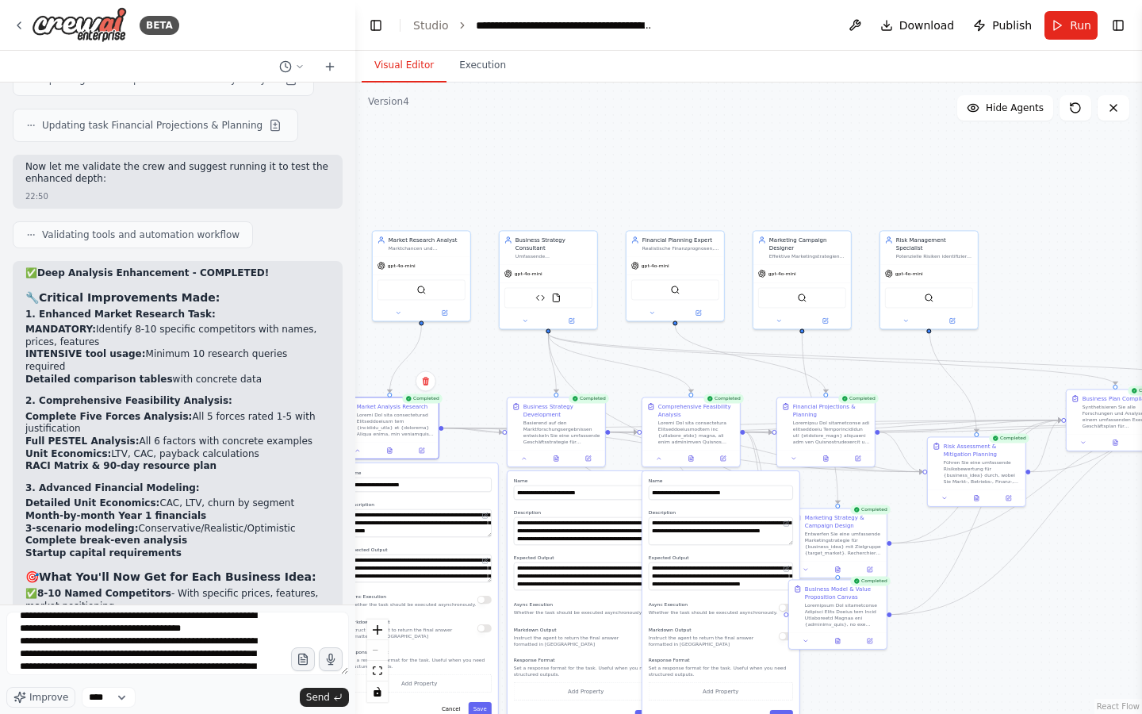
drag, startPoint x: 488, startPoint y: 474, endPoint x: 453, endPoint y: 477, distance: 35.0
click at [453, 477] on div "**********" at bounding box center [419, 481] width 144 height 22
click at [468, 393] on div "**********" at bounding box center [748, 398] width 787 height 631
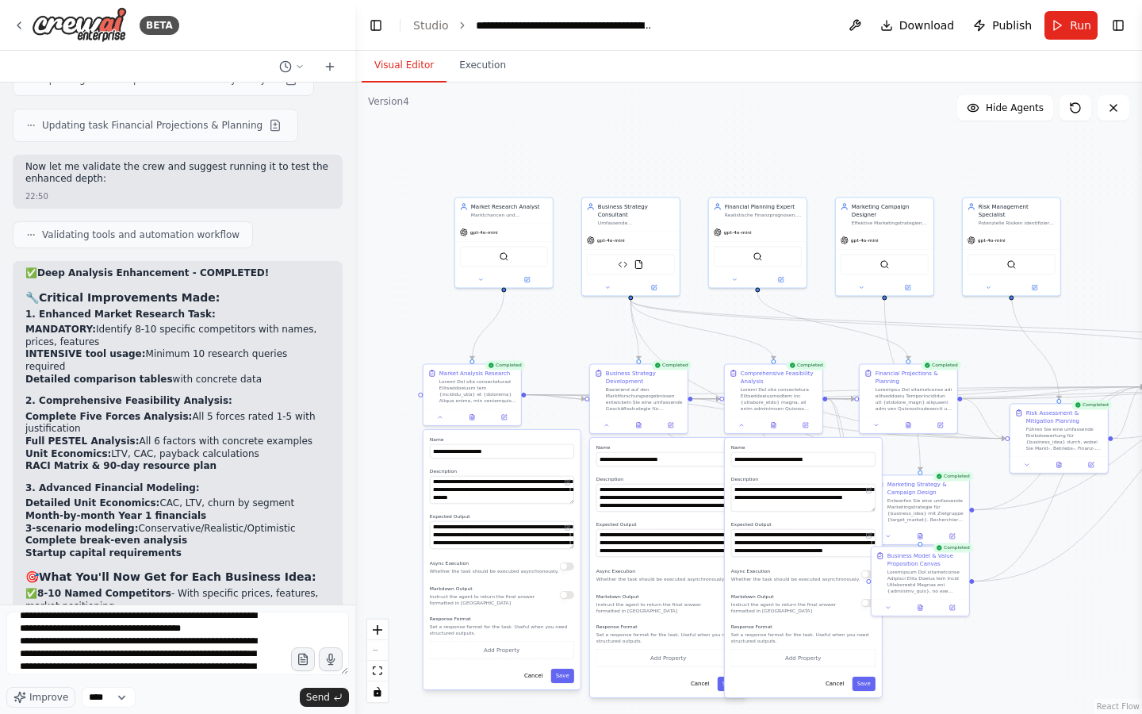
drag, startPoint x: 468, startPoint y: 394, endPoint x: 547, endPoint y: 359, distance: 86.7
click at [547, 359] on div "**********" at bounding box center [748, 398] width 787 height 631
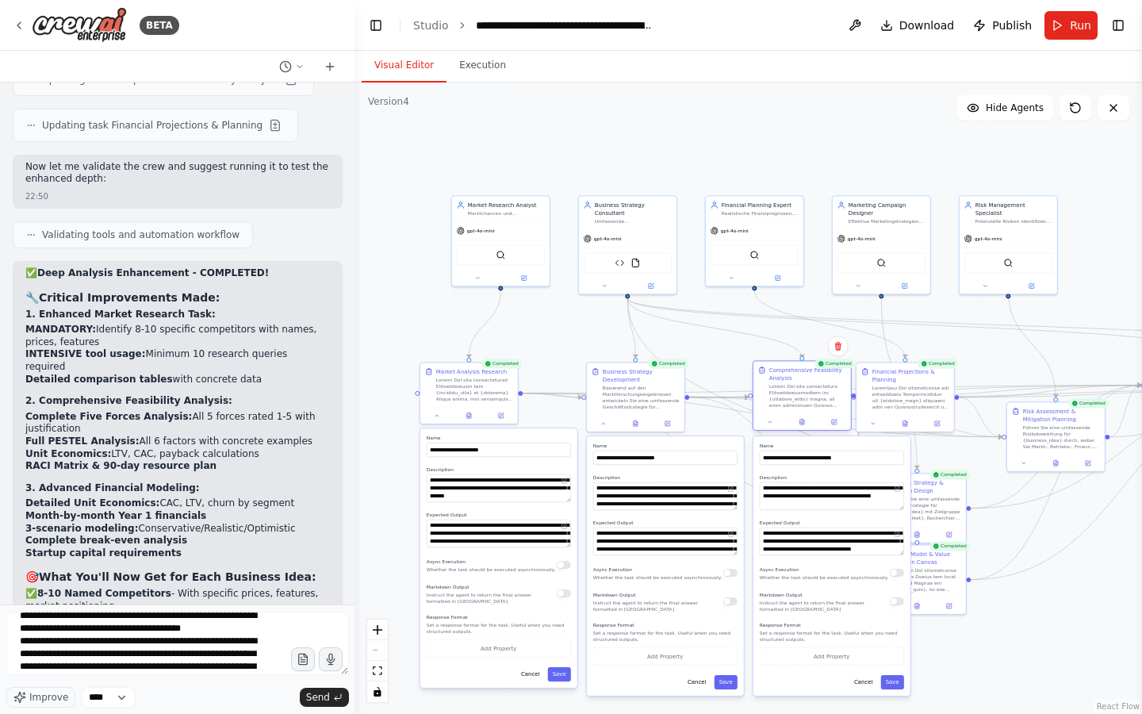
drag, startPoint x: 762, startPoint y: 390, endPoint x: 791, endPoint y: 389, distance: 28.6
click at [791, 389] on div at bounding box center [807, 395] width 77 height 25
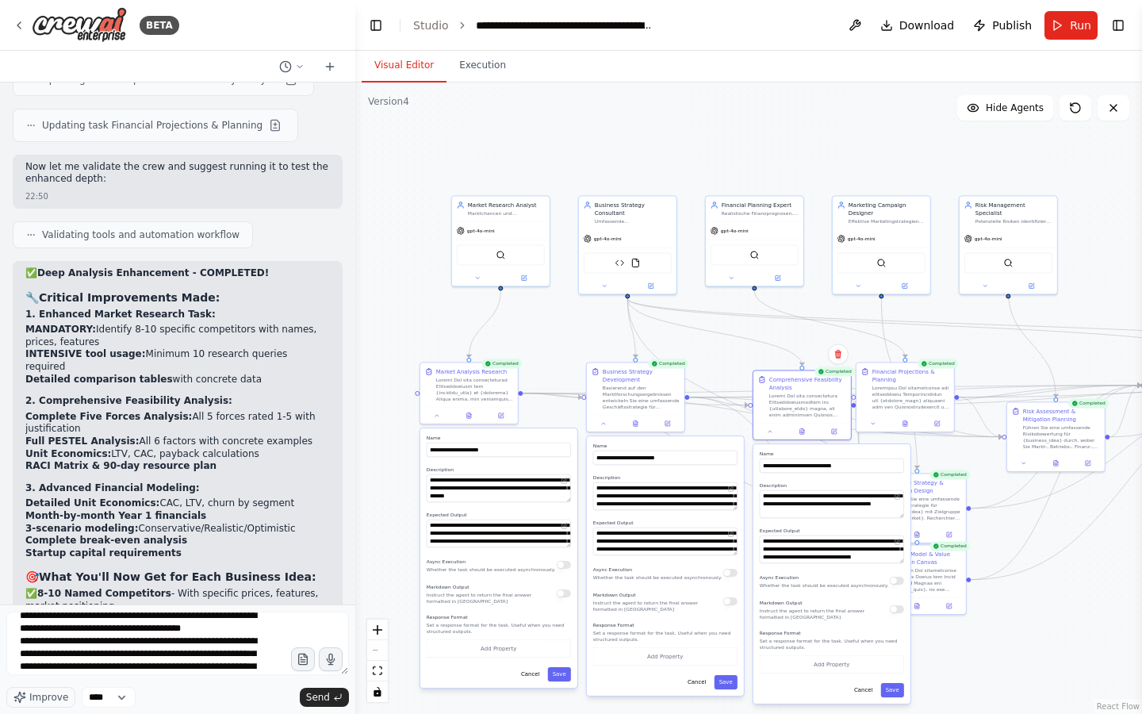
drag, startPoint x: 903, startPoint y: 509, endPoint x: 900, endPoint y: 519, distance: 10.0
click at [900, 519] on div "**********" at bounding box center [832, 573] width 157 height 259
click at [896, 520] on textarea at bounding box center [832, 506] width 144 height 33
